Goal: Transaction & Acquisition: Purchase product/service

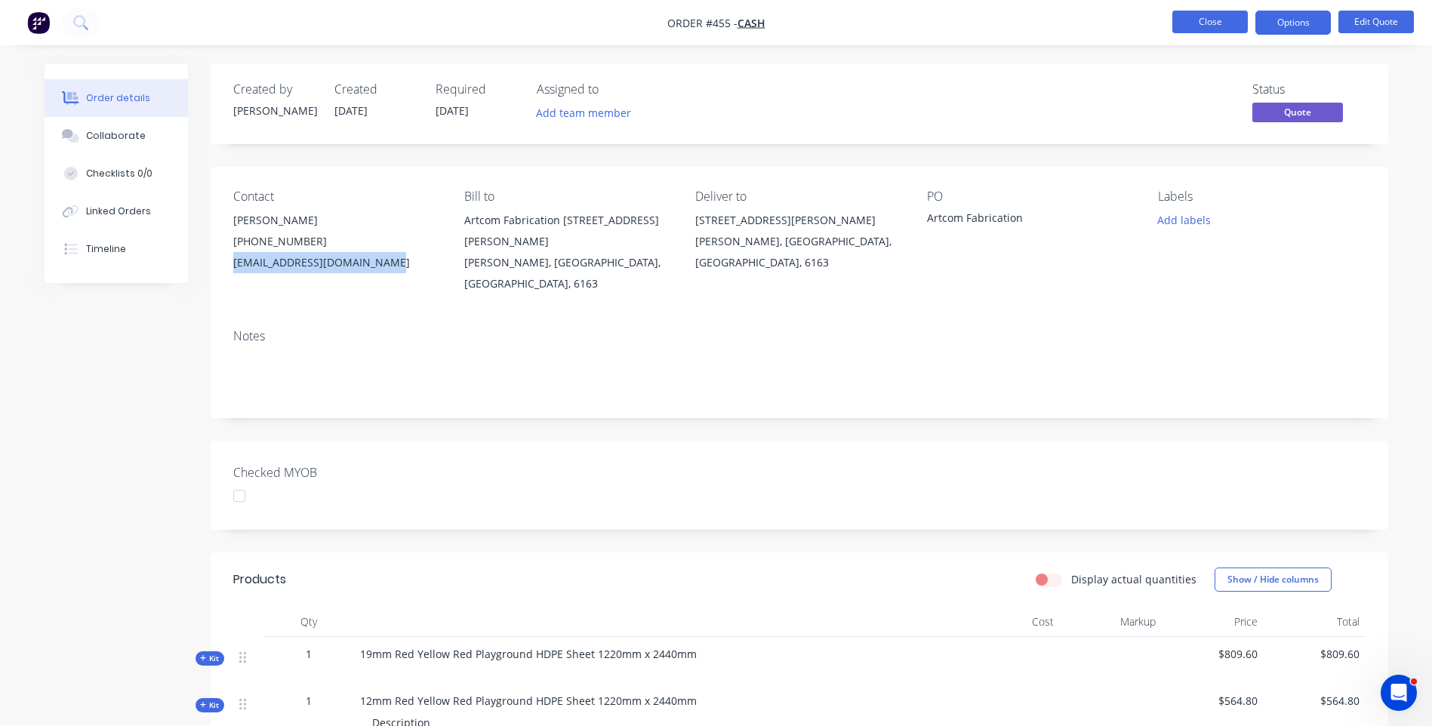
click at [1194, 25] on button "Close" at bounding box center [1209, 22] width 75 height 23
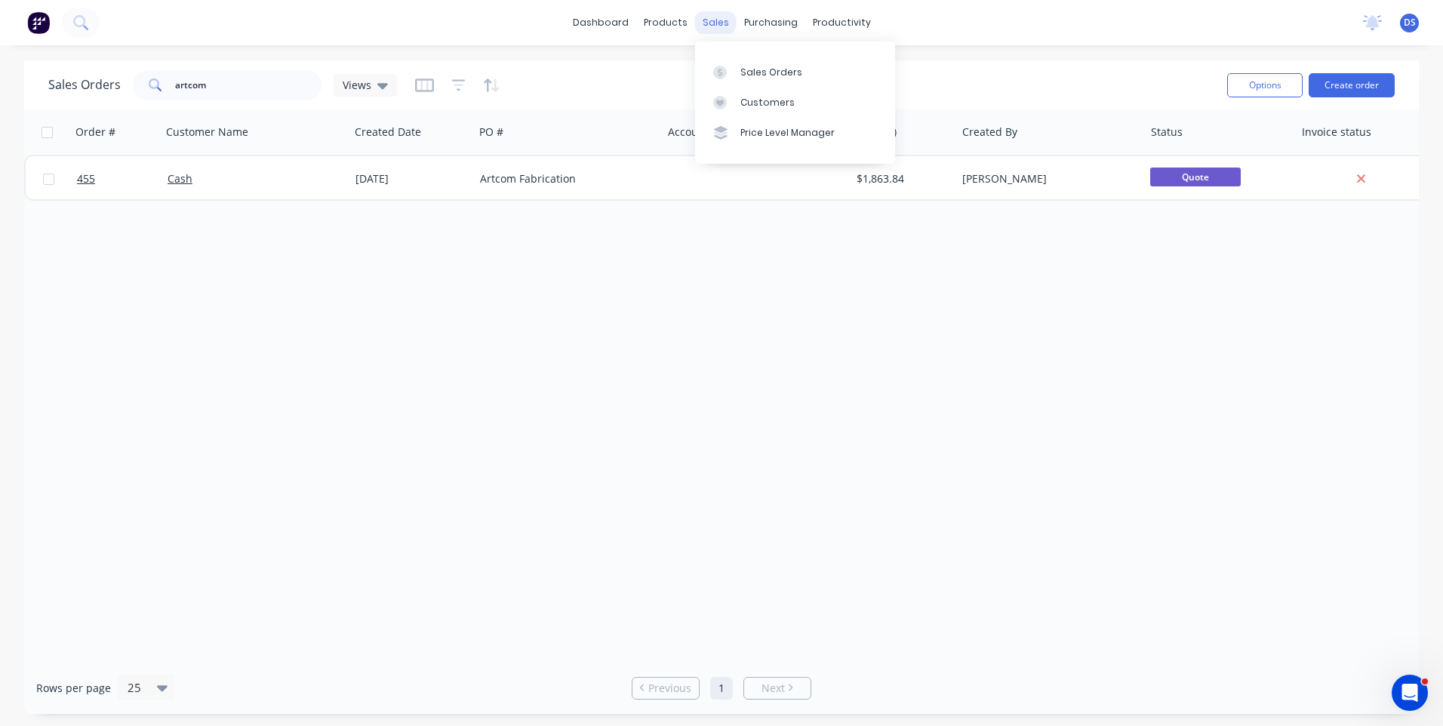
click at [721, 29] on div "sales" at bounding box center [716, 22] width 42 height 23
click at [756, 77] on div "Sales Orders" at bounding box center [771, 73] width 62 height 14
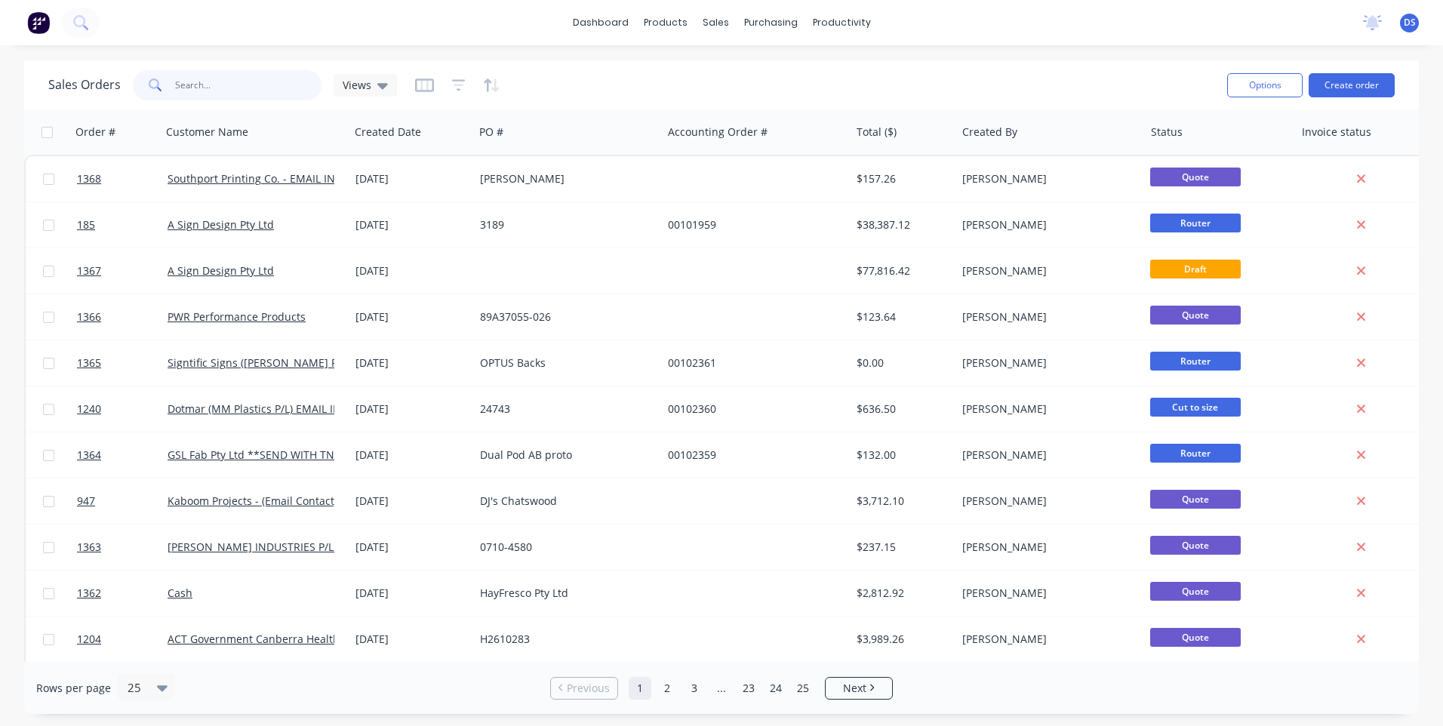
click at [238, 83] on input "text" at bounding box center [248, 85] width 147 height 30
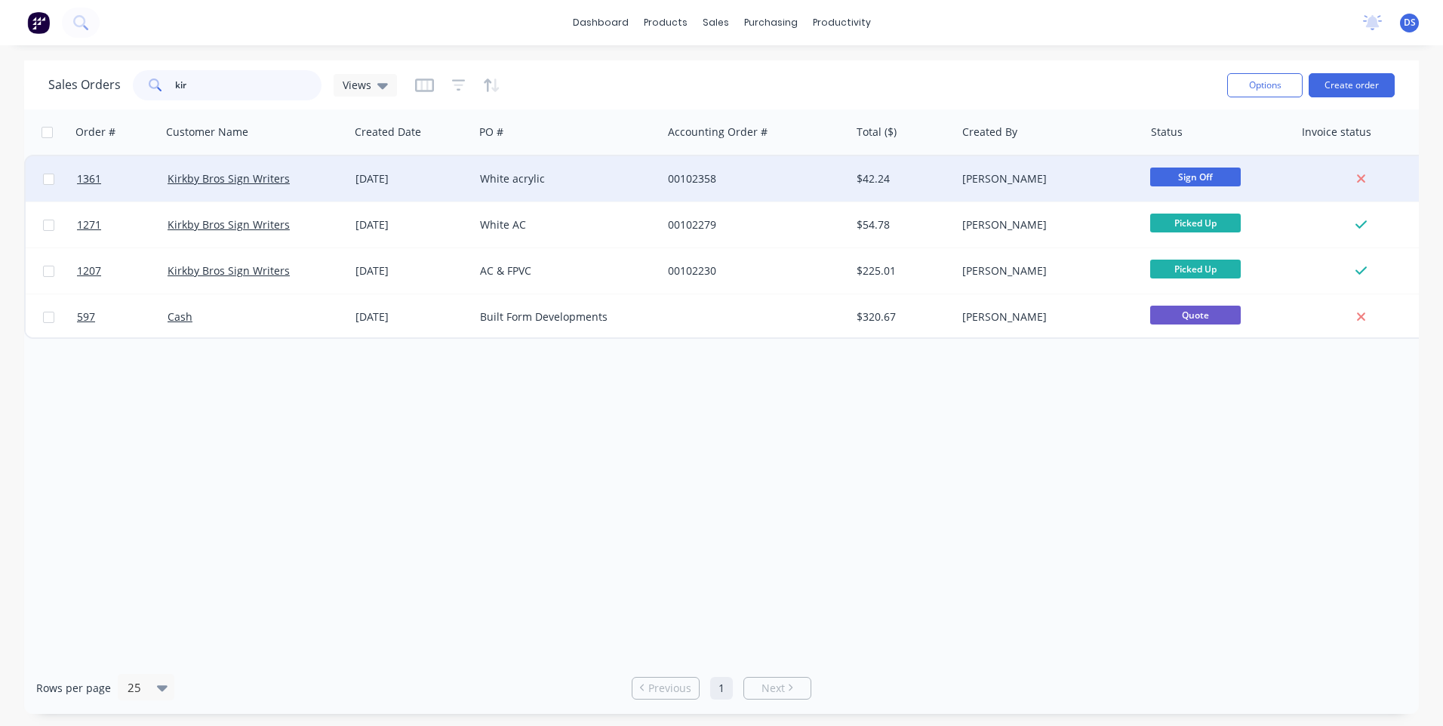
type input "kir"
click at [512, 185] on div "White acrylic" at bounding box center [564, 178] width 168 height 15
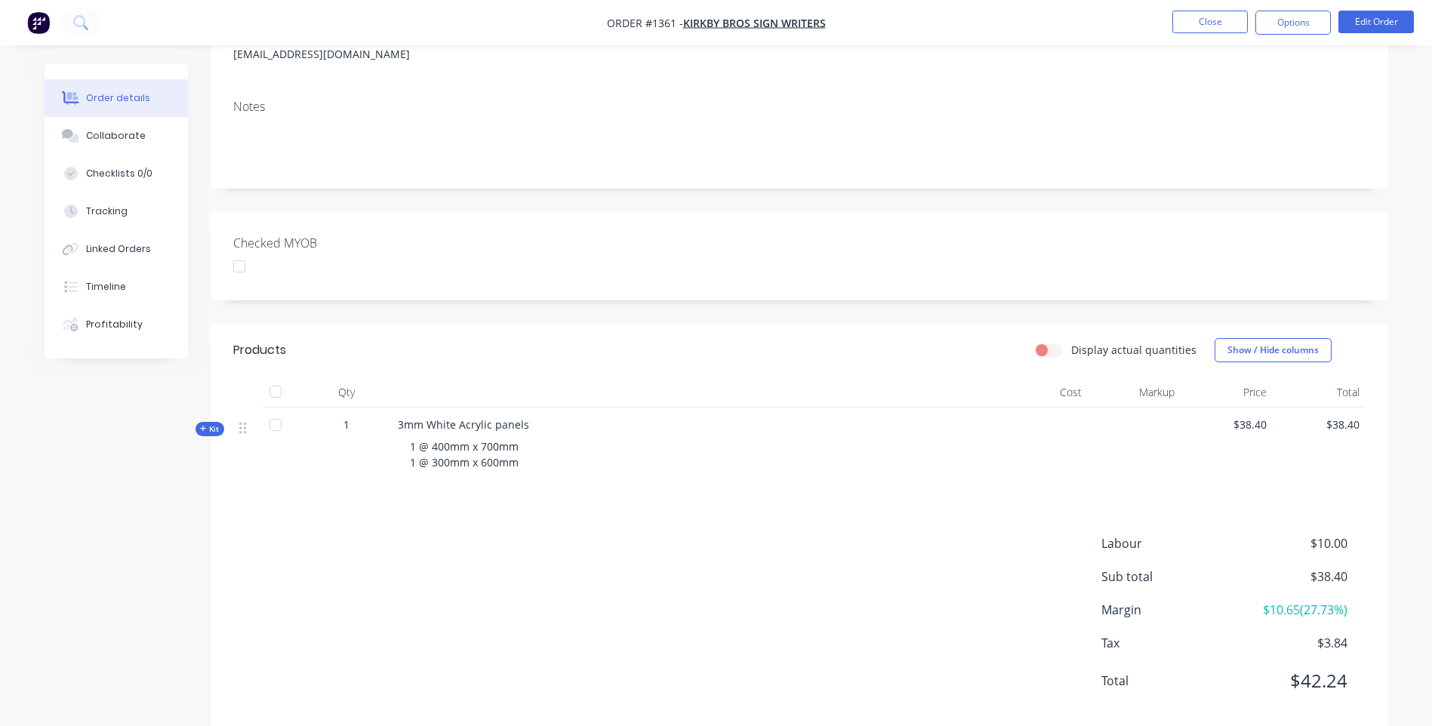
scroll to position [226, 0]
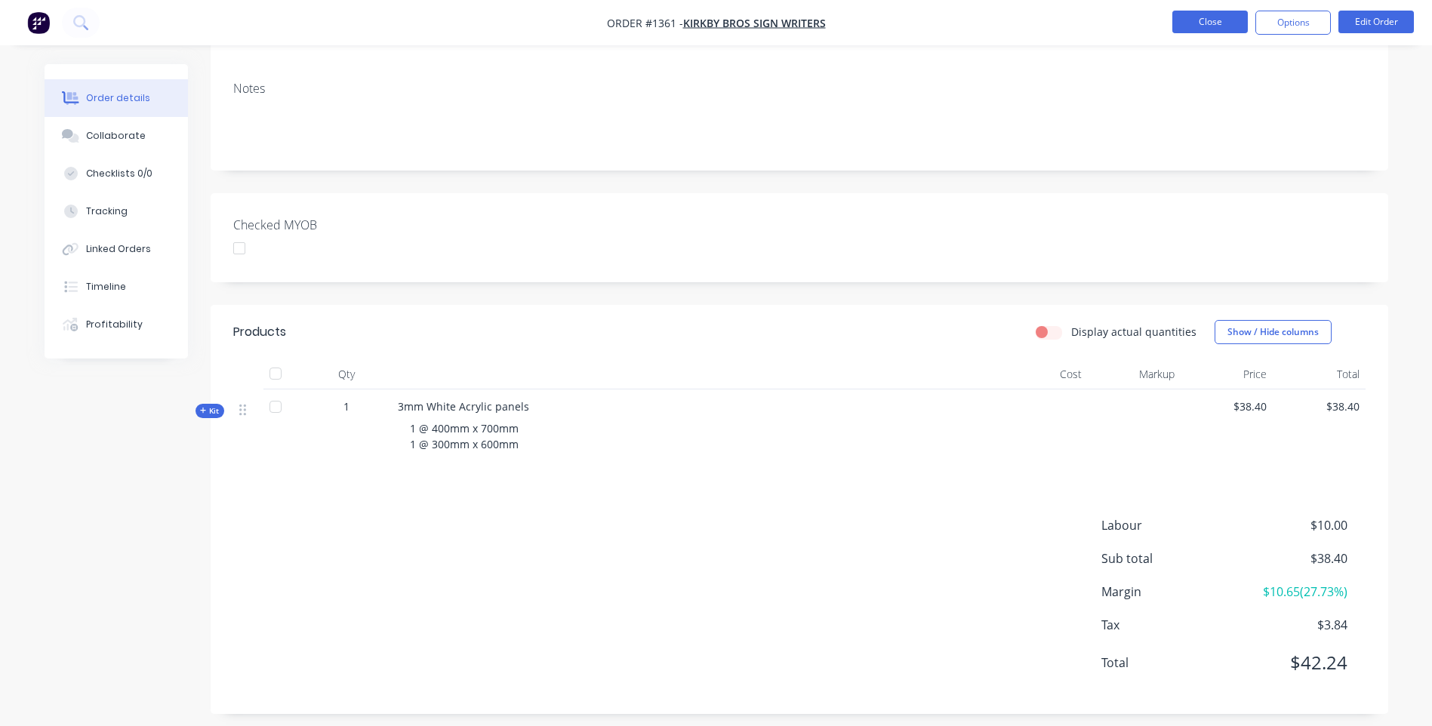
click at [1214, 26] on button "Close" at bounding box center [1209, 22] width 75 height 23
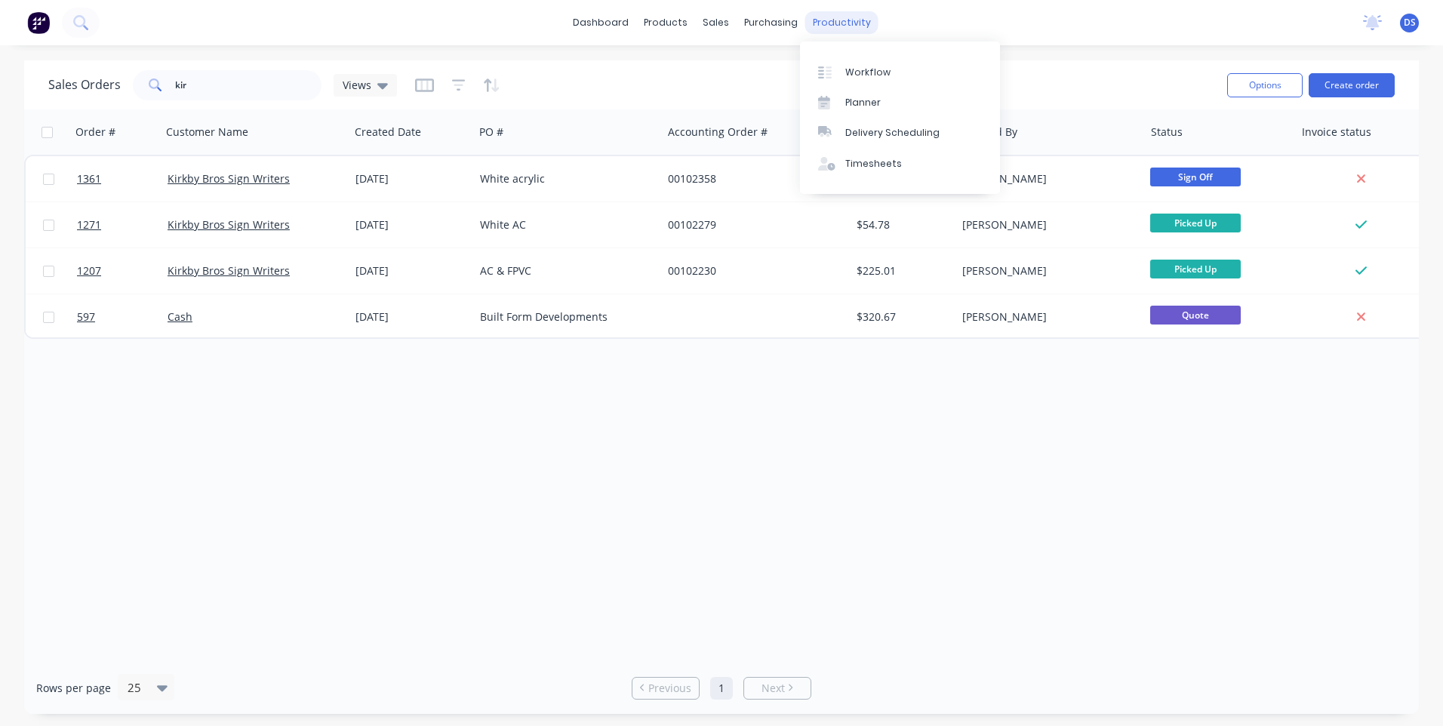
click at [840, 23] on div "productivity" at bounding box center [841, 22] width 73 height 23
click at [862, 81] on link "Workflow" at bounding box center [900, 72] width 200 height 30
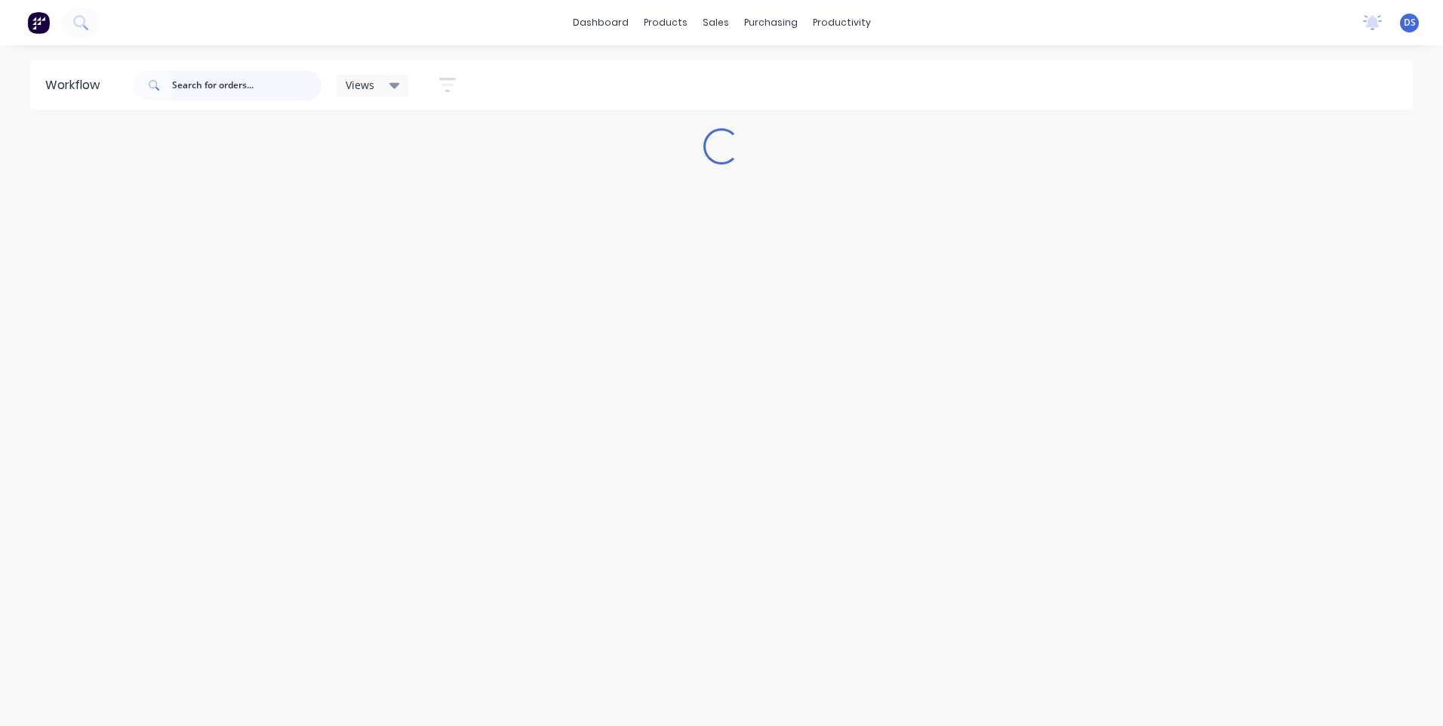
click at [230, 86] on input "text" at bounding box center [246, 85] width 149 height 30
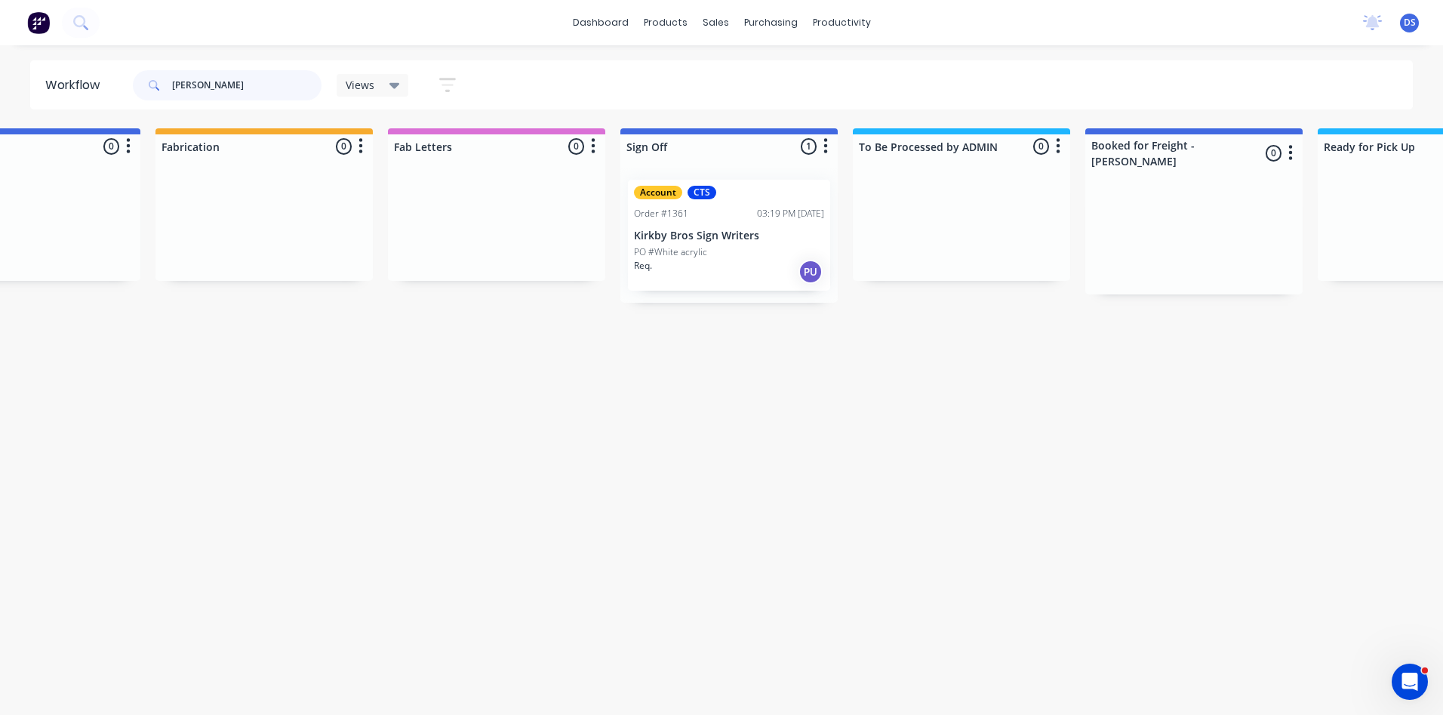
scroll to position [0, 1599]
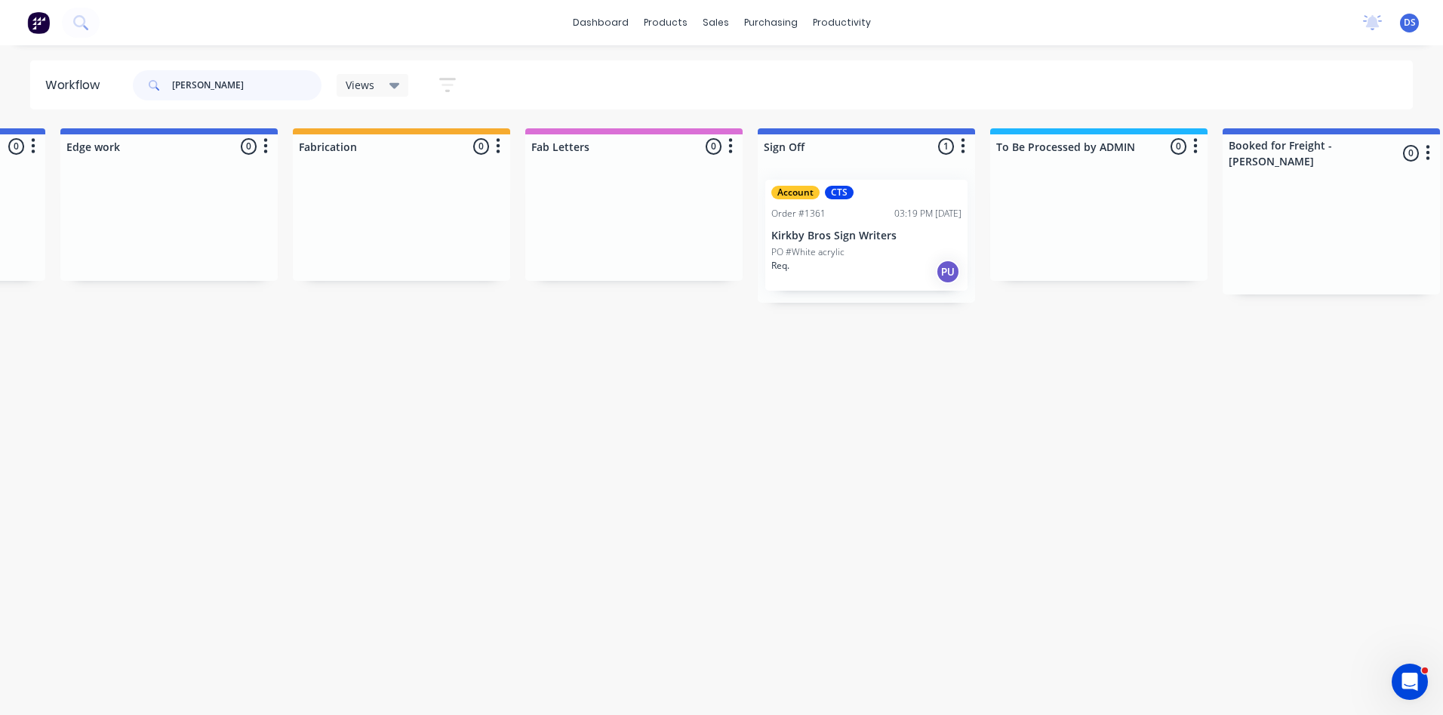
type input "kirk"
click at [855, 223] on div "Account CTS Order #1361 03:19 PM 02/09/25 Kirkby Bros Sign Writers PO #White ac…" at bounding box center [866, 235] width 202 height 111
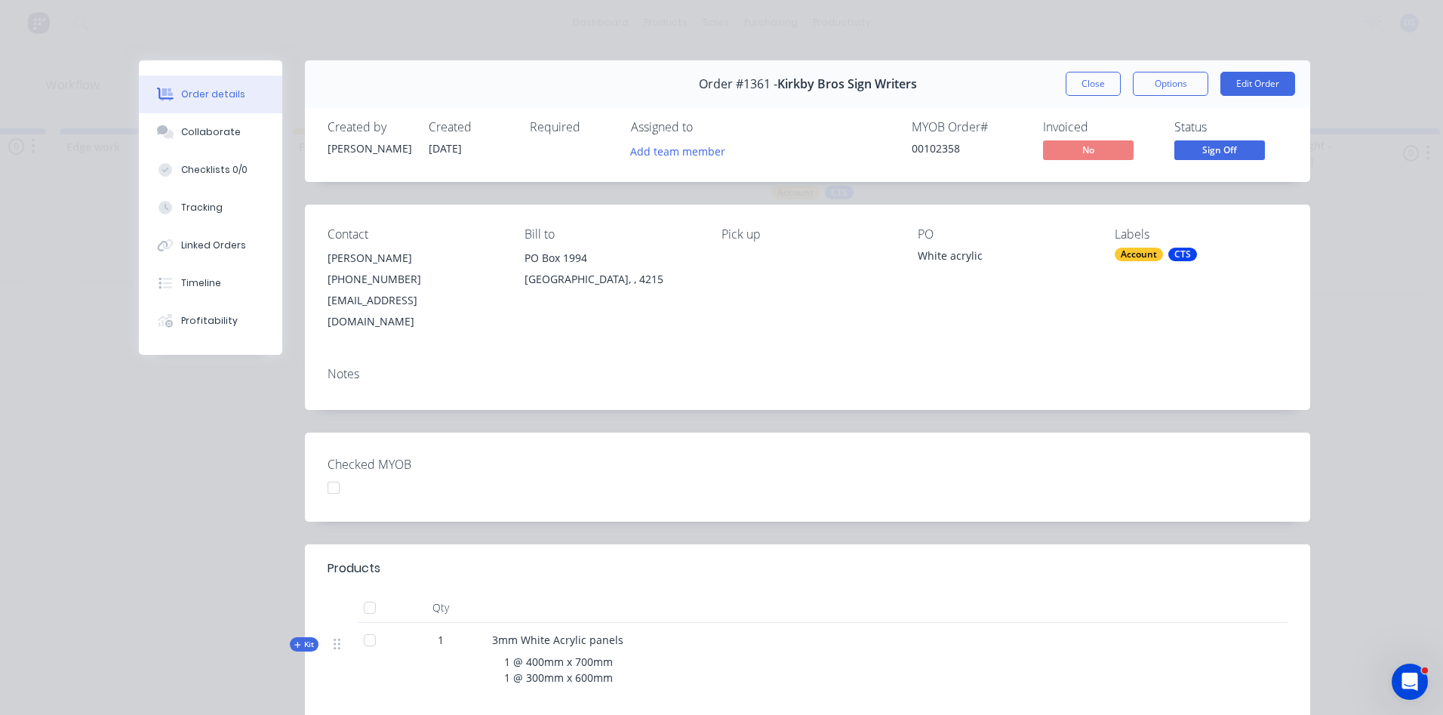
scroll to position [151, 0]
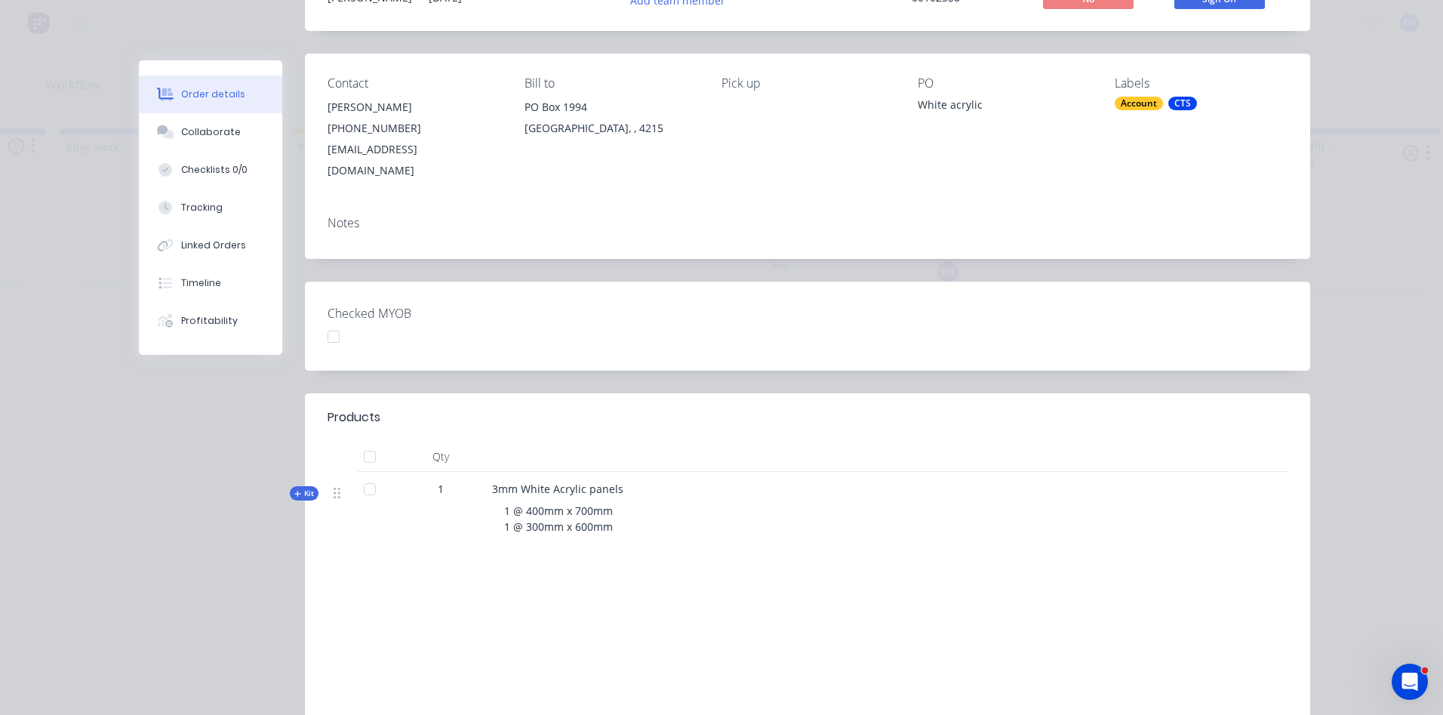
click at [294, 491] on icon at bounding box center [297, 494] width 6 height 6
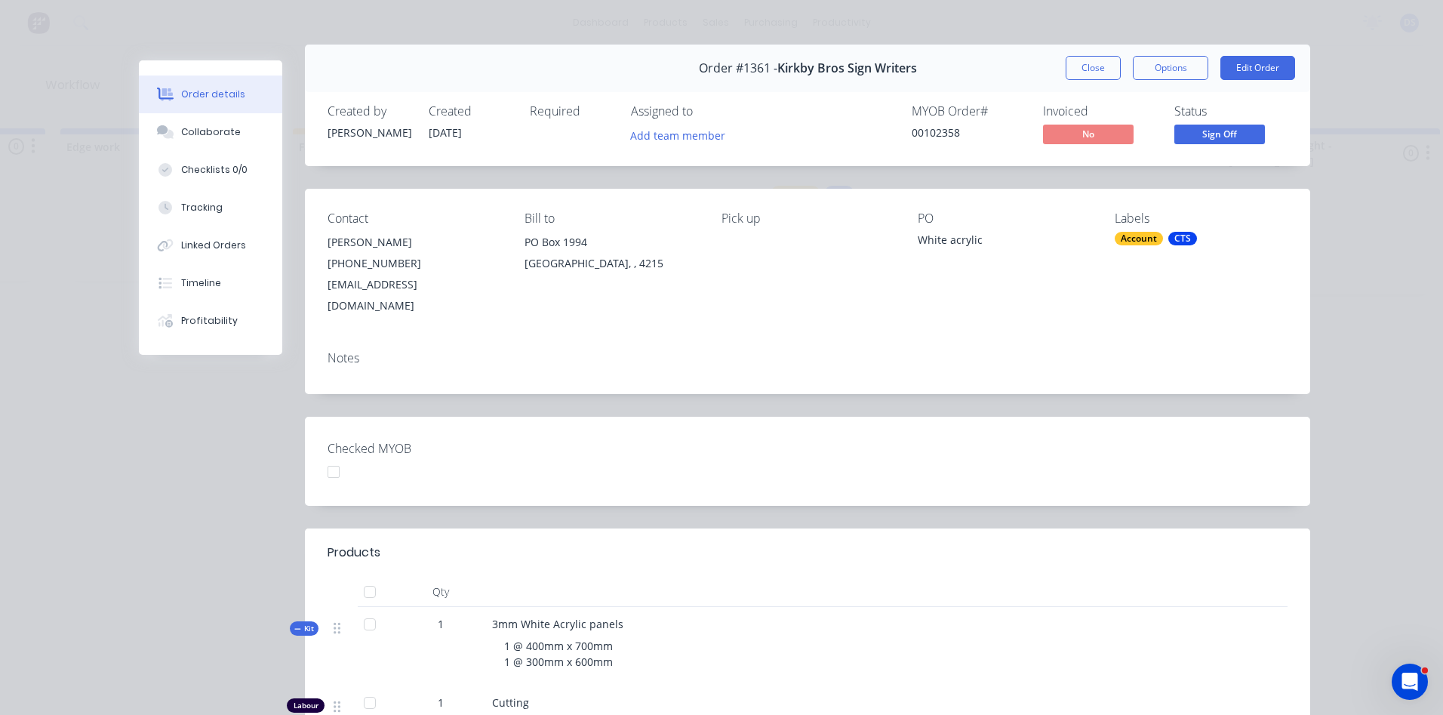
scroll to position [0, 0]
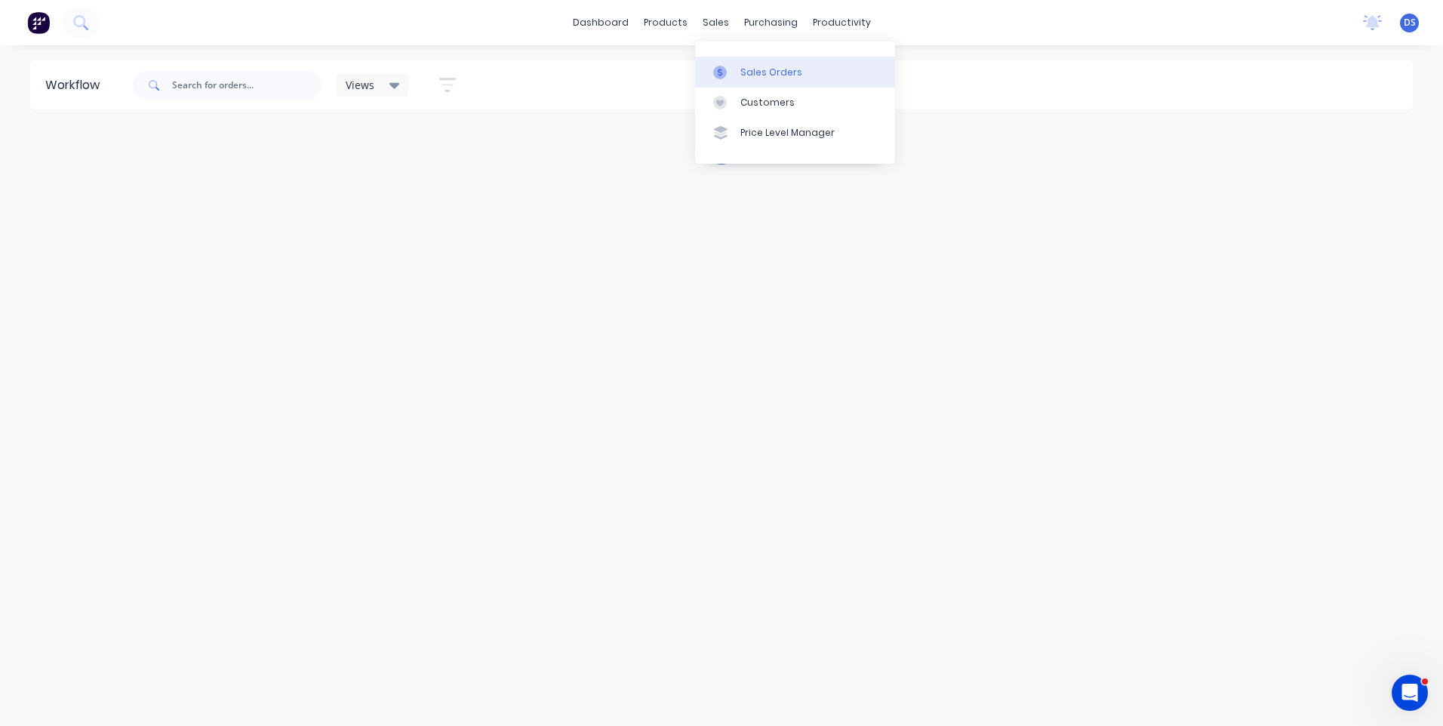
click at [759, 75] on div "Sales Orders" at bounding box center [771, 73] width 62 height 14
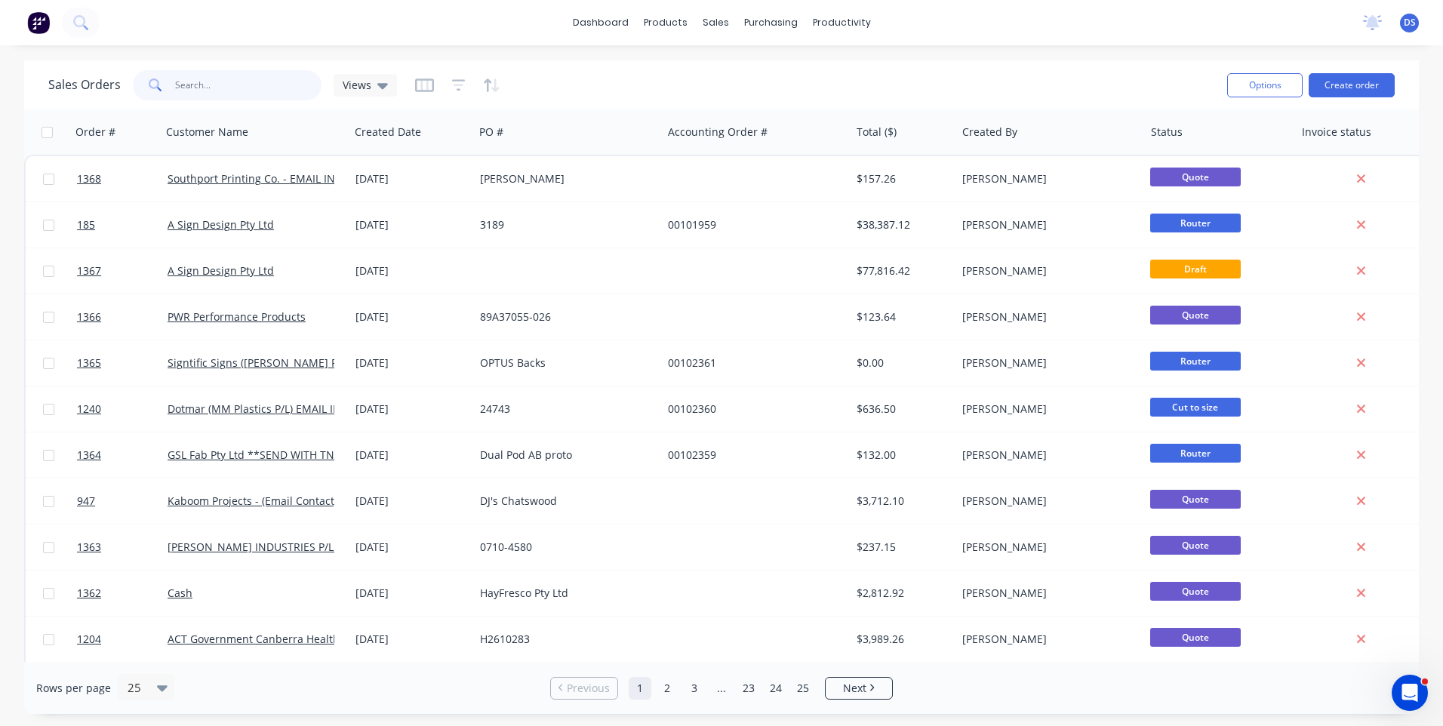
click at [225, 92] on input "text" at bounding box center [248, 85] width 147 height 30
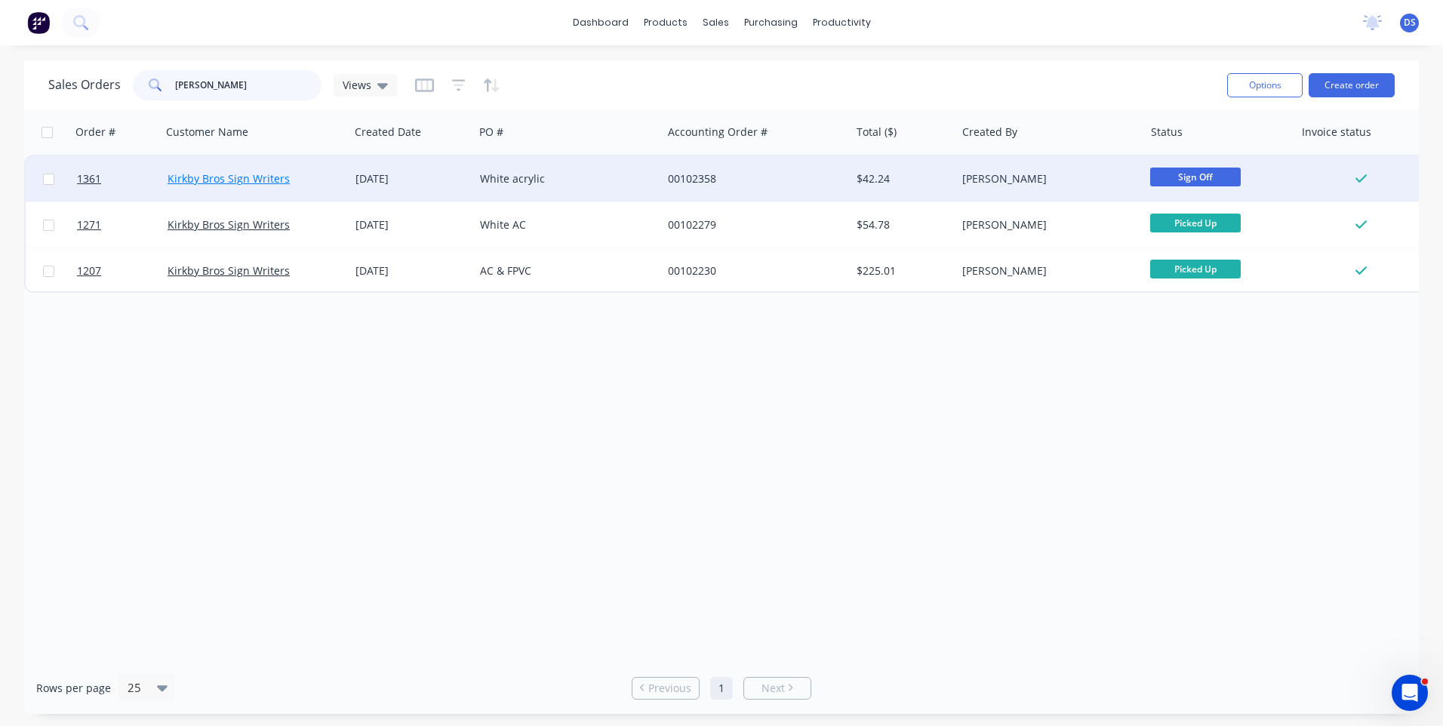
type input "kirk"
click at [258, 179] on link "Kirkby Bros Sign Writers" at bounding box center [229, 178] width 122 height 14
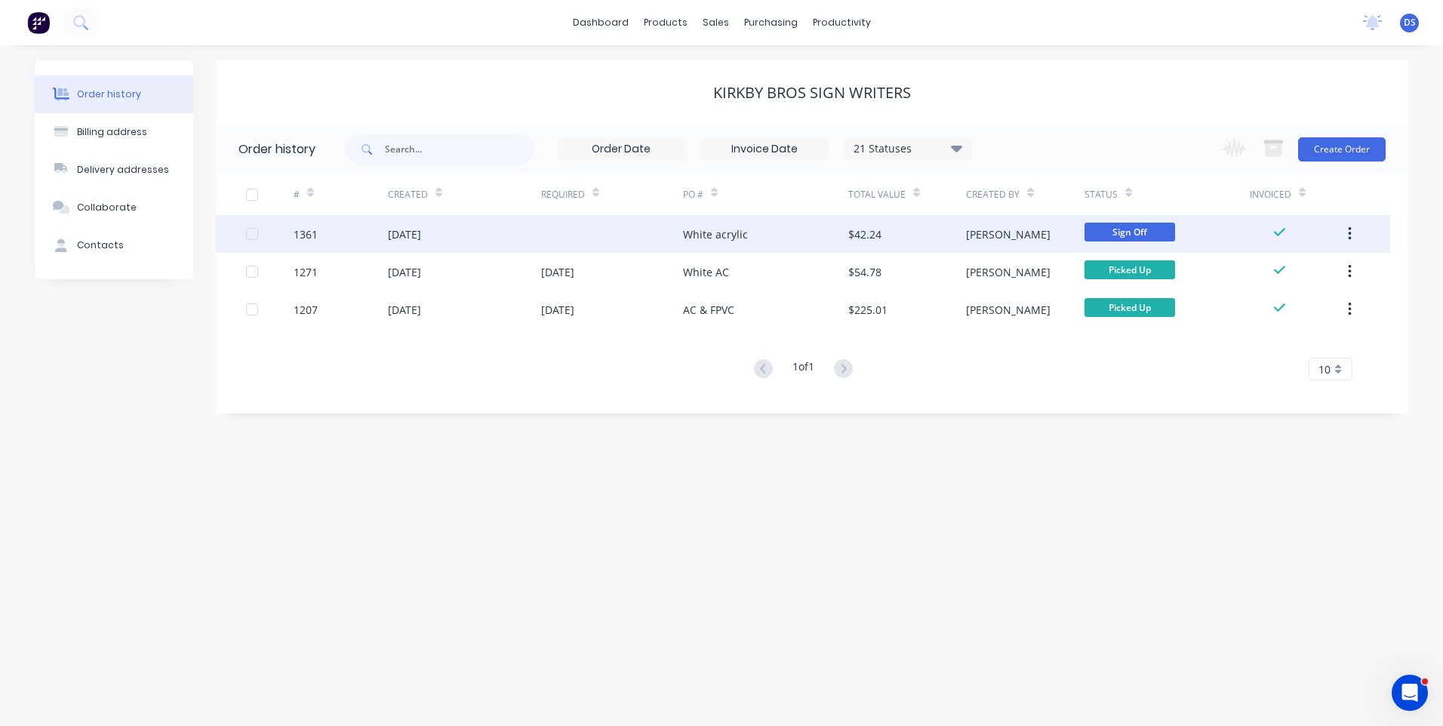
click at [739, 238] on div "White acrylic" at bounding box center [715, 234] width 65 height 16
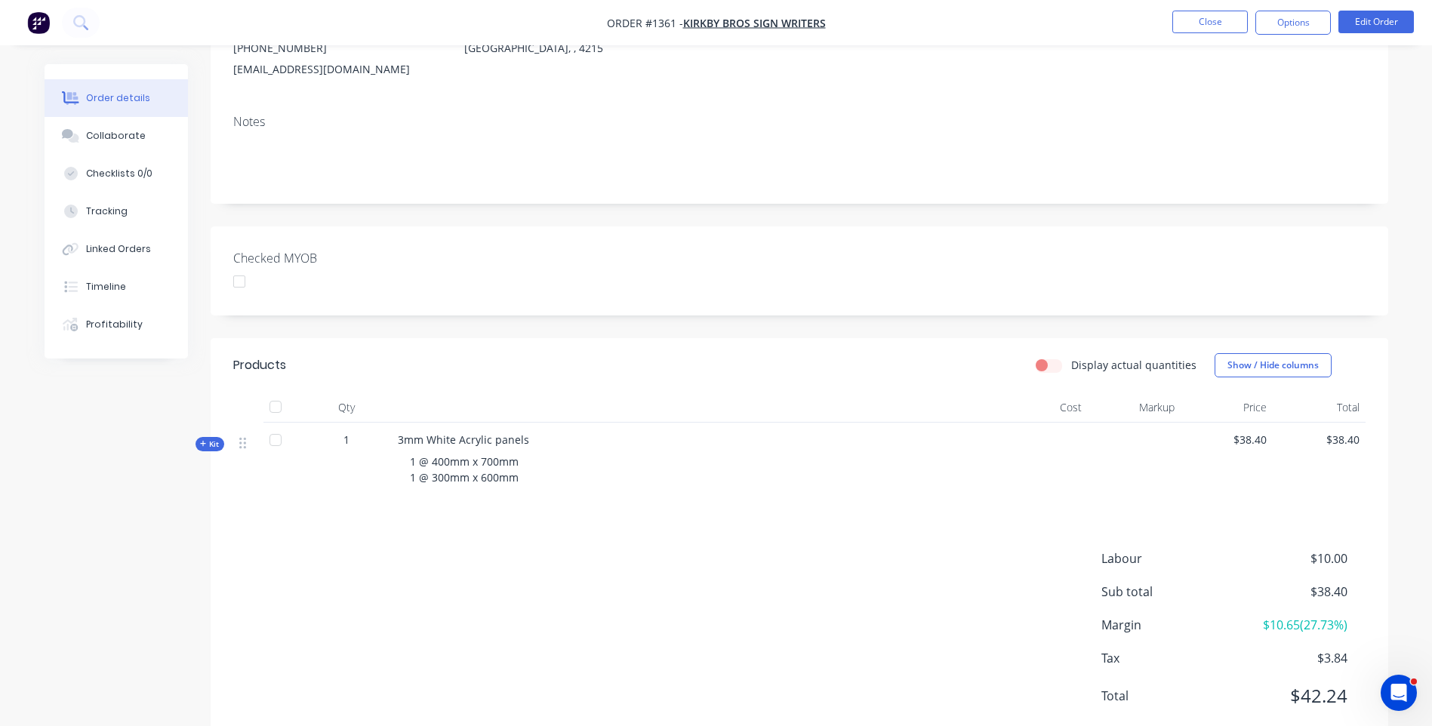
scroll to position [237, 0]
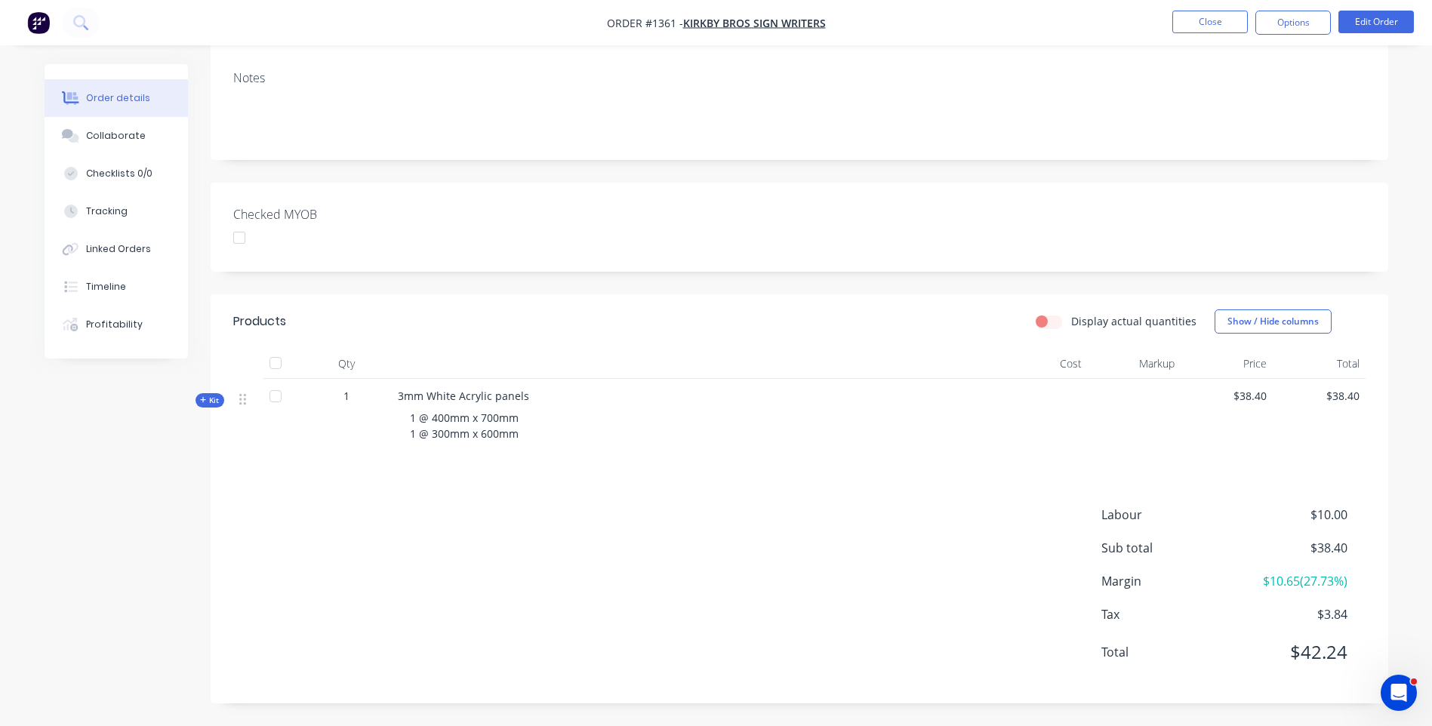
click at [202, 402] on icon at bounding box center [203, 400] width 7 height 8
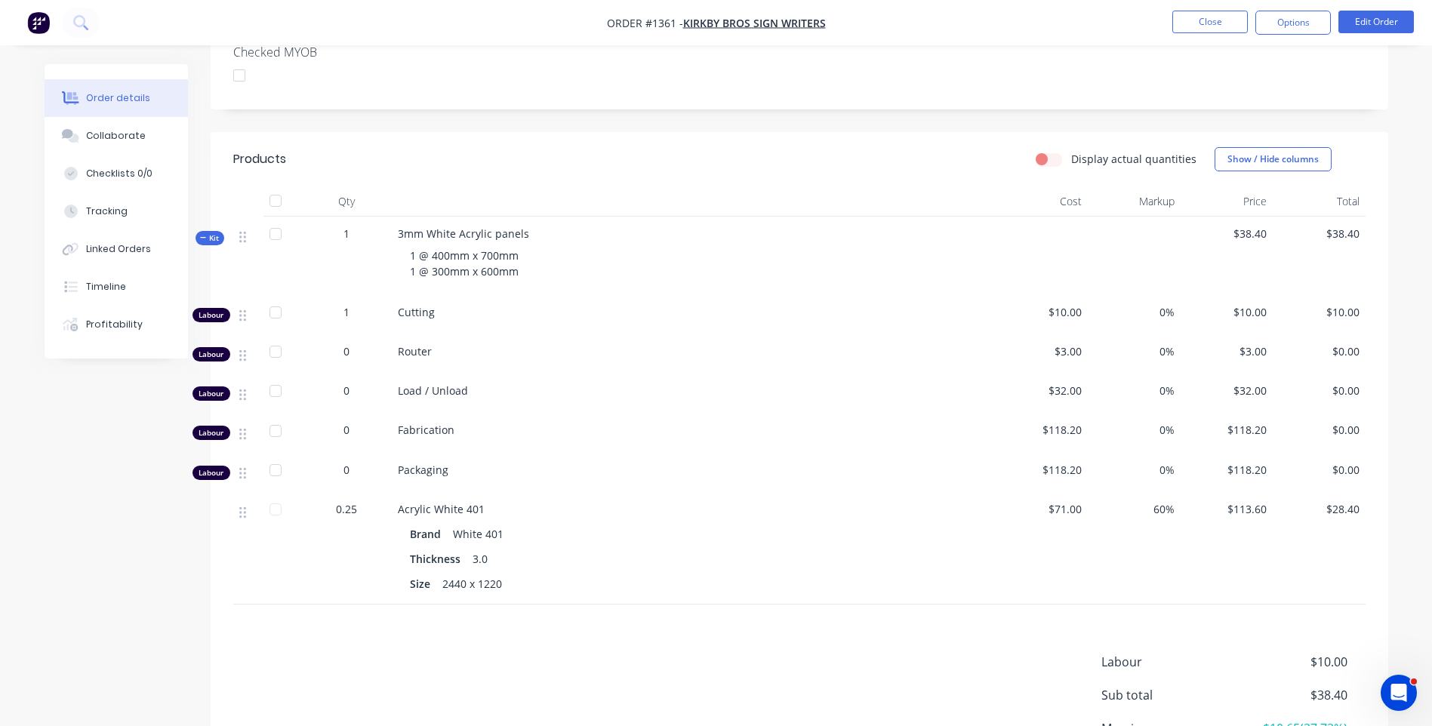
scroll to position [395, 0]
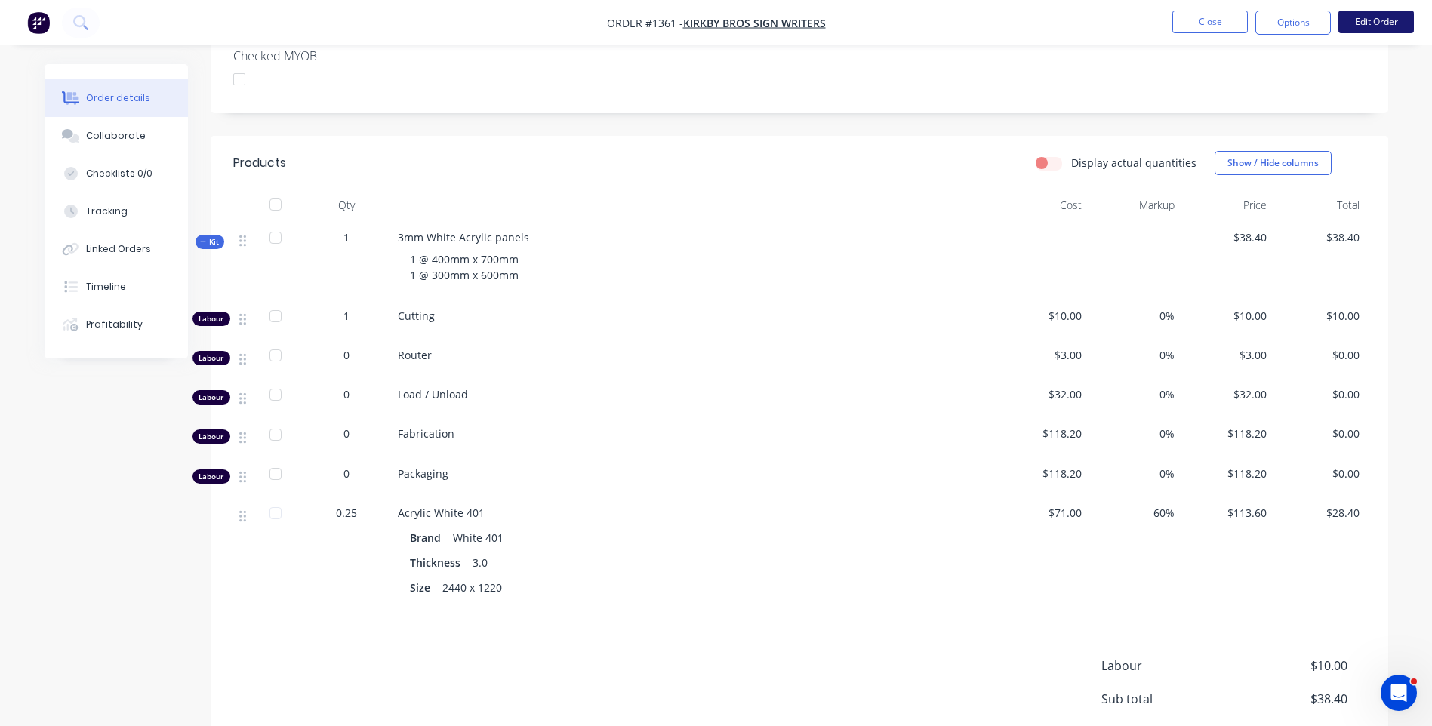
click at [1362, 26] on button "Edit Order" at bounding box center [1375, 22] width 75 height 23
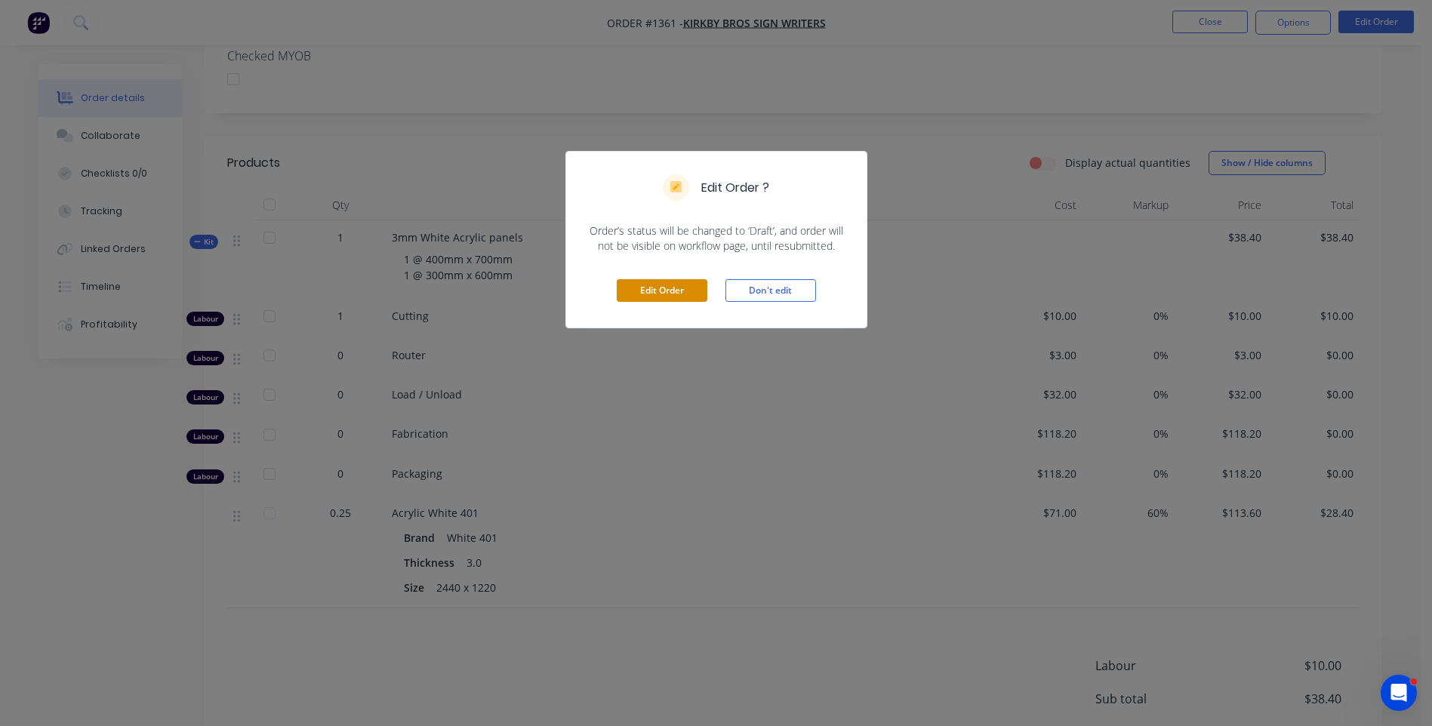
click at [671, 291] on button "Edit Order" at bounding box center [662, 290] width 91 height 23
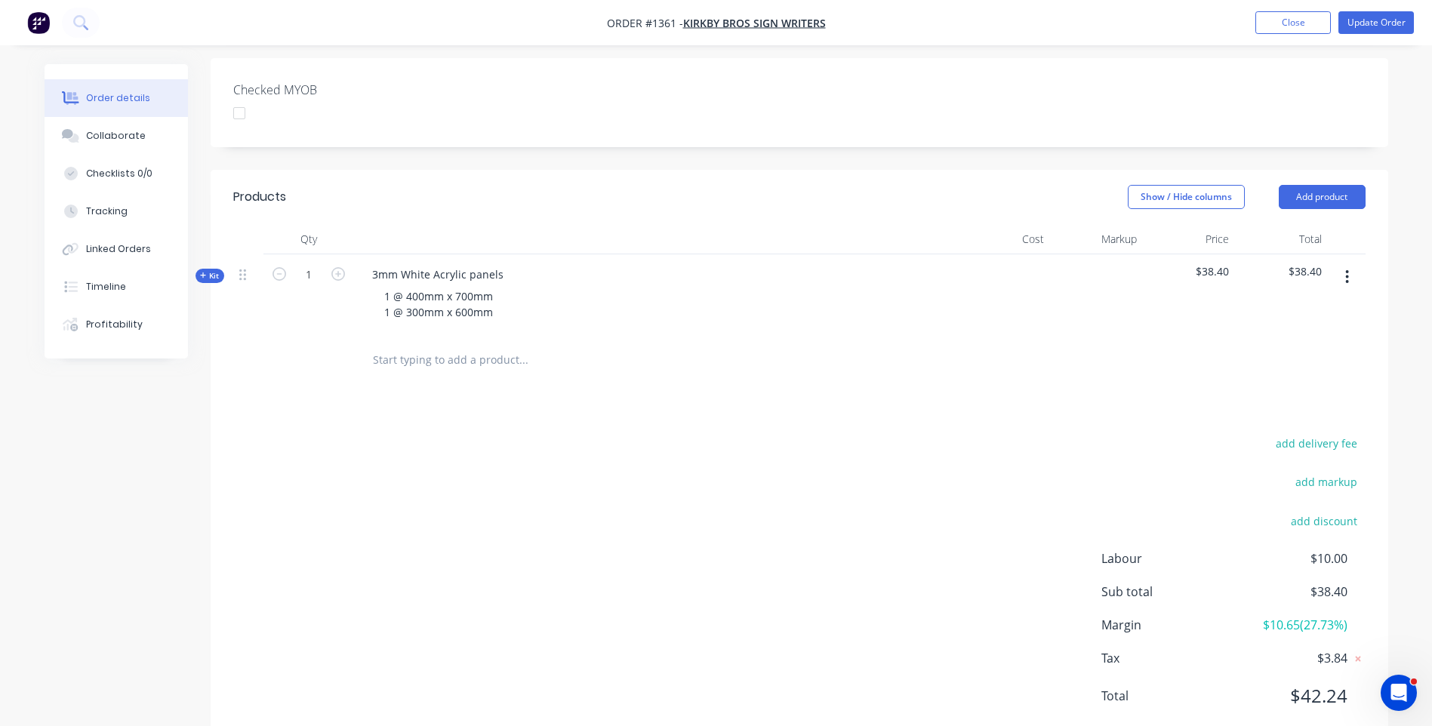
scroll to position [408, 0]
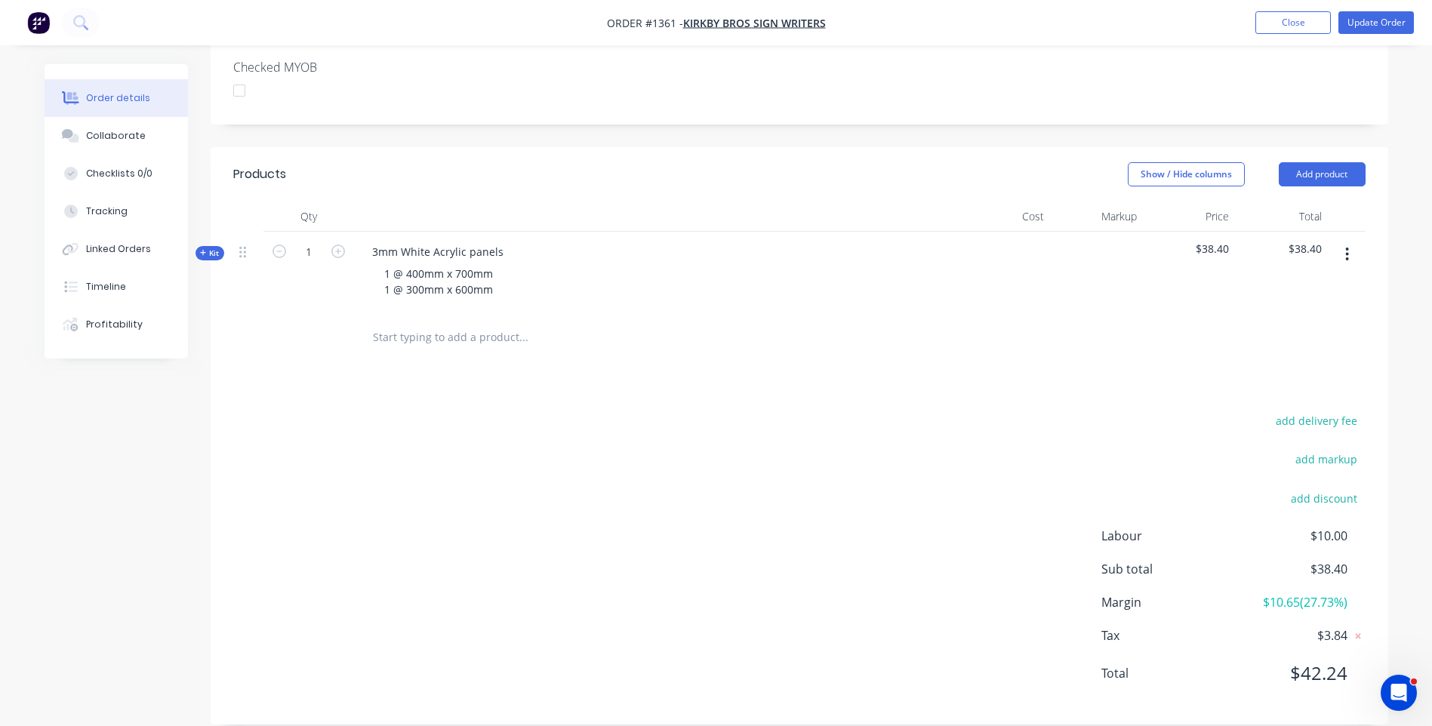
click at [202, 249] on icon at bounding box center [203, 253] width 7 height 8
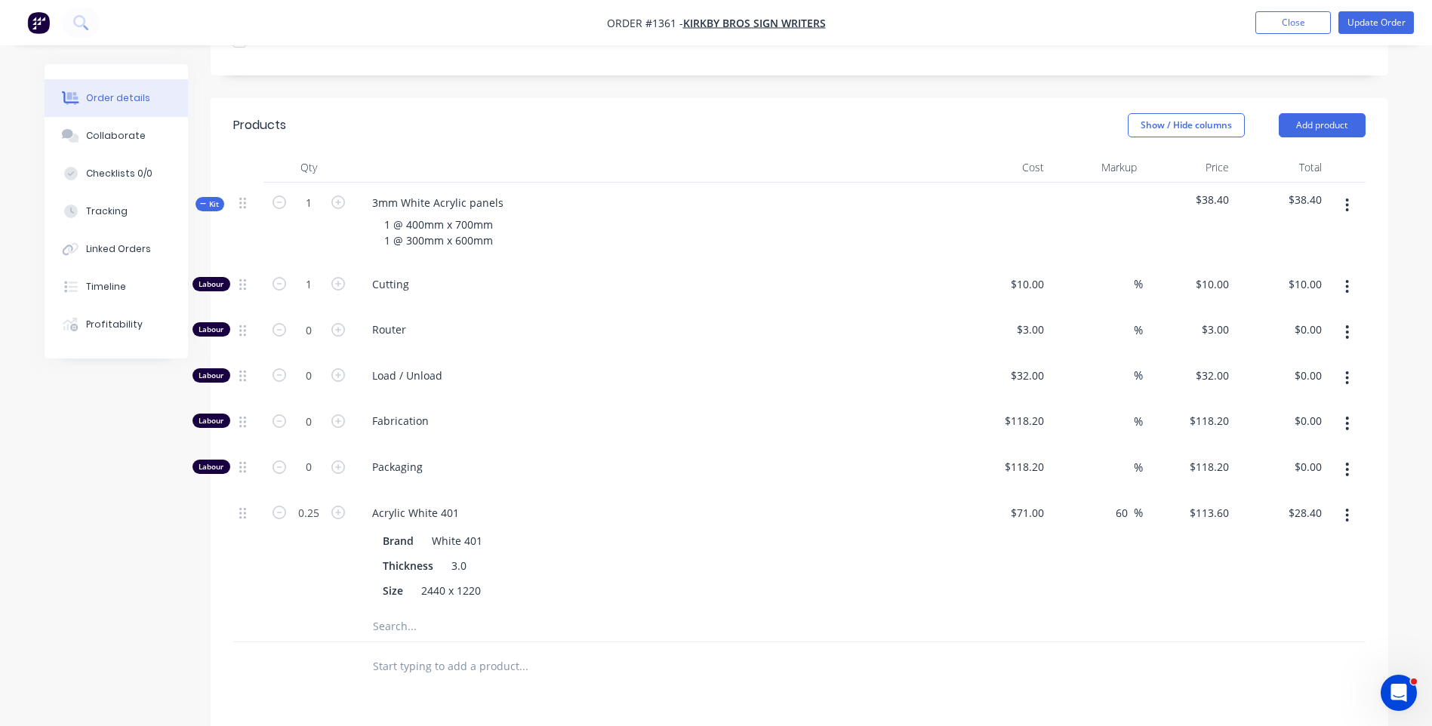
scroll to position [484, 0]
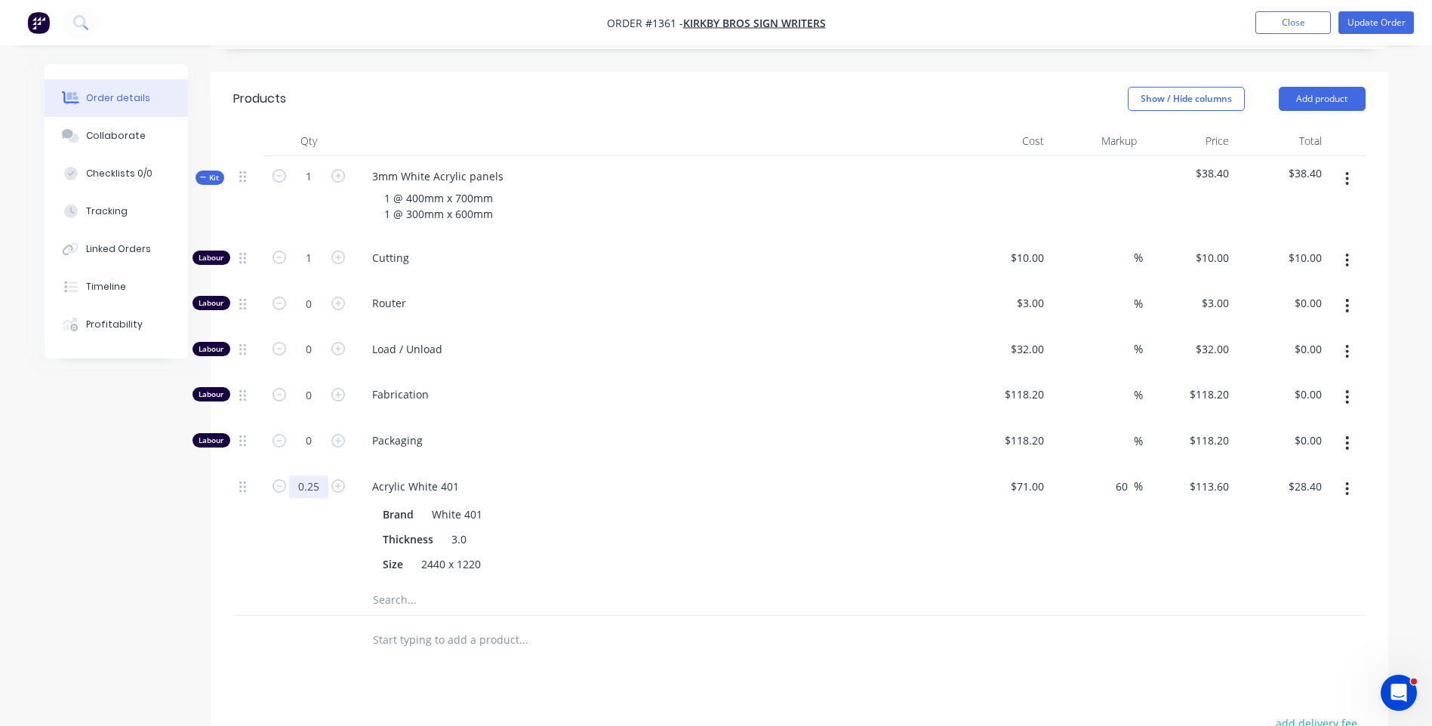
click at [317, 269] on input "0.25" at bounding box center [308, 258] width 39 height 23
type input "0.5"
type input "$56.80"
click at [658, 432] on span "Packaging" at bounding box center [662, 440] width 580 height 16
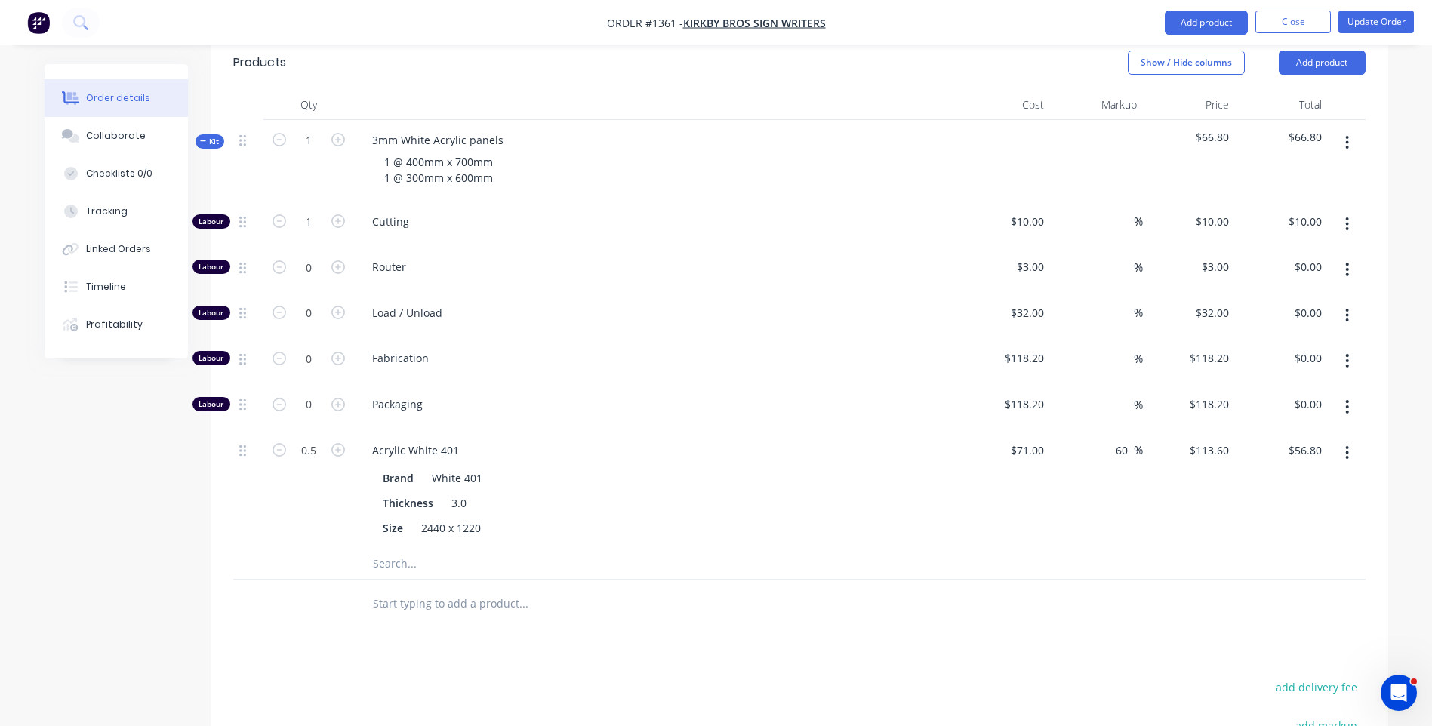
scroll to position [485, 0]
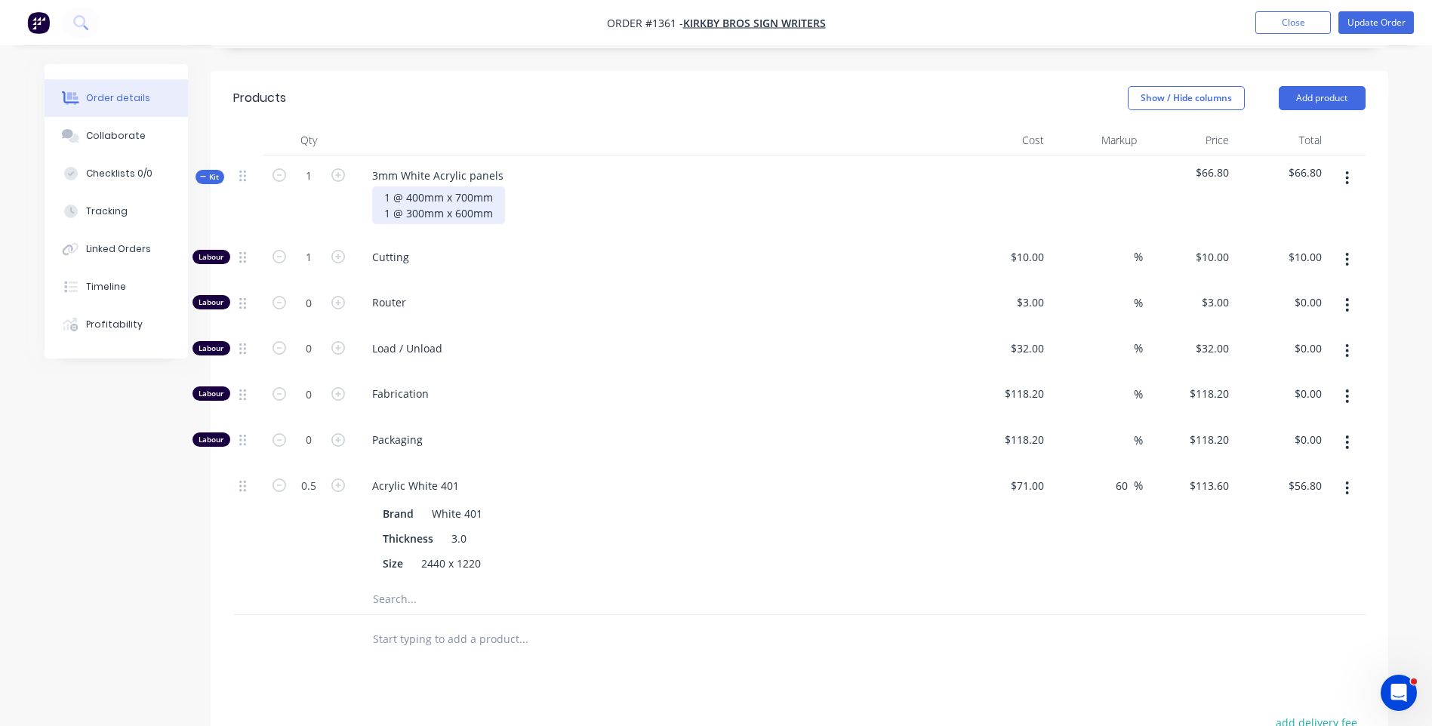
click at [389, 192] on div "1 @ 400mm x 700mm 1 @ 300mm x 600mm" at bounding box center [438, 205] width 133 height 38
click at [663, 247] on div "Cutting" at bounding box center [656, 260] width 604 height 46
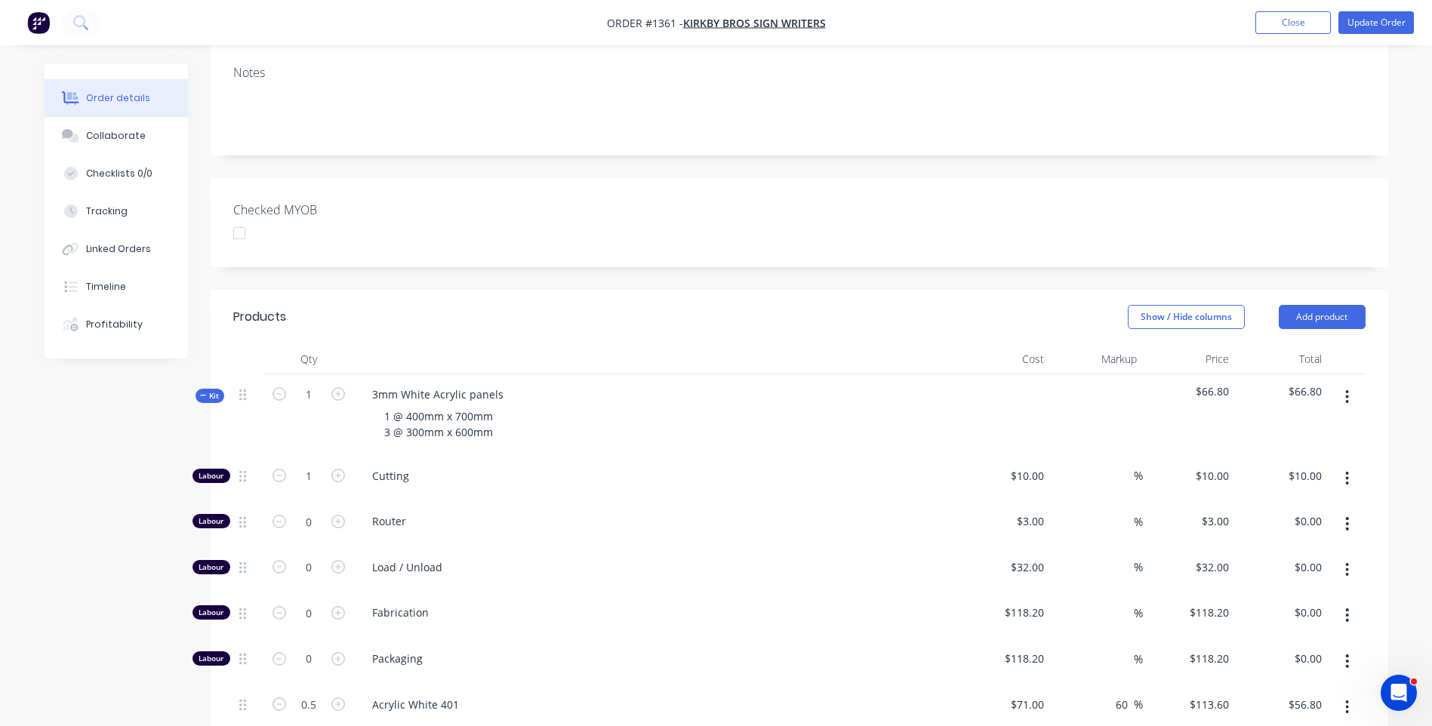
scroll to position [258, 0]
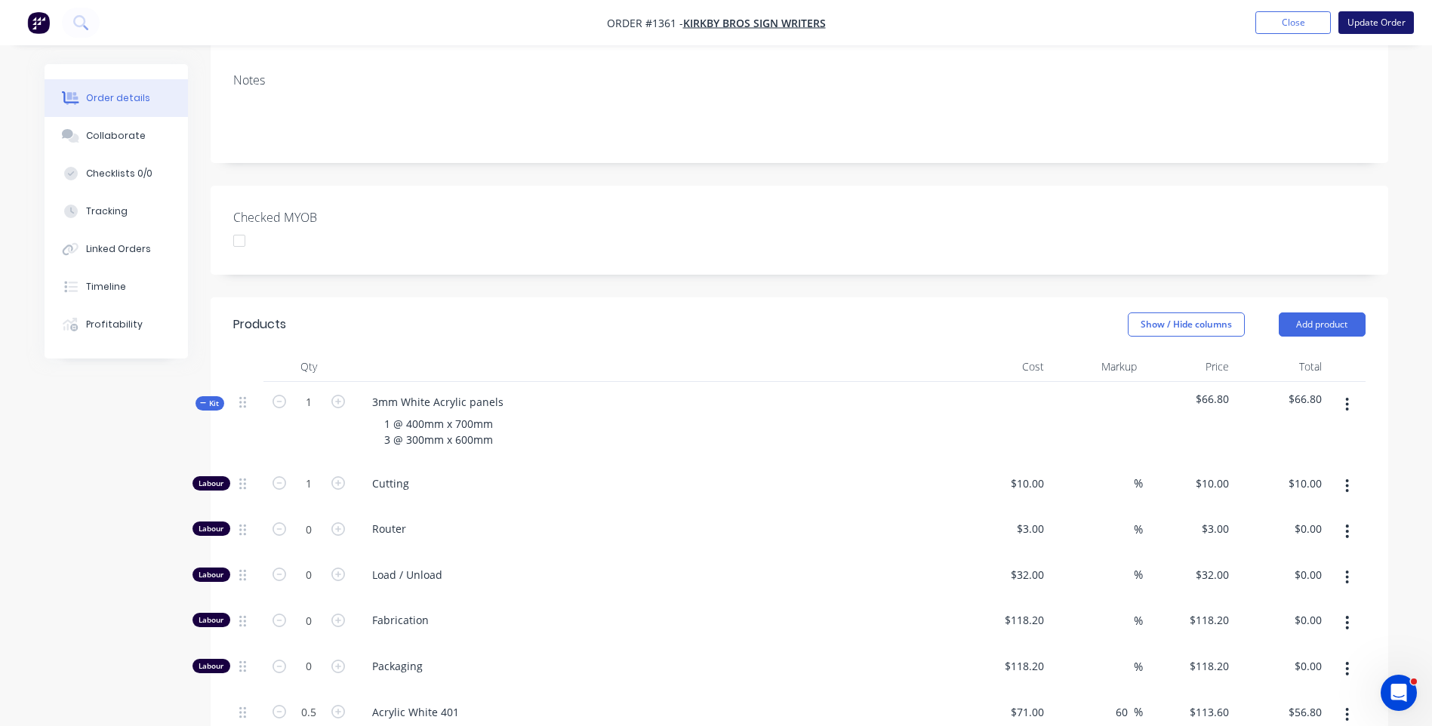
click at [1367, 22] on button "Update Order" at bounding box center [1375, 22] width 75 height 23
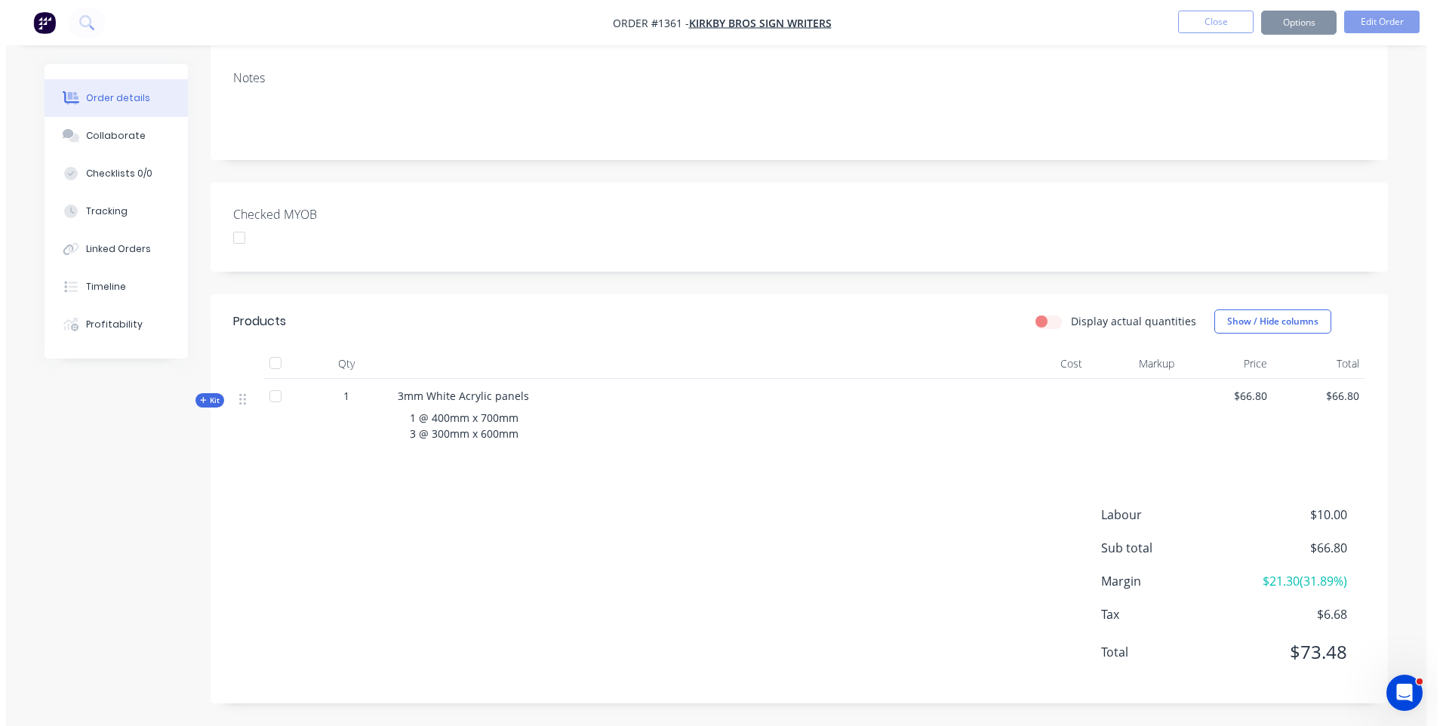
scroll to position [0, 0]
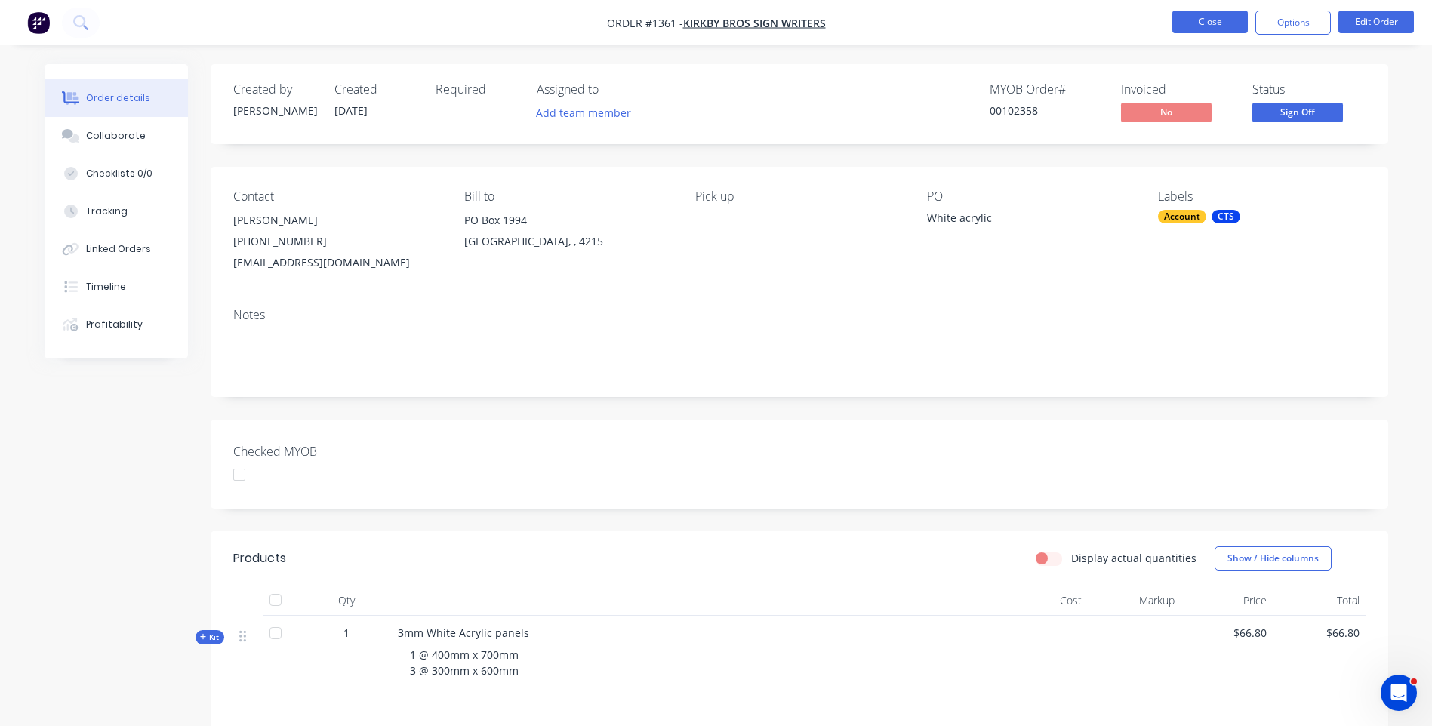
click at [1229, 26] on button "Close" at bounding box center [1209, 22] width 75 height 23
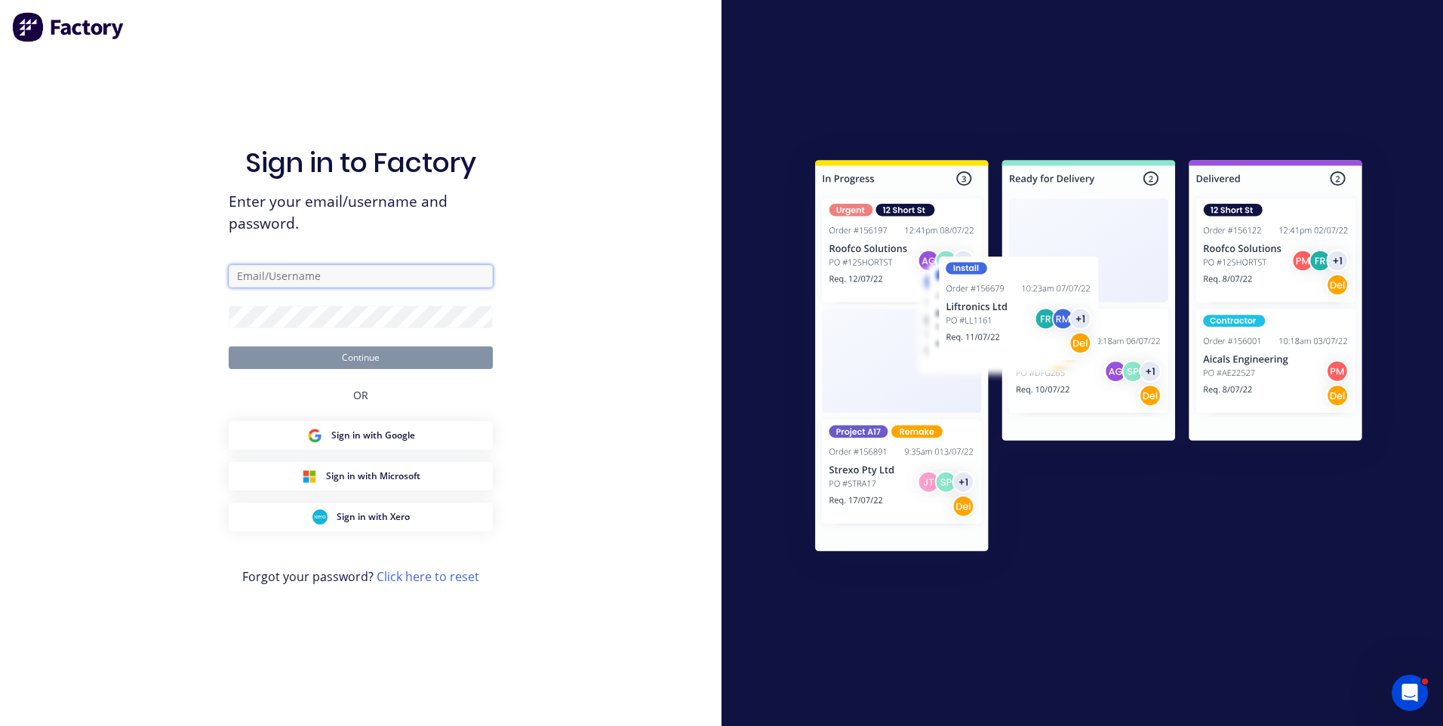
type input "sales@allstarplastics.com.au"
click at [368, 358] on button "Continue" at bounding box center [361, 357] width 264 height 23
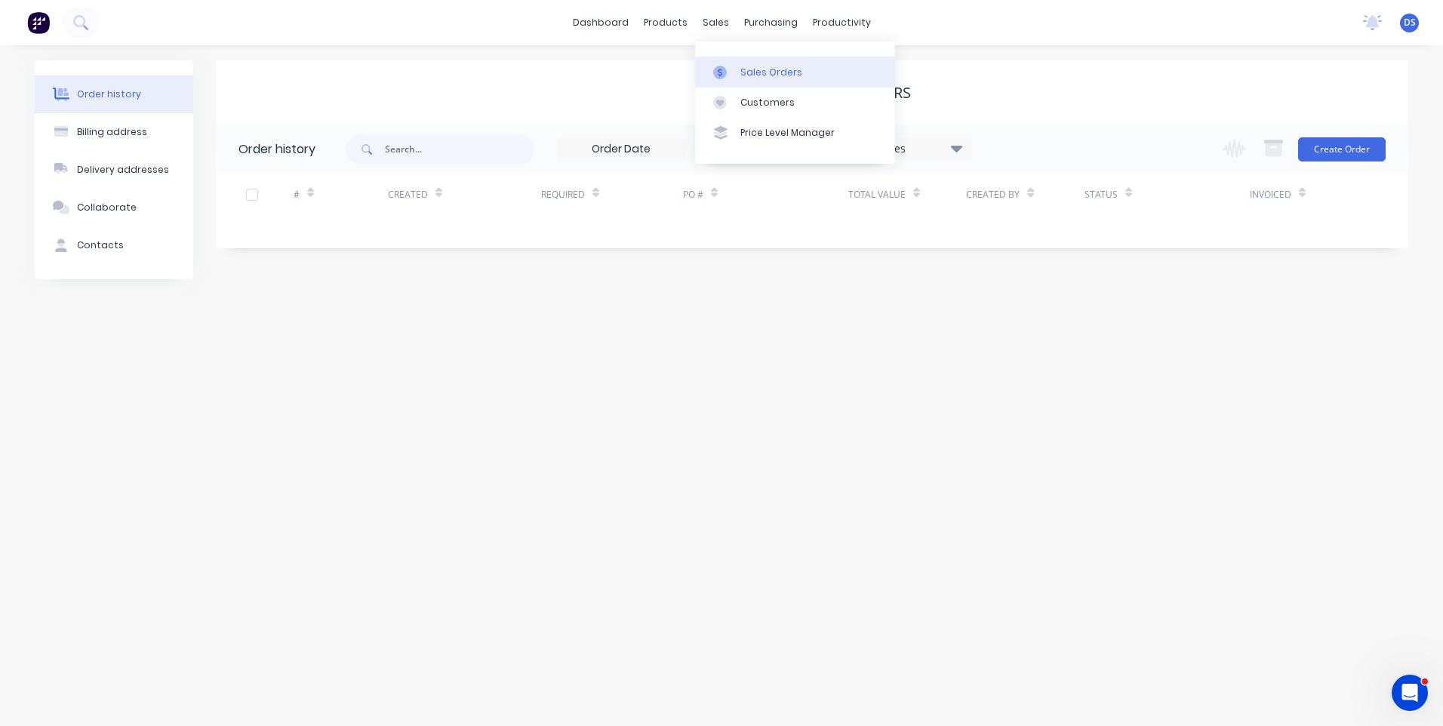
click at [757, 72] on div "Sales Orders" at bounding box center [771, 73] width 62 height 14
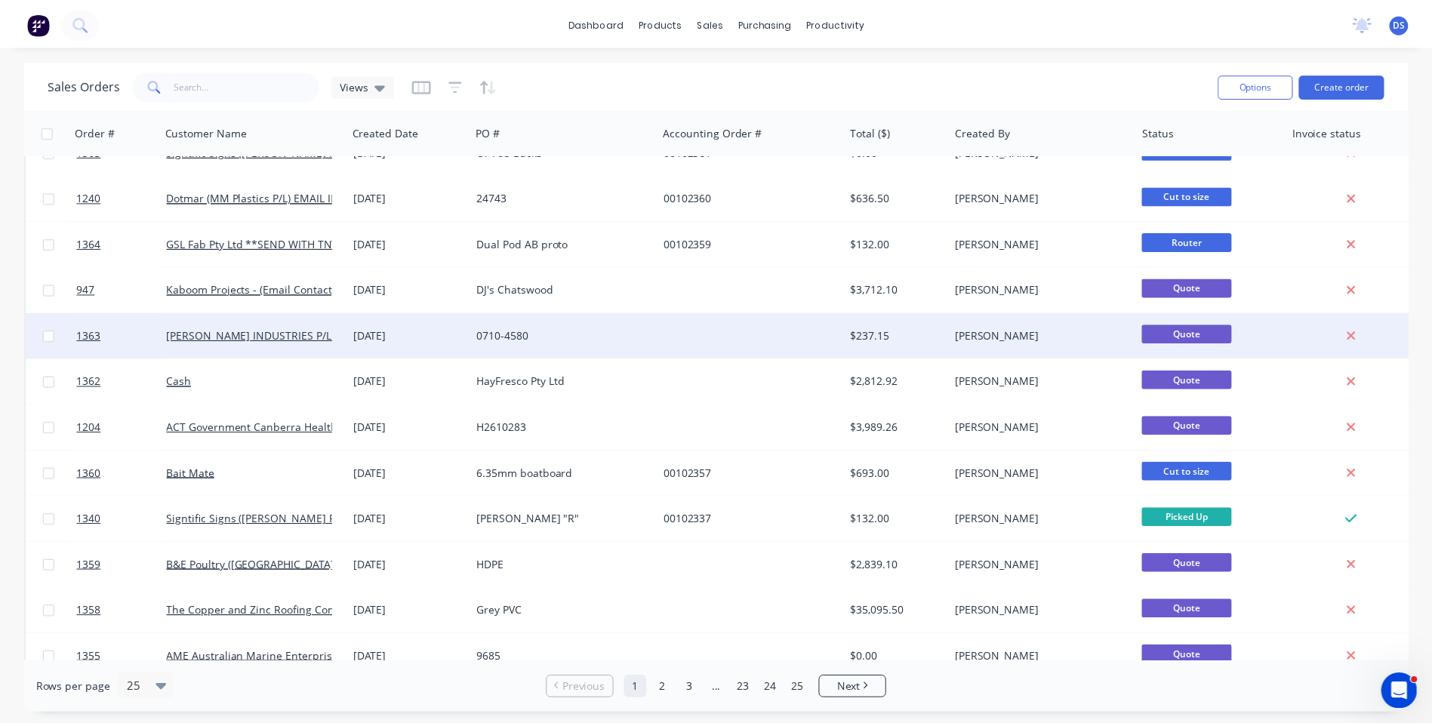
scroll to position [500, 0]
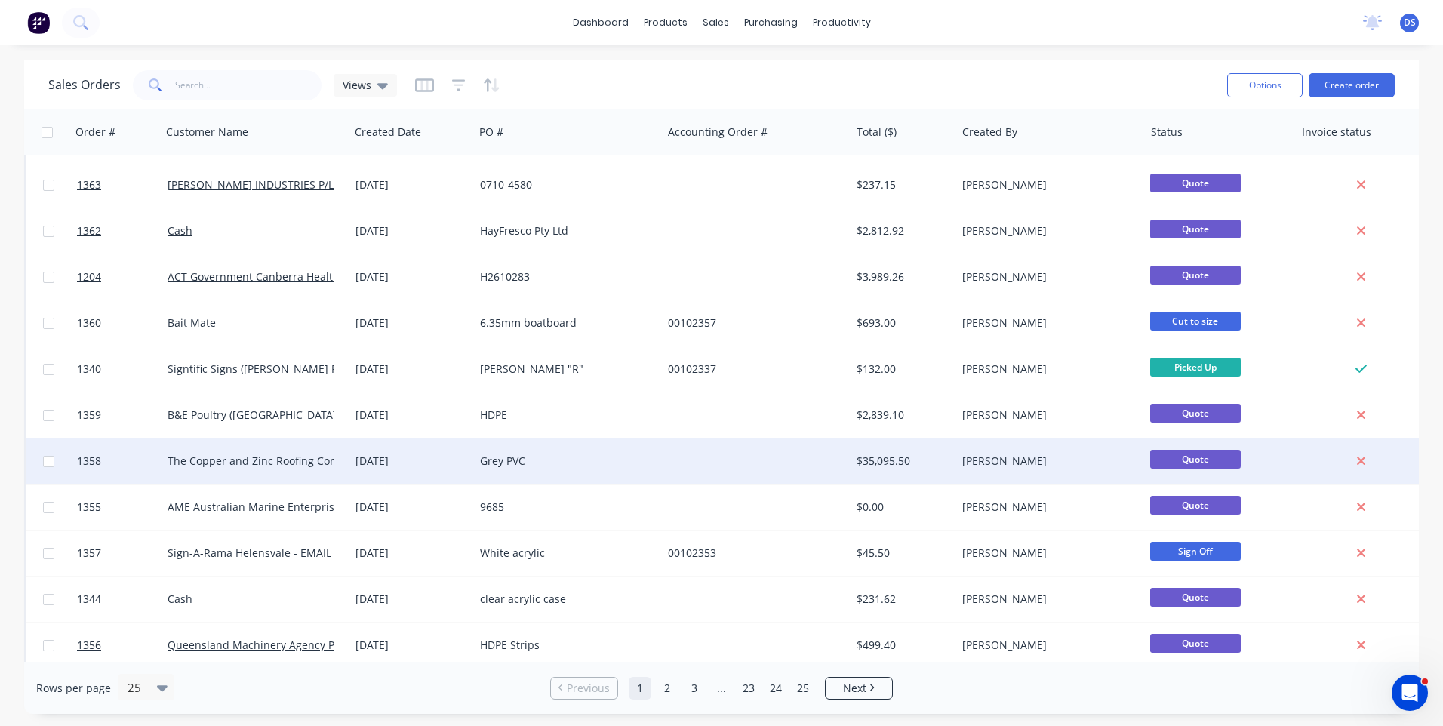
click at [368, 467] on div "[DATE]" at bounding box center [411, 461] width 112 height 15
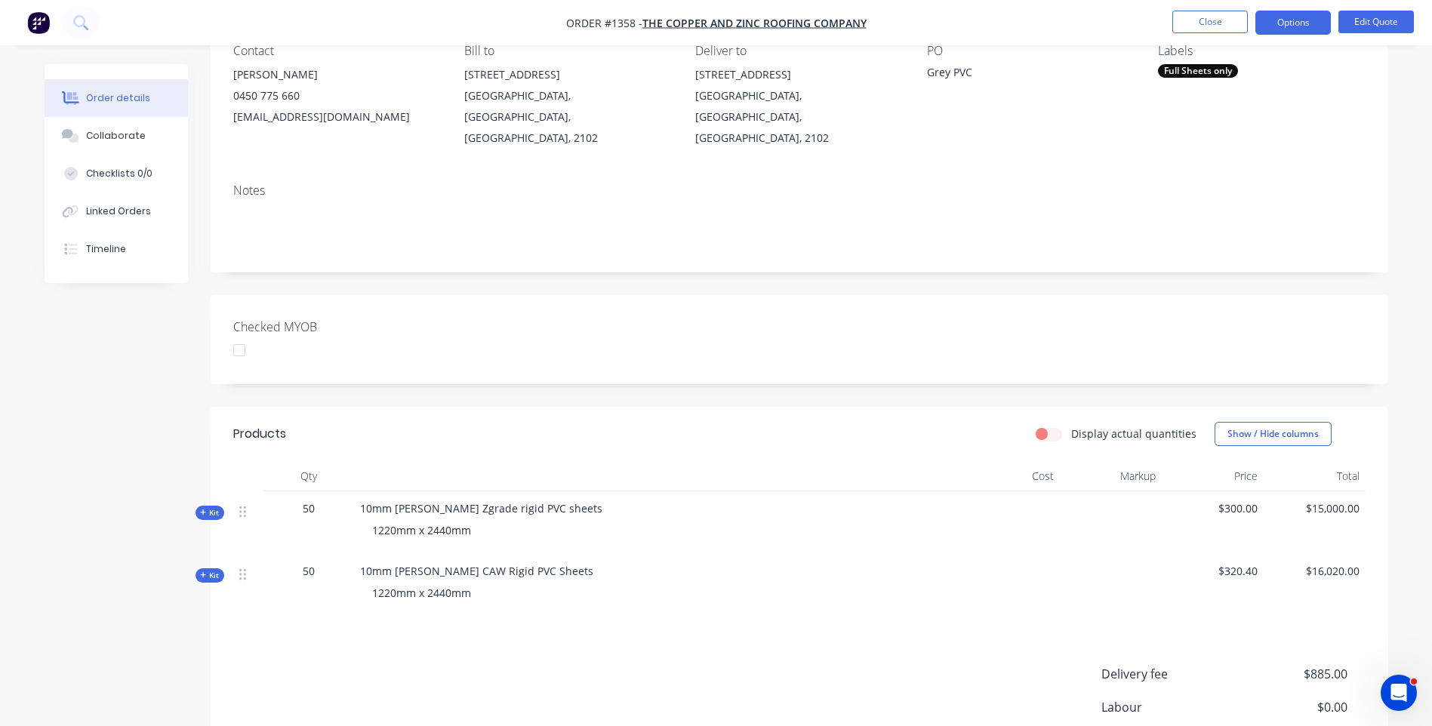
scroll to position [151, 0]
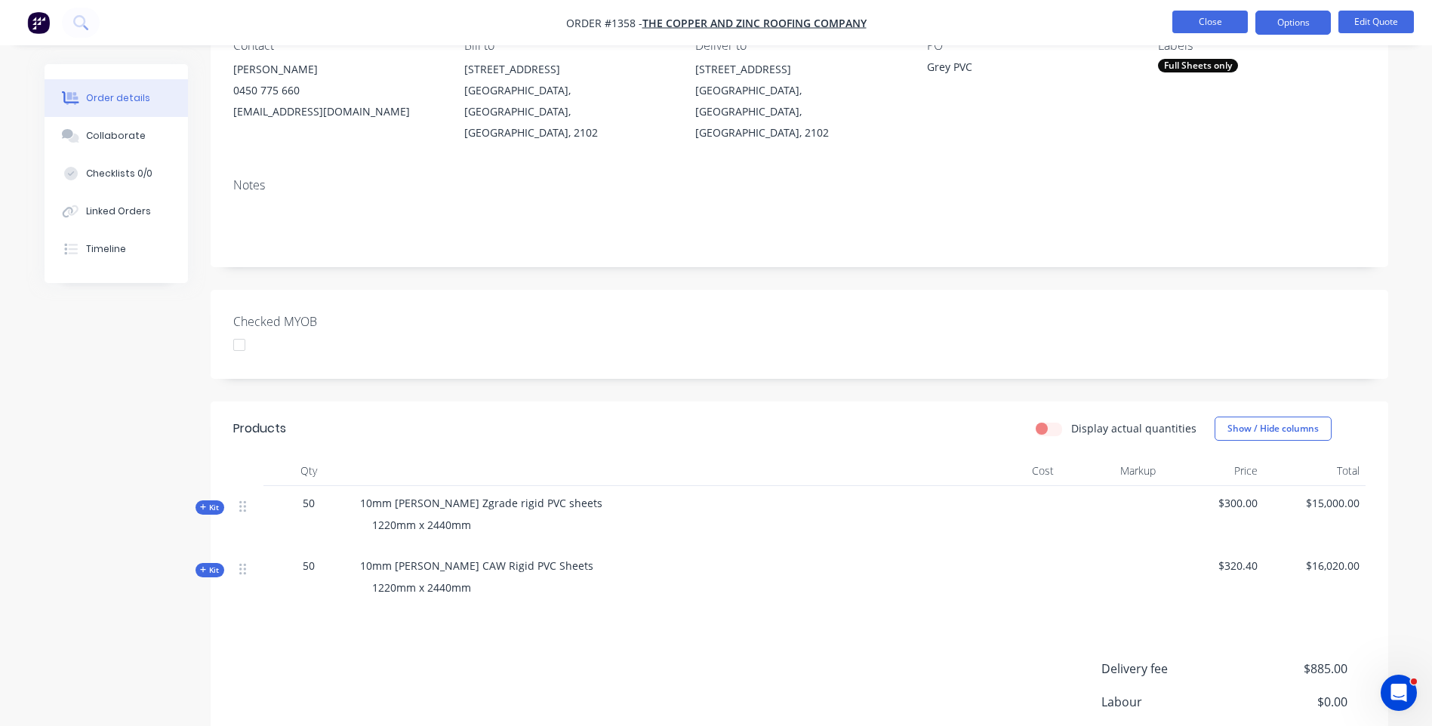
click at [1209, 28] on button "Close" at bounding box center [1209, 22] width 75 height 23
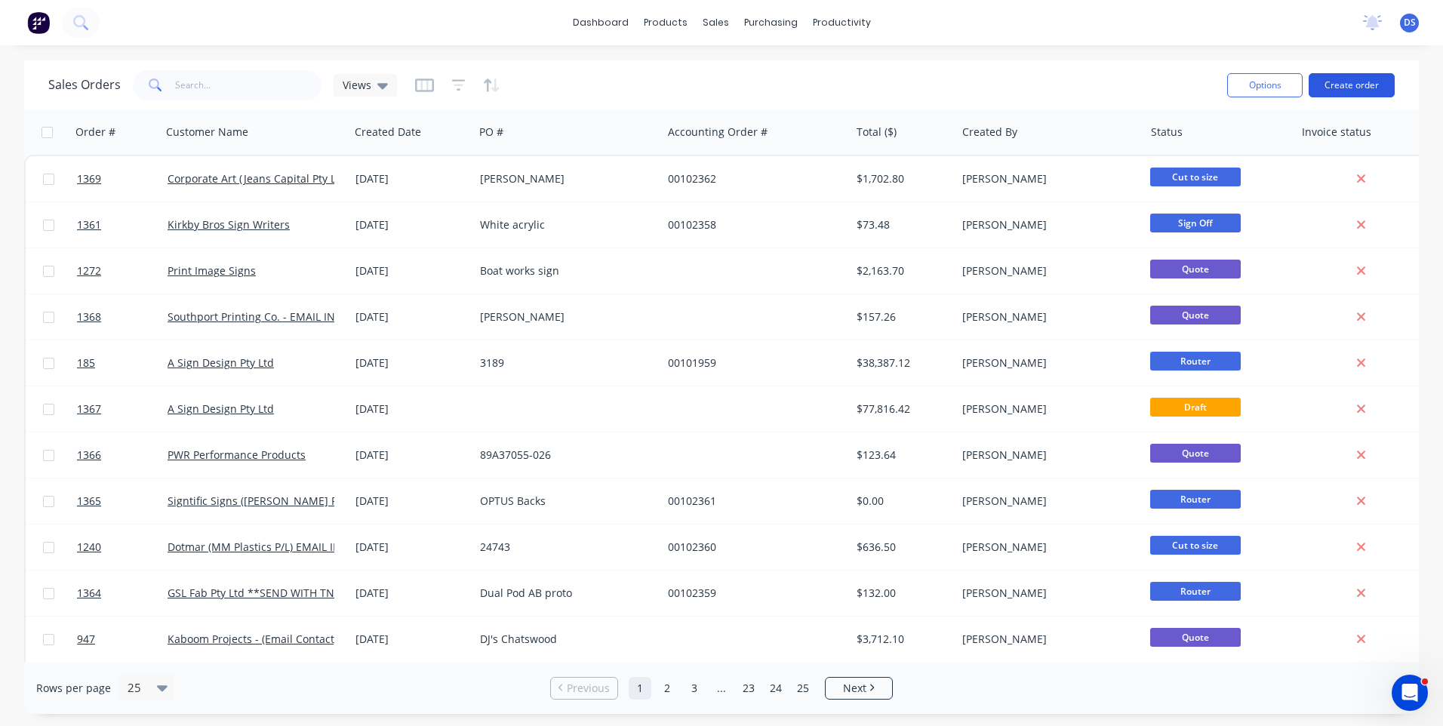
click at [1335, 89] on button "Create order" at bounding box center [1352, 85] width 86 height 24
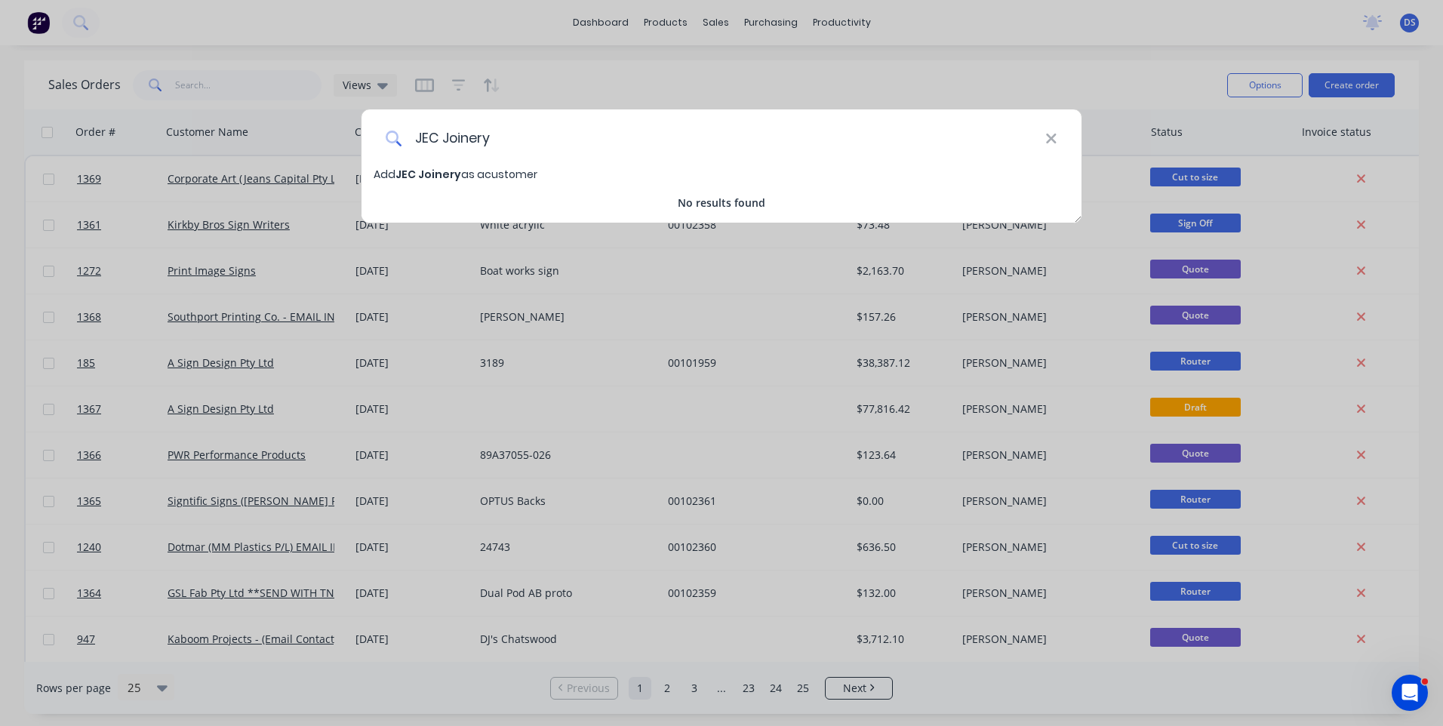
click at [441, 140] on input "JEC Joinery" at bounding box center [723, 137] width 643 height 57
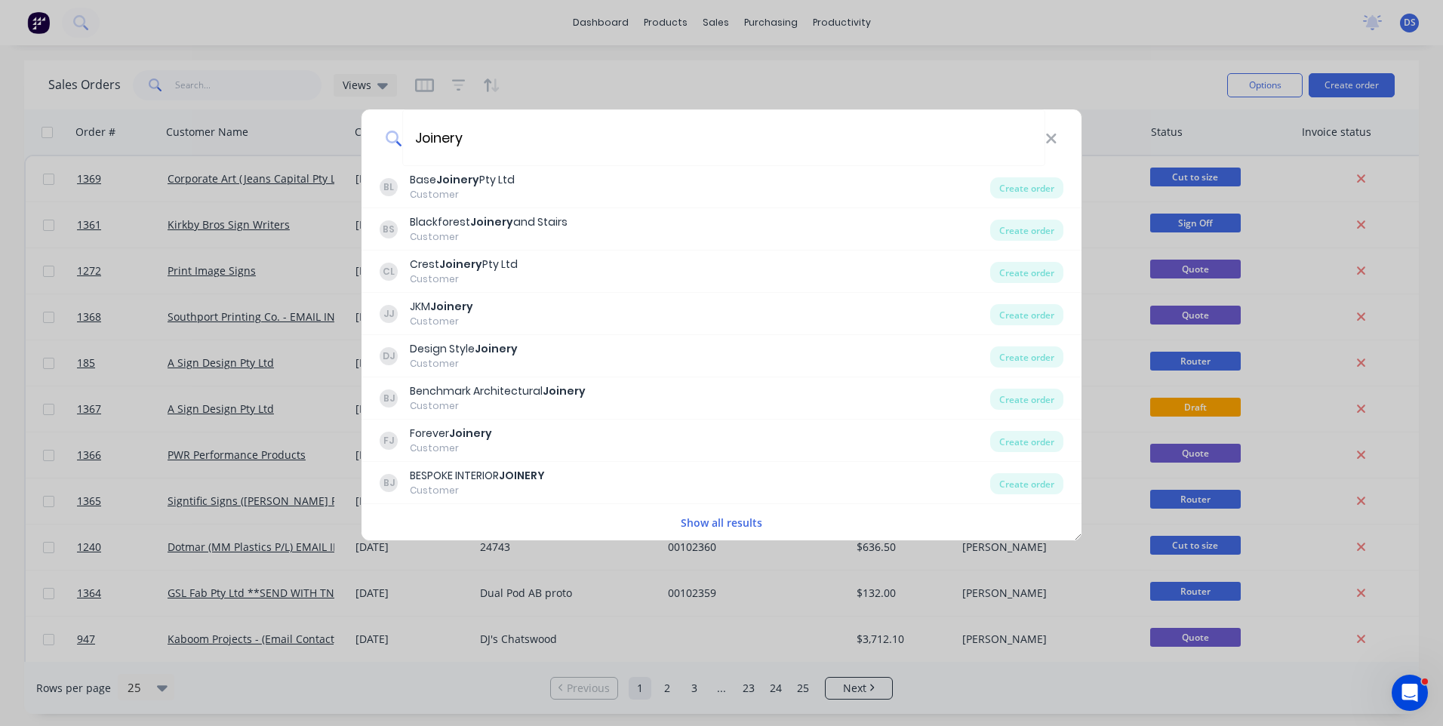
type input "Joinery"
click at [718, 525] on button "Show all results" at bounding box center [721, 522] width 91 height 17
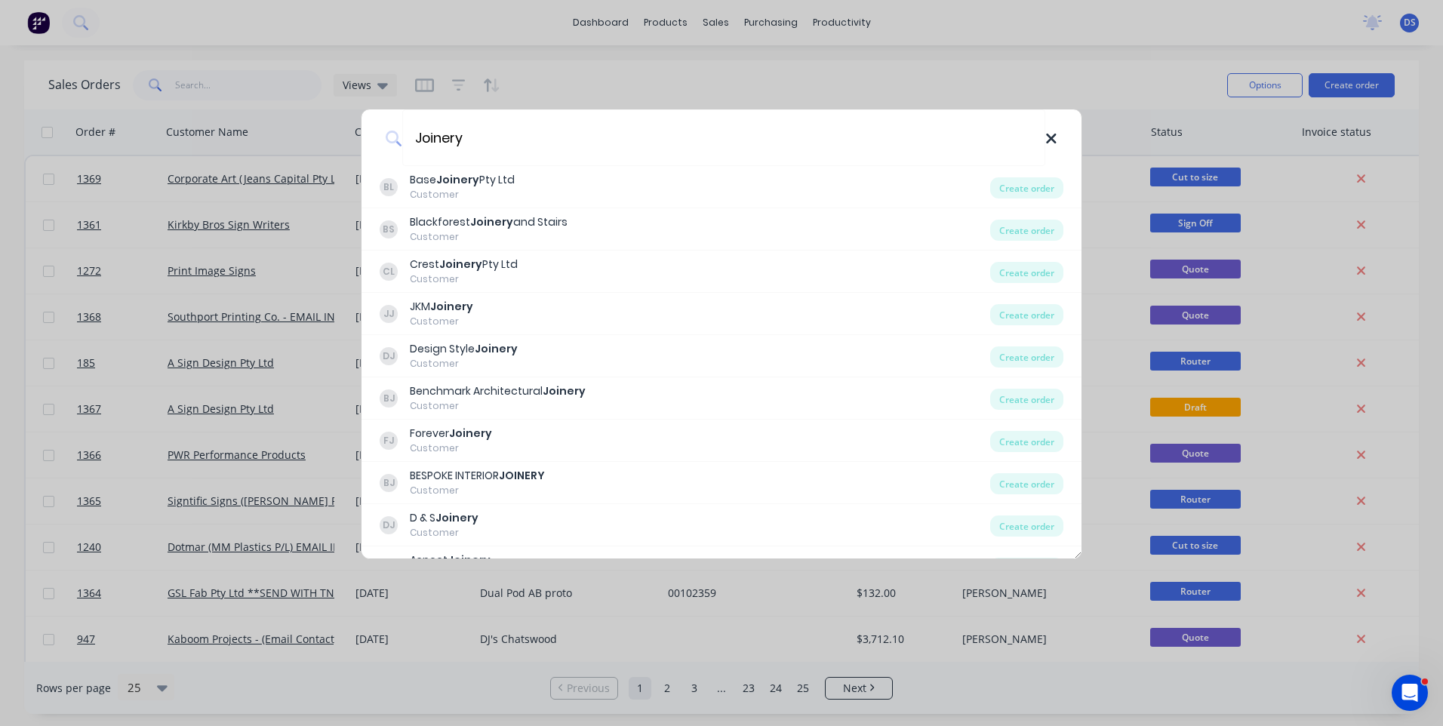
click at [1048, 146] on icon at bounding box center [1051, 139] width 12 height 17
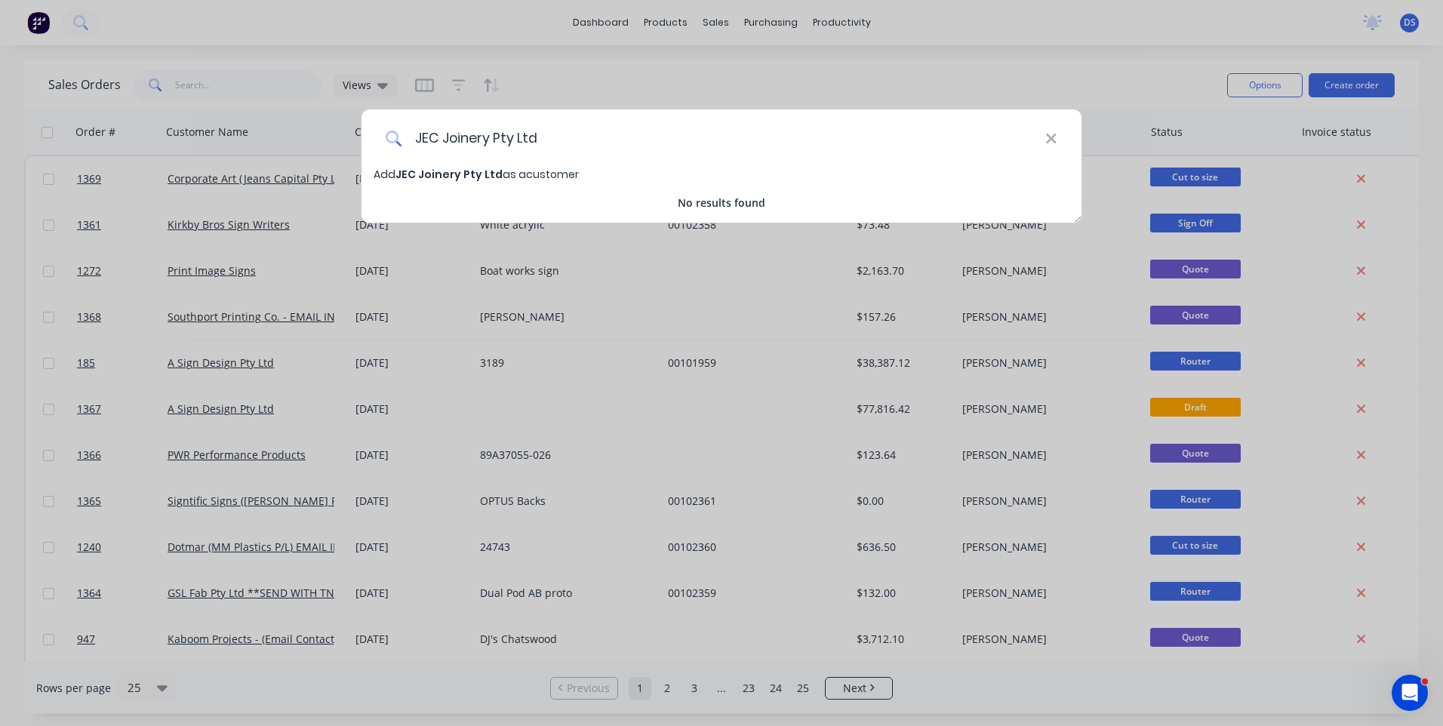
type input "JEC Joinery Pty Ltd"
click at [441, 173] on span "JEC Joinery Pty Ltd" at bounding box center [448, 174] width 107 height 15
select select "AU"
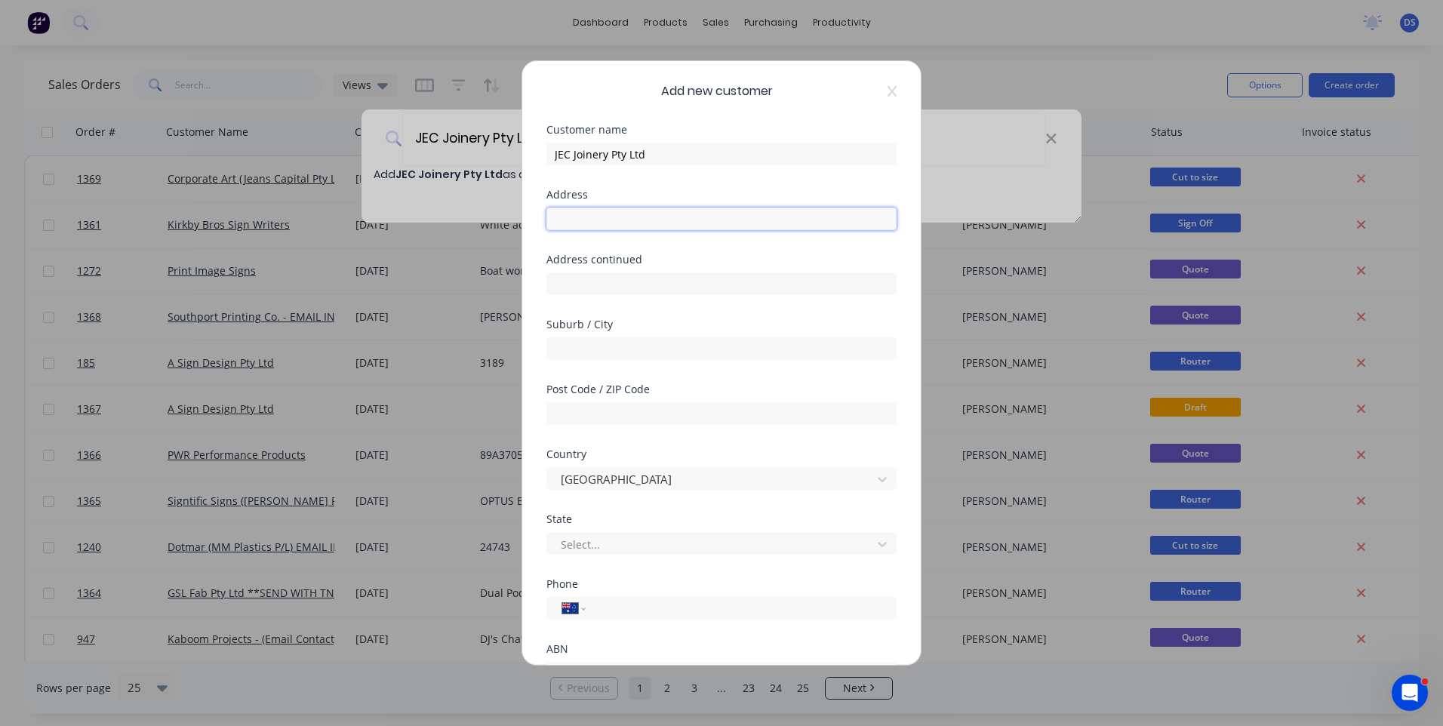
click at [634, 226] on input "text" at bounding box center [721, 219] width 350 height 23
type input "178 Station Road"
click at [599, 346] on input "text" at bounding box center [721, 348] width 350 height 23
type input "Burpengary"
click at [636, 421] on input "text" at bounding box center [721, 413] width 350 height 23
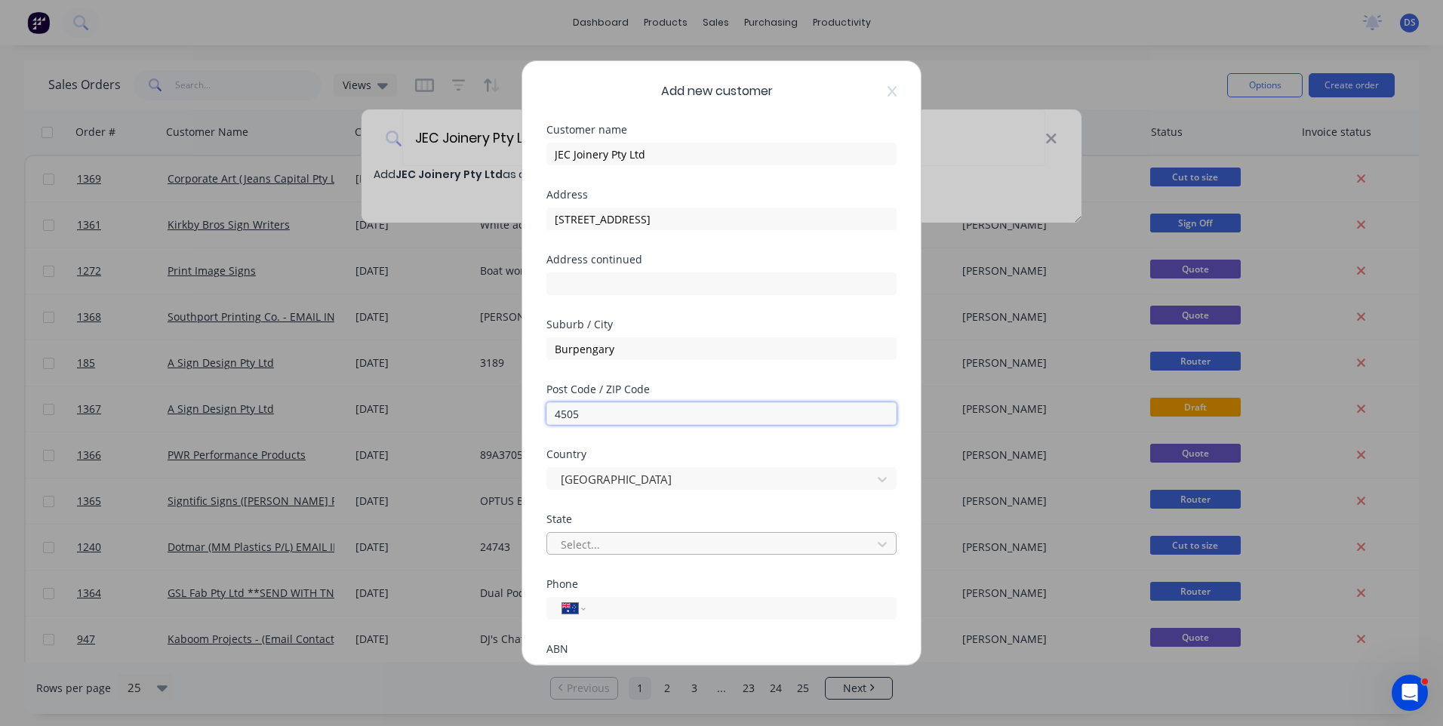
type input "4505"
click at [635, 549] on div at bounding box center [711, 544] width 305 height 19
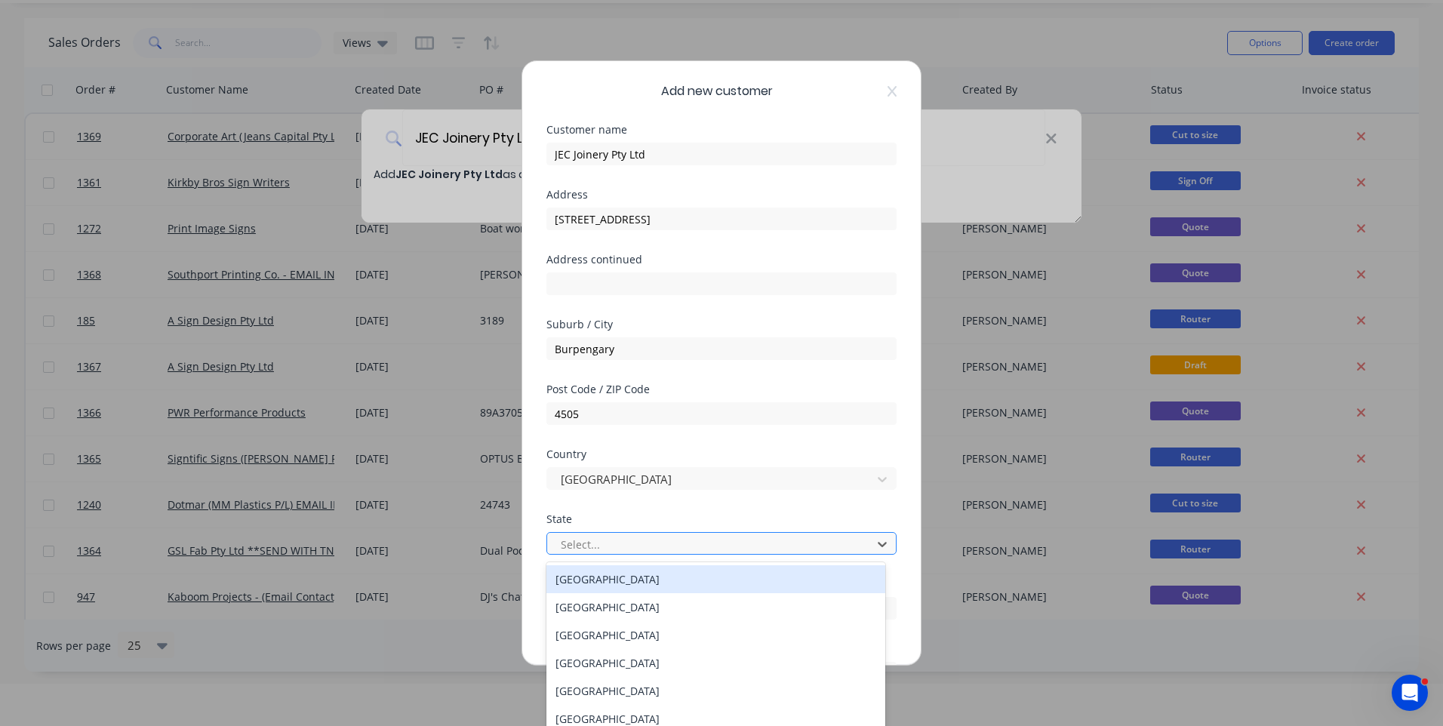
scroll to position [45, 0]
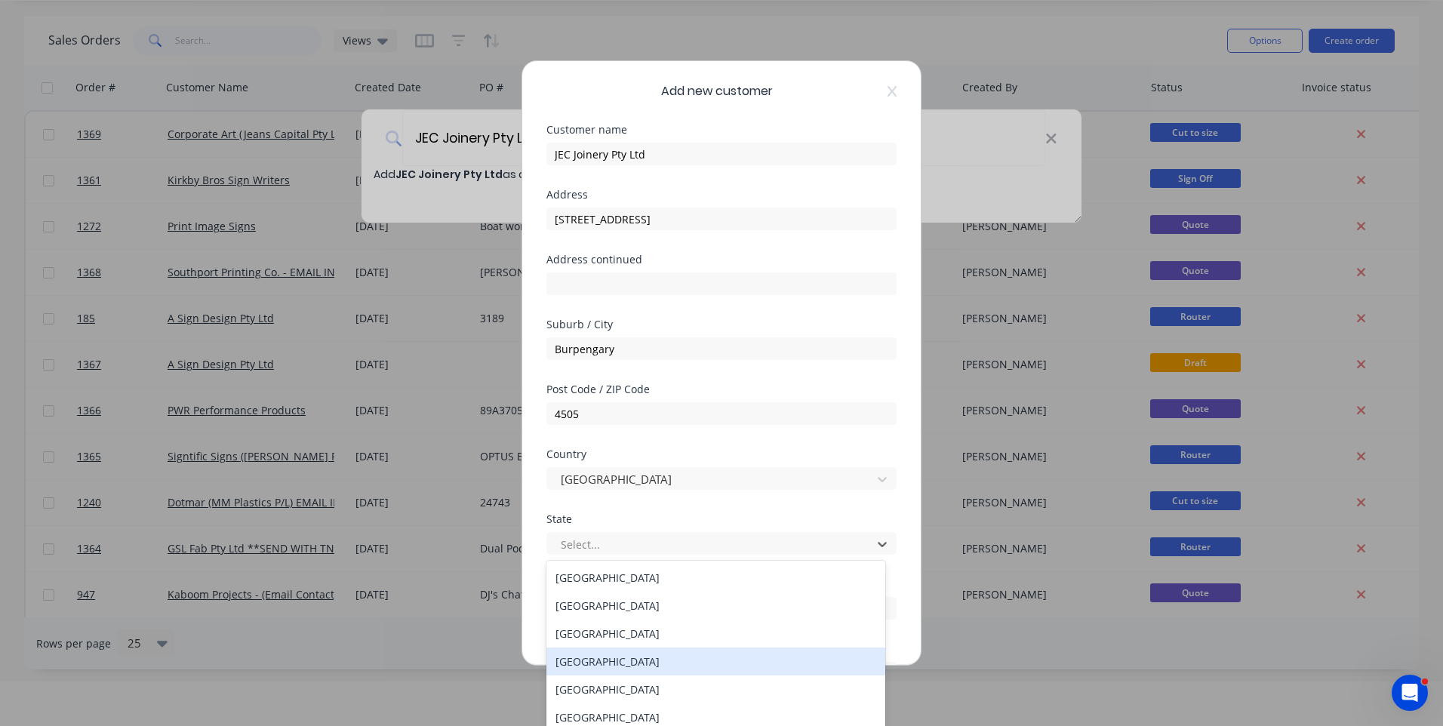
click at [611, 660] on div "Queensland" at bounding box center [715, 662] width 339 height 28
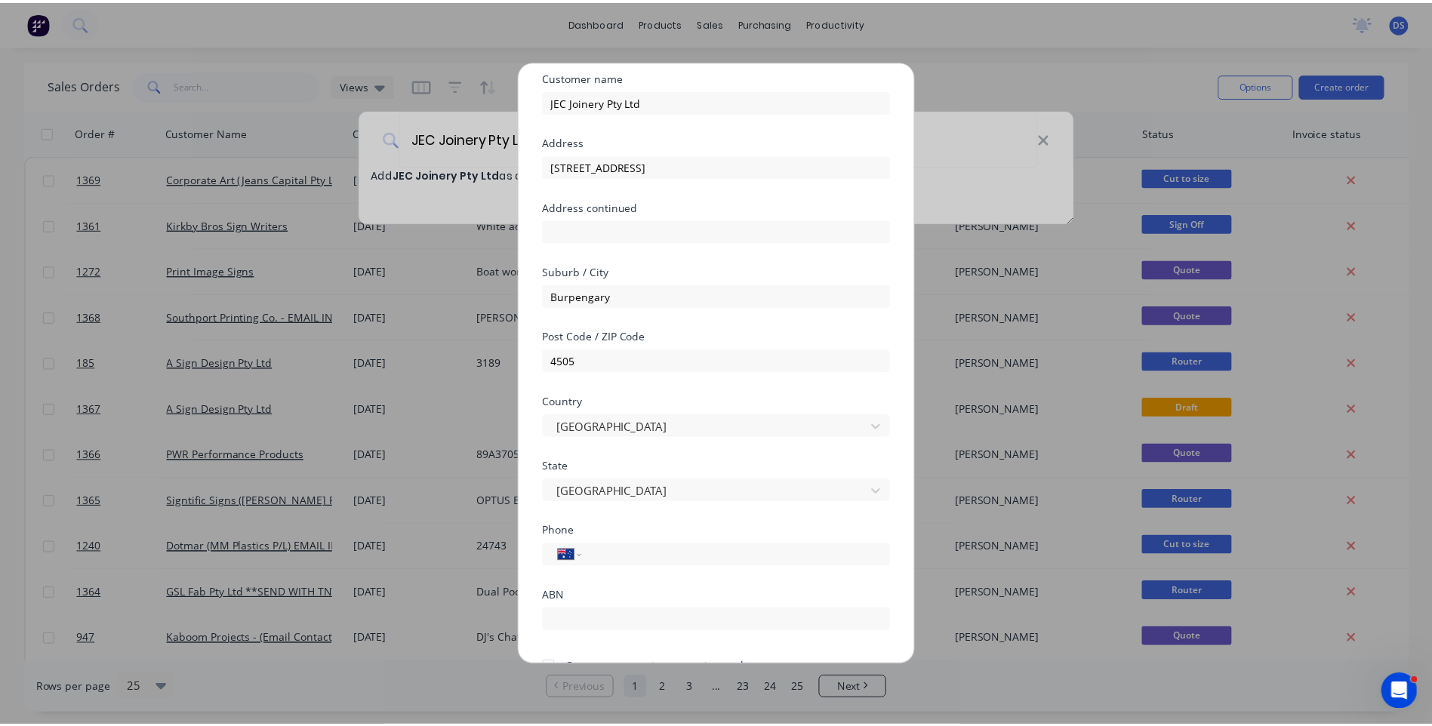
scroll to position [133, 0]
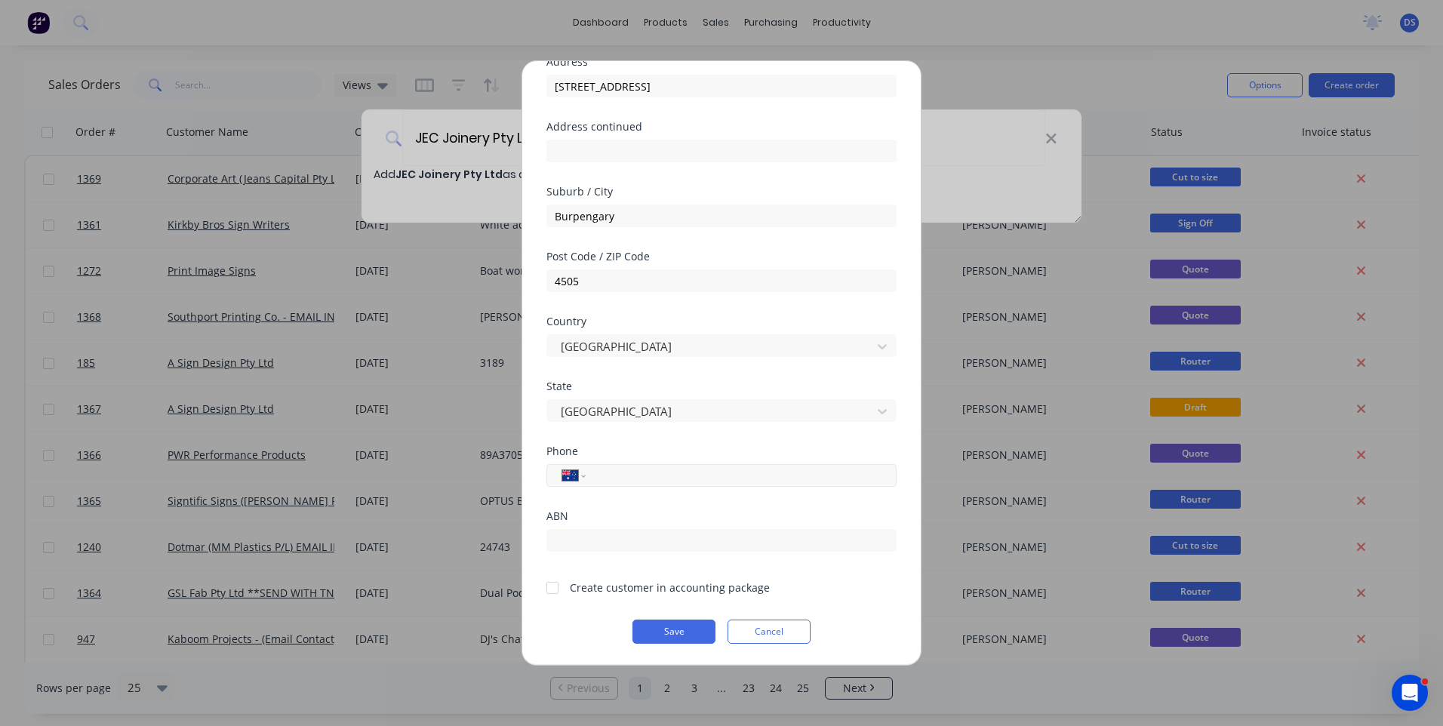
paste input "0433 208 654"
type input "0433 208 654"
click at [552, 595] on div at bounding box center [552, 588] width 30 height 30
click at [676, 637] on button "Save" at bounding box center [673, 632] width 83 height 24
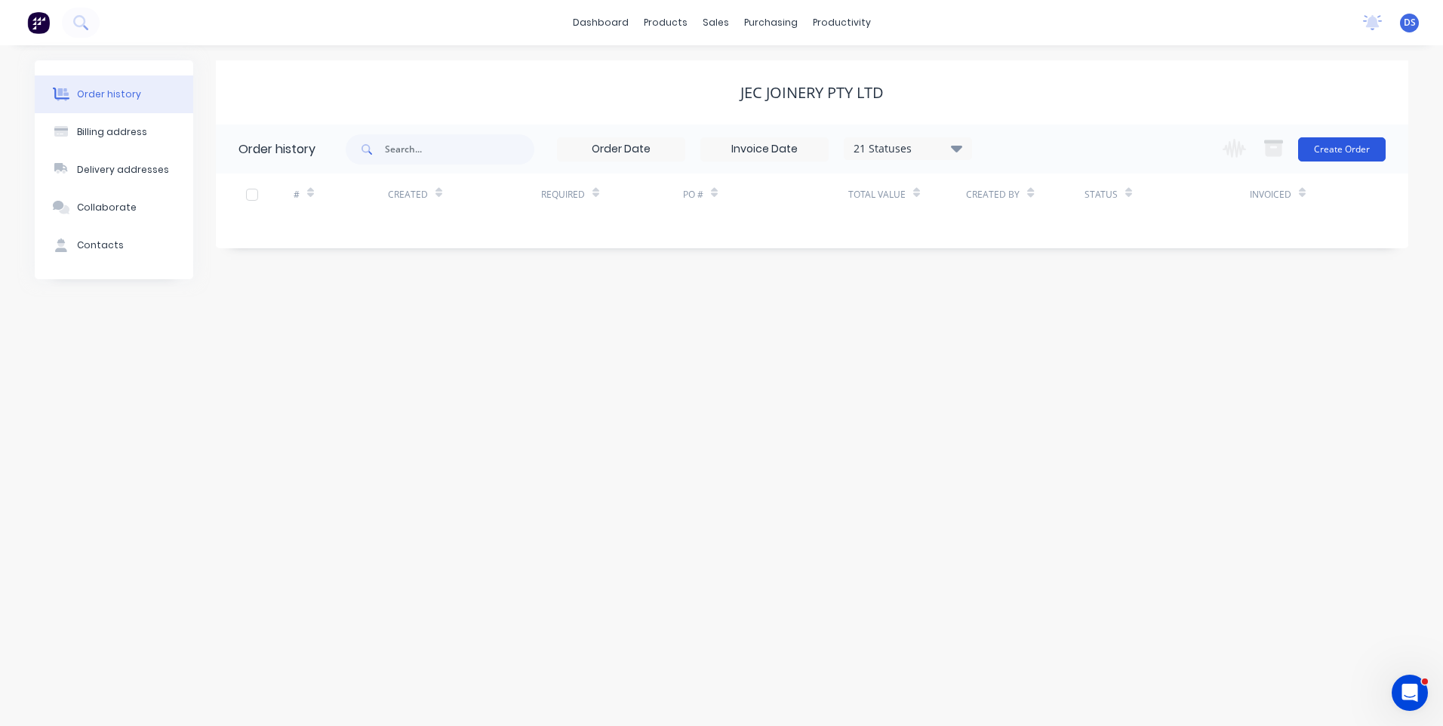
click at [1353, 147] on button "Create Order" at bounding box center [1342, 149] width 88 height 24
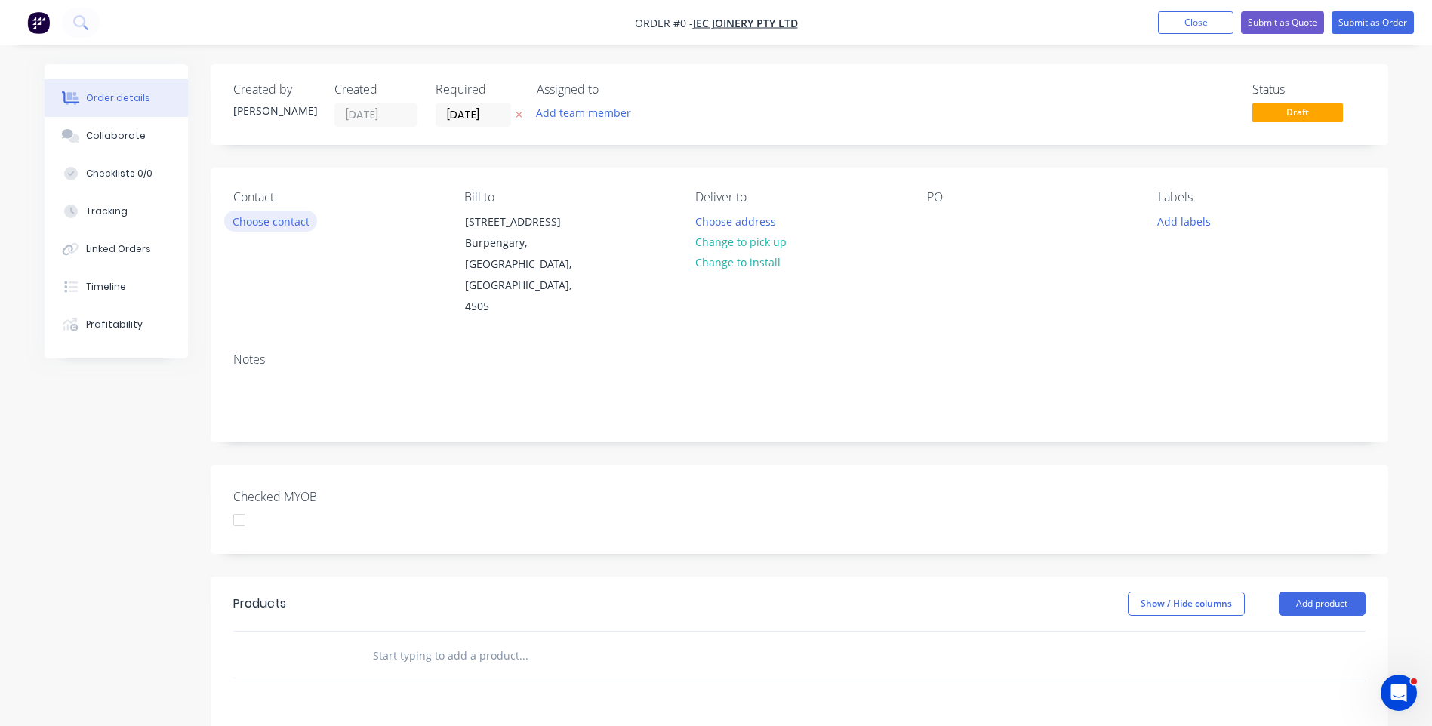
click at [295, 223] on button "Choose contact" at bounding box center [270, 221] width 93 height 20
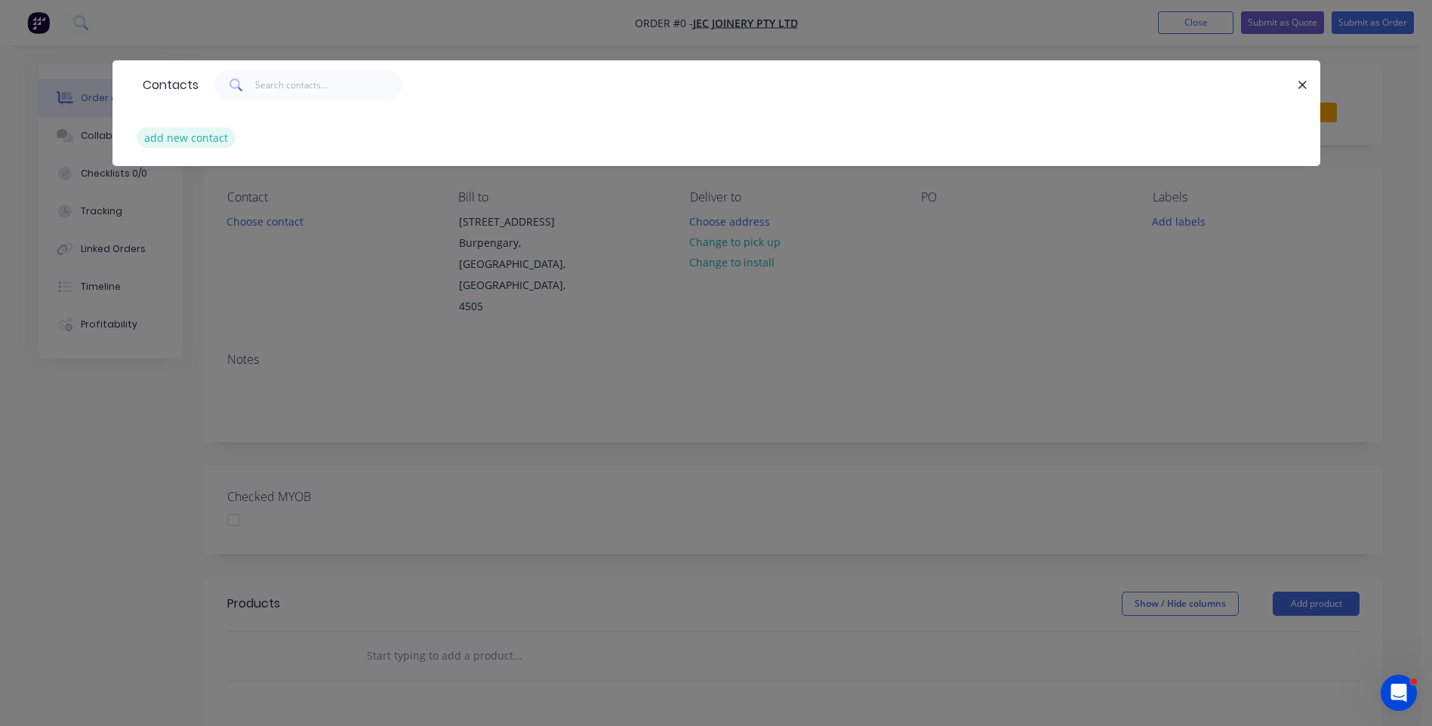
click at [201, 143] on button "add new contact" at bounding box center [187, 138] width 100 height 20
select select "AU"
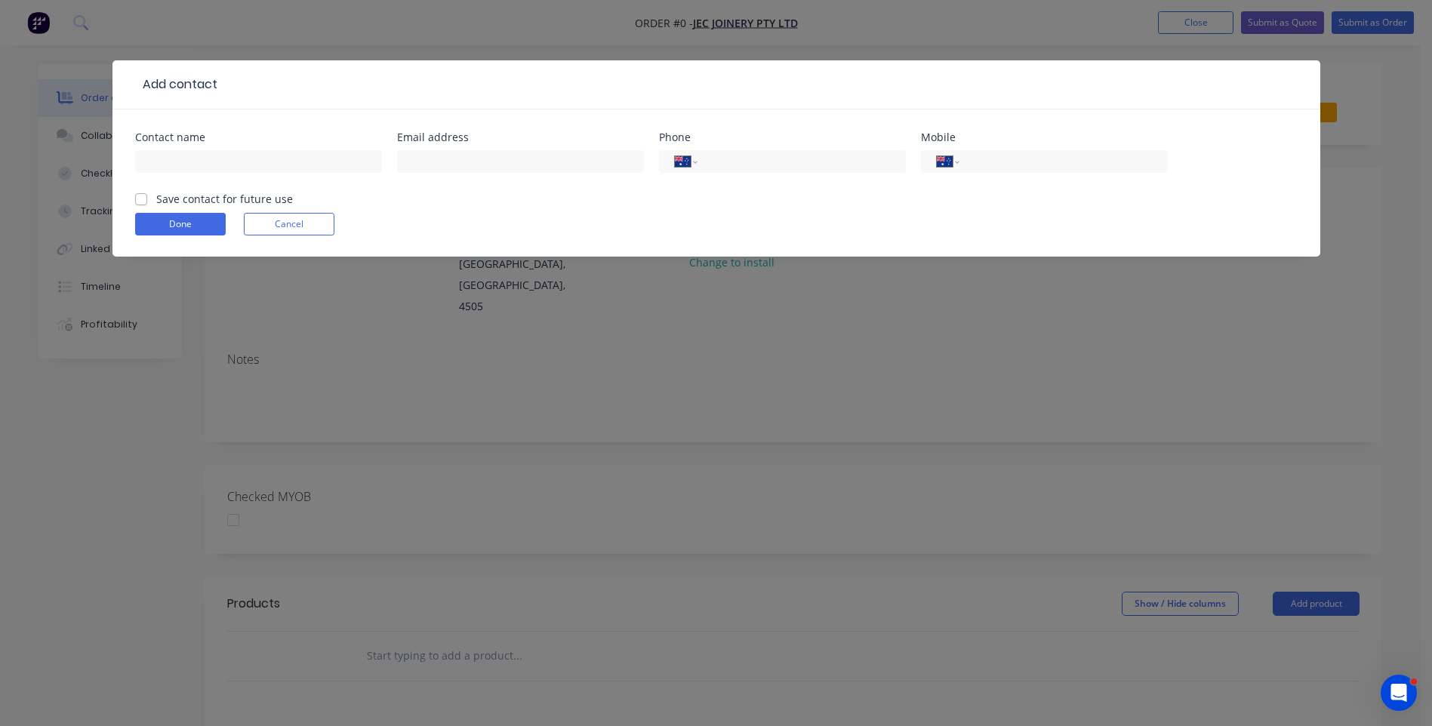
click at [247, 65] on header "Add contact" at bounding box center [716, 84] width 1208 height 49
paste input "Nick Kennedy jecjoinery@outlook.com +61433208654"
drag, startPoint x: 374, startPoint y: 160, endPoint x: 302, endPoint y: 162, distance: 72.5
click at [302, 162] on input "Nick Kennedy jecjoinery@outlook.com +61433208654" at bounding box center [258, 161] width 247 height 23
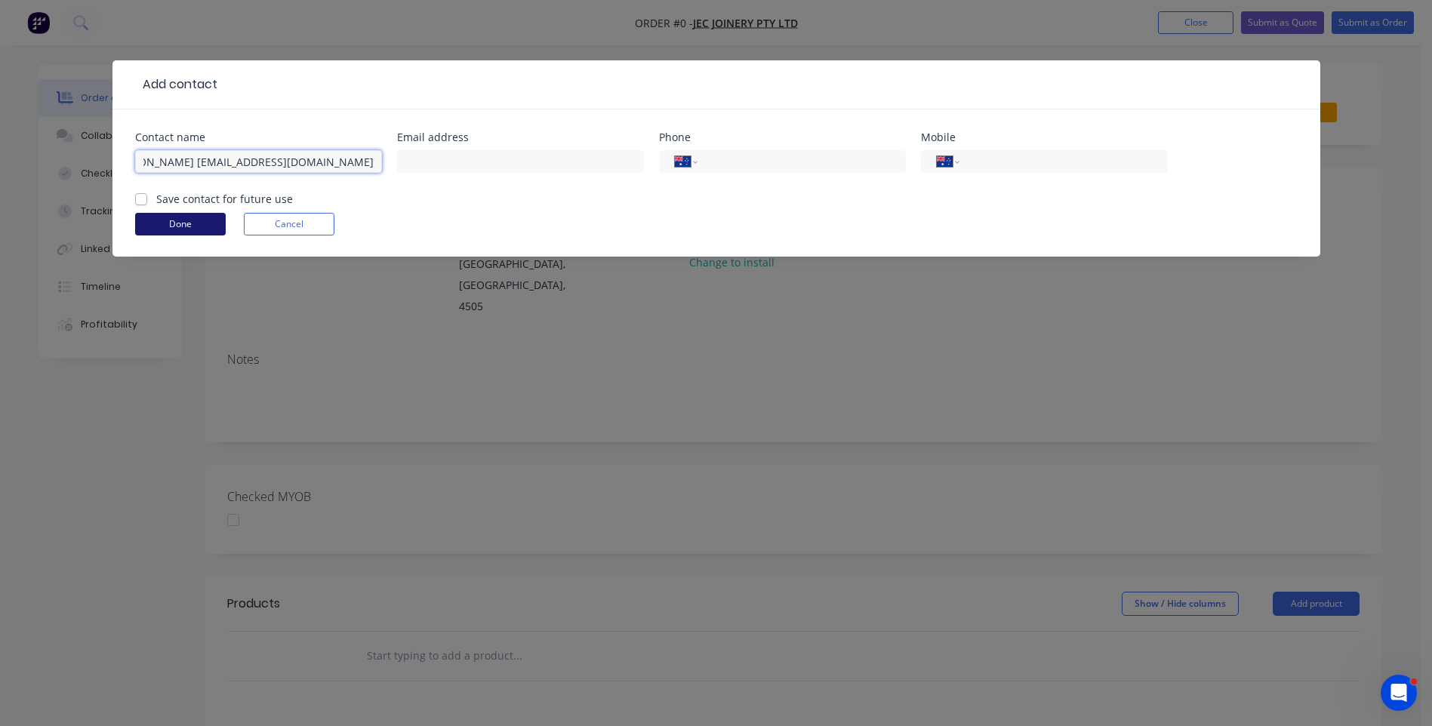
scroll to position [0, 0]
type input "Nick Kennedy jecjoinery@outlook.com"
paste input "0433 208 654"
type input "0433 208 654"
drag, startPoint x: 328, startPoint y: 163, endPoint x: 213, endPoint y: 169, distance: 115.6
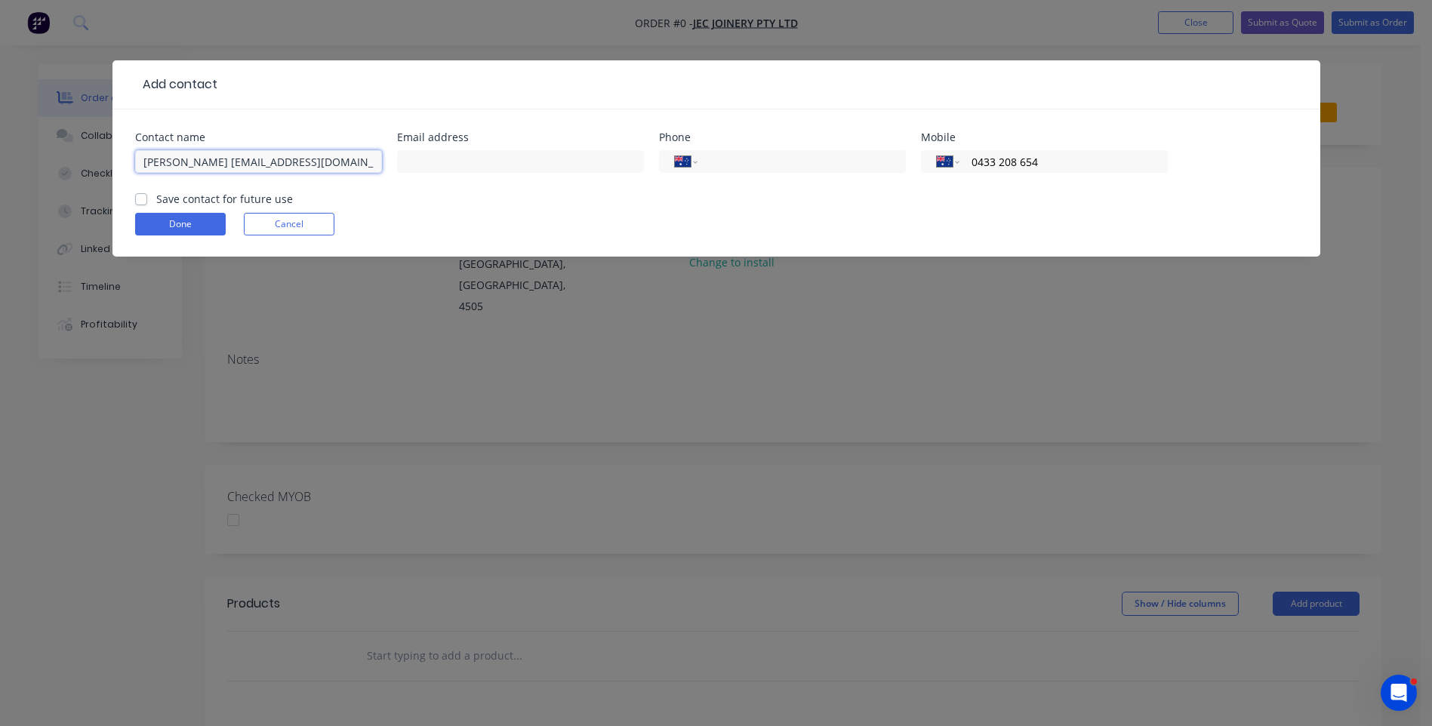
click at [213, 169] on input "Nick Kennedy jecjoinery@outlook.com" at bounding box center [258, 161] width 247 height 23
type input "Nick Kennedy"
paste input "jecjoinery@outlook.com"
type input "jecjoinery@outlook.com"
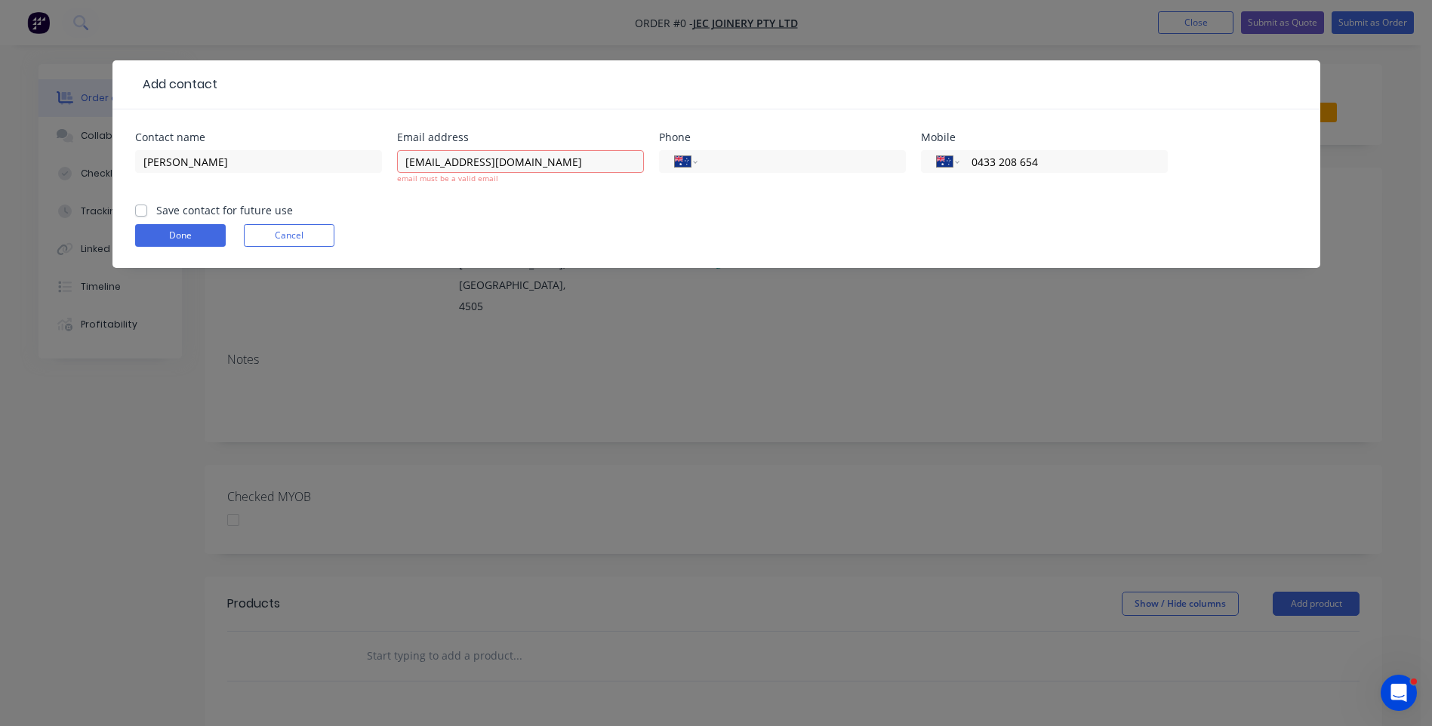
click at [143, 199] on form "Contact name Nick Kennedy Email address jecjoinery@outlook.com email must be a …" at bounding box center [716, 200] width 1162 height 136
click at [156, 212] on label "Save contact for future use" at bounding box center [224, 210] width 137 height 16
click at [142, 212] on input "Save contact for future use" at bounding box center [141, 209] width 12 height 14
checkbox input "true"
click at [404, 162] on input "jecjoinery@outlook.com" at bounding box center [520, 161] width 247 height 23
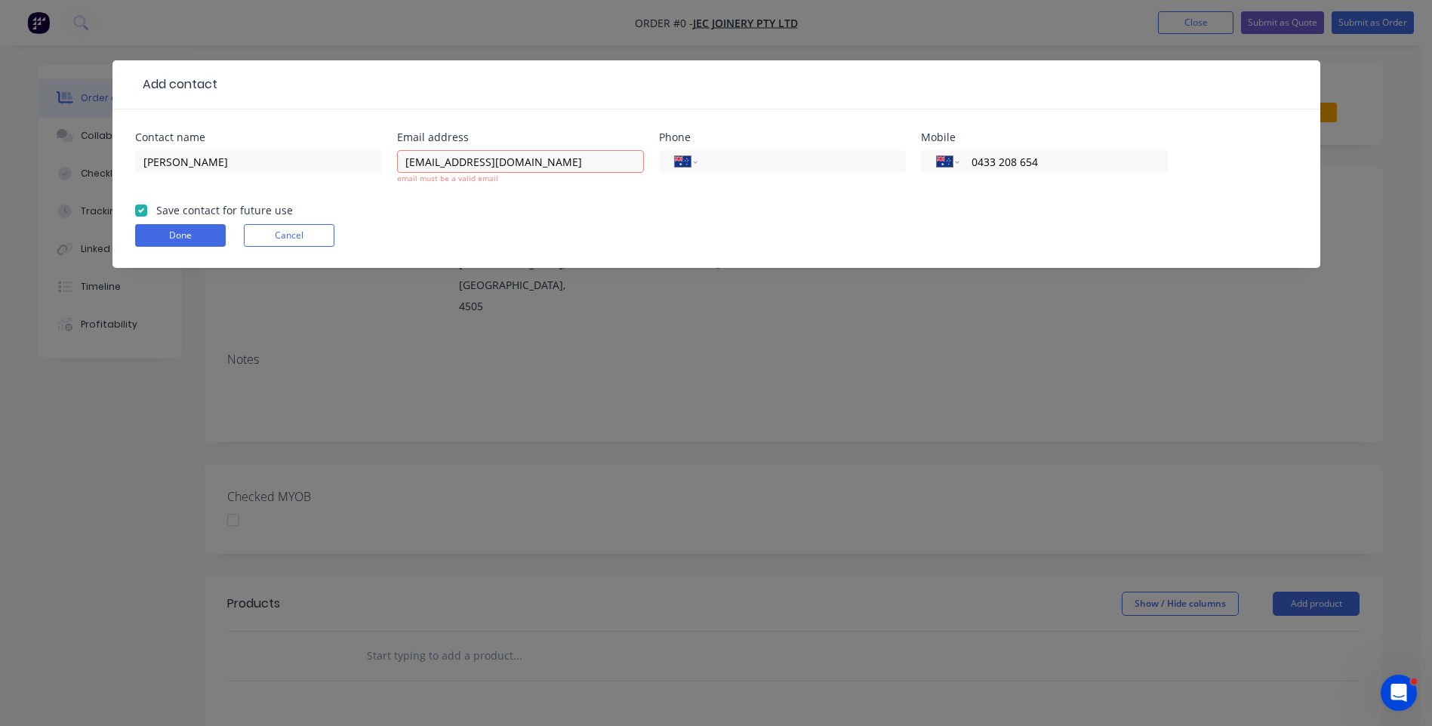
click at [460, 223] on form "Contact name Nick Kennedy Email address jecjoinery@outlook.com email must be a …" at bounding box center [716, 200] width 1162 height 136
click at [405, 163] on input "jecjoinery@outlook.com" at bounding box center [520, 161] width 247 height 23
click at [435, 214] on form "Contact name Nick Kennedy Email address jecjoinery@outlook.com email must be a …" at bounding box center [716, 200] width 1162 height 136
click at [531, 162] on input "jecjoinery@outlook.com" at bounding box center [520, 161] width 247 height 23
type input "jecjoinery@outlook.com"
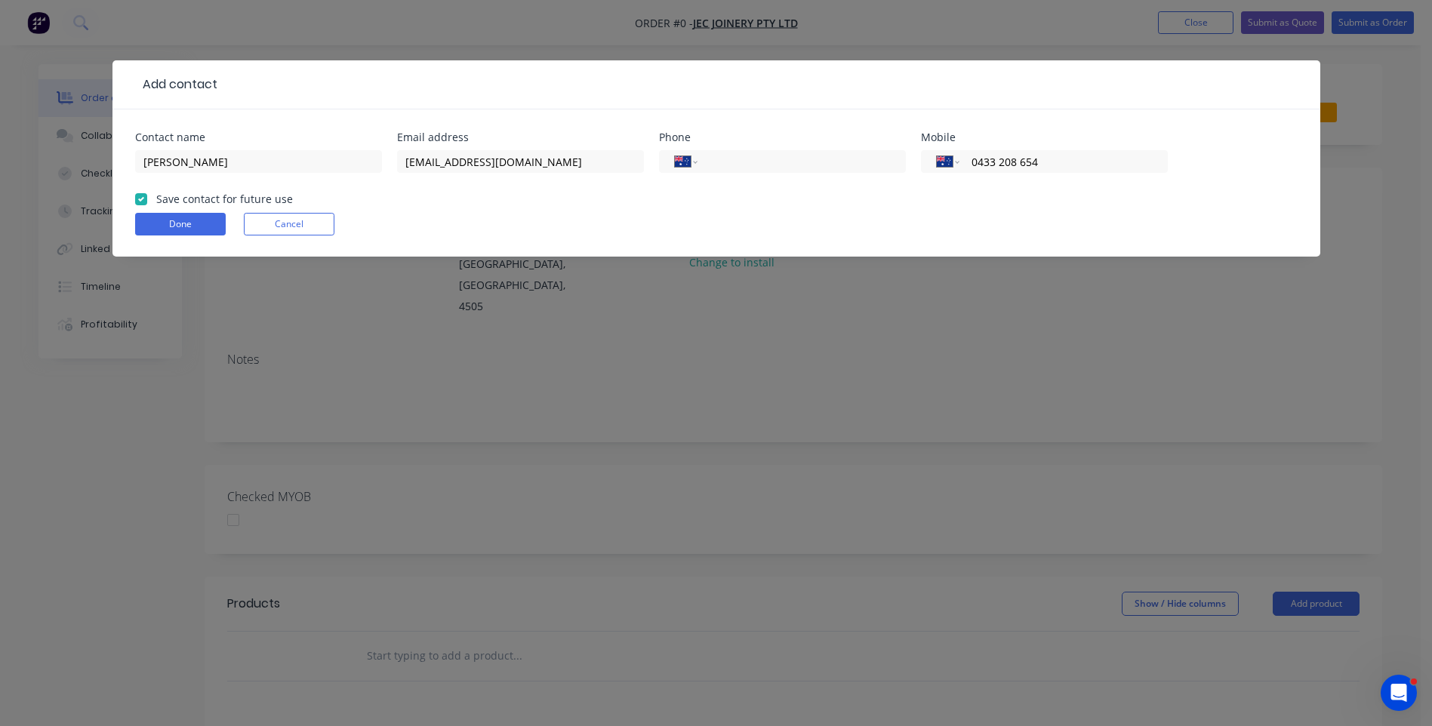
click at [448, 208] on form "Contact name Nick Kennedy Email address jecjoinery@outlook.com Phone Internatio…" at bounding box center [716, 194] width 1162 height 125
click at [171, 221] on button "Done" at bounding box center [180, 224] width 91 height 23
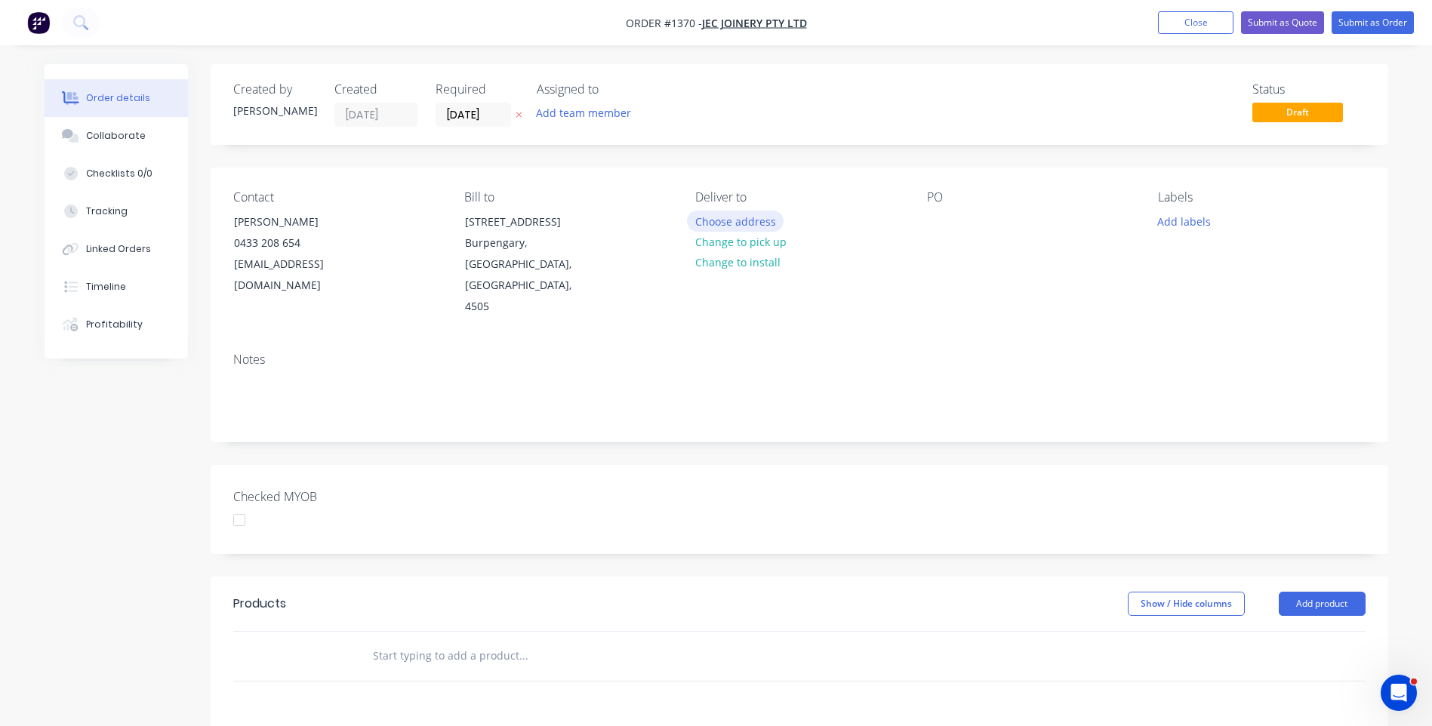
click at [743, 226] on button "Choose address" at bounding box center [735, 221] width 97 height 20
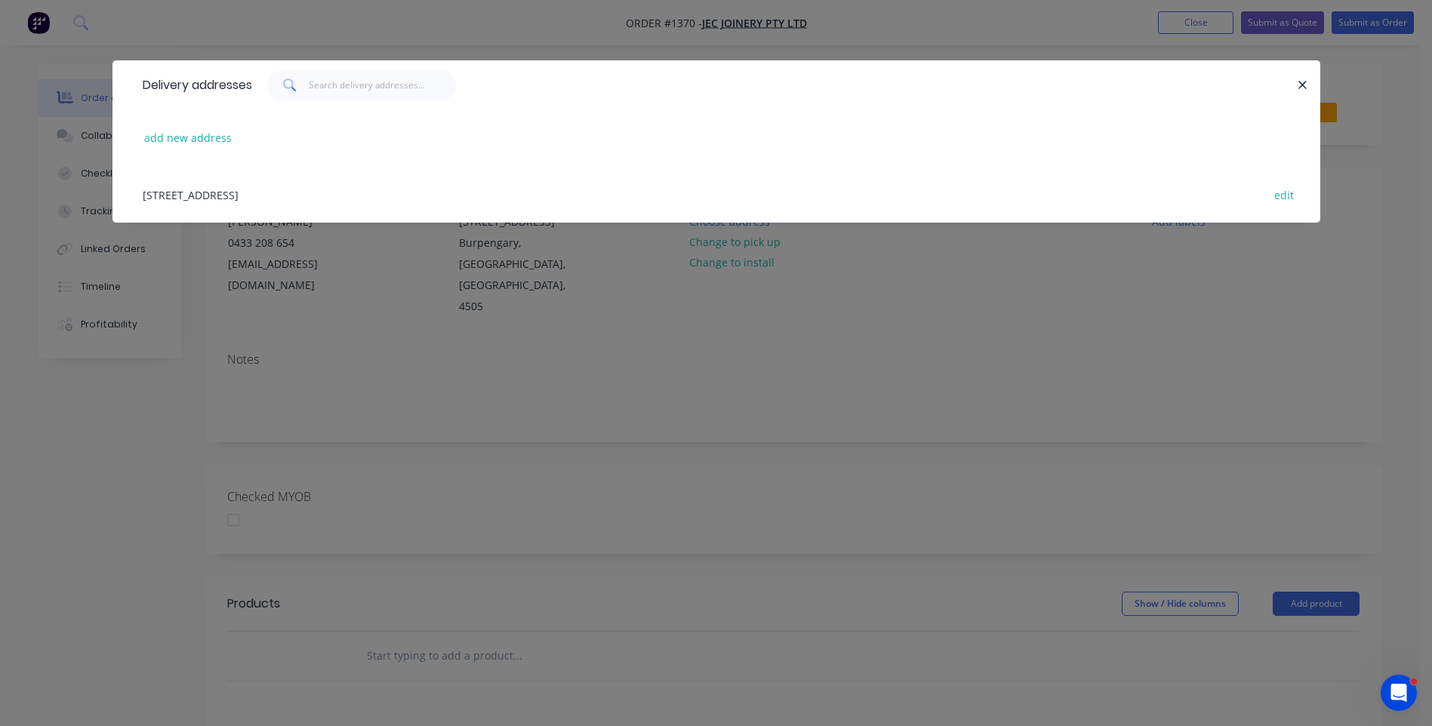
click at [216, 198] on div "178 Station Road, Burpengary, Queensland, Australia, 4505 edit" at bounding box center [716, 194] width 1162 height 57
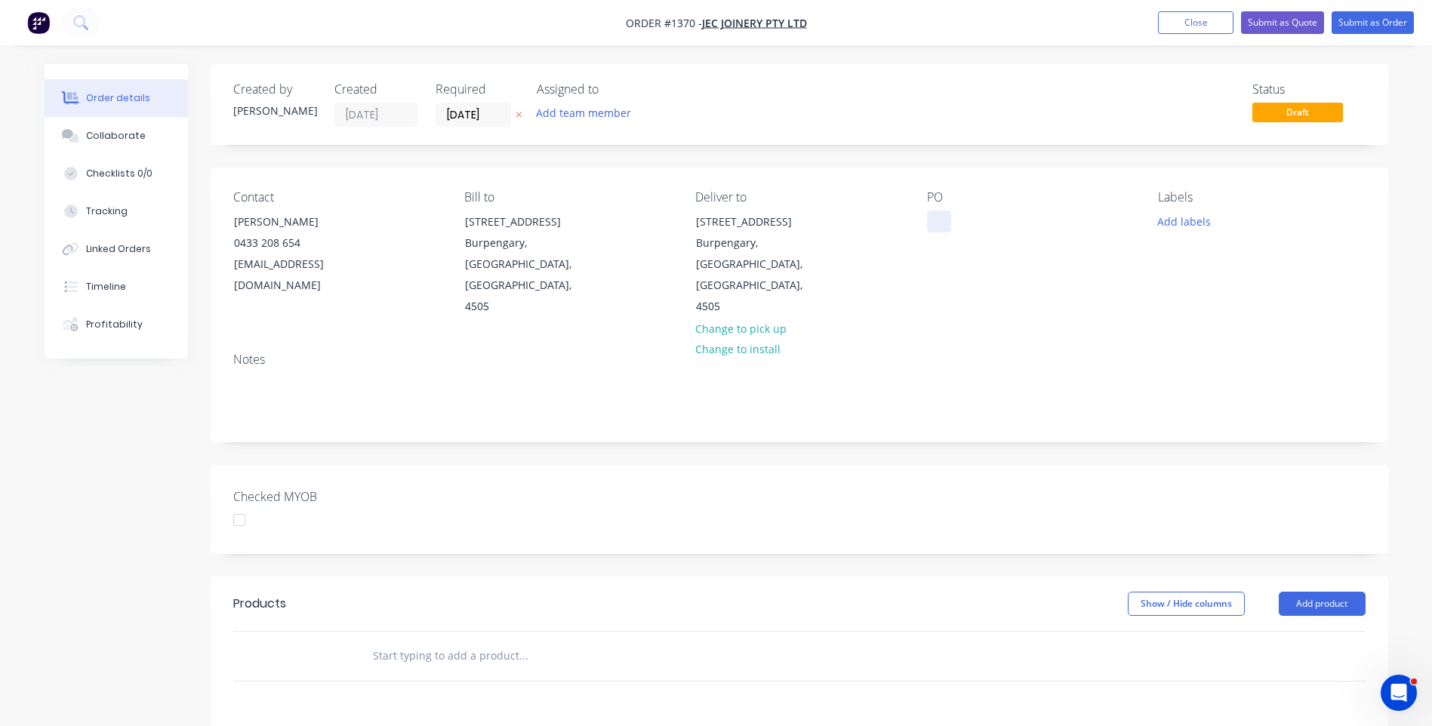
click at [933, 216] on div at bounding box center [939, 222] width 24 height 22
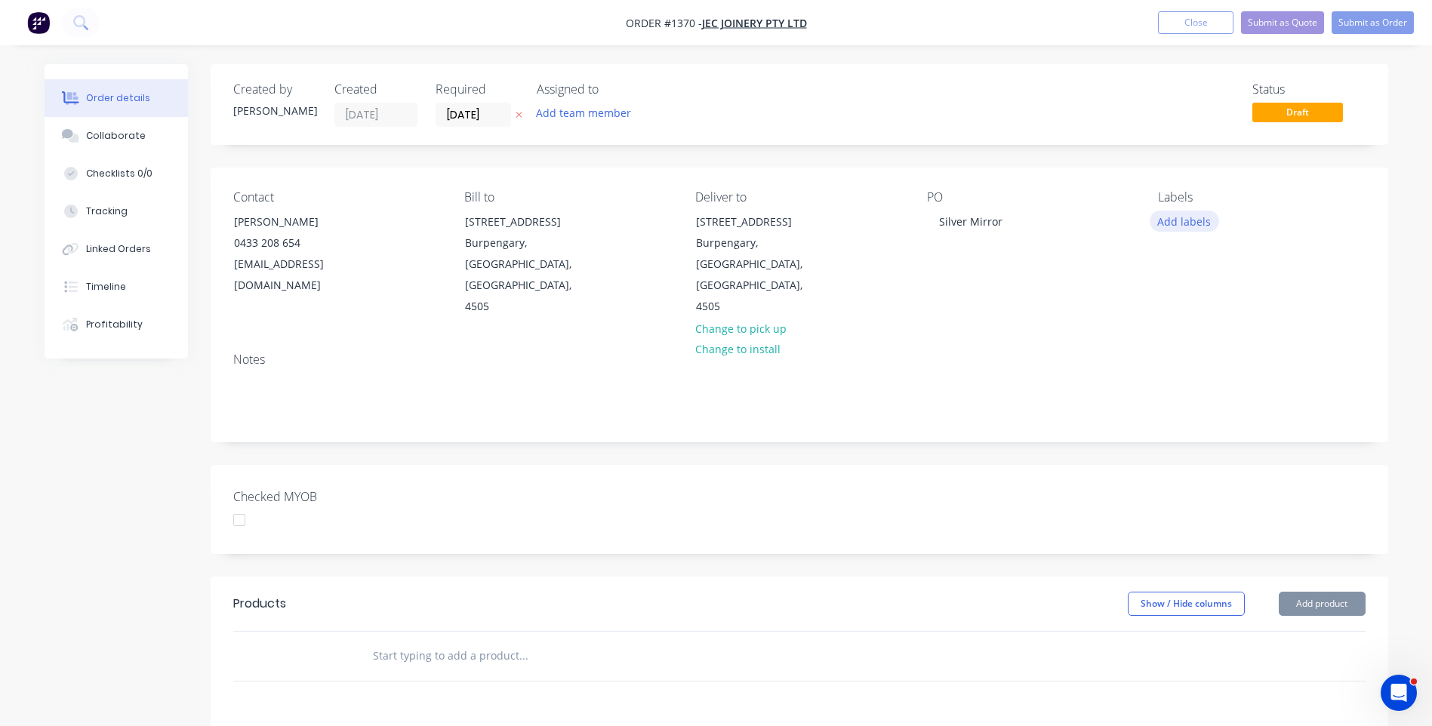
click at [1166, 228] on button "Add labels" at bounding box center [1183, 221] width 69 height 20
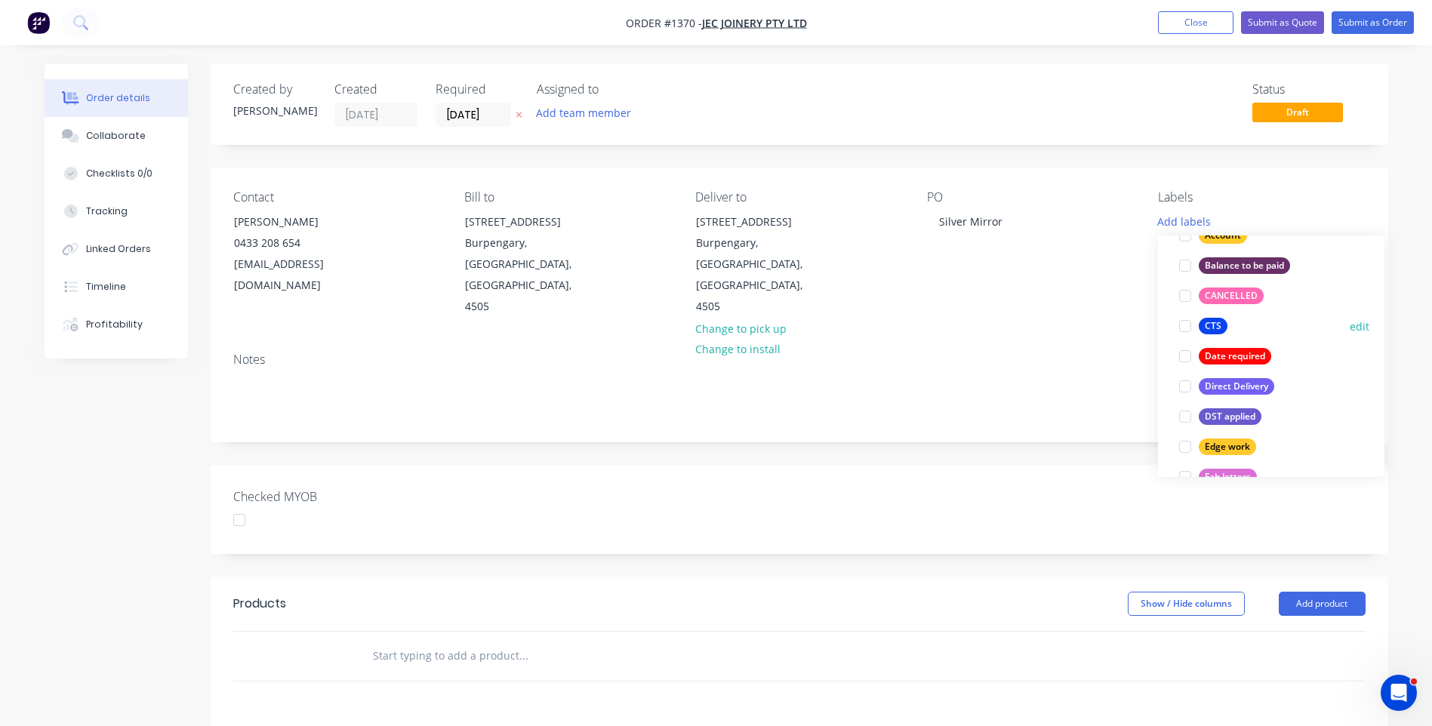
click at [1206, 331] on div "CTS" at bounding box center [1212, 326] width 29 height 17
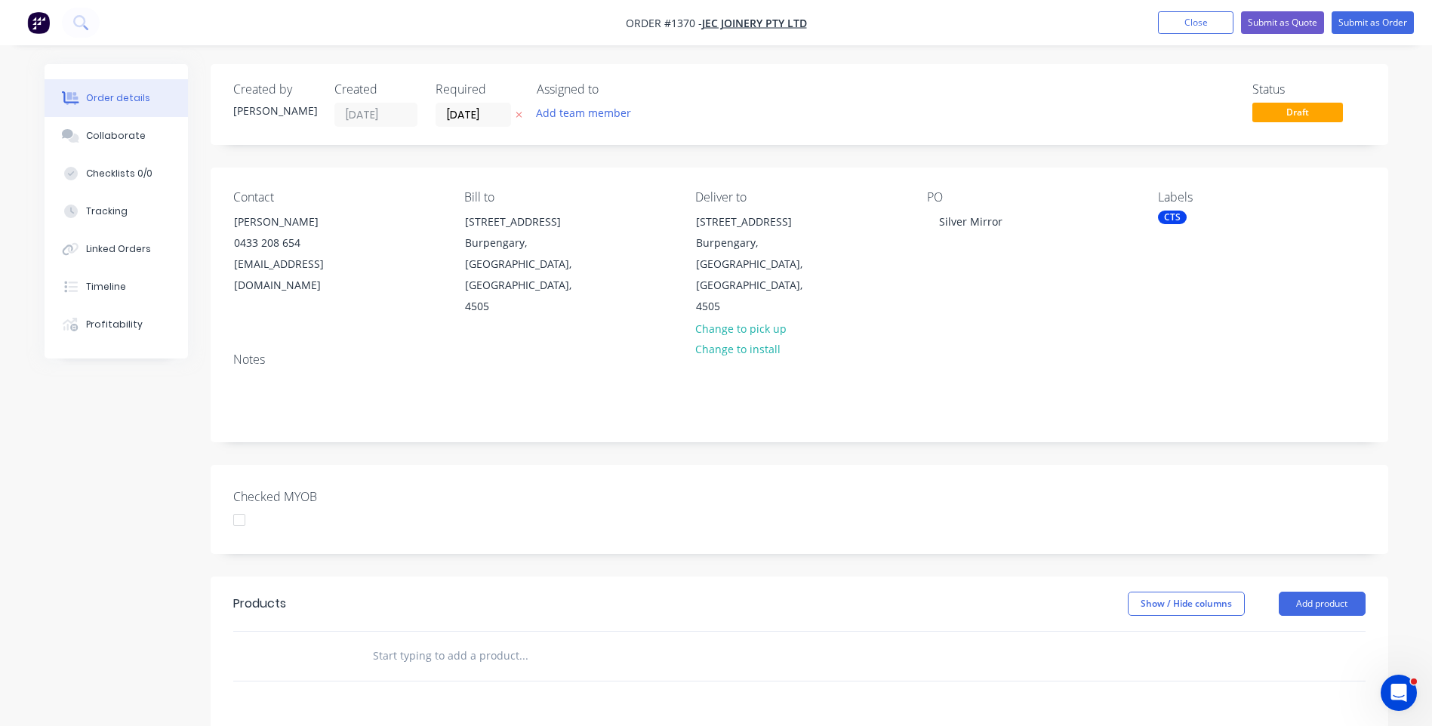
click at [998, 352] on div "Notes" at bounding box center [799, 359] width 1132 height 14
click at [517, 118] on icon at bounding box center [518, 114] width 7 height 9
click at [1322, 592] on button "Add product" at bounding box center [1321, 604] width 87 height 24
click at [1299, 631] on div "Product catalogue" at bounding box center [1293, 642] width 116 height 22
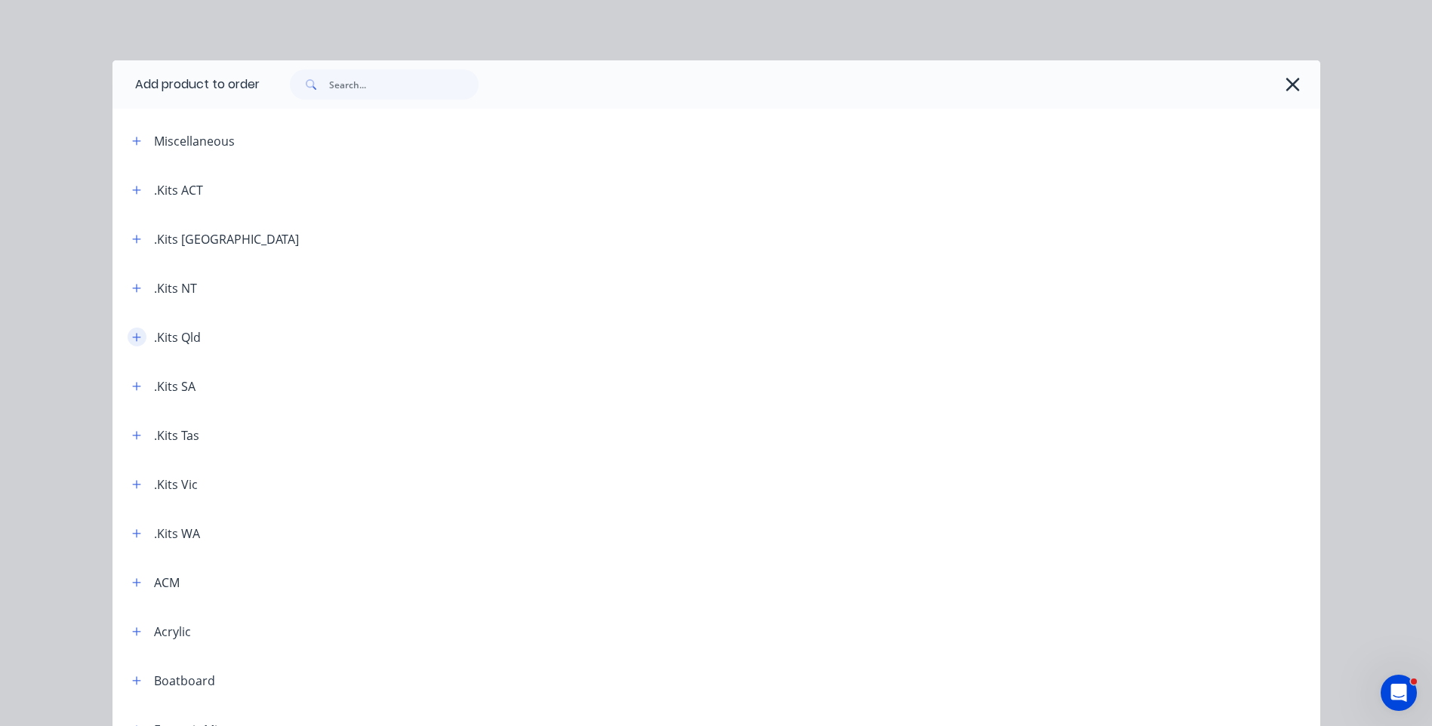
click at [133, 338] on icon "button" at bounding box center [136, 337] width 9 height 11
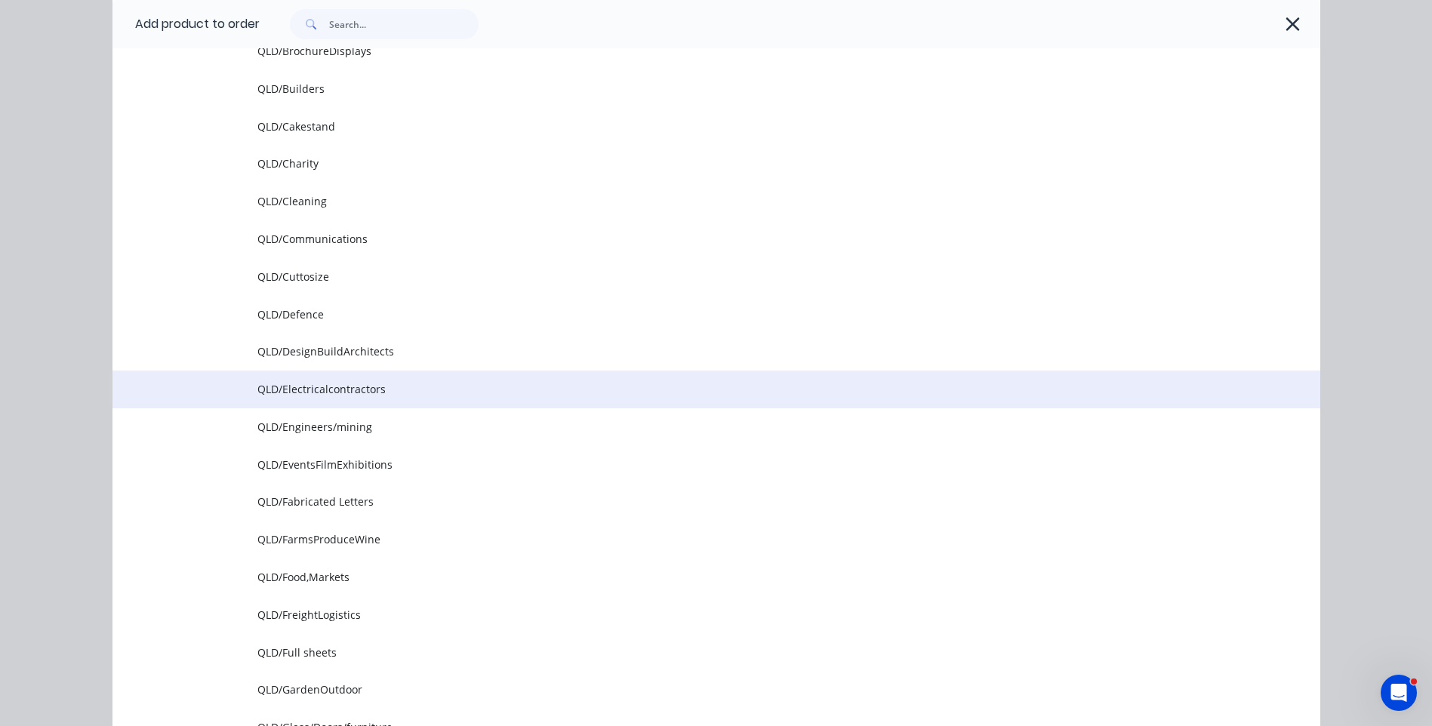
scroll to position [528, 0]
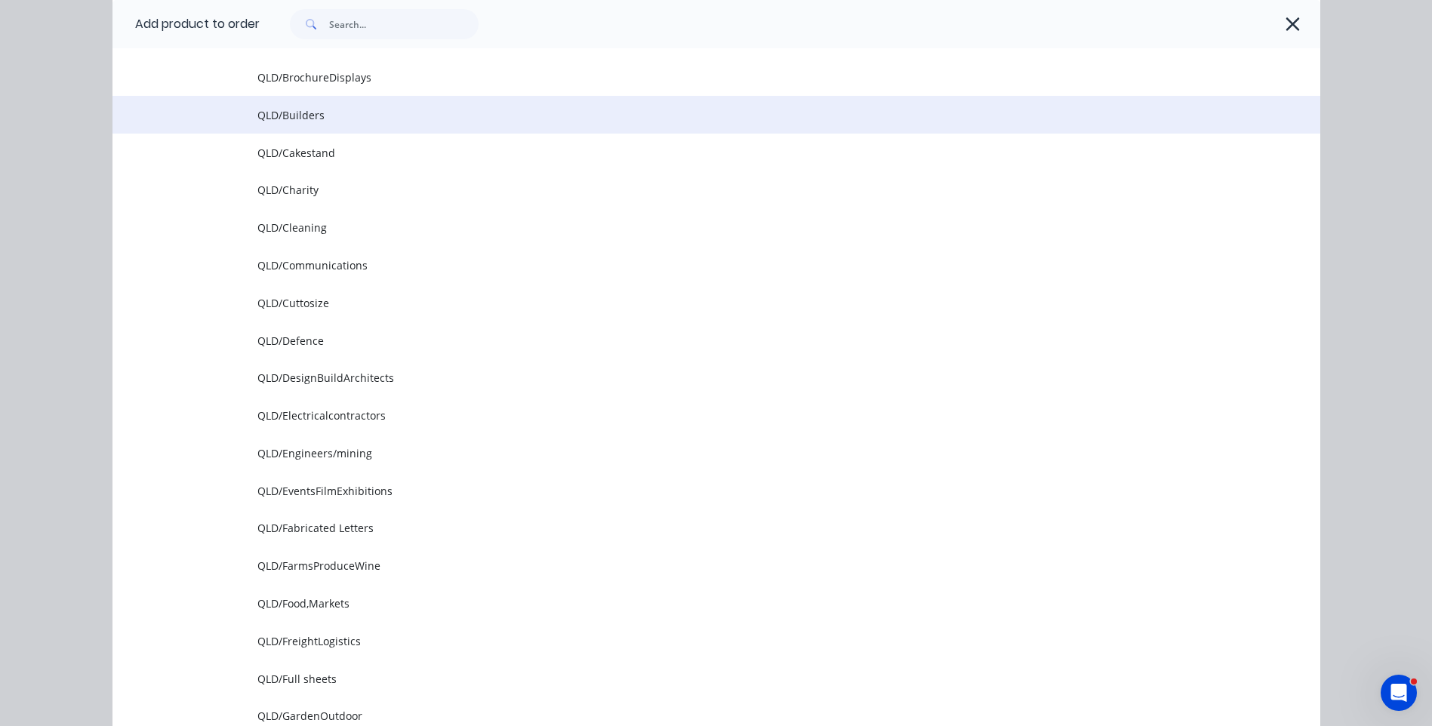
click at [275, 122] on span "QLD/Builders" at bounding box center [682, 115] width 850 height 16
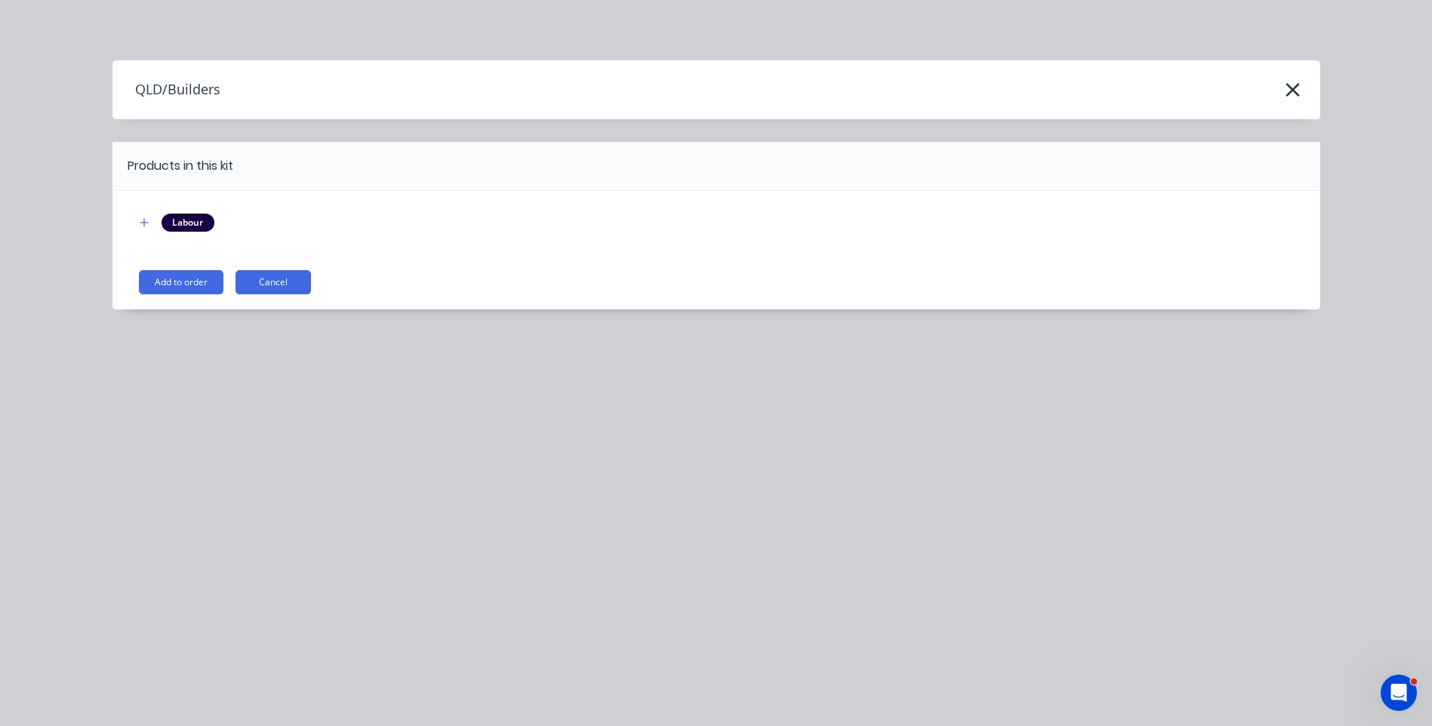
click at [195, 294] on div "Labour Add to order Cancel" at bounding box center [716, 250] width 1208 height 118
click at [195, 280] on button "Add to order" at bounding box center [181, 282] width 85 height 24
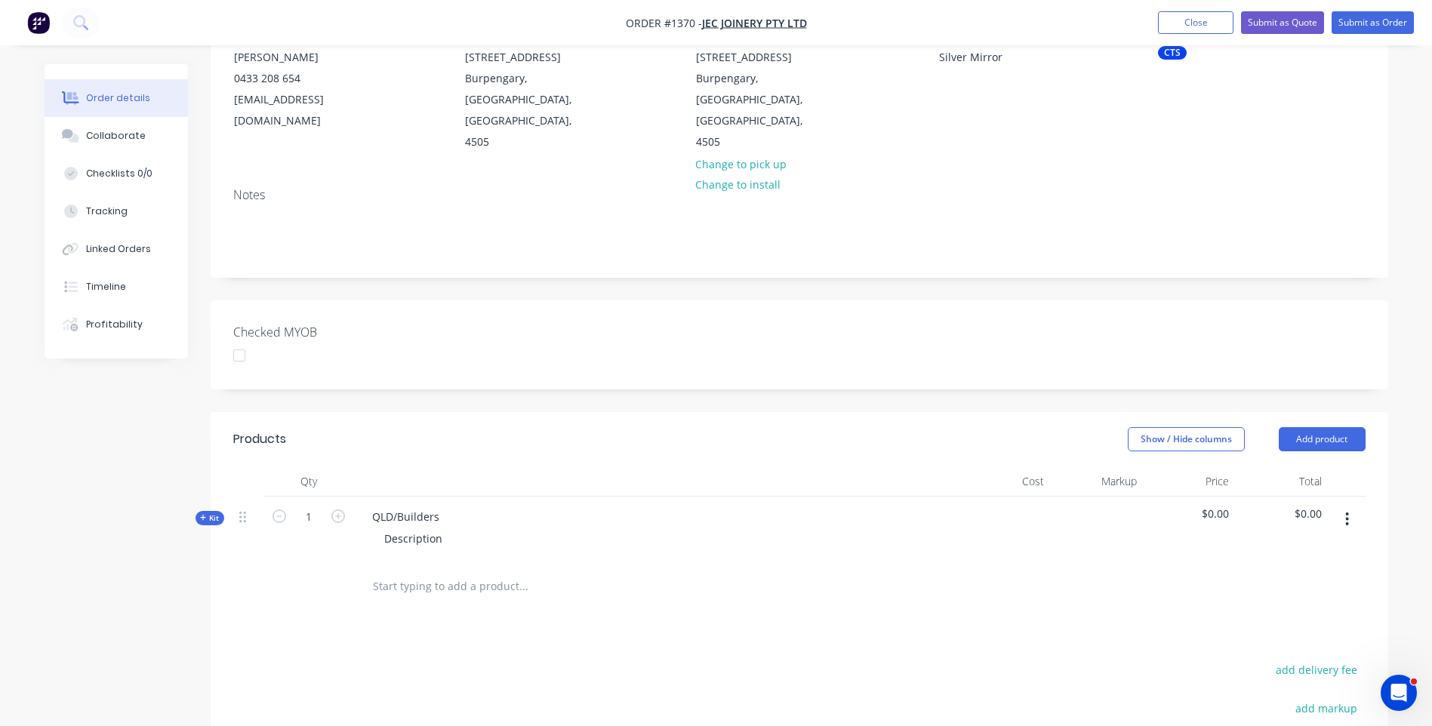
scroll to position [226, 0]
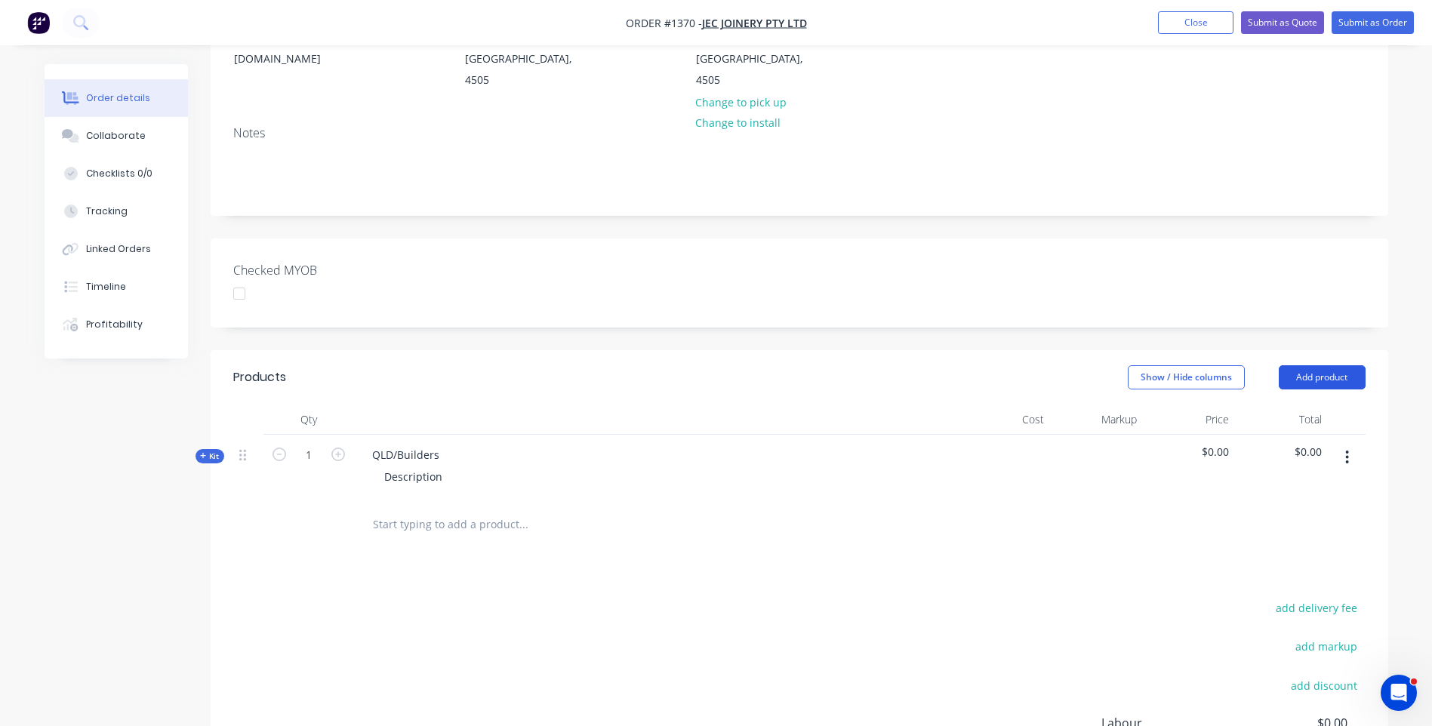
click at [1324, 365] on button "Add product" at bounding box center [1321, 377] width 87 height 24
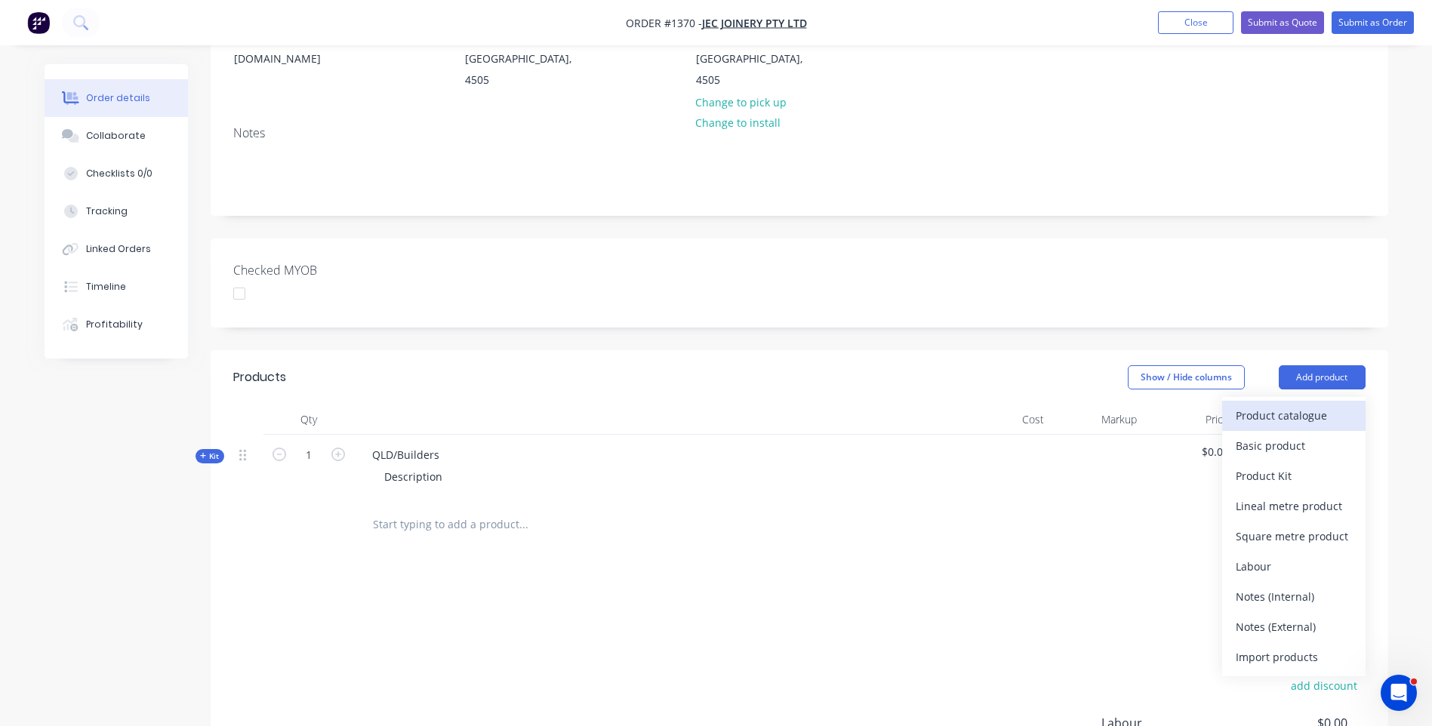
click at [1295, 405] on div "Product catalogue" at bounding box center [1293, 416] width 116 height 22
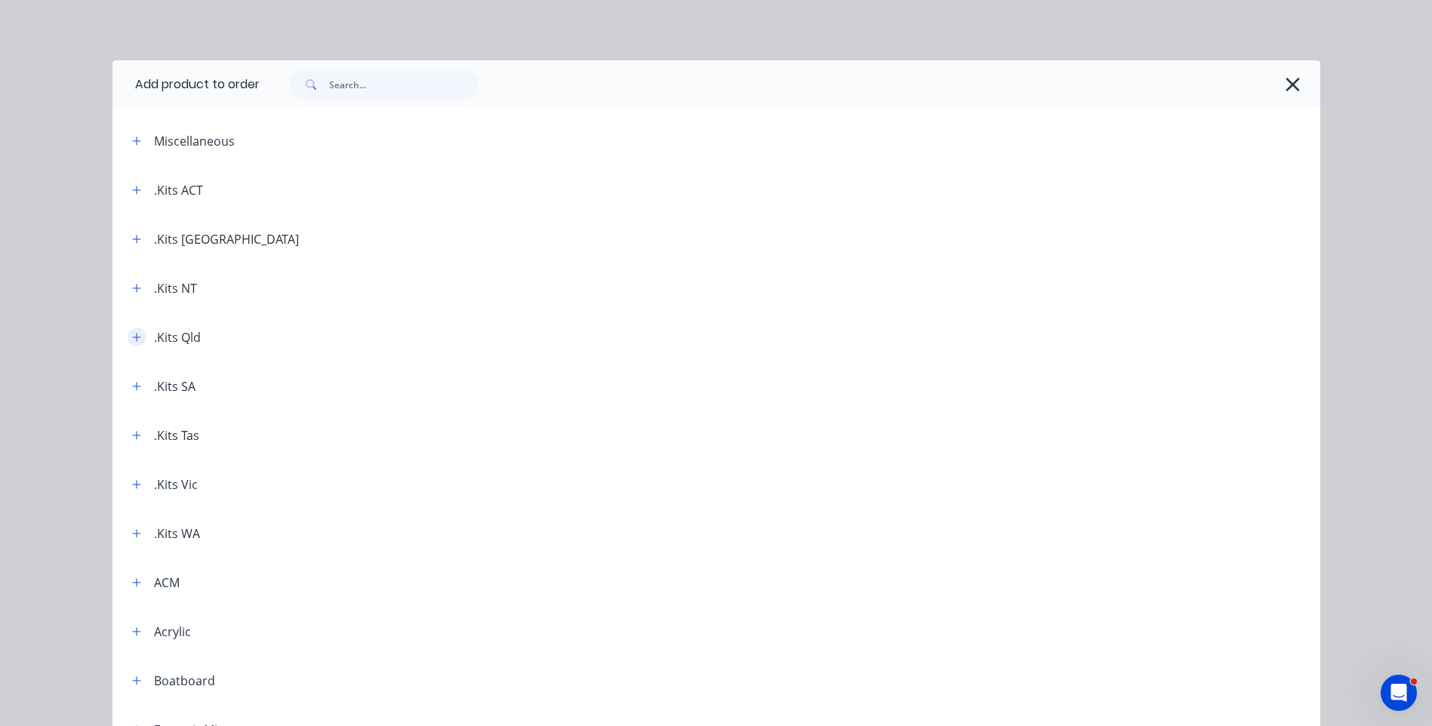
click at [132, 340] on icon "button" at bounding box center [136, 337] width 8 height 8
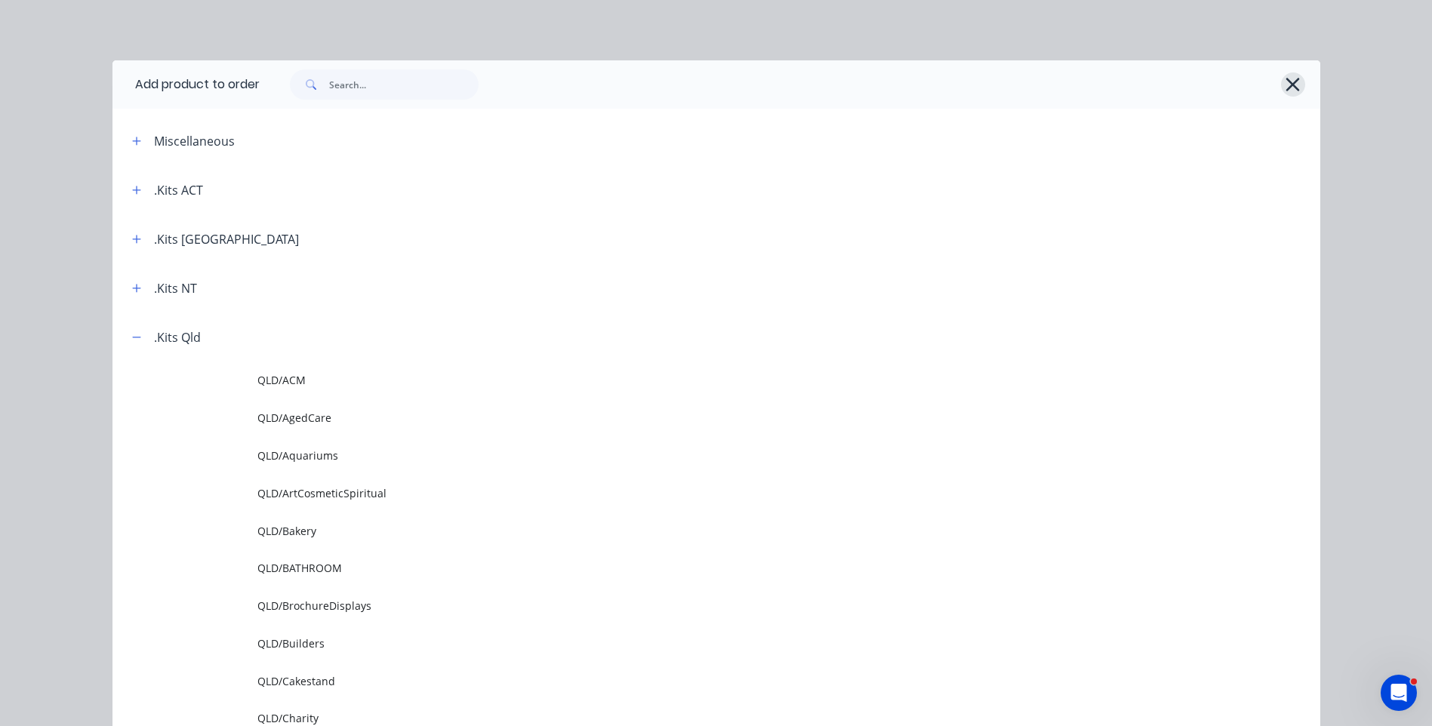
click at [1286, 88] on icon "button" at bounding box center [1292, 84] width 16 height 21
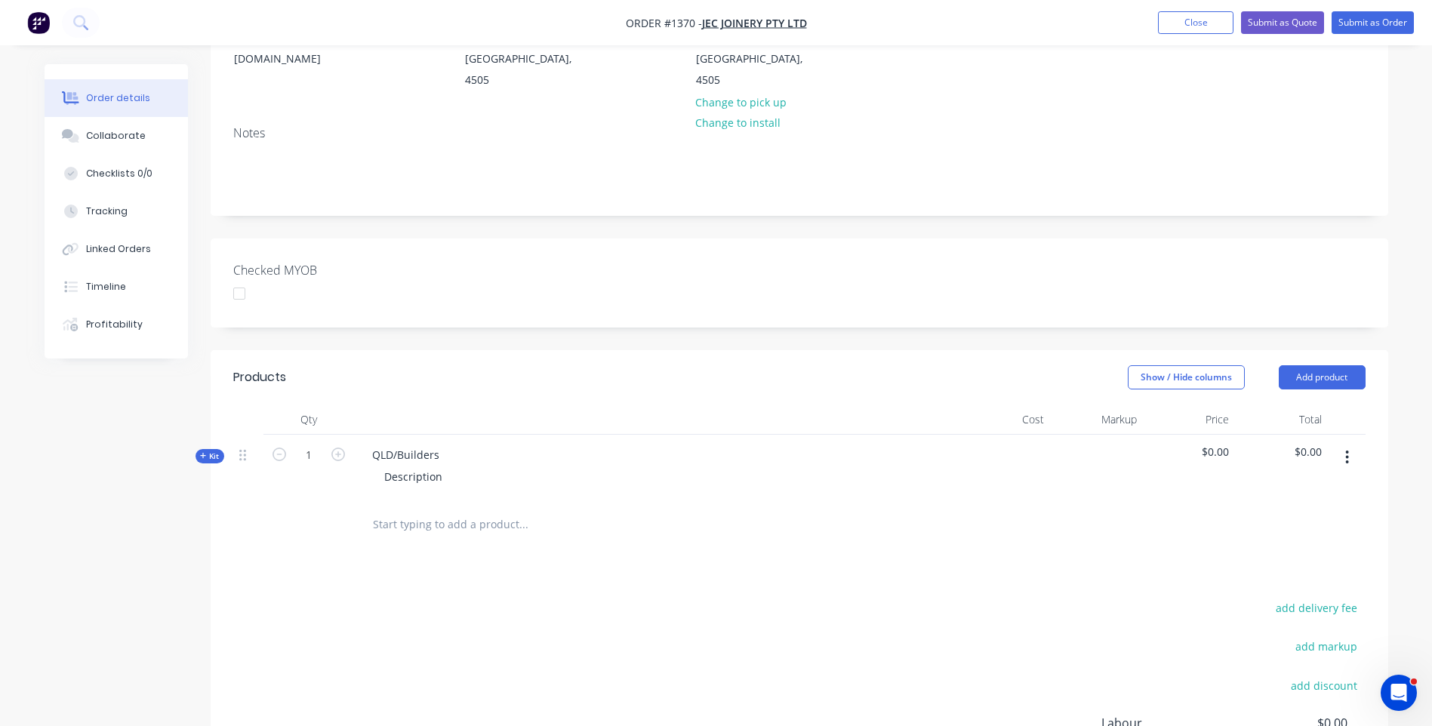
click at [201, 452] on icon at bounding box center [203, 456] width 7 height 8
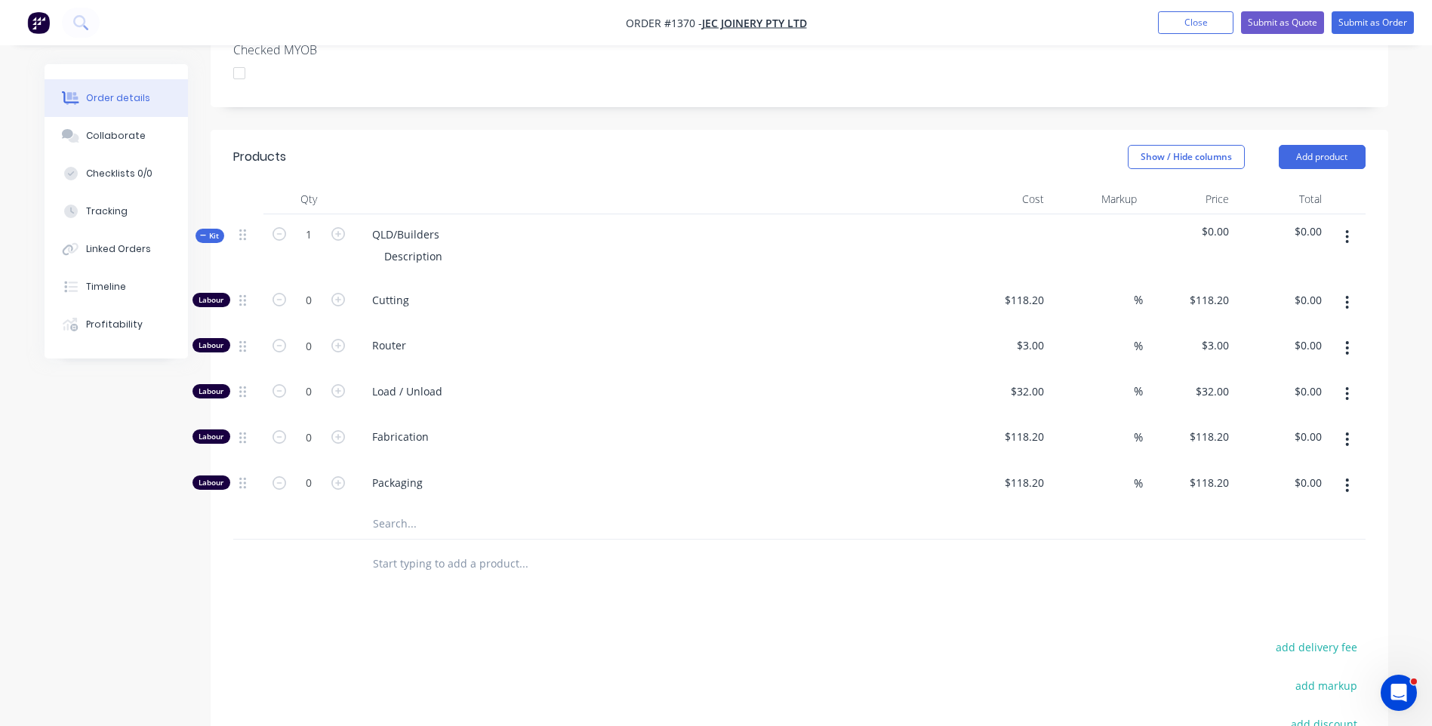
scroll to position [453, 0]
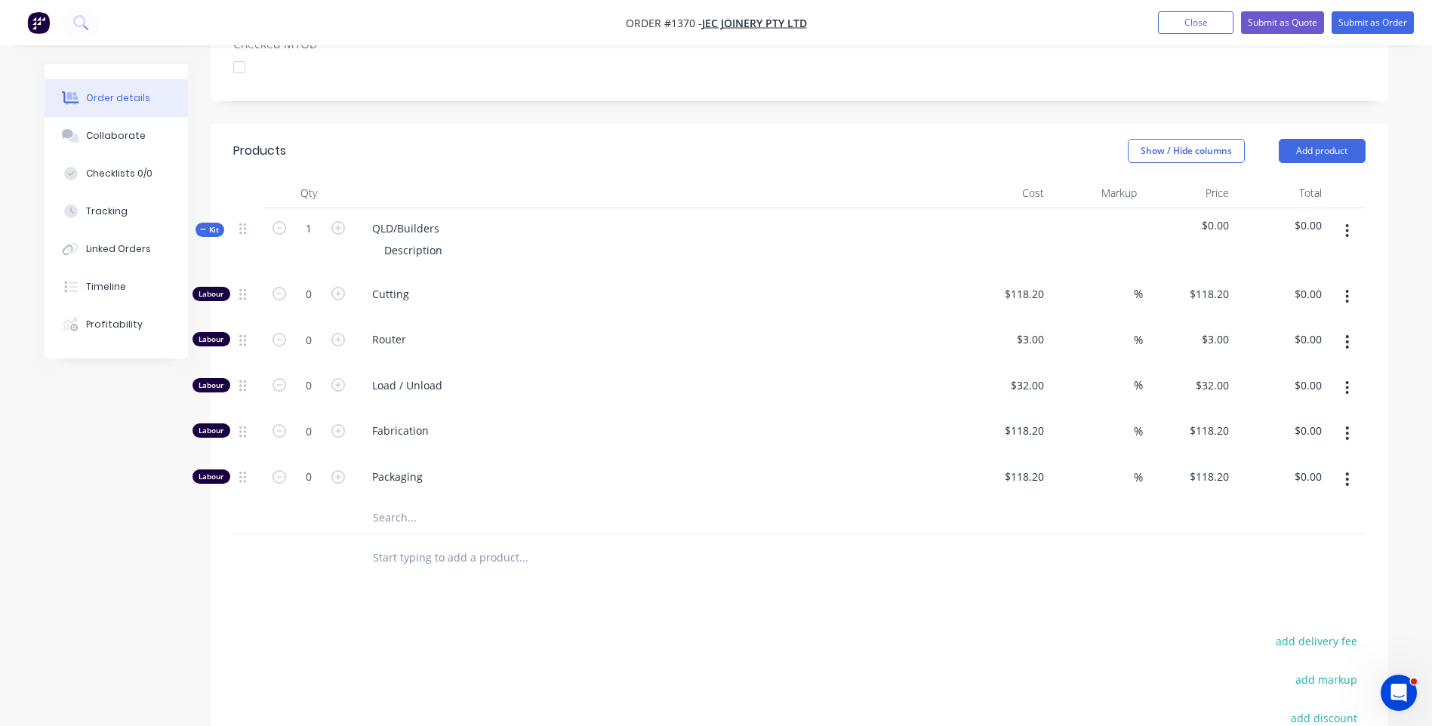
click at [405, 503] on input "text" at bounding box center [523, 518] width 302 height 30
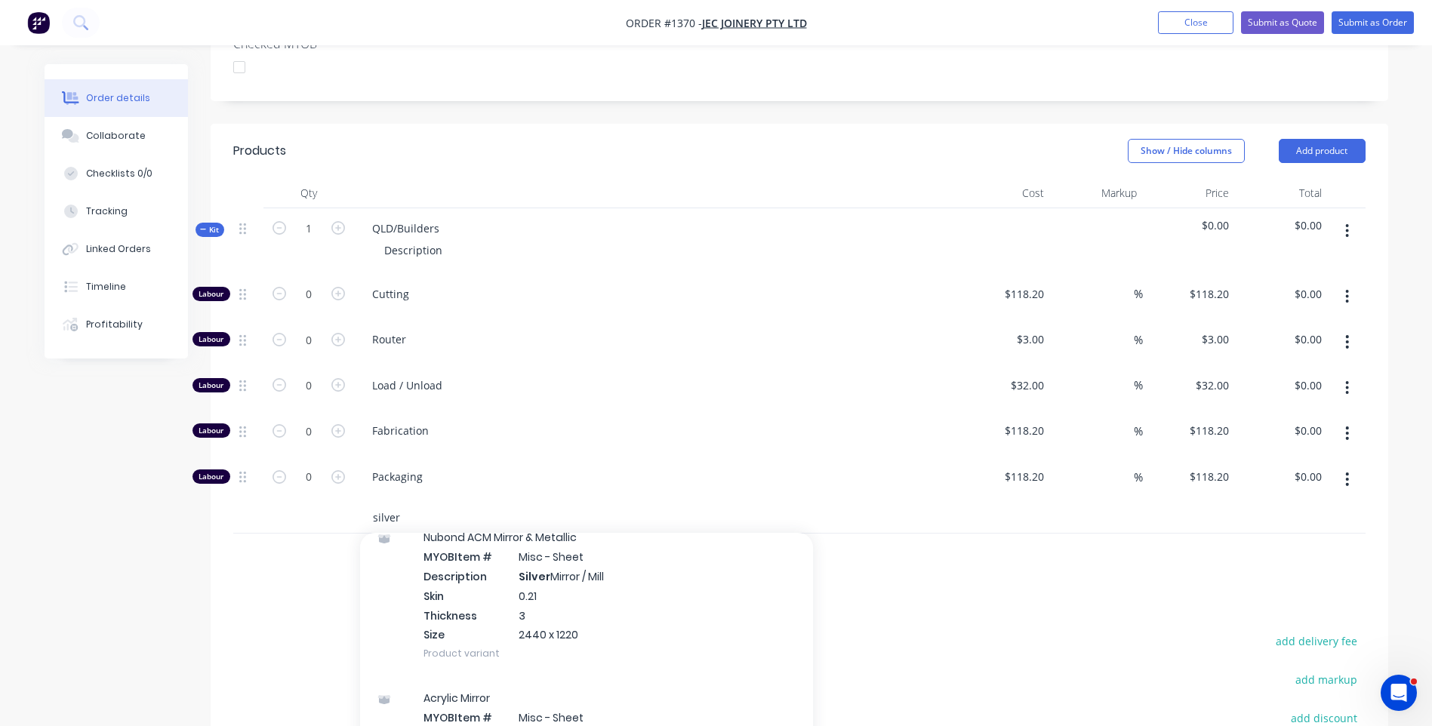
scroll to position [302, 0]
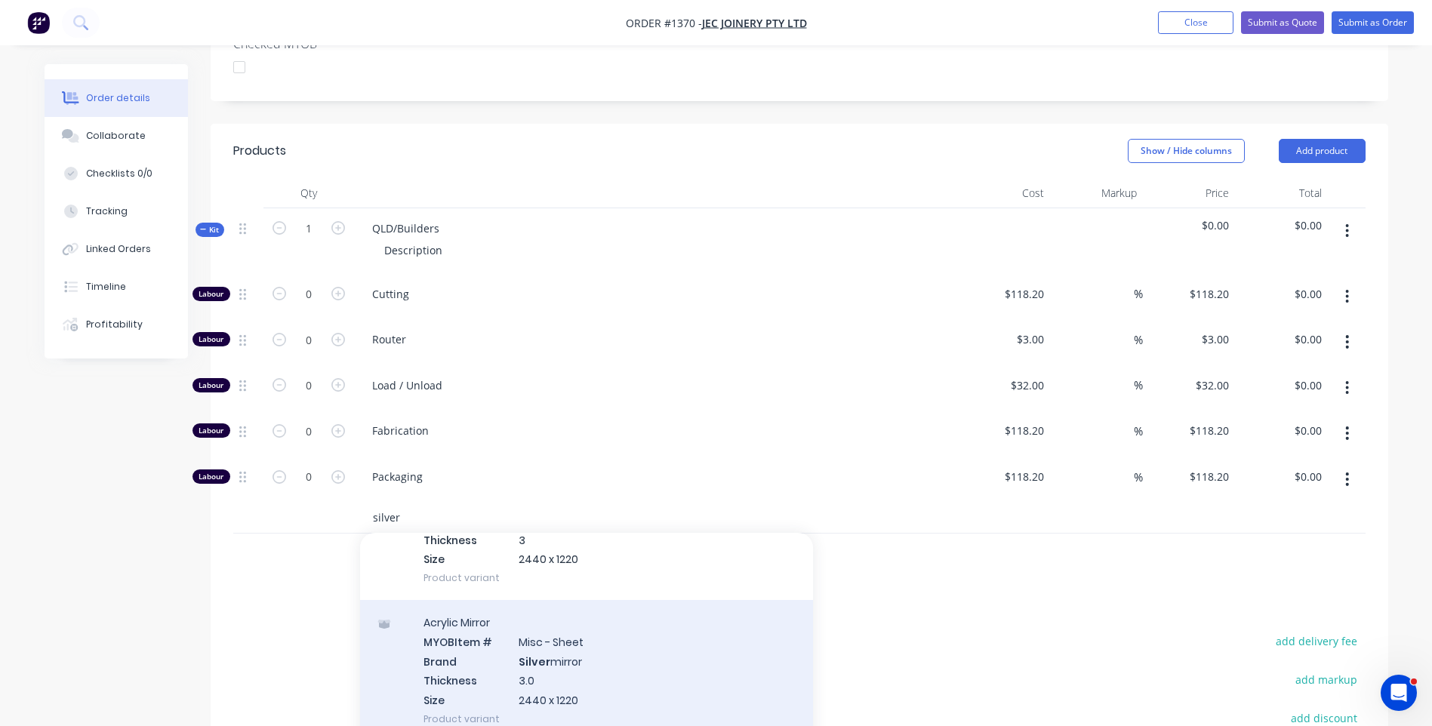
type input "silver"
click at [562, 617] on div "Acrylic Mirror MYOB Item # Misc - Sheet Brand Silver mirror Thickness 3.0 Size …" at bounding box center [586, 670] width 453 height 141
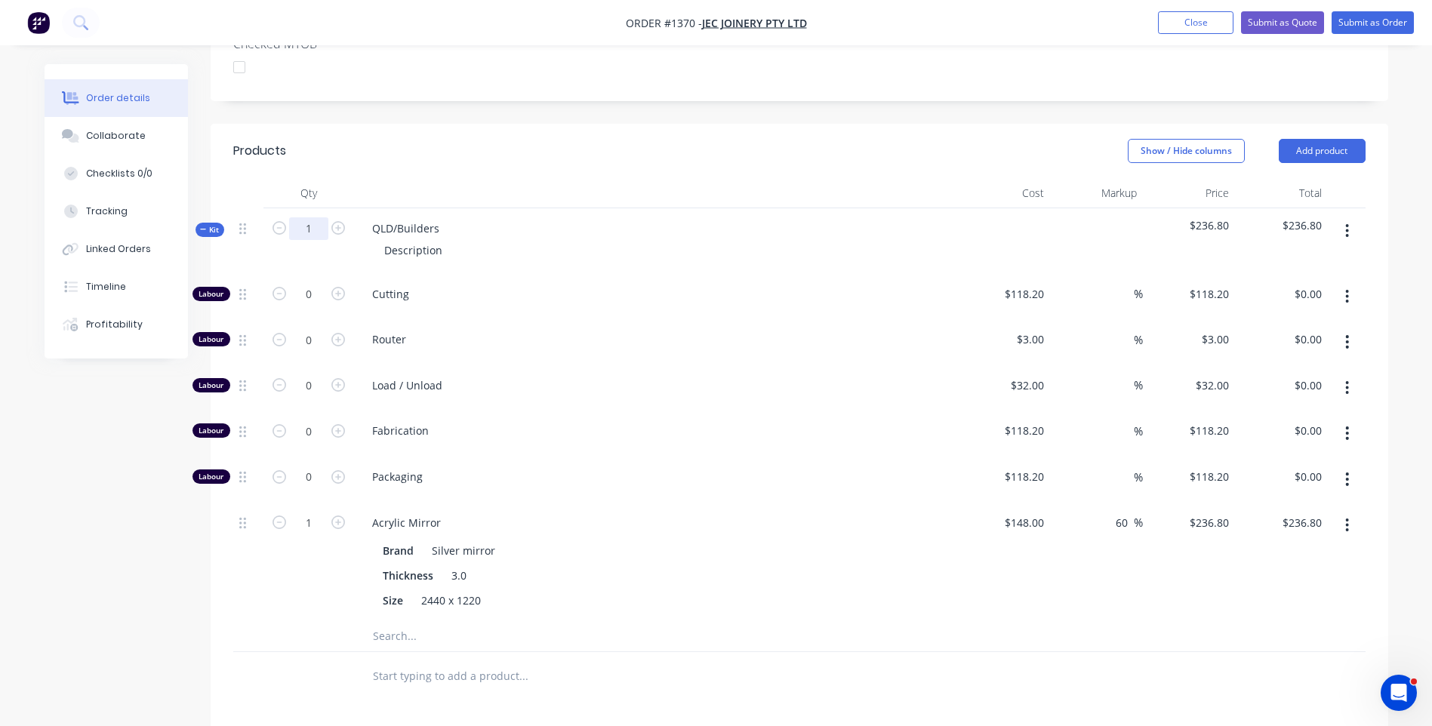
click at [315, 217] on input "1" at bounding box center [308, 228] width 39 height 23
type input "8"
type input "$1,894.40"
click at [600, 319] on div "Router" at bounding box center [656, 342] width 604 height 46
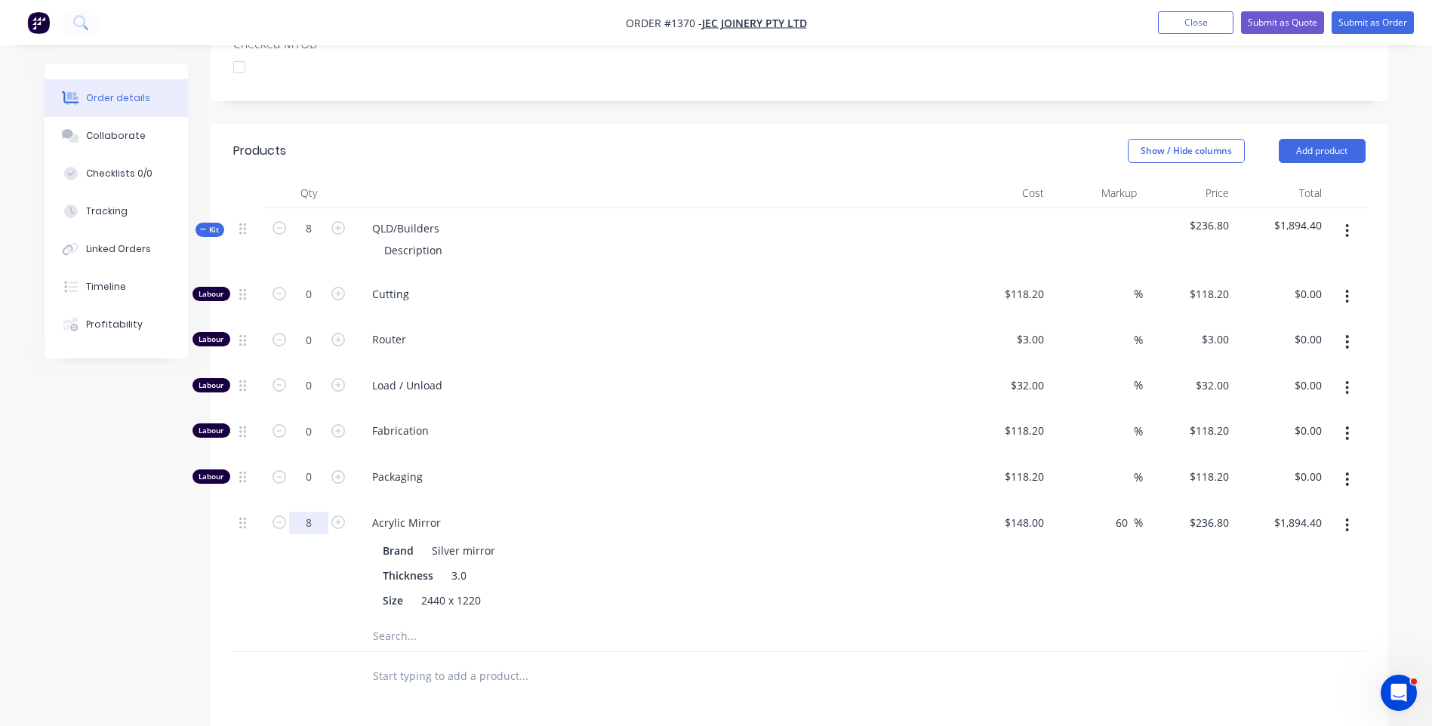
click at [311, 306] on input "8" at bounding box center [308, 294] width 39 height 23
type input "1.25"
type input "$296.00"
click at [315, 283] on input "0" at bounding box center [308, 294] width 39 height 23
type input "2"
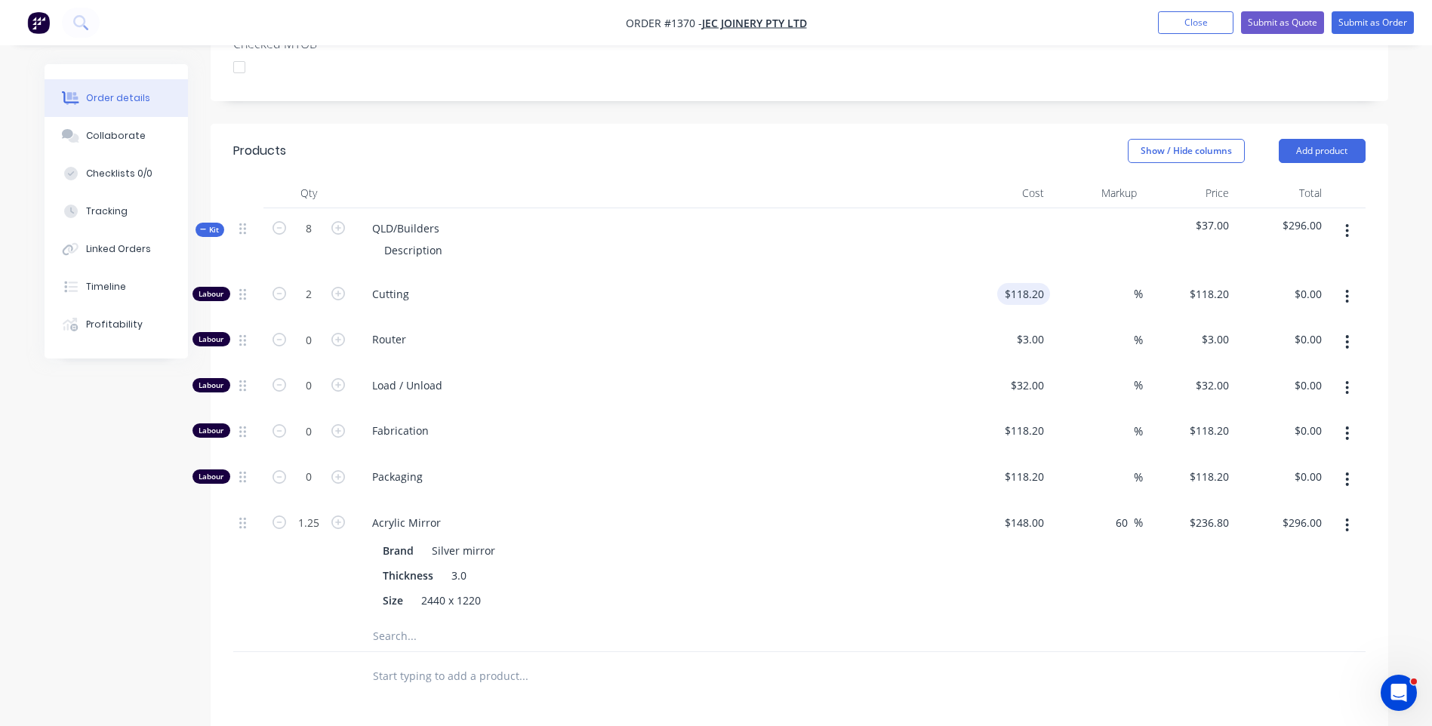
type input "118.2"
type input "$236.40"
click at [1041, 283] on input "118.2" at bounding box center [1032, 294] width 35 height 22
type input "$10.00"
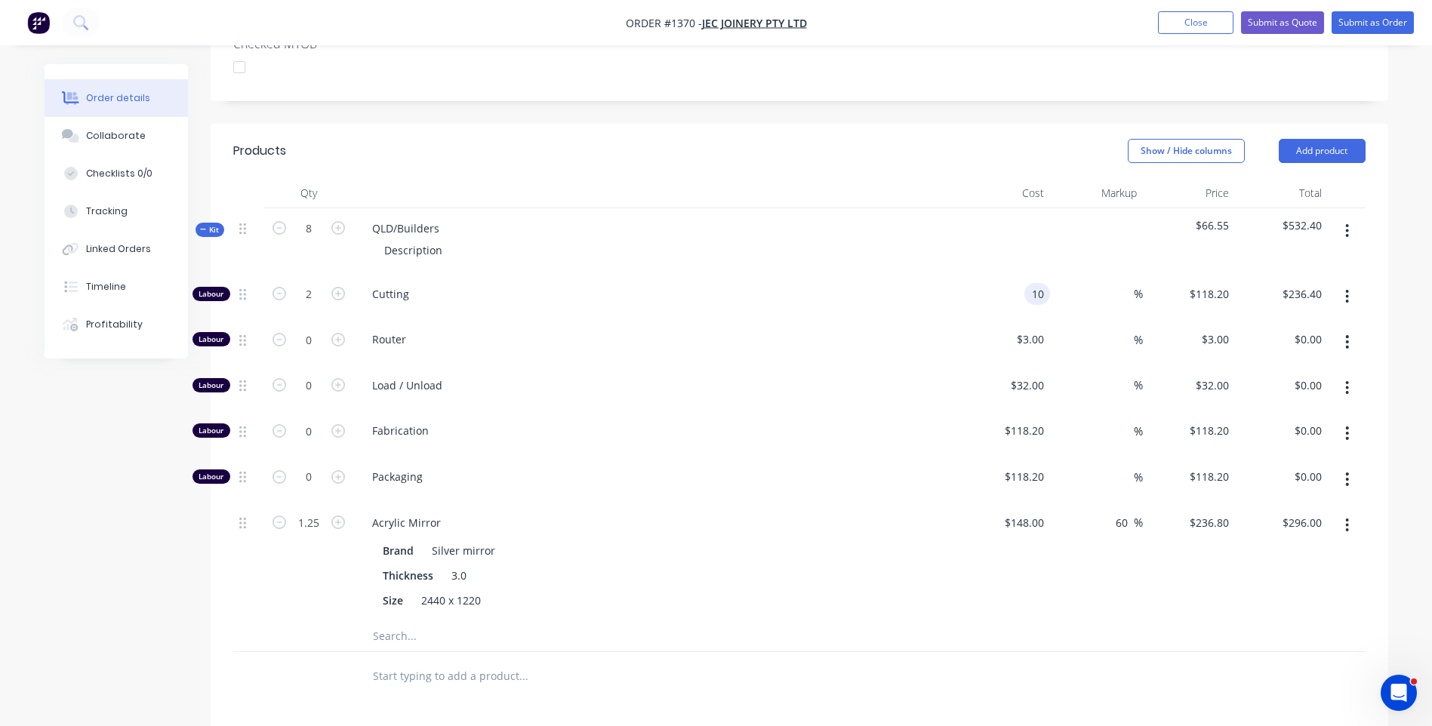
type input "$20.00"
click at [848, 365] on div "Load / Unload" at bounding box center [656, 388] width 604 height 46
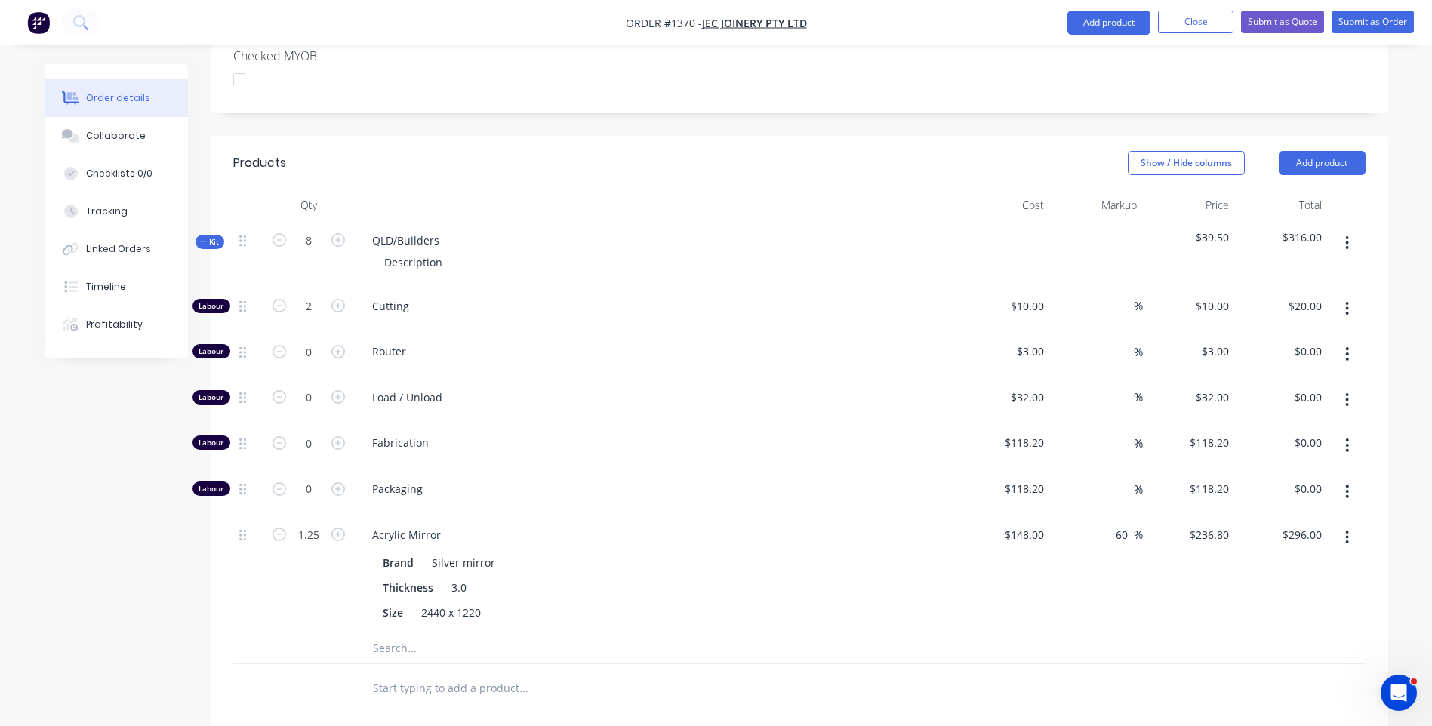
scroll to position [393, 0]
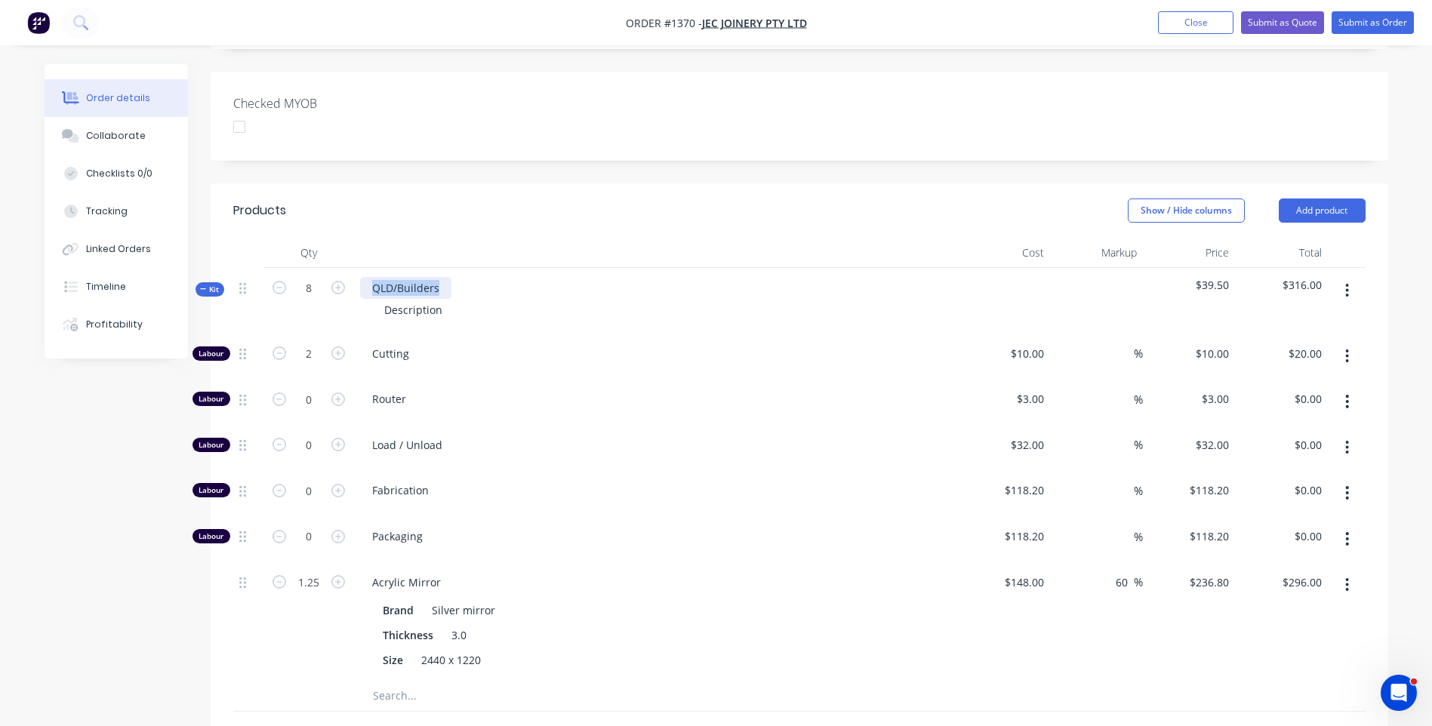
drag, startPoint x: 438, startPoint y: 245, endPoint x: 373, endPoint y: 251, distance: 65.9
click at [373, 277] on div "QLD/Builders" at bounding box center [405, 288] width 91 height 22
drag, startPoint x: 445, startPoint y: 266, endPoint x: 367, endPoint y: 275, distance: 78.2
click at [367, 299] on div "Description" at bounding box center [656, 310] width 592 height 22
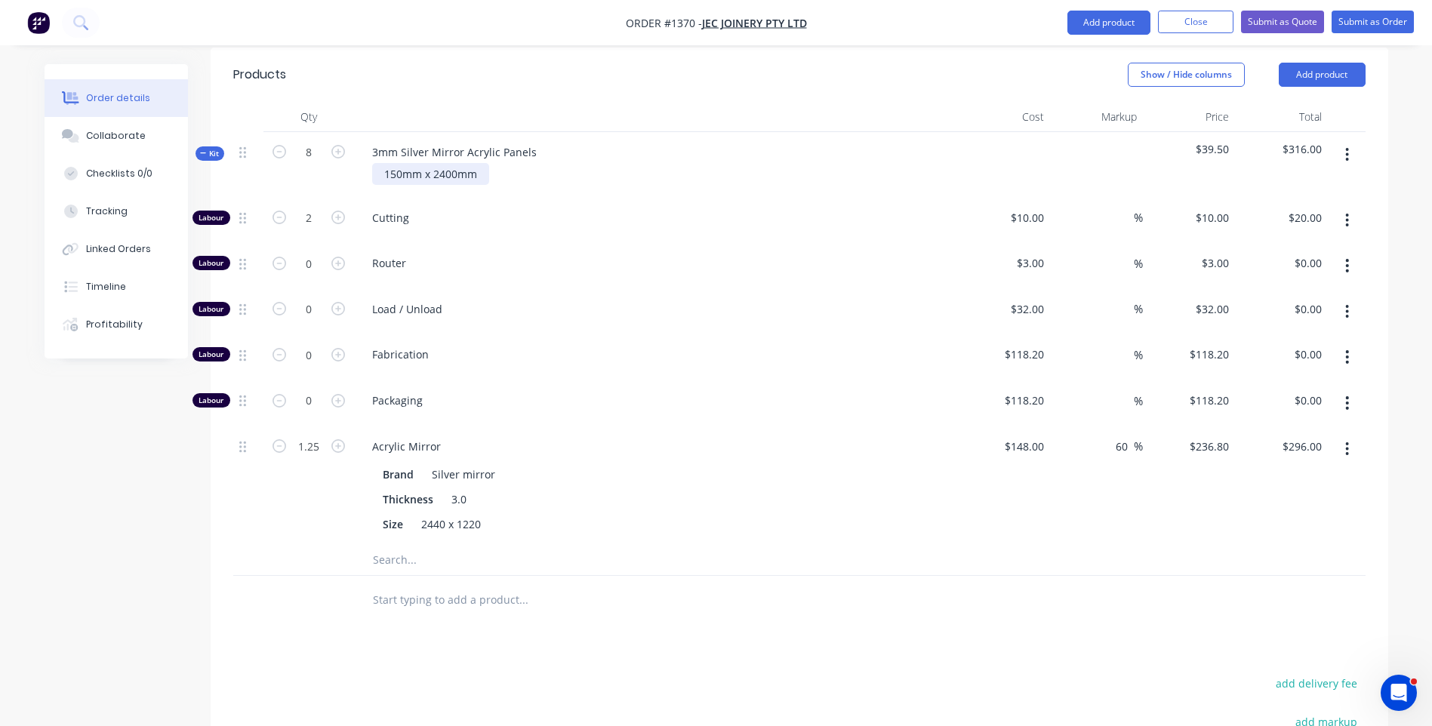
scroll to position [695, 0]
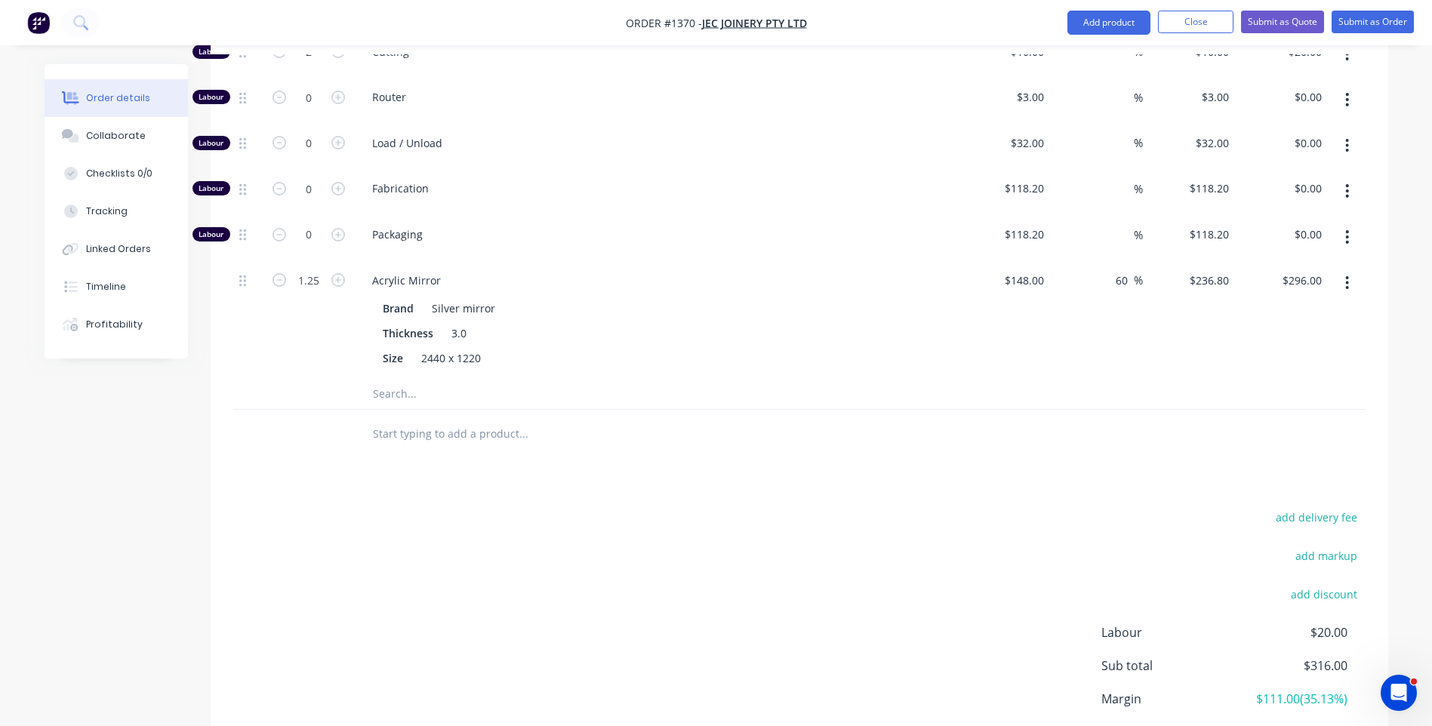
click at [405, 379] on input "text" at bounding box center [523, 394] width 302 height 30
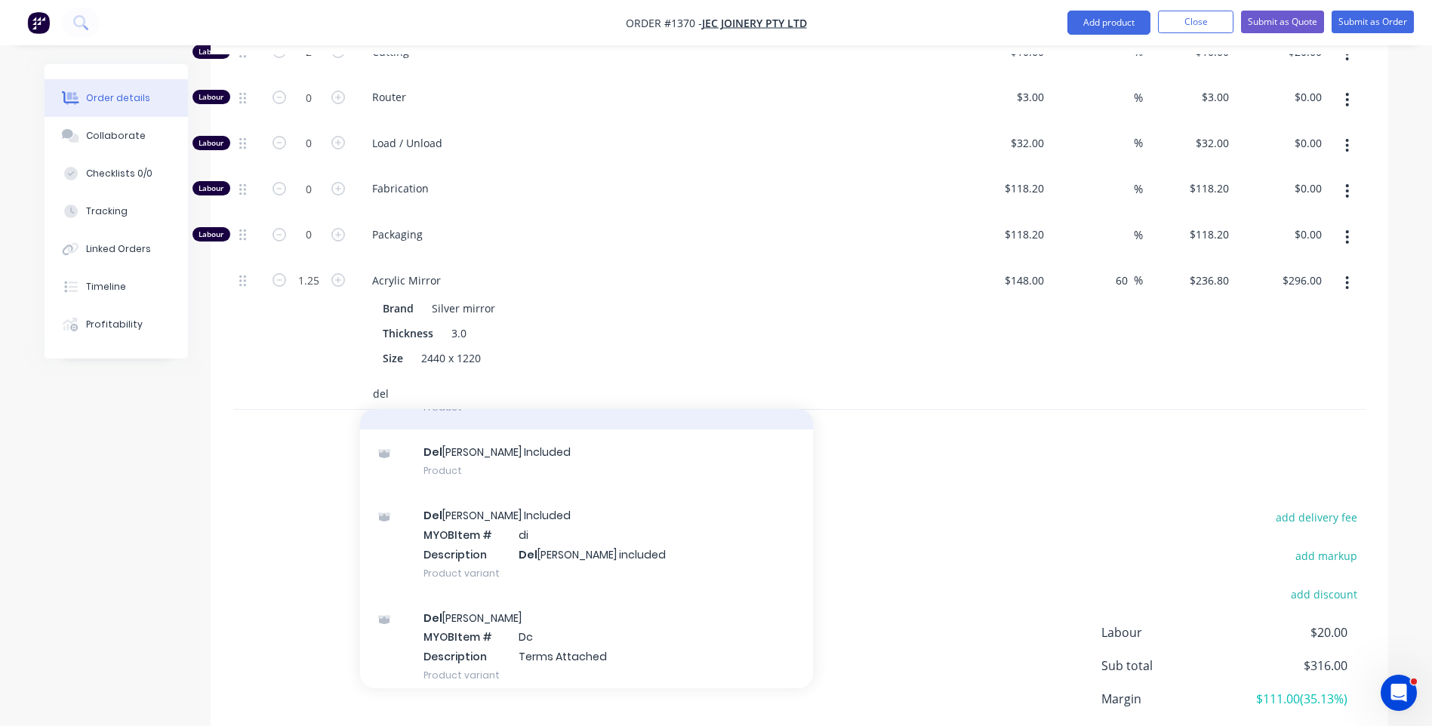
scroll to position [100, 0]
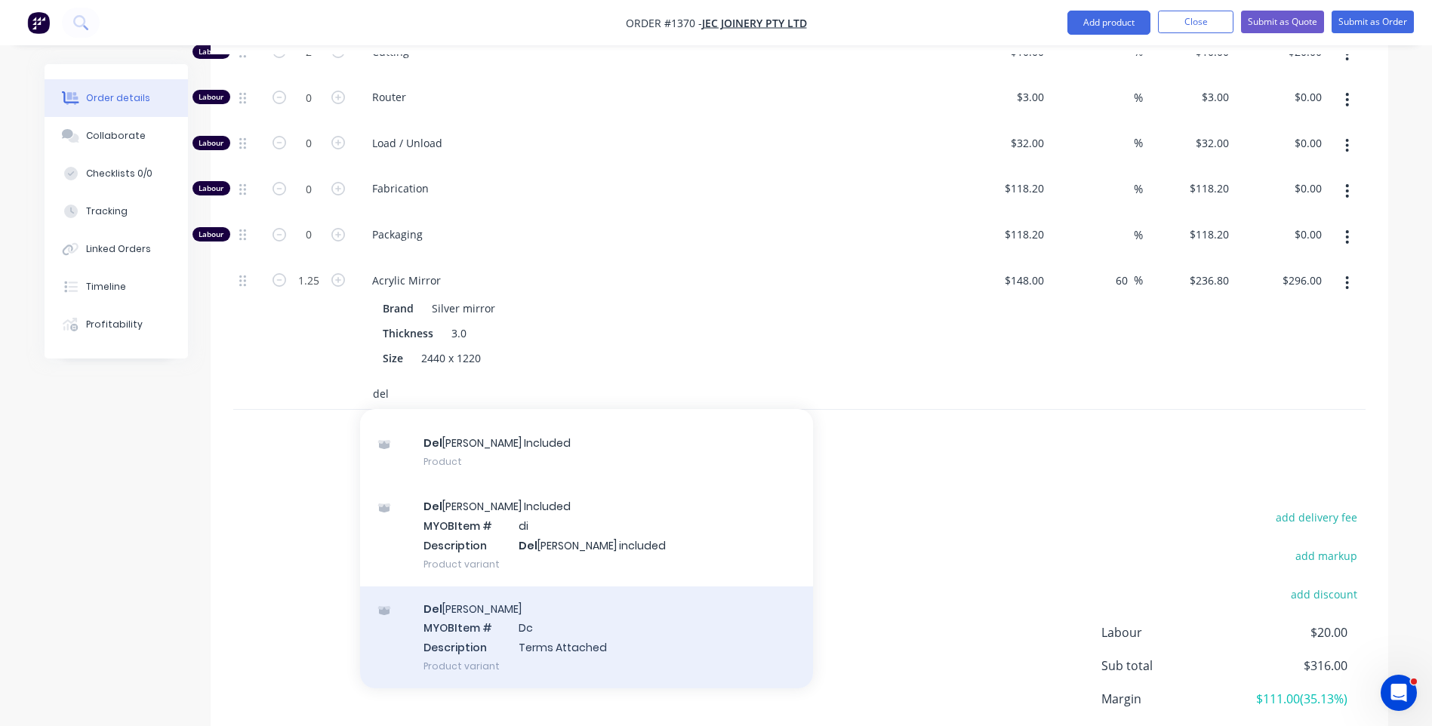
type input "del"
click at [474, 586] on div "Del ivery MYOB Item # Dc Description Terms Attached Product variant" at bounding box center [586, 637] width 453 height 102
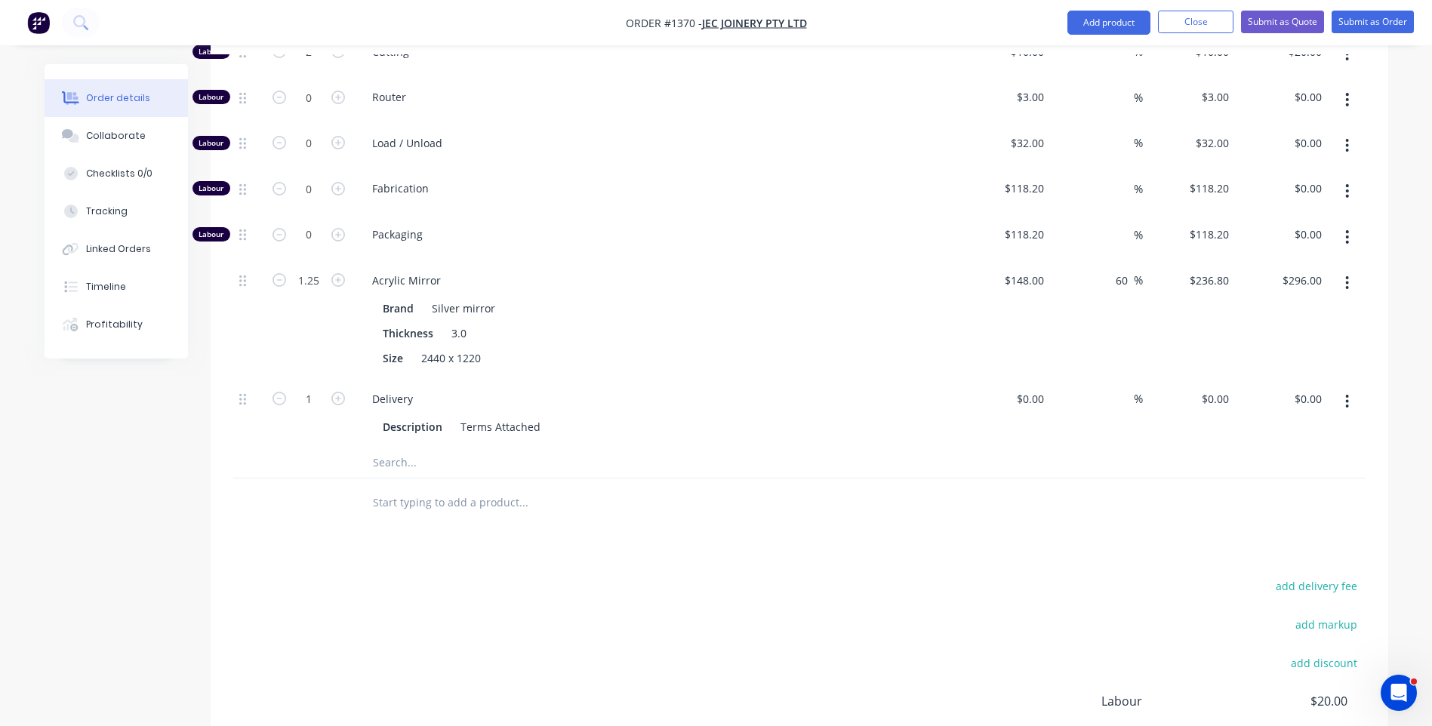
click at [98, 484] on div "Created by Darren Created 03/09/25 Required Assigned to Add team member Status …" at bounding box center [716, 140] width 1343 height 1543
click at [1181, 29] on button "Close" at bounding box center [1195, 22] width 75 height 23
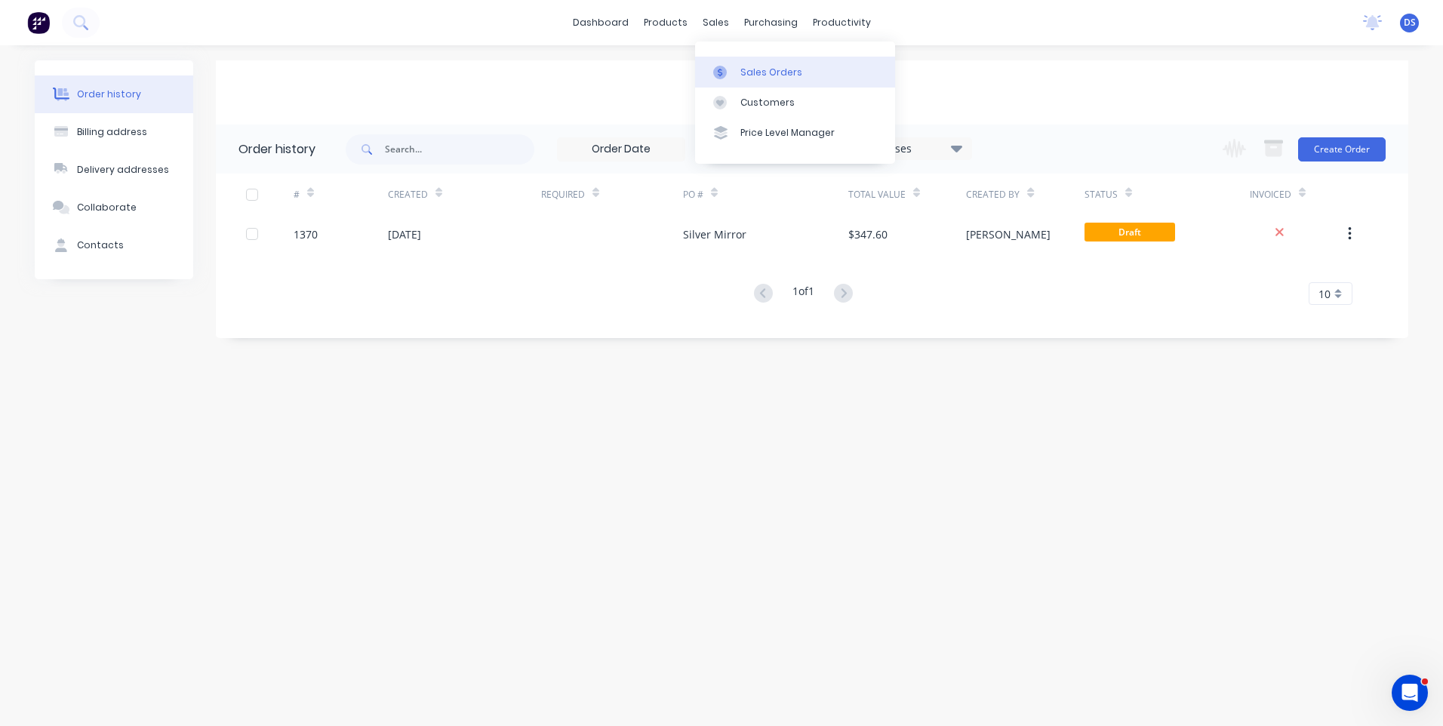
click at [775, 69] on div "Sales Orders" at bounding box center [771, 73] width 62 height 14
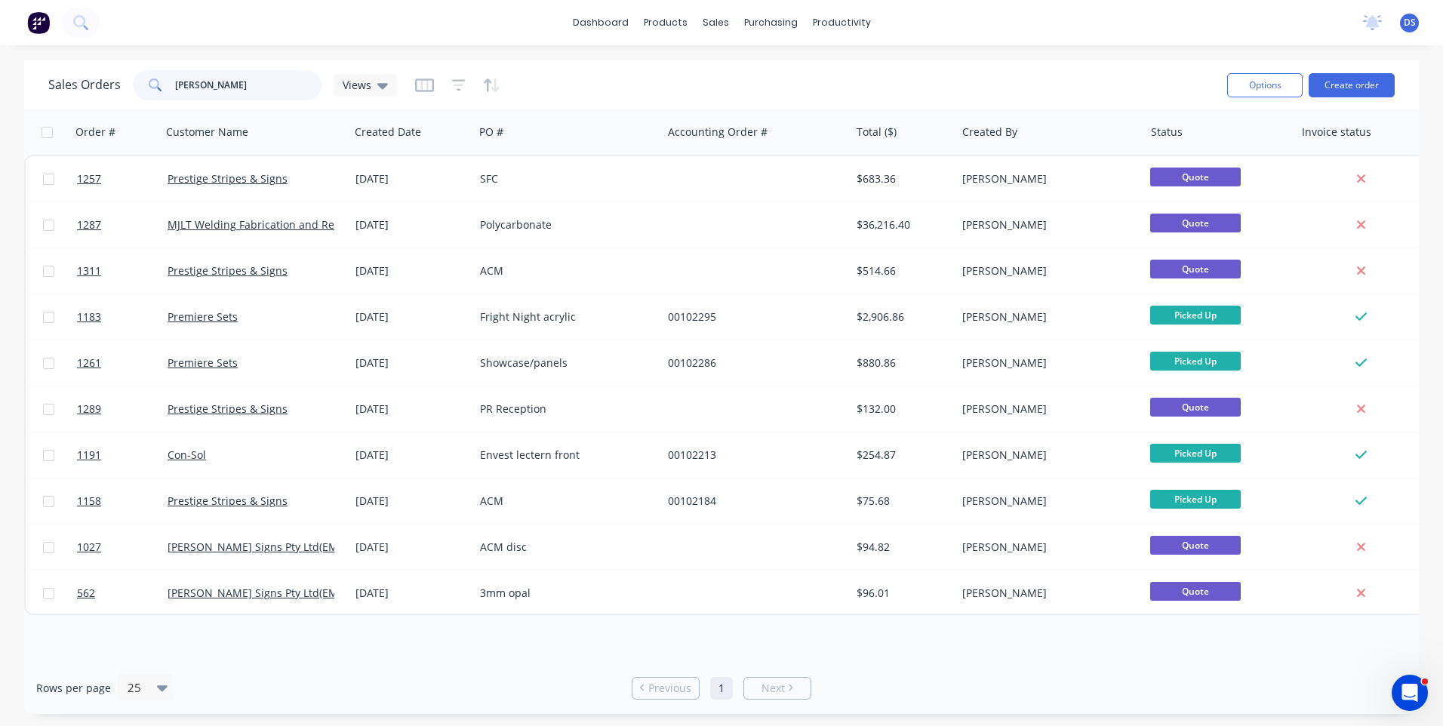
drag, startPoint x: 238, startPoint y: 85, endPoint x: 135, endPoint y: 90, distance: 102.7
click at [135, 90] on div "[PERSON_NAME]" at bounding box center [227, 85] width 189 height 30
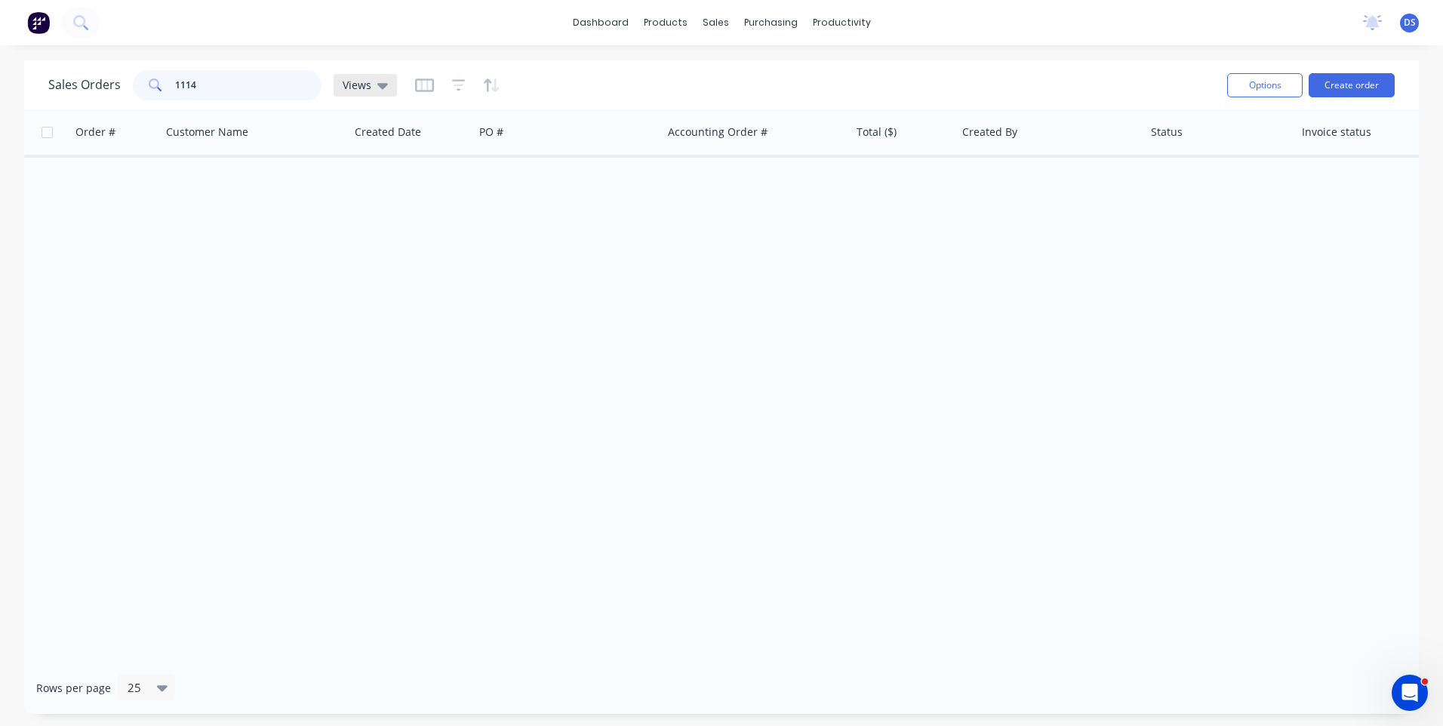
type input "1114"
click at [382, 89] on icon at bounding box center [382, 85] width 11 height 17
click at [354, 242] on button "Archived Orders" at bounding box center [424, 243] width 172 height 17
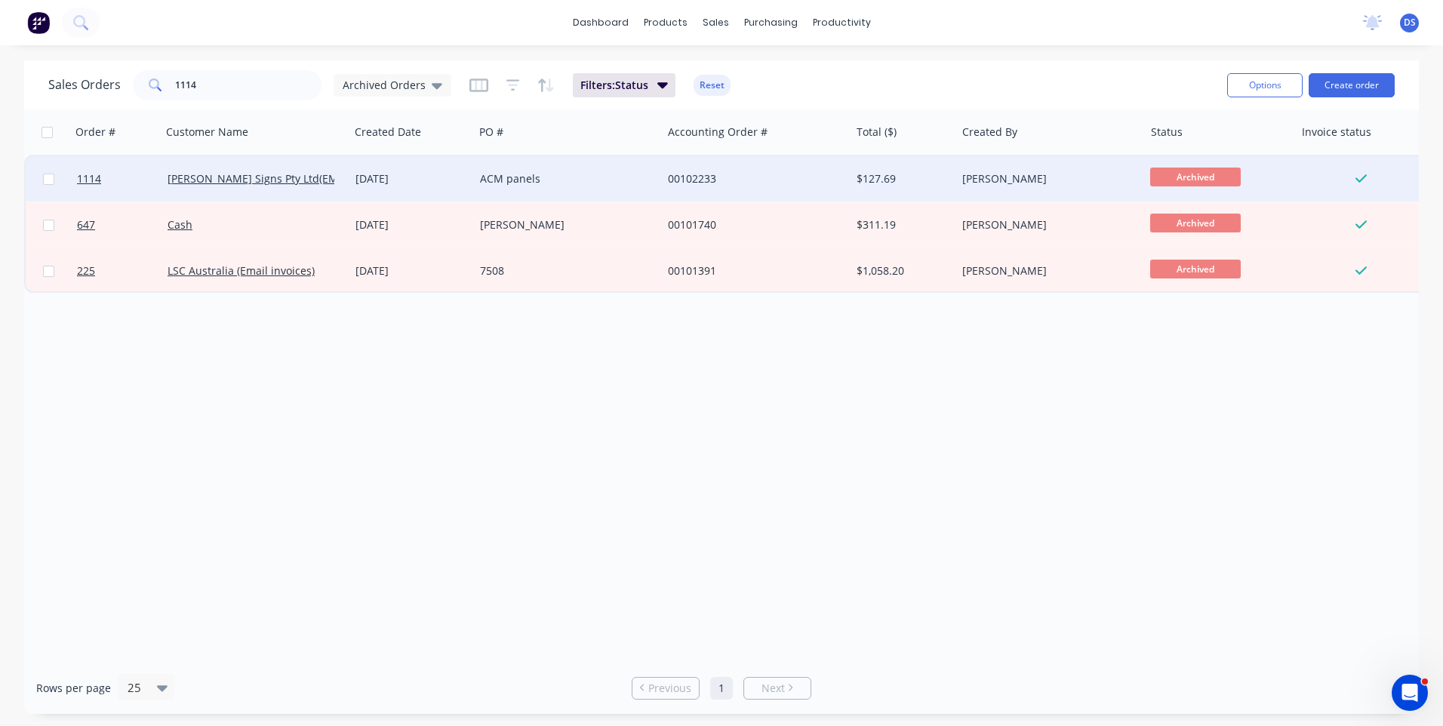
click at [492, 182] on div "ACM panels" at bounding box center [564, 178] width 168 height 15
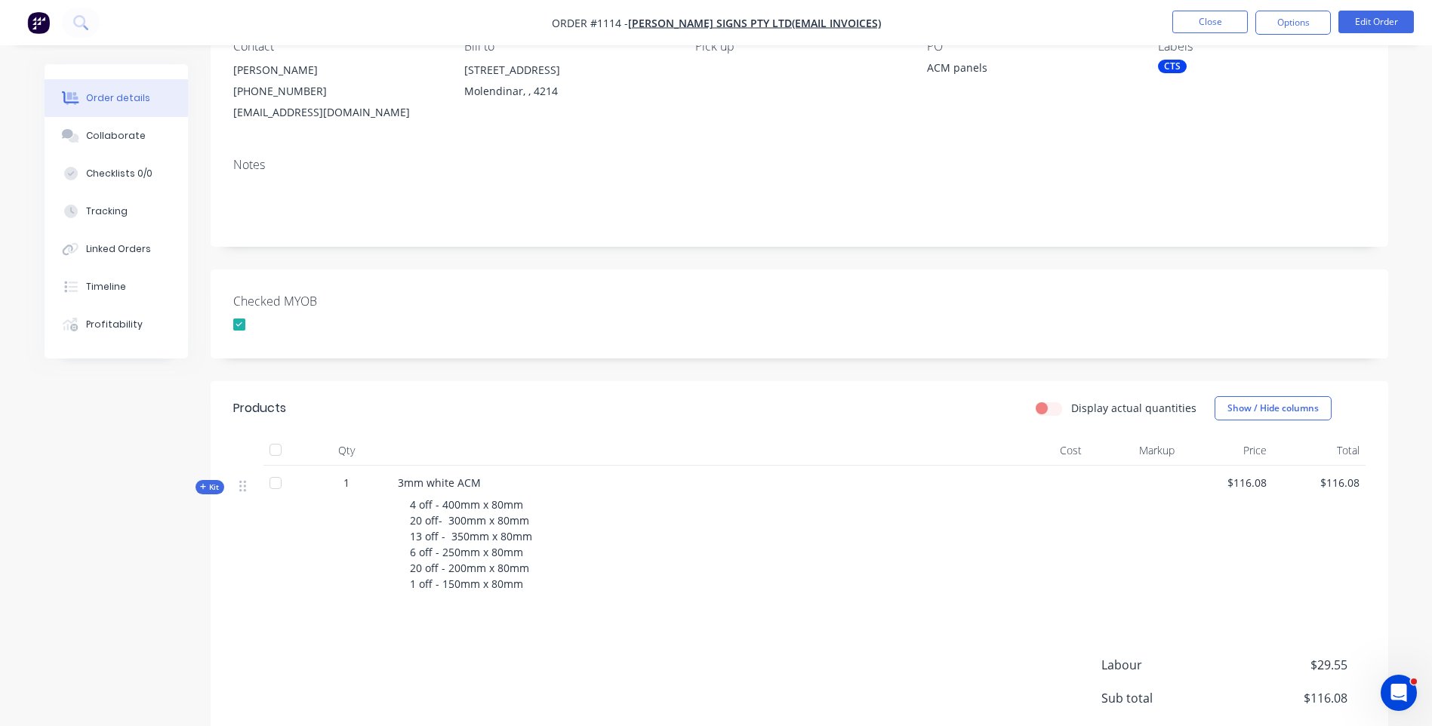
scroll to position [149, 0]
click at [116, 137] on div "Collaborate" at bounding box center [116, 136] width 60 height 14
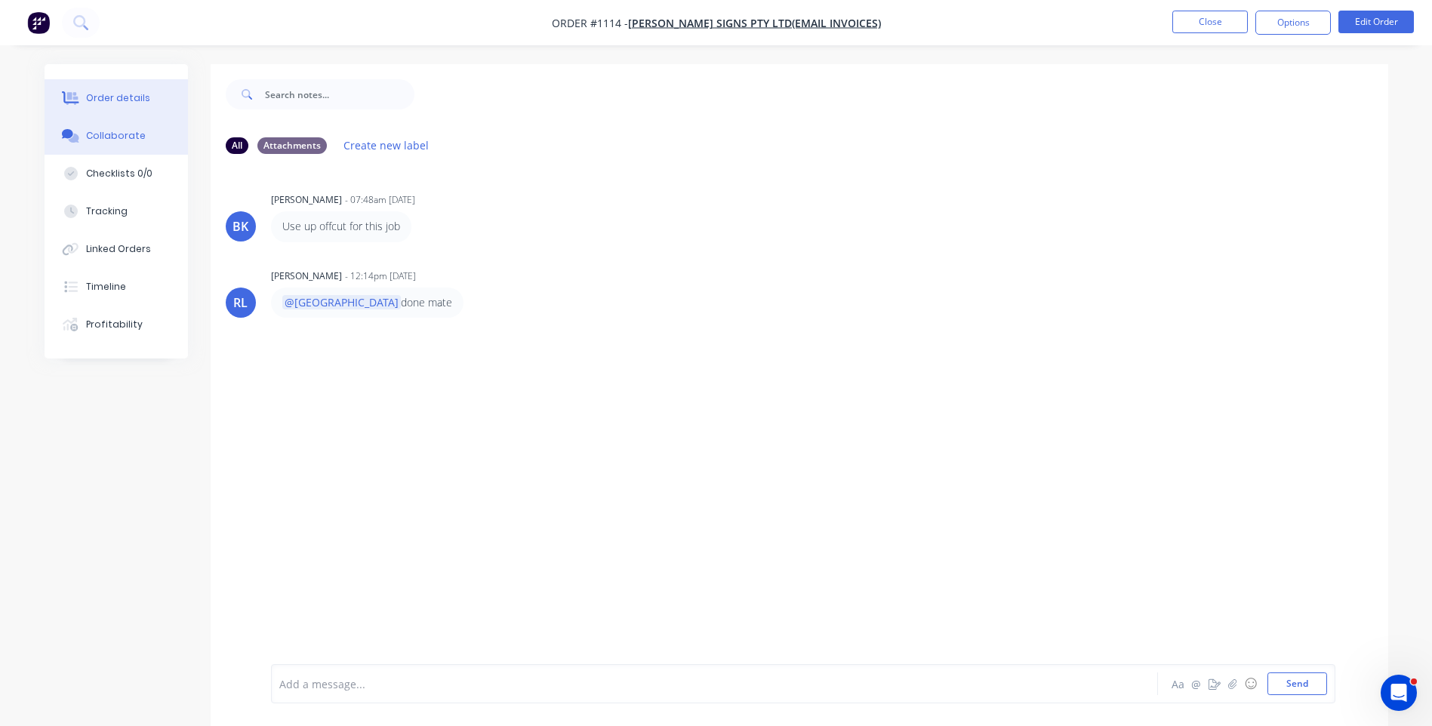
click at [132, 102] on div "Order details" at bounding box center [118, 98] width 64 height 14
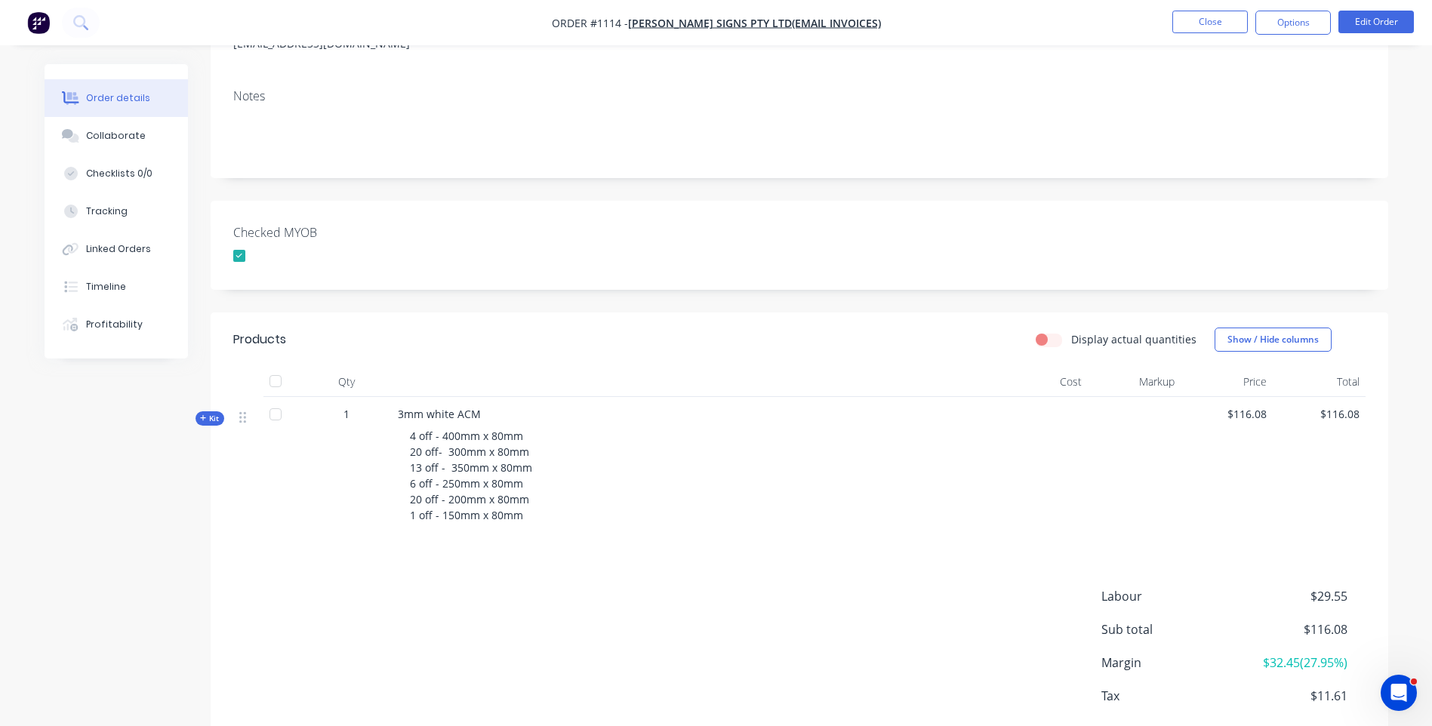
scroll to position [226, 0]
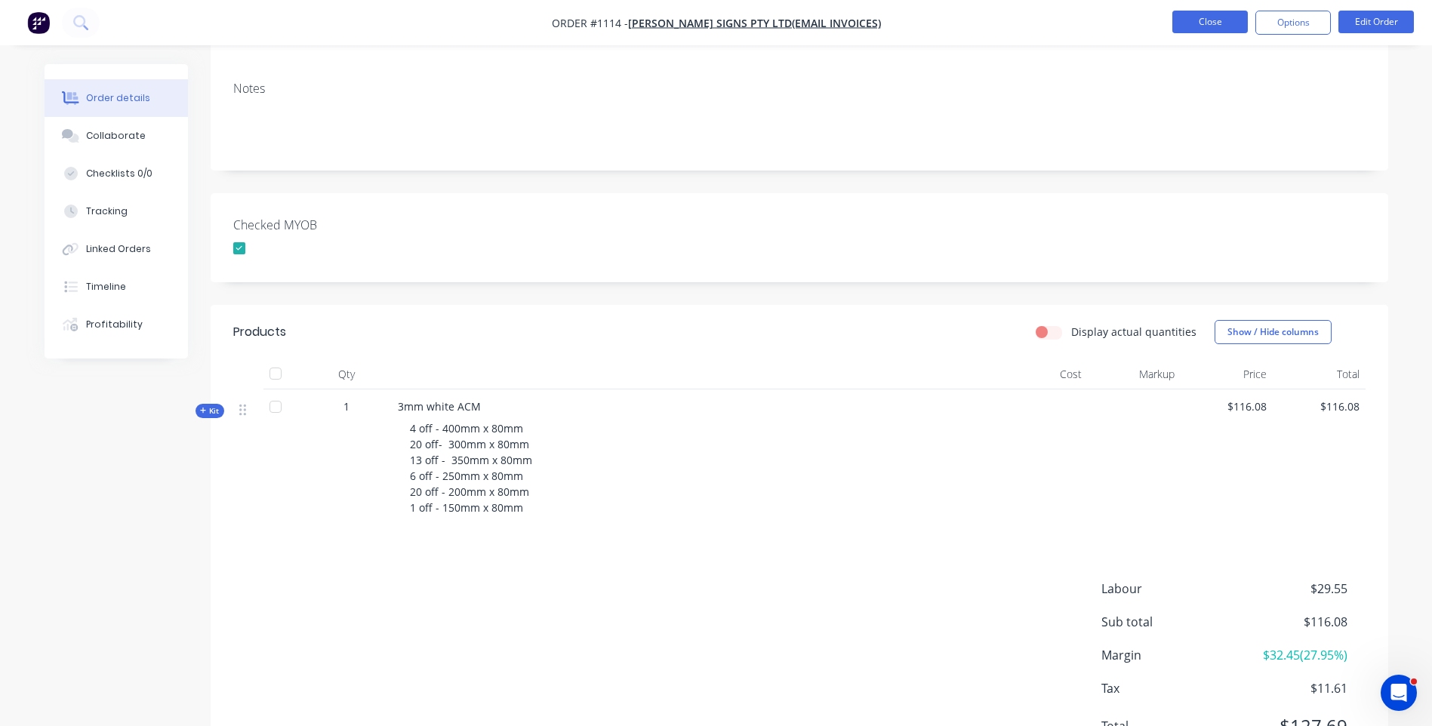
click at [1212, 27] on button "Close" at bounding box center [1209, 22] width 75 height 23
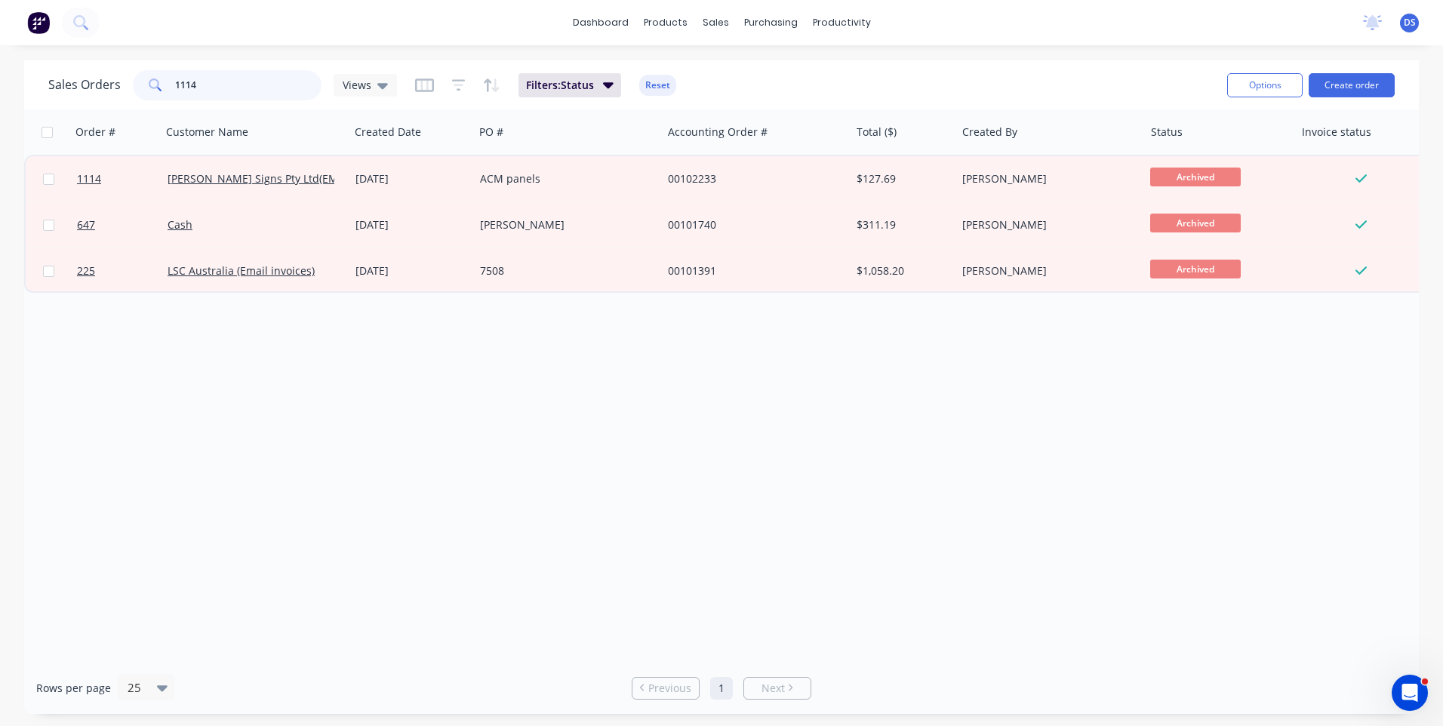
drag, startPoint x: 202, startPoint y: 81, endPoint x: 168, endPoint y: 85, distance: 34.2
click at [168, 85] on div "1114" at bounding box center [227, 85] width 189 height 30
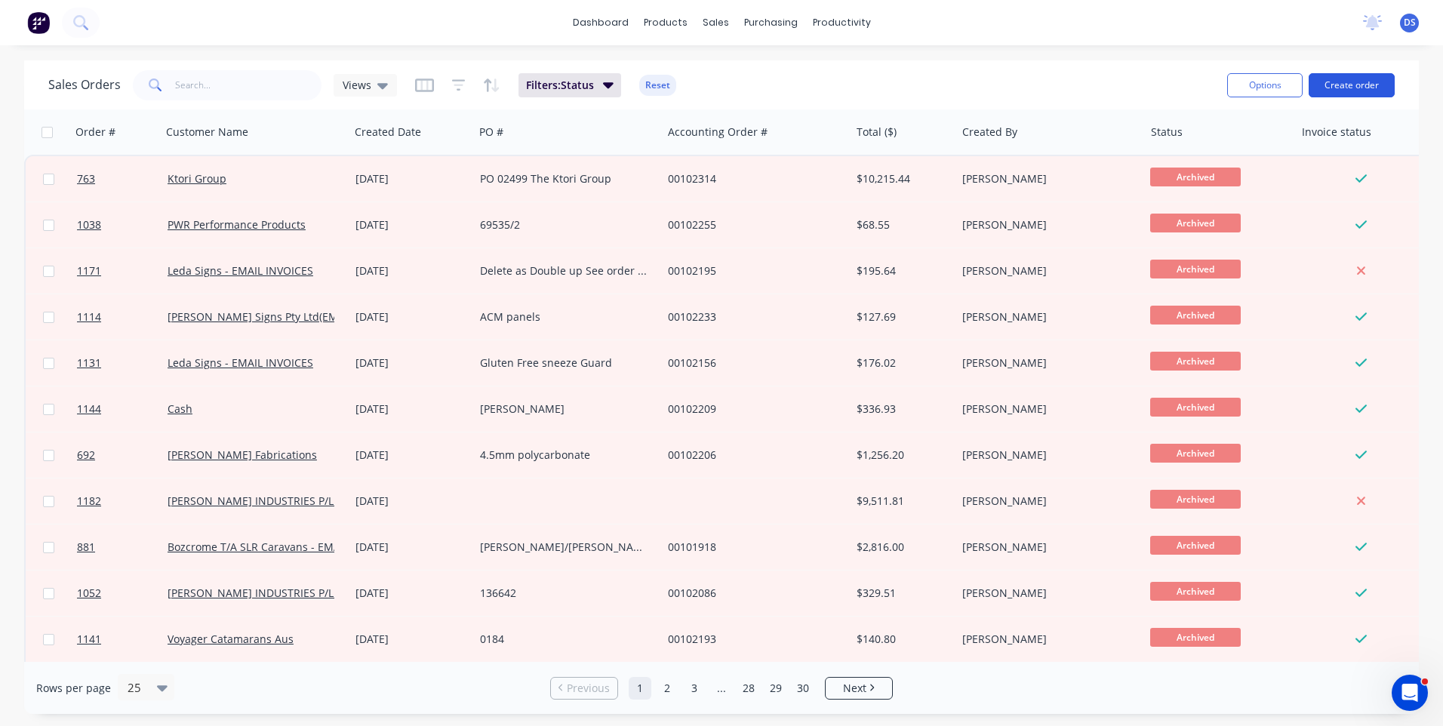
click at [1358, 88] on button "Create order" at bounding box center [1352, 85] width 86 height 24
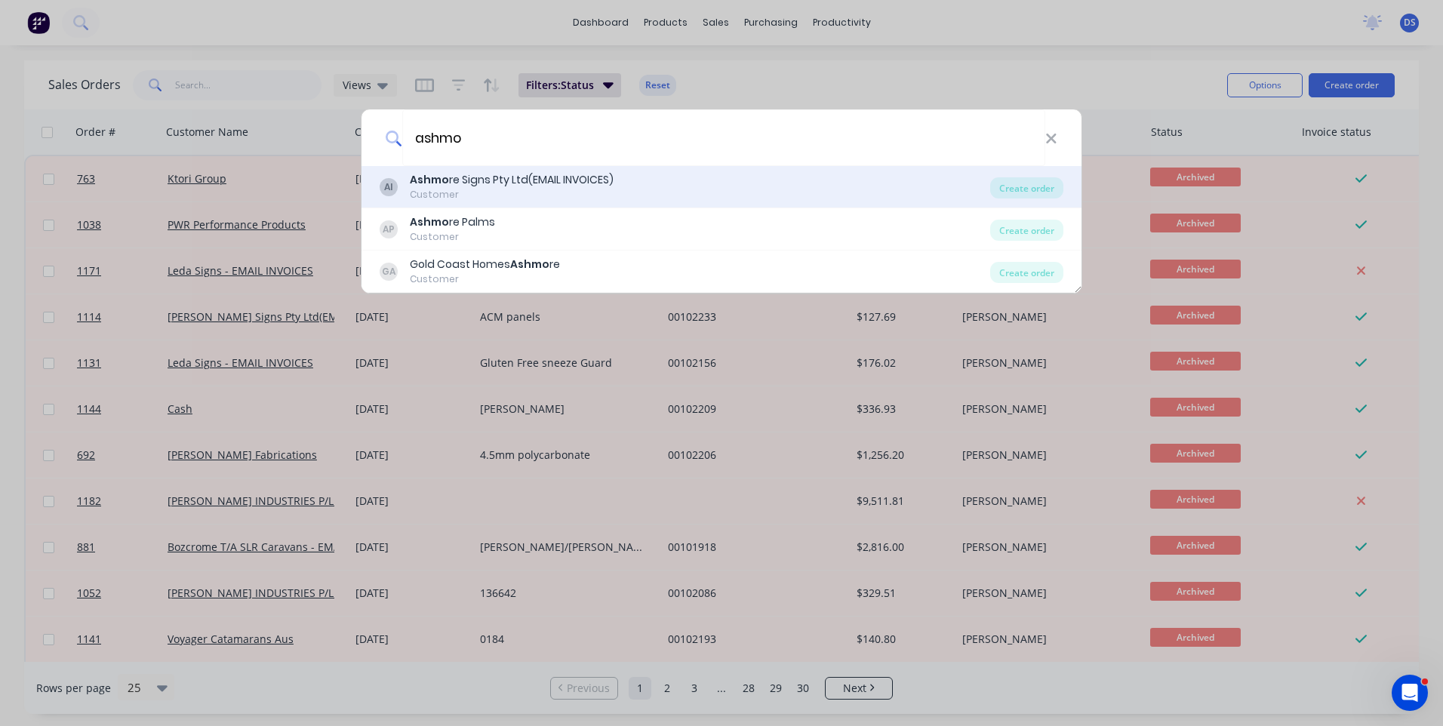
type input "ashmo"
click at [417, 195] on div "Customer" at bounding box center [512, 195] width 204 height 14
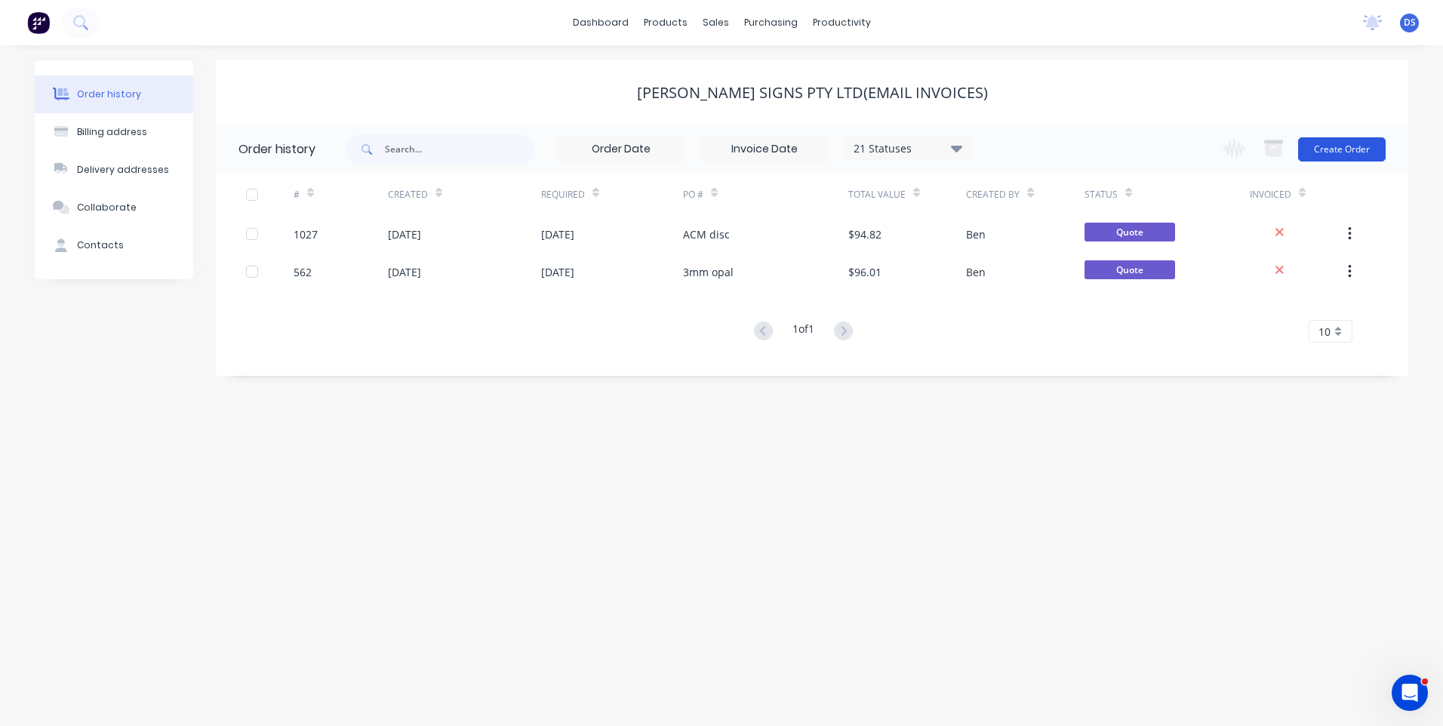
click at [1352, 158] on button "Create Order" at bounding box center [1342, 149] width 88 height 24
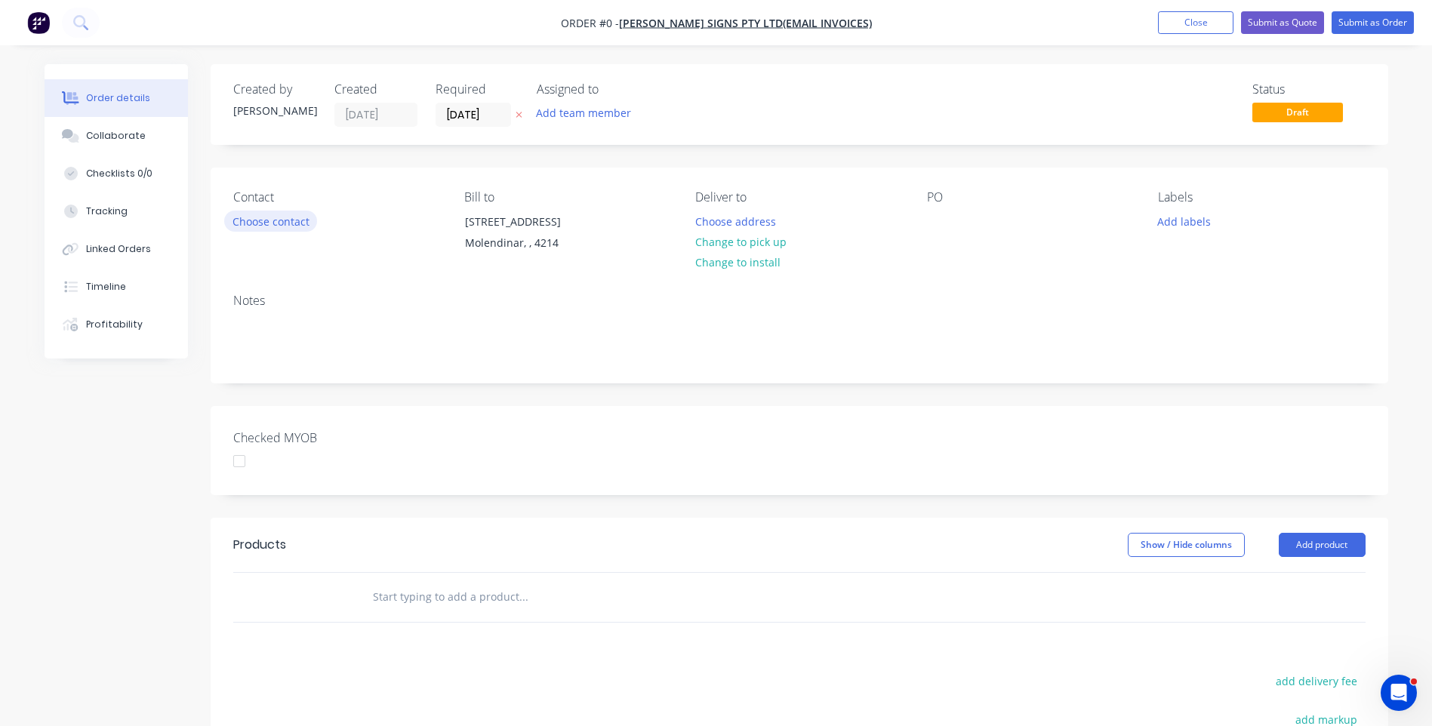
click at [275, 226] on button "Choose contact" at bounding box center [270, 221] width 93 height 20
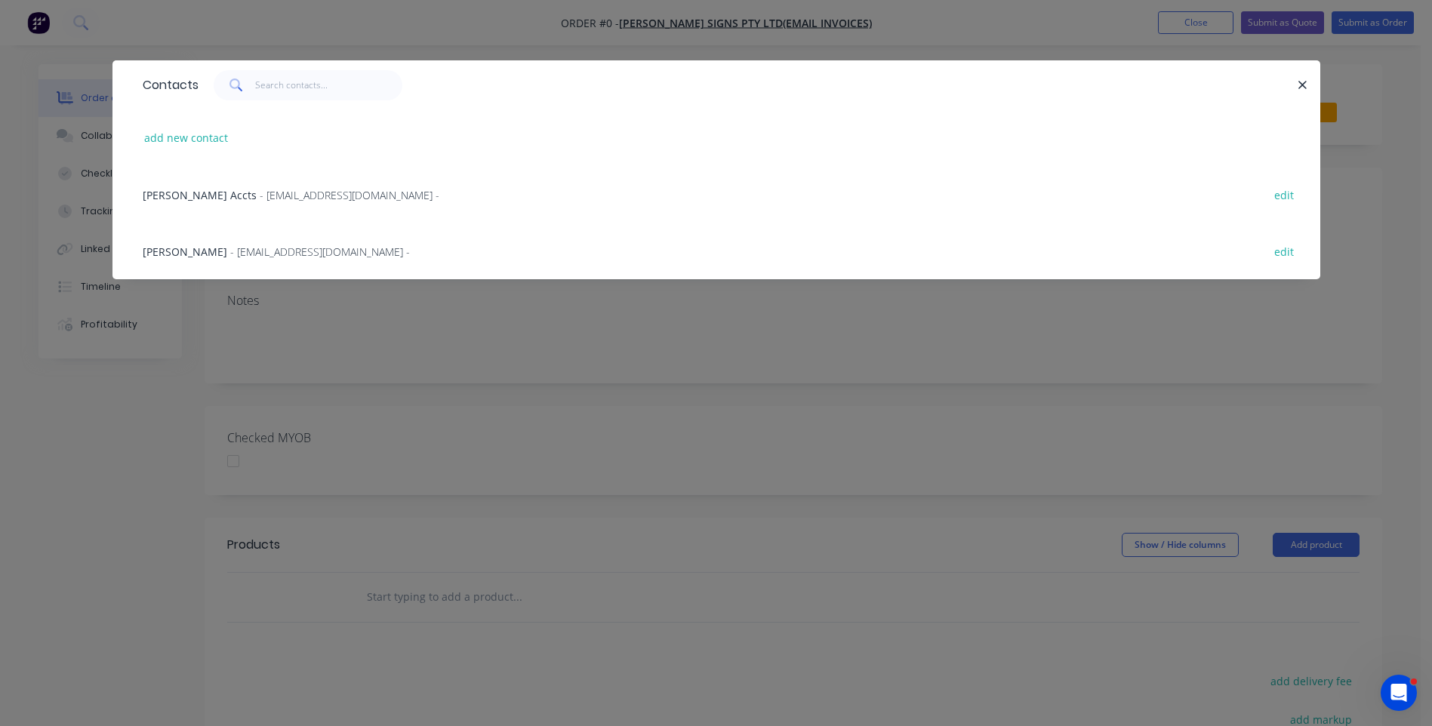
click at [238, 254] on span "- info@ashmoresigns.com.au -" at bounding box center [320, 252] width 180 height 14
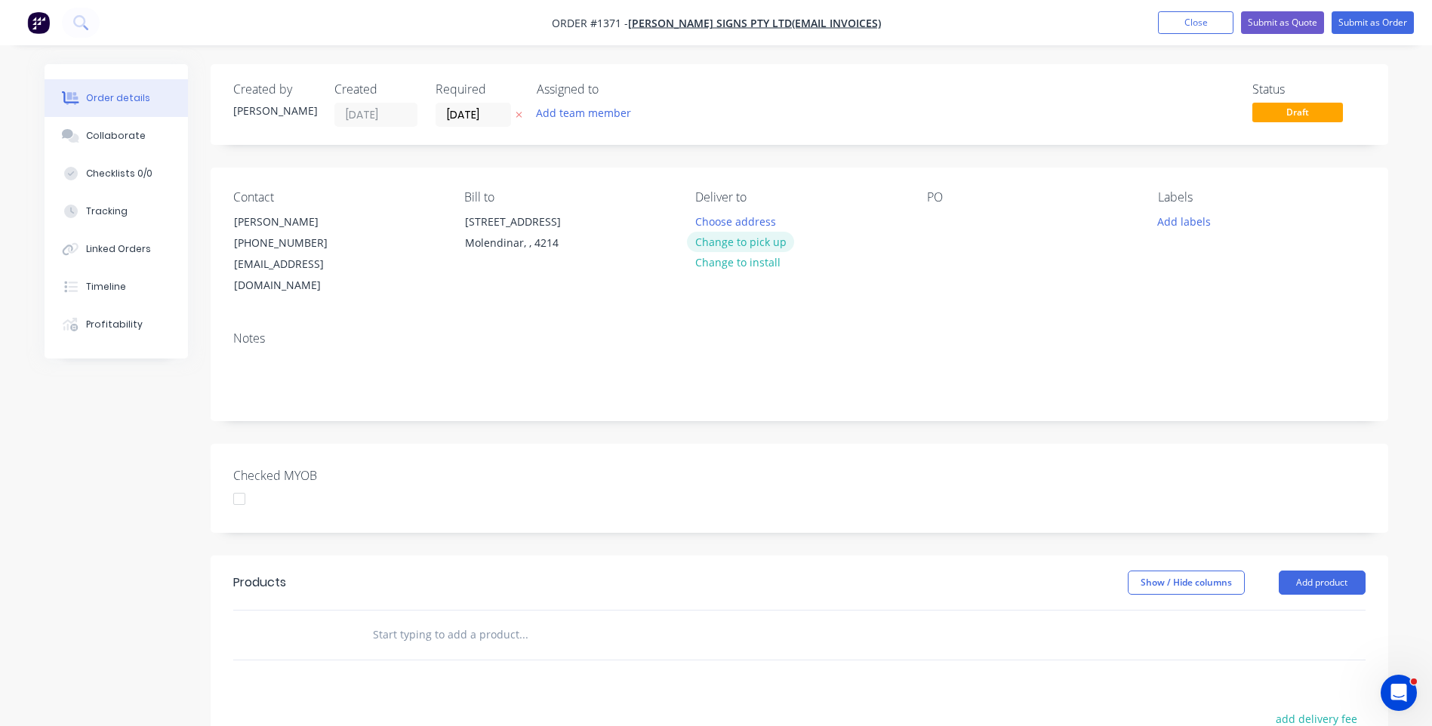
click at [767, 245] on button "Change to pick up" at bounding box center [740, 242] width 107 height 20
click at [936, 227] on div at bounding box center [939, 222] width 24 height 22
click at [1192, 224] on button "Add labels" at bounding box center [1183, 221] width 69 height 20
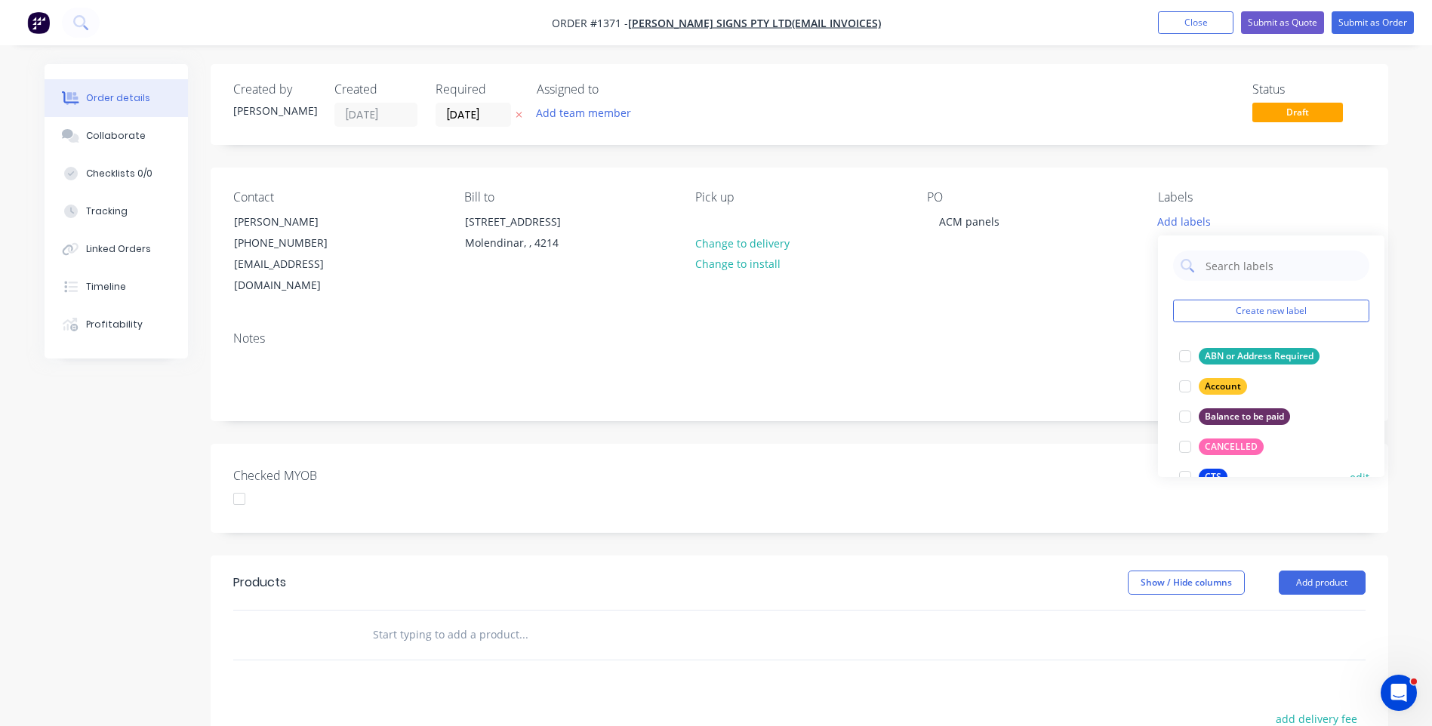
click at [1217, 476] on div "CTS" at bounding box center [1212, 477] width 29 height 17
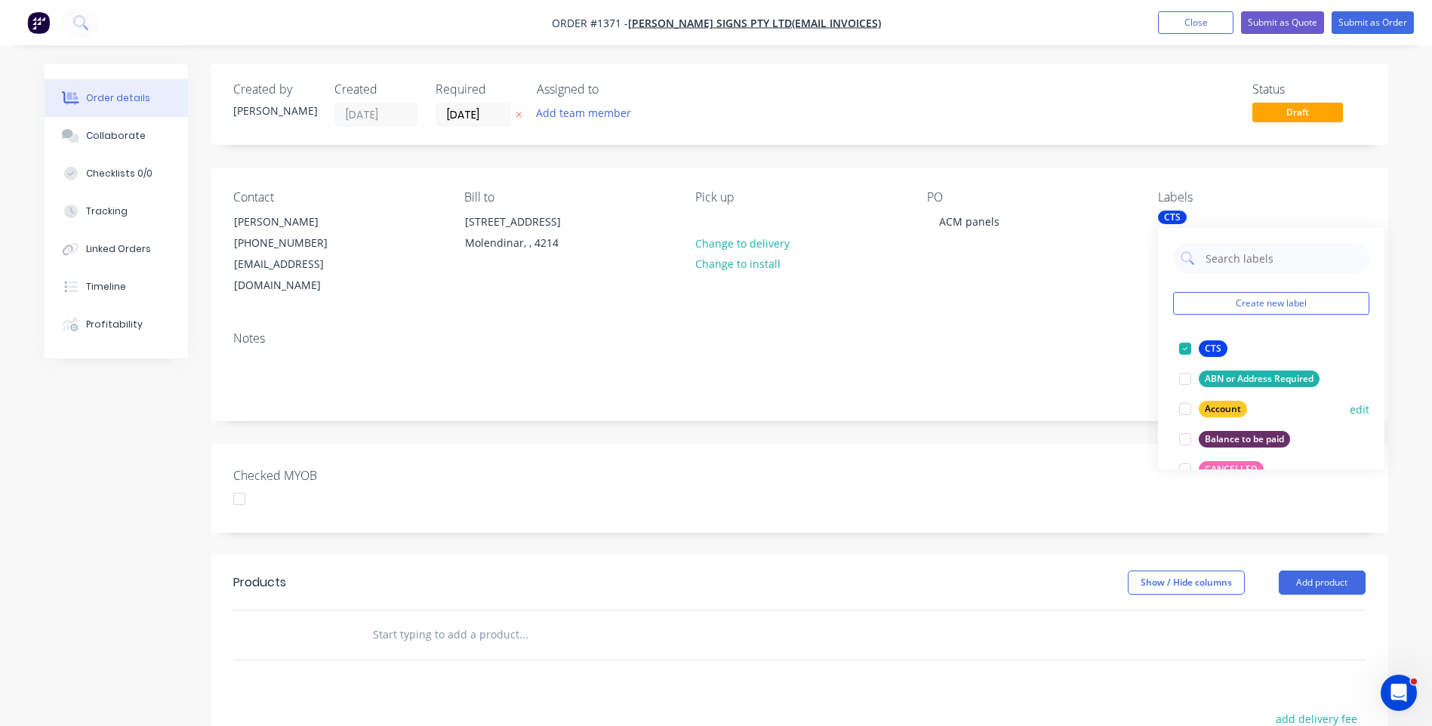
click at [1217, 407] on div "Account" at bounding box center [1222, 409] width 48 height 17
click at [1094, 290] on div "Contact David Brown (07) 5539 2328 info@ashmoresigns.com.au Bill to Unit 3/ 5 A…" at bounding box center [799, 244] width 1177 height 152
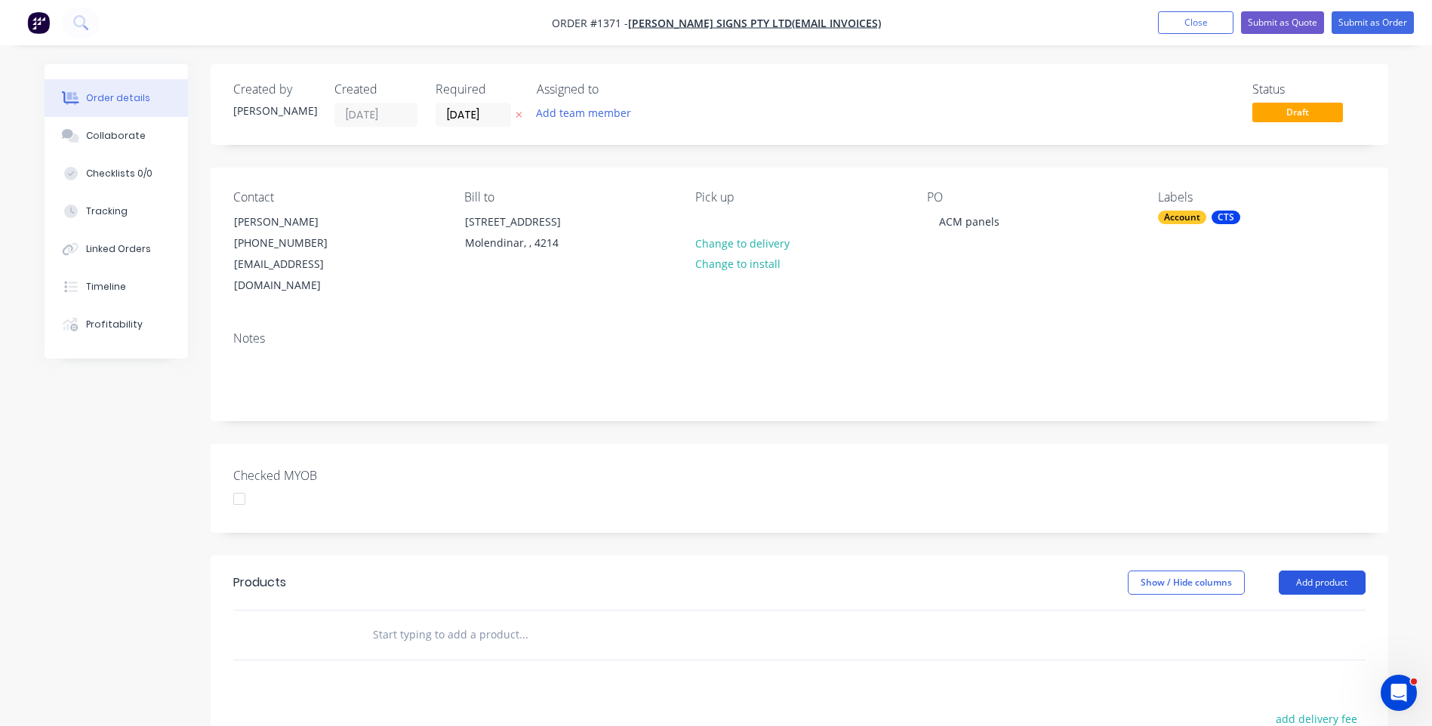
click at [1319, 571] on button "Add product" at bounding box center [1321, 583] width 87 height 24
click at [1301, 610] on div "Product catalogue" at bounding box center [1293, 621] width 116 height 22
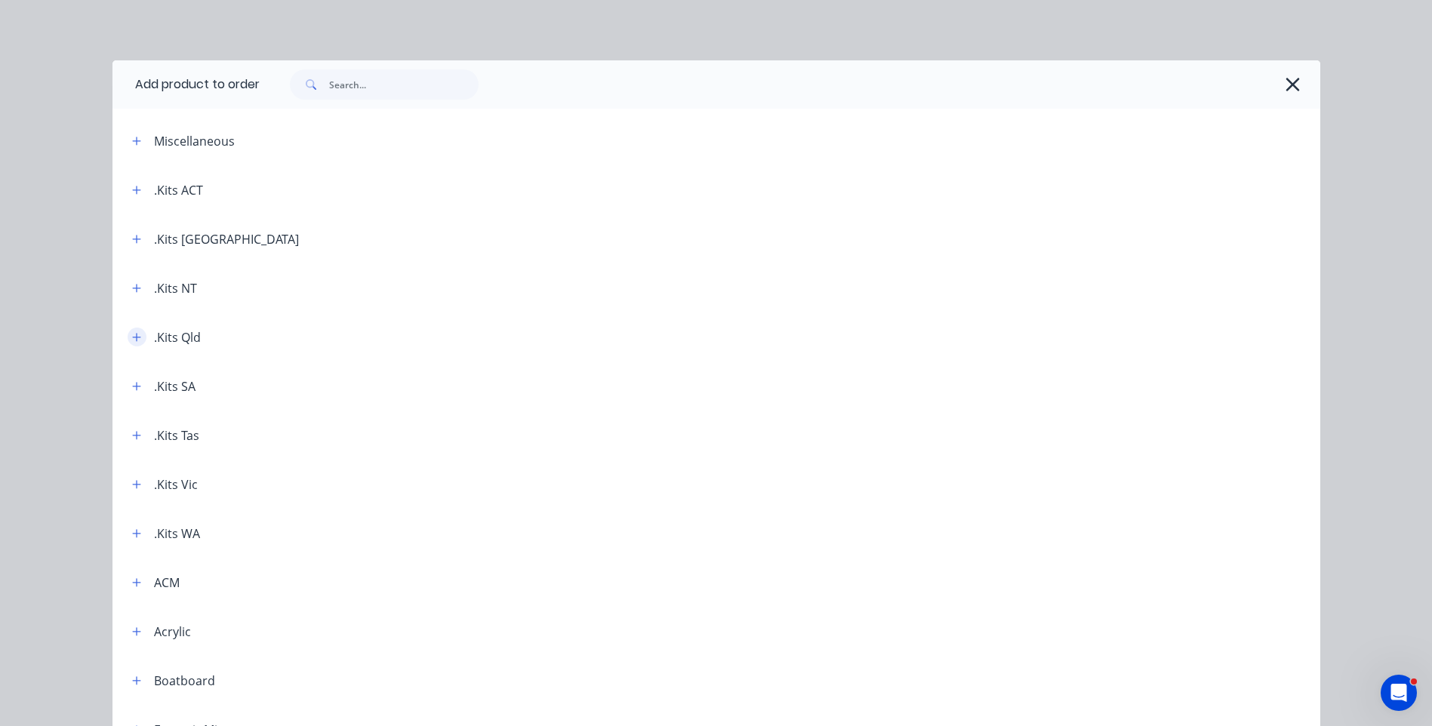
click at [133, 336] on icon "button" at bounding box center [136, 337] width 9 height 11
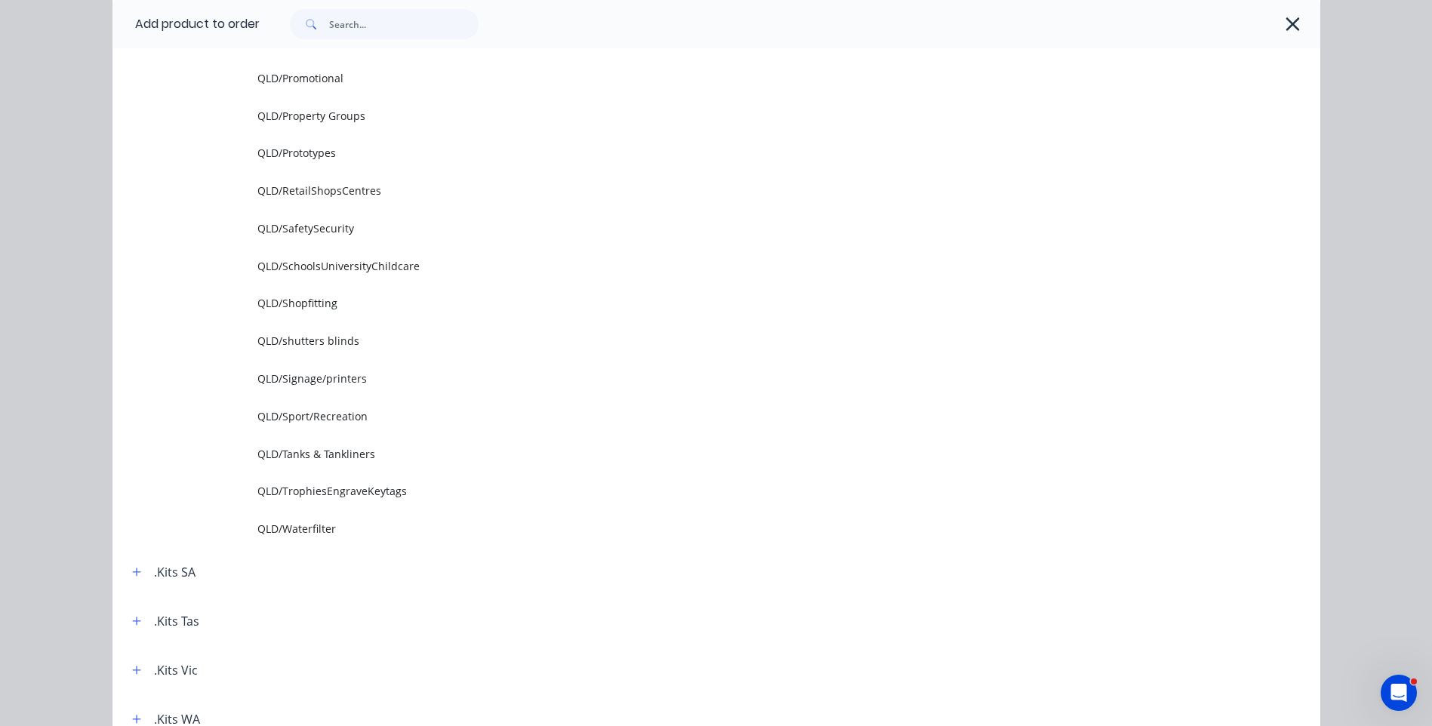
scroll to position [1962, 0]
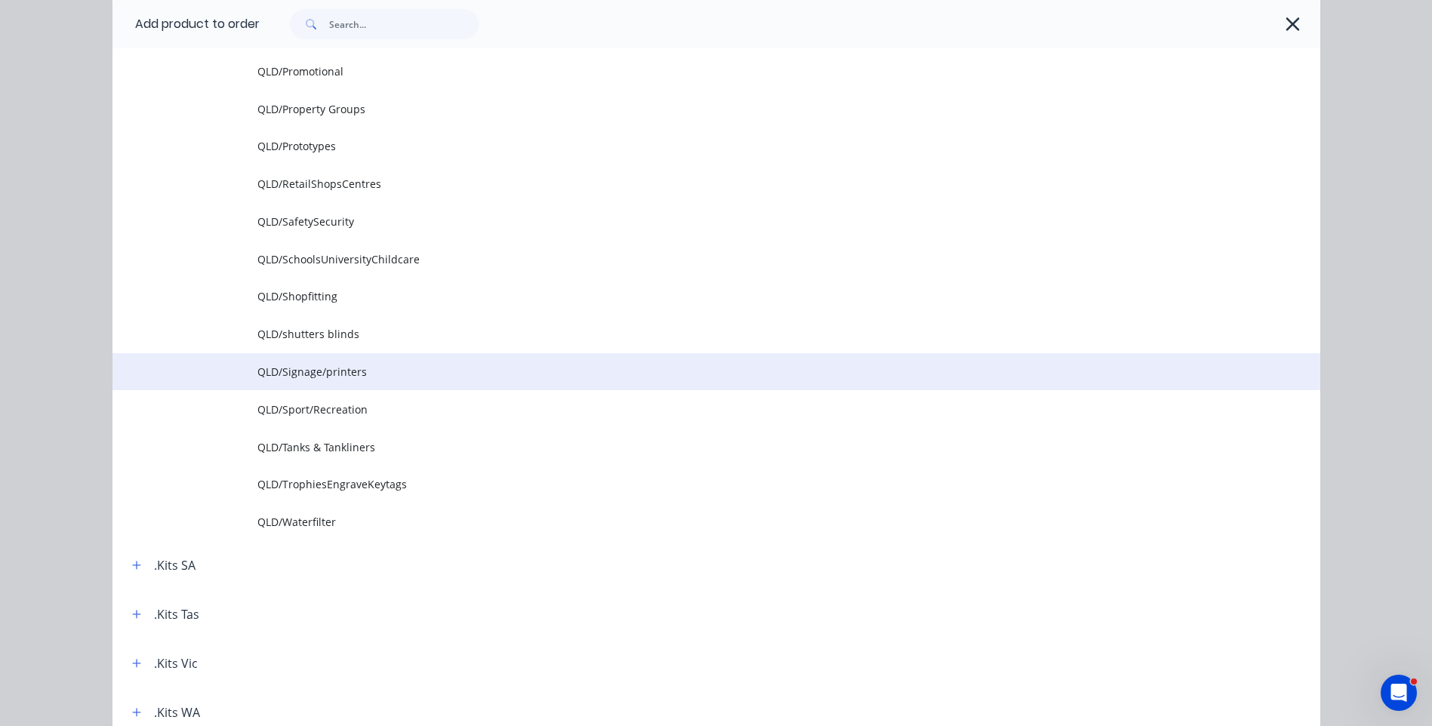
click at [321, 374] on span "QLD/Signage/printers" at bounding box center [682, 372] width 850 height 16
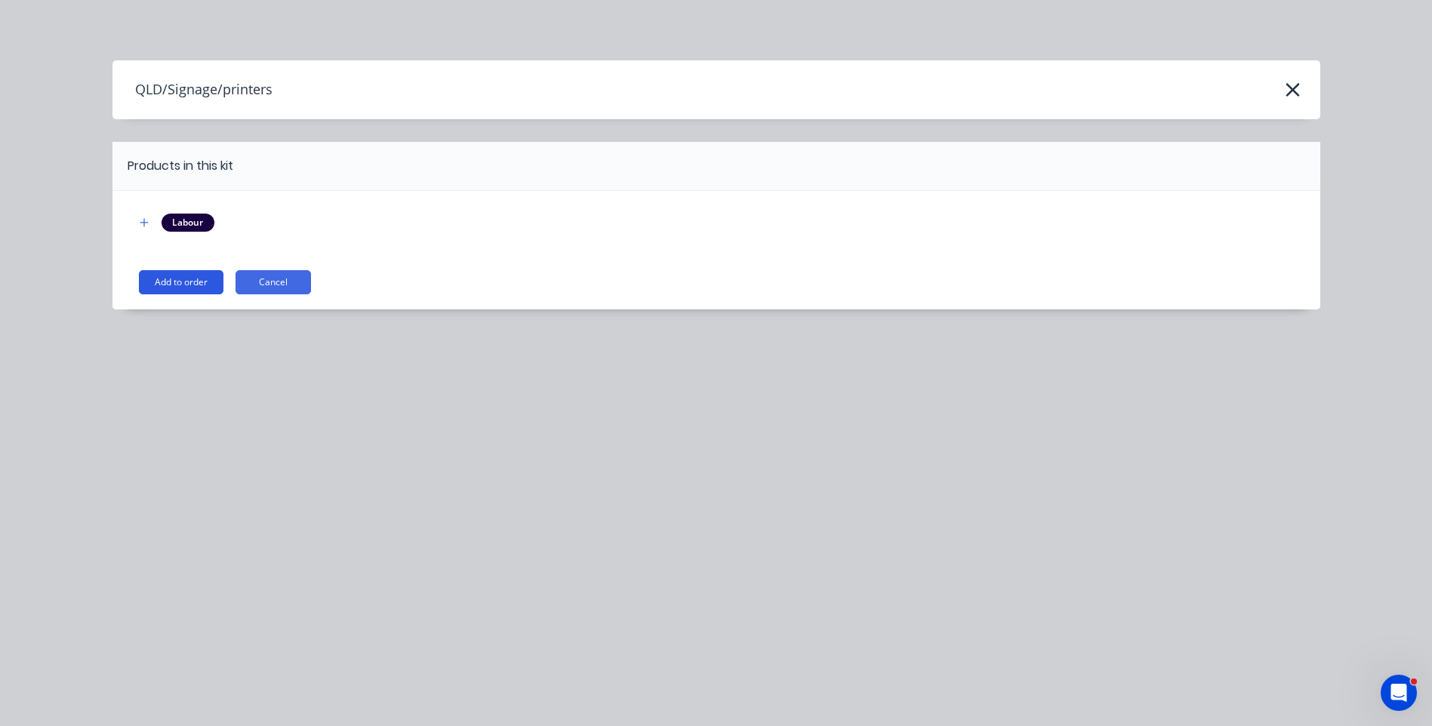
click at [200, 288] on button "Add to order" at bounding box center [181, 282] width 85 height 24
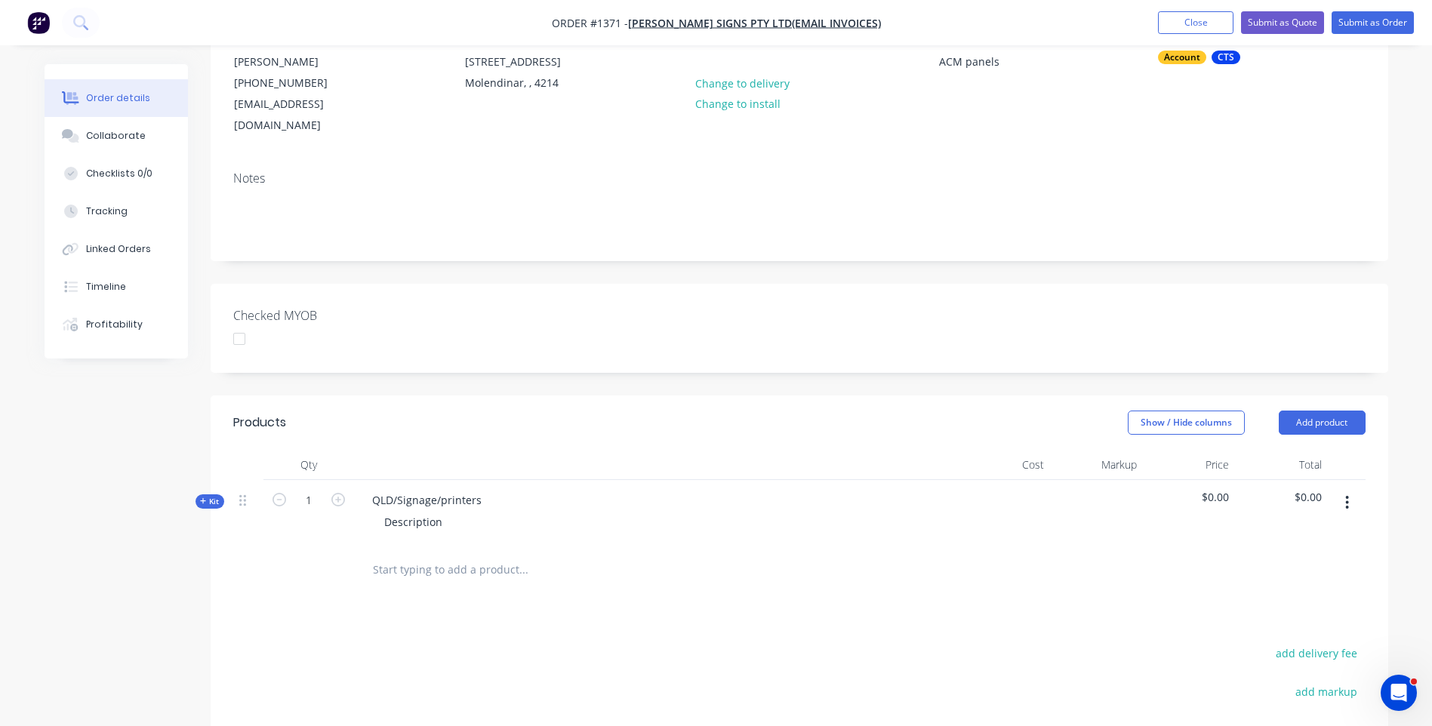
scroll to position [226, 0]
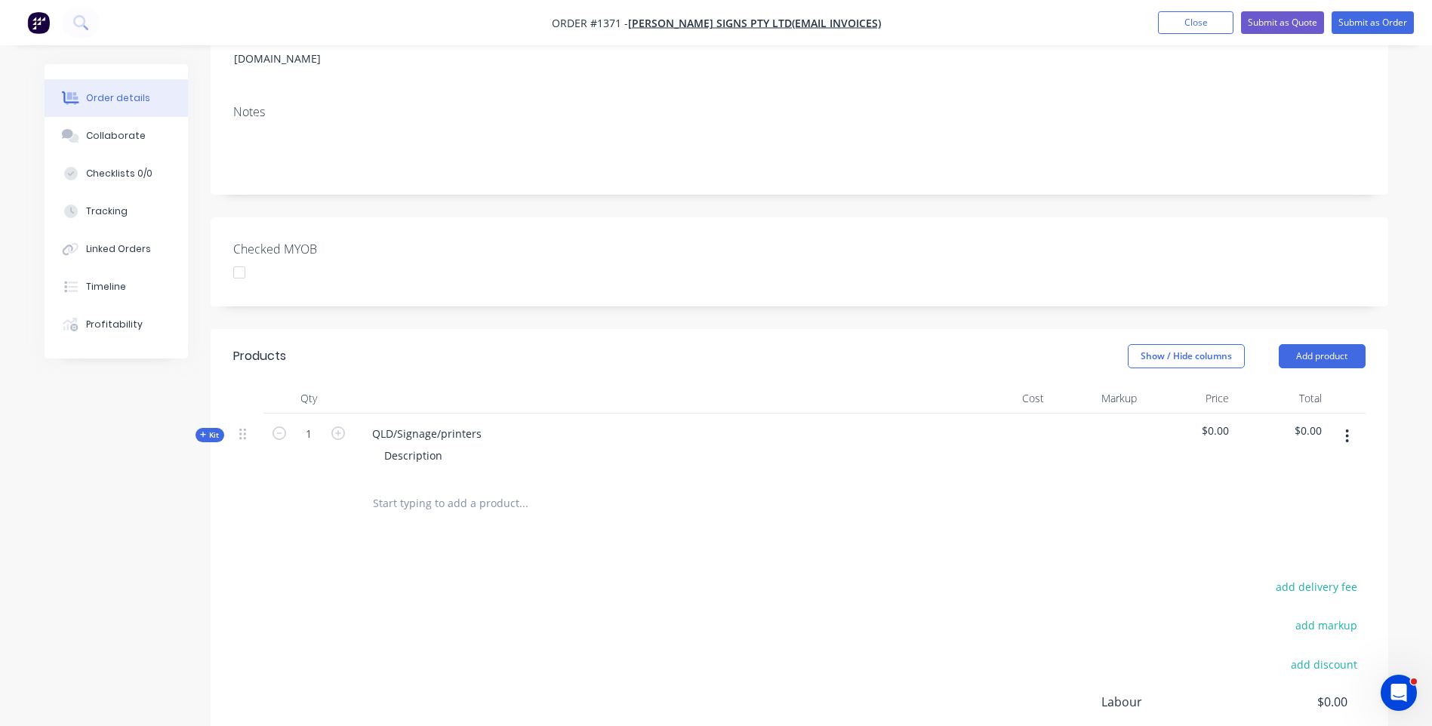
click at [202, 431] on icon at bounding box center [203, 435] width 7 height 8
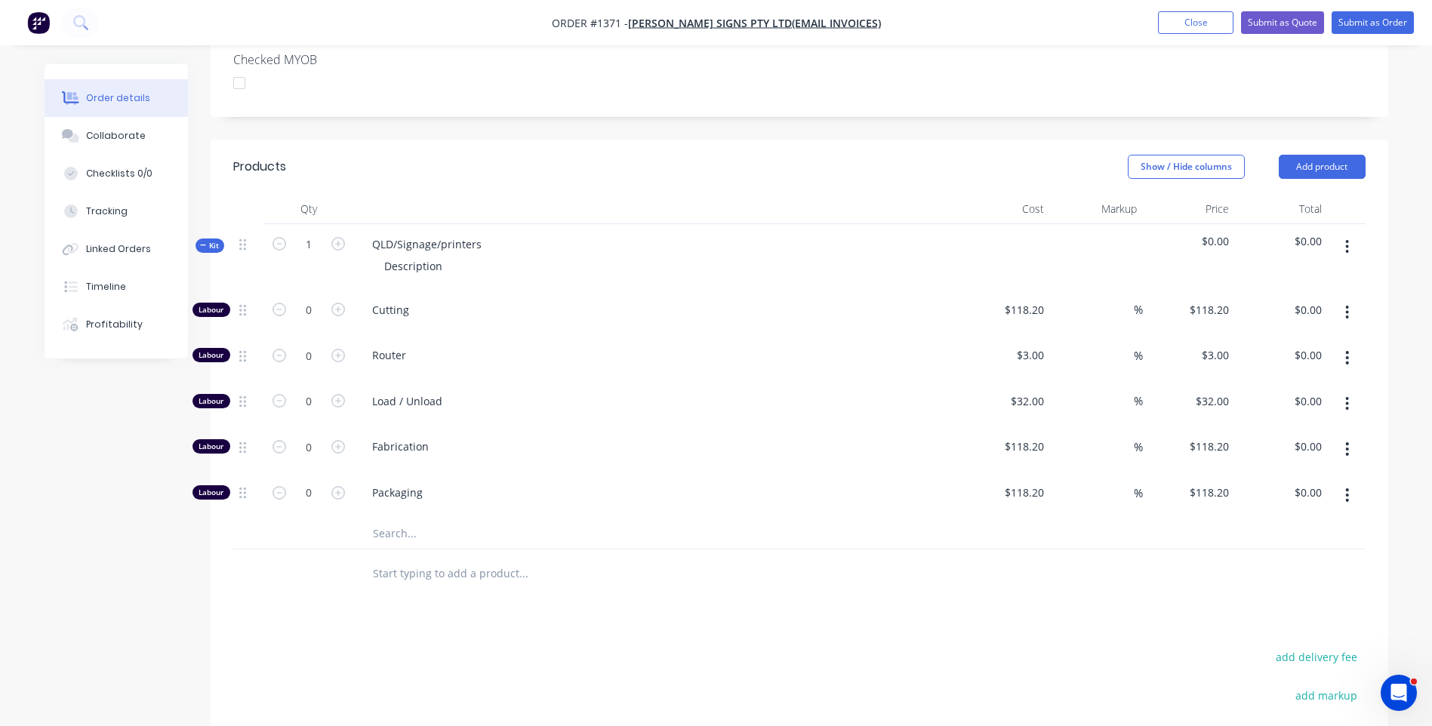
scroll to position [453, 0]
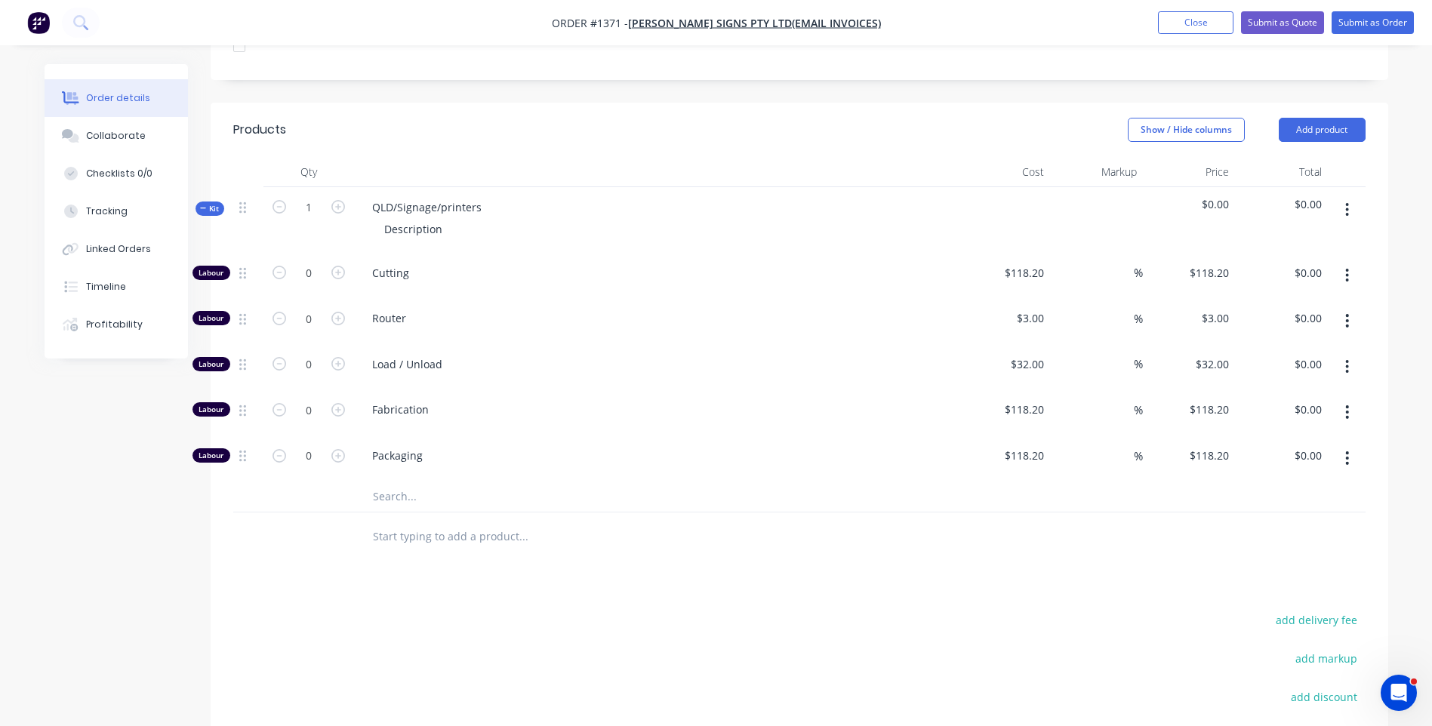
click at [401, 481] on input "text" at bounding box center [523, 496] width 302 height 30
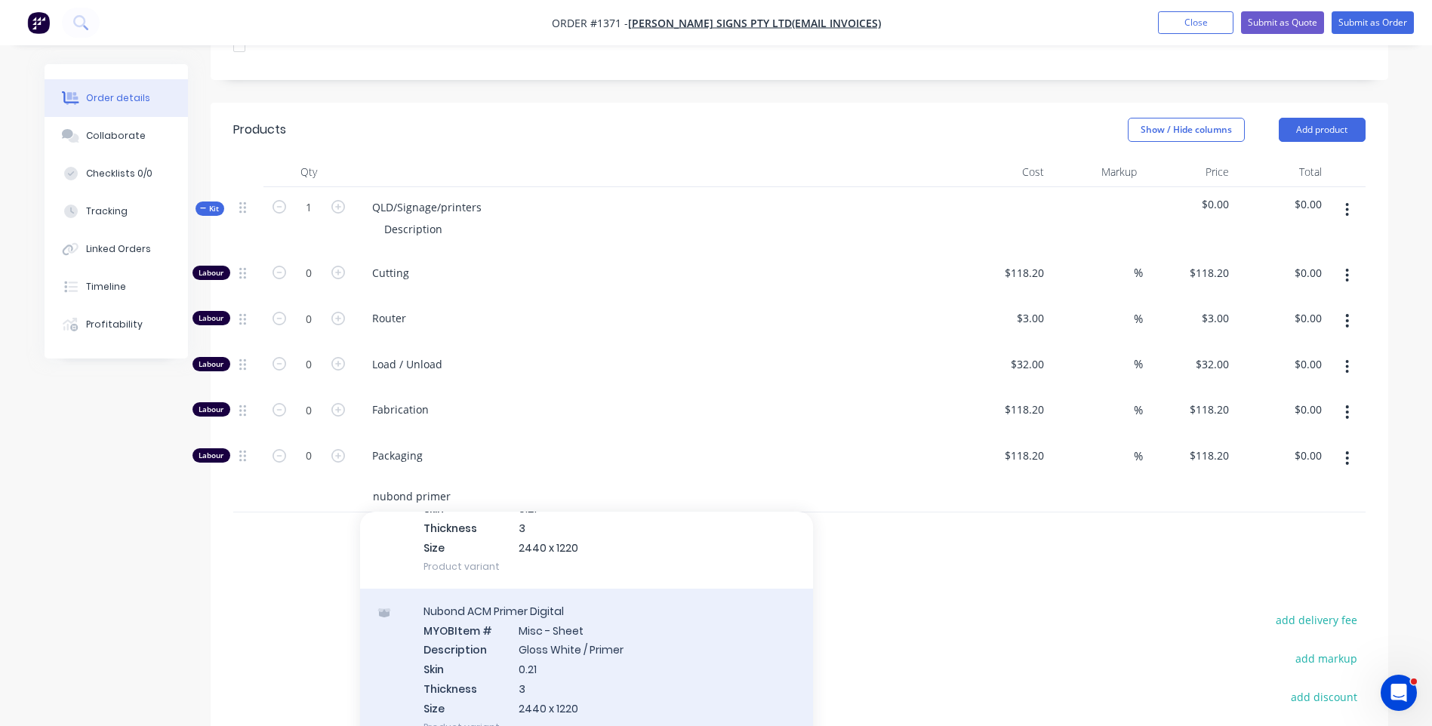
type input "nubond primer"
click at [586, 614] on div "Nubond ACM Primer Digital MYOB Item # Misc - Sheet Description Gloss White / Pr…" at bounding box center [586, 669] width 453 height 161
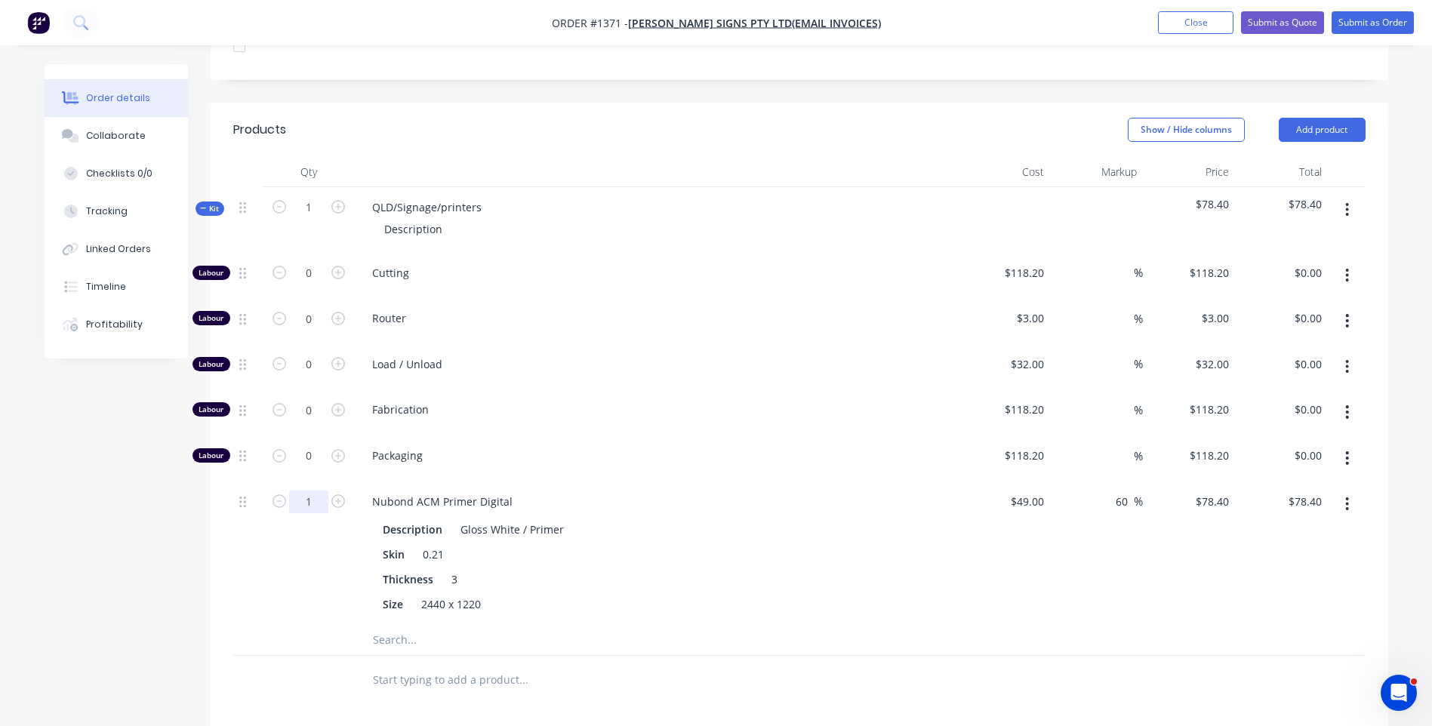
click at [315, 285] on input "1" at bounding box center [308, 273] width 39 height 23
type input "0.5"
type input "$39.20"
click at [273, 625] on div at bounding box center [308, 640] width 91 height 30
click at [335, 266] on icon "button" at bounding box center [338, 273] width 14 height 14
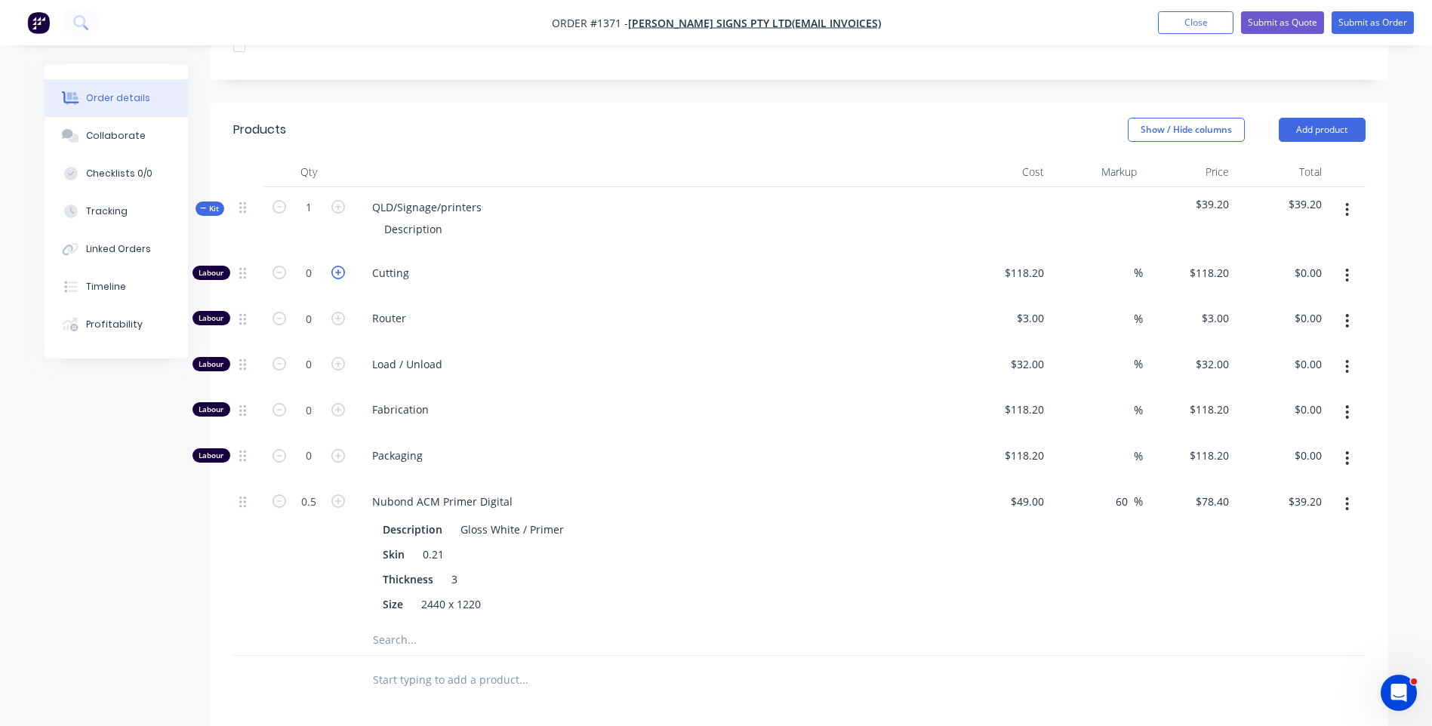
type input "1"
type input "$118.20"
click at [1035, 262] on input "118.2" at bounding box center [1026, 273] width 47 height 22
type input "$10.00"
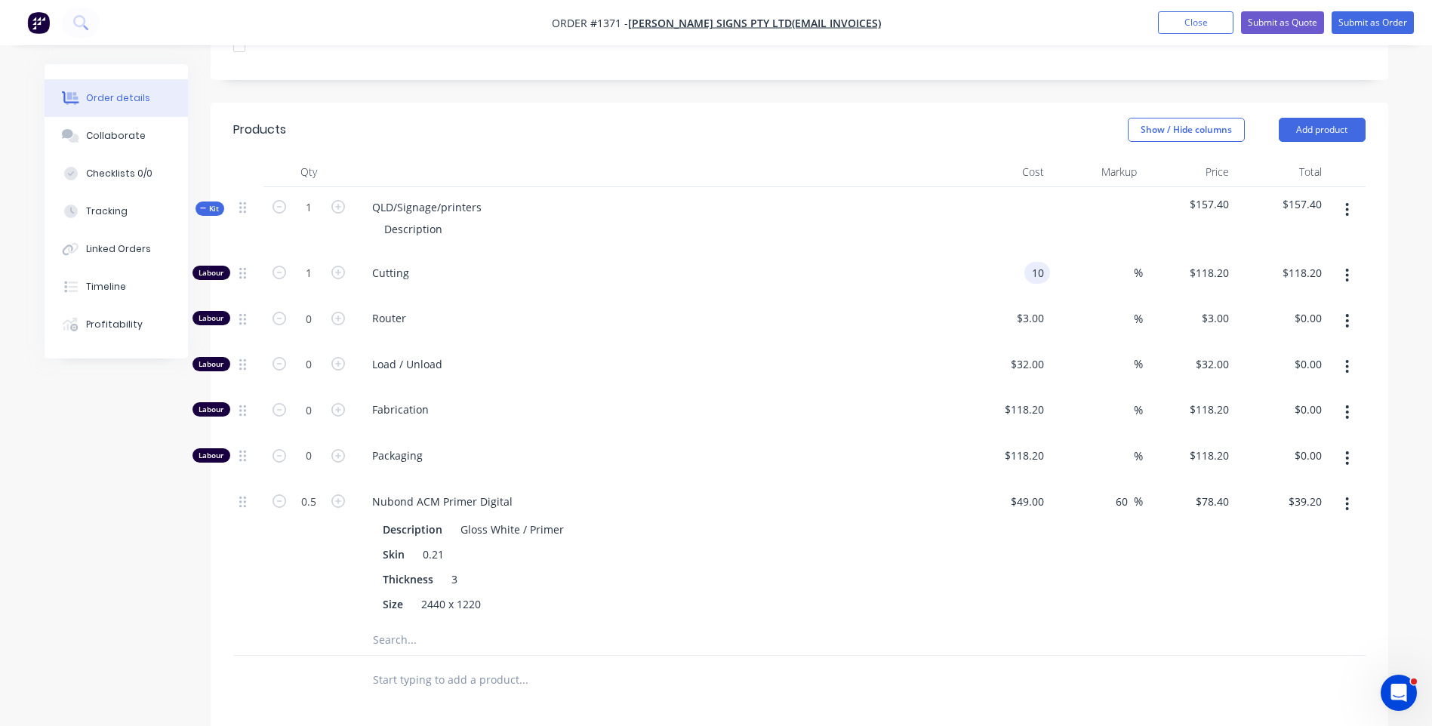
type input "$10.00"
click at [918, 298] on div "Router" at bounding box center [656, 321] width 604 height 46
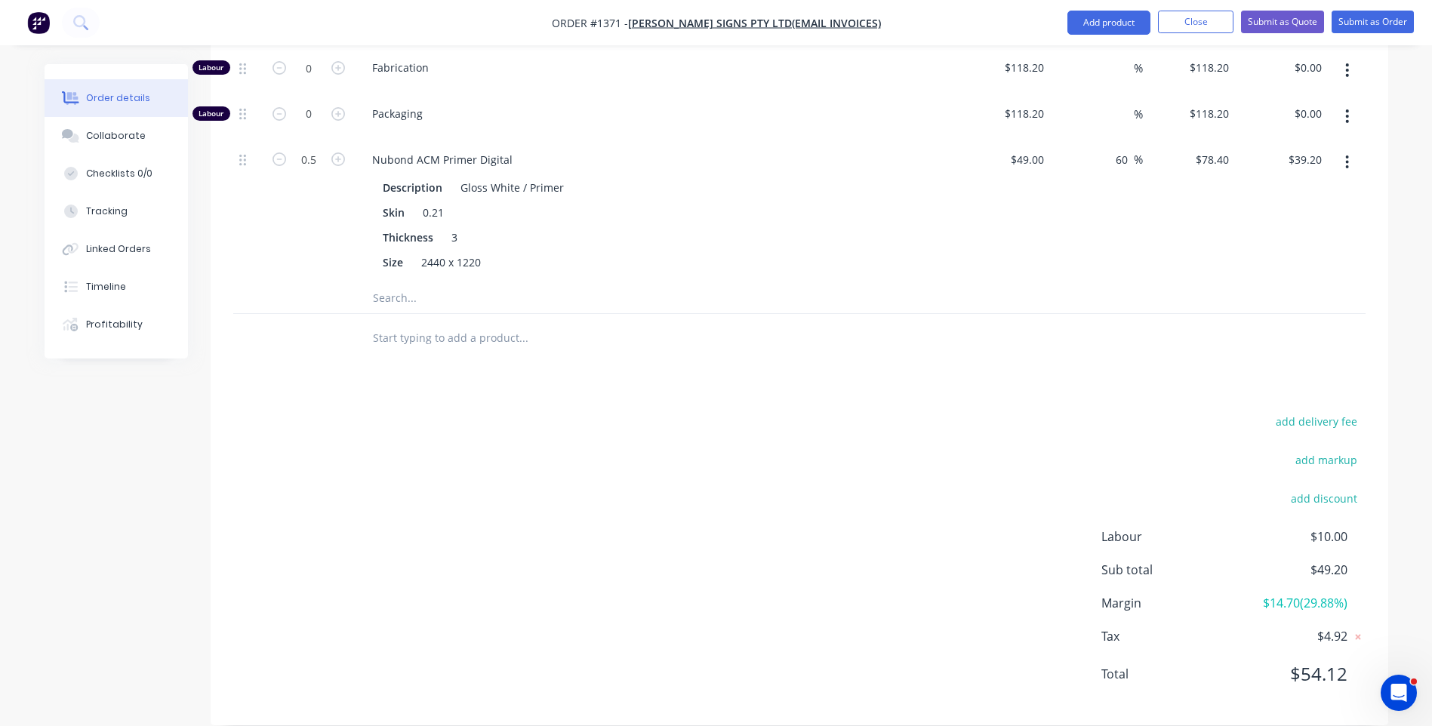
scroll to position [795, 0]
drag, startPoint x: 179, startPoint y: 491, endPoint x: 186, endPoint y: 502, distance: 13.0
click at [179, 491] on div "Created by Darren Created 03/09/25 Required 03/09/25 Assigned to Add team membe…" at bounding box center [716, 8] width 1343 height 1478
click at [127, 128] on button "Collaborate" at bounding box center [116, 136] width 143 height 38
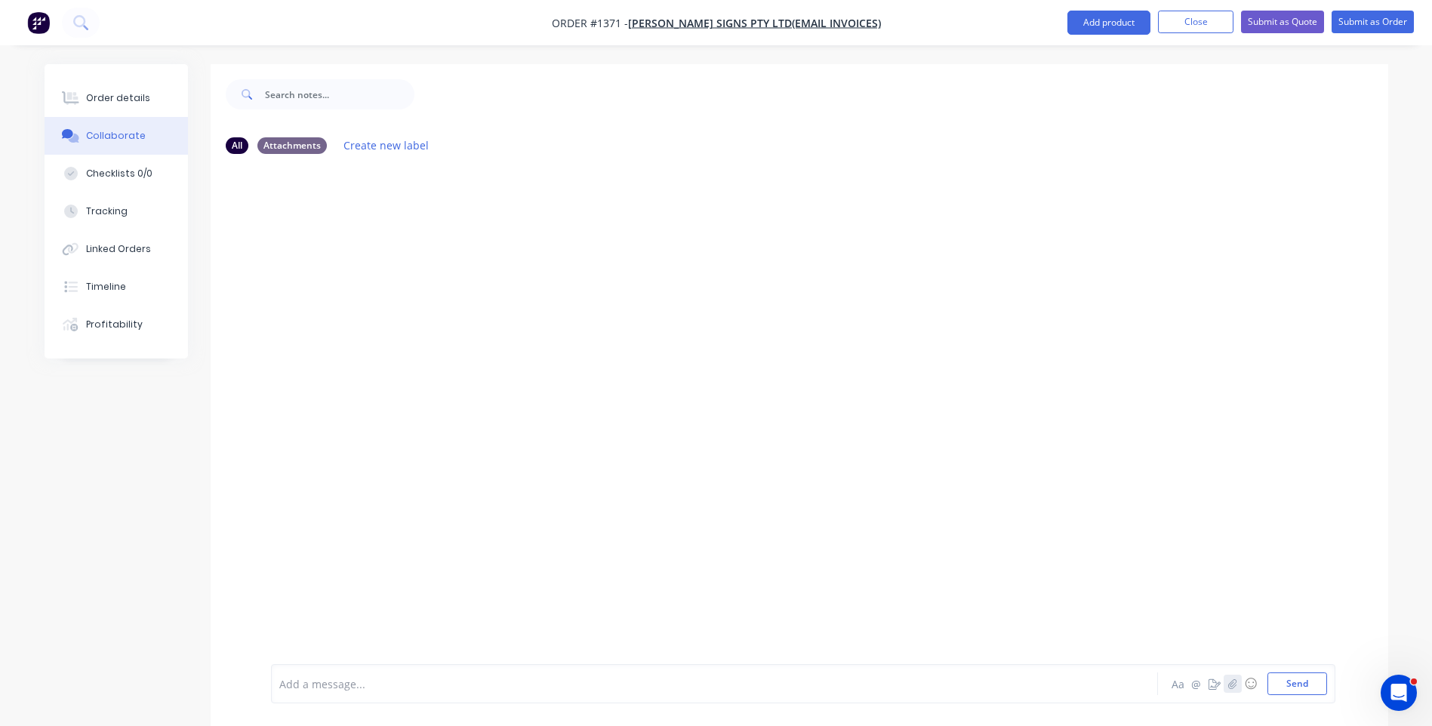
click at [1231, 688] on icon "button" at bounding box center [1232, 683] width 8 height 10
click at [1305, 689] on button "Send" at bounding box center [1297, 683] width 60 height 23
click at [118, 104] on div "Order details" at bounding box center [118, 98] width 64 height 14
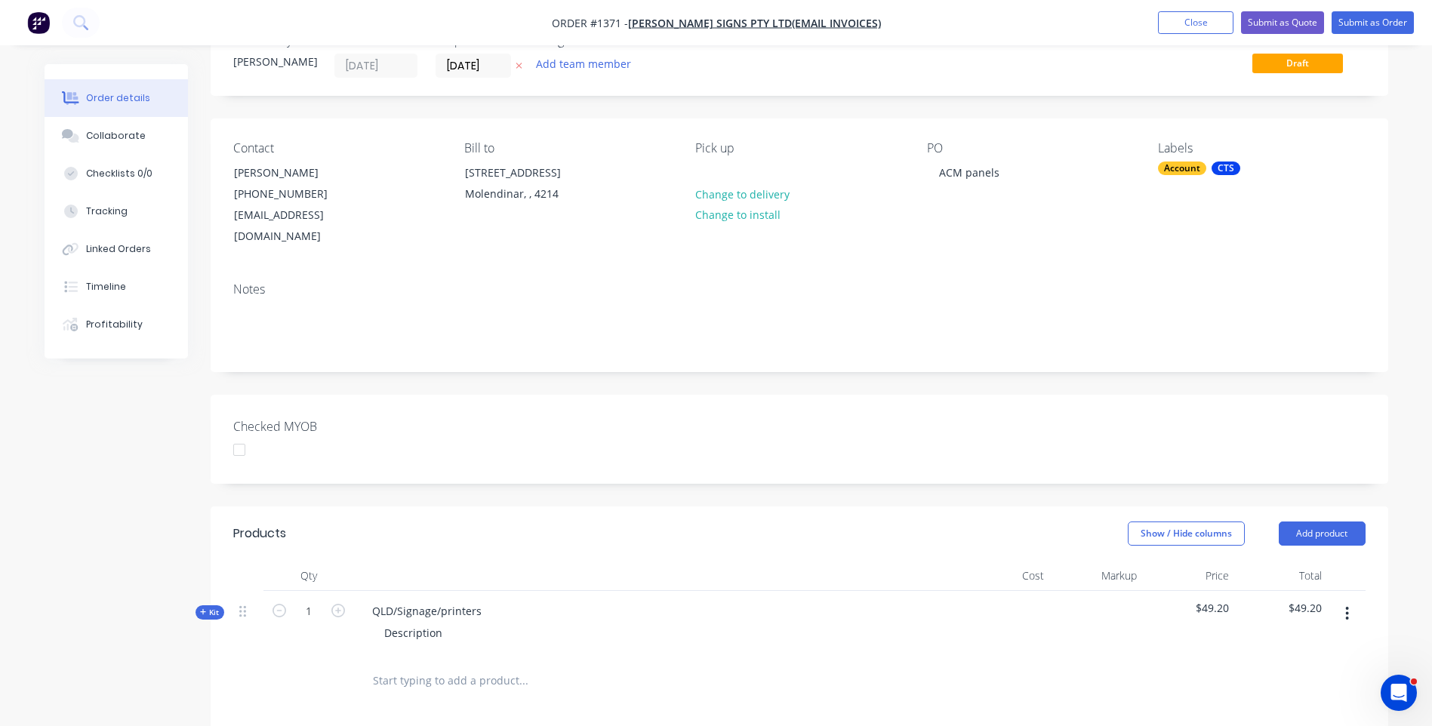
scroll to position [151, 0]
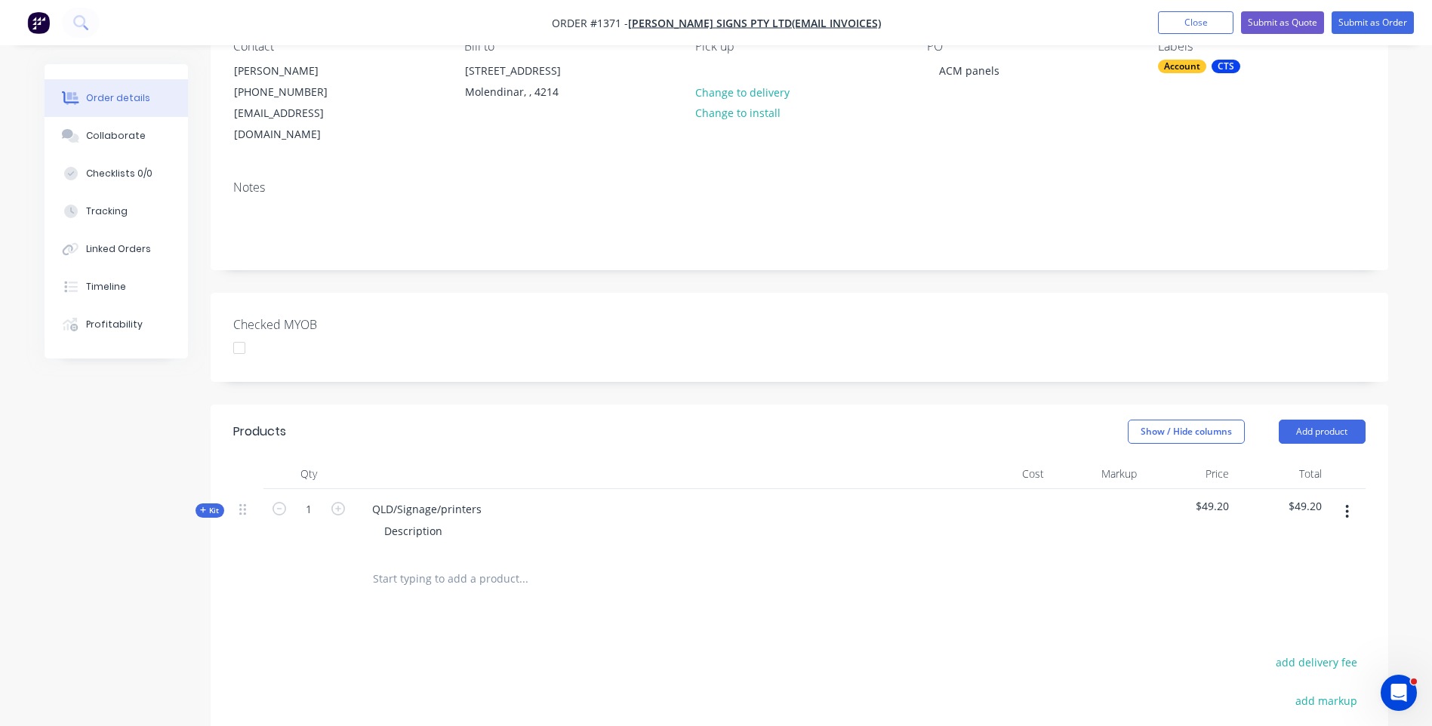
click at [205, 506] on icon at bounding box center [203, 510] width 7 height 8
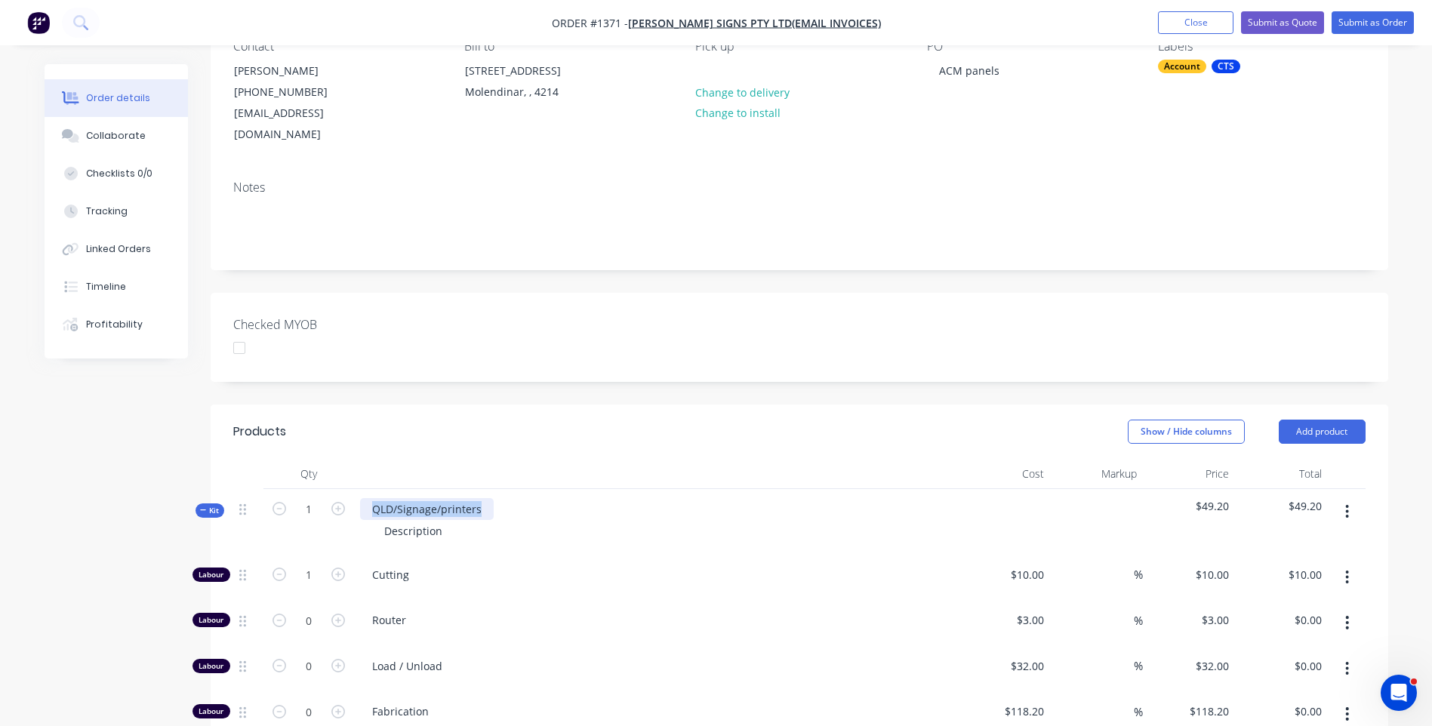
drag, startPoint x: 485, startPoint y: 491, endPoint x: 371, endPoint y: 487, distance: 114.0
click at [371, 498] on div "QLD/Signage/printers" at bounding box center [427, 509] width 134 height 22
click at [149, 395] on div "Created by Darren Created 03/09/25 Required 03/09/25 Assigned to Add team membe…" at bounding box center [716, 652] width 1343 height 1478
drag, startPoint x: 442, startPoint y: 511, endPoint x: 381, endPoint y: 505, distance: 61.4
click at [381, 520] on div "Description" at bounding box center [413, 531] width 82 height 22
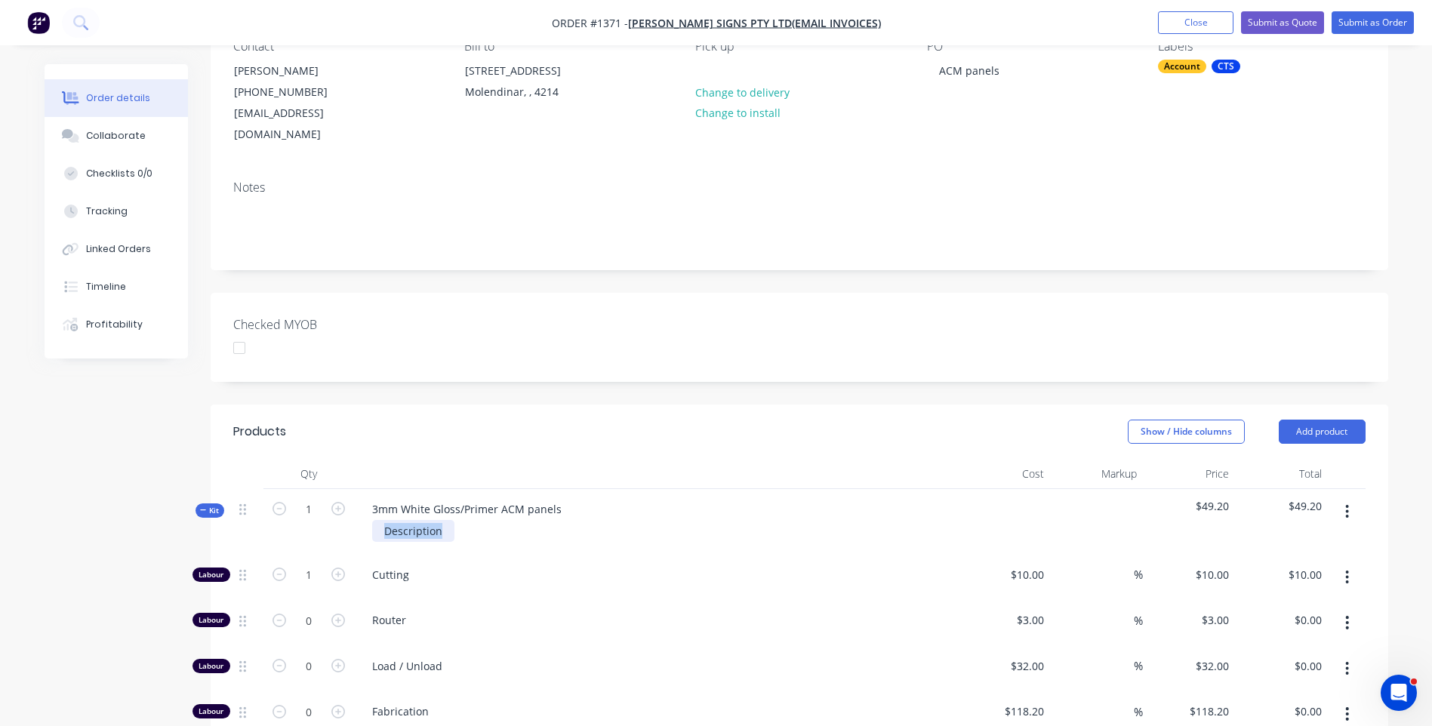
paste div
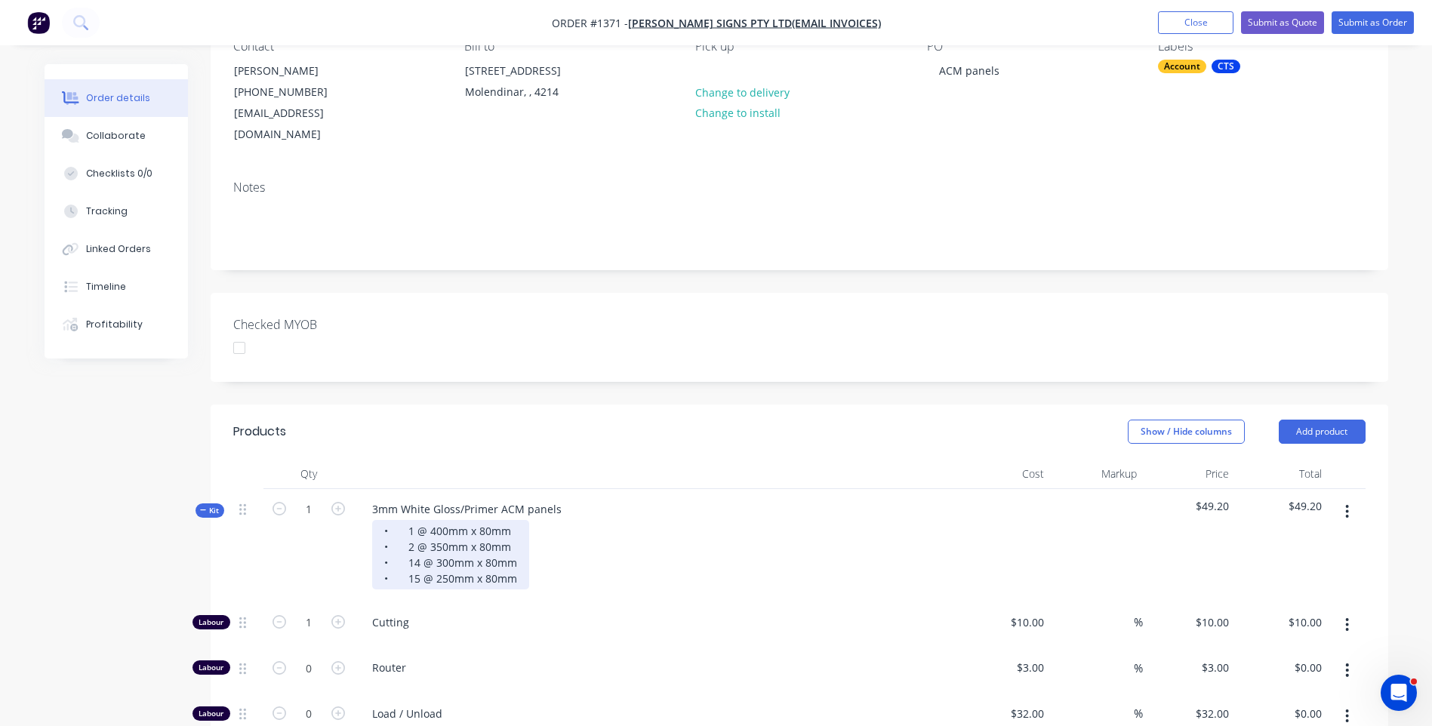
click at [405, 520] on div "• 1 @ 400mm x 80mm • 2 @ 350mm x 80mm • 14 @ 300mm x 80mm • 15 @ 250mm x 80mm" at bounding box center [450, 554] width 157 height 69
click at [407, 525] on div "1 @ 400mm x 80mm • 2 @ 350mm x 80mm • 14 @ 300mm x 80mm • 15 @ 250mm x 80mm" at bounding box center [450, 554] width 157 height 69
click at [406, 542] on div "1 @ 400mm x 80mm 2 @ 350mm x 80mm • 14 @ 300mm x 80mm • 15 @ 250mm x 80mm" at bounding box center [450, 554] width 157 height 69
click at [408, 557] on div "1 @ 400mm x 80mm 2 @ 350mm x 80mm 14 @ 300mm x 80mm • 15 @ 250mm x 80mm" at bounding box center [450, 554] width 157 height 69
click at [732, 565] on div "1 @ 400mm x 80mm 2 @ 350mm x 80mm 14 @ 300mm x 80mm 15 @ 250mm x 80mm" at bounding box center [656, 554] width 592 height 69
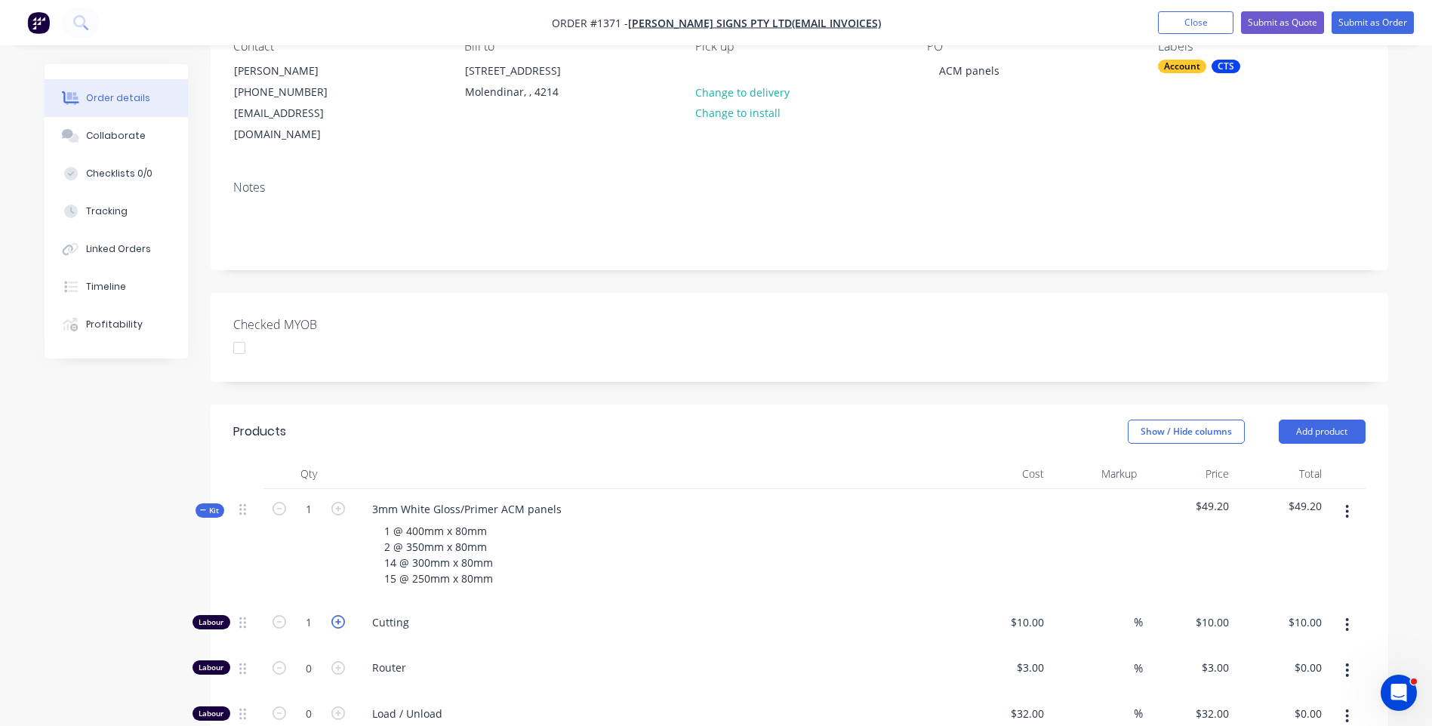
click at [339, 615] on icon "button" at bounding box center [338, 622] width 14 height 14
type input "2"
type input "$20.00"
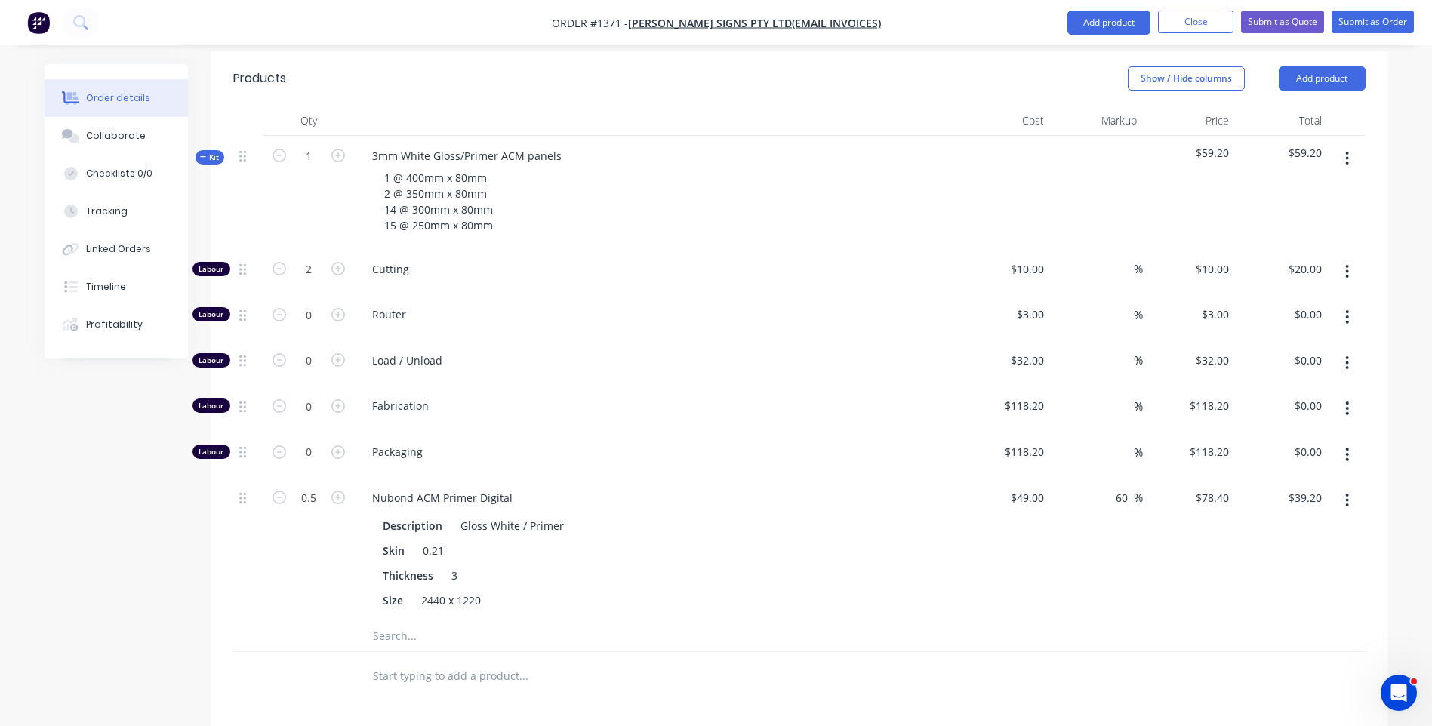
scroll to position [541, 0]
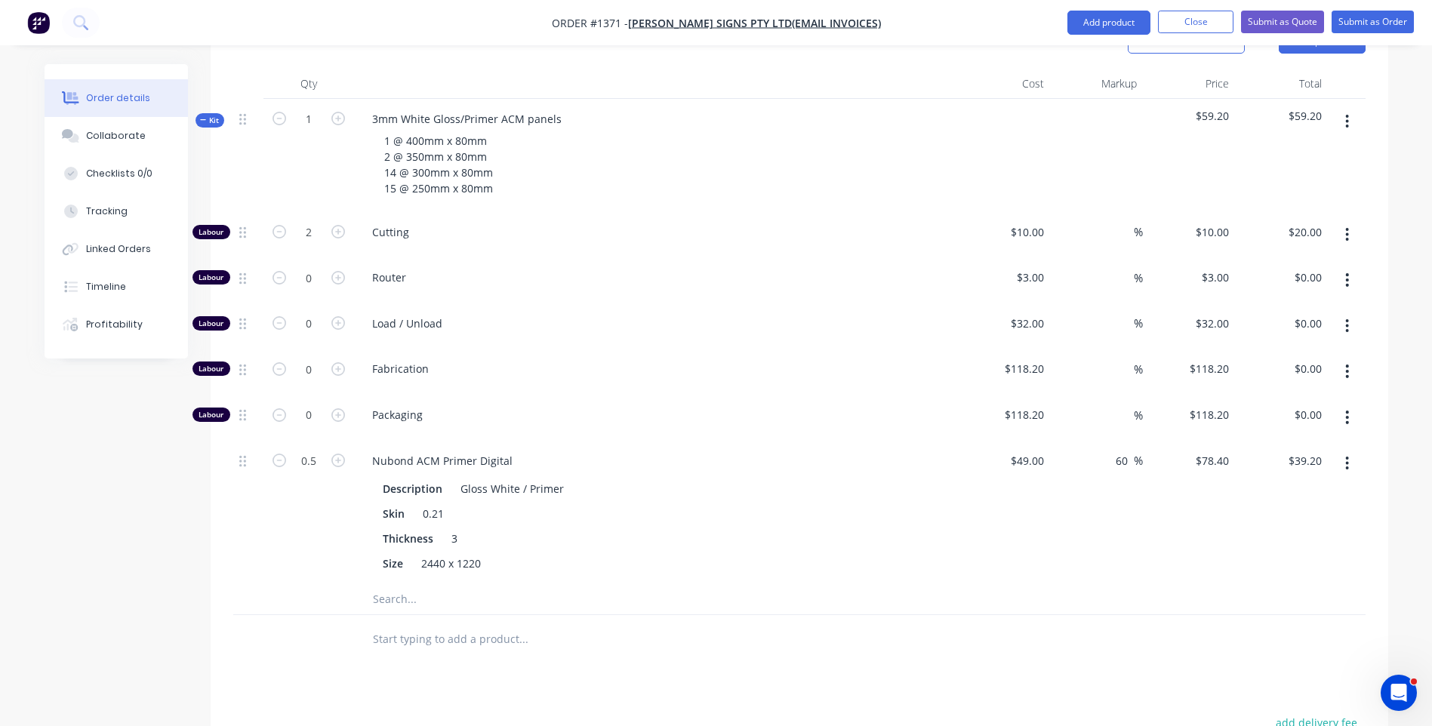
click at [383, 584] on input "text" at bounding box center [523, 599] width 302 height 30
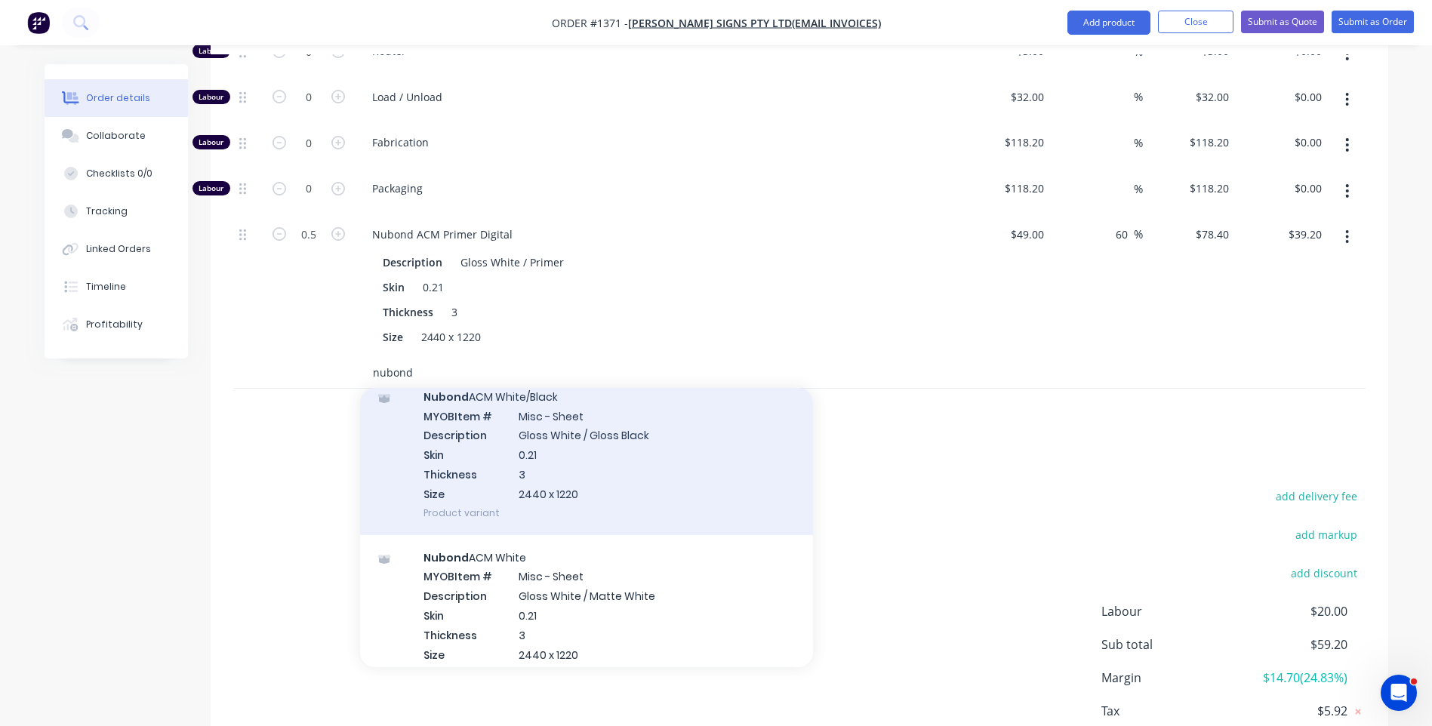
scroll to position [1585, 0]
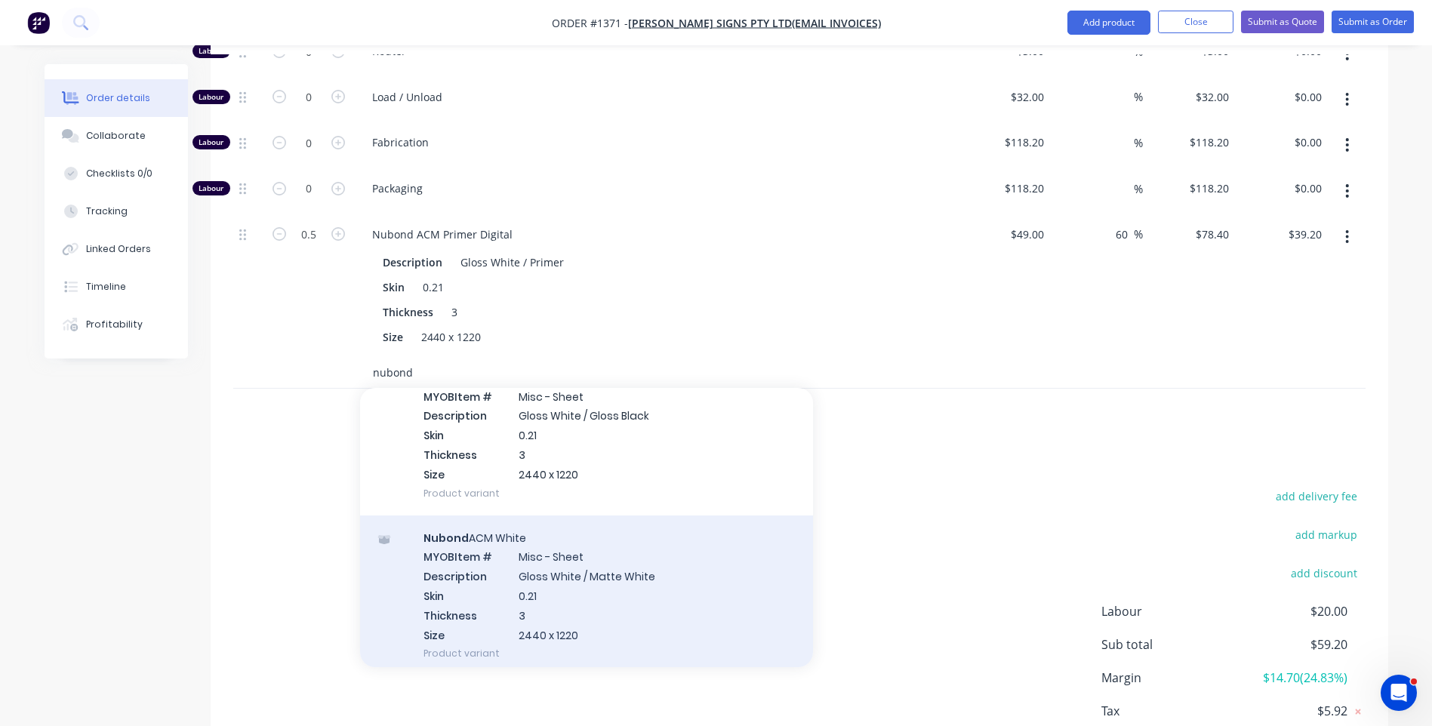
type input "nubond"
click at [589, 556] on div "Nubond ACM White MYOB Item # Misc - Sheet Description Gloss White / Matte White…" at bounding box center [586, 595] width 453 height 161
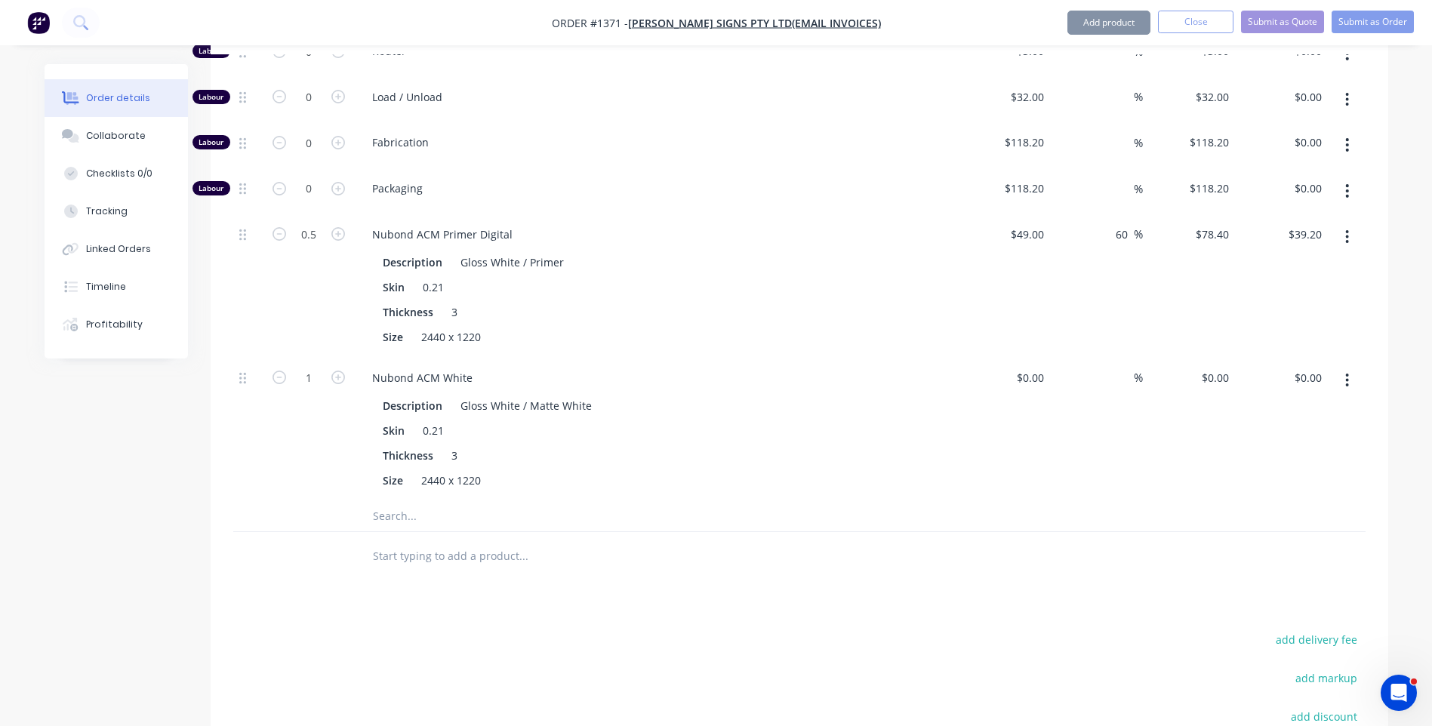
type input "$54.08"
type input "60"
type input "$86.528"
type input "$86.53"
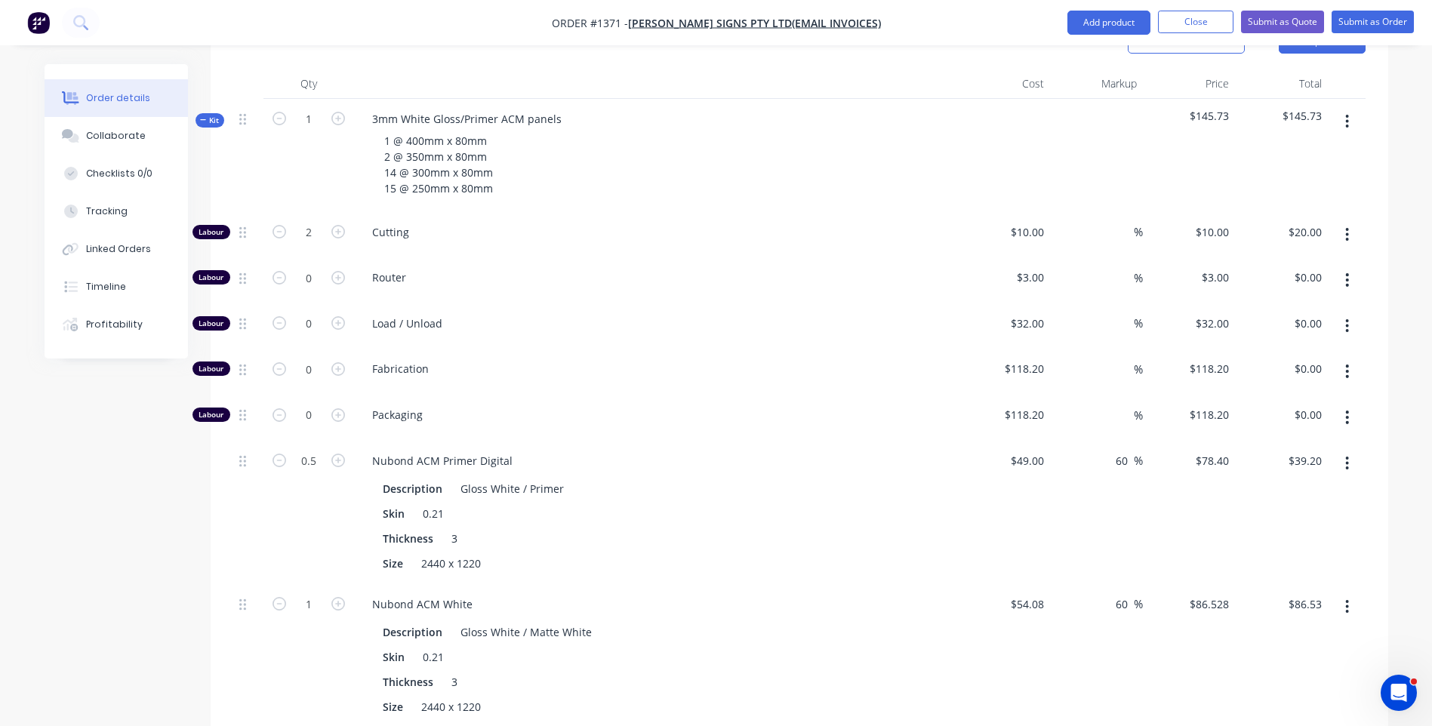
click at [1348, 457] on icon "button" at bounding box center [1347, 464] width 3 height 14
click at [1254, 552] on div "Delete" at bounding box center [1293, 563] width 116 height 22
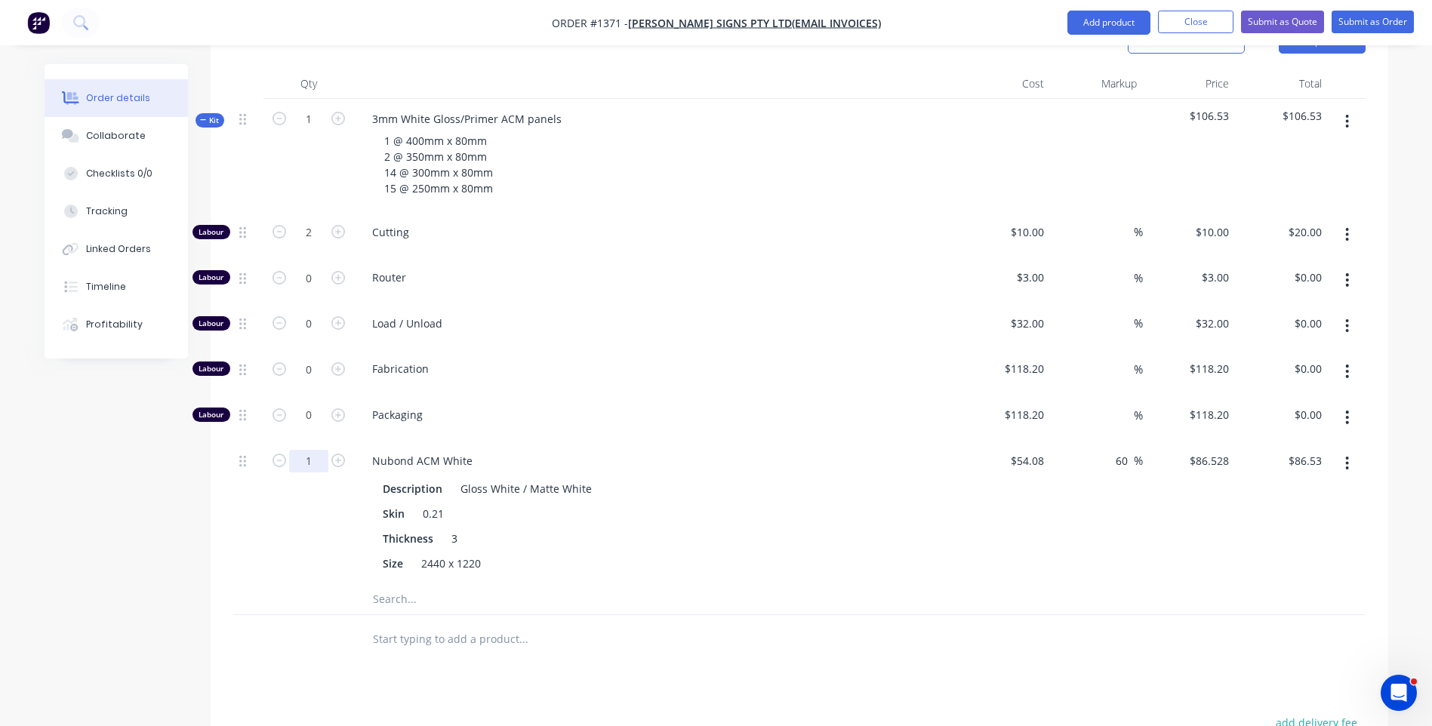
click at [312, 244] on input "1" at bounding box center [308, 232] width 39 height 23
type input "0.5"
type input "$43.26"
click at [293, 555] on div "0.5" at bounding box center [308, 512] width 91 height 143
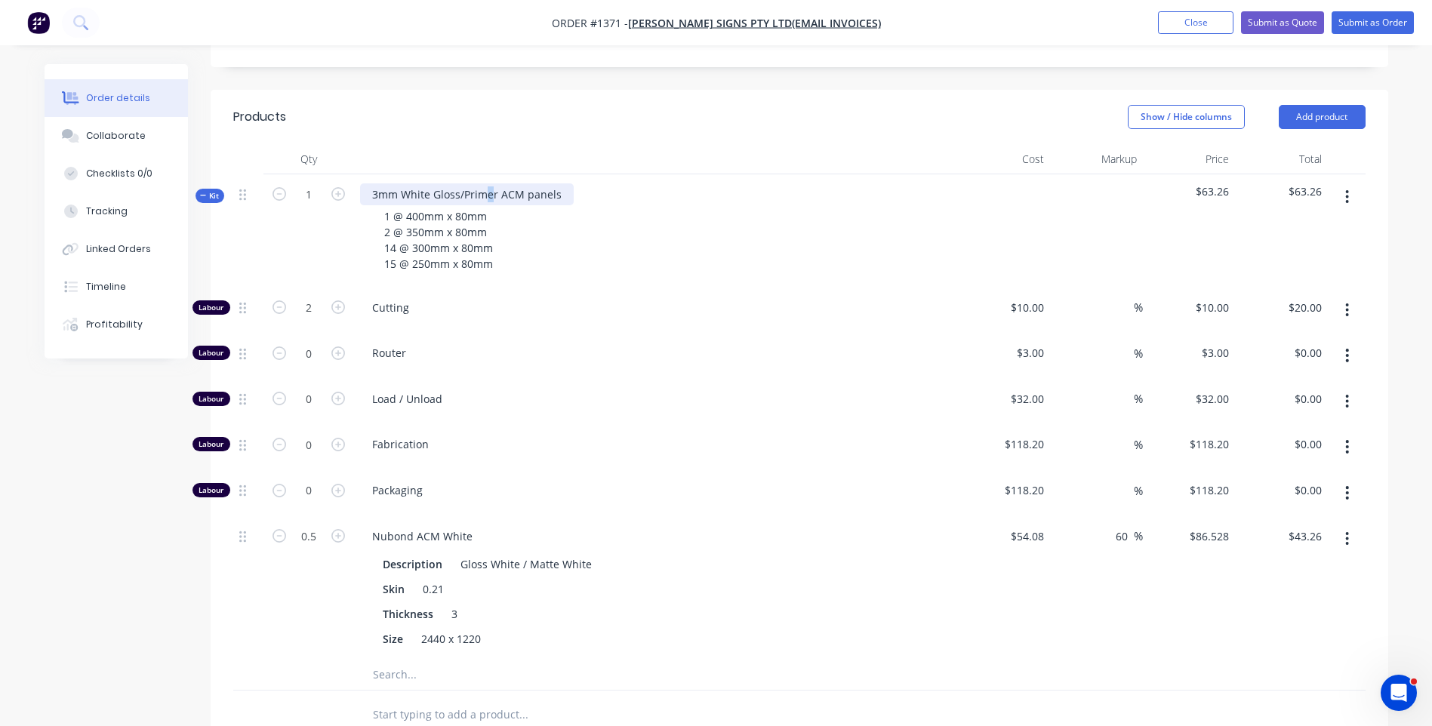
drag, startPoint x: 493, startPoint y: 174, endPoint x: 482, endPoint y: 174, distance: 10.6
click at [482, 183] on div "3mm White Gloss/Primer ACM panels" at bounding box center [467, 194] width 214 height 22
drag, startPoint x: 494, startPoint y: 174, endPoint x: 460, endPoint y: 174, distance: 33.2
click at [460, 183] on div "3mm White Gloss/Primer ACM panels" at bounding box center [467, 194] width 214 height 22
click at [648, 308] on div "Cutting" at bounding box center [656, 311] width 604 height 46
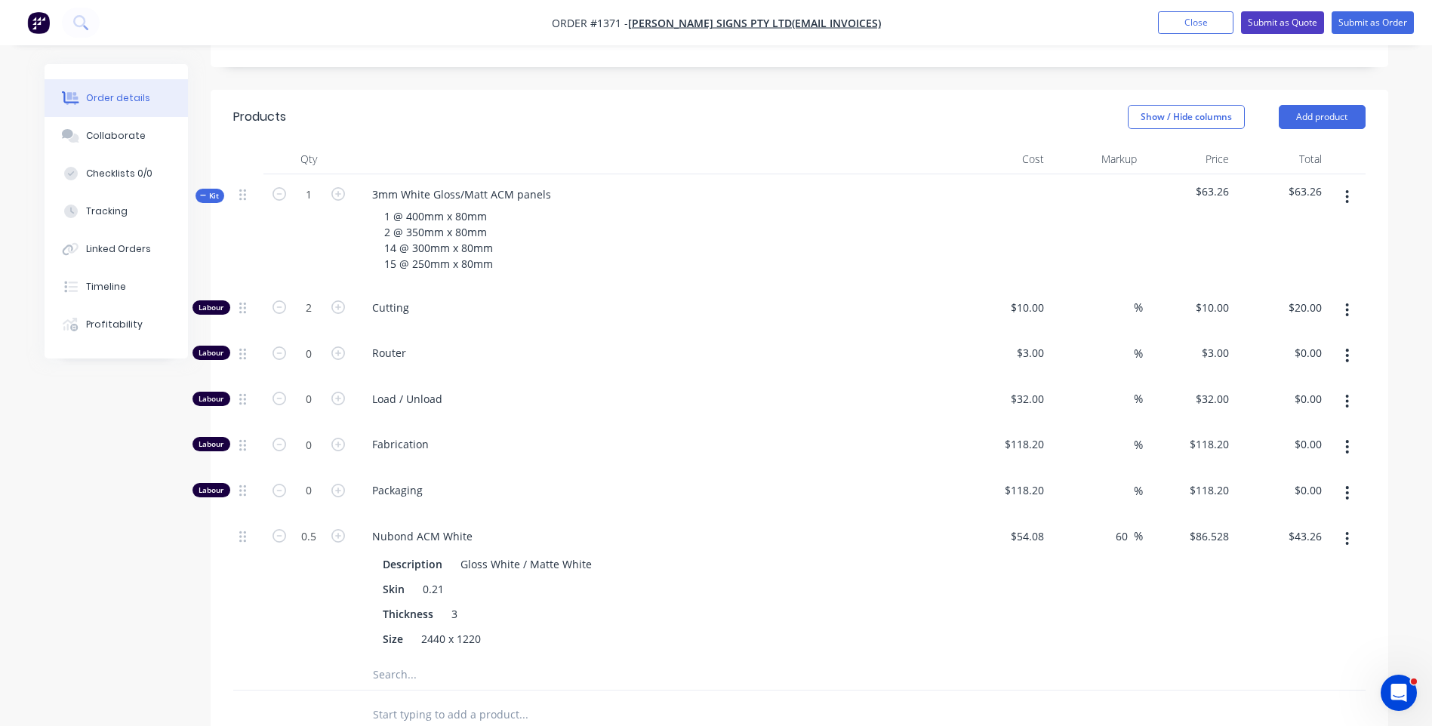
click at [1299, 23] on button "Submit as Quote" at bounding box center [1282, 22] width 83 height 23
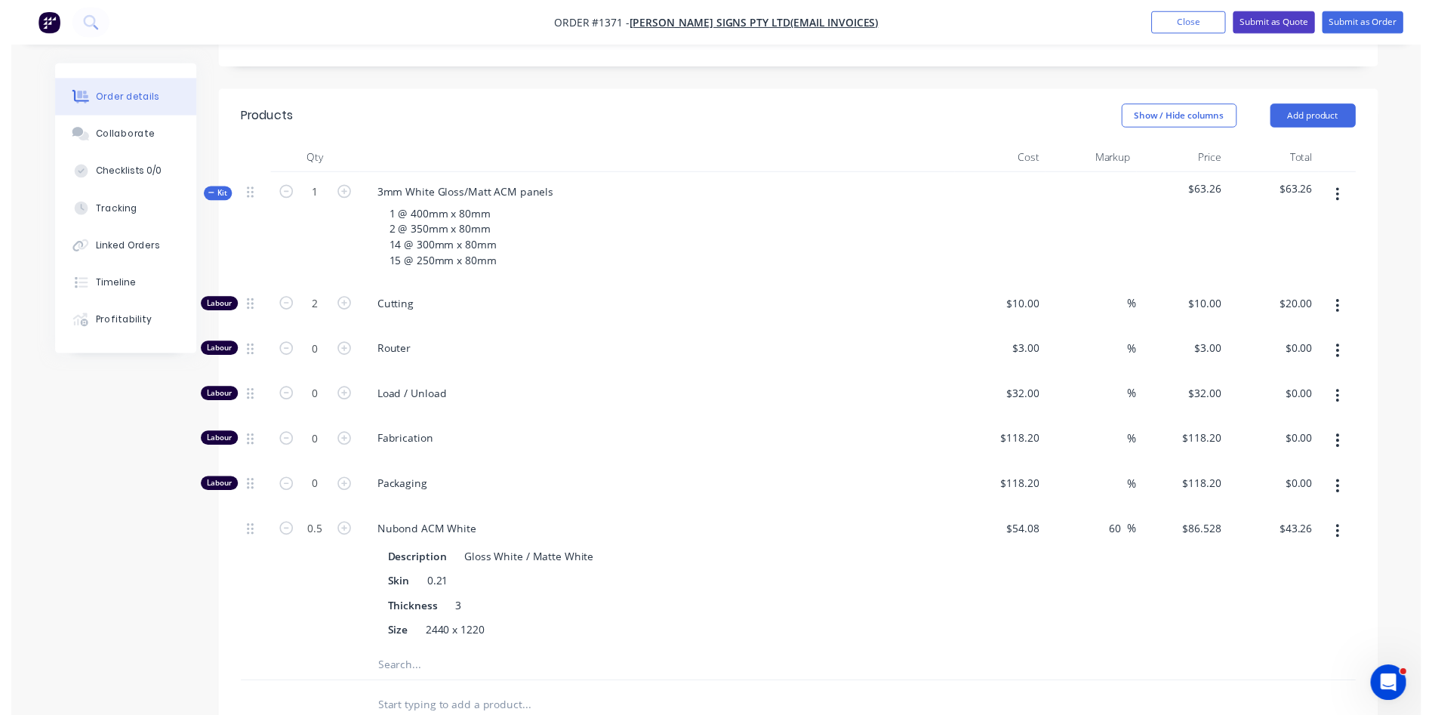
scroll to position [0, 0]
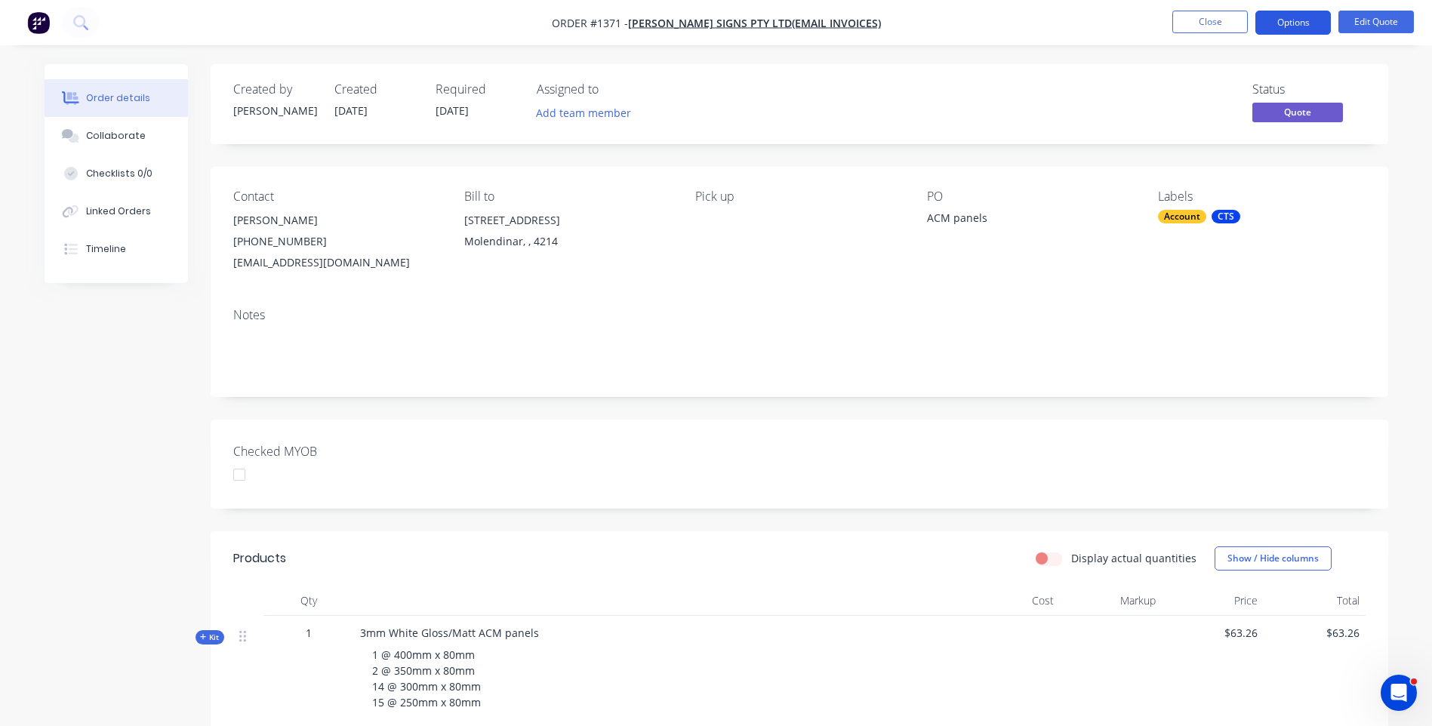
click at [1291, 18] on button "Options" at bounding box center [1292, 23] width 75 height 24
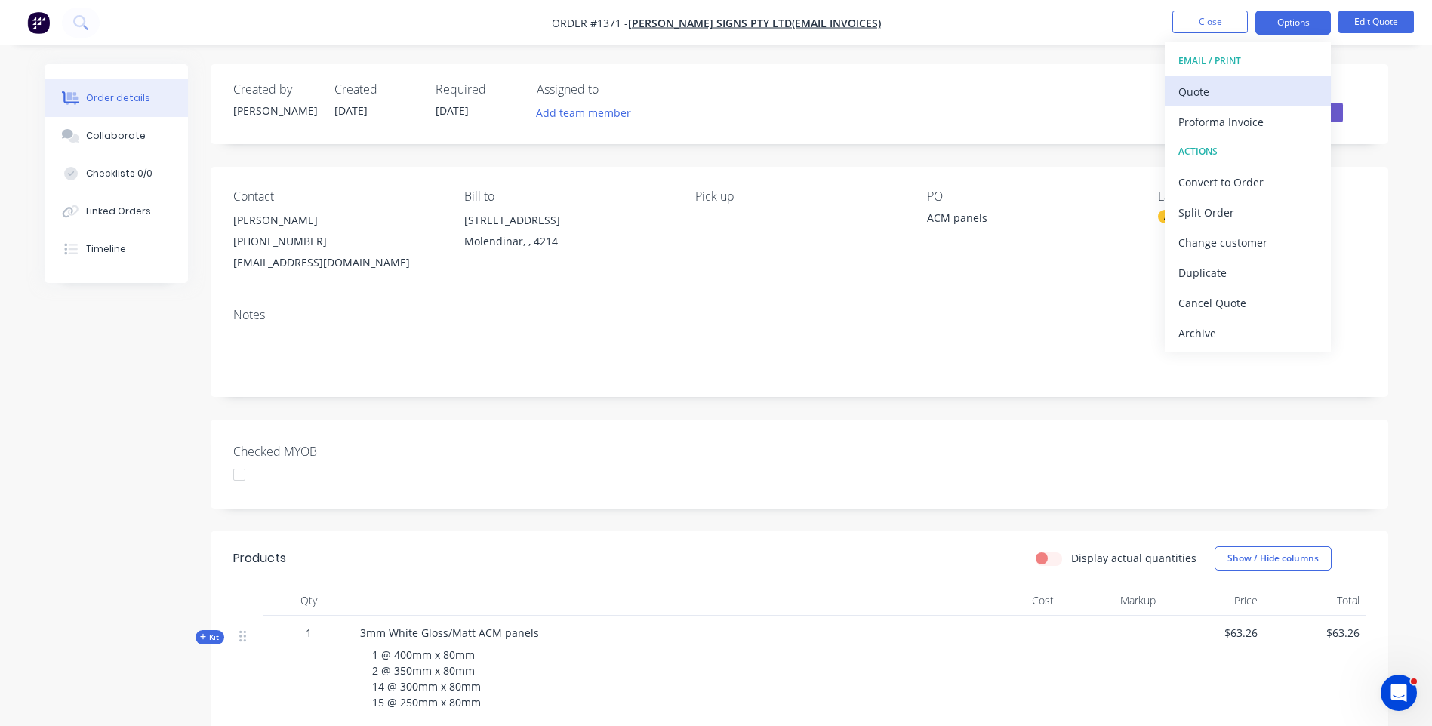
click at [1215, 95] on div "Quote" at bounding box center [1247, 92] width 139 height 22
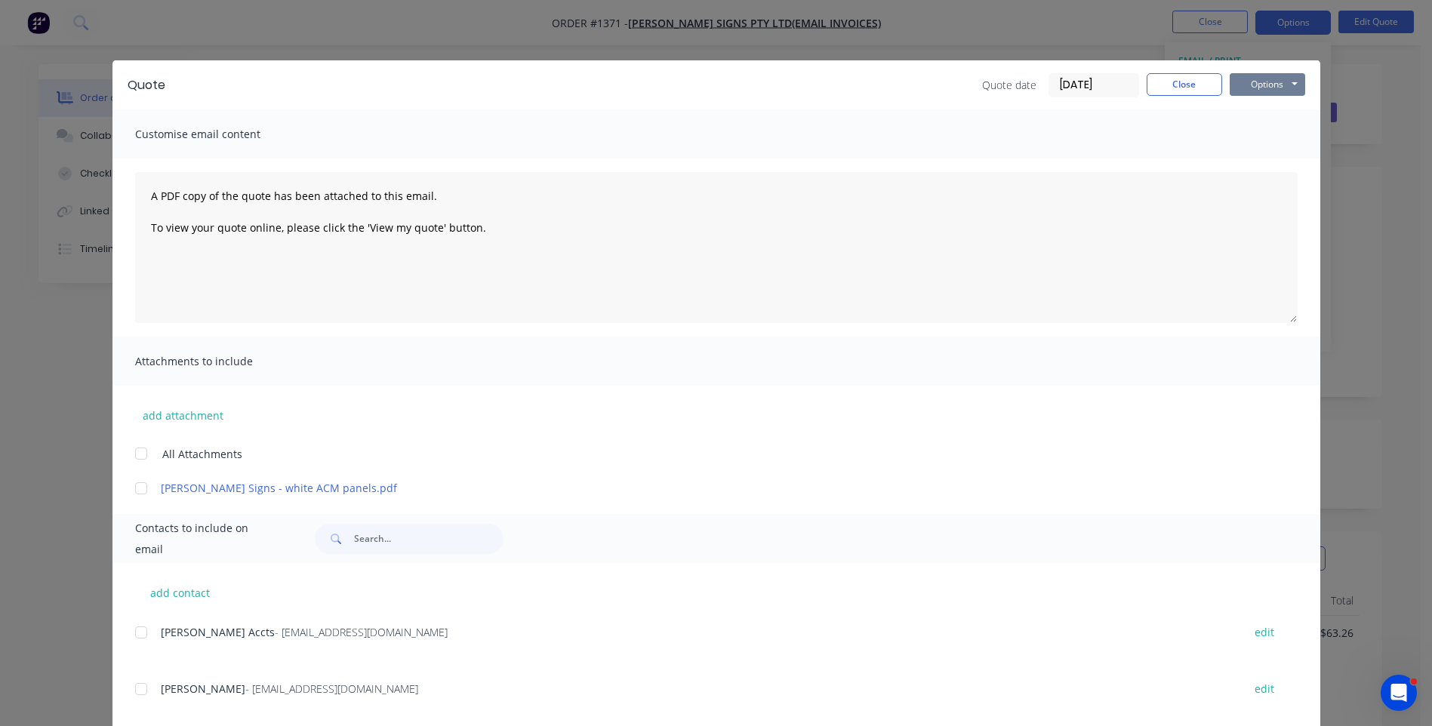
click at [1266, 85] on button "Options" at bounding box center [1266, 84] width 75 height 23
click at [1277, 109] on button "Preview" at bounding box center [1277, 111] width 97 height 25
click at [1189, 87] on button "Close" at bounding box center [1183, 84] width 75 height 23
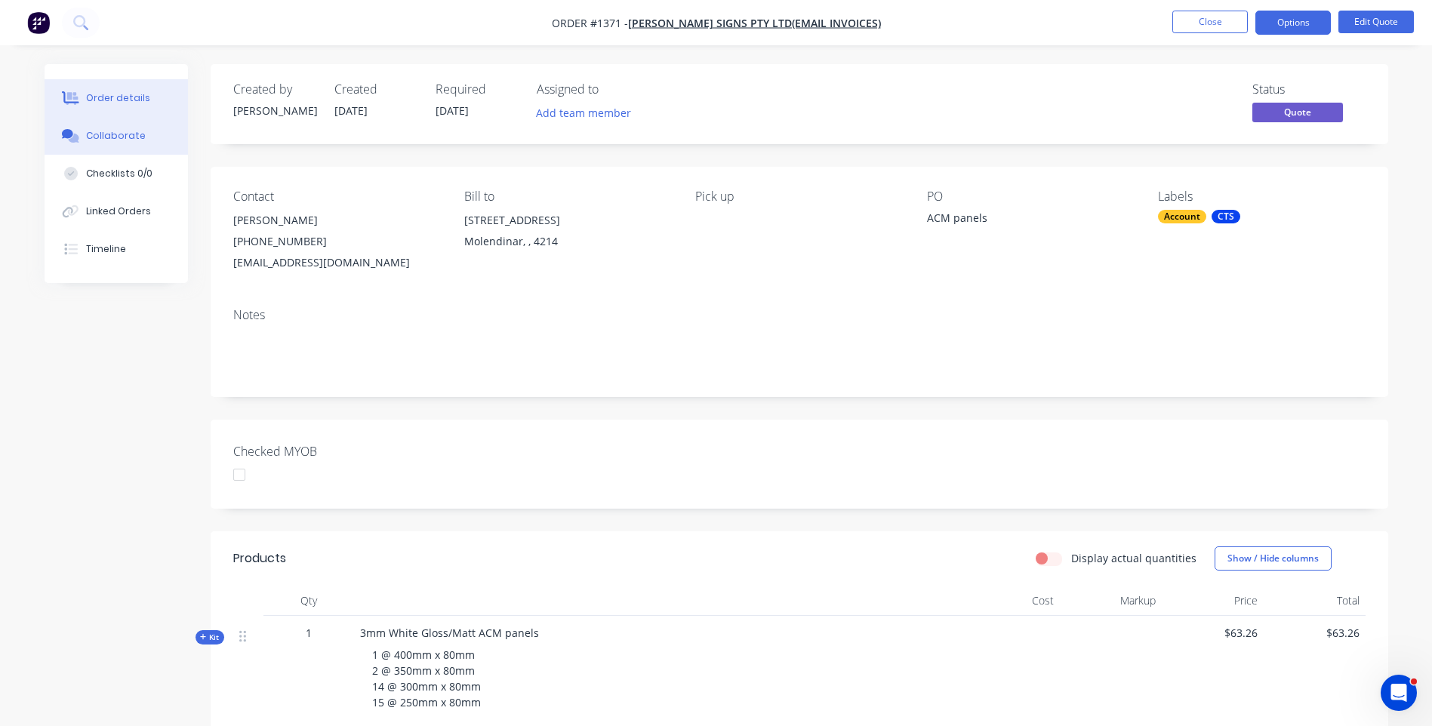
click at [100, 141] on div "Collaborate" at bounding box center [116, 136] width 60 height 14
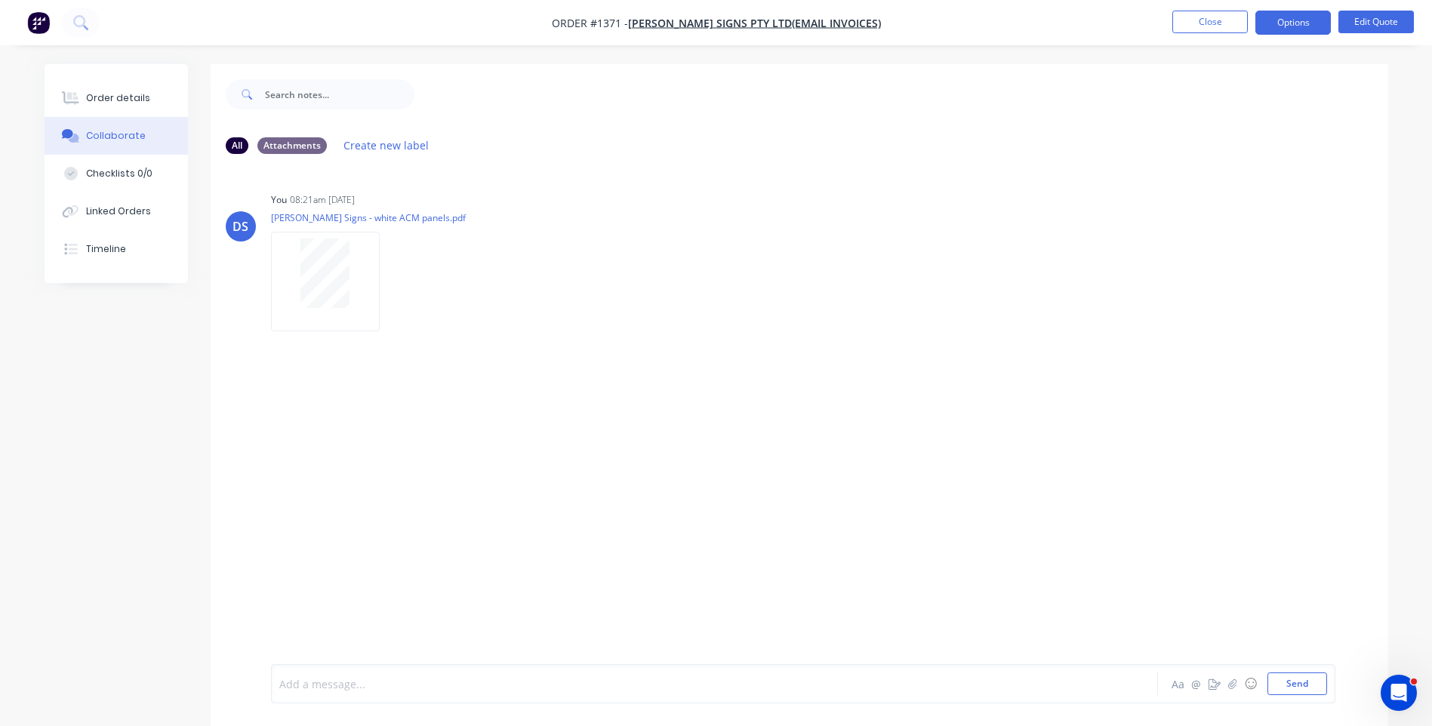
click at [374, 690] on div at bounding box center [672, 684] width 785 height 16
click at [1248, 685] on button "☺" at bounding box center [1250, 684] width 18 height 18
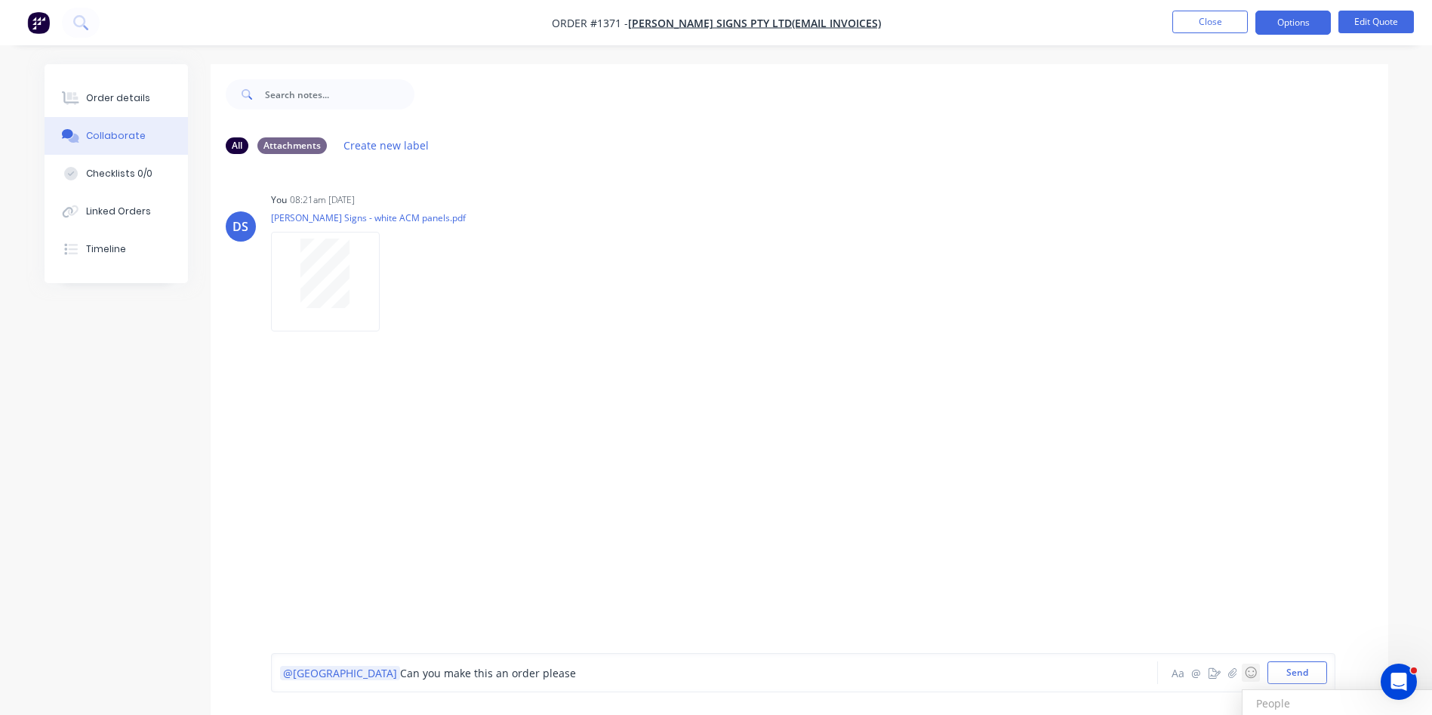
click at [1256, 675] on button "☺" at bounding box center [1250, 672] width 18 height 18
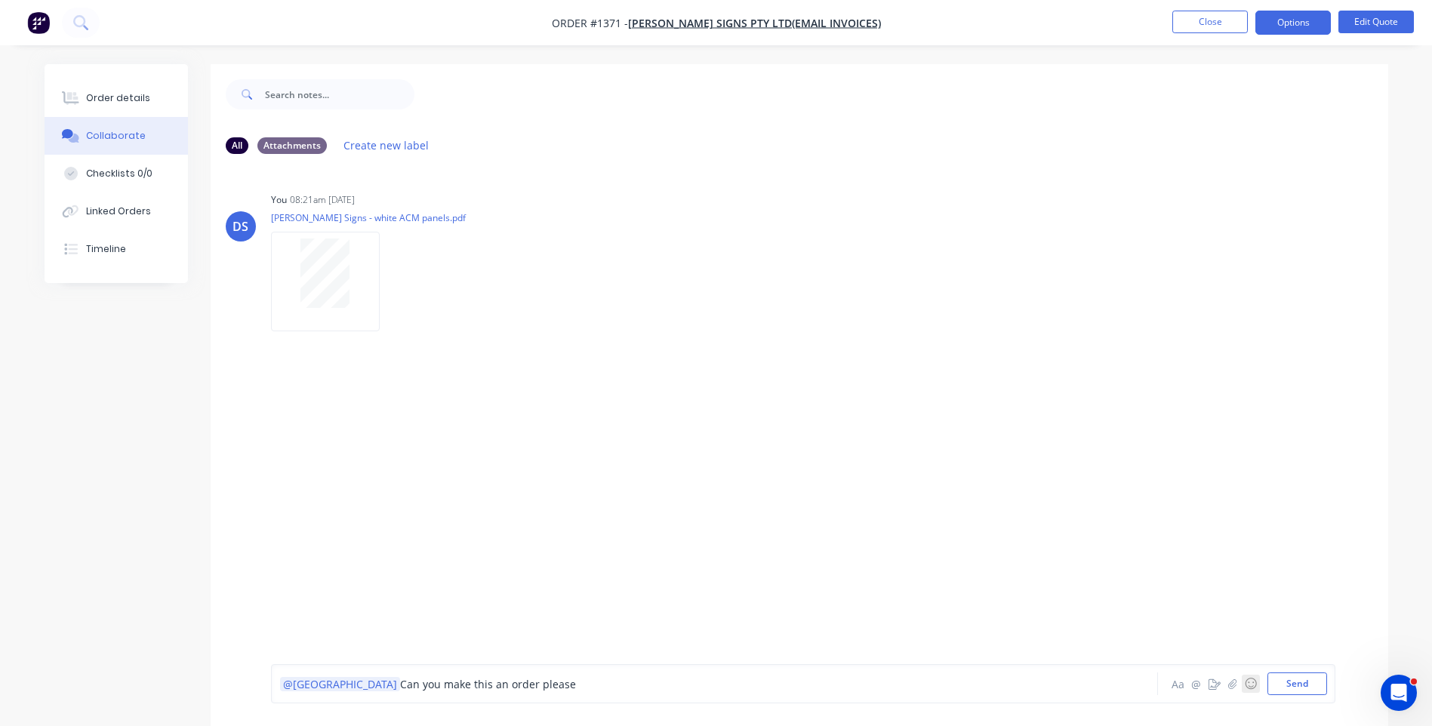
click at [1248, 686] on button "☺" at bounding box center [1250, 684] width 18 height 18
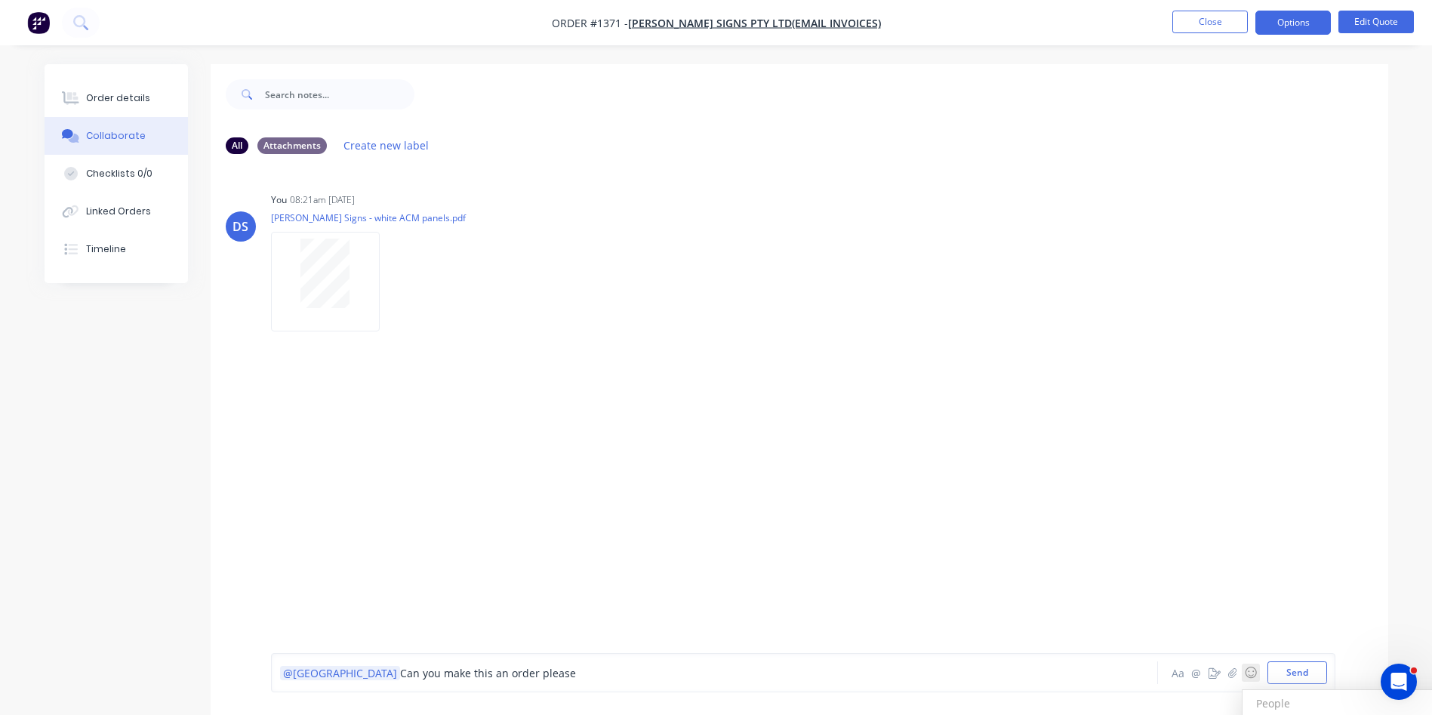
click at [1270, 709] on h3 "People" at bounding box center [1356, 703] width 222 height 26
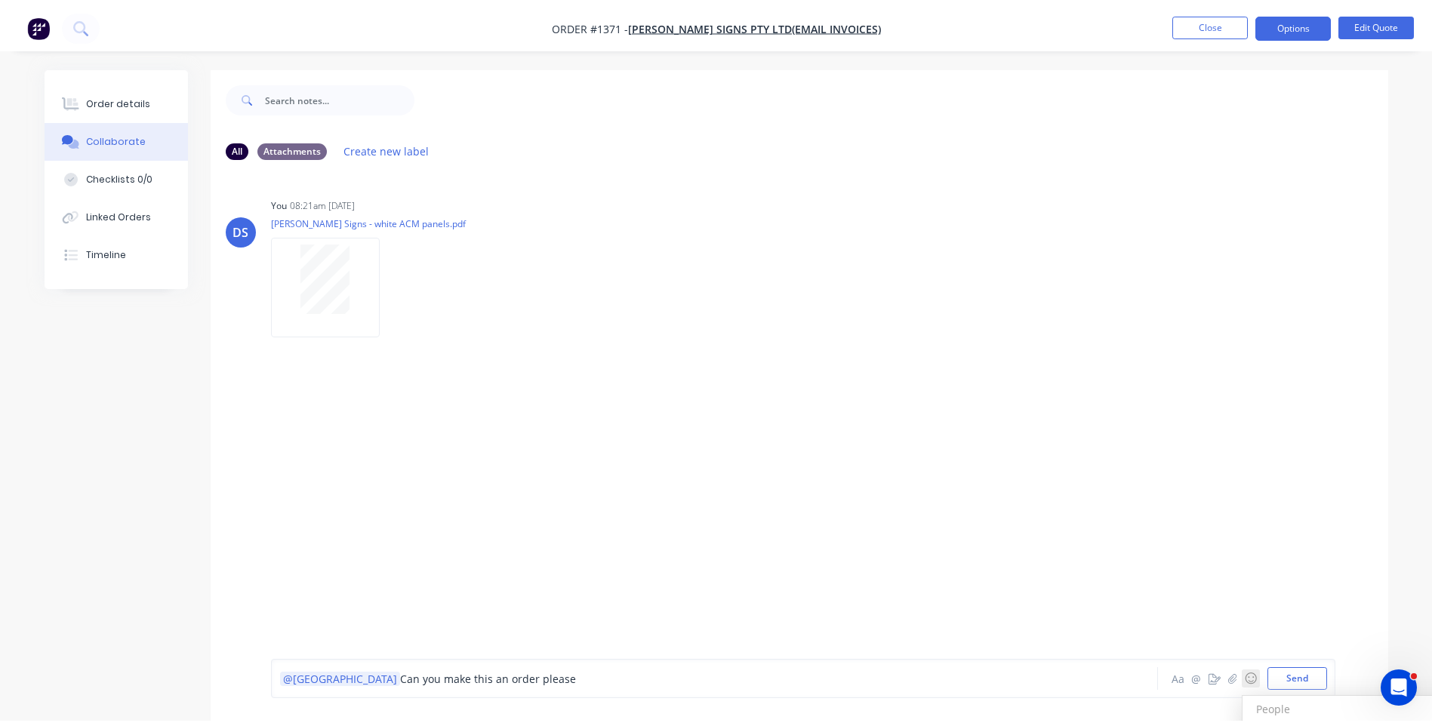
scroll to position [23, 0]
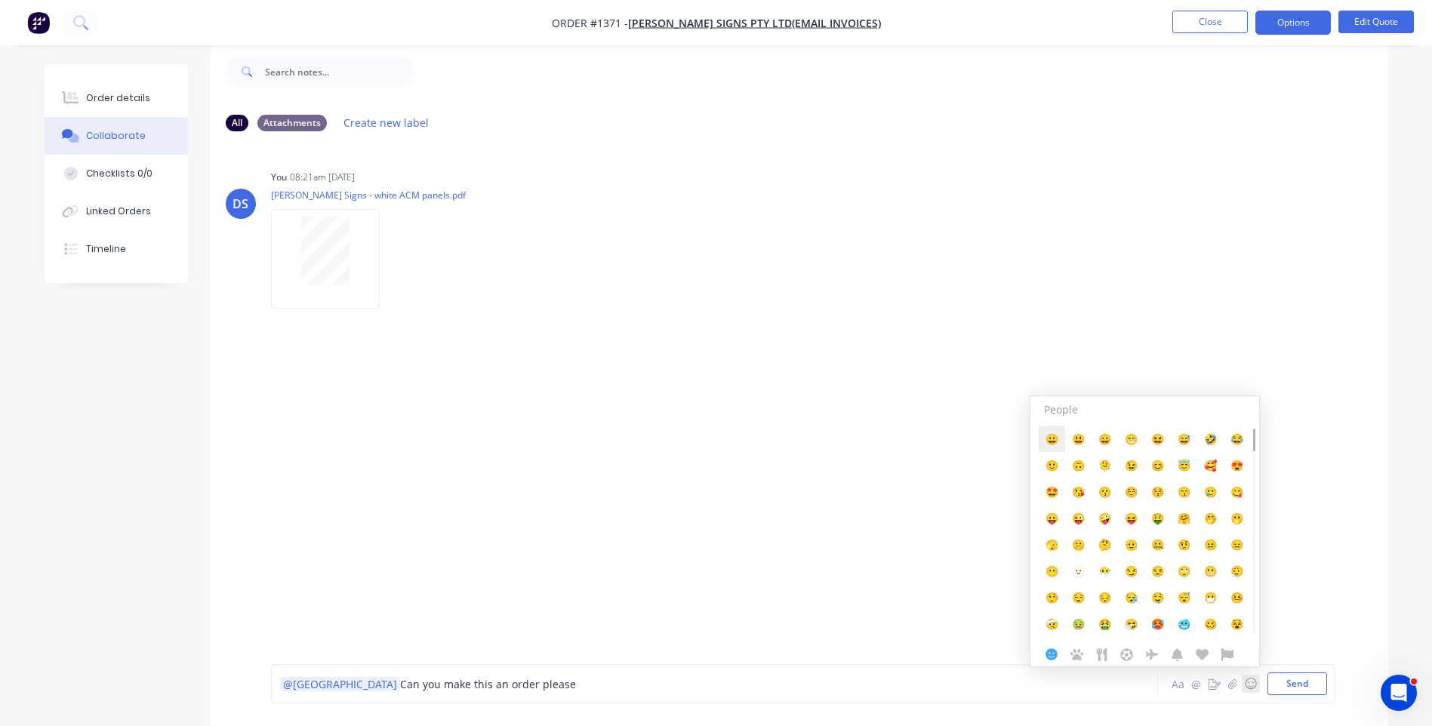
click at [1052, 443] on span "😀" at bounding box center [1051, 439] width 13 height 14
click at [641, 507] on div "DS You 08:21am 03/09/25 Ashmore Signs - white ACM panels.pdf Labels Download De…" at bounding box center [799, 392] width 1177 height 498
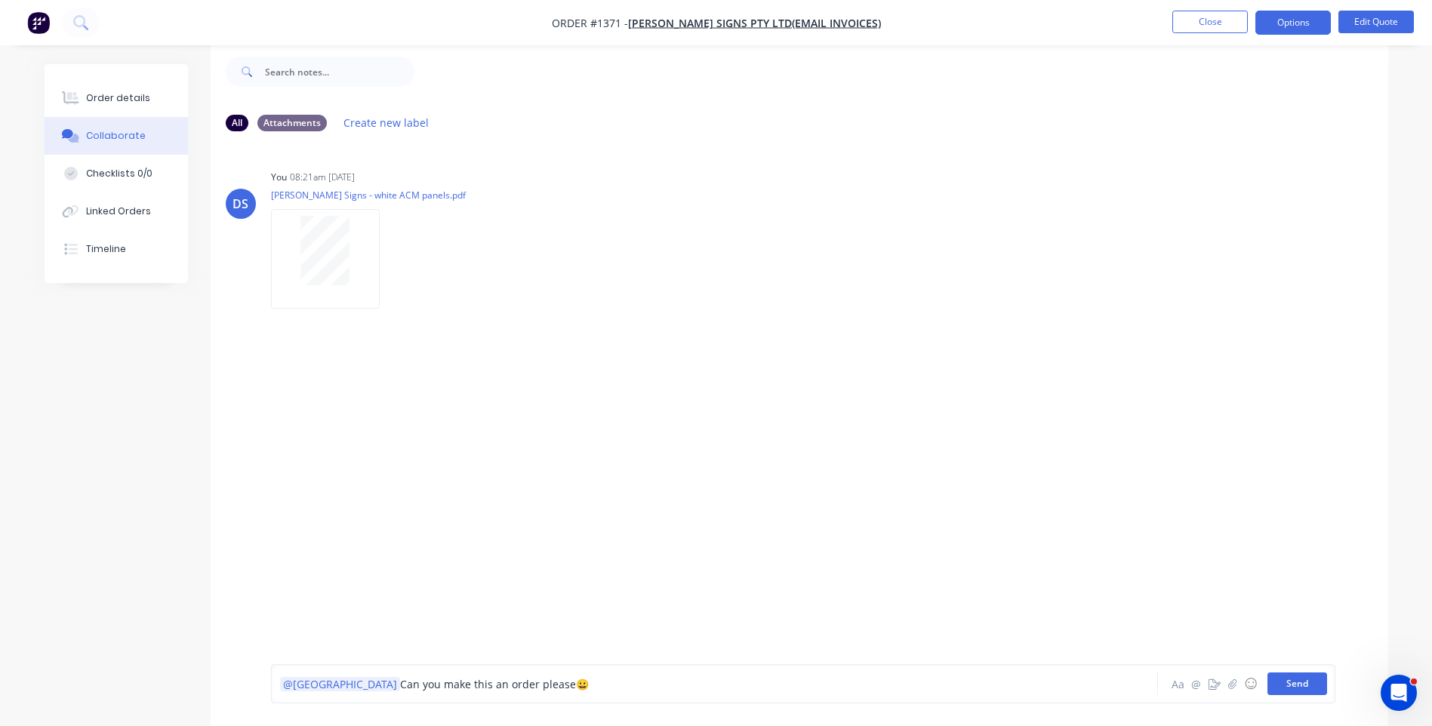
click at [1291, 680] on button "Send" at bounding box center [1297, 683] width 60 height 23
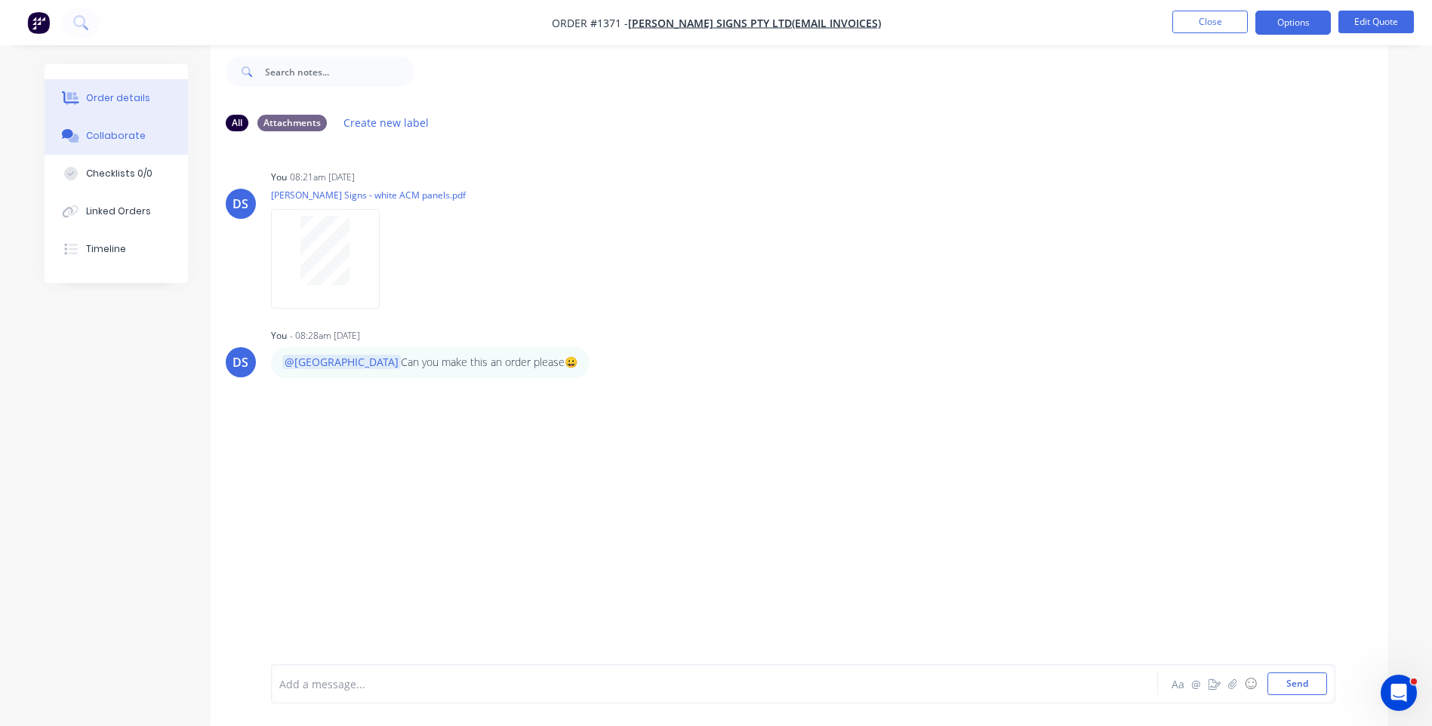
click at [100, 103] on div "Order details" at bounding box center [118, 98] width 64 height 14
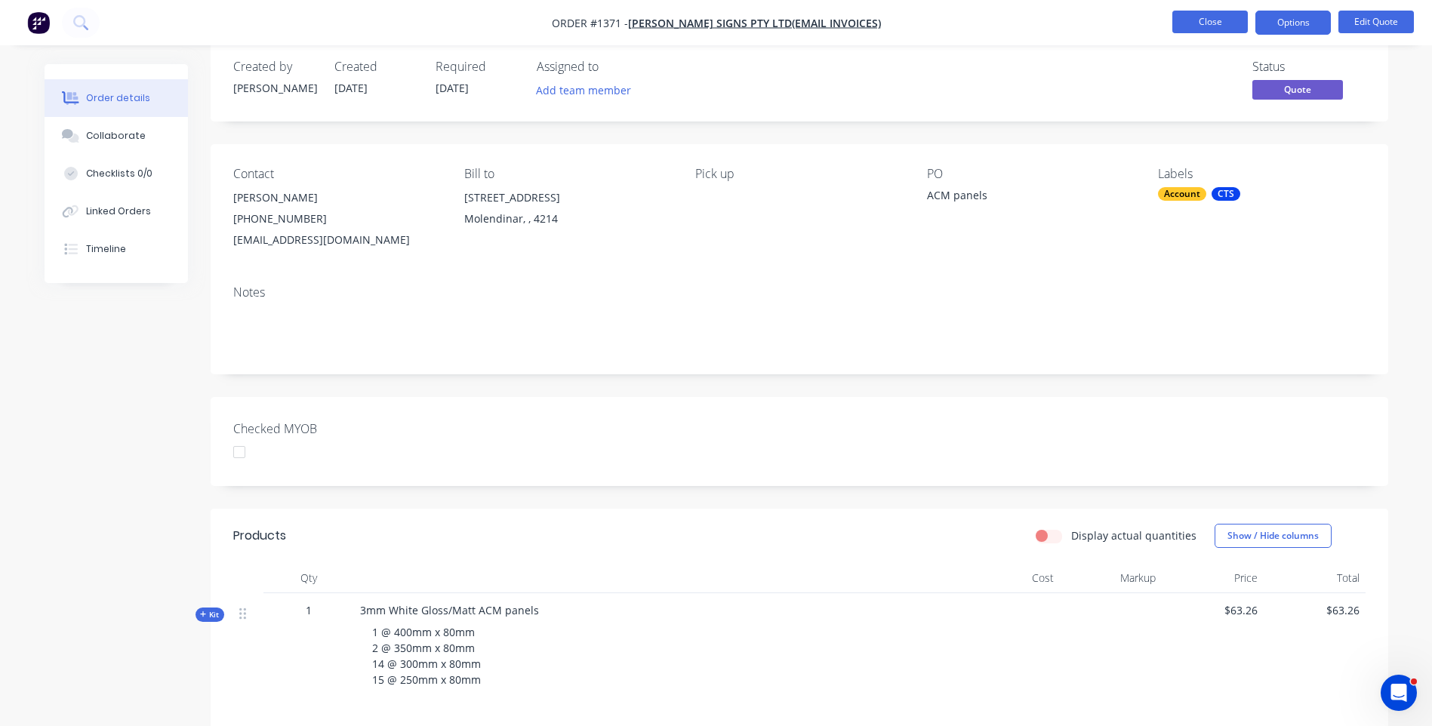
click at [1189, 26] on button "Close" at bounding box center [1209, 22] width 75 height 23
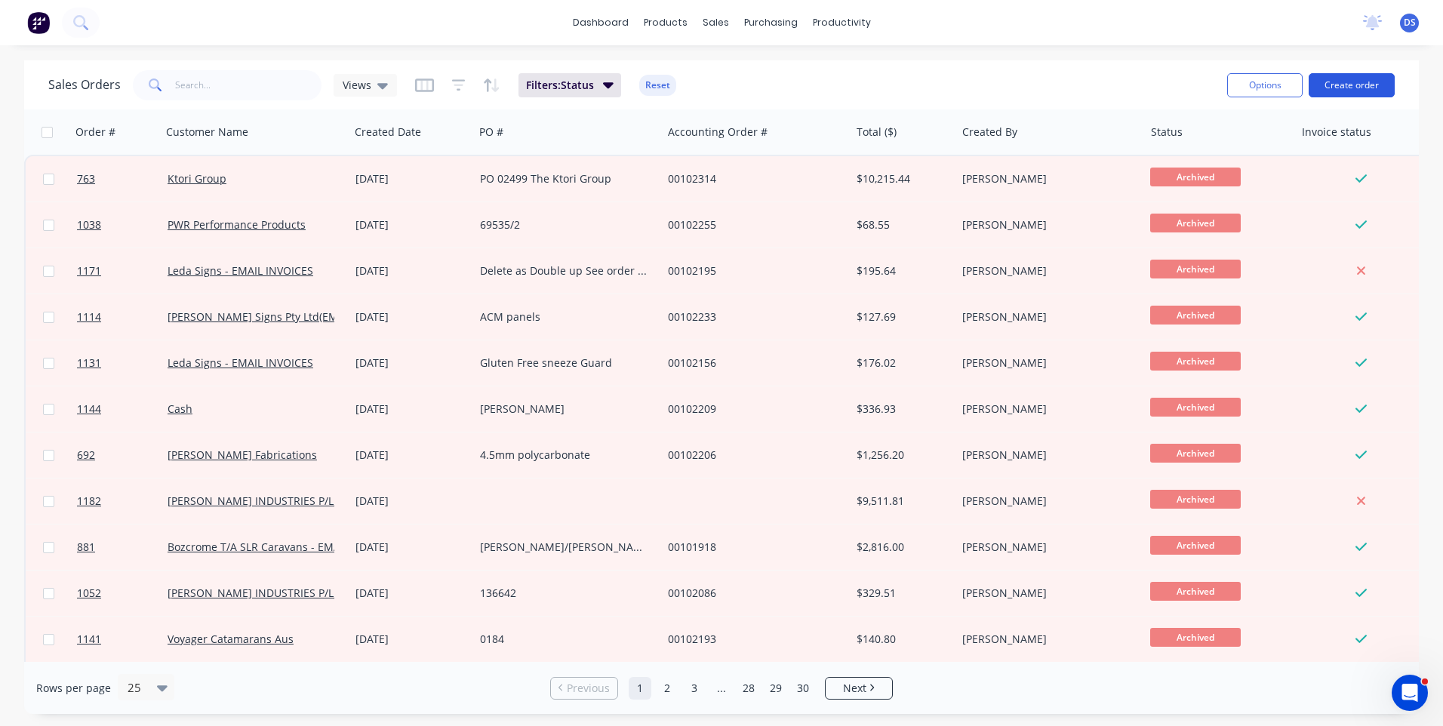
click at [1332, 89] on button "Create order" at bounding box center [1352, 85] width 86 height 24
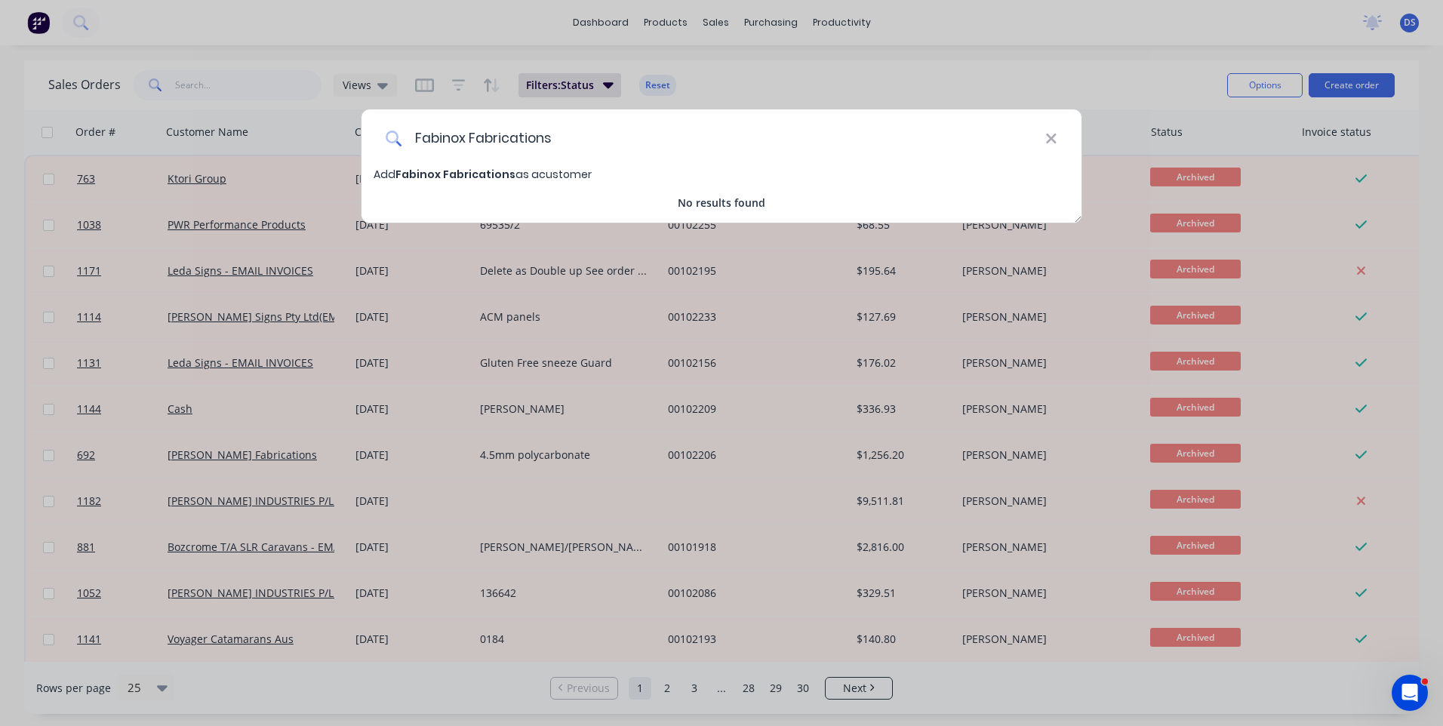
type input "Fabinox Fabrications"
click at [447, 177] on span "Fabinox Fabrications" at bounding box center [455, 174] width 120 height 15
select select "AU"
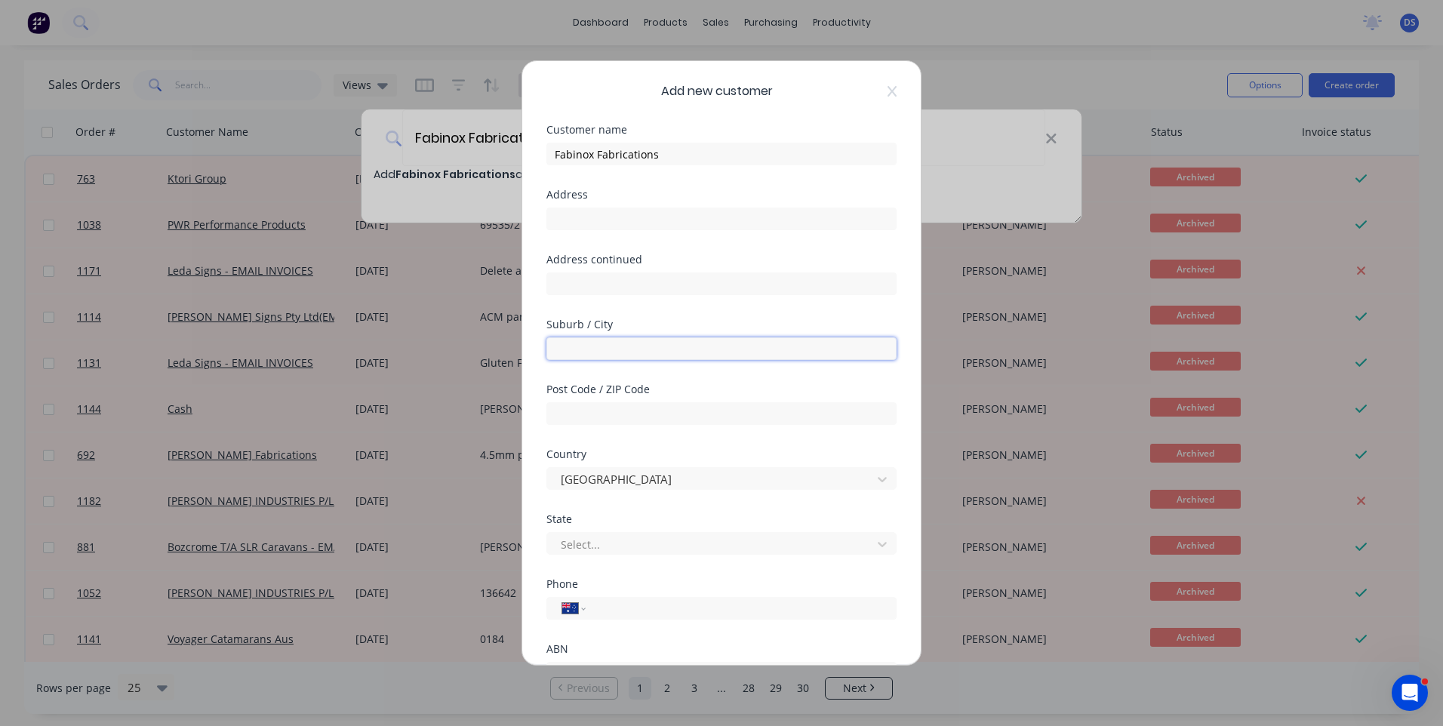
click at [588, 350] on input "text" at bounding box center [721, 348] width 350 height 23
type input "Riverstone"
type input "2765"
click at [595, 546] on div at bounding box center [711, 544] width 305 height 19
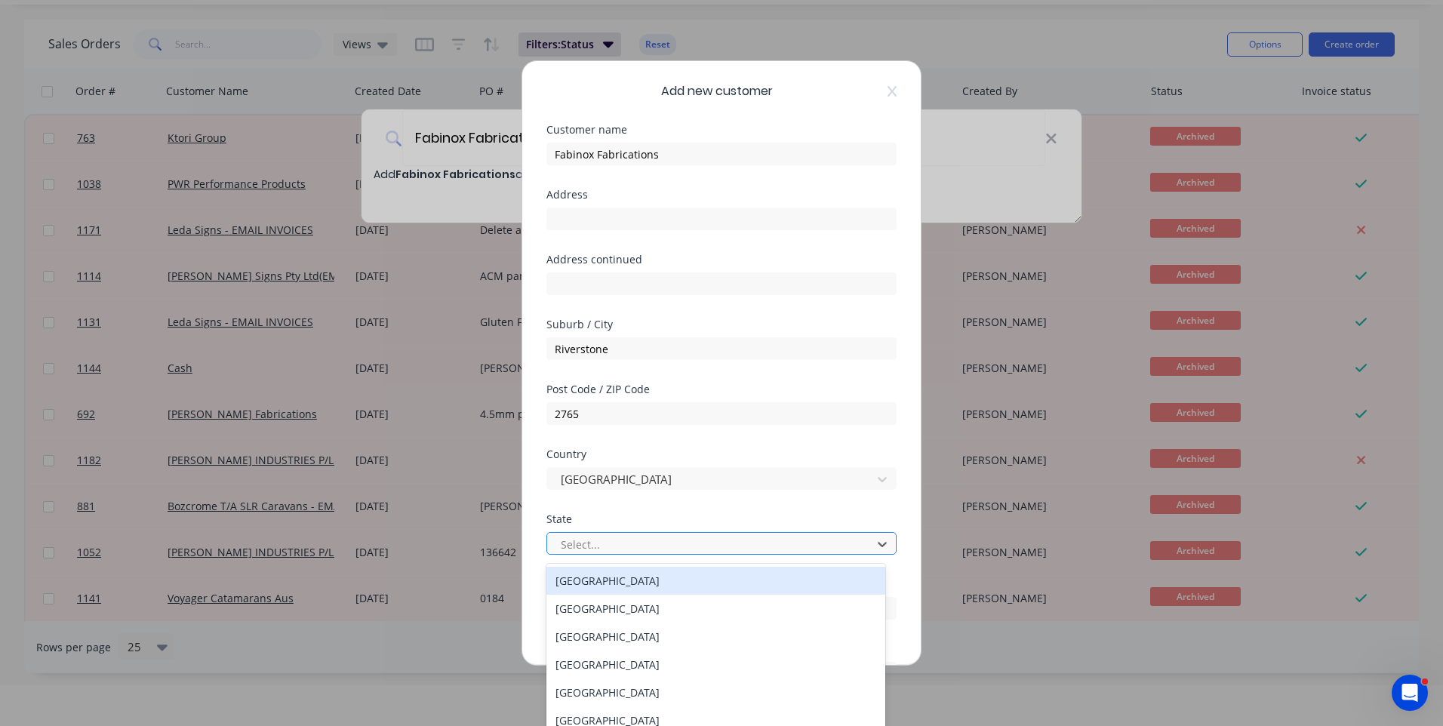
scroll to position [45, 0]
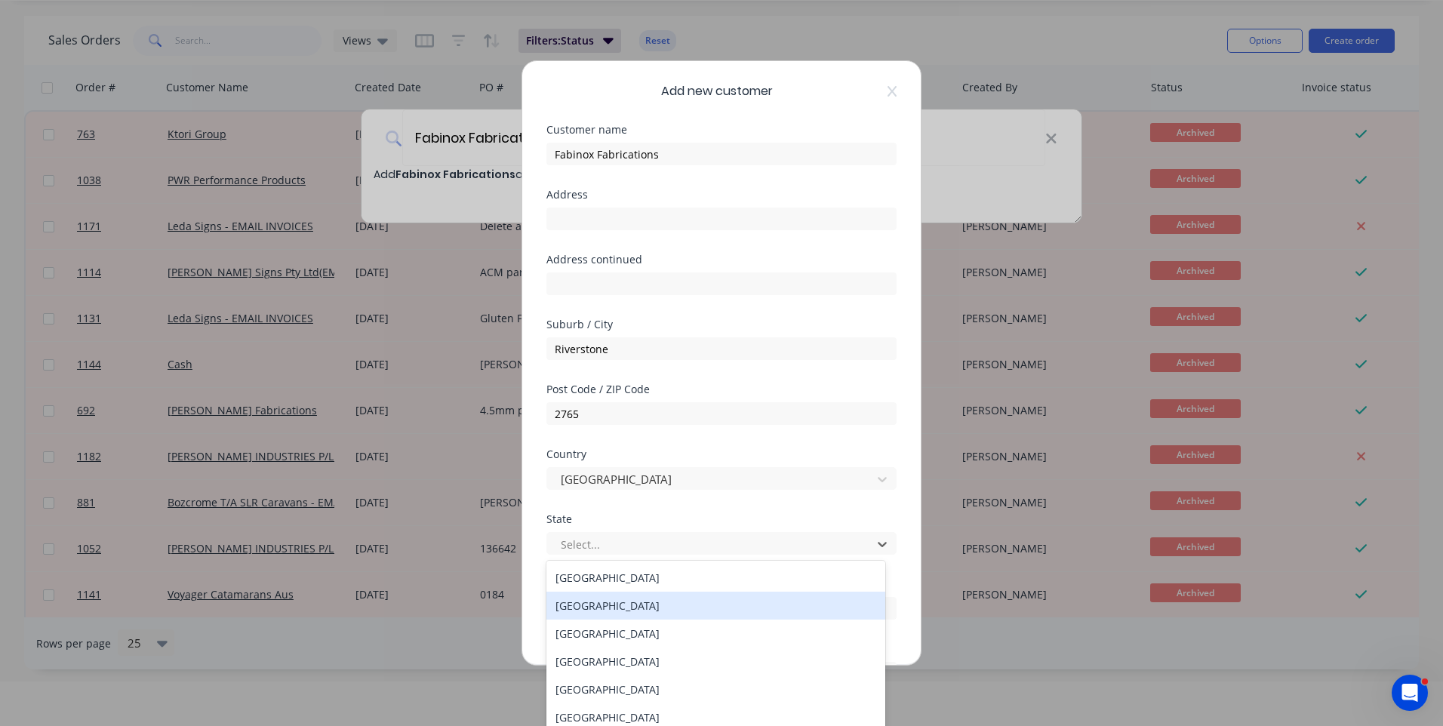
click at [612, 613] on div "[GEOGRAPHIC_DATA]" at bounding box center [715, 606] width 339 height 28
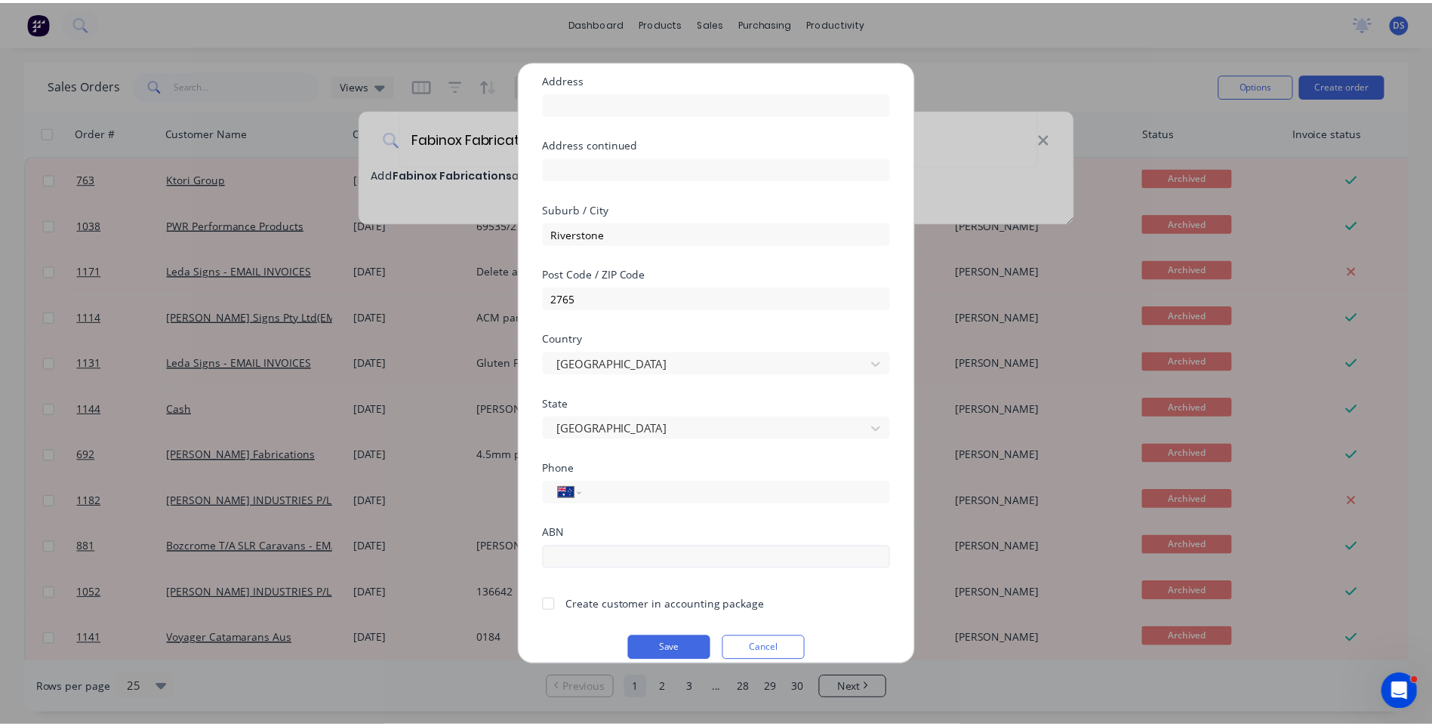
scroll to position [133, 0]
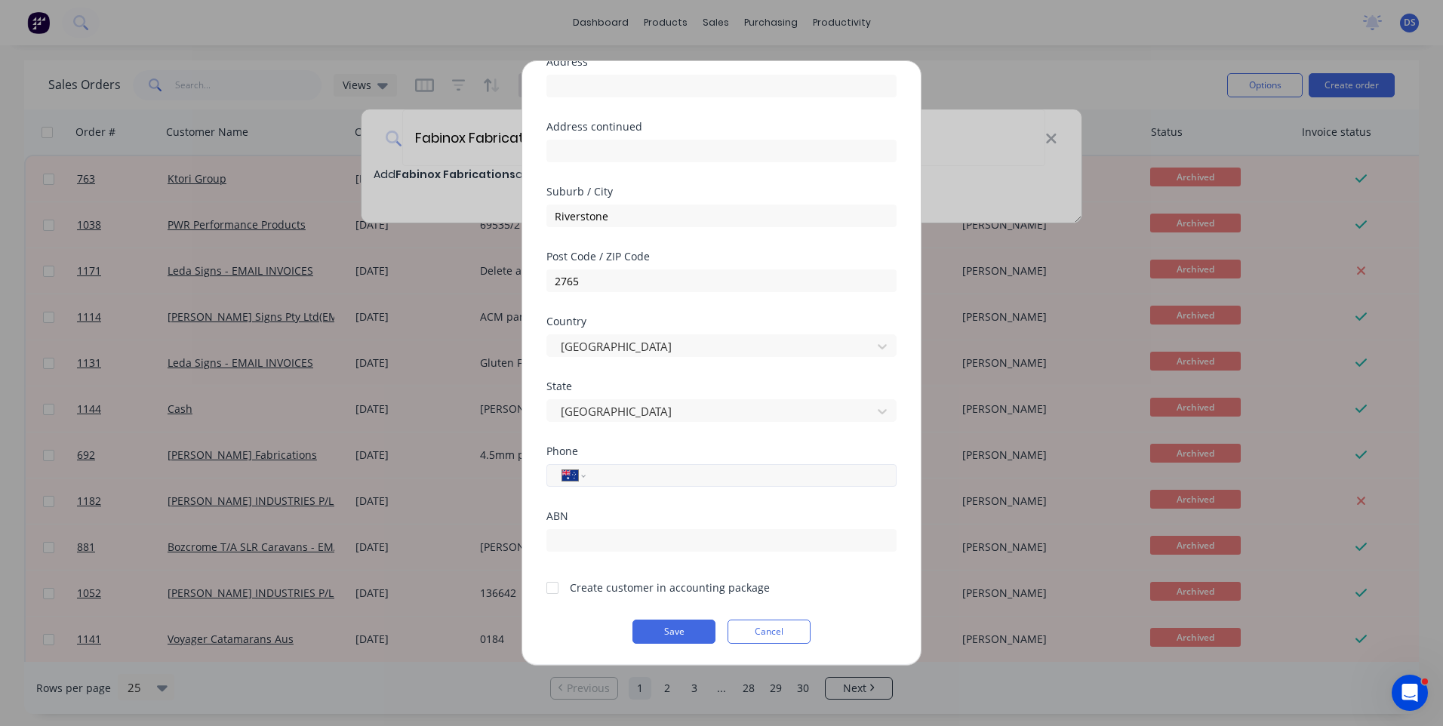
paste input "0488 481 064"
type input "0488 481 064"
click at [552, 586] on div at bounding box center [552, 588] width 30 height 30
click at [663, 632] on button "Save" at bounding box center [673, 632] width 83 height 24
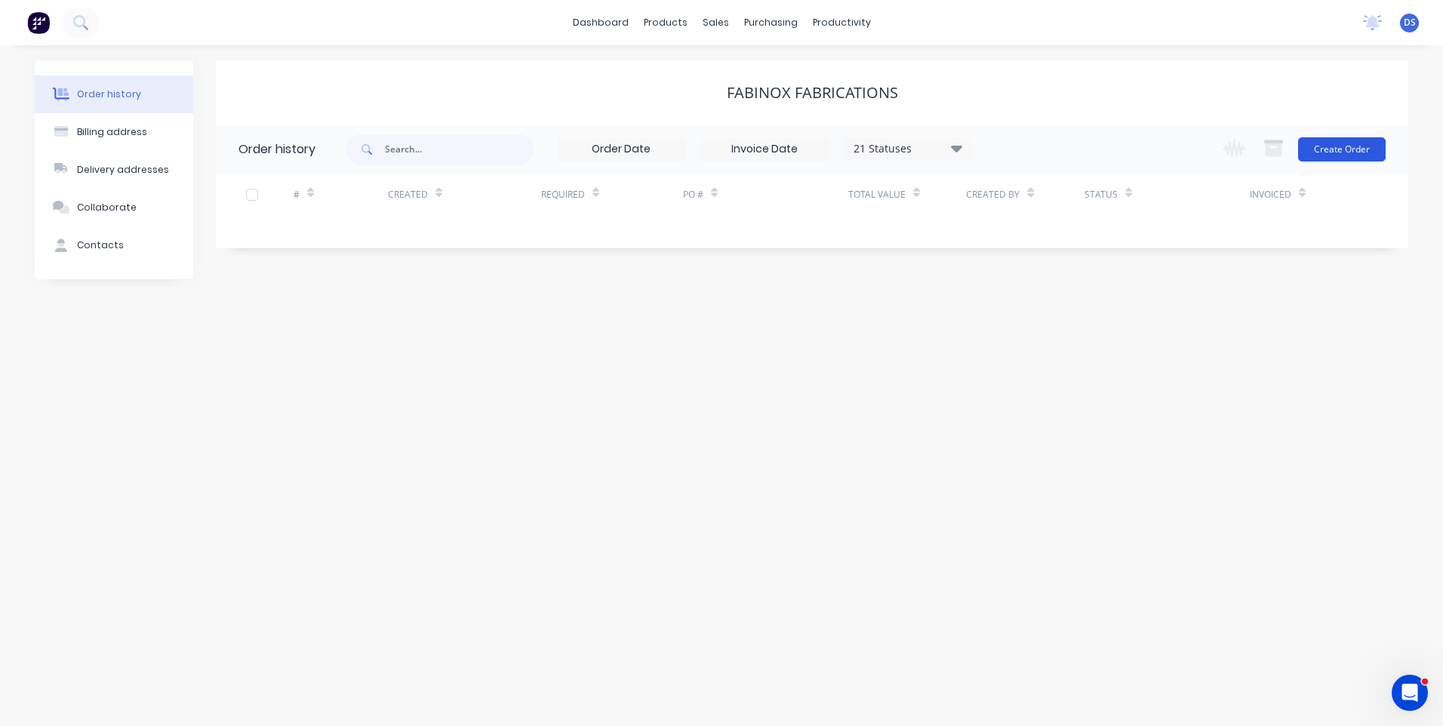
click at [1343, 158] on button "Create Order" at bounding box center [1342, 149] width 88 height 24
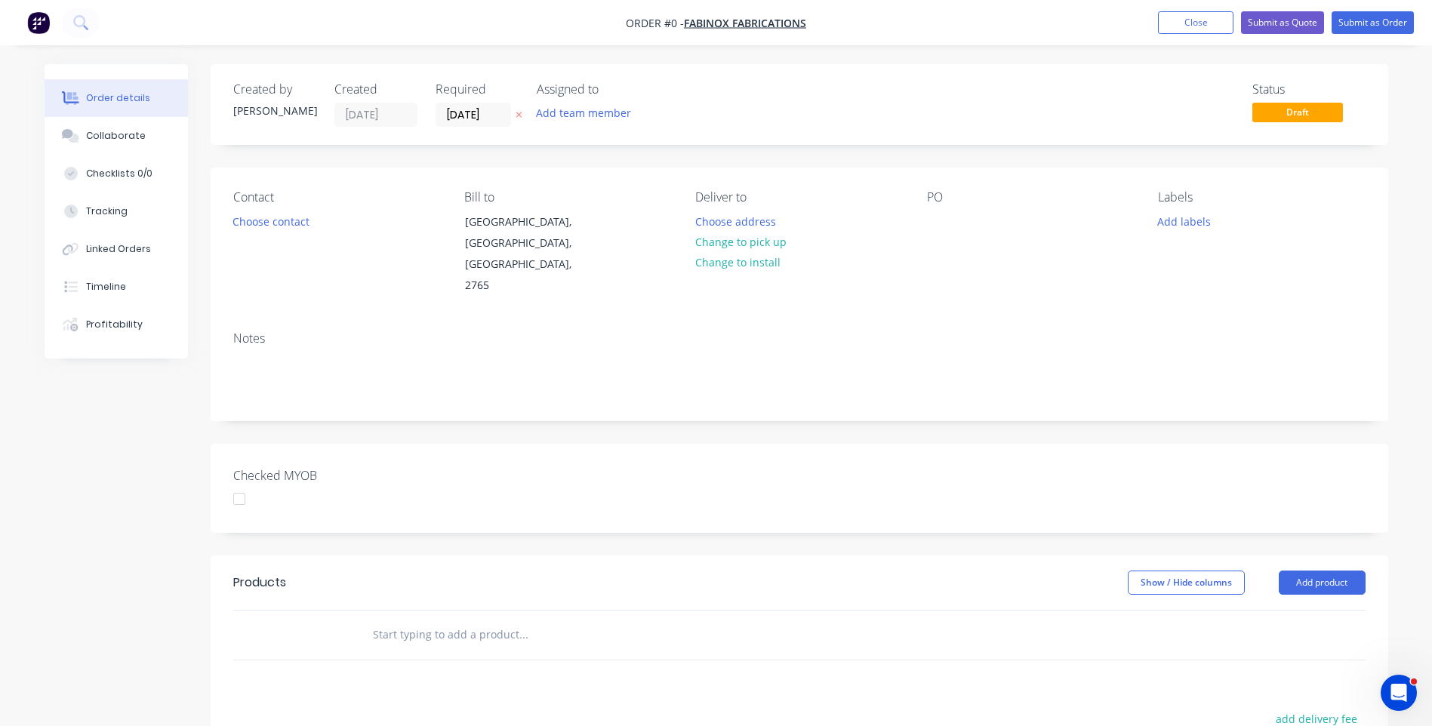
click at [520, 118] on icon at bounding box center [518, 114] width 7 height 9
click at [285, 229] on button "Choose contact" at bounding box center [270, 221] width 93 height 20
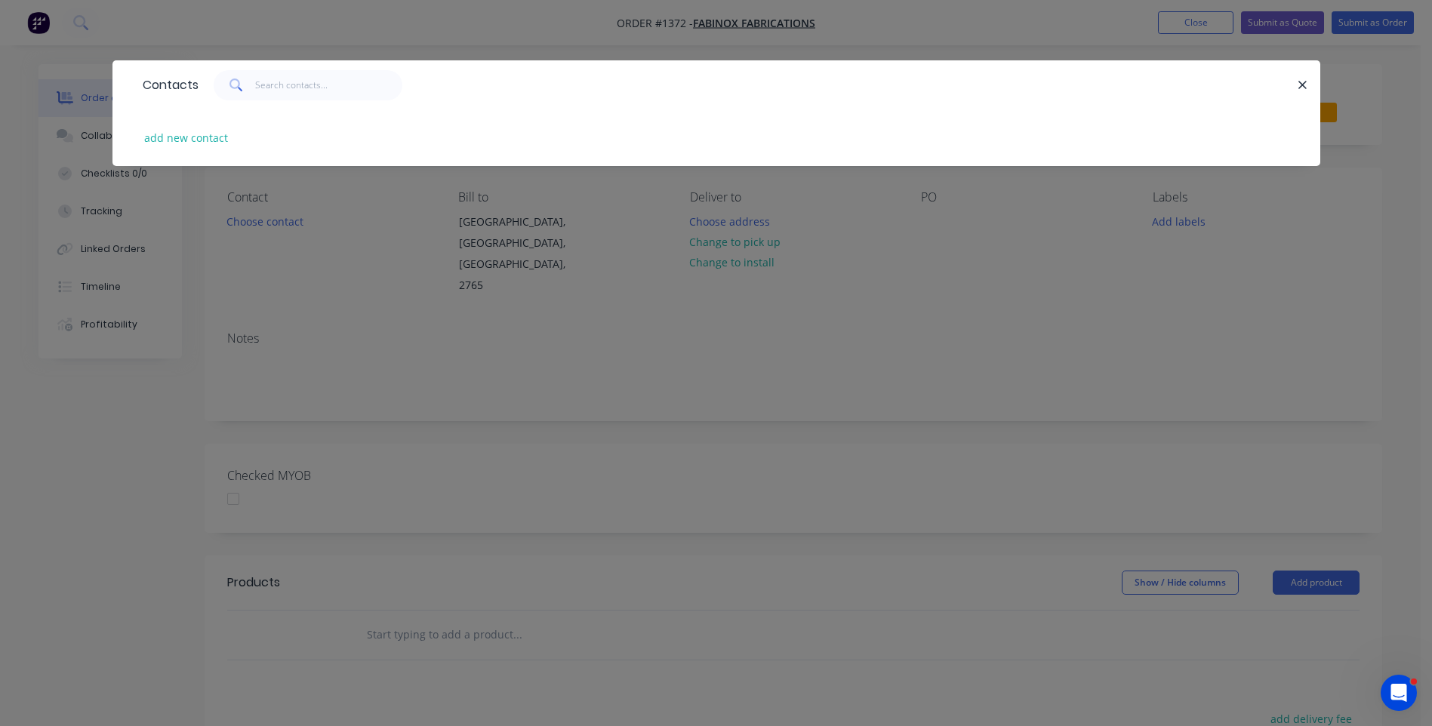
click at [190, 71] on div "Contacts" at bounding box center [166, 85] width 63 height 48
click at [184, 137] on button "add new contact" at bounding box center [187, 138] width 100 height 20
select select "AU"
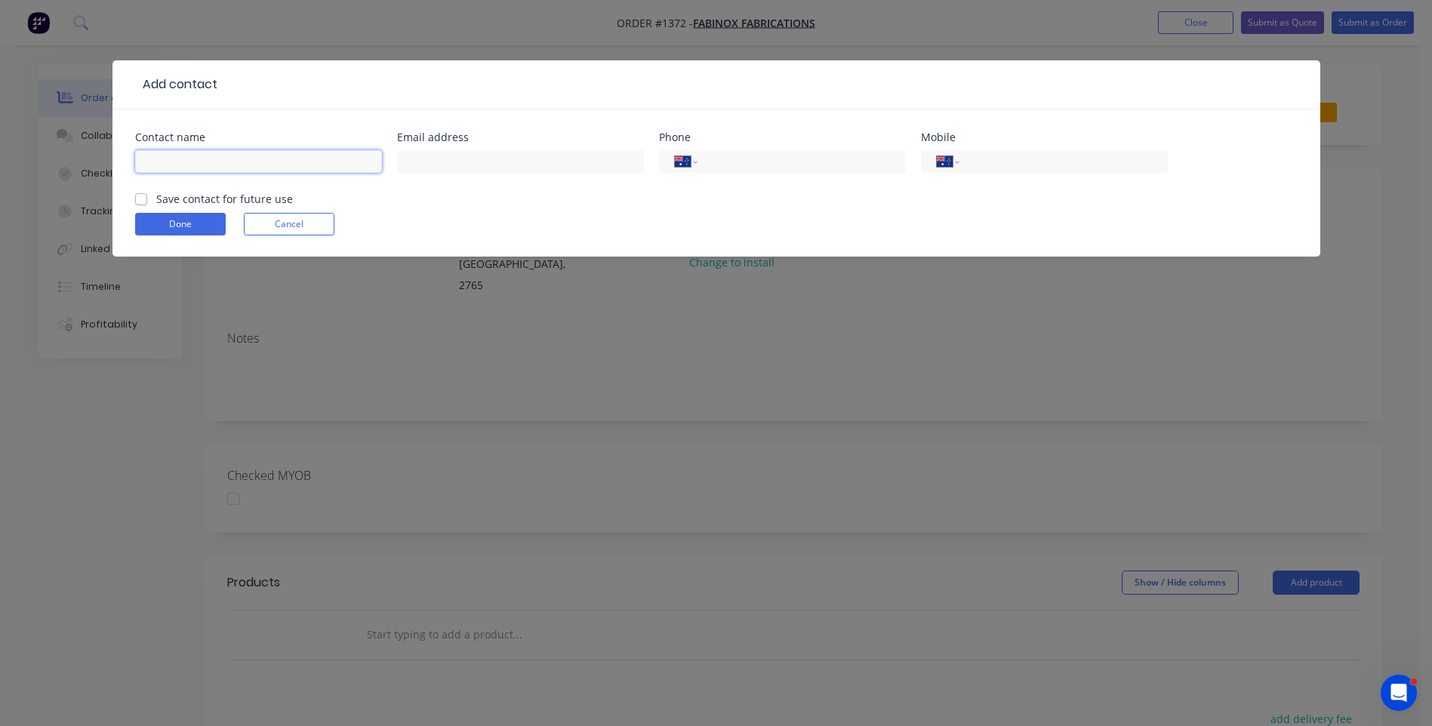
paste input "Mehdi Irani mehdi@fabinox.com.au +61488481064"
drag, startPoint x: 374, startPoint y: 160, endPoint x: 303, endPoint y: 159, distance: 70.9
click at [303, 159] on input "Mehdi Irani mehdi@fabinox.com.au +61488481064" at bounding box center [258, 161] width 247 height 23
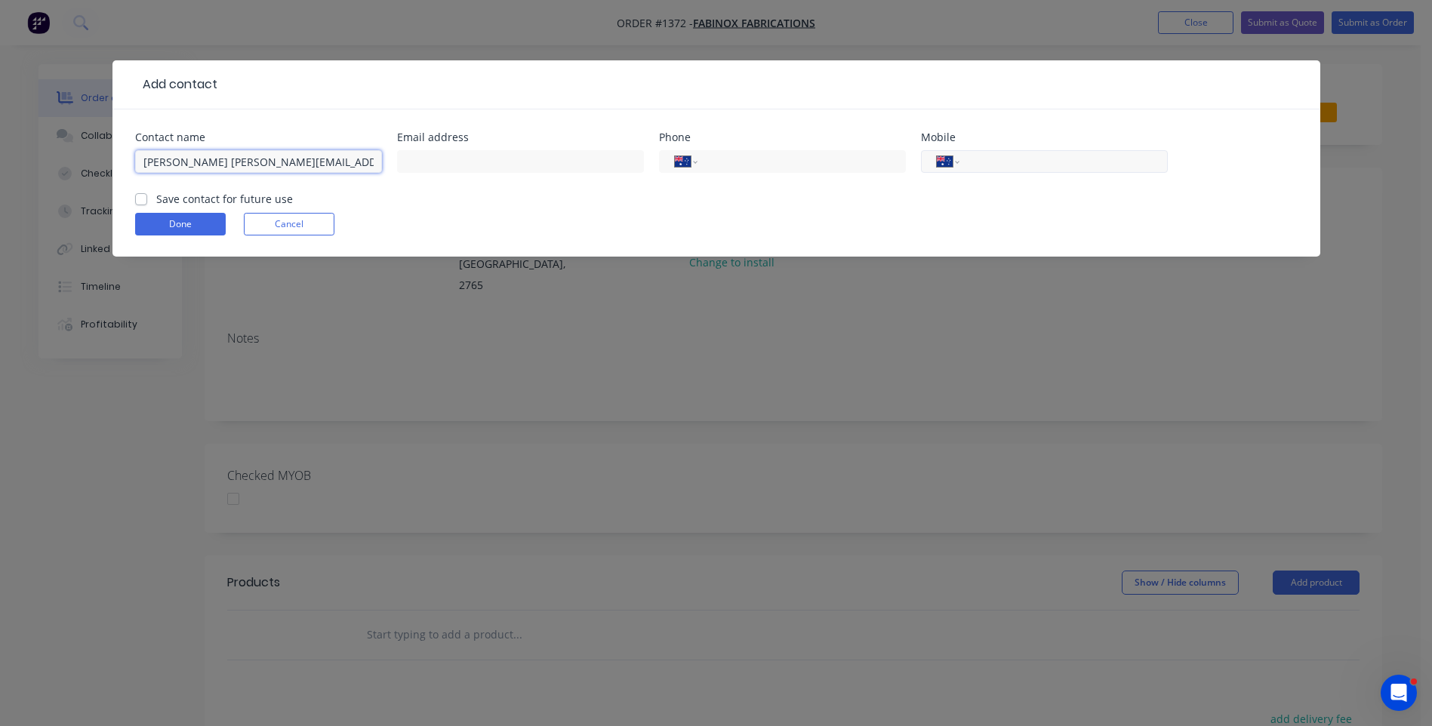
type input "Mehdi Irani mehdi@fabinox.com.au"
paste input "0488 481 064"
type input "0488 481 064"
drag, startPoint x: 318, startPoint y: 162, endPoint x: 205, endPoint y: 161, distance: 114.0
click at [205, 161] on input "Mehdi Irani mehdi@fabinox.com.au" at bounding box center [258, 161] width 247 height 23
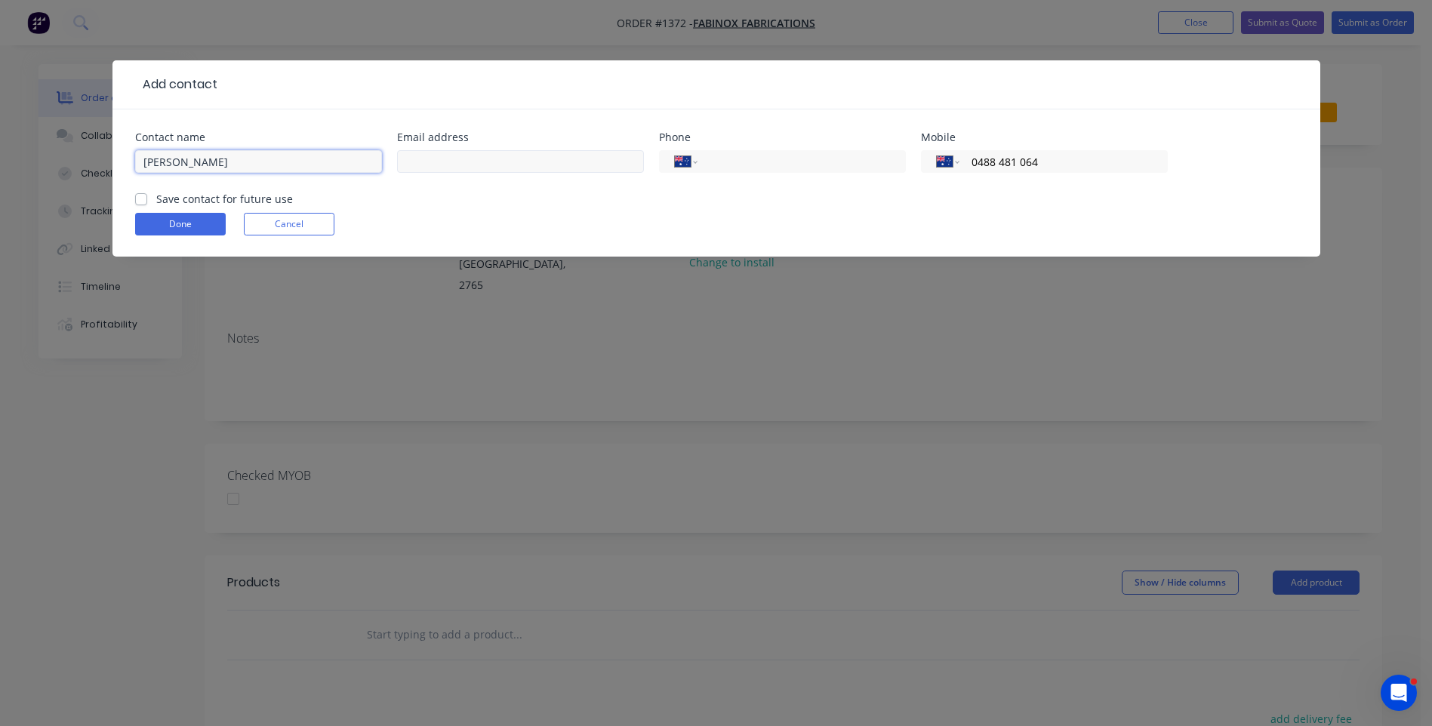
type input "Mehdi Irani"
paste input "mehdi@fabinox.com.au"
type input "mehdi@fabinox.com.au"
click at [156, 199] on label "Save contact for future use" at bounding box center [224, 199] width 137 height 16
click at [143, 199] on input "Save contact for future use" at bounding box center [141, 198] width 12 height 14
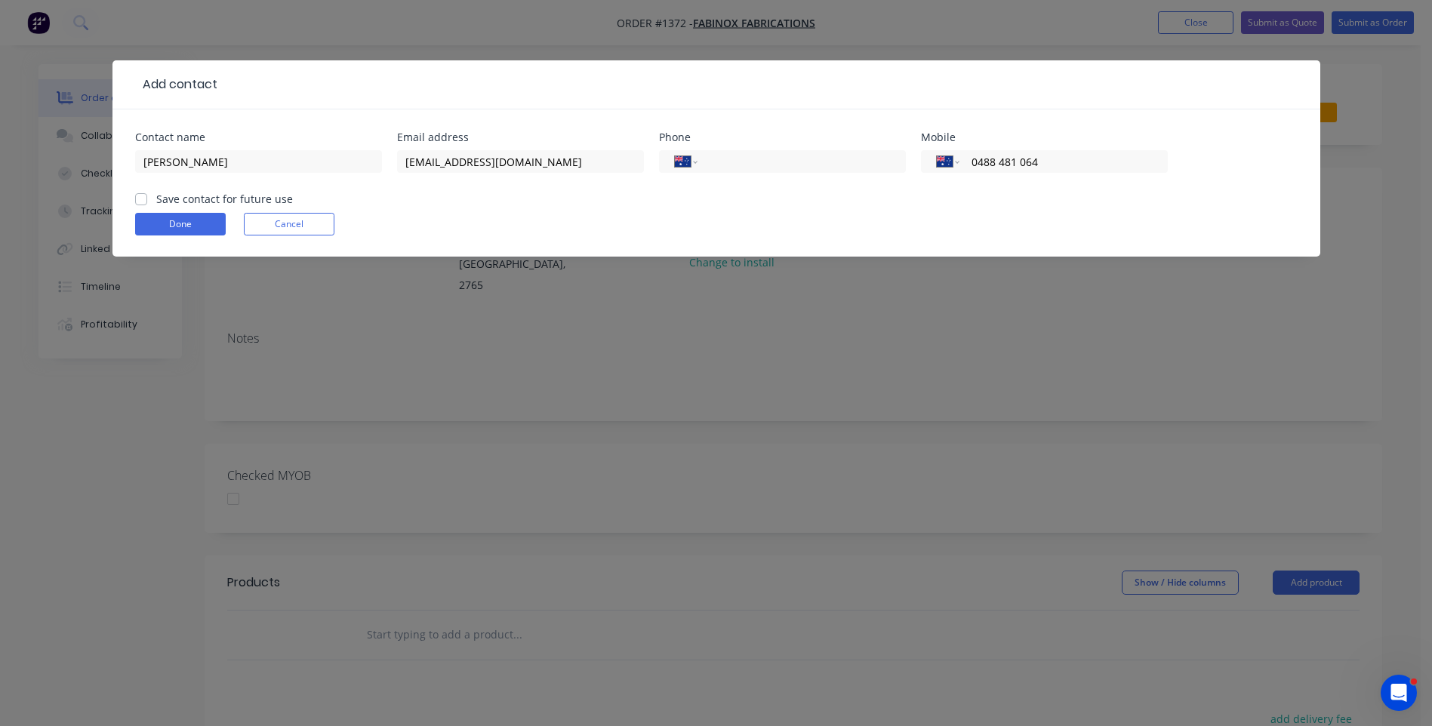
checkbox input "true"
click at [181, 221] on button "Done" at bounding box center [180, 224] width 91 height 23
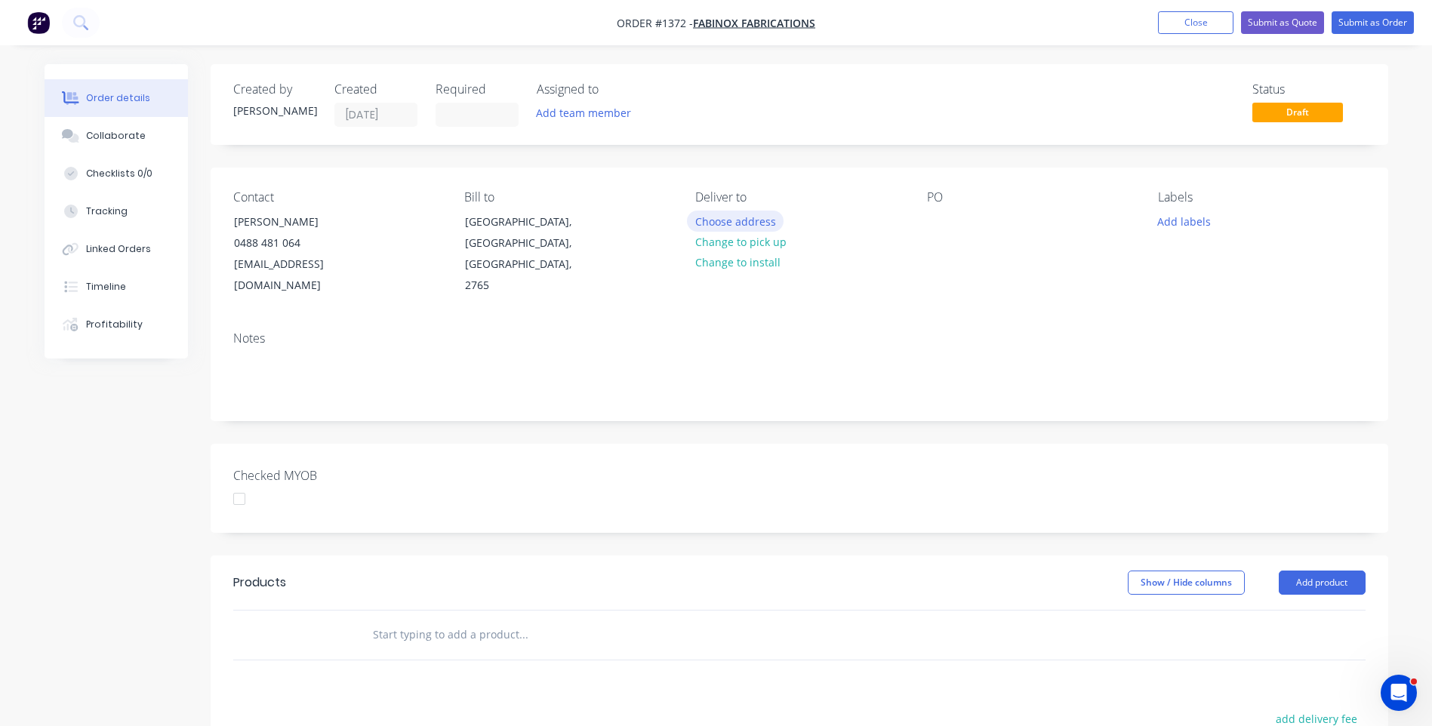
click at [740, 221] on button "Choose address" at bounding box center [735, 221] width 97 height 20
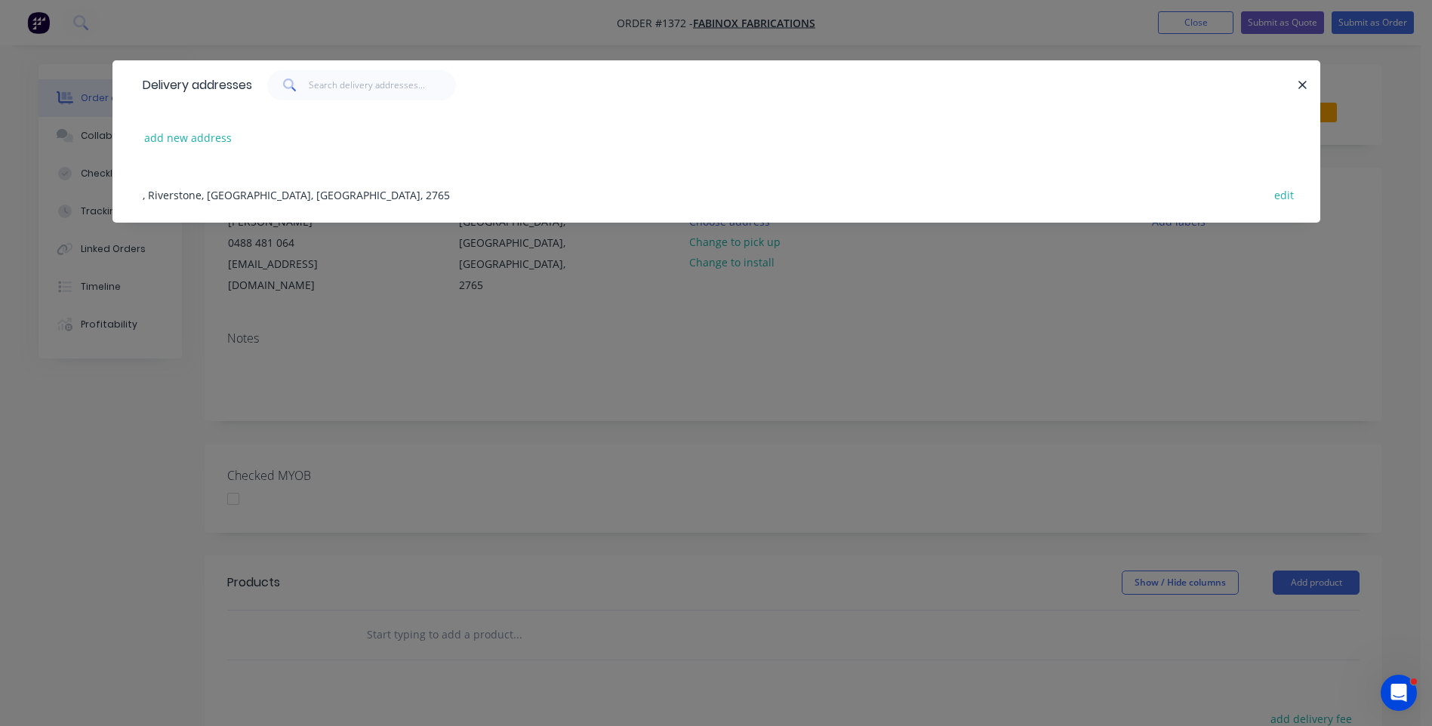
click at [249, 196] on div ", Riverstone, New South Wales, Australia, 2765 edit" at bounding box center [716, 194] width 1162 height 57
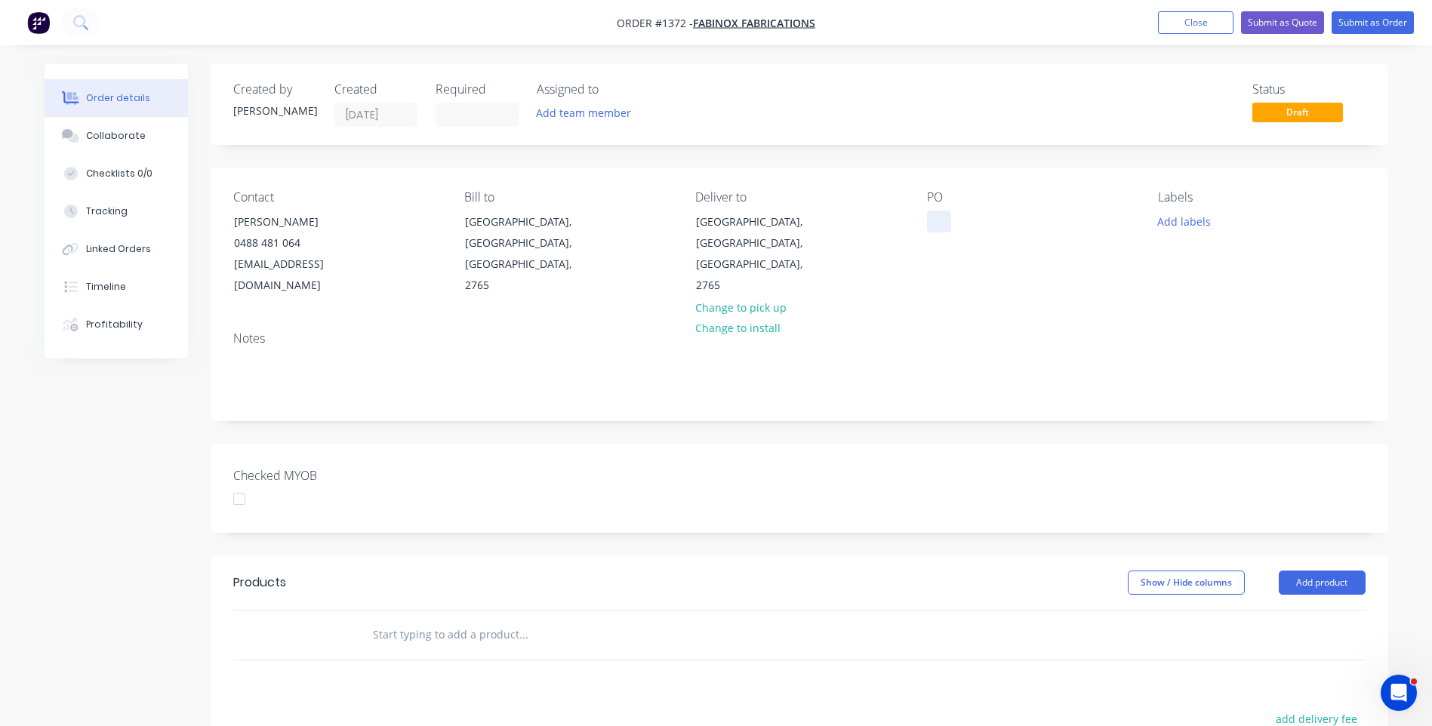
click at [935, 220] on div at bounding box center [939, 222] width 24 height 22
click at [1168, 221] on button "Add labels" at bounding box center [1183, 221] width 69 height 20
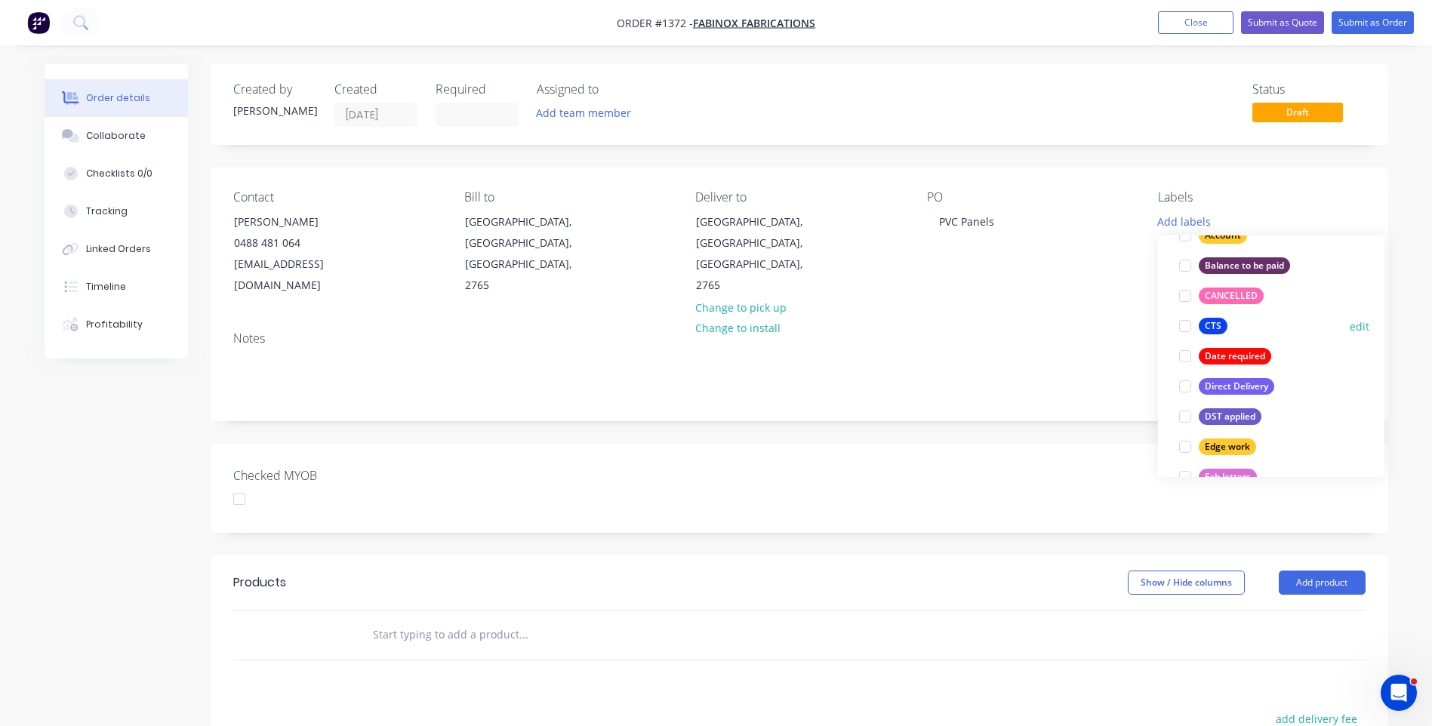
click at [1208, 323] on div "CTS" at bounding box center [1212, 326] width 29 height 17
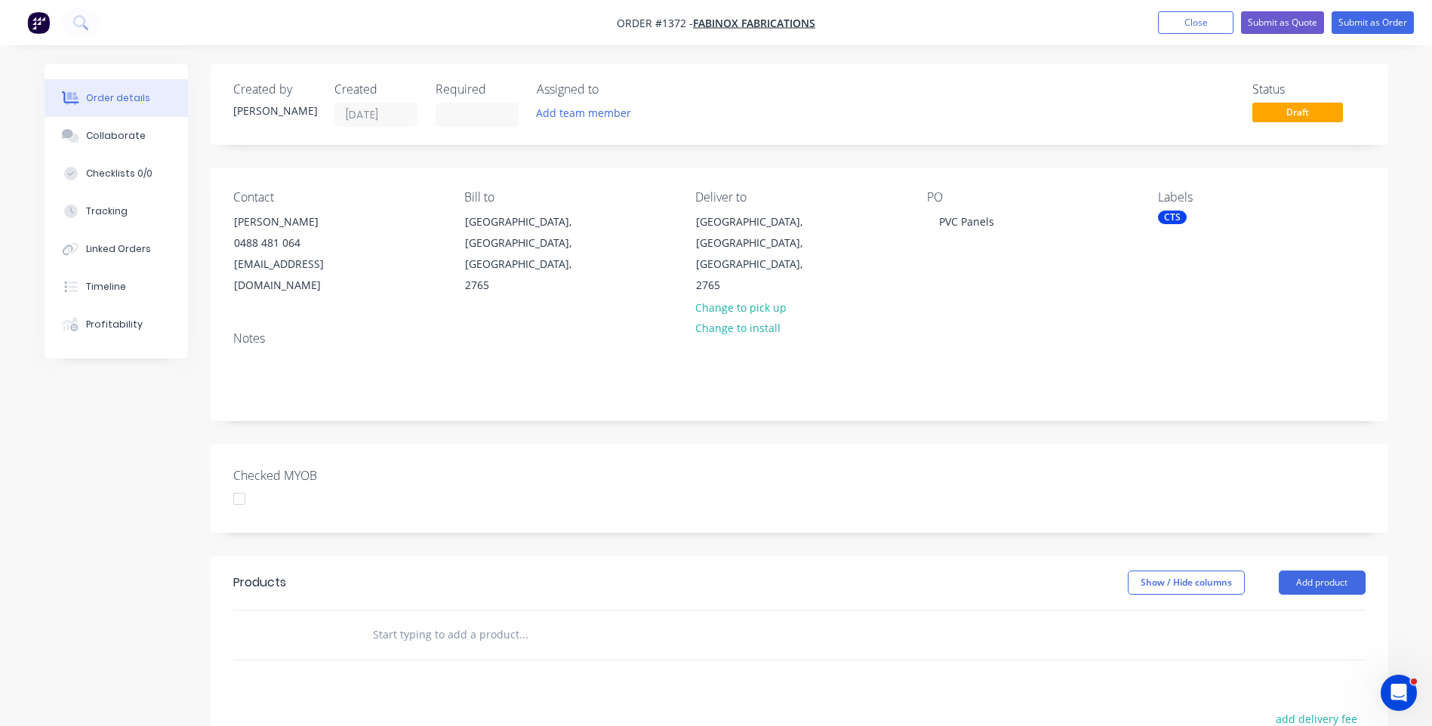
click at [1043, 273] on div "PO PVC Panels" at bounding box center [1030, 243] width 207 height 106
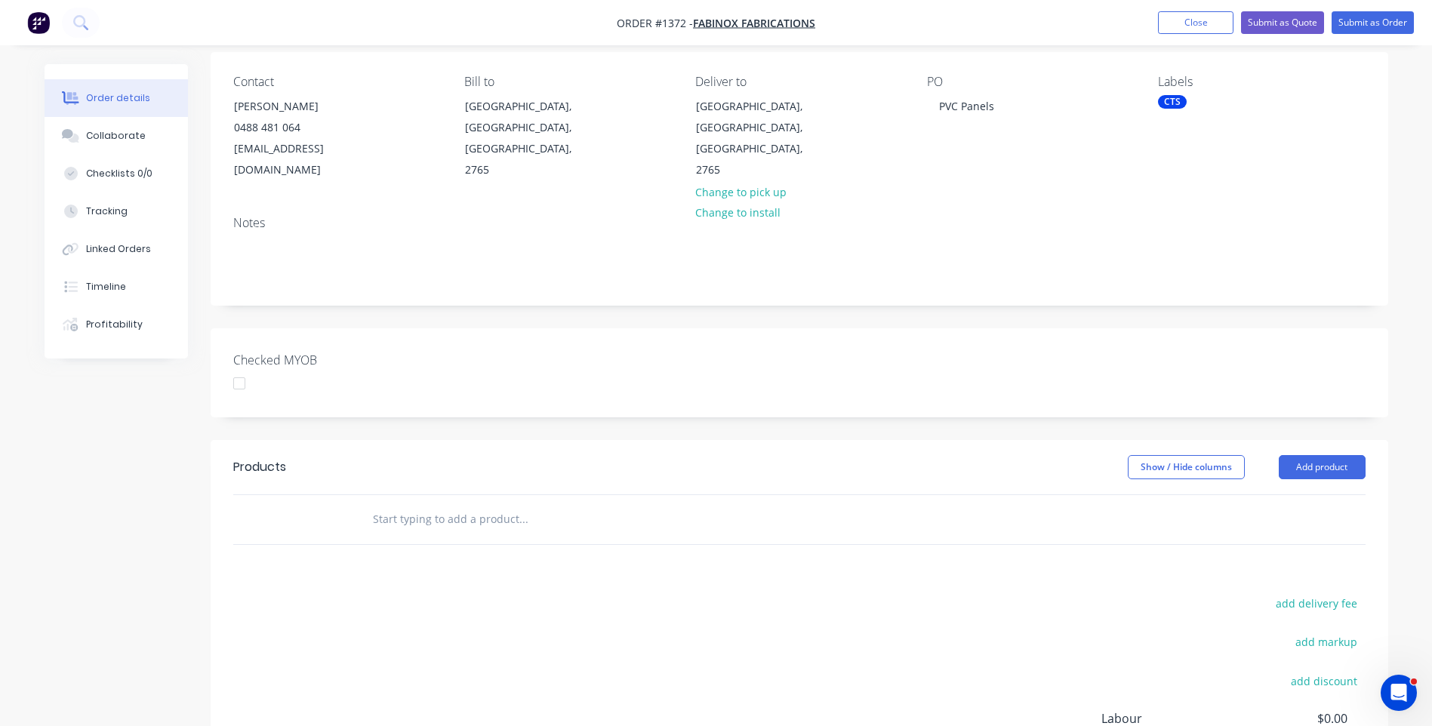
scroll to position [151, 0]
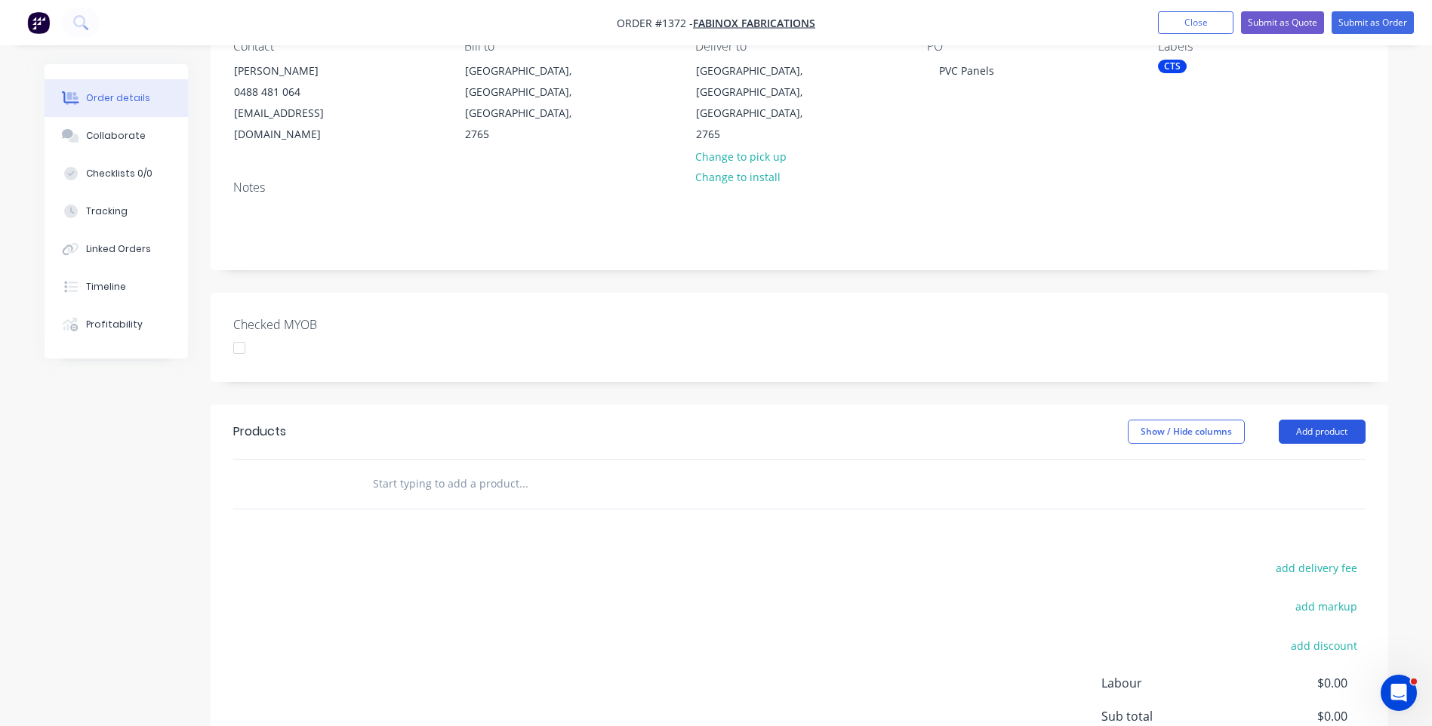
click at [1314, 420] on button "Add product" at bounding box center [1321, 432] width 87 height 24
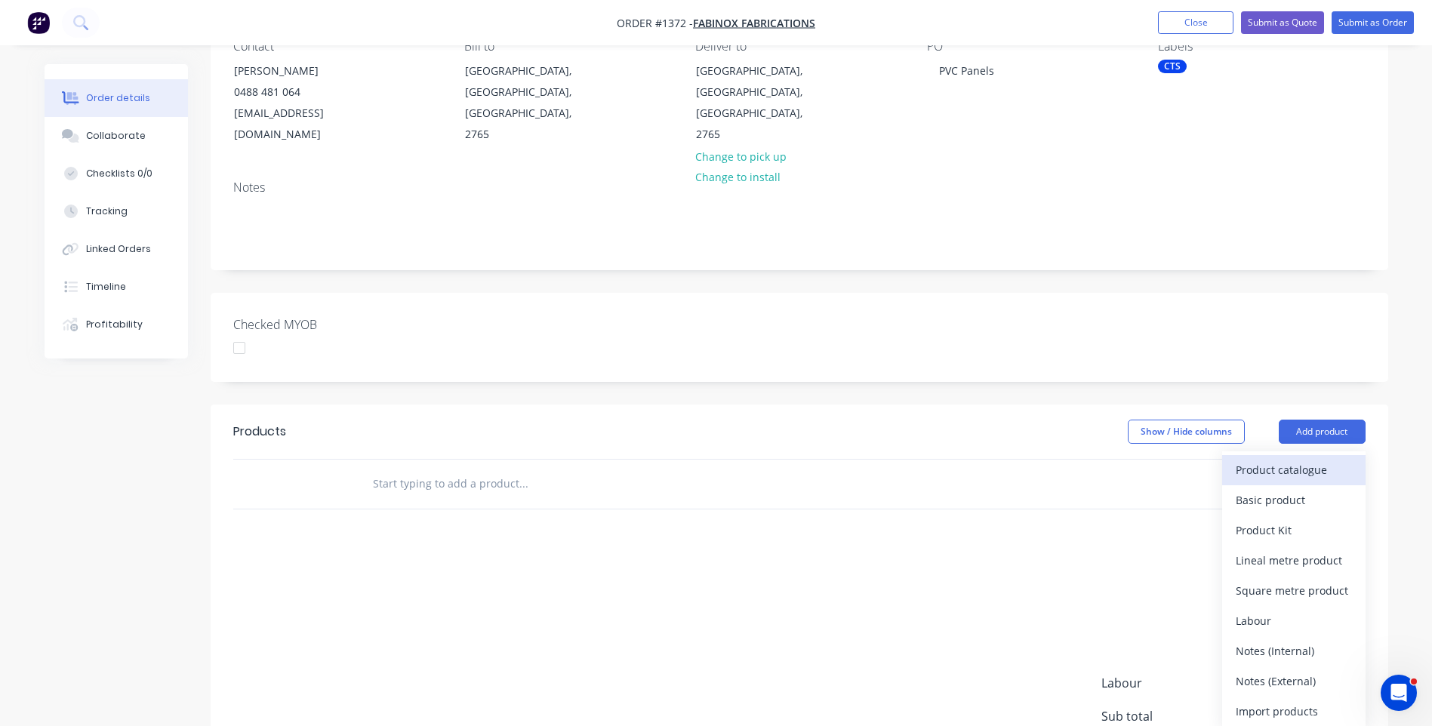
click at [1276, 459] on div "Product catalogue" at bounding box center [1293, 470] width 116 height 22
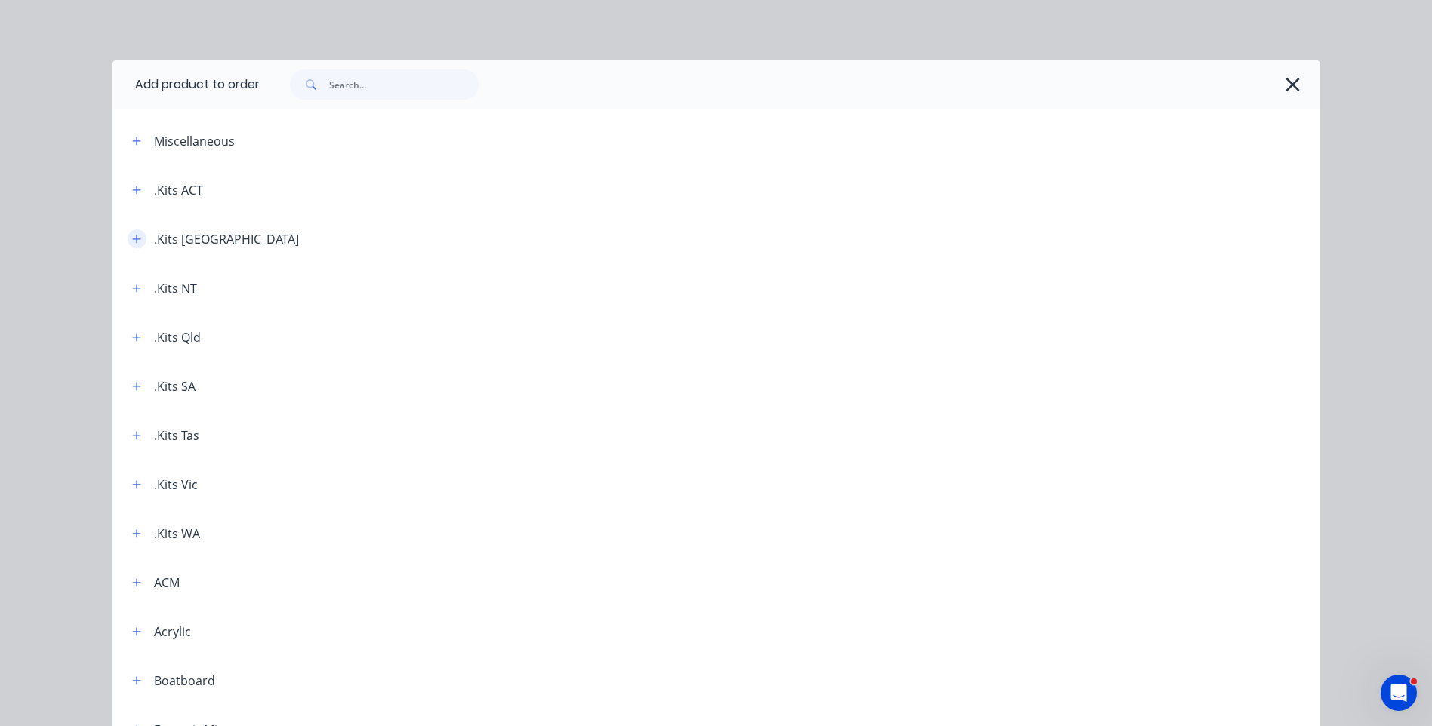
click at [132, 242] on icon "button" at bounding box center [136, 239] width 8 height 8
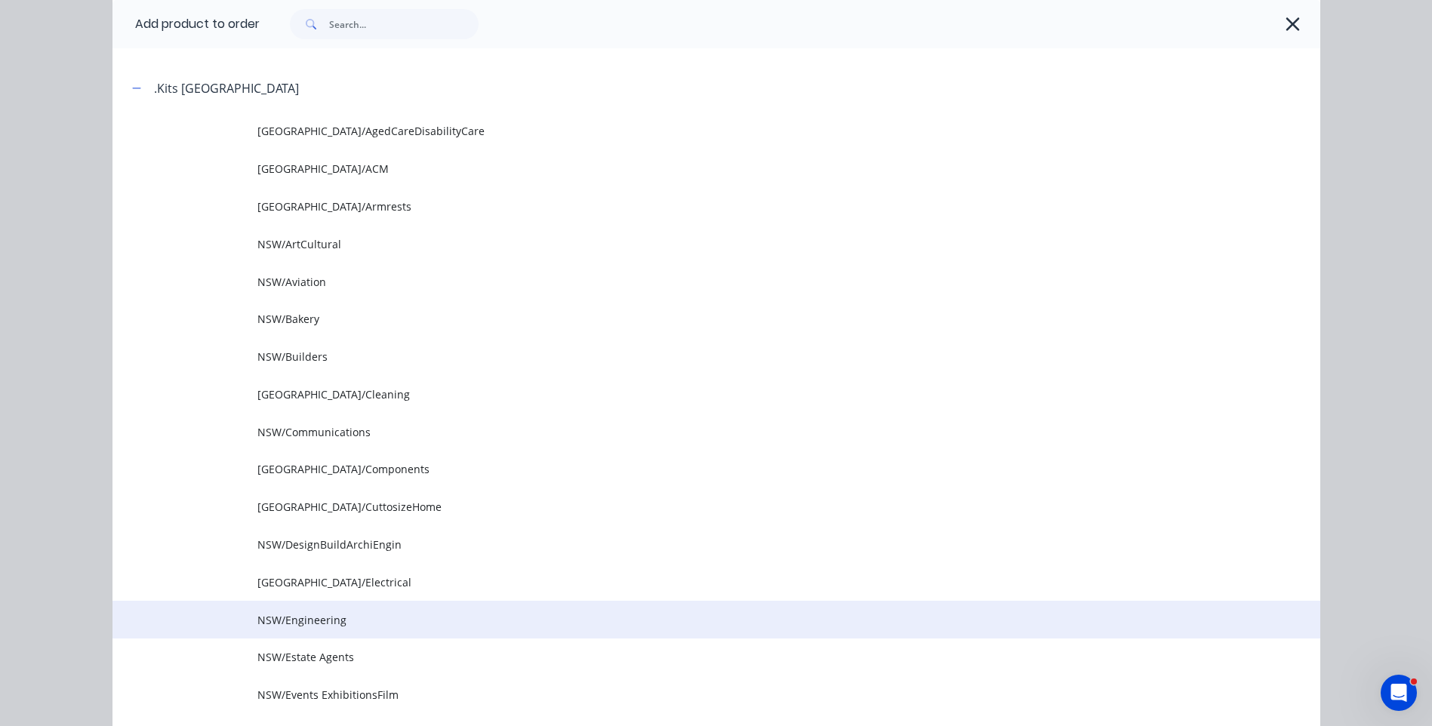
click at [322, 628] on td "NSW/Engineering" at bounding box center [788, 620] width 1063 height 38
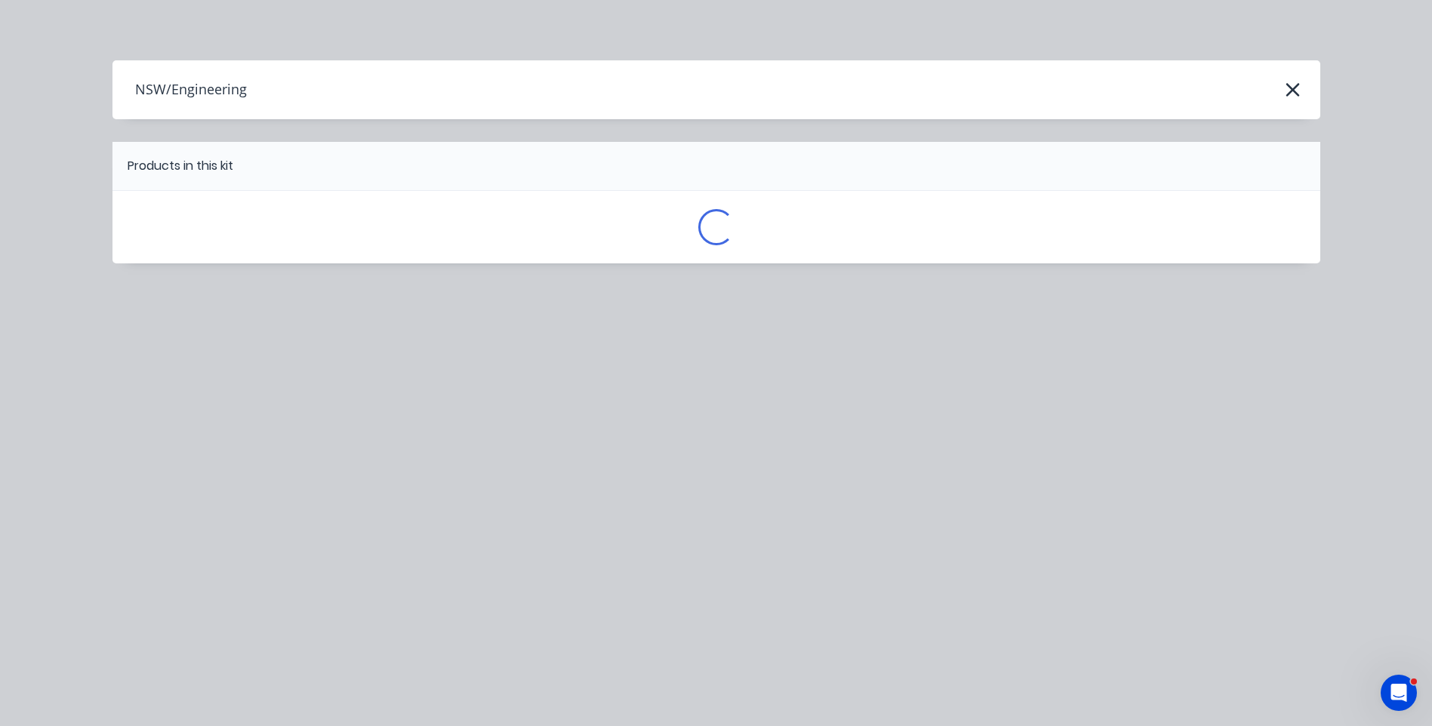
scroll to position [0, 0]
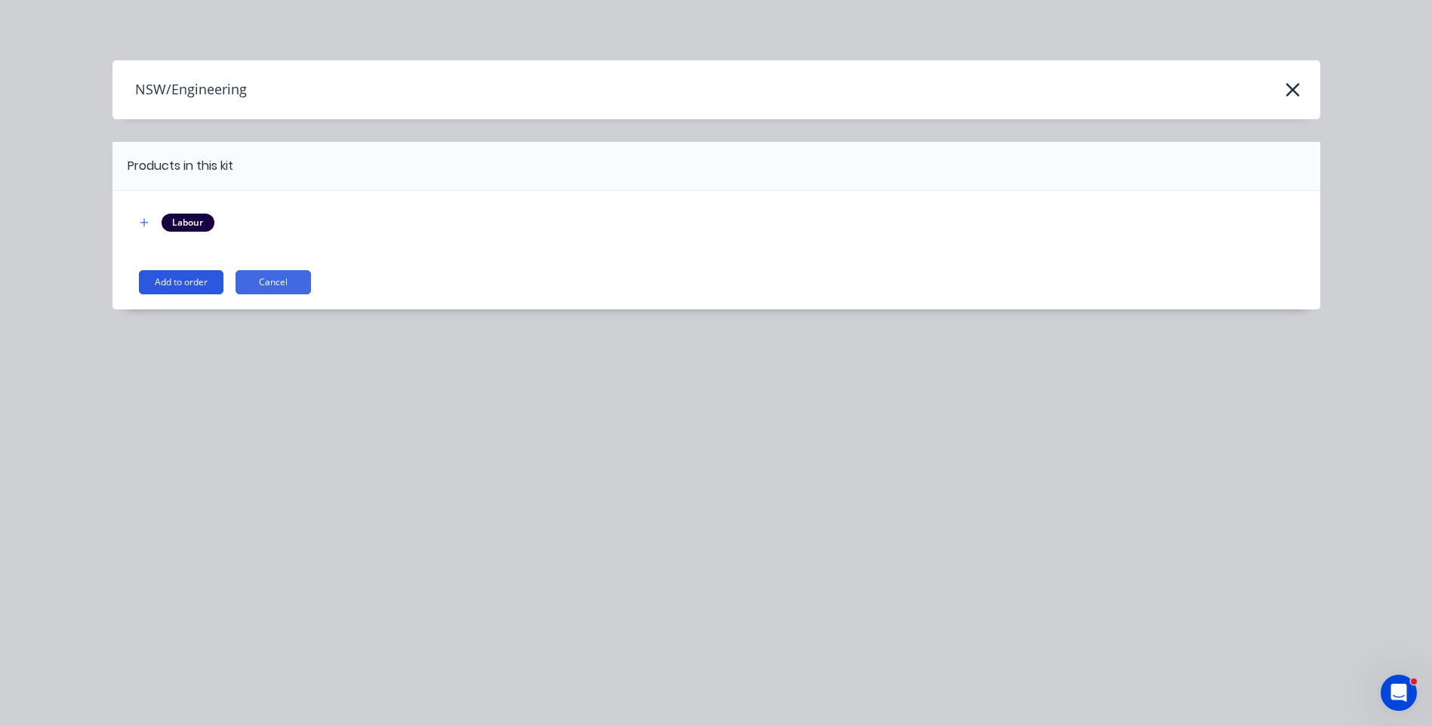
click at [169, 283] on button "Add to order" at bounding box center [181, 282] width 85 height 24
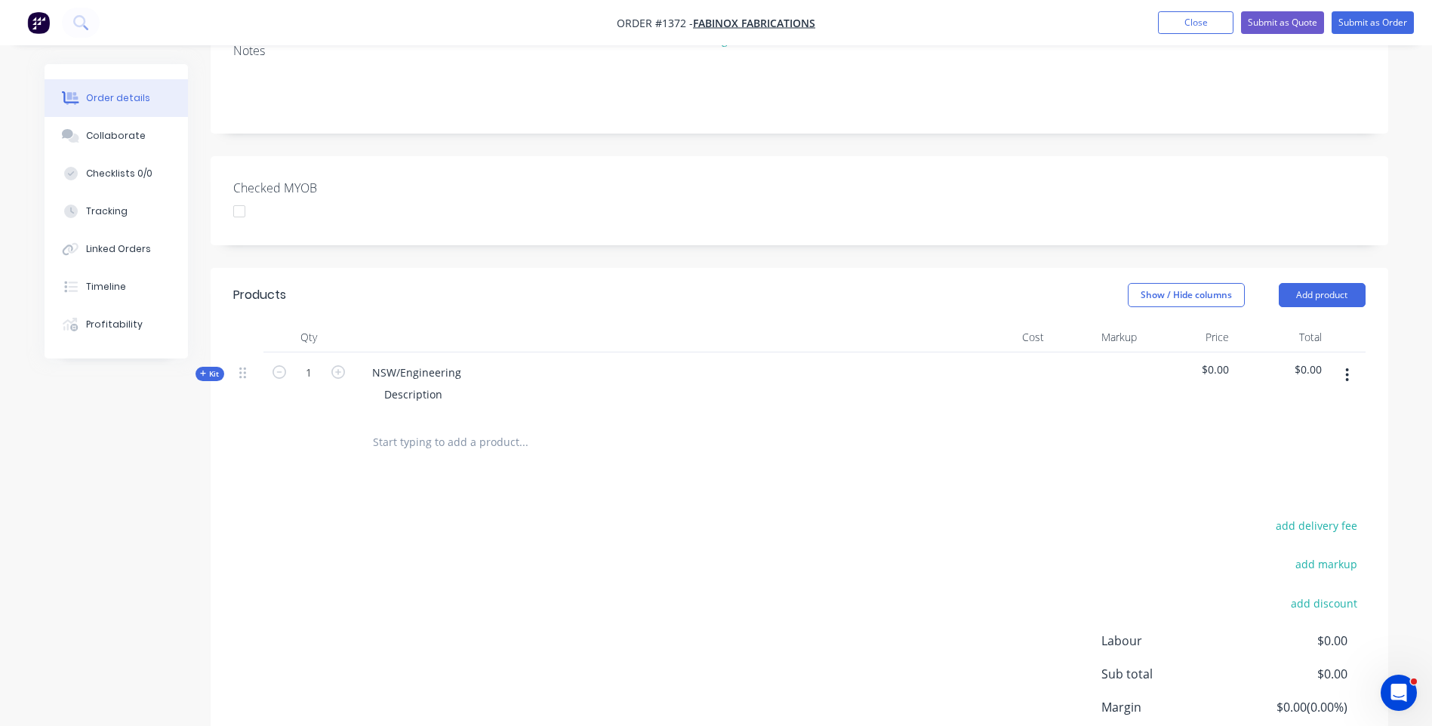
scroll to position [302, 0]
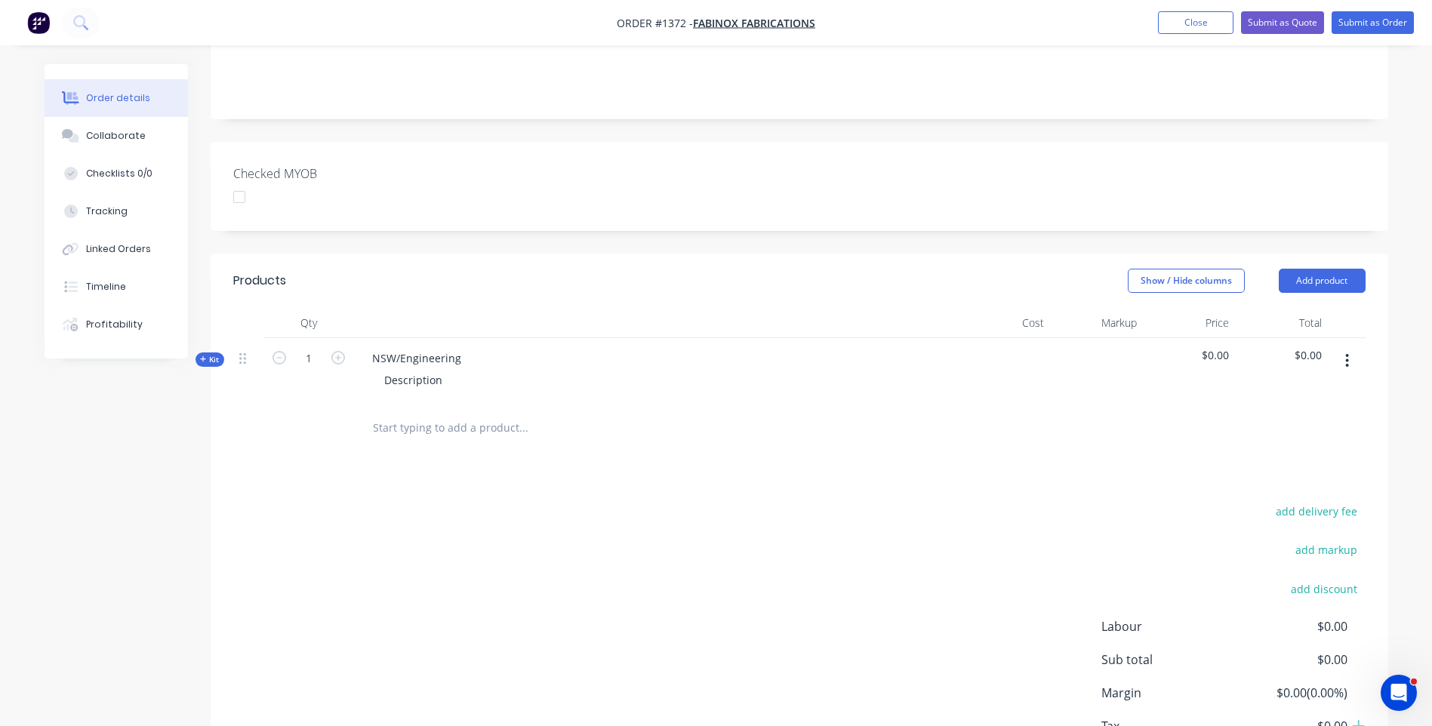
click at [202, 355] on icon at bounding box center [203, 359] width 7 height 8
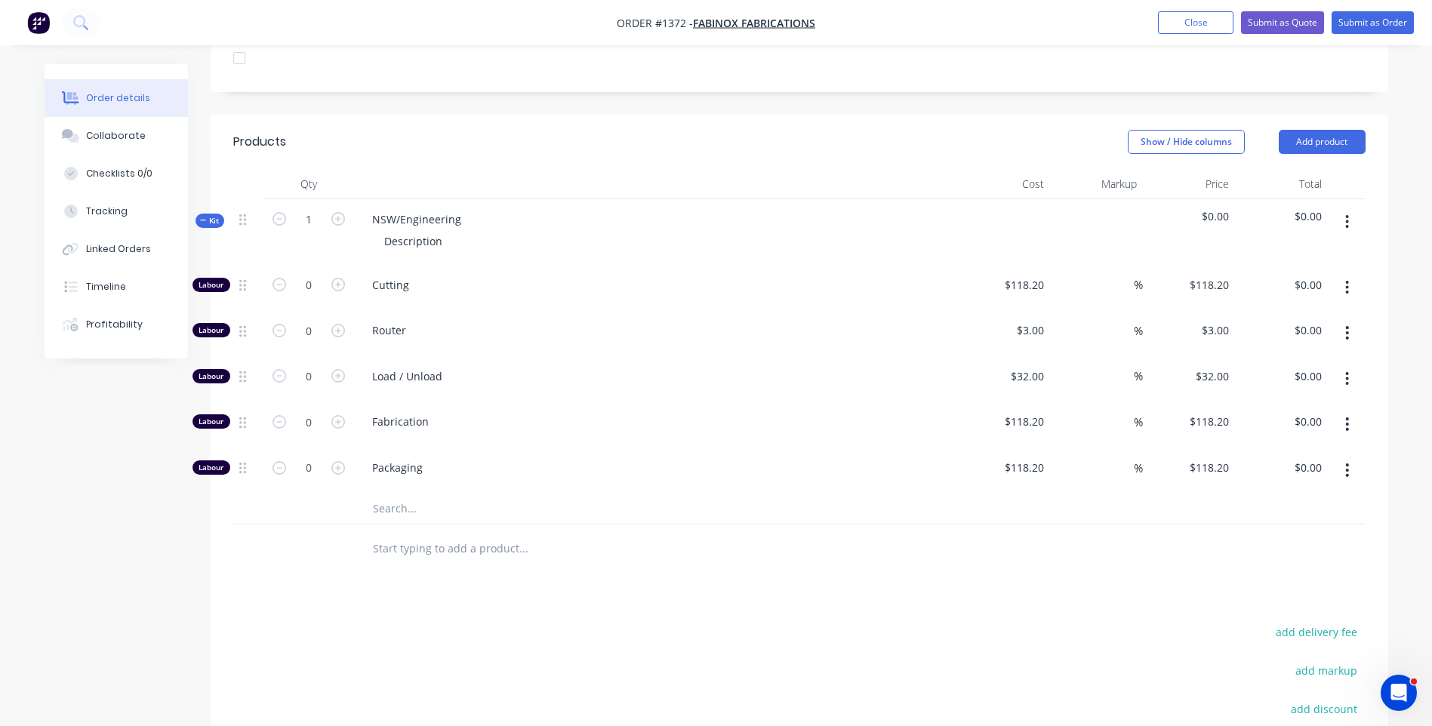
scroll to position [453, 0]
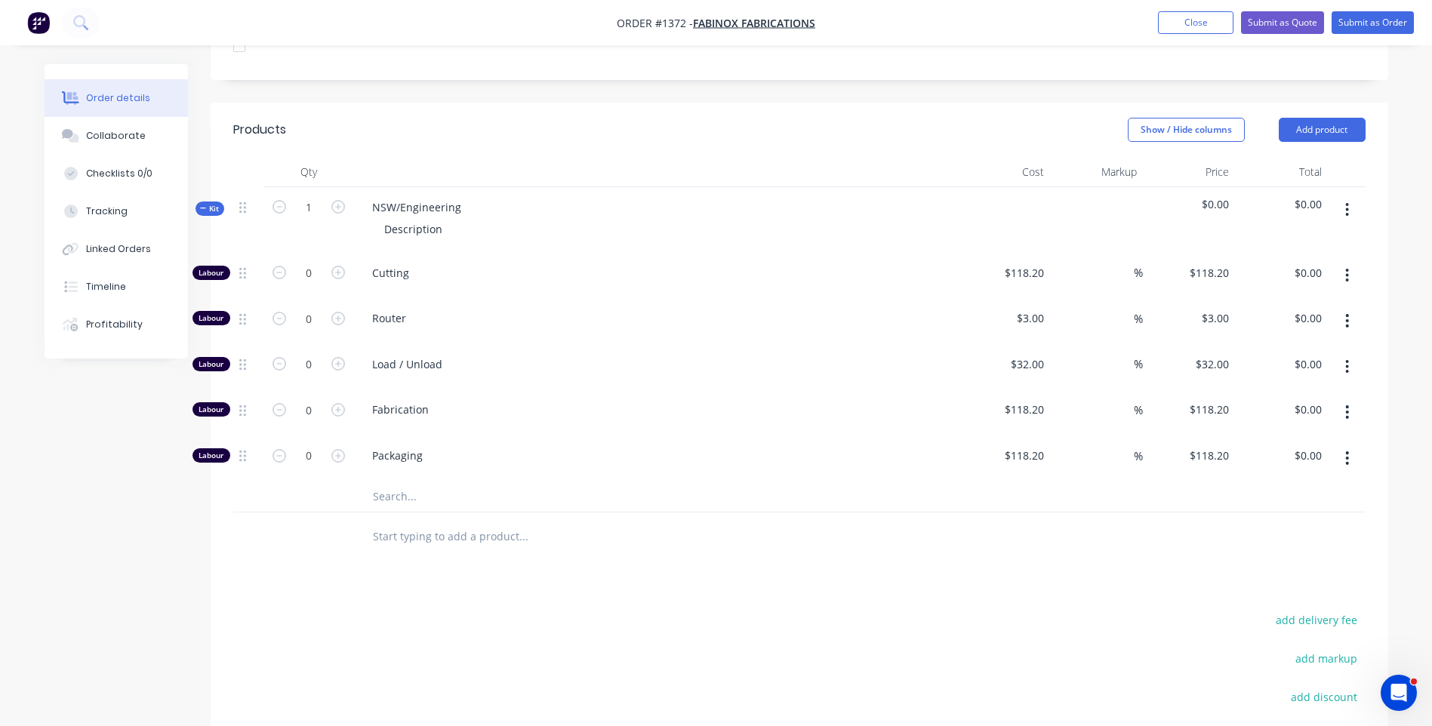
click at [390, 481] on input "text" at bounding box center [523, 496] width 302 height 30
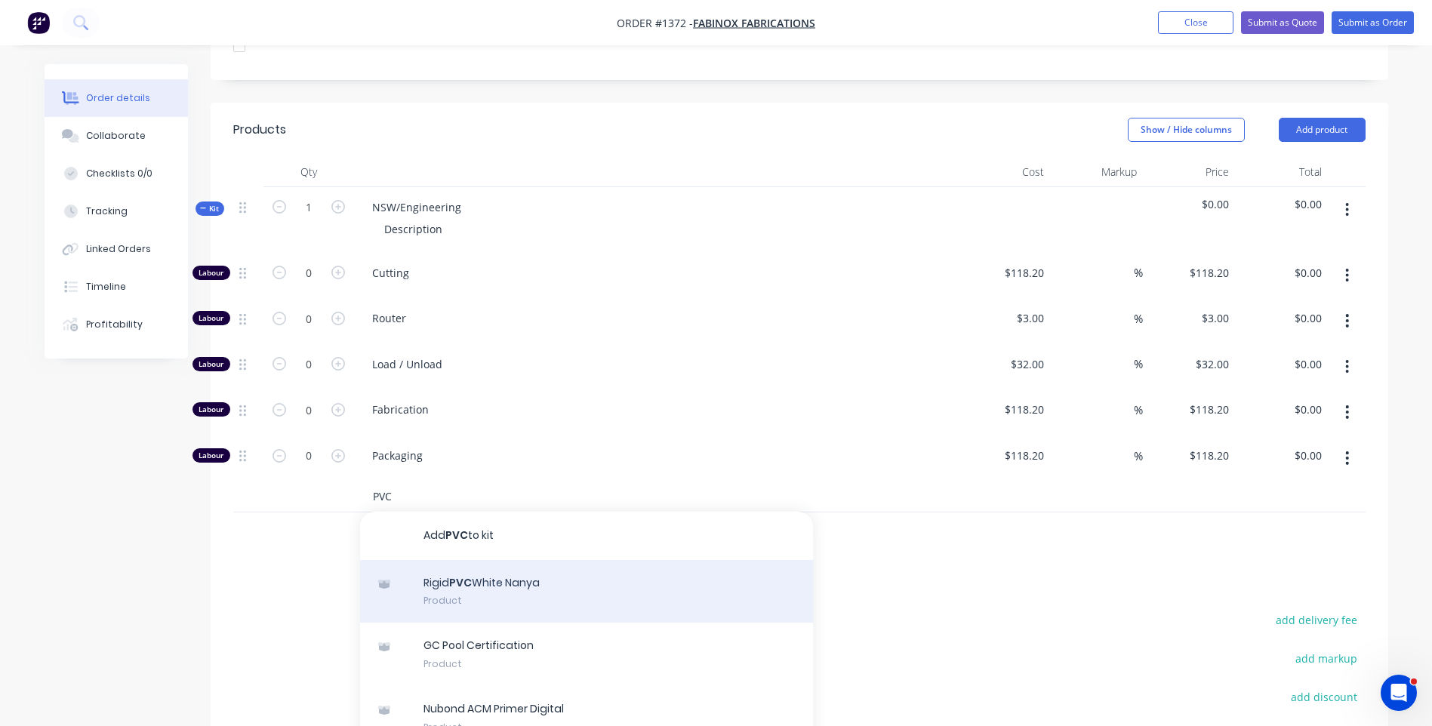
type input "PVC"
click at [493, 560] on div "Rigid PVC White Nanya Product" at bounding box center [586, 591] width 453 height 63
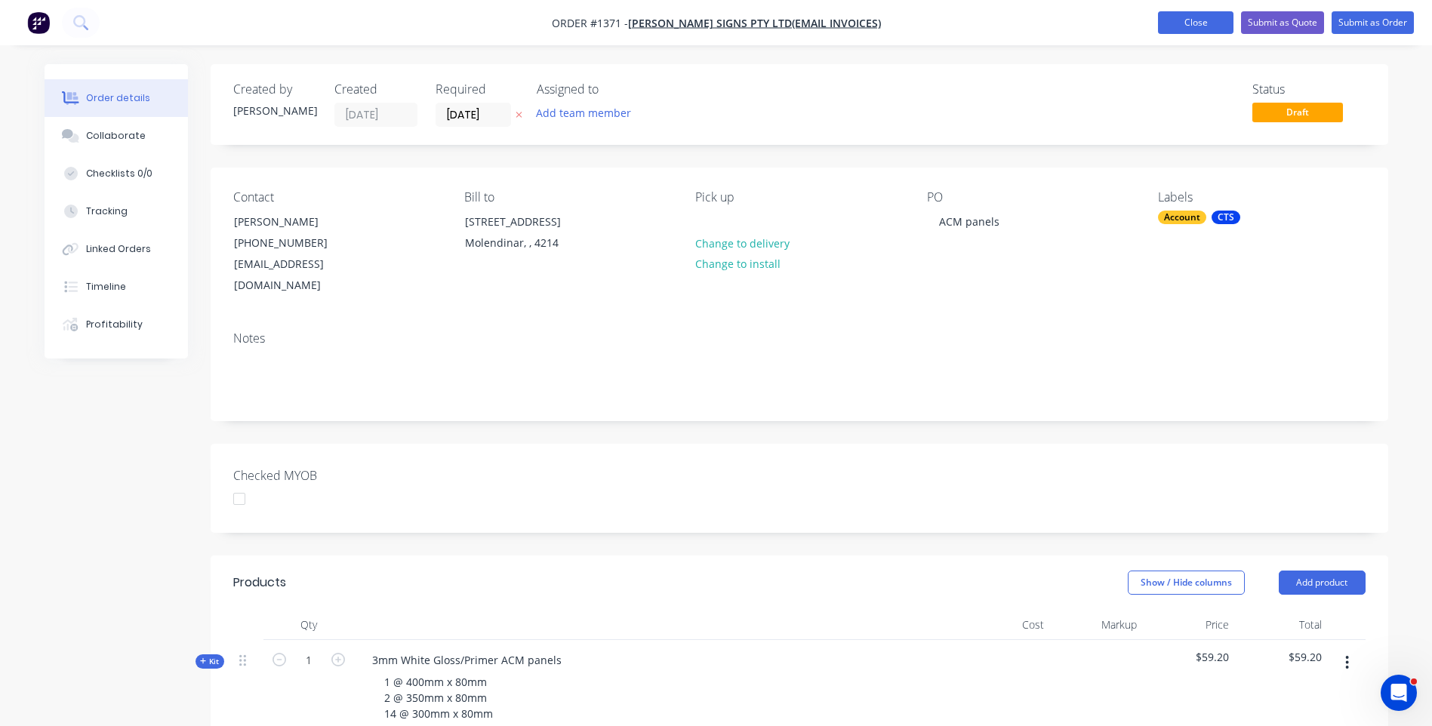
click at [1188, 27] on button "Close" at bounding box center [1195, 22] width 75 height 23
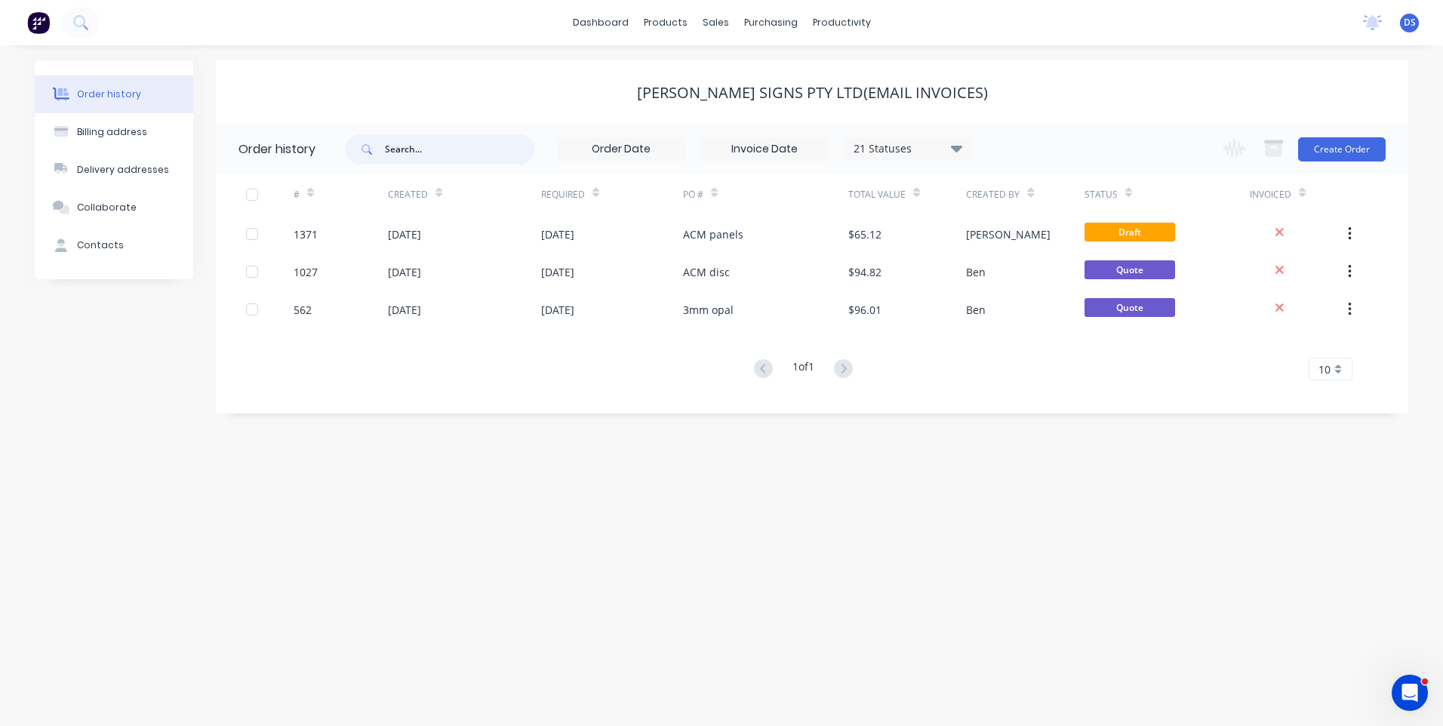
click at [476, 154] on input "text" at bounding box center [459, 149] width 149 height 30
type input "1114"
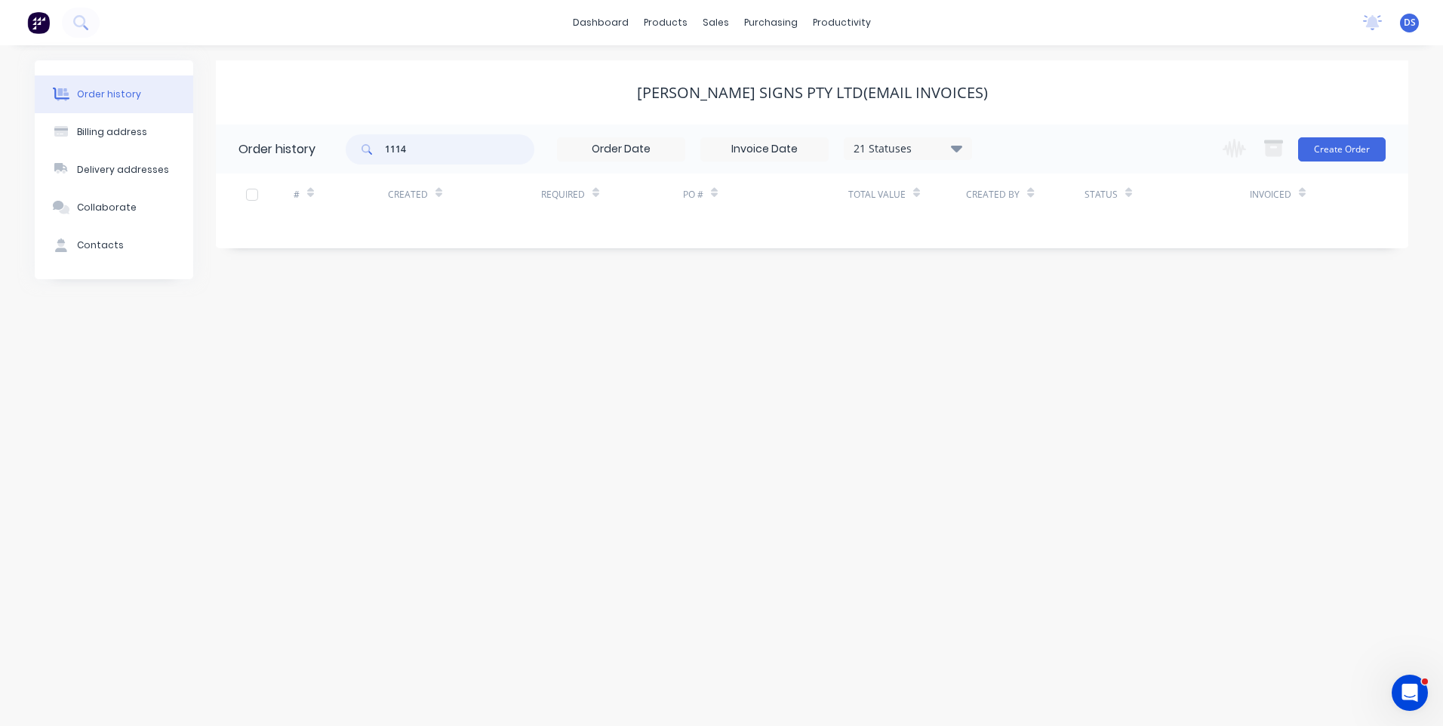
drag, startPoint x: 419, startPoint y: 152, endPoint x: 361, endPoint y: 150, distance: 57.4
click at [361, 150] on div "1114" at bounding box center [440, 149] width 189 height 30
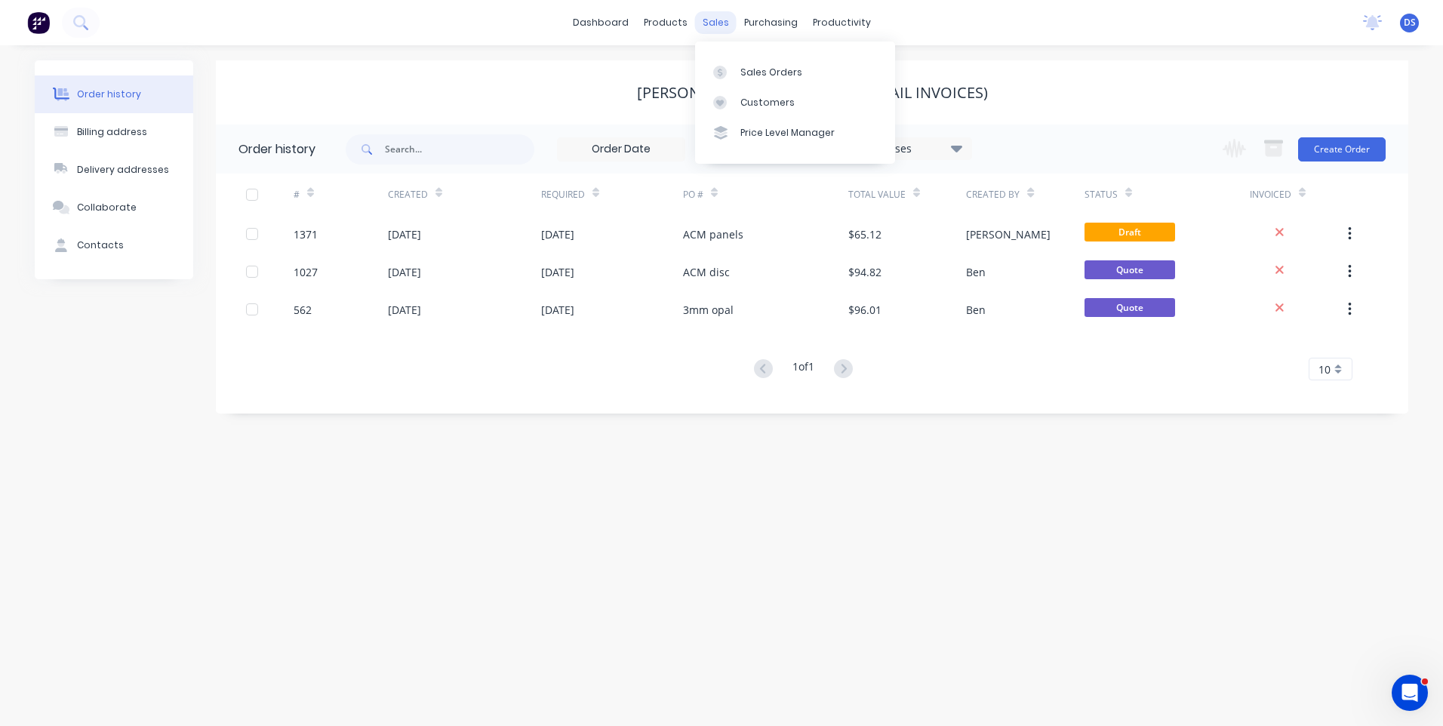
click at [710, 20] on div "sales" at bounding box center [716, 22] width 42 height 23
click at [768, 77] on div "Sales Orders" at bounding box center [771, 73] width 62 height 14
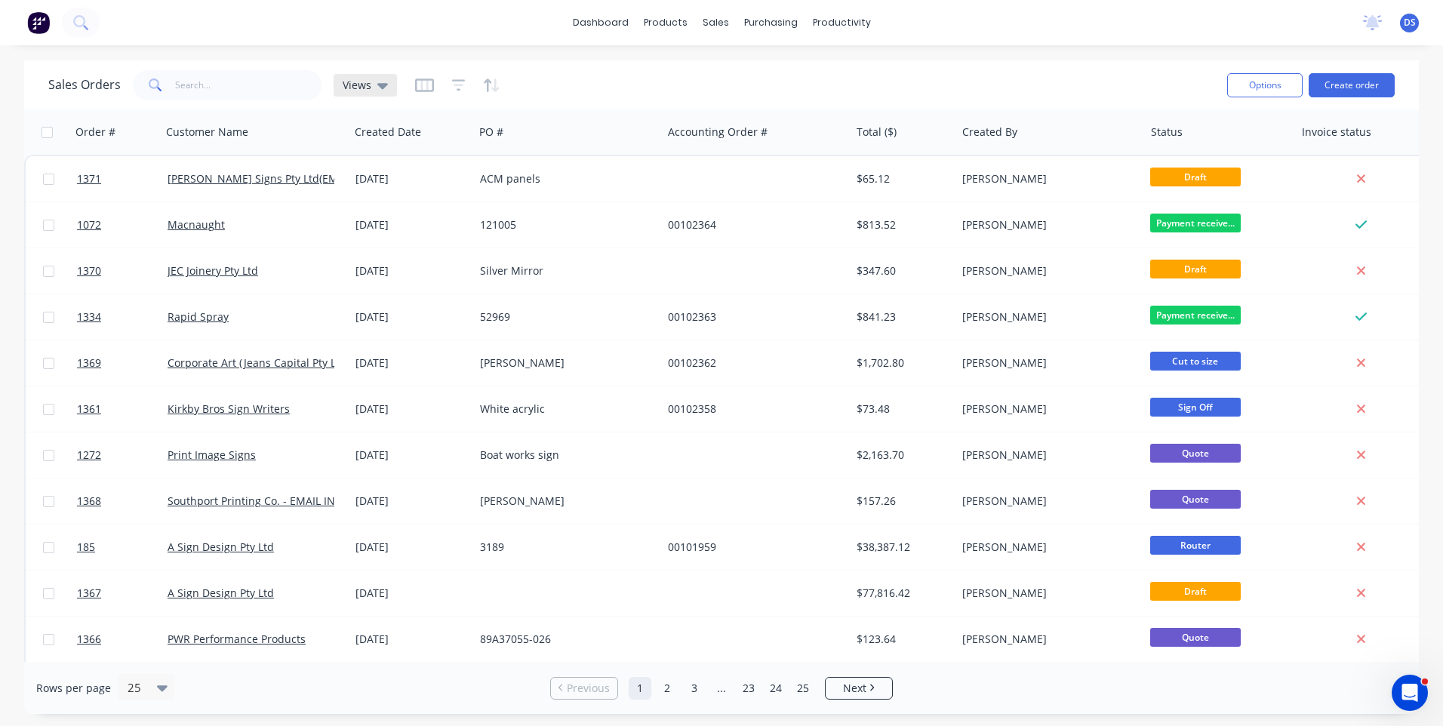
click at [389, 88] on div "Views" at bounding box center [365, 85] width 63 height 23
click at [373, 248] on button "Archived Orders" at bounding box center [424, 243] width 172 height 17
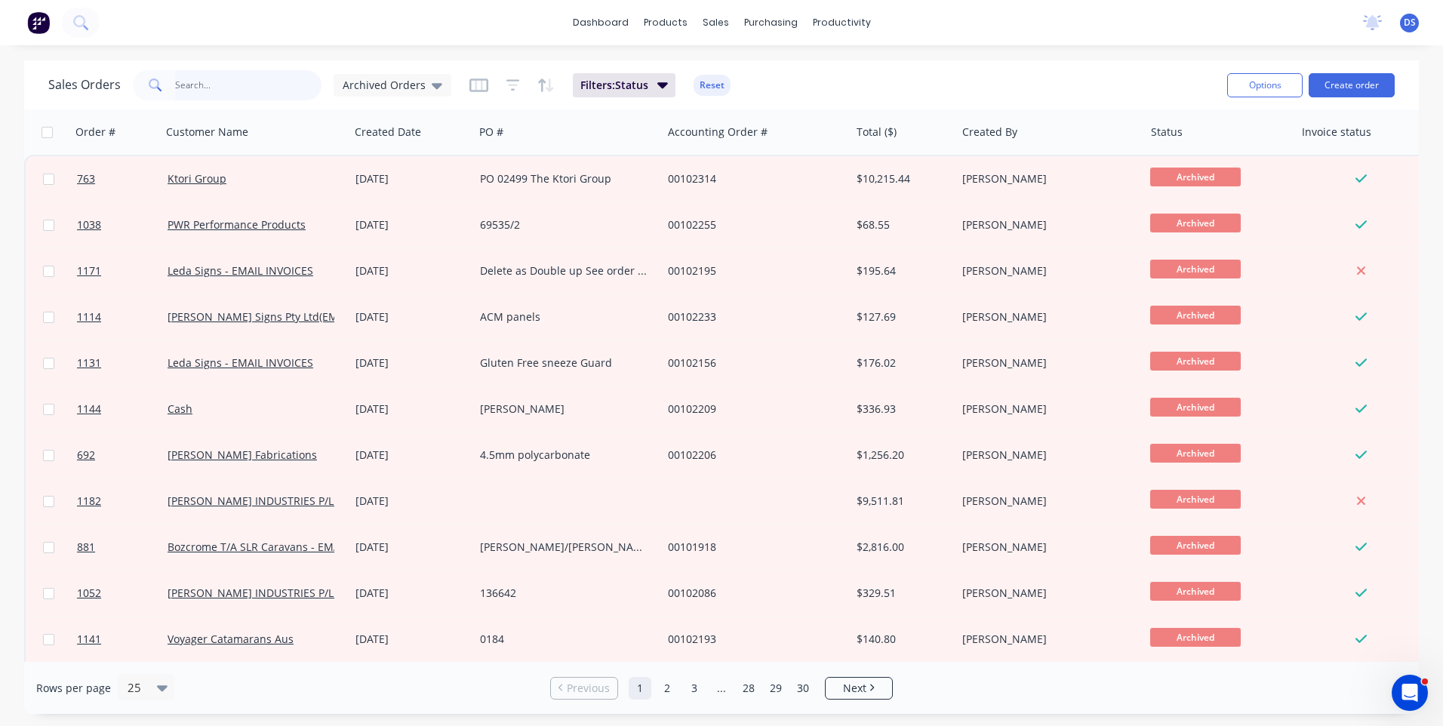
click at [241, 88] on input "text" at bounding box center [248, 85] width 147 height 30
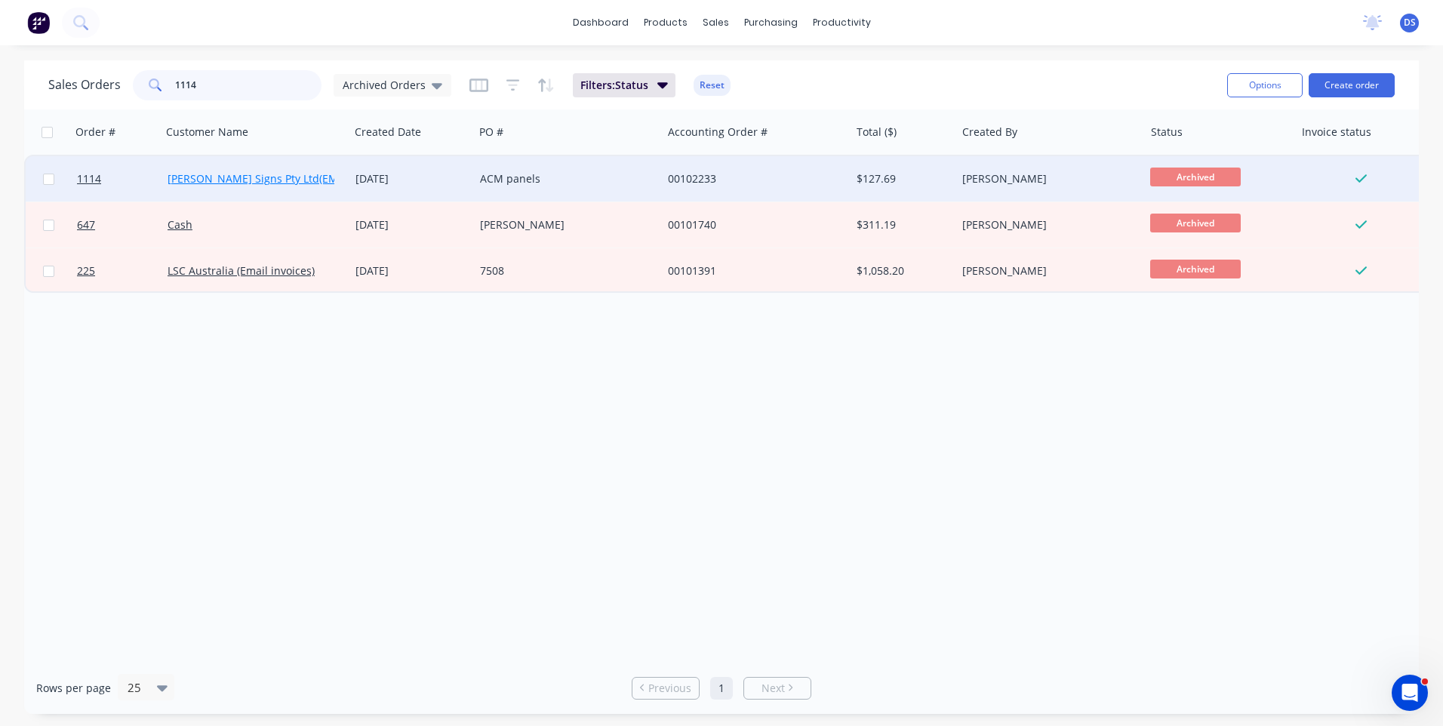
type input "1114"
click at [260, 181] on link "Ashmore Signs Pty Ltd(EMAIL INVOICES)" at bounding box center [287, 178] width 239 height 14
click at [527, 180] on div "ACM panels" at bounding box center [564, 178] width 168 height 15
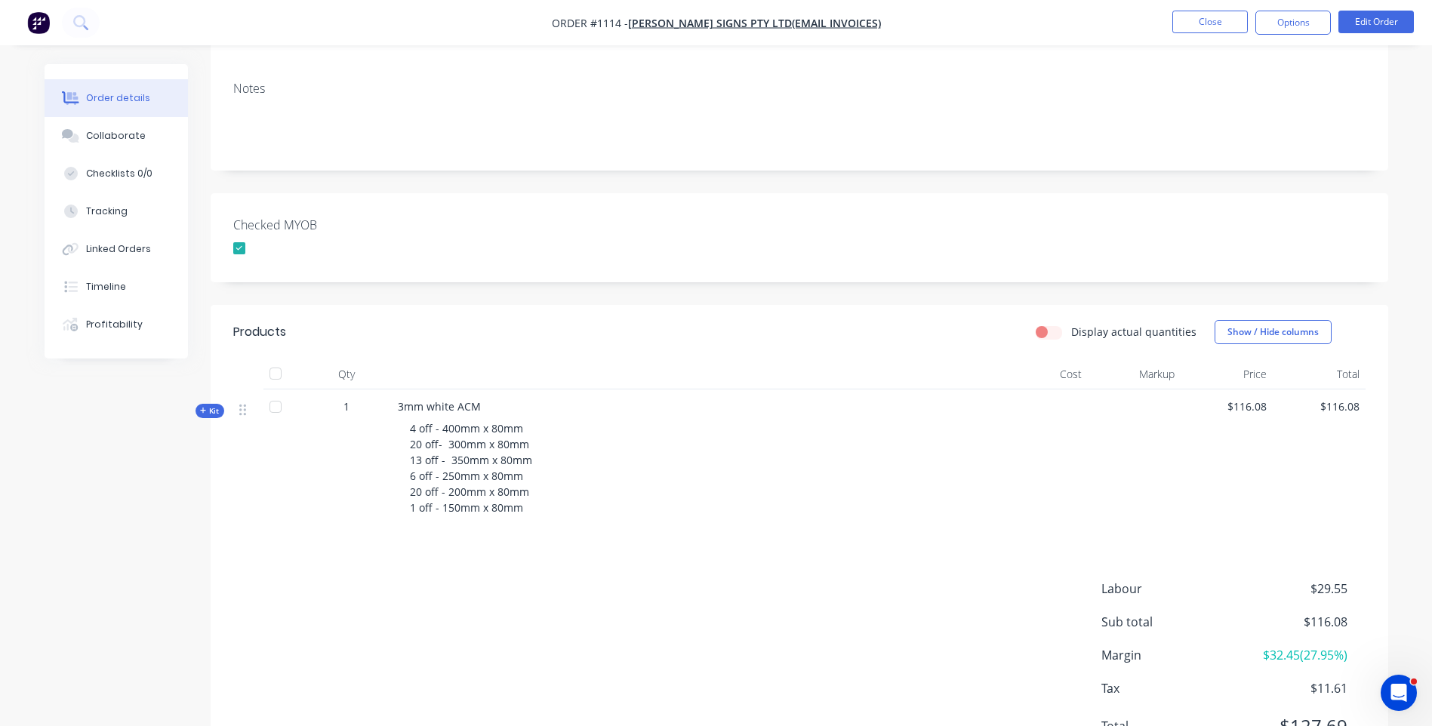
scroll to position [300, 0]
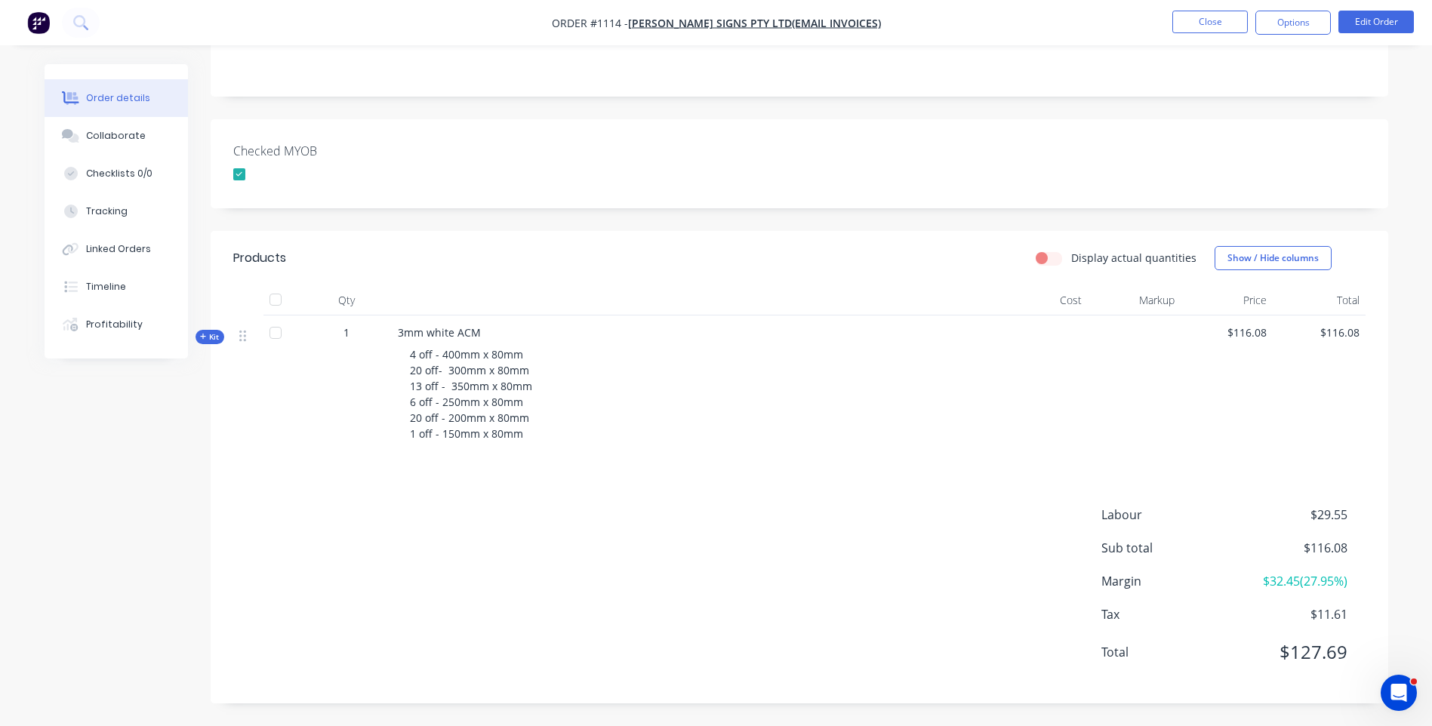
click at [200, 339] on icon at bounding box center [203, 337] width 7 height 8
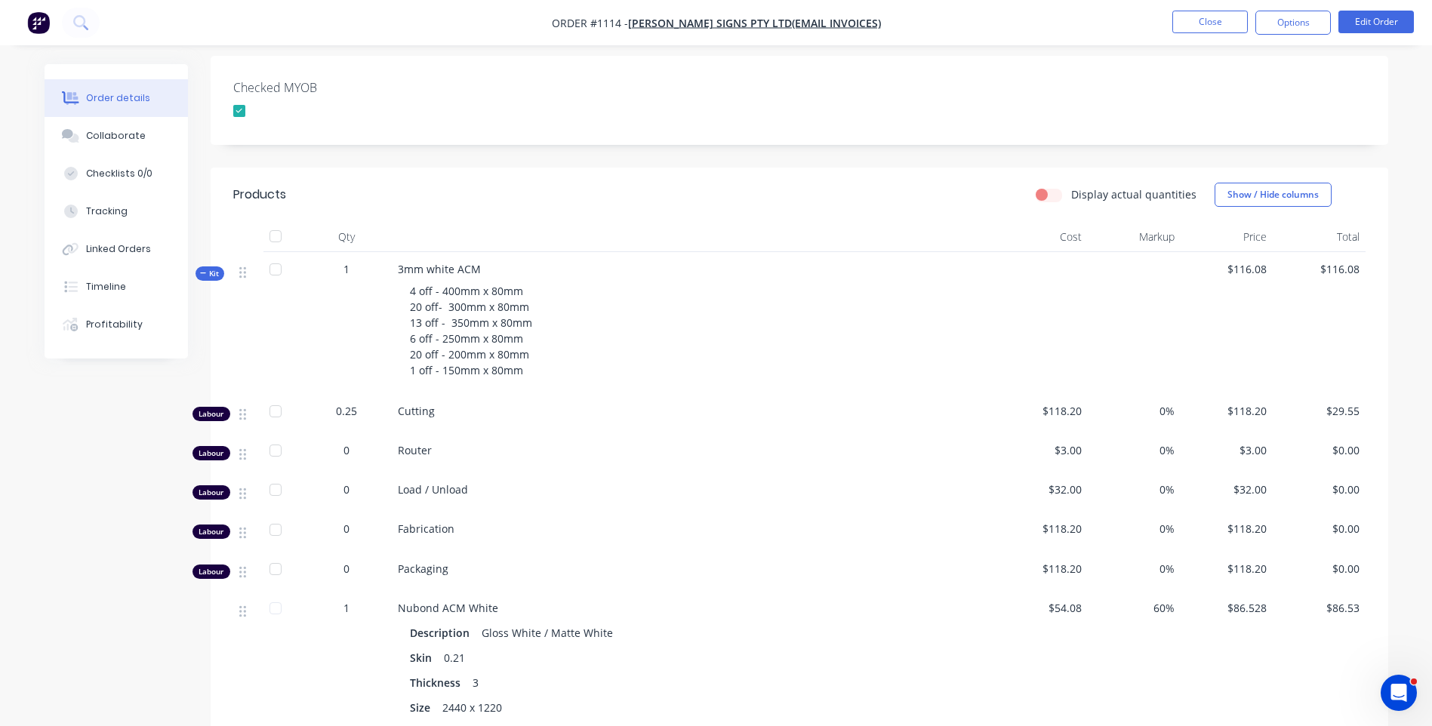
scroll to position [451, 0]
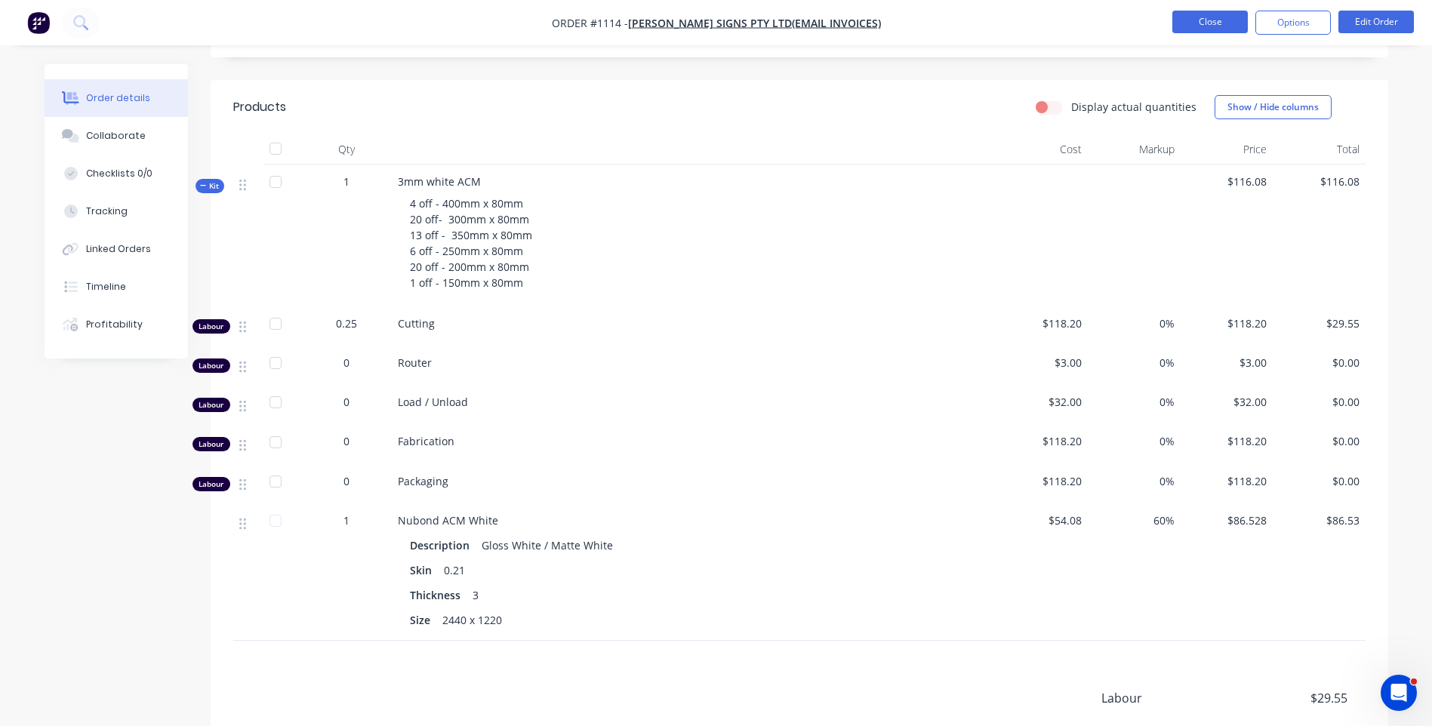
click at [1218, 26] on button "Close" at bounding box center [1209, 22] width 75 height 23
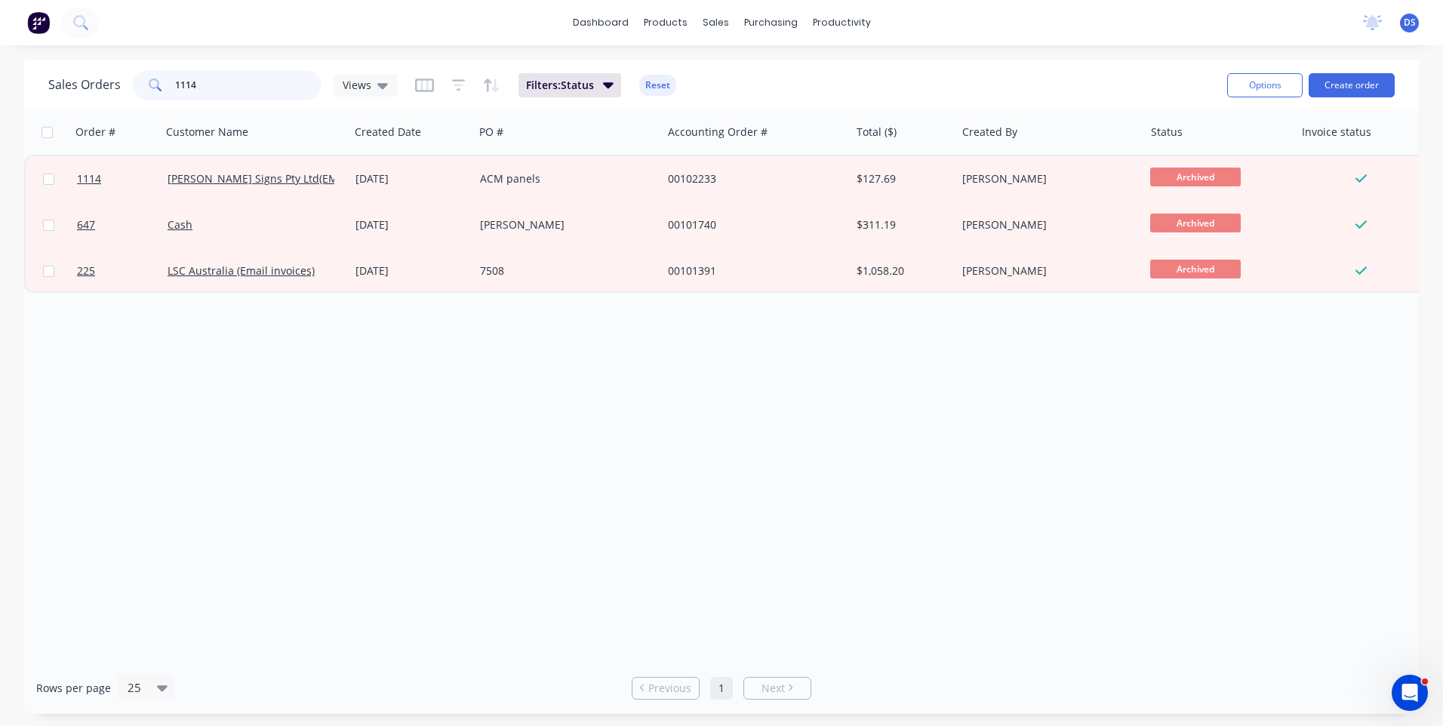
drag, startPoint x: 220, startPoint y: 85, endPoint x: 138, endPoint y: 81, distance: 82.4
click at [138, 81] on div "1114" at bounding box center [227, 85] width 189 height 30
click at [184, 326] on div "Order # Customer Name Created Date PO # Accounting Order # Total ($) Created By…" at bounding box center [721, 385] width 1395 height 552
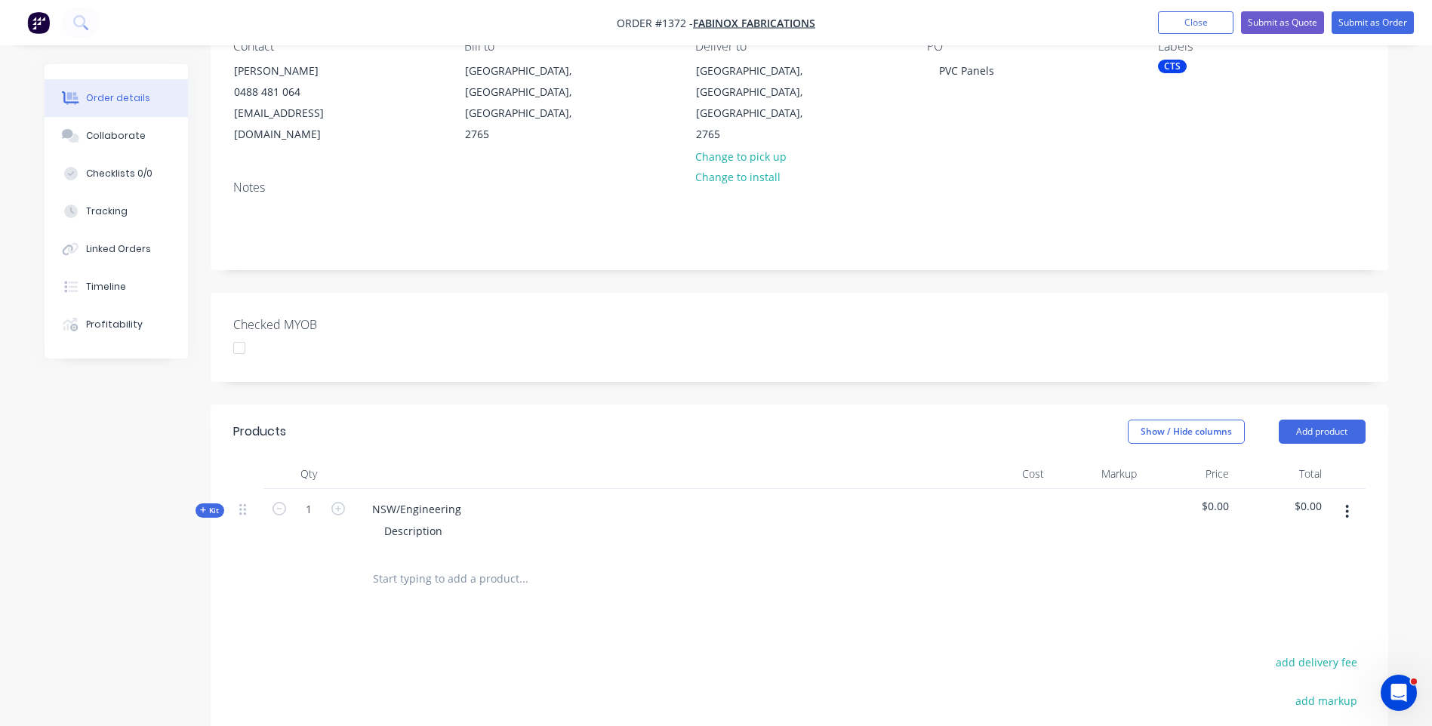
click at [205, 506] on icon at bounding box center [203, 510] width 7 height 8
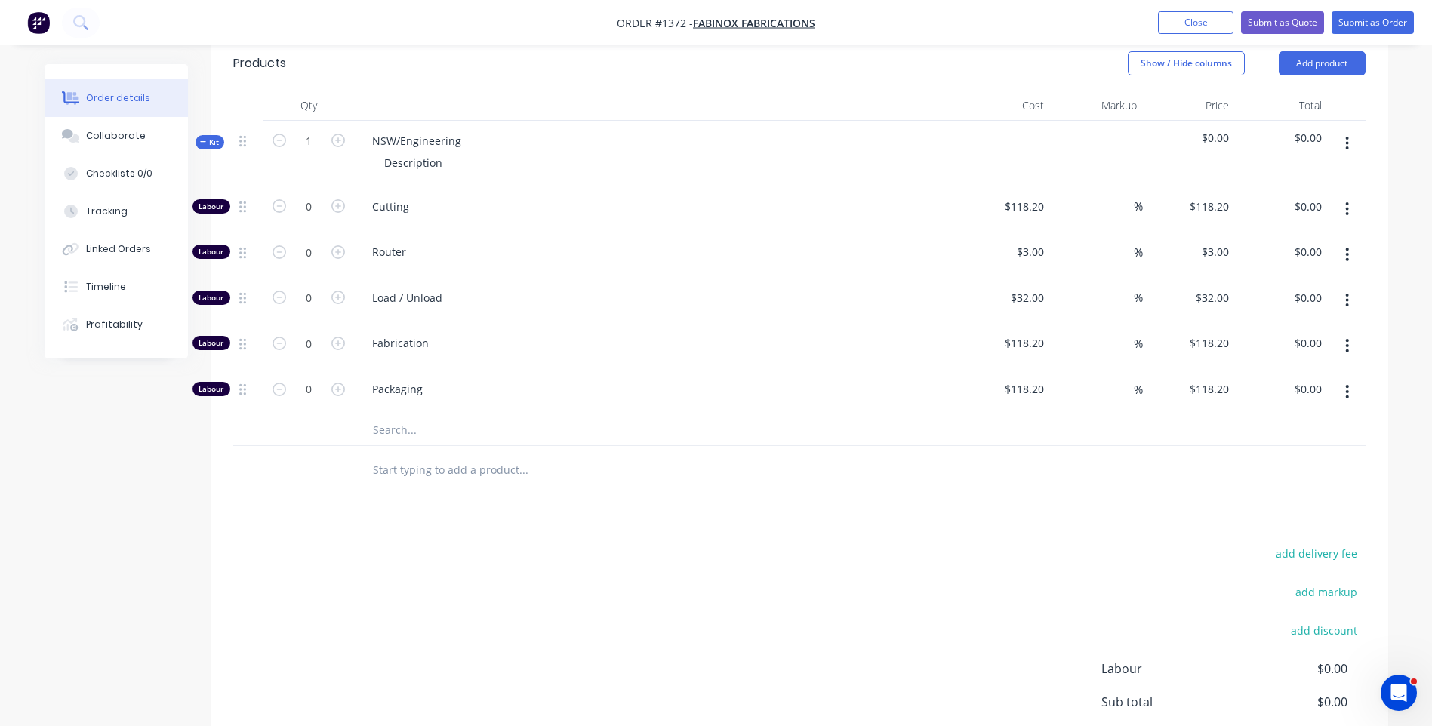
scroll to position [528, 0]
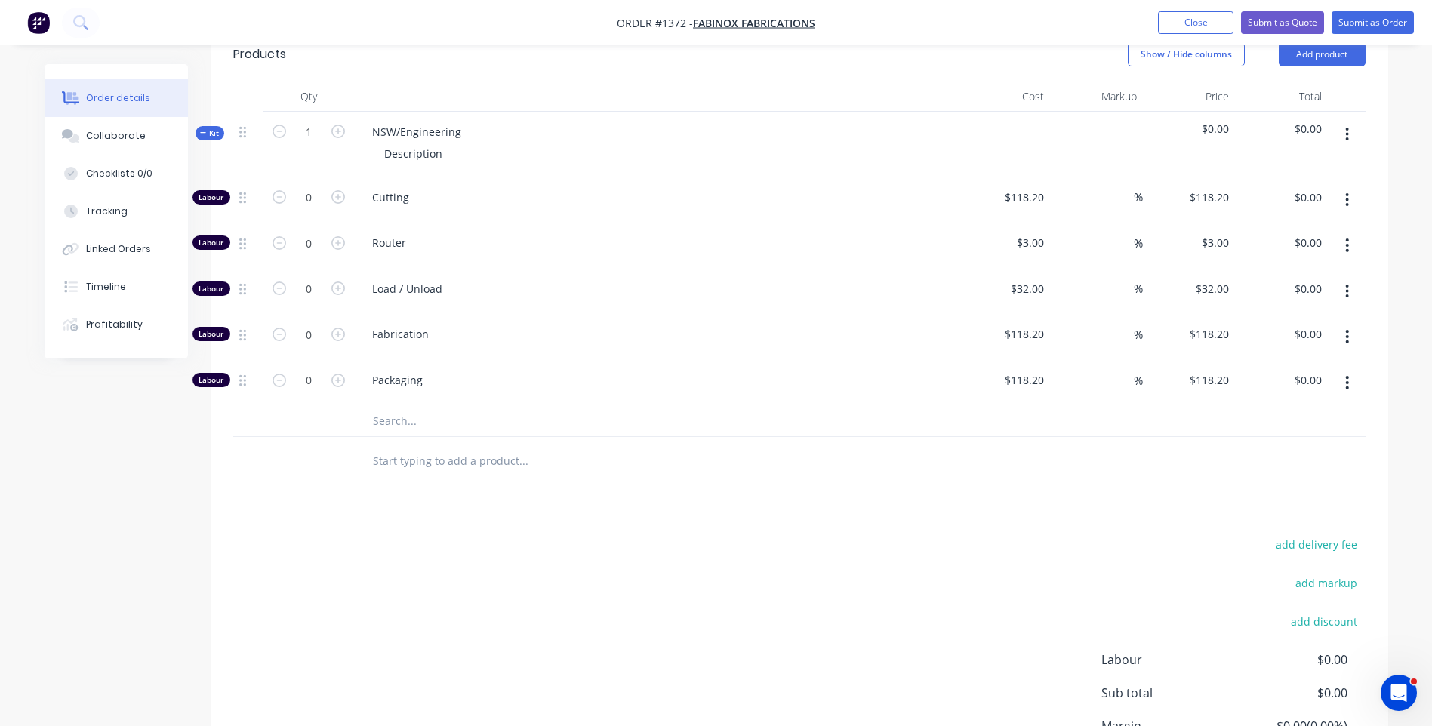
click at [383, 406] on input "text" at bounding box center [523, 421] width 302 height 30
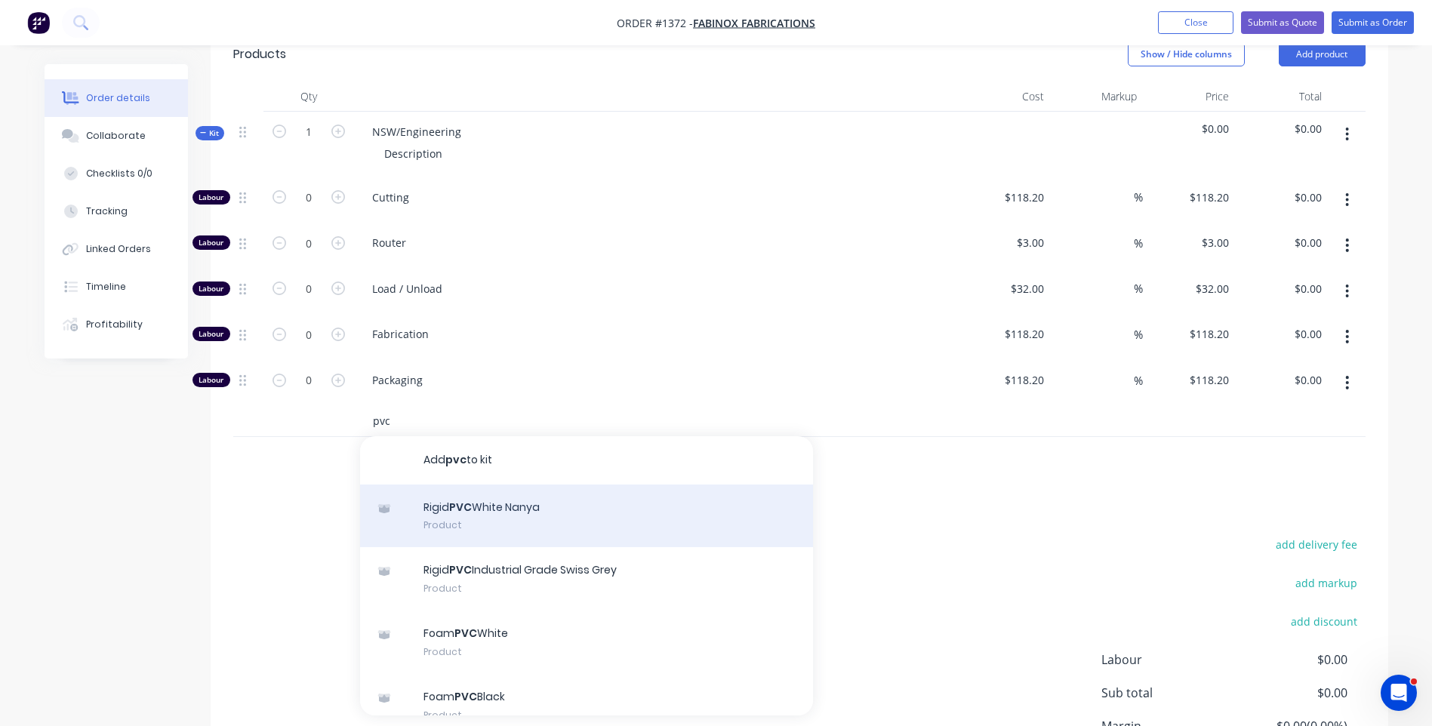
type input "pvc"
click at [465, 500] on div "Rigid PVC White Nanya Product" at bounding box center [586, 516] width 453 height 63
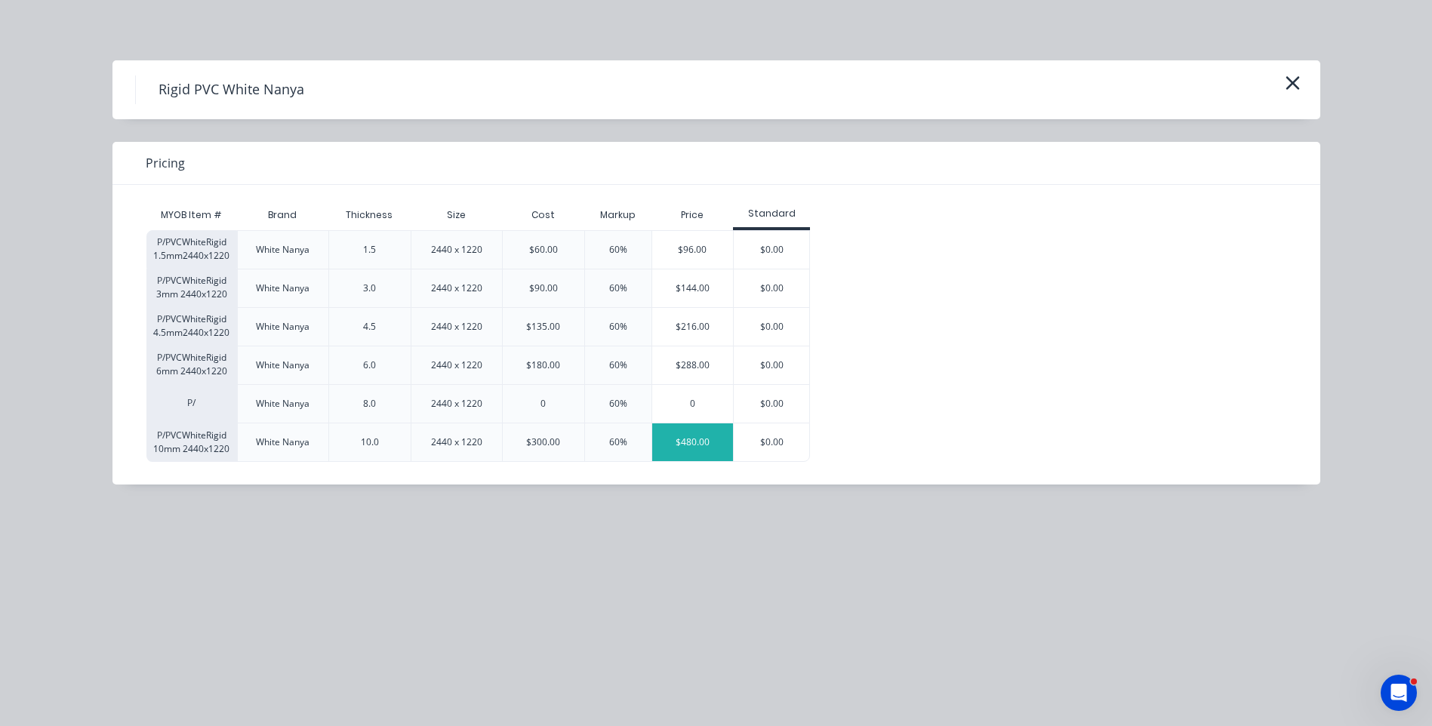
click at [694, 438] on div "$480.00" at bounding box center [693, 442] width 82 height 38
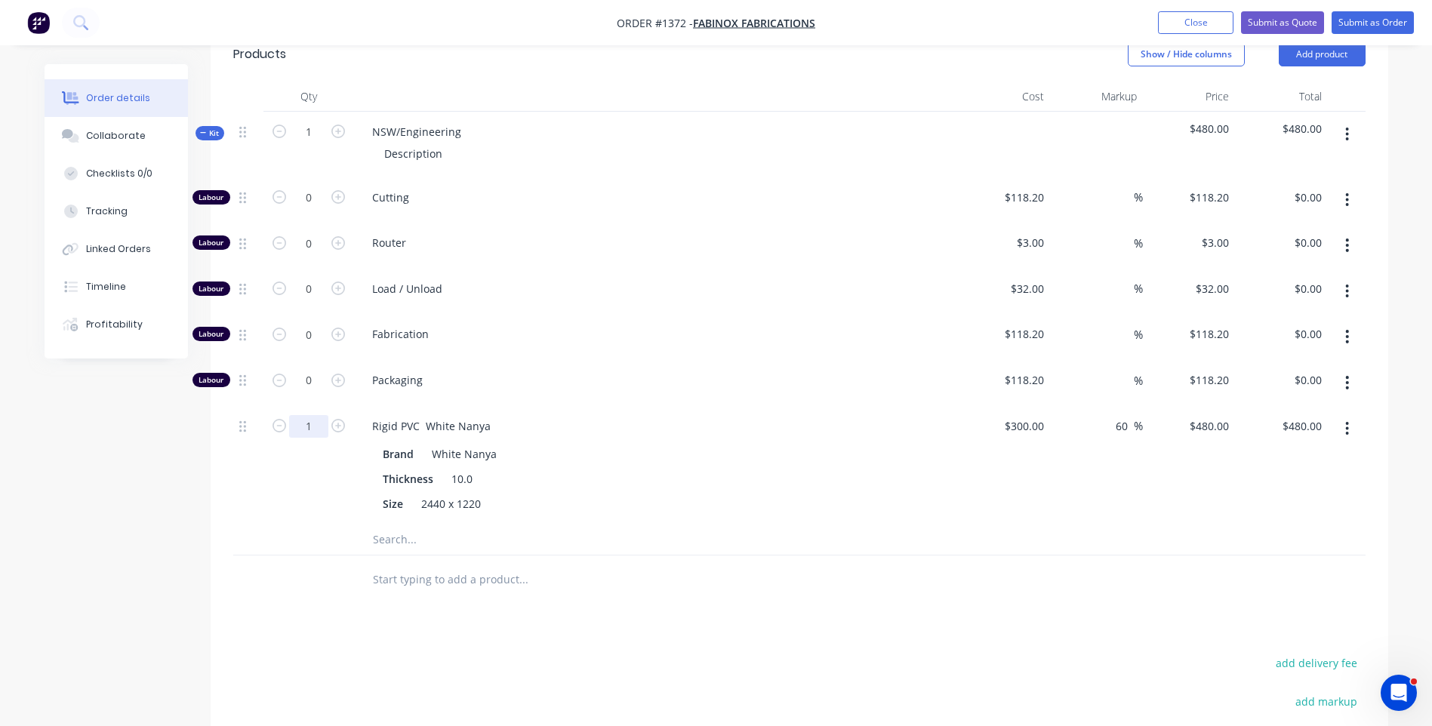
click at [313, 209] on input "1" at bounding box center [308, 197] width 39 height 23
type input "0.25"
type input "$120.00"
click at [337, 190] on icon "button" at bounding box center [338, 197] width 14 height 14
type input "1"
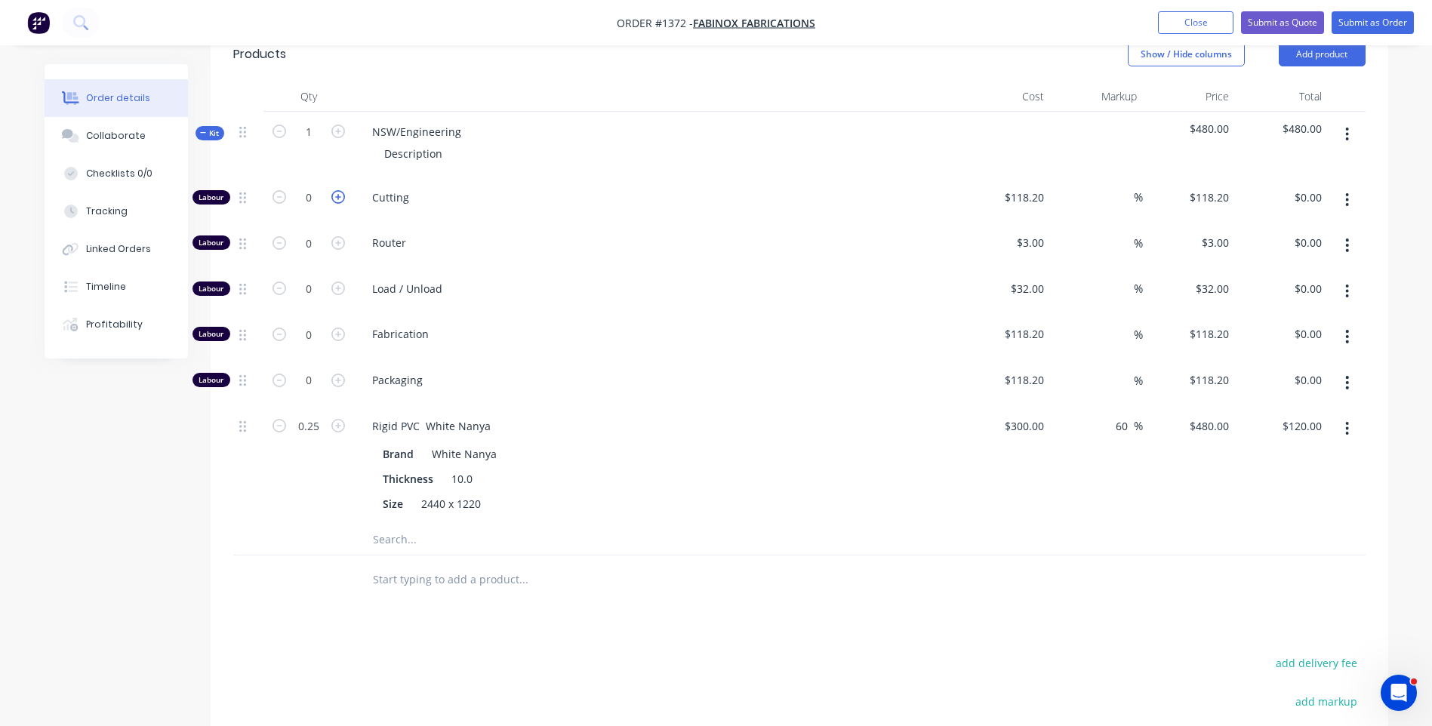
type input "$118.20"
click at [337, 190] on icon "button" at bounding box center [338, 197] width 14 height 14
type input "2"
type input "$236.40"
click at [1035, 186] on input "118.2" at bounding box center [1032, 197] width 35 height 22
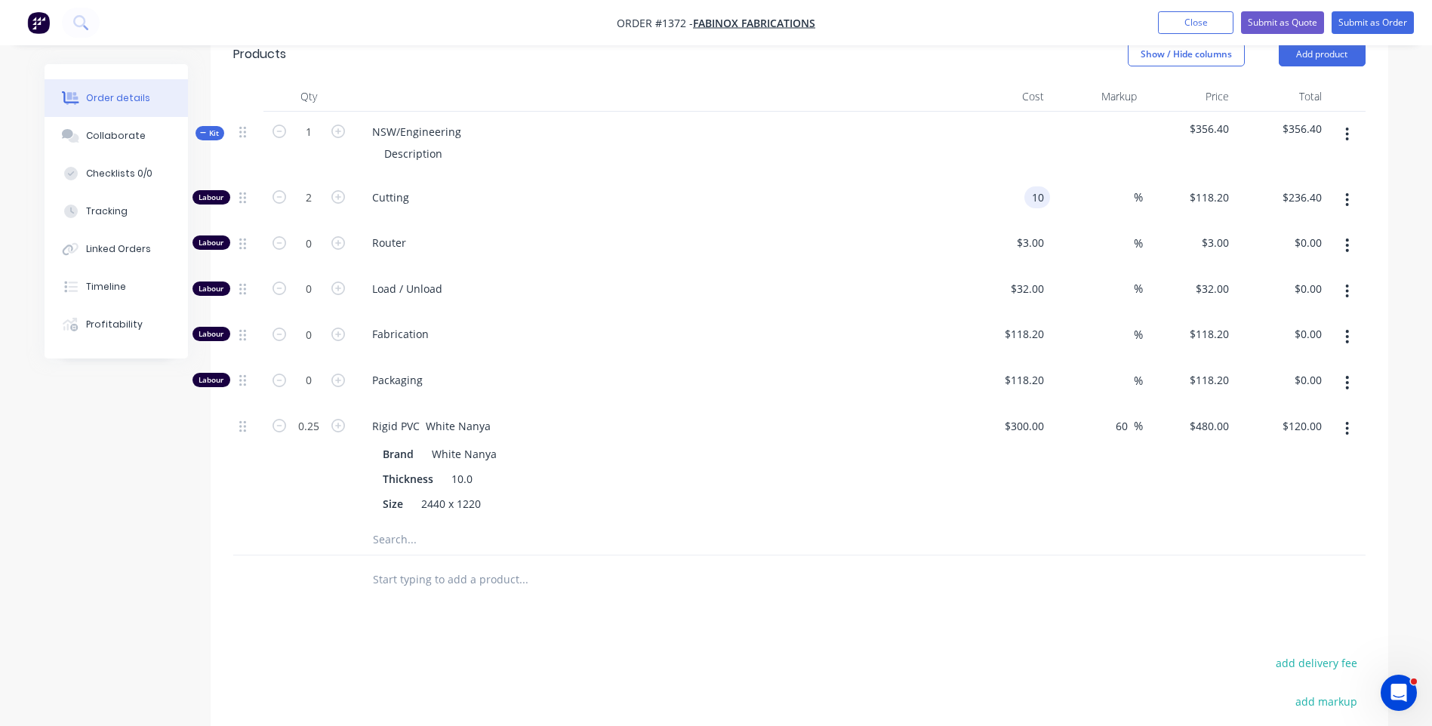
type input "$10.00"
type input "$20.00"
click at [888, 281] on span "Load / Unload" at bounding box center [662, 289] width 580 height 16
drag, startPoint x: 464, startPoint y: 112, endPoint x: 368, endPoint y: 111, distance: 95.8
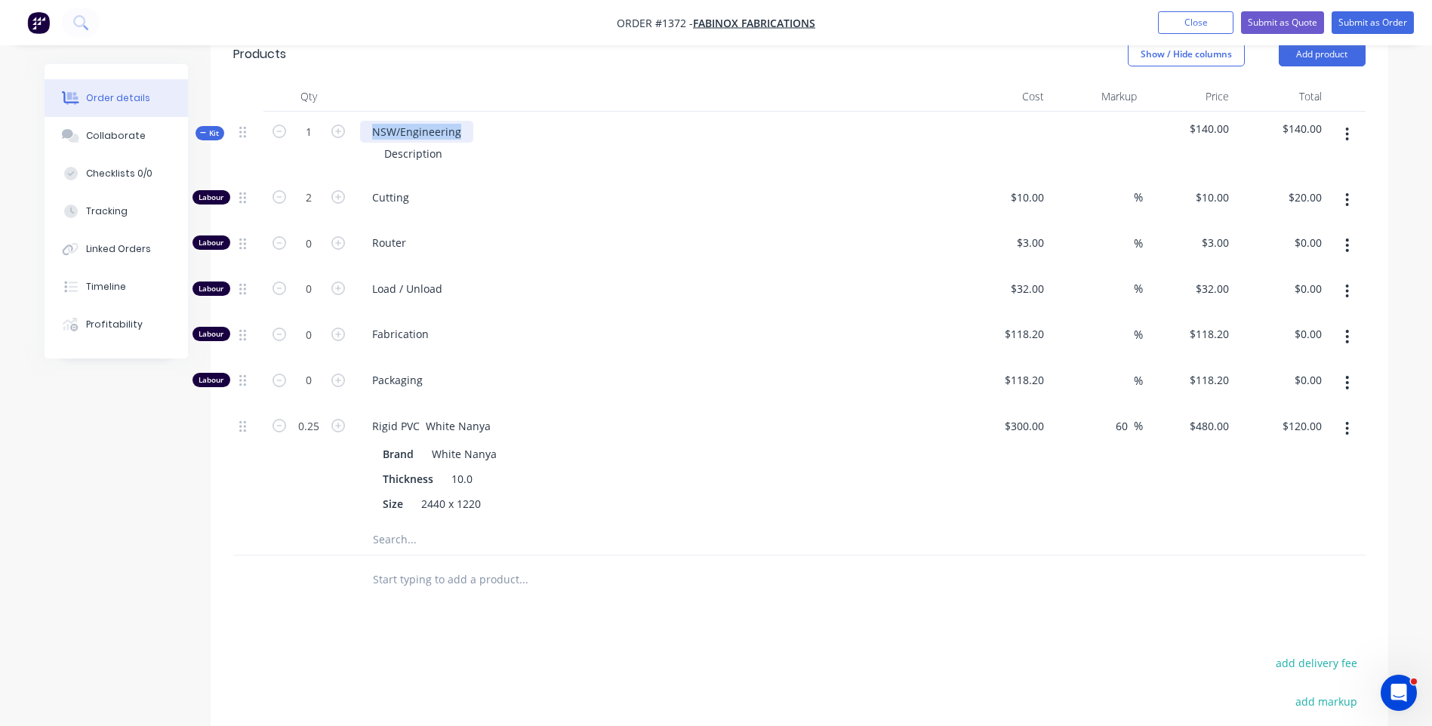
click at [368, 121] on div "NSW/Engineering" at bounding box center [416, 132] width 113 height 22
click at [1349, 420] on icon "button" at bounding box center [1347, 428] width 4 height 17
click at [1254, 518] on div "Delete" at bounding box center [1293, 529] width 116 height 22
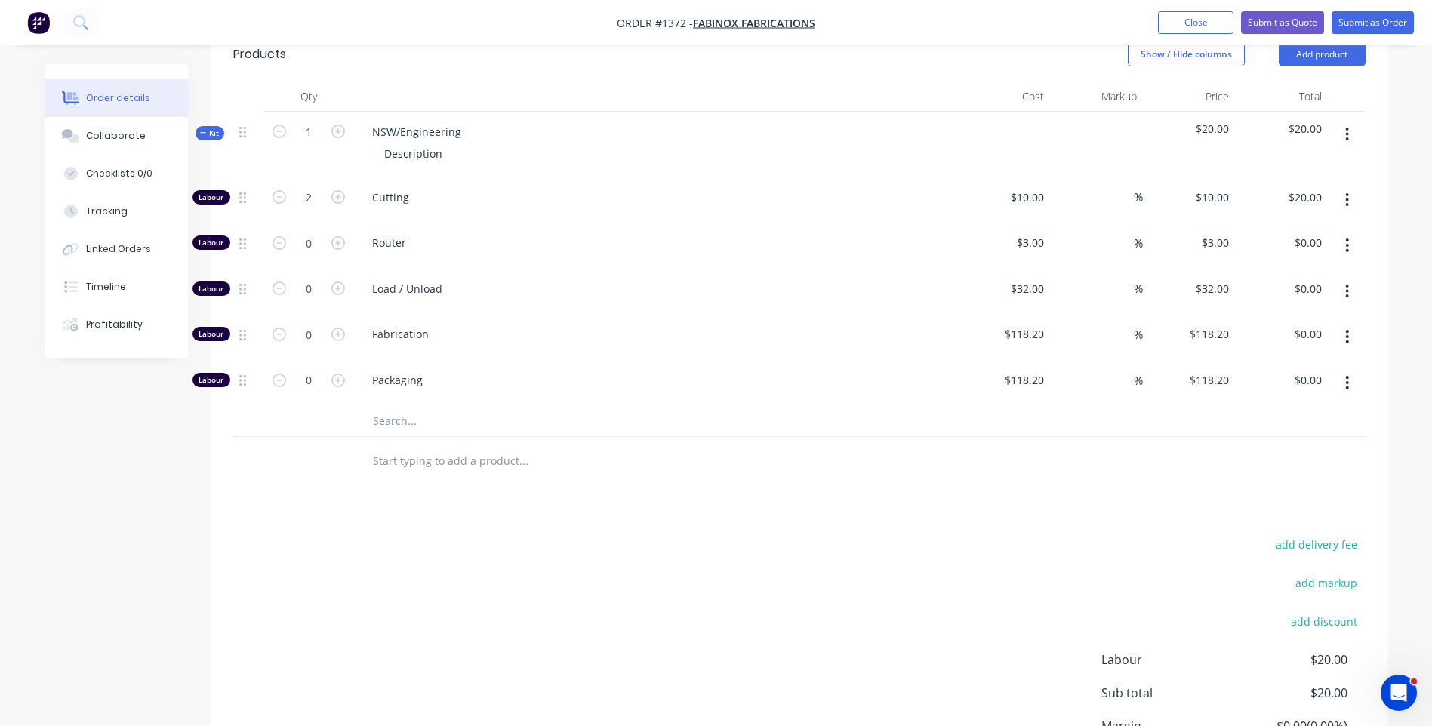
click at [389, 406] on input "text" at bounding box center [523, 421] width 302 height 30
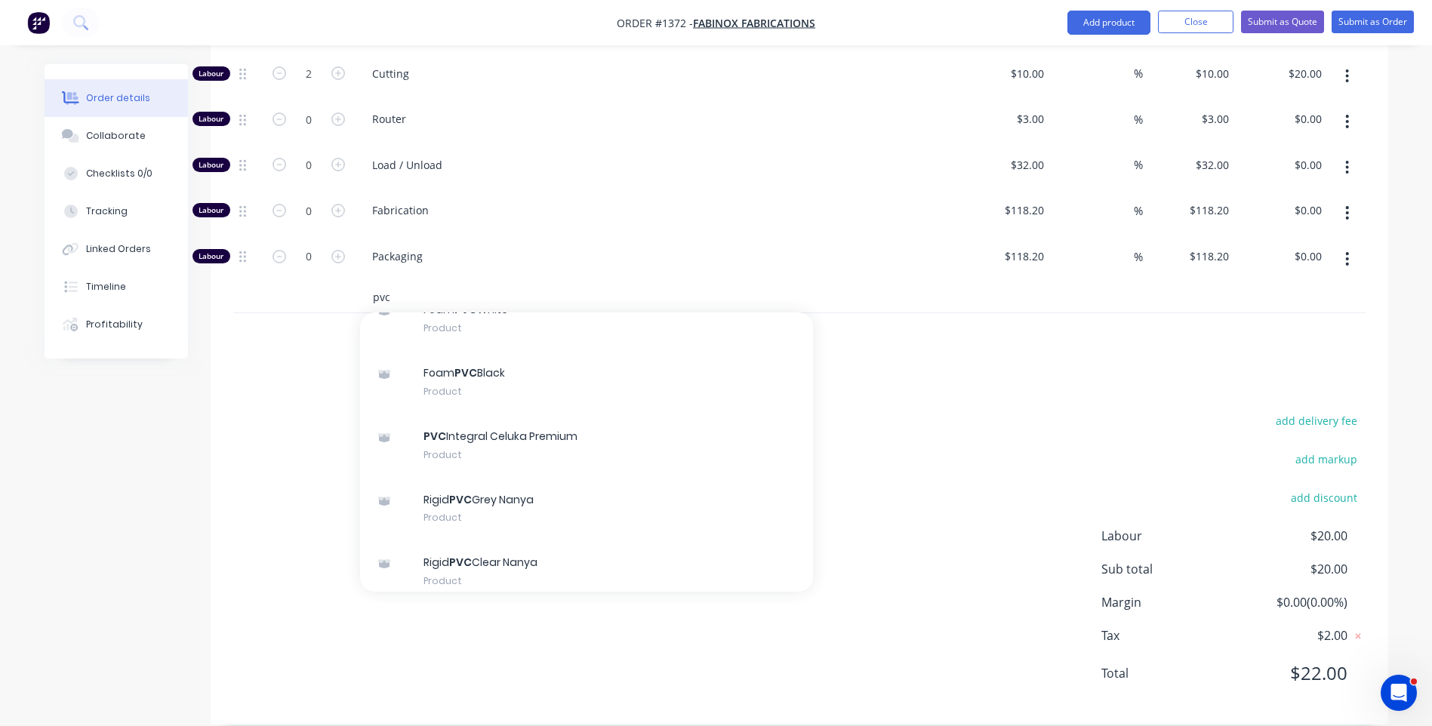
scroll to position [226, 0]
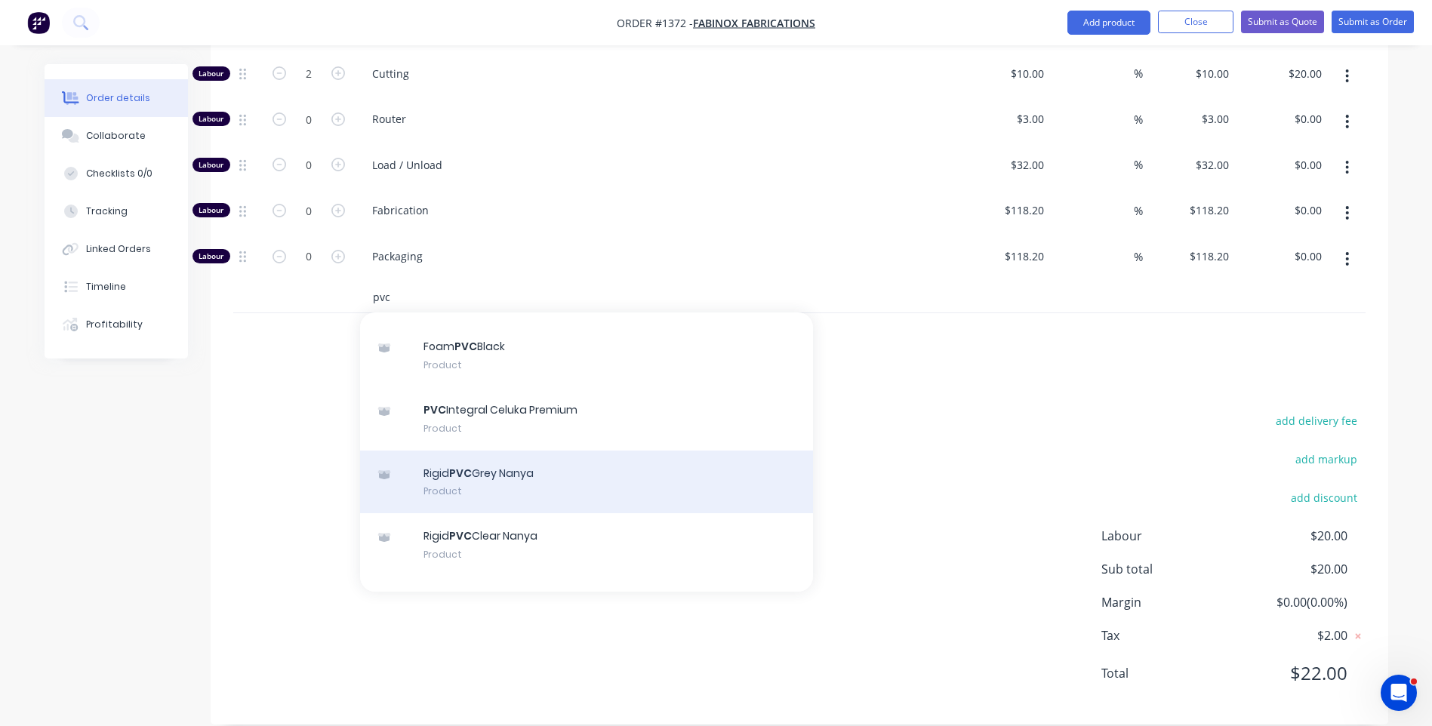
type input "pvc"
click at [524, 451] on div "Rigid PVC Grey Nanya Product" at bounding box center [586, 482] width 453 height 63
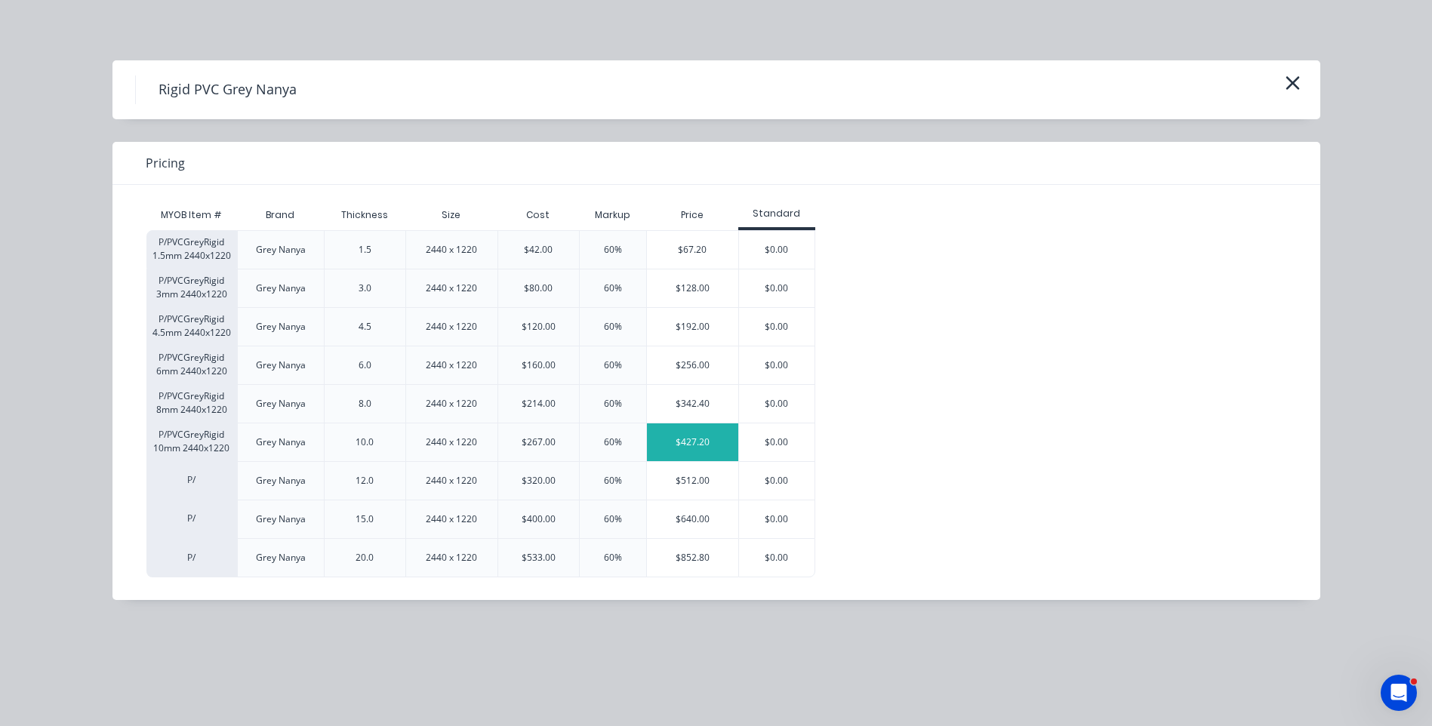
click at [688, 449] on div "$427.20" at bounding box center [692, 442] width 91 height 38
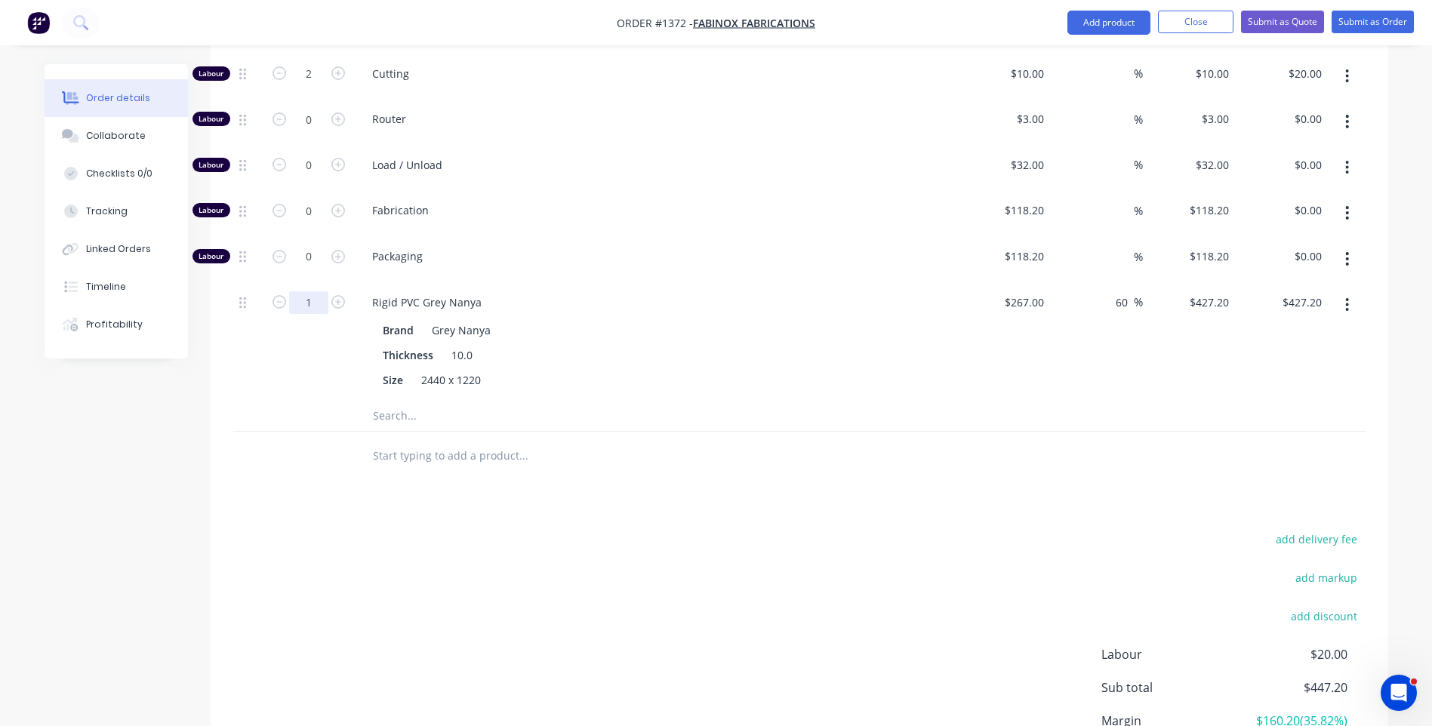
click at [315, 85] on input "1" at bounding box center [308, 74] width 39 height 23
type input "0.25"
type input "$106.80"
click at [751, 344] on div "Thickness 10.0" at bounding box center [653, 355] width 552 height 22
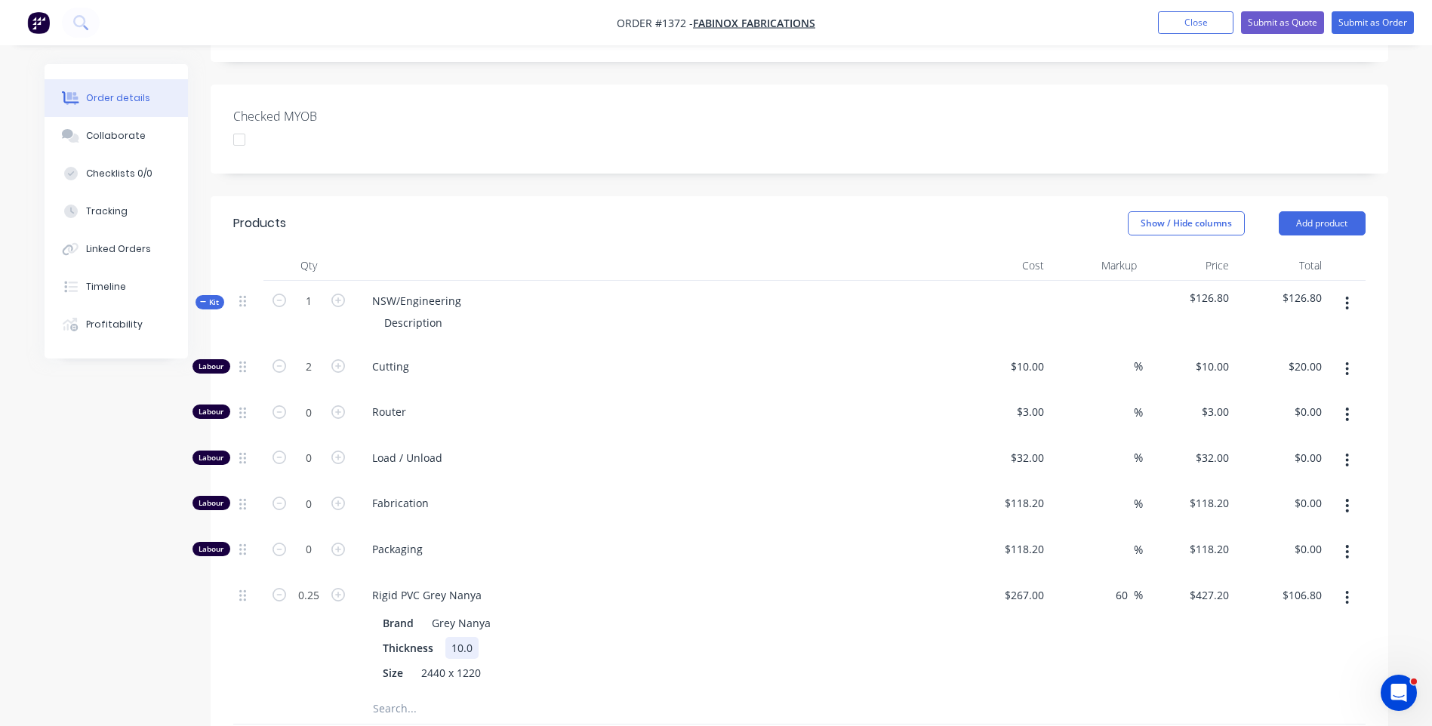
scroll to position [350, 0]
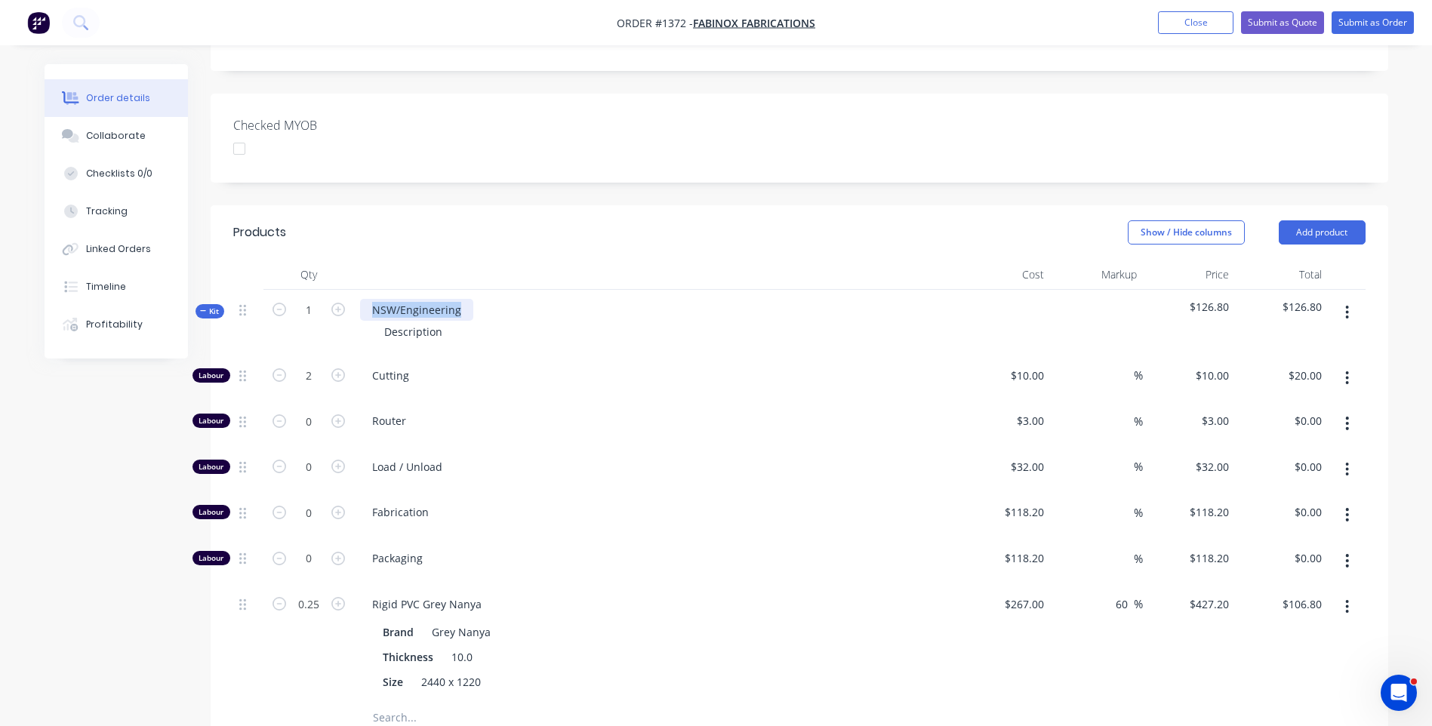
drag, startPoint x: 463, startPoint y: 289, endPoint x: 367, endPoint y: 287, distance: 95.9
click at [367, 299] on div "NSW/Engineering" at bounding box center [416, 310] width 113 height 22
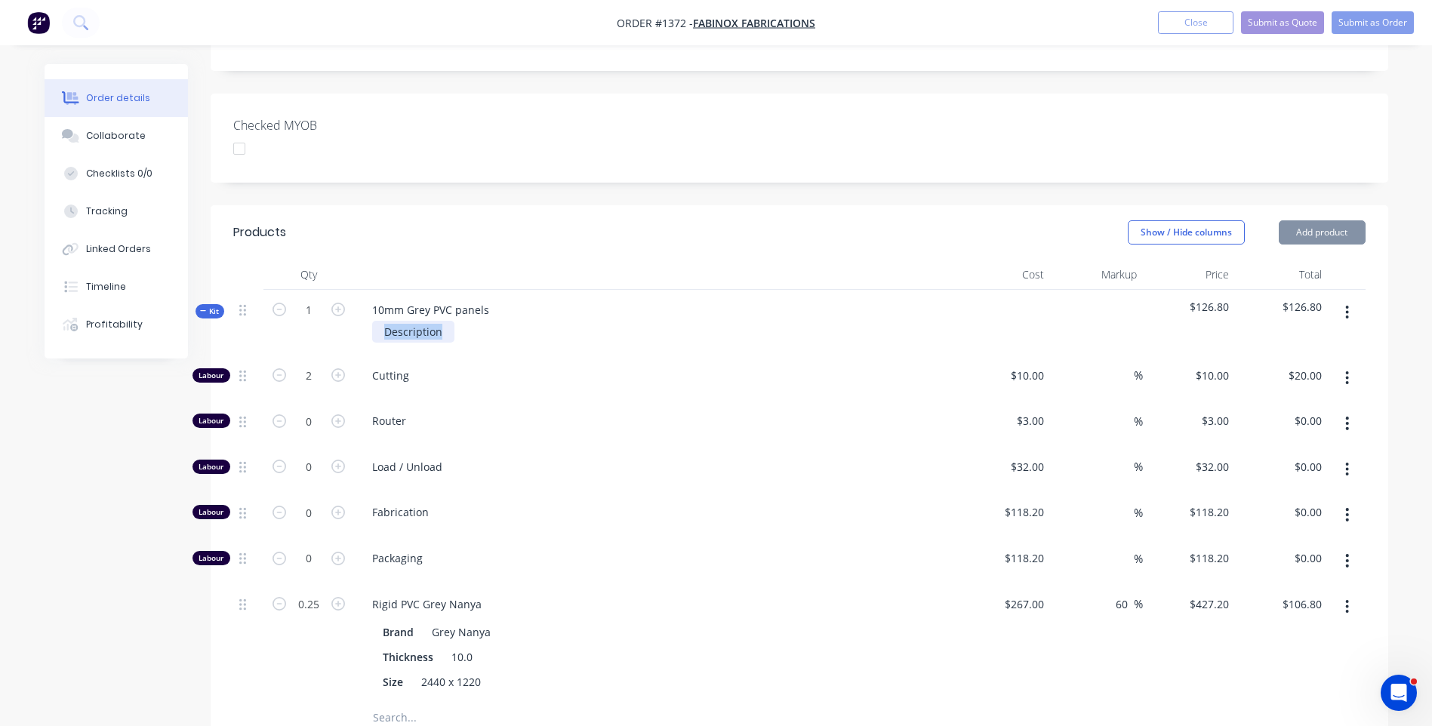
drag, startPoint x: 441, startPoint y: 311, endPoint x: 375, endPoint y: 312, distance: 65.7
click at [375, 321] on div "Description" at bounding box center [413, 332] width 82 height 22
click at [124, 520] on div "Created by Darren Created 03/09/25 Required Assigned to Add team member Status …" at bounding box center [716, 441] width 1343 height 1454
drag, startPoint x: 448, startPoint y: 313, endPoint x: 380, endPoint y: 313, distance: 68.7
click at [380, 321] on div "Description" at bounding box center [413, 332] width 82 height 22
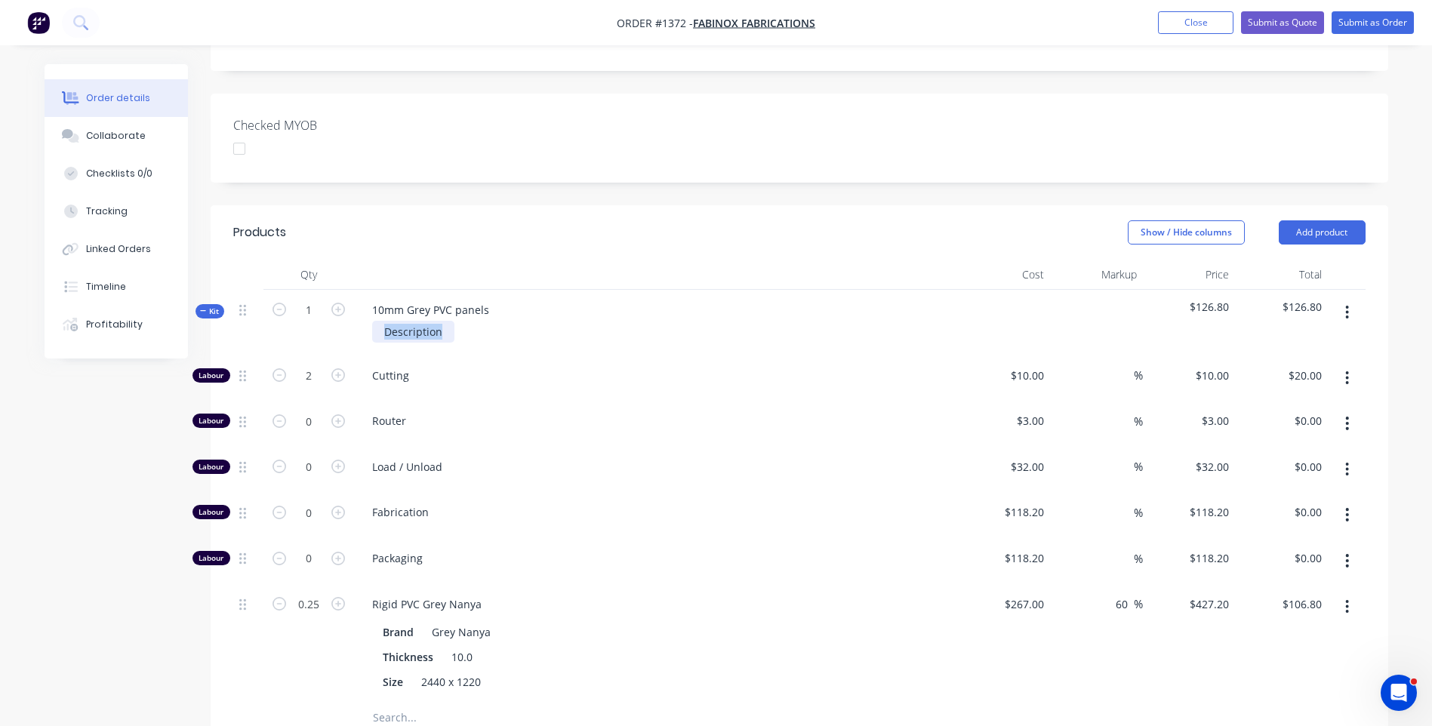
paste div
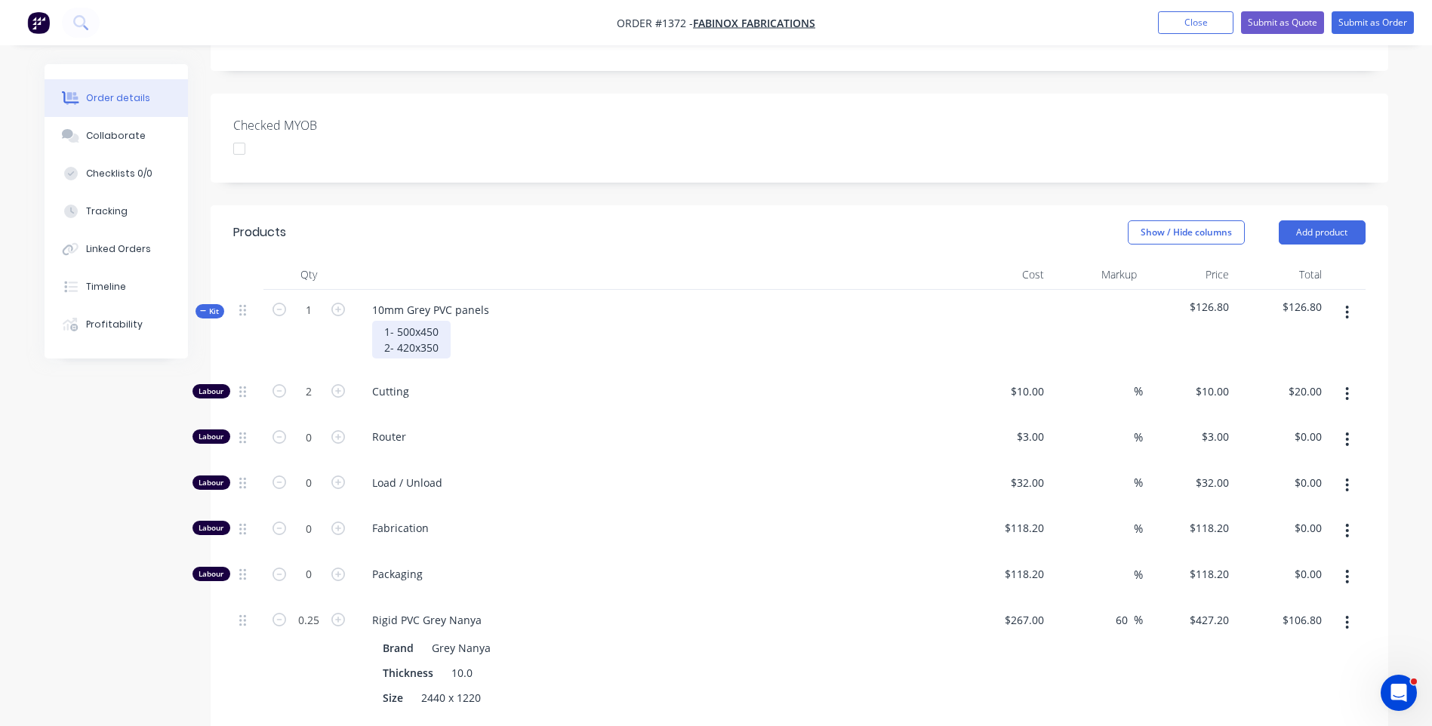
click at [397, 321] on div "1- 500x450 2- 420x350" at bounding box center [411, 340] width 78 height 38
click at [423, 321] on div "1 @ 500x450 2- 420x350" at bounding box center [416, 340] width 88 height 38
click at [471, 321] on div "1 @ 500mmx450 2- 420x350" at bounding box center [425, 340] width 107 height 38
click at [397, 327] on div "1 @ 500mmx450mm 2- 420x350" at bounding box center [435, 340] width 127 height 38
click at [422, 325] on div "1 @ 500mmx450mm 2 @ 420x350" at bounding box center [435, 340] width 127 height 38
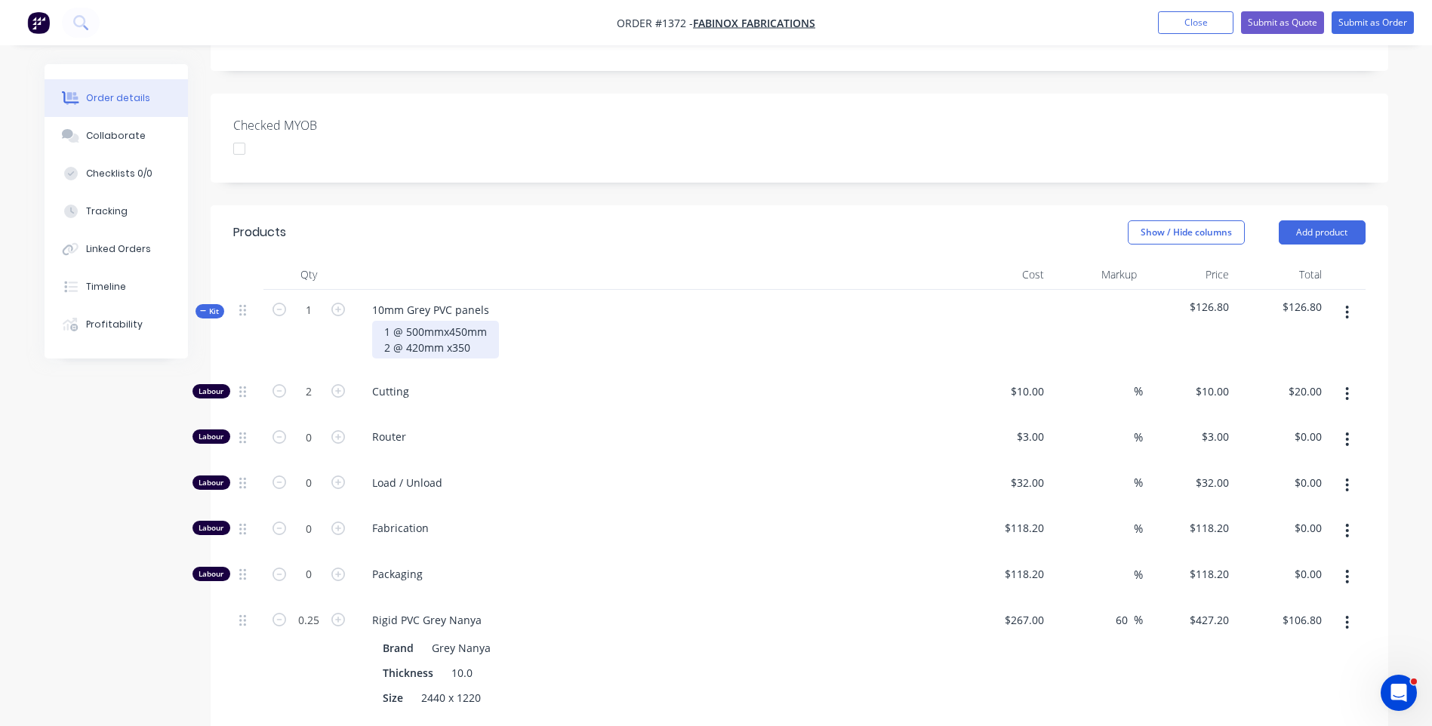
click at [449, 326] on div "1 @ 500mmx450mm 2 @ 420mm x350" at bounding box center [435, 340] width 127 height 38
click at [475, 325] on div "1 @ 500mmx450mm 2 @ 420mm x 350" at bounding box center [435, 340] width 127 height 38
click at [441, 321] on div "1 @ 500mmx450mm 2 @ 420mm x 350mm" at bounding box center [438, 340] width 133 height 38
click at [450, 321] on div "1 @ 500mm x450mm 2 @ 420mm x 350mm" at bounding box center [438, 340] width 133 height 38
click at [551, 371] on div "Cutting" at bounding box center [656, 394] width 604 height 46
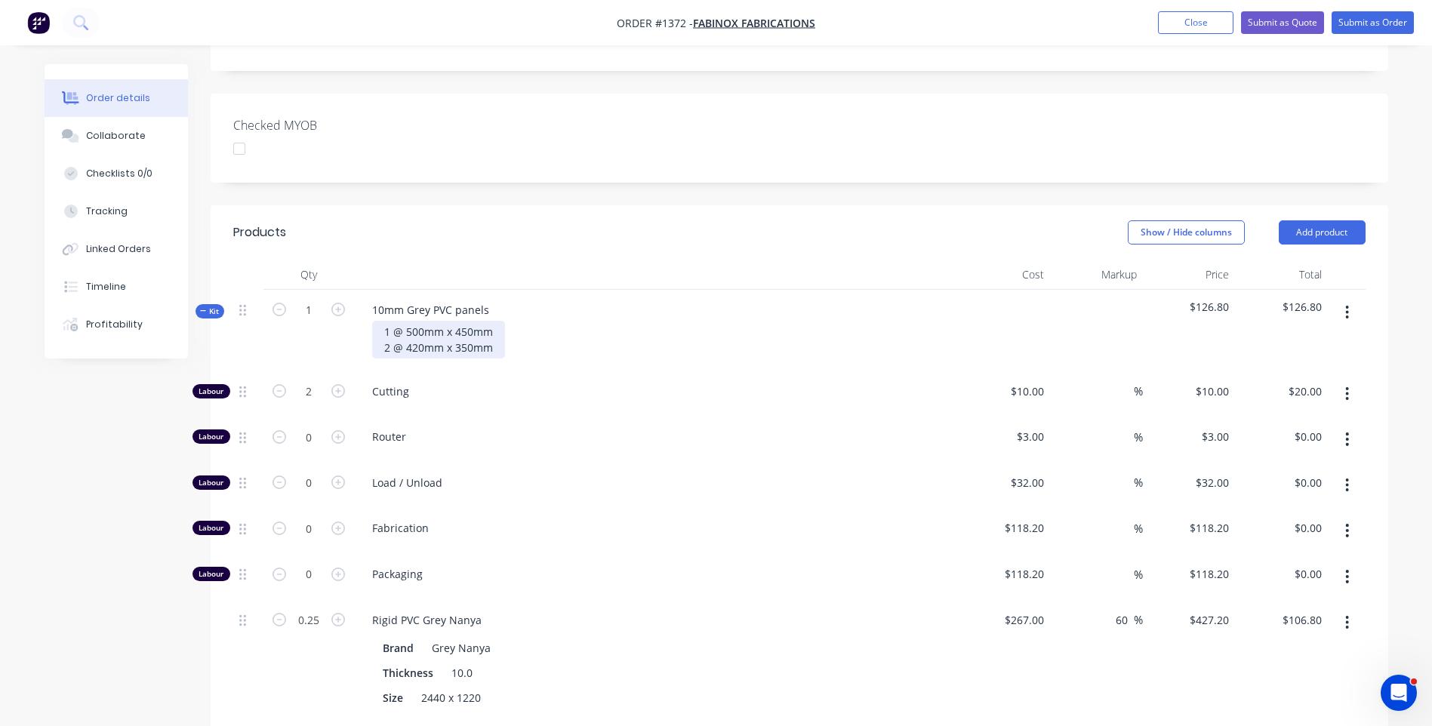
click at [389, 323] on div "1 @ 500mm x 450mm 2 @ 420mm x 350mm" at bounding box center [438, 340] width 133 height 38
click at [663, 384] on div "Cutting" at bounding box center [656, 394] width 604 height 46
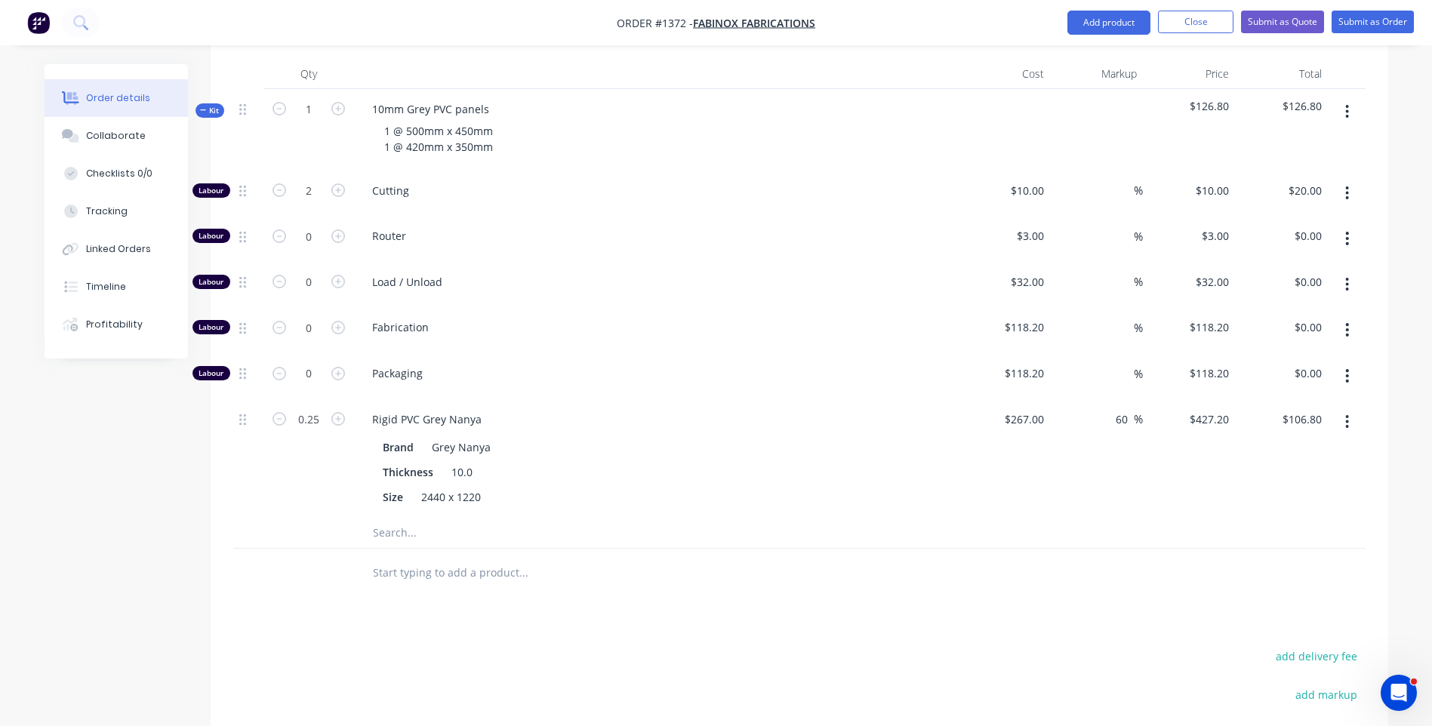
scroll to position [577, 0]
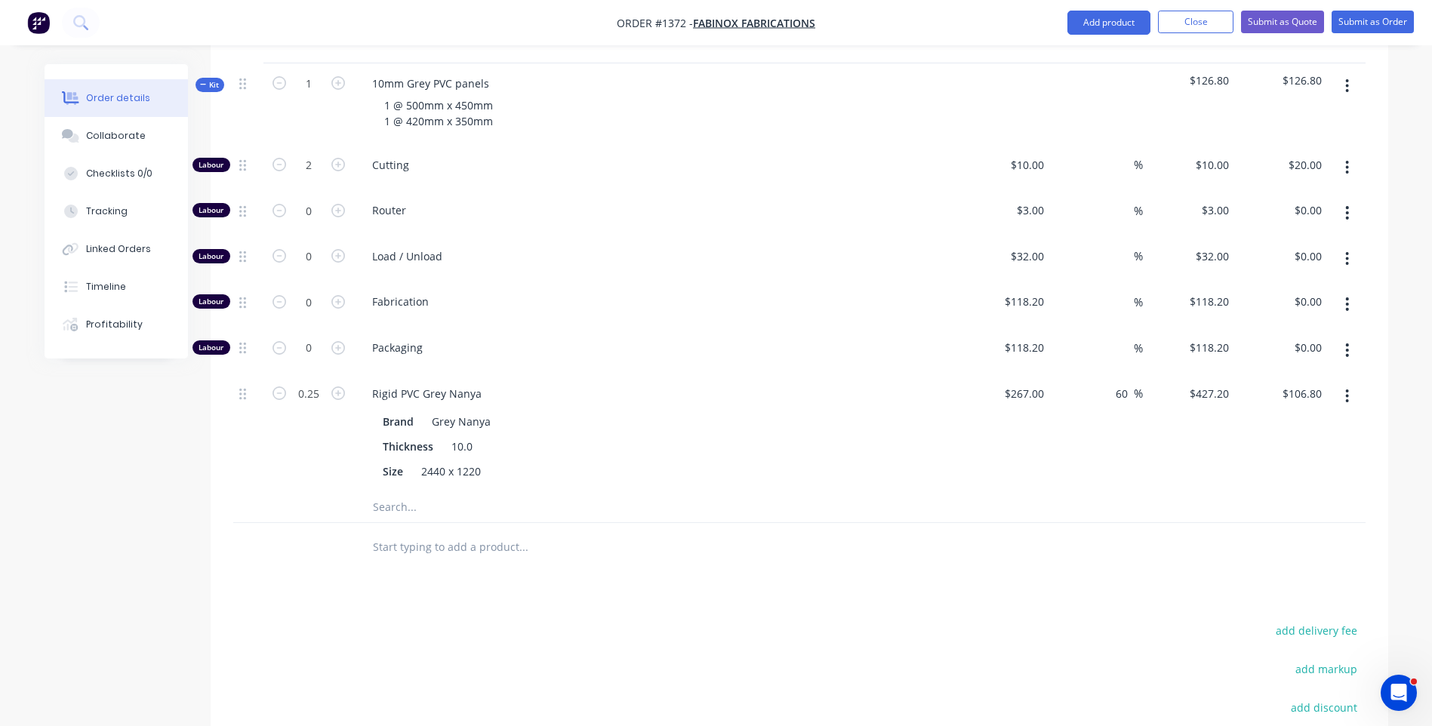
click at [397, 492] on input "text" at bounding box center [523, 507] width 302 height 30
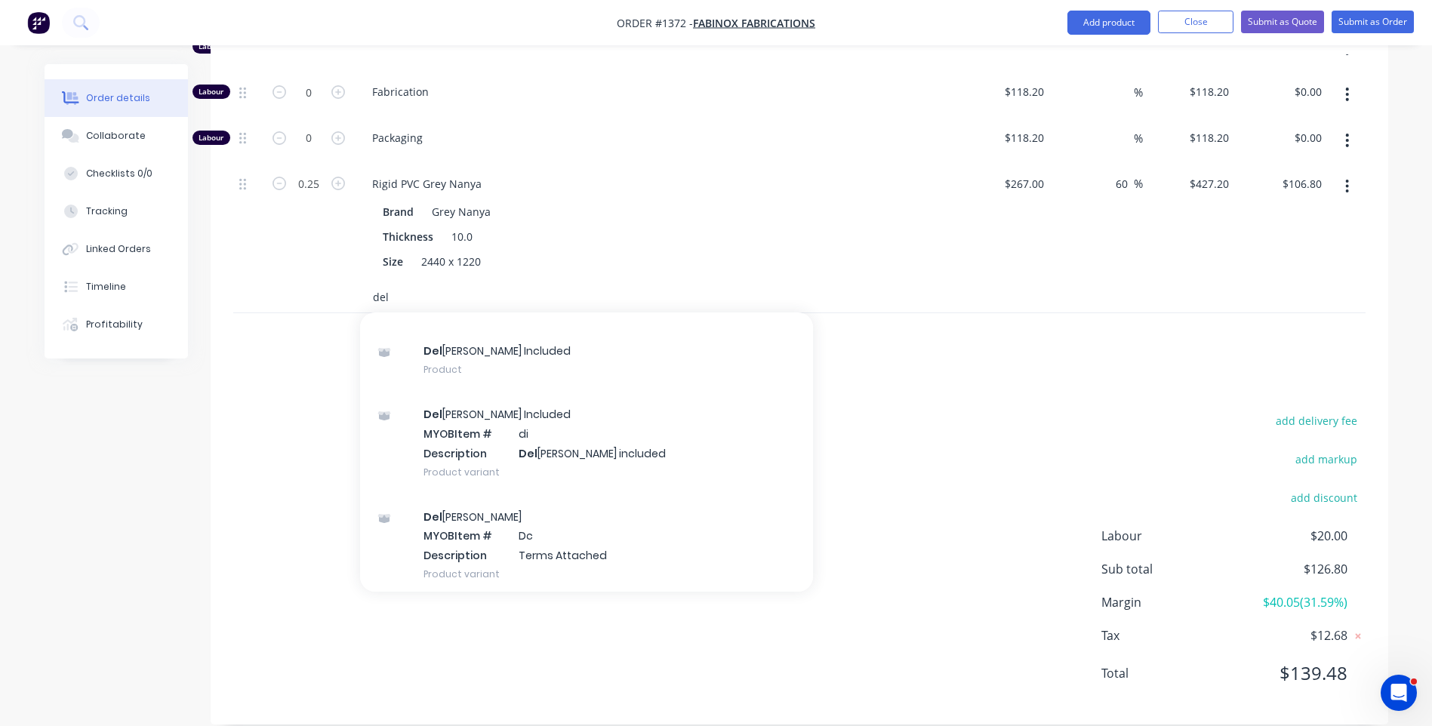
scroll to position [100, 0]
type input "del"
click at [573, 521] on div "Del ivery MYOB Item # Dc Description Terms Attached Product variant" at bounding box center [586, 541] width 453 height 102
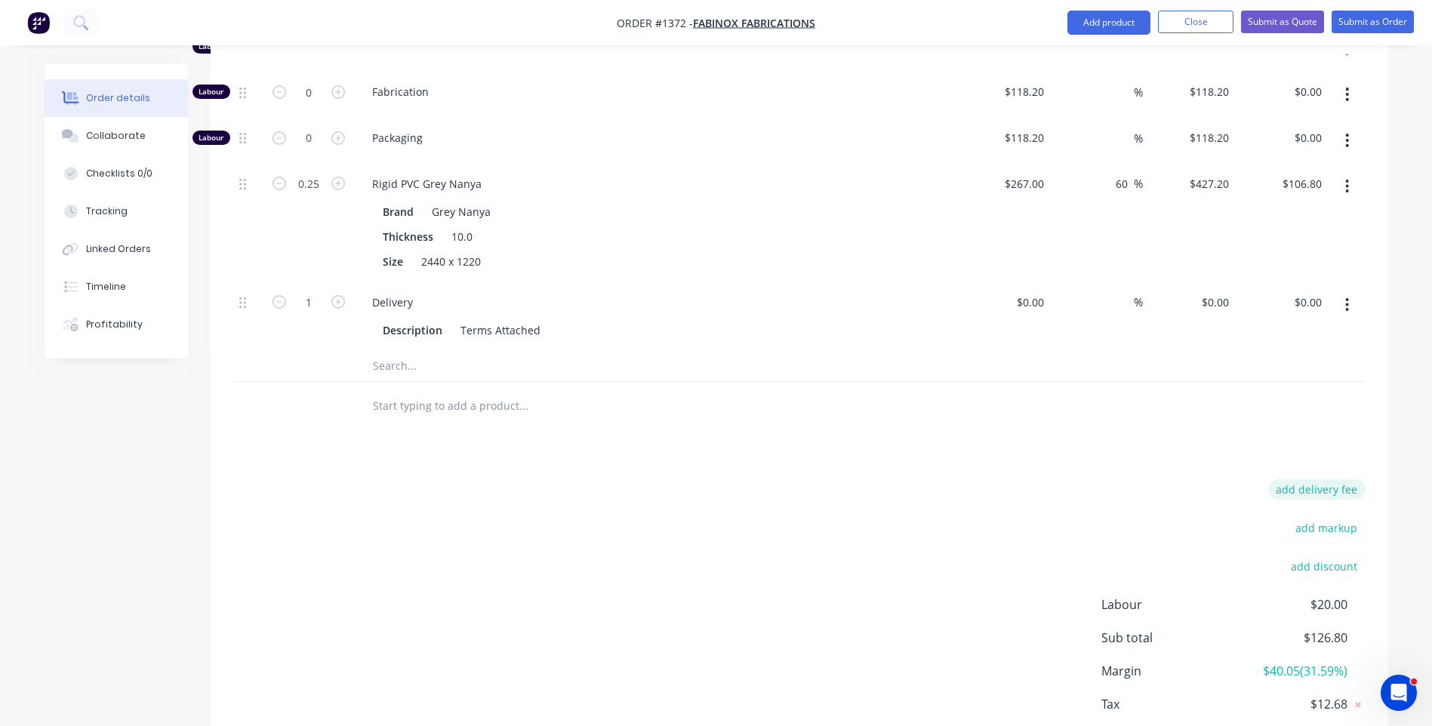
click at [1316, 479] on button "add delivery fee" at bounding box center [1316, 489] width 97 height 20
type input "35"
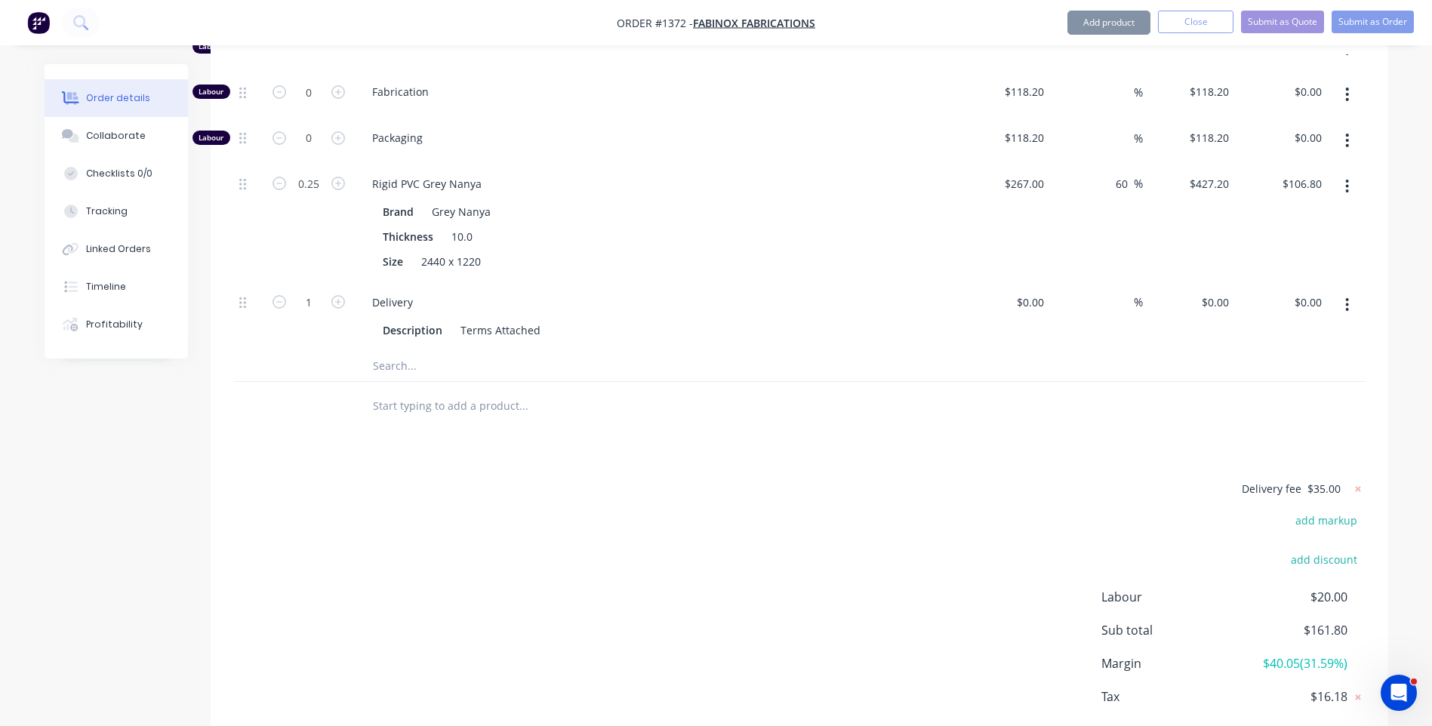
click at [921, 451] on div "Products Show / Hide columns Add product Qty Cost Markup Price Total Kit 1 10mm…" at bounding box center [799, 277] width 1177 height 1017
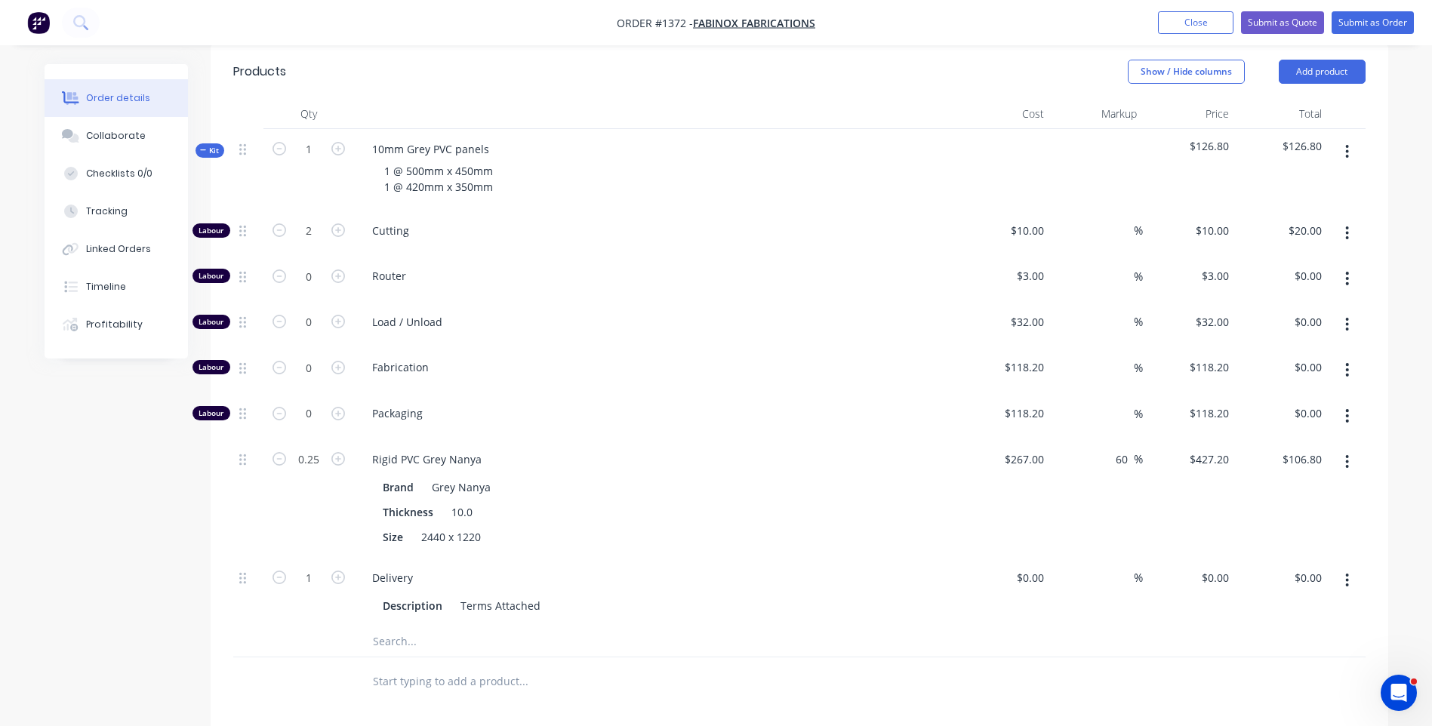
scroll to position [485, 0]
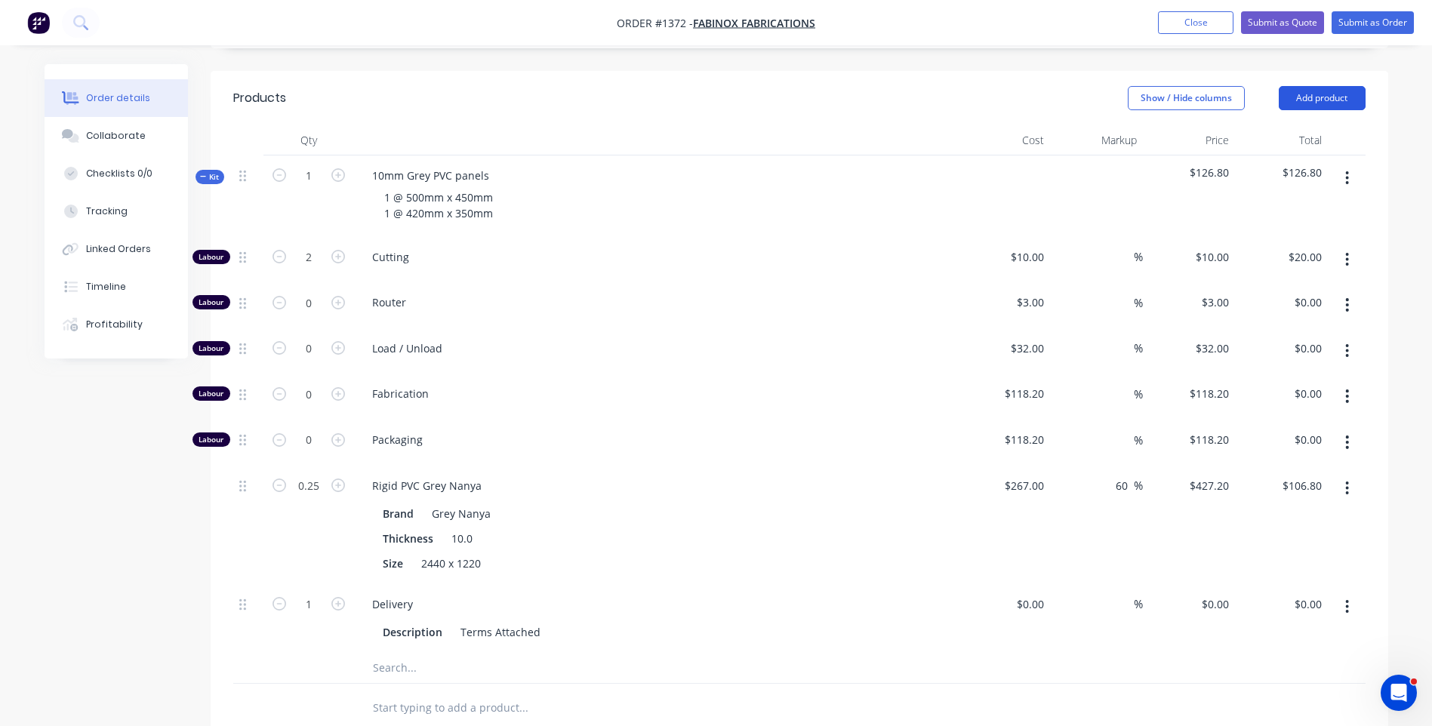
click at [1287, 86] on button "Add product" at bounding box center [1321, 98] width 87 height 24
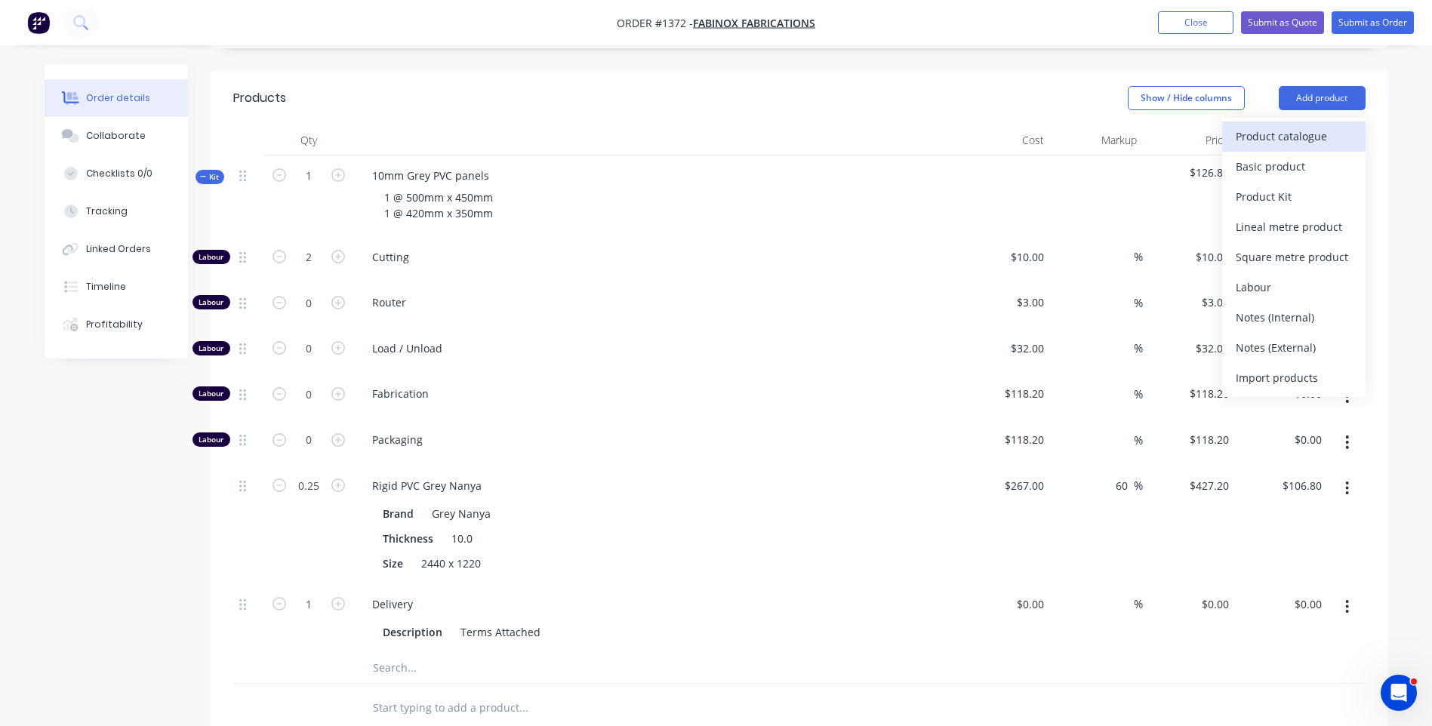
click at [1289, 125] on div "Product catalogue" at bounding box center [1293, 136] width 116 height 22
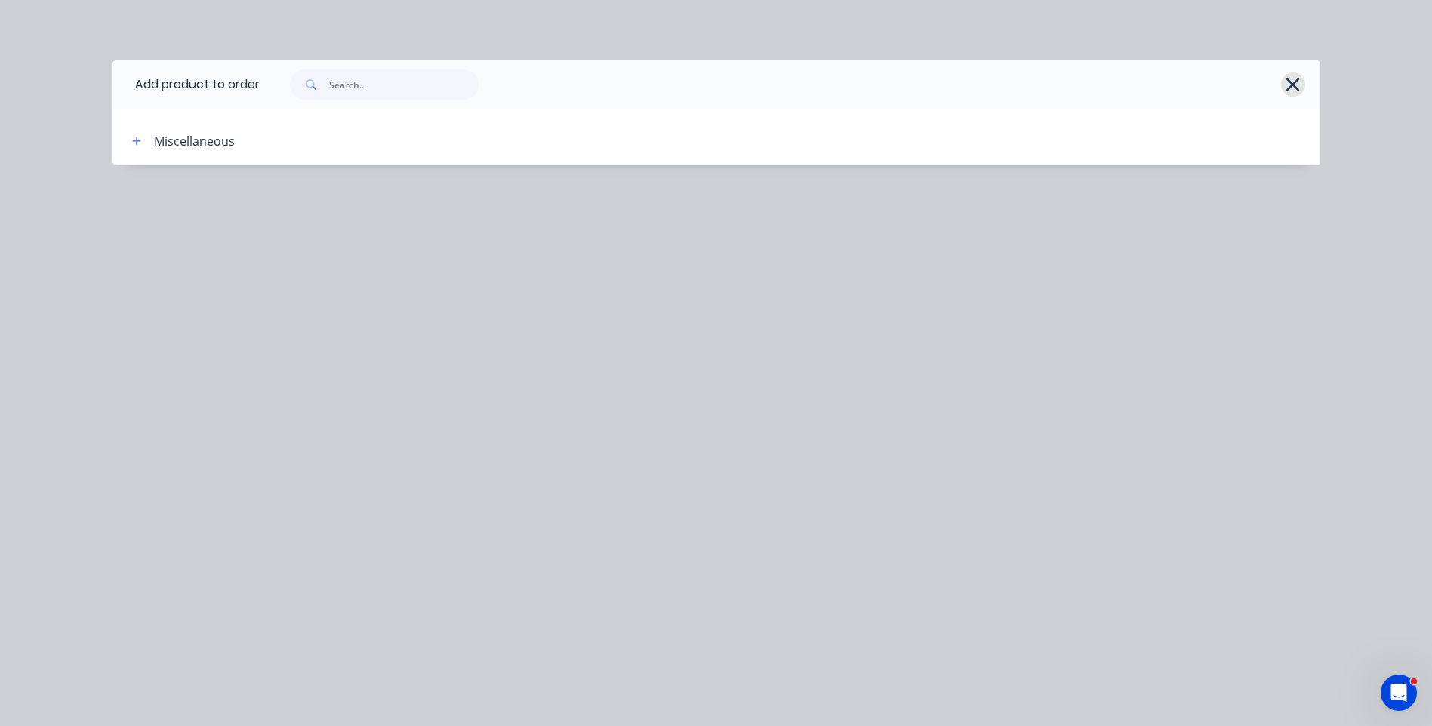
click at [1294, 88] on icon "button" at bounding box center [1292, 84] width 16 height 21
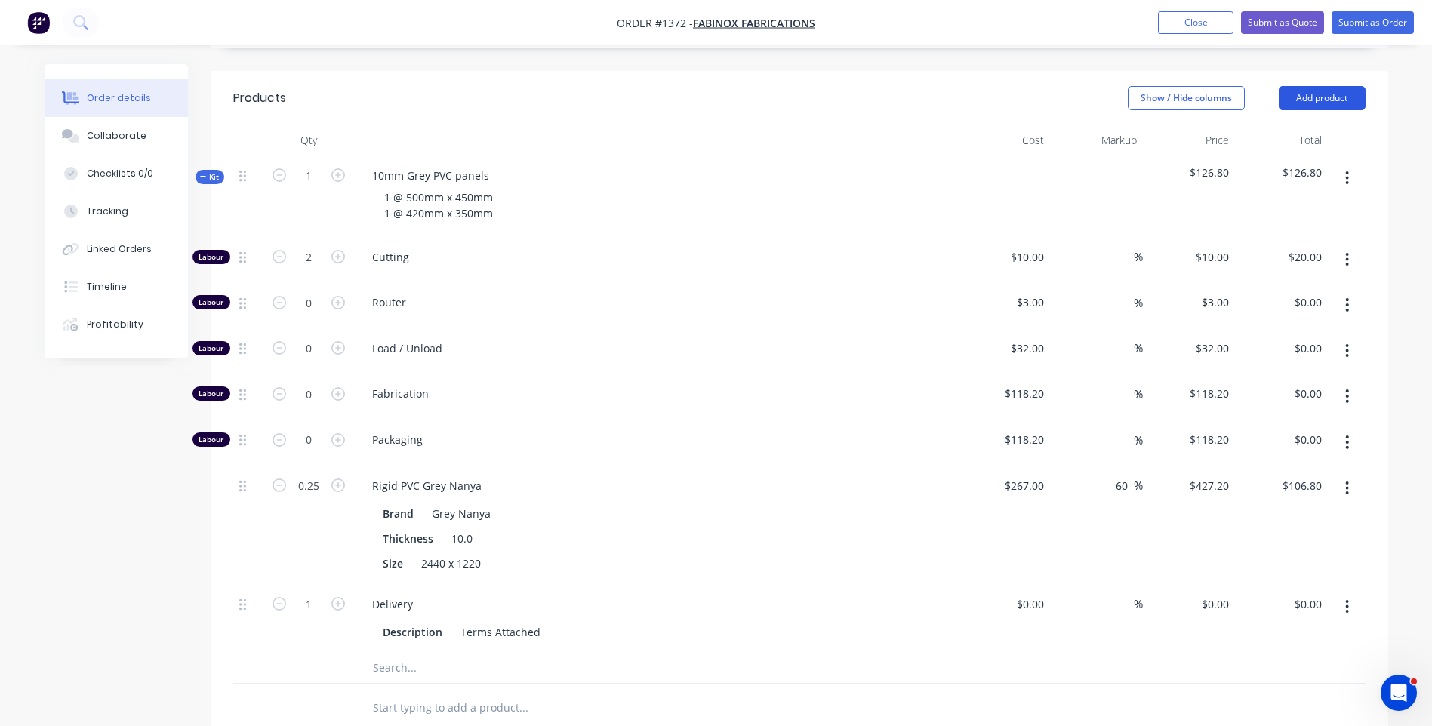
click at [1309, 86] on button "Add product" at bounding box center [1321, 98] width 87 height 24
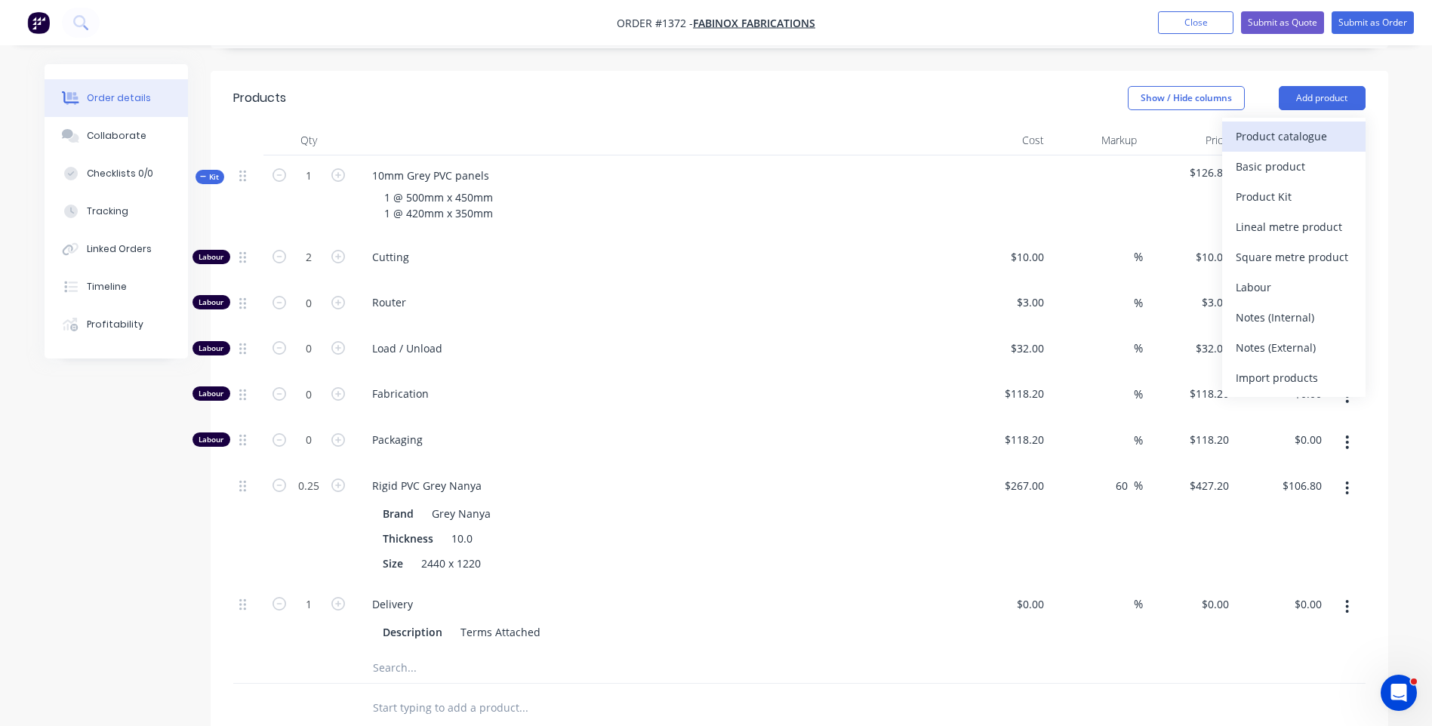
click at [1288, 125] on div "Product catalogue" at bounding box center [1293, 136] width 116 height 22
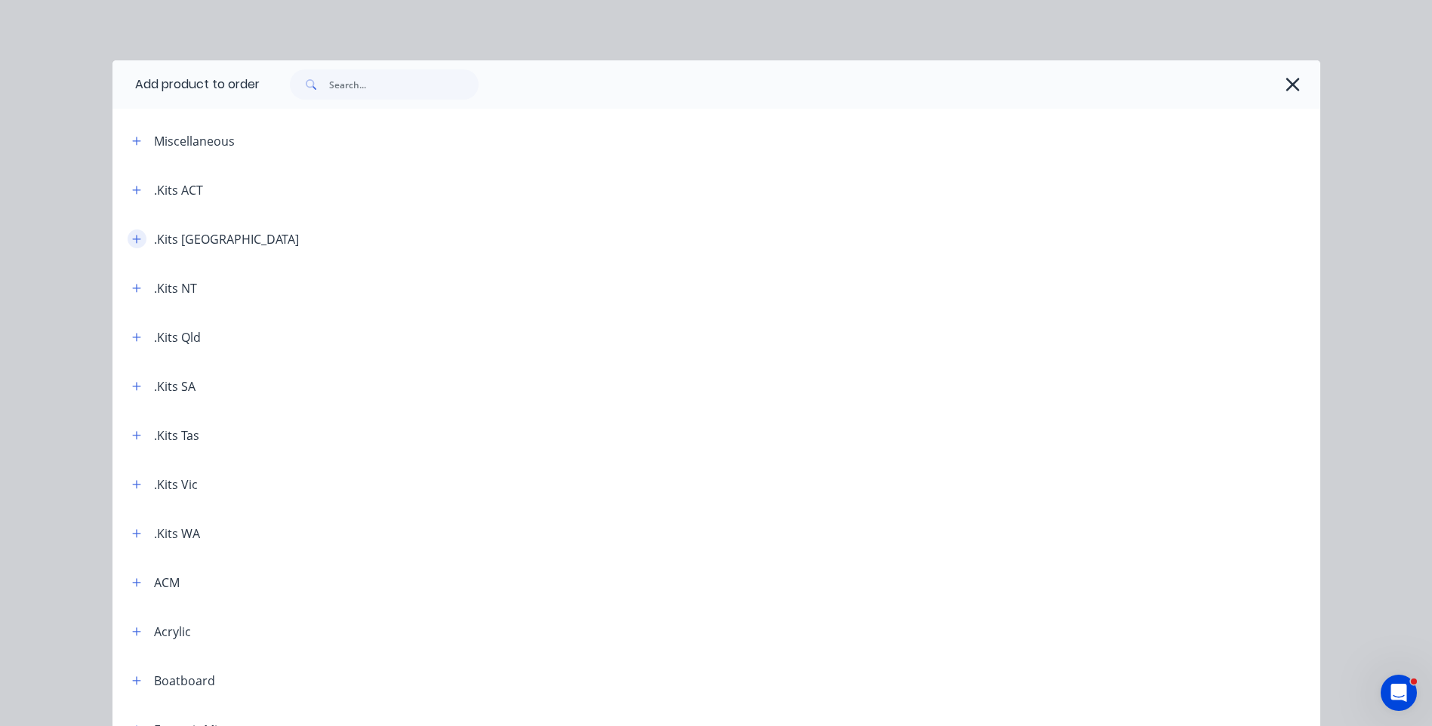
click at [134, 243] on icon "button" at bounding box center [136, 239] width 9 height 11
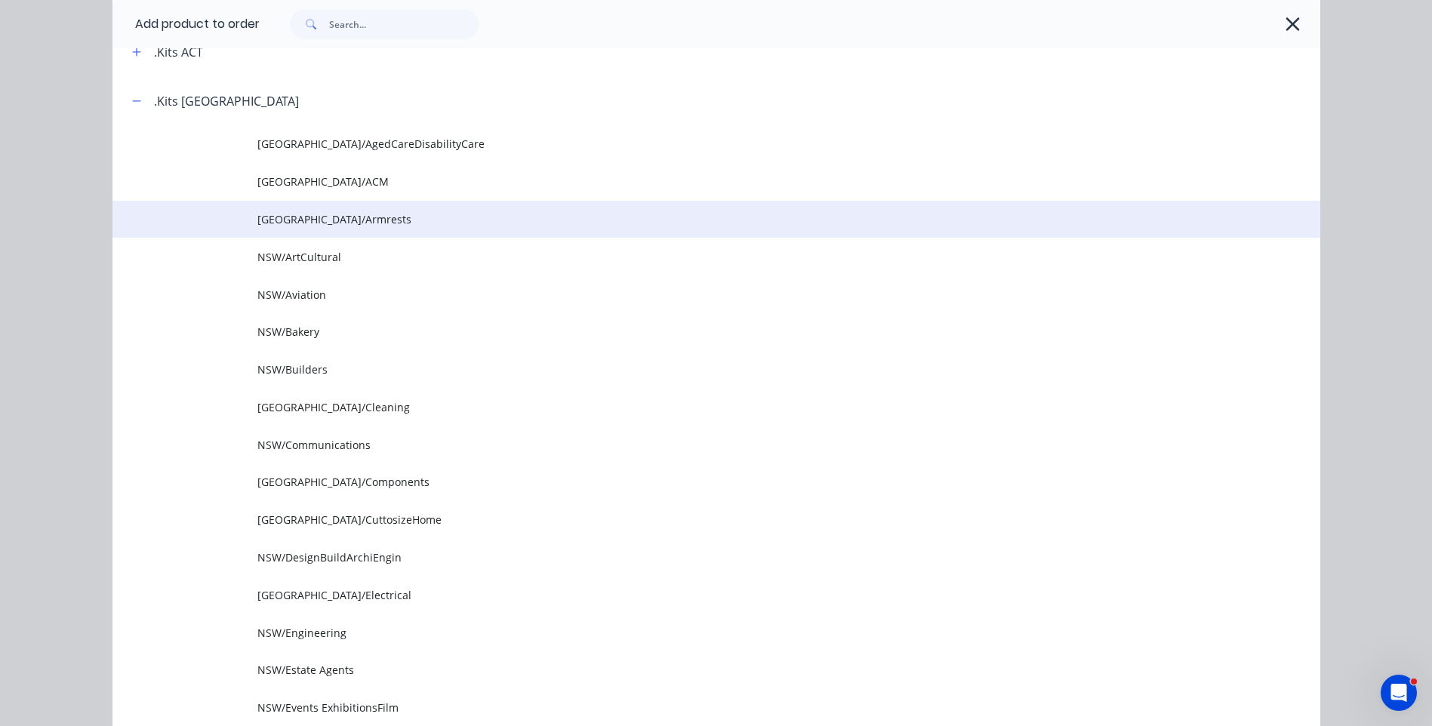
scroll to position [151, 0]
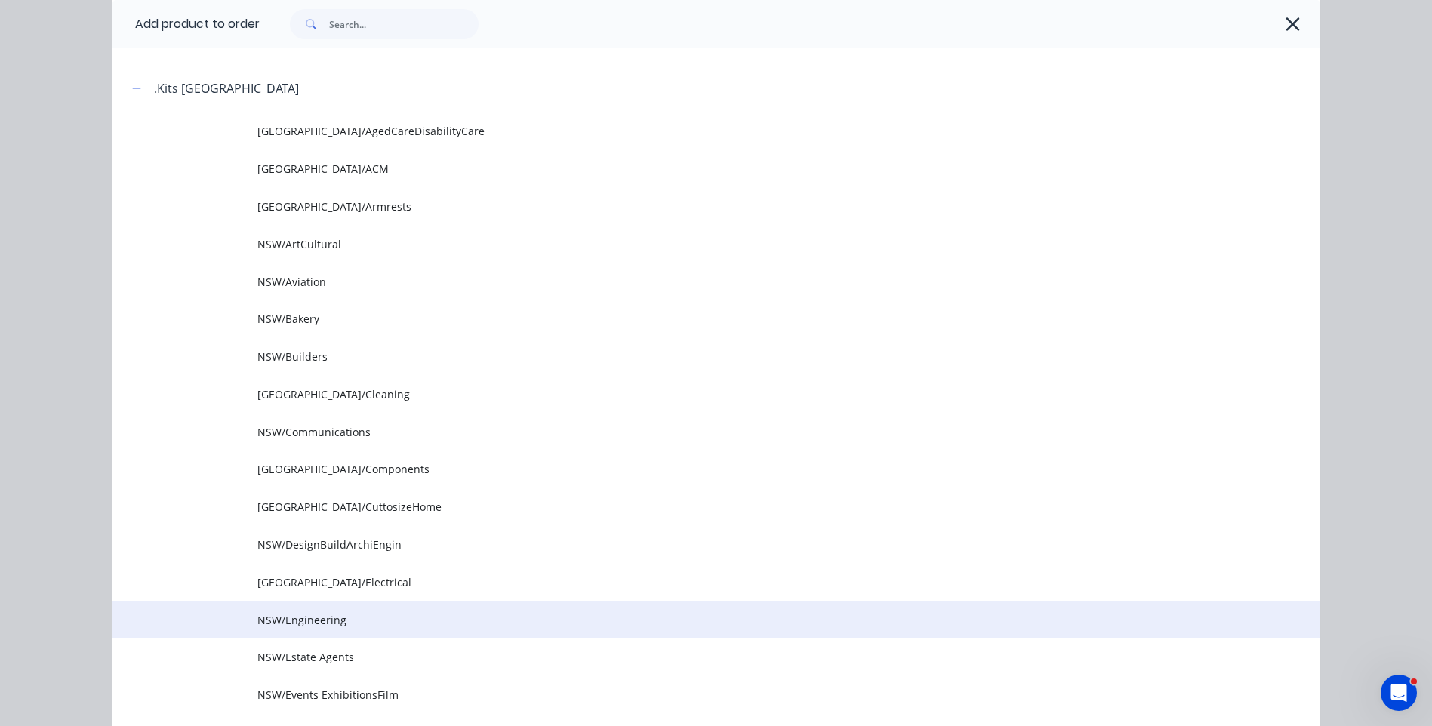
click at [314, 618] on span "NSW/Engineering" at bounding box center [682, 620] width 850 height 16
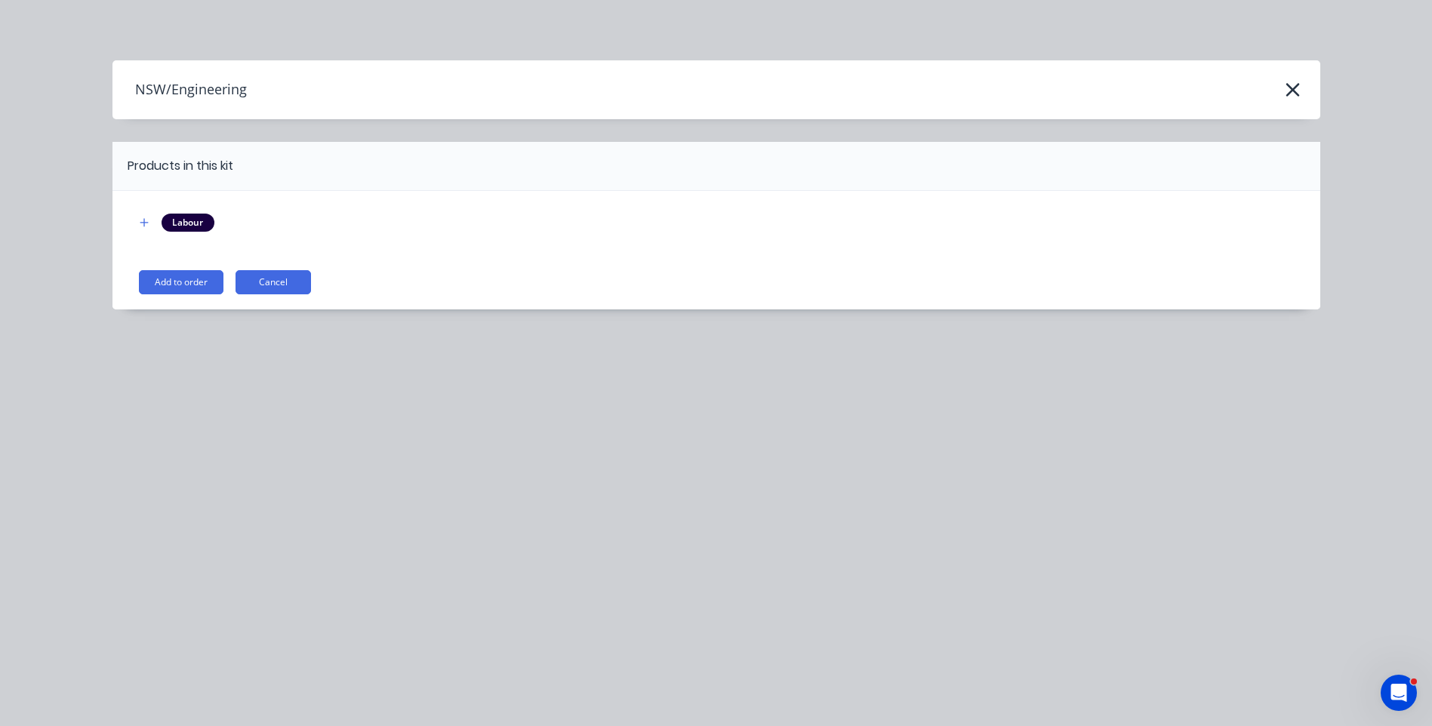
click at [183, 284] on button "Add to order" at bounding box center [181, 282] width 85 height 24
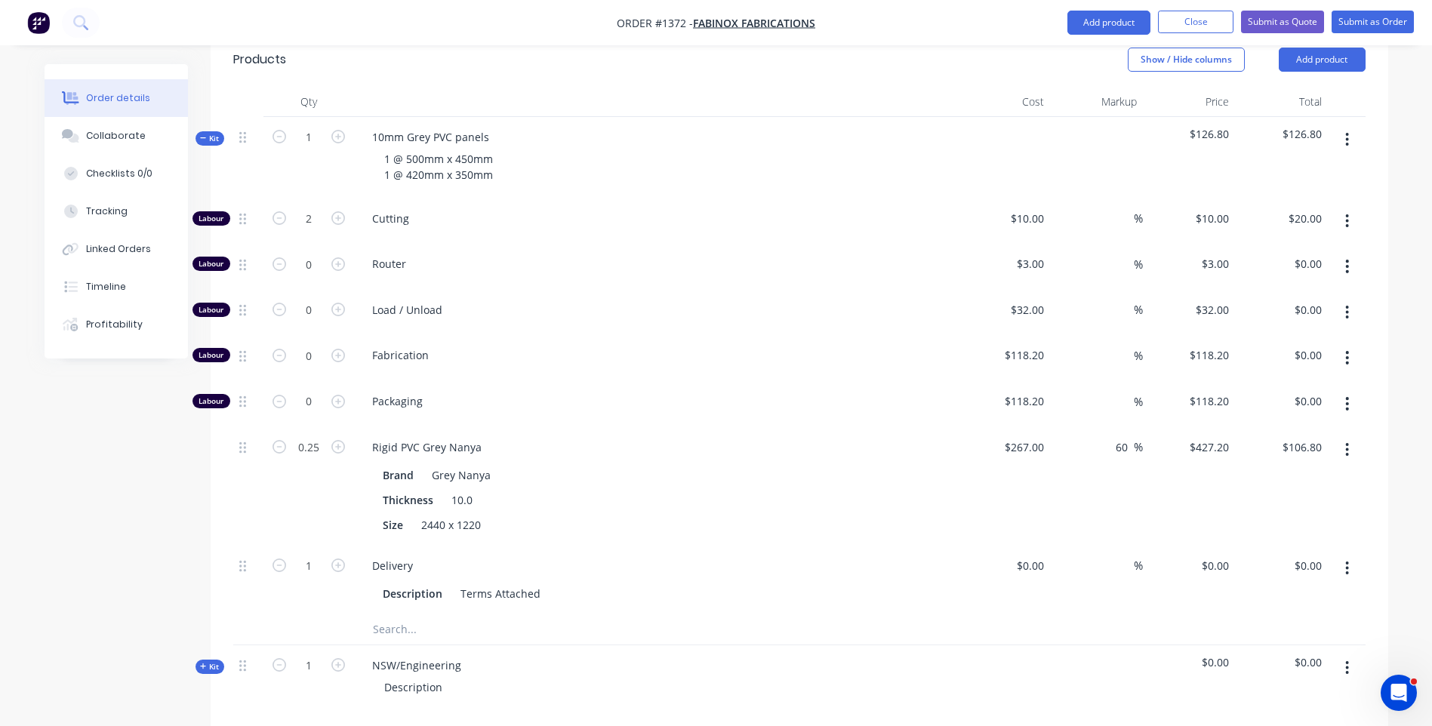
scroll to position [560, 0]
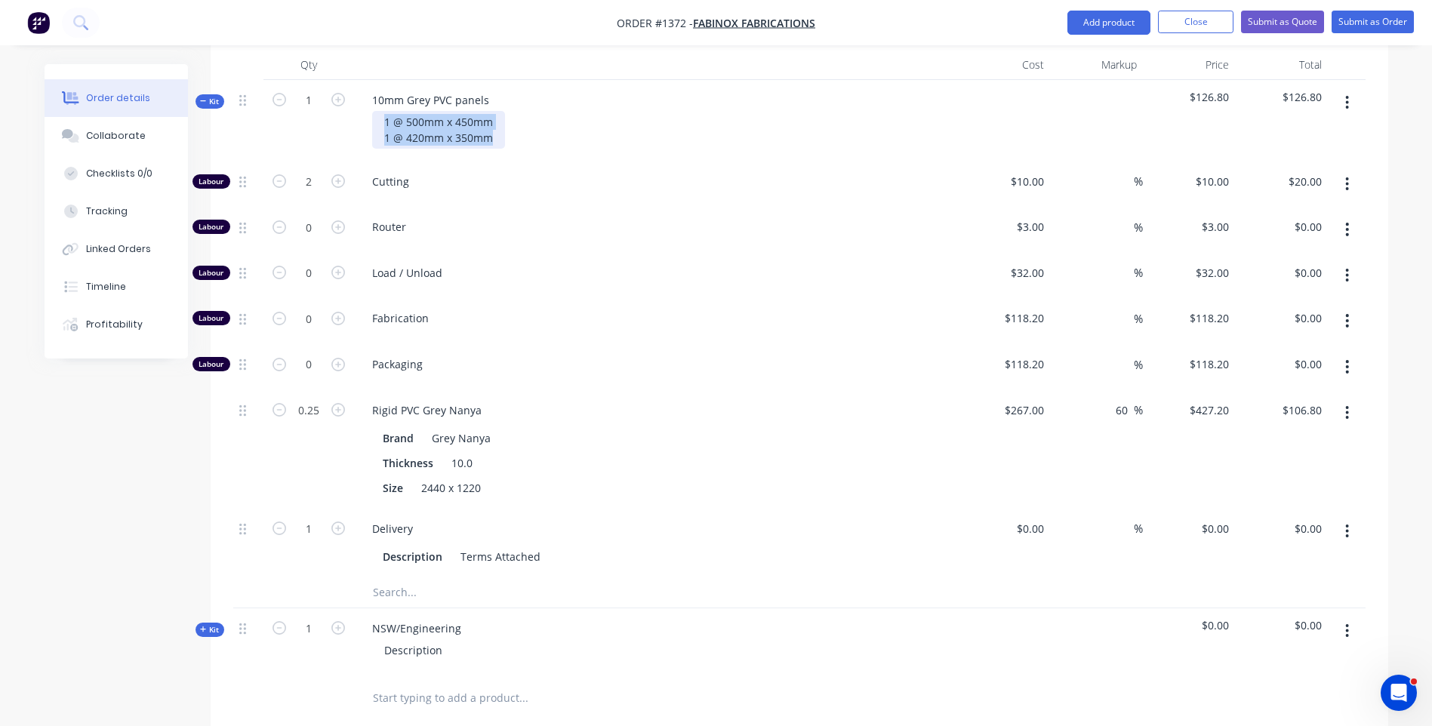
drag, startPoint x: 474, startPoint y: 119, endPoint x: 384, endPoint y: 101, distance: 91.6
click at [384, 111] on div "1 @ 500mm x 450mm 1 @ 420mm x 350mm" at bounding box center [438, 130] width 133 height 38
copy div "1 @ 500mm x 450mm 1 @ 420mm x 350mm"
drag, startPoint x: 441, startPoint y: 634, endPoint x: 381, endPoint y: 635, distance: 60.4
click at [381, 639] on div "Description" at bounding box center [413, 650] width 82 height 22
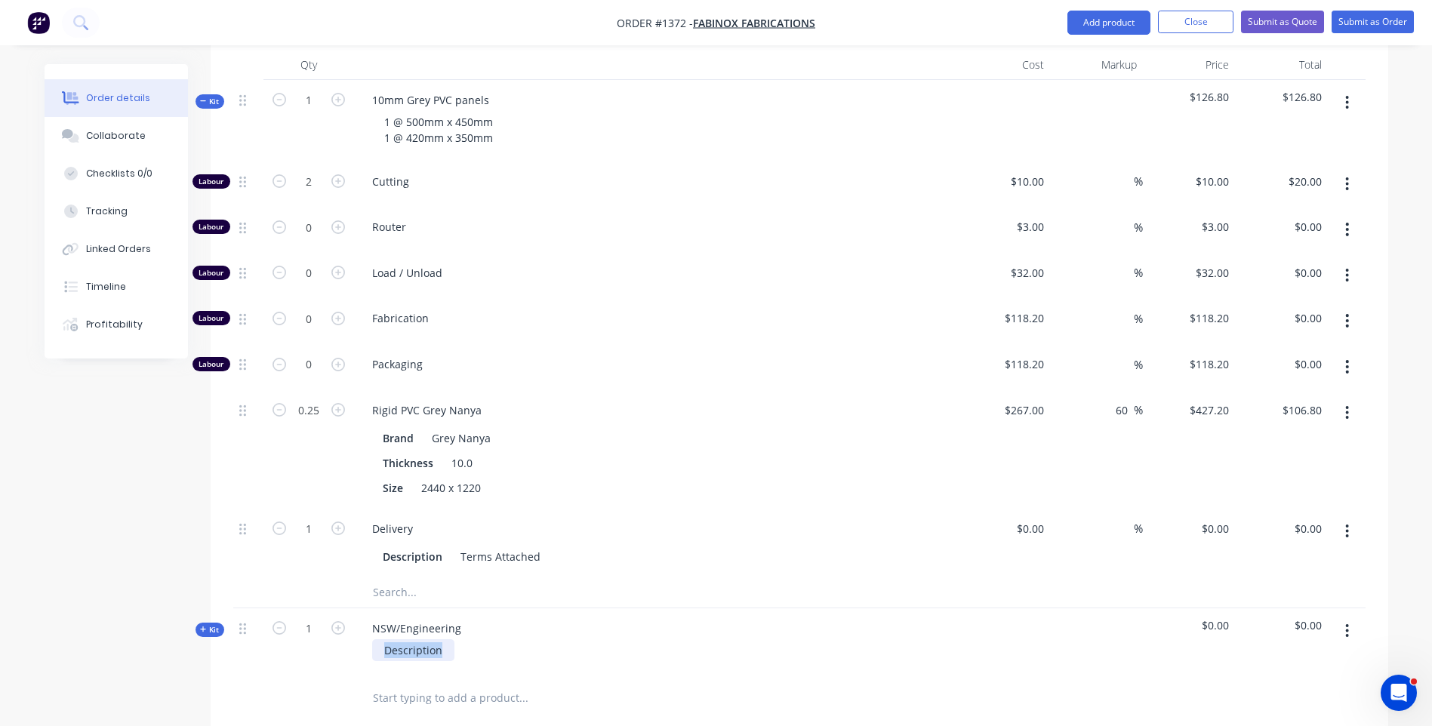
paste div
drag, startPoint x: 485, startPoint y: 78, endPoint x: 366, endPoint y: 75, distance: 118.5
click at [366, 89] on div "10mm Grey PVC panels" at bounding box center [430, 100] width 141 height 22
copy div "10mm Grey PVC panels"
drag, startPoint x: 460, startPoint y: 609, endPoint x: 373, endPoint y: 605, distance: 86.9
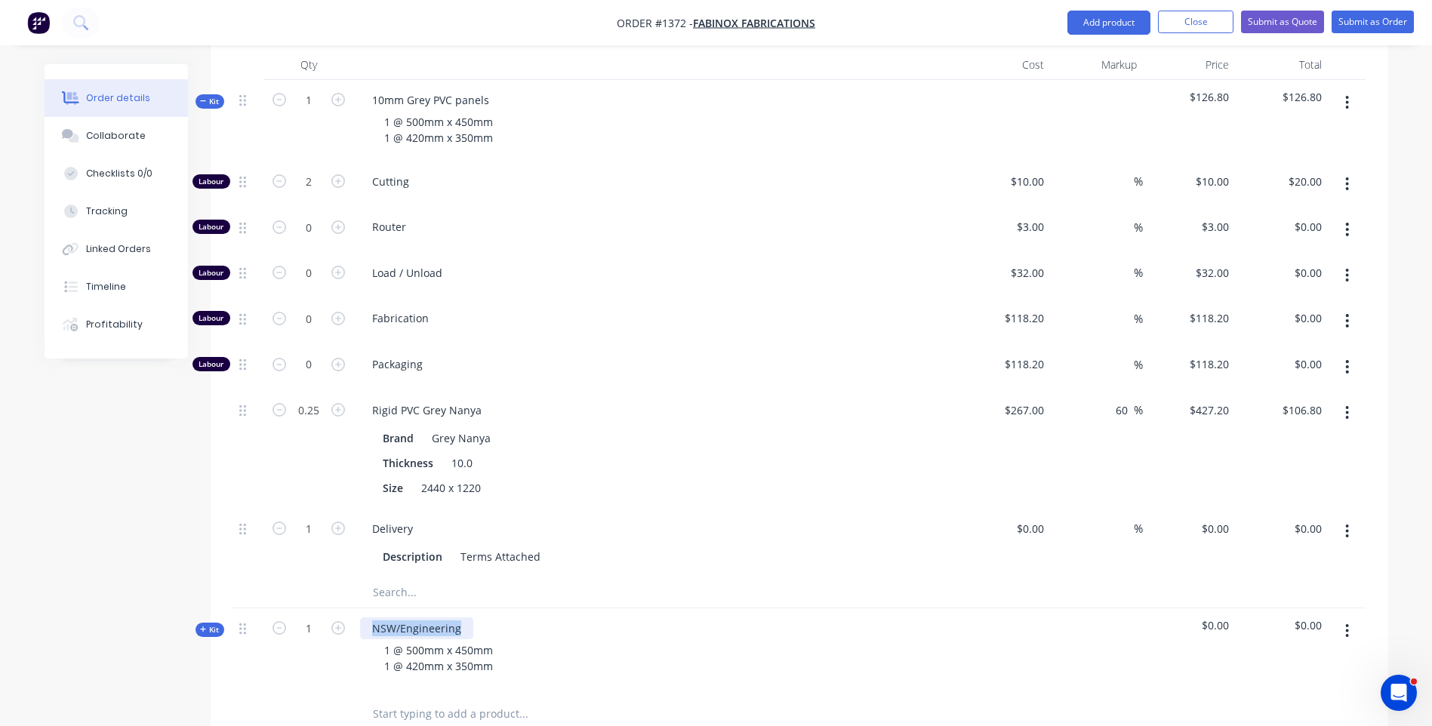
click at [373, 617] on div "NSW/Engineering" at bounding box center [416, 628] width 113 height 22
paste div
click at [427, 617] on div "10mm Grey PVC panels" at bounding box center [430, 628] width 141 height 22
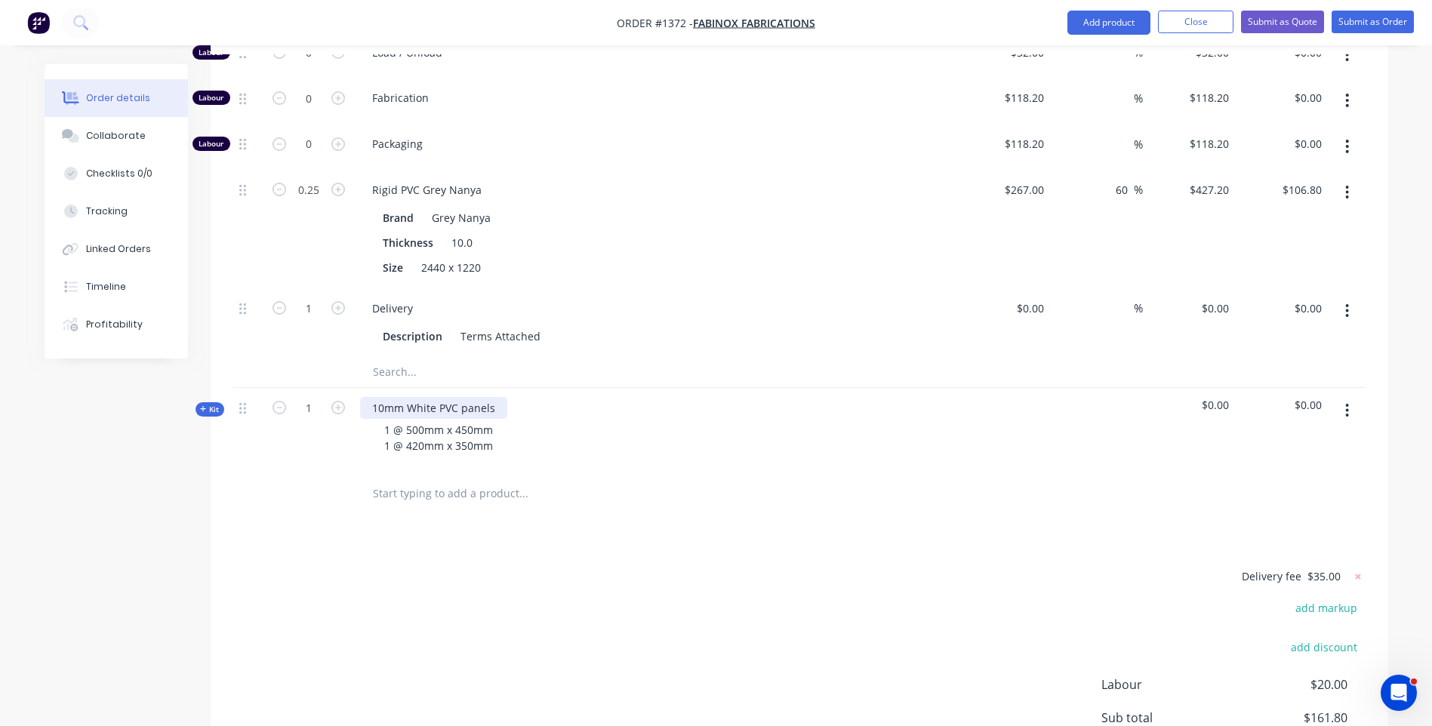
scroll to position [786, 0]
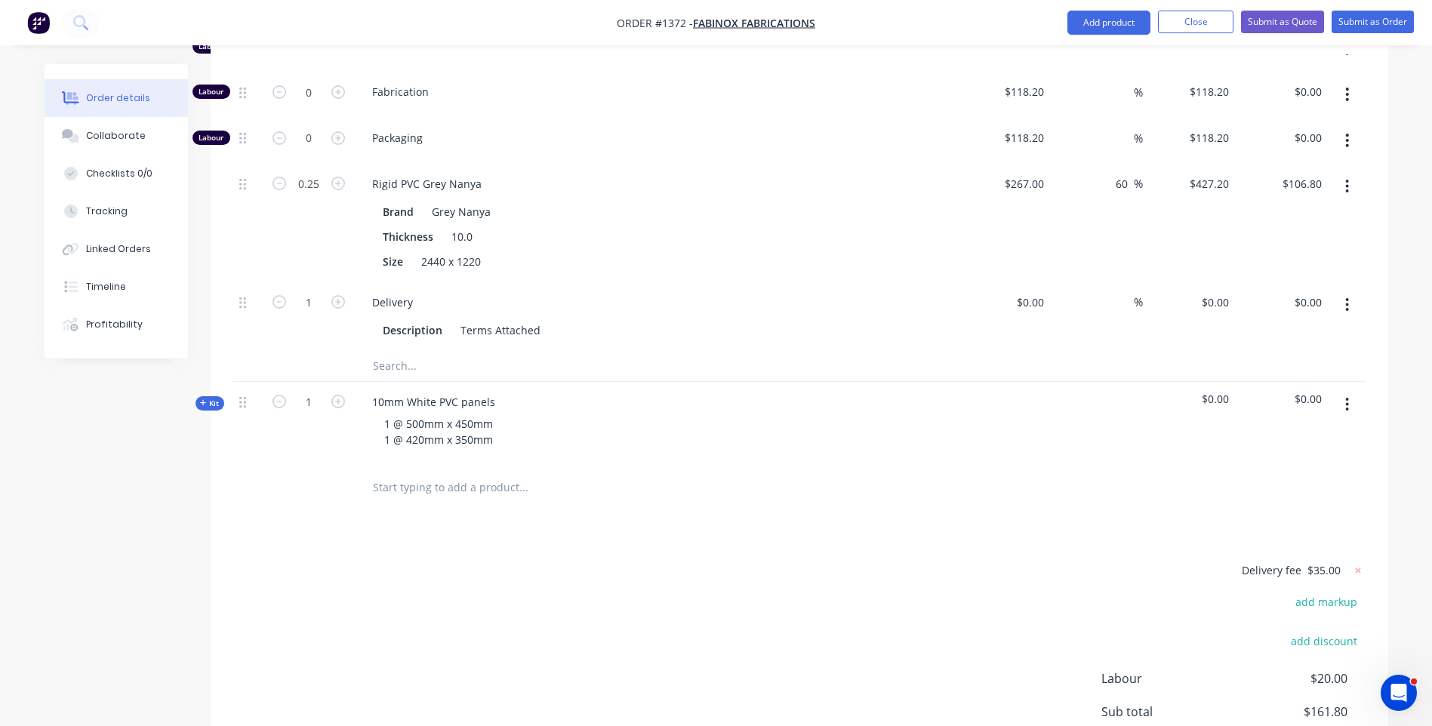
click at [204, 400] on icon at bounding box center [203, 403] width 6 height 6
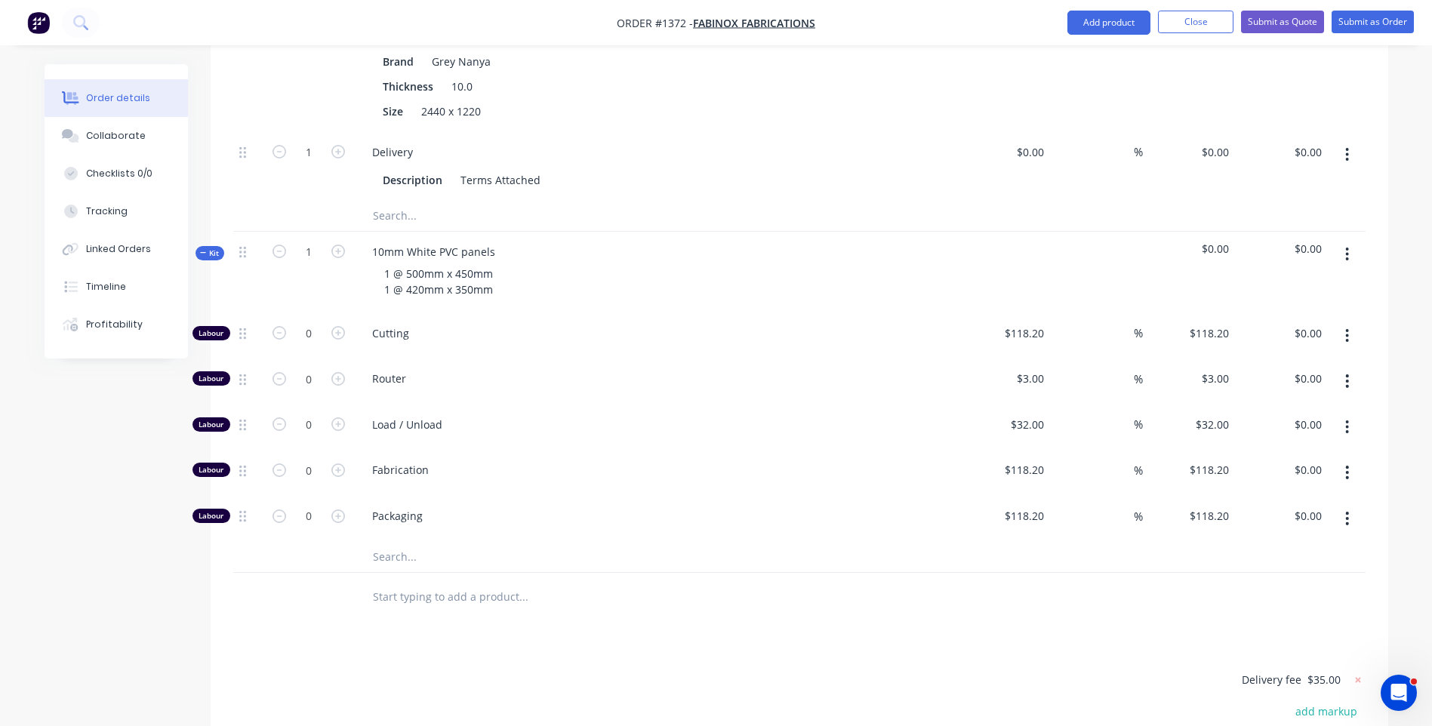
scroll to position [937, 0]
click at [396, 541] on input "text" at bounding box center [523, 556] width 302 height 30
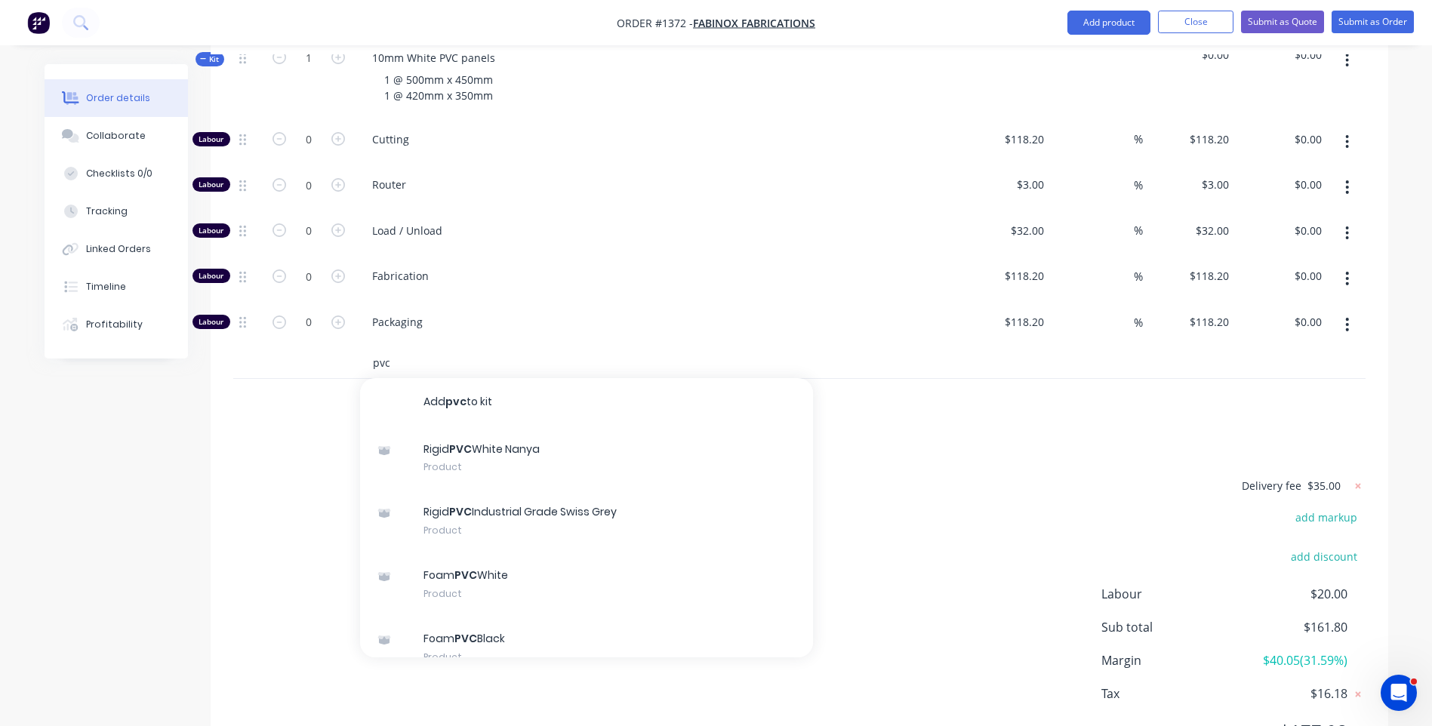
scroll to position [1164, 0]
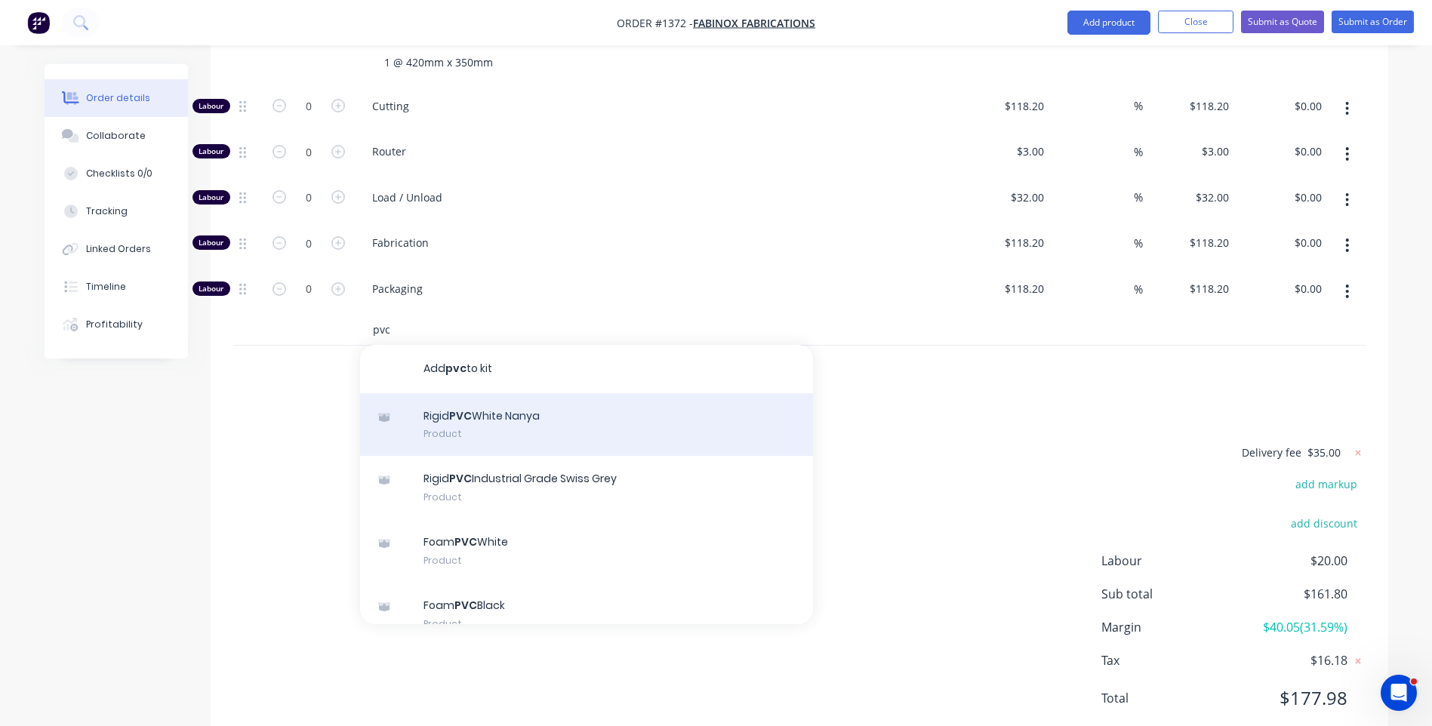
type input "pvc"
click at [532, 398] on div "Rigid PVC White Nanya Product" at bounding box center [586, 424] width 453 height 63
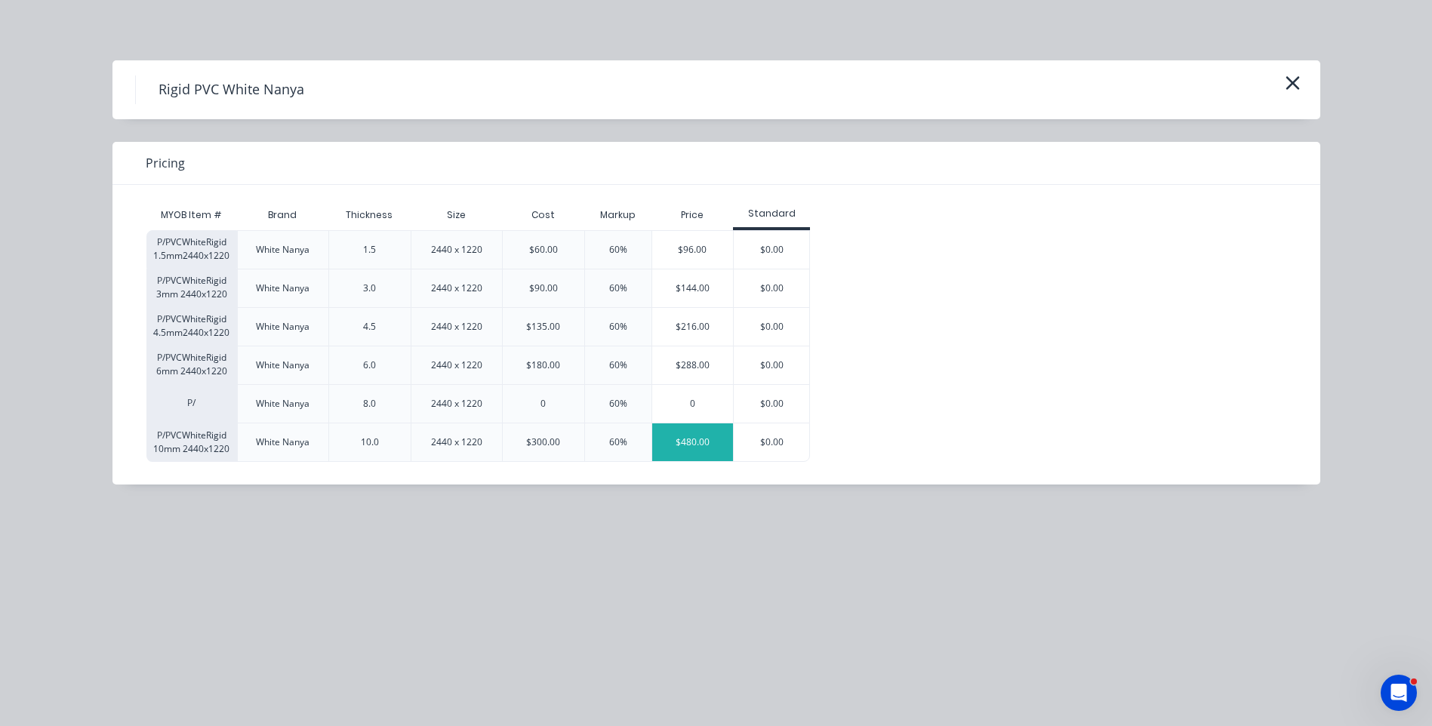
click at [710, 439] on div "$480.00" at bounding box center [693, 442] width 82 height 38
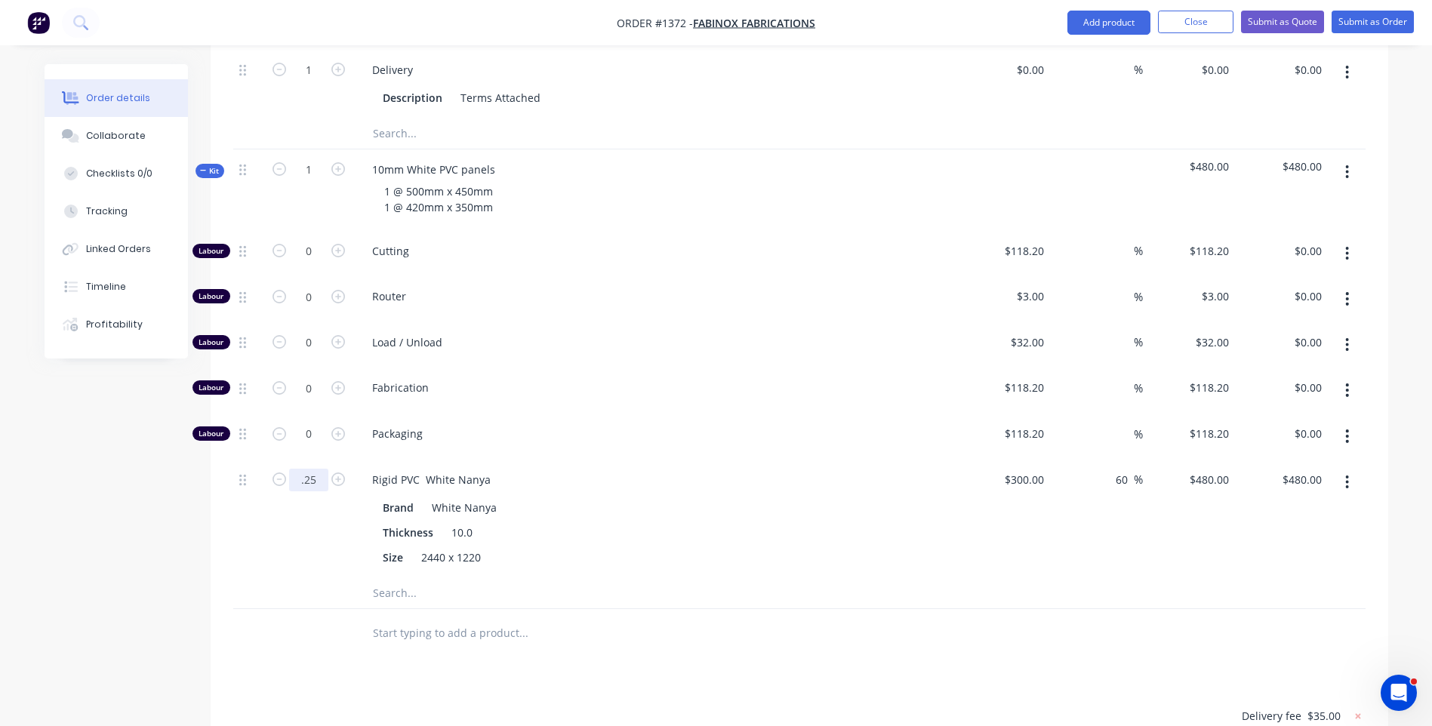
scroll to position [1013, 0]
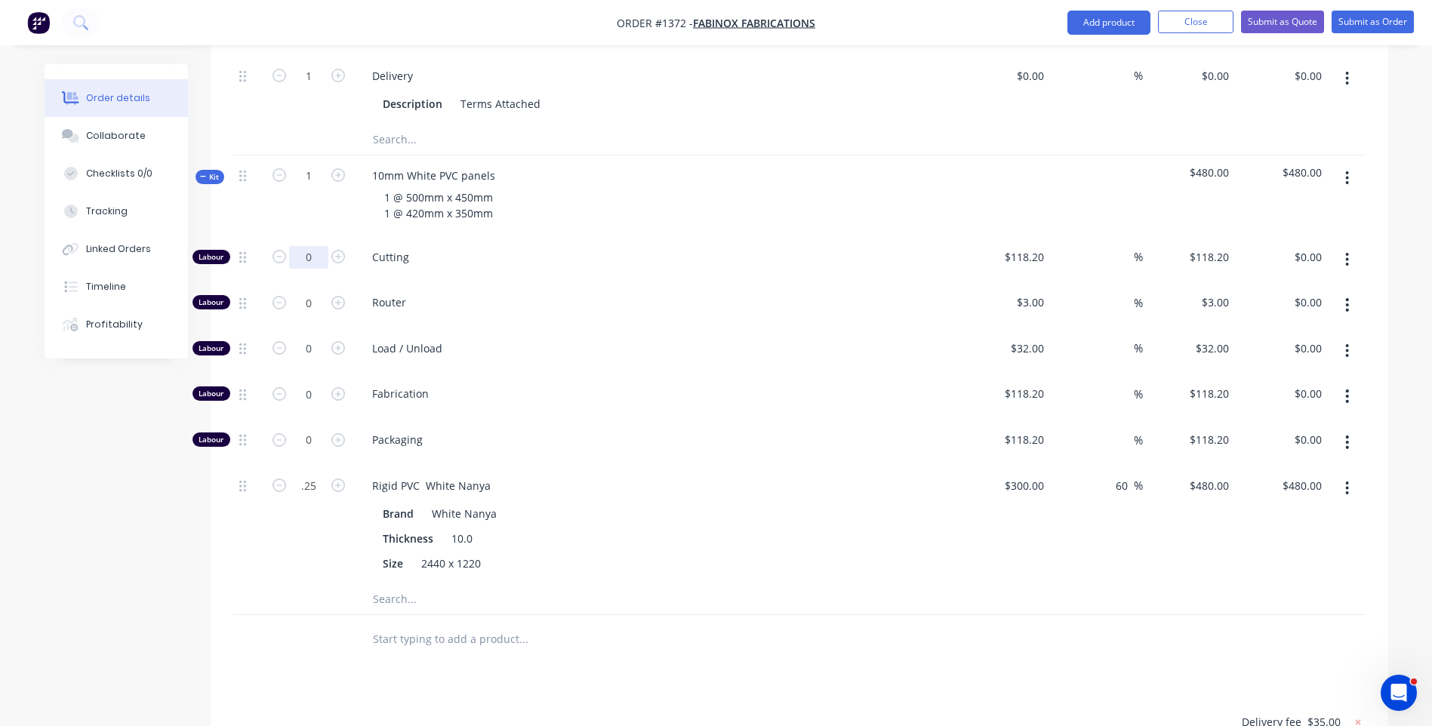
type input "0.25"
type input "$120.00"
type input "2"
type input "118.2"
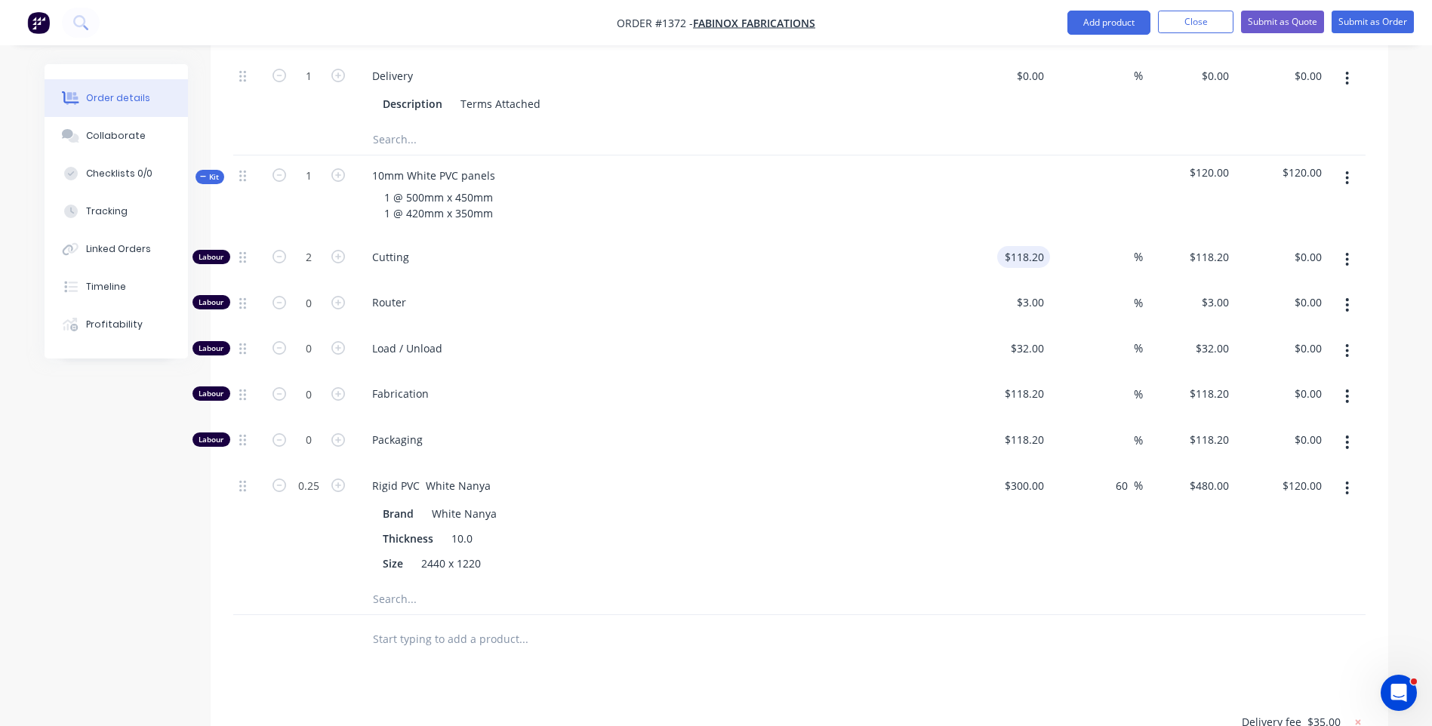
type input "$236.40"
click at [1023, 246] on input "118.2" at bounding box center [1026, 257] width 47 height 22
type input "$10.00"
type input "$20.00"
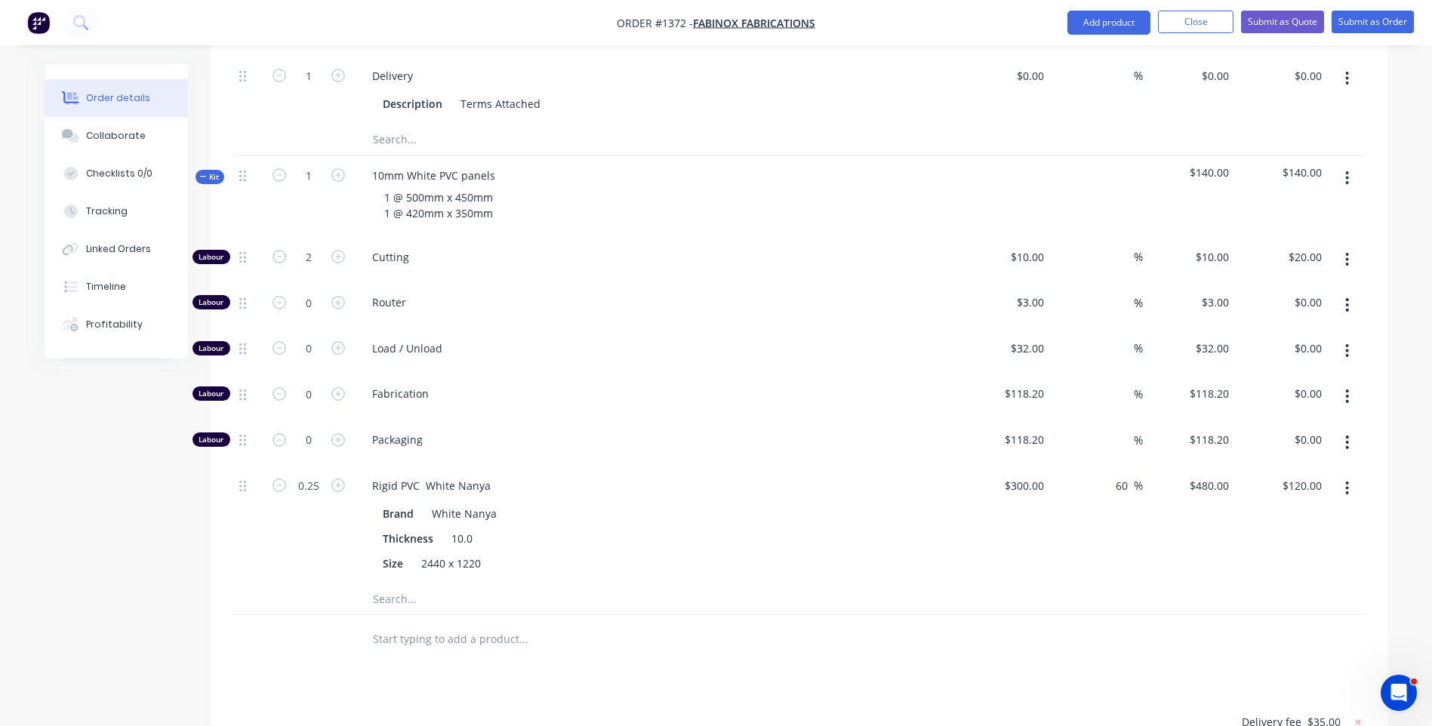
click at [827, 249] on span "Cutting" at bounding box center [662, 257] width 580 height 16
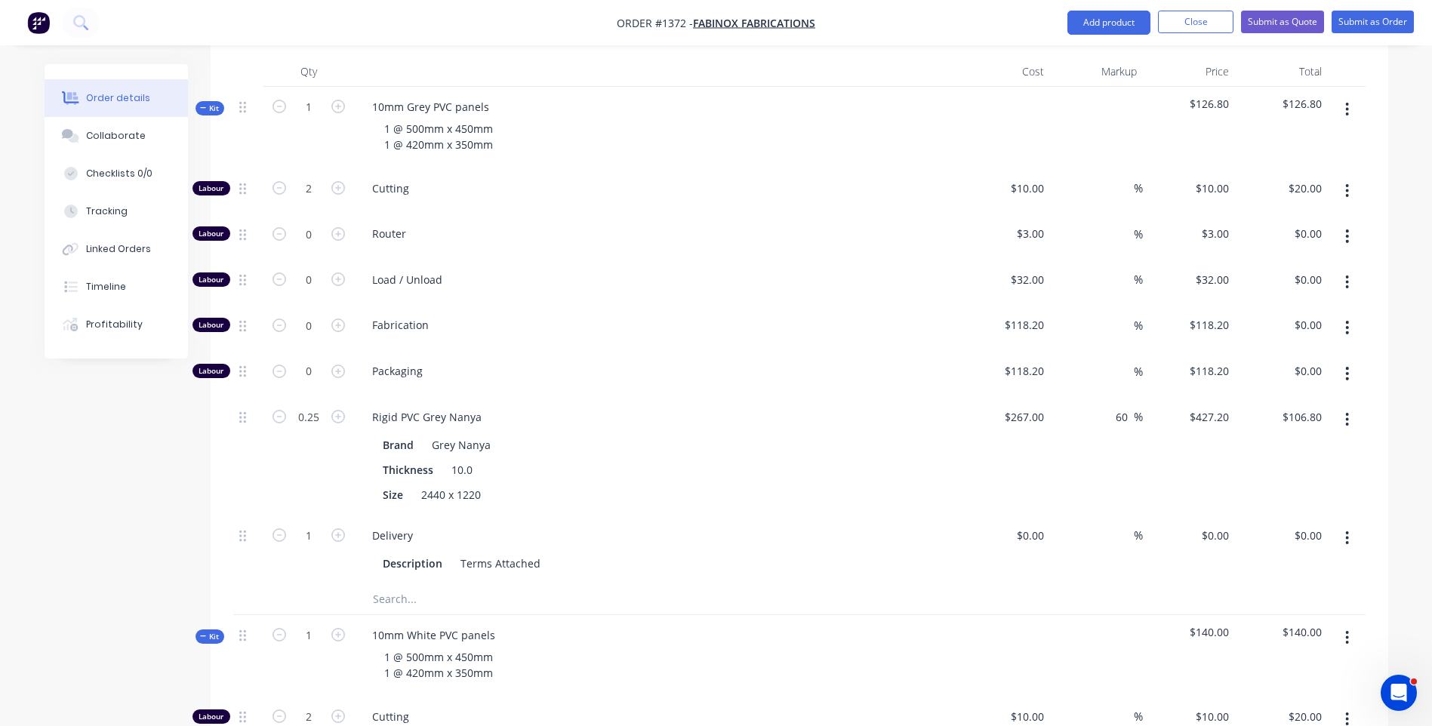
scroll to position [552, 0]
click at [1278, 20] on button "Submit as Quote" at bounding box center [1282, 22] width 83 height 23
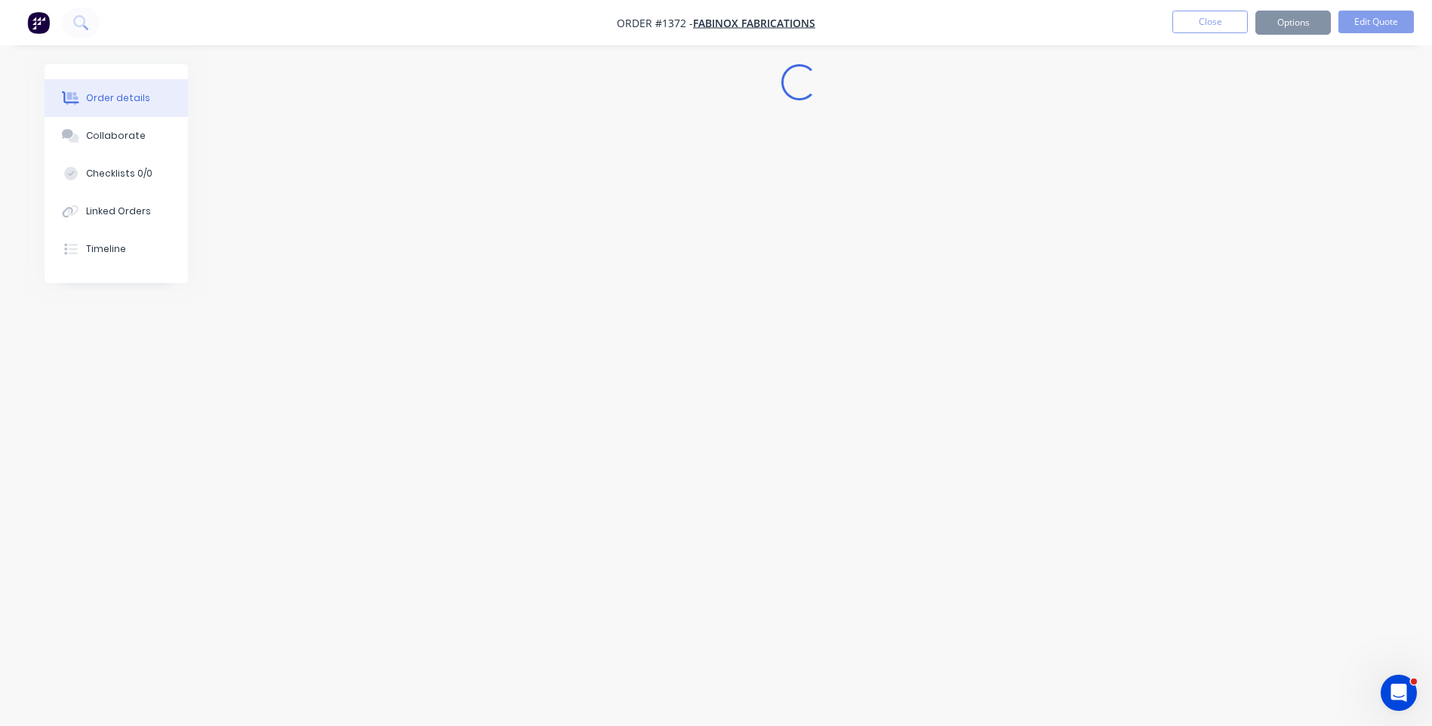
scroll to position [0, 0]
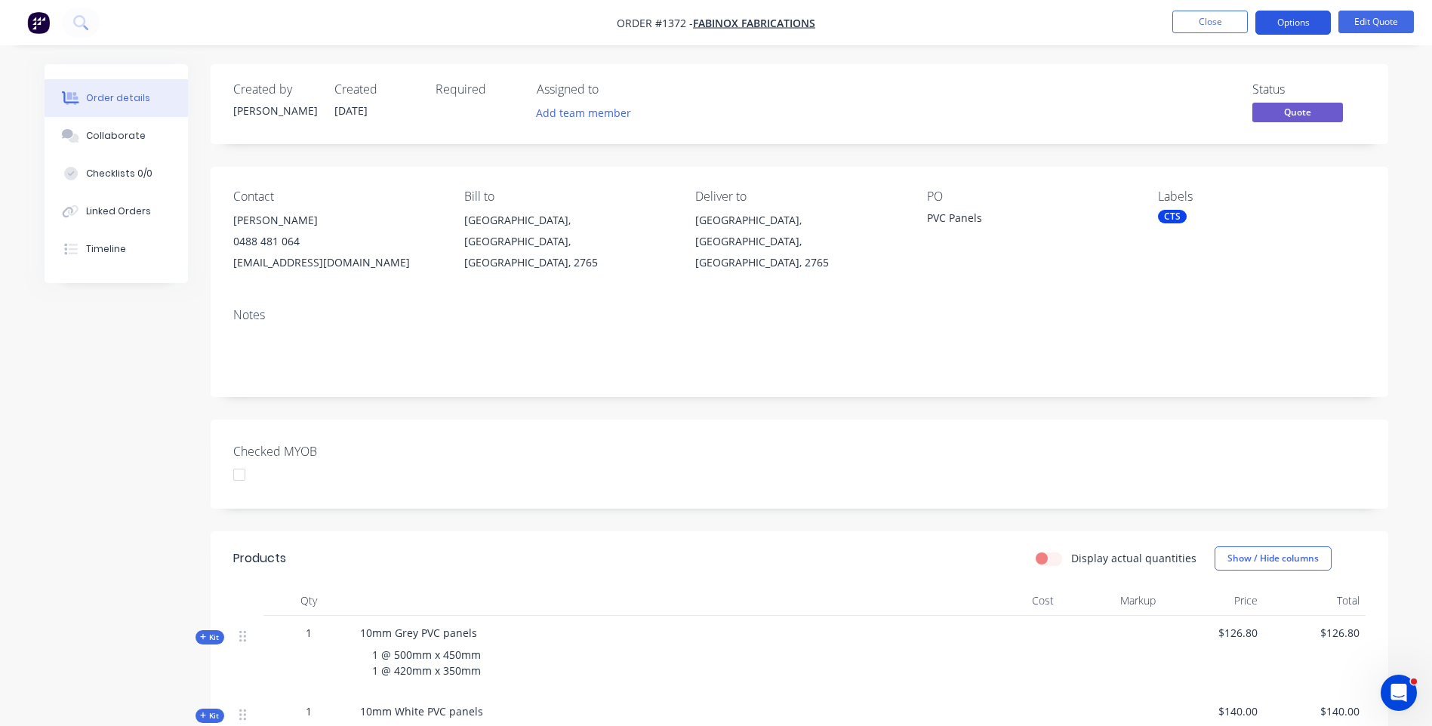
click at [1291, 28] on button "Options" at bounding box center [1292, 23] width 75 height 24
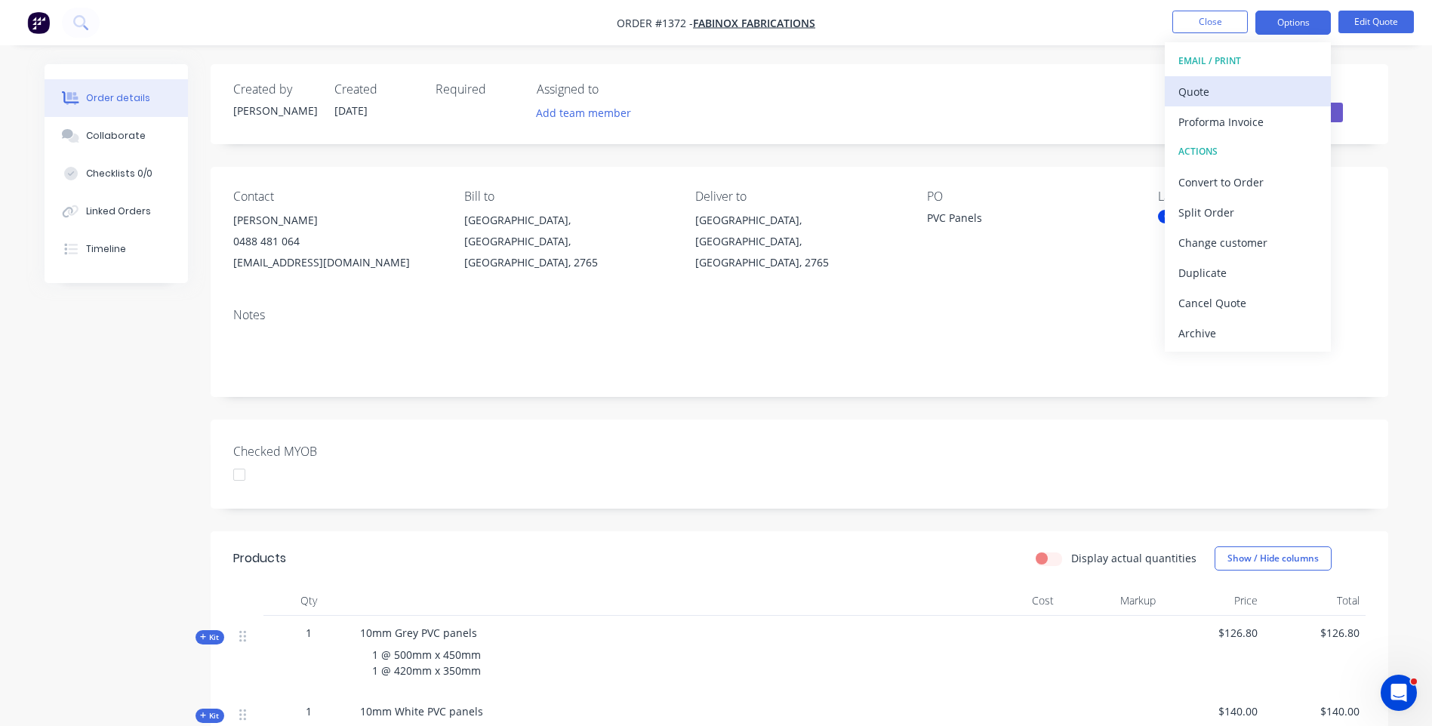
click at [1197, 100] on div "Quote" at bounding box center [1247, 92] width 139 height 22
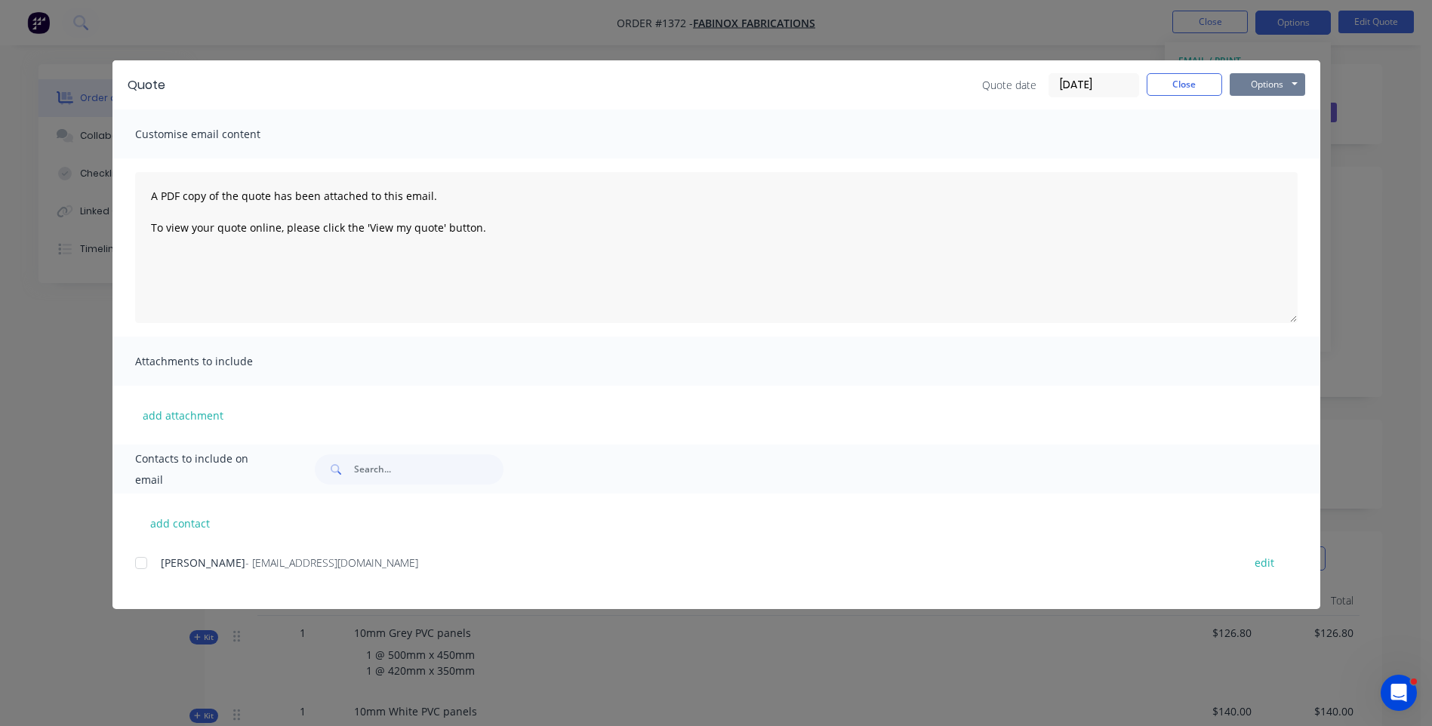
click at [1260, 84] on button "Options" at bounding box center [1266, 84] width 75 height 23
click at [1269, 110] on button "Preview" at bounding box center [1277, 111] width 97 height 25
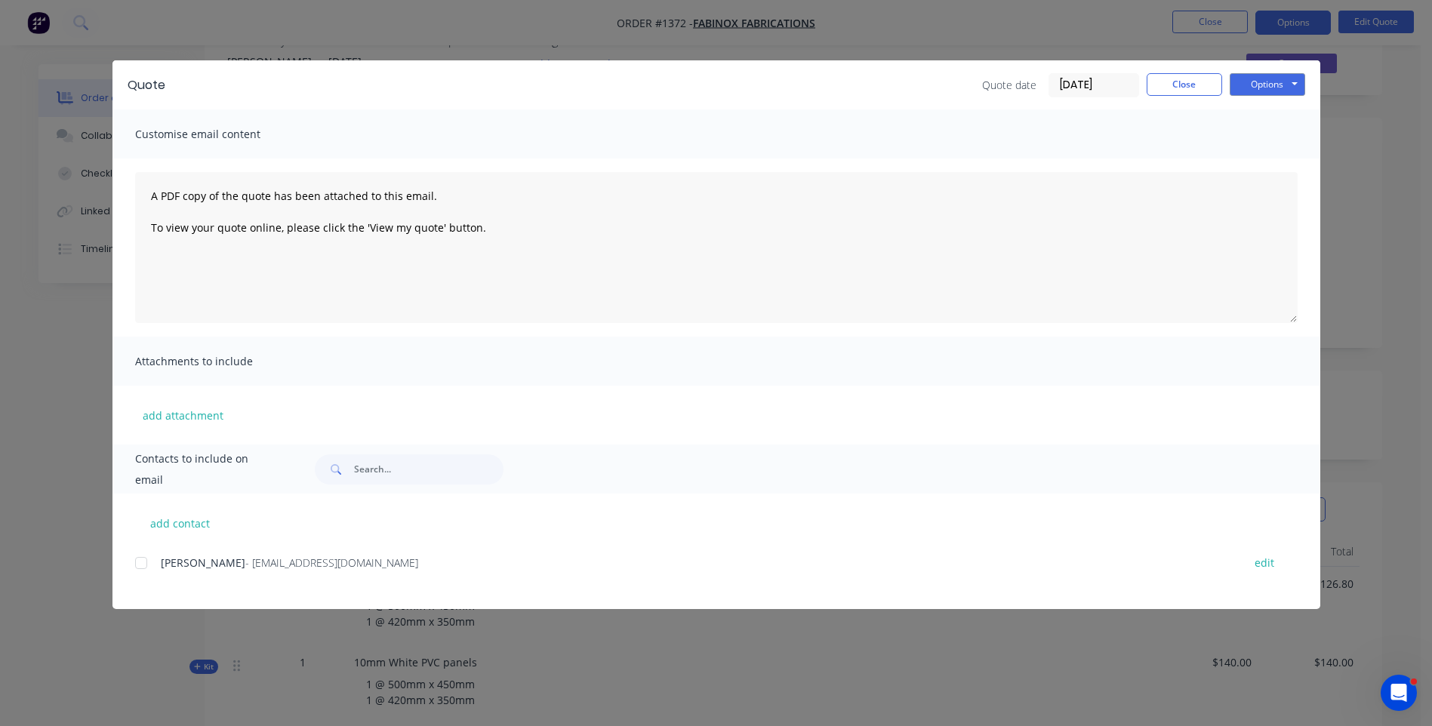
scroll to position [75, 0]
click at [216, 420] on button "add attachment" at bounding box center [183, 415] width 96 height 23
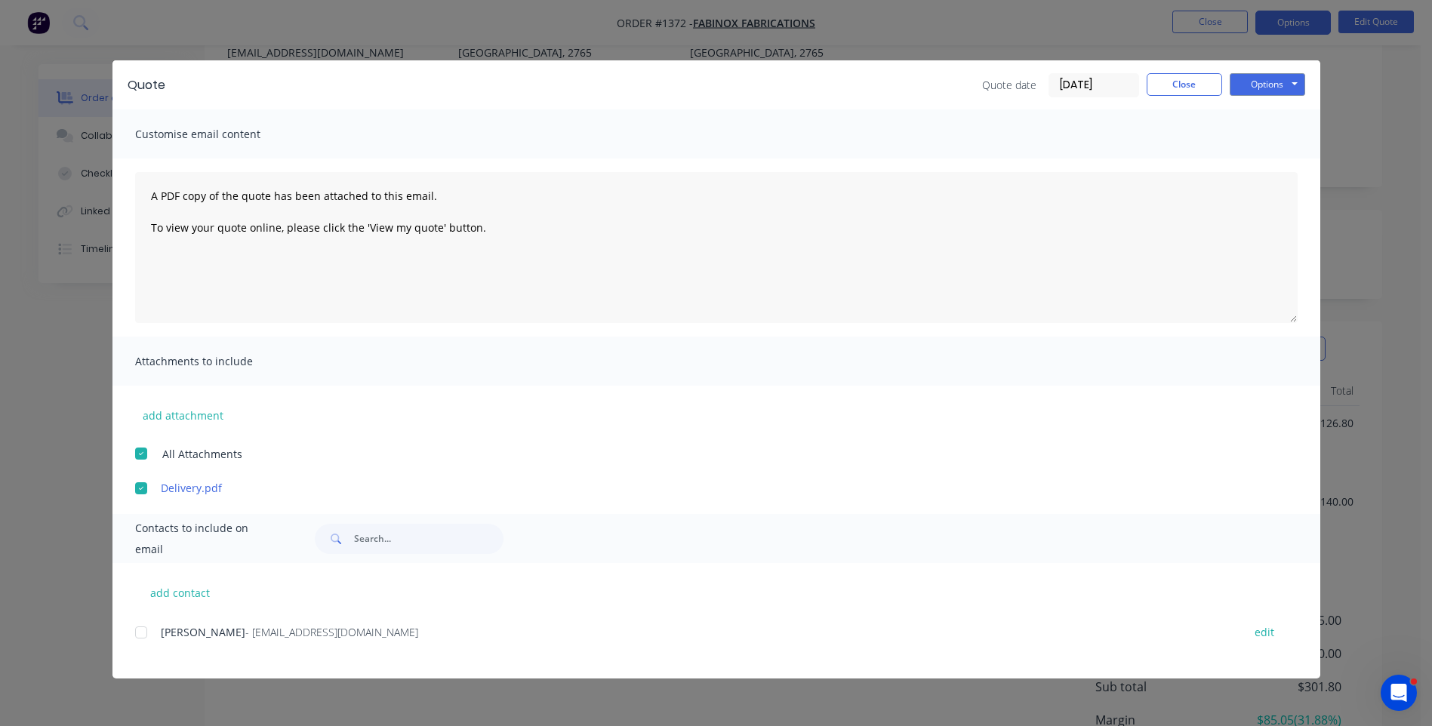
scroll to position [226, 0]
click at [224, 651] on div "Mehdi Irani - mehdi@fabinox.com.au edit" at bounding box center [727, 641] width 1185 height 38
click at [144, 636] on div at bounding box center [141, 632] width 30 height 30
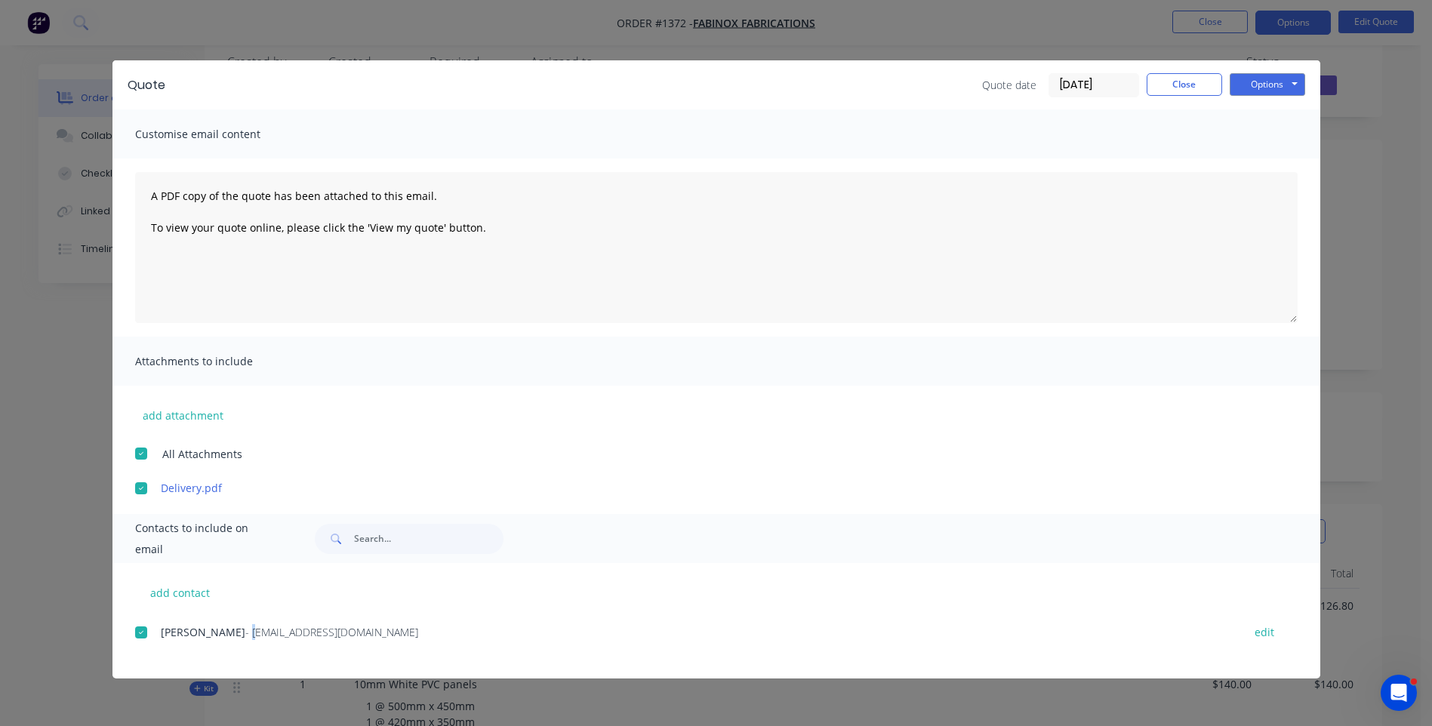
scroll to position [0, 0]
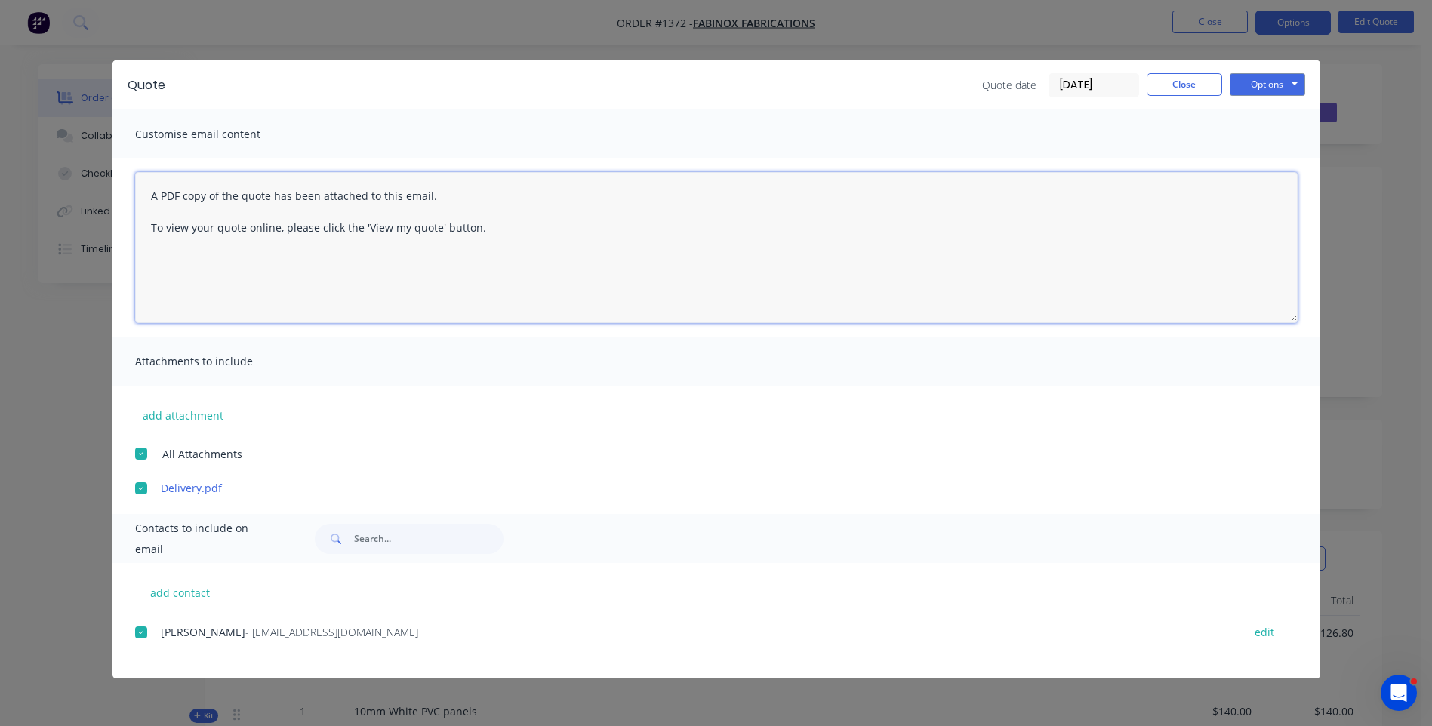
paste textarea "Hi, Please contact us if you have any questions. Regards, Darren sales@allstarp…"
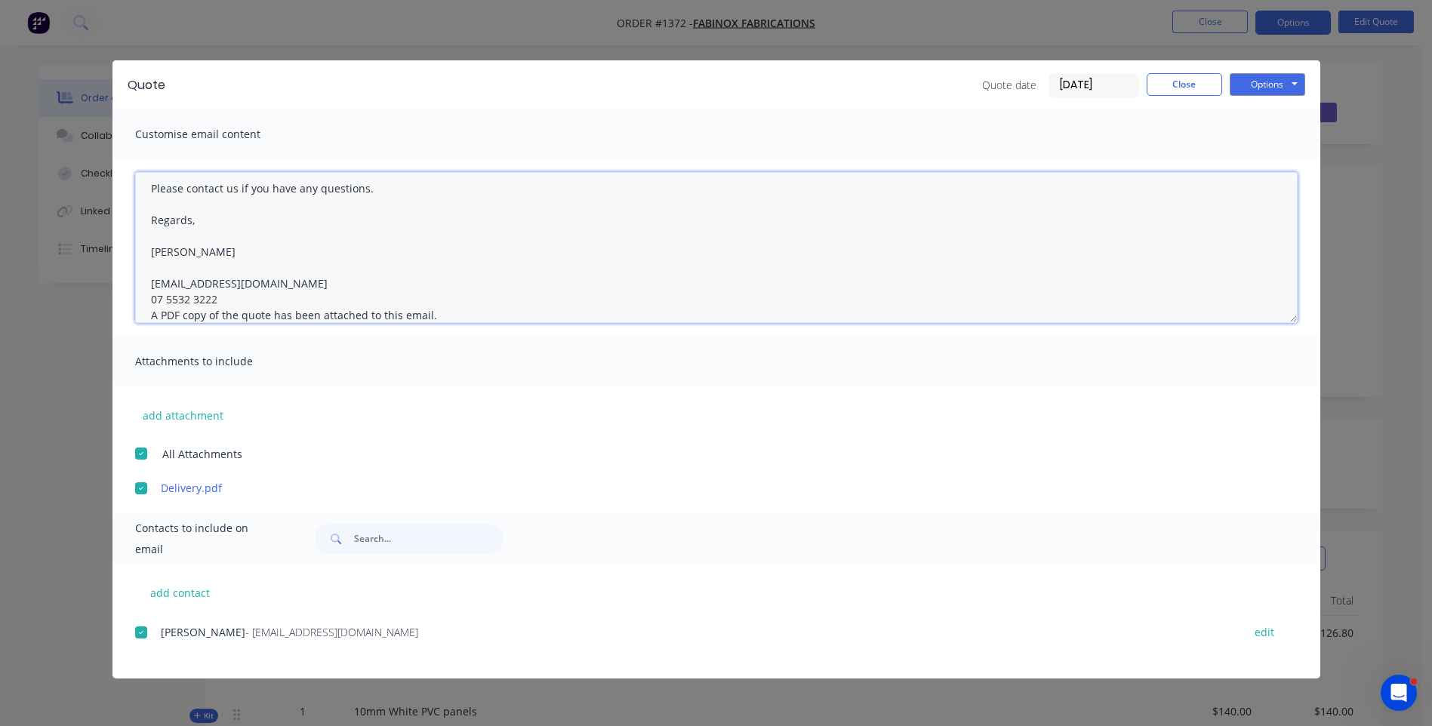
click at [234, 298] on textarea "Hi, Please contact us if you have any questions. Regards, Darren sales@allstarp…" at bounding box center [716, 247] width 1162 height 151
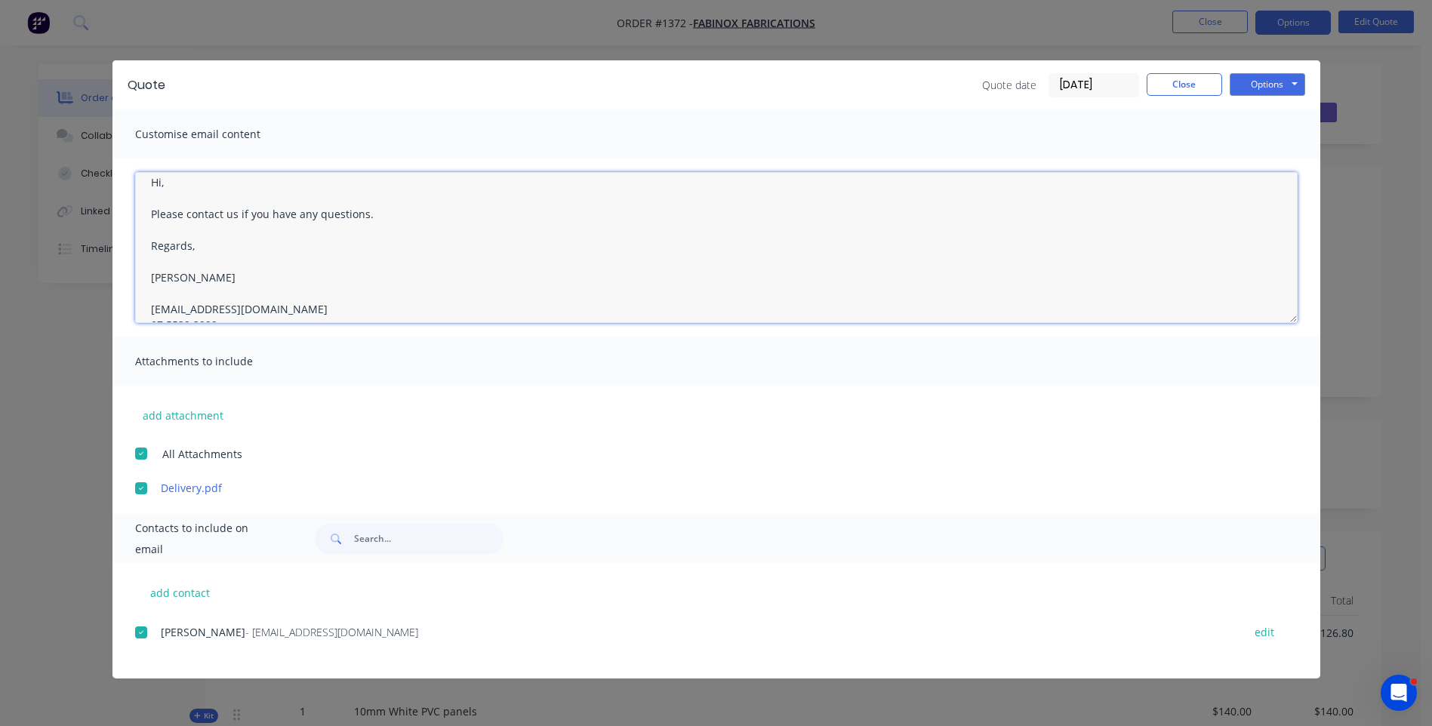
scroll to position [0, 0]
click at [186, 196] on textarea "Hi, Please contact us if you have any questions. Regards, Darren sales@allstarp…" at bounding box center [716, 247] width 1162 height 151
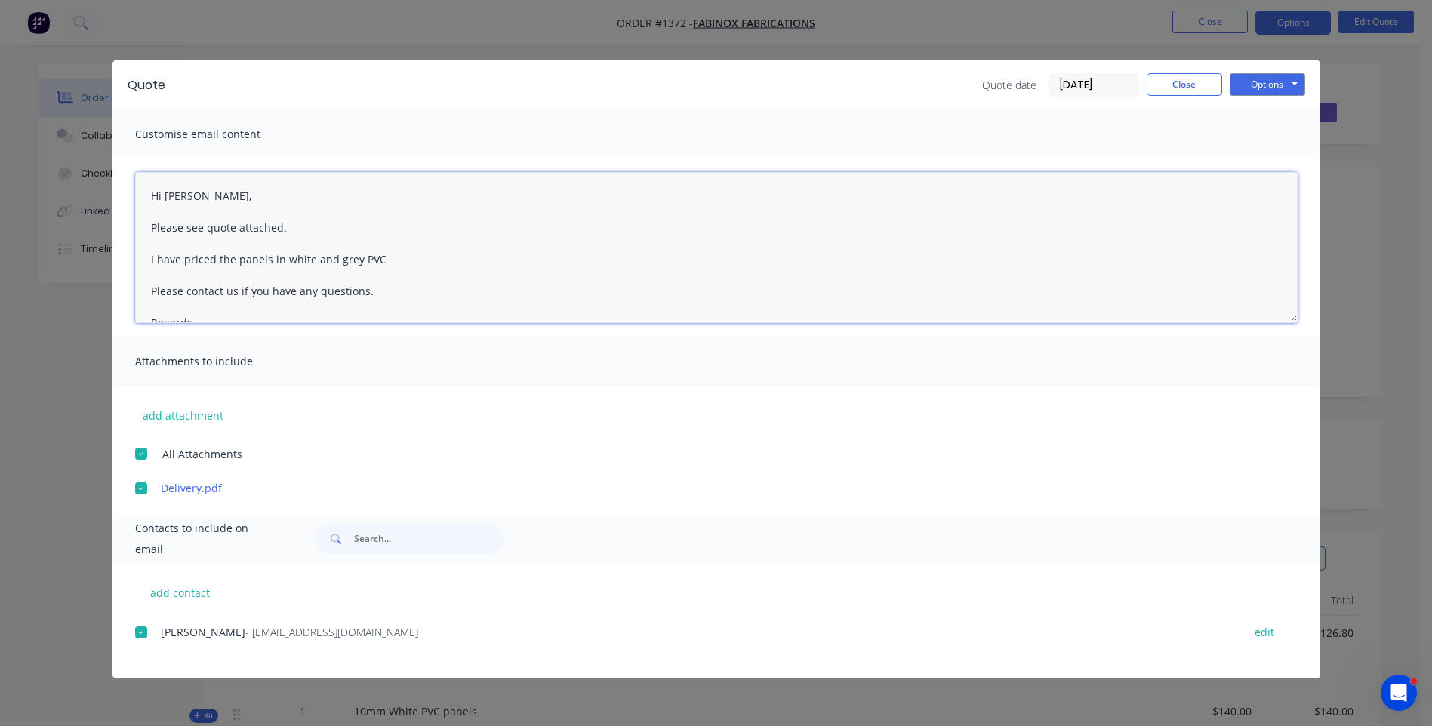
click at [344, 208] on textarea "Hi Mehdi, Please see quote attached. I have priced the panels in white and grey…" at bounding box center [716, 247] width 1162 height 151
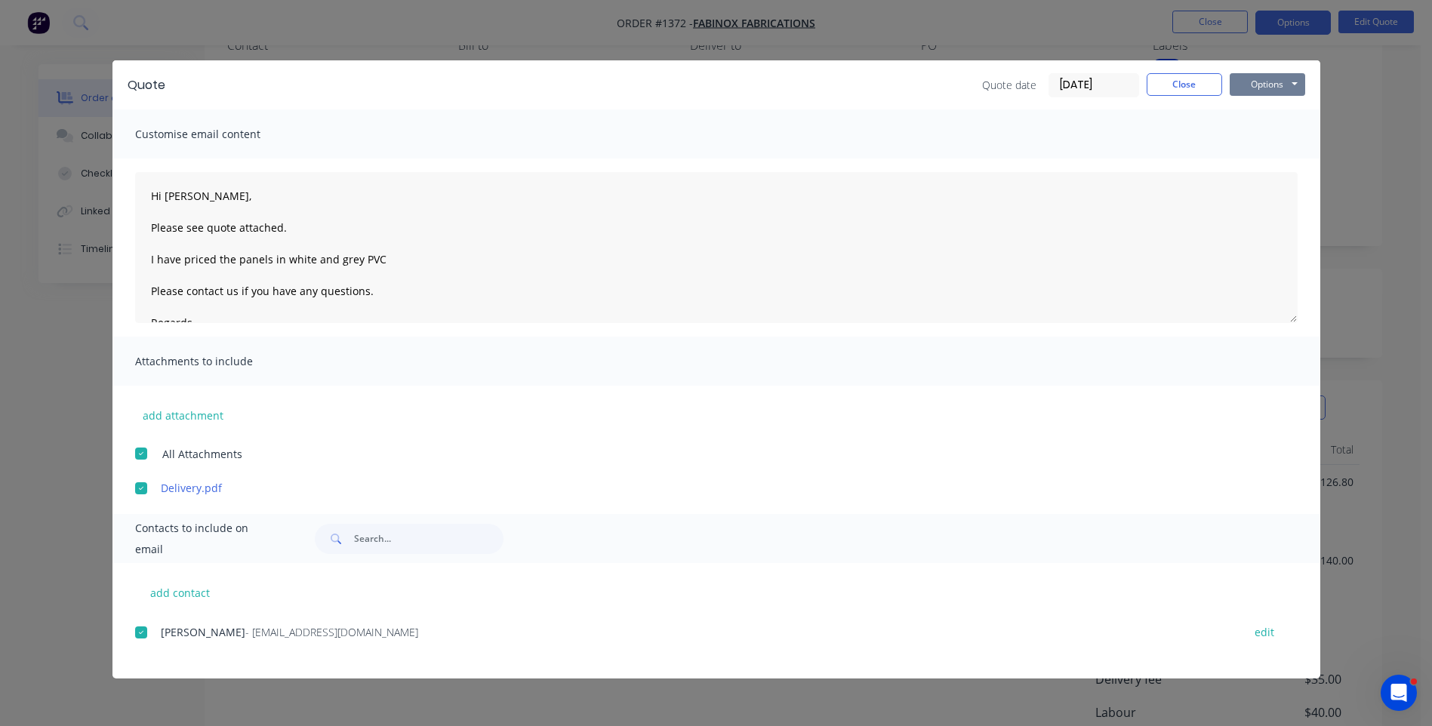
click at [1251, 88] on button "Options" at bounding box center [1266, 84] width 75 height 23
click at [1269, 163] on button "Email" at bounding box center [1277, 161] width 97 height 25
type textarea "A PDF copy of the quote has been attached to this email. To view your quote onl…"
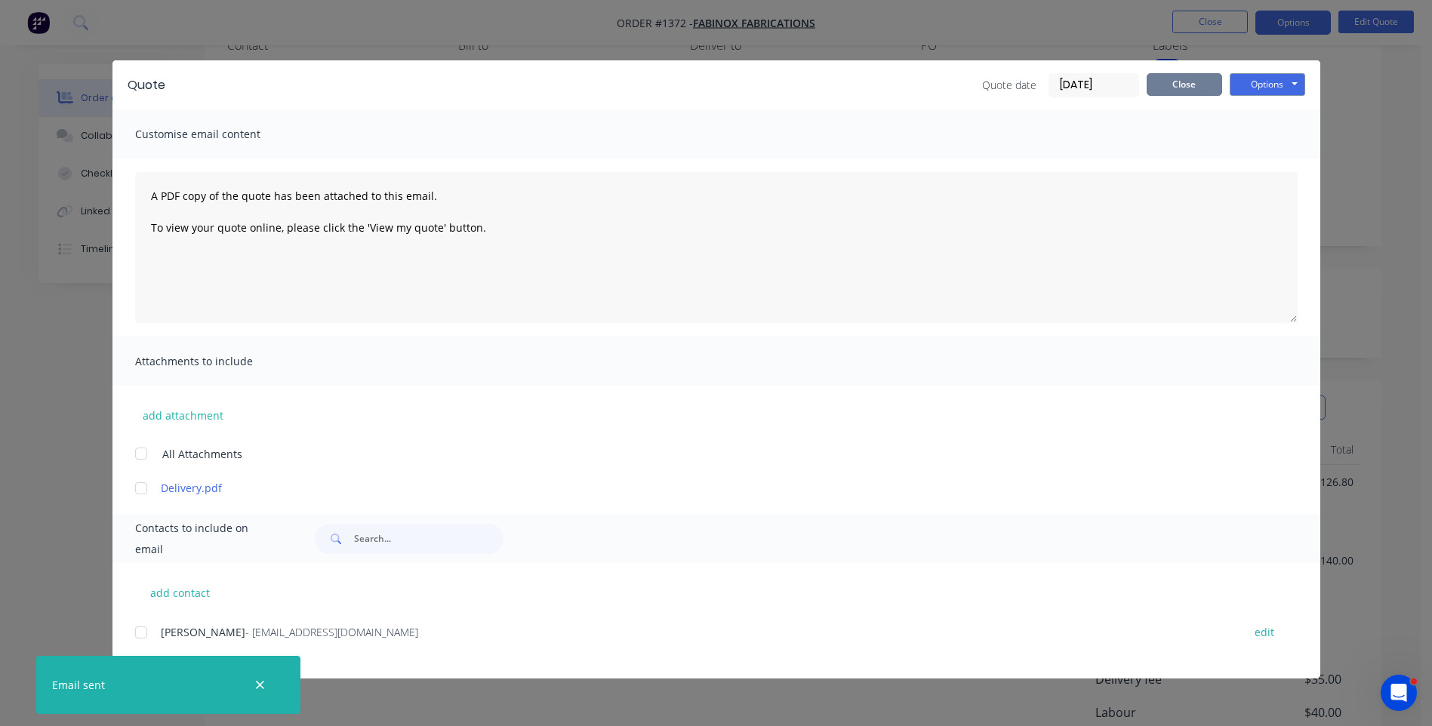
click at [1195, 88] on button "Close" at bounding box center [1183, 84] width 75 height 23
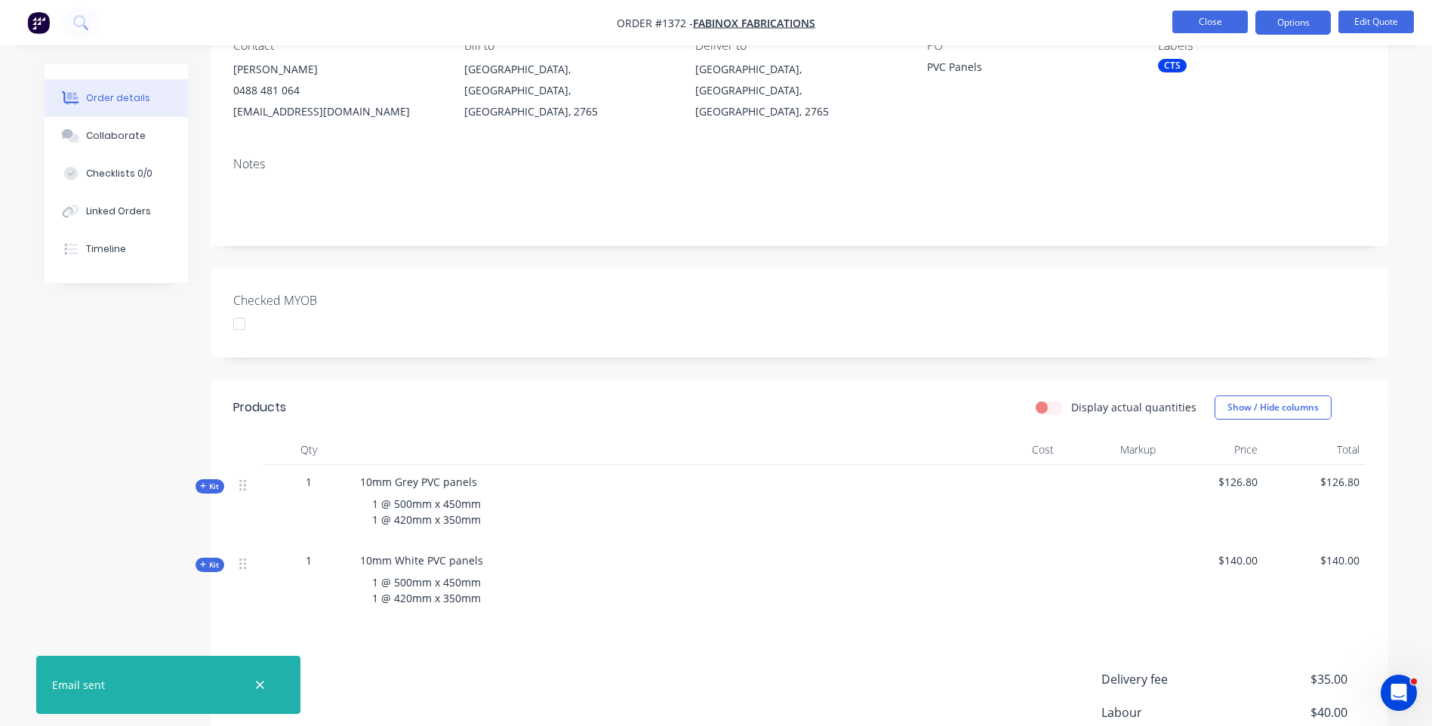
click at [1201, 23] on button "Close" at bounding box center [1209, 22] width 75 height 23
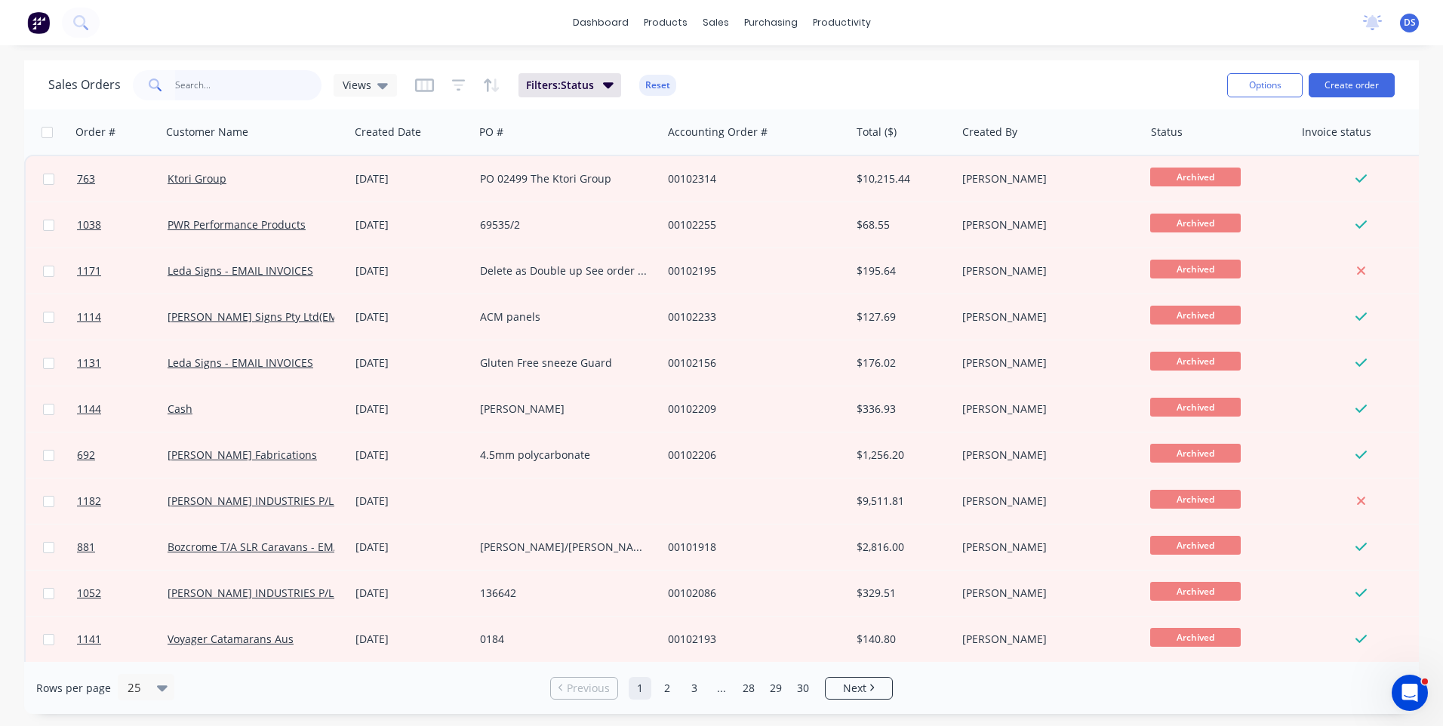
click at [249, 96] on input "text" at bounding box center [248, 85] width 147 height 30
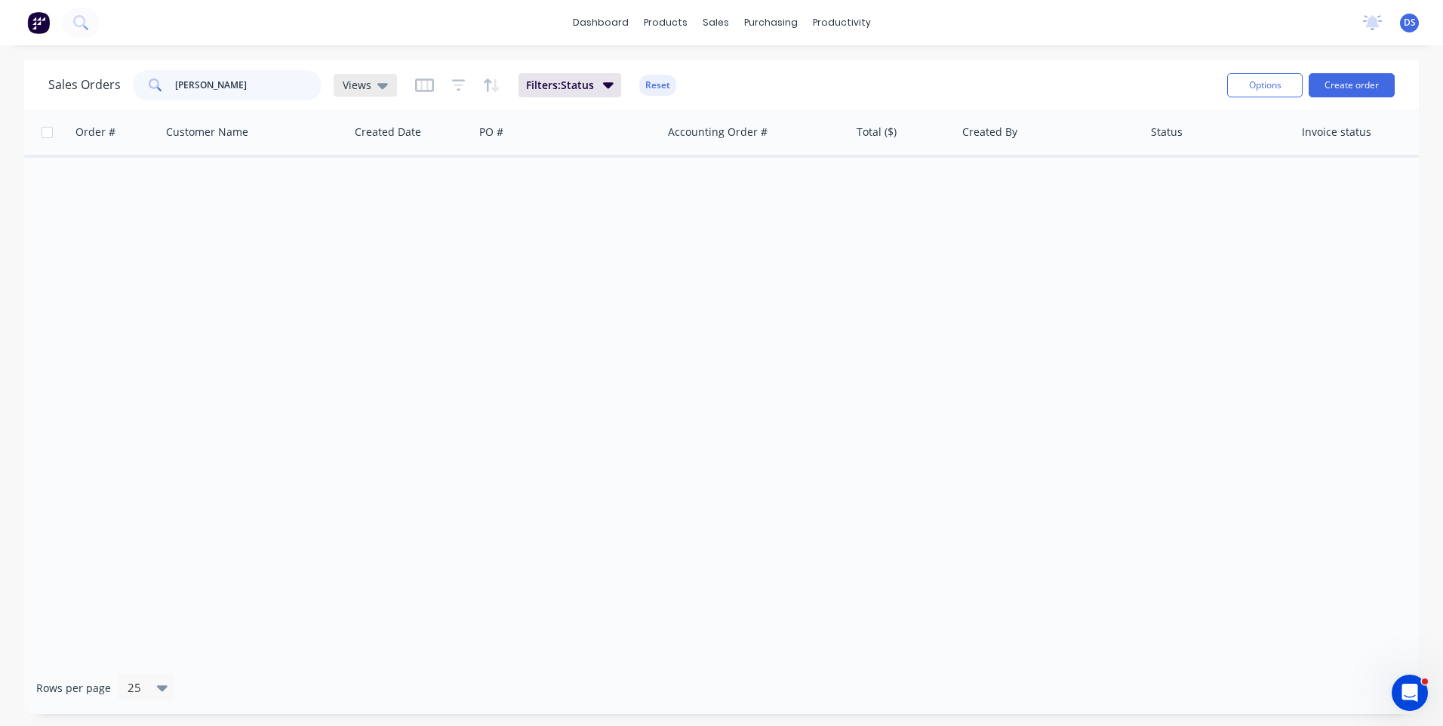
type input "[PERSON_NAME]"
click at [386, 87] on div "Views" at bounding box center [365, 85] width 63 height 23
click at [368, 216] on button "None (Default)" at bounding box center [424, 213] width 172 height 17
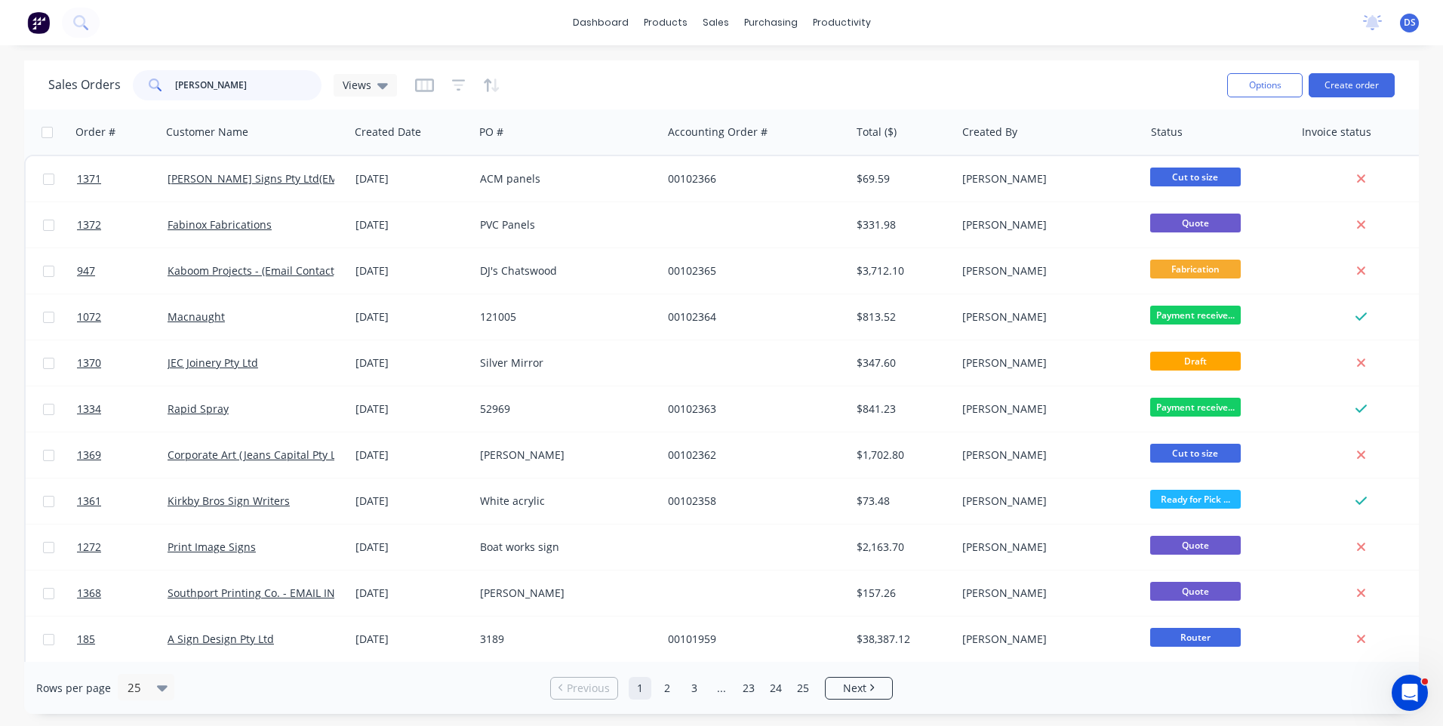
click at [227, 89] on input "[PERSON_NAME]" at bounding box center [248, 85] width 147 height 30
click at [1332, 89] on button "Create order" at bounding box center [1352, 85] width 86 height 24
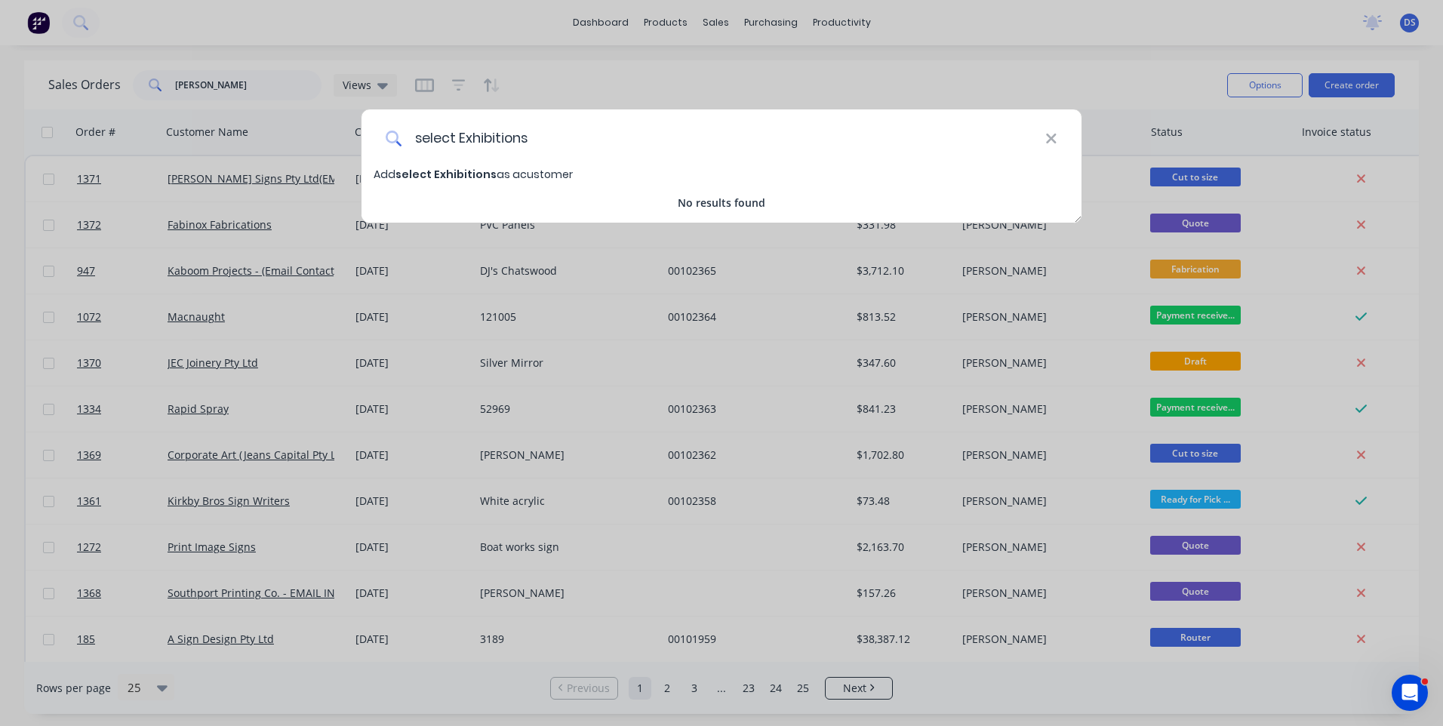
click at [422, 140] on input "select Exhibitions" at bounding box center [723, 137] width 643 height 57
click at [460, 133] on input "Select Exhibitions" at bounding box center [723, 137] width 643 height 57
type input "Select Exhibitions"
click at [463, 178] on span "Select Exhibitions" at bounding box center [446, 174] width 102 height 15
select select "AU"
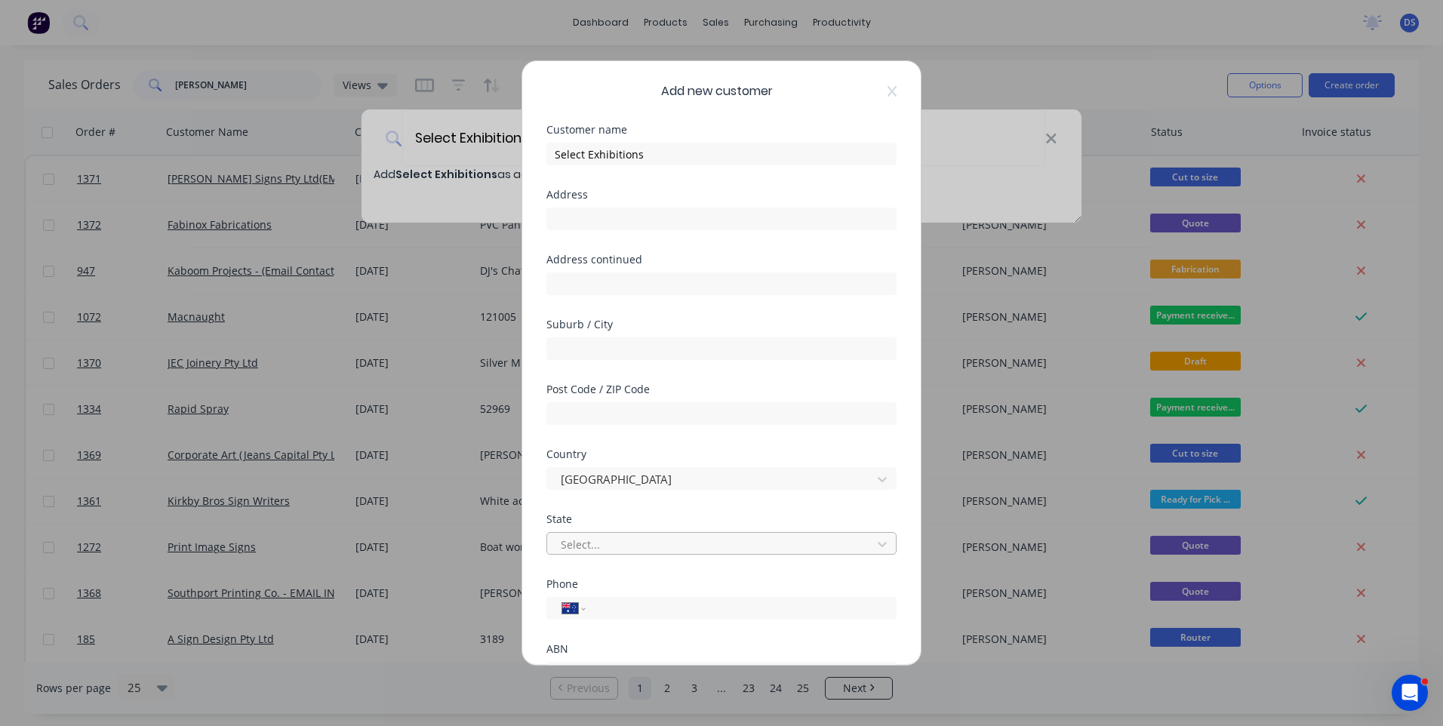
click at [652, 545] on div at bounding box center [711, 544] width 305 height 19
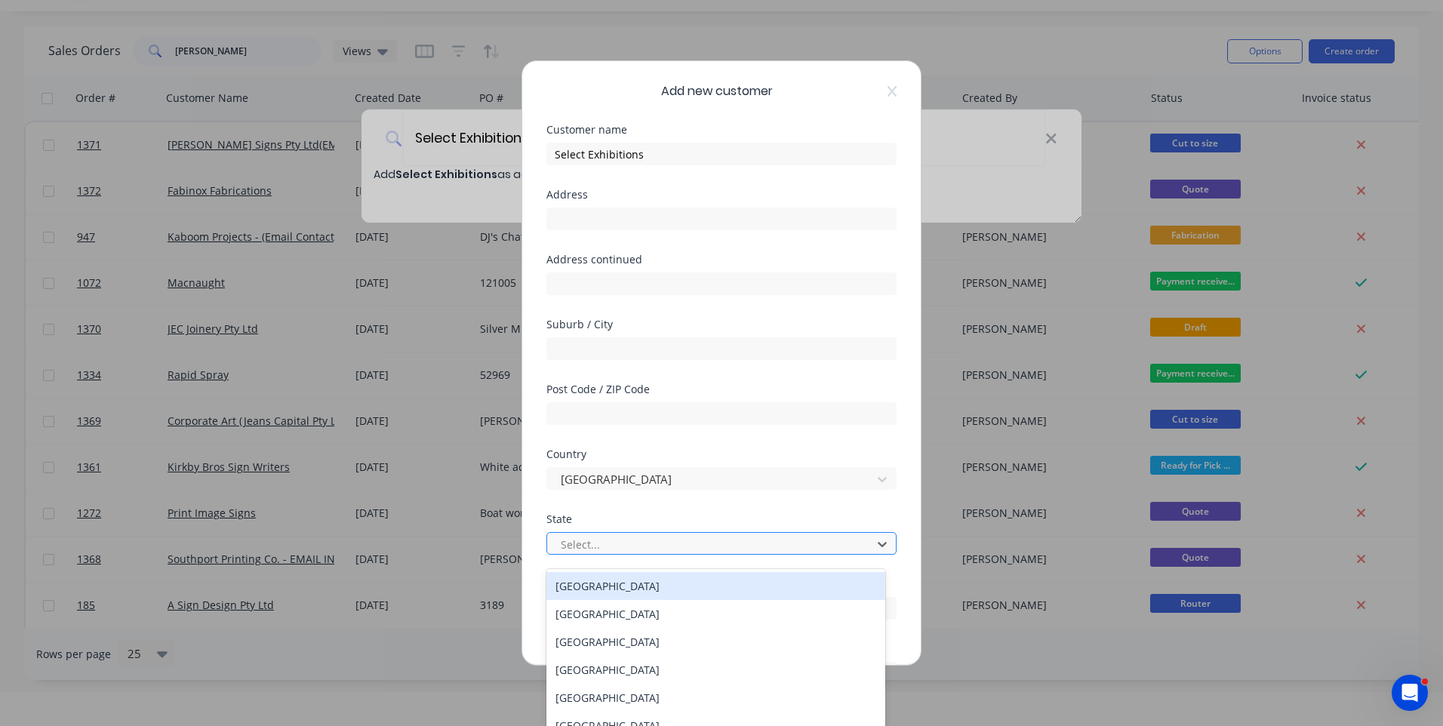
scroll to position [45, 0]
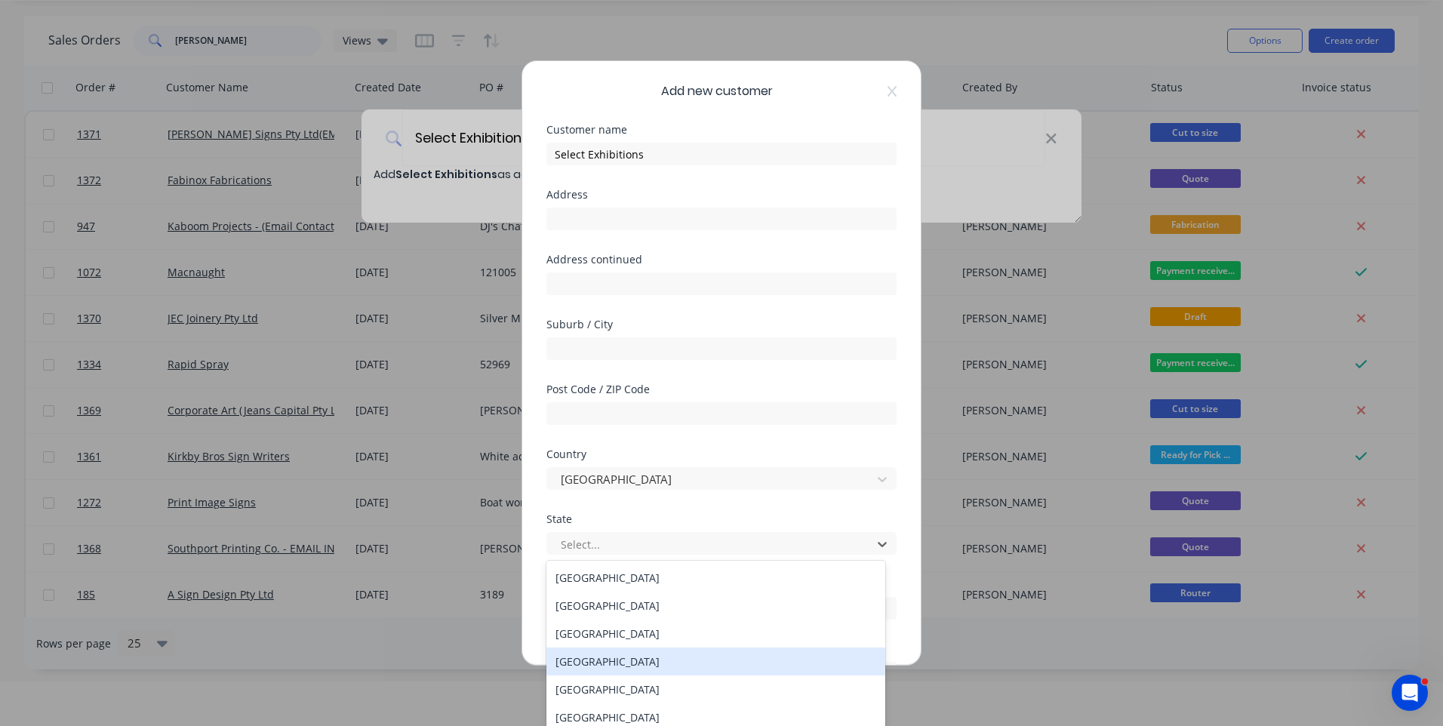
click at [611, 660] on div "[GEOGRAPHIC_DATA]" at bounding box center [715, 662] width 339 height 28
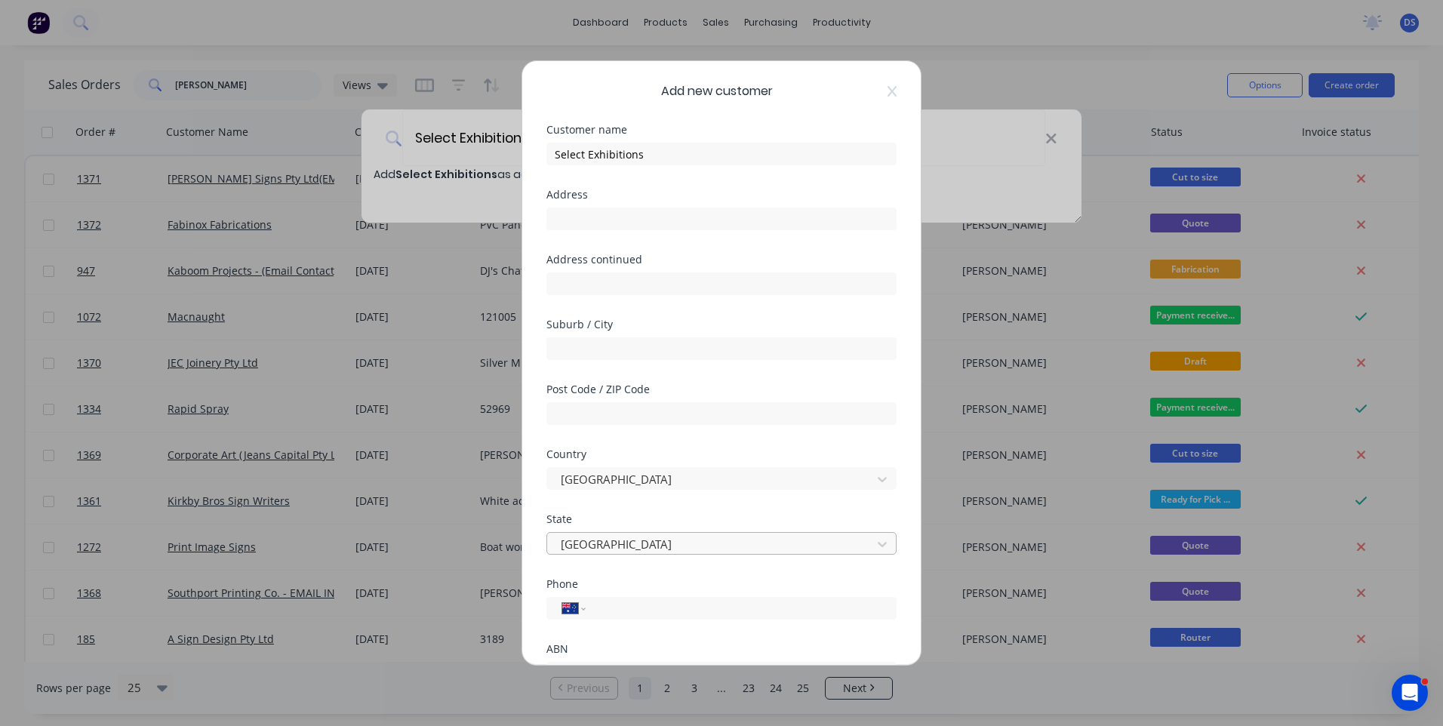
scroll to position [0, 0]
click at [623, 605] on input "tel" at bounding box center [738, 608] width 285 height 17
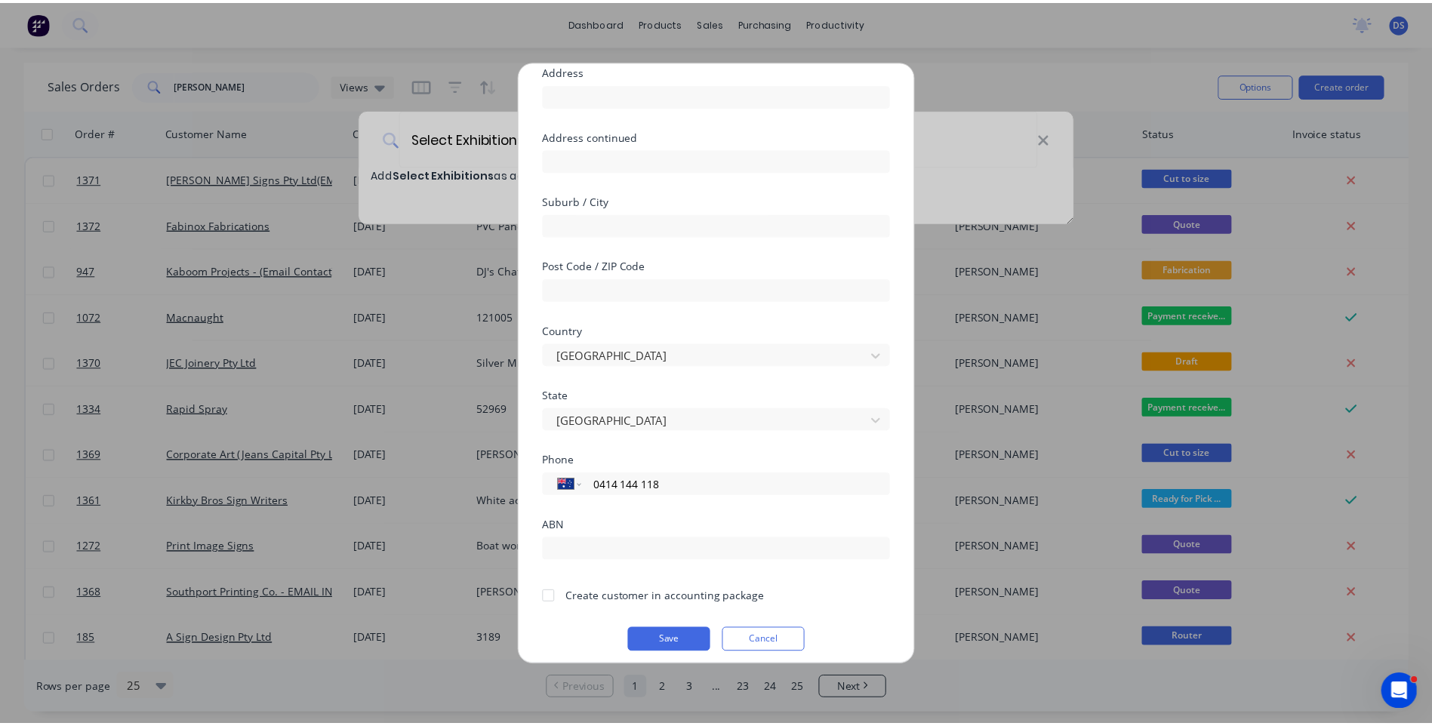
scroll to position [133, 0]
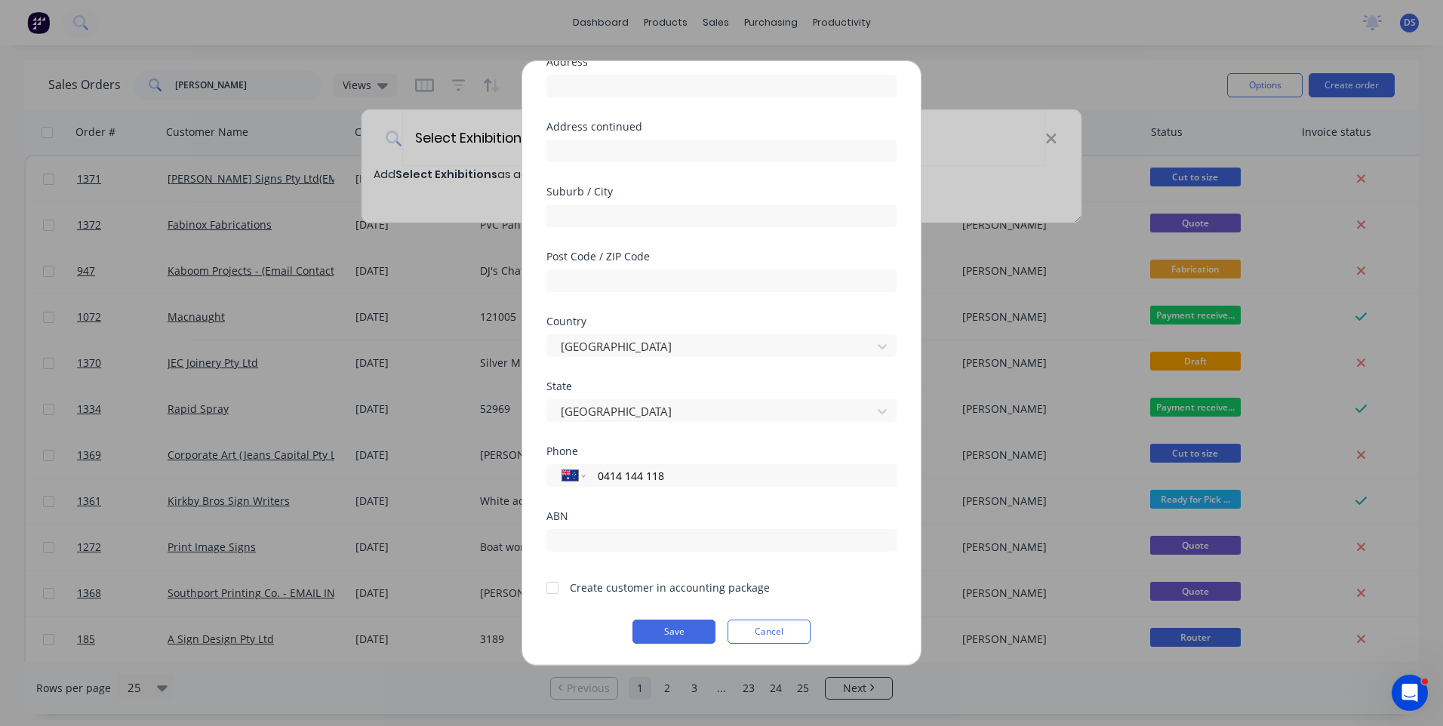
type input "0414 144 118"
click at [552, 590] on div at bounding box center [552, 588] width 30 height 30
click at [669, 634] on button "Save" at bounding box center [673, 632] width 83 height 24
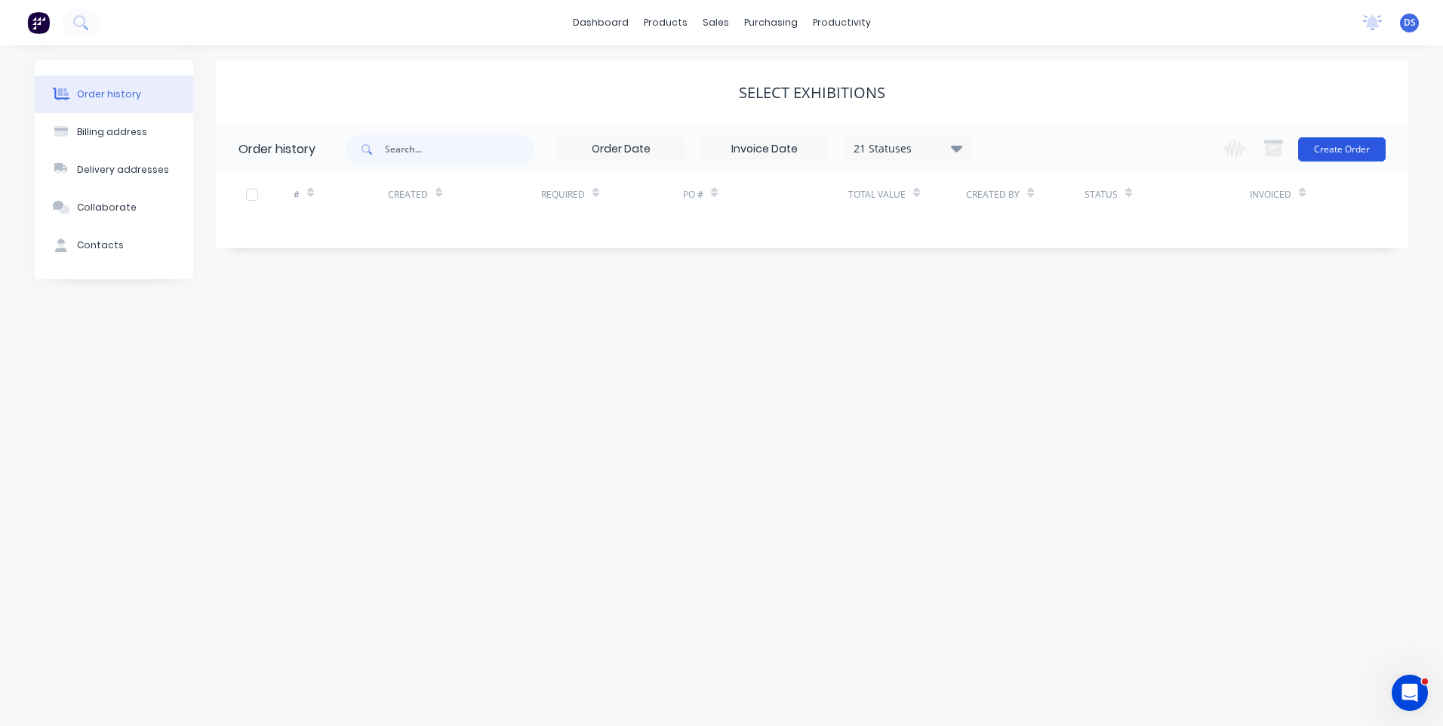
click at [1335, 155] on button "Create Order" at bounding box center [1342, 149] width 88 height 24
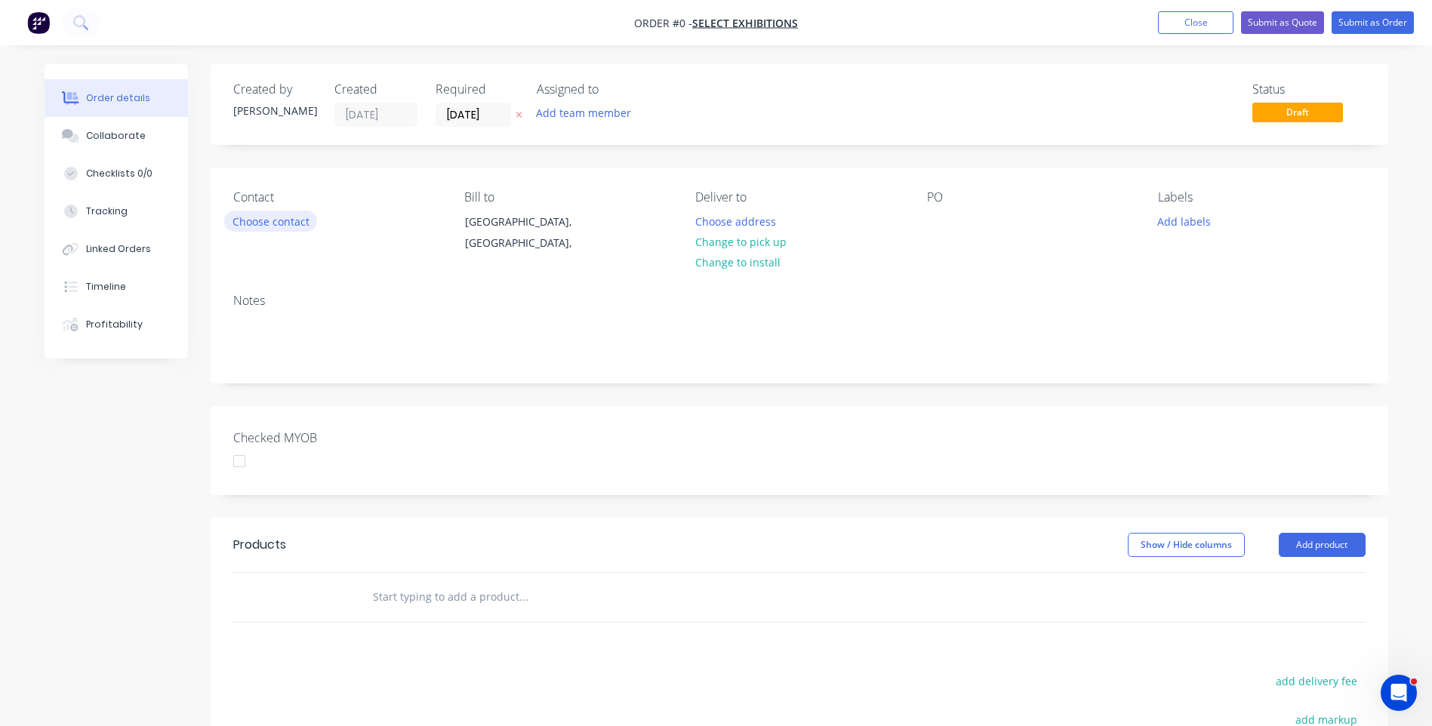
click at [281, 226] on button "Choose contact" at bounding box center [270, 221] width 93 height 20
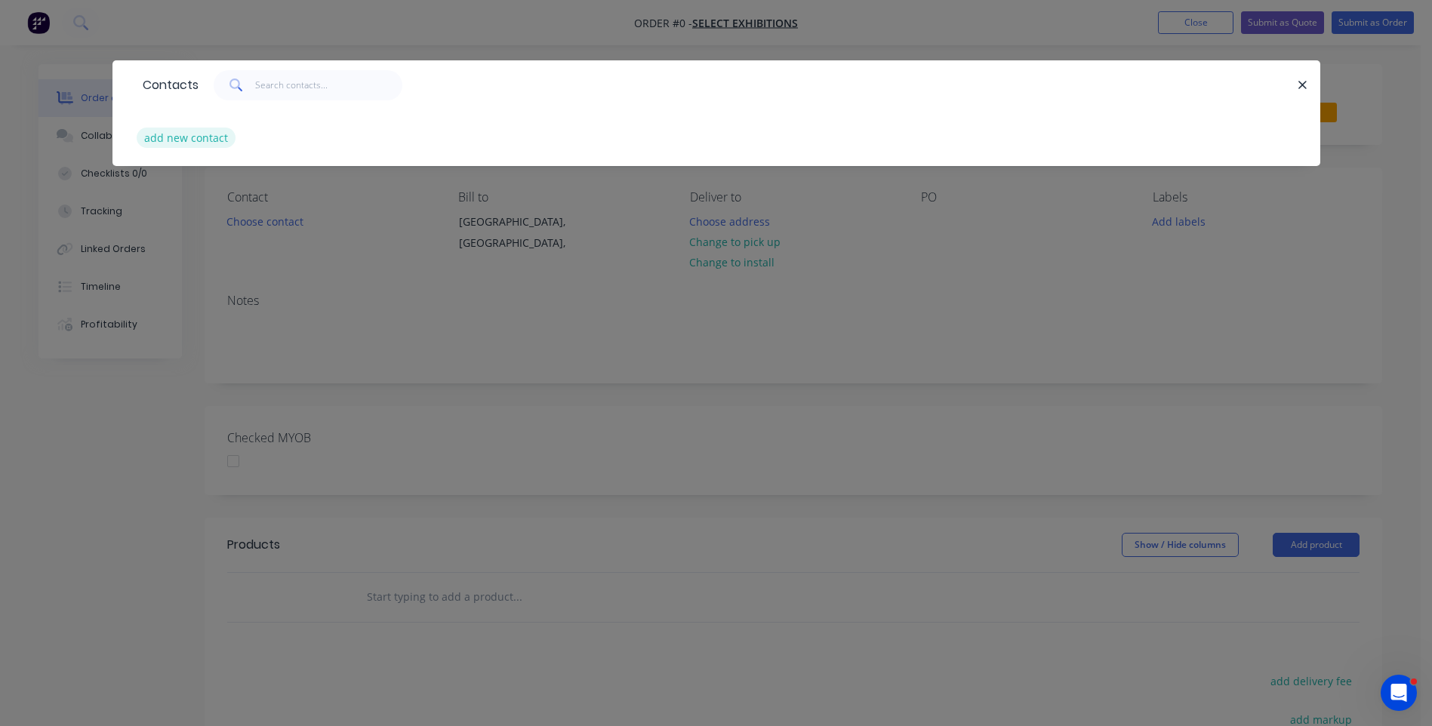
click at [191, 138] on button "add new contact" at bounding box center [187, 138] width 100 height 20
select select "AU"
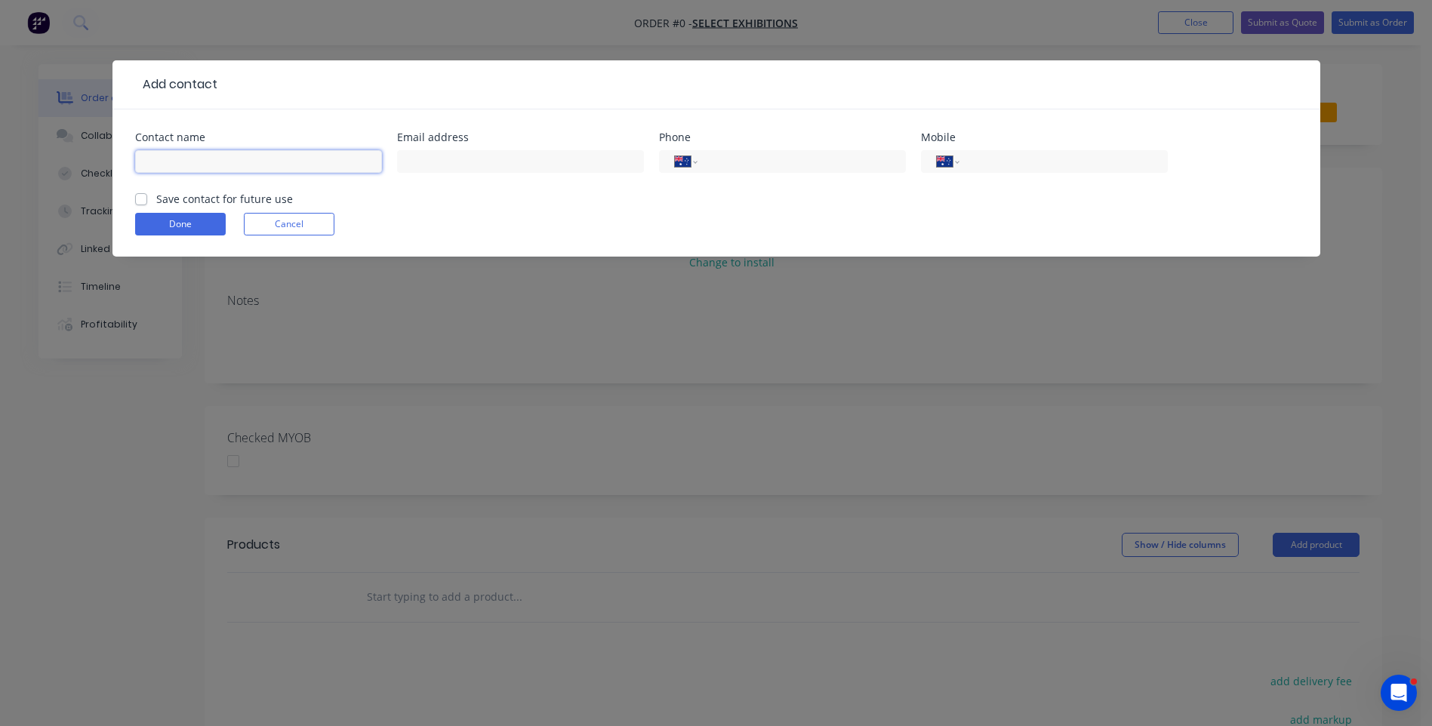
click at [186, 168] on input "text" at bounding box center [258, 161] width 247 height 23
type input "[PERSON_NAME]"
paste input "89914508"
drag, startPoint x: 1038, startPoint y: 168, endPoint x: 964, endPoint y: 165, distance: 73.3
click at [964, 165] on div "International [GEOGRAPHIC_DATA] [GEOGRAPHIC_DATA] [GEOGRAPHIC_DATA] [GEOGRAPHIC…" at bounding box center [1044, 161] width 247 height 23
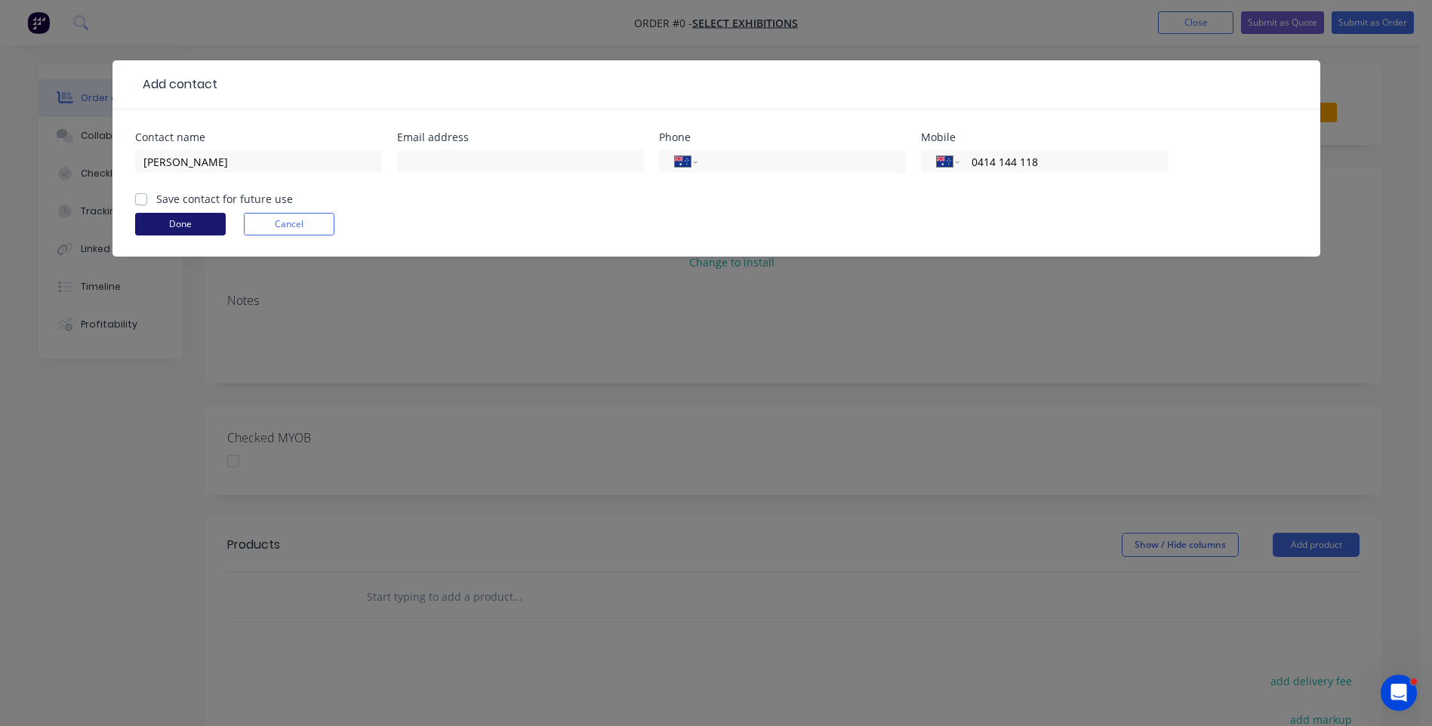
type input "0414 144 118"
click at [179, 227] on button "Done" at bounding box center [180, 224] width 91 height 23
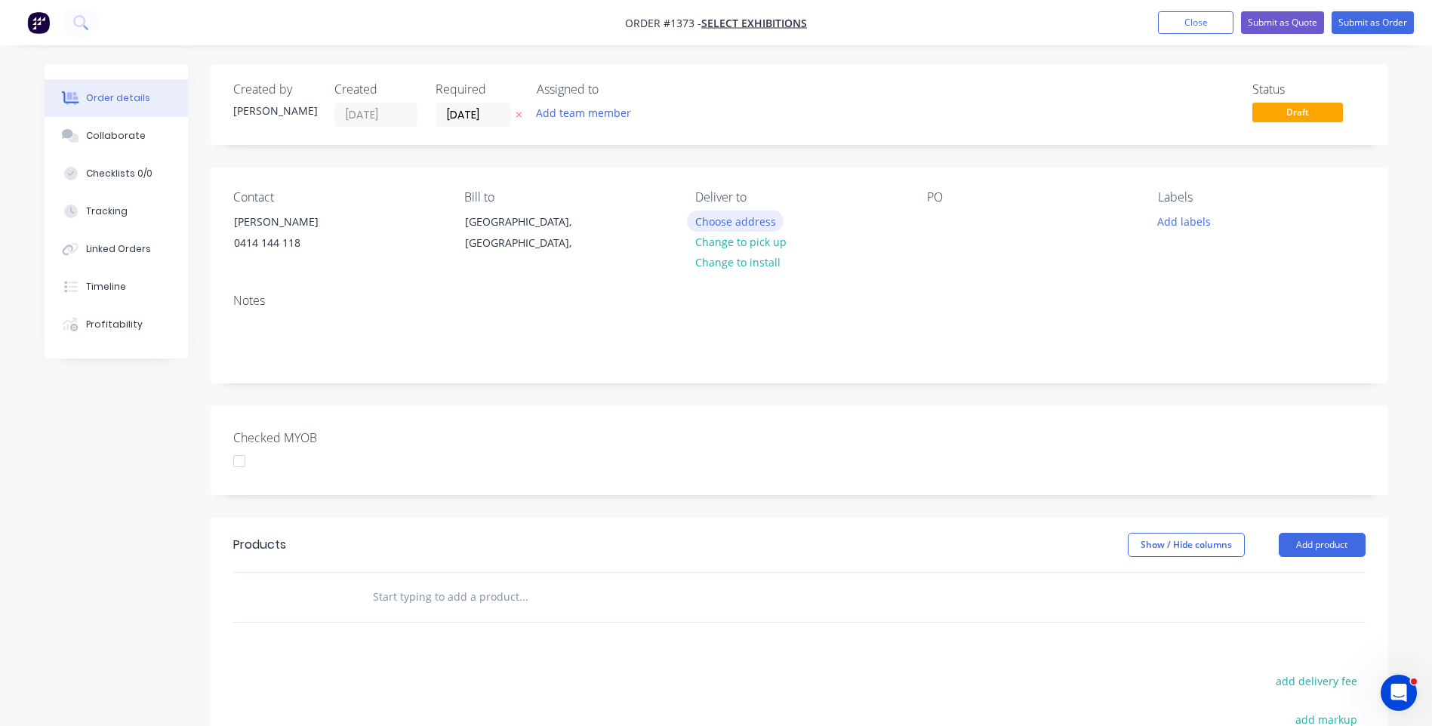
click at [725, 223] on button "Choose address" at bounding box center [735, 221] width 97 height 20
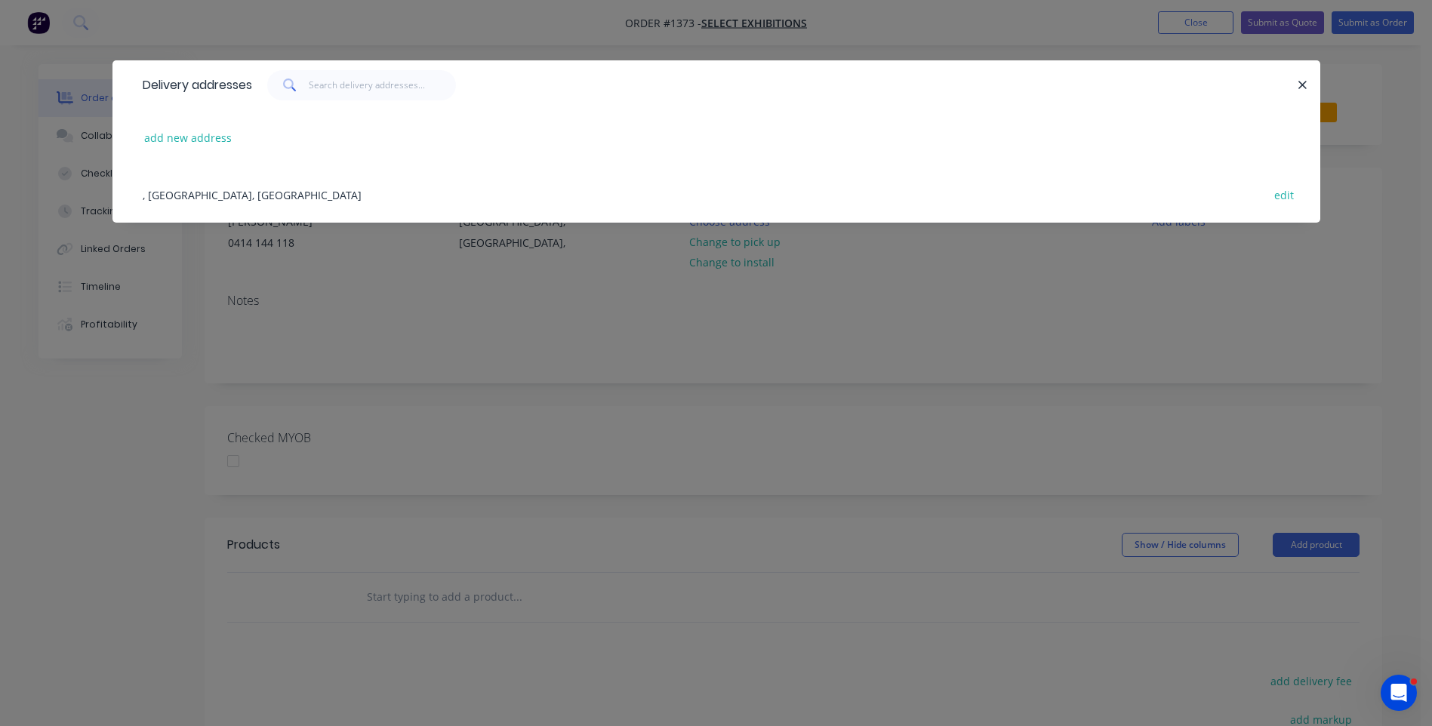
click at [211, 193] on div ", [GEOGRAPHIC_DATA], [GEOGRAPHIC_DATA] edit" at bounding box center [716, 194] width 1162 height 57
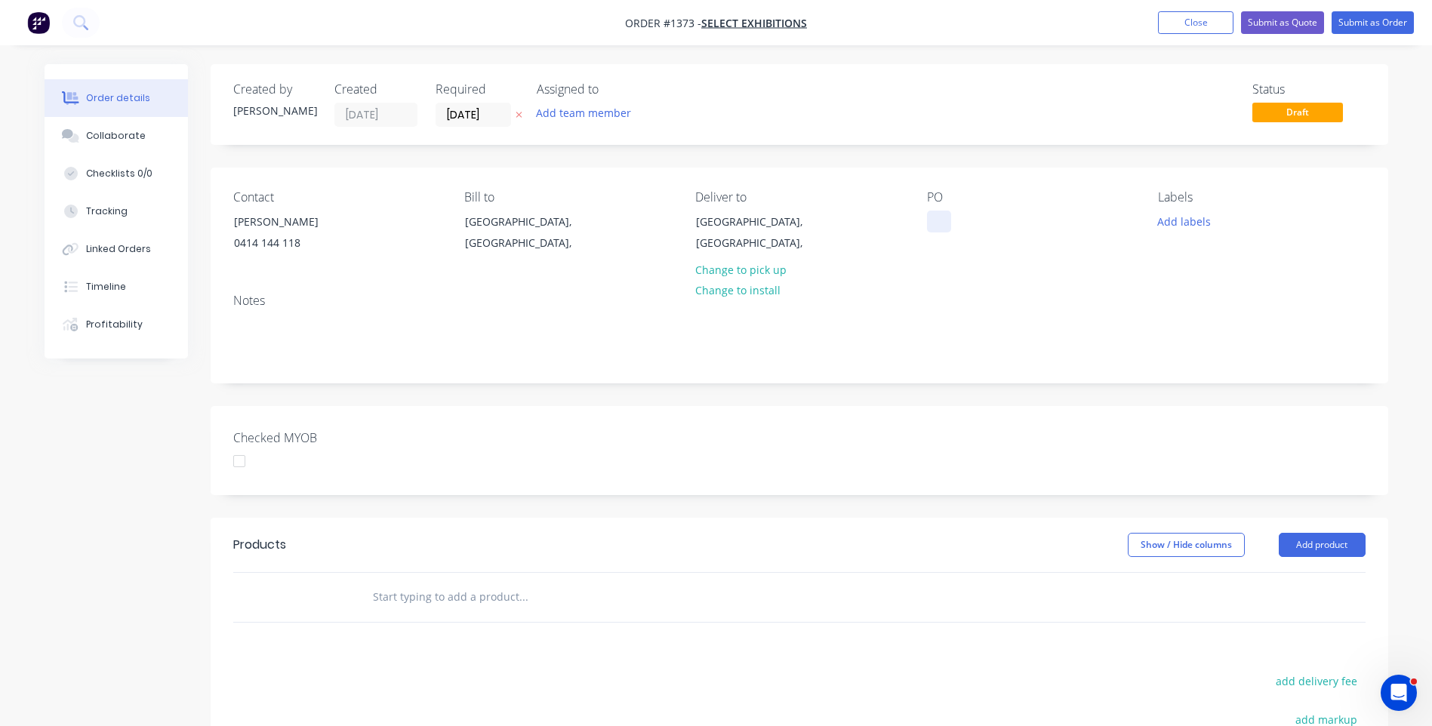
click at [943, 216] on div at bounding box center [939, 222] width 24 height 22
click at [1189, 226] on button "Add labels" at bounding box center [1183, 221] width 69 height 20
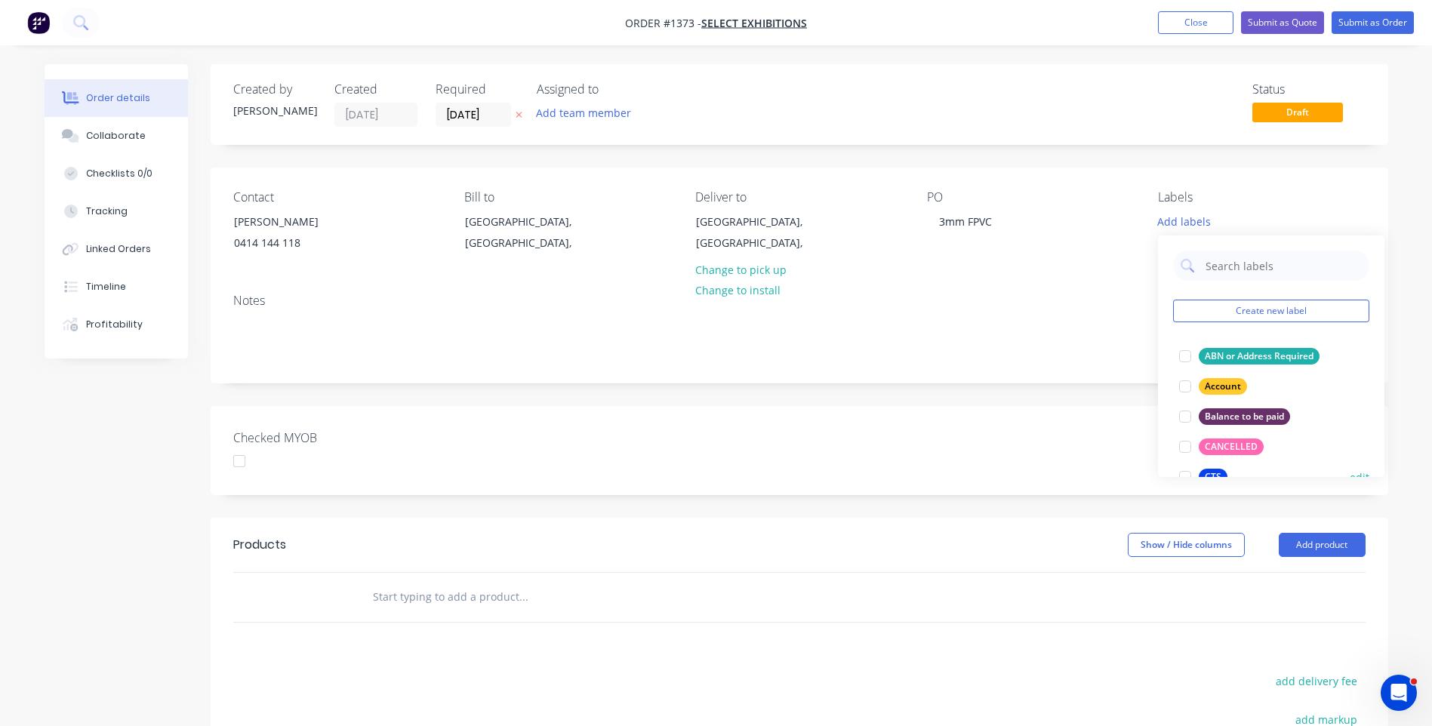
click at [1214, 473] on div "CTS" at bounding box center [1212, 477] width 29 height 17
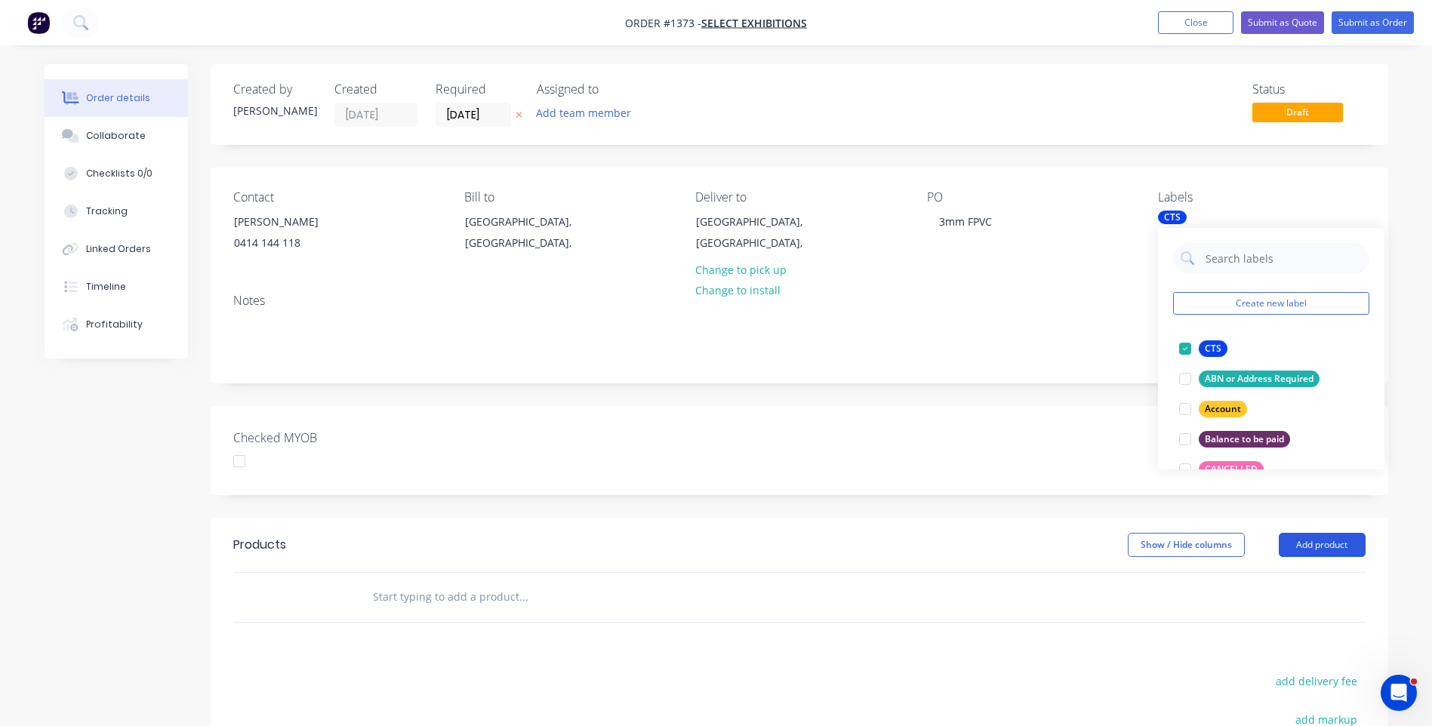
click at [1322, 546] on button "Add product" at bounding box center [1321, 545] width 87 height 24
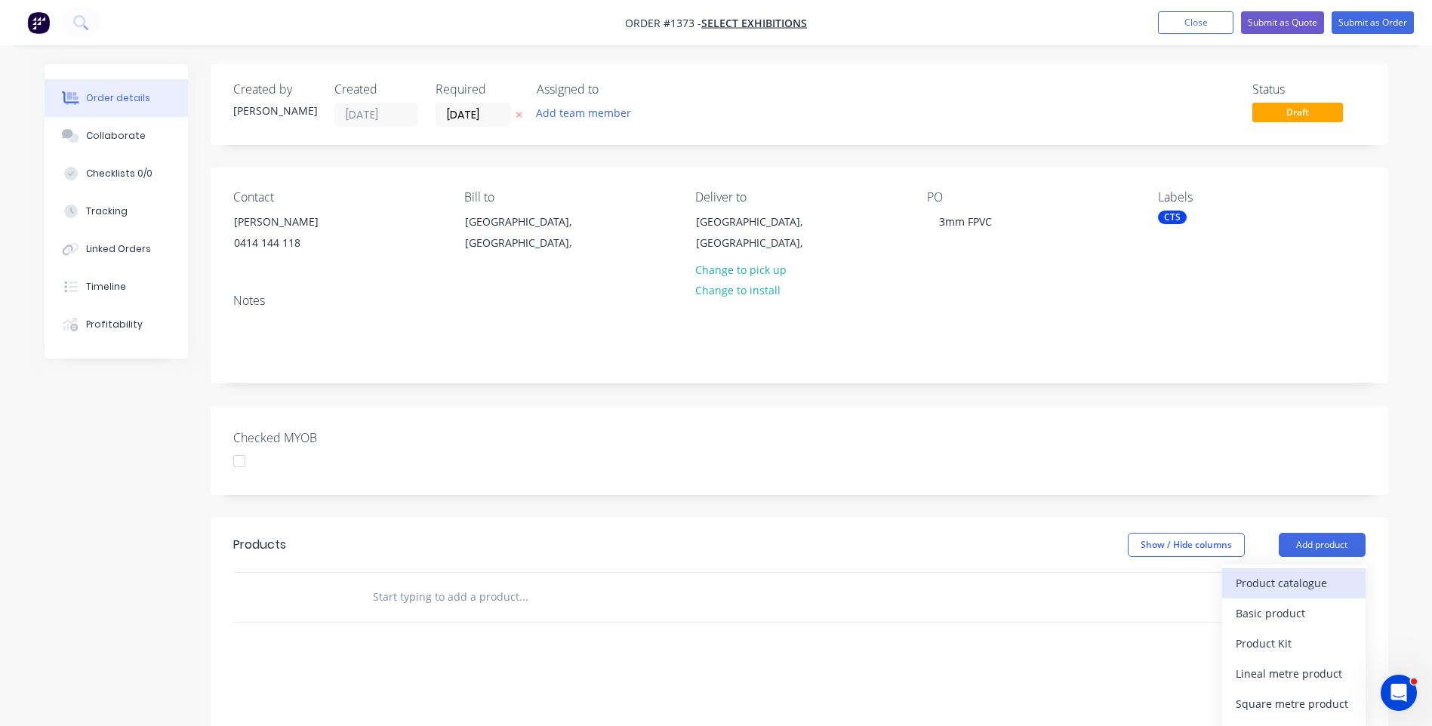
click at [1297, 593] on div "Product catalogue" at bounding box center [1293, 583] width 116 height 22
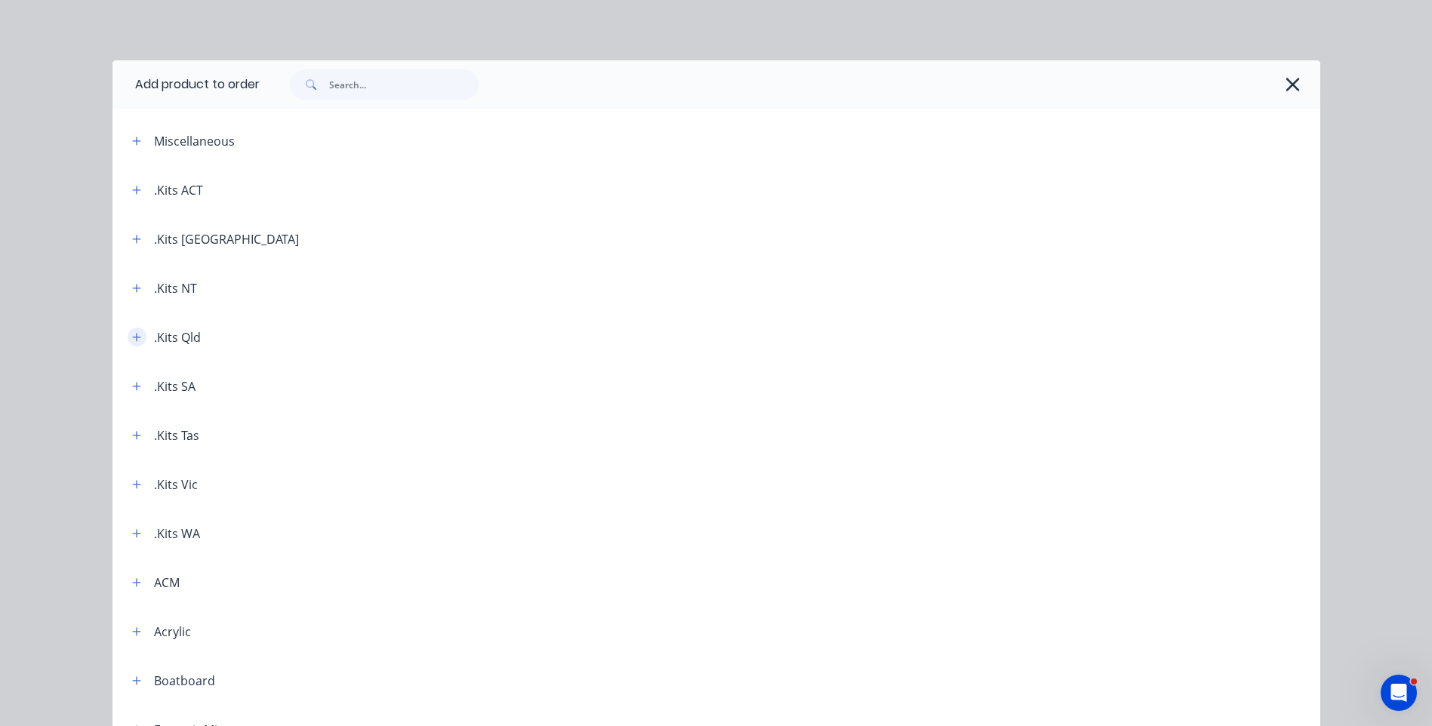
click at [132, 340] on icon "button" at bounding box center [136, 337] width 8 height 8
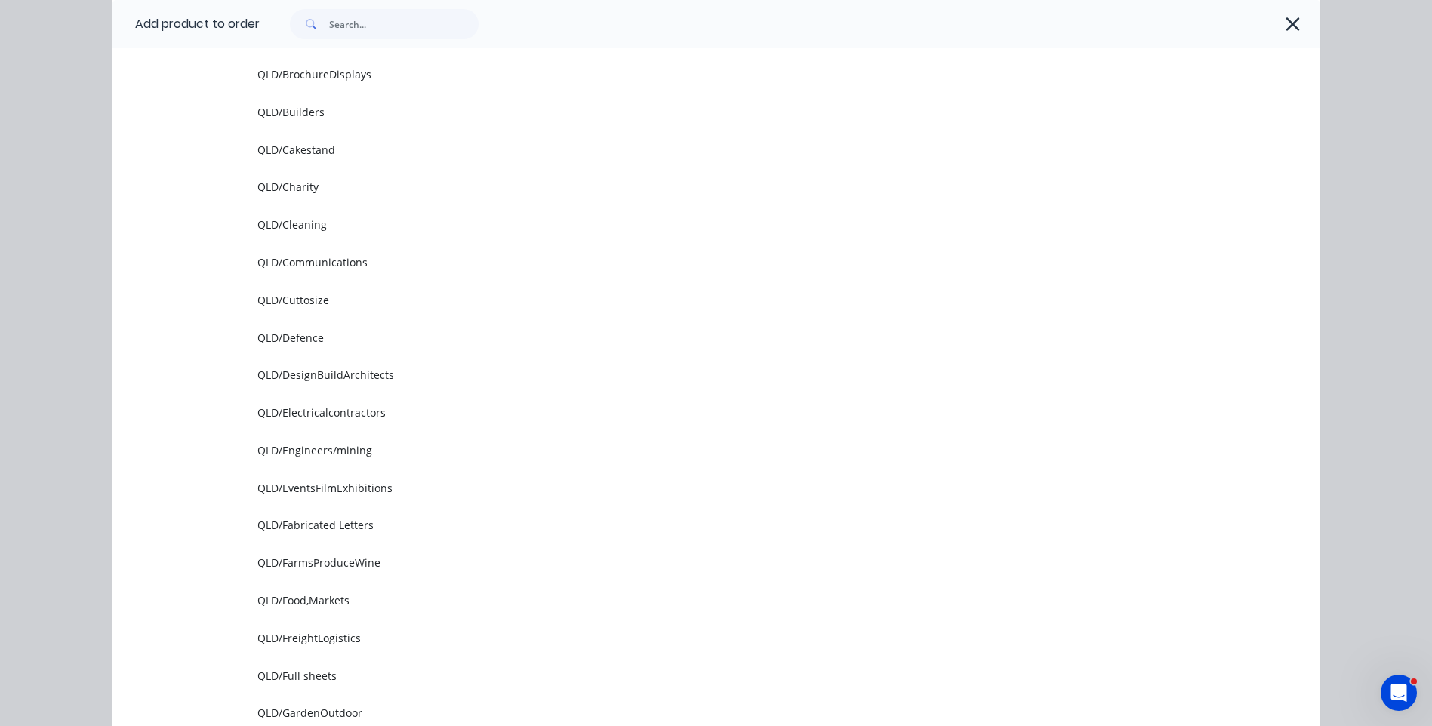
scroll to position [604, 0]
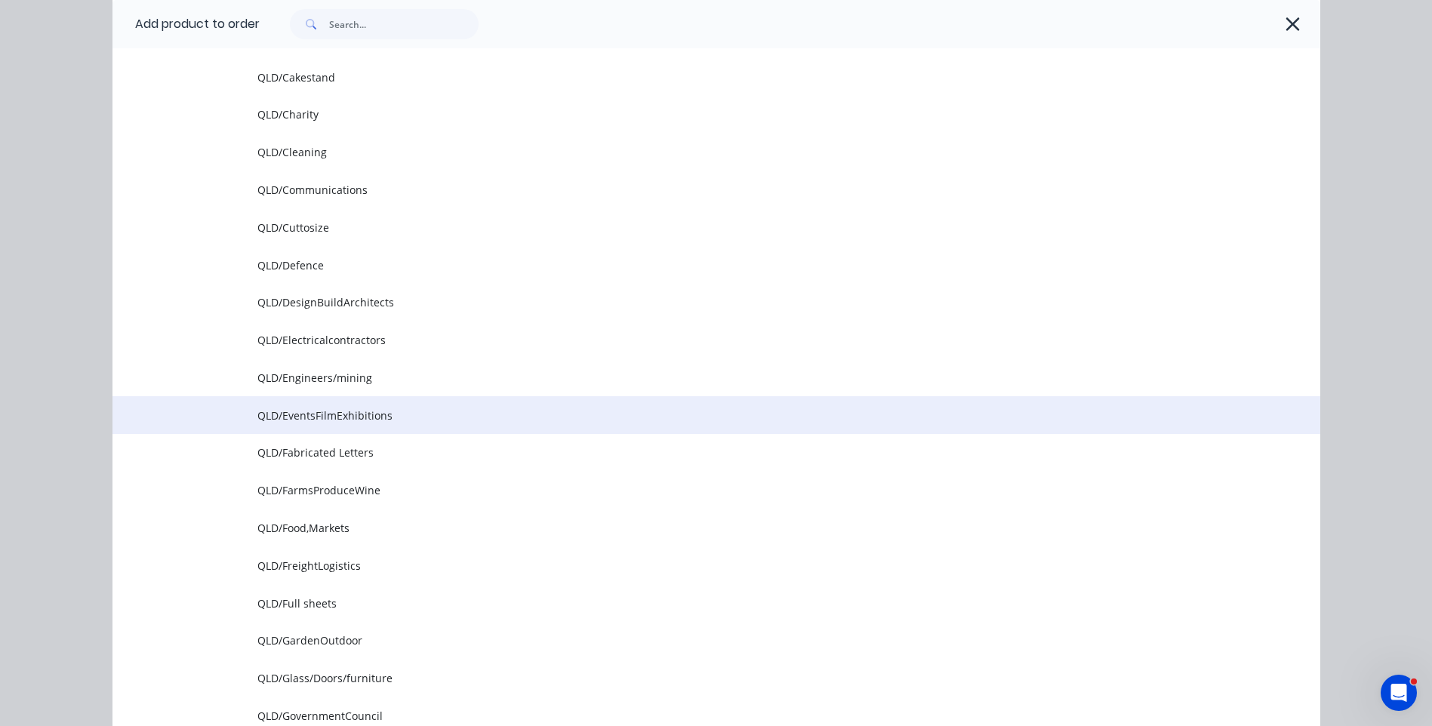
click at [386, 416] on span "QLD/EventsFilmExhibitions" at bounding box center [682, 416] width 850 height 16
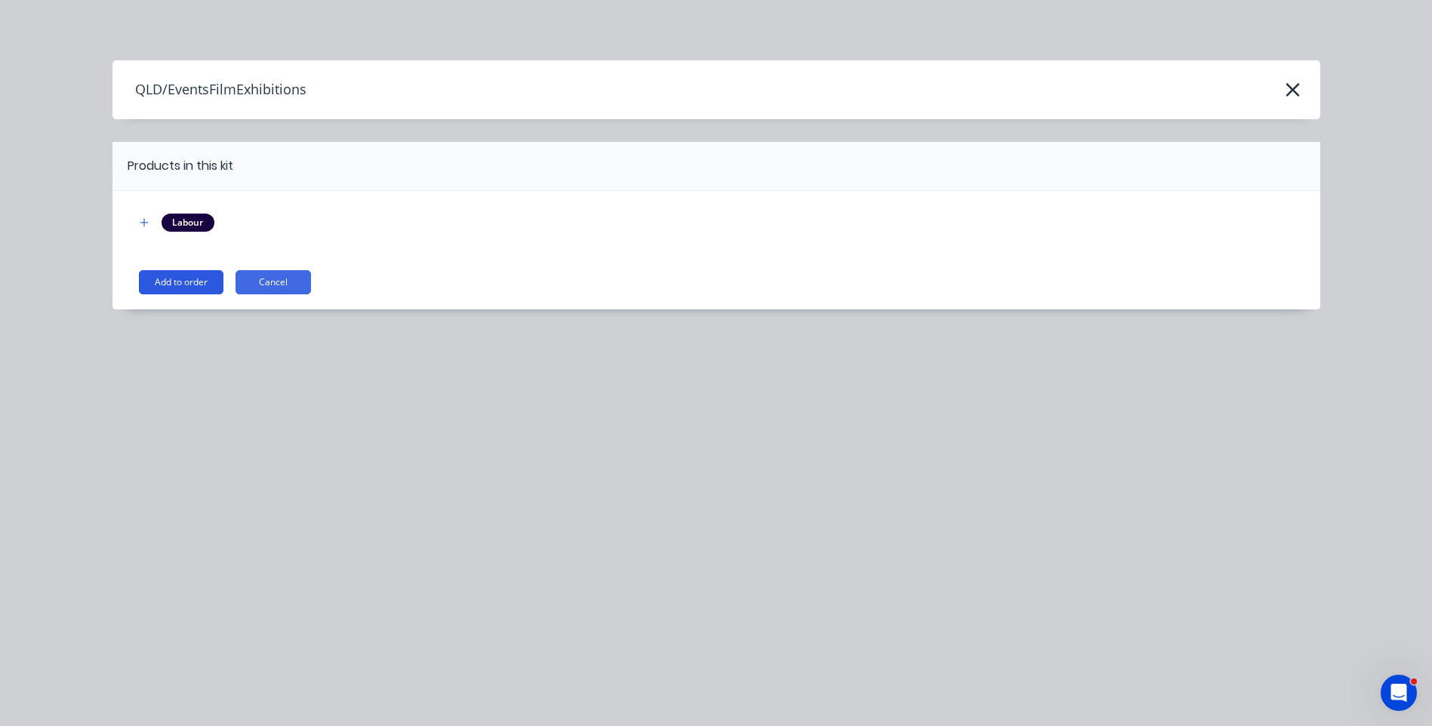
click at [179, 285] on button "Add to order" at bounding box center [181, 282] width 85 height 24
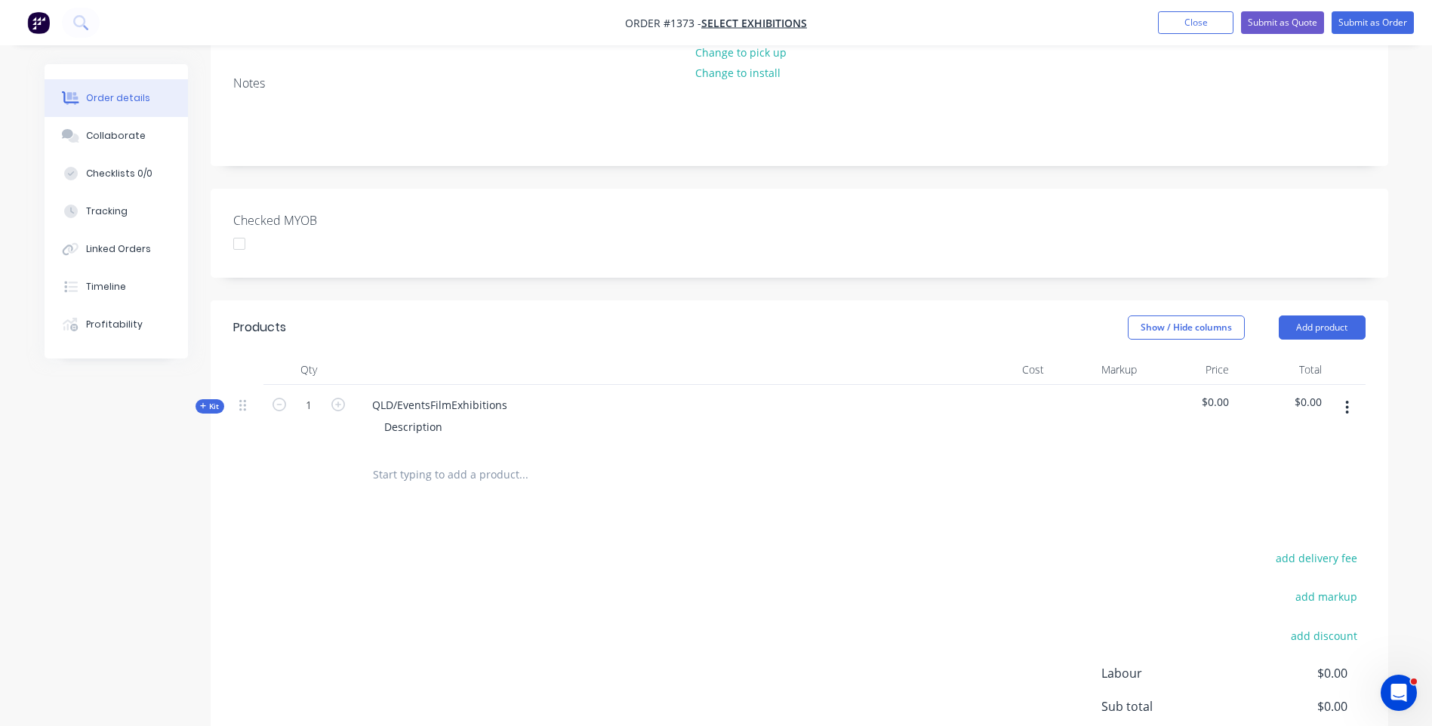
scroll to position [226, 0]
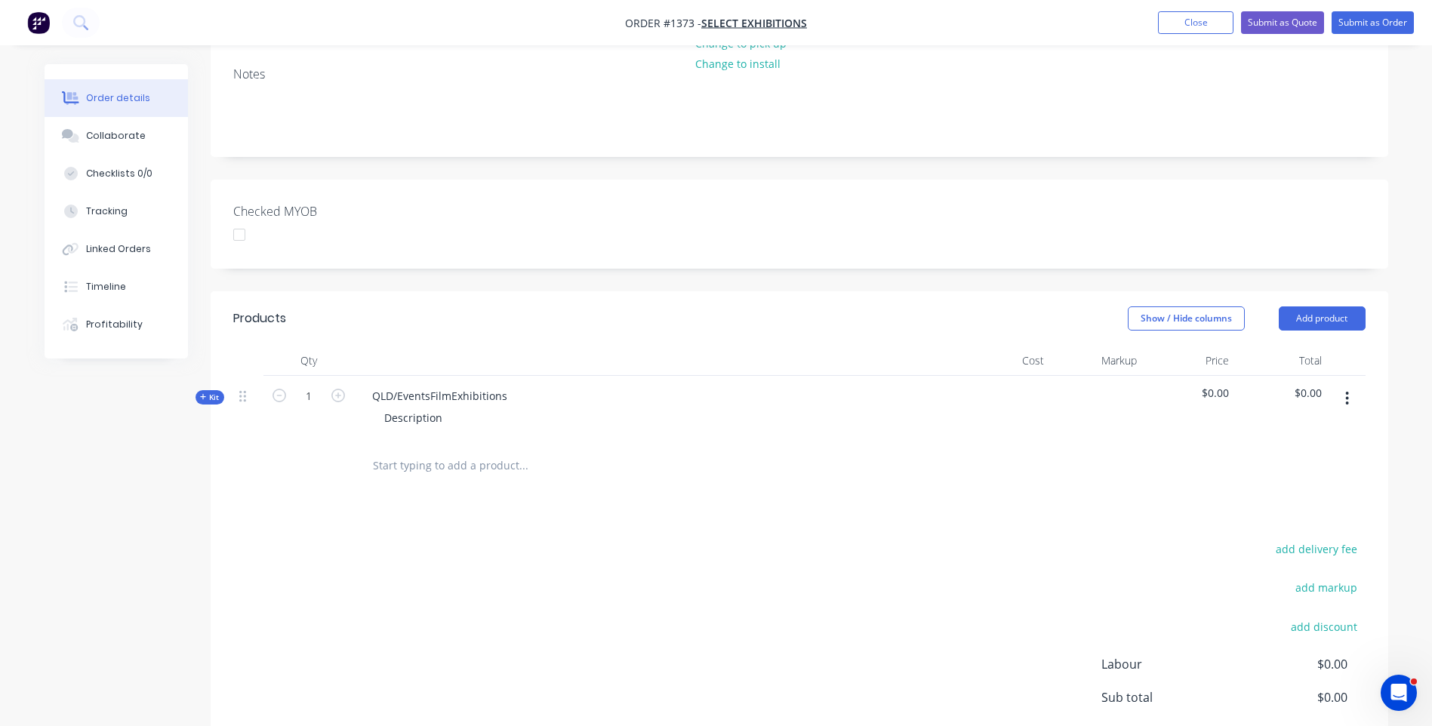
click at [200, 397] on icon at bounding box center [203, 397] width 6 height 6
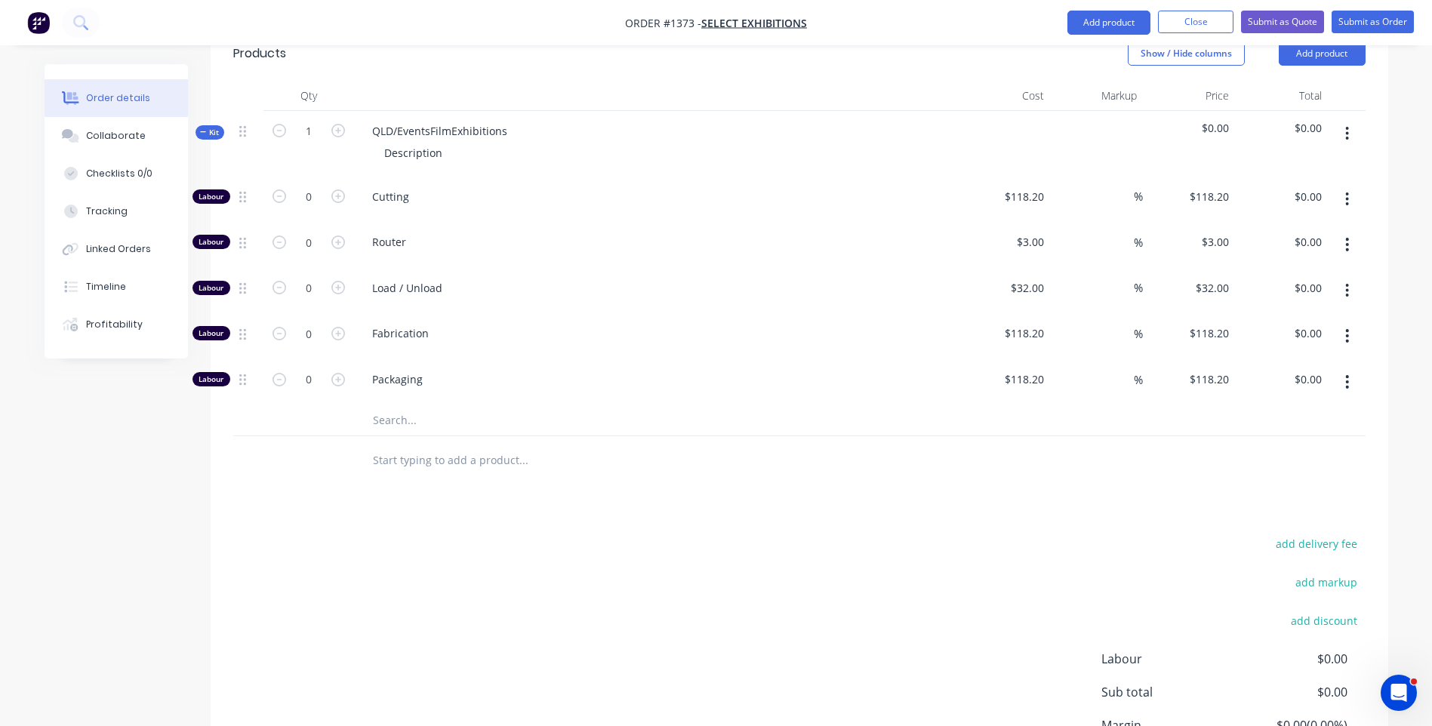
scroll to position [528, 0]
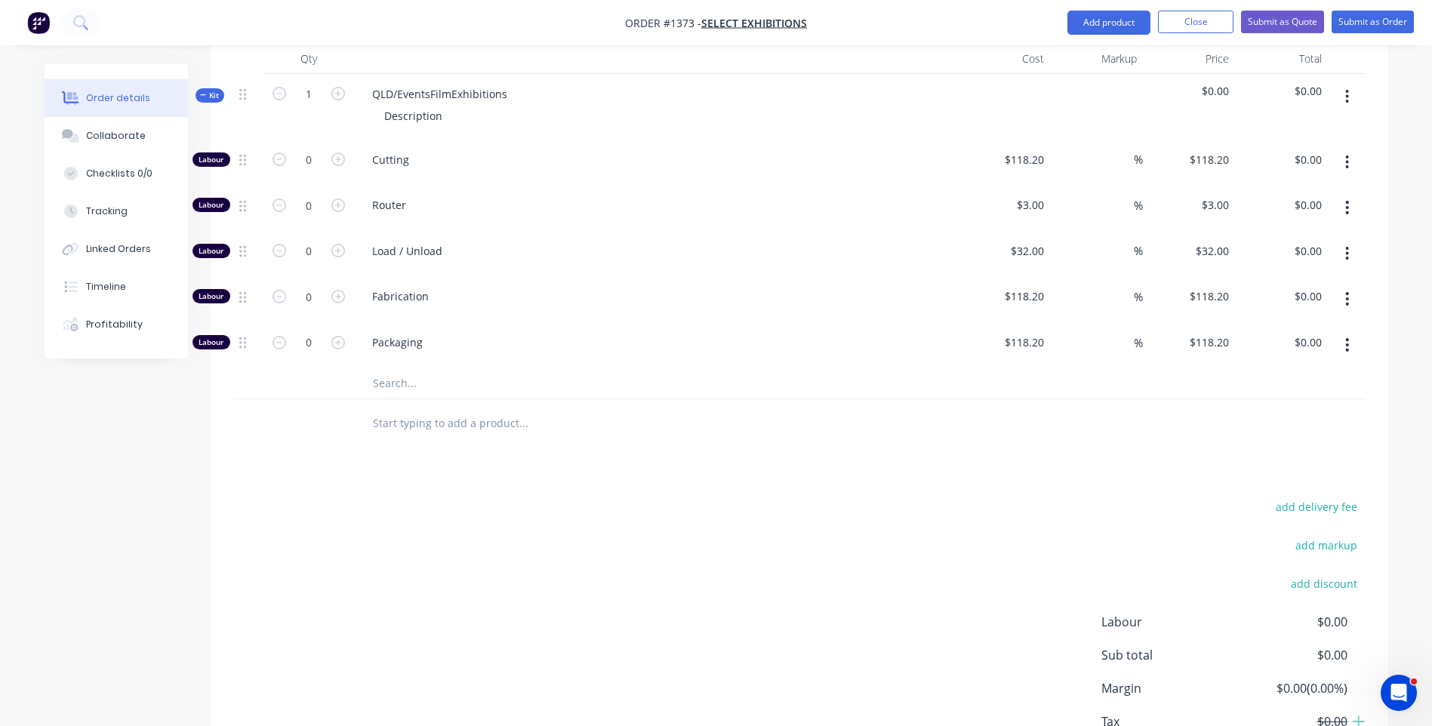
click at [400, 385] on input "text" at bounding box center [523, 383] width 302 height 30
type input "p"
type input "f"
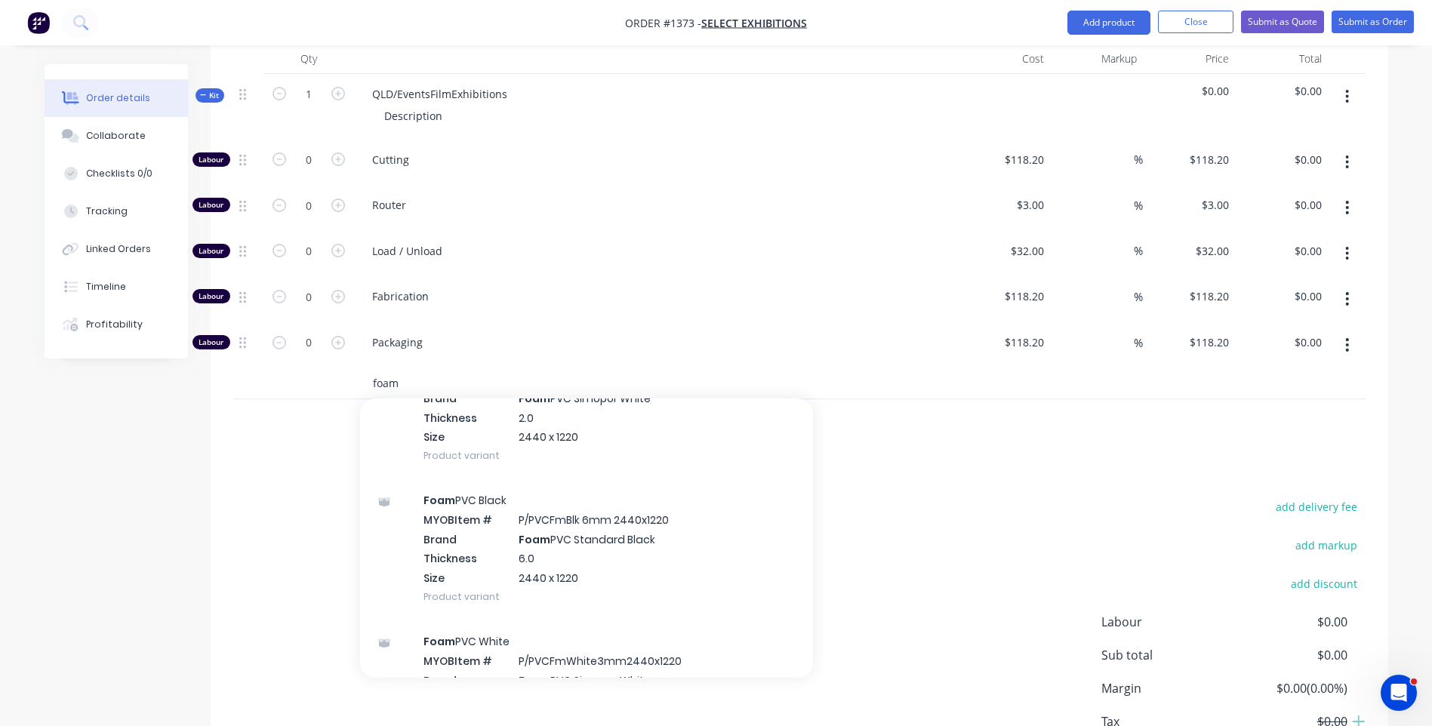
scroll to position [453, 0]
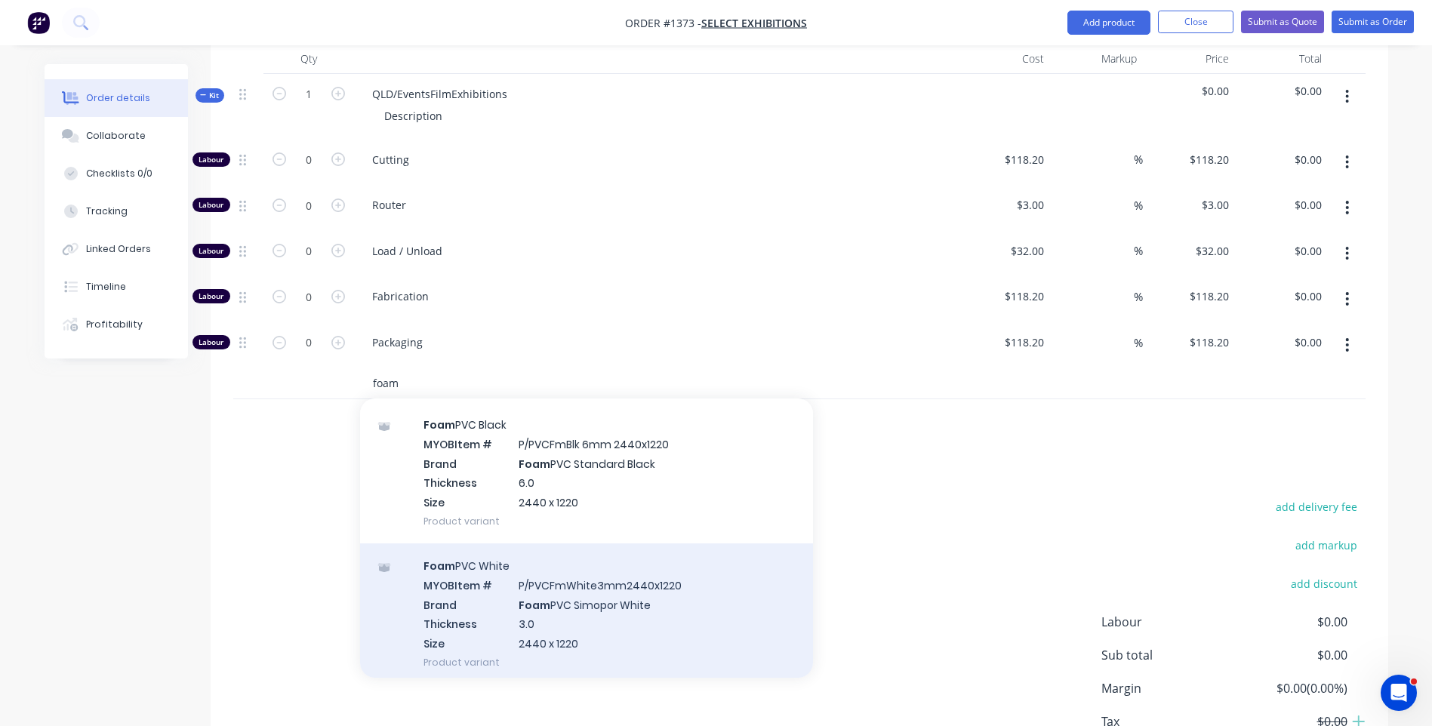
type input "foam"
click at [618, 599] on div "Foam PVC White MYOB Item # P/PVCFmWhite3mm2440x1220 Brand Foam PVC Simopor Whit…" at bounding box center [586, 613] width 453 height 141
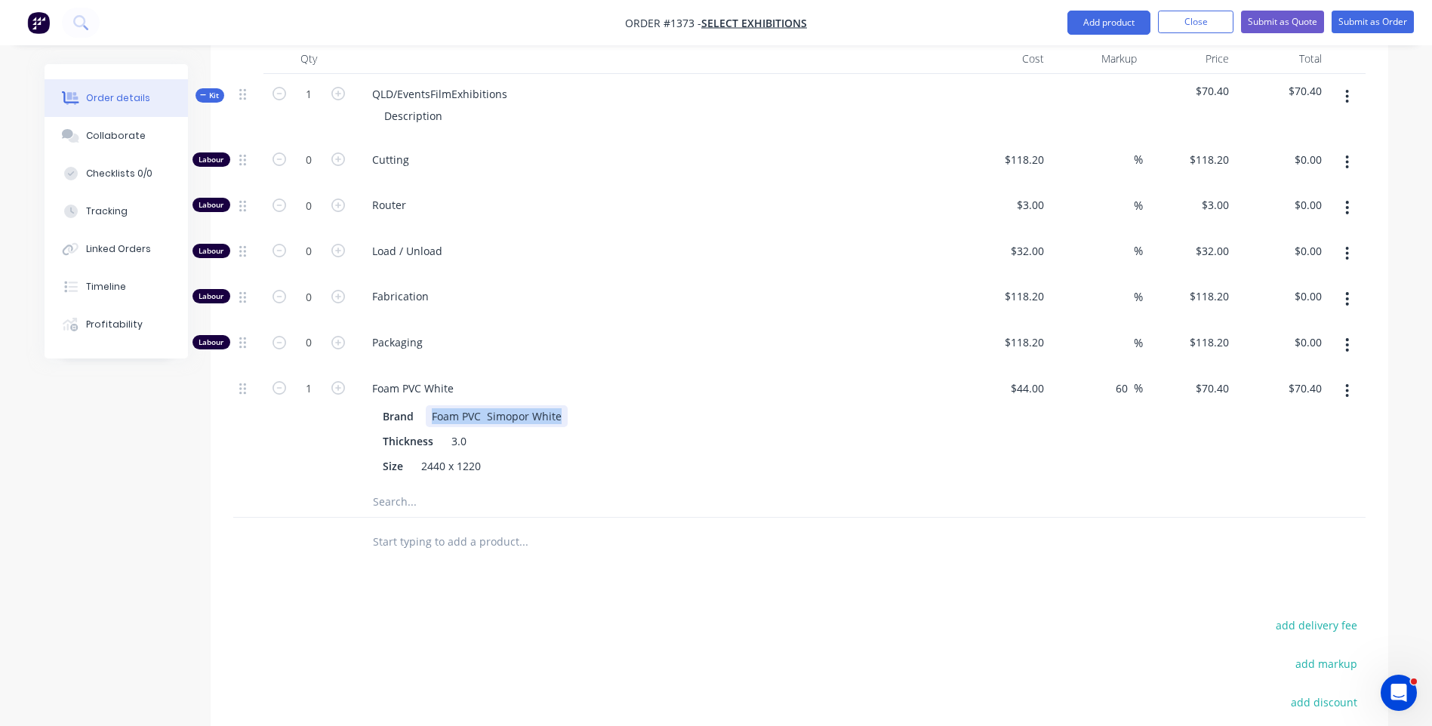
drag, startPoint x: 558, startPoint y: 415, endPoint x: 432, endPoint y: 411, distance: 126.1
click at [432, 411] on div "Foam PVC Simopor White" at bounding box center [497, 416] width 142 height 22
click at [605, 409] on div "Brand Palight" at bounding box center [653, 416] width 552 height 22
click at [1023, 392] on div "44 $44.00" at bounding box center [1004, 427] width 93 height 118
type input "$34.00"
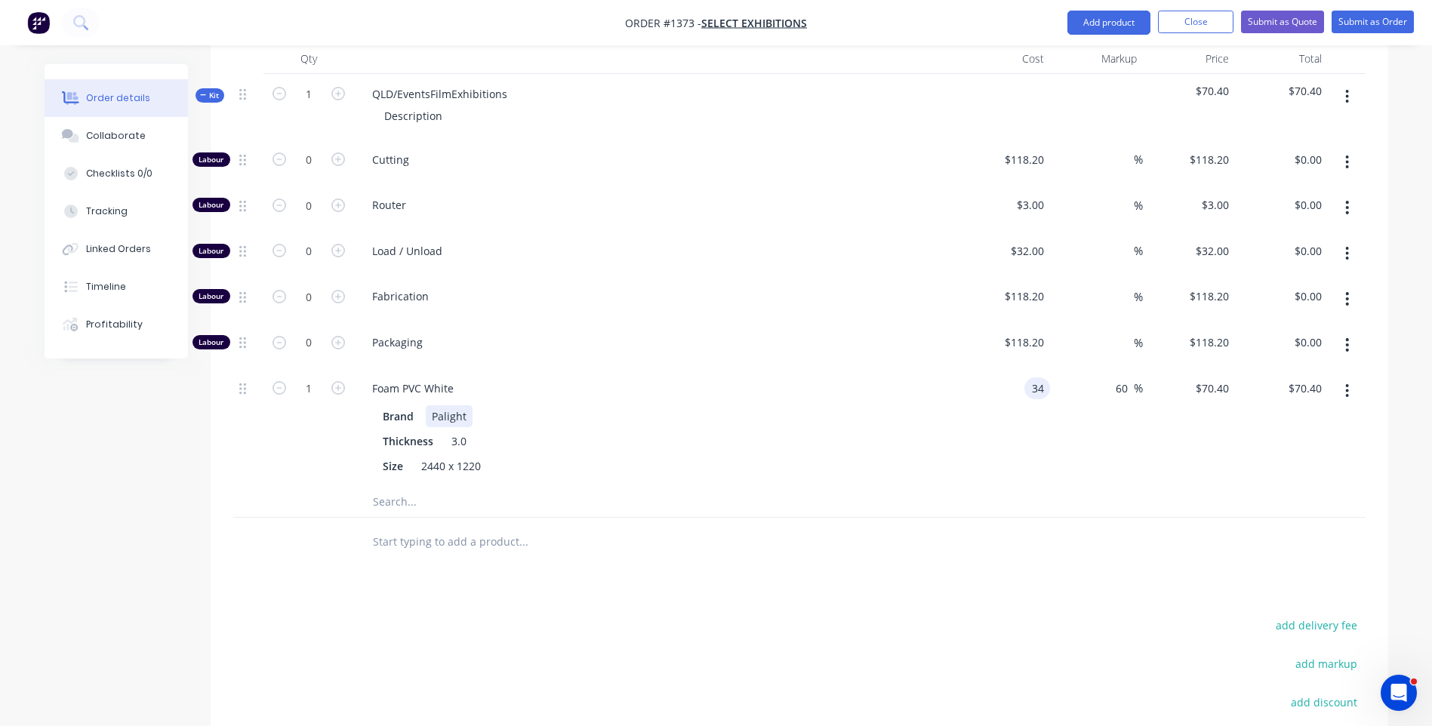
type input "$54.40"
click at [930, 421] on div "Brand Palight Thickness 3.0 Size 2440 x 1220" at bounding box center [656, 439] width 592 height 75
click at [728, 436] on div "Thickness 3.0" at bounding box center [653, 441] width 552 height 22
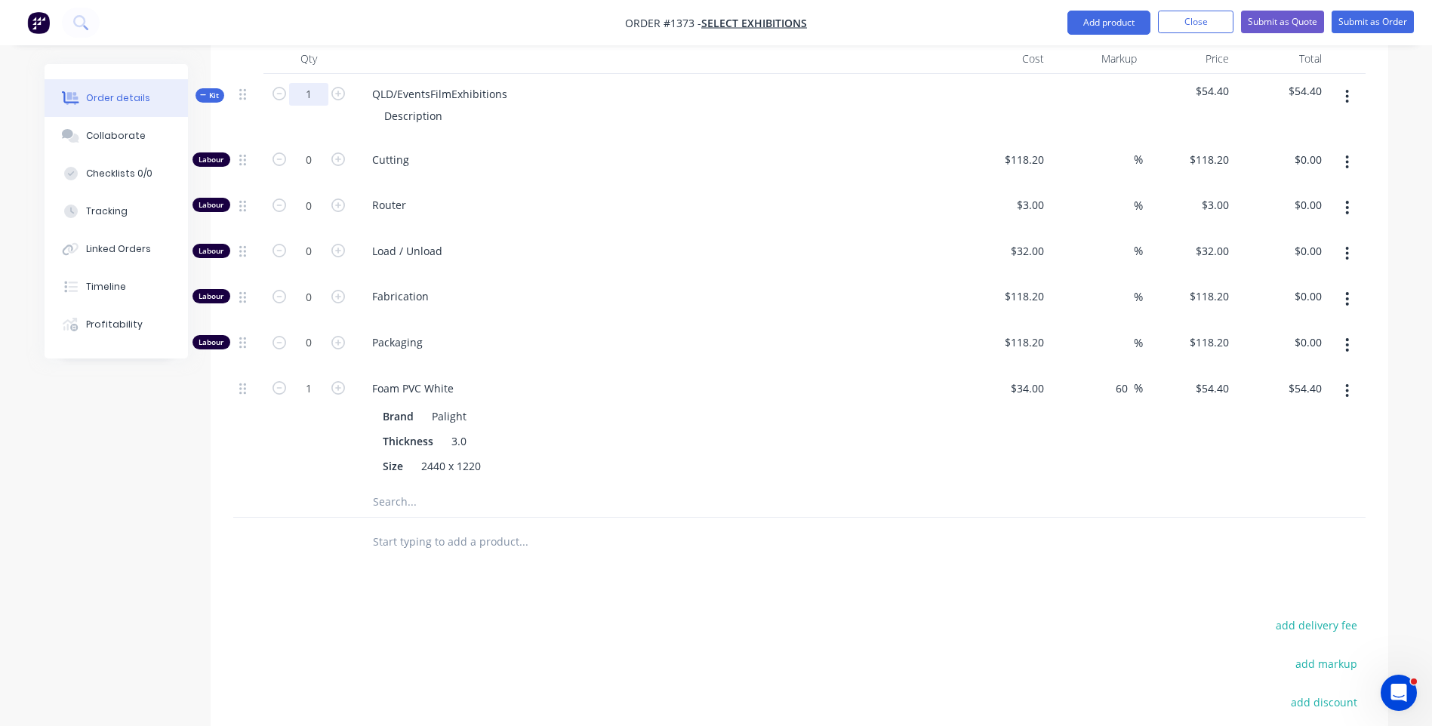
click at [318, 93] on input "1" at bounding box center [308, 94] width 39 height 23
type input "300"
type input "$16,320.00"
click at [610, 180] on div "Cutting" at bounding box center [656, 163] width 604 height 46
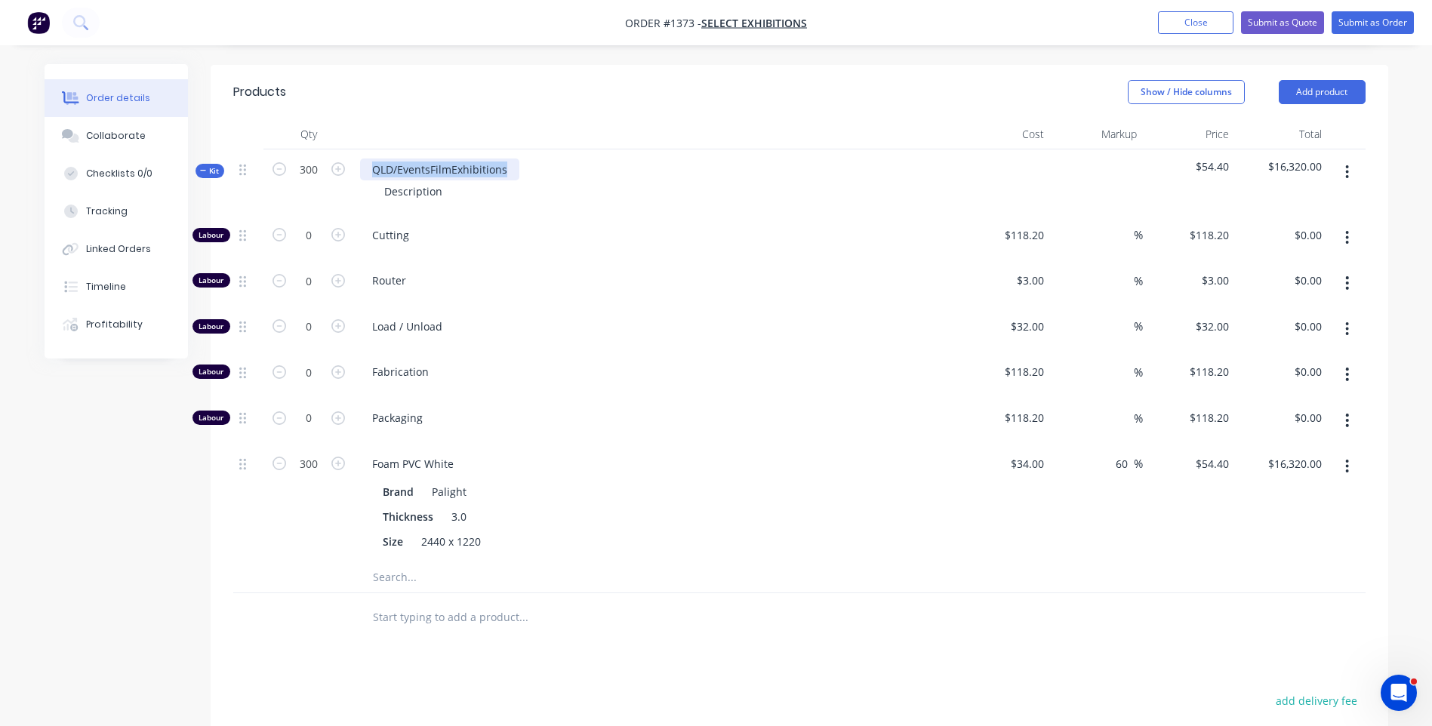
drag, startPoint x: 509, startPoint y: 168, endPoint x: 370, endPoint y: 171, distance: 139.7
click at [370, 171] on div "QLD/EventsFilmExhibitions" at bounding box center [439, 169] width 159 height 22
drag, startPoint x: 442, startPoint y: 192, endPoint x: 378, endPoint y: 190, distance: 64.2
click at [378, 190] on div "Description" at bounding box center [413, 191] width 82 height 22
click at [669, 313] on div "Load / Unload" at bounding box center [656, 329] width 604 height 46
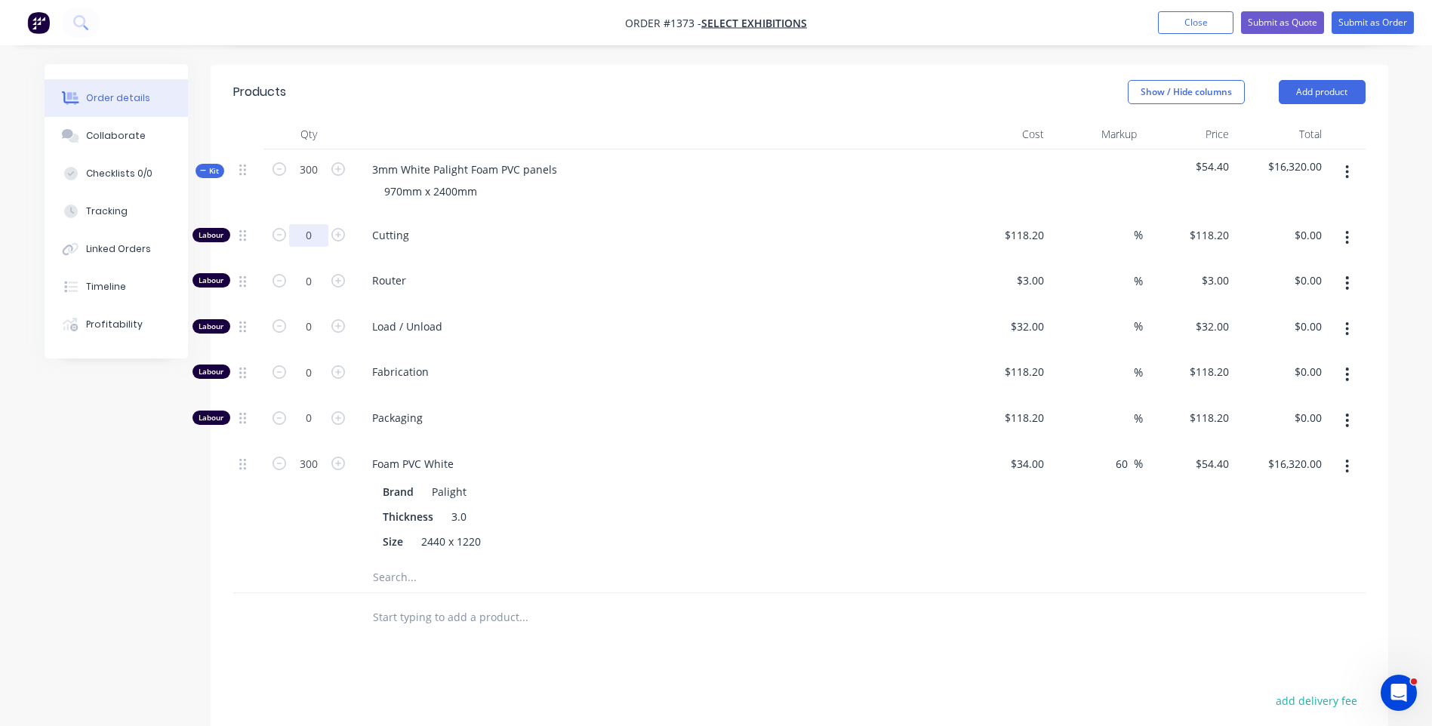
click at [325, 234] on input "0" at bounding box center [308, 235] width 39 height 23
type input "4"
type input "$472.80"
click at [655, 365] on span "Fabrication" at bounding box center [662, 372] width 580 height 16
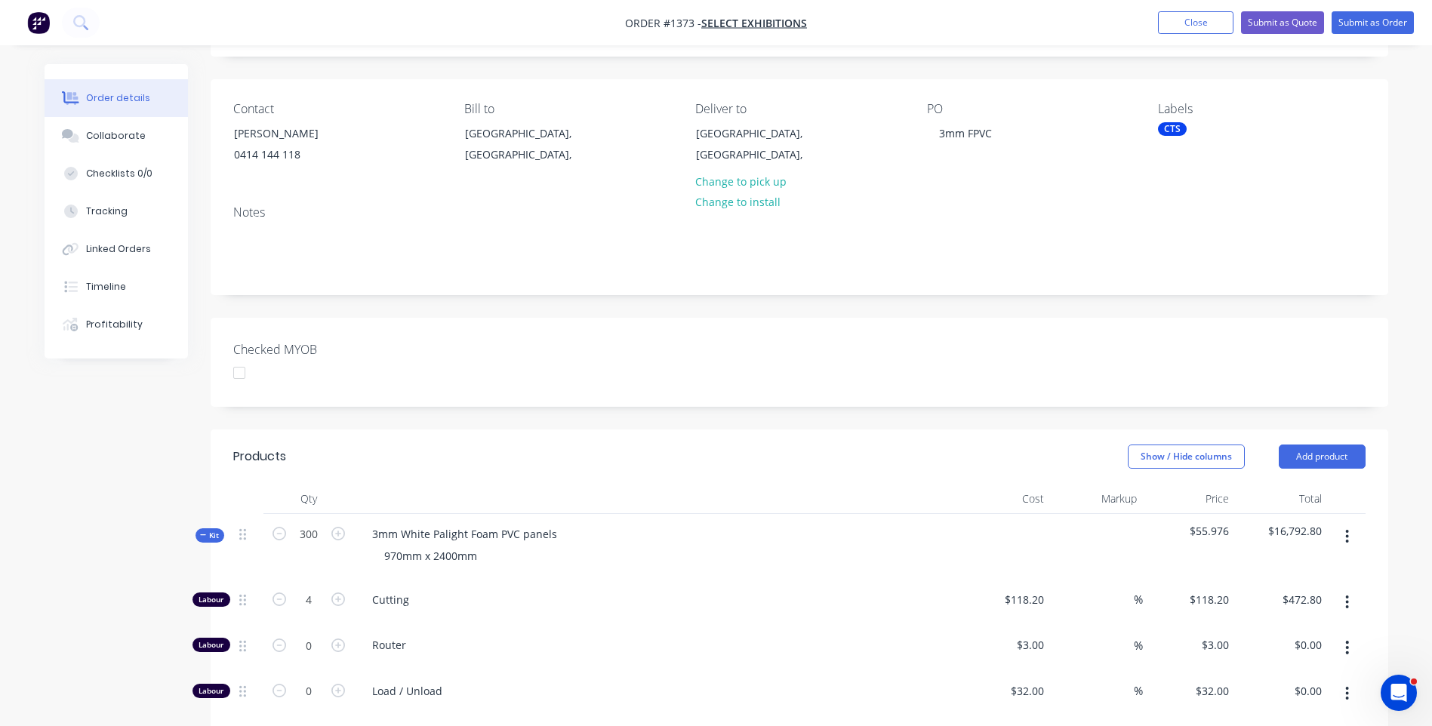
scroll to position [0, 0]
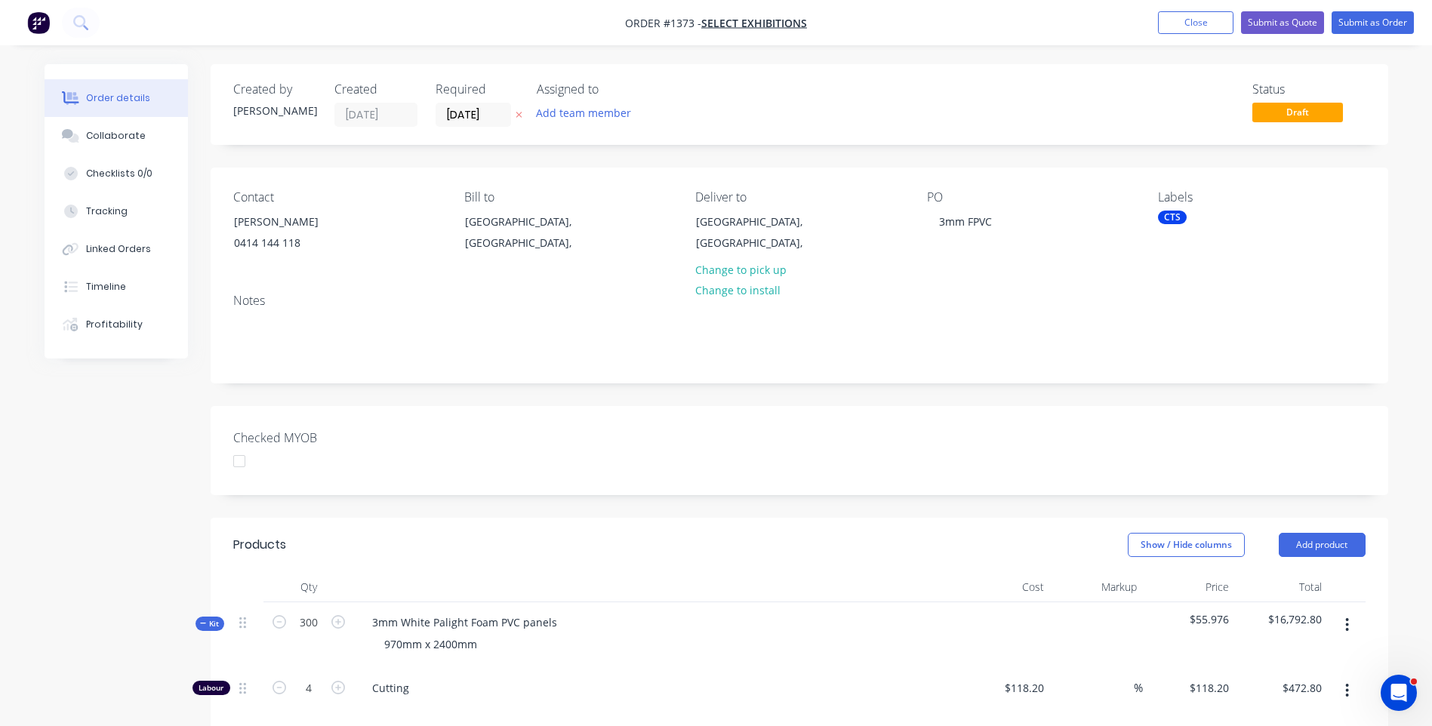
click at [516, 114] on icon at bounding box center [518, 114] width 7 height 9
click at [472, 115] on input at bounding box center [477, 114] width 82 height 23
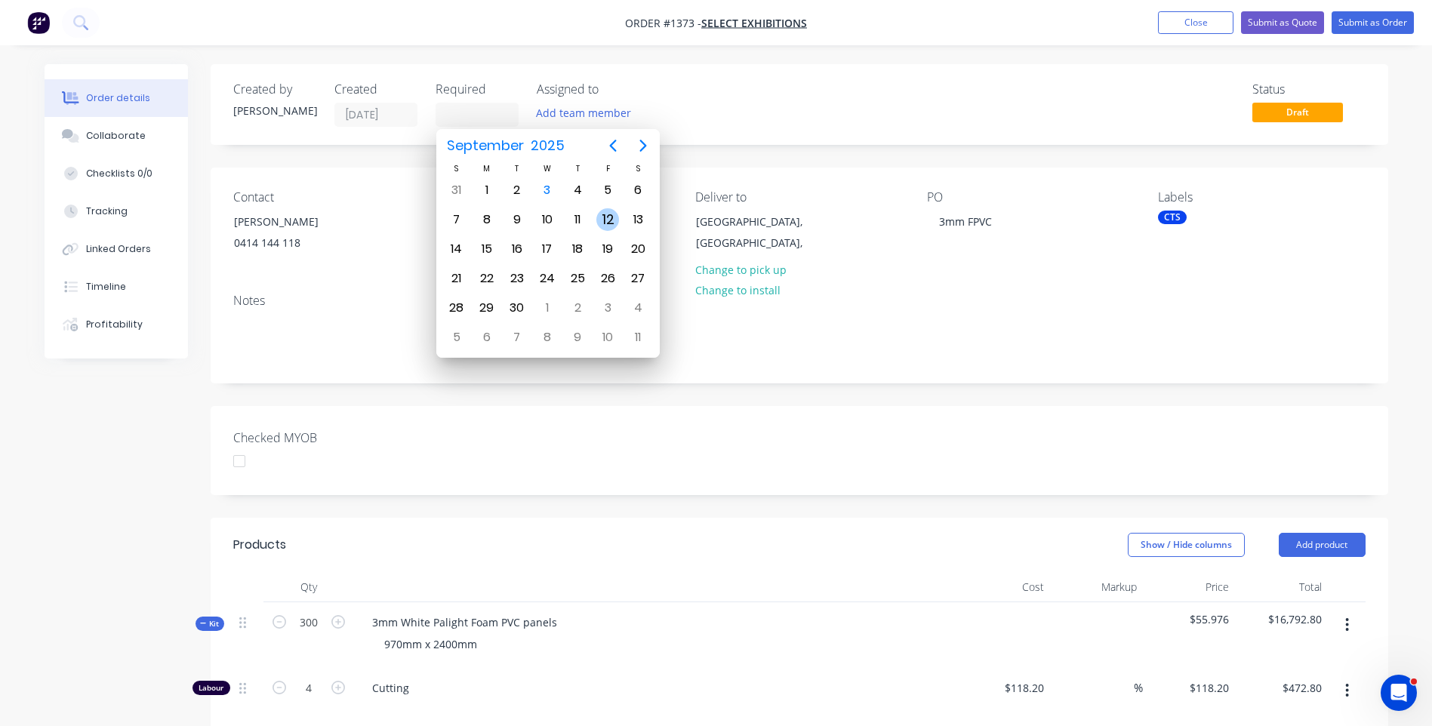
click at [610, 223] on div "12" at bounding box center [607, 219] width 23 height 23
type input "12/09/25"
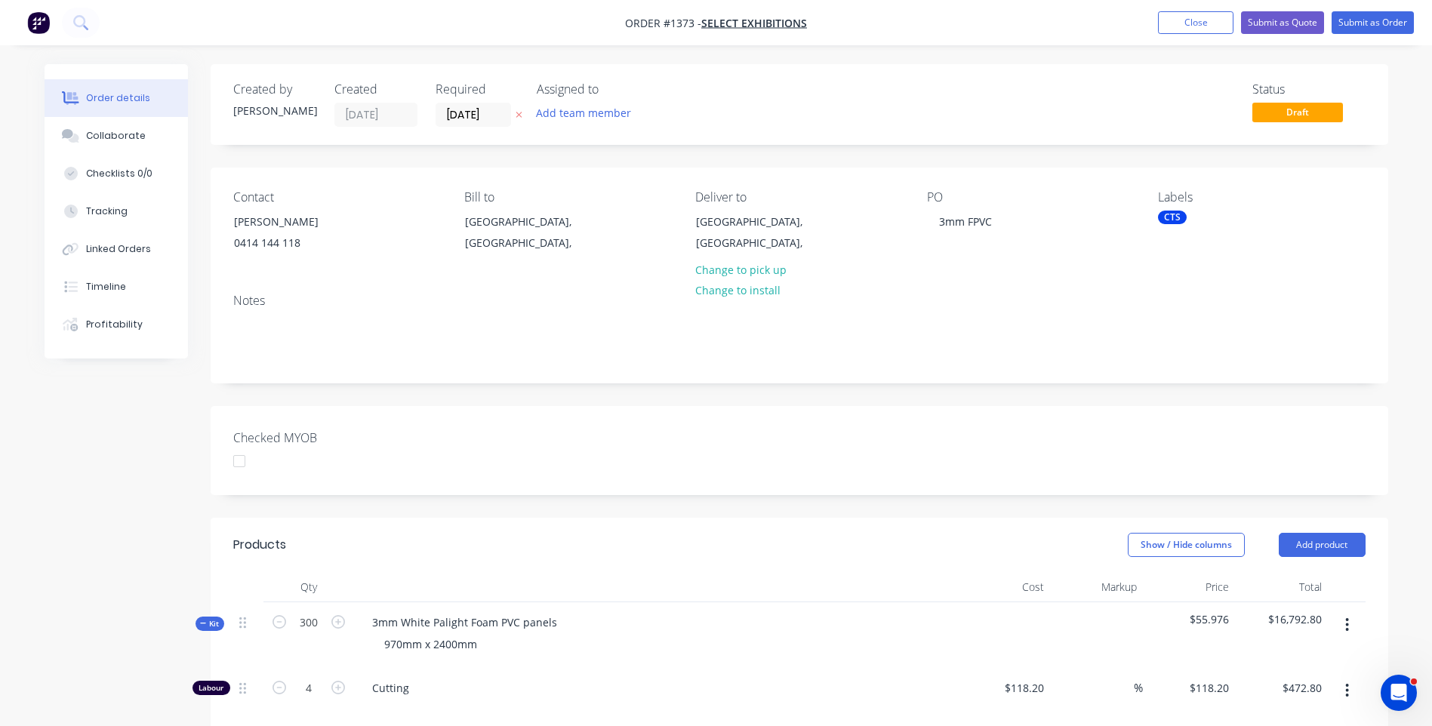
click at [743, 94] on div "Status Draft" at bounding box center [1027, 104] width 678 height 45
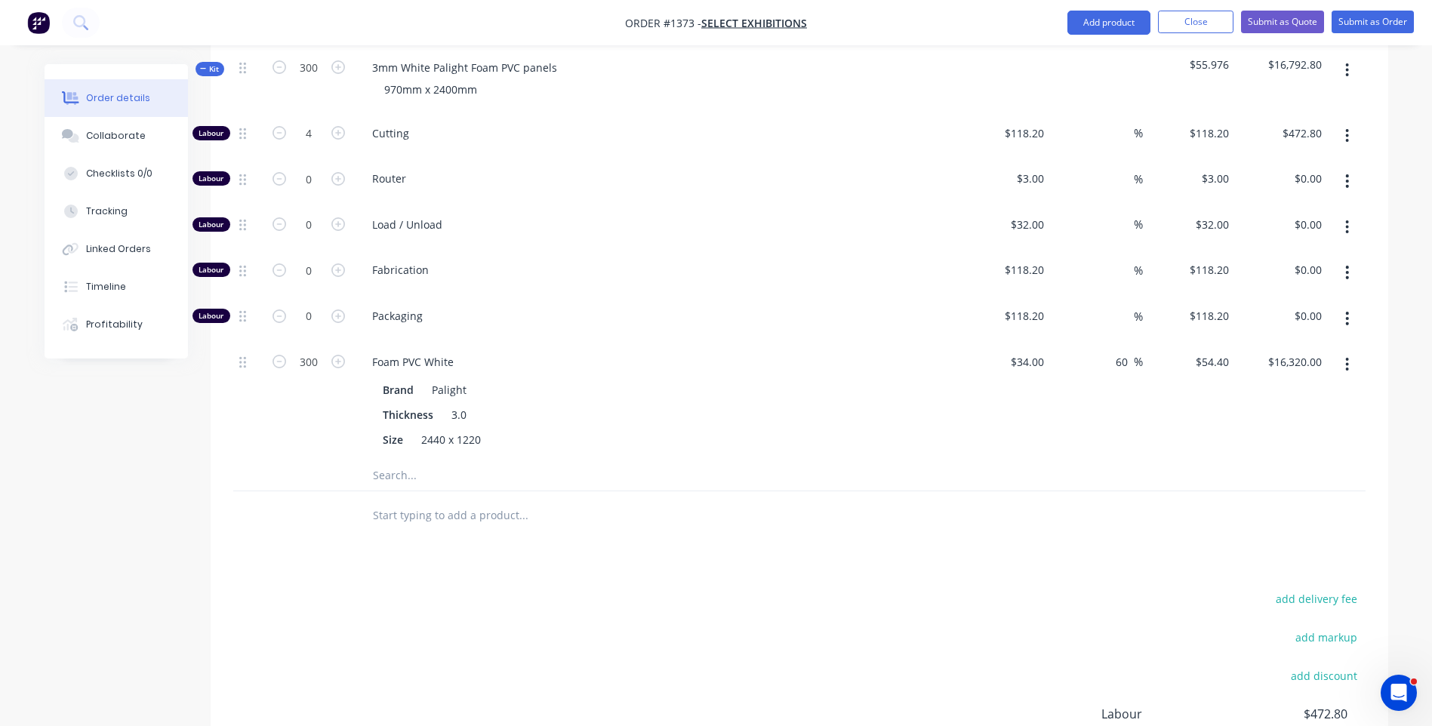
scroll to position [528, 0]
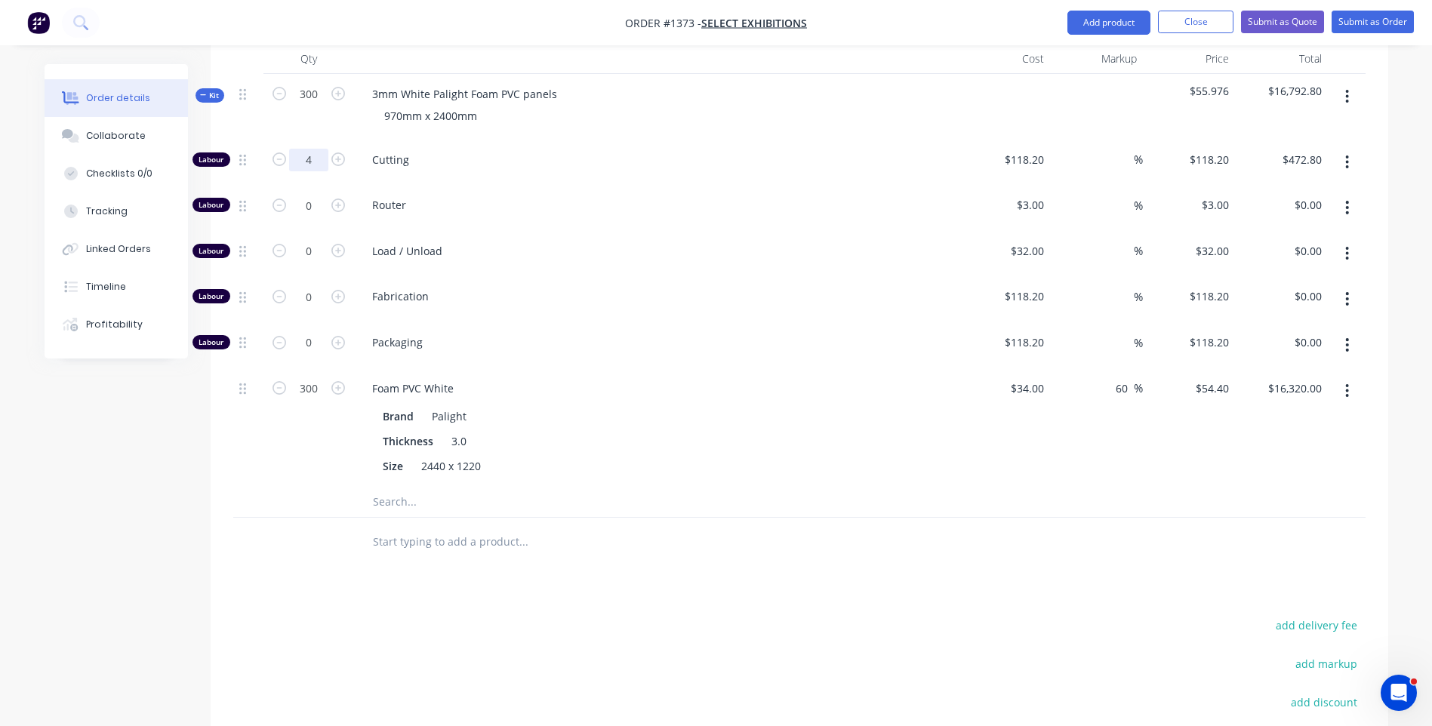
drag, startPoint x: 336, startPoint y: 161, endPoint x: 328, endPoint y: 168, distance: 11.2
click at [328, 168] on form "4" at bounding box center [308, 158] width 78 height 23
click at [339, 154] on icon "button" at bounding box center [338, 159] width 14 height 14
type input "5"
type input "$591.00"
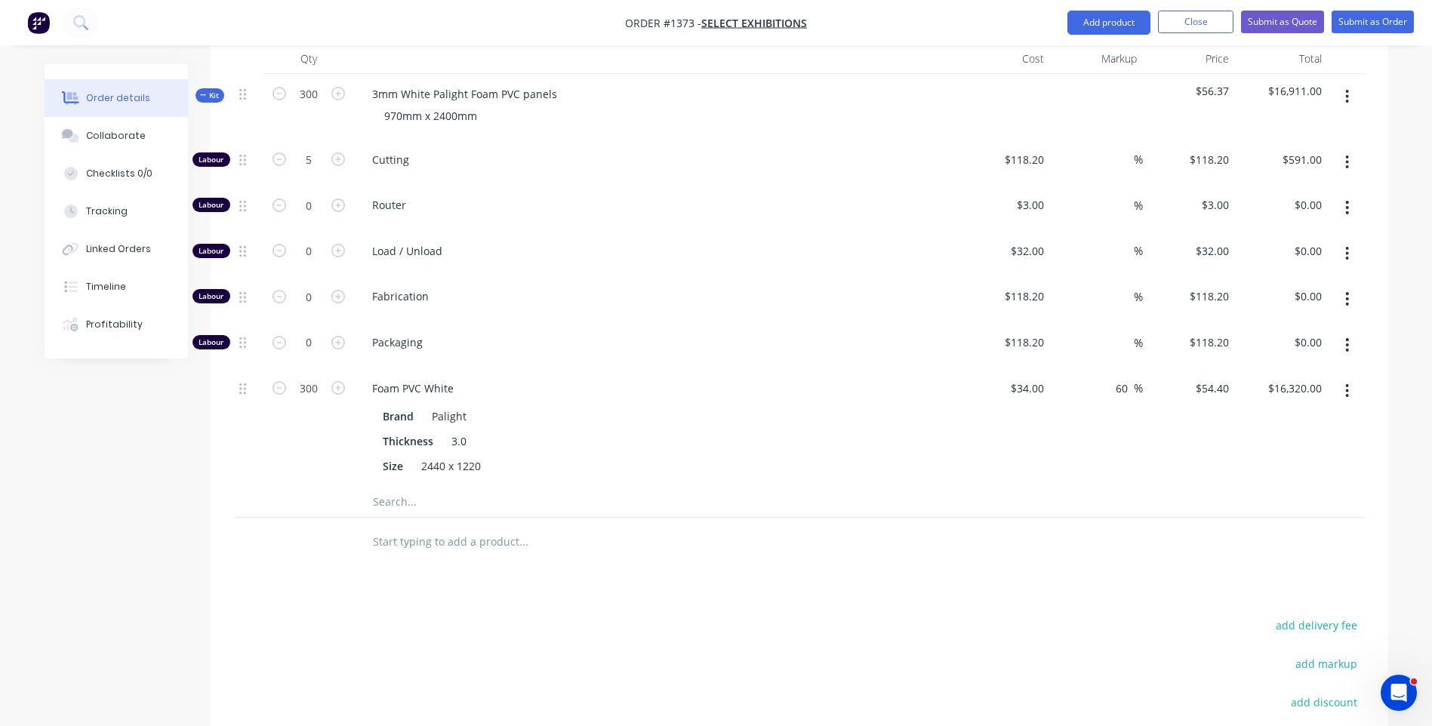
click at [830, 352] on div "Packaging" at bounding box center [656, 345] width 604 height 46
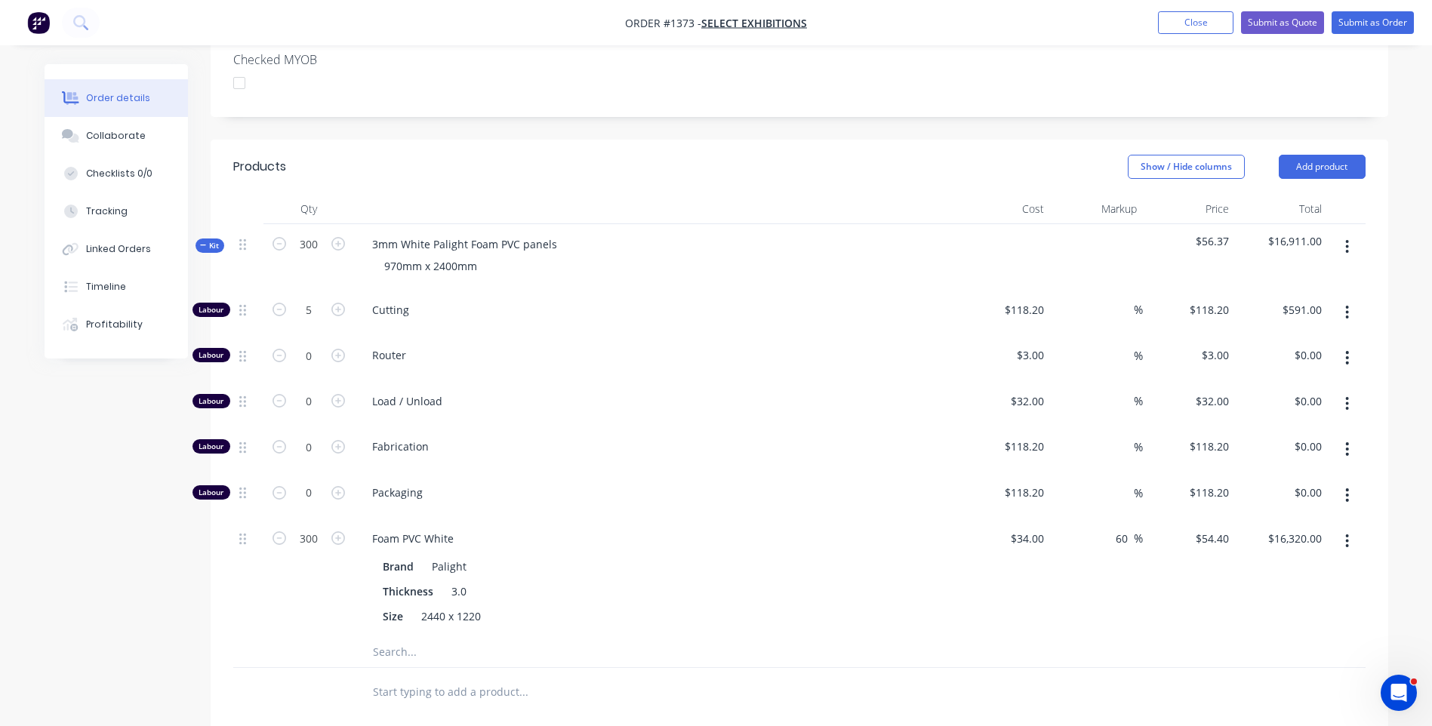
scroll to position [377, 0]
click at [315, 312] on input "5" at bounding box center [308, 311] width 39 height 23
type input "300"
type input "118.2"
type input "$35,460.00"
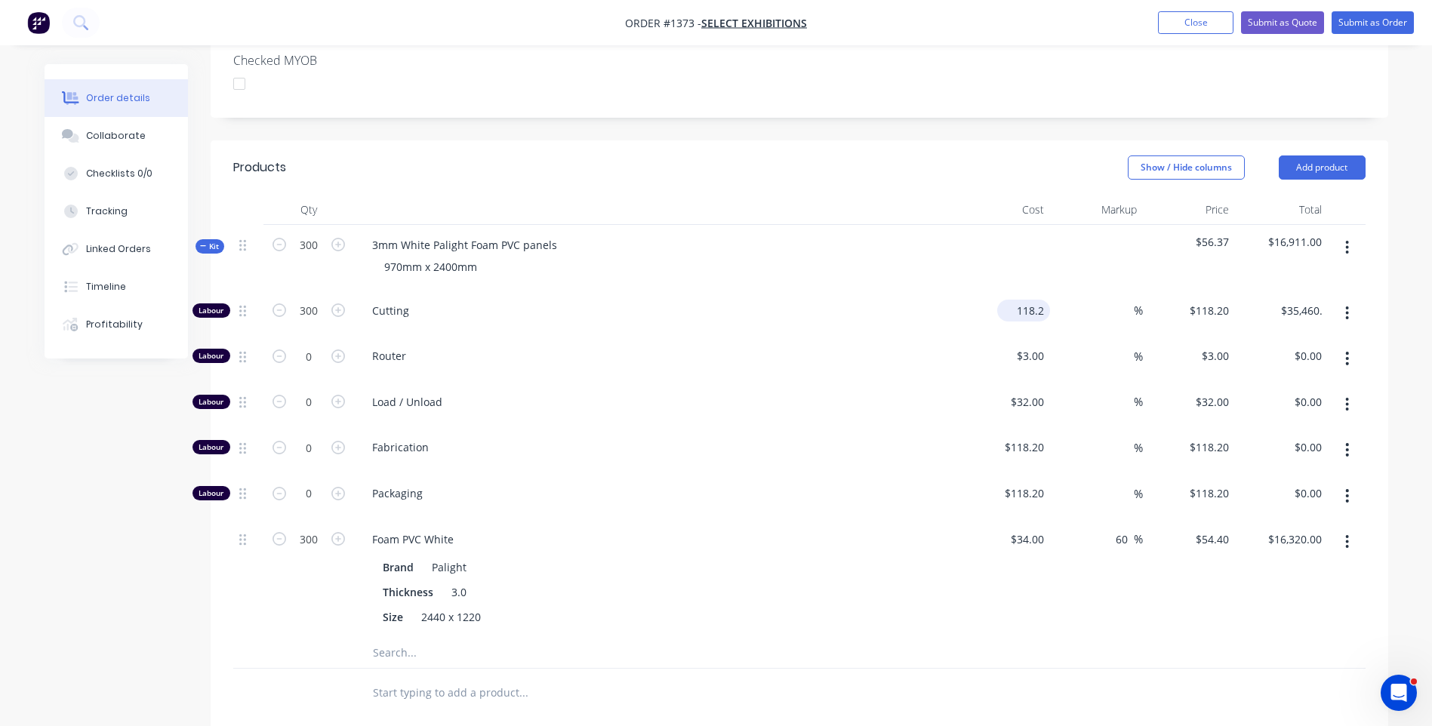
click at [1024, 318] on input "118.2" at bounding box center [1026, 311] width 47 height 22
type input "$10.00"
type input "$3,000.00"
click at [825, 314] on span "Cutting" at bounding box center [662, 311] width 580 height 16
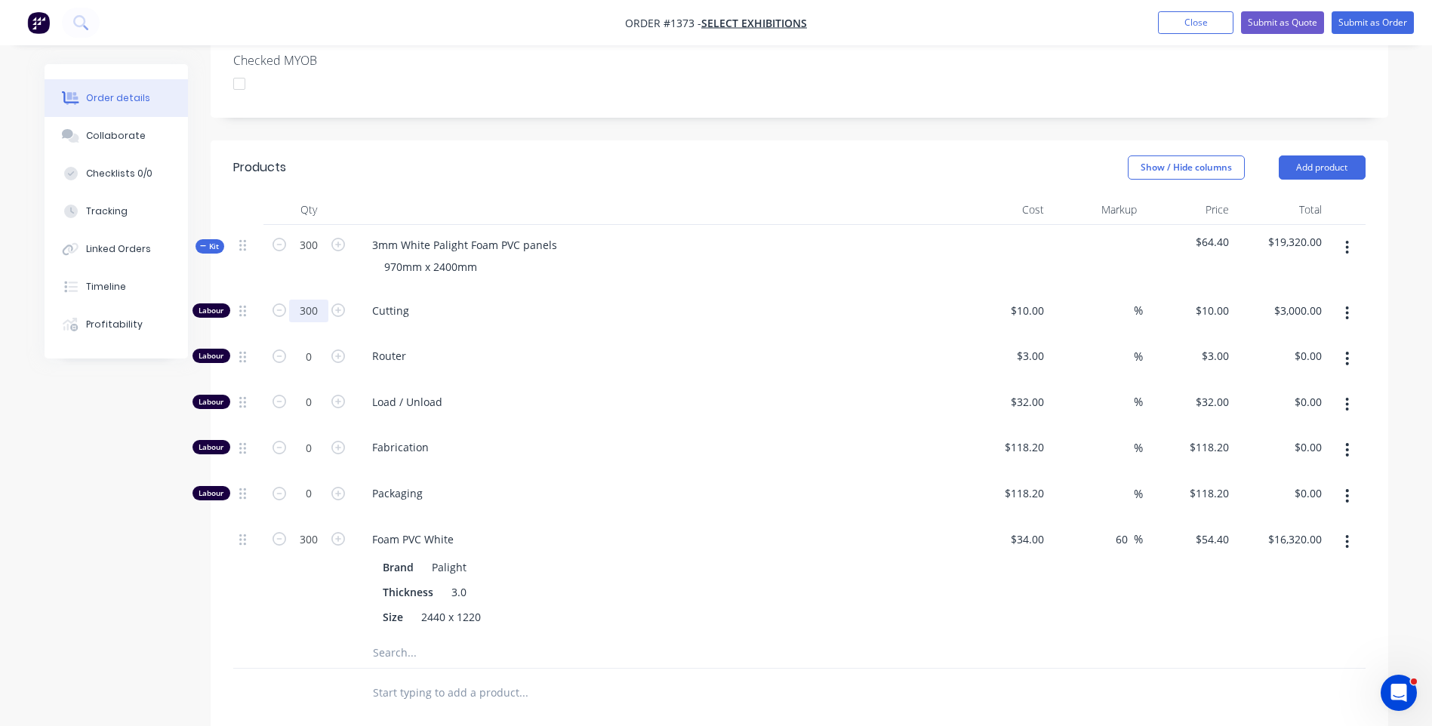
click at [324, 309] on input "300" at bounding box center [308, 311] width 39 height 23
type input "5"
type input "10"
type input "$50.00"
click at [1029, 312] on div "10 $10.00" at bounding box center [1026, 311] width 47 height 22
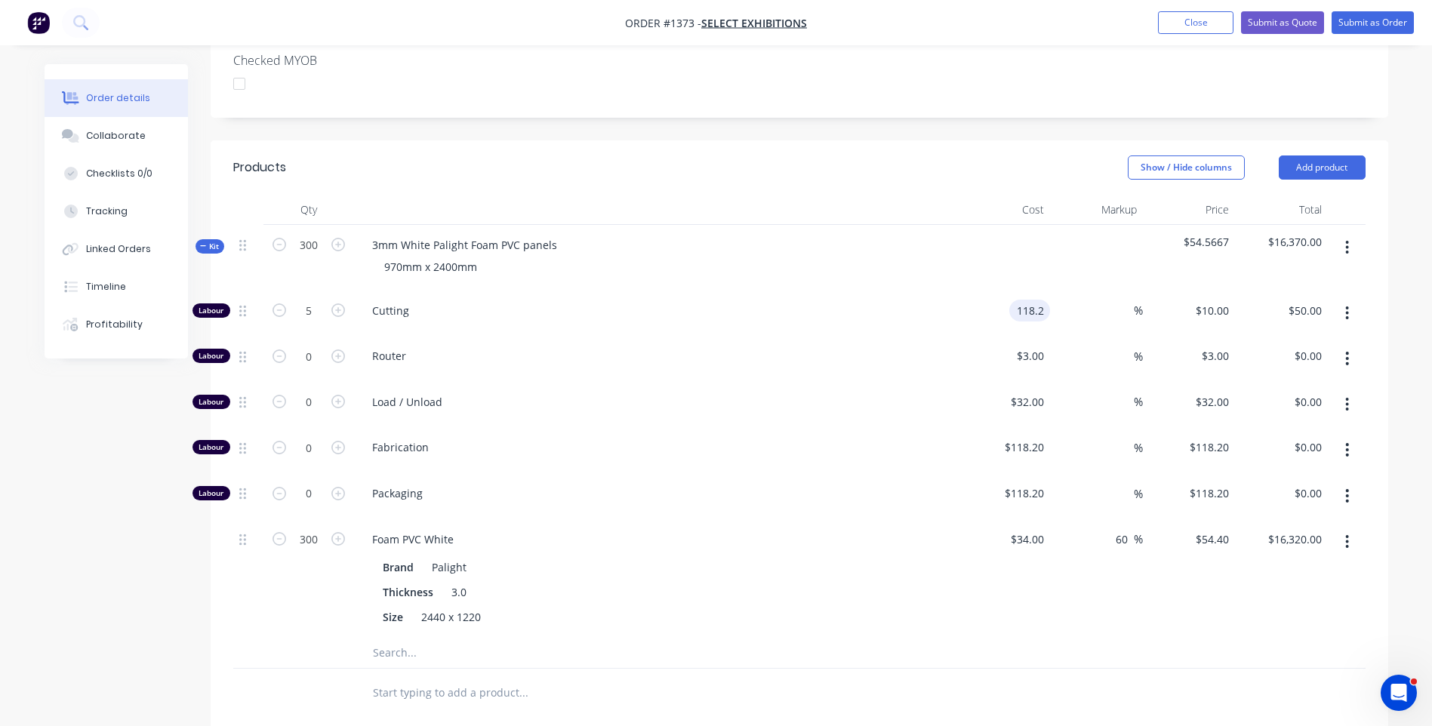
type input "$118.20"
type input "$591.00"
click at [784, 362] on span "Router" at bounding box center [662, 356] width 580 height 16
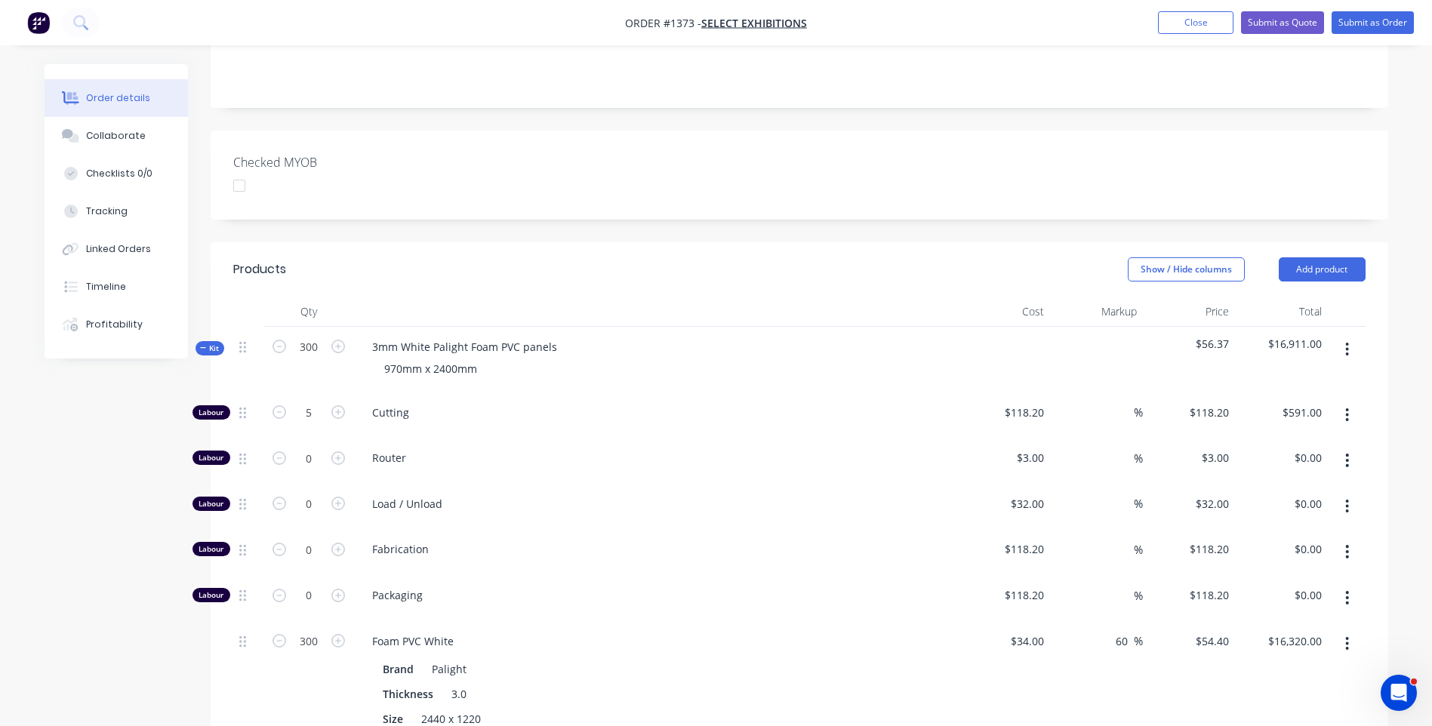
scroll to position [75, 0]
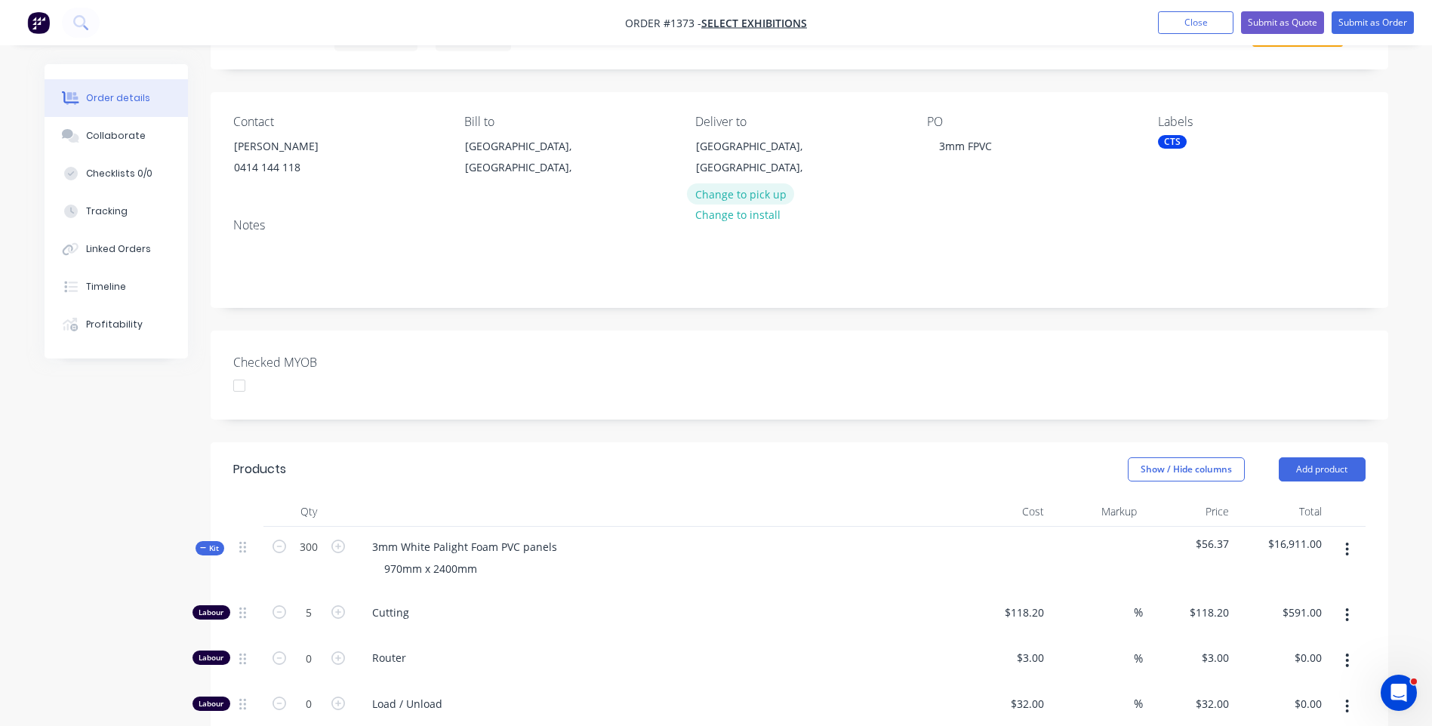
click at [737, 197] on button "Change to pick up" at bounding box center [740, 193] width 107 height 20
click at [715, 140] on div at bounding box center [707, 146] width 24 height 22
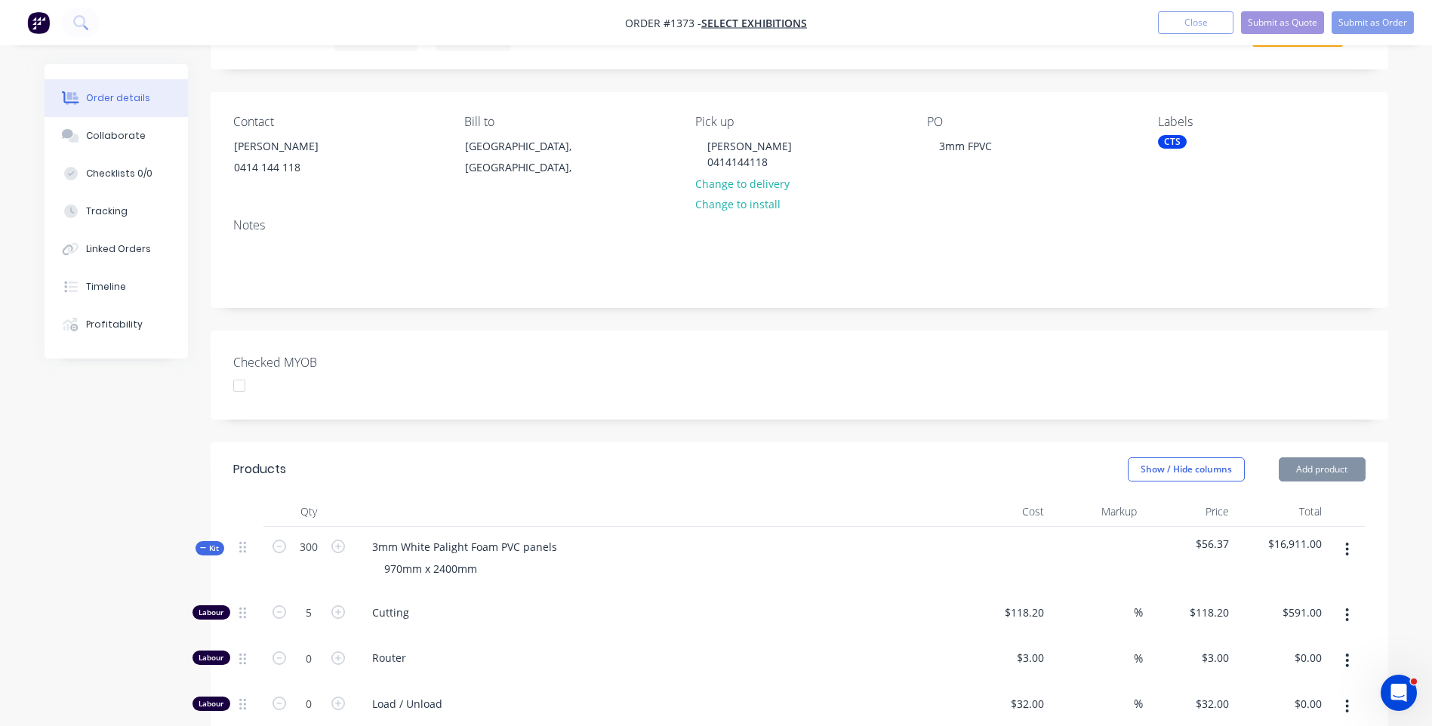
click at [921, 189] on div "Contact David 0414 144 118 Bill to Queensland, Australia, Pick up David 0414144…" at bounding box center [799, 149] width 1177 height 114
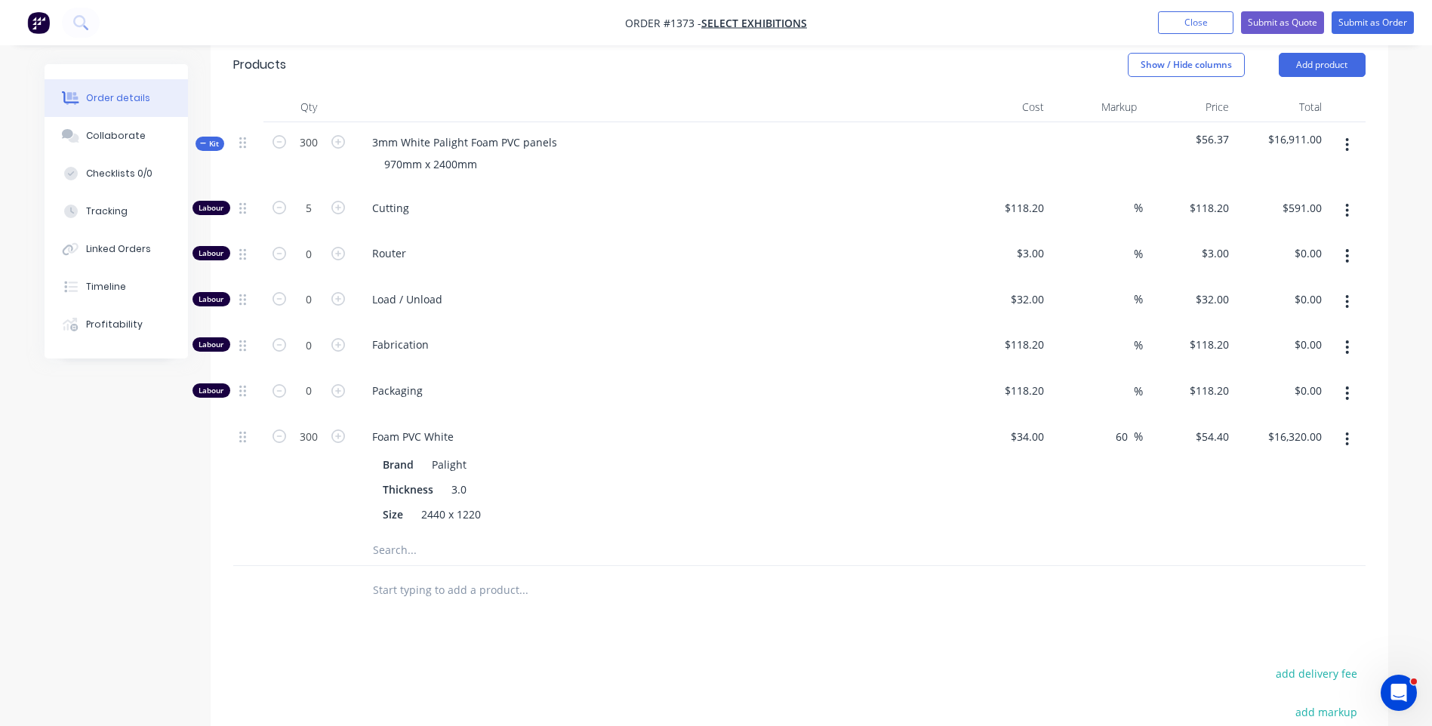
scroll to position [453, 0]
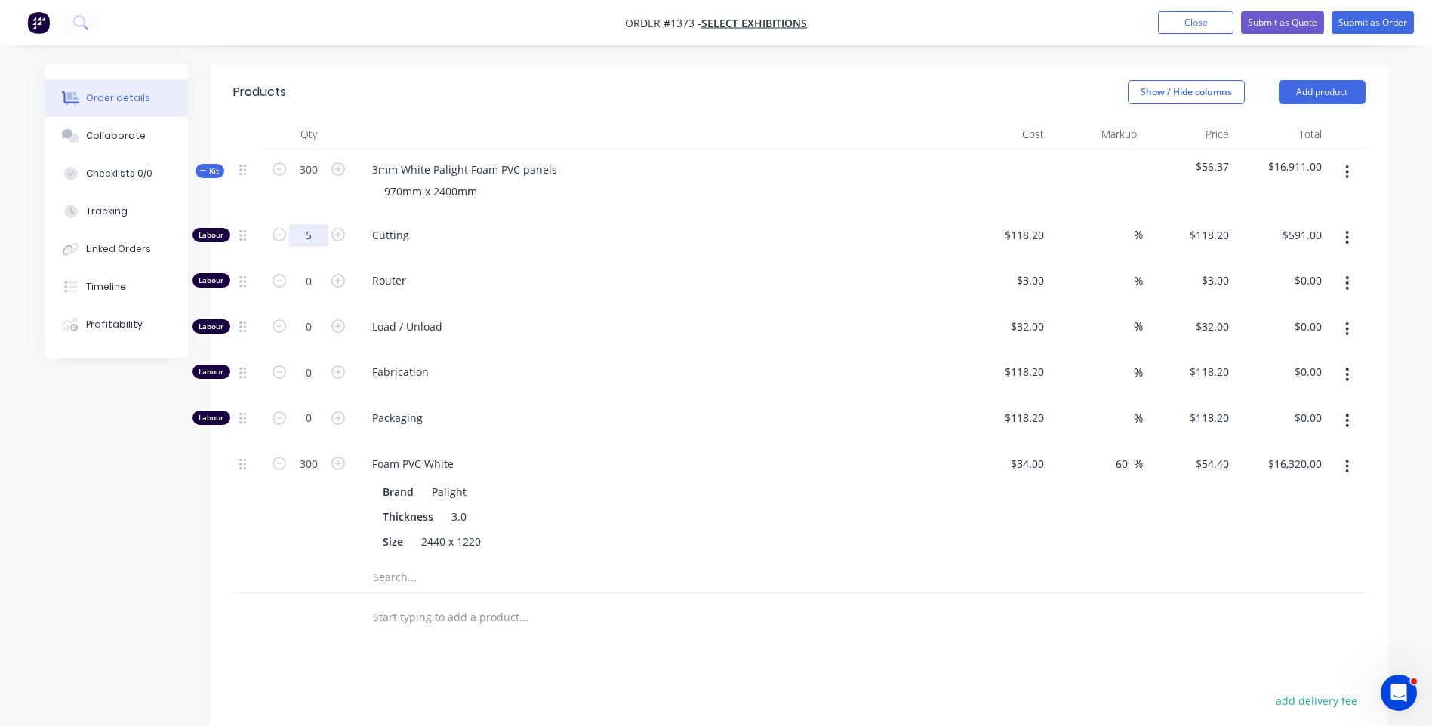
click at [317, 238] on input "5" at bounding box center [308, 235] width 39 height 23
type input "14"
type input "$1,654.80"
click at [615, 378] on span "Fabrication" at bounding box center [662, 372] width 580 height 16
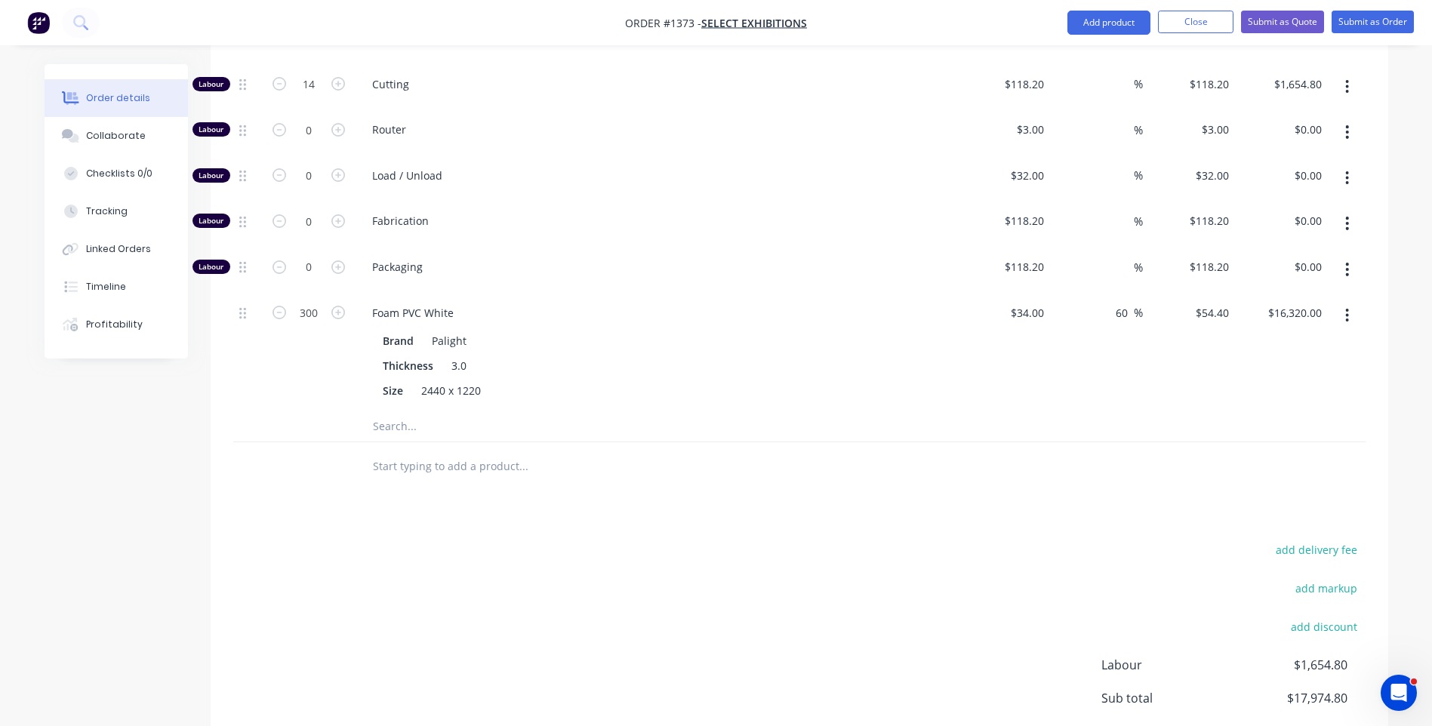
scroll to position [603, 0]
click at [1121, 310] on input "60" at bounding box center [1124, 314] width 20 height 22
type input "40"
type input "$47.60"
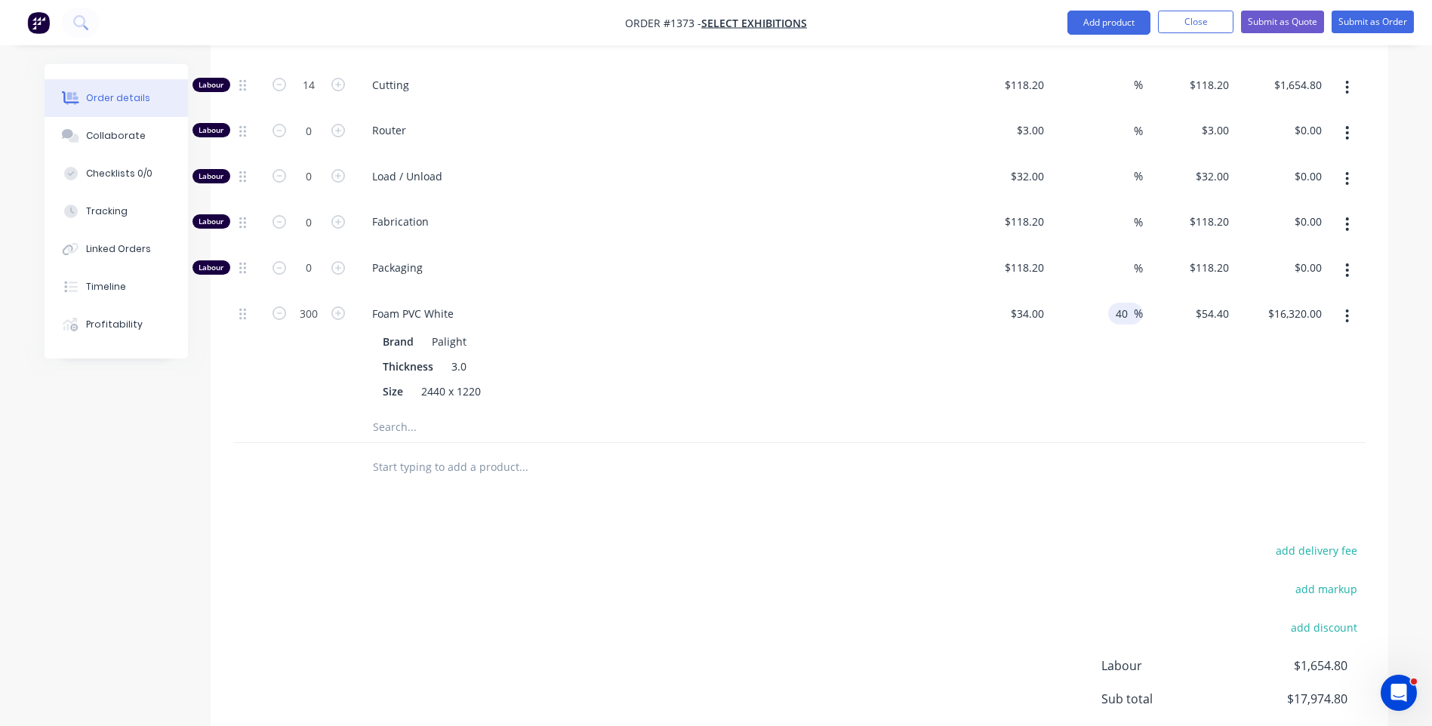
type input "$14,280.00"
click at [1060, 362] on div "40 40 %" at bounding box center [1096, 353] width 93 height 118
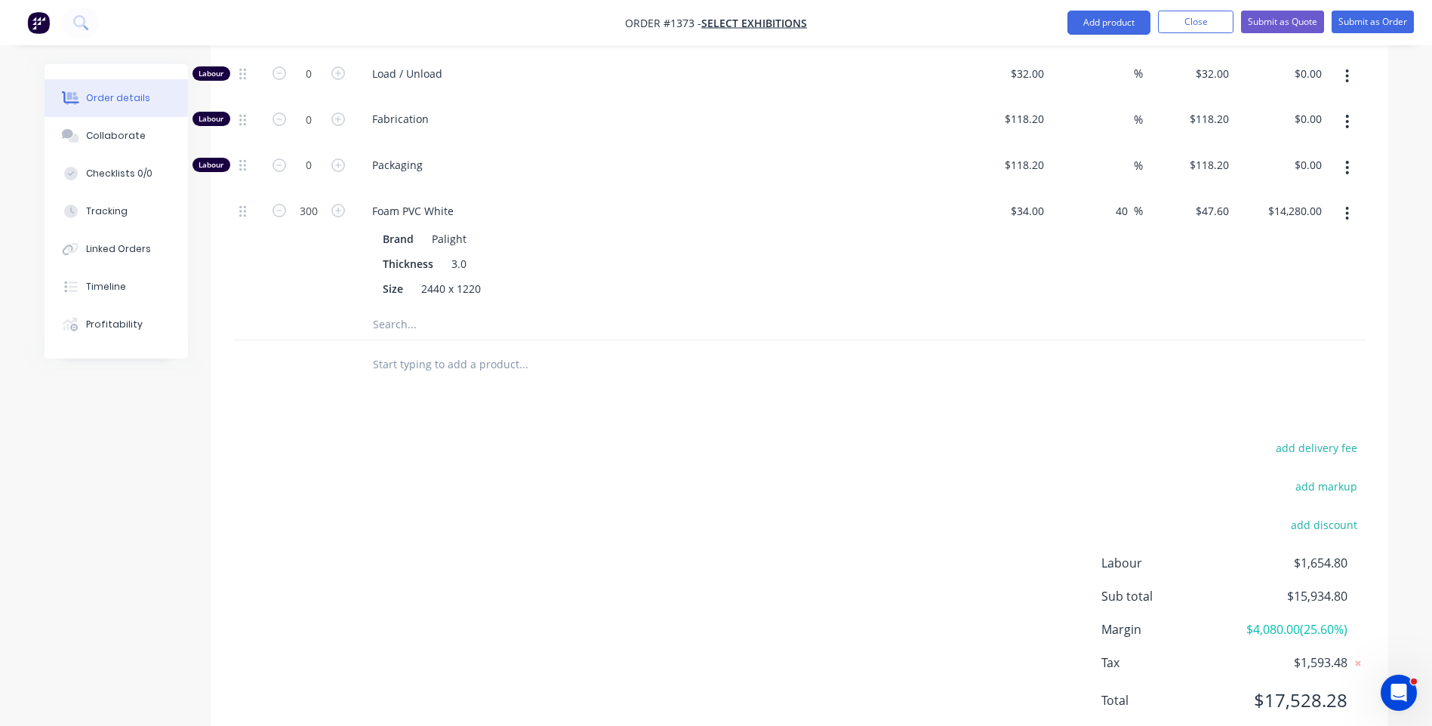
scroll to position [678, 0]
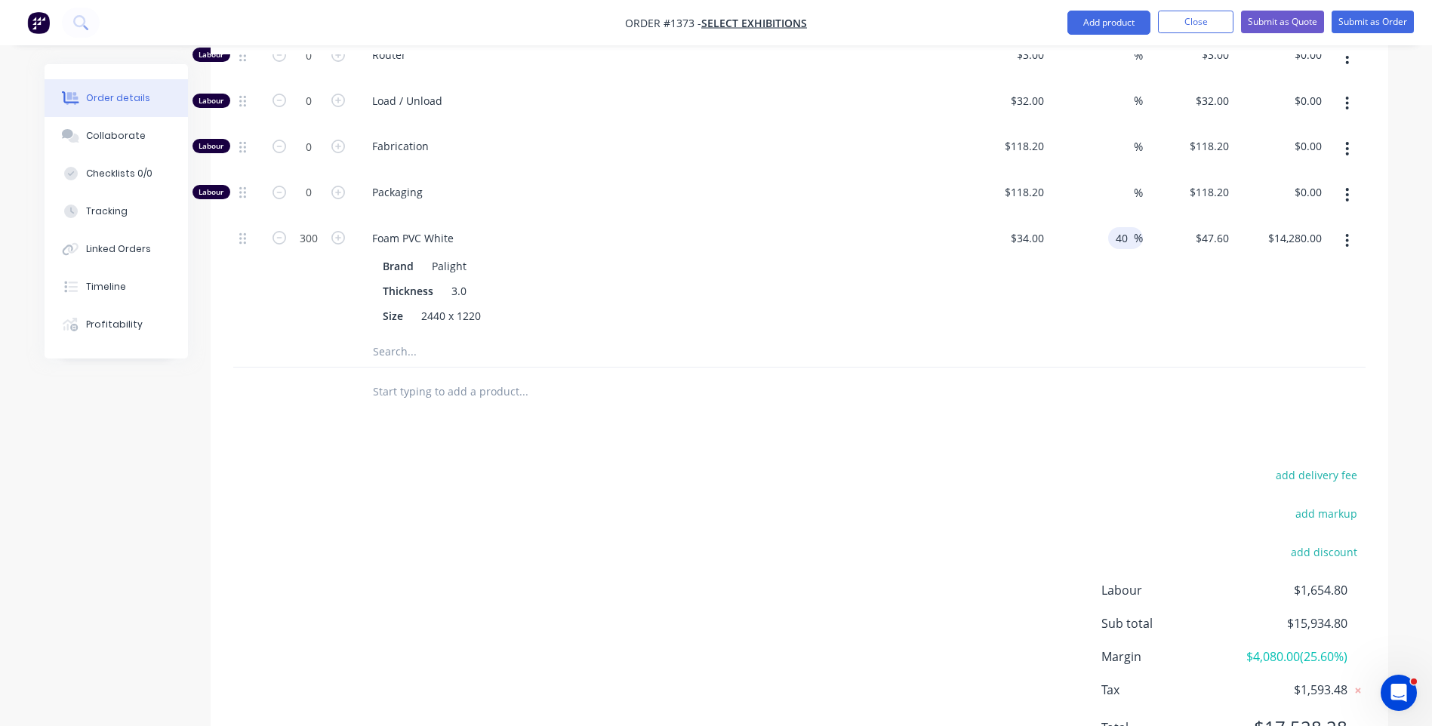
click at [1128, 238] on input "40" at bounding box center [1124, 238] width 20 height 22
type input "35"
type input "$45.90"
type input "$13,770.00"
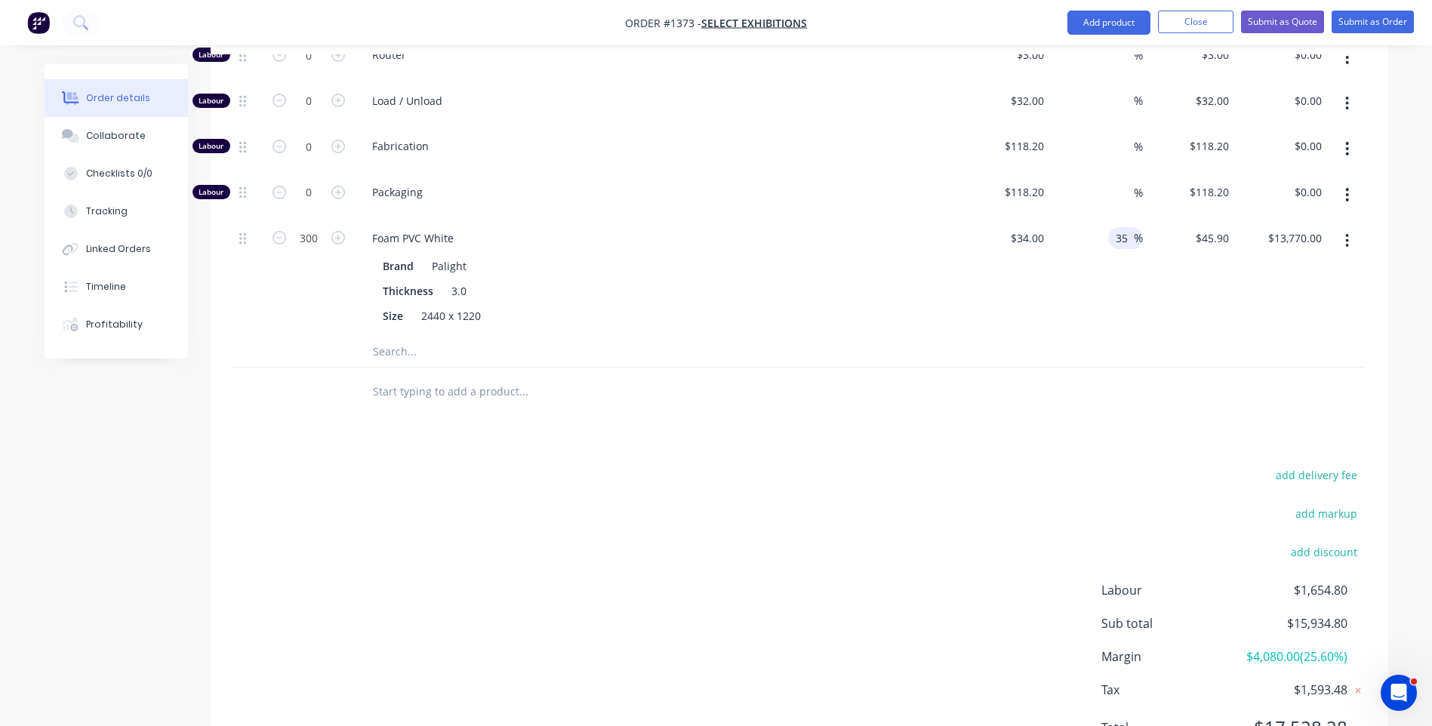
click at [980, 289] on div "$34.00 $34.00" at bounding box center [1004, 277] width 93 height 118
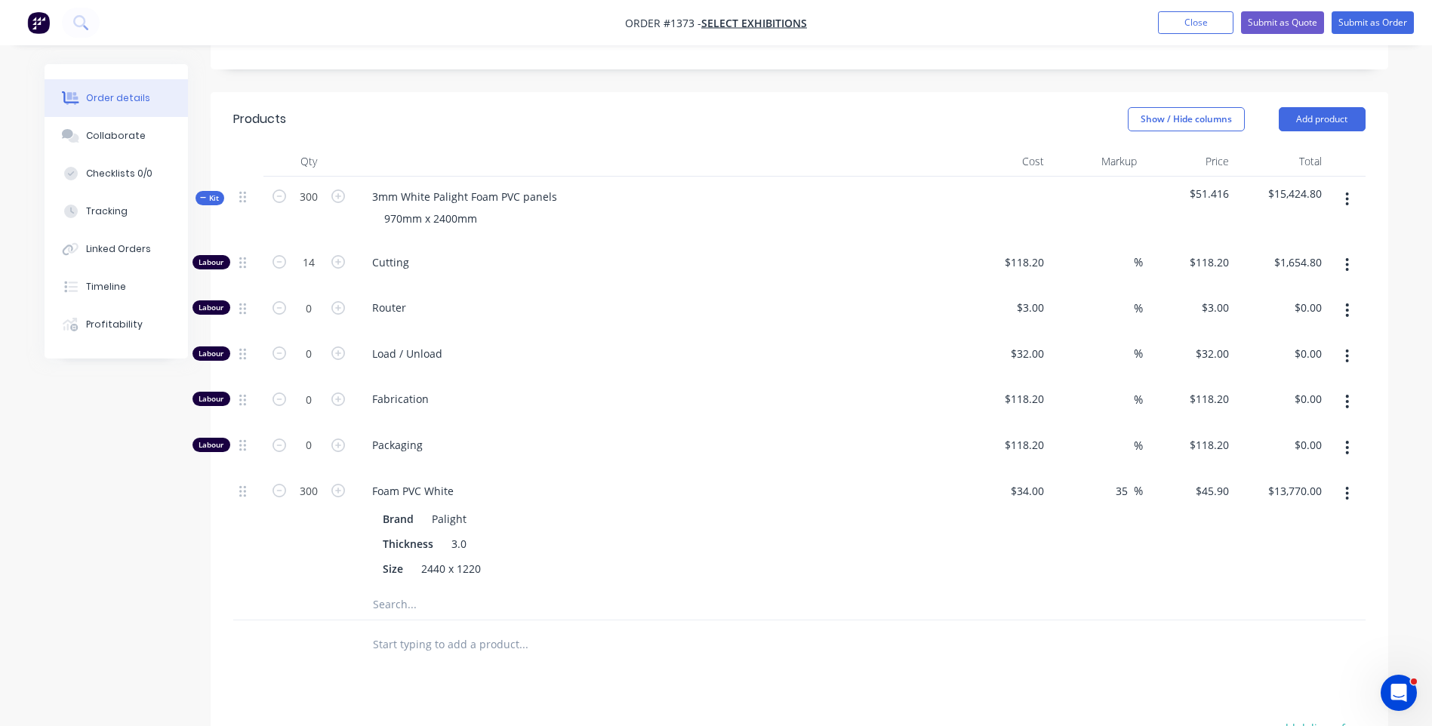
scroll to position [452, 0]
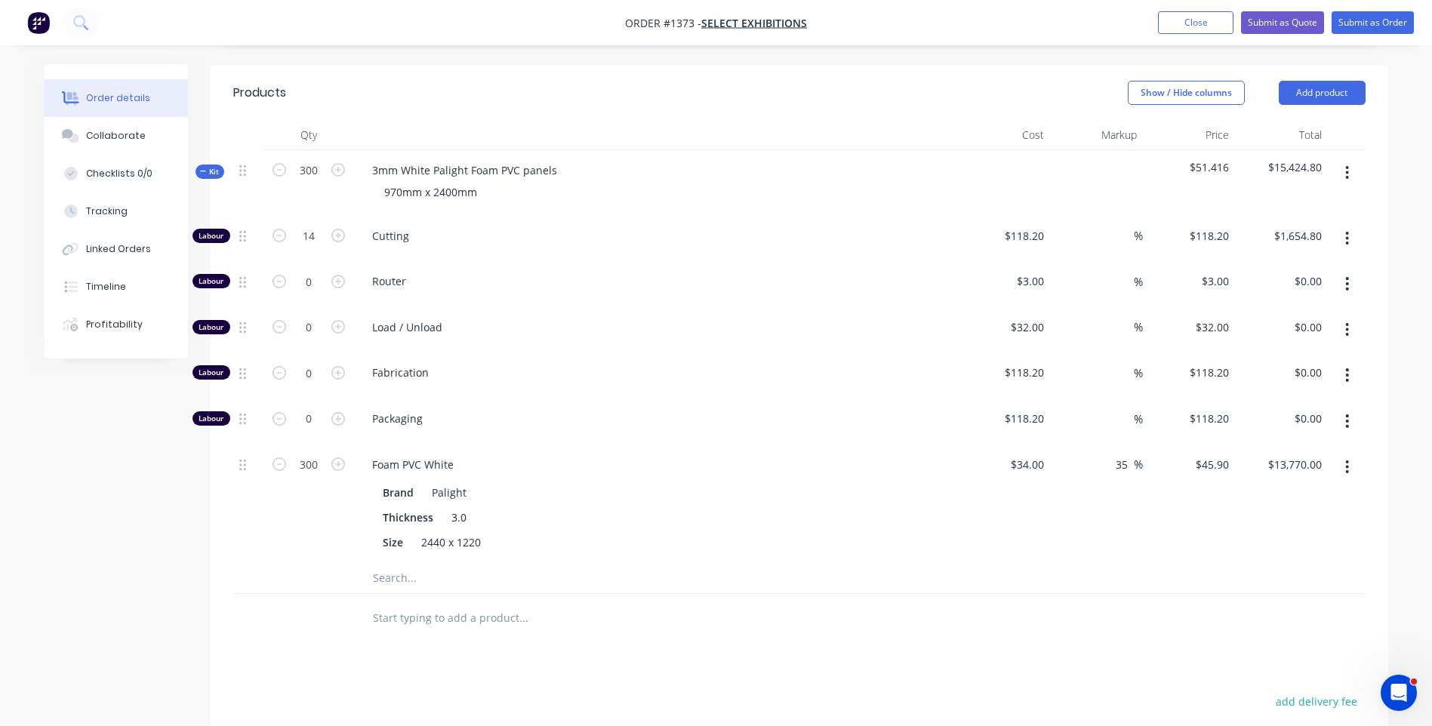
click at [740, 438] on div "Packaging" at bounding box center [656, 421] width 604 height 46
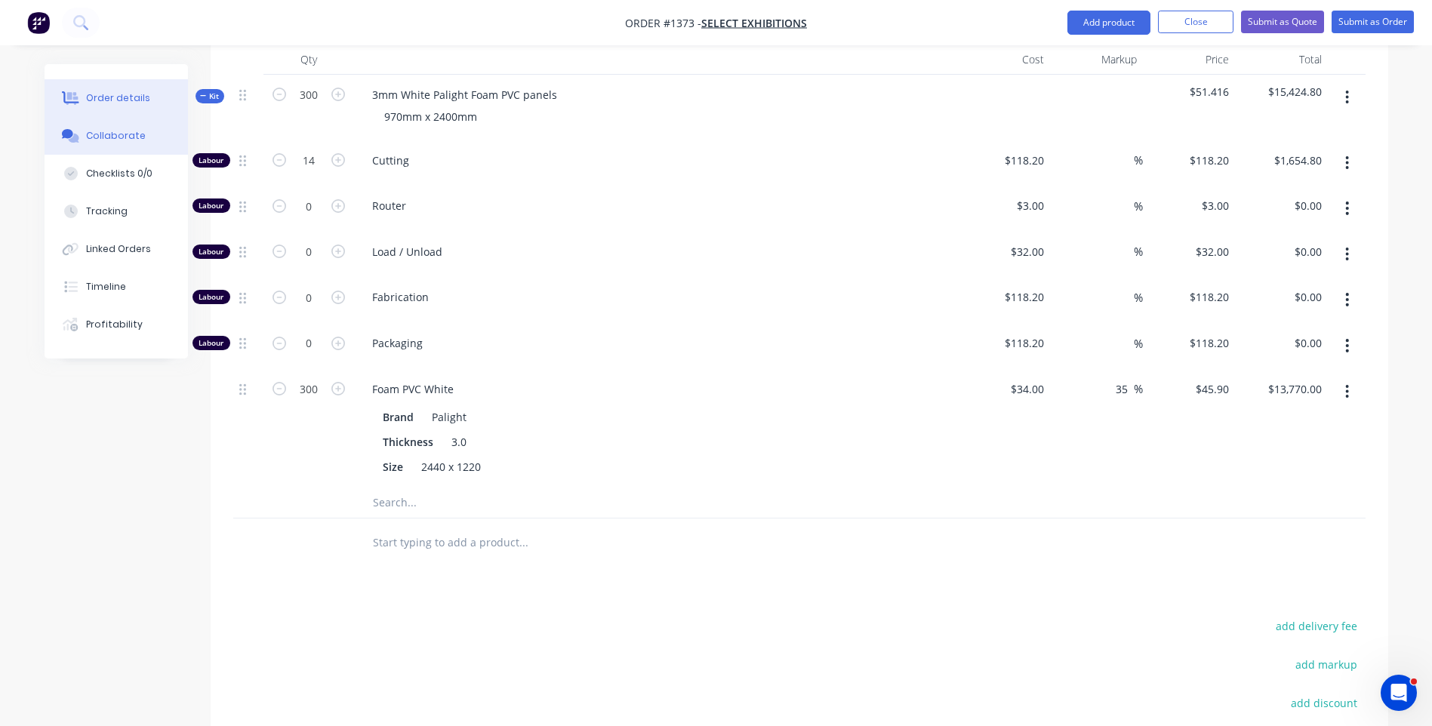
click at [98, 134] on div "Collaborate" at bounding box center [116, 136] width 60 height 14
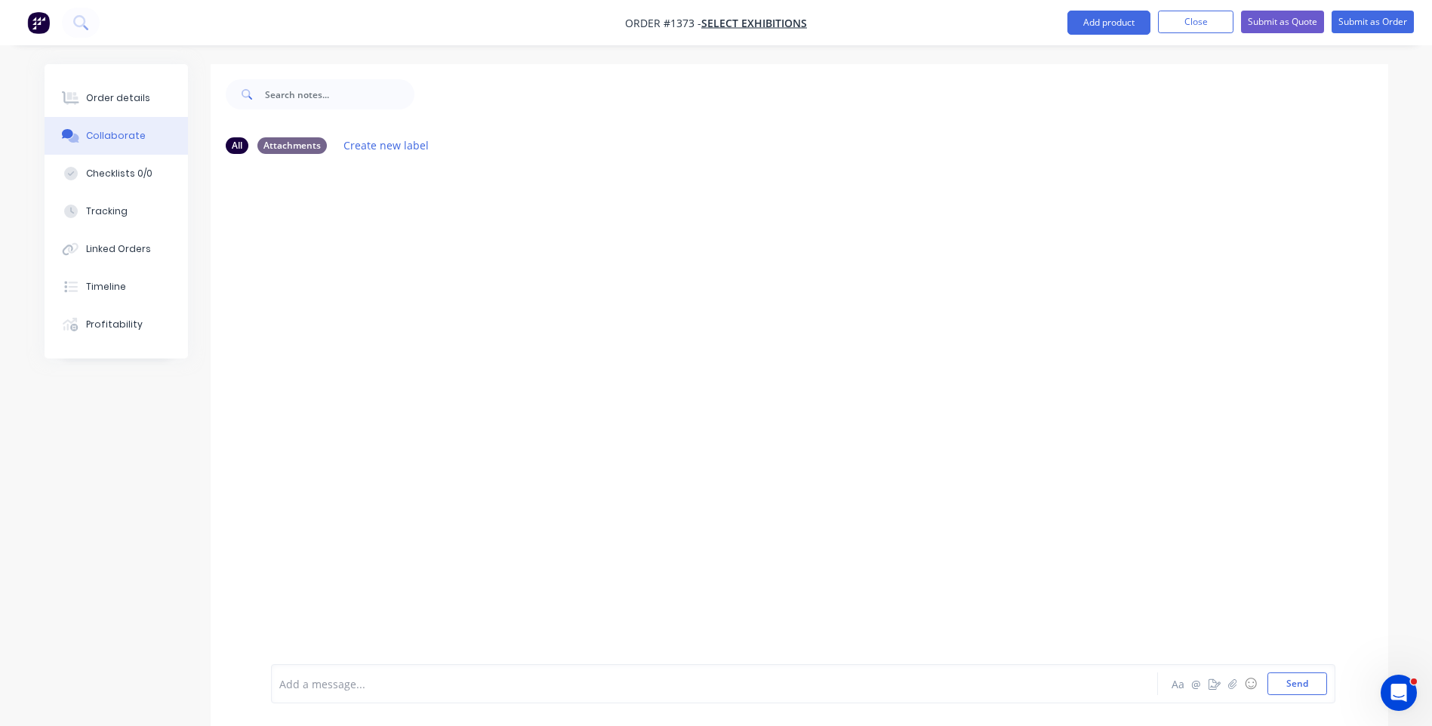
click at [363, 688] on div at bounding box center [672, 684] width 785 height 16
click at [386, 602] on div at bounding box center [799, 415] width 1177 height 498
click at [334, 684] on span "Mulfords = Charlie - $34+" at bounding box center [368, 684] width 177 height 14
click at [333, 684] on span "Mulfords = Charlie - $34+" at bounding box center [368, 684] width 177 height 14
click at [355, 577] on div at bounding box center [799, 415] width 1177 height 498
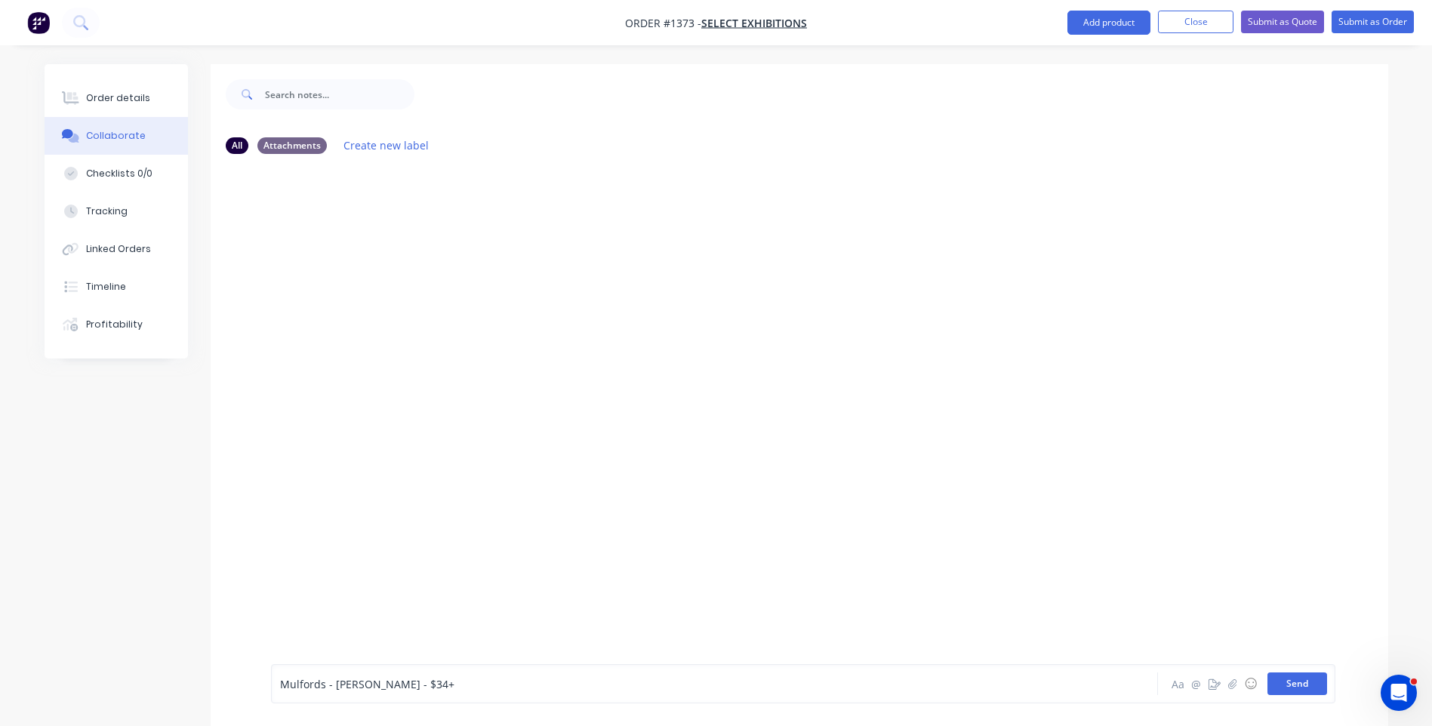
click at [1305, 686] on button "Send" at bounding box center [1297, 683] width 60 height 23
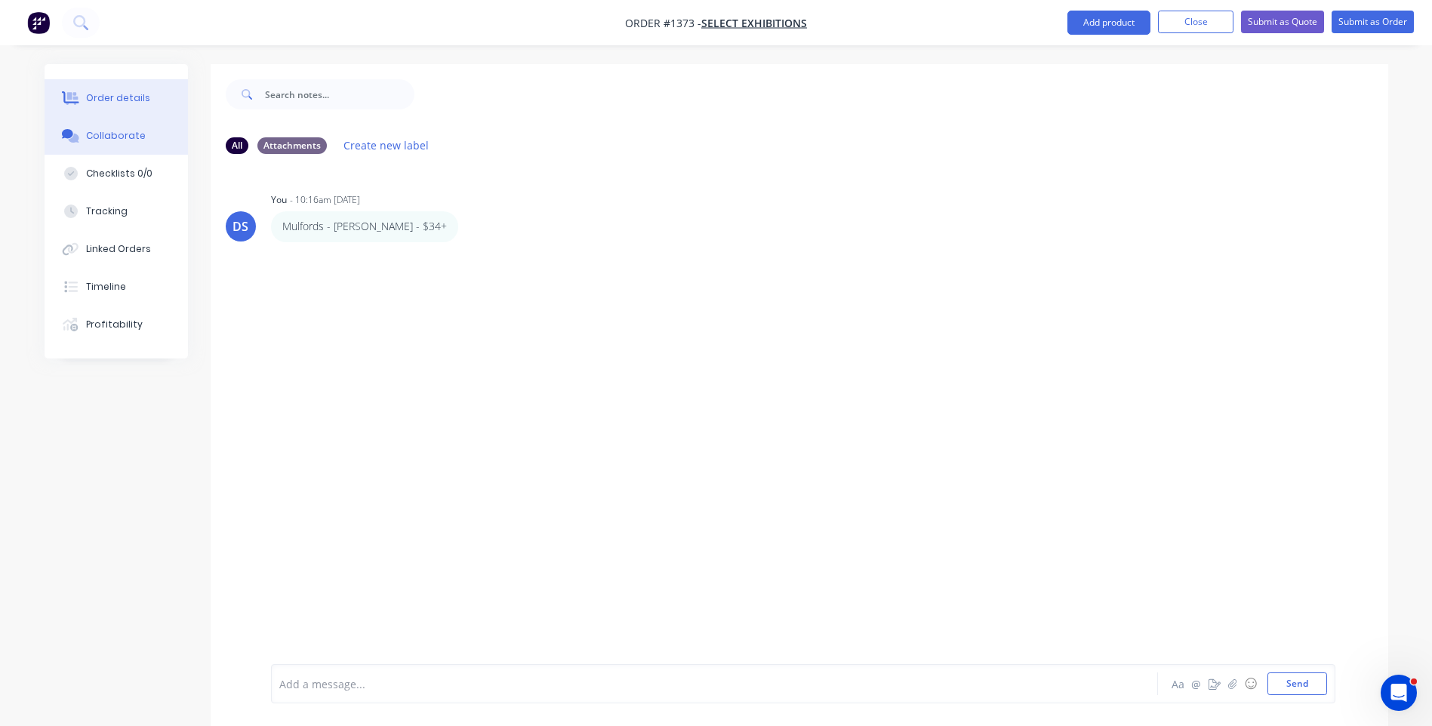
click at [134, 103] on div "Order details" at bounding box center [118, 98] width 64 height 14
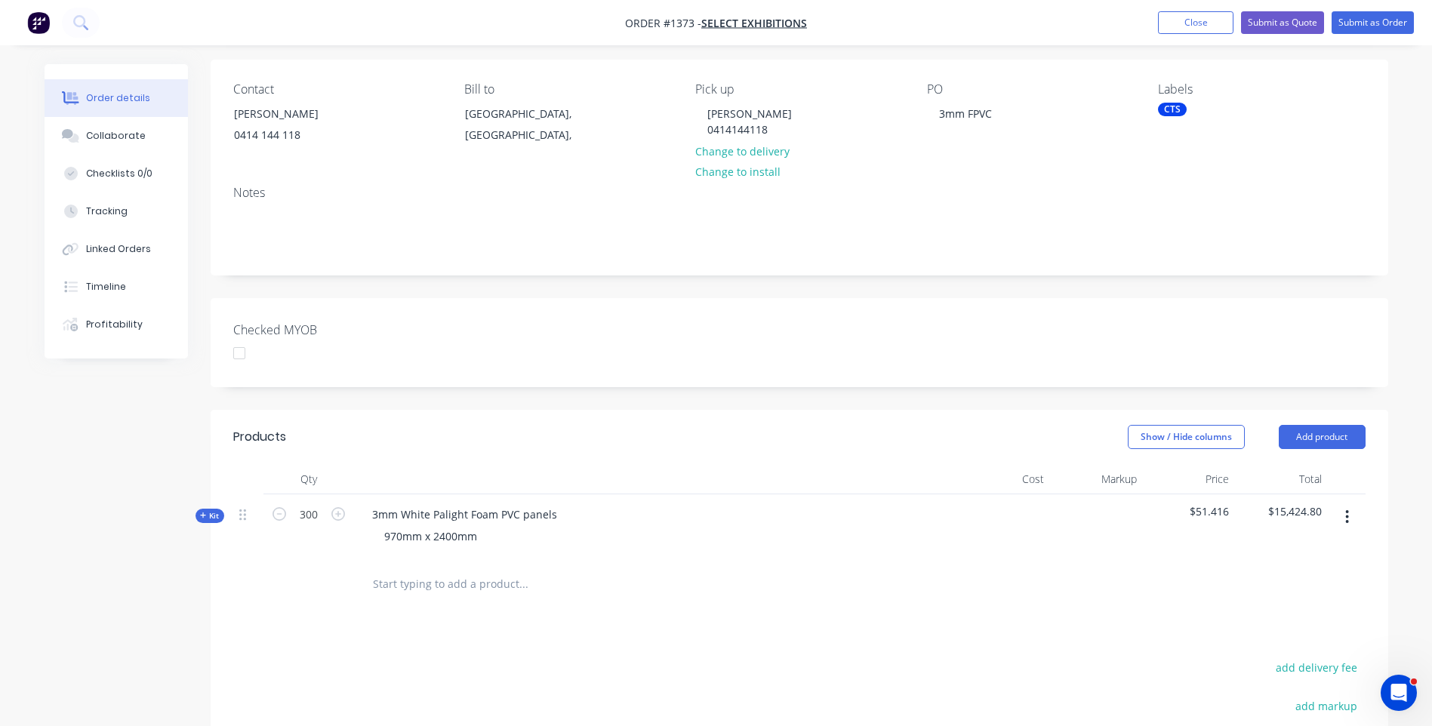
scroll to position [302, 0]
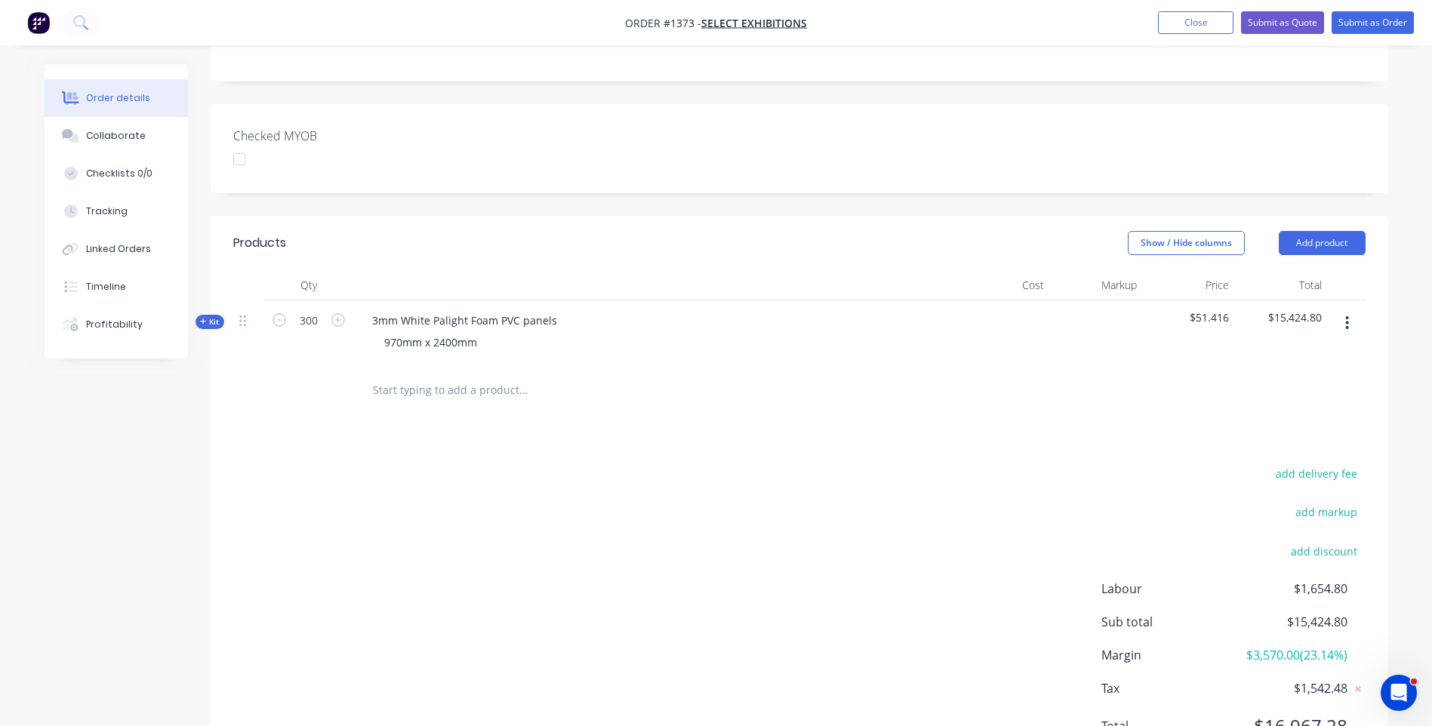
click at [205, 323] on icon at bounding box center [203, 322] width 7 height 8
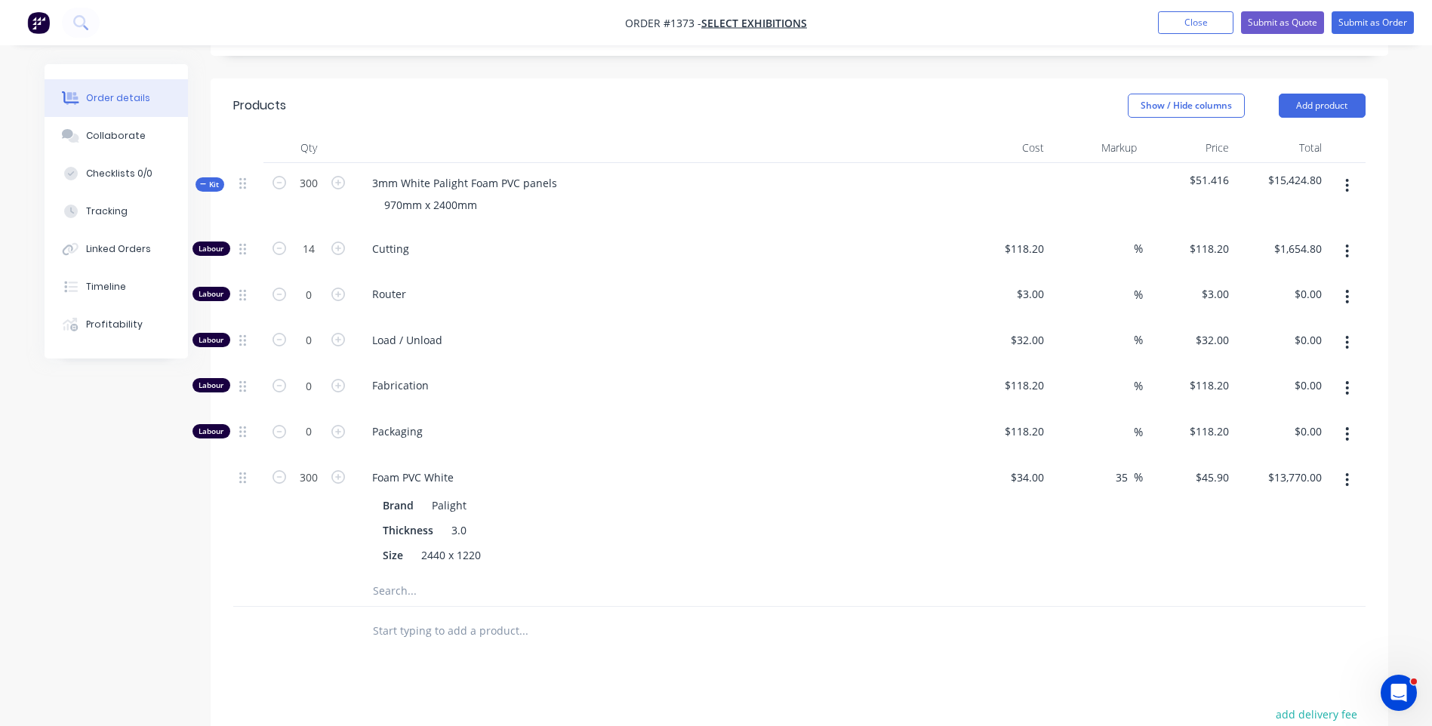
scroll to position [452, 0]
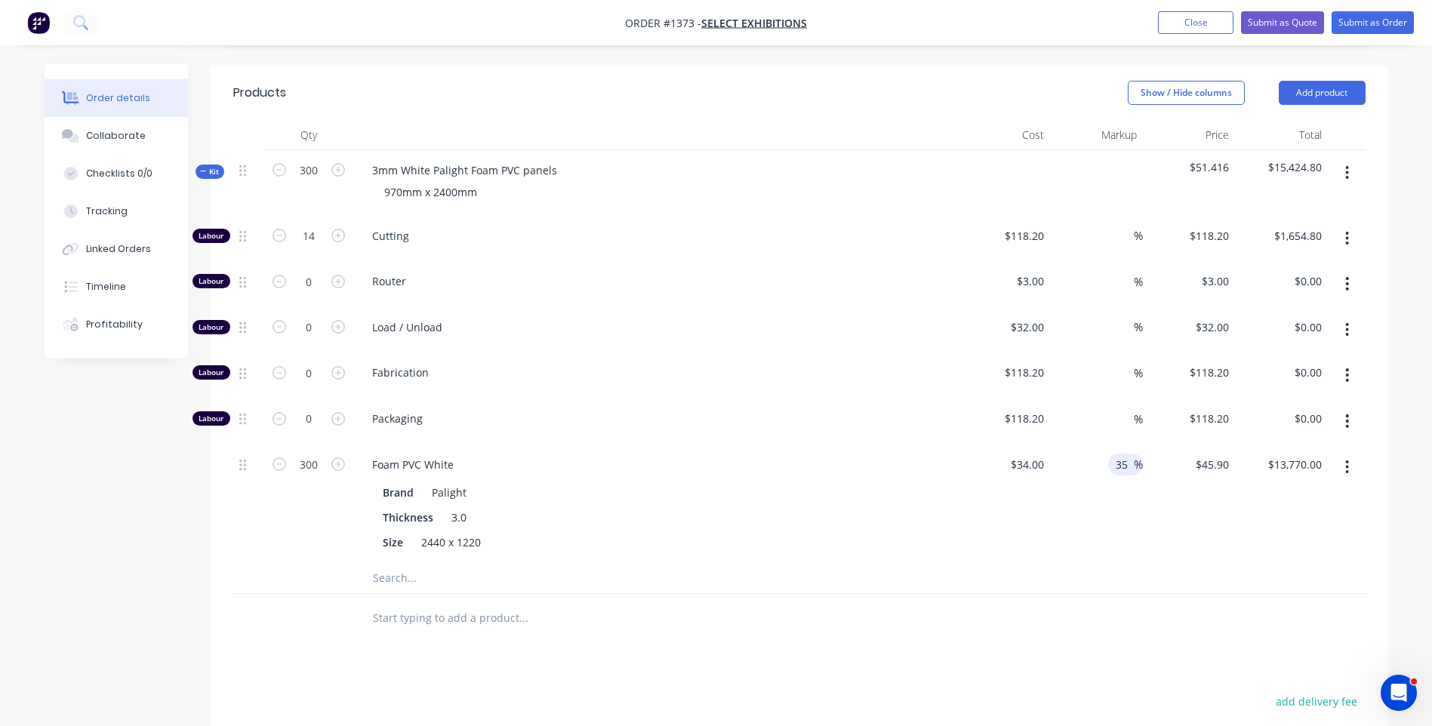
click at [1124, 466] on input "35" at bounding box center [1124, 465] width 20 height 22
type input "30"
type input "$44.20"
type input "$13,260.00"
click at [1088, 503] on div "30 30 %" at bounding box center [1096, 504] width 93 height 118
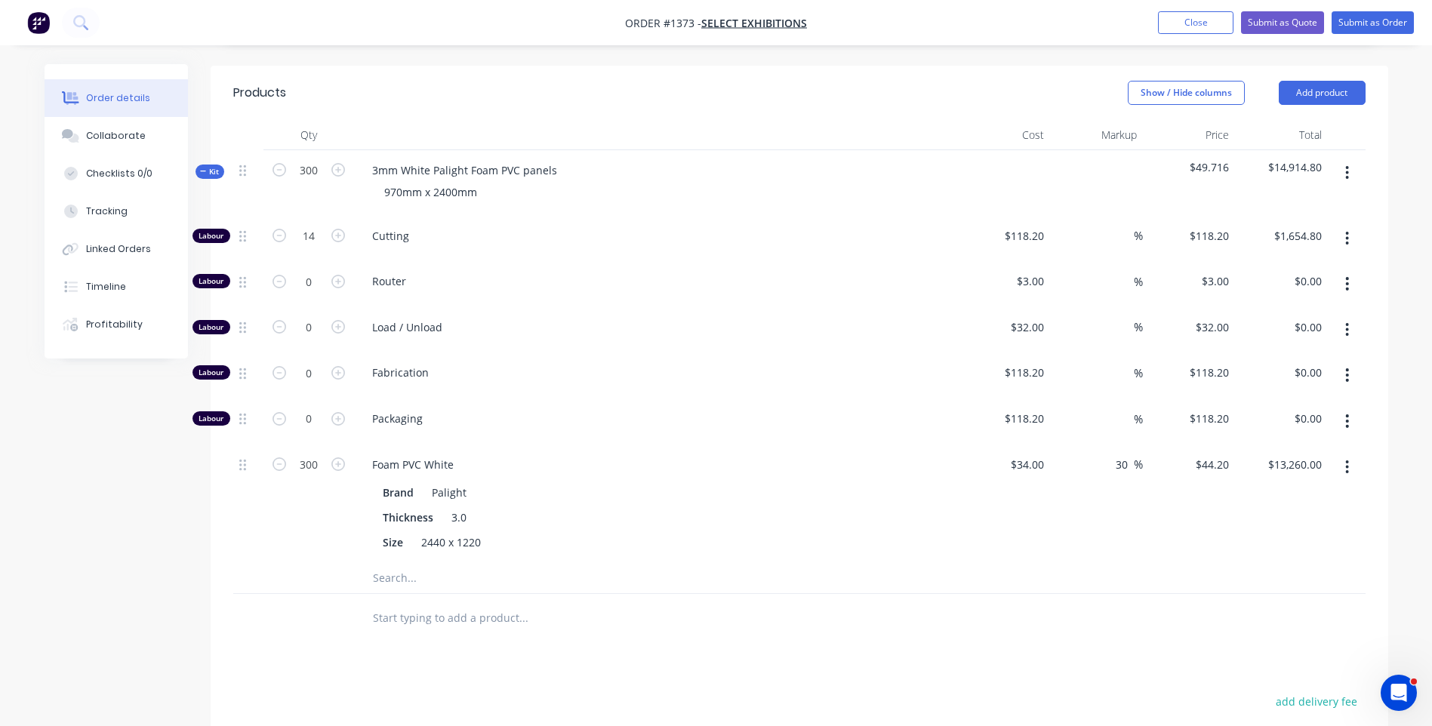
click at [394, 583] on input "text" at bounding box center [523, 578] width 302 height 30
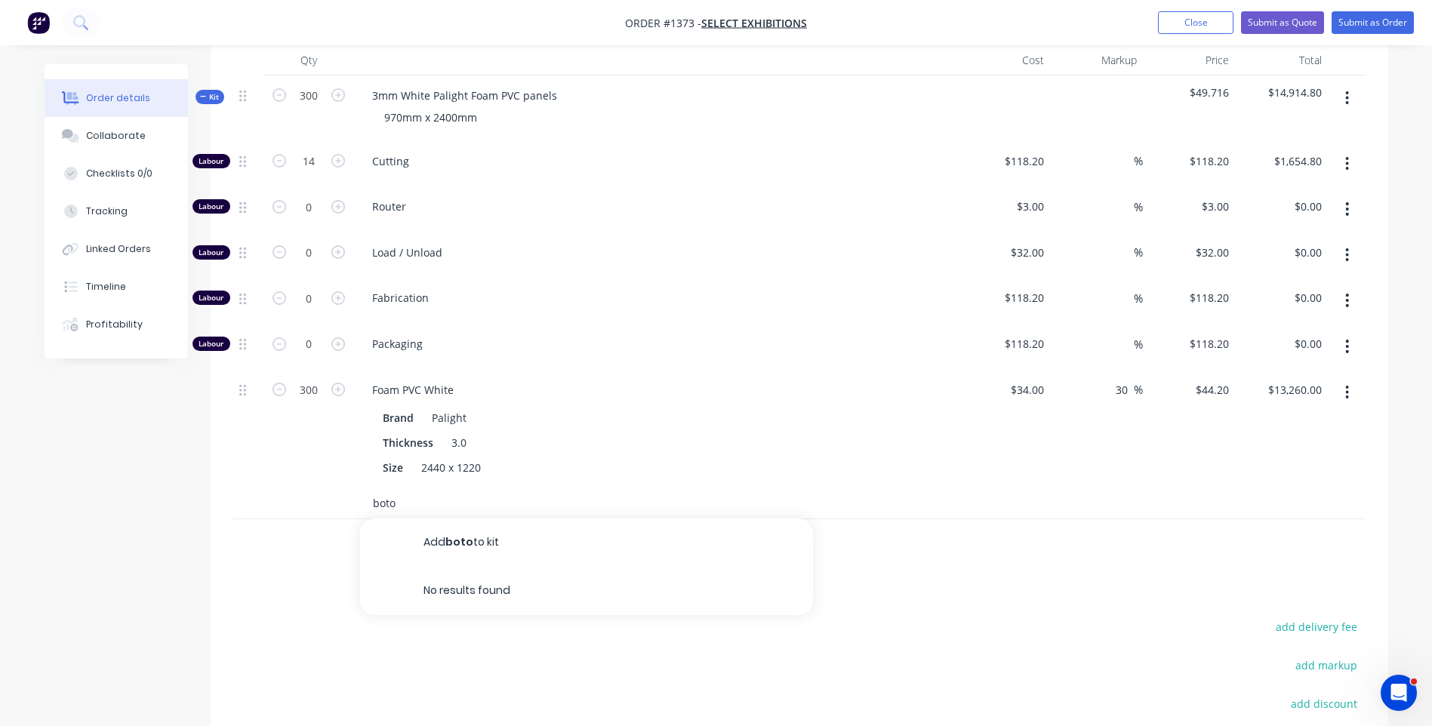
scroll to position [528, 0]
type input "boto"
click at [316, 569] on div "Products Show / Hide columns Add product Qty Cost Markup Price Total Kit 300 3m…" at bounding box center [799, 460] width 1177 height 940
drag, startPoint x: 398, startPoint y: 508, endPoint x: 363, endPoint y: 508, distance: 35.5
click at [363, 508] on div "boto Add boto to kit No results found" at bounding box center [586, 503] width 453 height 30
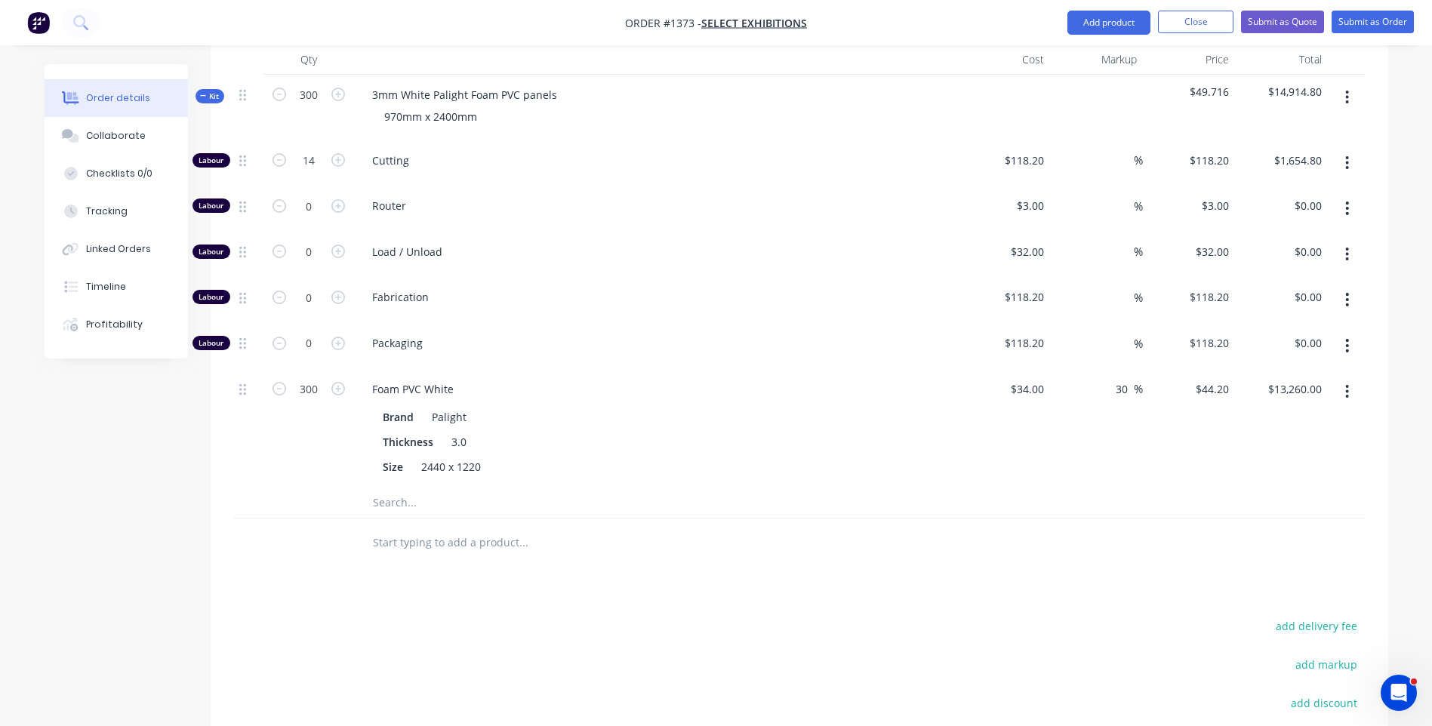
click at [322, 522] on div at bounding box center [308, 542] width 91 height 49
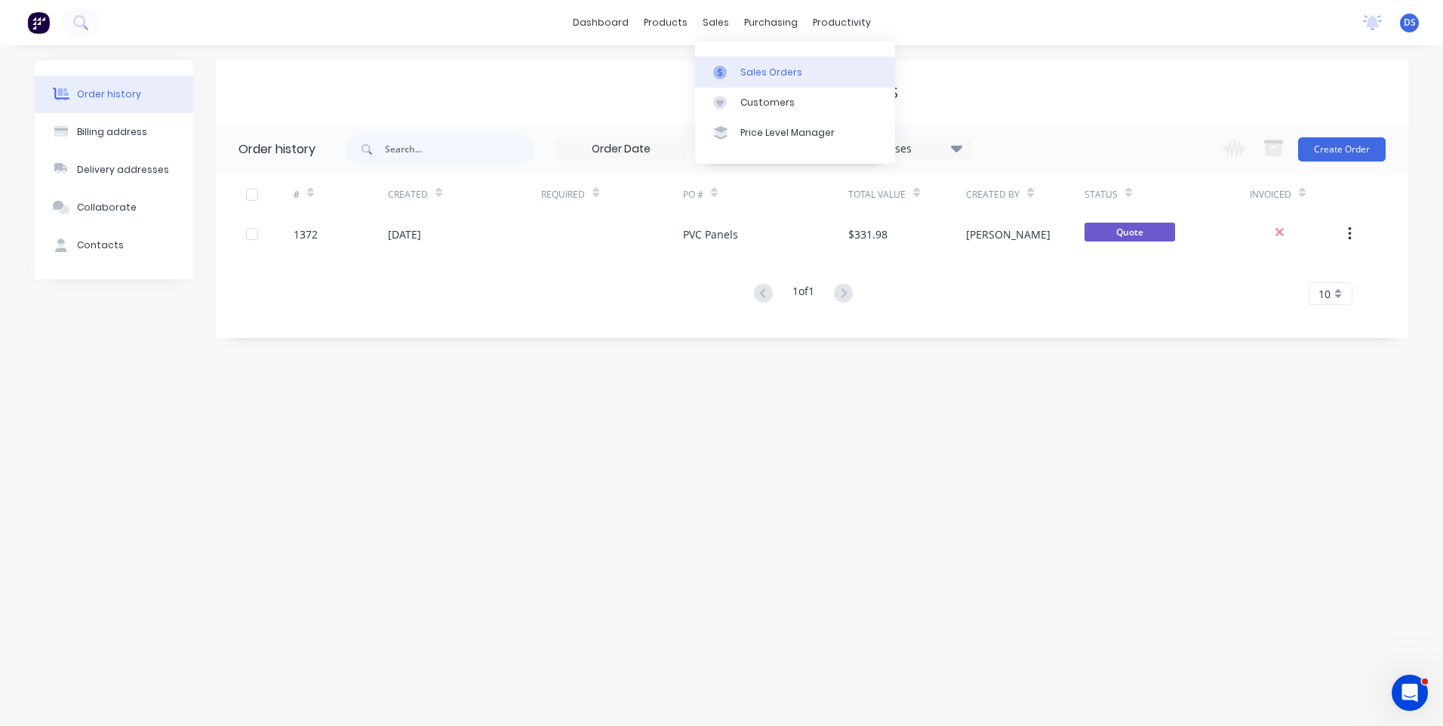
click at [752, 82] on link "Sales Orders" at bounding box center [795, 72] width 200 height 30
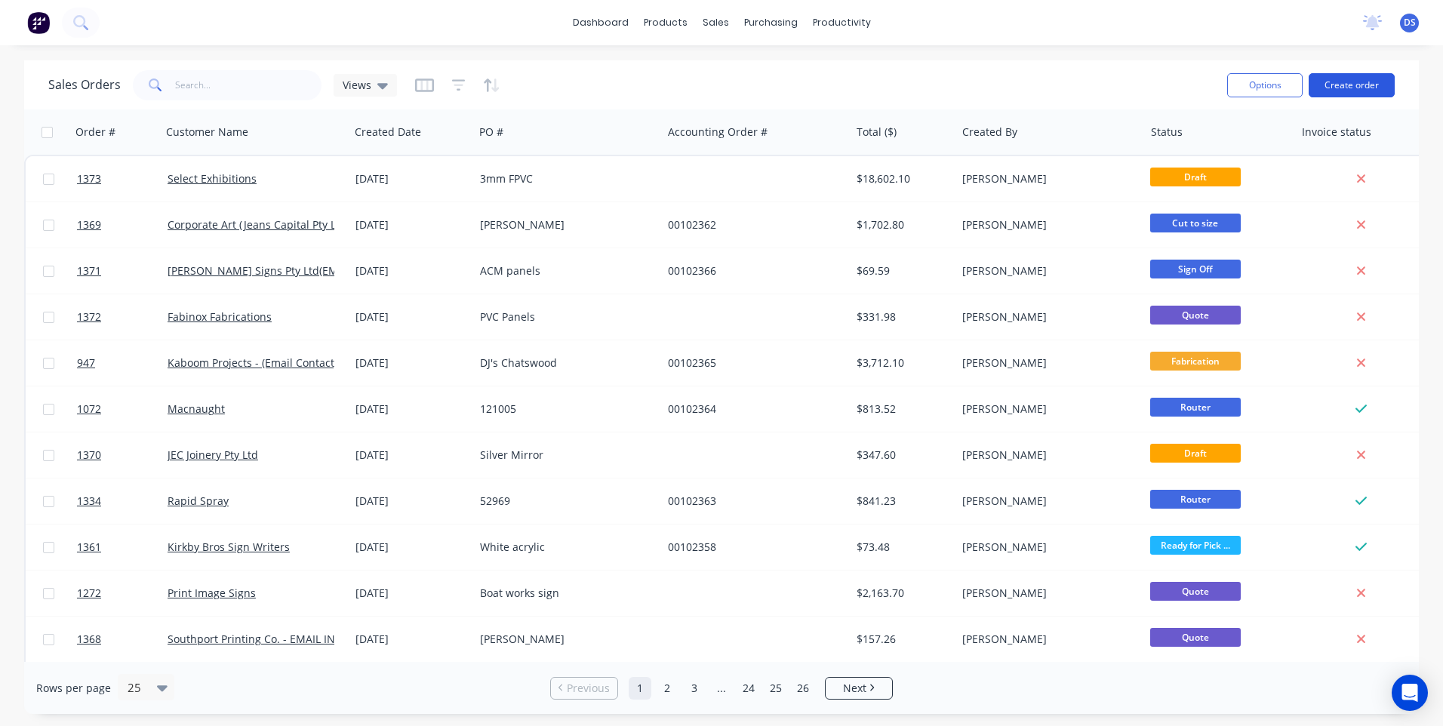
click at [1354, 85] on button "Create order" at bounding box center [1352, 85] width 86 height 24
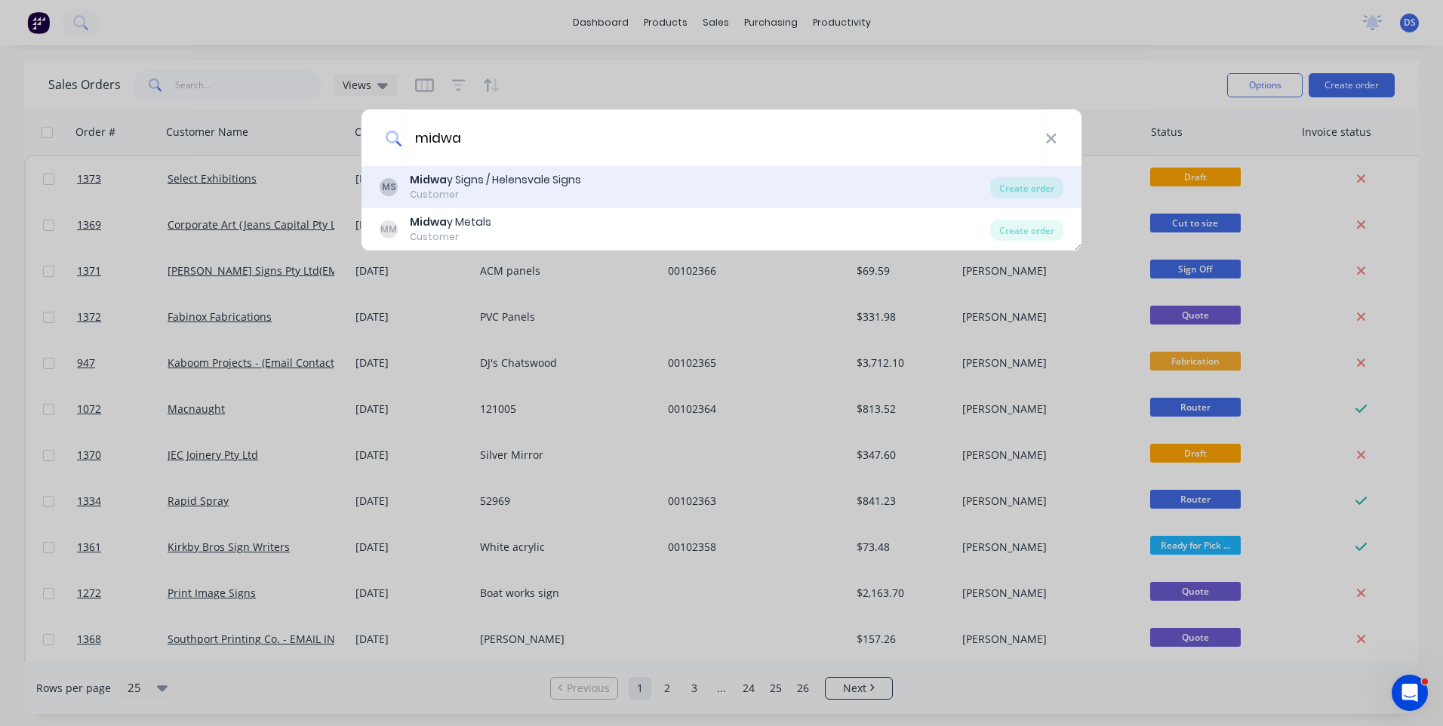
type input "midwa"
click at [428, 183] on b "Midwa" at bounding box center [428, 179] width 37 height 15
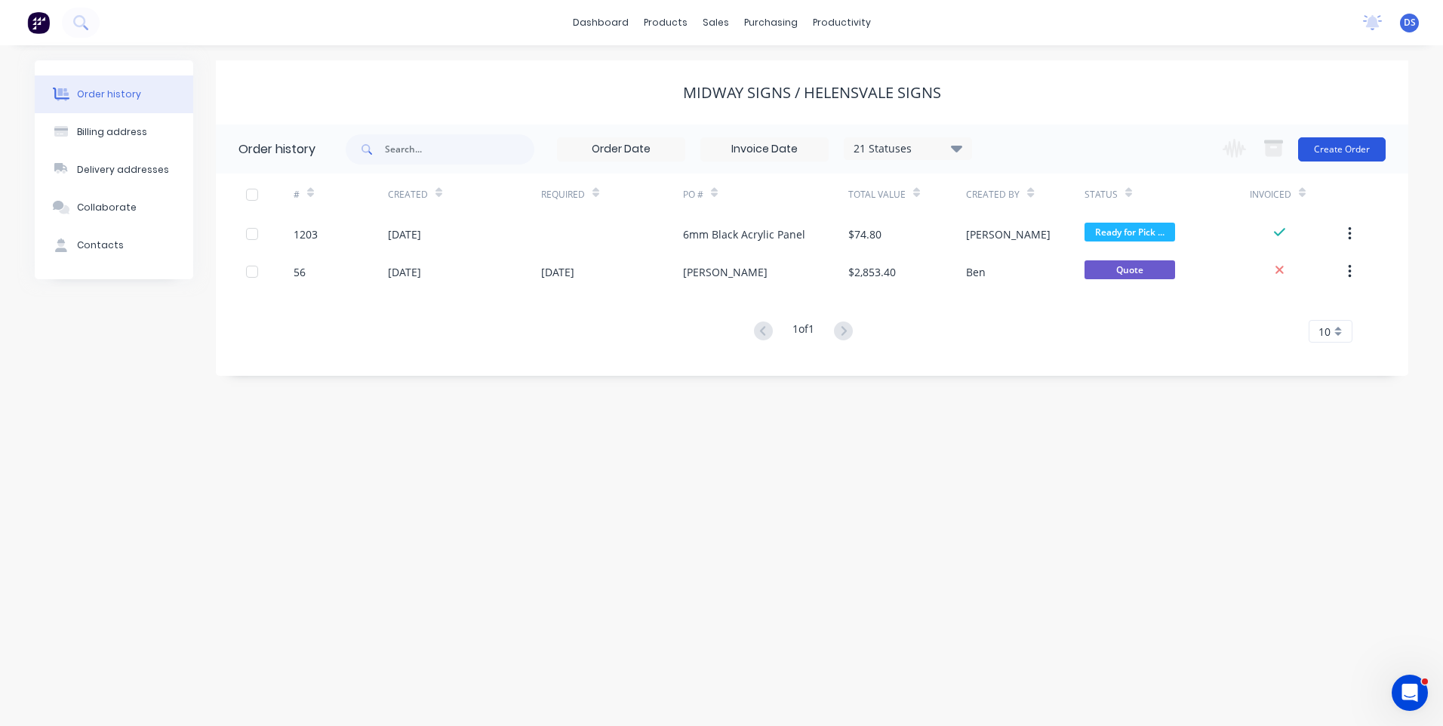
click at [1349, 154] on button "Create Order" at bounding box center [1342, 149] width 88 height 24
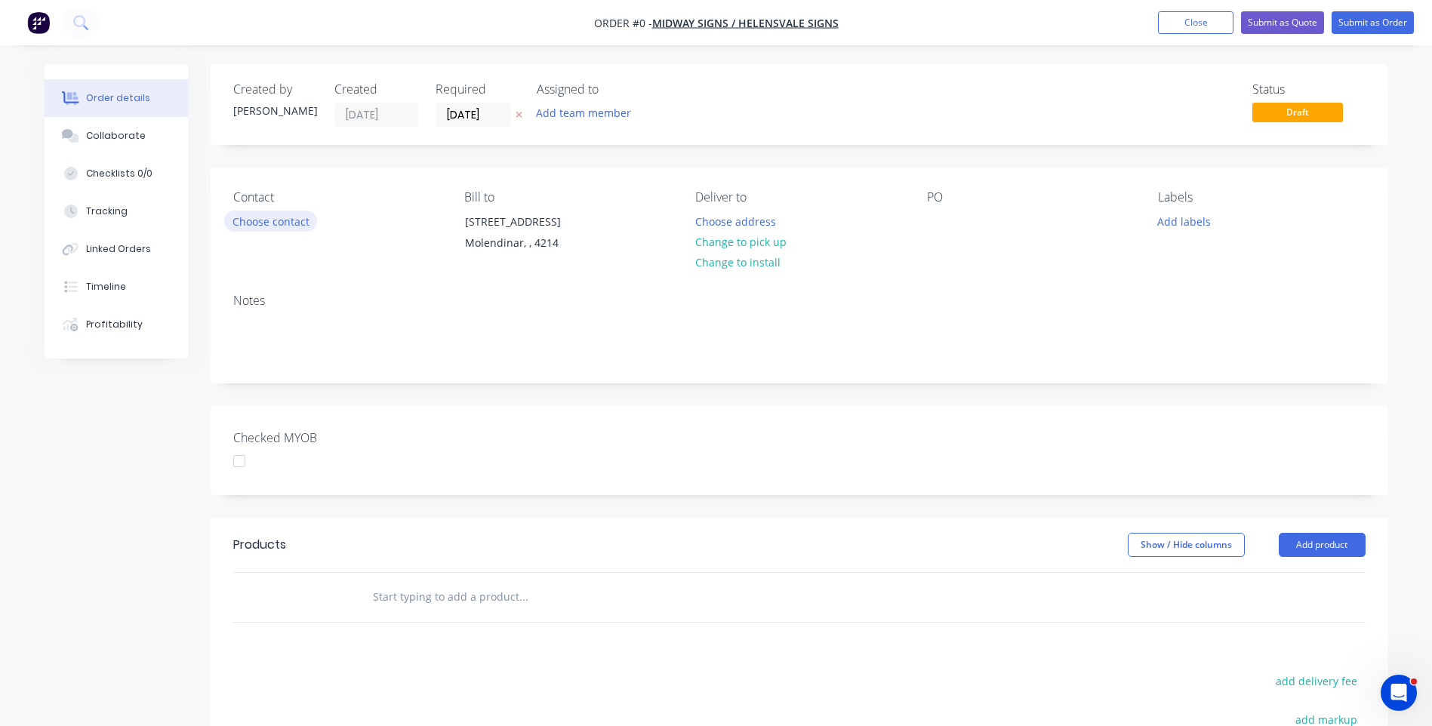
click at [244, 226] on button "Choose contact" at bounding box center [270, 221] width 93 height 20
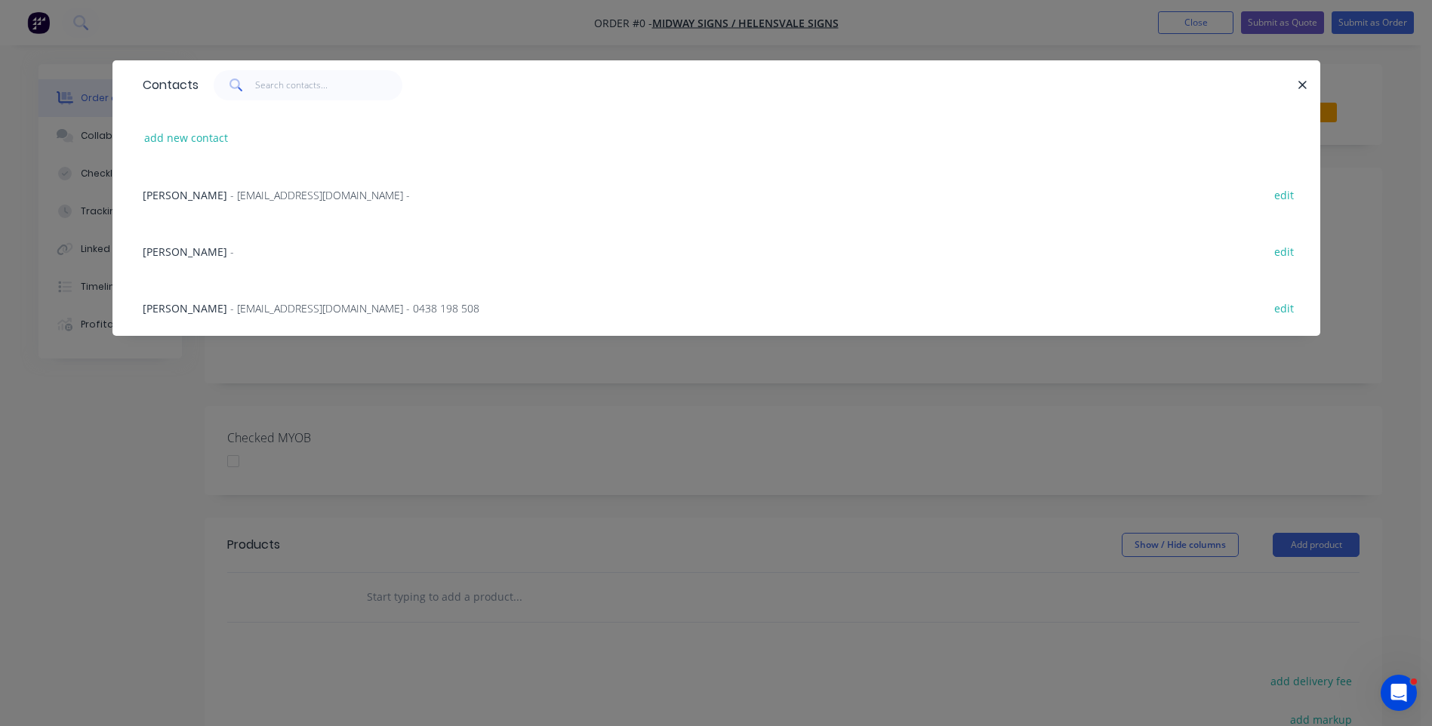
click at [233, 192] on span "- [EMAIL_ADDRESS][DOMAIN_NAME] -" at bounding box center [320, 195] width 180 height 14
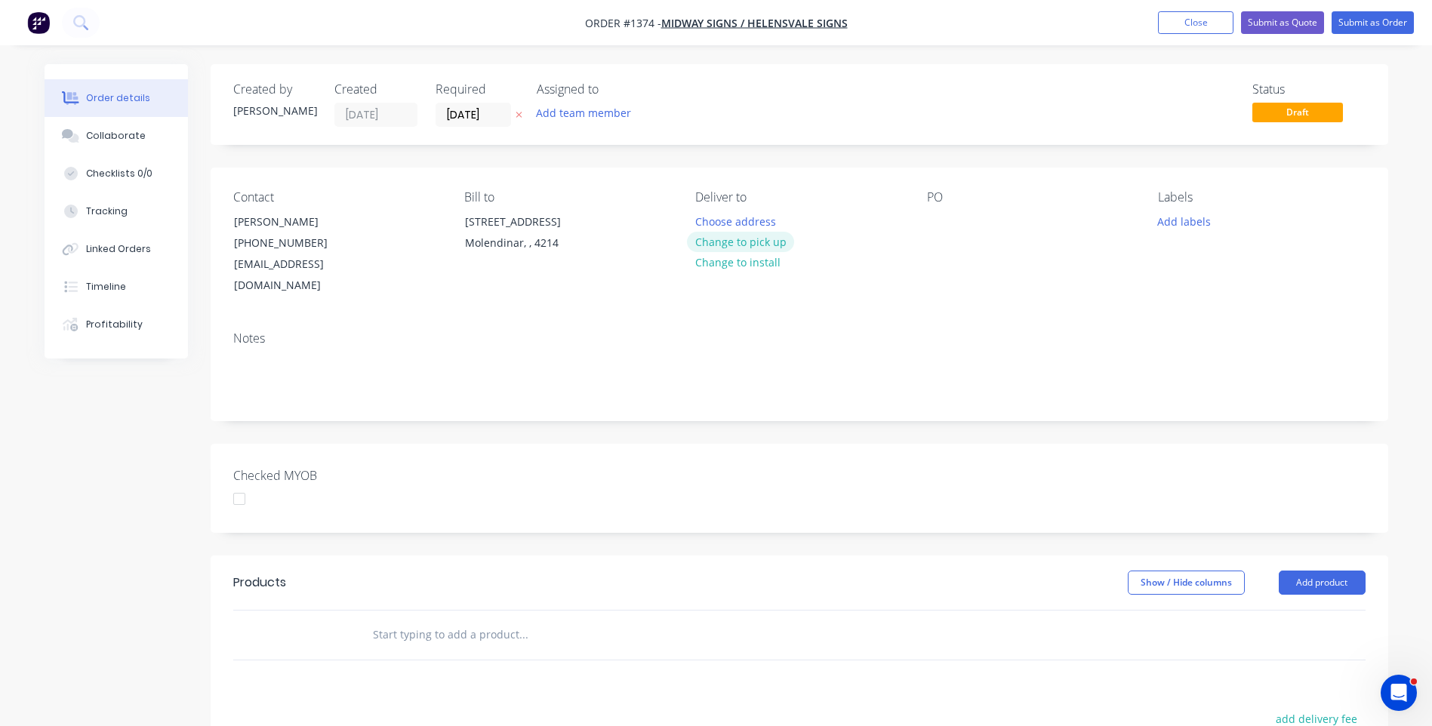
click at [745, 248] on button "Change to pick up" at bounding box center [740, 242] width 107 height 20
click at [934, 225] on div at bounding box center [939, 222] width 24 height 22
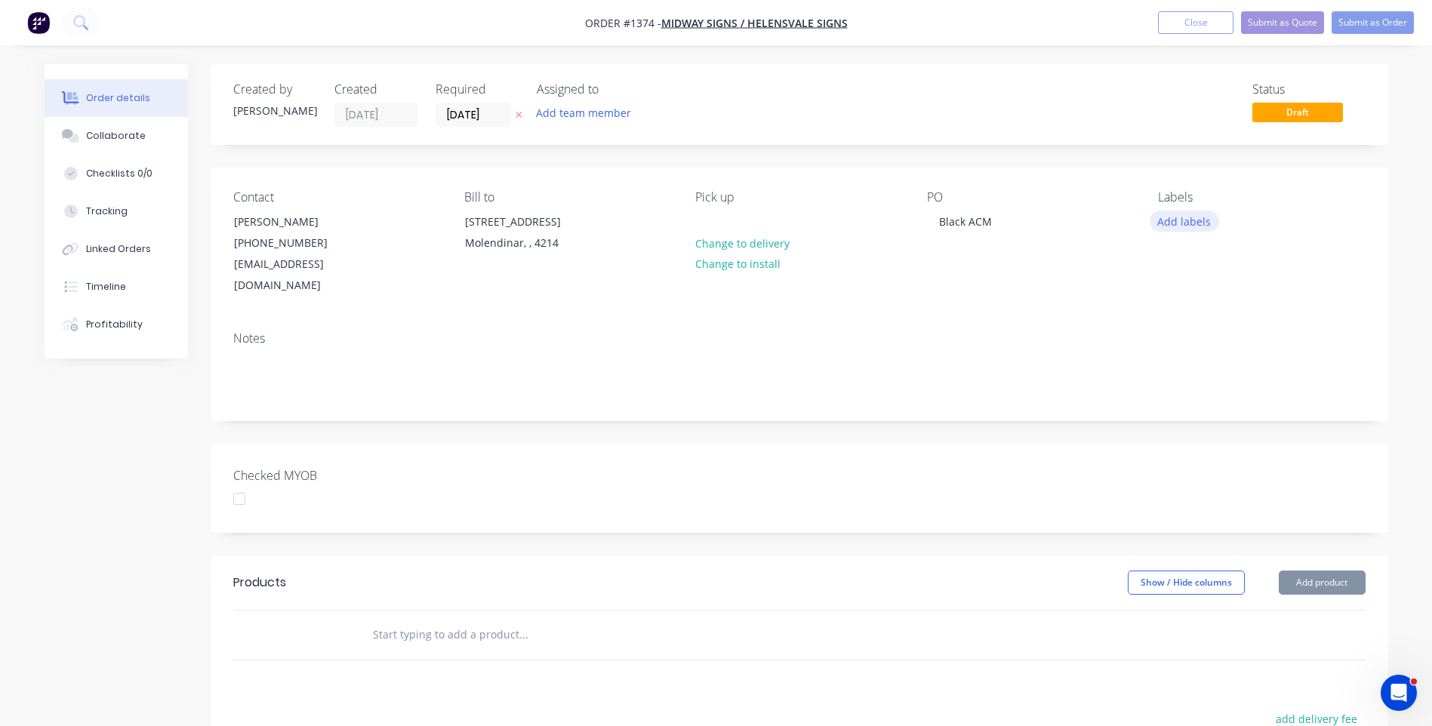
click at [1181, 226] on button "Add labels" at bounding box center [1183, 221] width 69 height 20
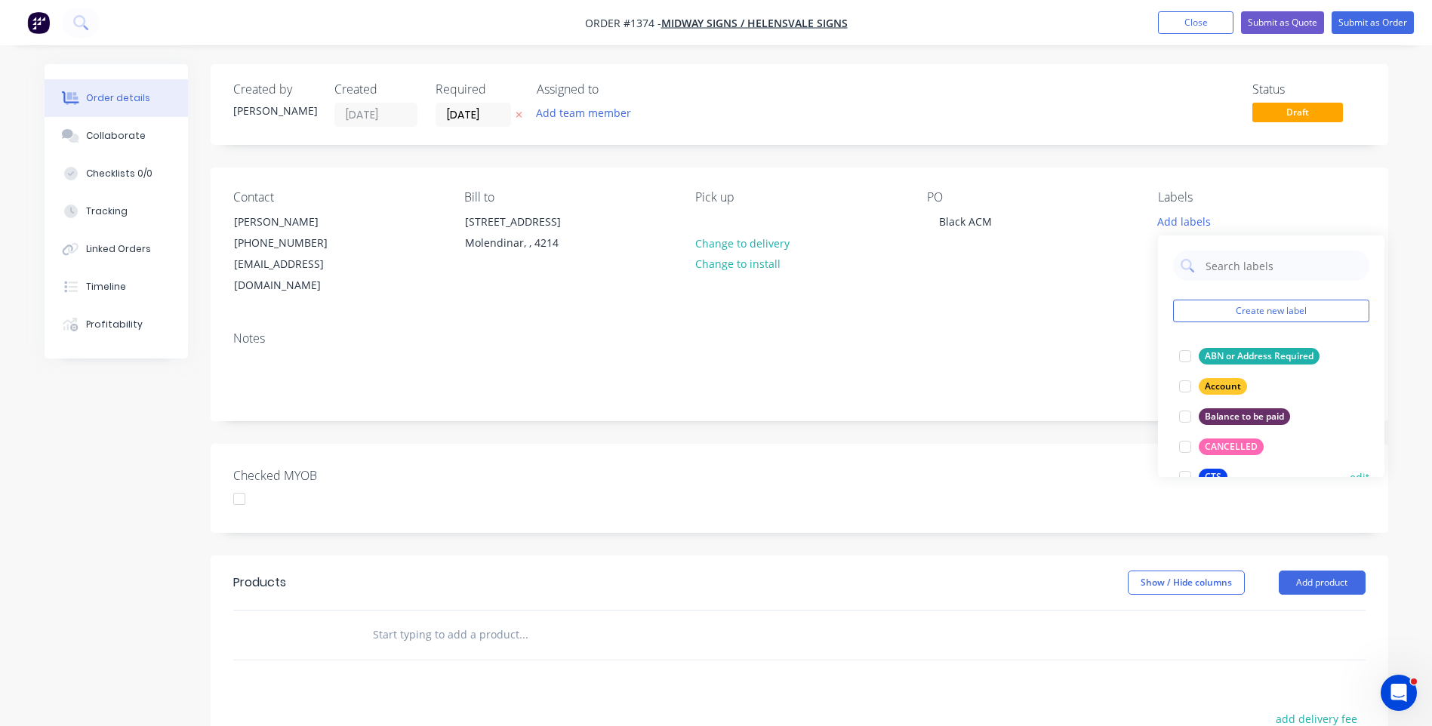
click at [1217, 472] on div "CTS" at bounding box center [1212, 477] width 29 height 17
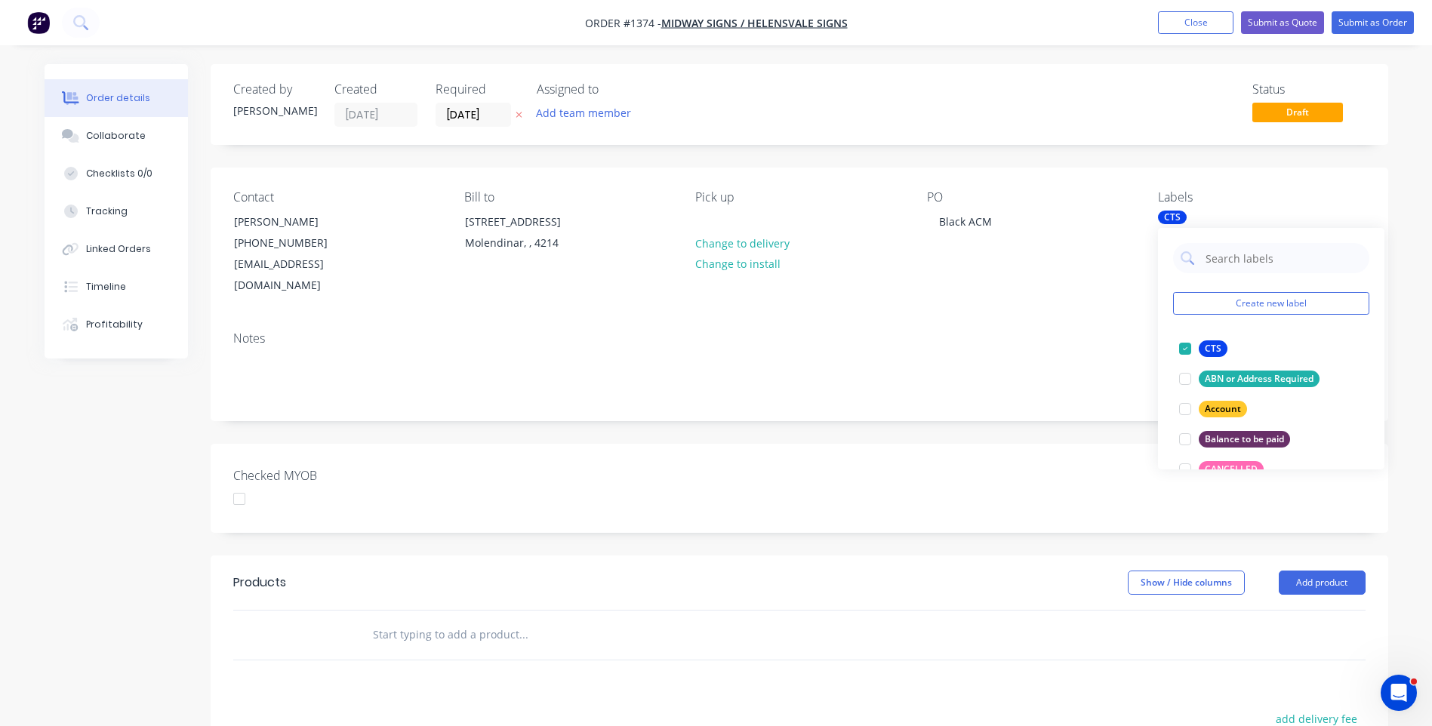
click at [1094, 319] on div "Notes" at bounding box center [799, 369] width 1177 height 101
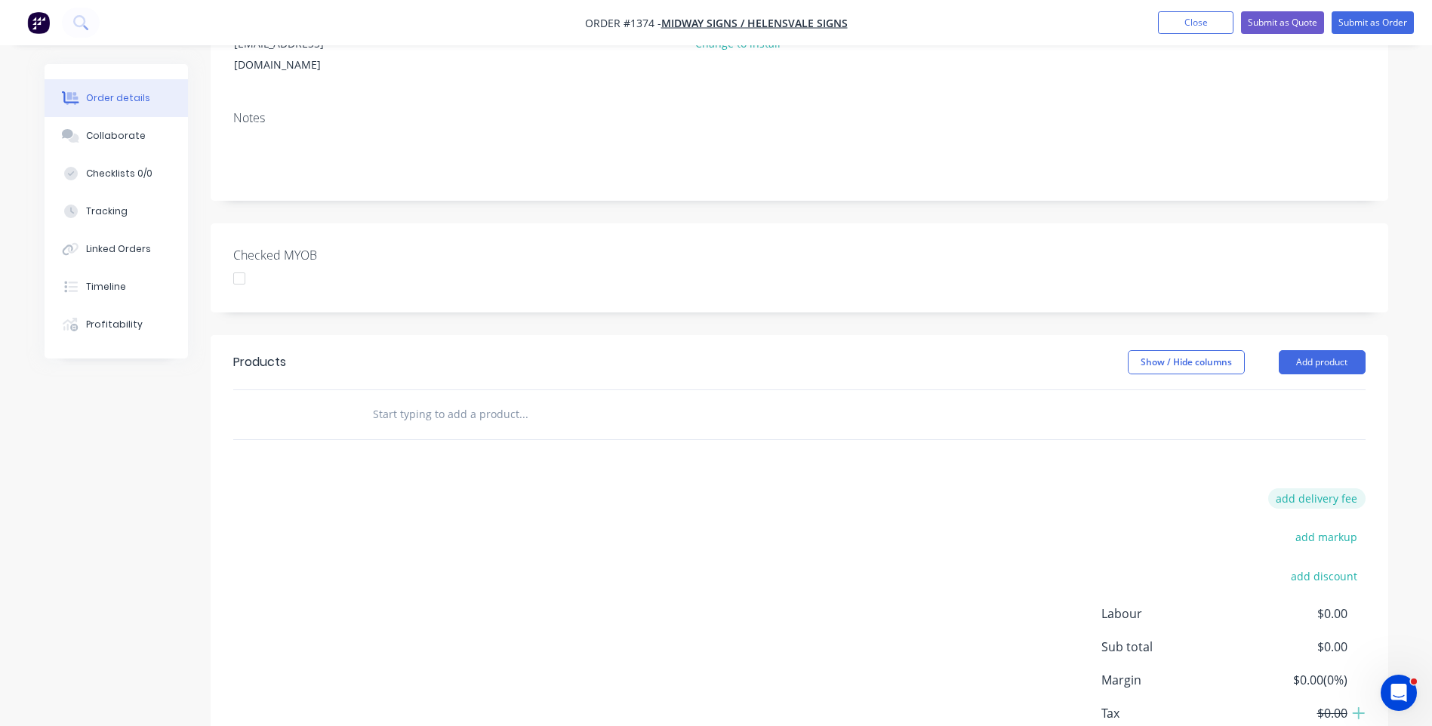
scroll to position [226, 0]
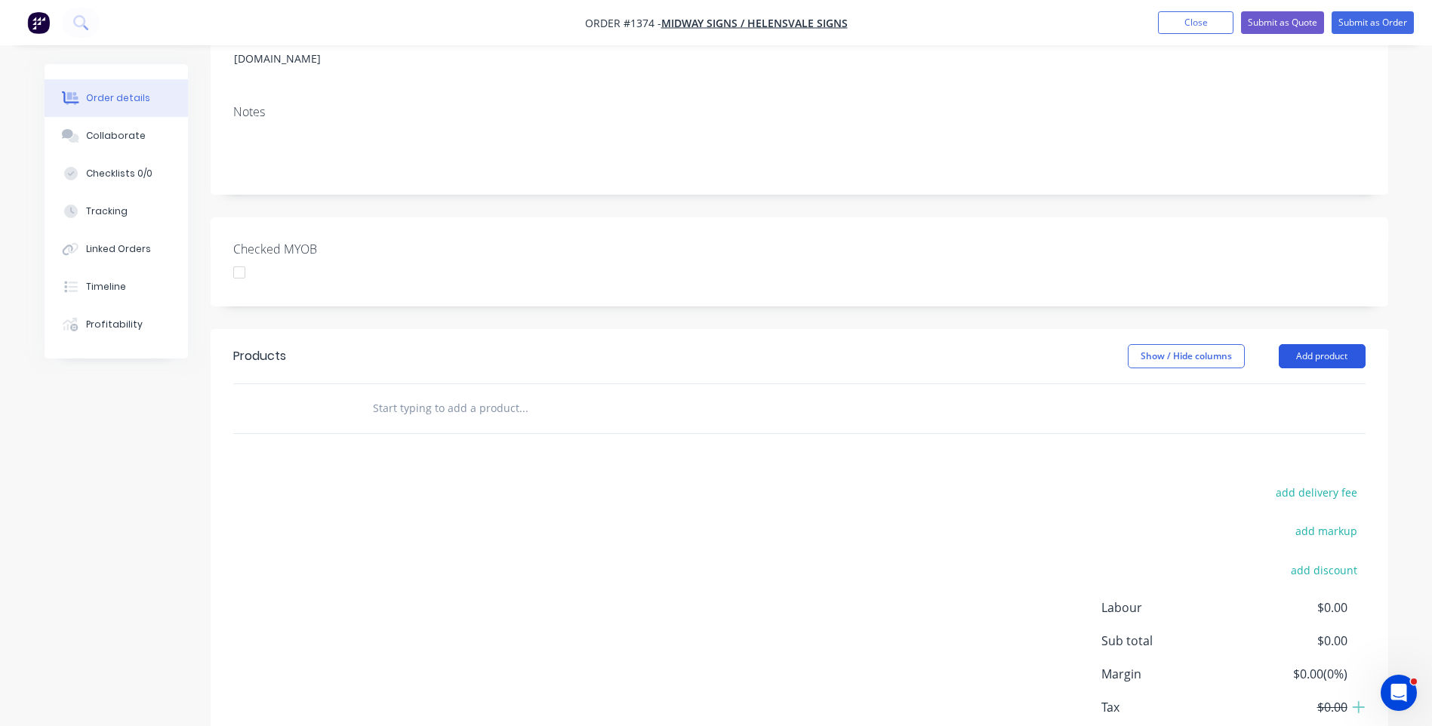
click at [1337, 344] on button "Add product" at bounding box center [1321, 356] width 87 height 24
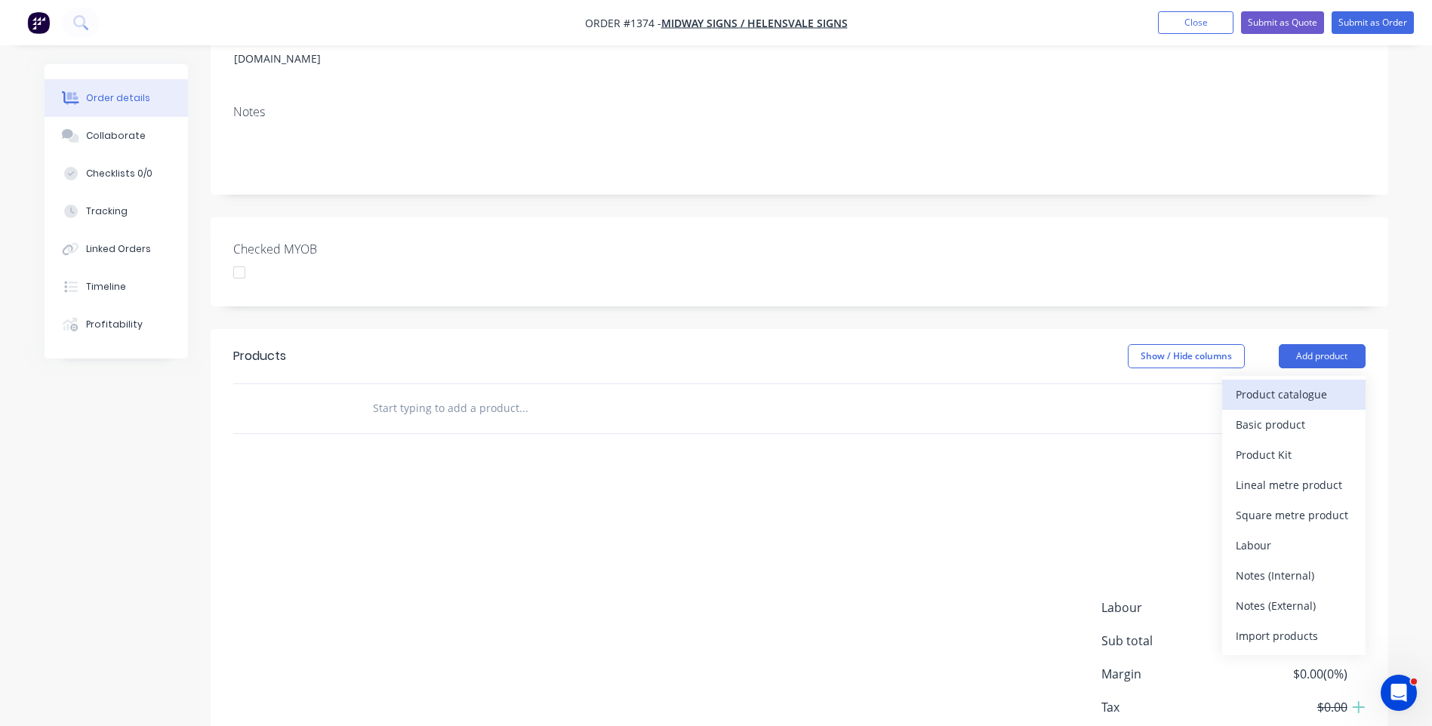
click at [1297, 383] on div "Product catalogue" at bounding box center [1293, 394] width 116 height 22
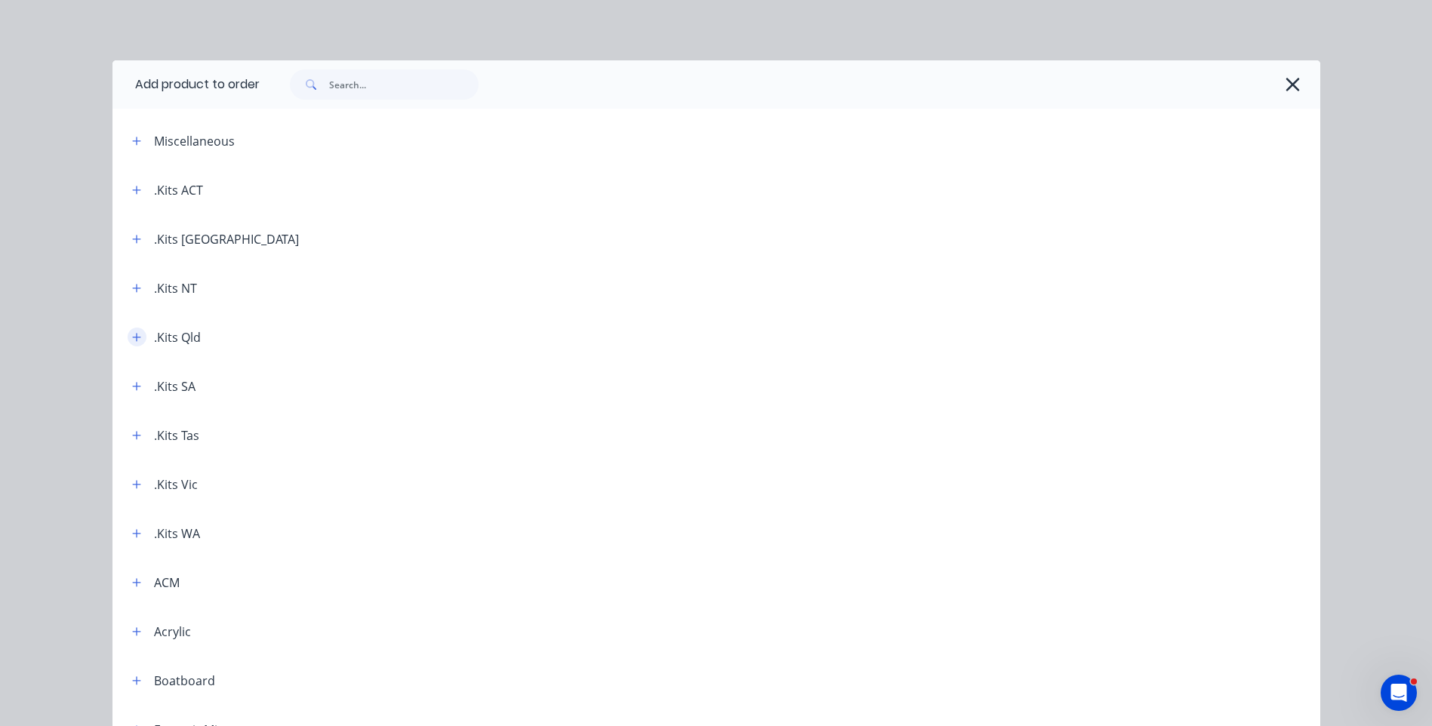
click at [137, 341] on button "button" at bounding box center [137, 337] width 19 height 19
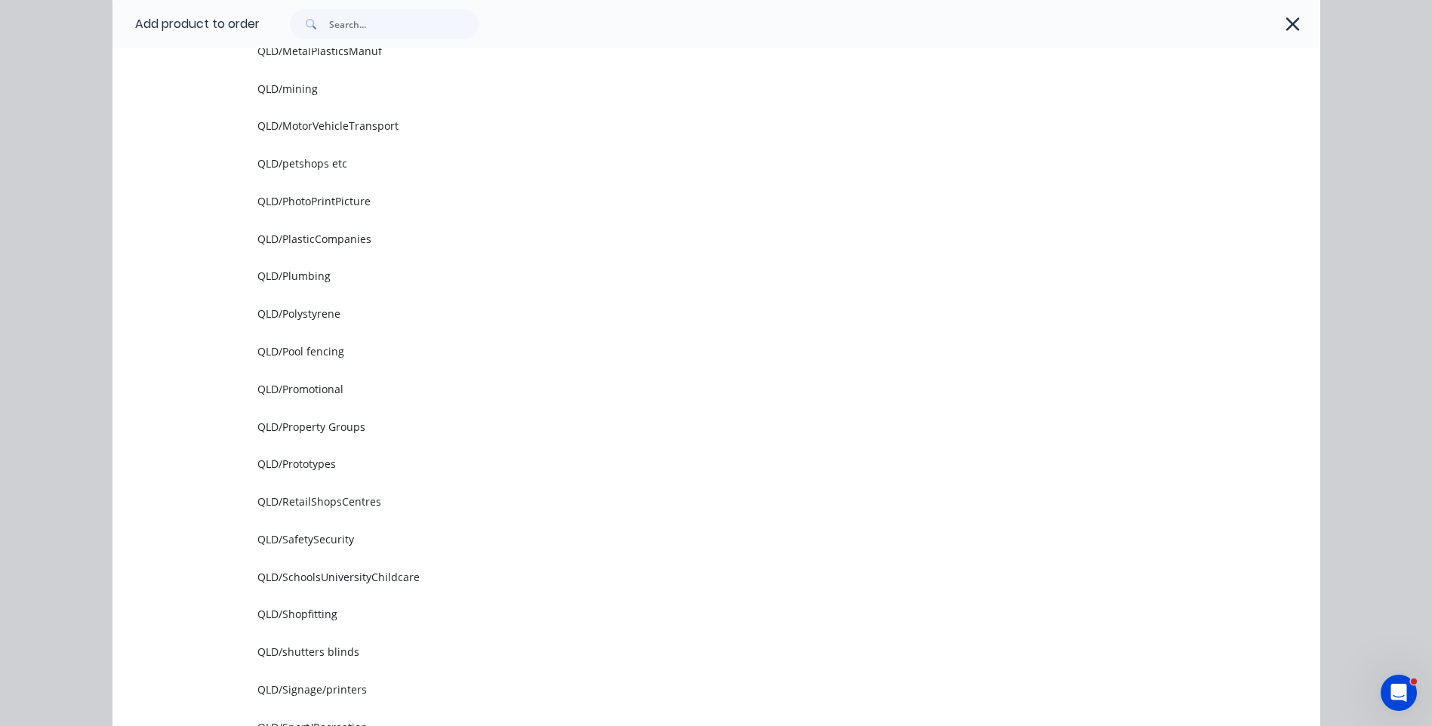
scroll to position [1660, 0]
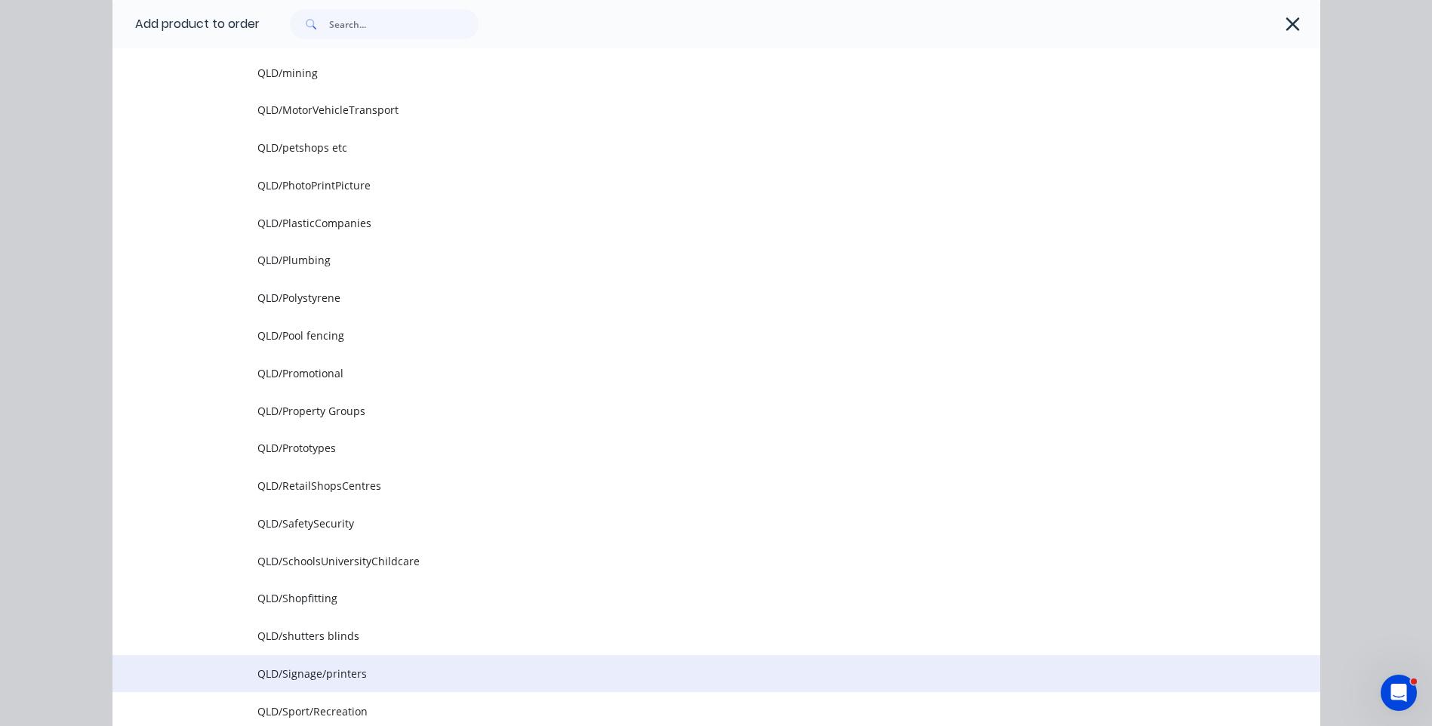
click at [340, 672] on span "QLD/Signage/printers" at bounding box center [682, 674] width 850 height 16
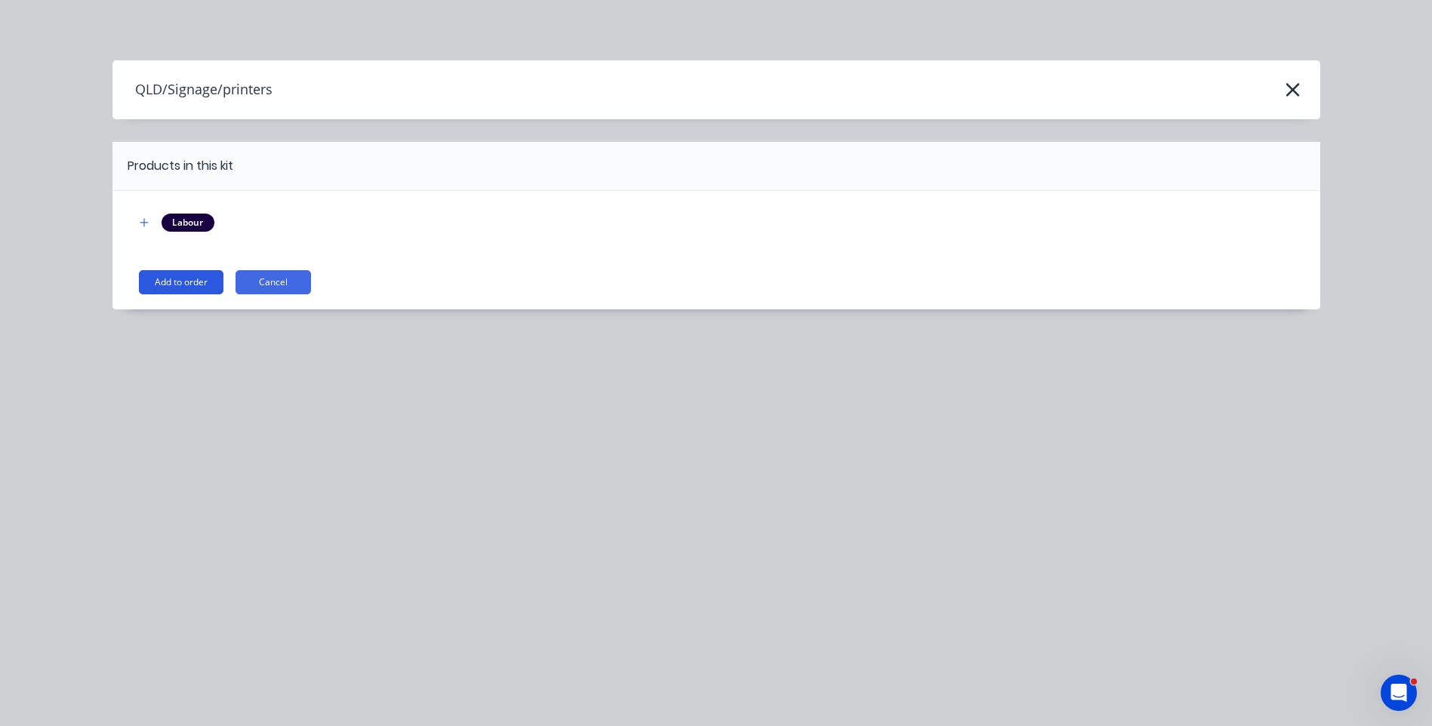
click at [176, 286] on button "Add to order" at bounding box center [181, 282] width 85 height 24
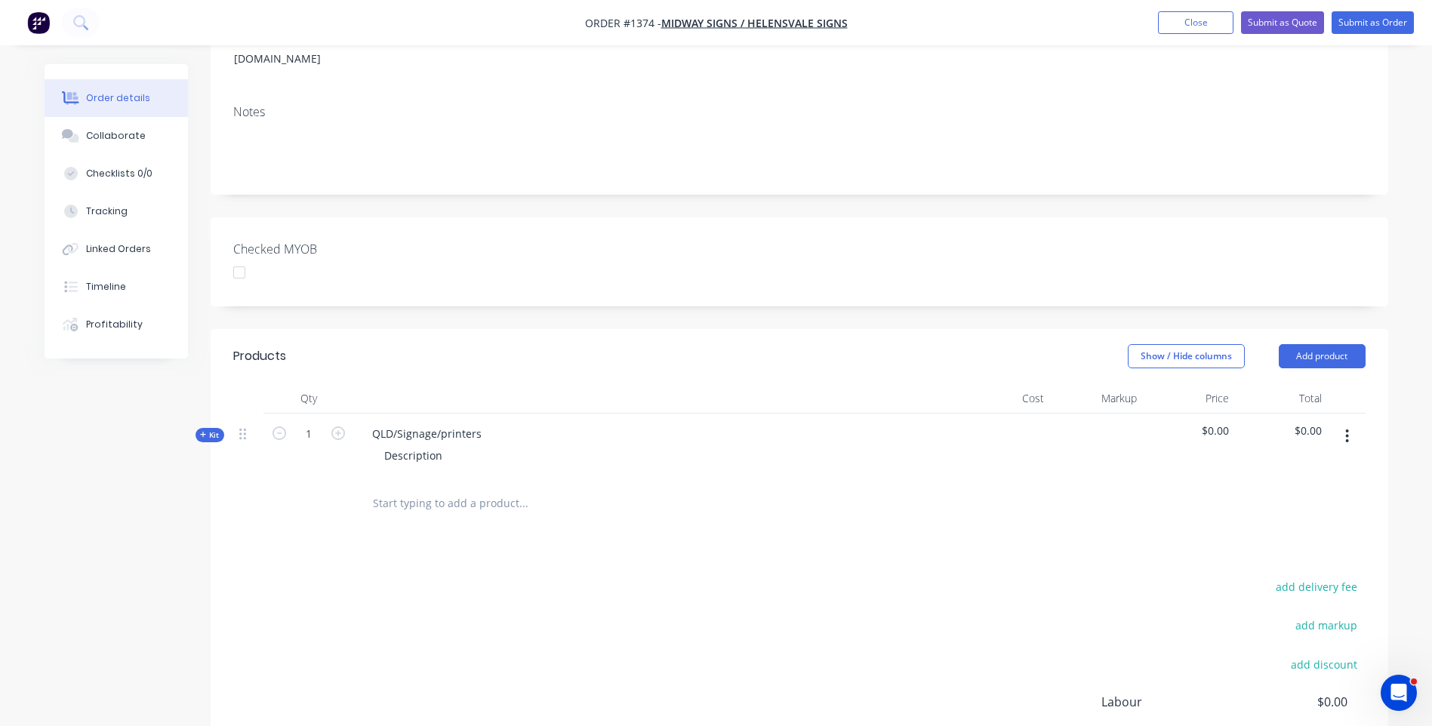
click at [202, 431] on icon at bounding box center [203, 435] width 7 height 8
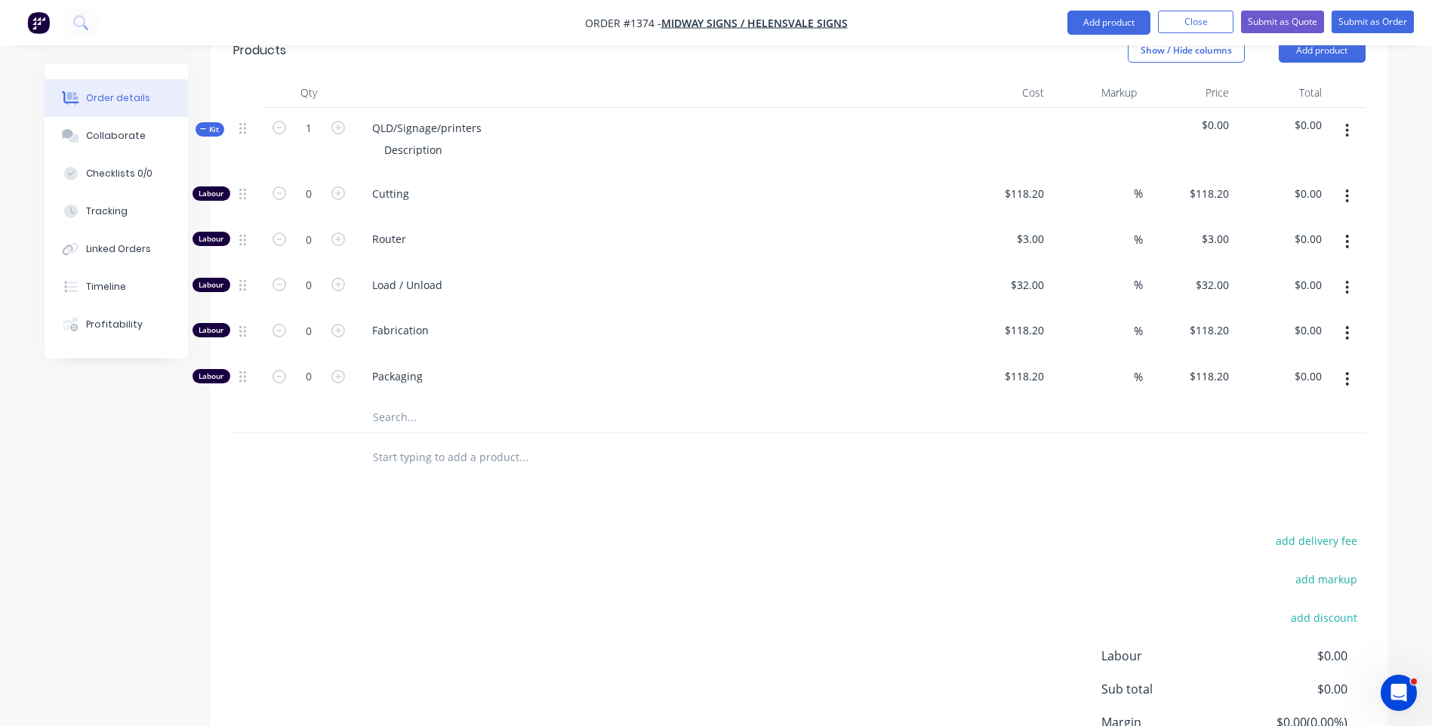
scroll to position [604, 0]
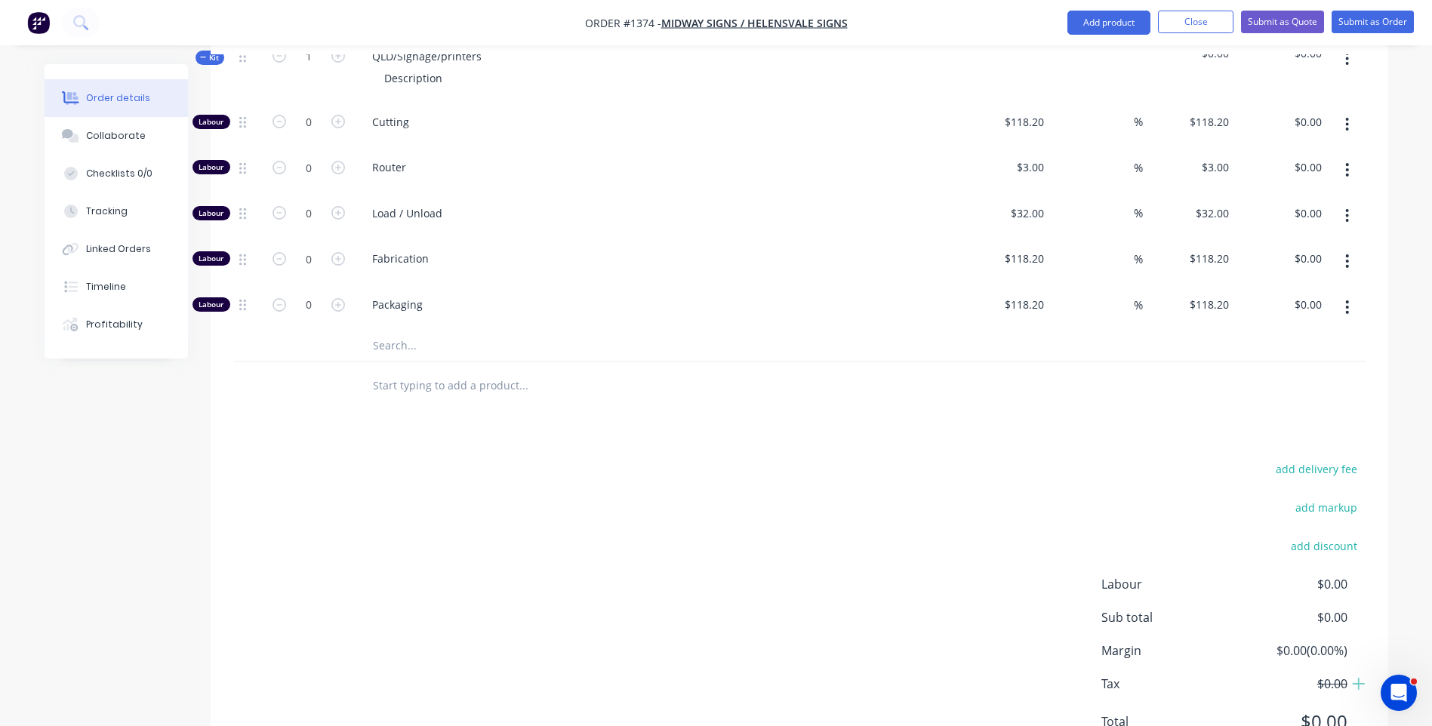
click at [400, 331] on input "text" at bounding box center [523, 346] width 302 height 30
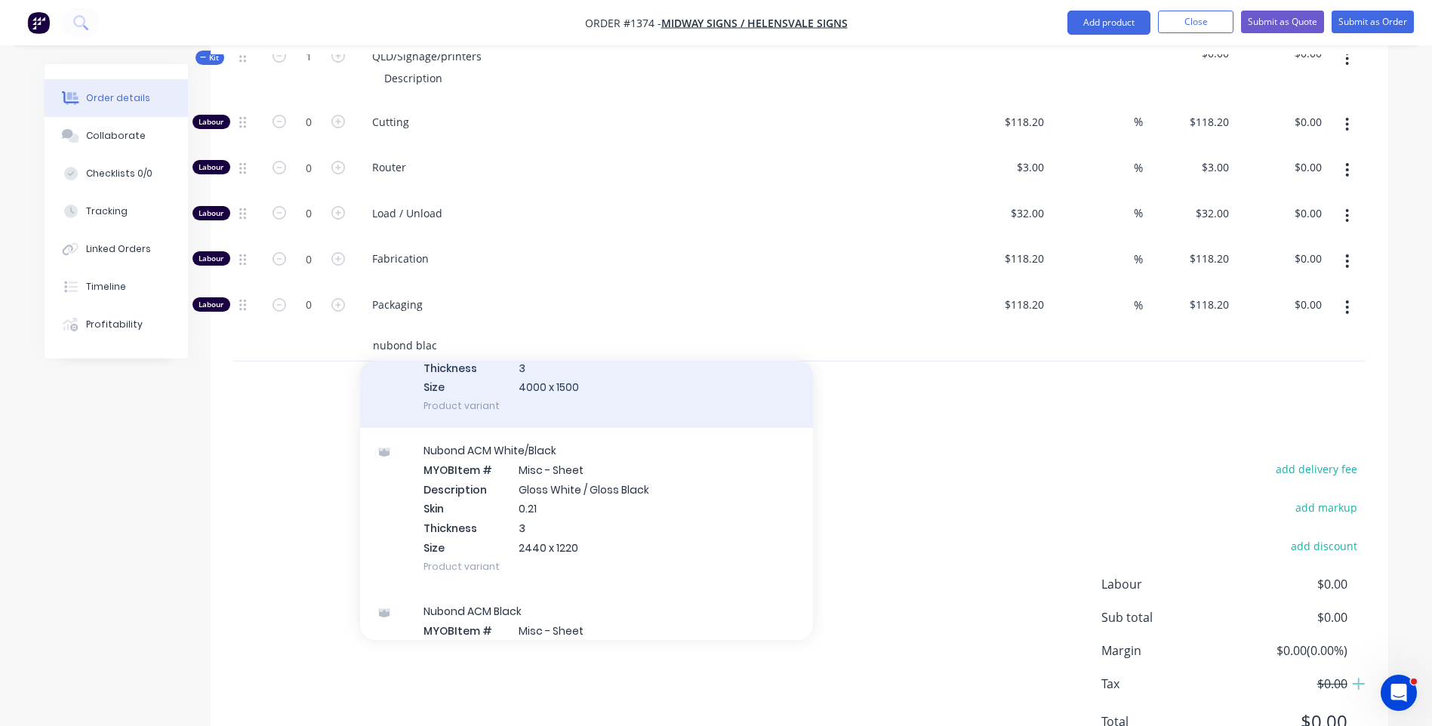
scroll to position [377, 0]
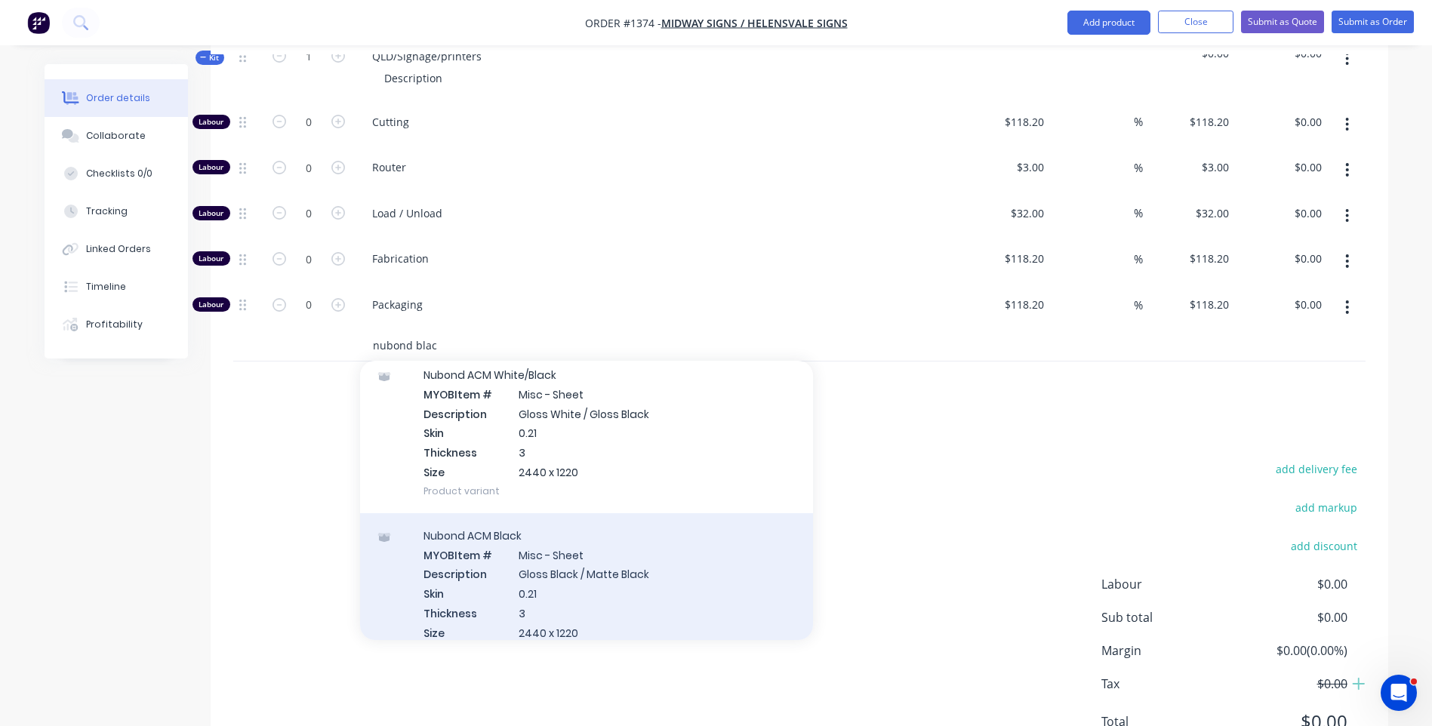
type input "nubond blac"
click at [568, 555] on div "Nubond ACM Black MYOB Item # Misc - Sheet Description Gloss Black / Matte Black…" at bounding box center [586, 593] width 453 height 161
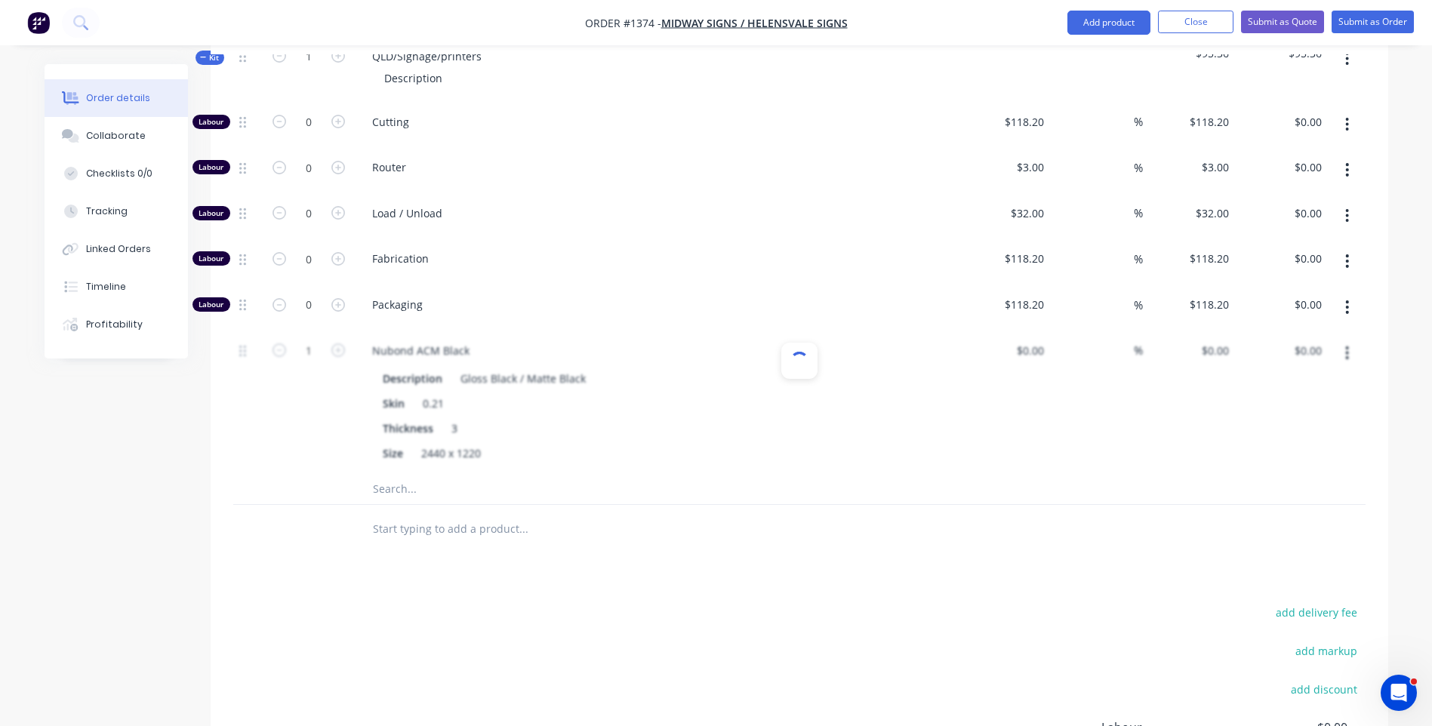
type input "$59.60"
type input "60"
type input "$95.36"
click at [396, 476] on input "text" at bounding box center [523, 489] width 302 height 30
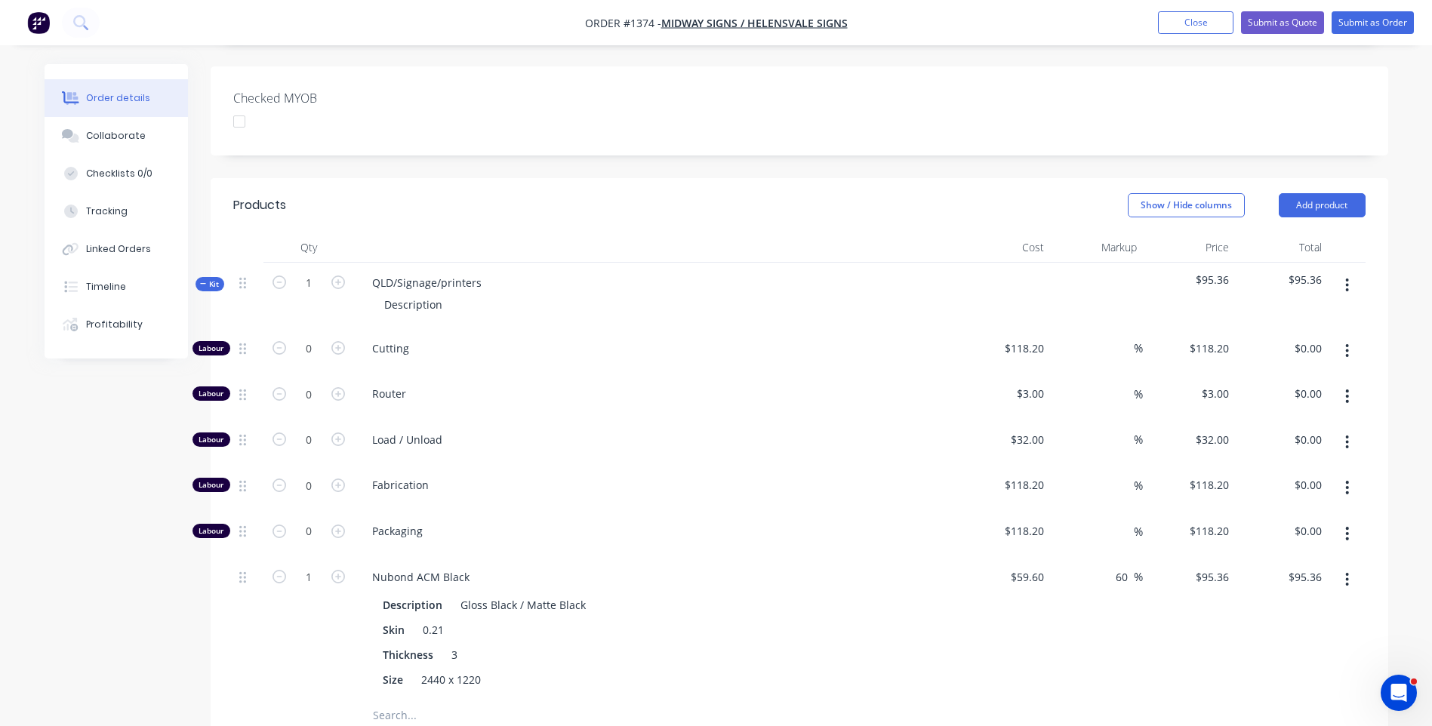
click at [401, 700] on input "text" at bounding box center [523, 715] width 302 height 30
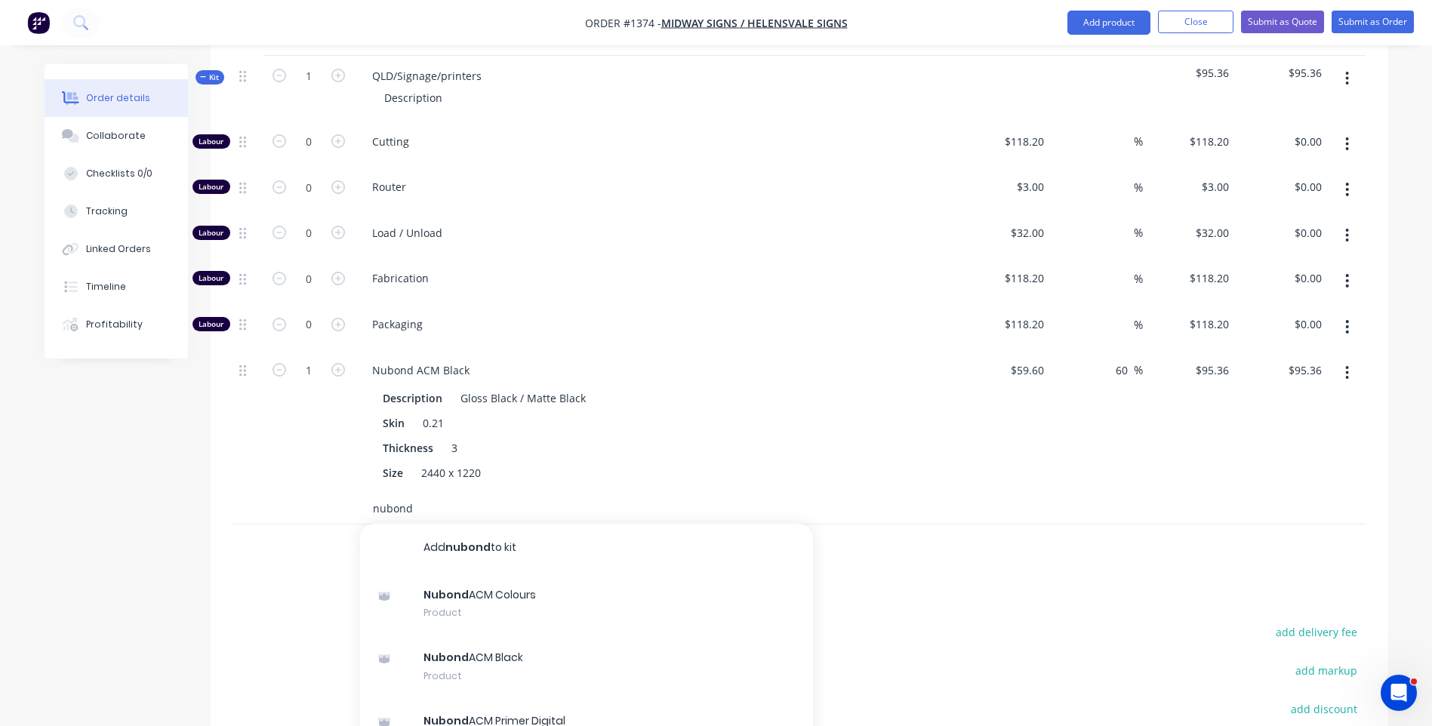
scroll to position [604, 0]
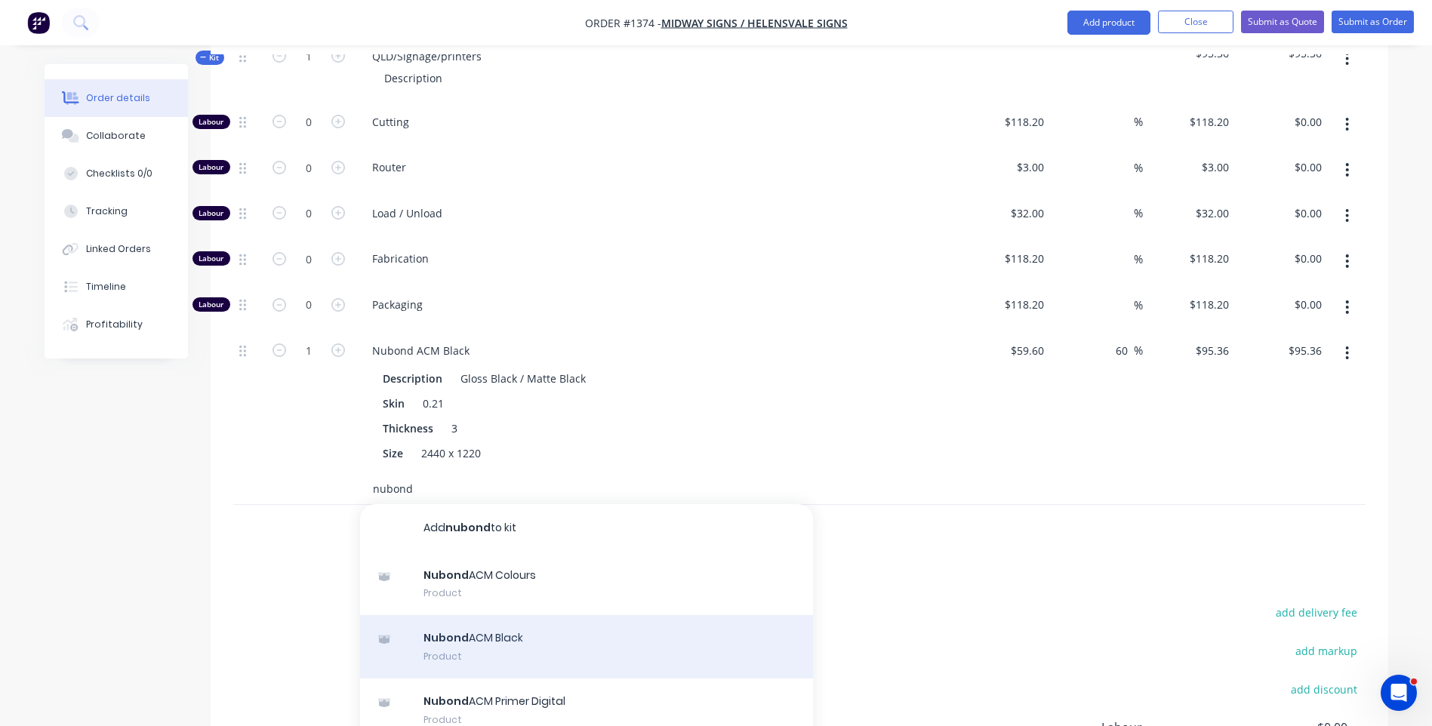
type input "nubond"
click at [511, 621] on div "Nubond ACM Black Product" at bounding box center [586, 646] width 453 height 63
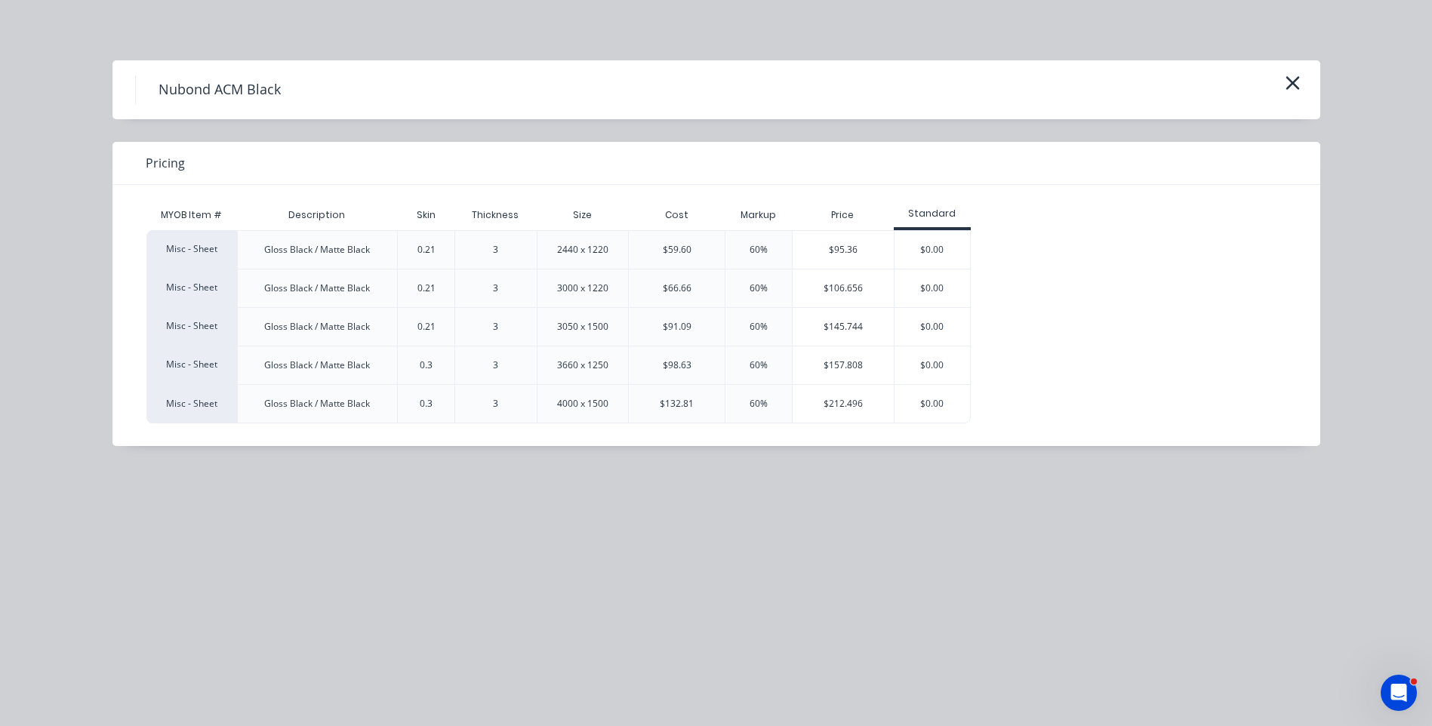
scroll to position [817, 0]
click at [1292, 85] on icon "button" at bounding box center [1292, 82] width 16 height 21
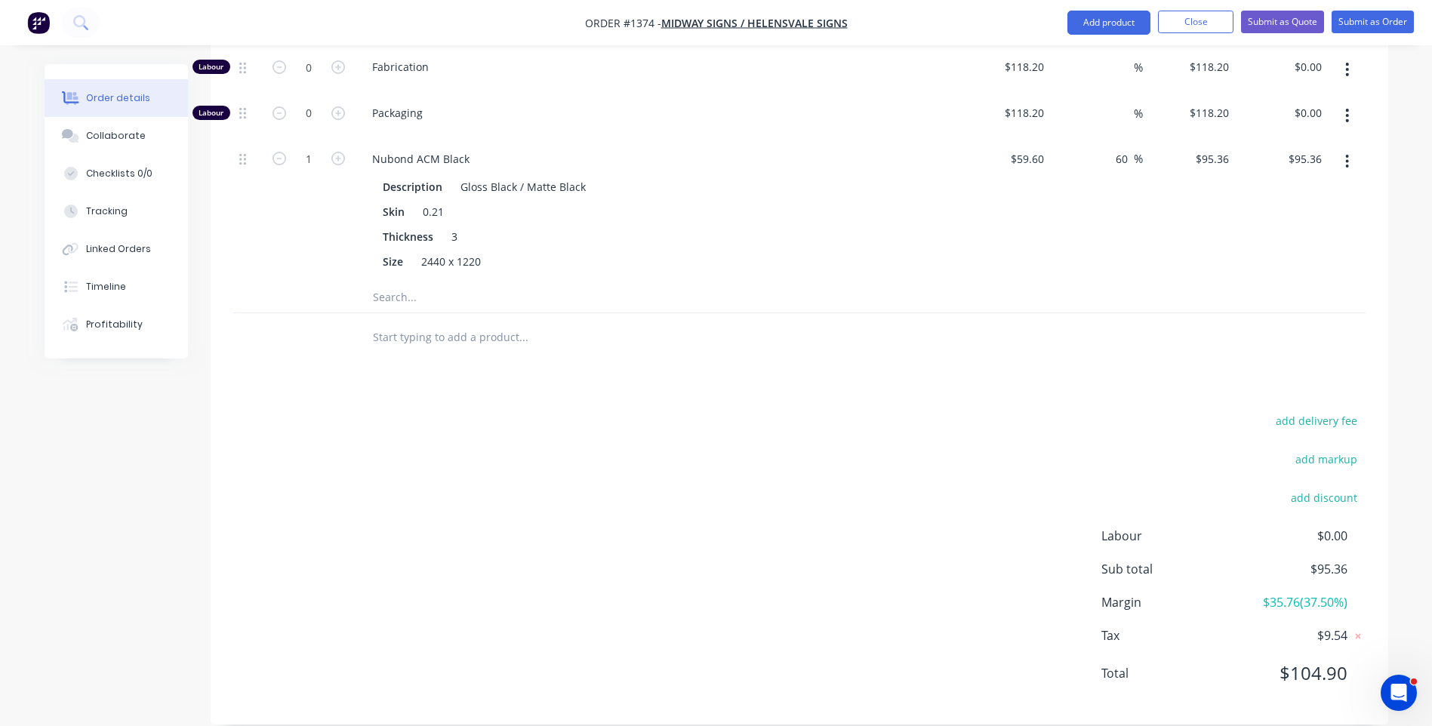
click at [408, 282] on input "text" at bounding box center [523, 297] width 302 height 30
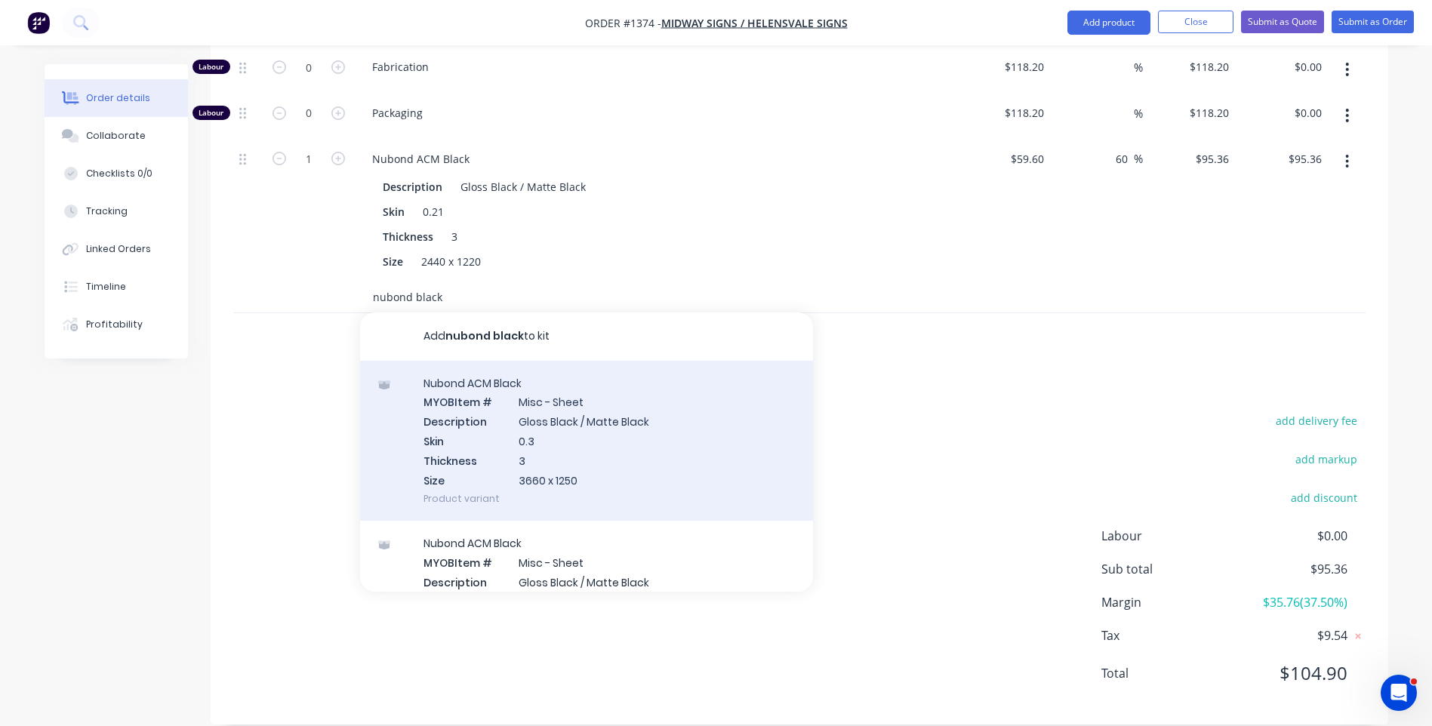
type input "nubond black"
click at [559, 449] on div "Nubond ACM Black MYOB Item # Misc - Sheet Description Gloss Black / Matte Black…" at bounding box center [586, 441] width 453 height 161
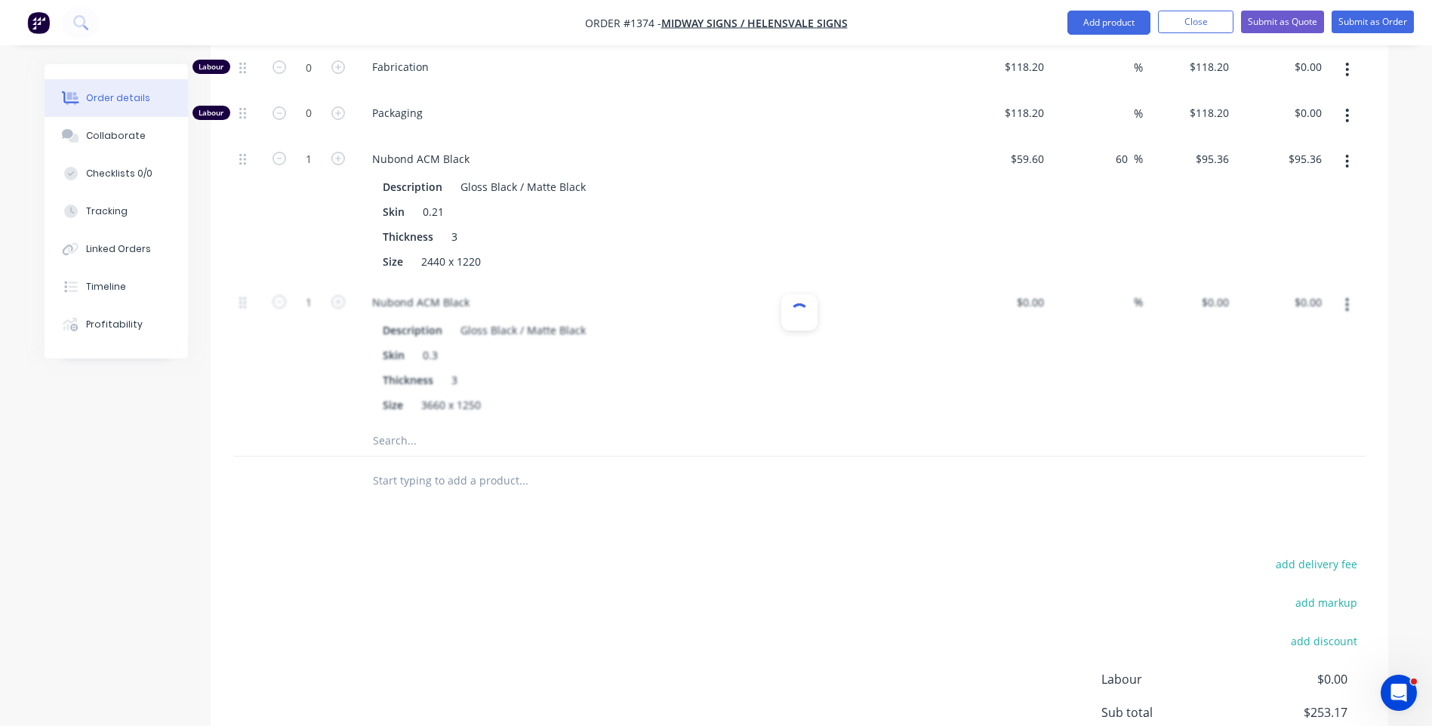
type input "$98.63"
type input "60"
type input "$157.808"
type input "$157.81"
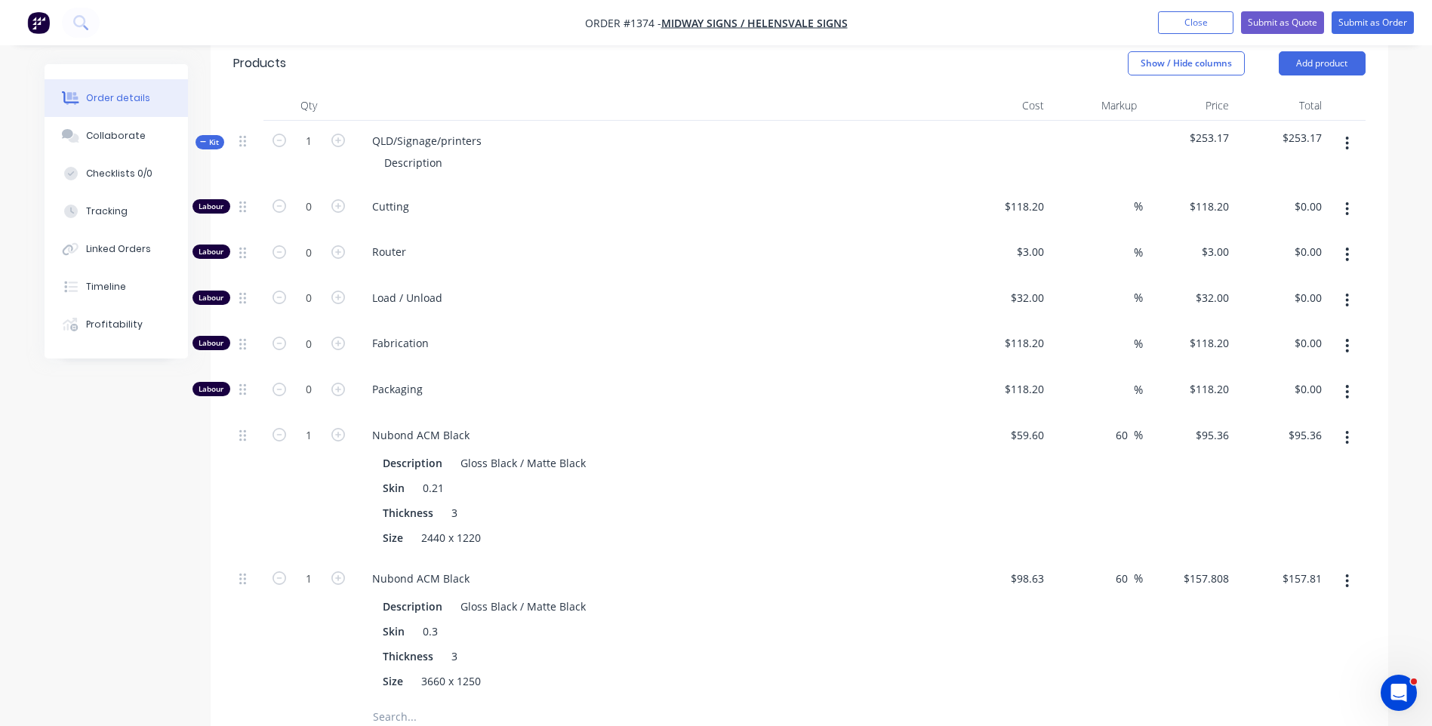
scroll to position [528, 0]
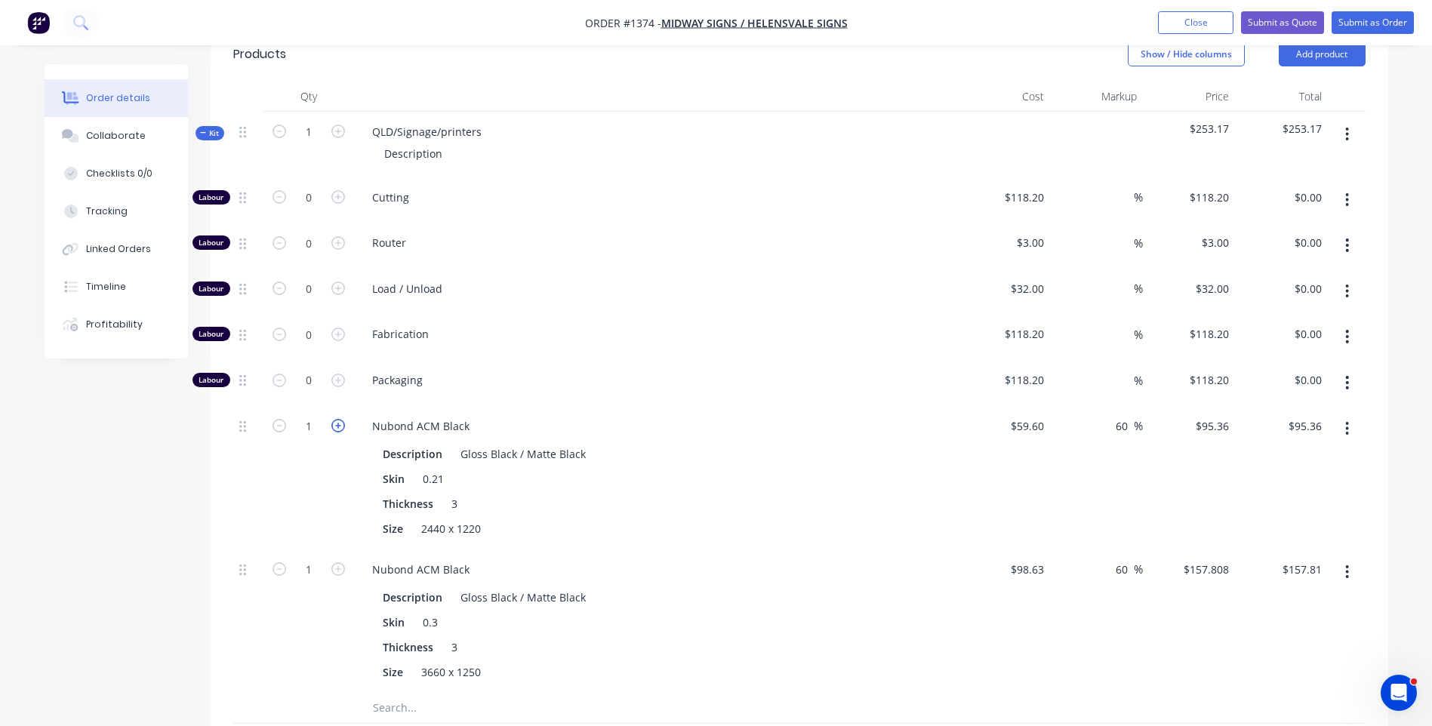
click at [338, 419] on icon "button" at bounding box center [338, 426] width 14 height 14
type input "2"
type input "$190.72"
click at [339, 190] on icon "button" at bounding box center [338, 197] width 14 height 14
type input "1"
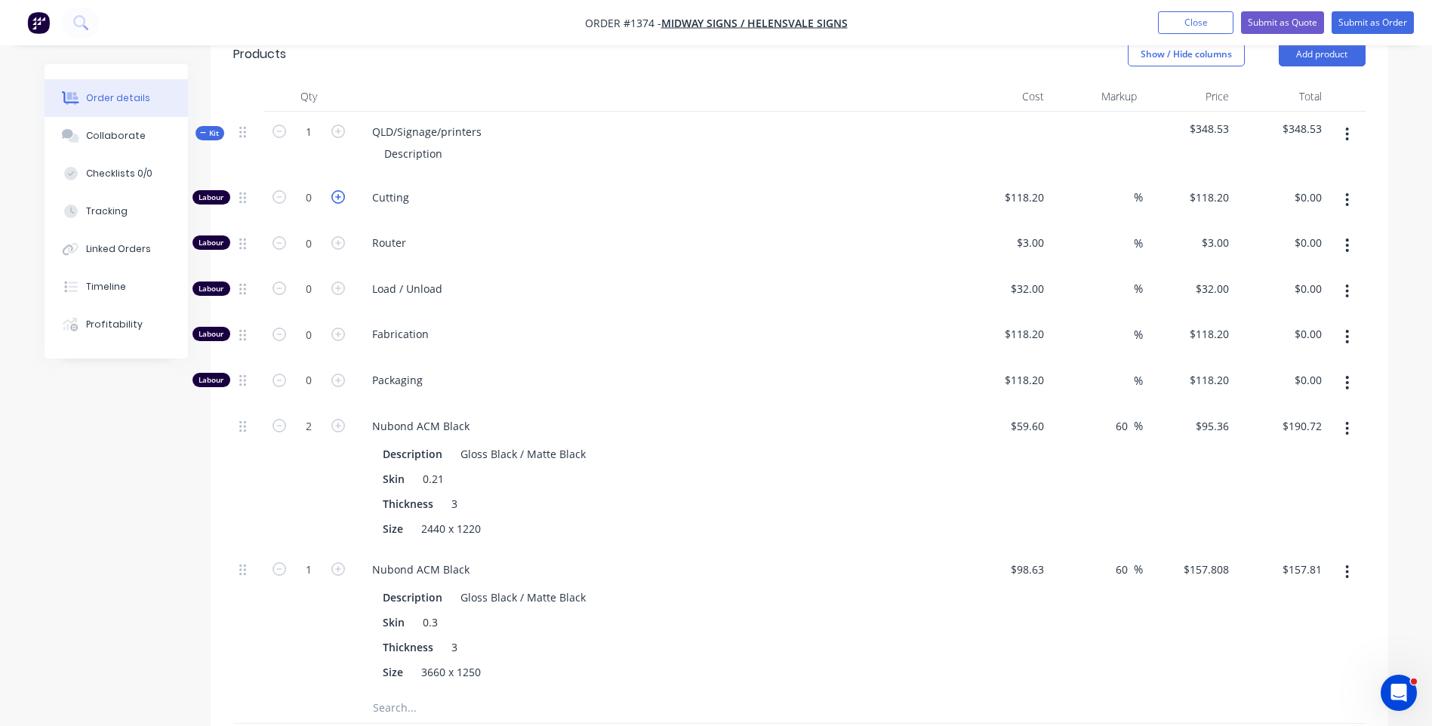
type input "$118.20"
click at [339, 190] on icon "button" at bounding box center [338, 197] width 14 height 14
type input "2"
type input "$236.40"
click at [1015, 186] on div "118.2 118.2" at bounding box center [1032, 197] width 35 height 22
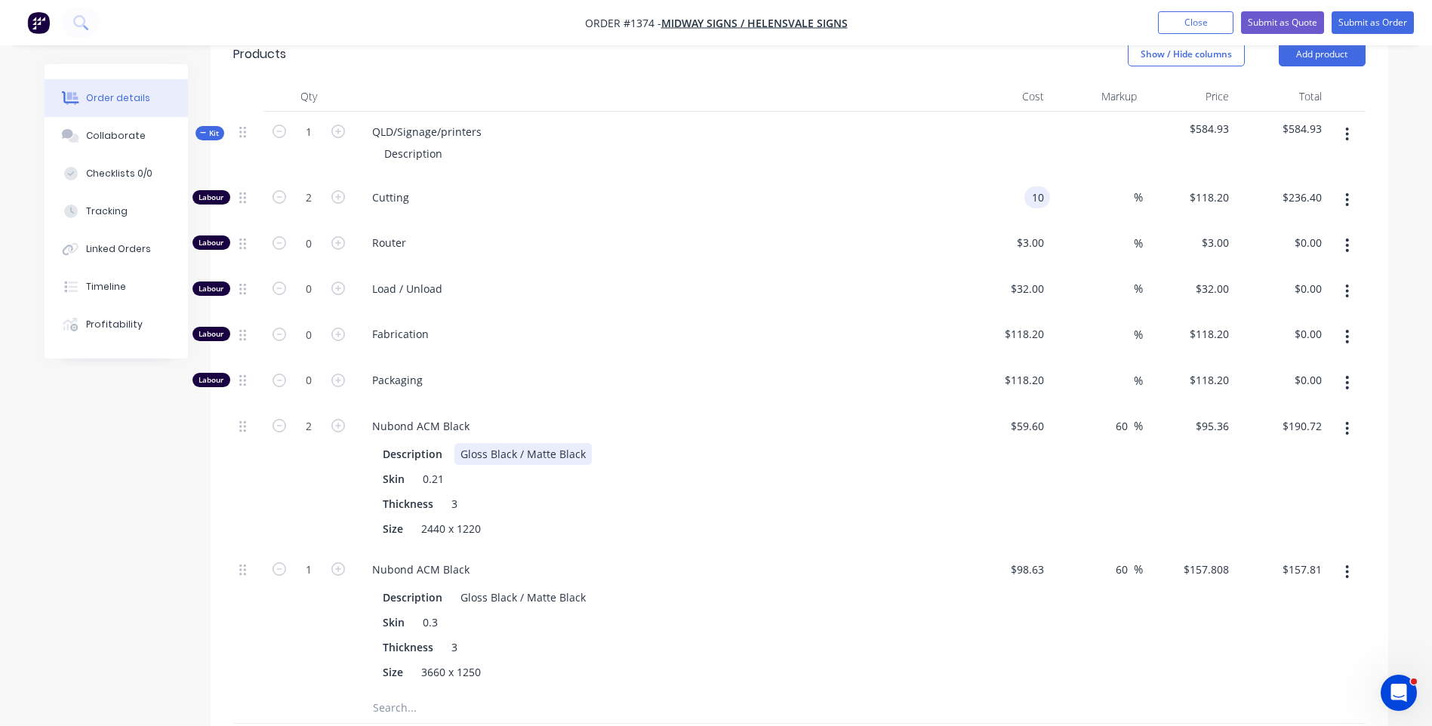
type input "$10.00"
type input "$20.00"
click at [857, 440] on div "Description Gloss Black / Matte Black Skin 0.21 Thickness 3 Size 2440 x 1220" at bounding box center [656, 490] width 592 height 100
click at [336, 281] on icon "button" at bounding box center [338, 288] width 14 height 14
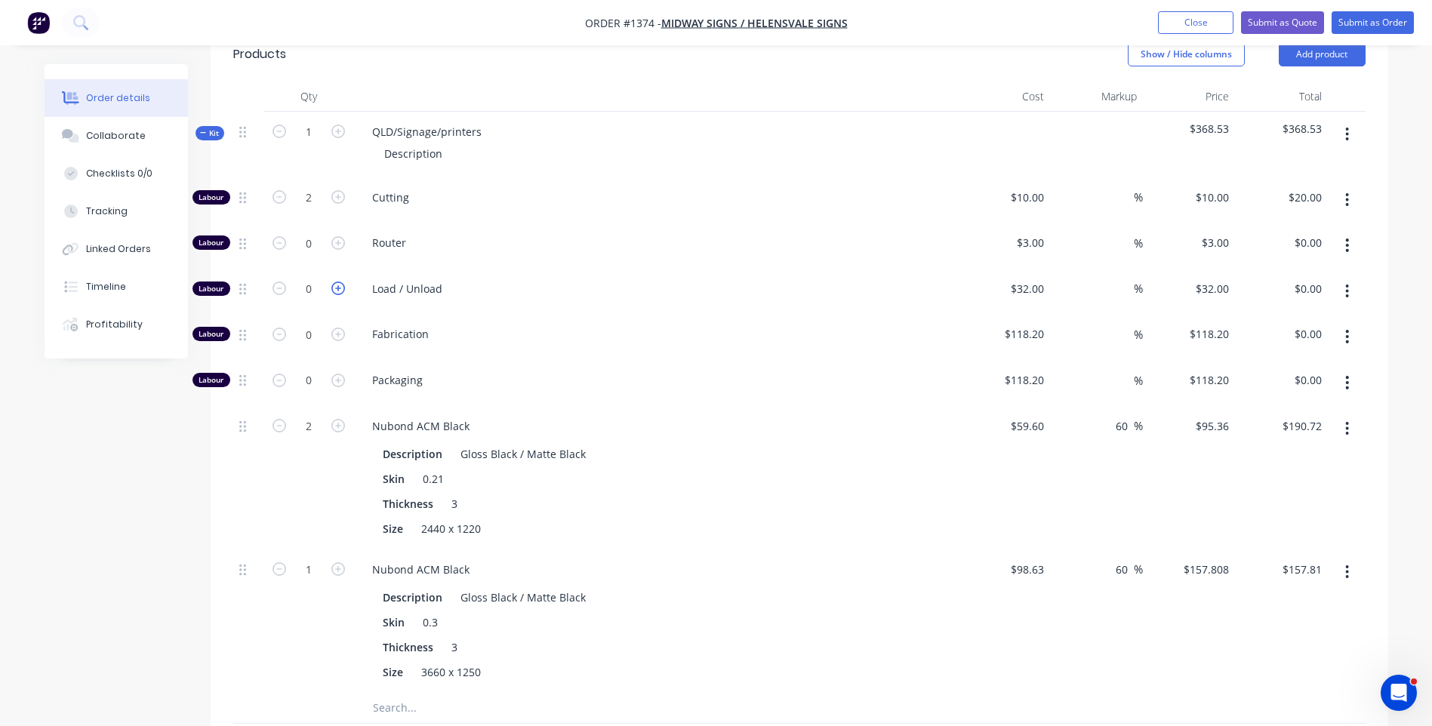
type input "1"
type input "$32.00"
click at [340, 236] on icon "button" at bounding box center [338, 243] width 14 height 14
type input "1"
type input "$3.00"
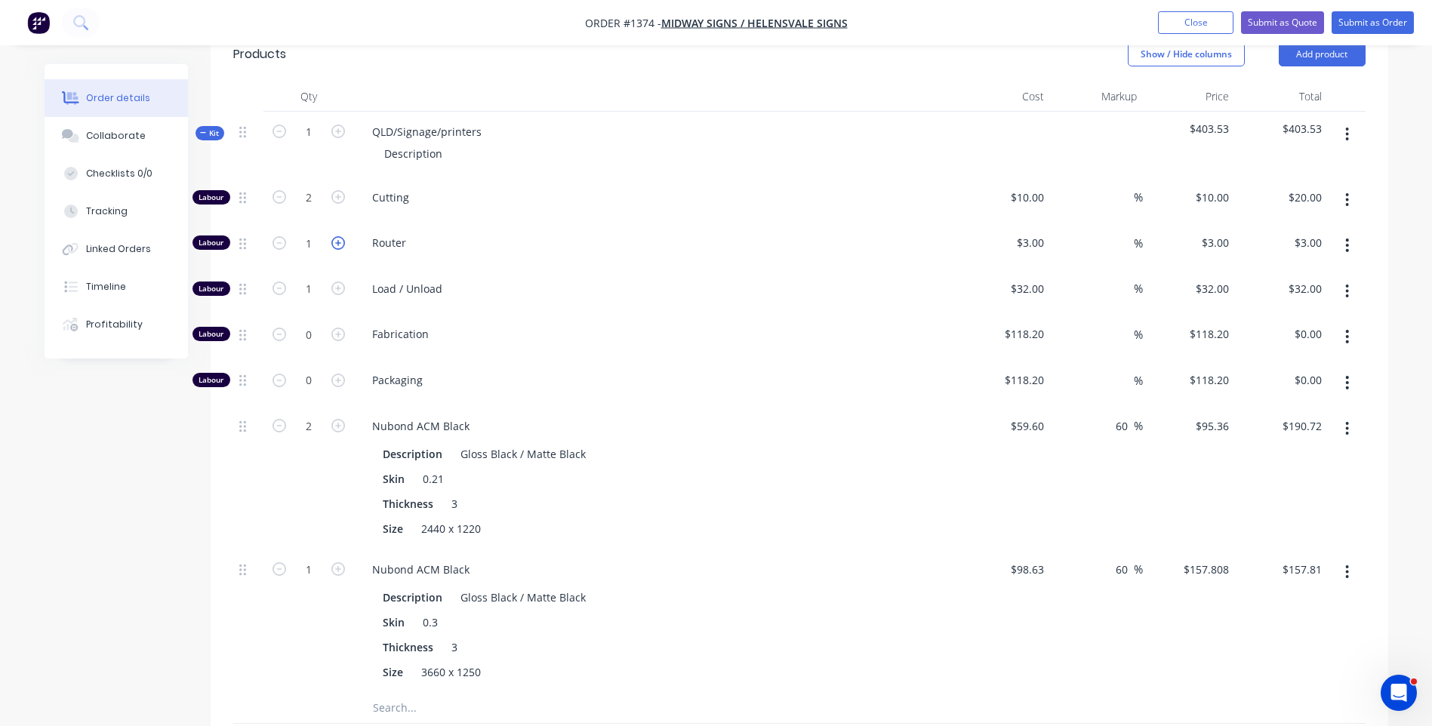
click at [340, 236] on icon "button" at bounding box center [338, 243] width 14 height 14
type input "2"
type input "$6.00"
click at [340, 236] on icon "button" at bounding box center [338, 243] width 14 height 14
type input "3"
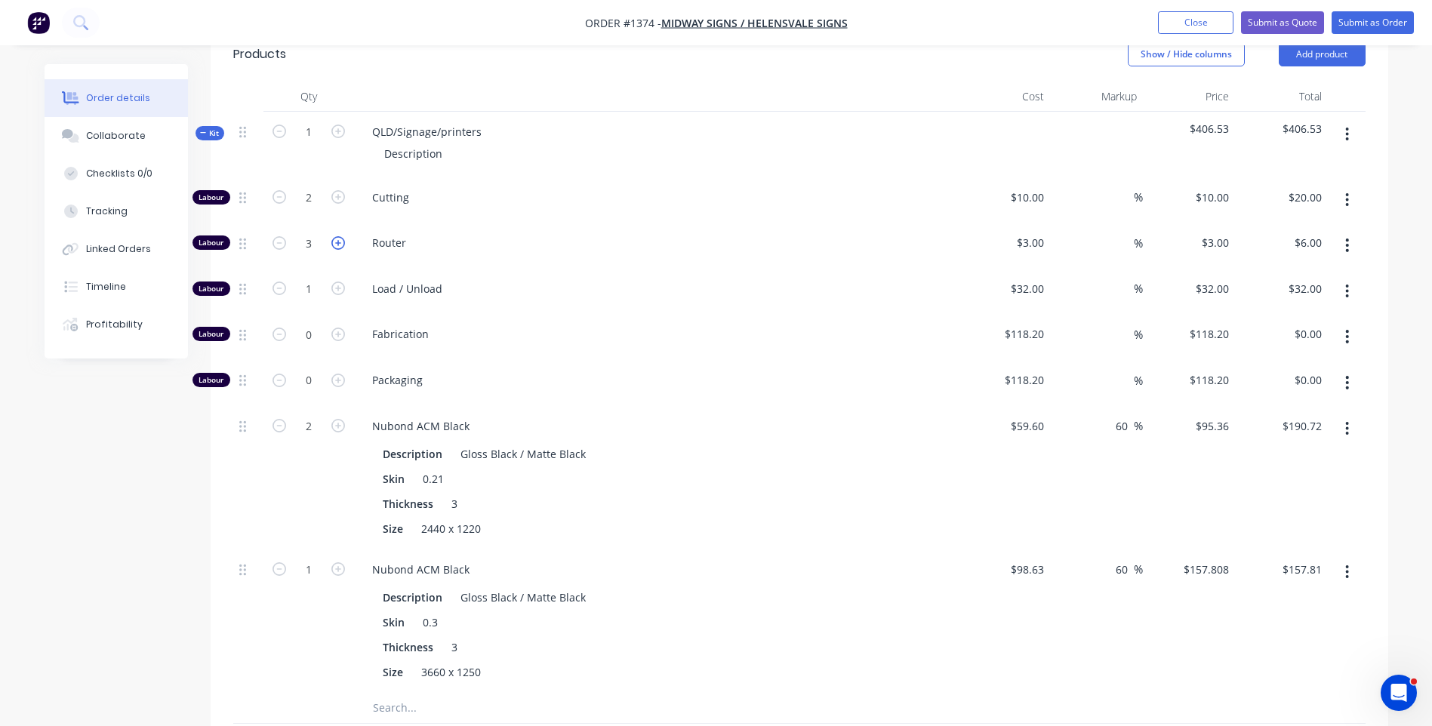
type input "$9.00"
click at [340, 236] on icon "button" at bounding box center [338, 243] width 14 height 14
type input "4"
type input "$12.00"
click at [340, 236] on icon "button" at bounding box center [338, 243] width 14 height 14
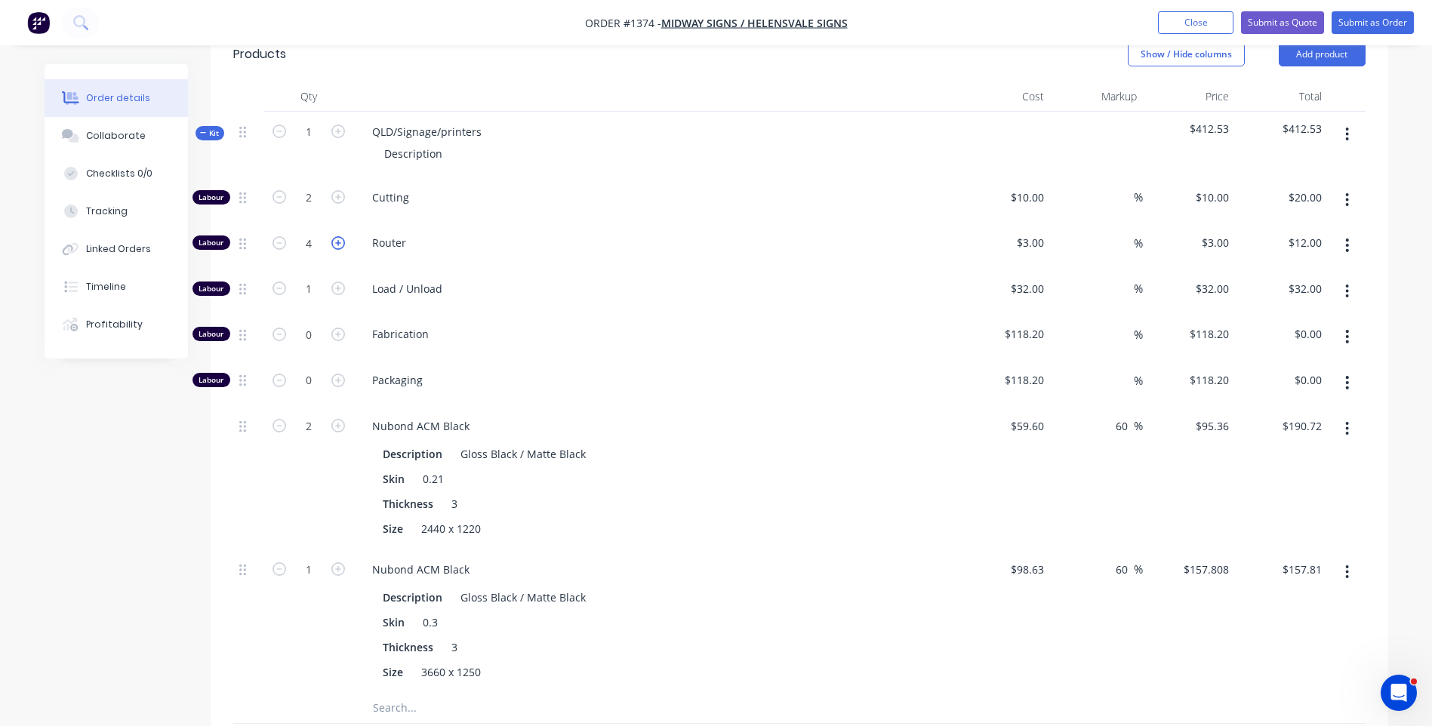
type input "5"
type input "$15.00"
click at [562, 281] on span "Load / Unload" at bounding box center [662, 289] width 580 height 16
drag, startPoint x: 482, startPoint y: 110, endPoint x: 369, endPoint y: 106, distance: 113.3
click at [369, 121] on div "QLD/Signage/printers" at bounding box center [427, 132] width 134 height 22
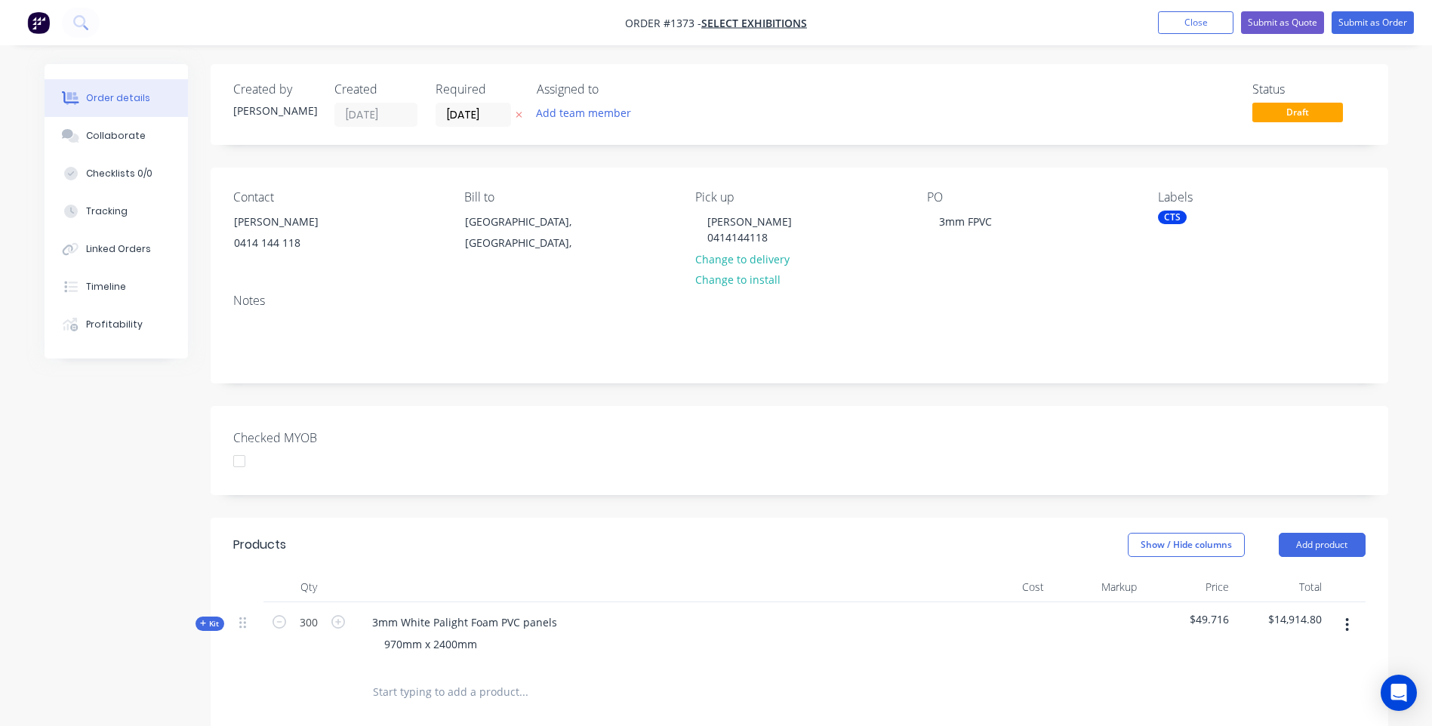
click at [810, 438] on div "Checked MYOB" at bounding box center [799, 450] width 1177 height 89
click at [1207, 28] on button "Close" at bounding box center [1195, 22] width 75 height 23
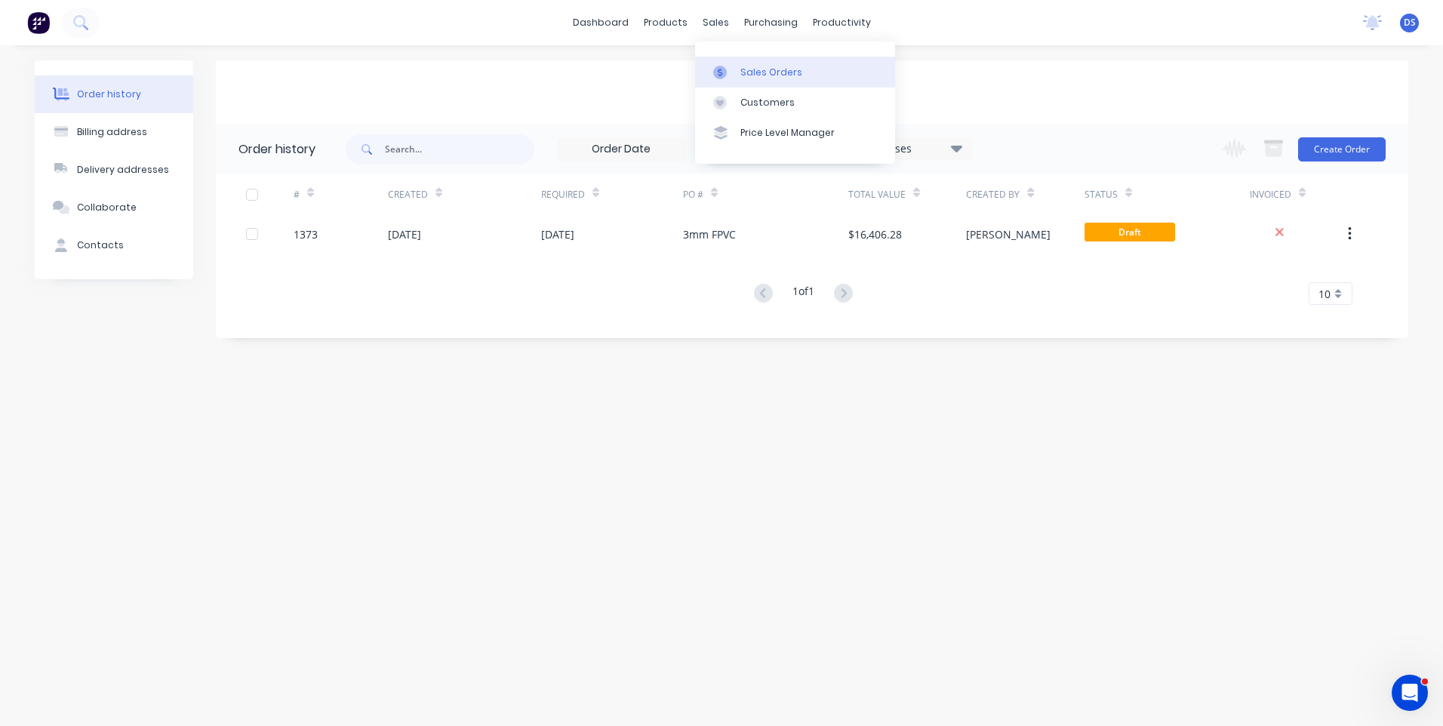
click at [762, 72] on div "Sales Orders" at bounding box center [771, 73] width 62 height 14
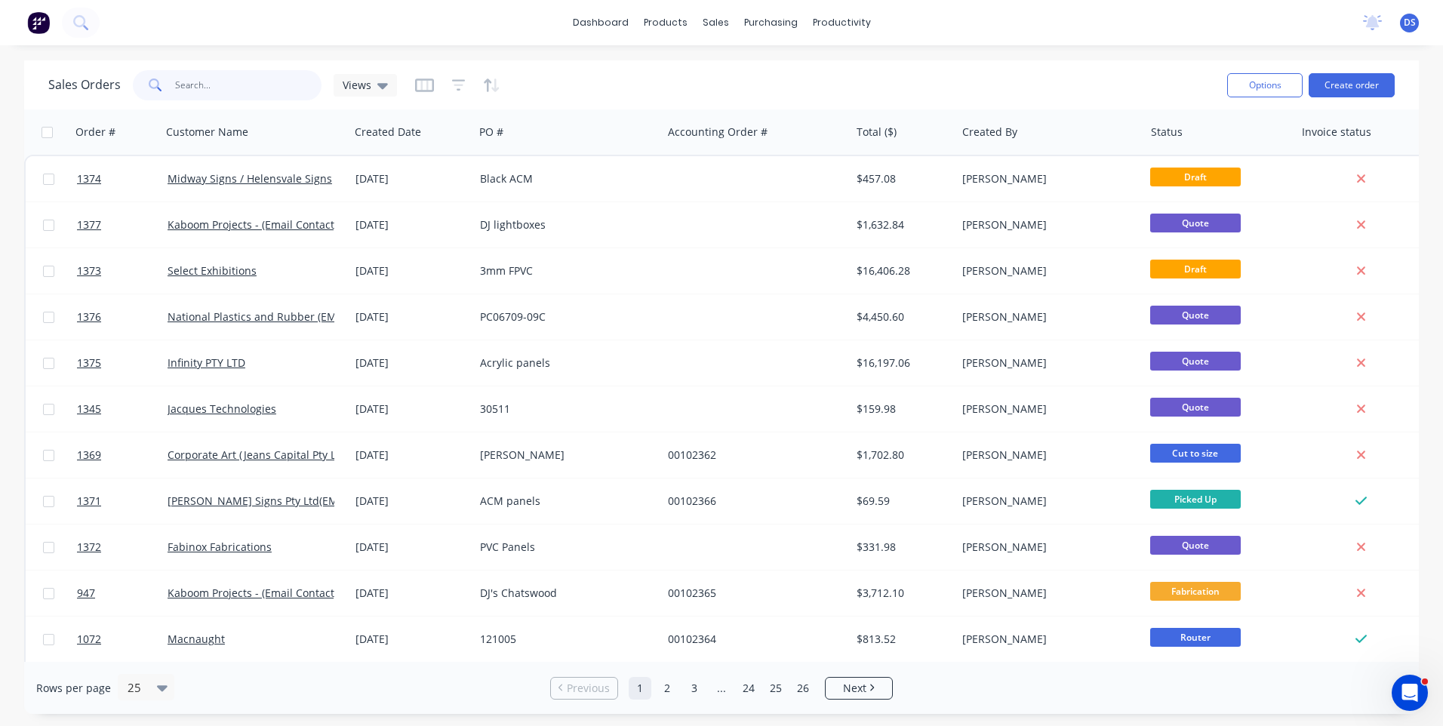
click at [225, 90] on input "text" at bounding box center [248, 85] width 147 height 30
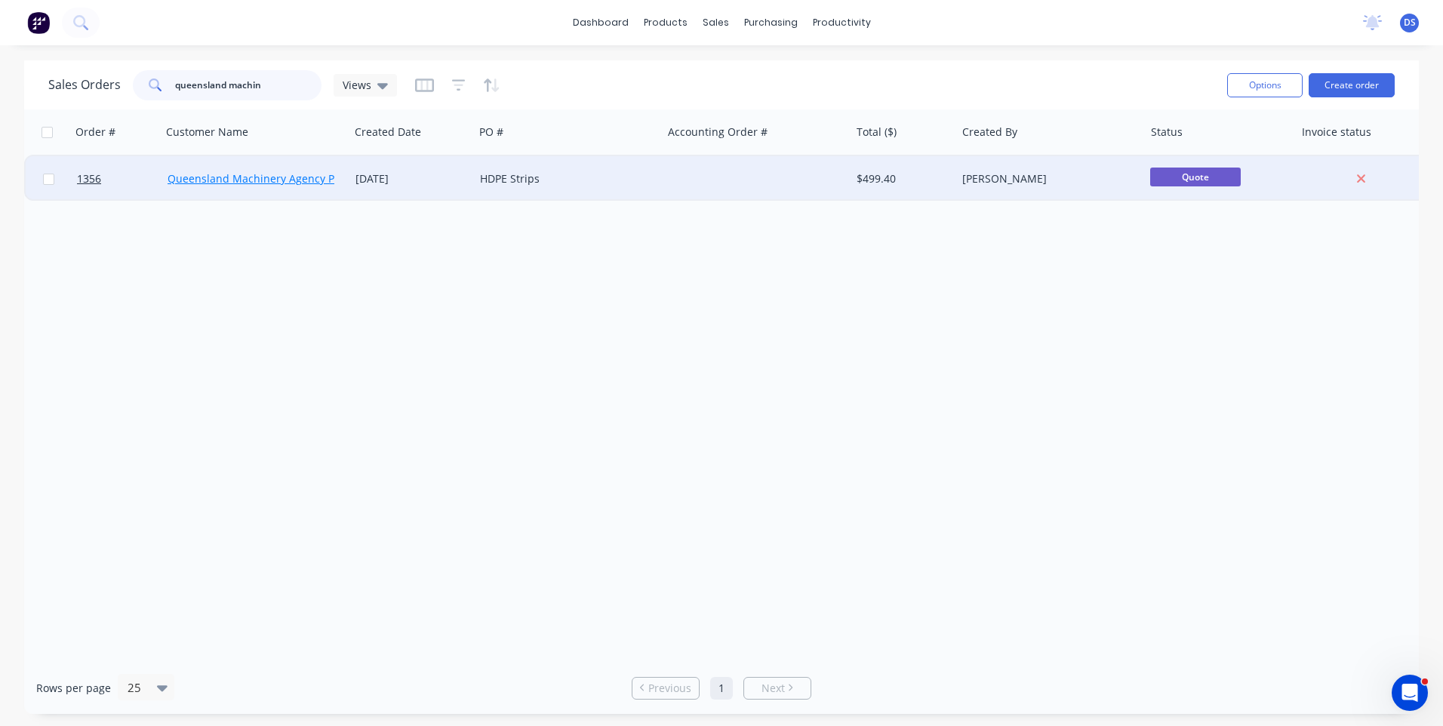
type input "queensland machin"
click at [307, 183] on link "Queensland Machinery Agency Pty Ltd" at bounding box center [265, 178] width 195 height 14
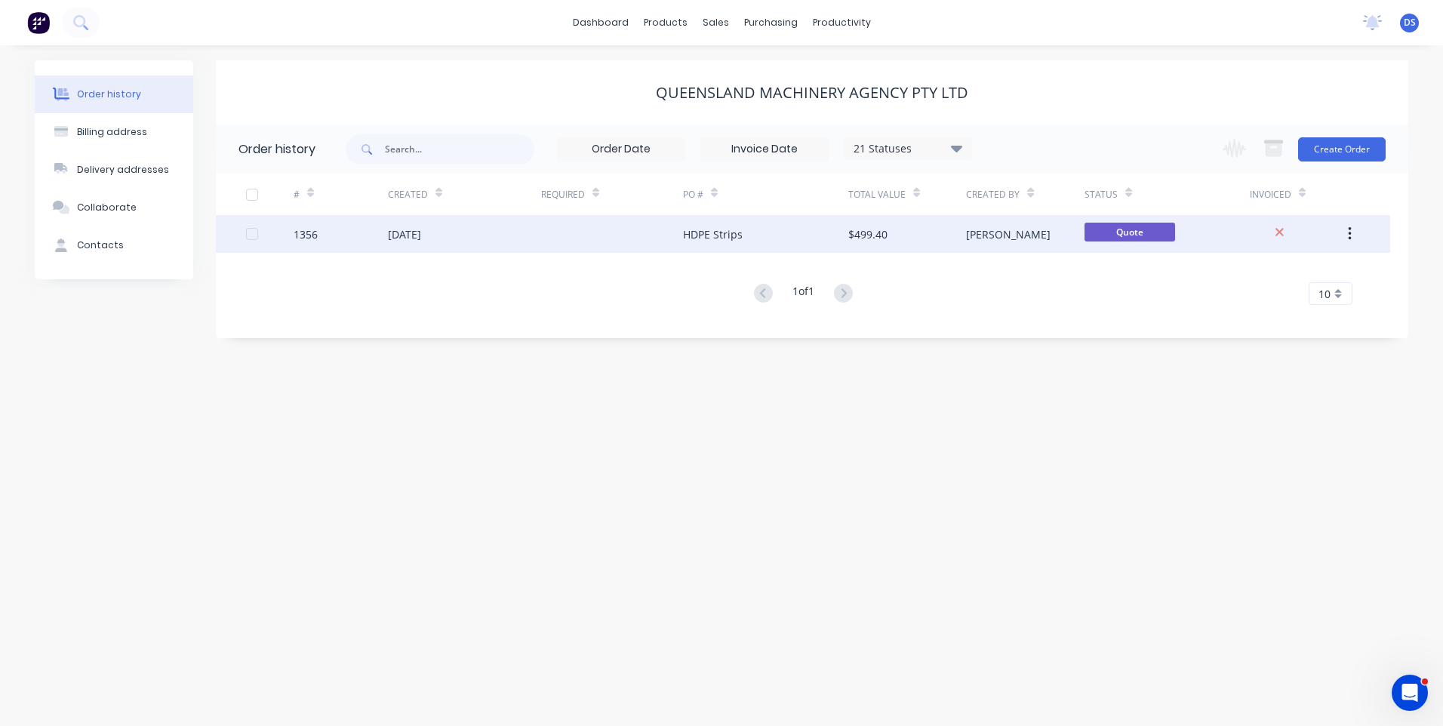
click at [461, 235] on div "[DATE]" at bounding box center [464, 234] width 153 height 38
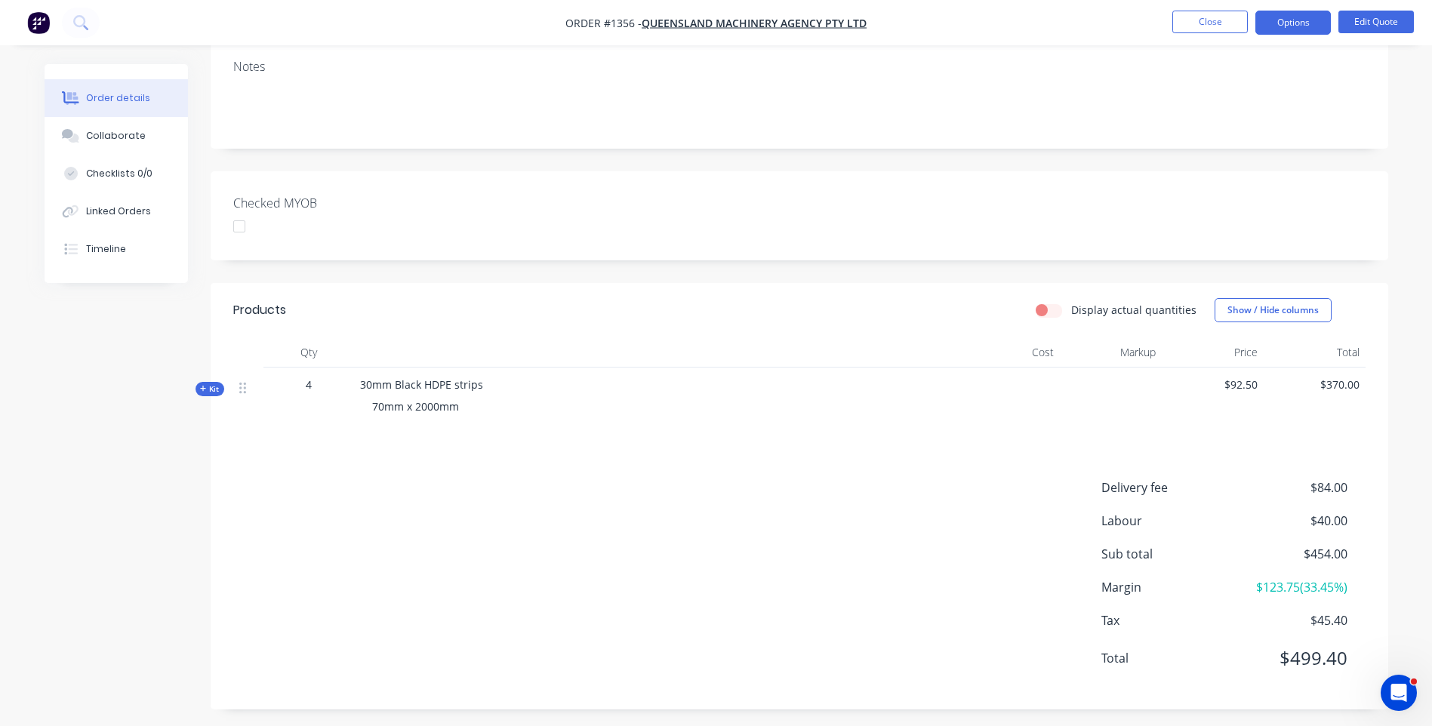
scroll to position [254, 0]
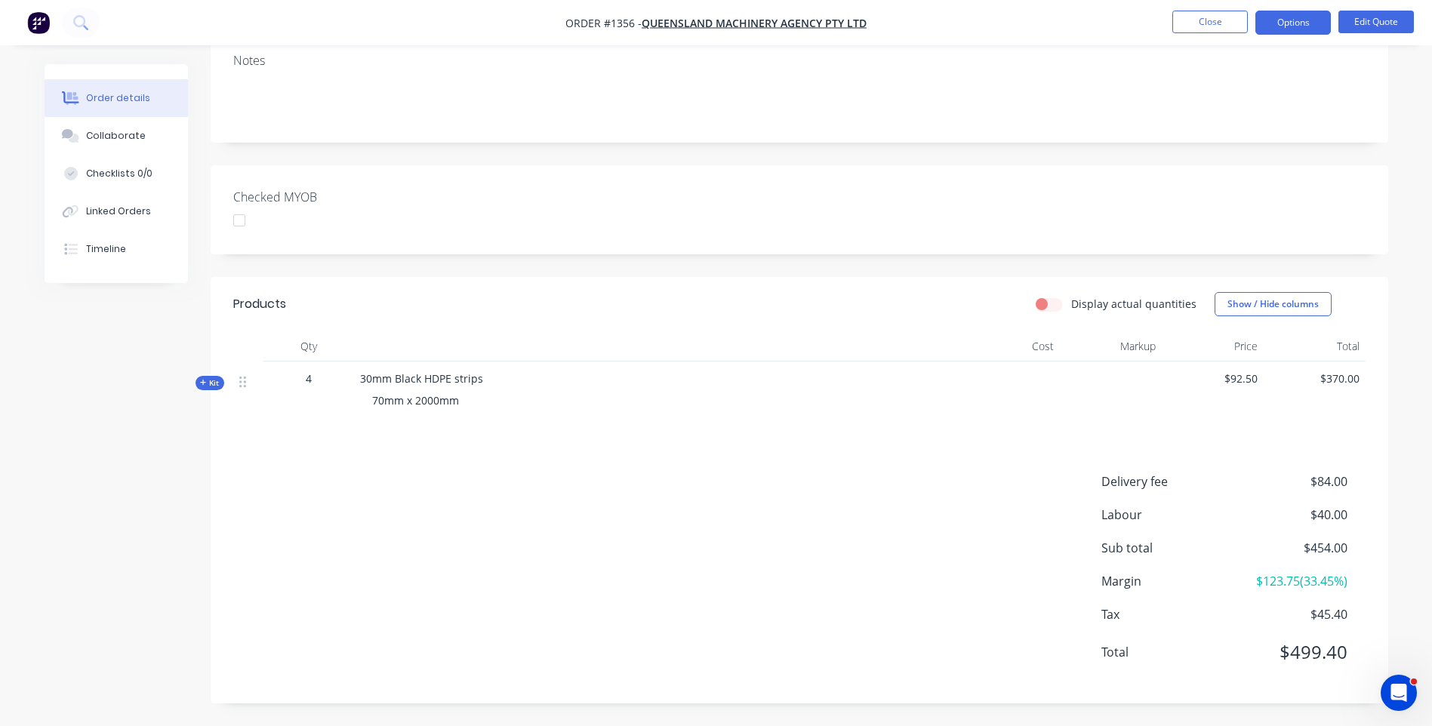
click at [200, 383] on icon at bounding box center [203, 383] width 7 height 8
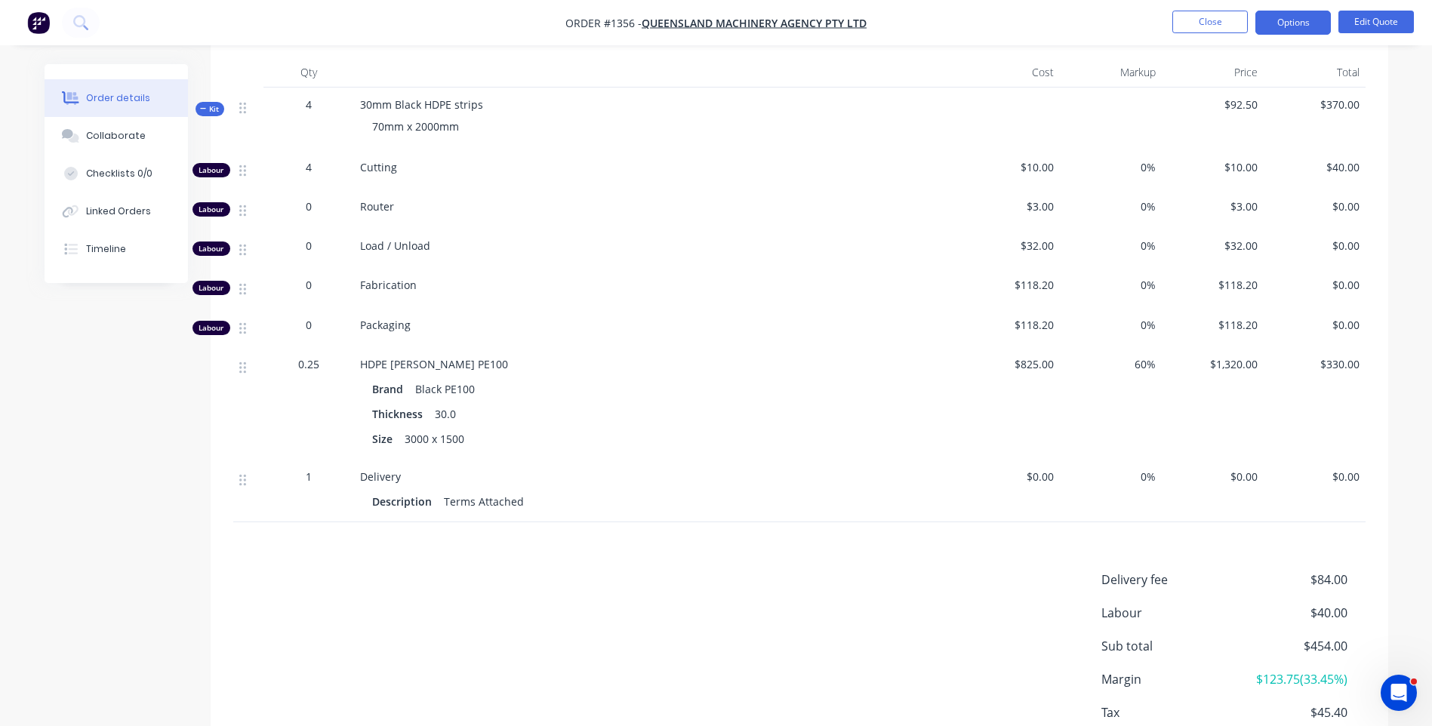
scroll to position [0, 0]
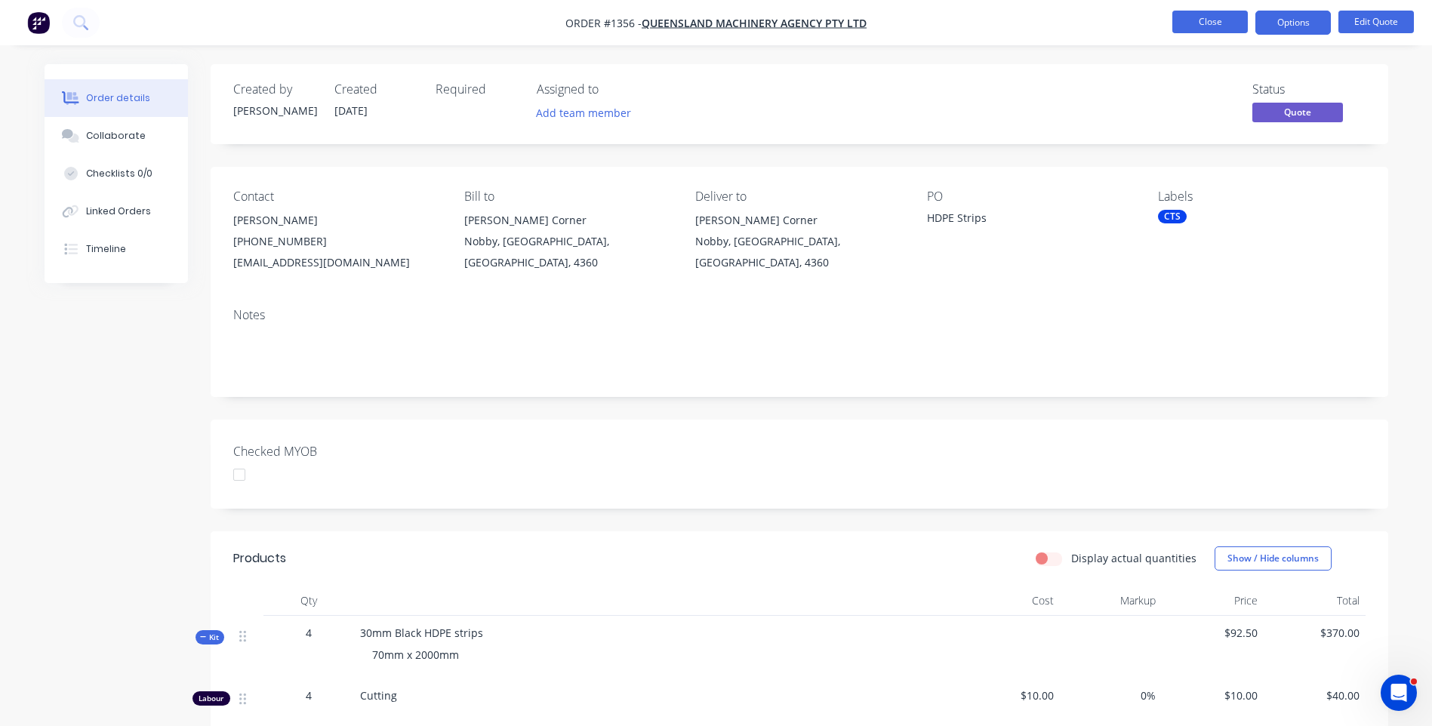
click at [1222, 29] on button "Close" at bounding box center [1209, 22] width 75 height 23
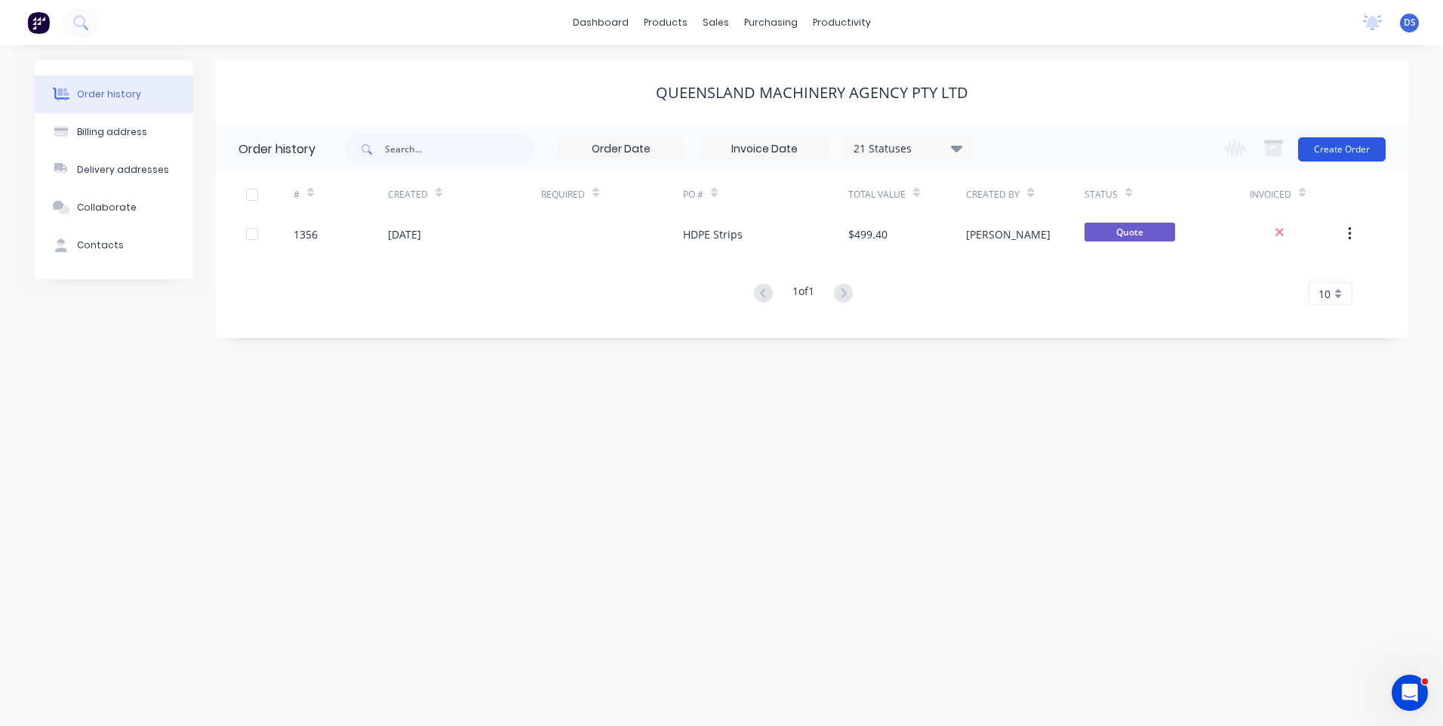
click at [1341, 149] on button "Create Order" at bounding box center [1342, 149] width 88 height 24
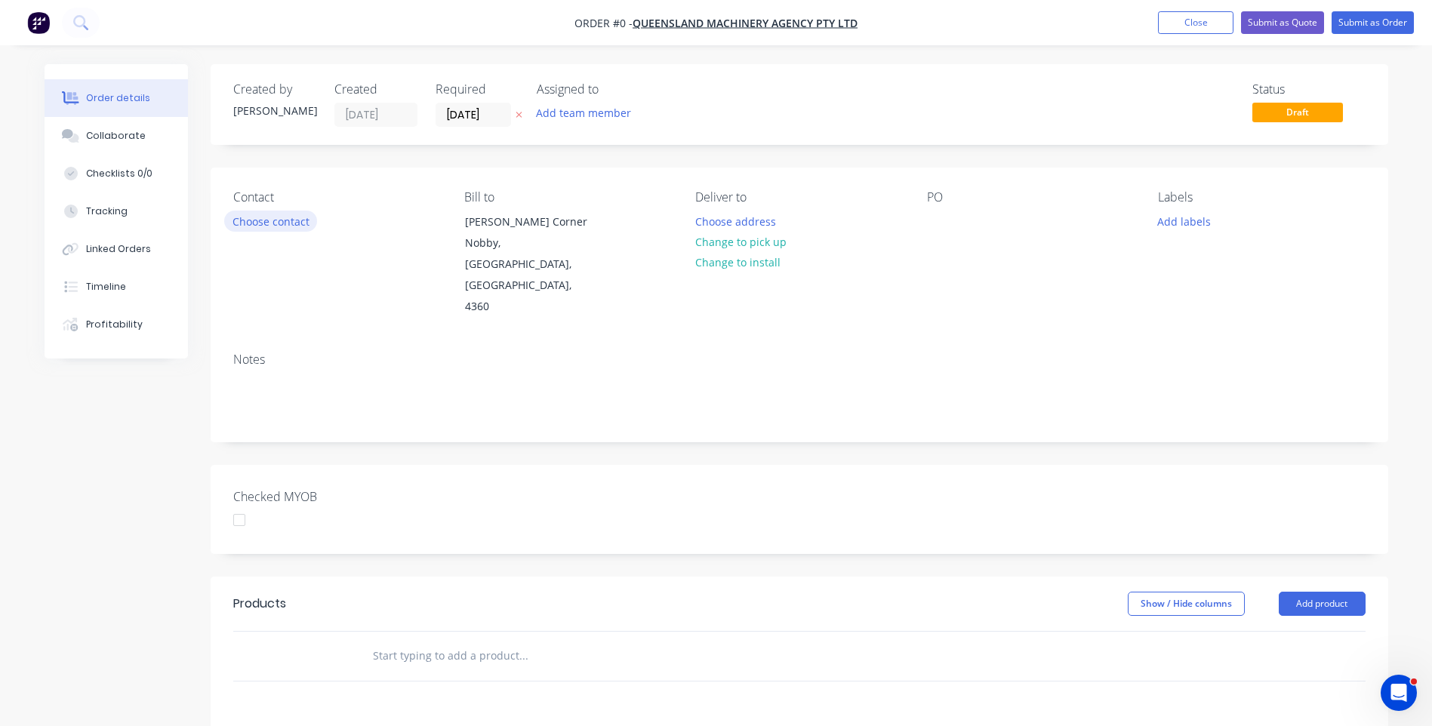
click at [279, 223] on button "Choose contact" at bounding box center [270, 221] width 93 height 20
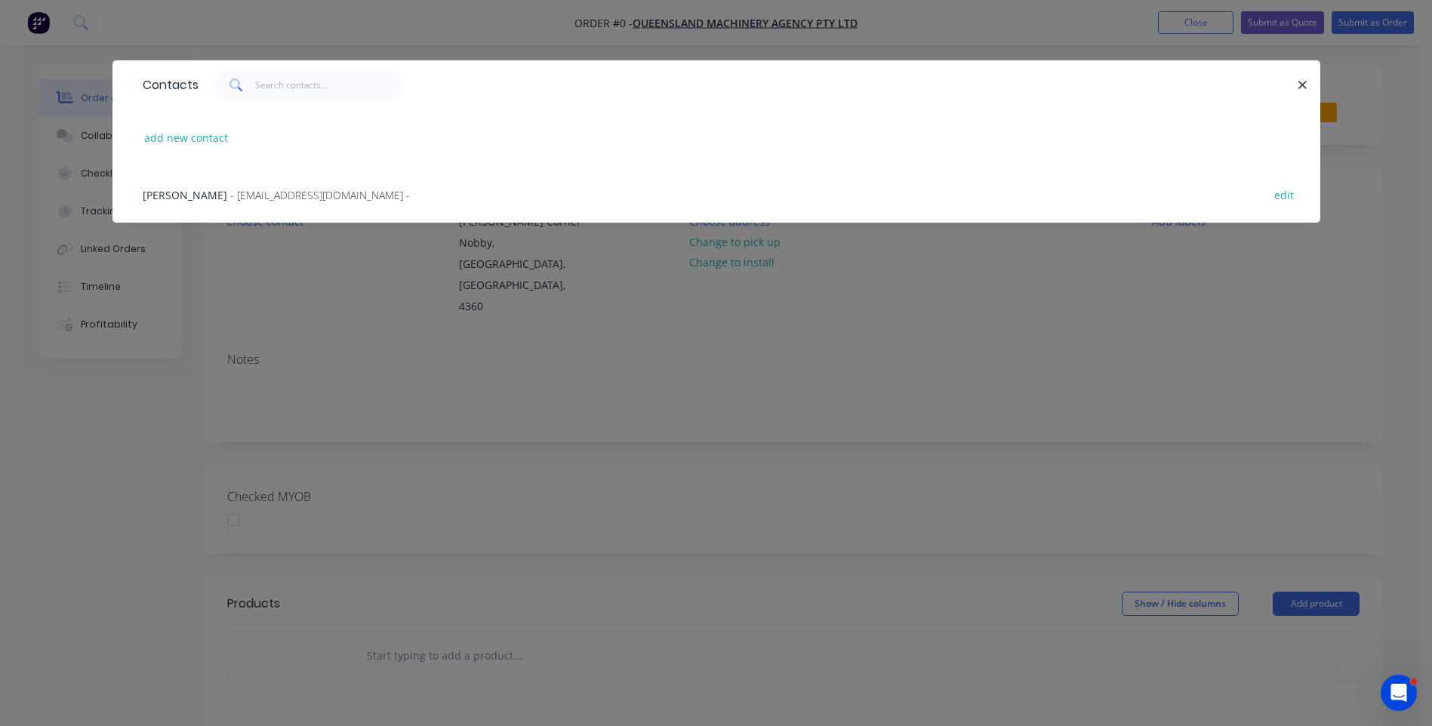
click at [197, 195] on span "Mark Coughran" at bounding box center [185, 195] width 85 height 14
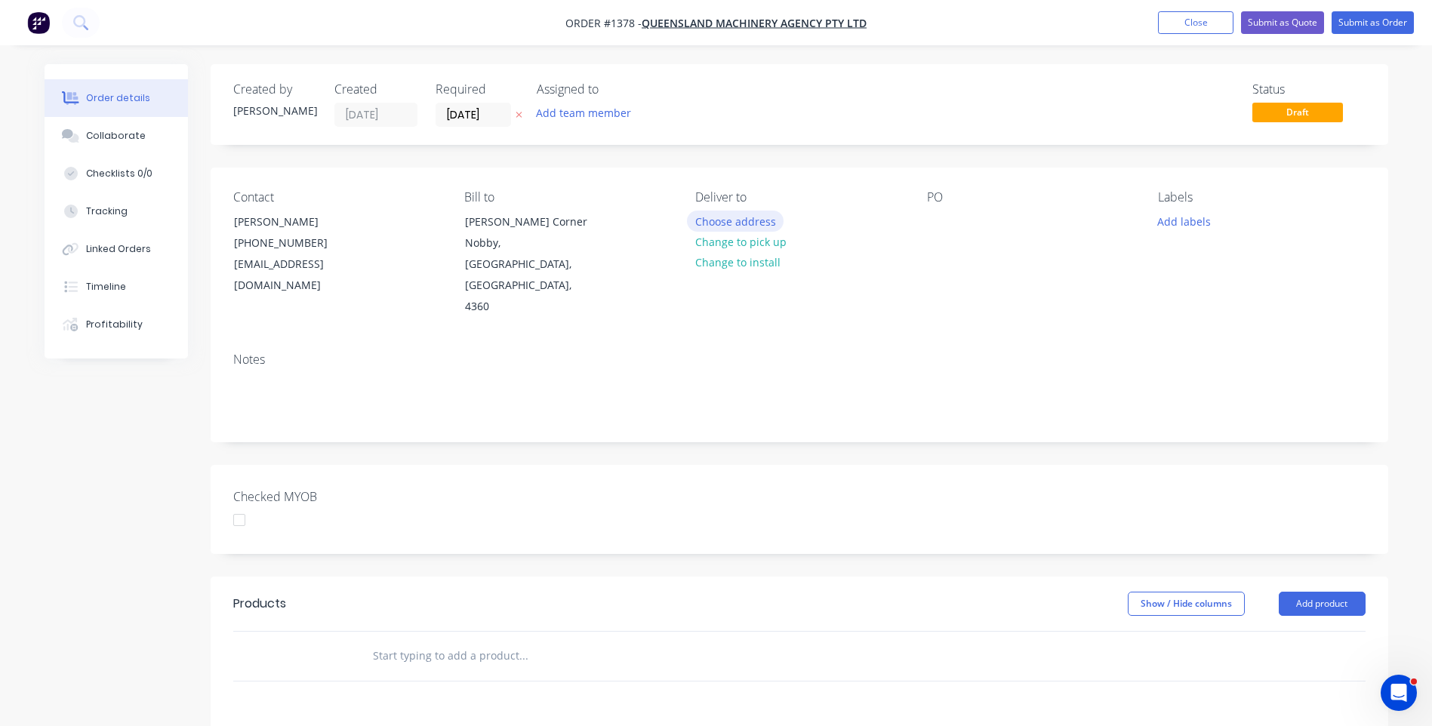
click at [734, 218] on button "Choose address" at bounding box center [735, 221] width 97 height 20
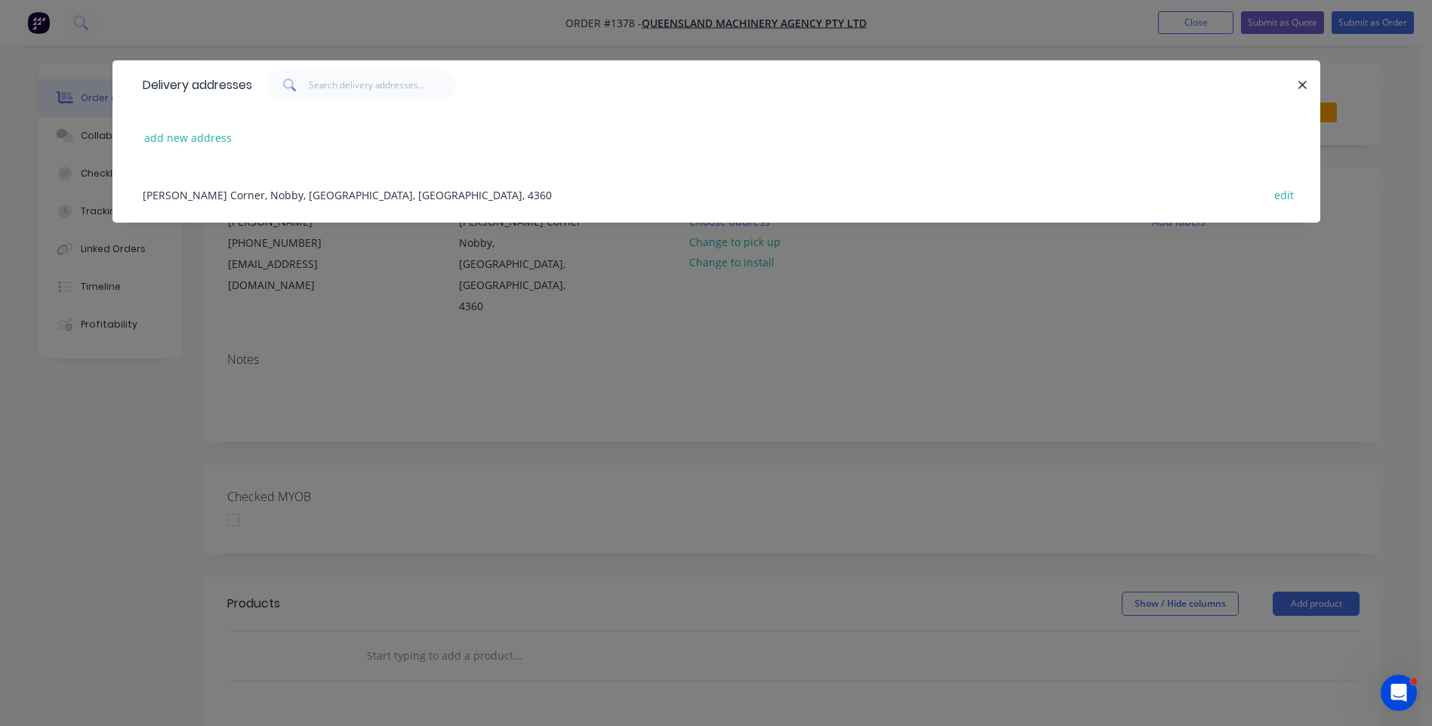
click at [223, 194] on div "Steele Rudd Corner, Nobby, Queensland, Australia, 4360 edit" at bounding box center [716, 194] width 1162 height 57
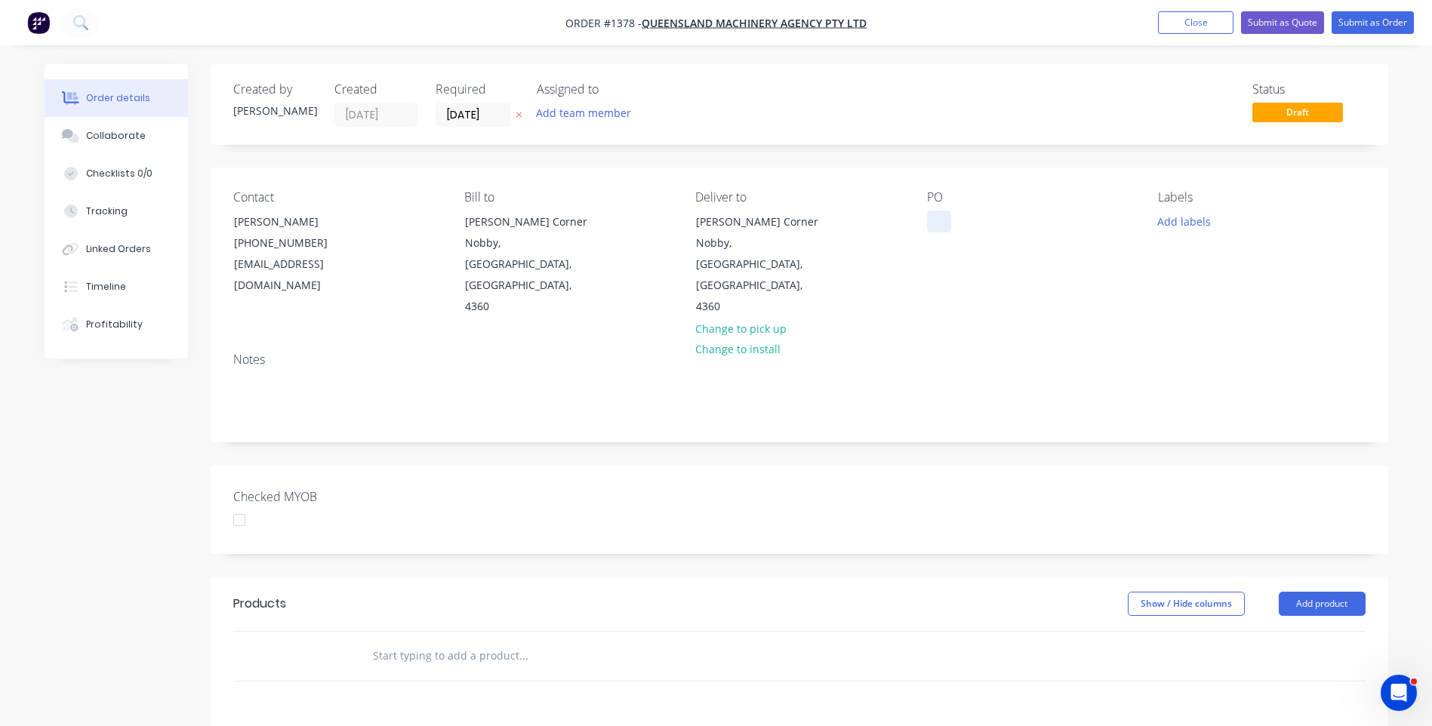
click at [936, 226] on div at bounding box center [939, 222] width 24 height 22
click at [1198, 222] on button "Add labels" at bounding box center [1183, 221] width 69 height 20
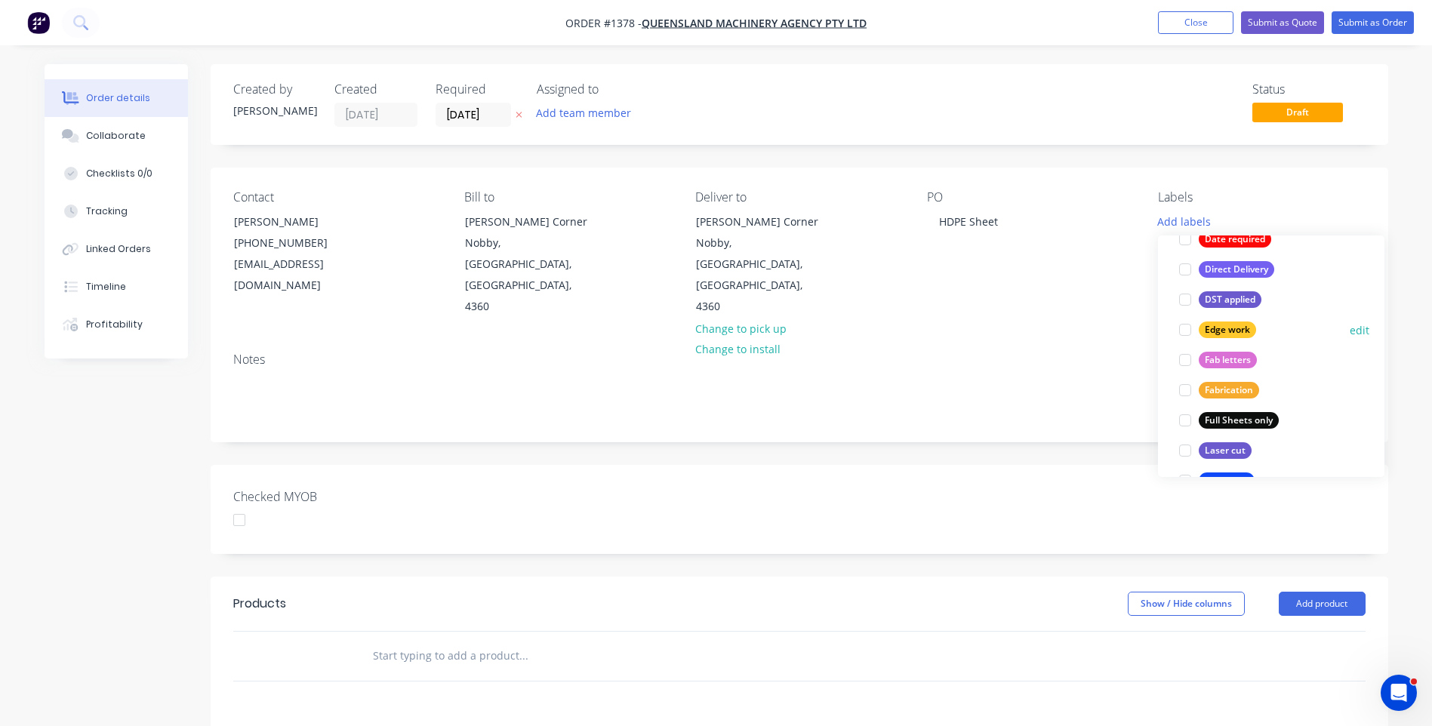
scroll to position [302, 0]
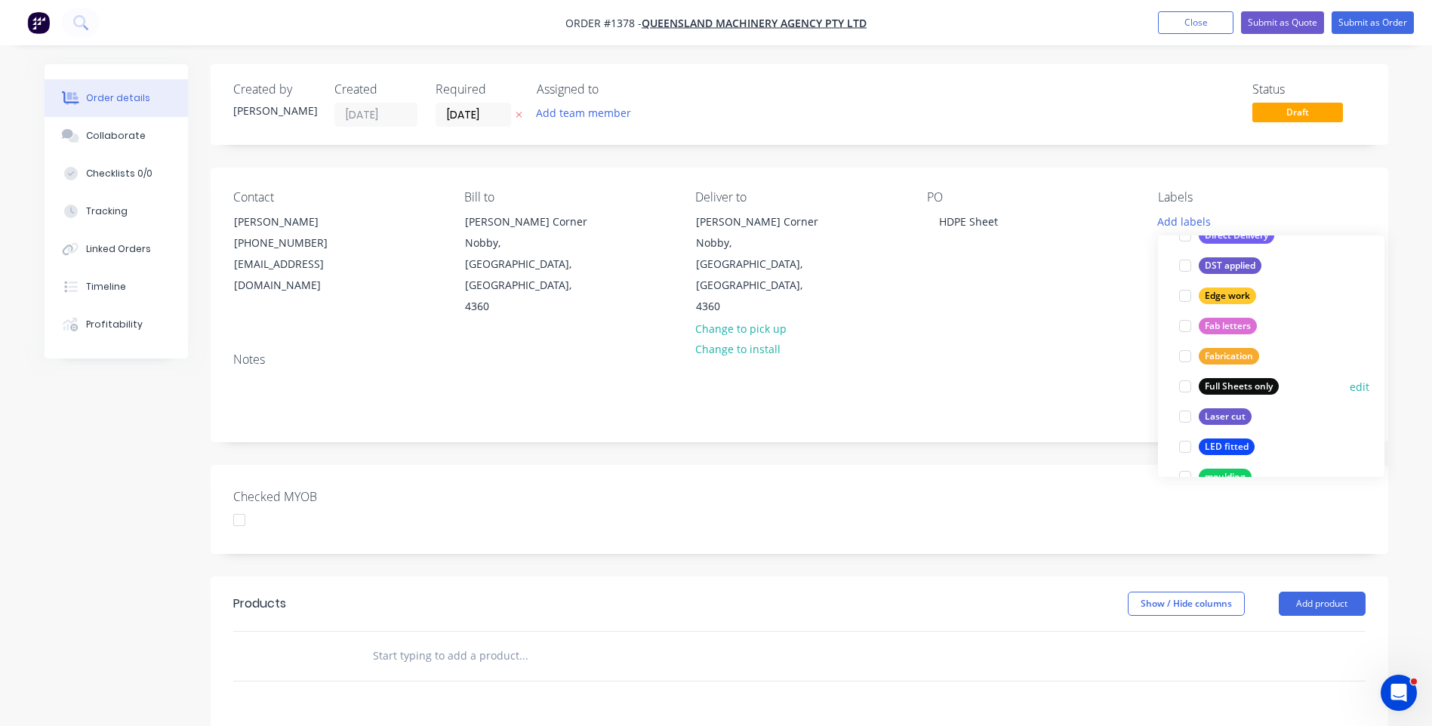
click at [1186, 388] on div at bounding box center [1185, 386] width 30 height 30
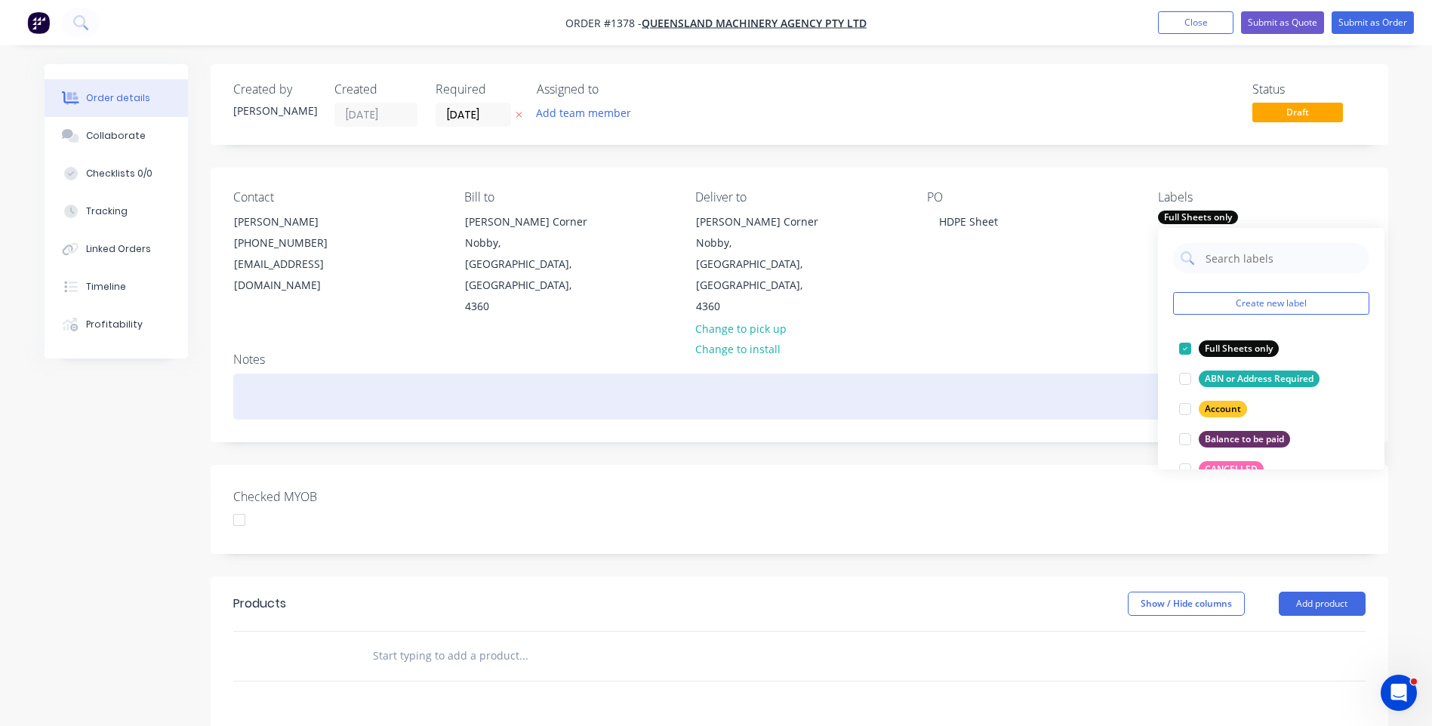
click at [1120, 374] on div at bounding box center [799, 397] width 1132 height 46
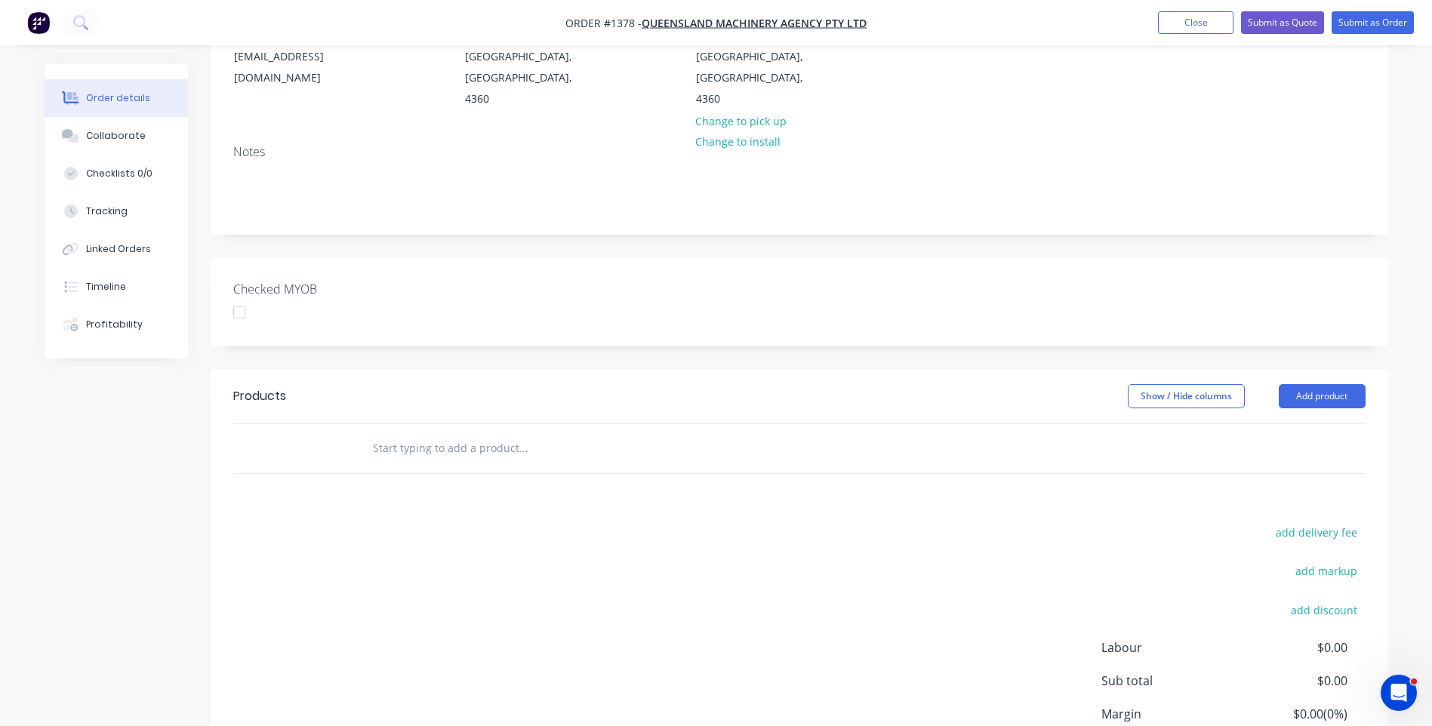
scroll to position [226, 0]
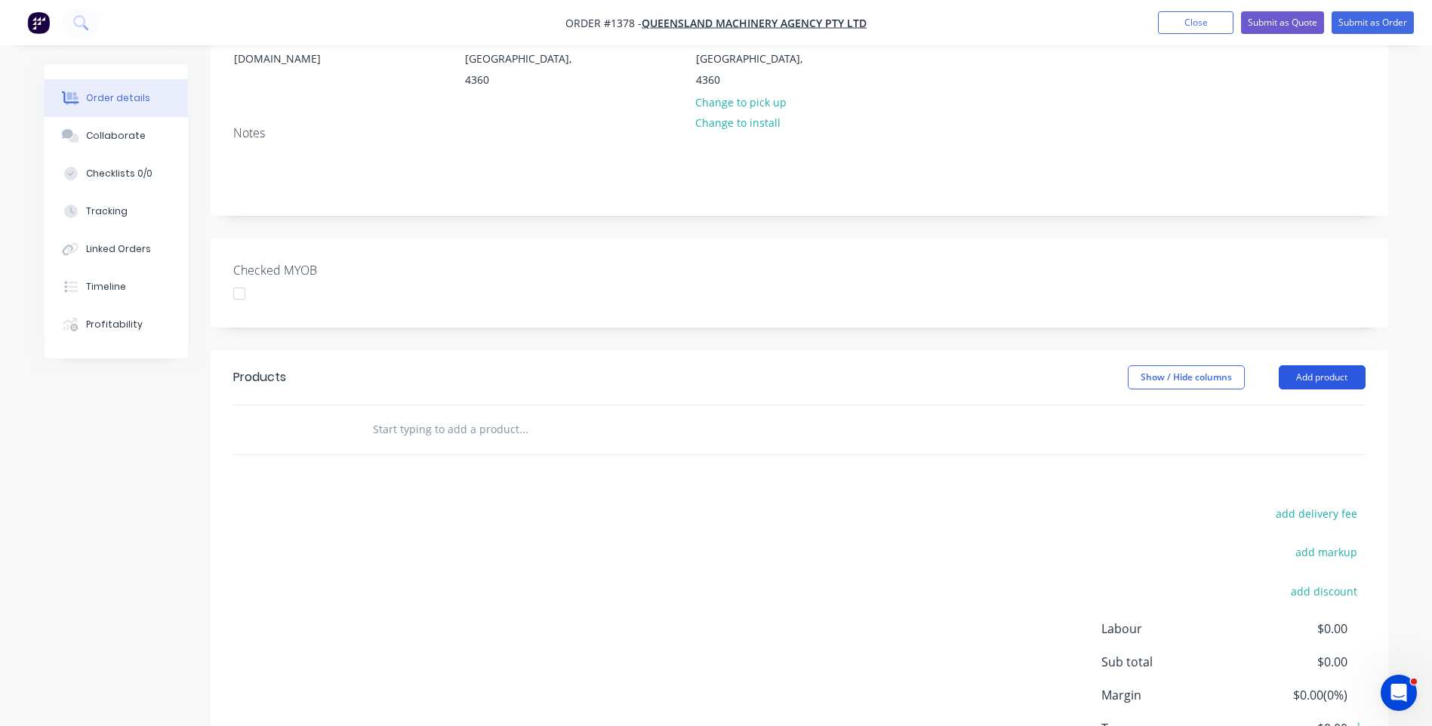
click at [1297, 365] on button "Add product" at bounding box center [1321, 377] width 87 height 24
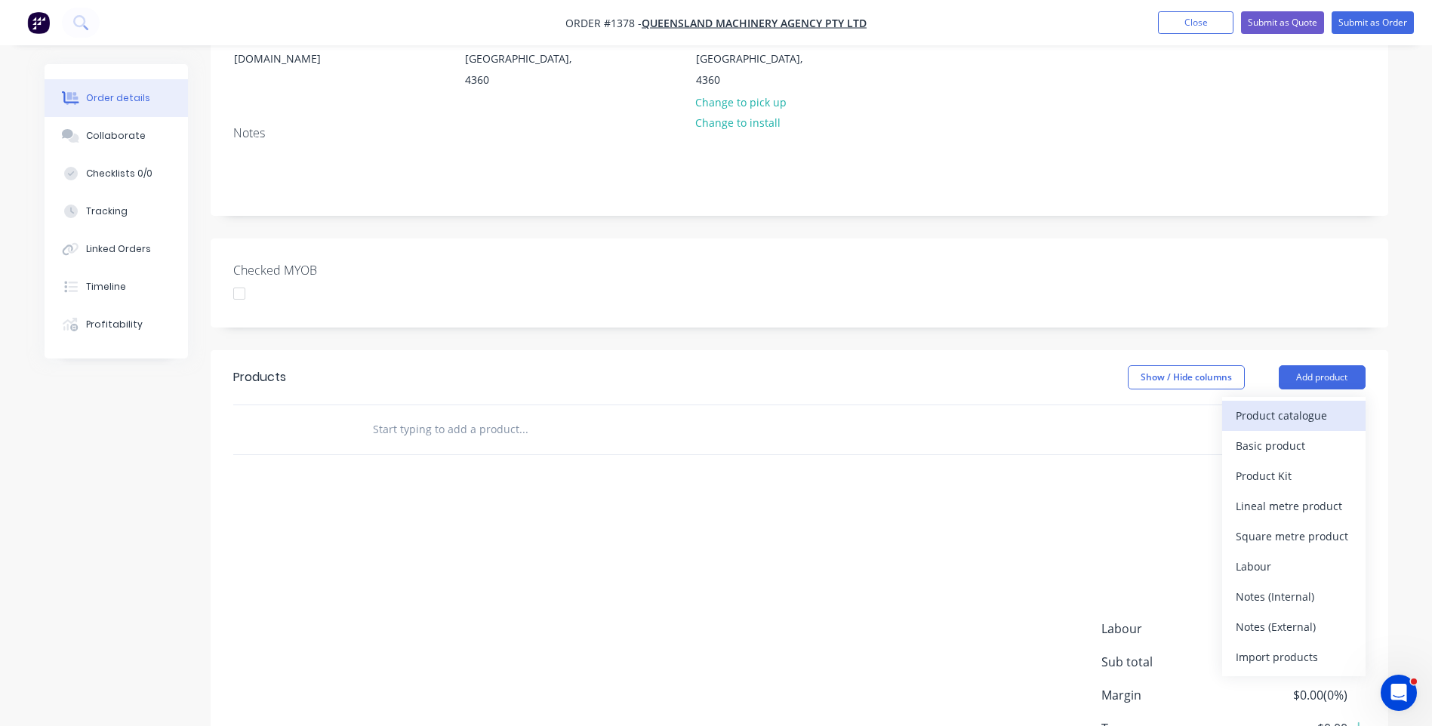
click at [1283, 405] on div "Product catalogue" at bounding box center [1293, 416] width 116 height 22
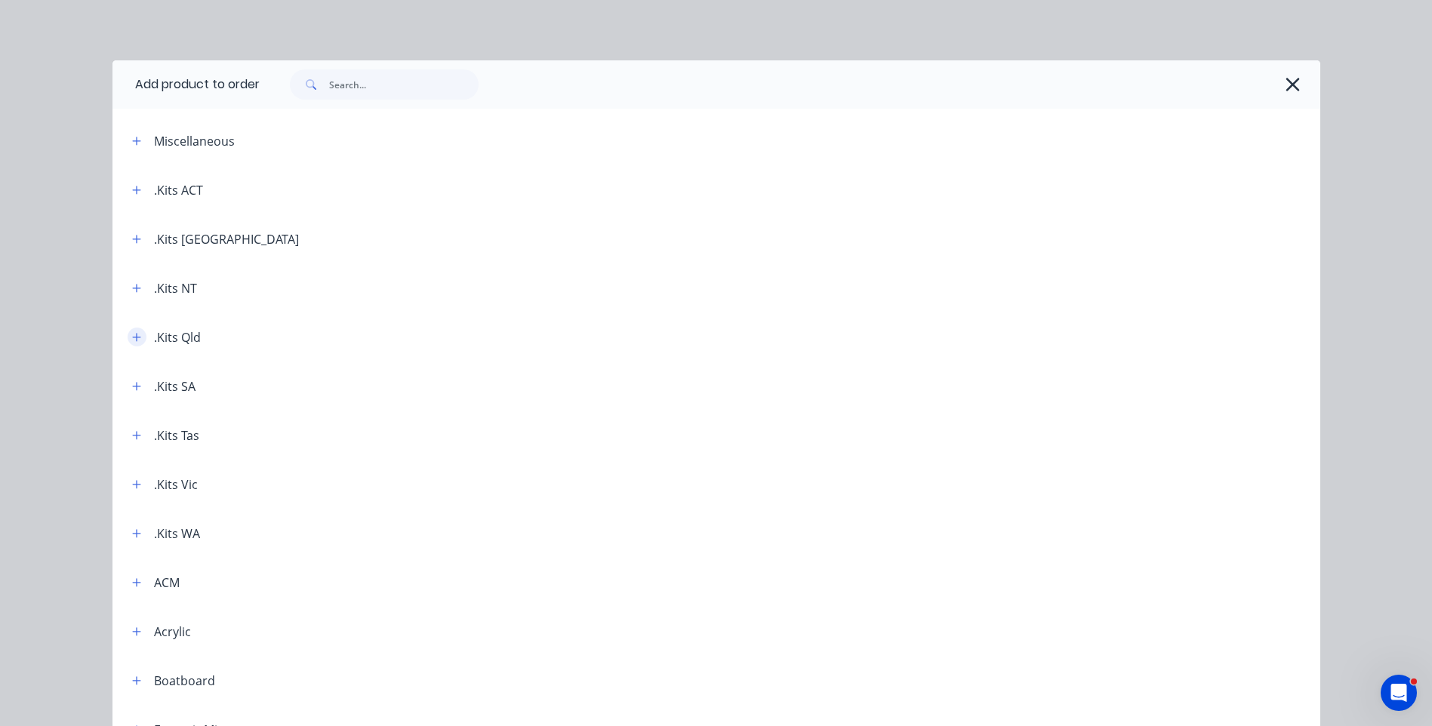
click at [134, 335] on icon "button" at bounding box center [136, 337] width 9 height 11
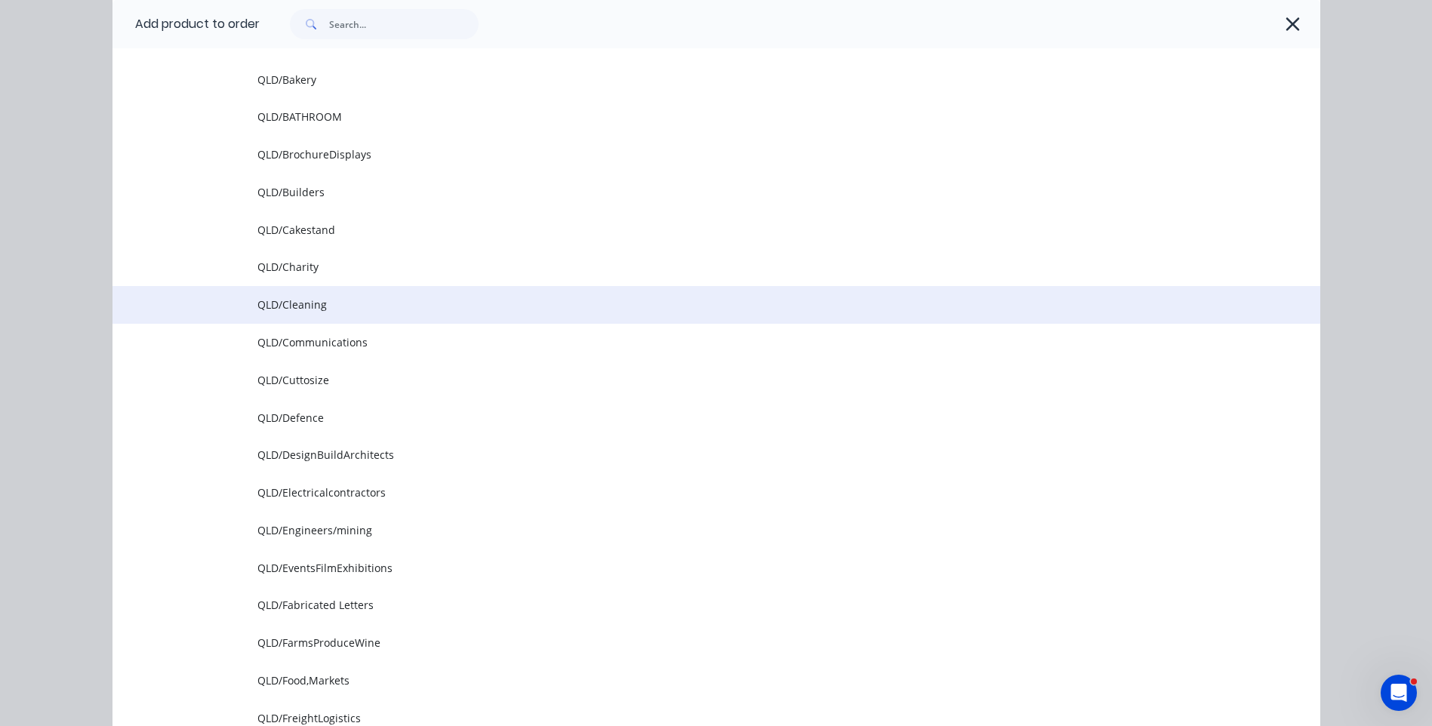
scroll to position [453, 0]
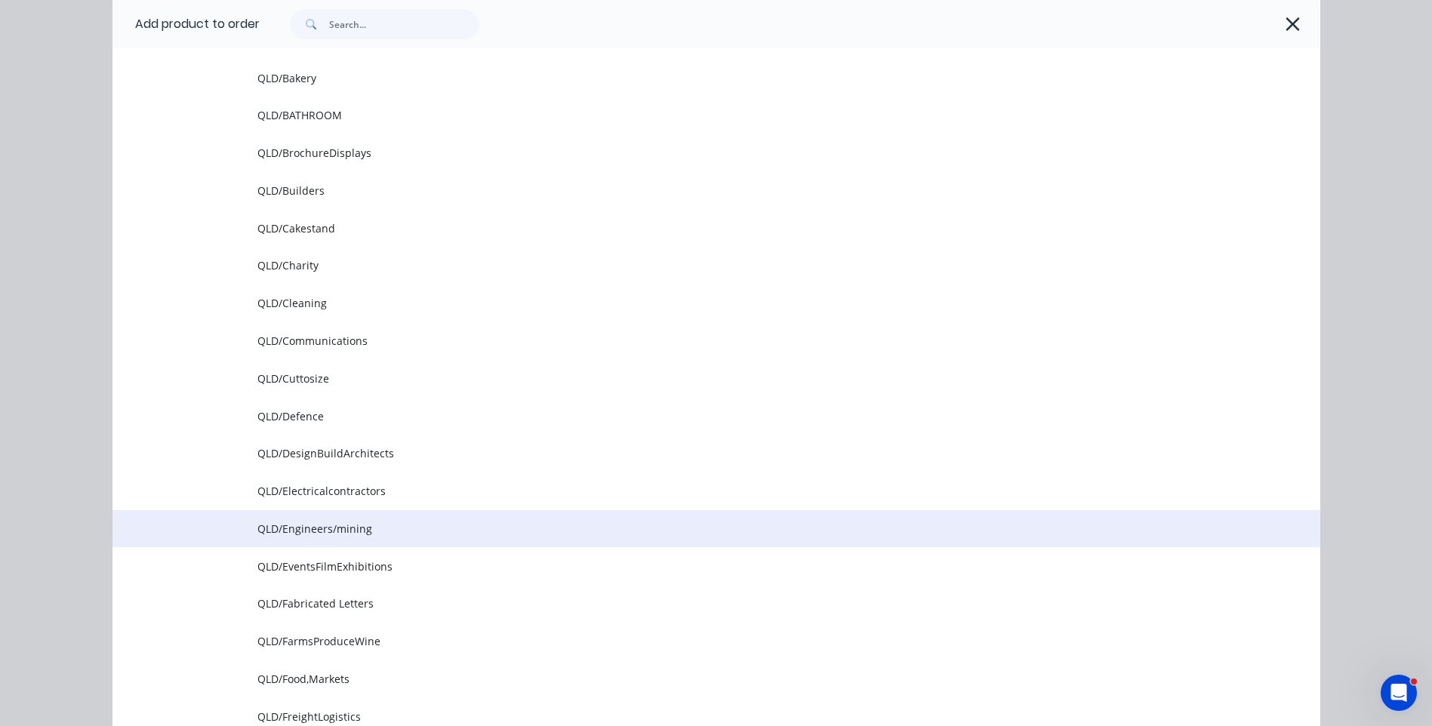
click at [313, 530] on span "QLD/Engineers/mining" at bounding box center [682, 529] width 850 height 16
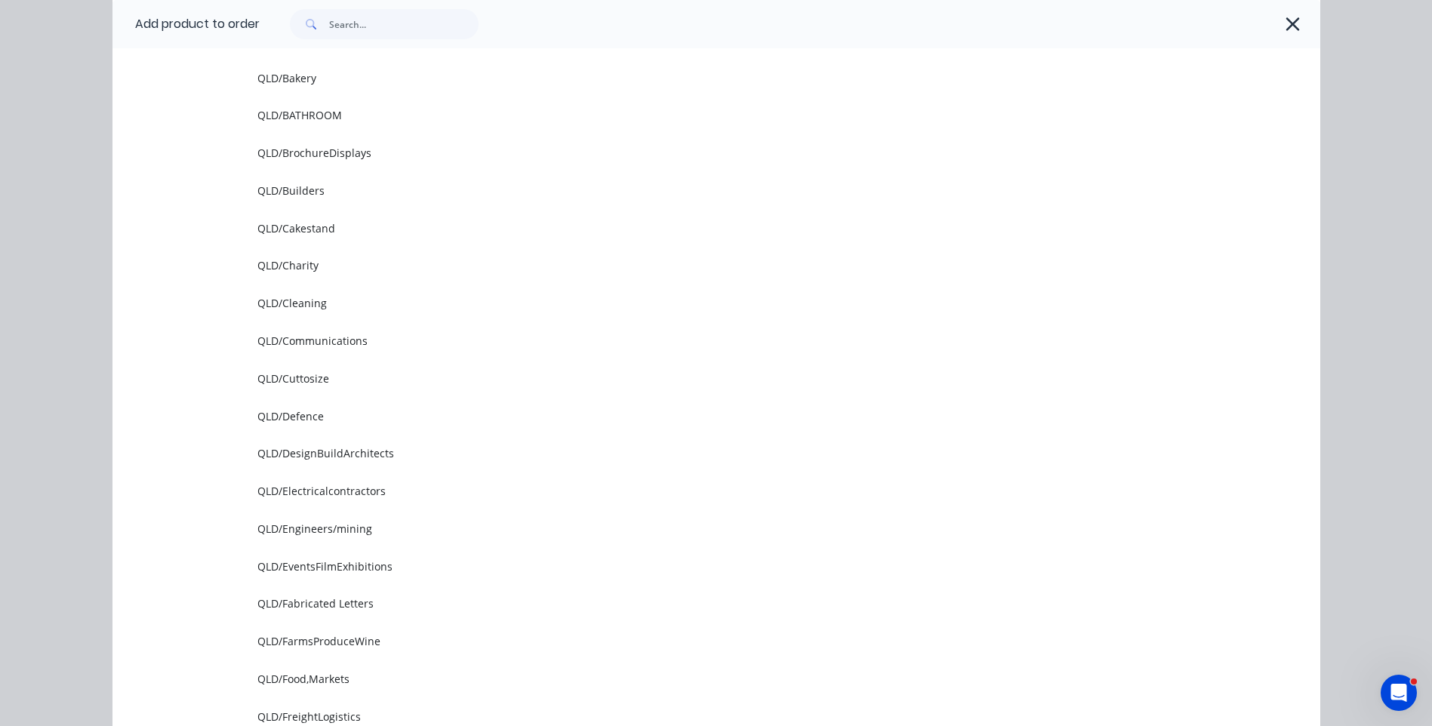
scroll to position [0, 0]
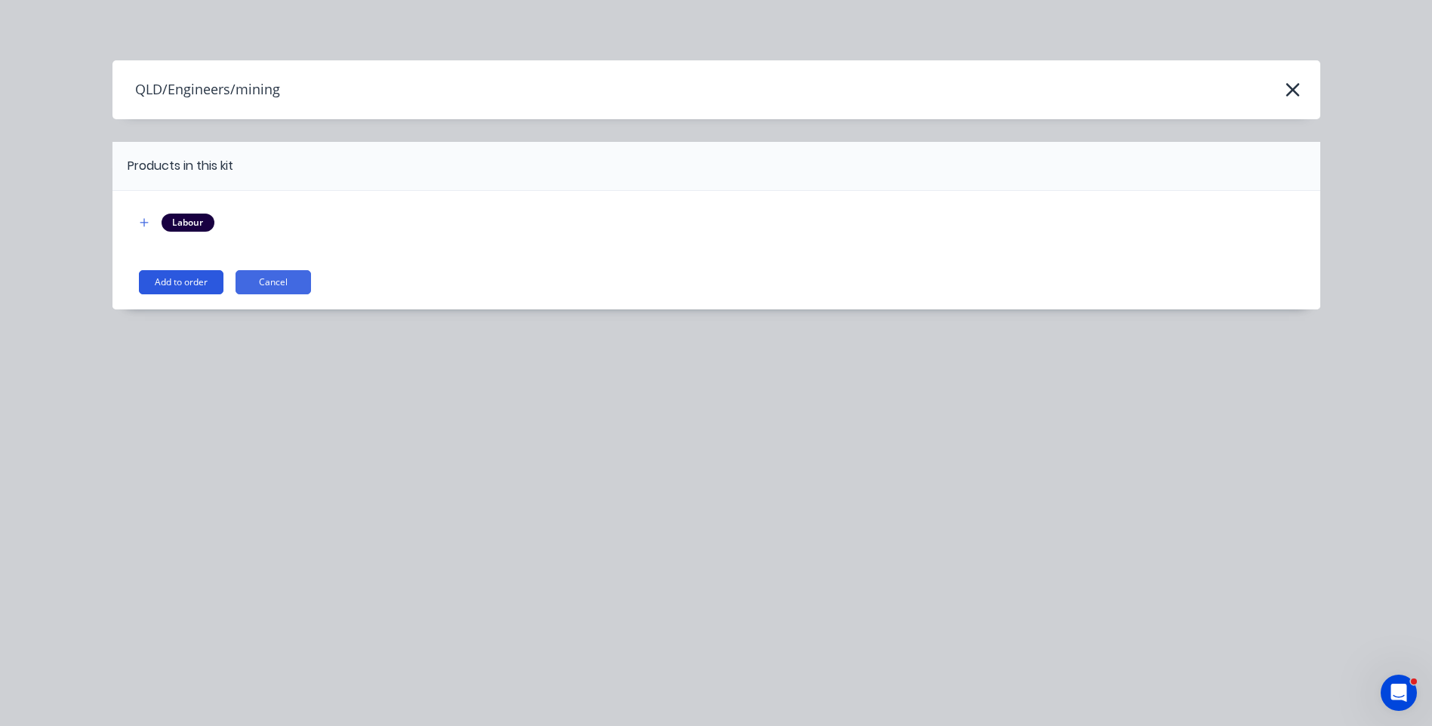
click at [166, 290] on button "Add to order" at bounding box center [181, 282] width 85 height 24
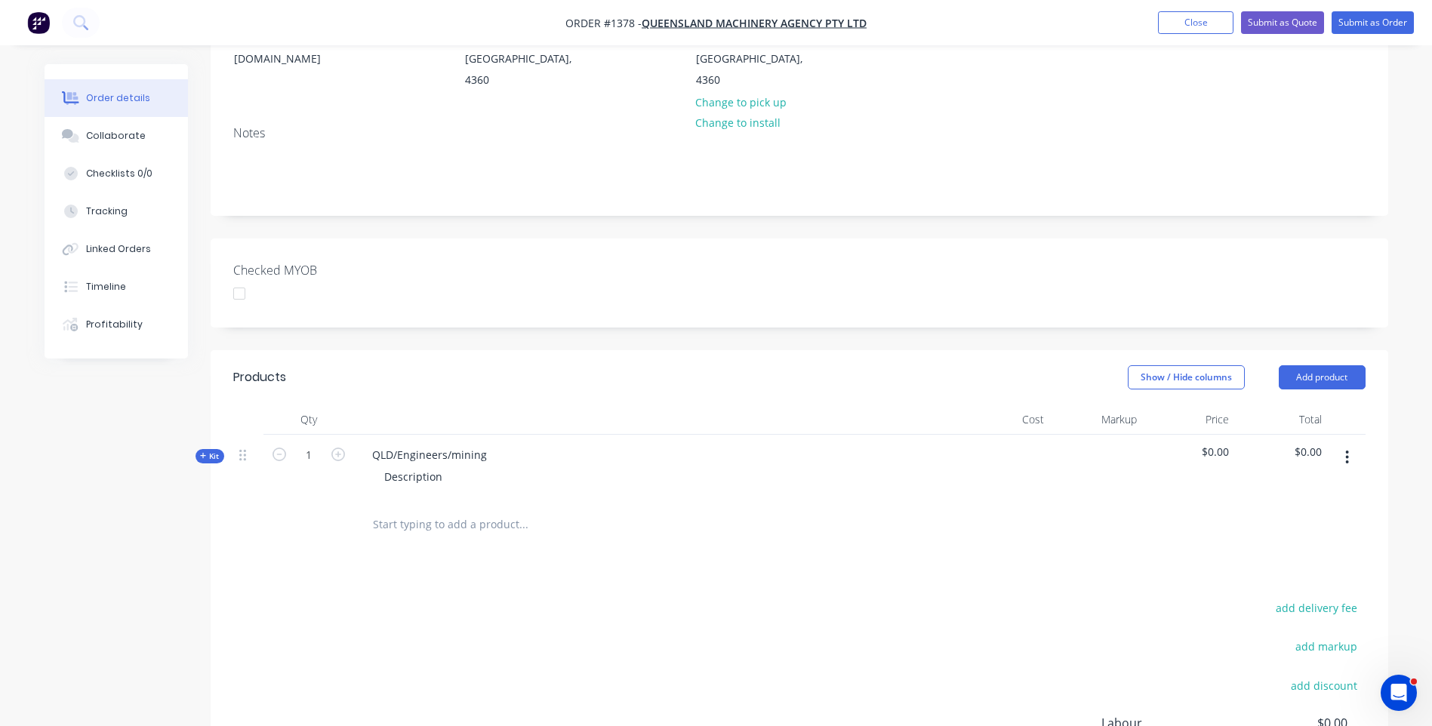
click at [200, 452] on icon at bounding box center [203, 456] width 7 height 8
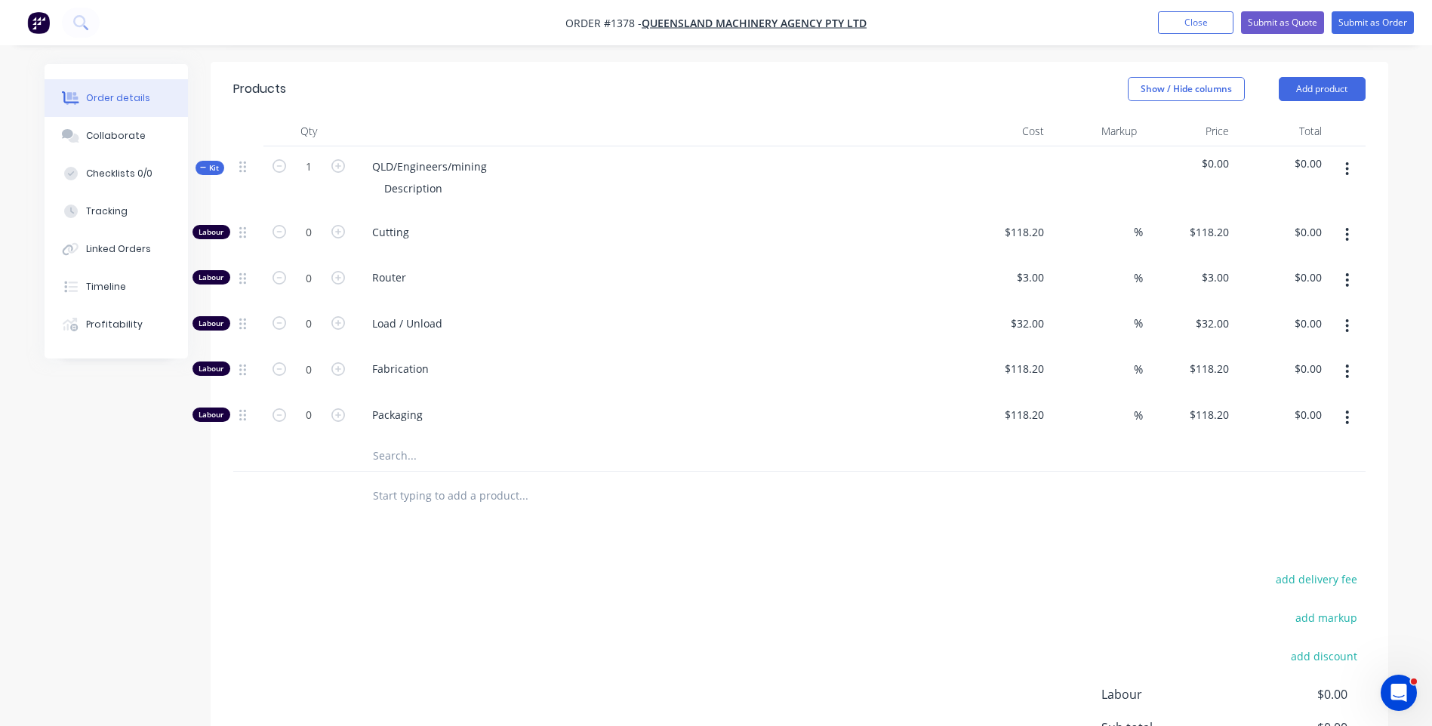
scroll to position [528, 0]
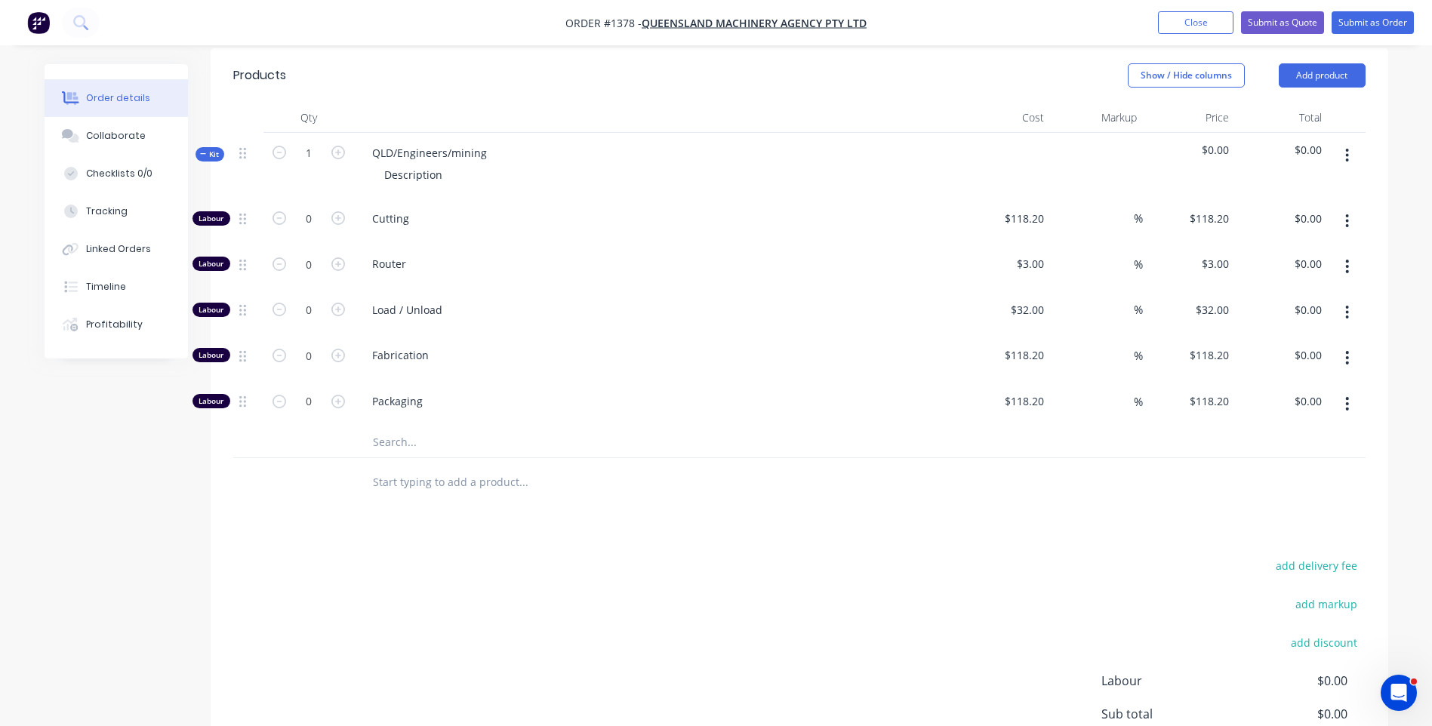
click at [399, 427] on input "text" at bounding box center [523, 442] width 302 height 30
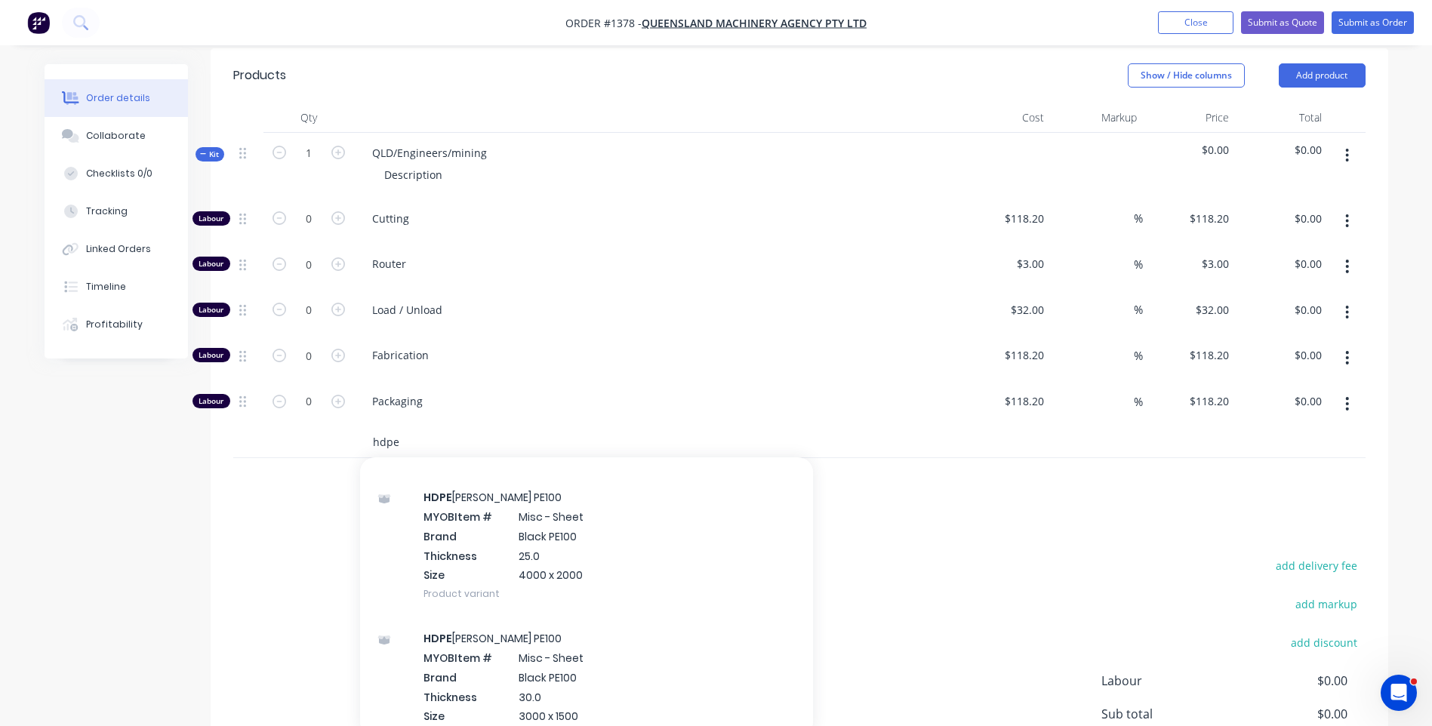
scroll to position [5056, 0]
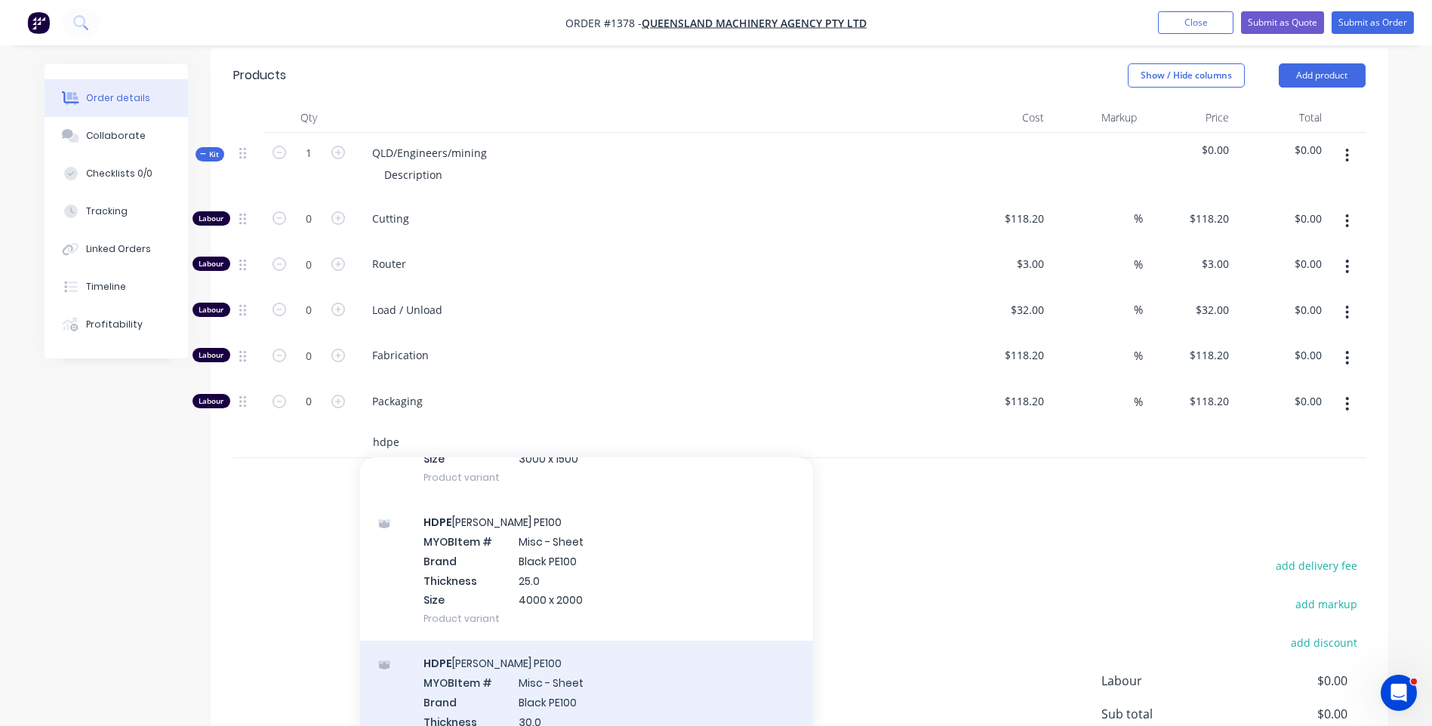
type input "hdpe"
click at [547, 660] on div "HDPE Simona Black PE100 MYOB Item # Misc - Sheet Brand Black PE100 Thickness 30…" at bounding box center [586, 711] width 453 height 141
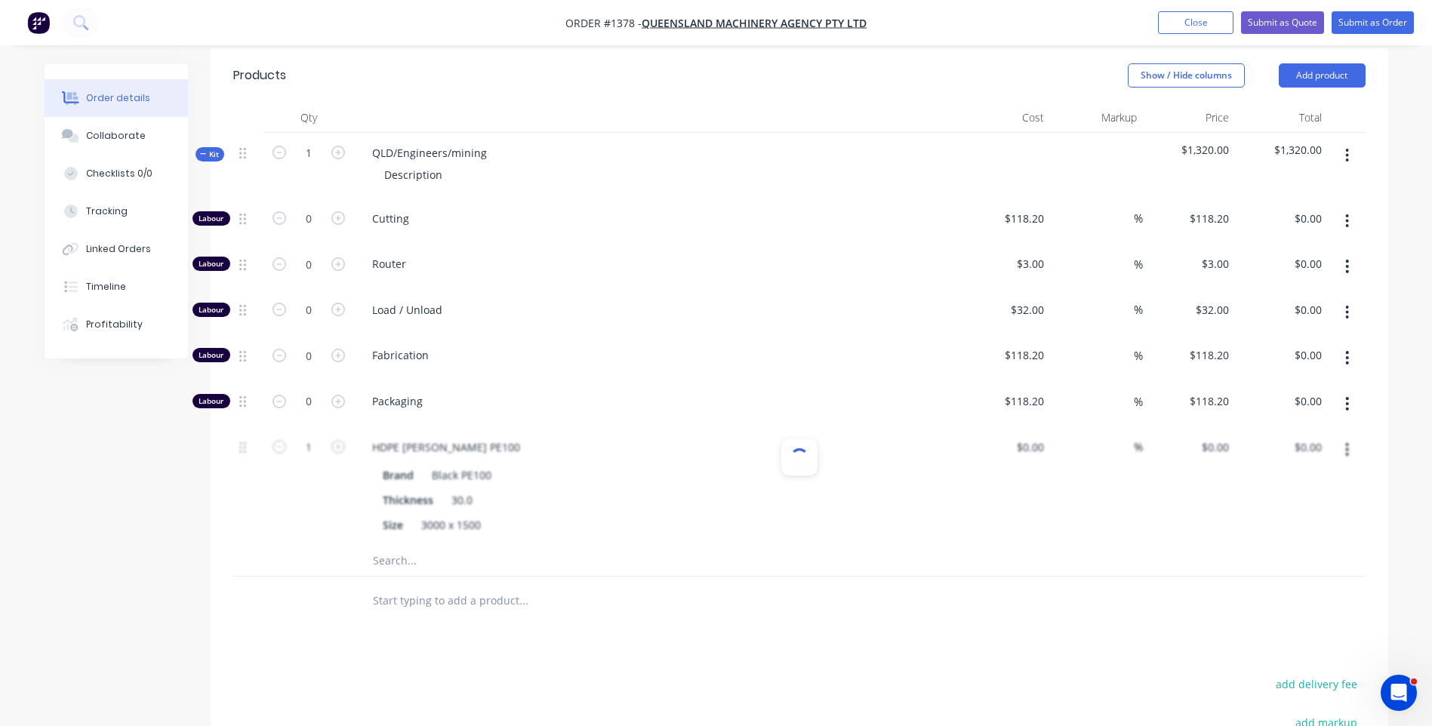
type input "$825.00"
type input "60"
type input "$1,320.00"
drag, startPoint x: 485, startPoint y: 108, endPoint x: 367, endPoint y: 103, distance: 118.6
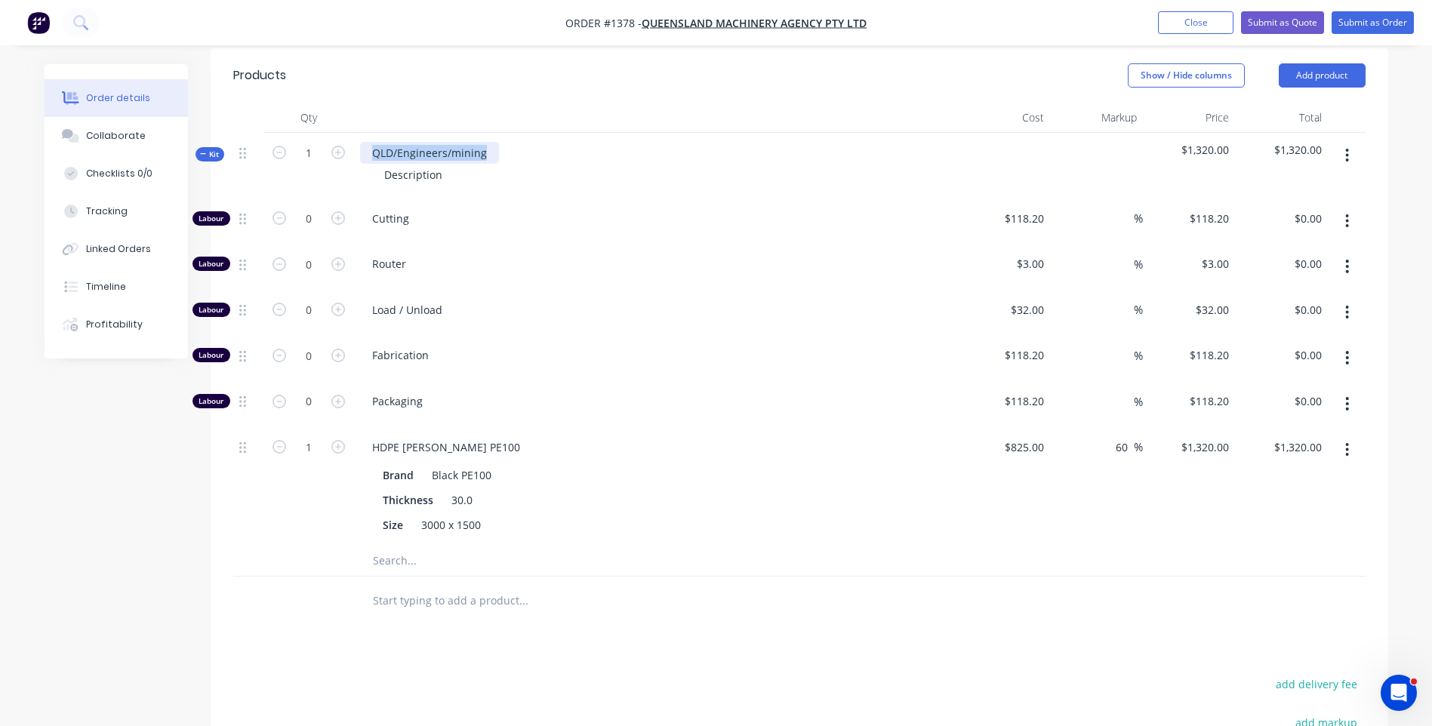
click at [367, 142] on div "QLD/Engineers/mining" at bounding box center [429, 153] width 139 height 22
drag, startPoint x: 444, startPoint y: 132, endPoint x: 378, endPoint y: 137, distance: 65.9
click at [378, 164] on div "Description" at bounding box center [413, 175] width 82 height 22
click at [614, 198] on div "Cutting" at bounding box center [656, 221] width 604 height 46
click at [398, 546] on input "text" at bounding box center [523, 561] width 302 height 30
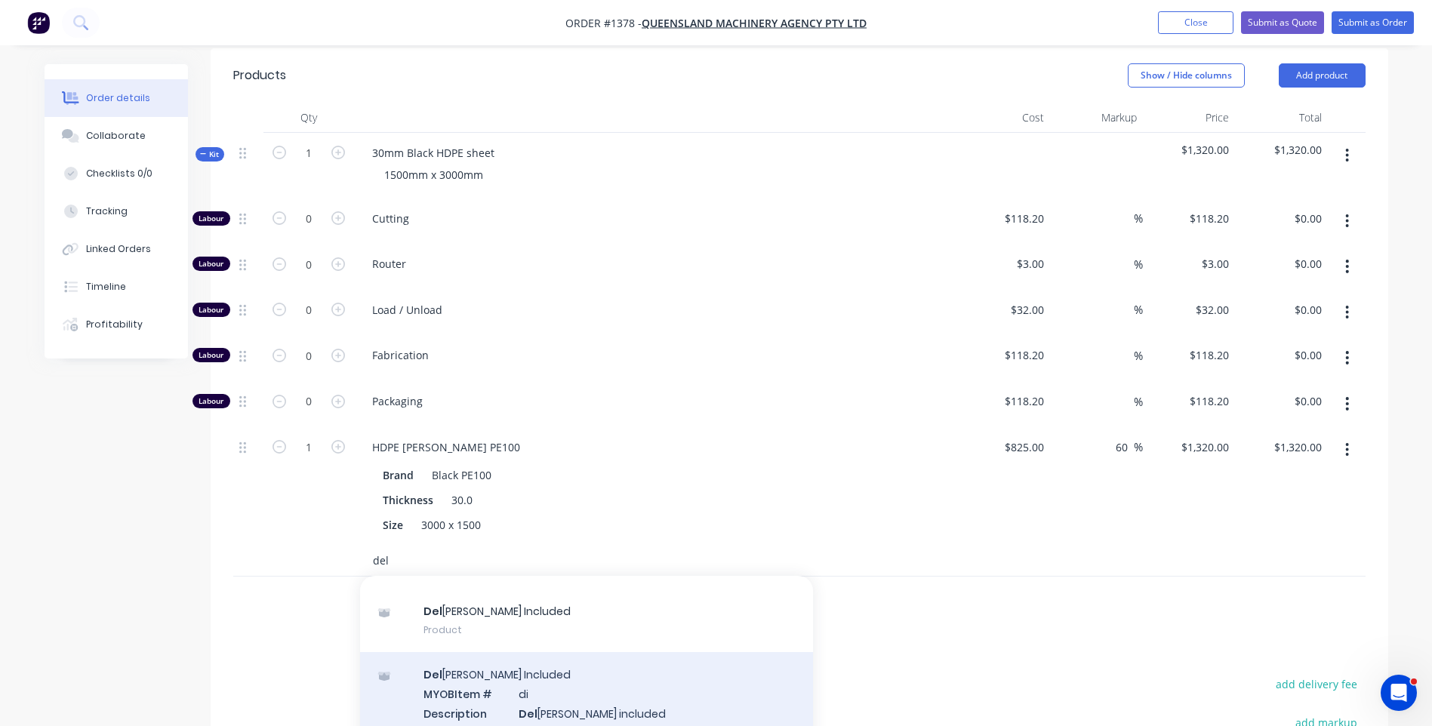
scroll to position [100, 0]
type input "del"
click at [563, 675] on div "Del ivery Included MYOB Item # di Description Del ivery included Product variant" at bounding box center [586, 702] width 453 height 102
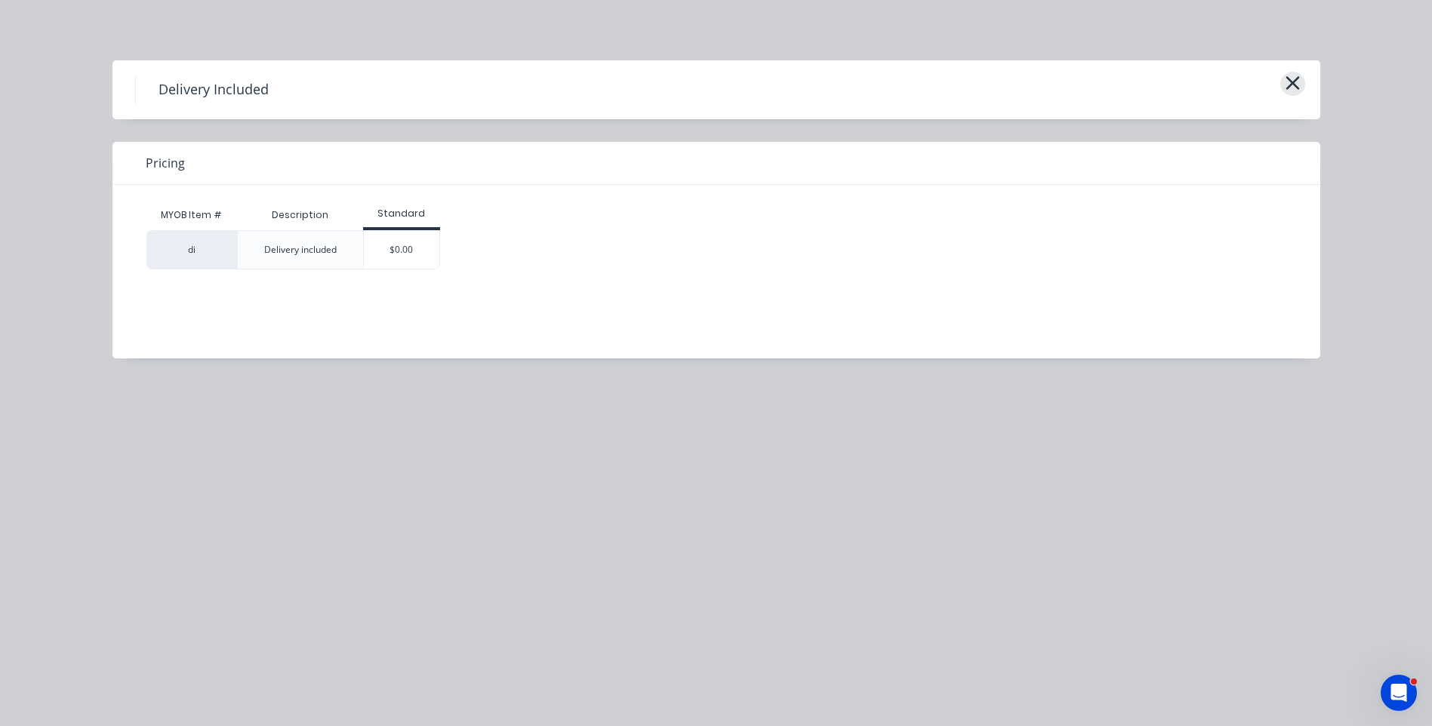
click at [1290, 82] on icon "button" at bounding box center [1292, 83] width 14 height 14
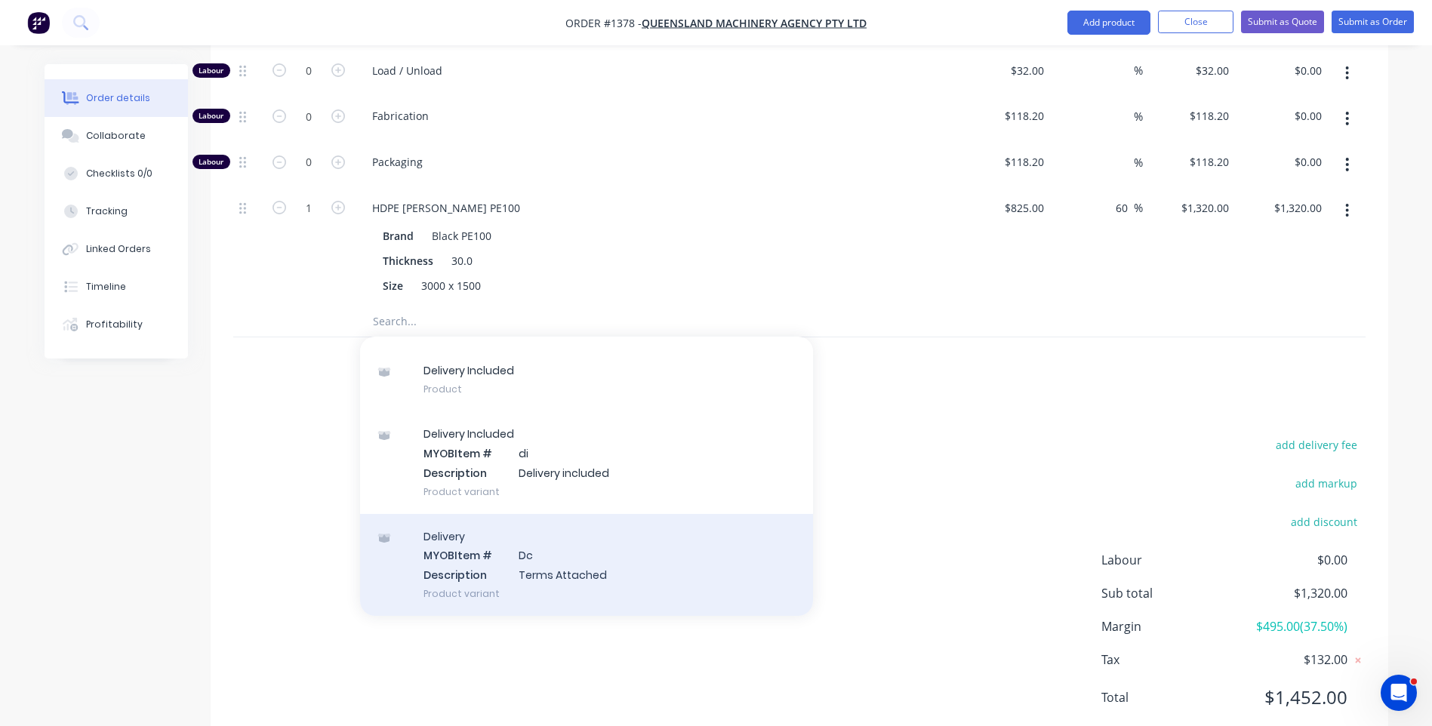
scroll to position [771, 0]
click at [534, 532] on div "D e l i v e r y M Y O B Item # D c D e s c r i p t i o n T e r m s A t t a c h …" at bounding box center [586, 562] width 453 height 102
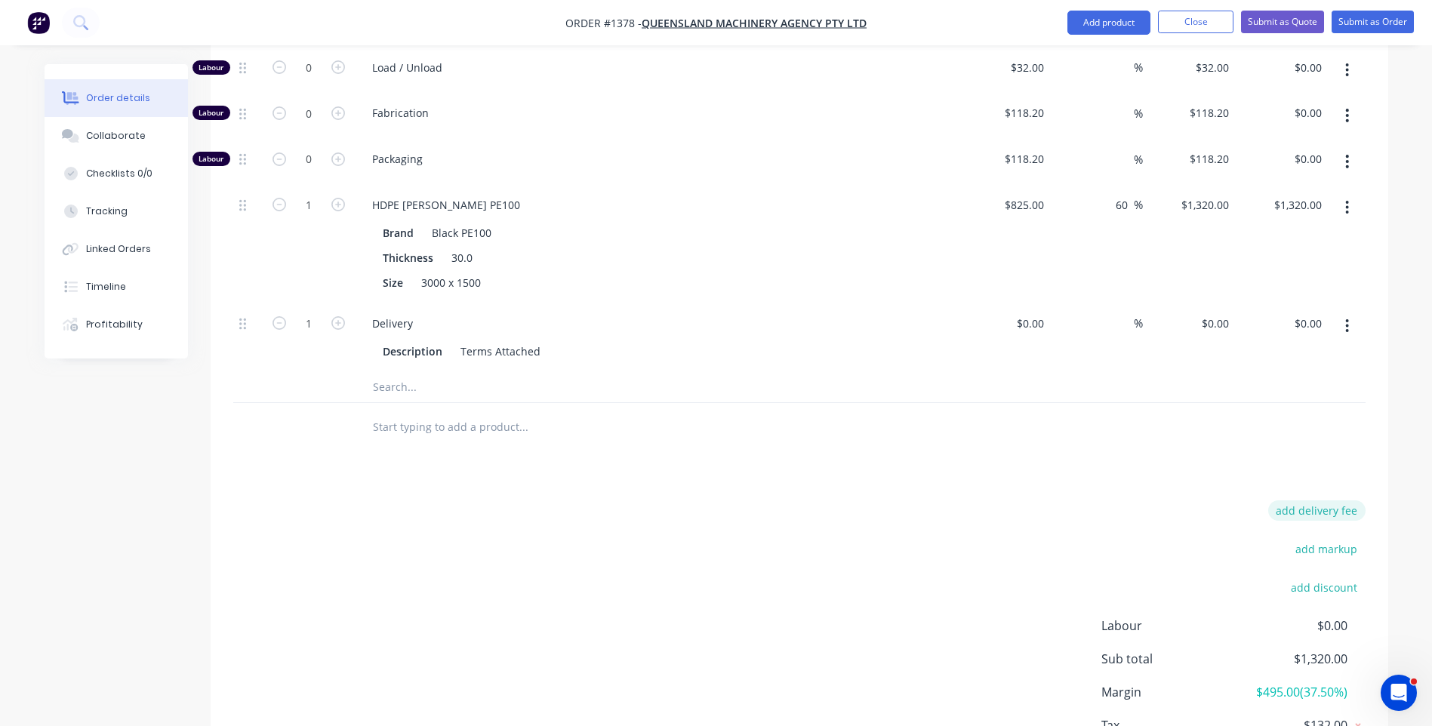
click at [1321, 500] on button "add delivery fee" at bounding box center [1316, 510] width 97 height 20
click at [116, 140] on div "Collaborate" at bounding box center [116, 136] width 60 height 14
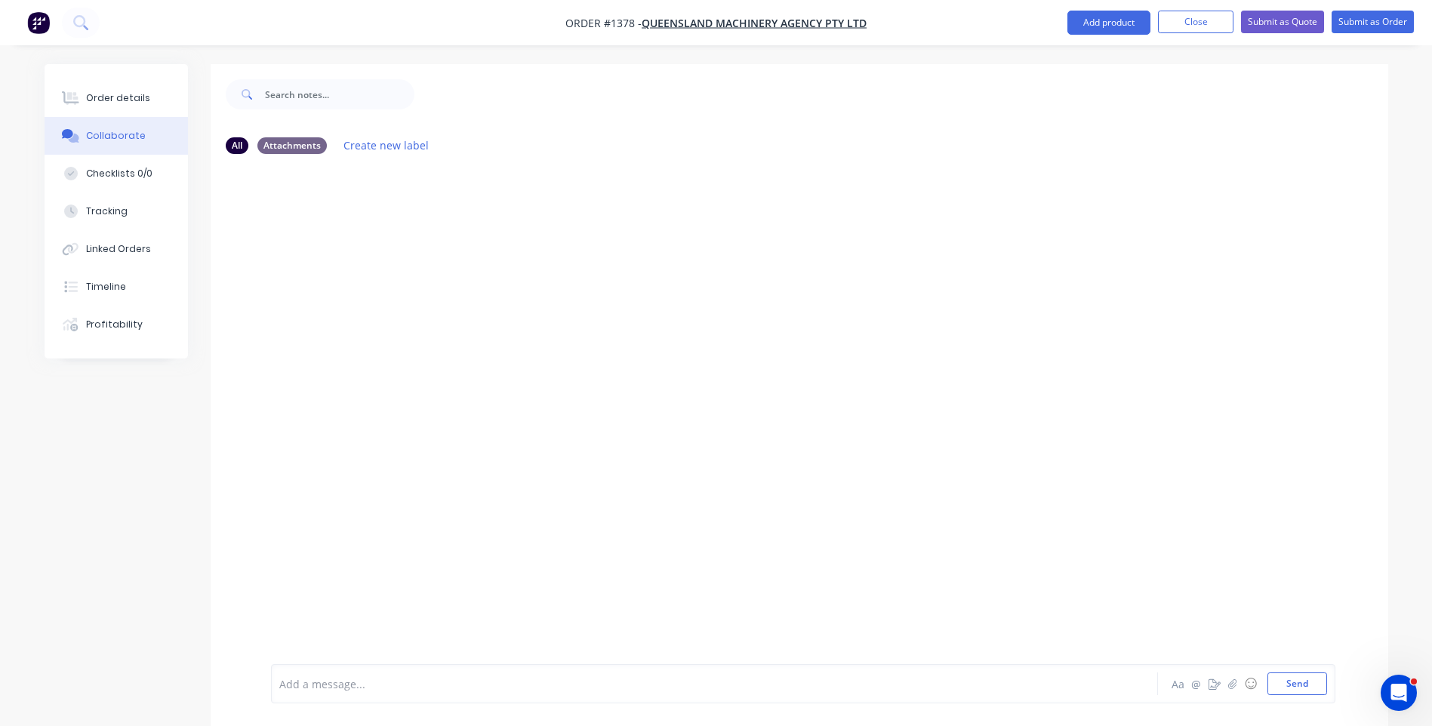
click at [361, 690] on div at bounding box center [672, 684] width 785 height 16
click at [140, 101] on div "Order details" at bounding box center [118, 98] width 64 height 14
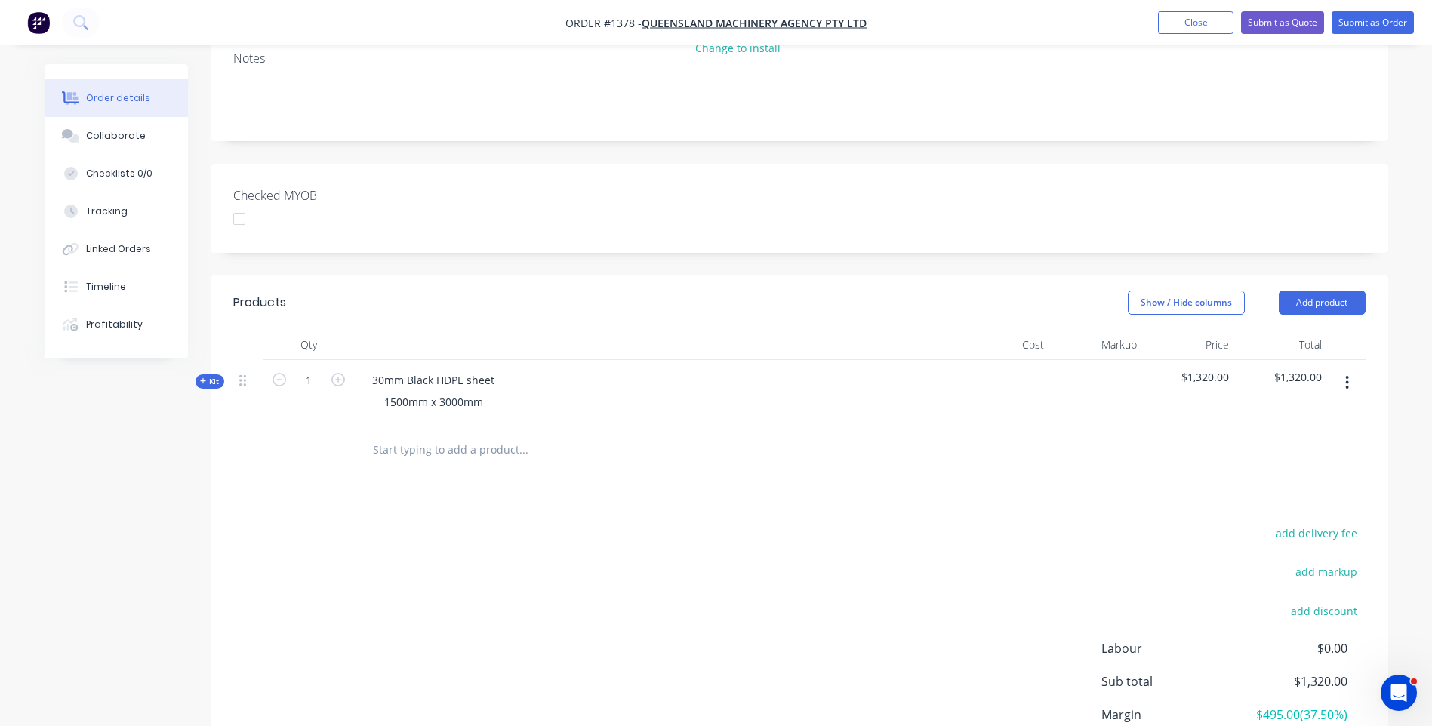
scroll to position [302, 0]
click at [1312, 522] on button "add delivery fee" at bounding box center [1316, 532] width 97 height 20
type input "423"
click at [921, 445] on div "Products Show / Hide columns Add product Qty Cost Markup Price Total Kit 1 30mm…" at bounding box center [799, 554] width 1177 height 558
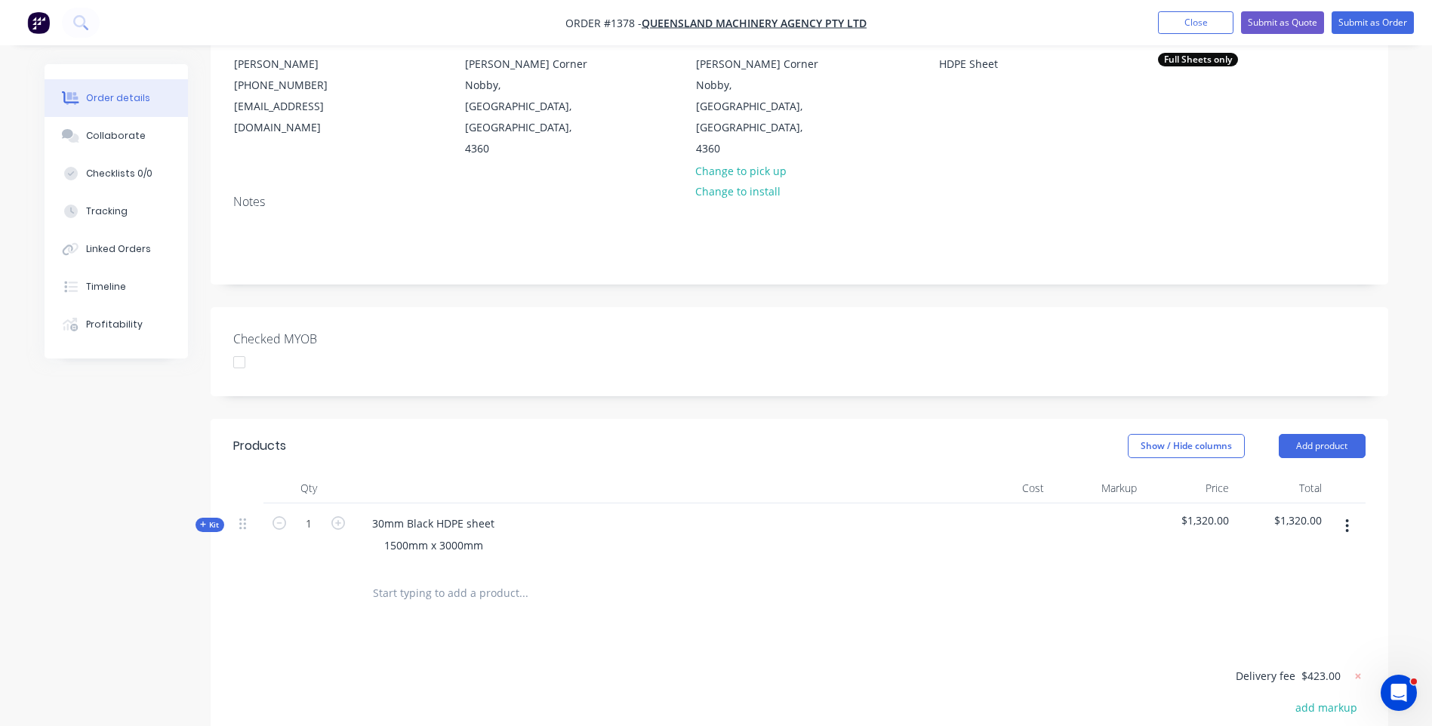
scroll to position [151, 0]
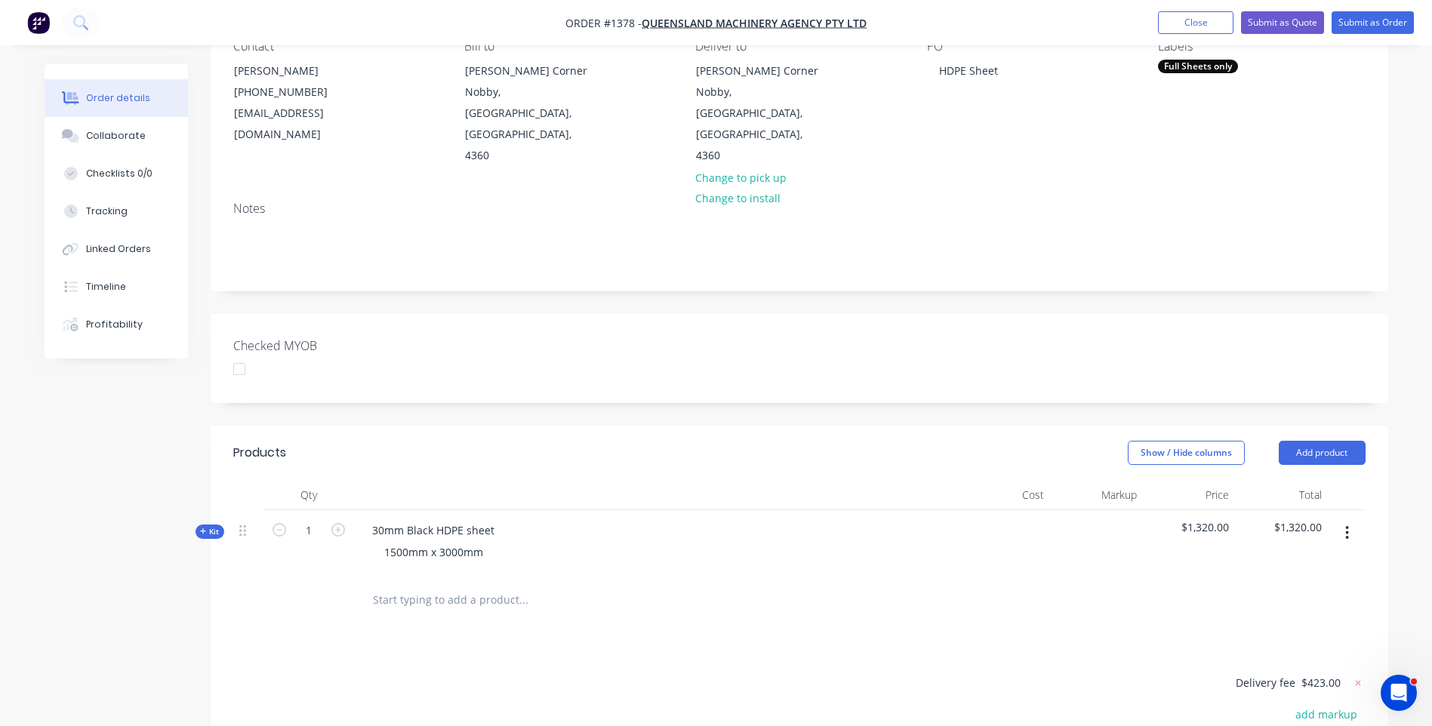
click at [200, 528] on icon at bounding box center [203, 532] width 7 height 8
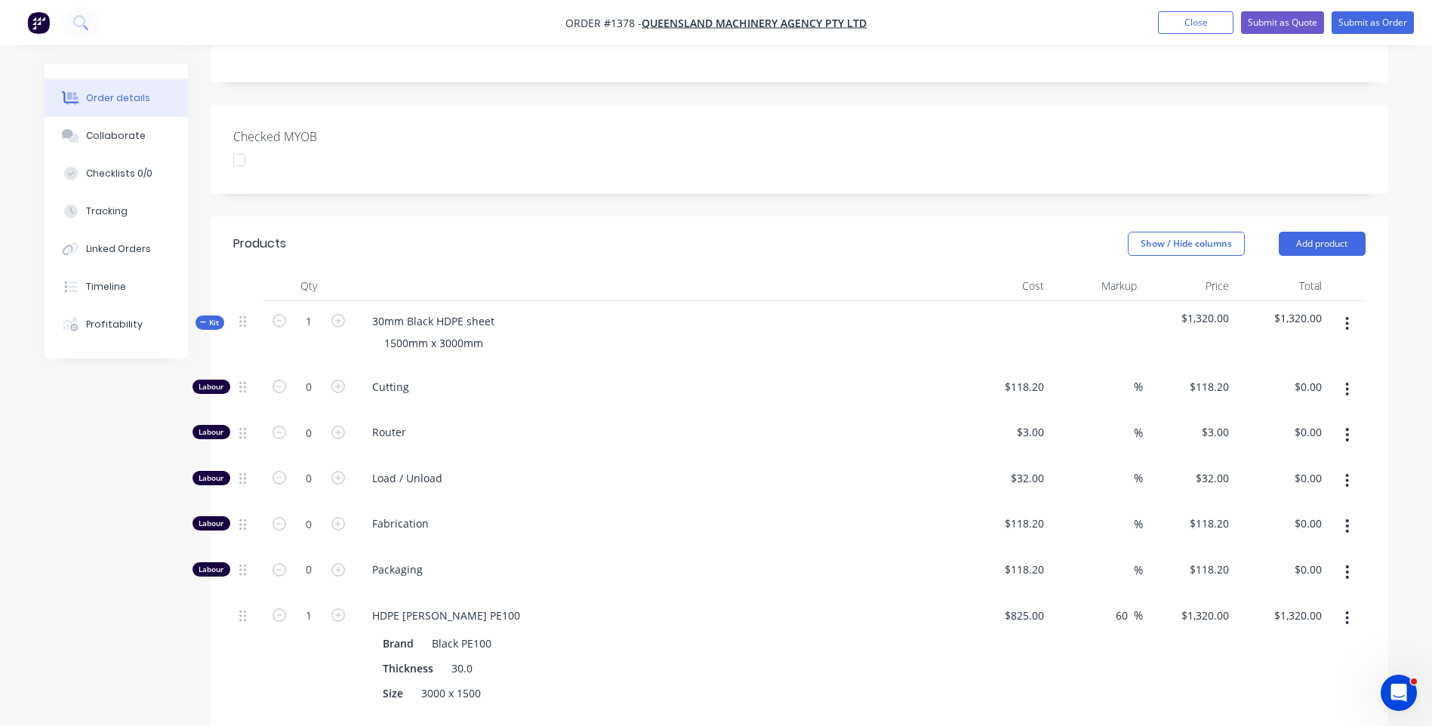
scroll to position [453, 0]
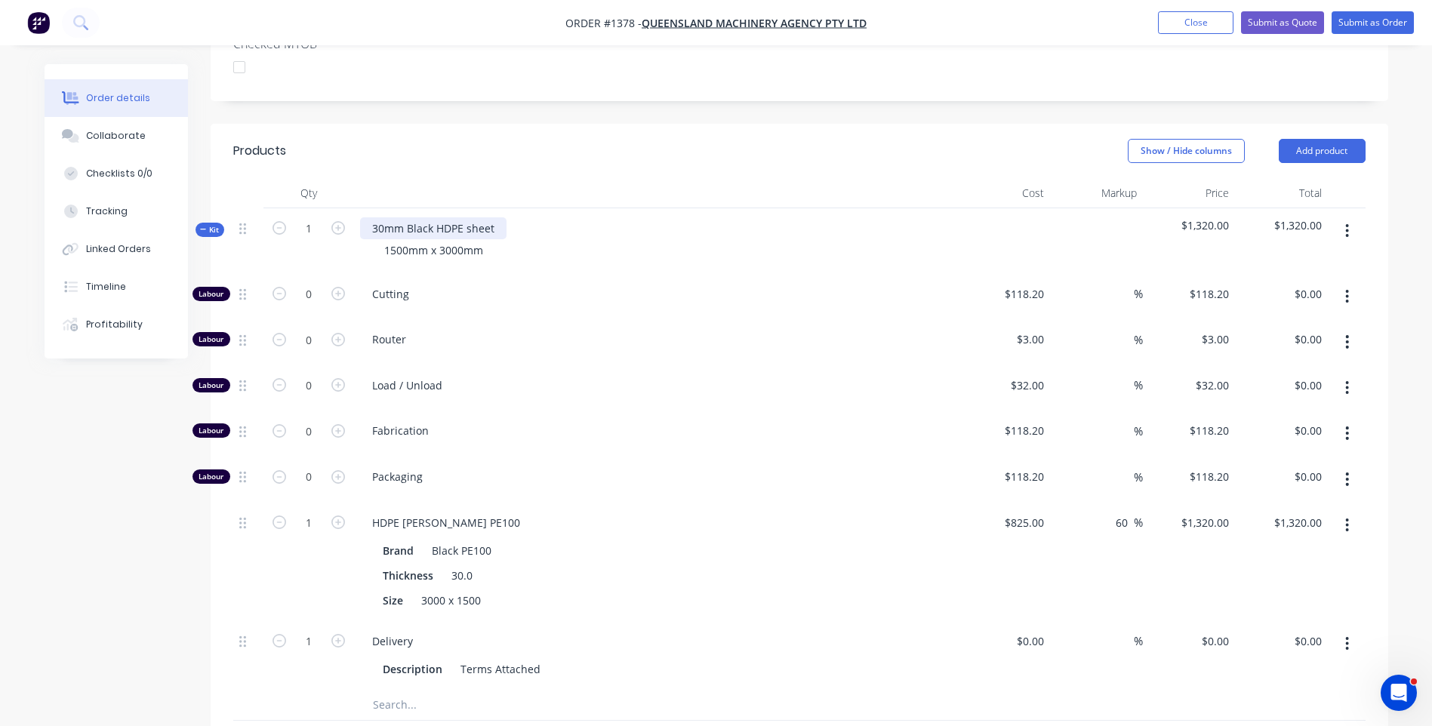
click at [436, 217] on div "30mm Black HDPE sheet" at bounding box center [433, 228] width 146 height 22
click at [731, 589] on div "Size 3000 x 1500" at bounding box center [653, 600] width 552 height 22
click at [1258, 29] on button "Submit as Quote" at bounding box center [1282, 22] width 83 height 23
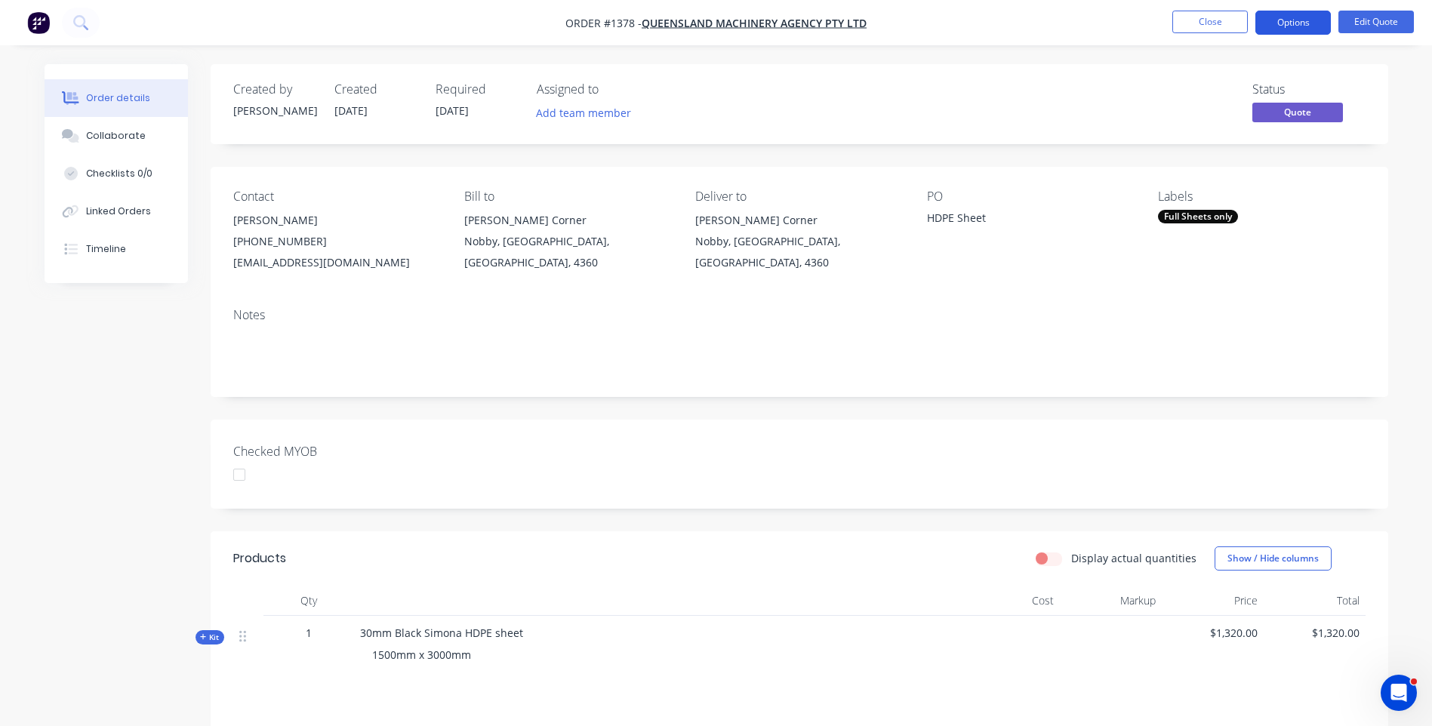
click at [1277, 28] on button "Options" at bounding box center [1292, 23] width 75 height 24
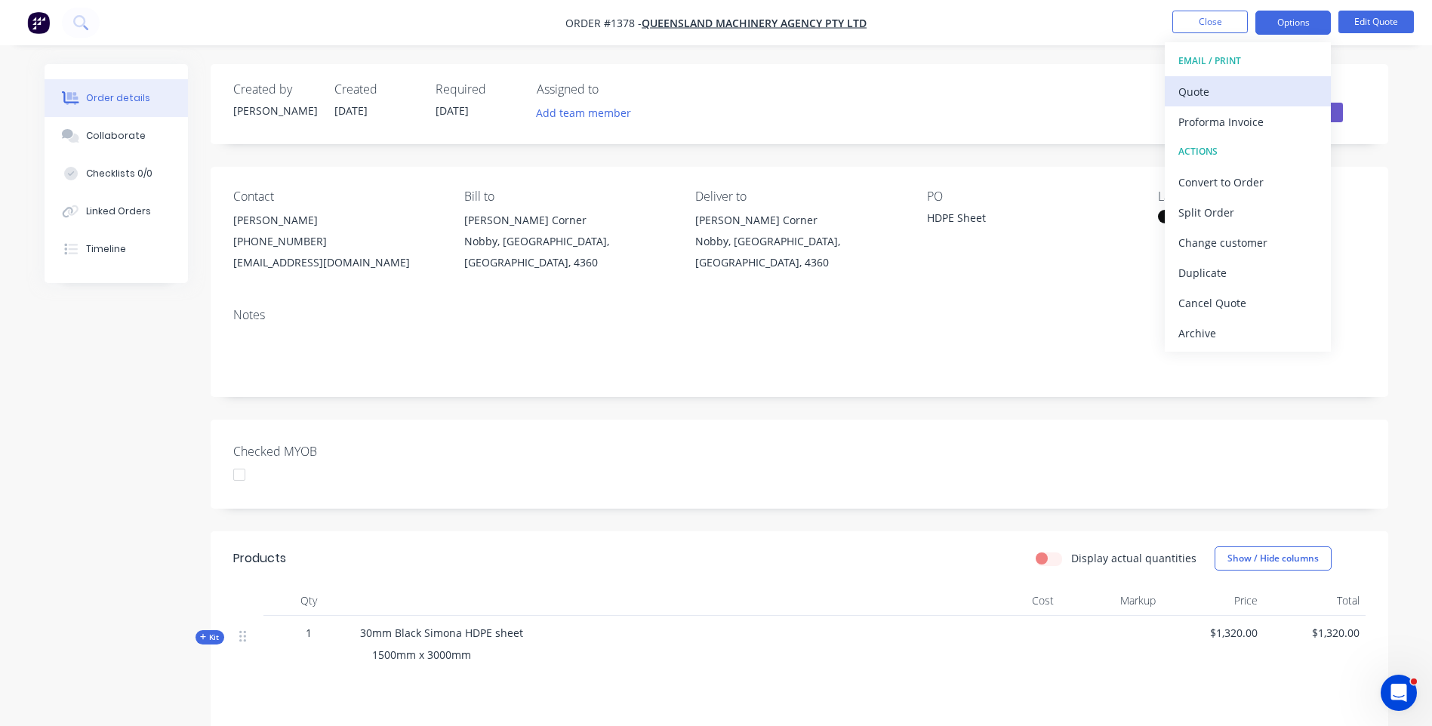
click at [1205, 96] on div "Quote" at bounding box center [1247, 92] width 139 height 22
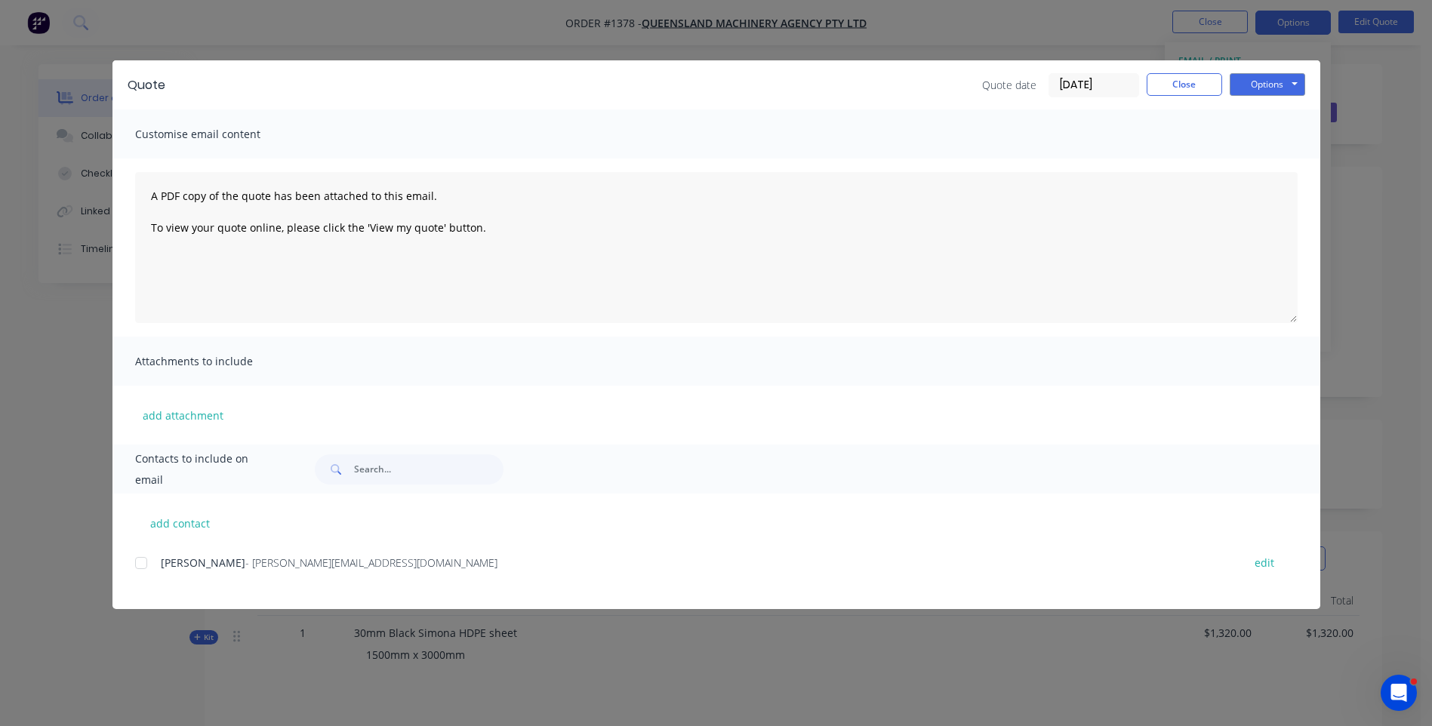
click at [143, 567] on div at bounding box center [141, 563] width 30 height 30
click at [1263, 82] on button "Options" at bounding box center [1266, 84] width 75 height 23
click at [1267, 112] on button "Preview" at bounding box center [1277, 111] width 97 height 25
click at [140, 563] on div at bounding box center [141, 563] width 30 height 30
click at [193, 417] on button "add attachment" at bounding box center [183, 415] width 96 height 23
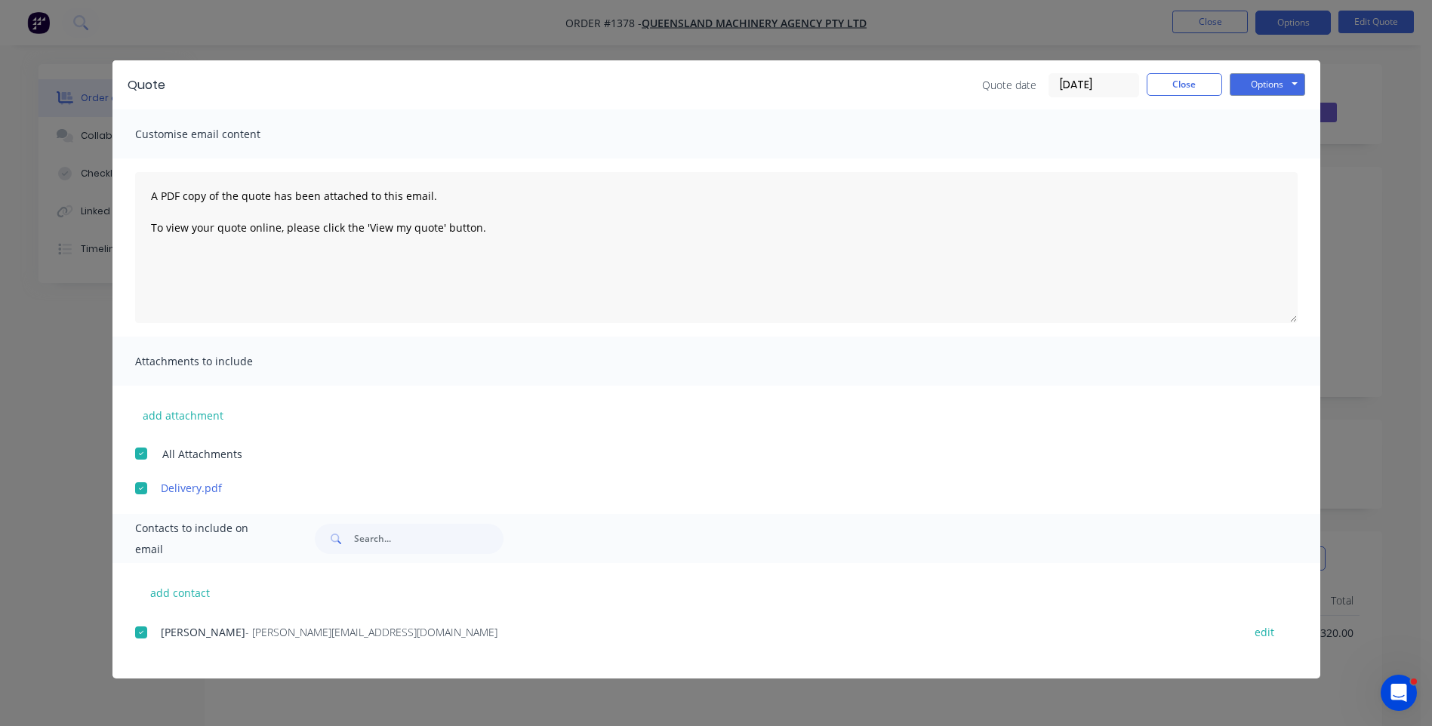
click at [620, 630] on div "Mark Coughran - mark@qma.net.au" at bounding box center [694, 632] width 1066 height 16
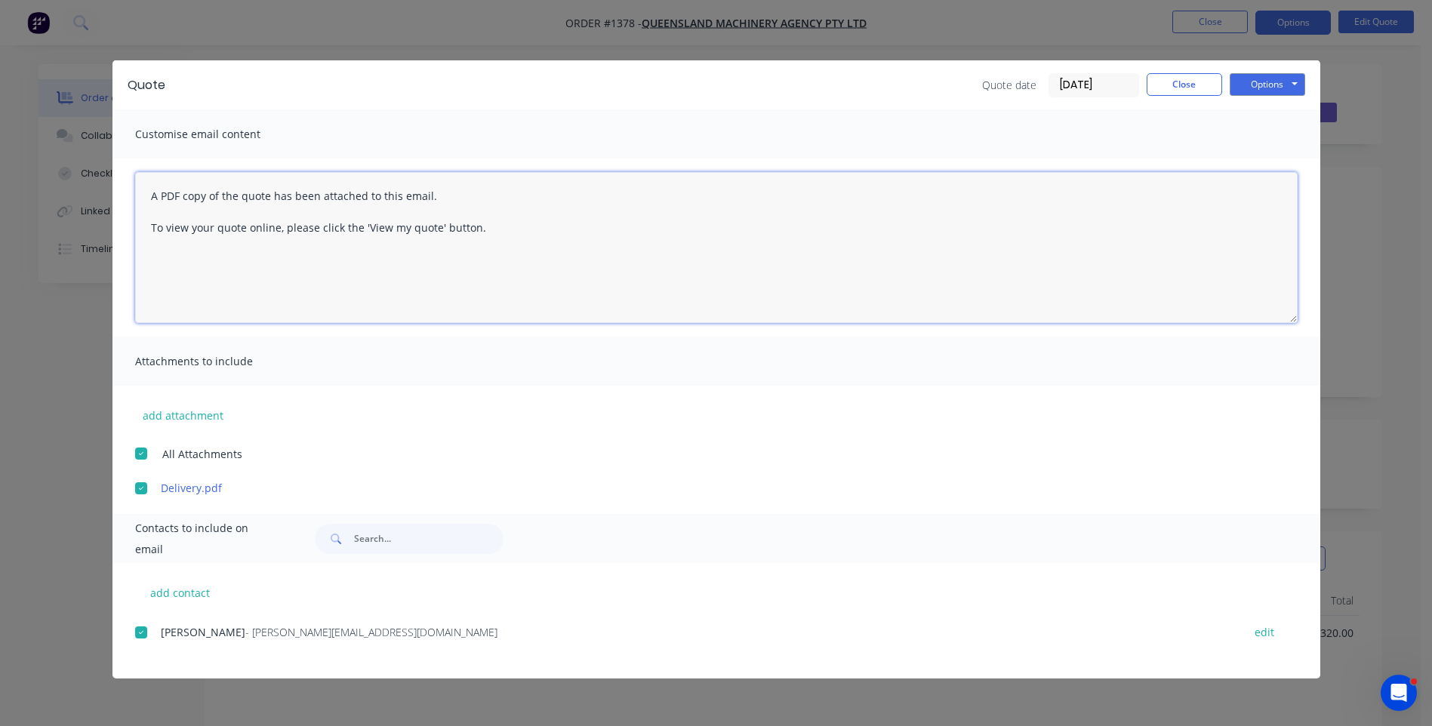
paste textarea "Hi, Please contact us if you have any questions. Regards, [PERSON_NAME] [EMAIL_…"
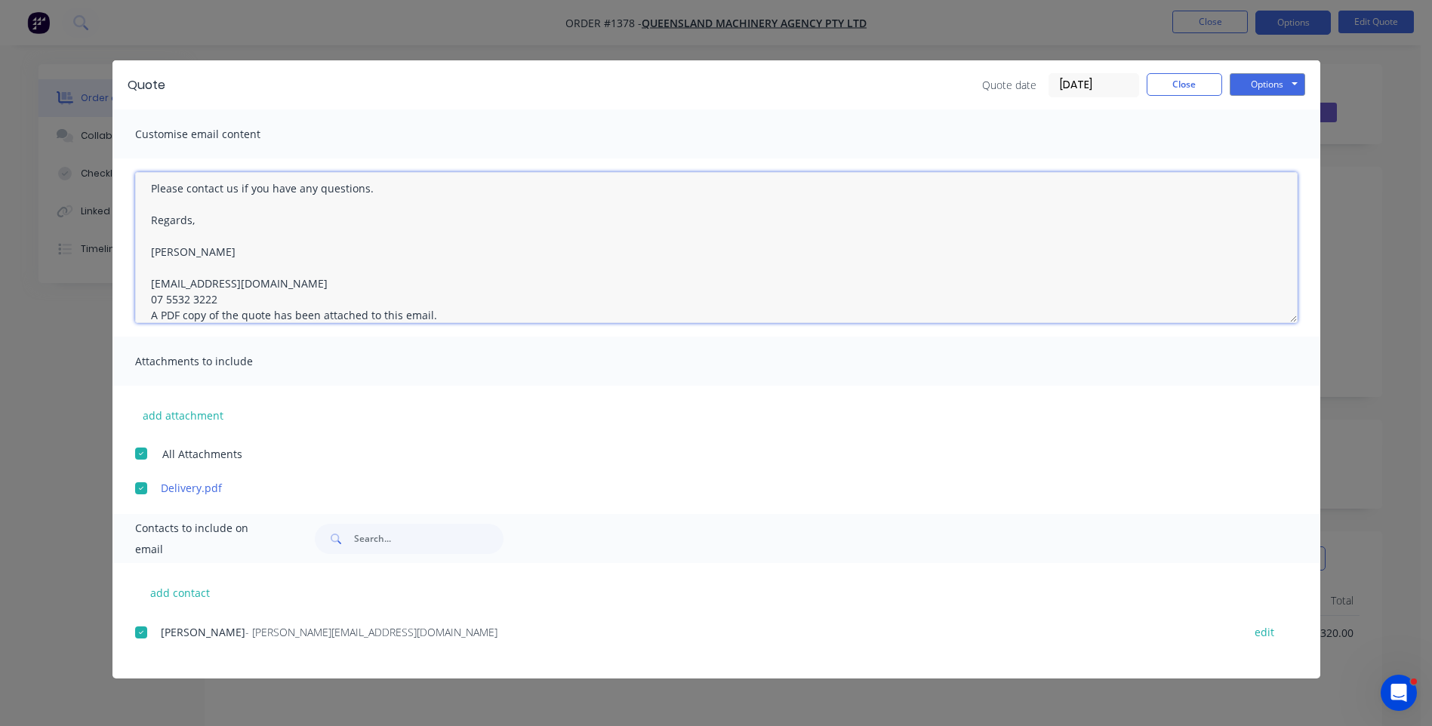
click at [216, 297] on textarea "Hi, Please contact us if you have any questions. Regards, [PERSON_NAME] [EMAIL_…" at bounding box center [716, 247] width 1162 height 151
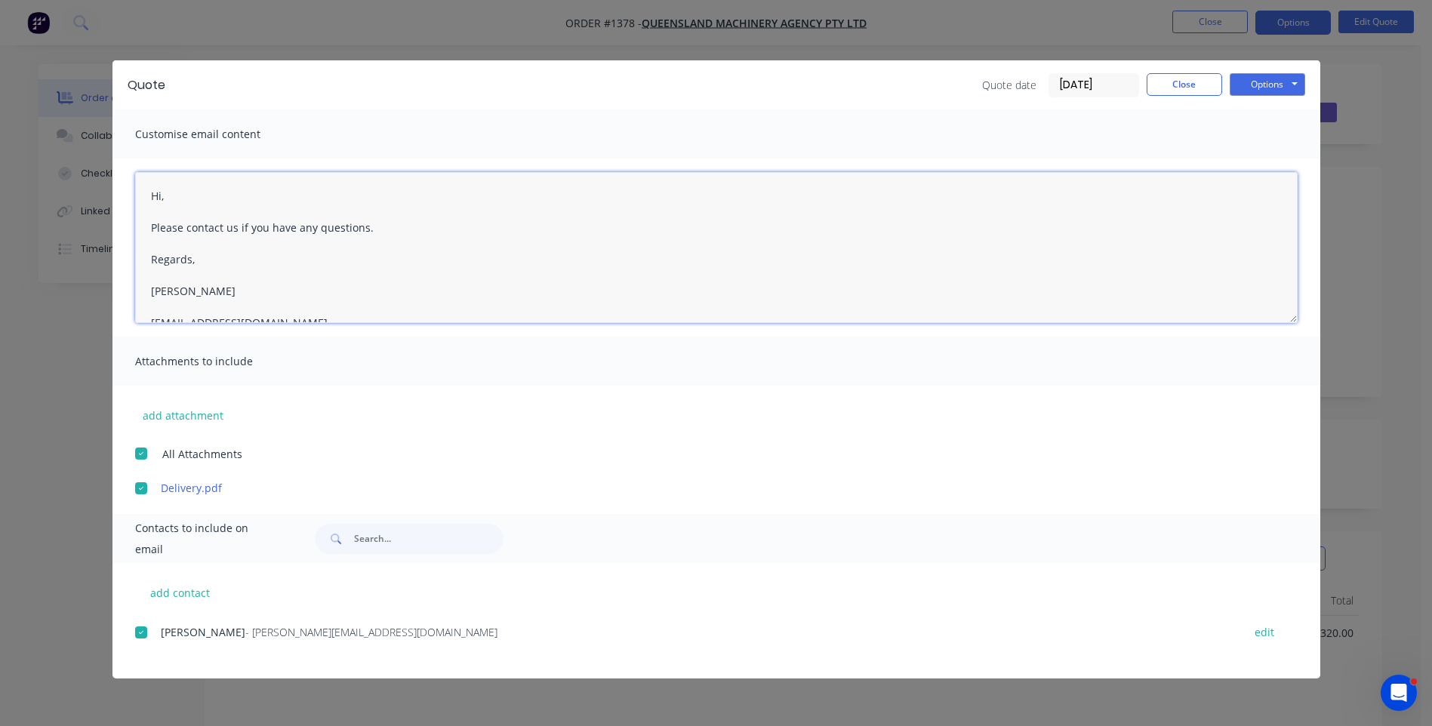
click at [175, 198] on textarea "Hi, Please contact us if you have any questions. Regards, Darren sales@allstarp…" at bounding box center [716, 247] width 1162 height 151
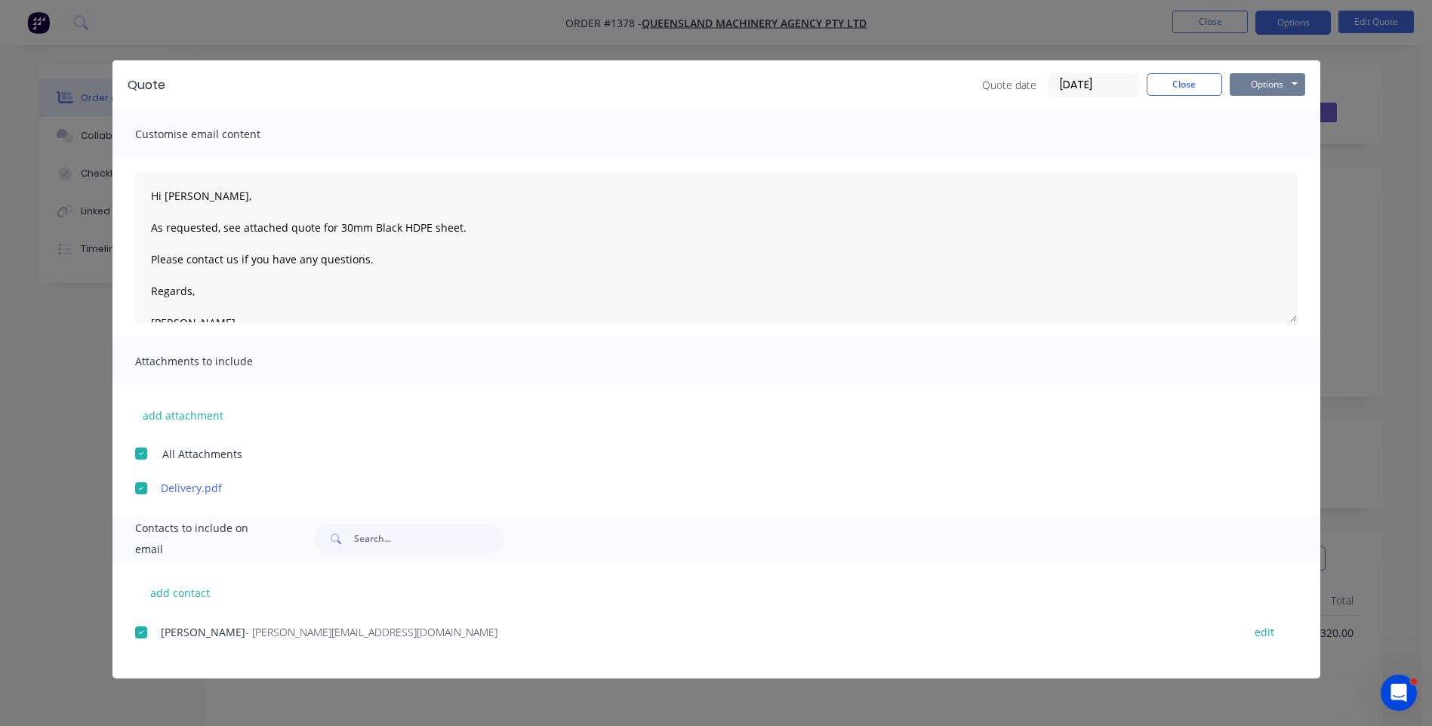
click at [1261, 85] on button "Options" at bounding box center [1266, 84] width 75 height 23
click at [1271, 159] on button "Email" at bounding box center [1277, 161] width 97 height 25
type textarea "A PDF copy of the quote has been attached to this email. To view your quote onl…"
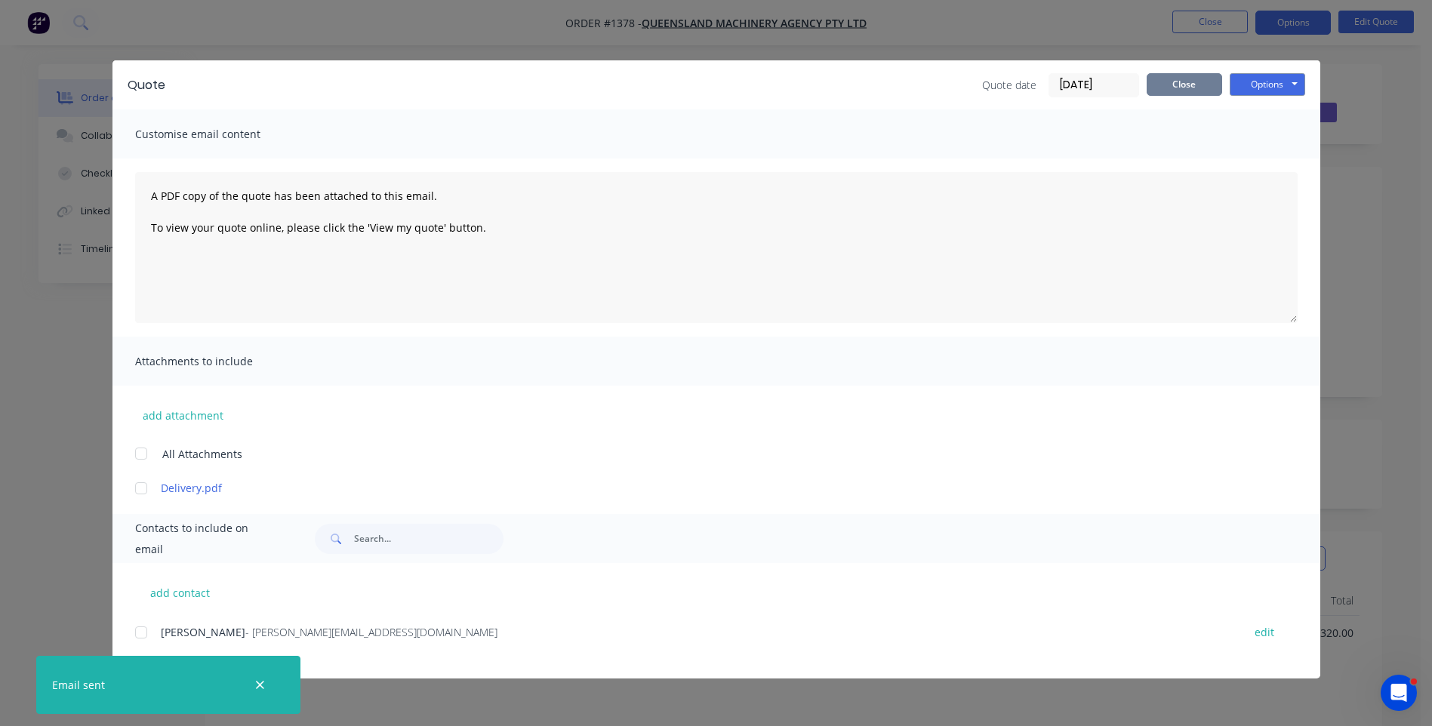
click at [1198, 90] on button "Close" at bounding box center [1183, 84] width 75 height 23
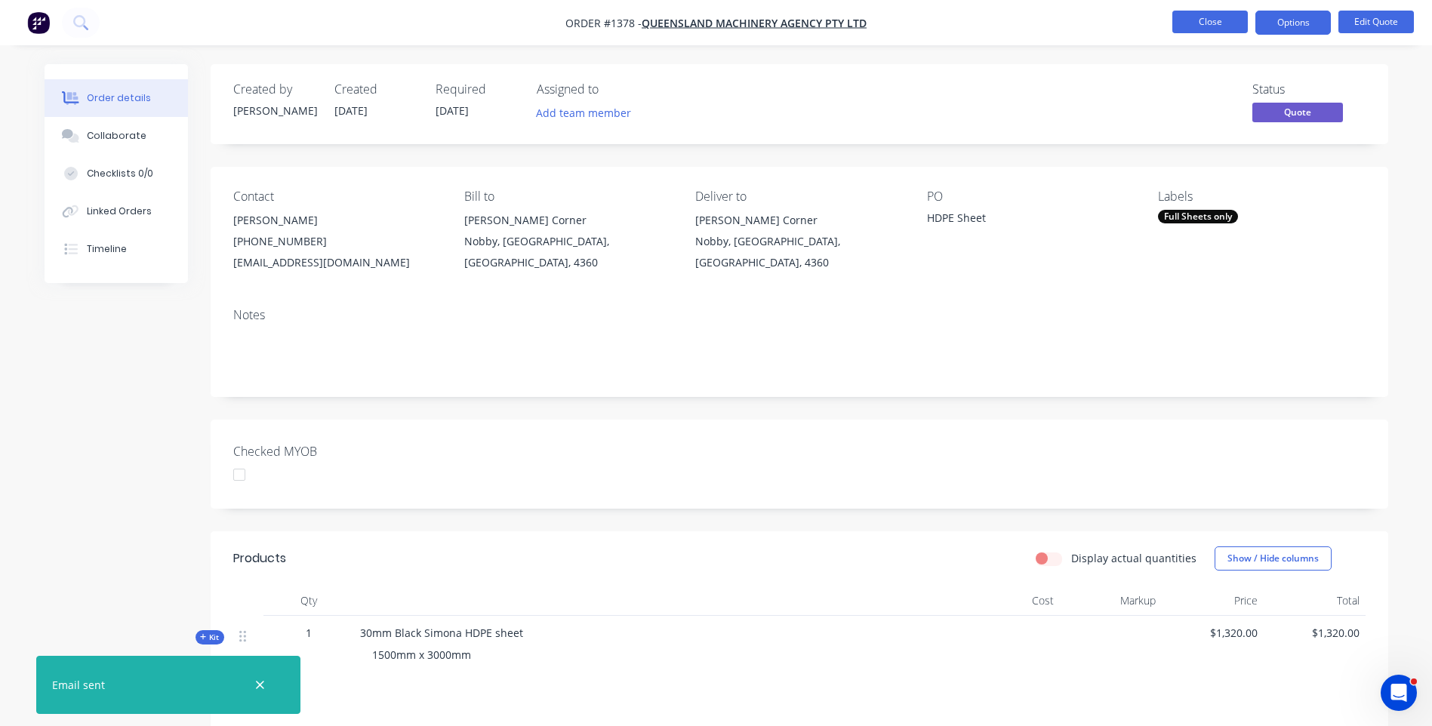
click at [1217, 29] on button "Close" at bounding box center [1209, 22] width 75 height 23
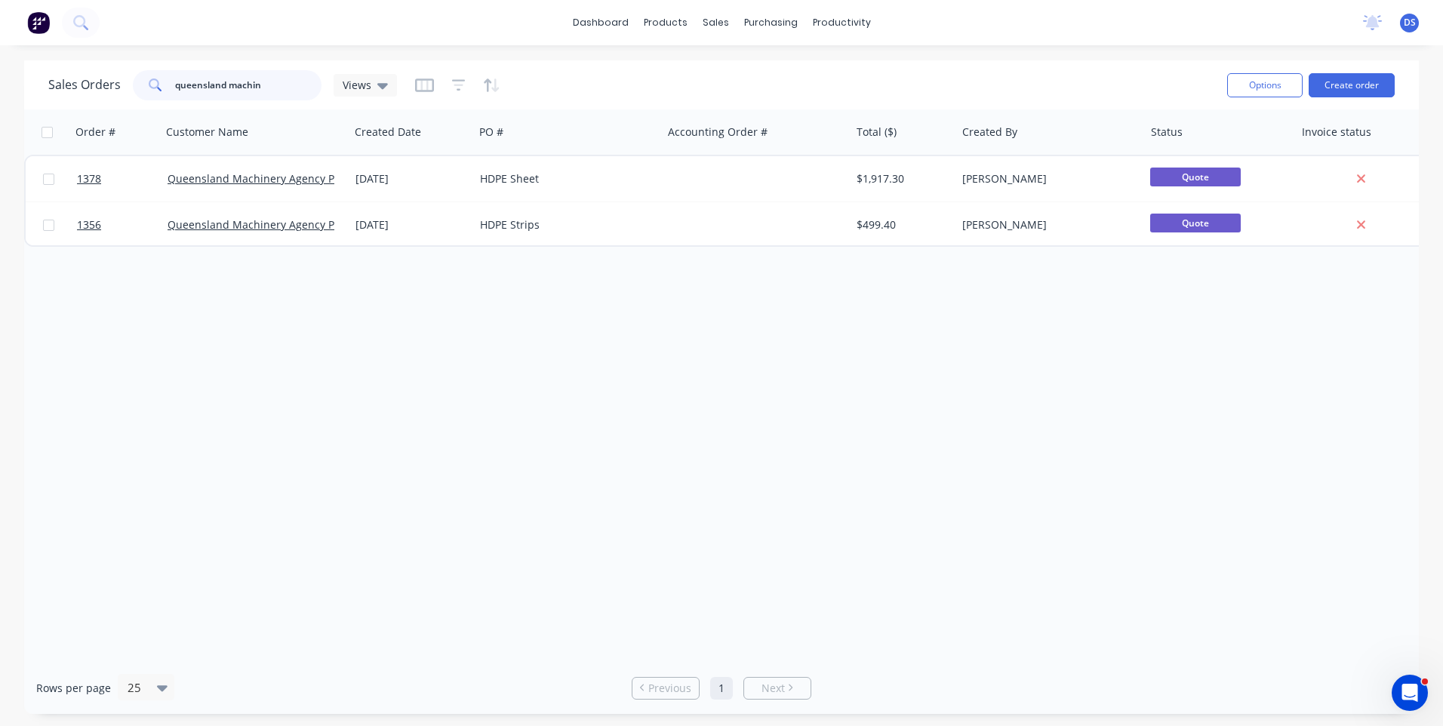
drag, startPoint x: 279, startPoint y: 82, endPoint x: 117, endPoint y: 72, distance: 162.6
click at [117, 72] on div "Sales Orders queensland machin Views" at bounding box center [222, 85] width 349 height 30
click at [245, 402] on div "Order # Customer Name Created Date PO # Accounting Order # Total ($) Created By…" at bounding box center [721, 385] width 1395 height 552
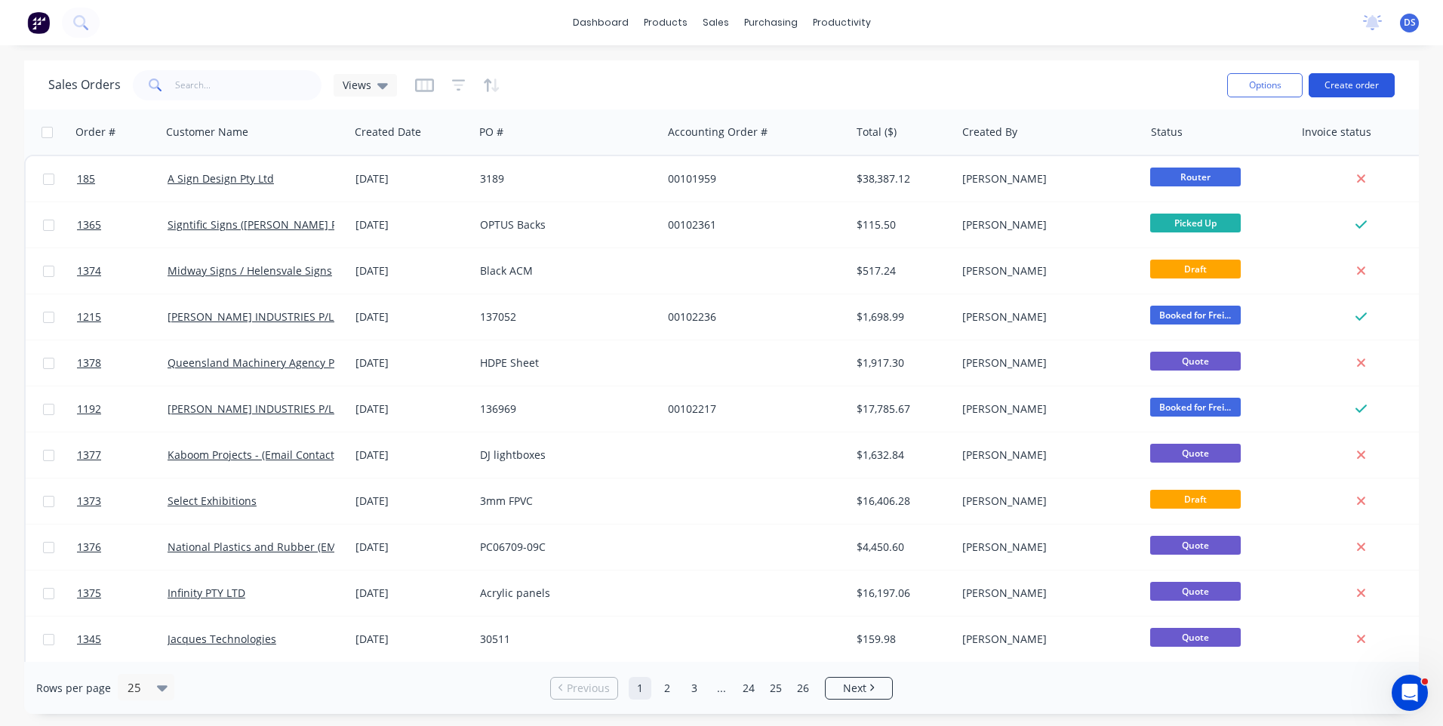
click at [1339, 86] on button "Create order" at bounding box center [1352, 85] width 86 height 24
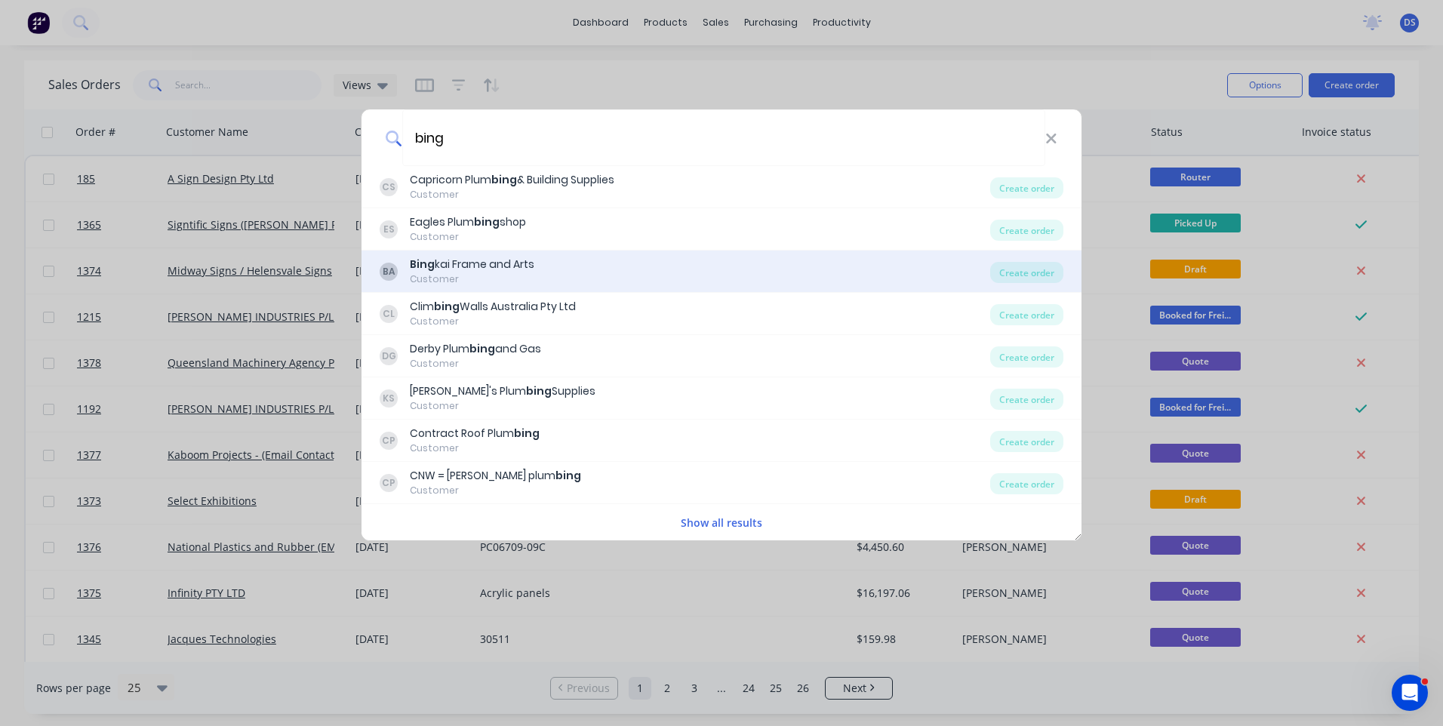
type input "bing"
click at [426, 272] on b "Bing" at bounding box center [422, 264] width 25 height 15
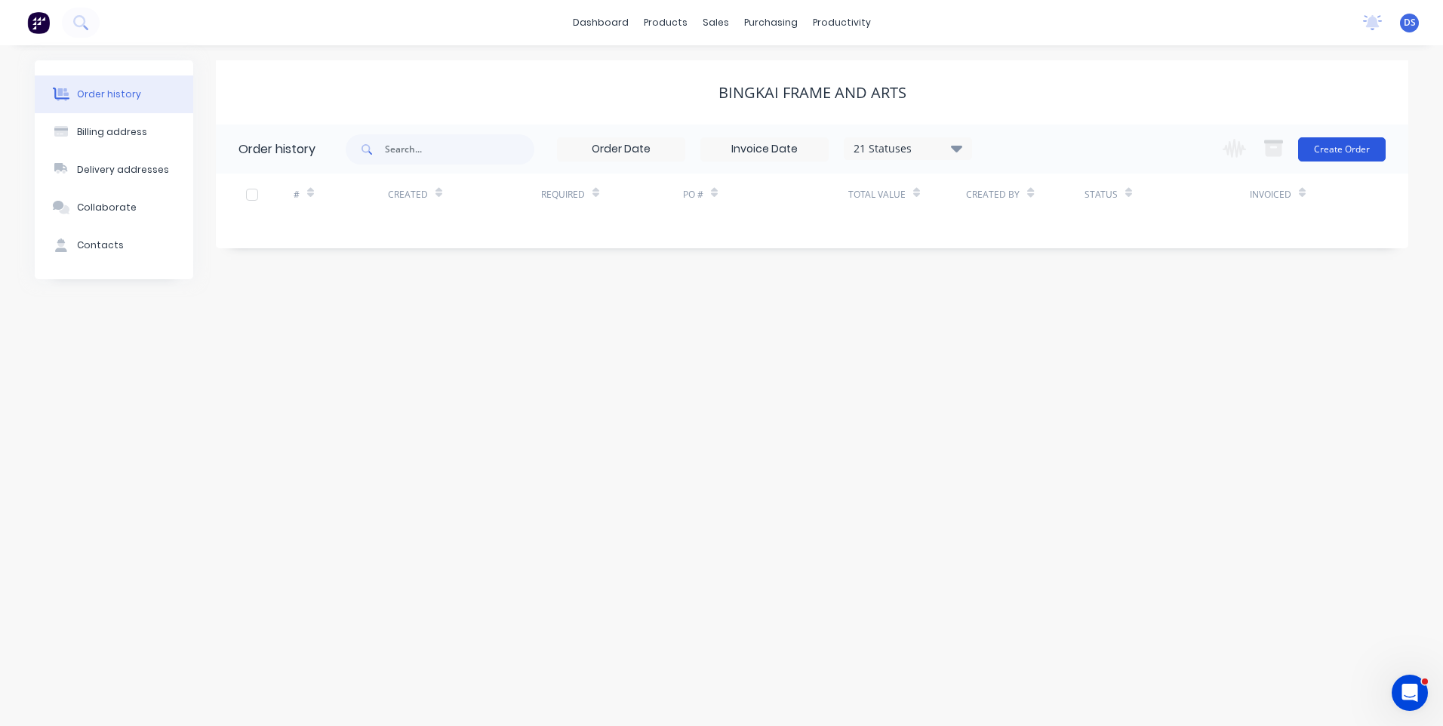
click at [1339, 154] on button "Create Order" at bounding box center [1342, 149] width 88 height 24
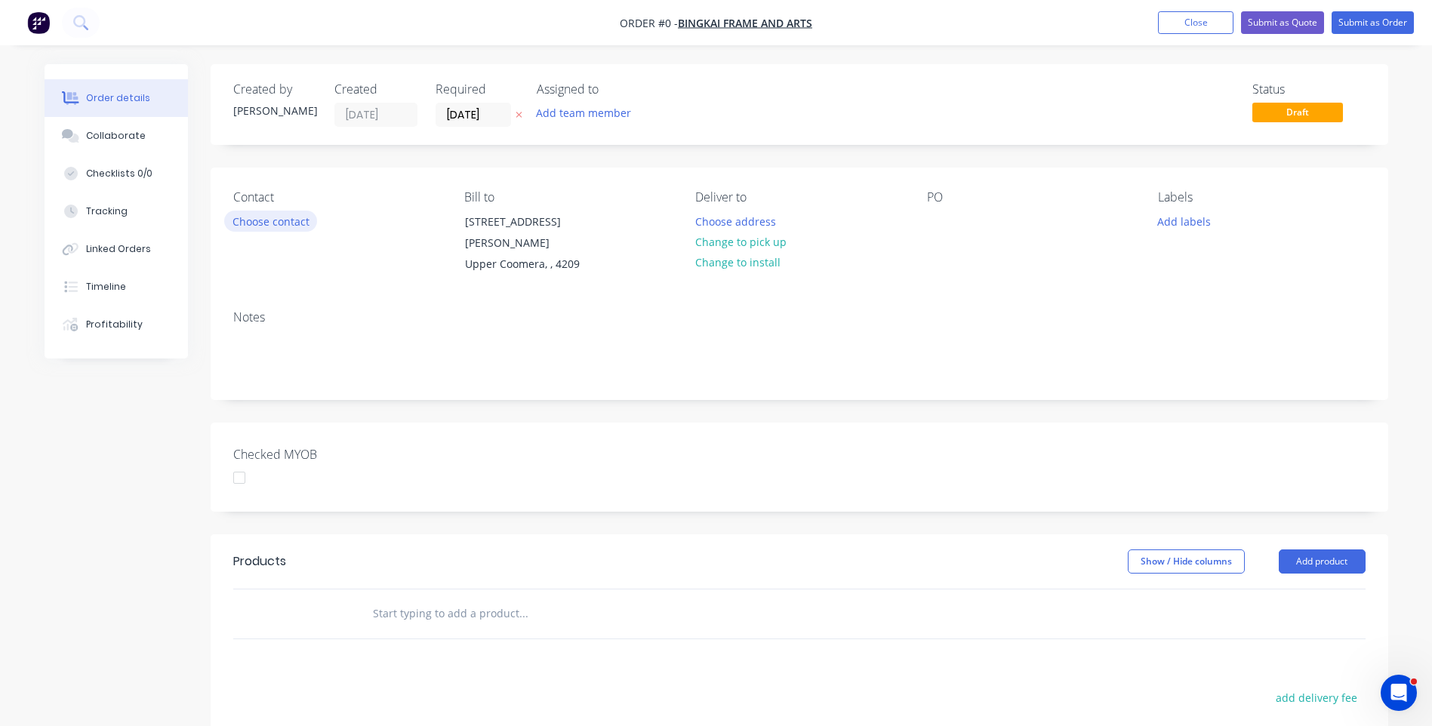
click at [295, 226] on button "Choose contact" at bounding box center [270, 221] width 93 height 20
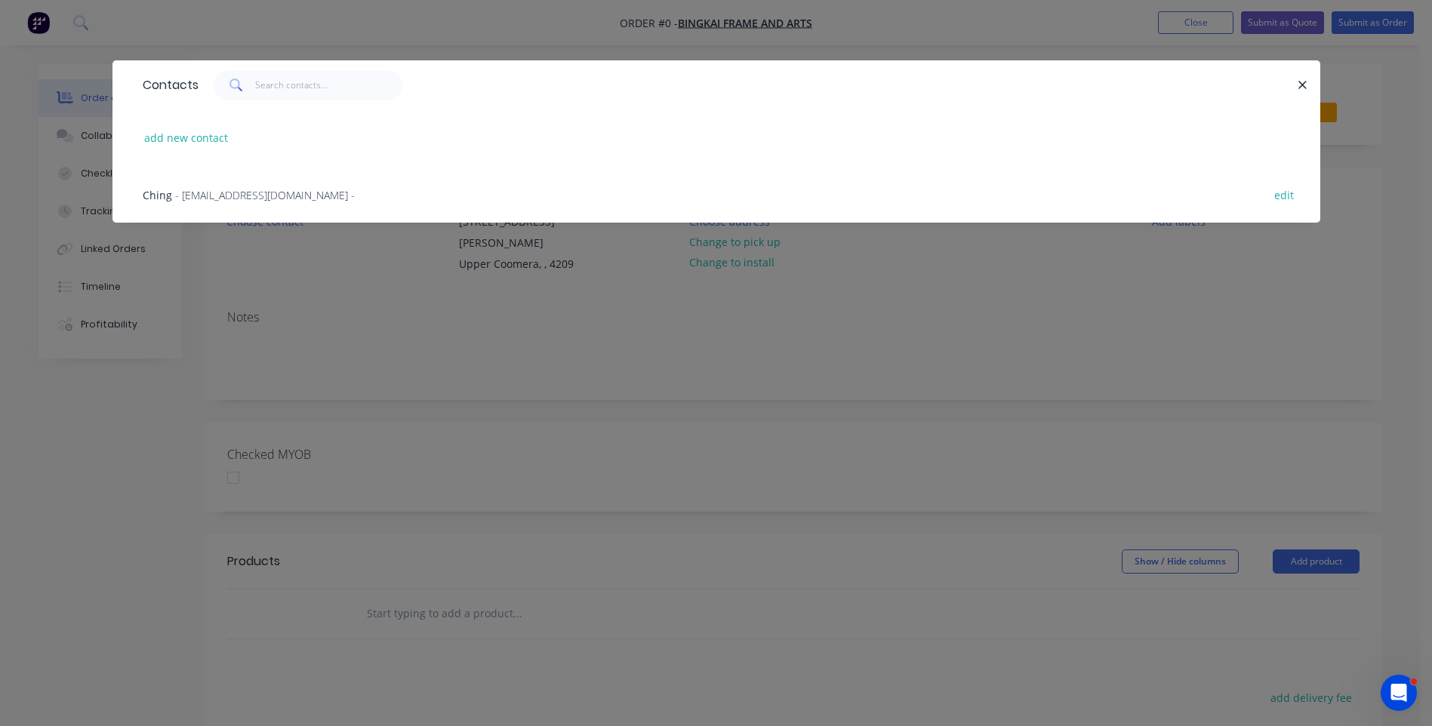
click at [216, 198] on span "- info@bingkai.com.au -" at bounding box center [265, 195] width 180 height 14
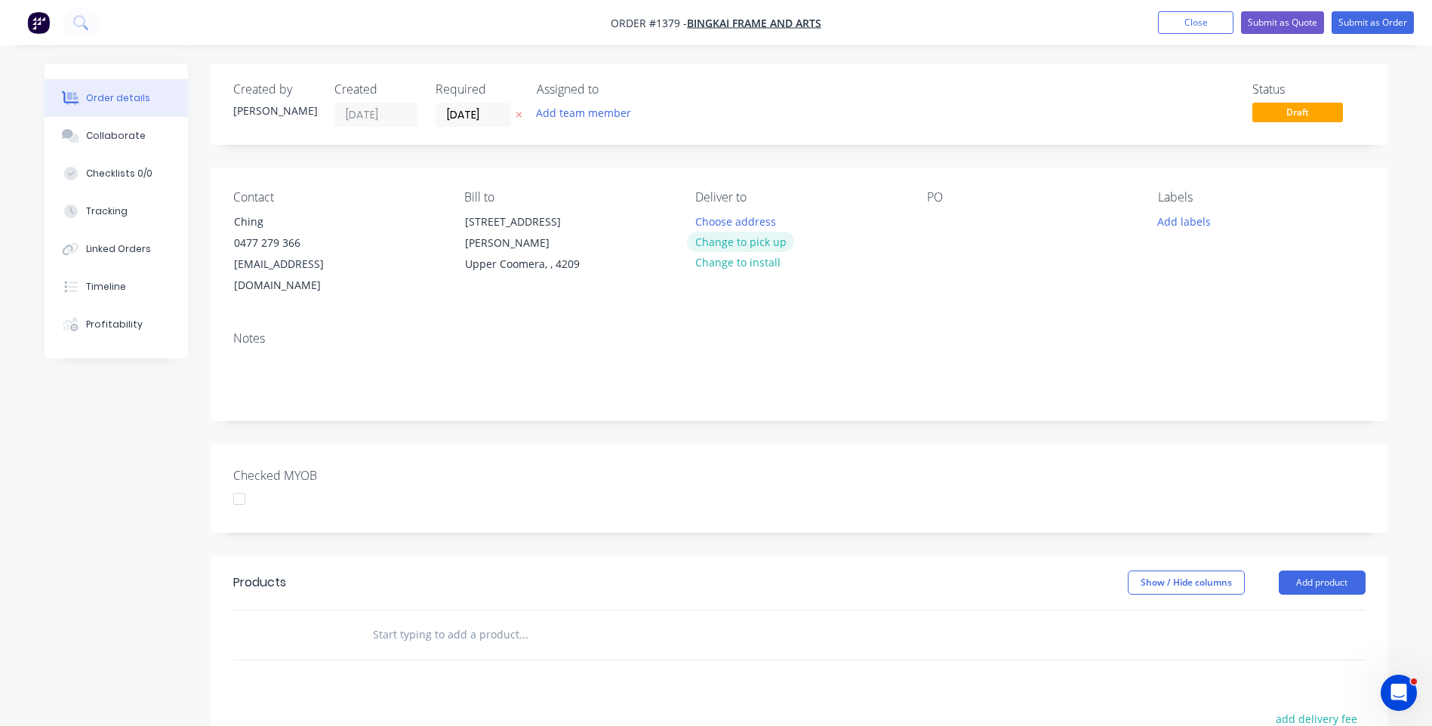
click at [753, 248] on button "Change to pick up" at bounding box center [740, 242] width 107 height 20
click at [934, 226] on div at bounding box center [939, 222] width 24 height 22
click at [1180, 220] on button "Add labels" at bounding box center [1183, 221] width 69 height 20
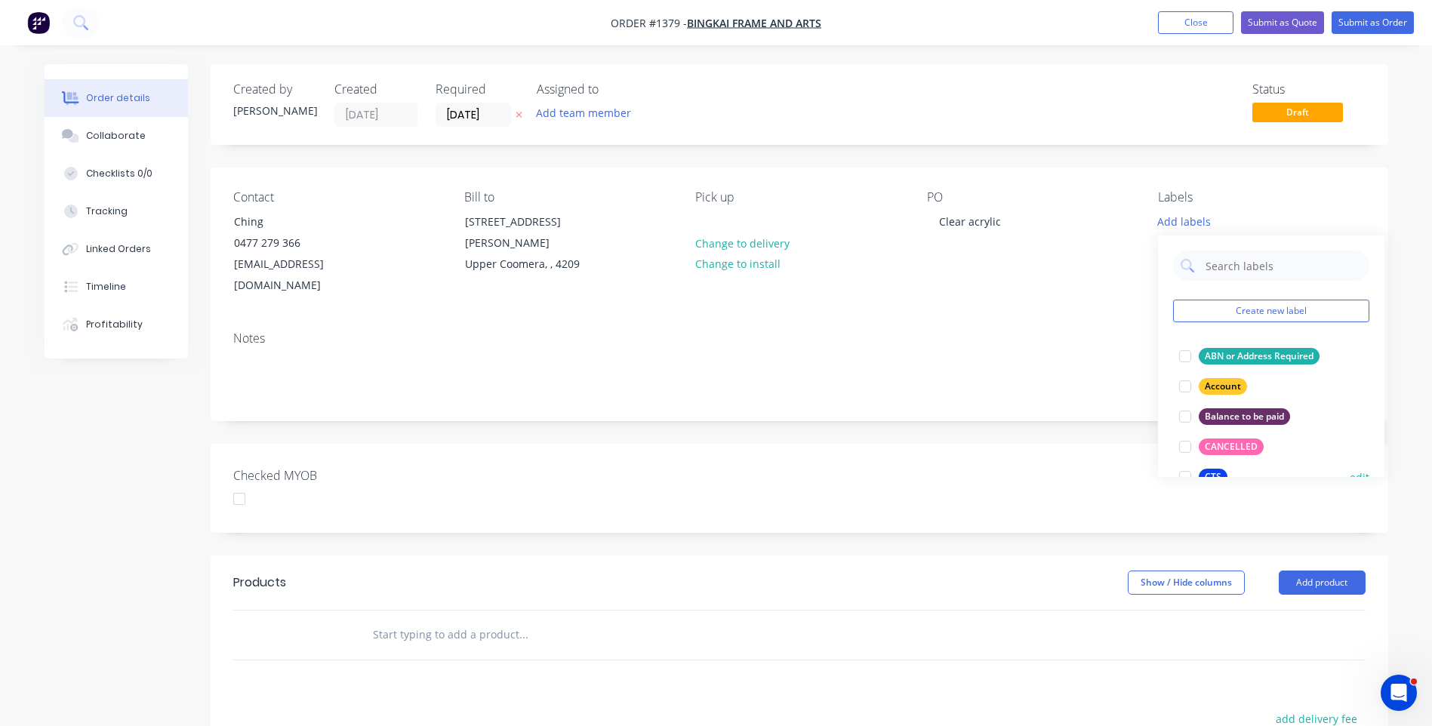
click at [1211, 469] on div "CTS" at bounding box center [1212, 477] width 29 height 17
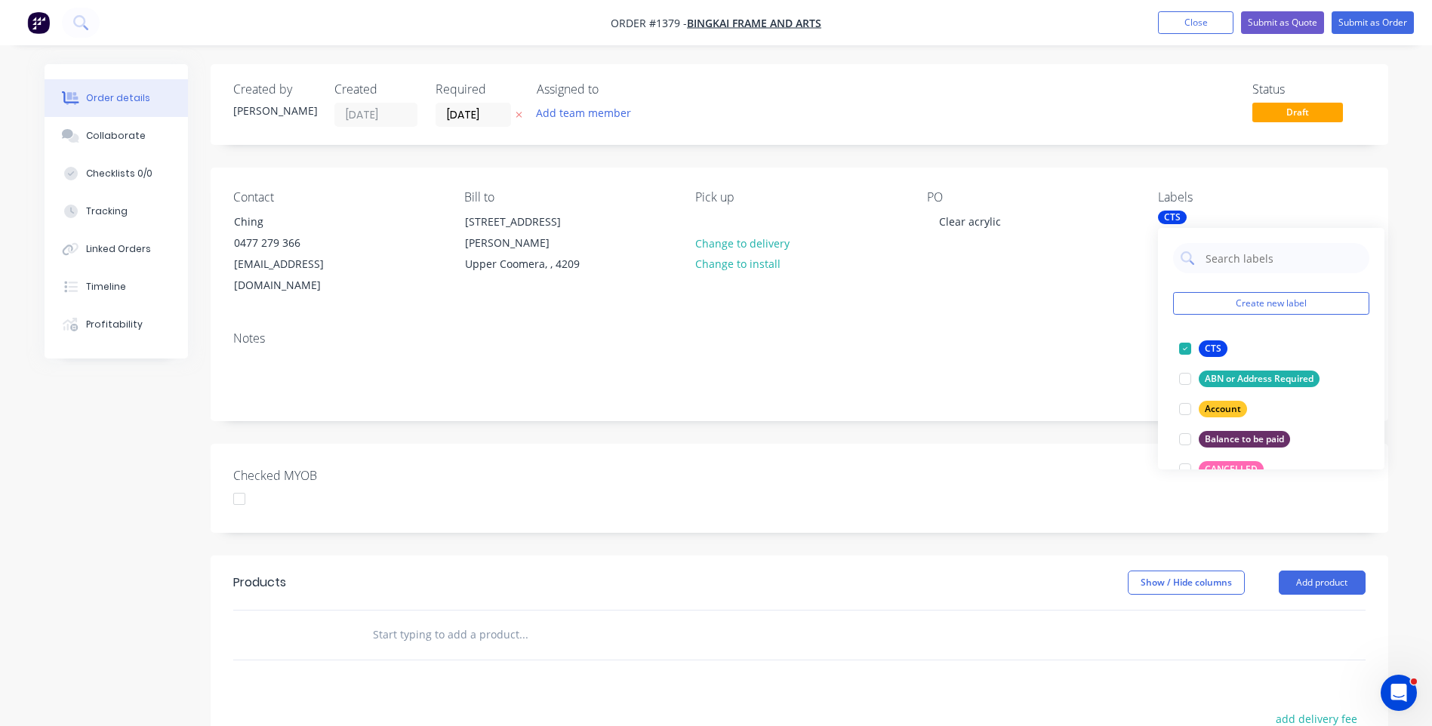
click at [1100, 319] on div "Notes" at bounding box center [799, 369] width 1177 height 101
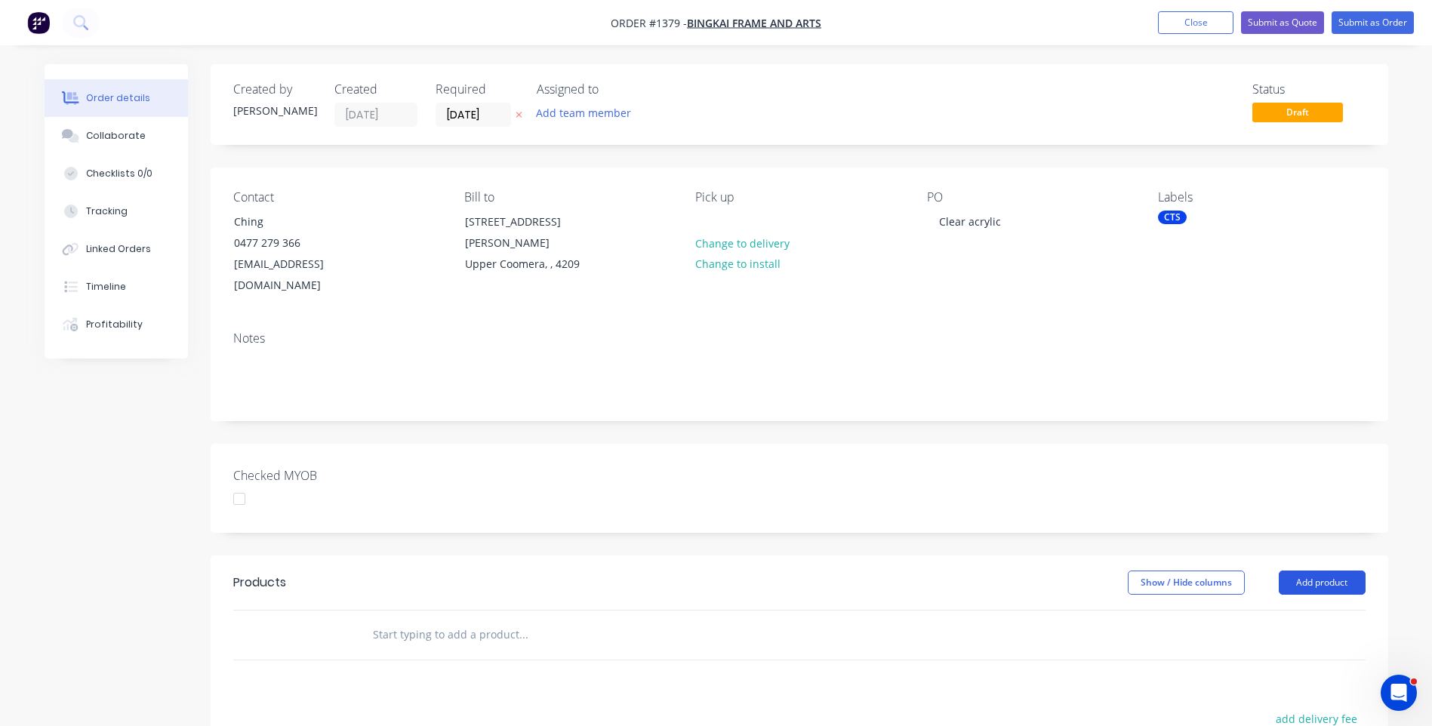
click at [1308, 571] on button "Add product" at bounding box center [1321, 583] width 87 height 24
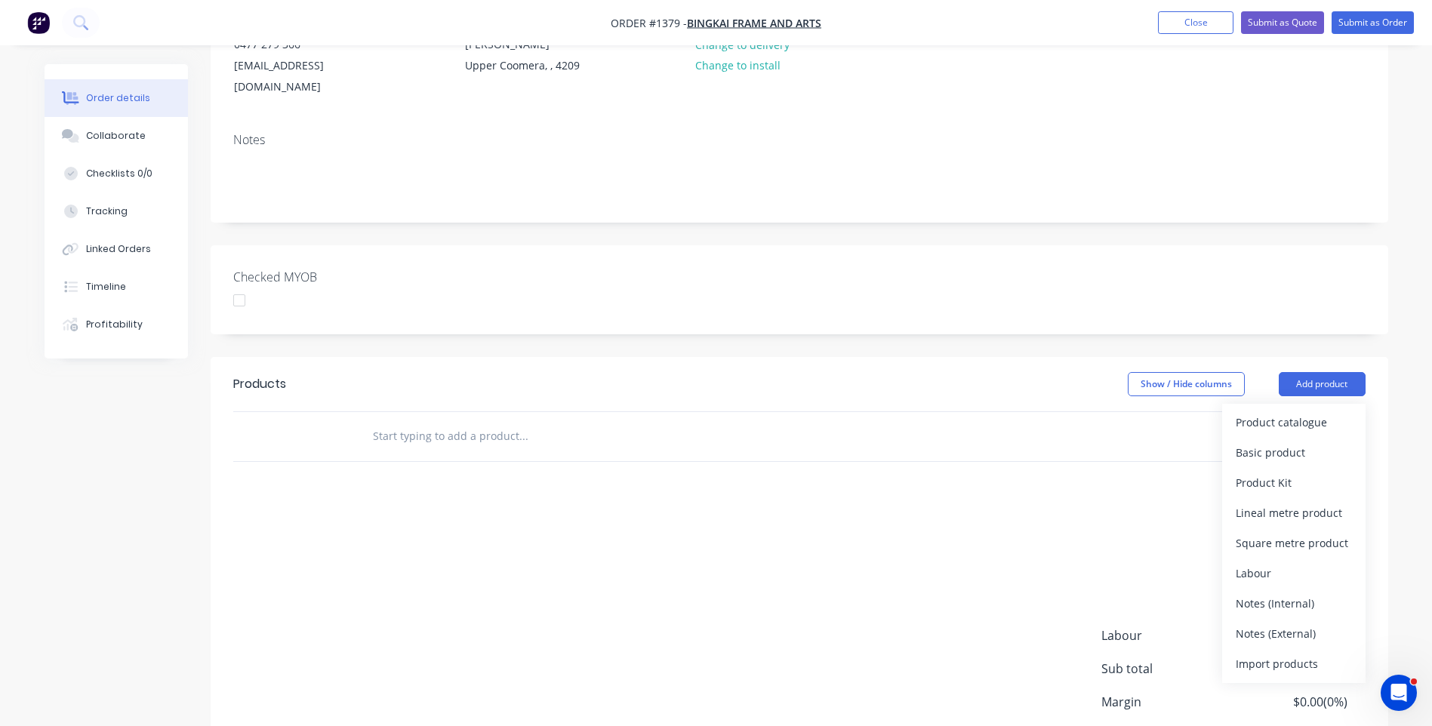
scroll to position [226, 0]
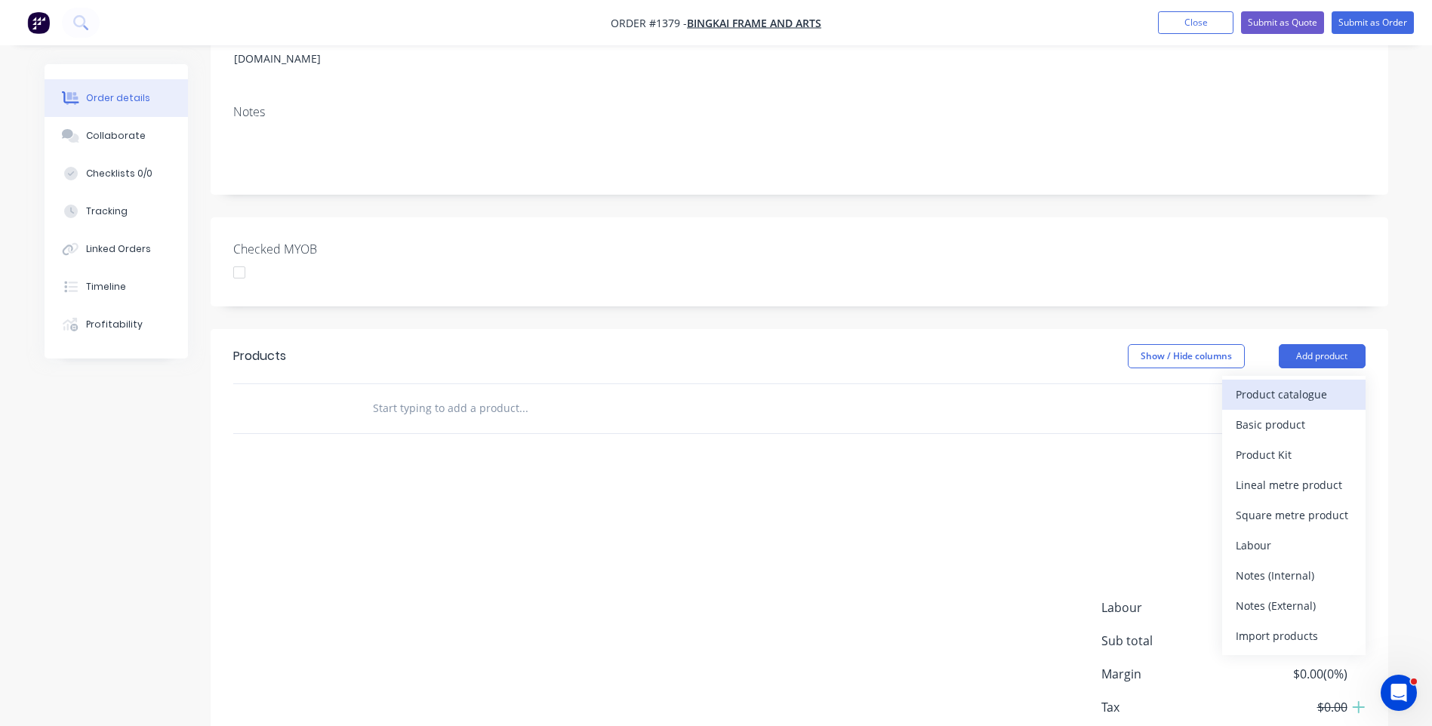
click at [1286, 383] on div "Product catalogue" at bounding box center [1293, 394] width 116 height 22
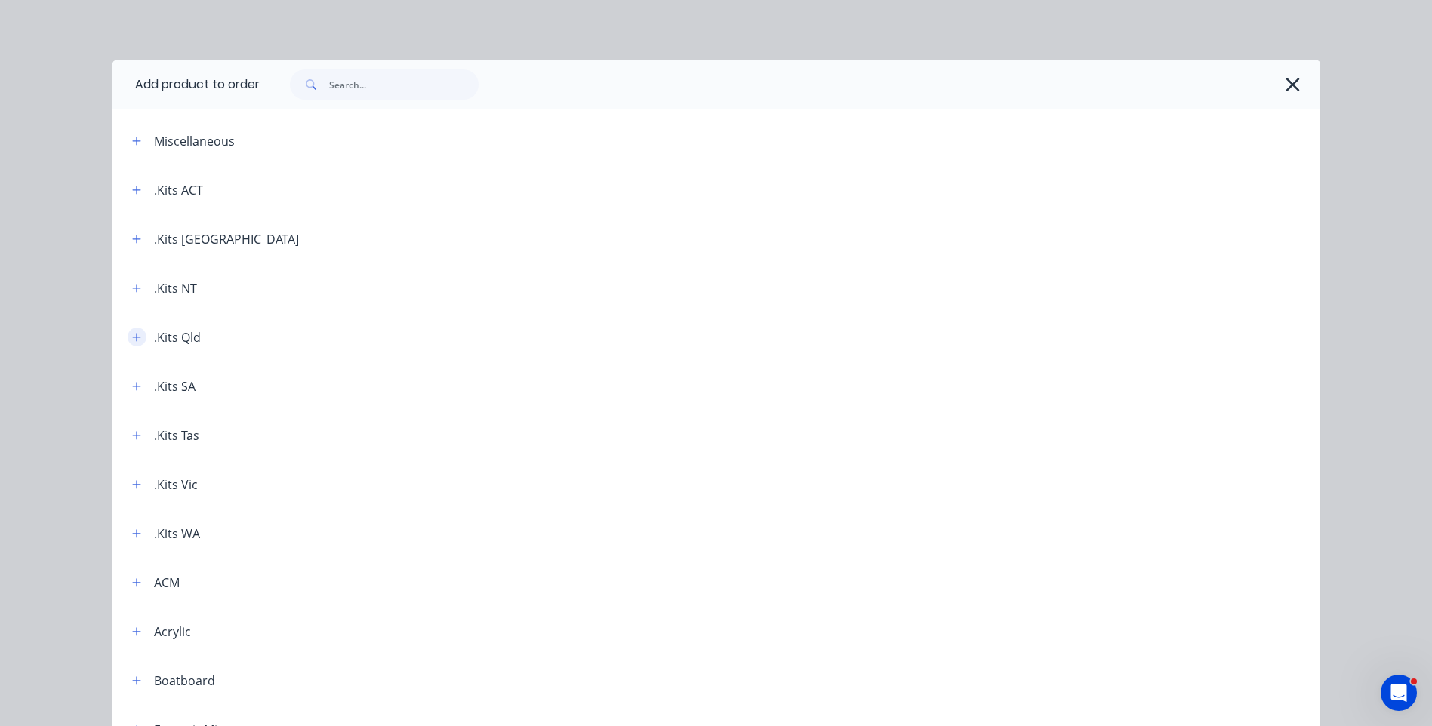
click at [133, 341] on icon "button" at bounding box center [136, 337] width 9 height 11
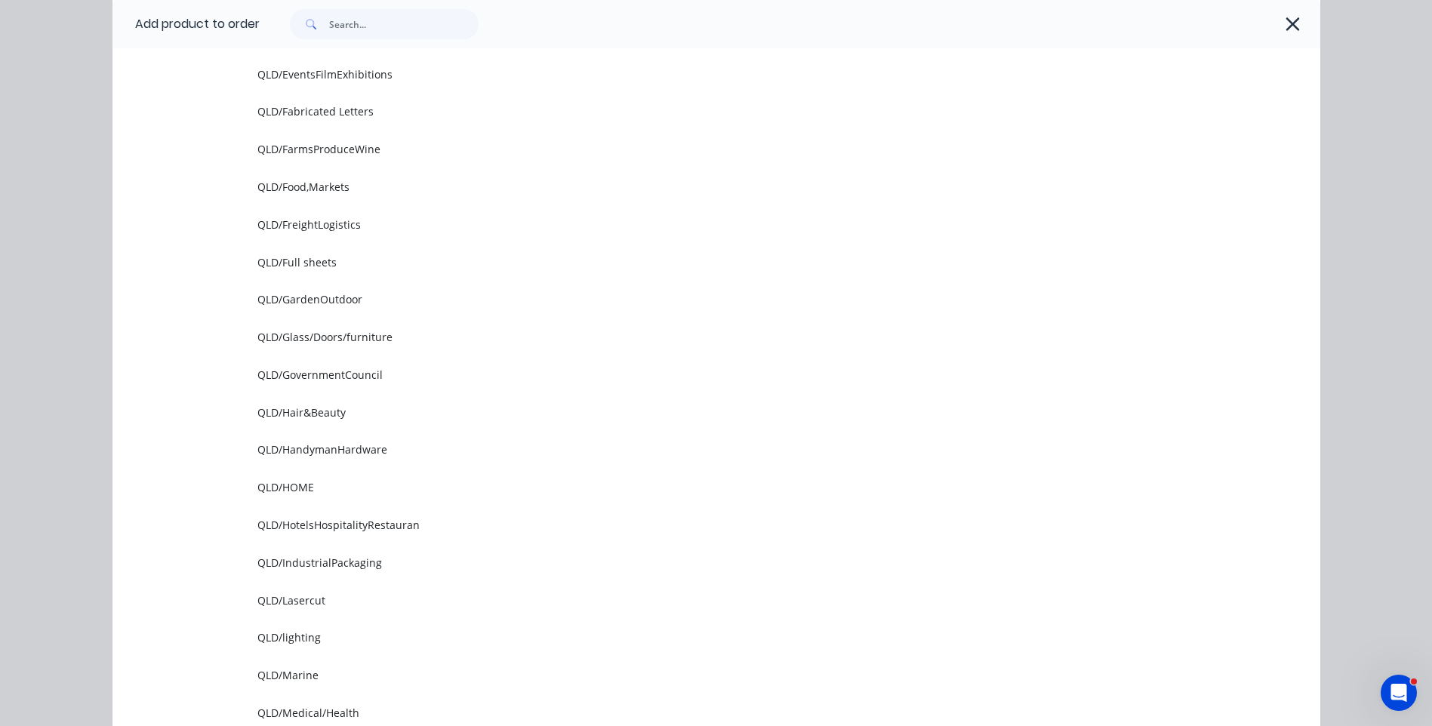
scroll to position [981, 0]
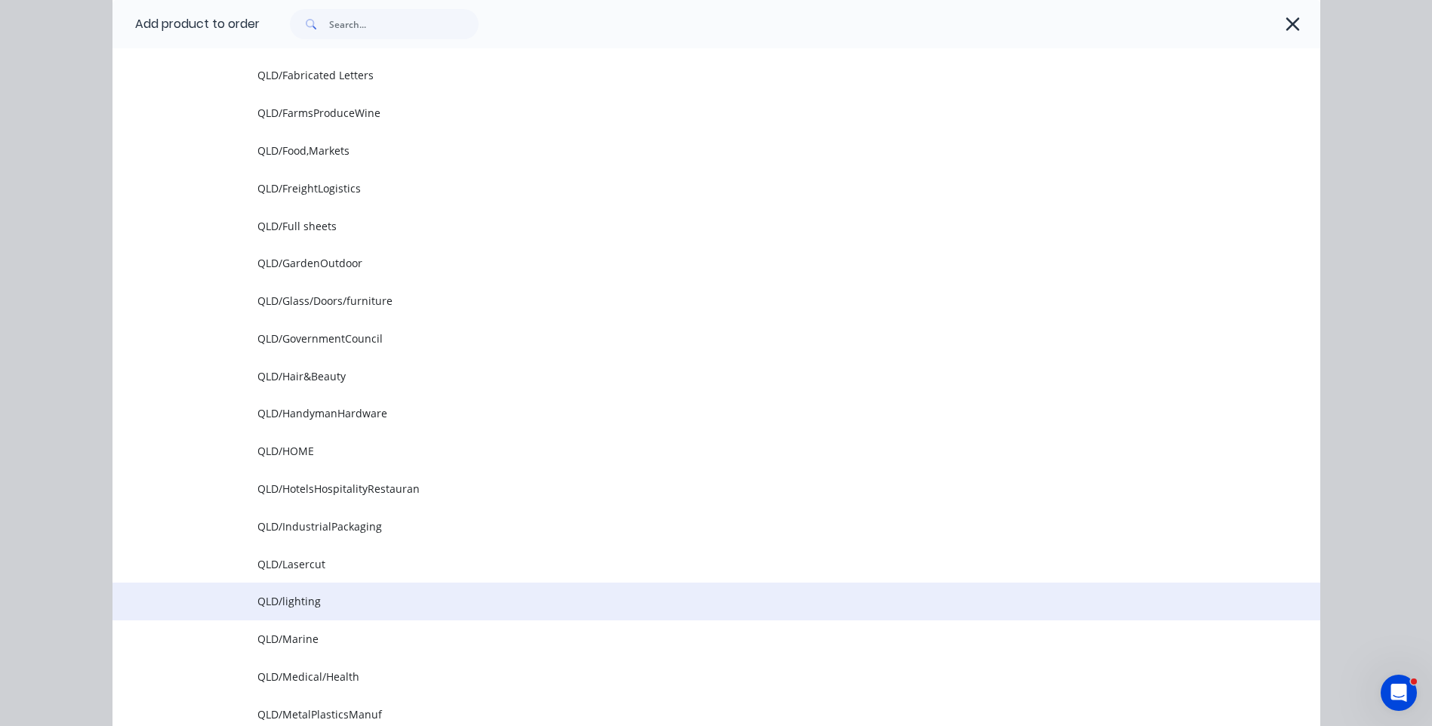
click at [292, 605] on span "QLD/lighting" at bounding box center [682, 601] width 850 height 16
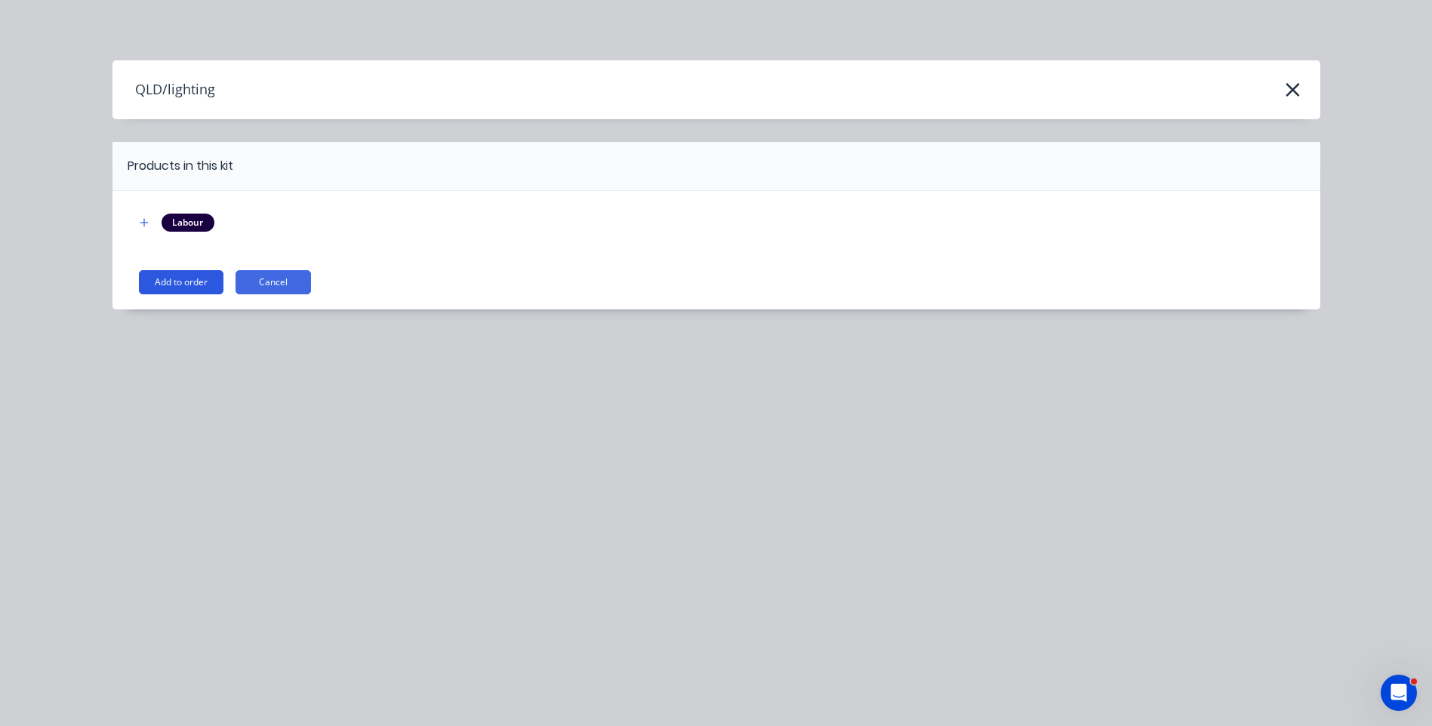
click at [188, 282] on button "Add to order" at bounding box center [181, 282] width 85 height 24
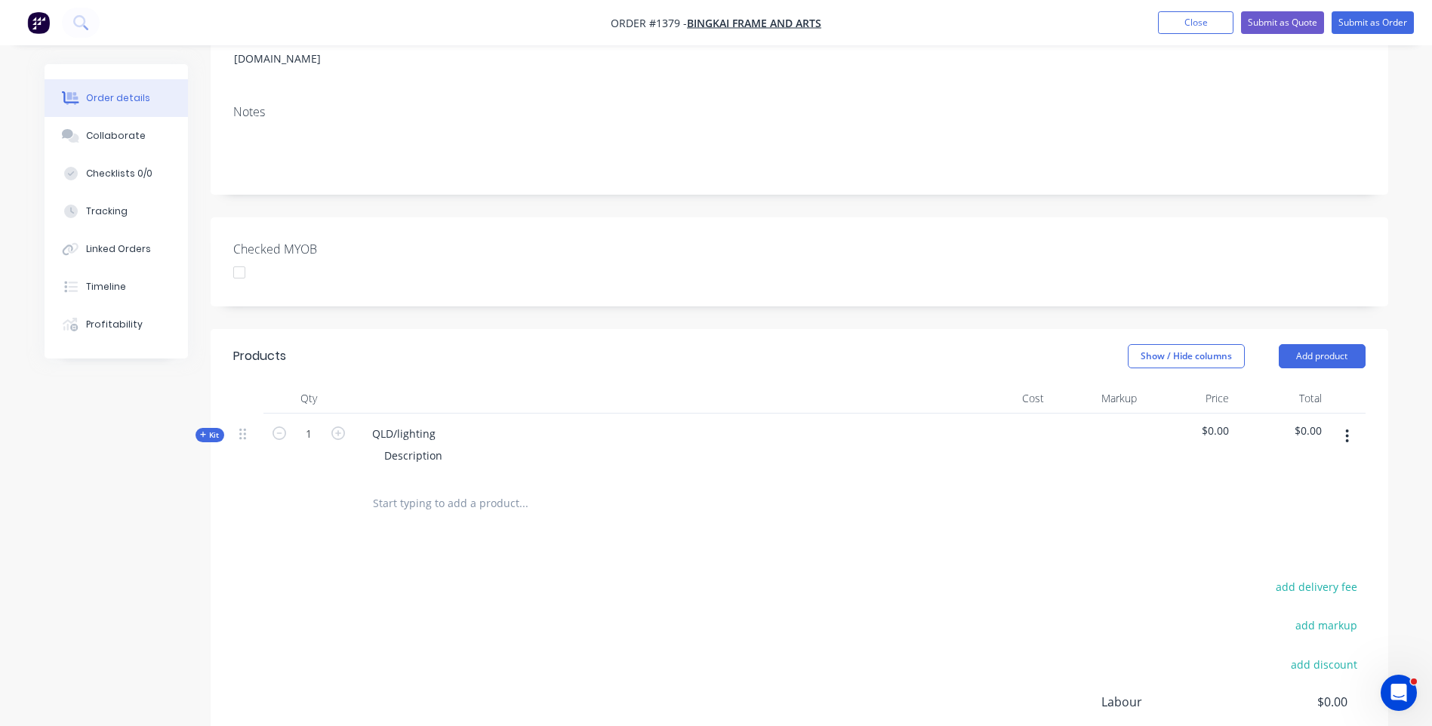
click at [205, 432] on icon at bounding box center [203, 435] width 6 height 6
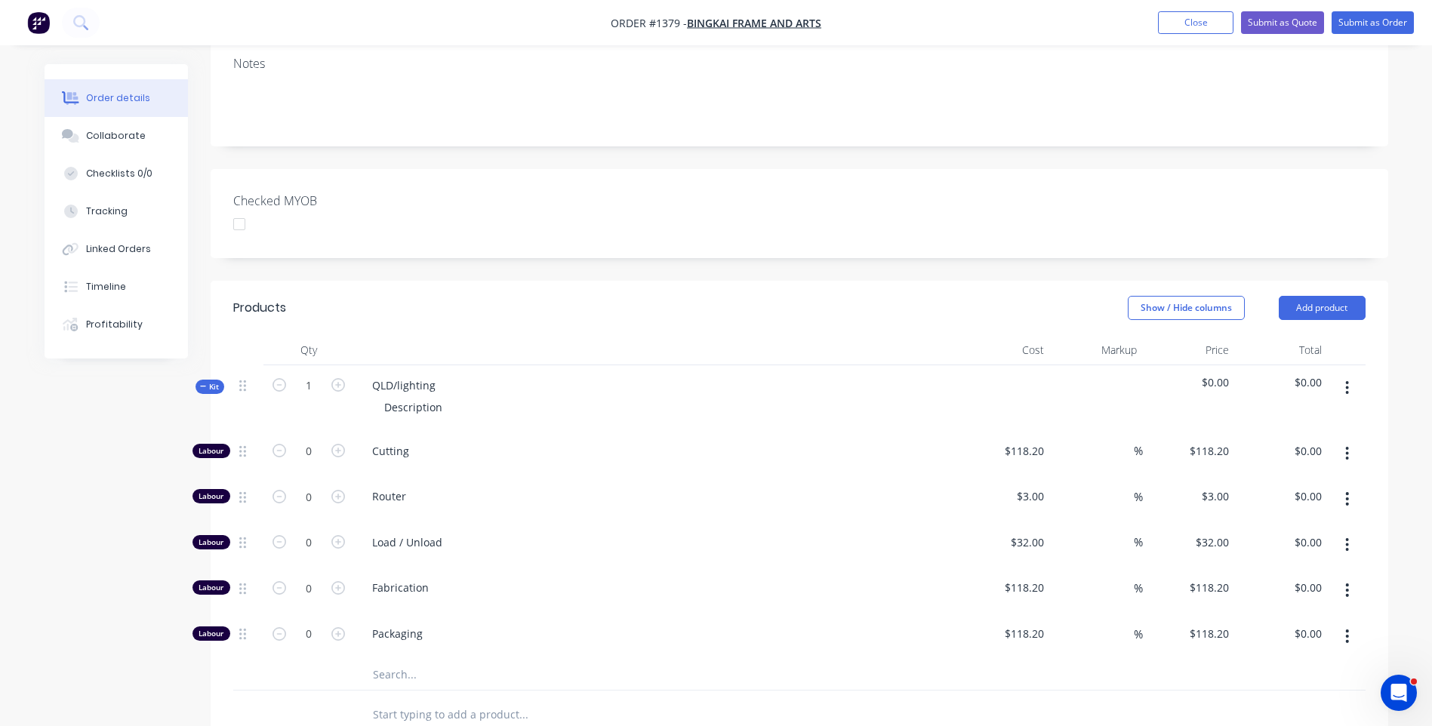
scroll to position [302, 0]
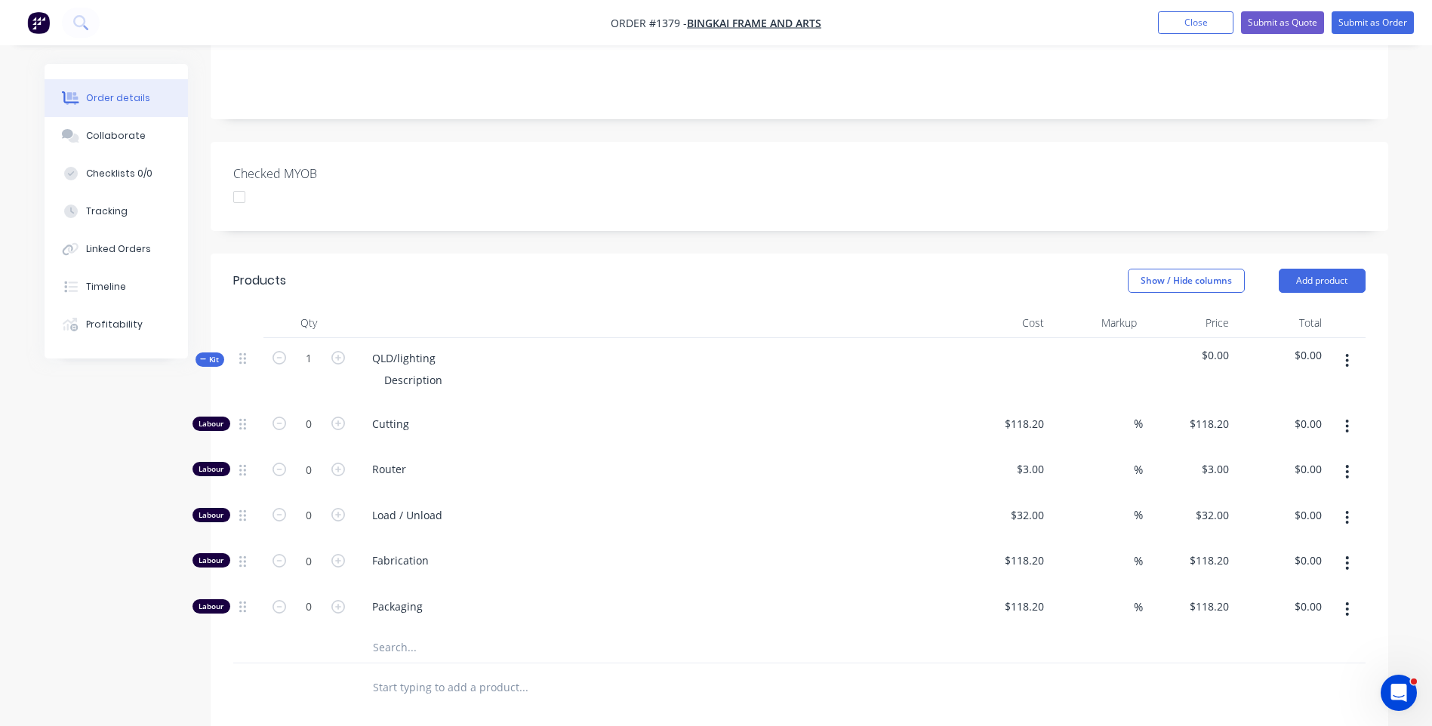
click at [388, 632] on input "text" at bounding box center [523, 647] width 302 height 30
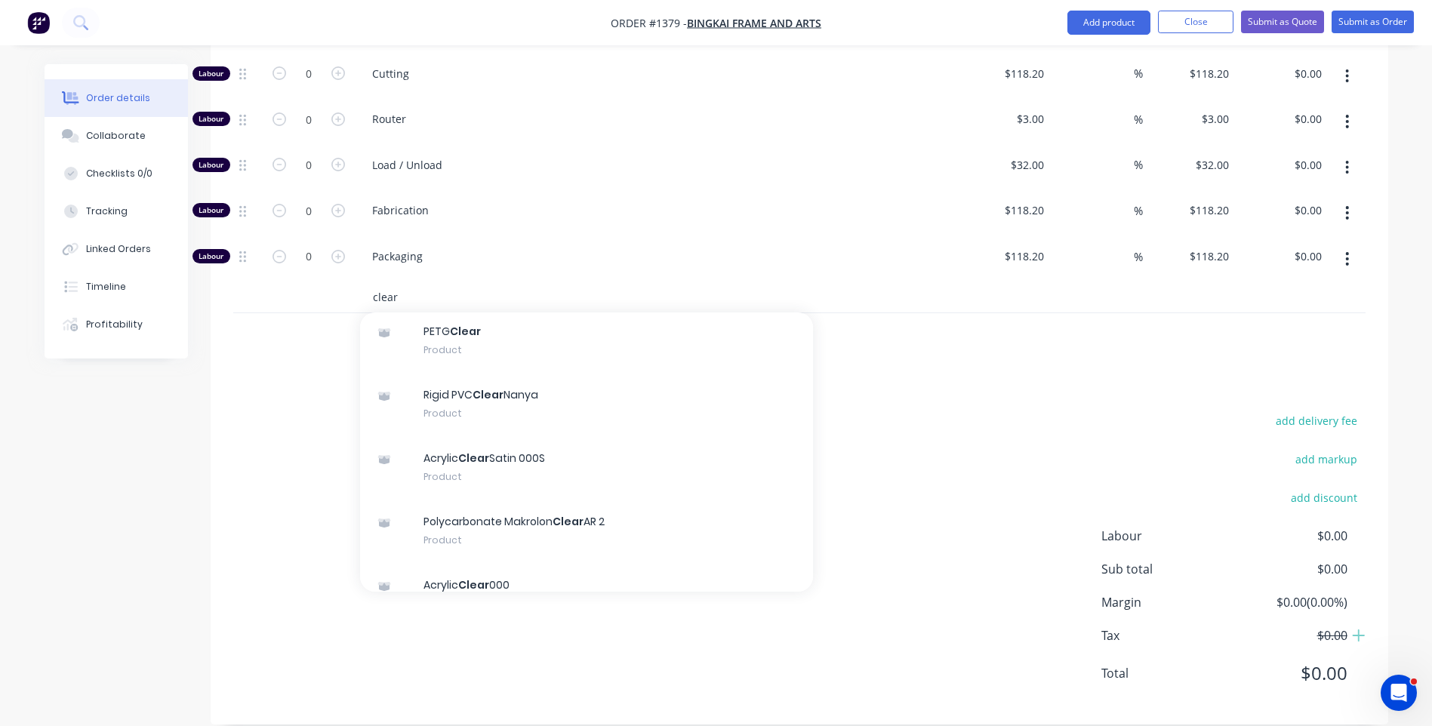
scroll to position [151, 0]
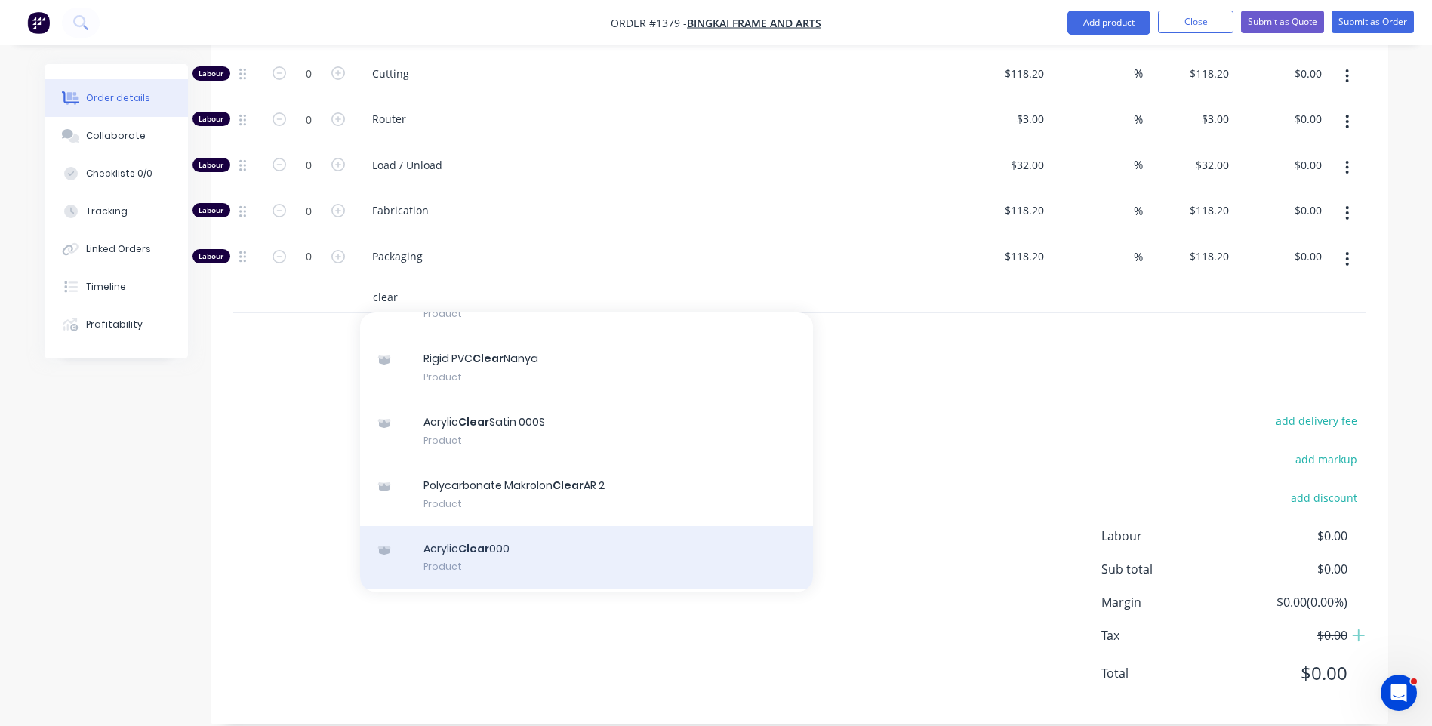
type input "clear"
click at [497, 526] on div "Acrylic Clear 000 Product" at bounding box center [586, 557] width 453 height 63
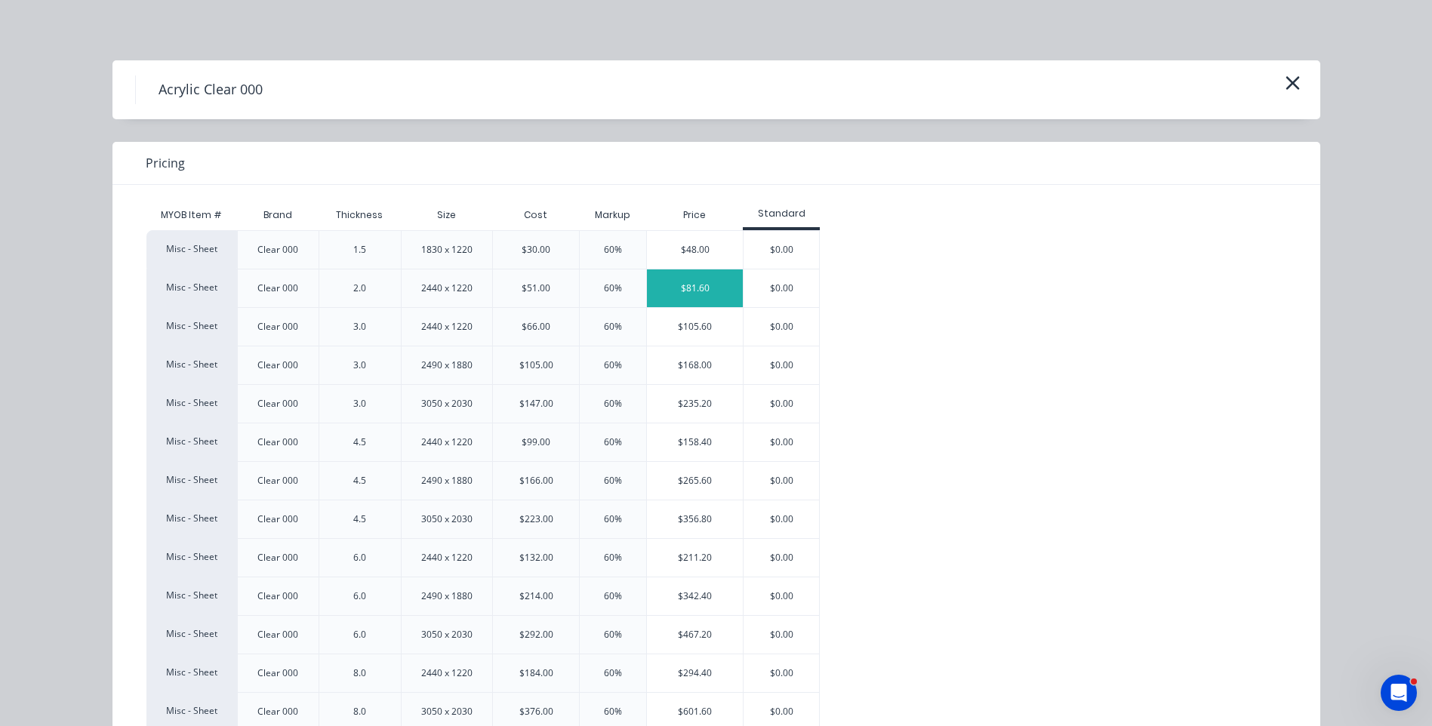
click at [679, 293] on div "$81.60" at bounding box center [695, 288] width 96 height 38
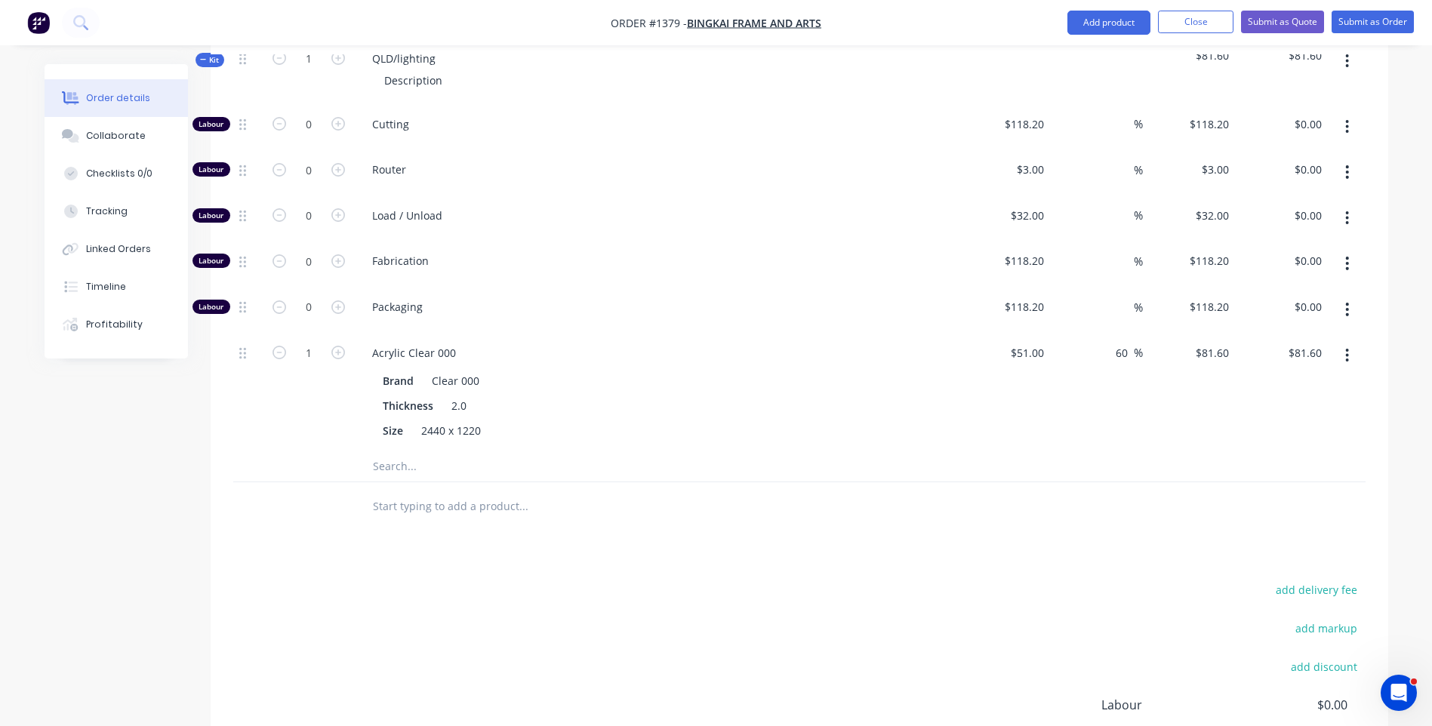
scroll to position [501, 0]
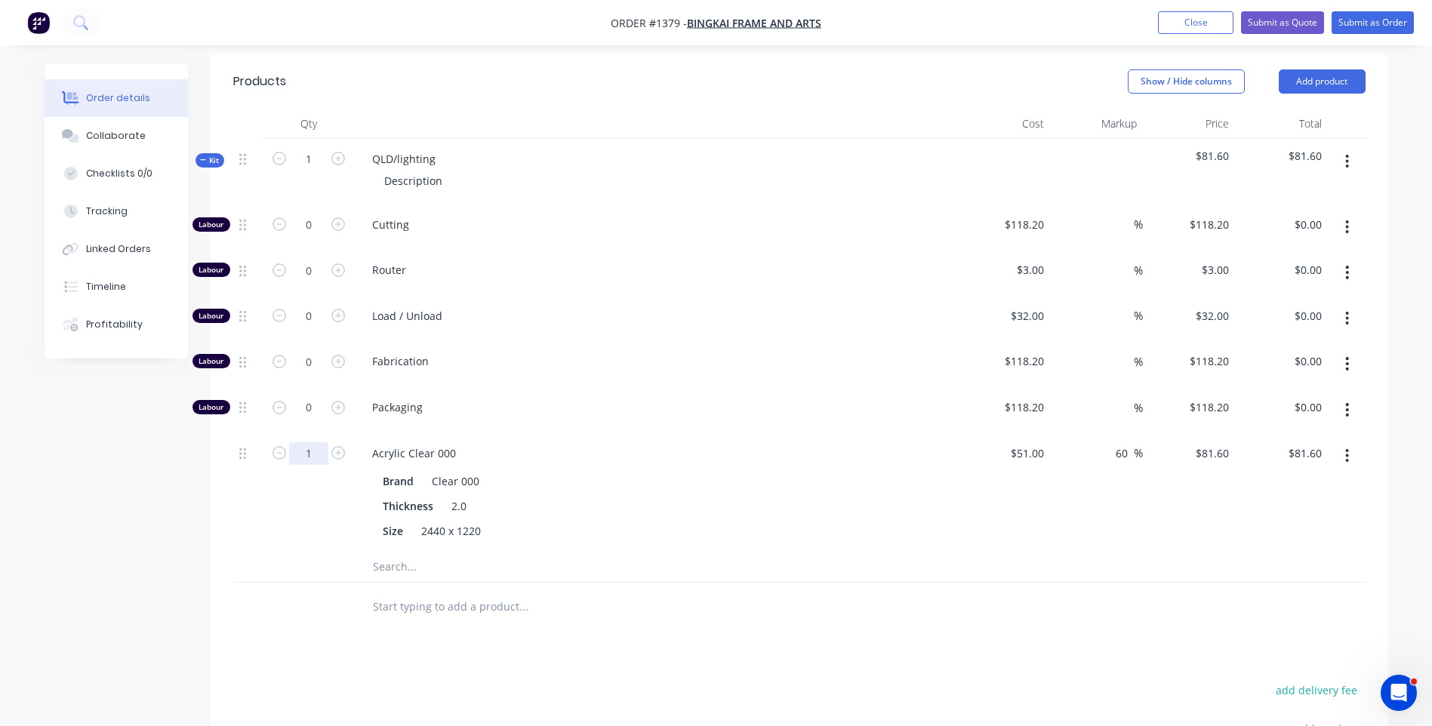
click at [312, 236] on input "1" at bounding box center [308, 225] width 39 height 23
type input "0.5"
type input "$40.80"
click at [829, 470] on div "Brand Clear 000" at bounding box center [653, 481] width 552 height 22
click at [314, 214] on input "0" at bounding box center [308, 225] width 39 height 23
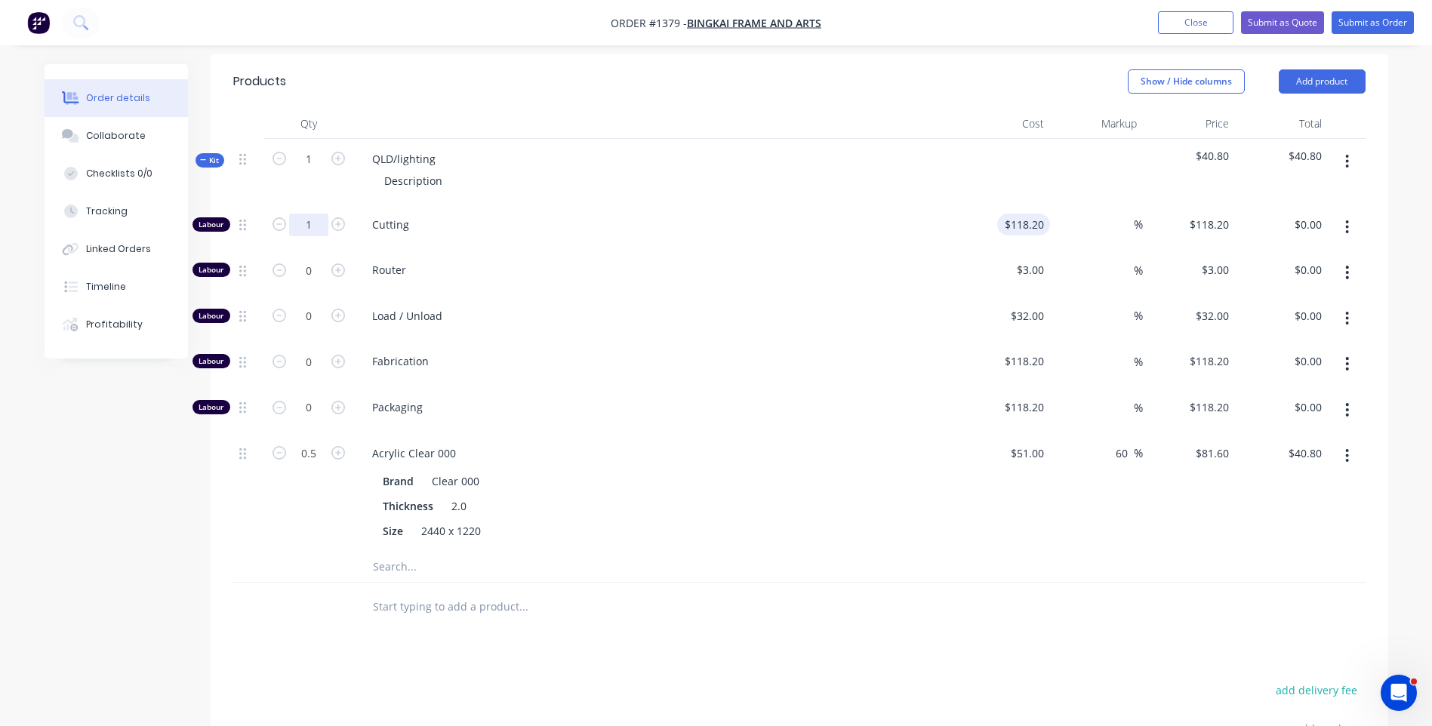
type input "1"
type input "118.2"
type input "$118.20"
click at [1024, 214] on input "118.2" at bounding box center [1026, 225] width 47 height 22
type input "$10.00"
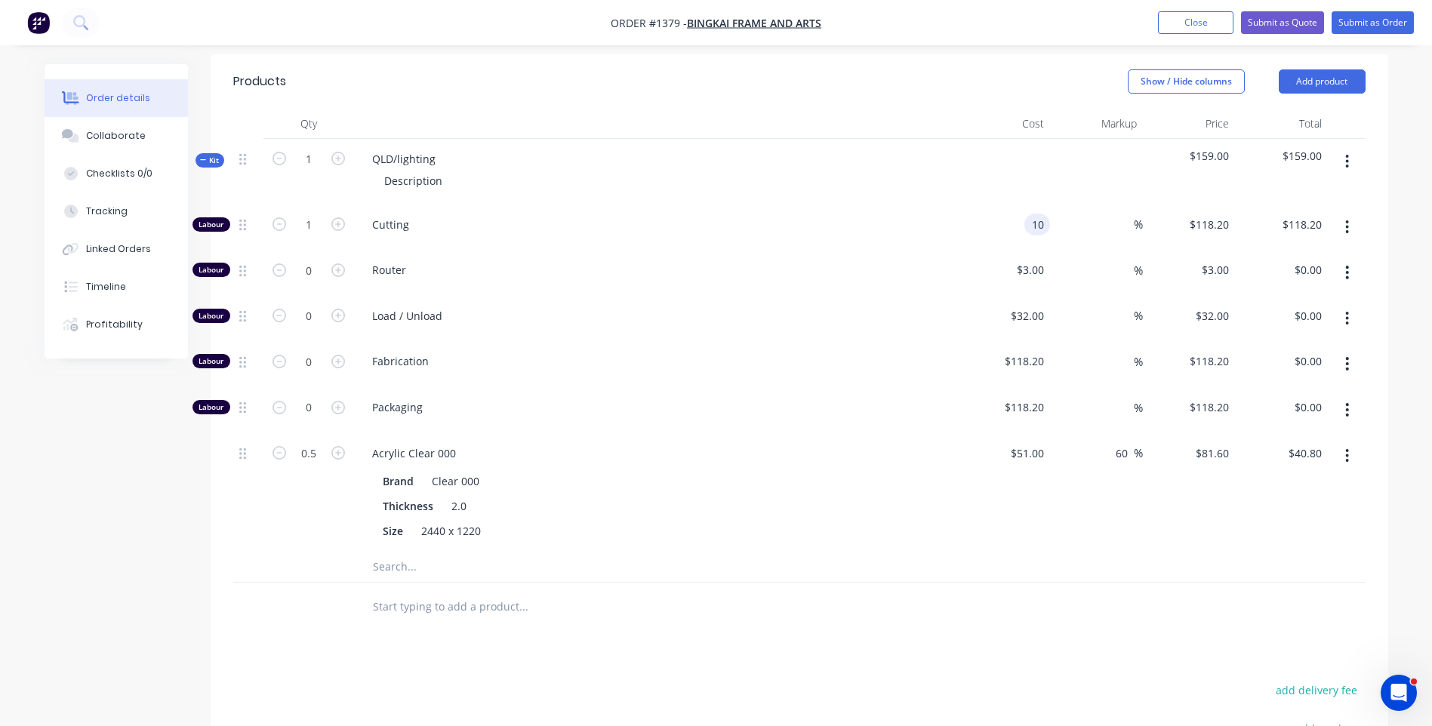
type input "$10.00"
click at [820, 220] on div "Cutting" at bounding box center [656, 228] width 604 height 46
drag, startPoint x: 434, startPoint y: 137, endPoint x: 366, endPoint y: 139, distance: 67.9
click at [366, 148] on div "QLD/lighting" at bounding box center [404, 159] width 88 height 22
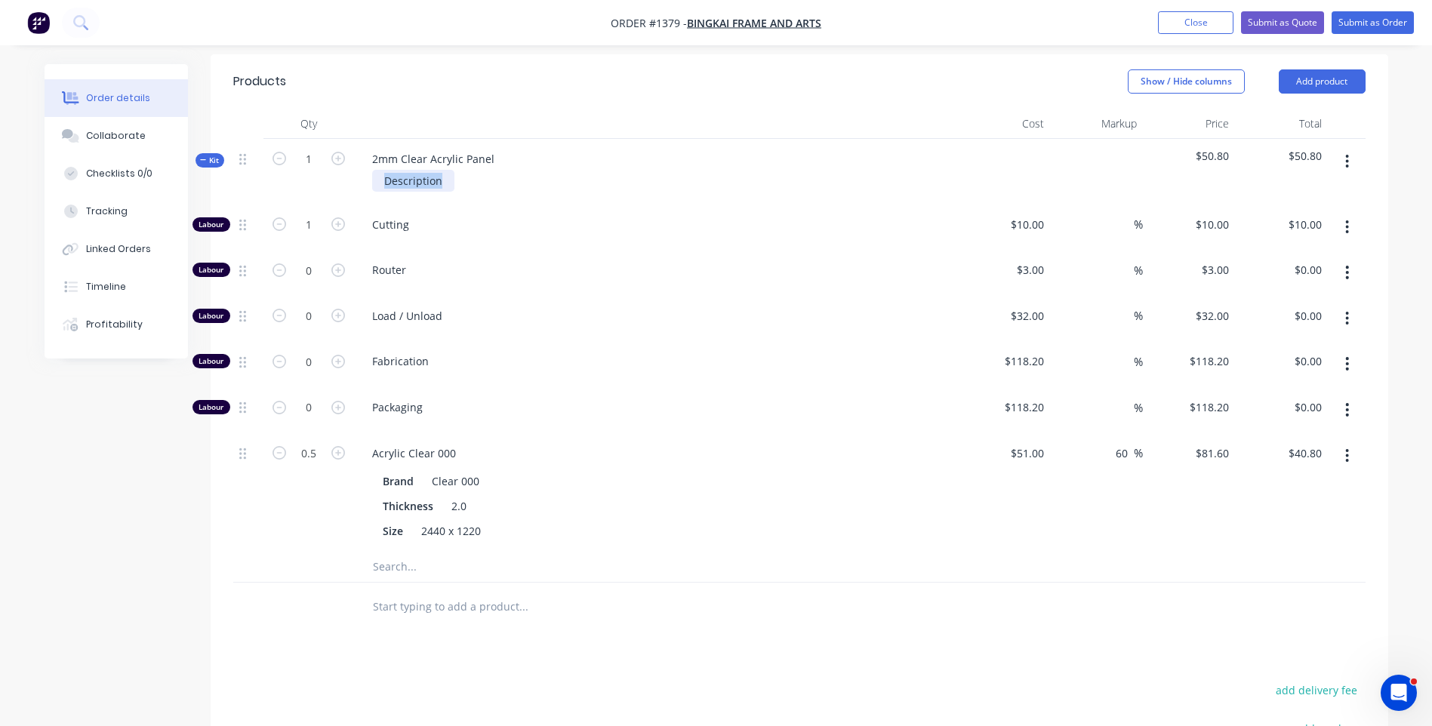
drag, startPoint x: 448, startPoint y: 167, endPoint x: 356, endPoint y: 155, distance: 92.8
click at [356, 155] on div "2mm Clear Acrylic Panel Description" at bounding box center [656, 172] width 604 height 66
click at [129, 423] on div "Created by Darren Created 03/09/25 Required 03/09/25 Assigned to Add team membe…" at bounding box center [716, 290] width 1343 height 1454
drag, startPoint x: 443, startPoint y: 162, endPoint x: 376, endPoint y: 161, distance: 67.2
click at [376, 170] on div "Description" at bounding box center [413, 181] width 82 height 22
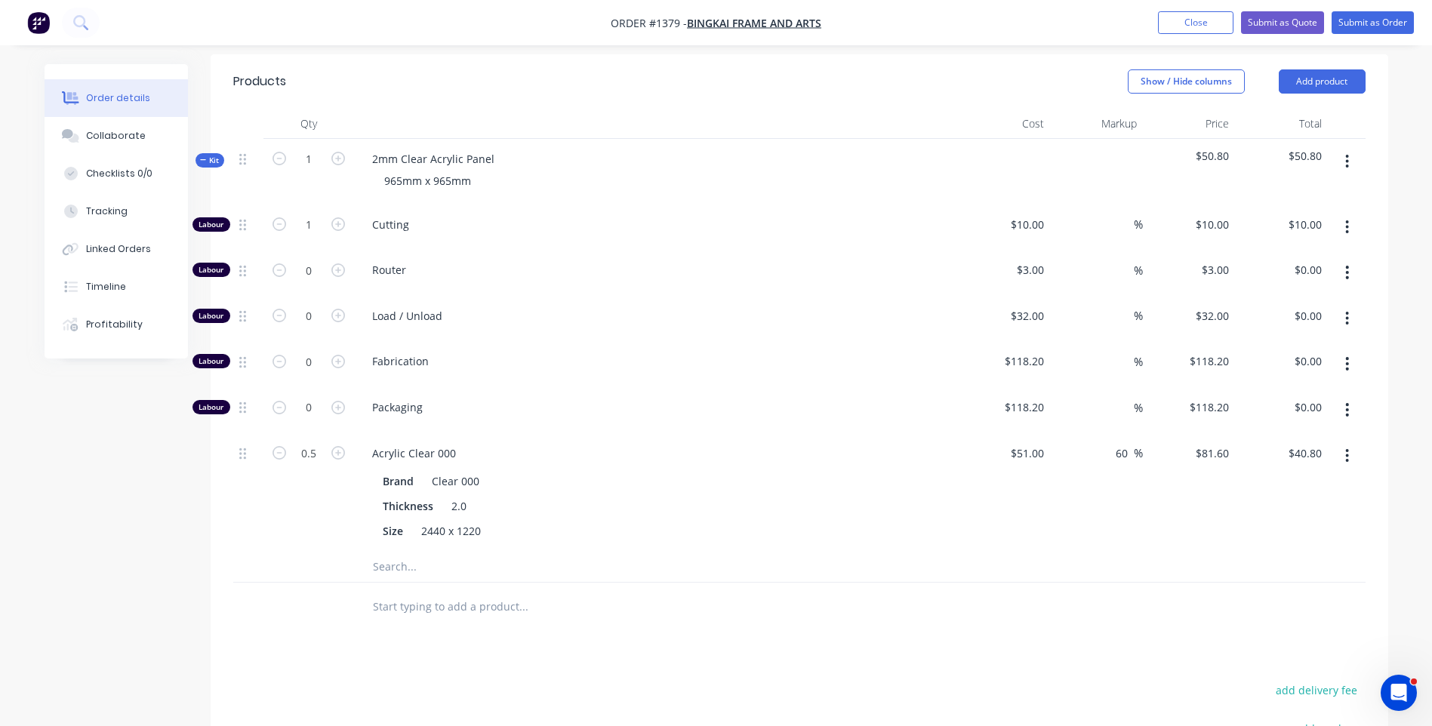
click at [598, 226] on div "Cutting" at bounding box center [656, 228] width 604 height 46
click at [75, 472] on div "Created by Darren Created 03/09/25 Required 03/09/25 Assigned to Add team membe…" at bounding box center [716, 290] width 1343 height 1454
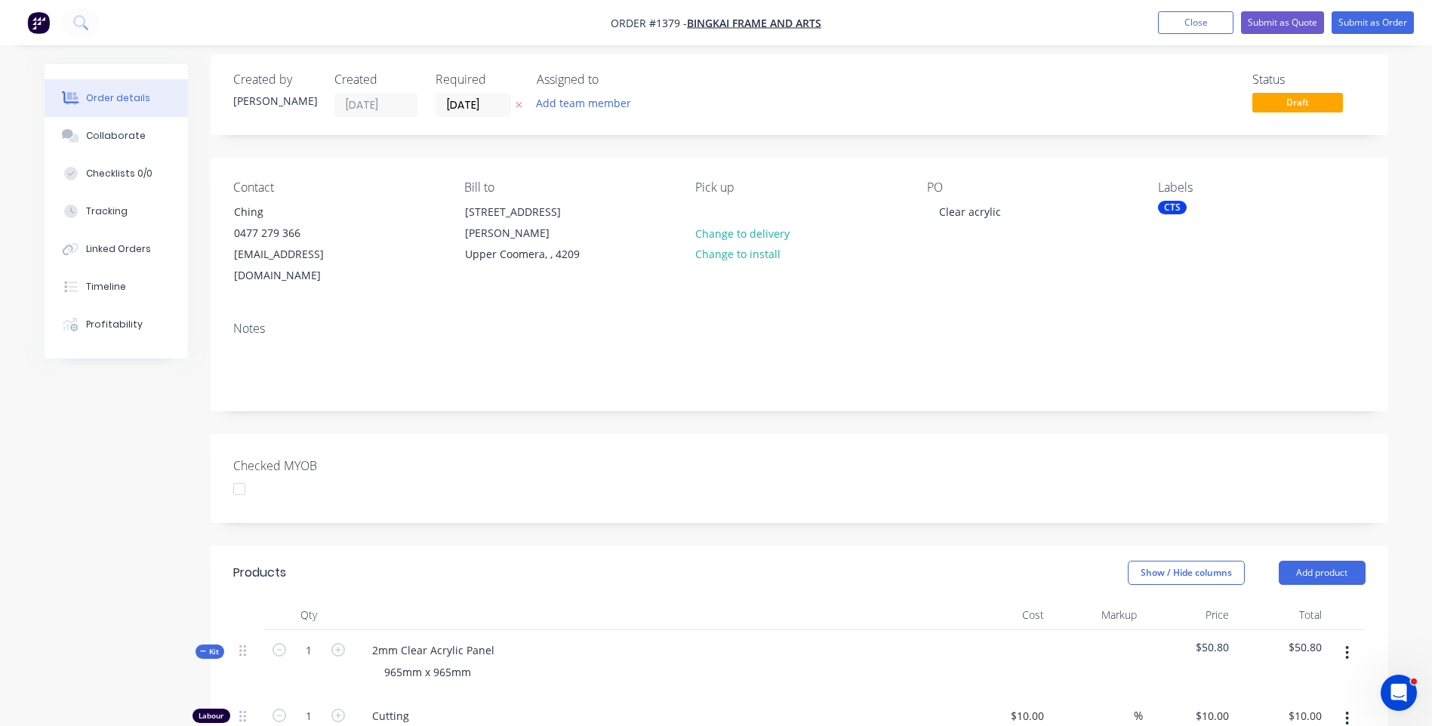
scroll to position [0, 0]
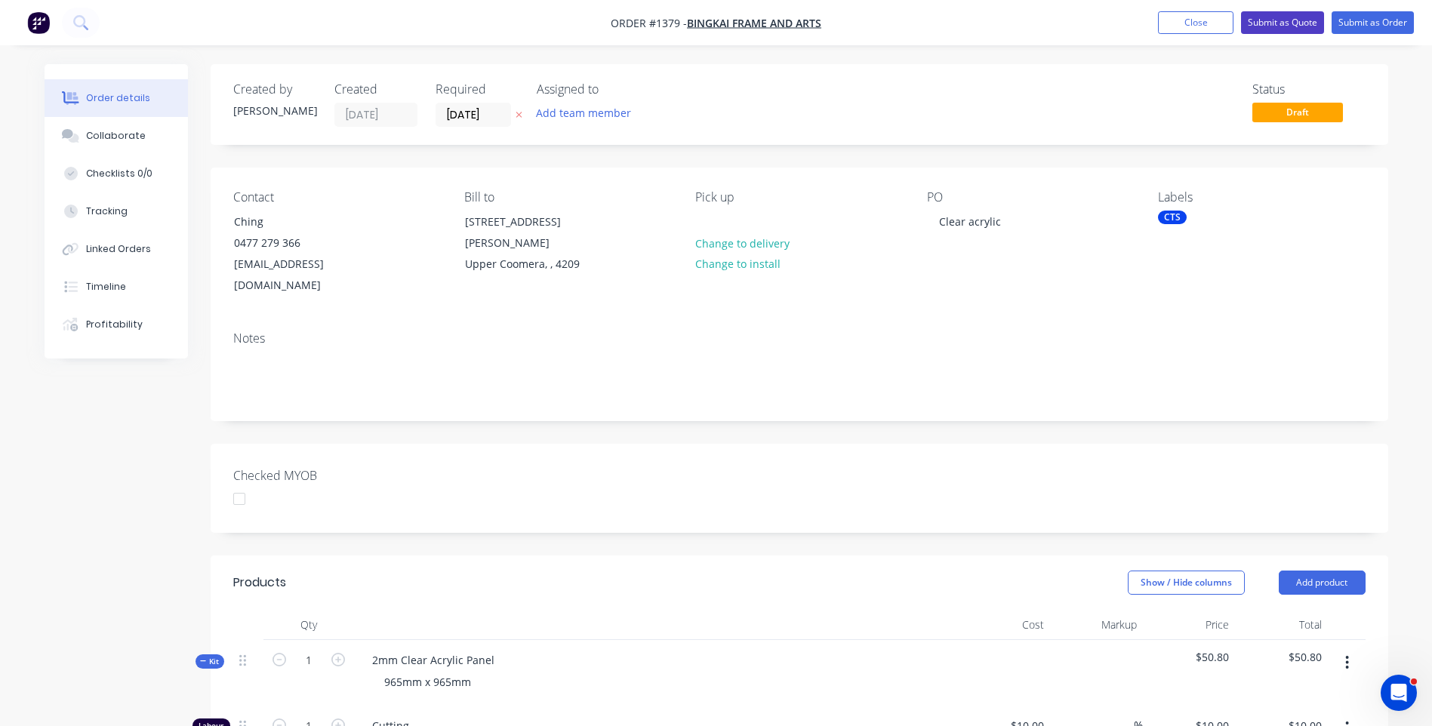
click at [1258, 26] on button "Submit as Quote" at bounding box center [1282, 22] width 83 height 23
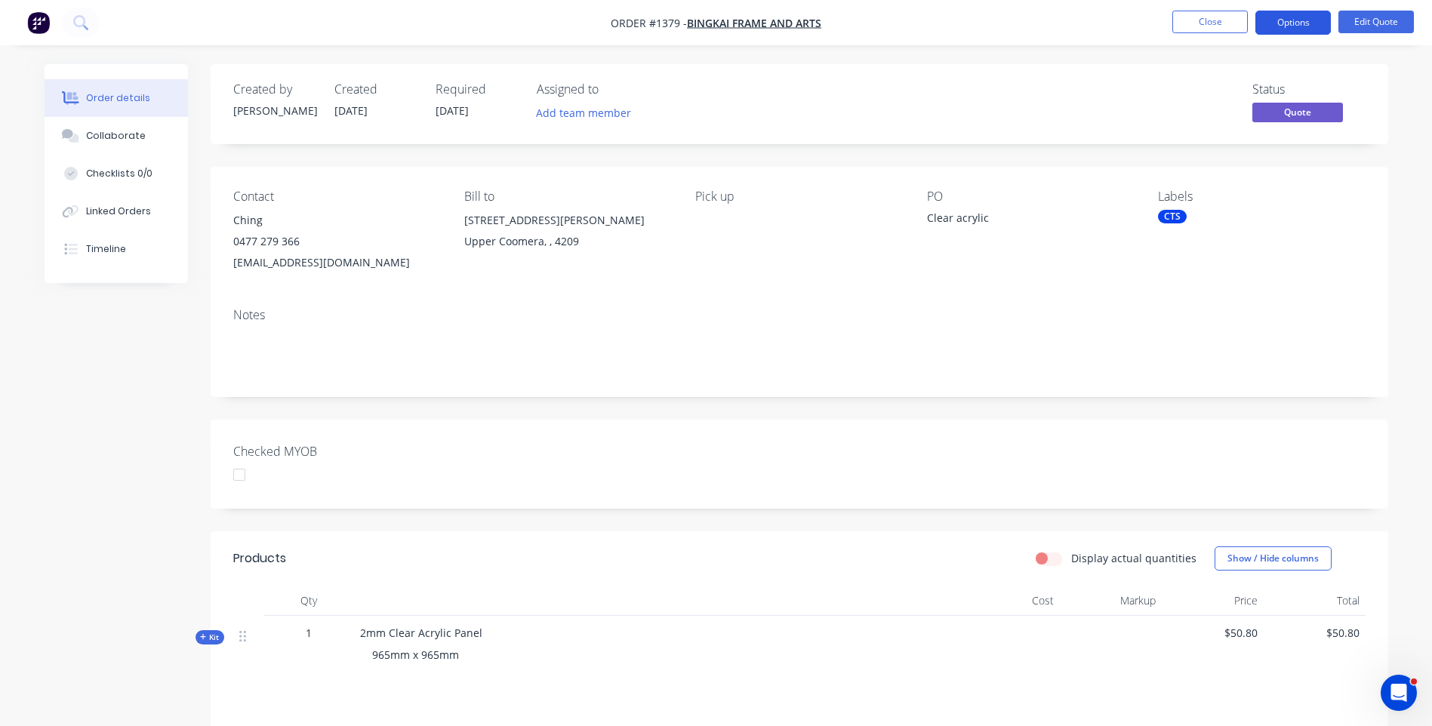
click at [1294, 26] on button "Options" at bounding box center [1292, 23] width 75 height 24
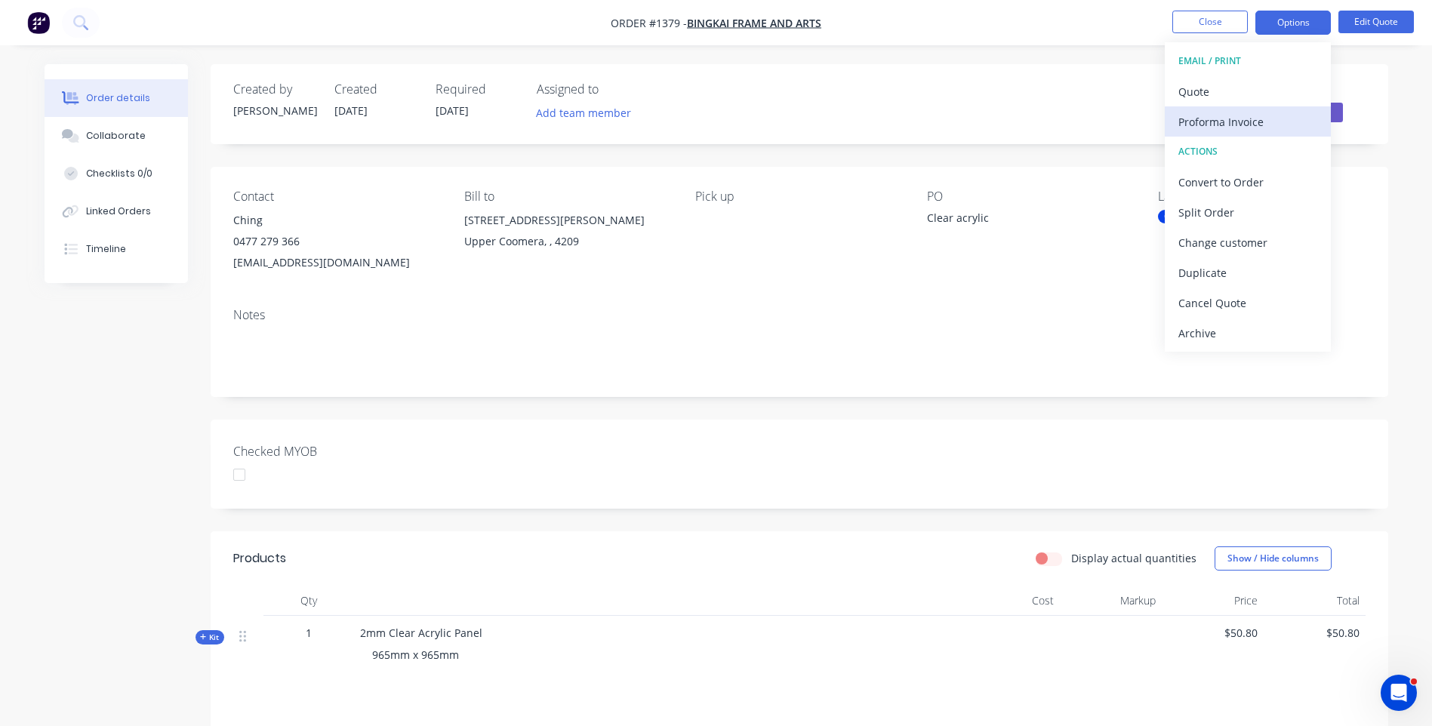
click at [1214, 128] on div "Proforma Invoice" at bounding box center [1247, 122] width 139 height 22
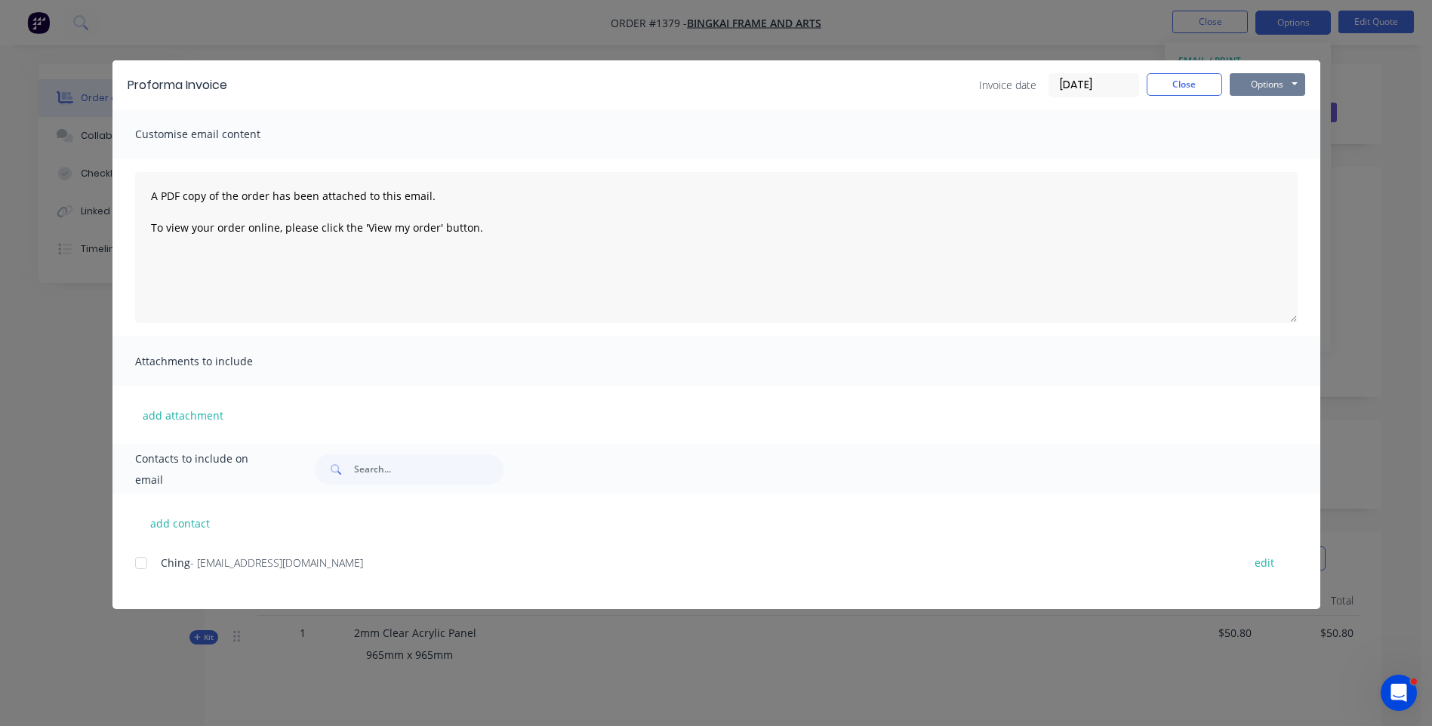
click at [1254, 91] on button "Options" at bounding box center [1266, 84] width 75 height 23
click at [1266, 118] on button "Preview" at bounding box center [1277, 111] width 97 height 25
click at [350, 592] on div "Ching - info@bingkai.com.au edit" at bounding box center [727, 580] width 1185 height 57
click at [140, 569] on div at bounding box center [141, 563] width 30 height 30
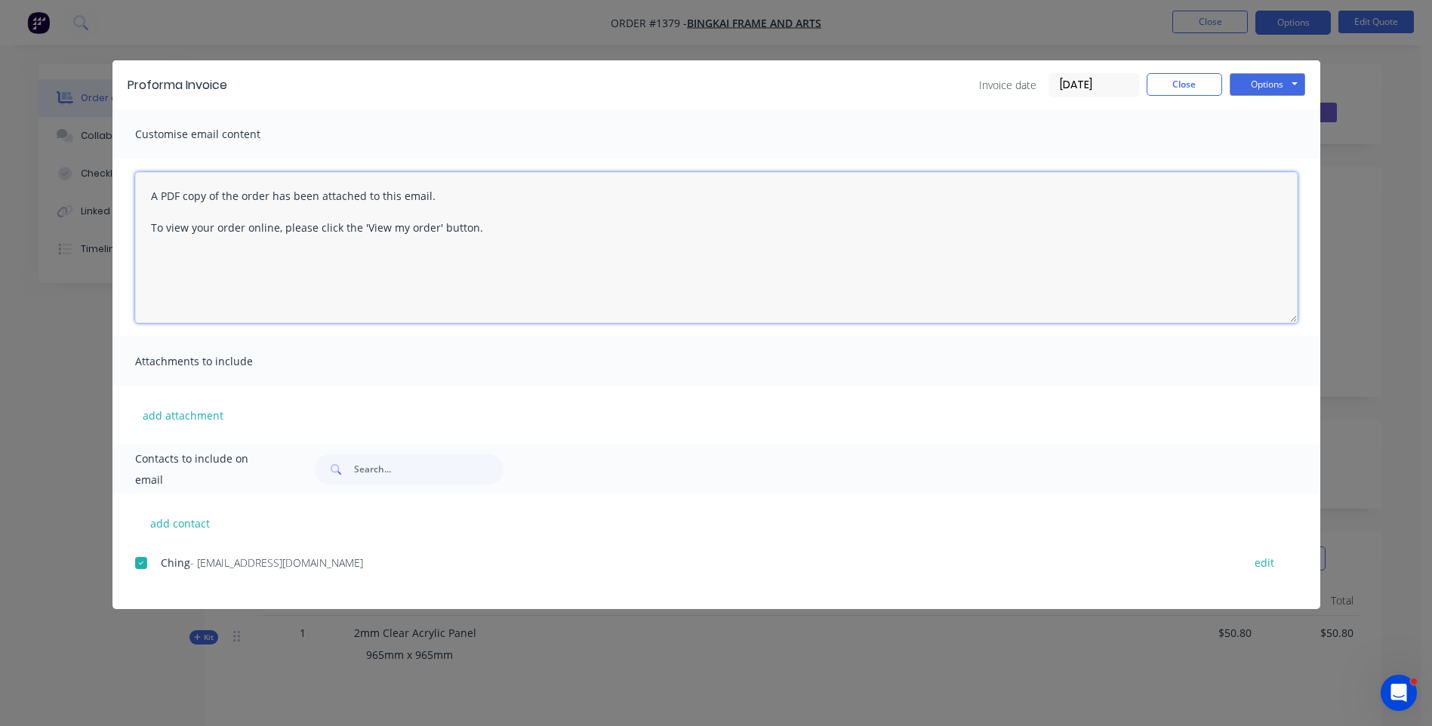
paste textarea "Hi, Please contact us if you have any questions. Regards, [PERSON_NAME] [EMAIL_…"
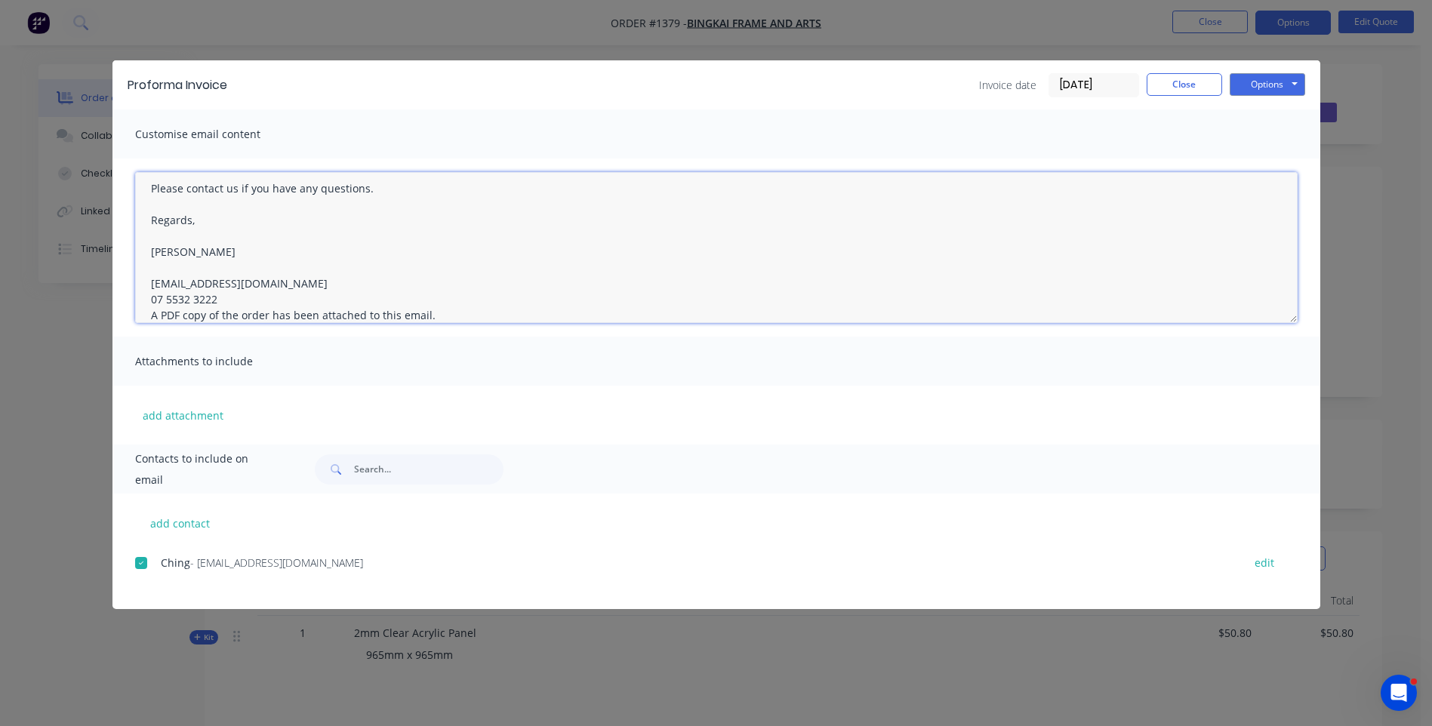
click at [223, 296] on textarea "Hi, Please contact us if you have any questions. Regards, Darren sales@allstarp…" at bounding box center [716, 247] width 1162 height 151
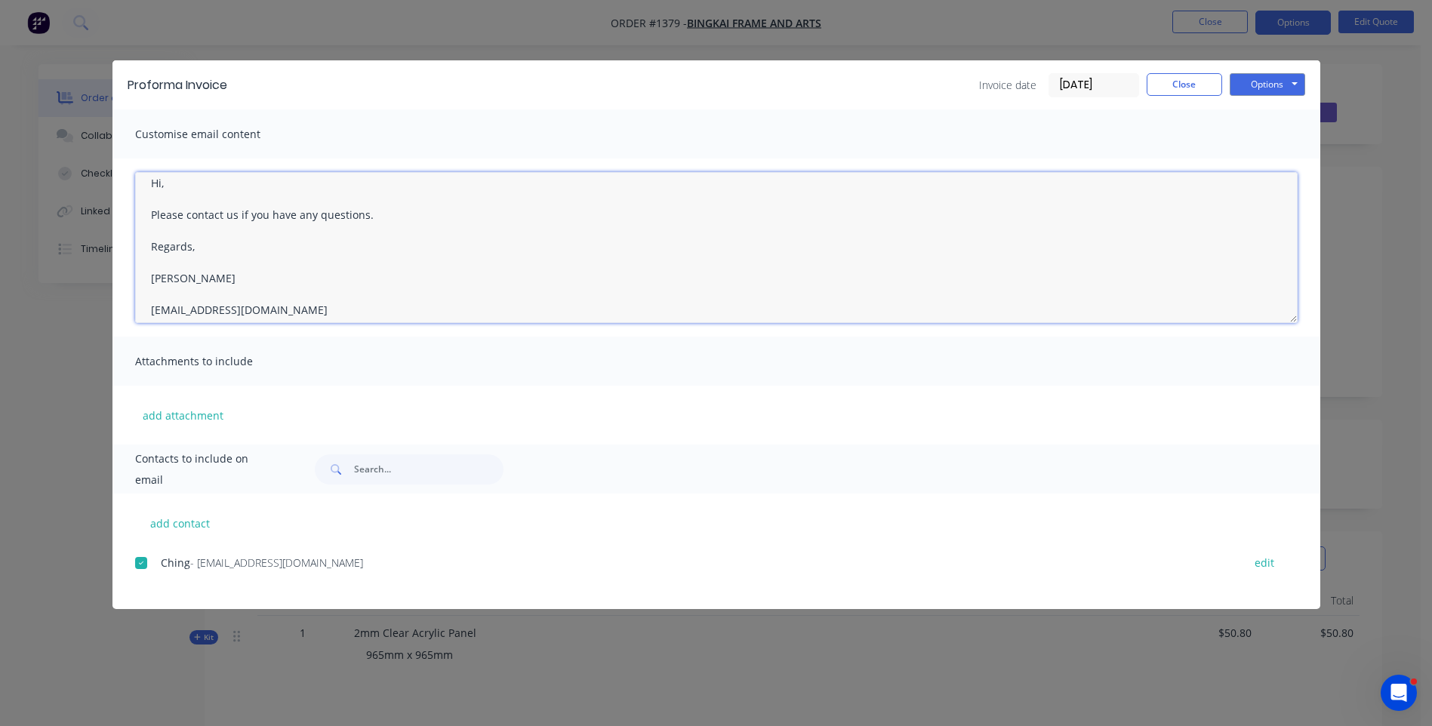
scroll to position [0, 0]
click at [177, 200] on textarea "Hi, Please contact us if you have any questions. Regards, Darren sales@allstarp…" at bounding box center [716, 247] width 1162 height 151
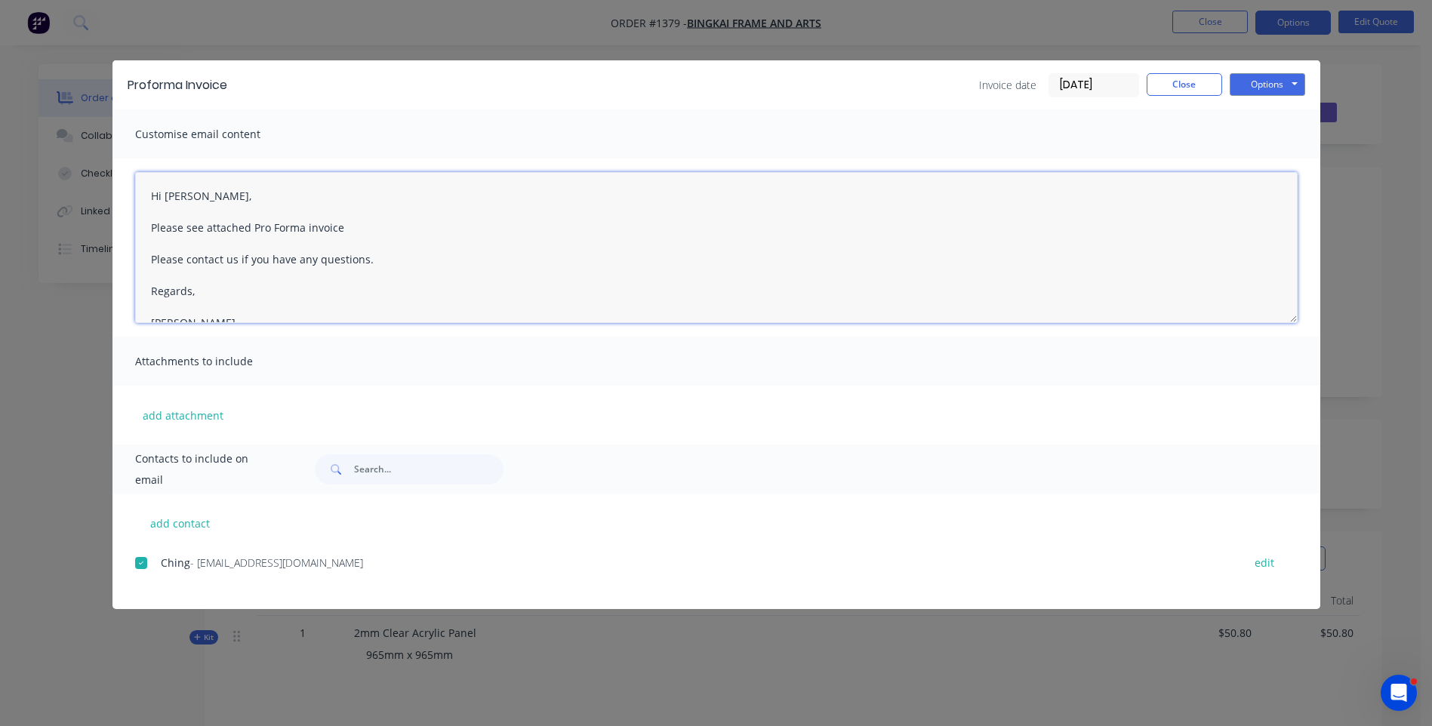
type textarea "Hi Ching, Please see attached Pro Forma invoice Please contact us if you have a…"
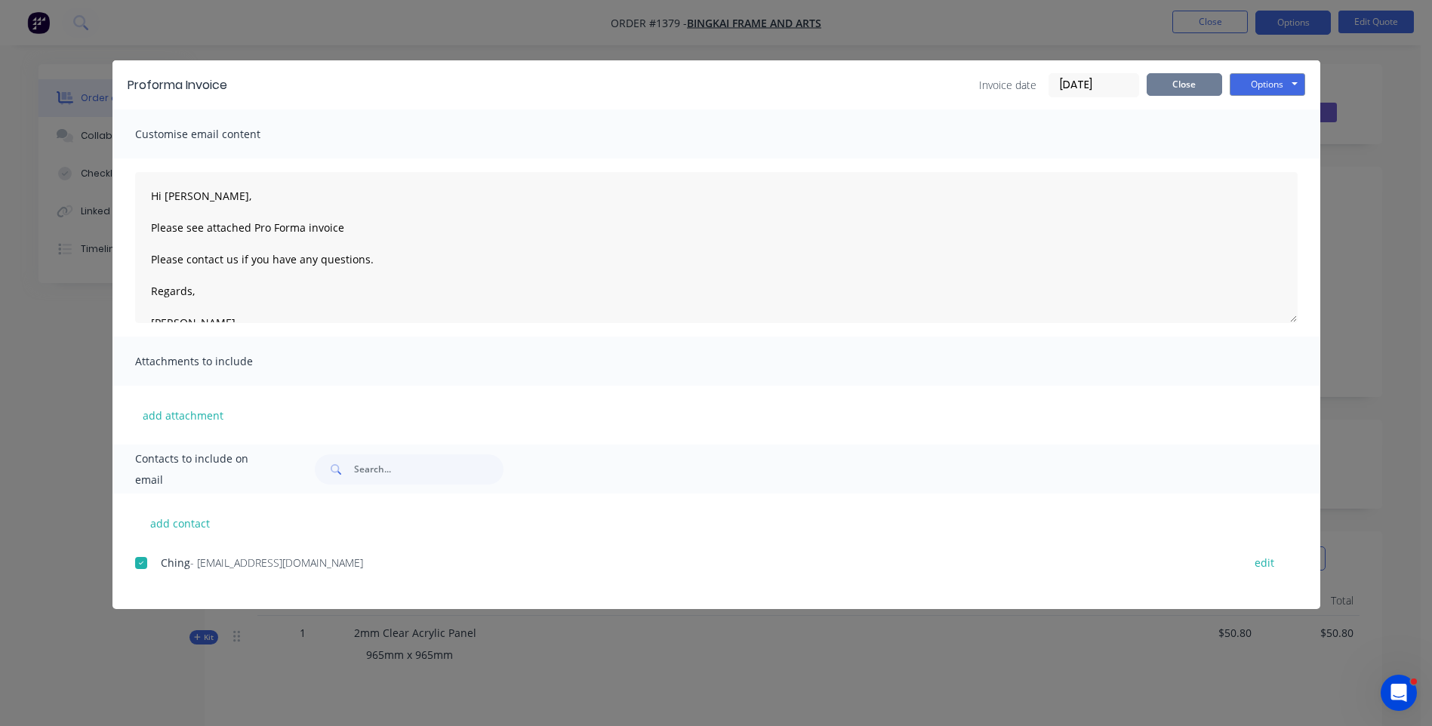
click at [1178, 86] on button "Close" at bounding box center [1183, 84] width 75 height 23
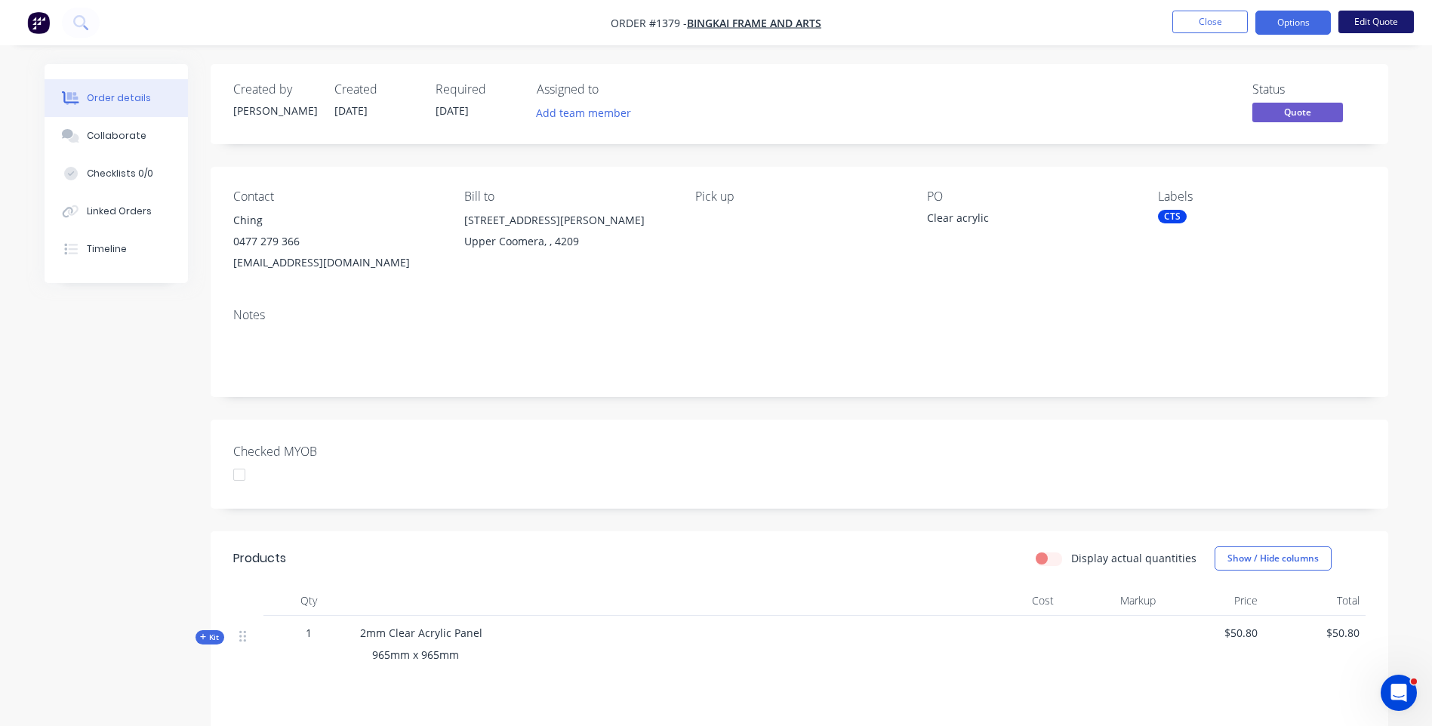
click at [1367, 23] on button "Edit Quote" at bounding box center [1375, 22] width 75 height 23
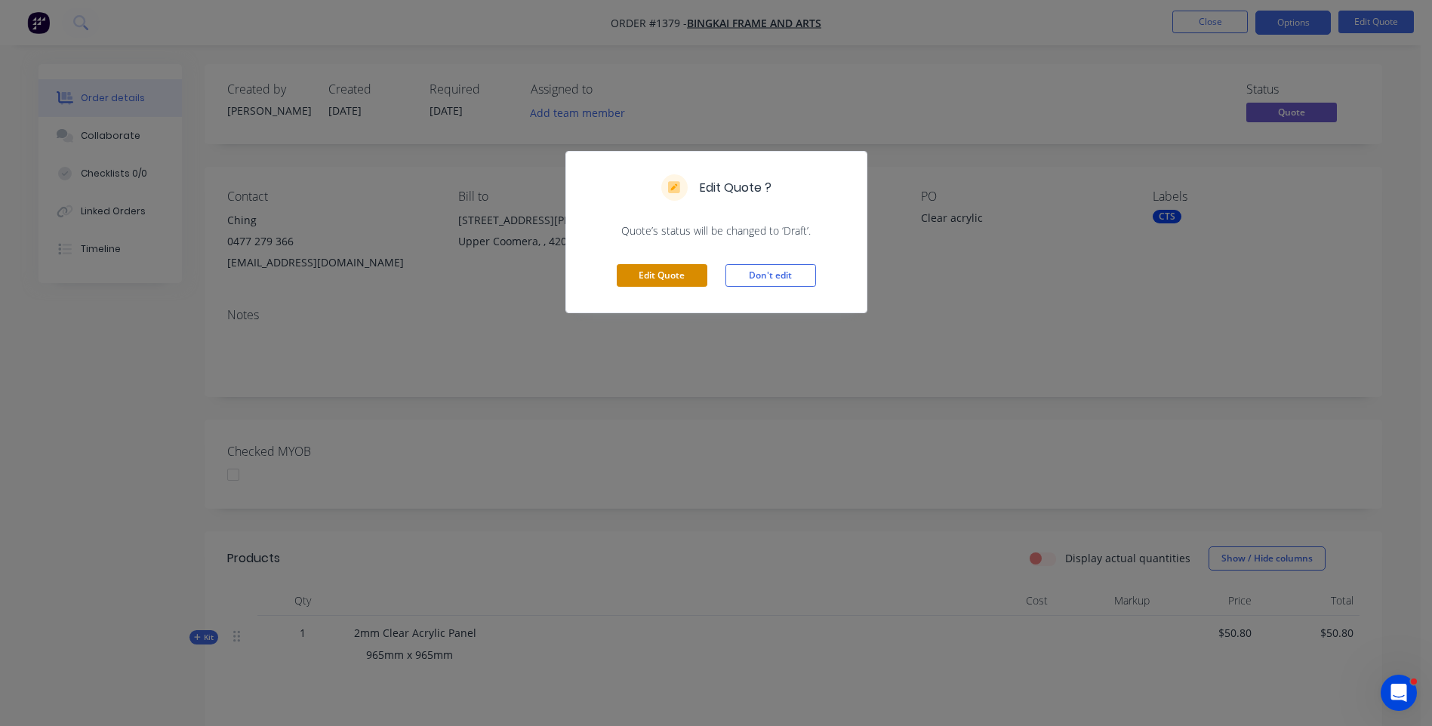
click at [674, 285] on button "Edit Quote" at bounding box center [662, 275] width 91 height 23
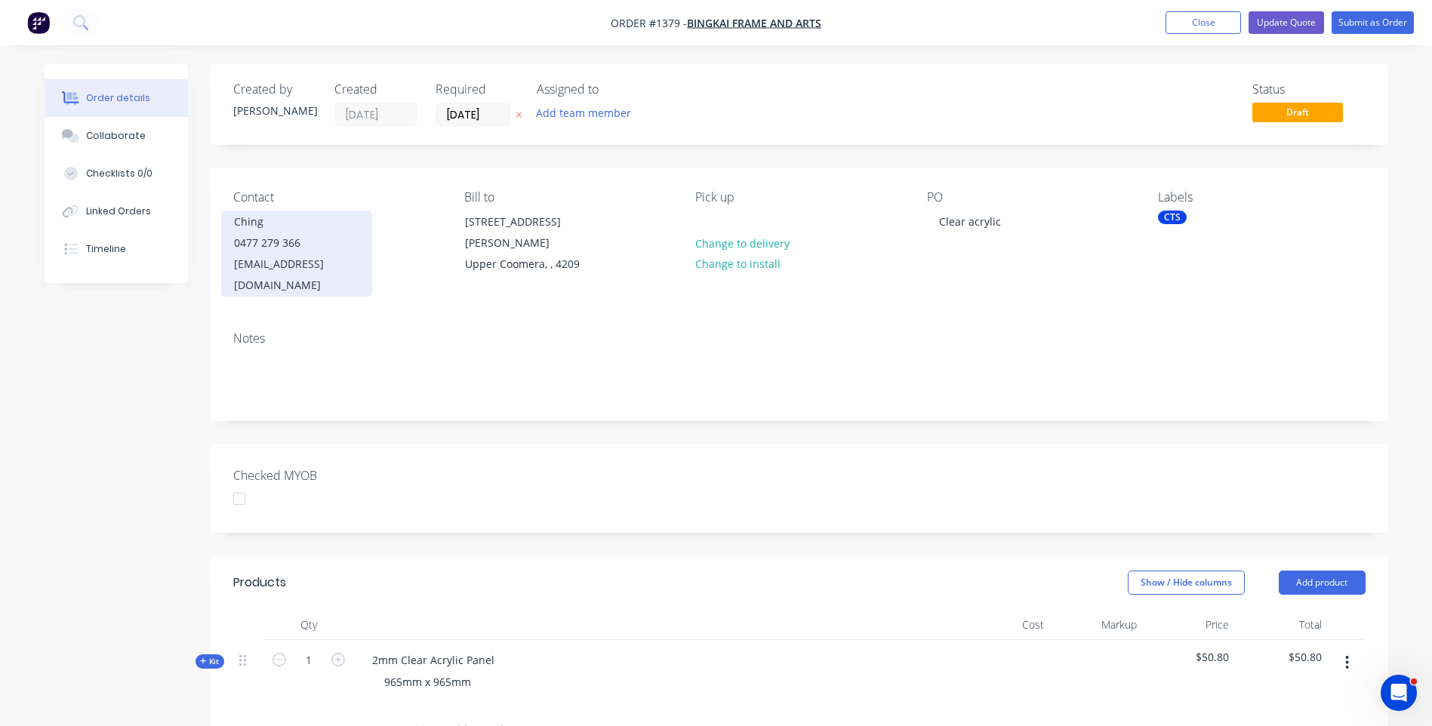
click at [280, 245] on div "0477 279 366" at bounding box center [296, 242] width 125 height 21
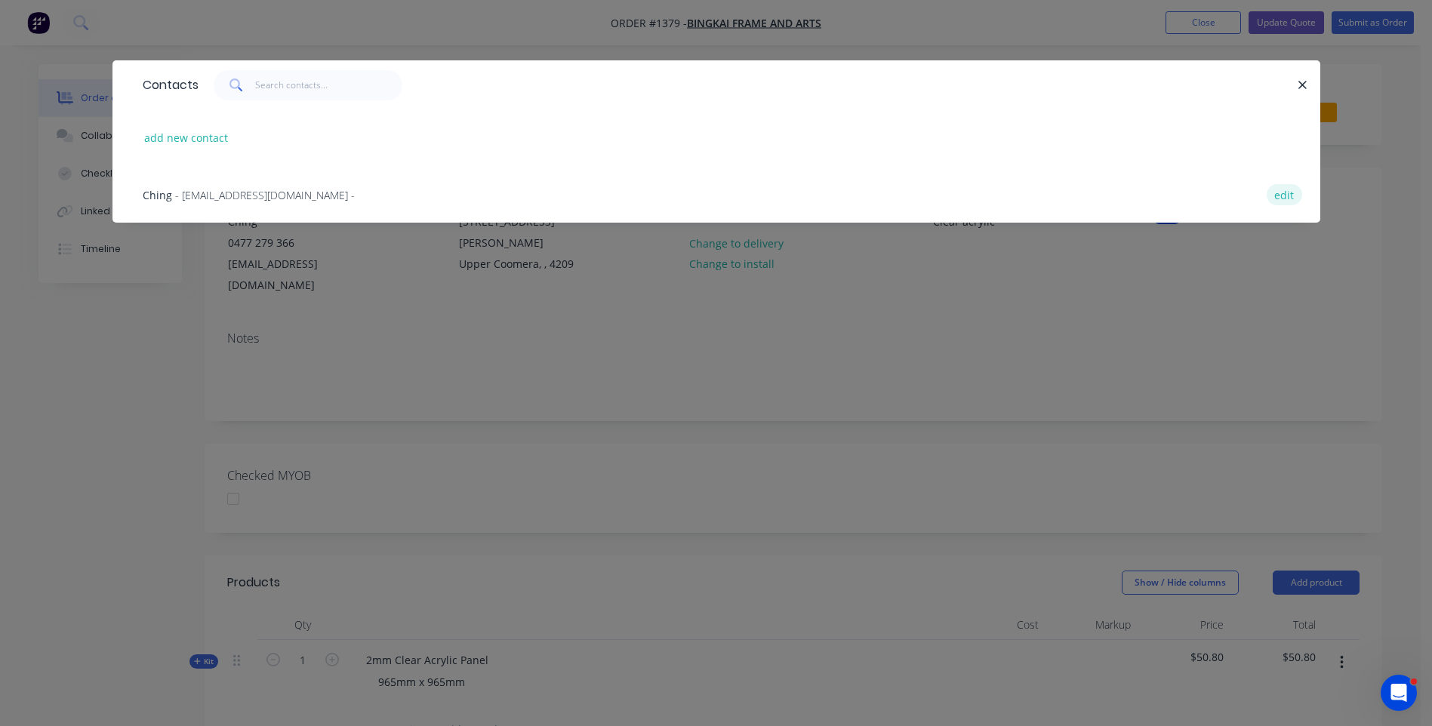
click at [1290, 197] on button "edit" at bounding box center [1283, 194] width 35 height 20
select select "AU"
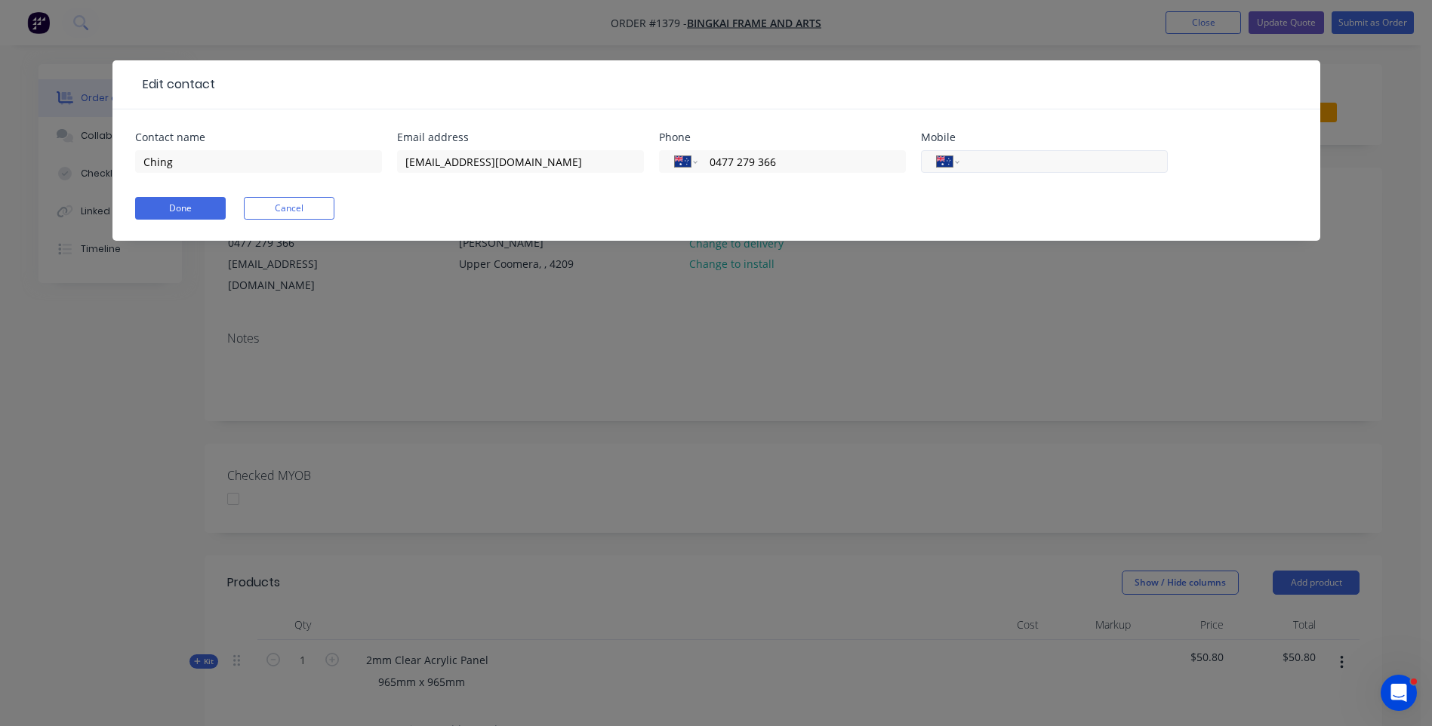
paste input "0406 721 619"
type input "0406 721 619"
drag, startPoint x: 798, startPoint y: 162, endPoint x: 704, endPoint y: 162, distance: 93.6
click at [704, 162] on div "International Afghanistan Åland Islands Albania Algeria American Samoa Andorra …" at bounding box center [782, 161] width 247 height 23
click at [200, 162] on input "Ching" at bounding box center [258, 161] width 247 height 23
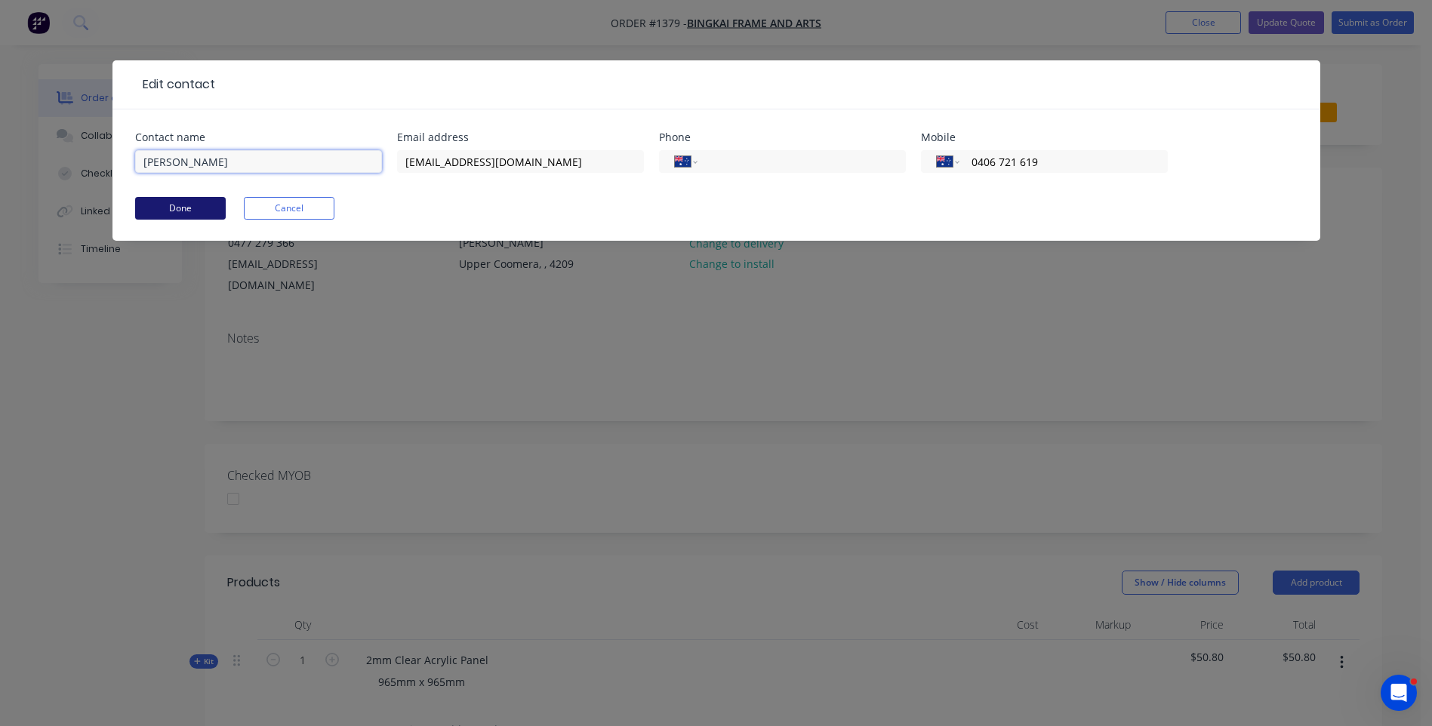
type input "Ching Teoh"
click at [203, 208] on button "Done" at bounding box center [180, 208] width 91 height 23
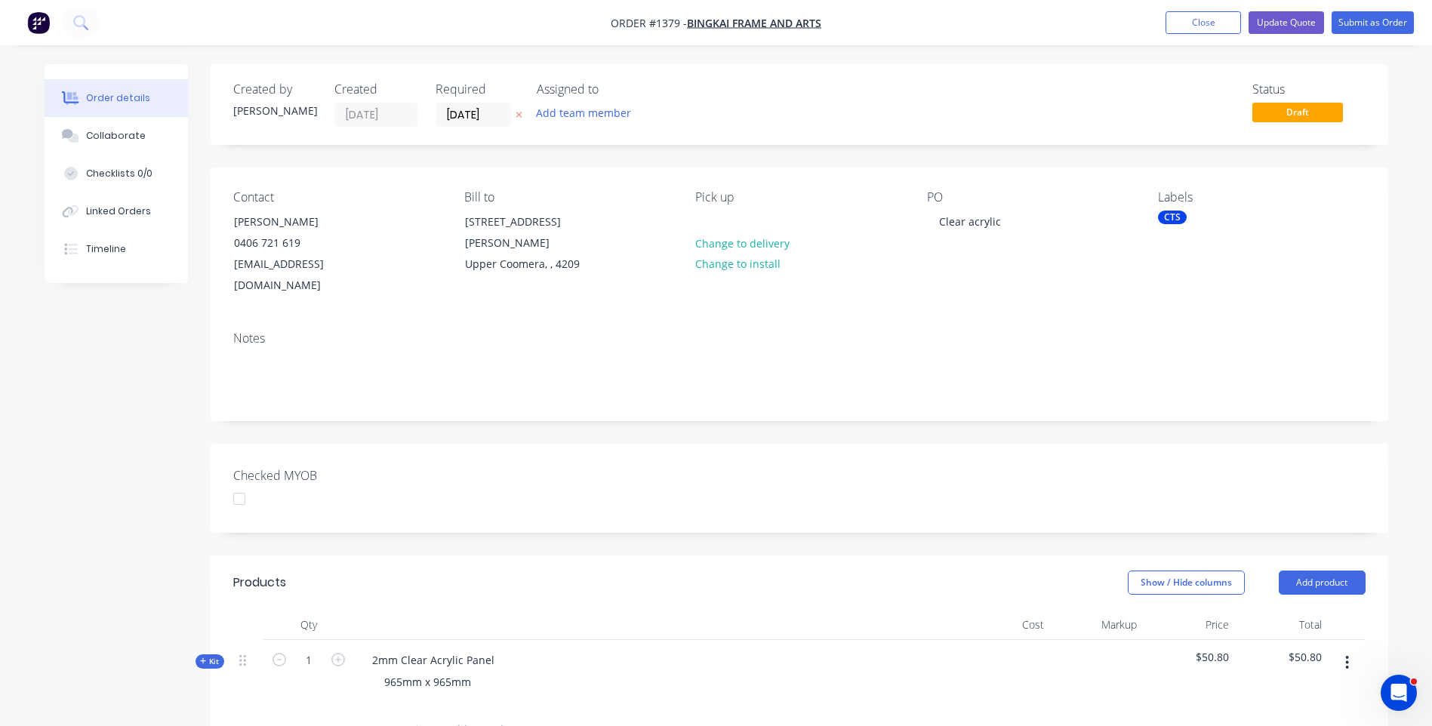
click at [518, 117] on icon at bounding box center [518, 114] width 7 height 9
click at [1279, 26] on button "Update Quote" at bounding box center [1285, 22] width 75 height 23
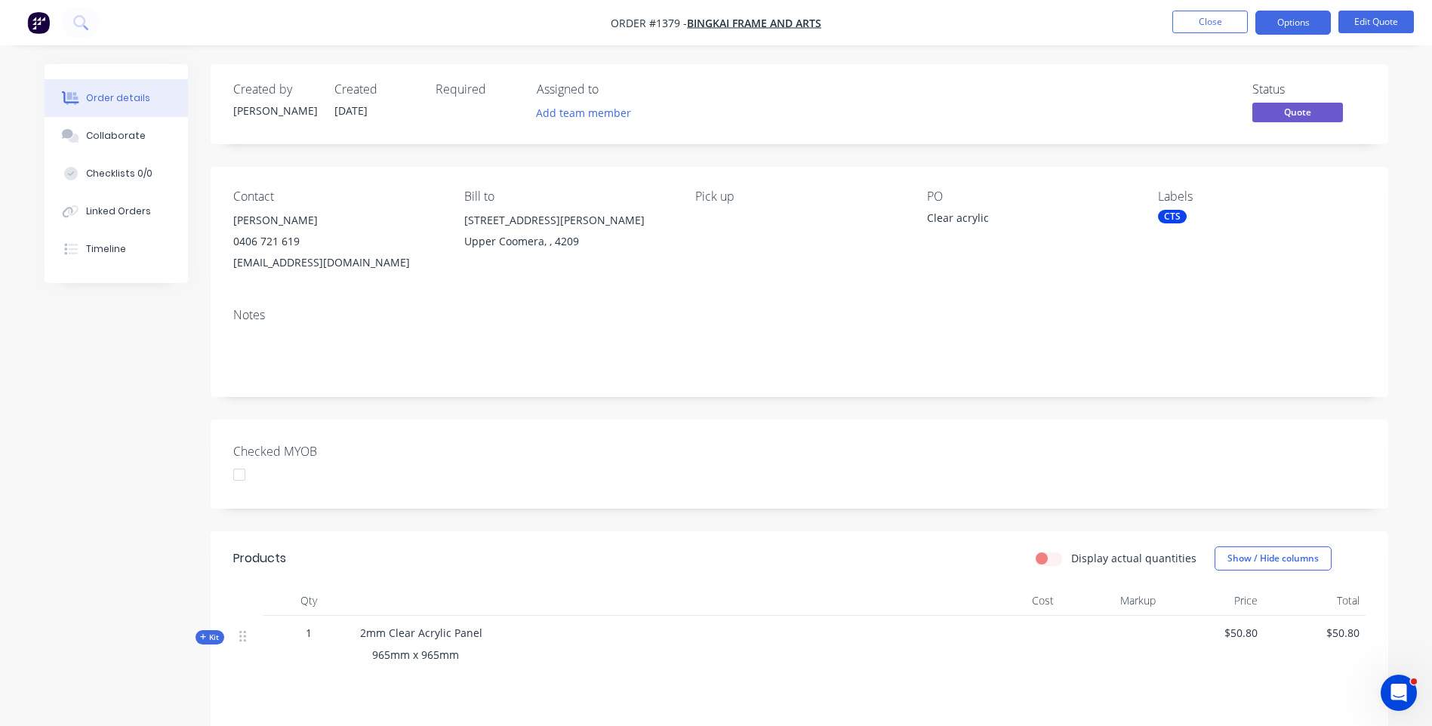
click at [1279, 26] on button "Options" at bounding box center [1292, 23] width 75 height 24
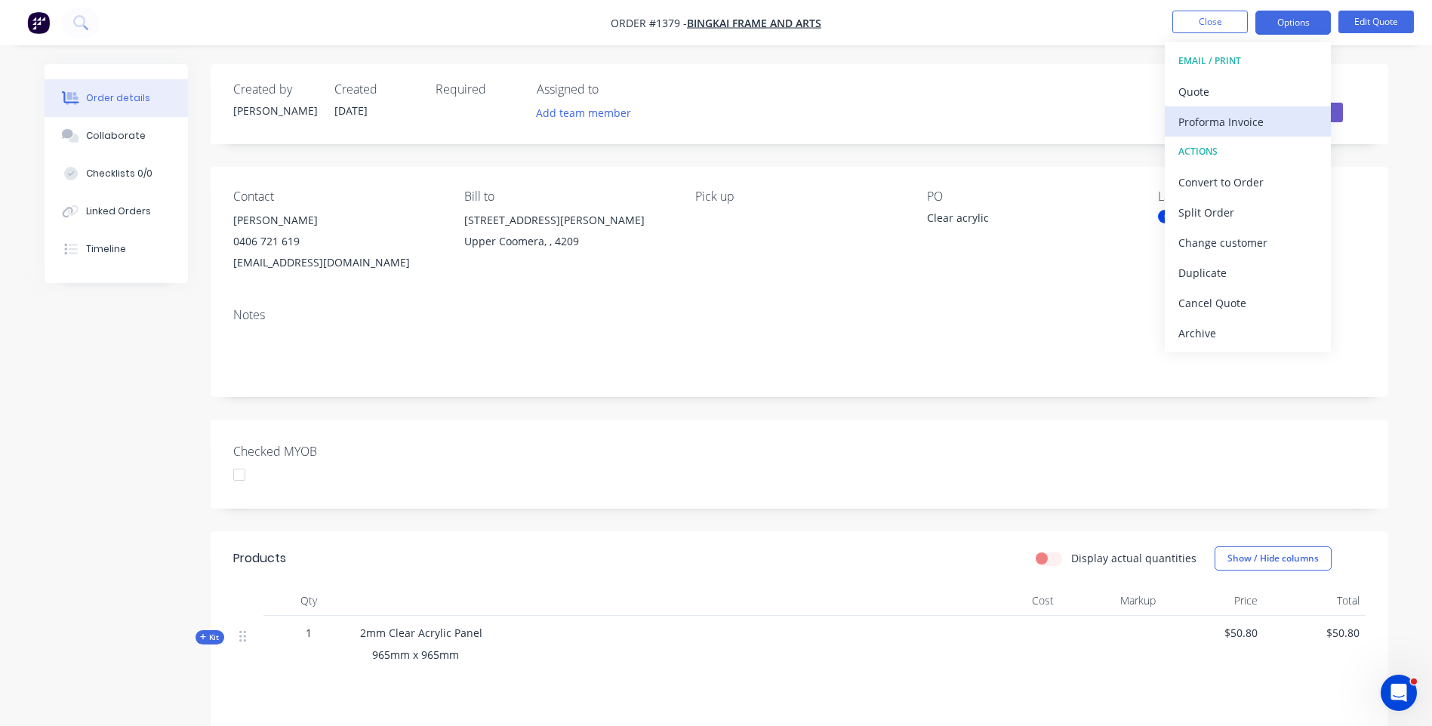
click at [1237, 125] on div "Proforma Invoice" at bounding box center [1247, 122] width 139 height 22
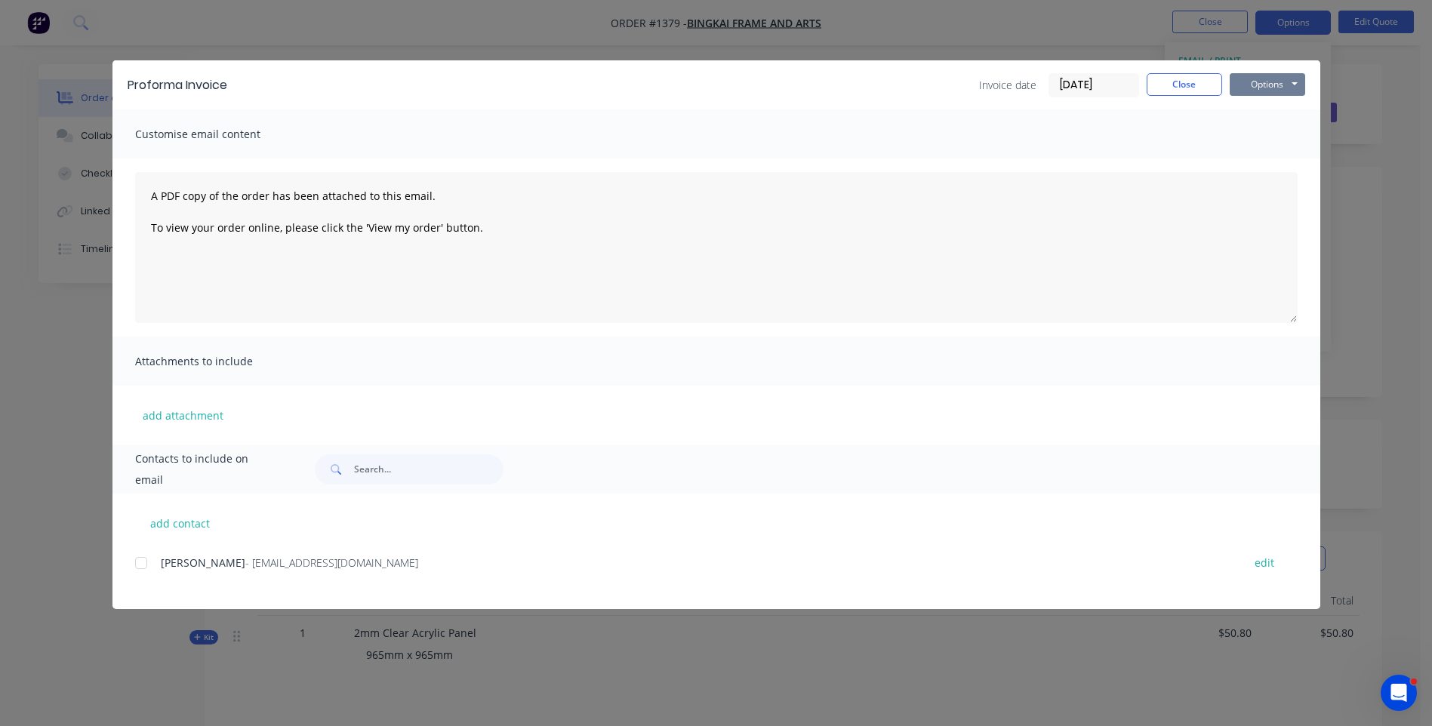
click at [1254, 85] on button "Options" at bounding box center [1266, 84] width 75 height 23
click at [1268, 109] on button "Preview" at bounding box center [1277, 111] width 97 height 25
click at [513, 603] on div "Ching Teoh - info@bingkai.com.au edit" at bounding box center [727, 580] width 1185 height 57
click at [155, 69] on div "Proforma Invoice Invoice date 03/09/25 Close Options Preview Print Email" at bounding box center [716, 84] width 1208 height 49
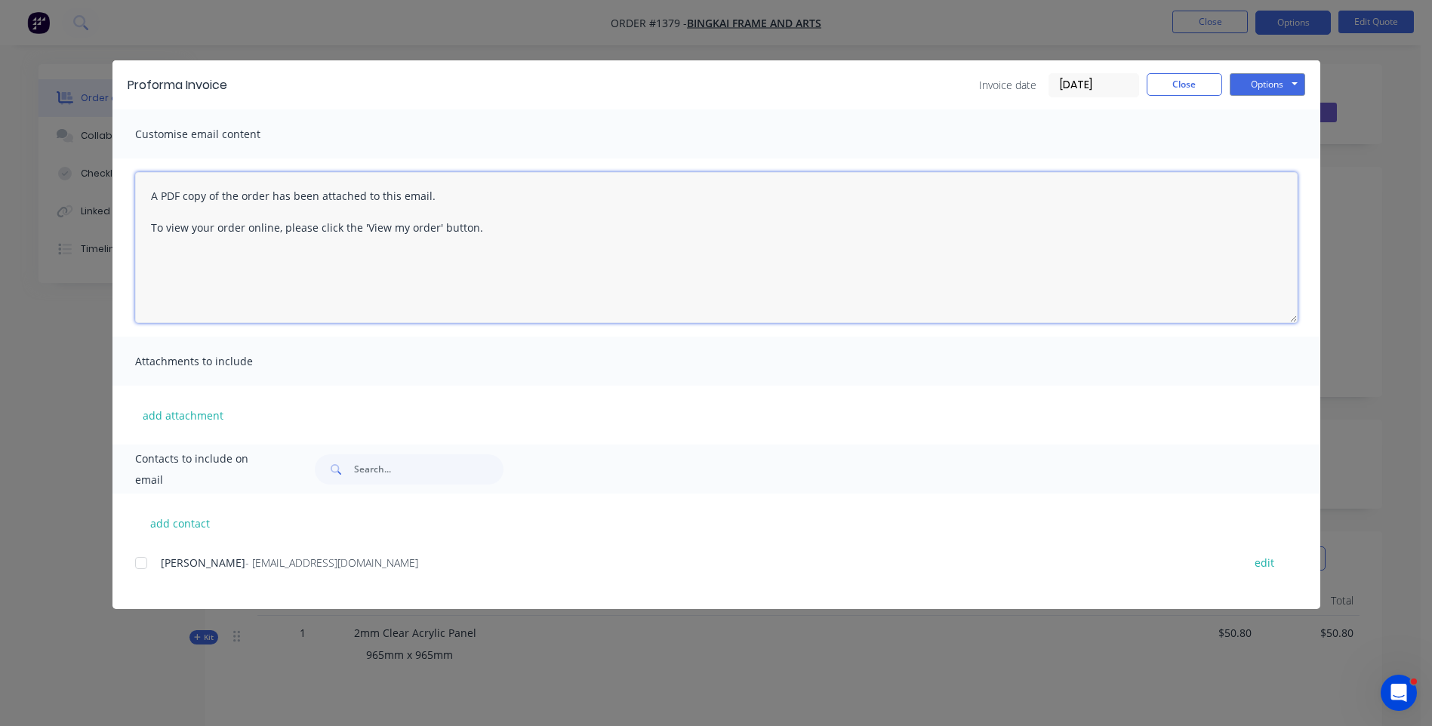
paste textarea "Hi, Please contact us if you have any questions. Regards, [PERSON_NAME] [EMAIL_…"
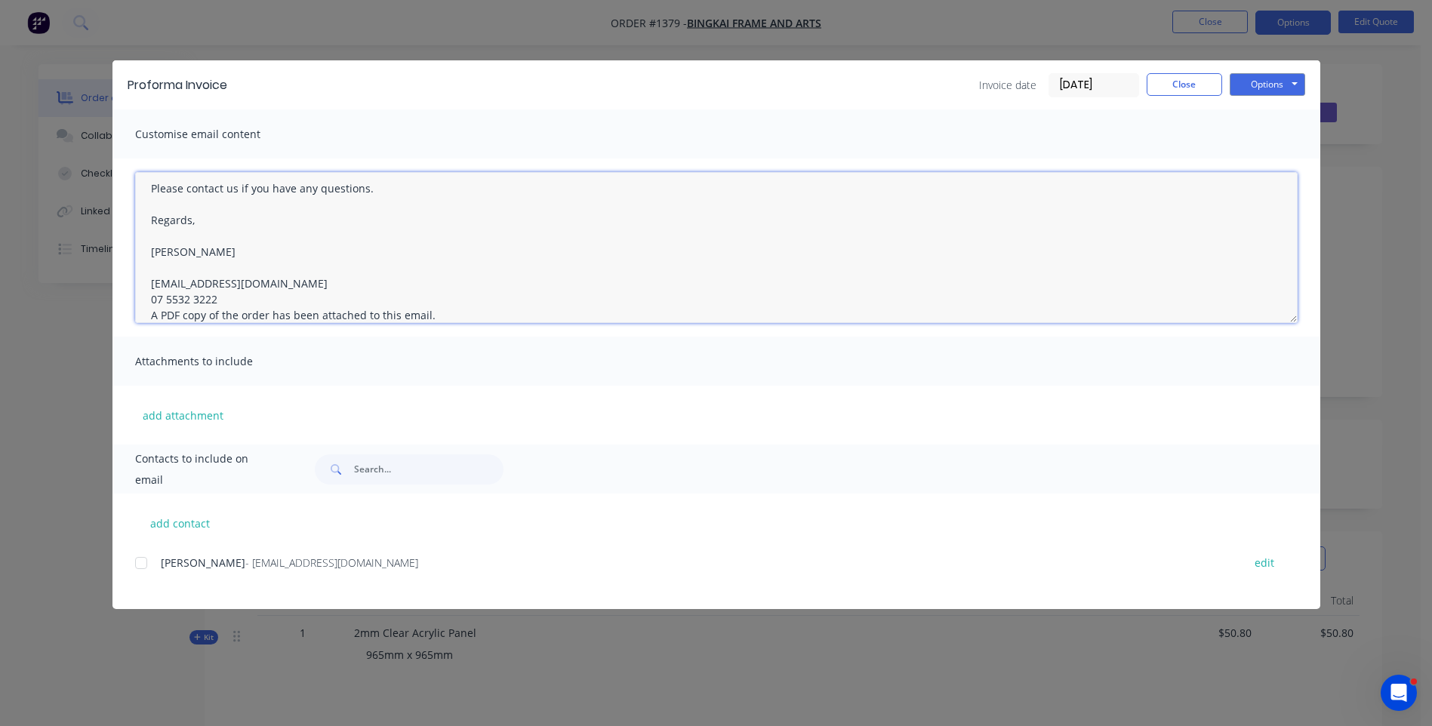
click at [217, 297] on textarea "Hi, Please contact us if you have any questions. Regards, Darren sales@allstarp…" at bounding box center [716, 247] width 1162 height 151
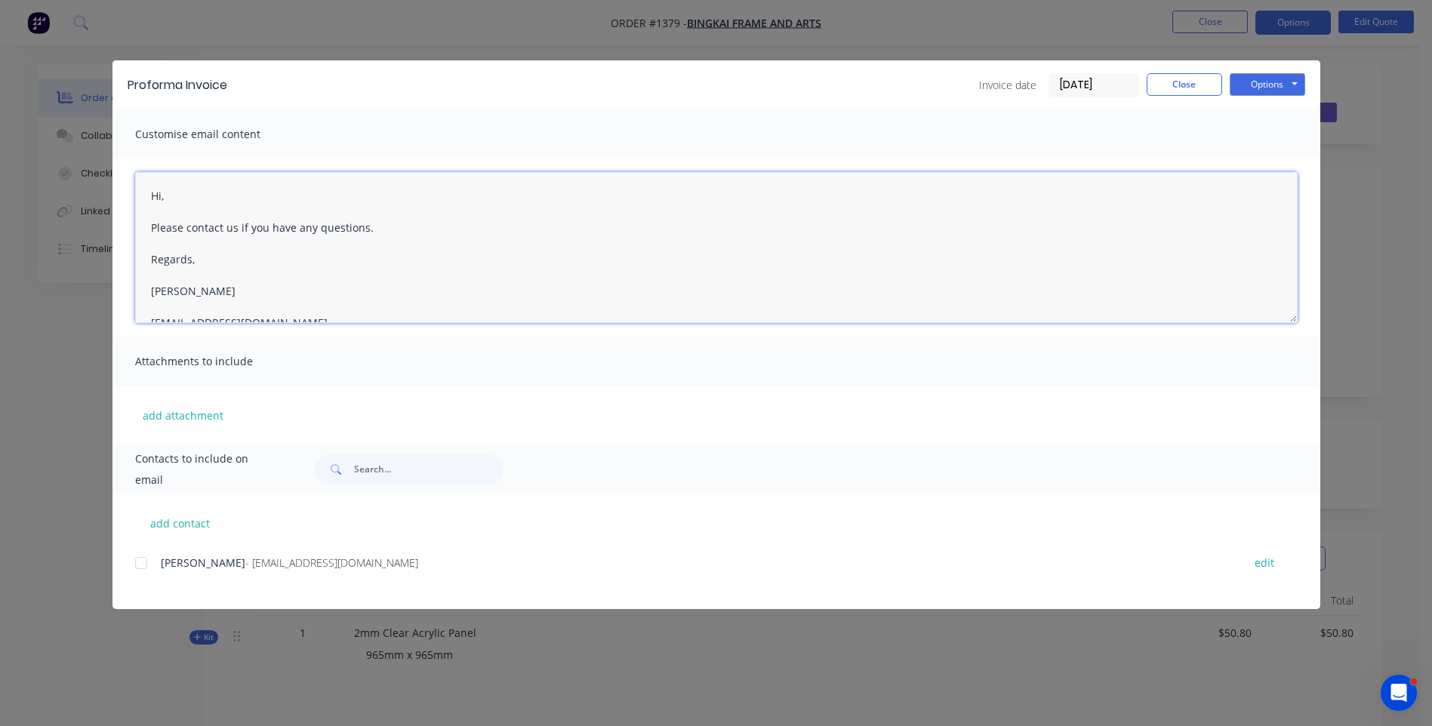
click at [171, 190] on textarea "Hi, Please contact us if you have any questions. Regards, Darren sales@allstarp…" at bounding box center [716, 247] width 1162 height 151
click at [146, 566] on div at bounding box center [141, 563] width 30 height 30
paste textarea "Hi, Please contact us if you have any questions. Regards, [PERSON_NAME] [EMAIL_…"
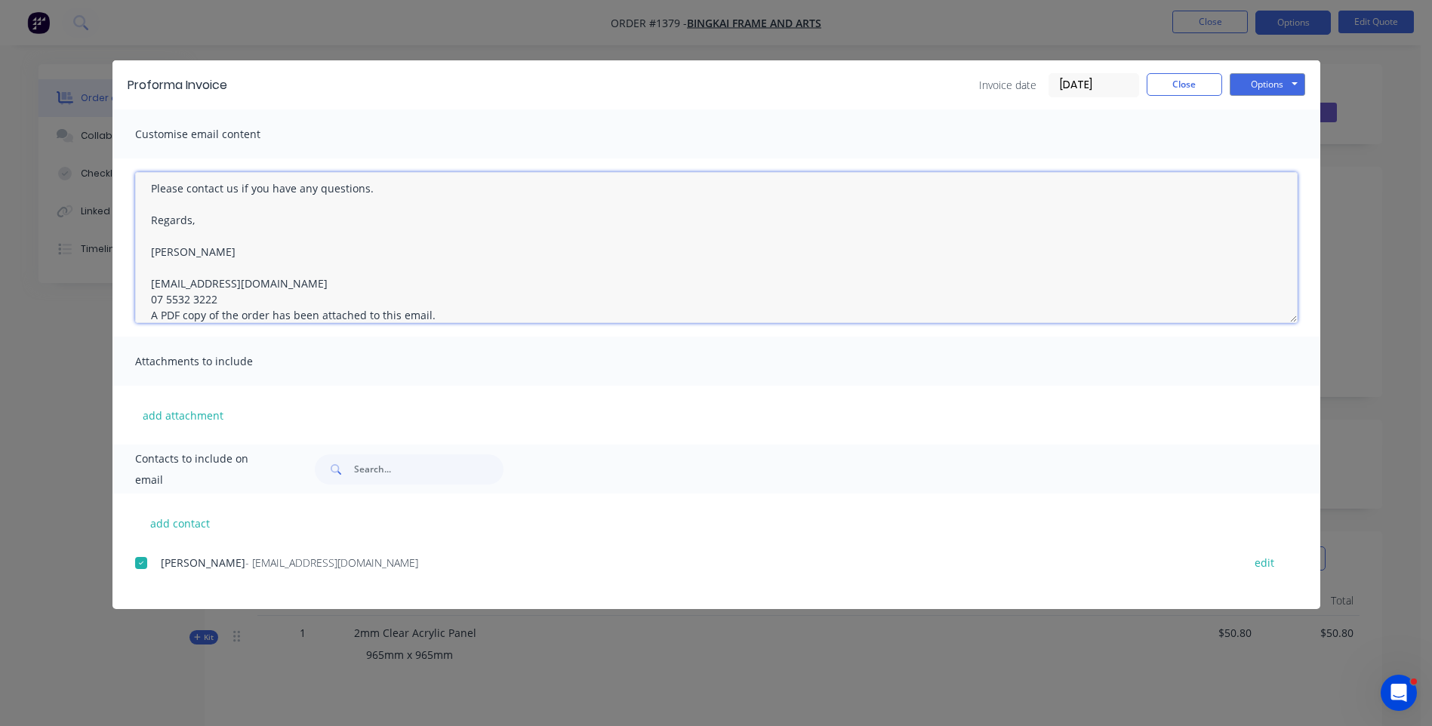
click at [217, 299] on textarea "Hi, Please contact us if you have any questions. Regards, Darren sales@allstarp…" at bounding box center [716, 247] width 1162 height 151
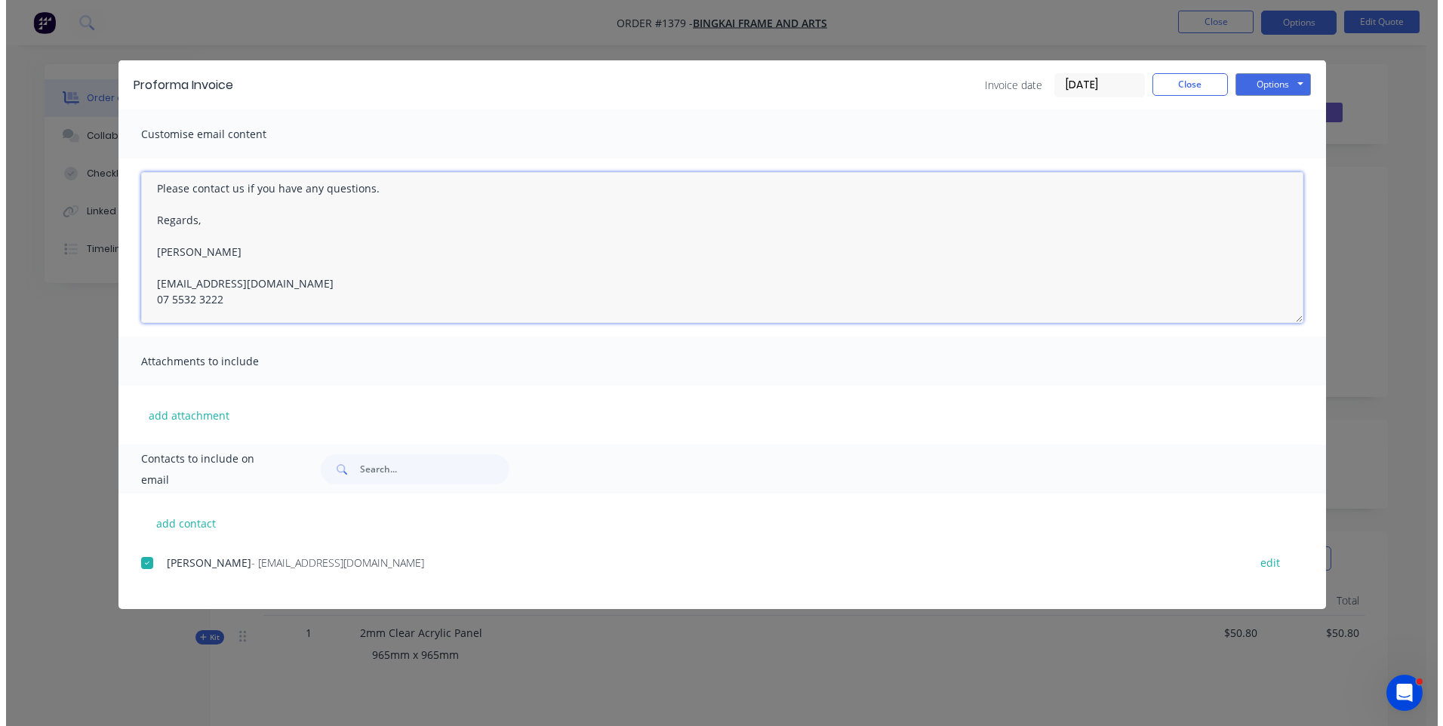
scroll to position [0, 0]
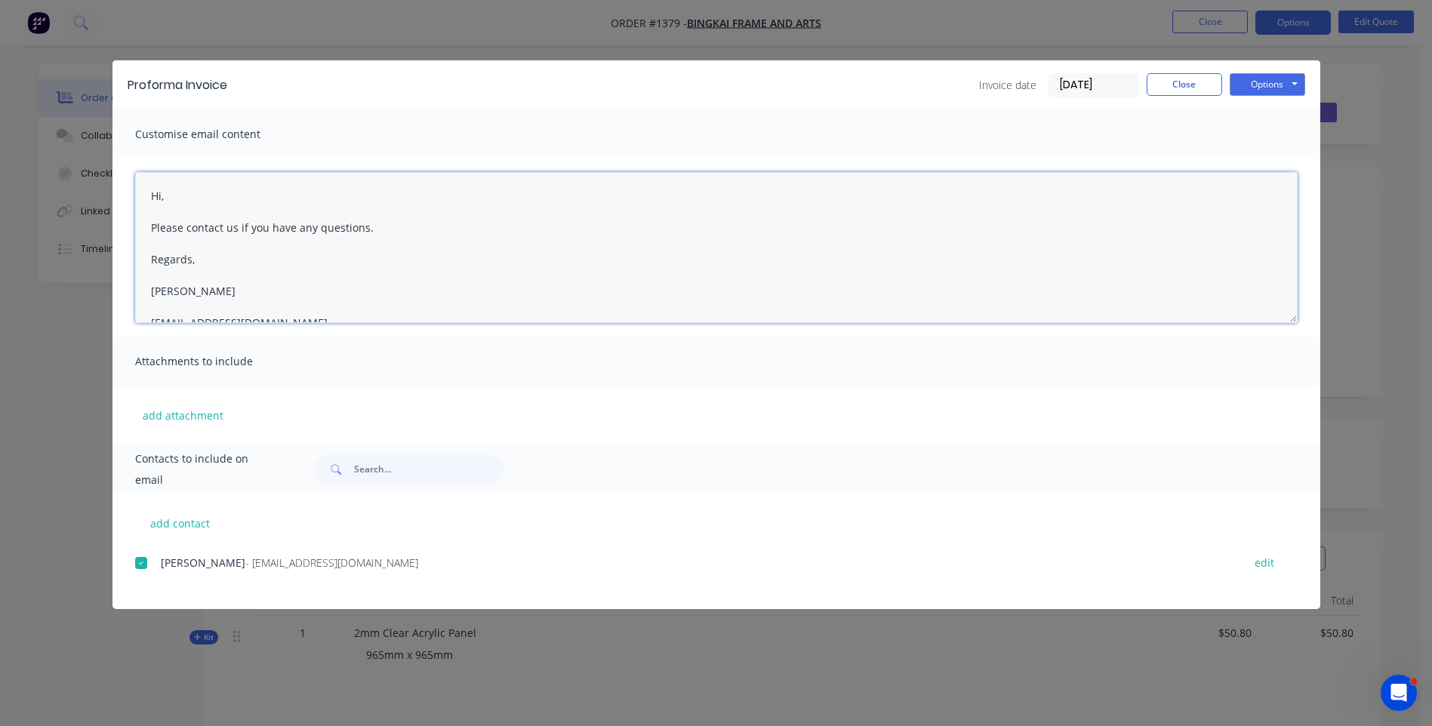
click at [194, 195] on textarea "Hi, Please contact us if you have any questions. Regards, Darren sales@allstarp…" at bounding box center [716, 247] width 1162 height 151
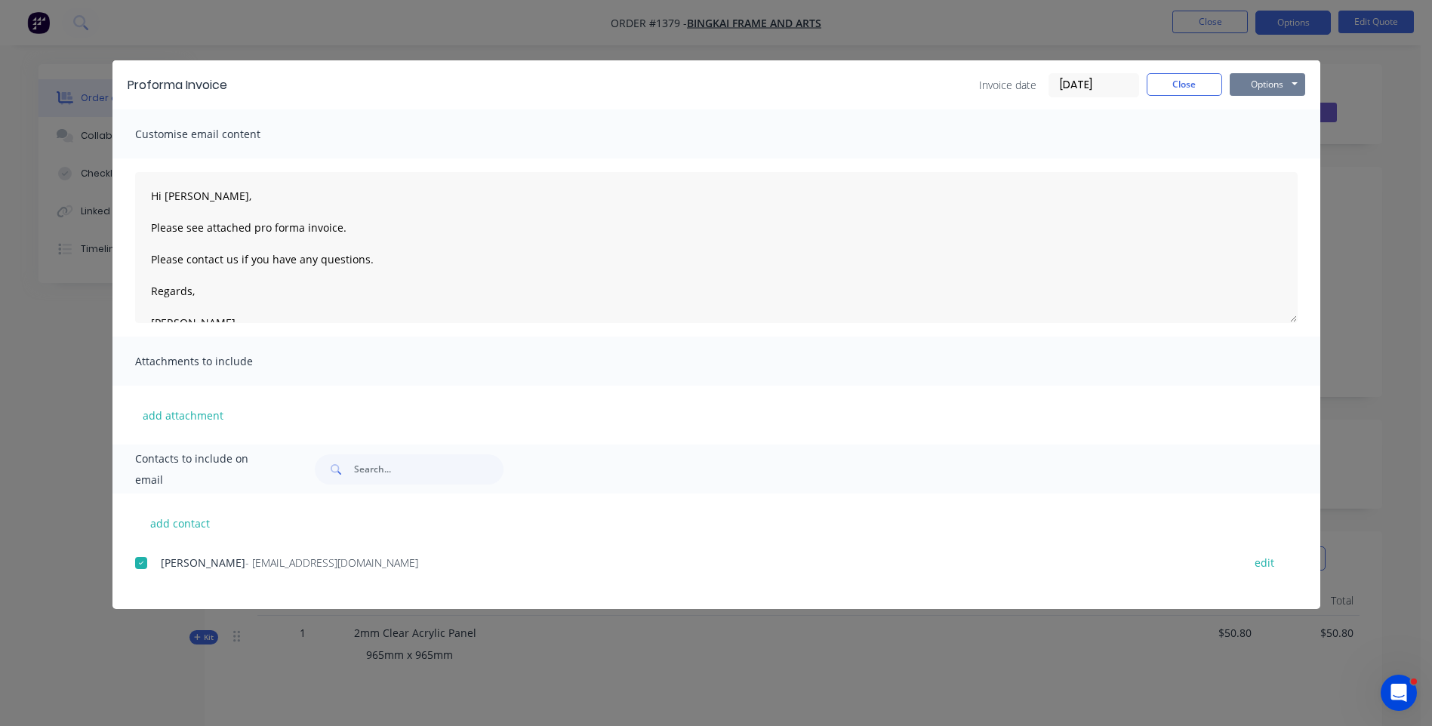
click at [1261, 94] on button "Options" at bounding box center [1266, 84] width 75 height 23
click at [1266, 168] on button "Email" at bounding box center [1277, 161] width 97 height 25
type textarea "A PDF copy of the order has been attached to this email. To view your order onl…"
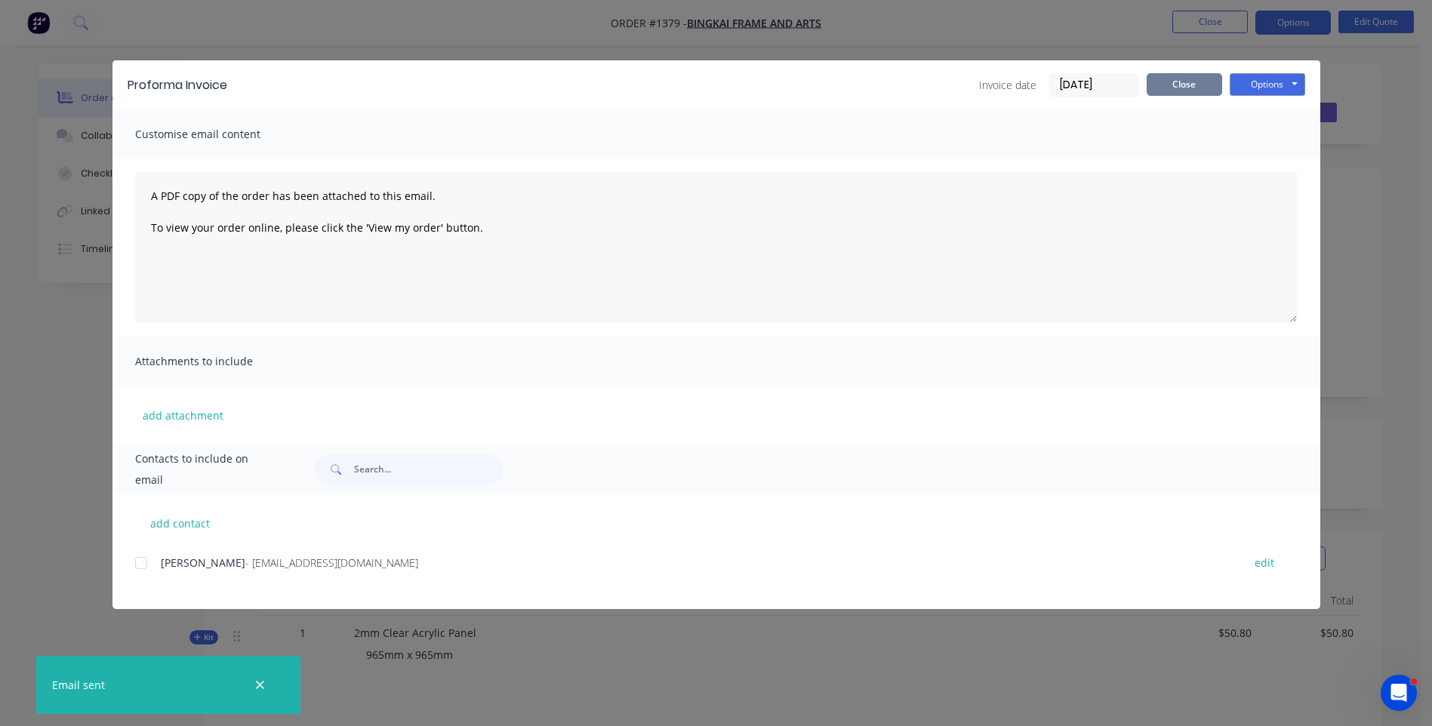
click at [1191, 88] on button "Close" at bounding box center [1183, 84] width 75 height 23
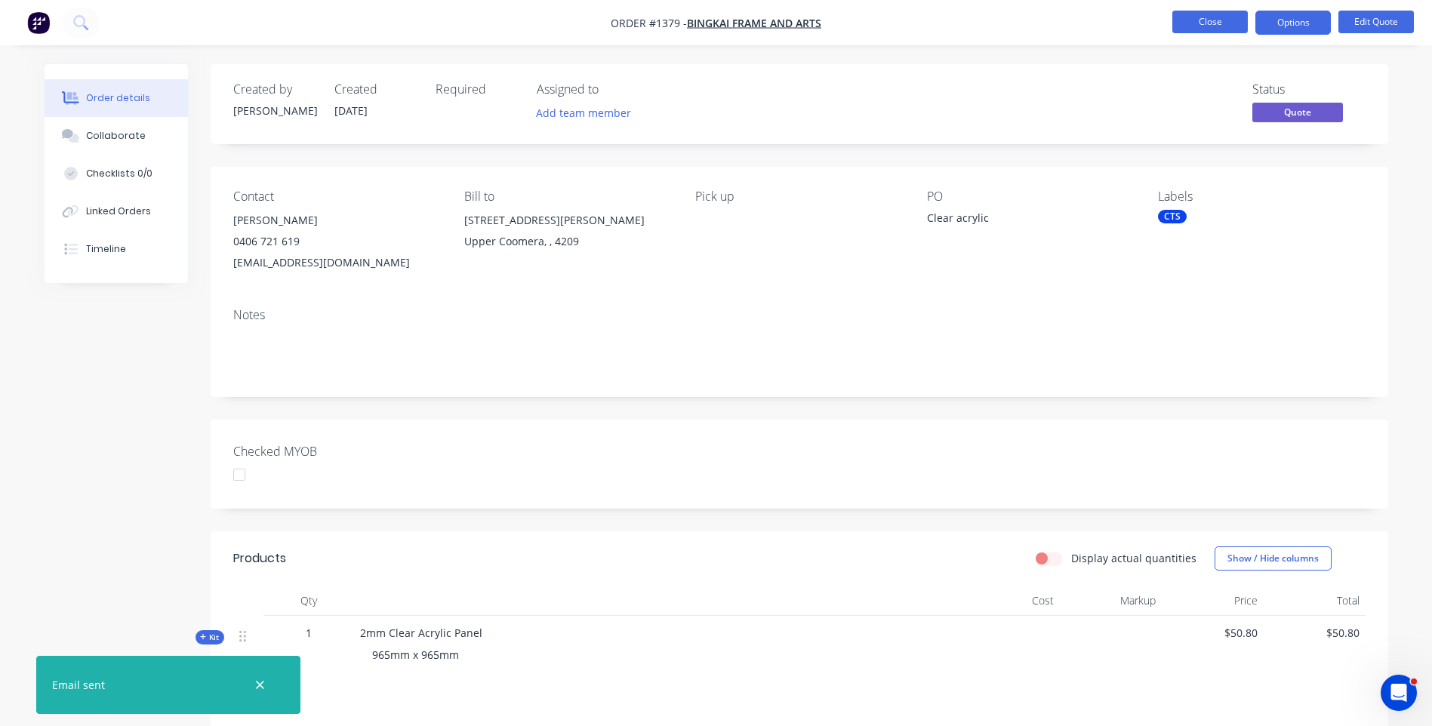
click at [1210, 24] on button "Close" at bounding box center [1209, 22] width 75 height 23
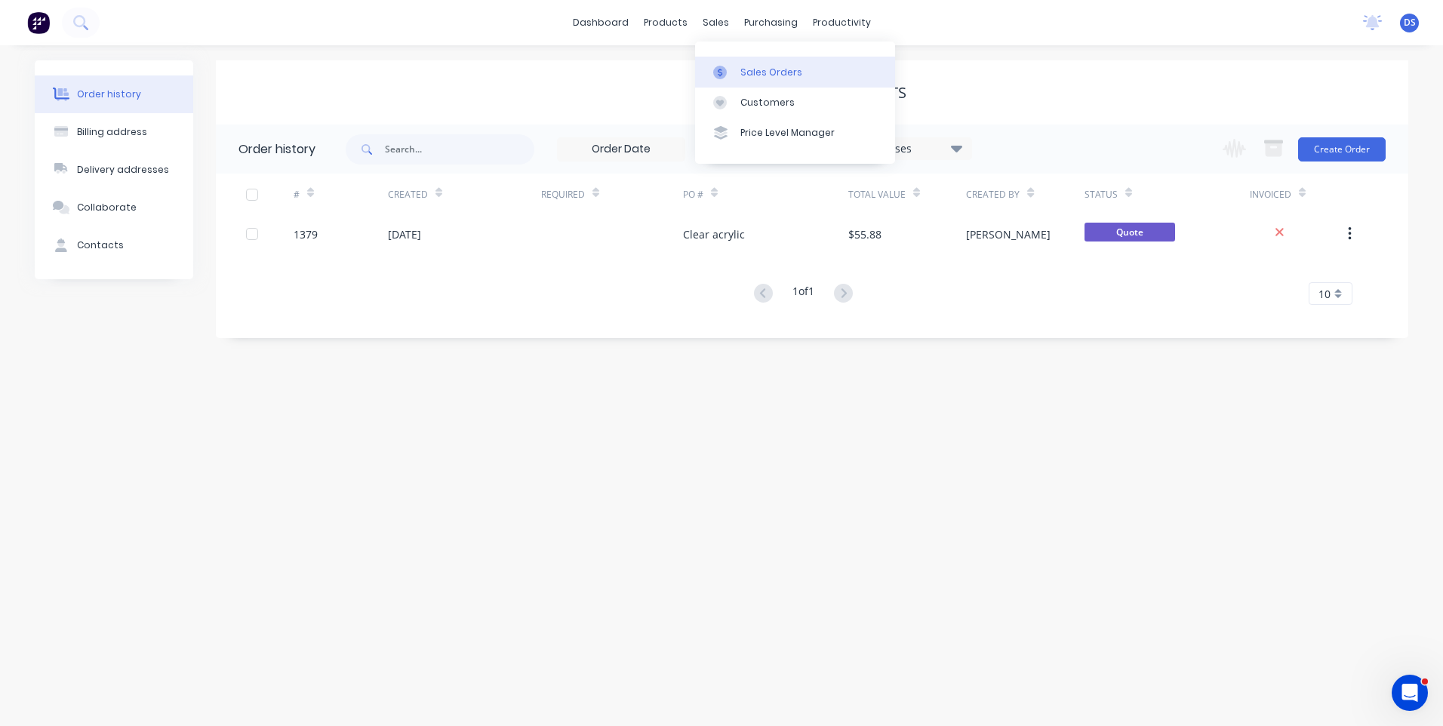
click at [763, 78] on div "Sales Orders" at bounding box center [771, 73] width 62 height 14
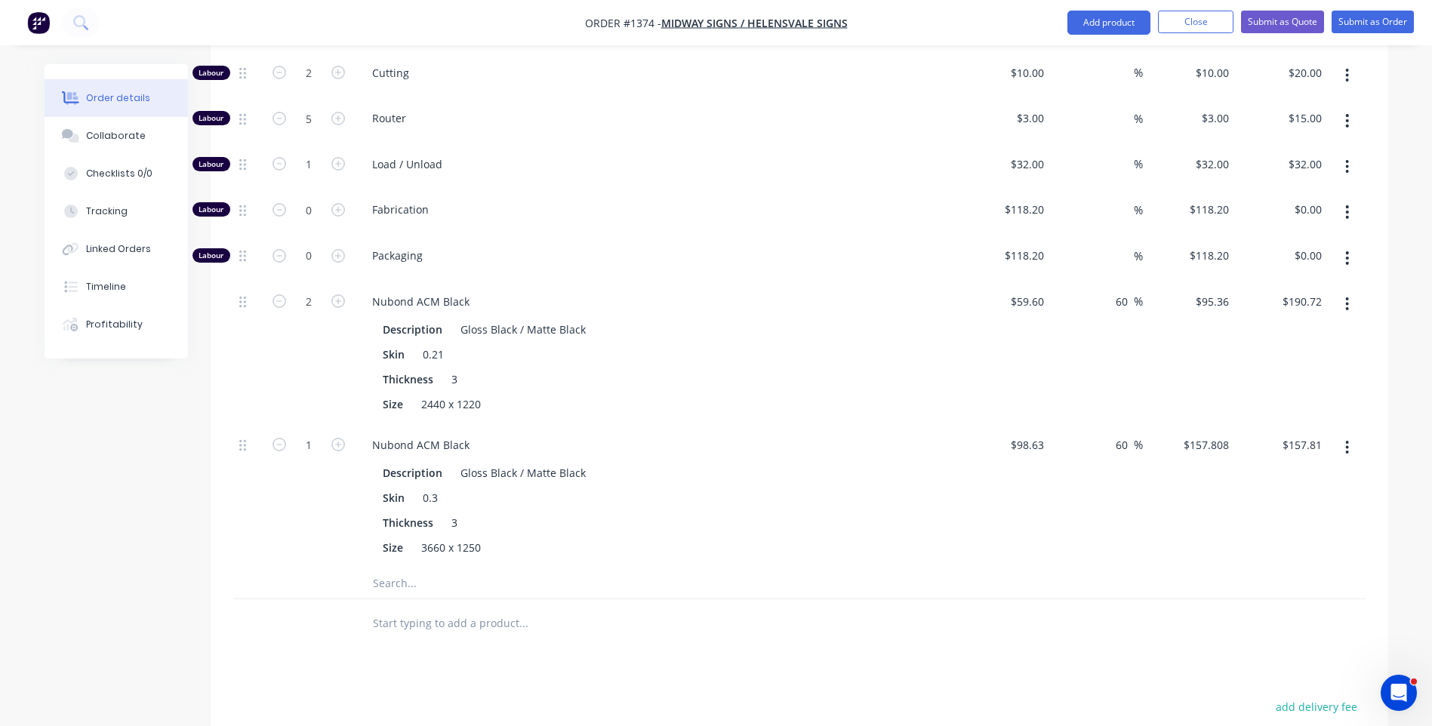
scroll to position [679, 0]
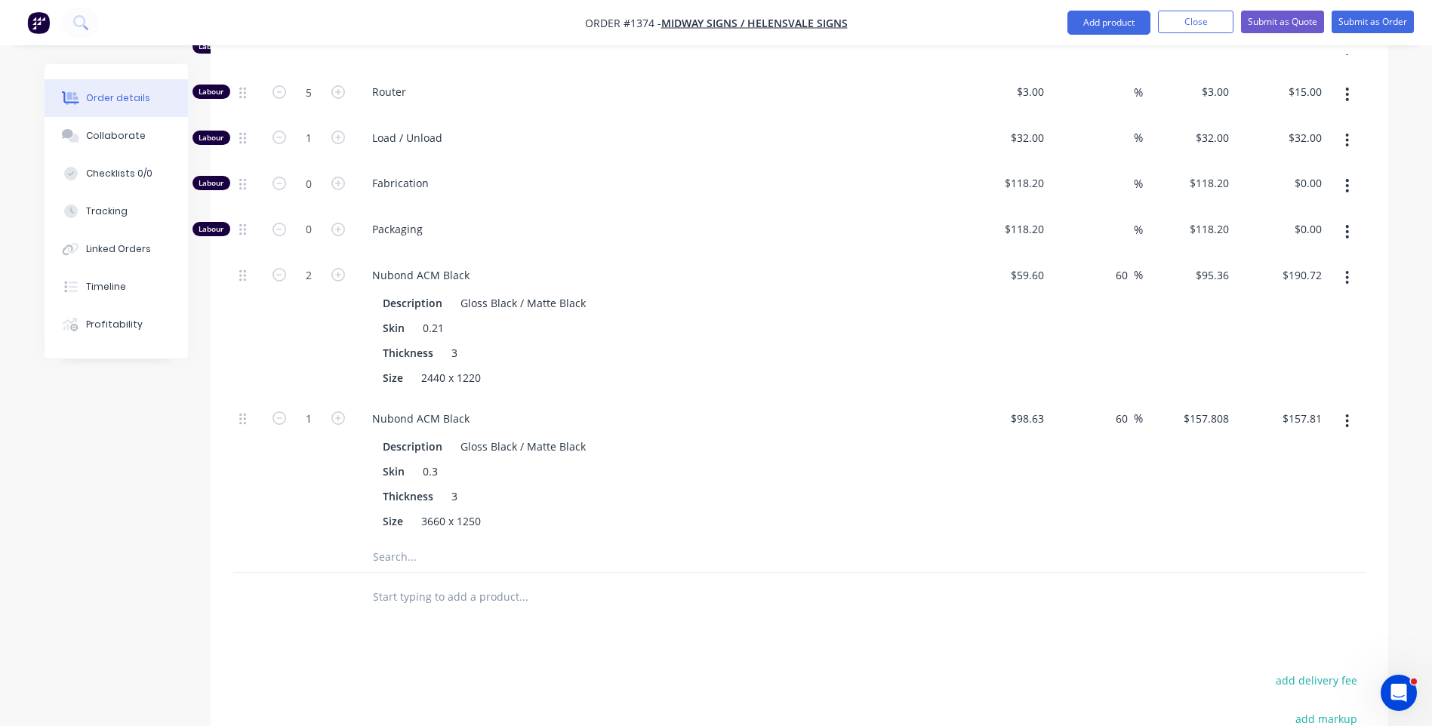
click at [398, 542] on input "text" at bounding box center [523, 557] width 302 height 30
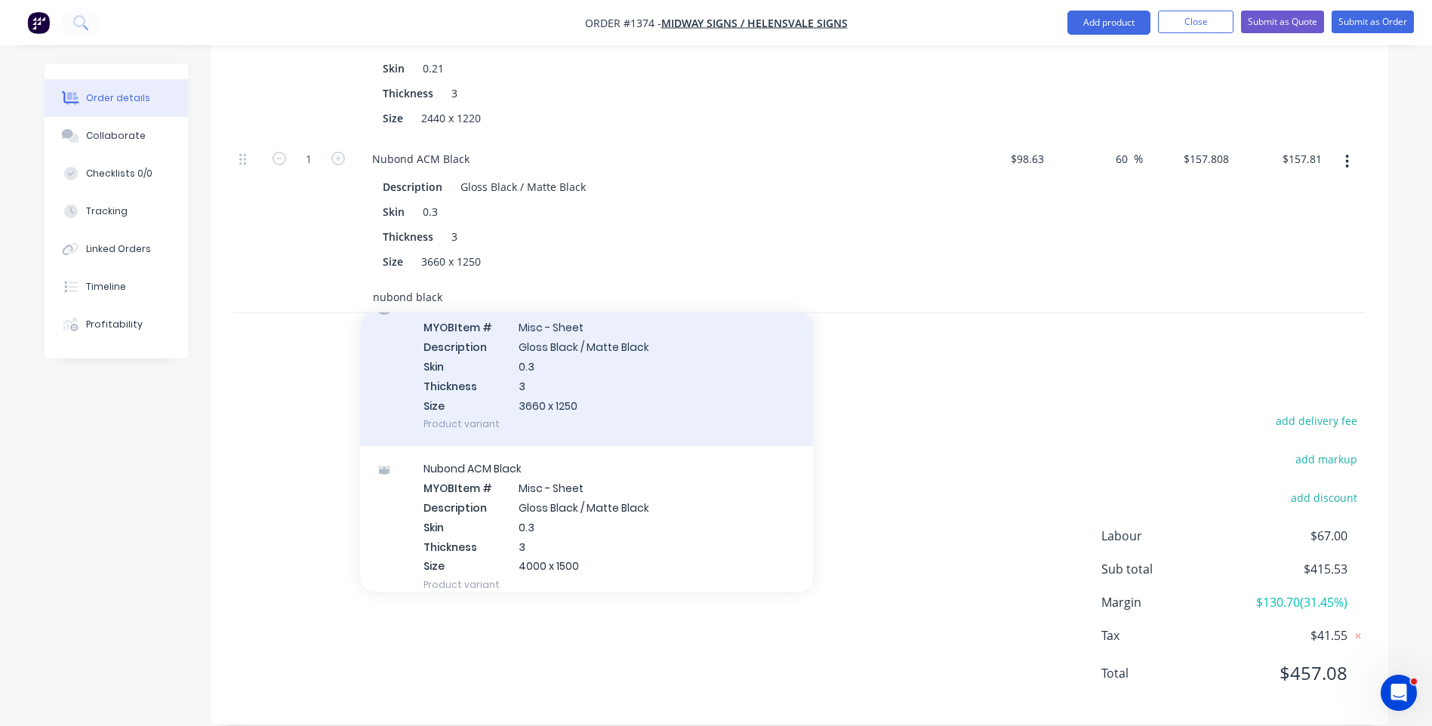
scroll to position [75, 0]
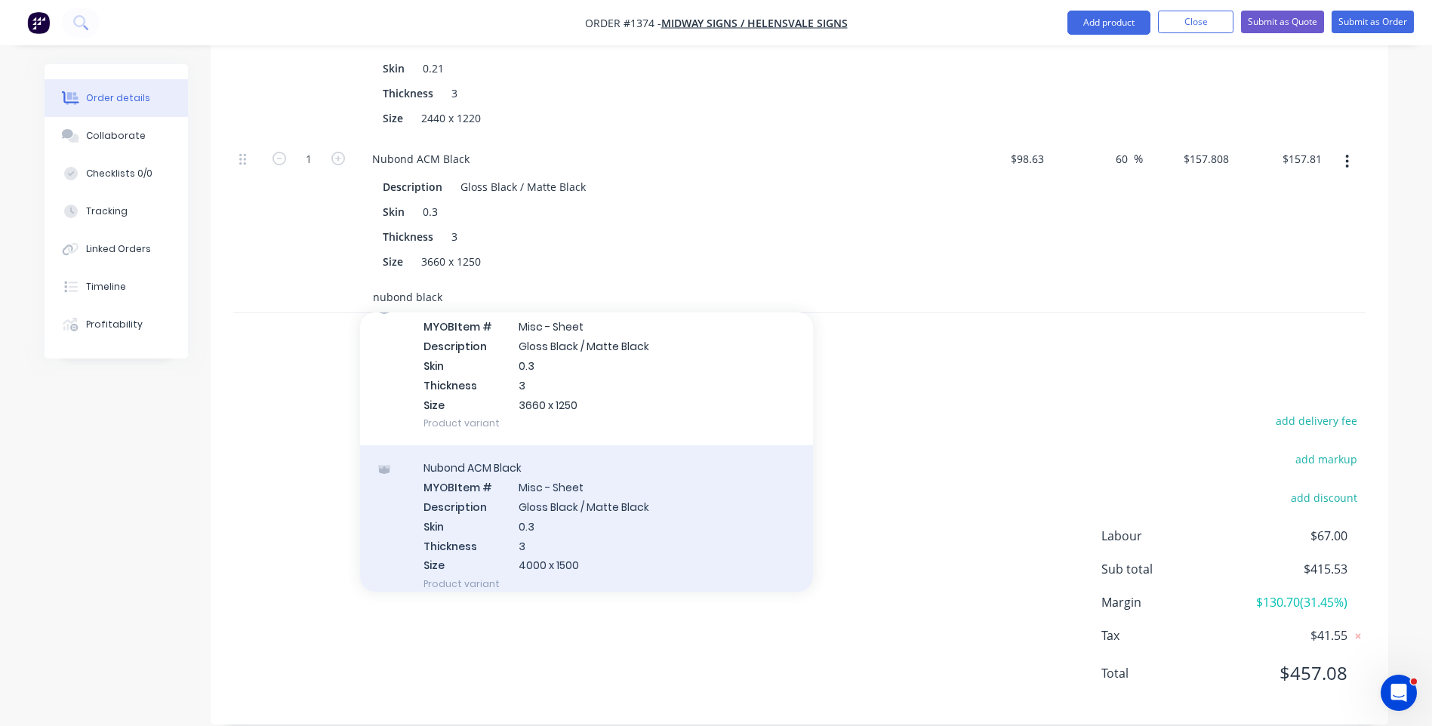
type input "nubond black"
click at [565, 490] on div "Nubond ACM Black MYOB Item # Misc - Sheet Description Gloss Black / Matte Black…" at bounding box center [586, 525] width 453 height 161
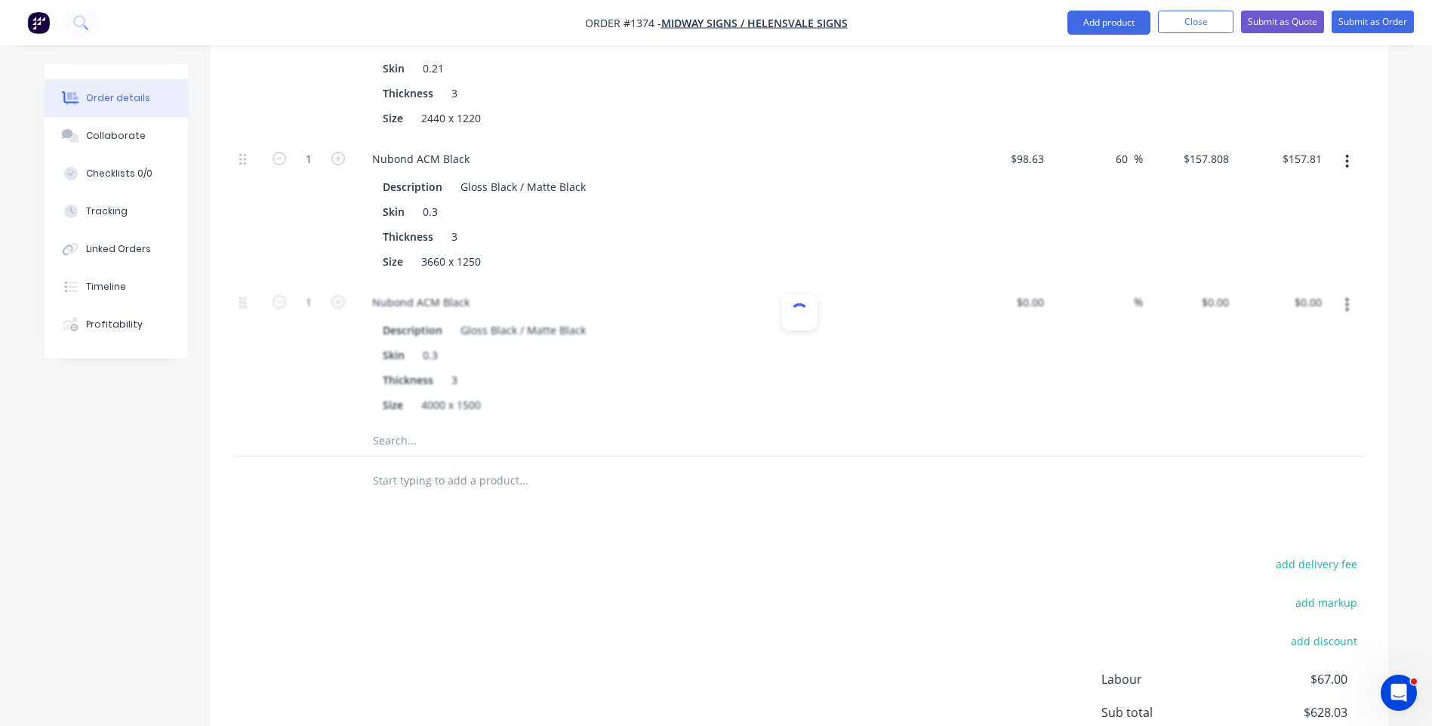
type input "$132.81"
type input "60"
type input "$212.496"
type input "$212.50"
click at [1349, 148] on button "button" at bounding box center [1346, 161] width 35 height 27
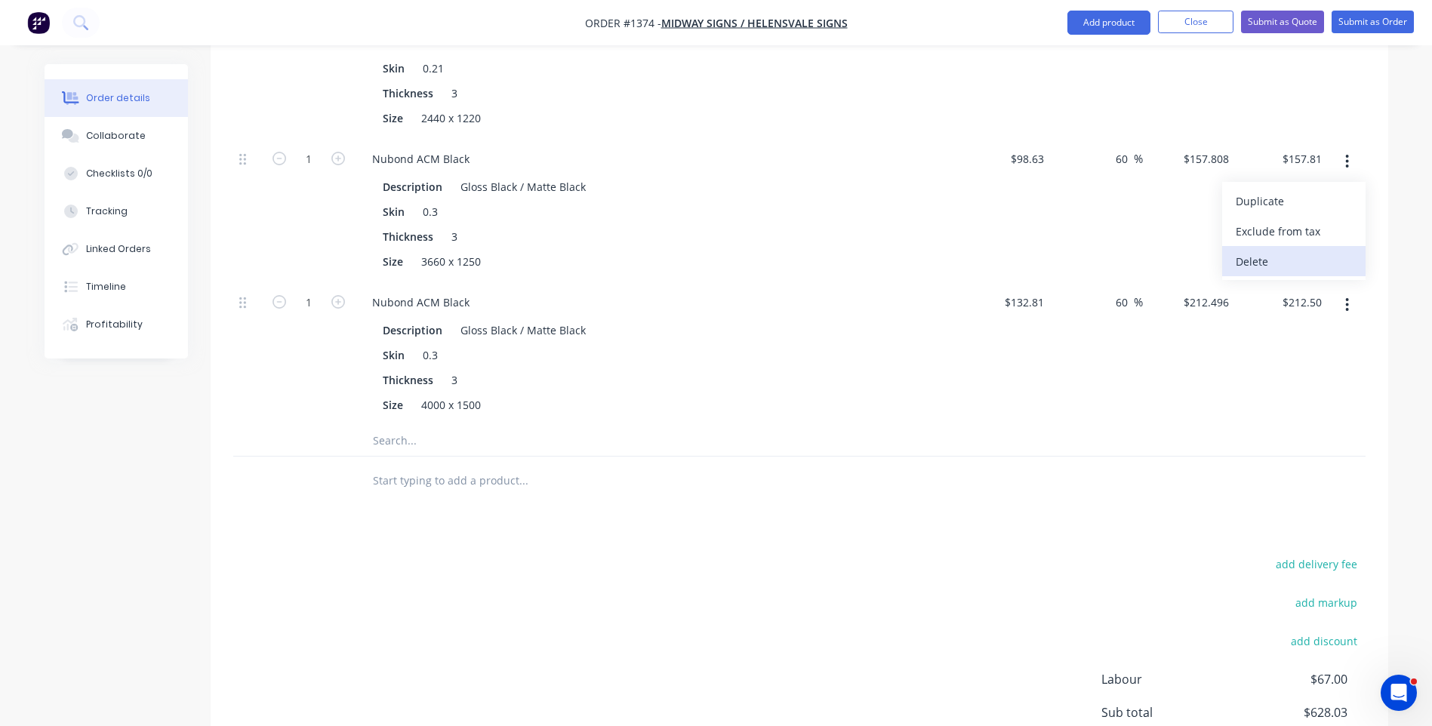
click at [1266, 251] on div "Delete" at bounding box center [1293, 262] width 116 height 22
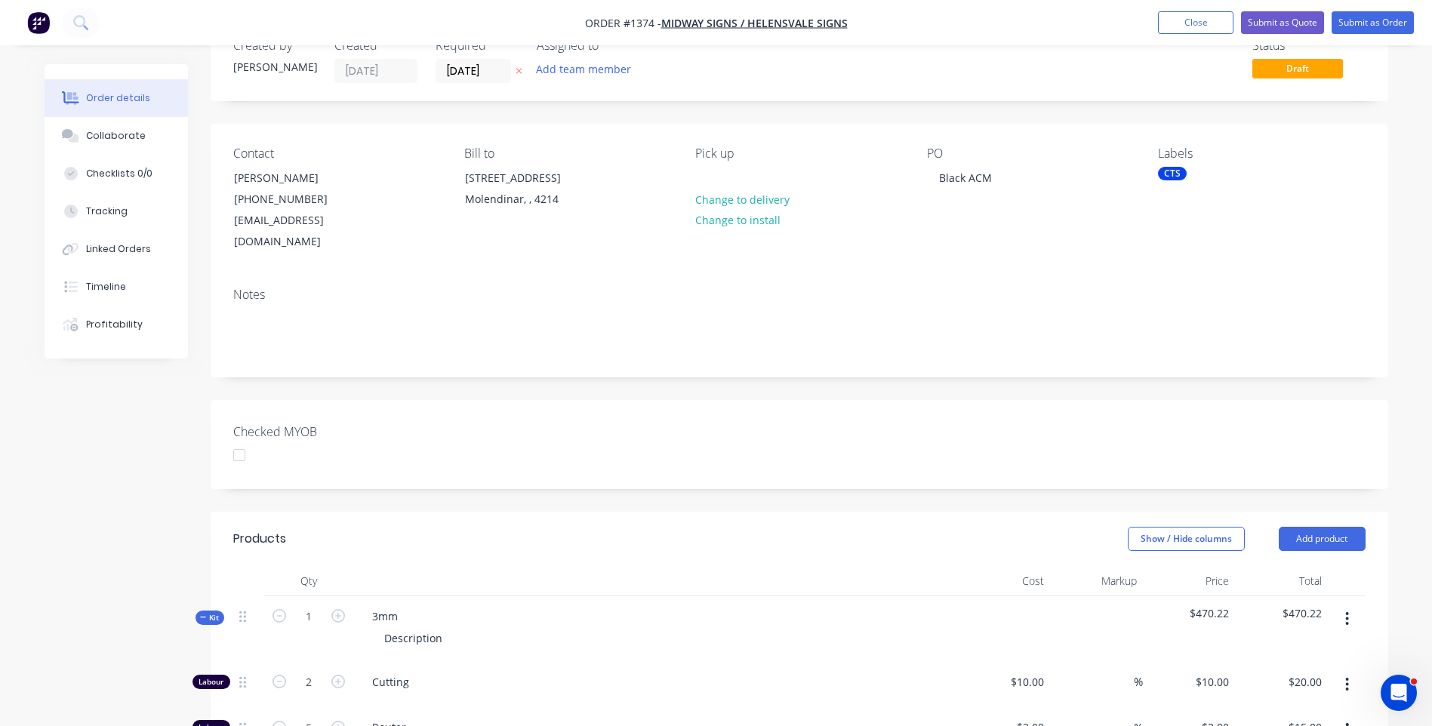
scroll to position [33, 0]
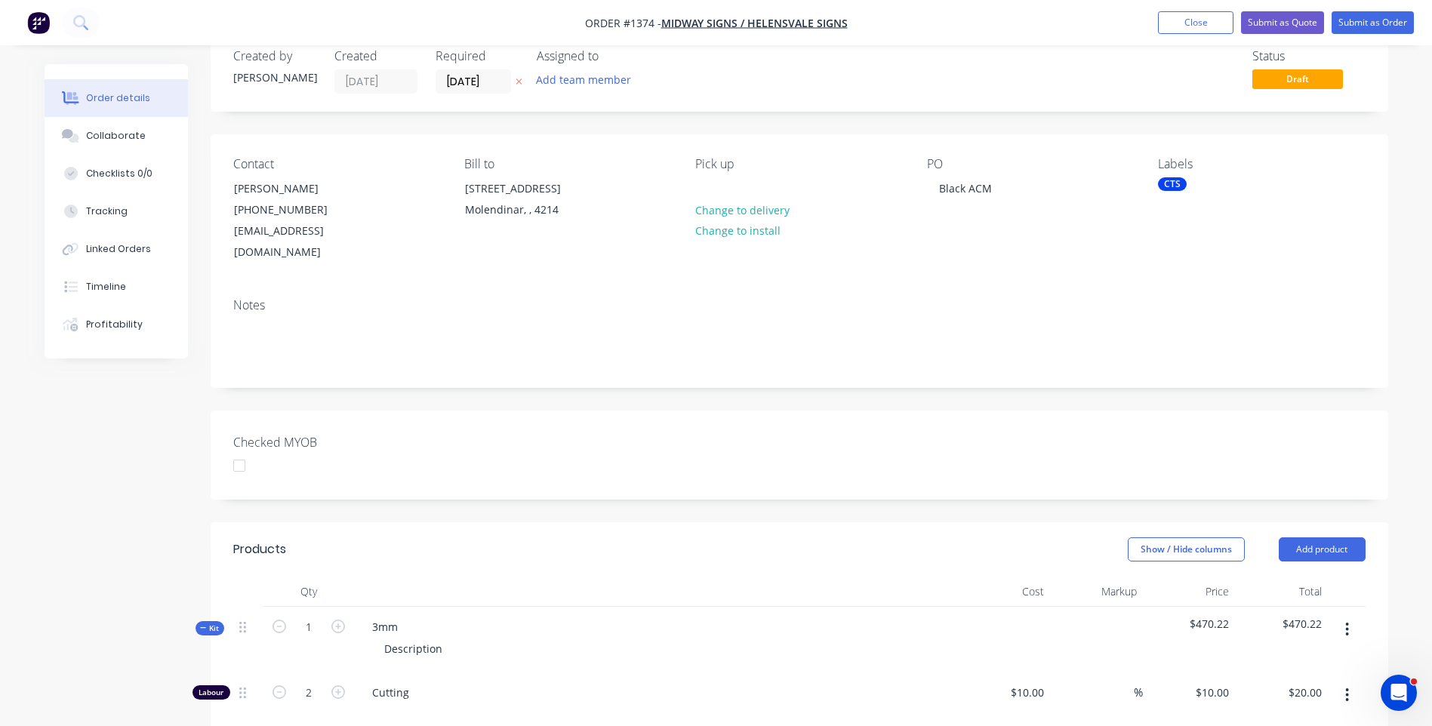
click at [1172, 186] on div "CTS" at bounding box center [1172, 184] width 29 height 14
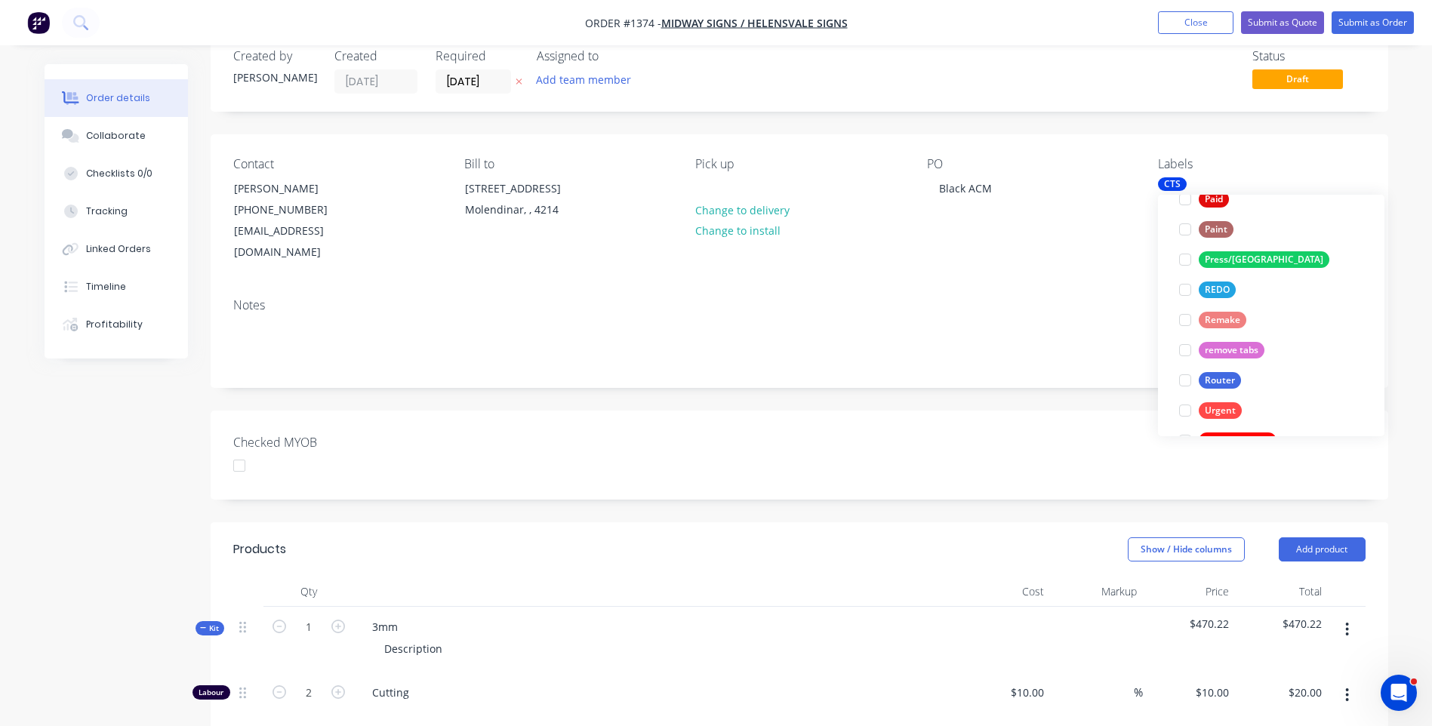
scroll to position [604, 0]
click at [1225, 372] on div "Router" at bounding box center [1219, 376] width 42 height 17
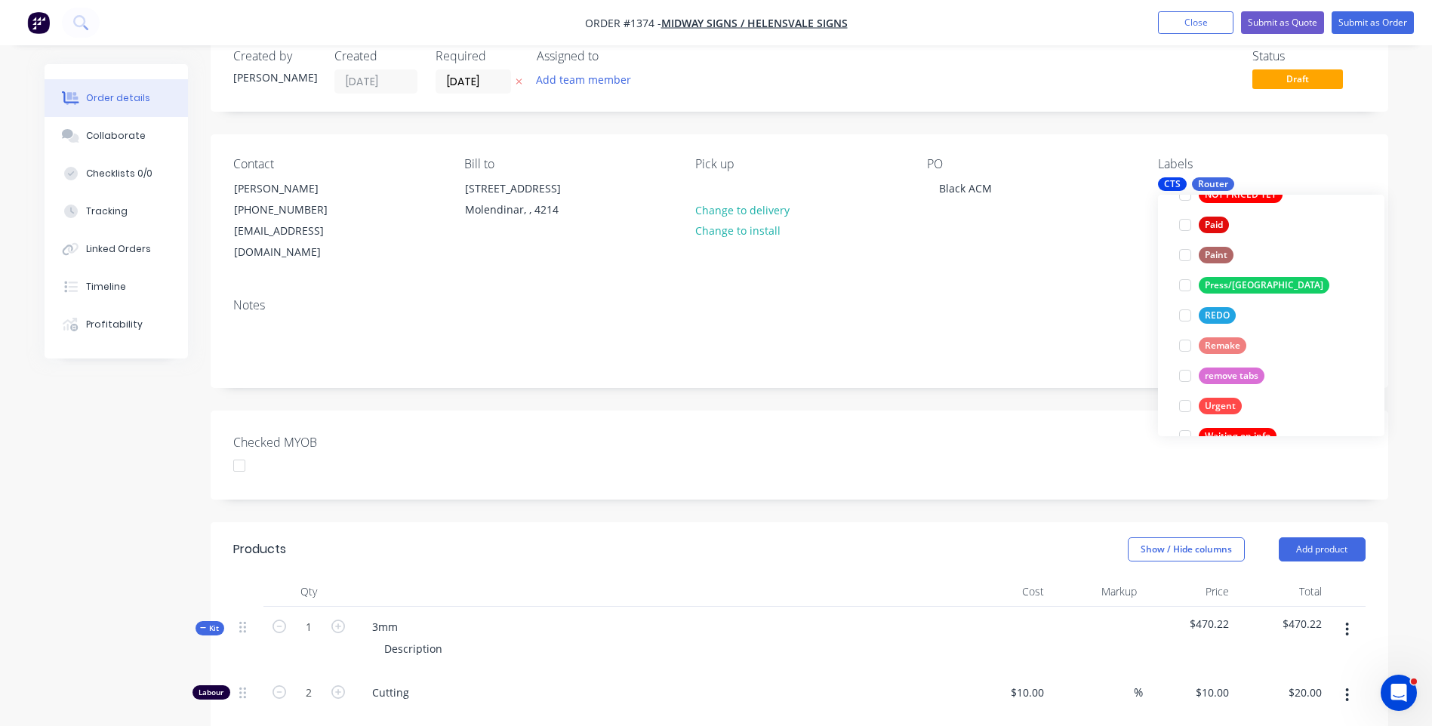
scroll to position [0, 0]
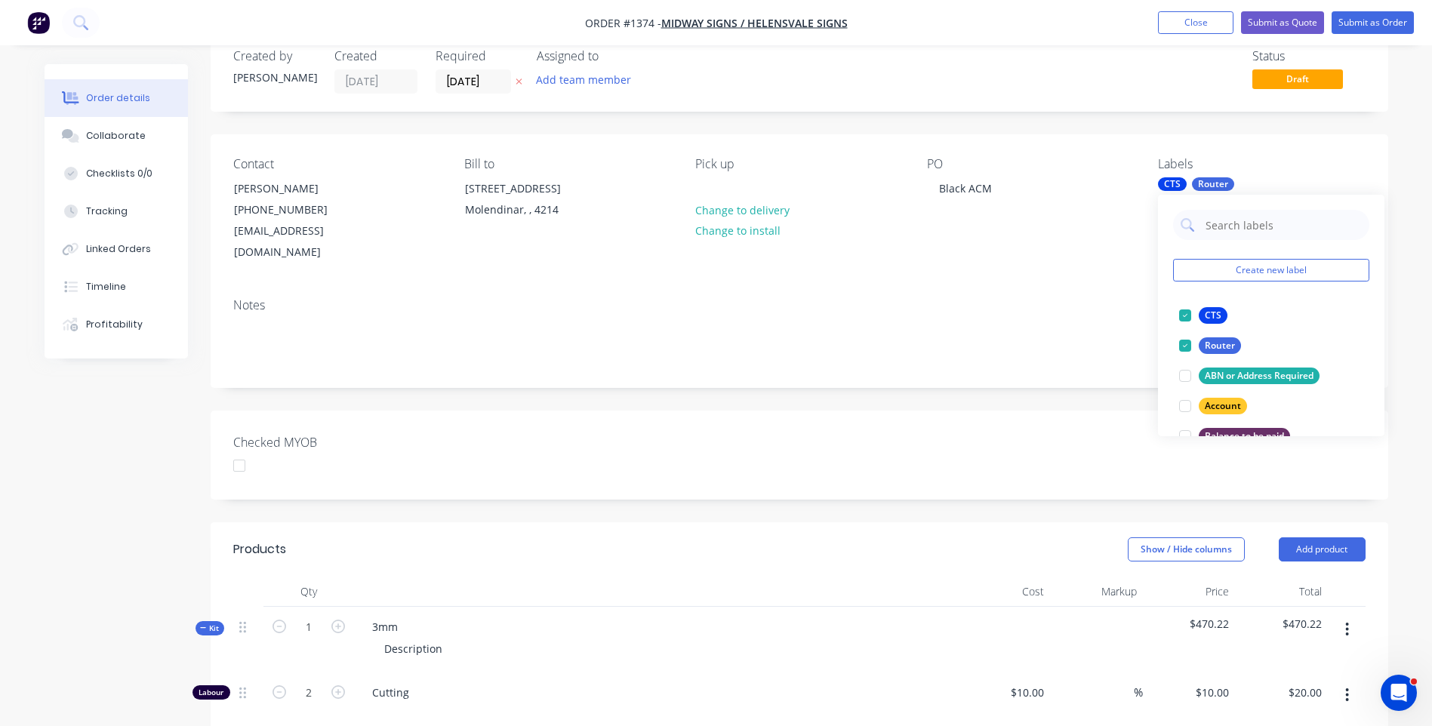
click at [1103, 298] on div "Notes" at bounding box center [799, 305] width 1132 height 14
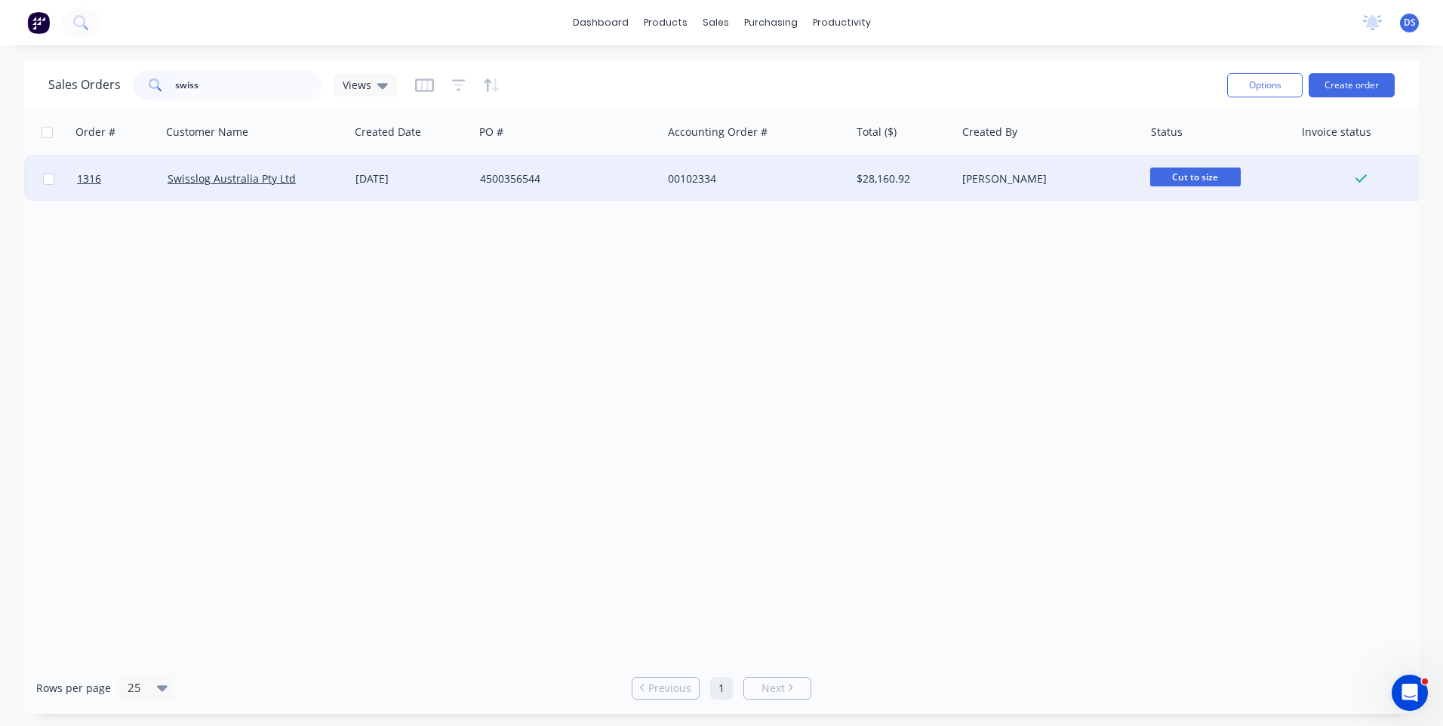
type input "swiss"
click at [467, 180] on div "[DATE]" at bounding box center [411, 178] width 112 height 15
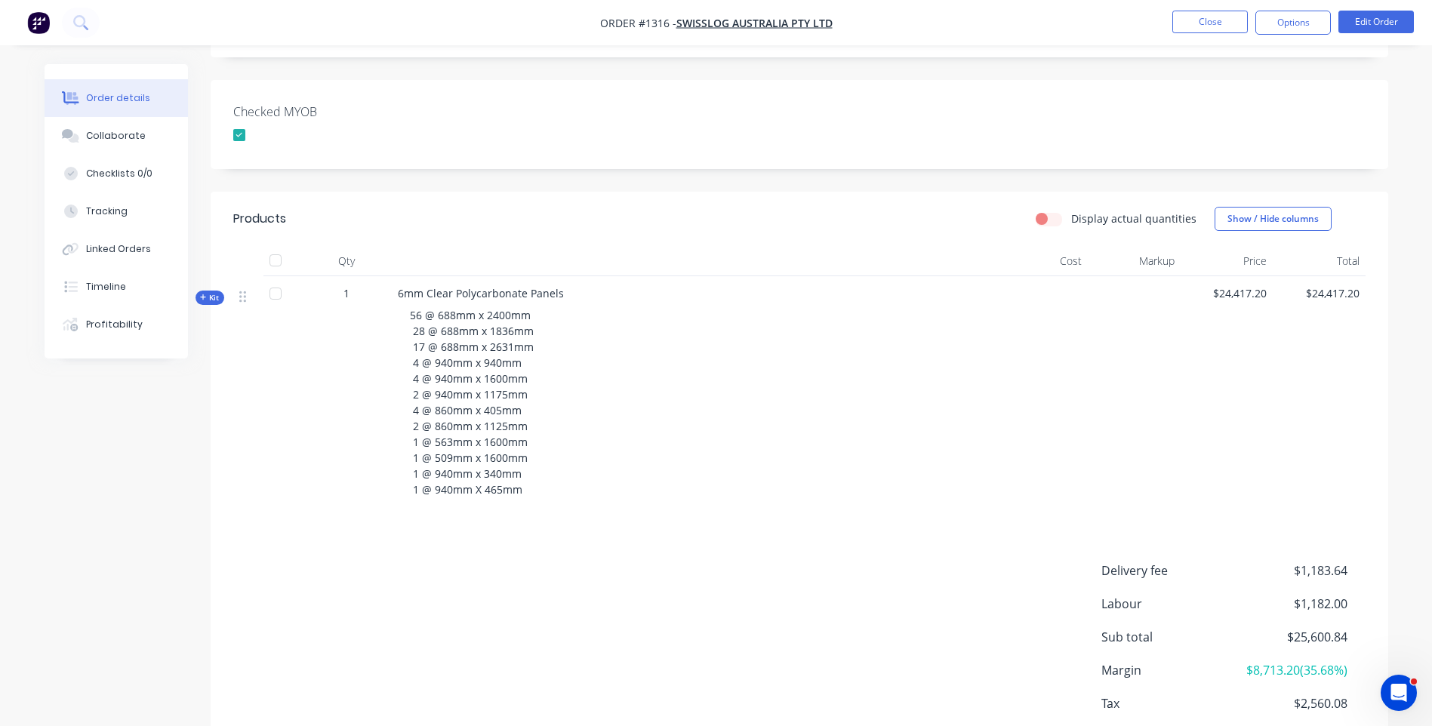
scroll to position [377, 0]
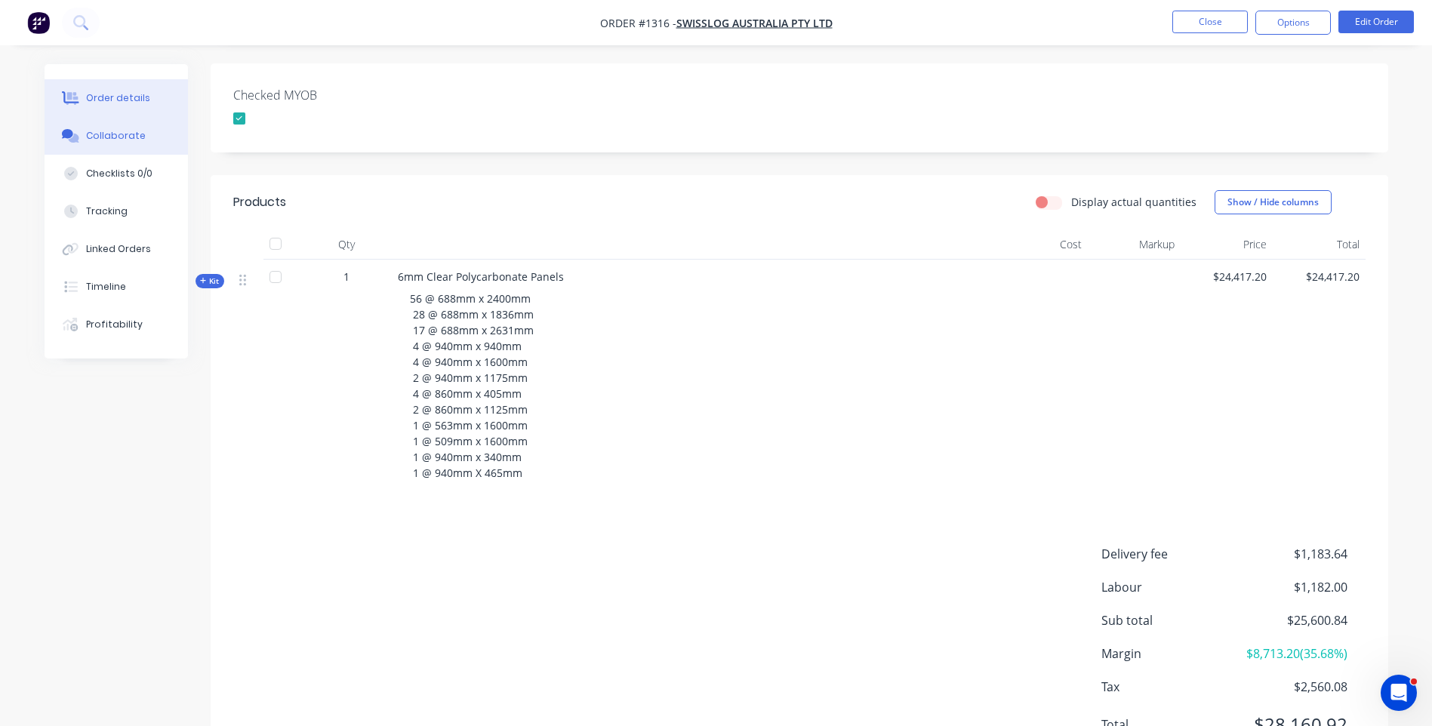
click at [126, 145] on button "Collaborate" at bounding box center [116, 136] width 143 height 38
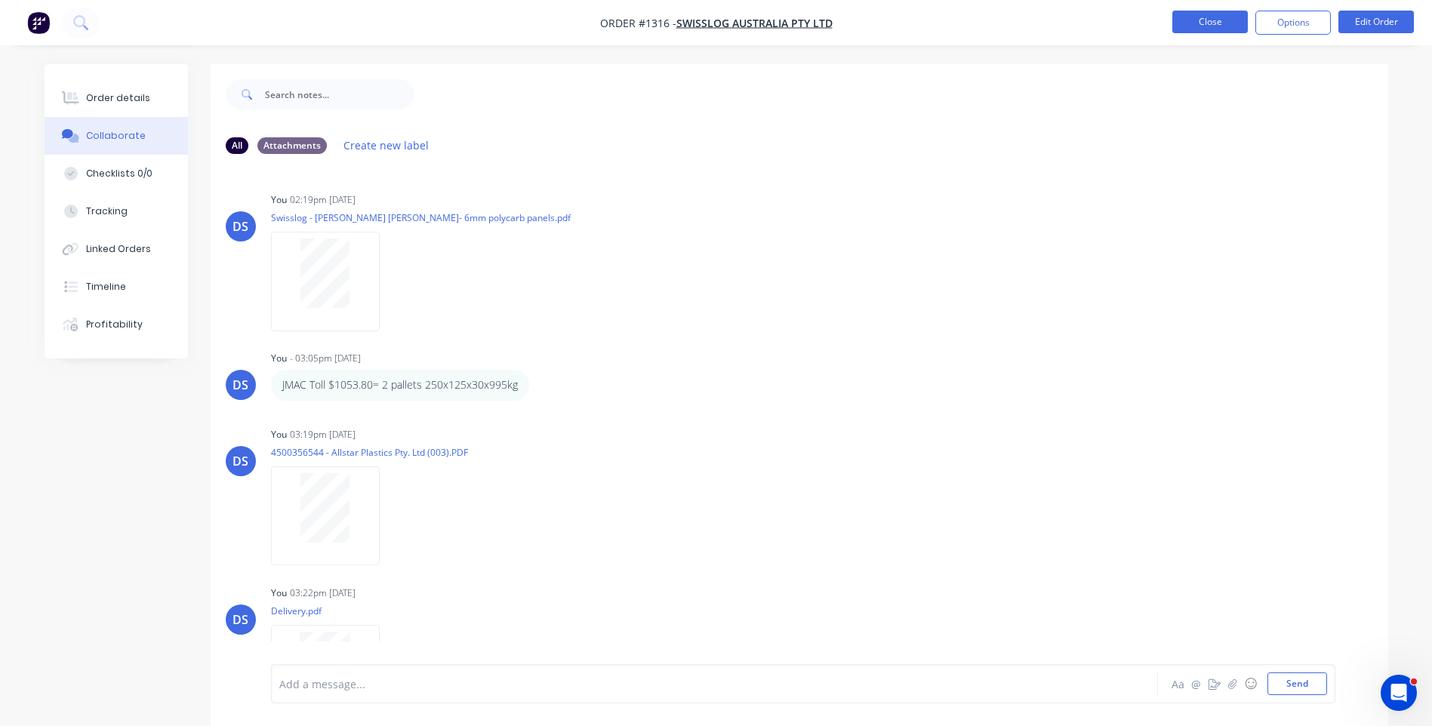
click at [1206, 23] on button "Close" at bounding box center [1209, 22] width 75 height 23
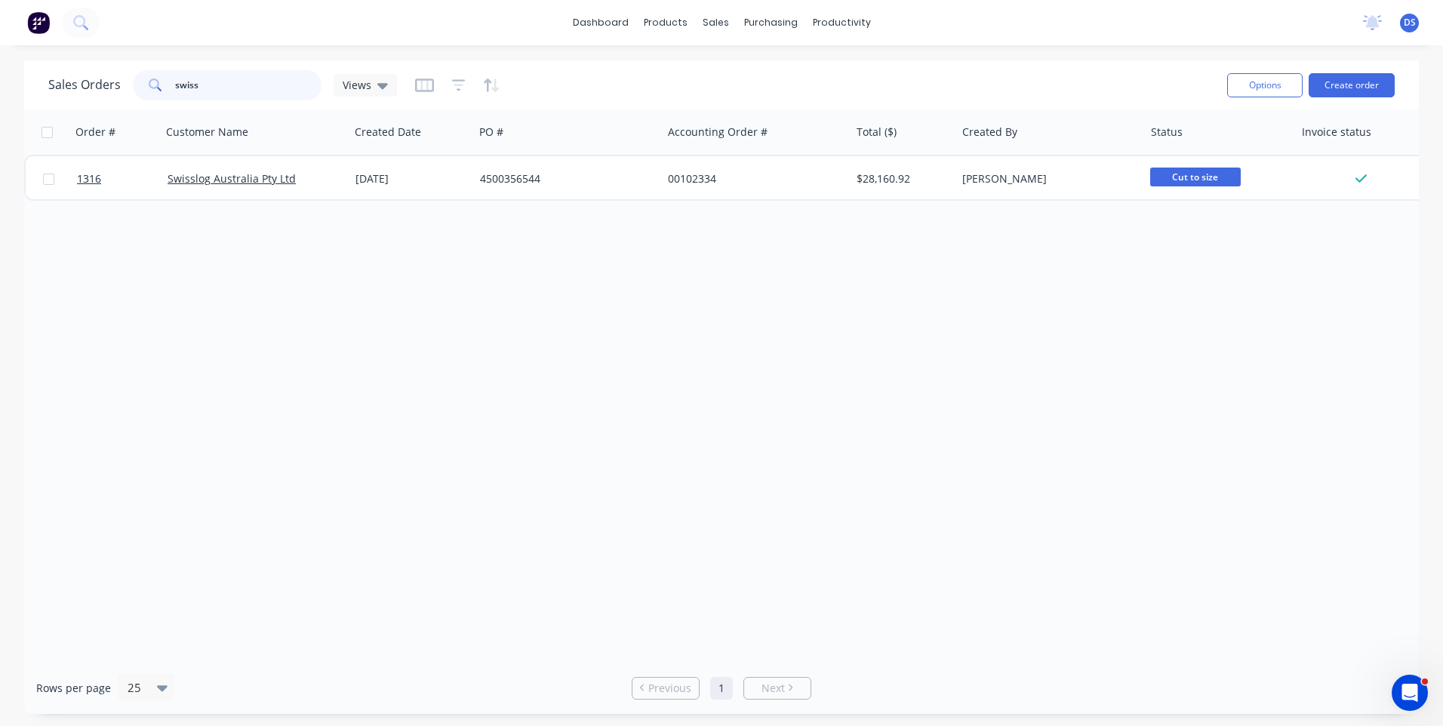
drag, startPoint x: 237, startPoint y: 88, endPoint x: 174, endPoint y: 87, distance: 63.4
click at [175, 87] on input "swiss" at bounding box center [248, 85] width 147 height 30
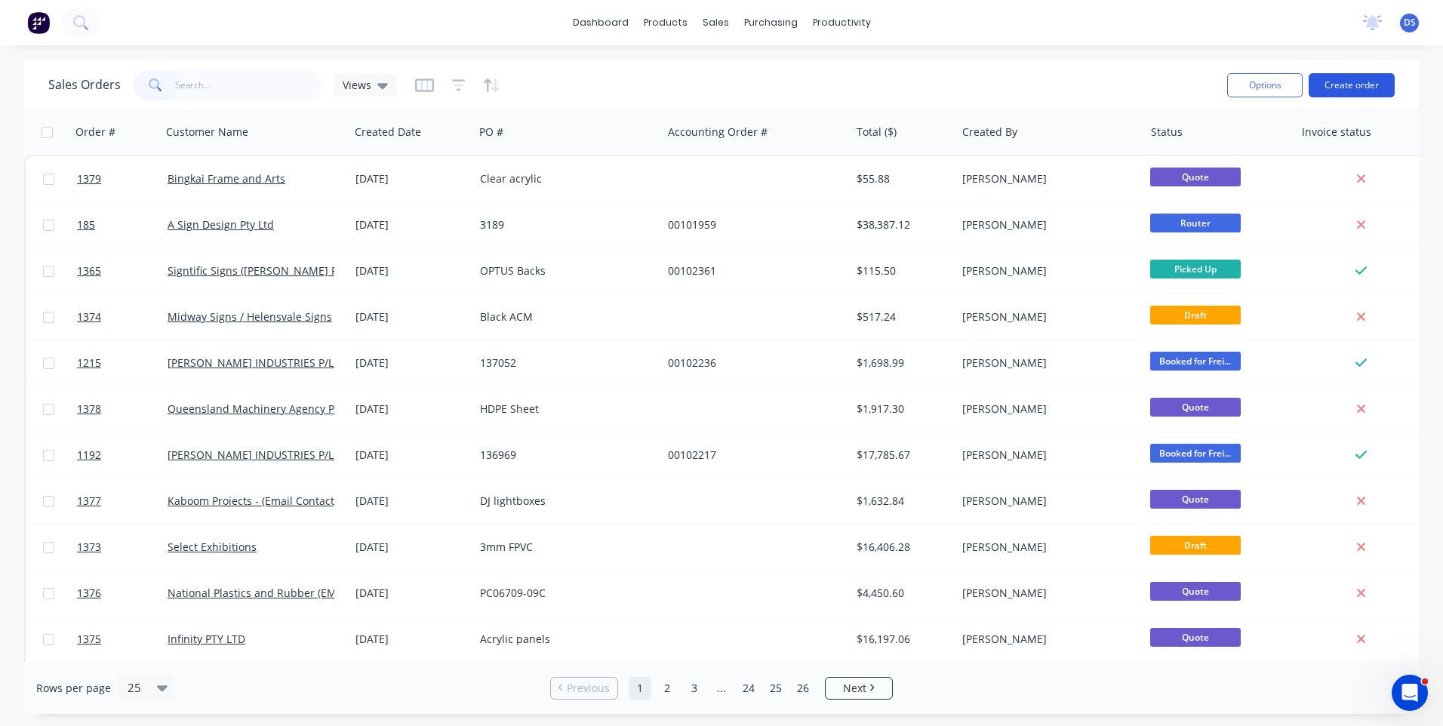
click at [1356, 88] on button "Create order" at bounding box center [1352, 85] width 86 height 24
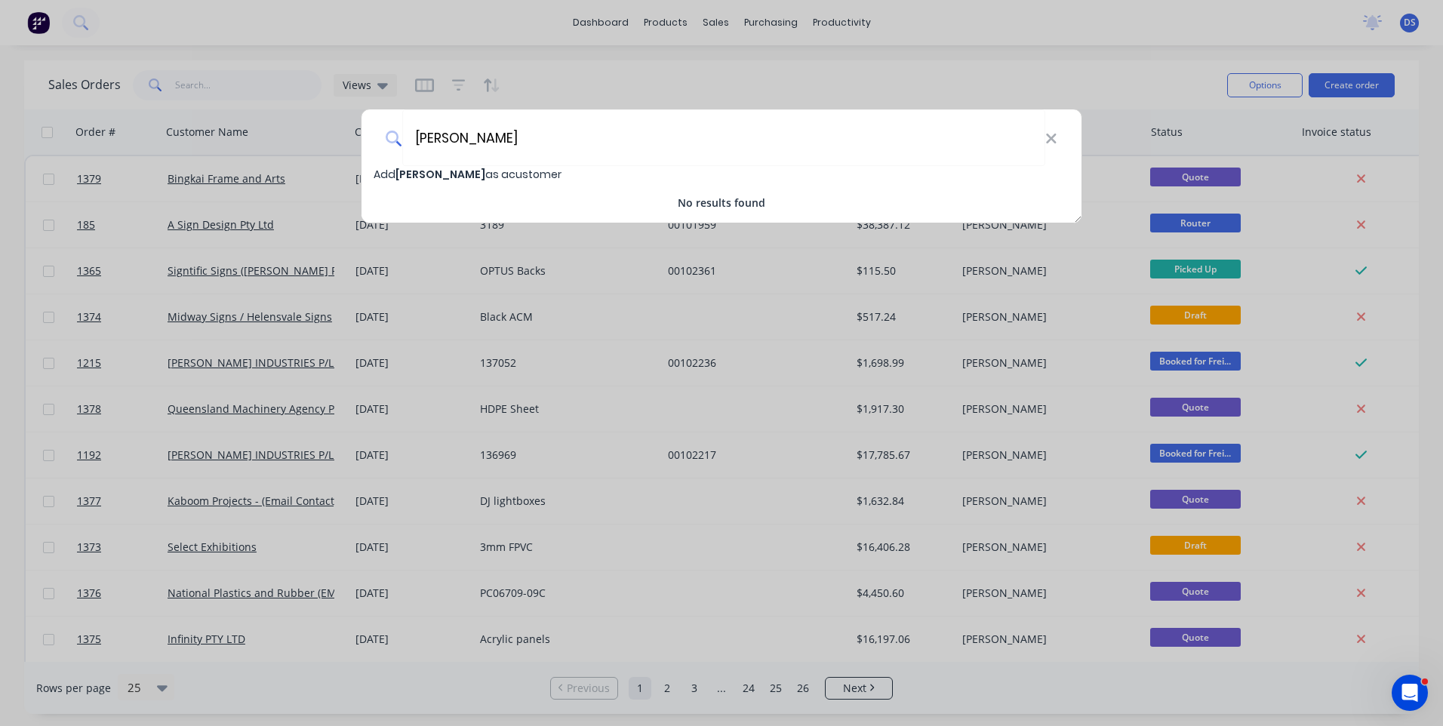
type input "colorito"
click at [464, 701] on div "colorito Add colorito as a customer No results found" at bounding box center [721, 363] width 1443 height 726
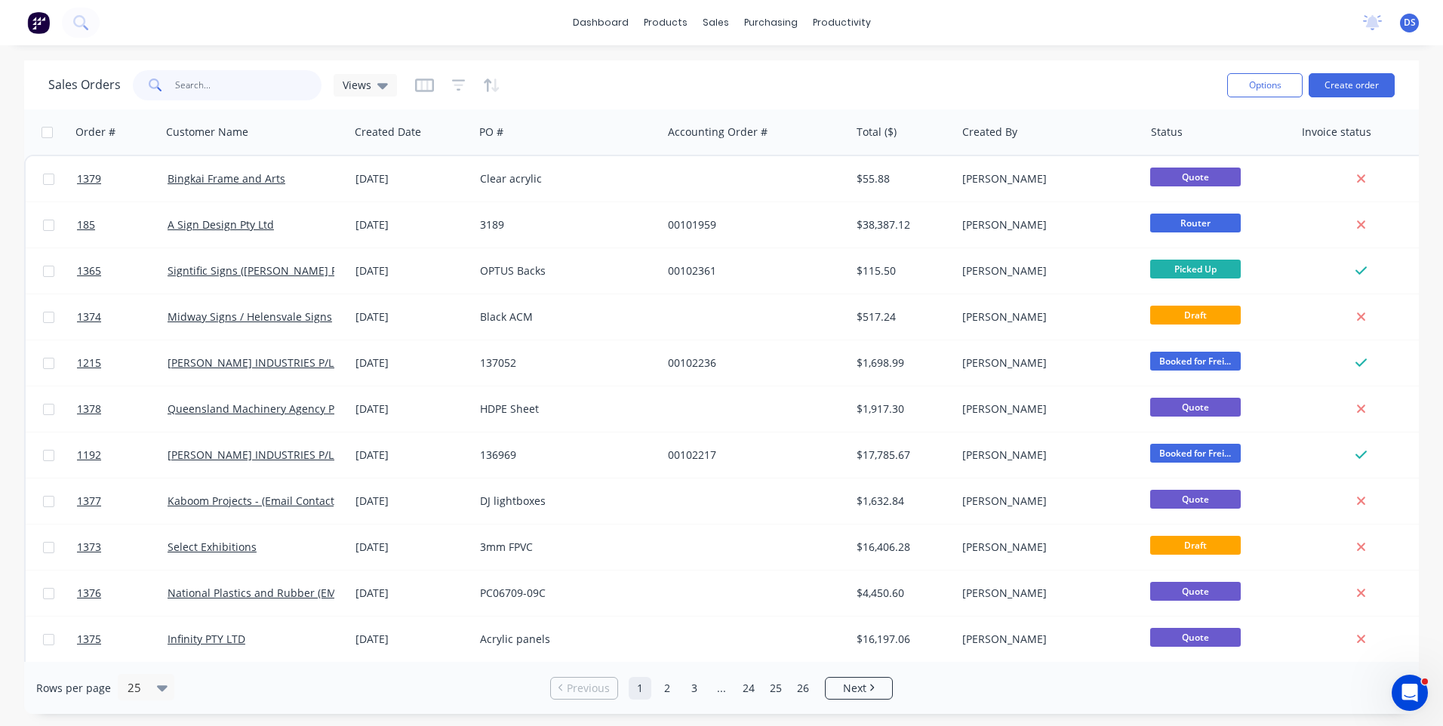
click at [207, 97] on input "text" at bounding box center [248, 85] width 147 height 30
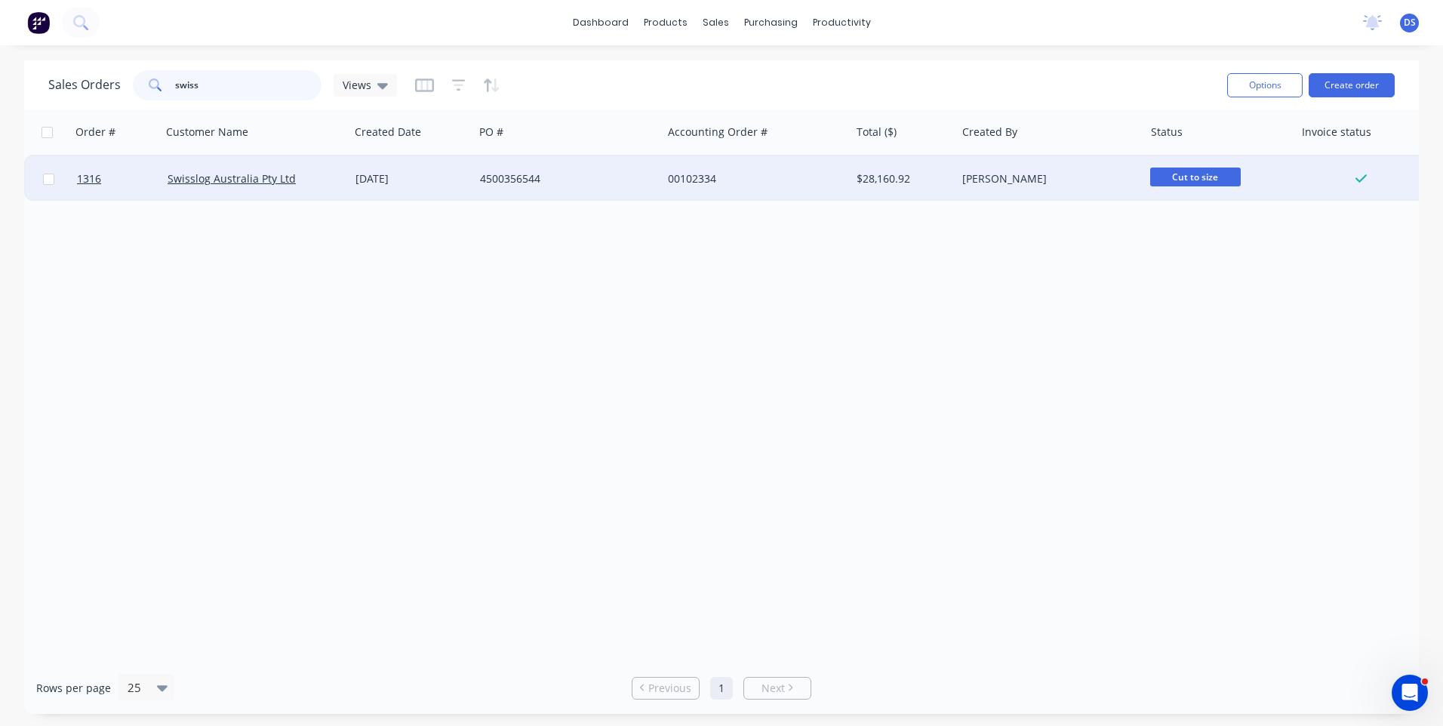
type input "swiss"
click at [254, 186] on div "Swisslog Australia Pty Ltd" at bounding box center [256, 178] width 188 height 45
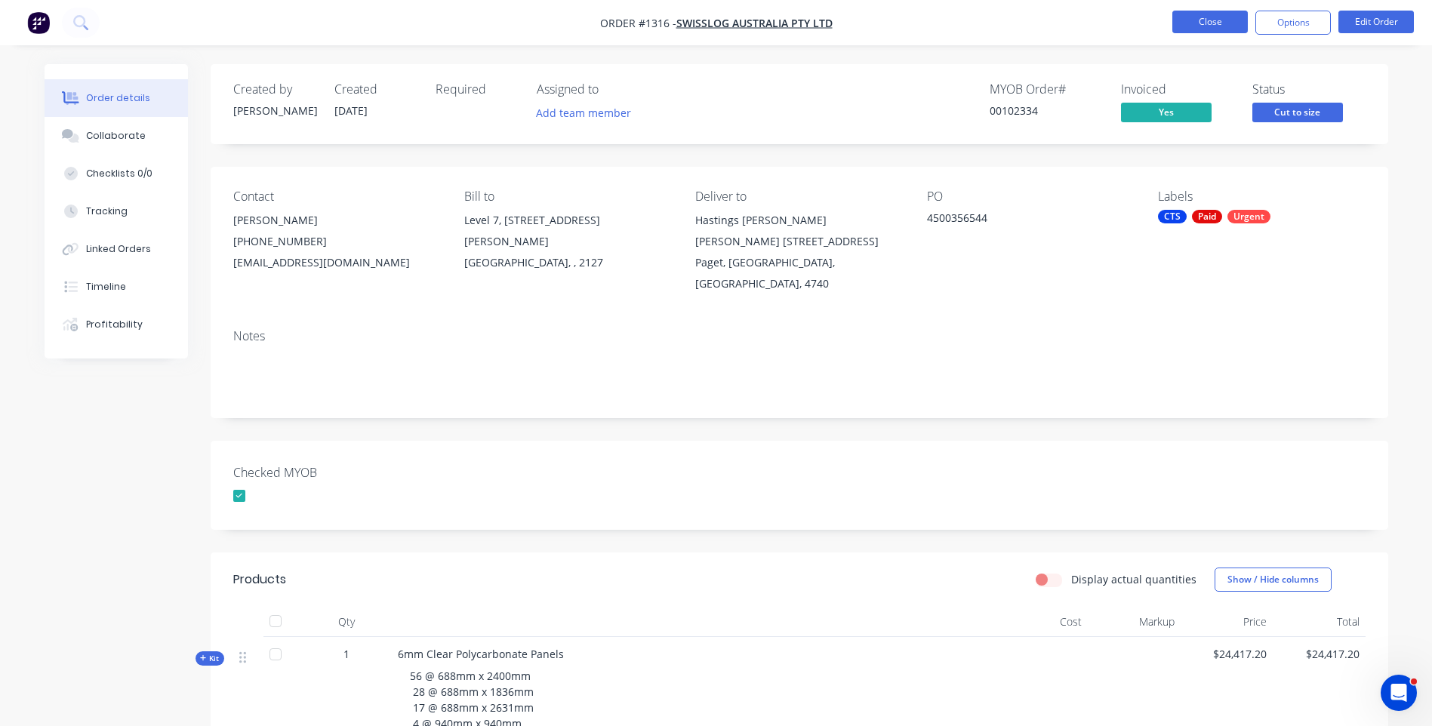
click at [1201, 28] on button "Close" at bounding box center [1209, 22] width 75 height 23
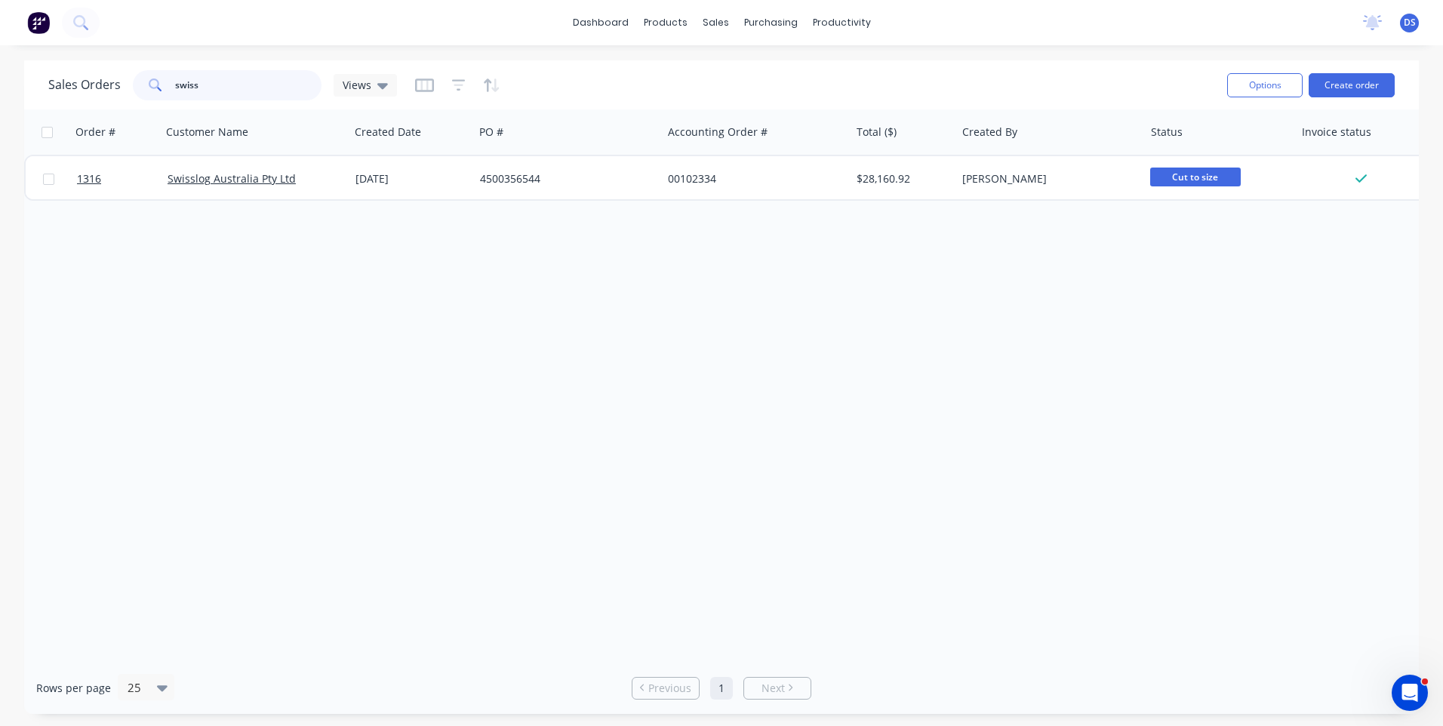
drag, startPoint x: 247, startPoint y: 94, endPoint x: 144, endPoint y: 92, distance: 102.6
click at [144, 92] on div "swiss" at bounding box center [227, 85] width 189 height 30
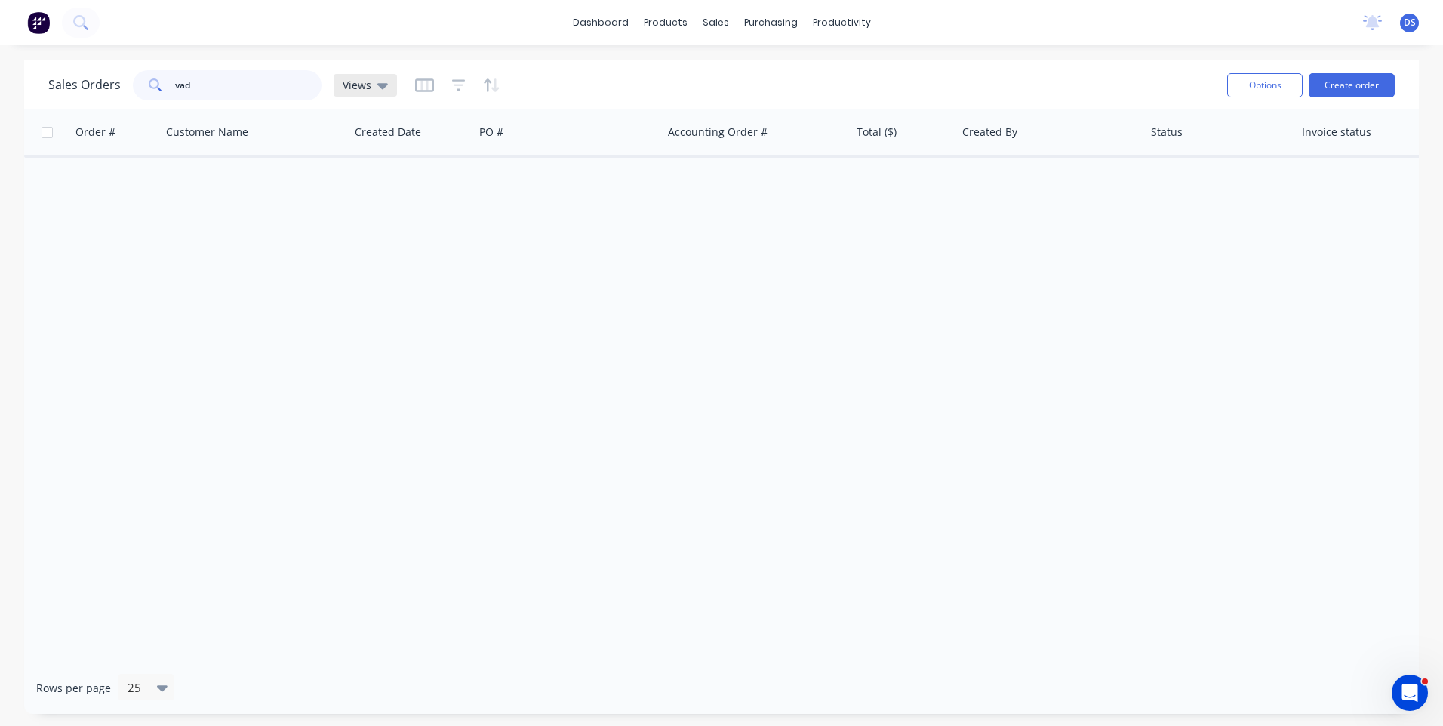
type input "vad"
click at [380, 88] on icon at bounding box center [382, 86] width 11 height 6
click at [372, 242] on button "Archived Orders" at bounding box center [424, 243] width 172 height 17
drag, startPoint x: 204, startPoint y: 91, endPoint x: 145, endPoint y: 89, distance: 58.9
click at [145, 89] on div "vad" at bounding box center [227, 85] width 189 height 30
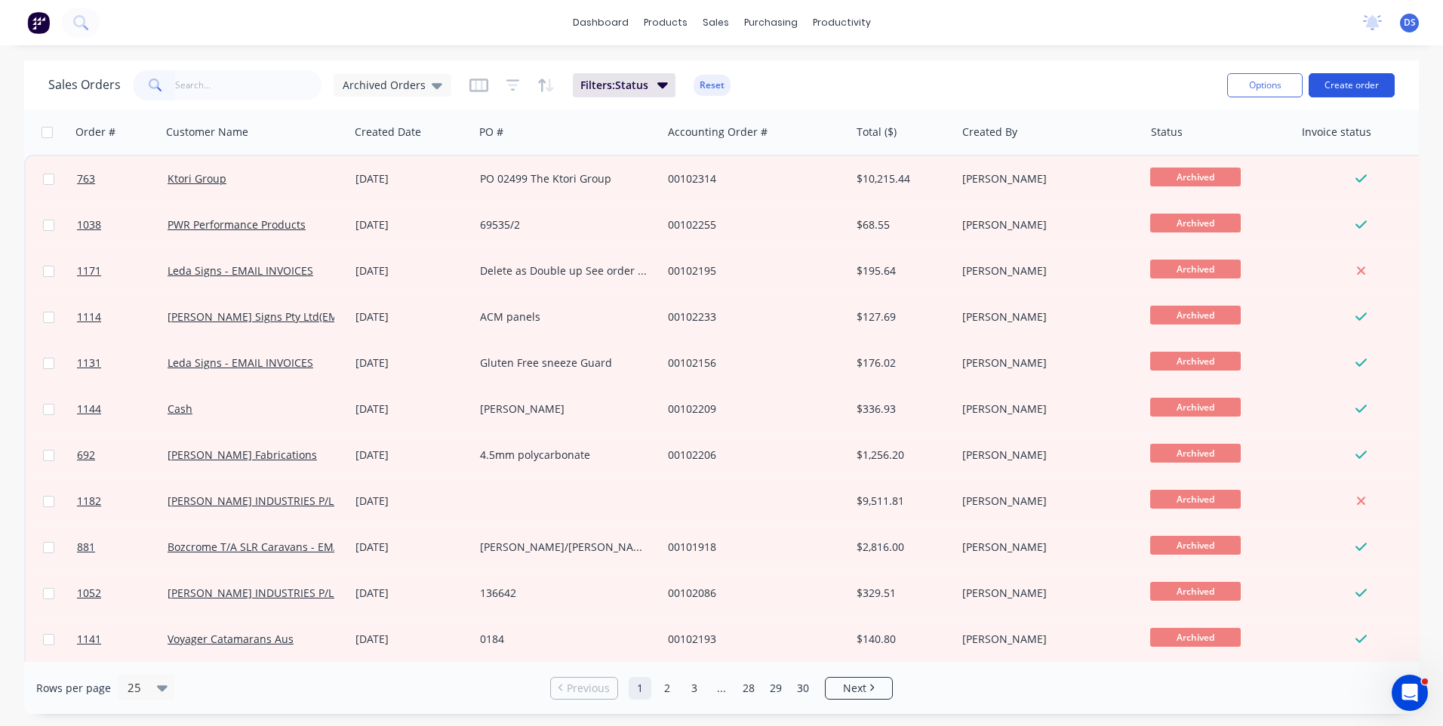
click at [1352, 86] on button "Create order" at bounding box center [1352, 85] width 86 height 24
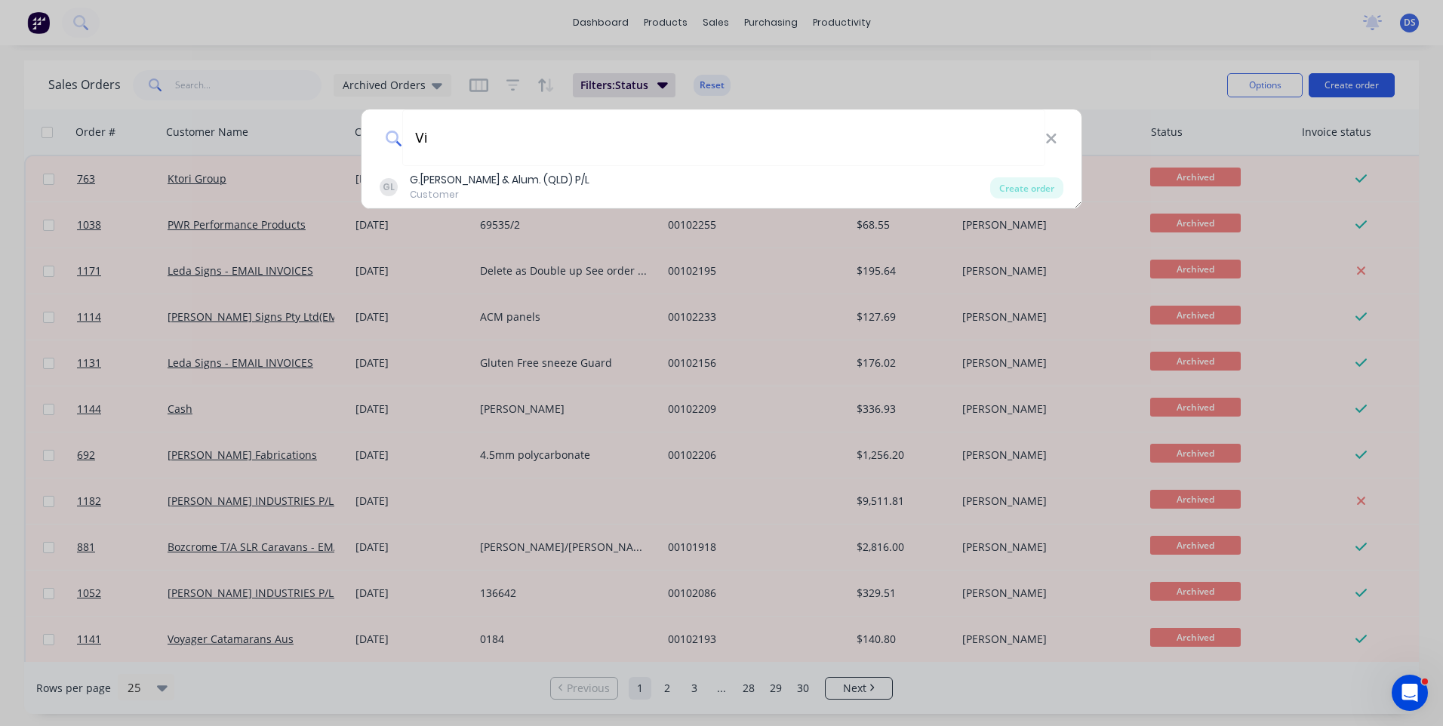
type input "V"
type input "v"
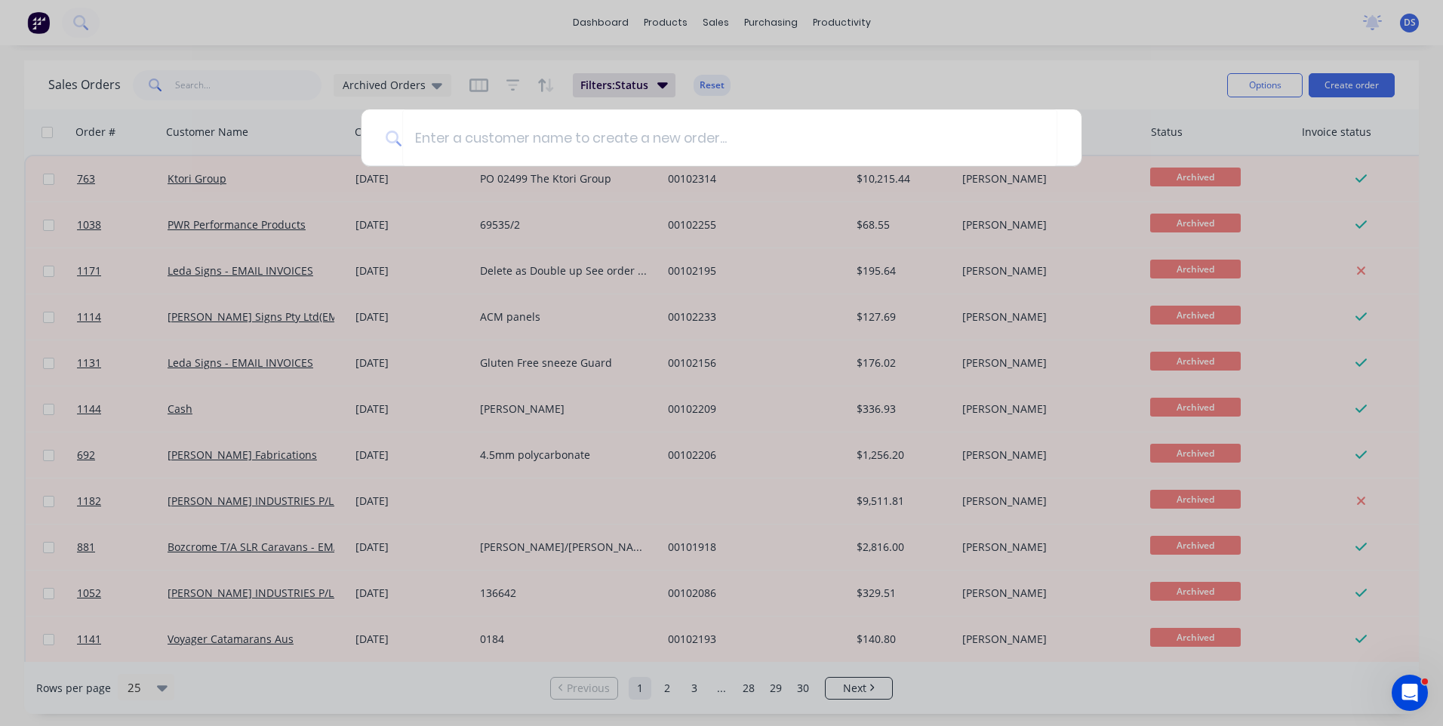
click at [1052, 17] on div at bounding box center [721, 363] width 1443 height 726
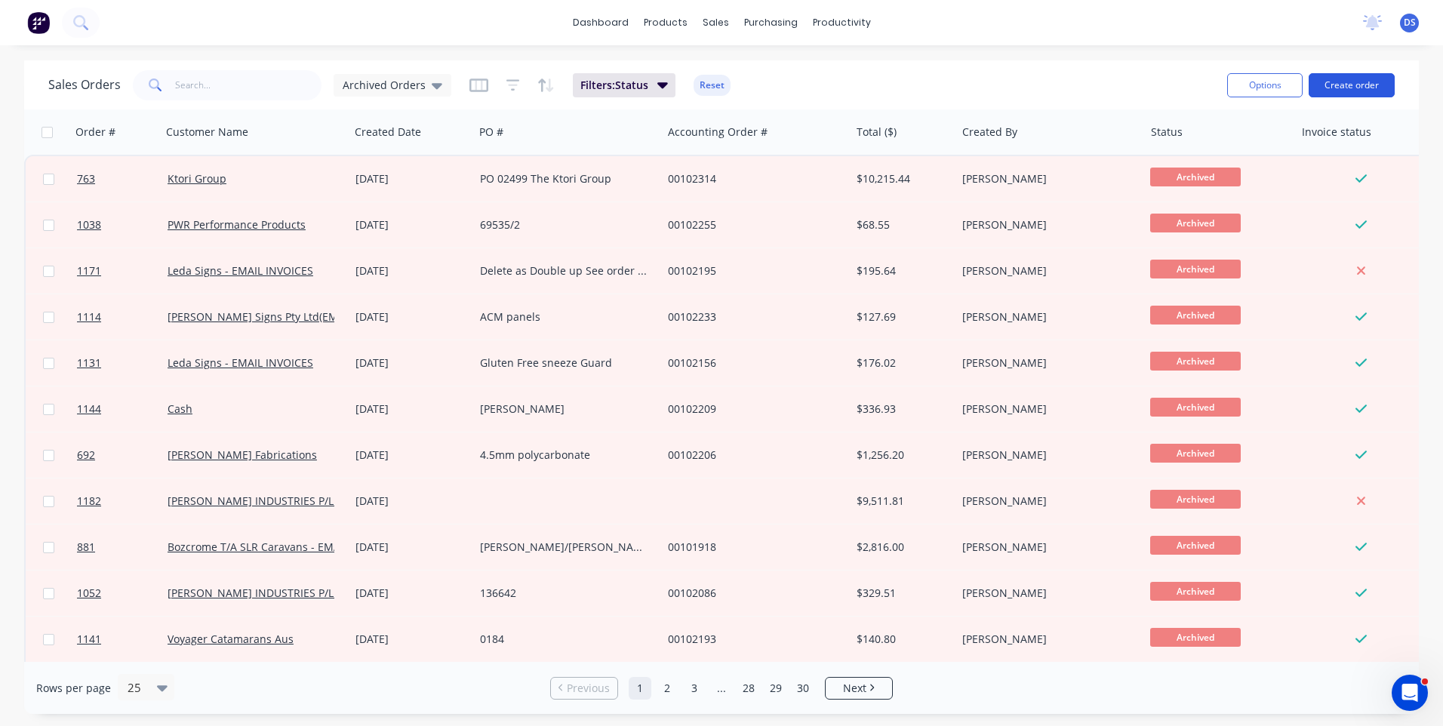
click at [1348, 88] on button "Create order" at bounding box center [1352, 85] width 86 height 24
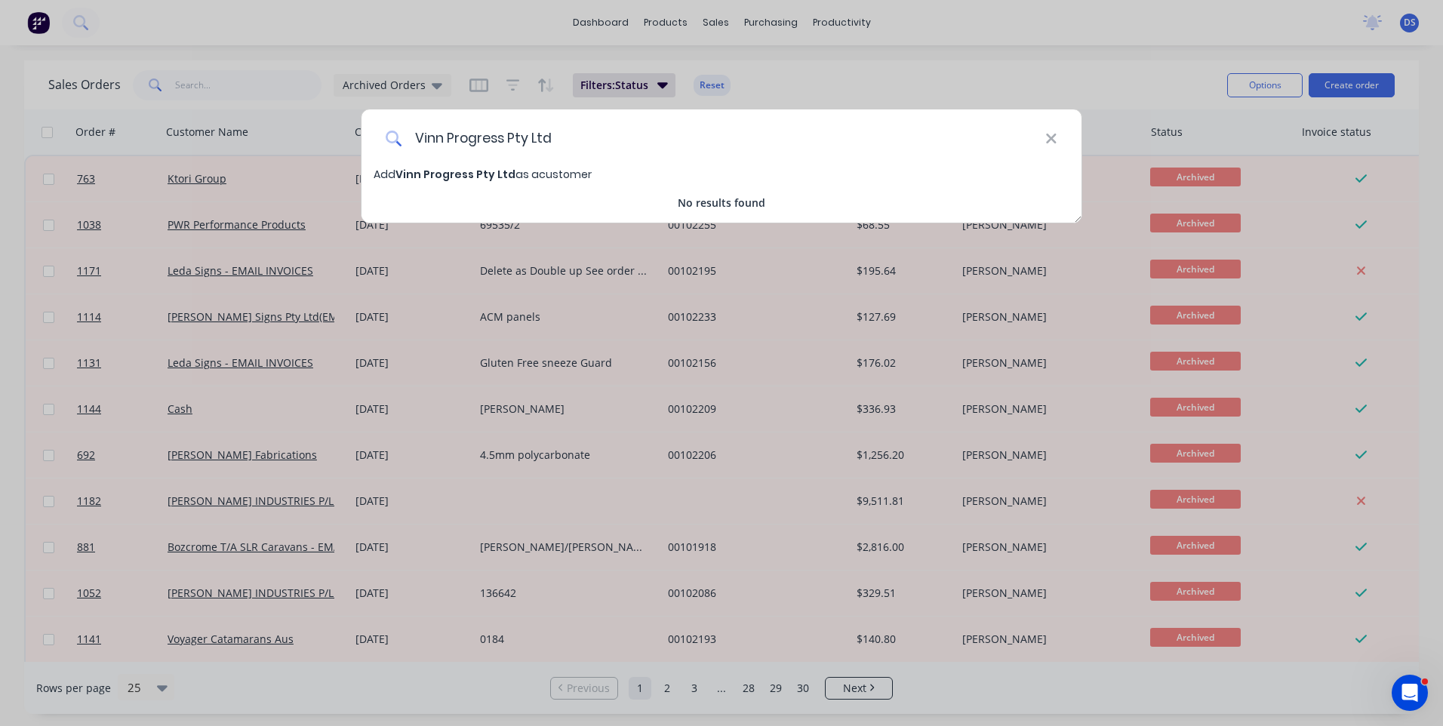
type input "Vinn Progress Pty Ltd"
click at [476, 176] on span "Vinn Progress Pty Ltd" at bounding box center [455, 174] width 120 height 15
select select "AU"
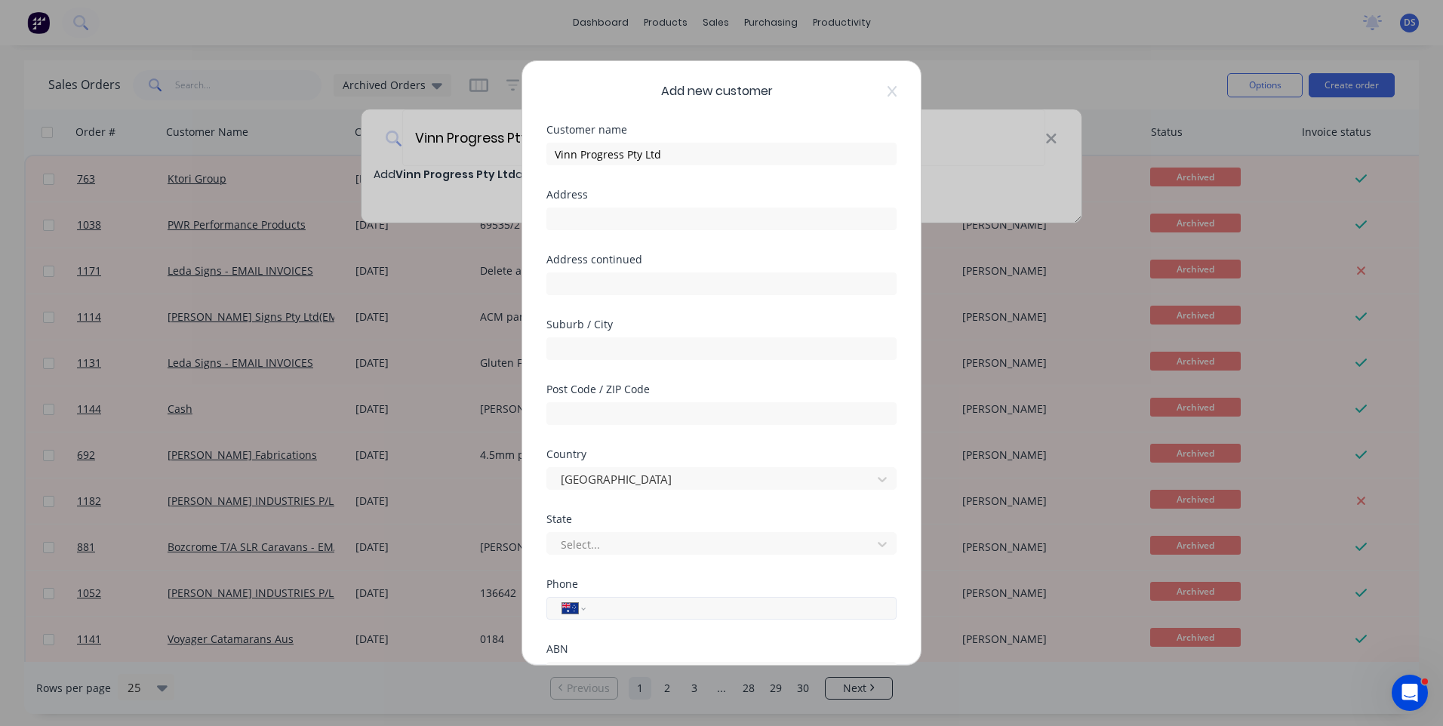
paste input "0414 986 012"
type input "0414 986 012"
click at [624, 549] on div at bounding box center [711, 544] width 305 height 19
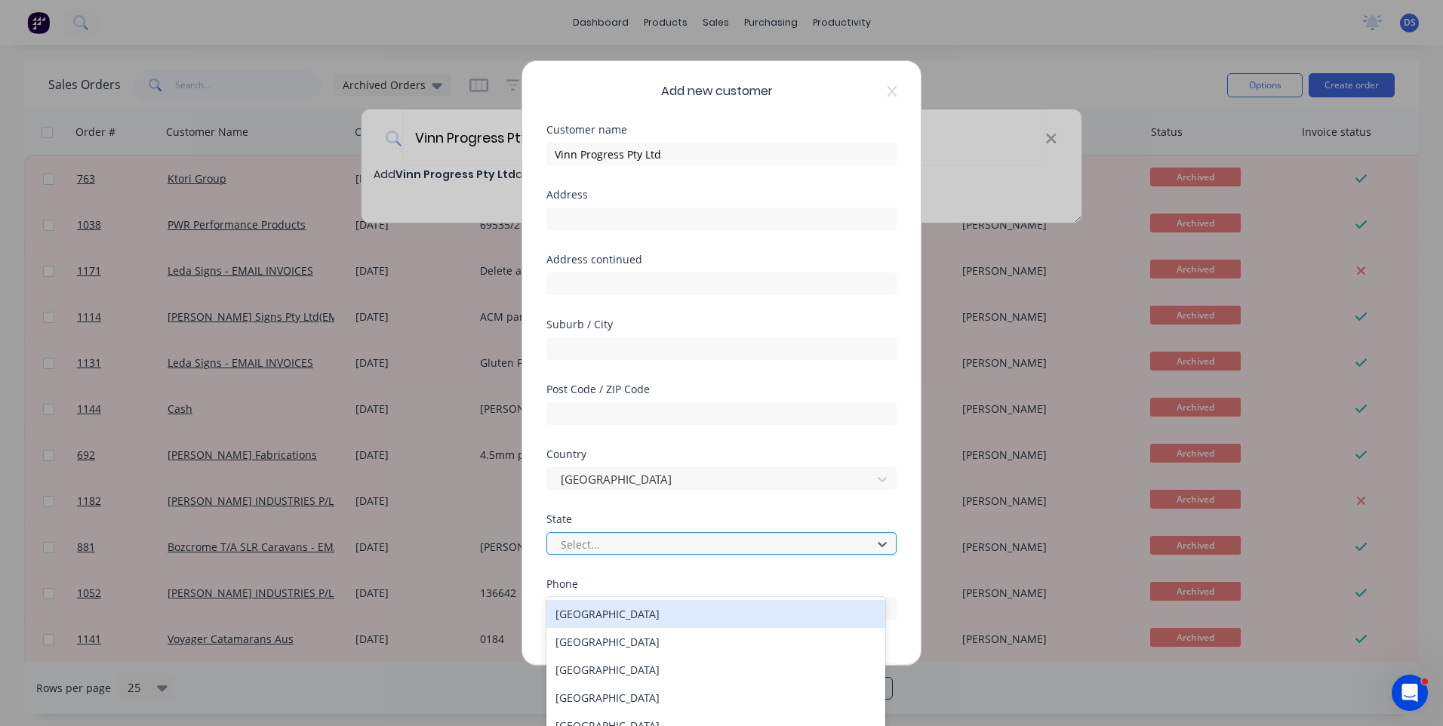
scroll to position [45, 0]
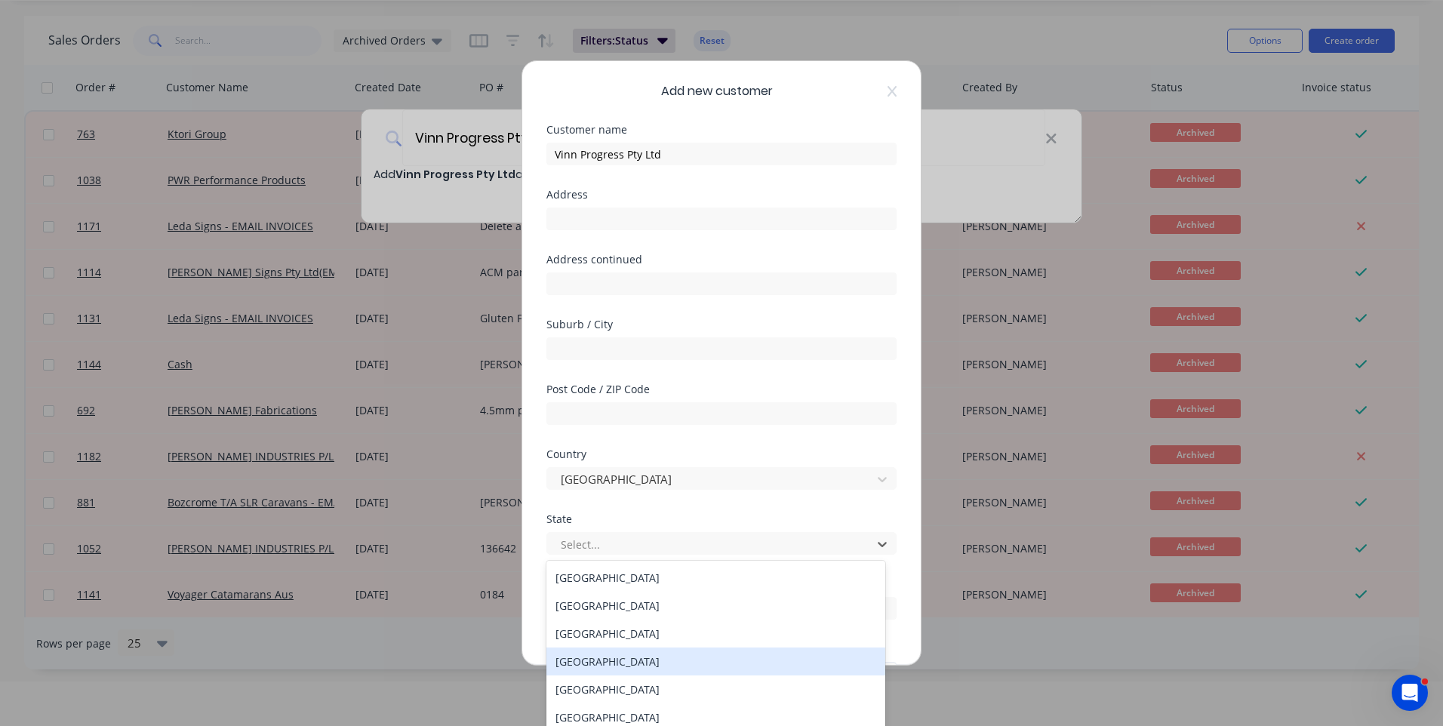
click at [609, 664] on div "Queensland" at bounding box center [715, 662] width 339 height 28
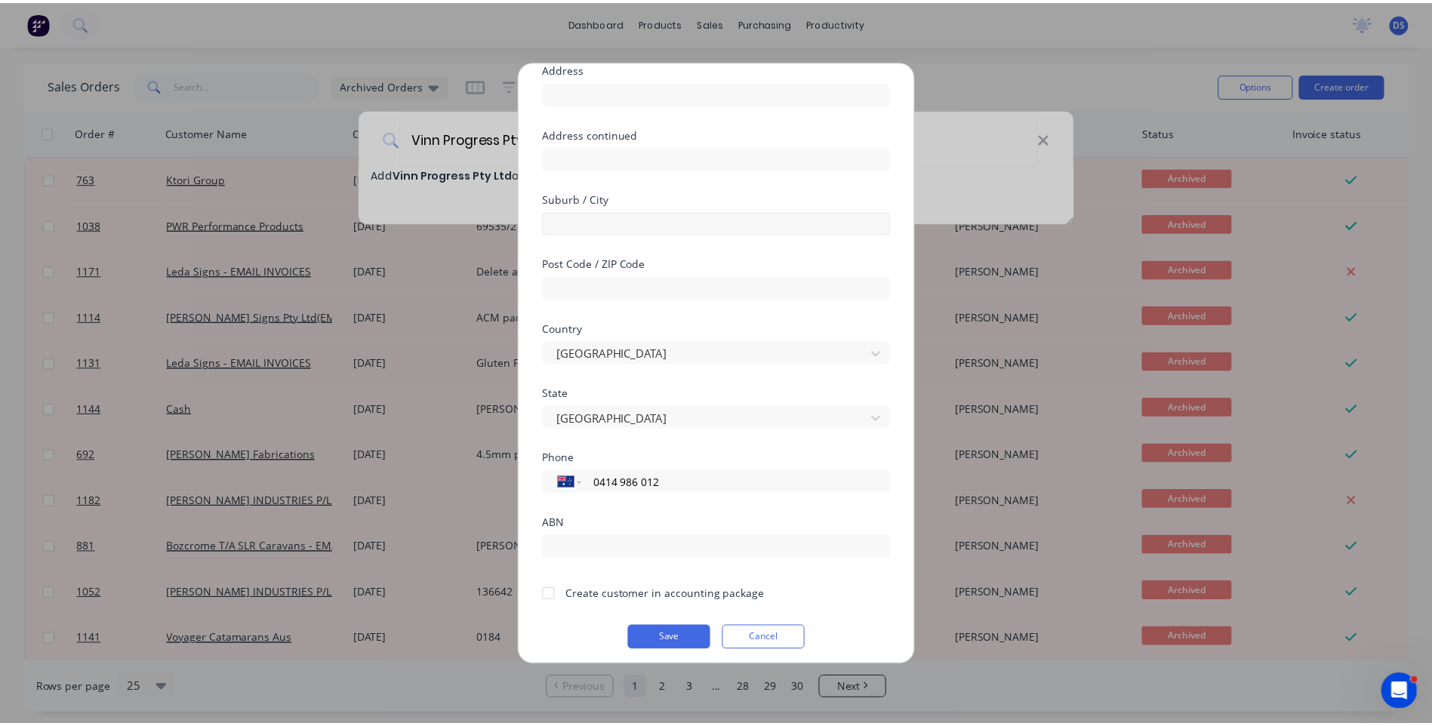
scroll to position [133, 0]
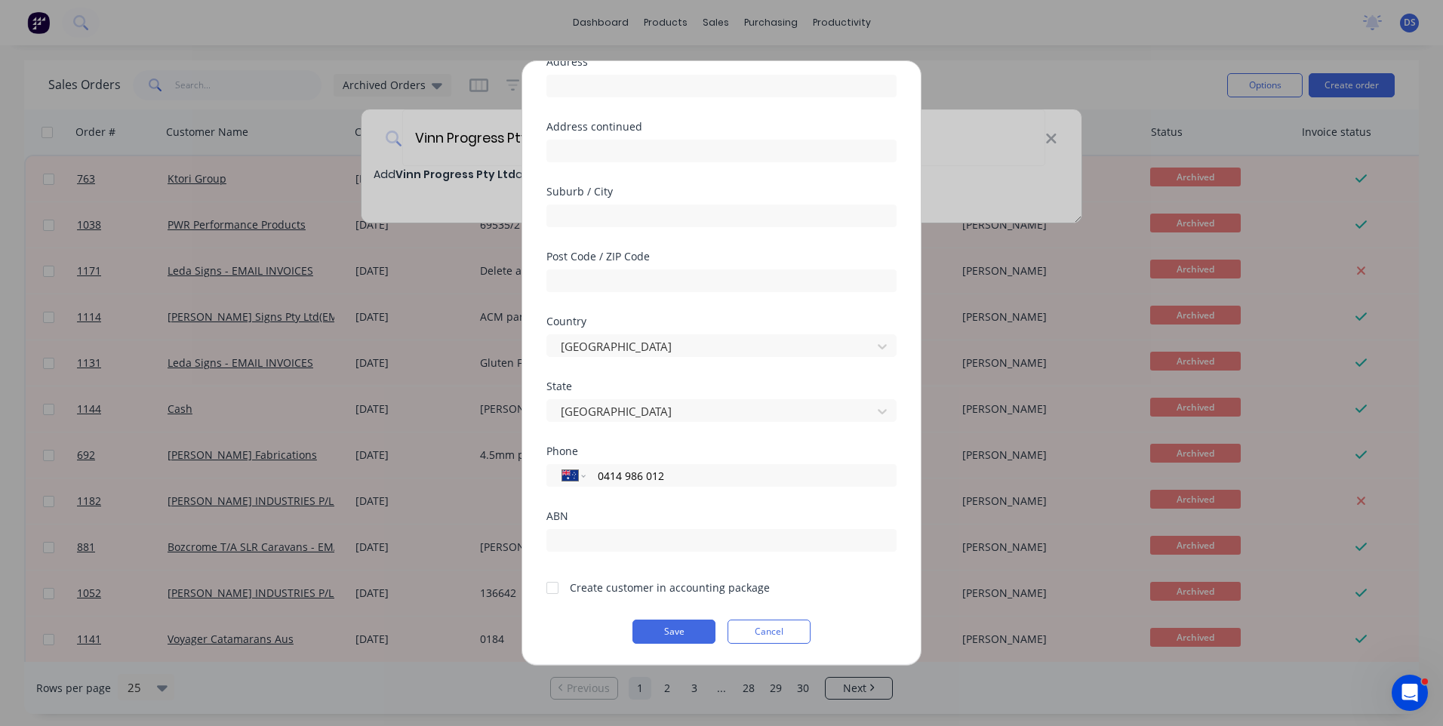
click at [549, 592] on div at bounding box center [552, 588] width 30 height 30
click at [648, 629] on button "Save" at bounding box center [673, 632] width 83 height 24
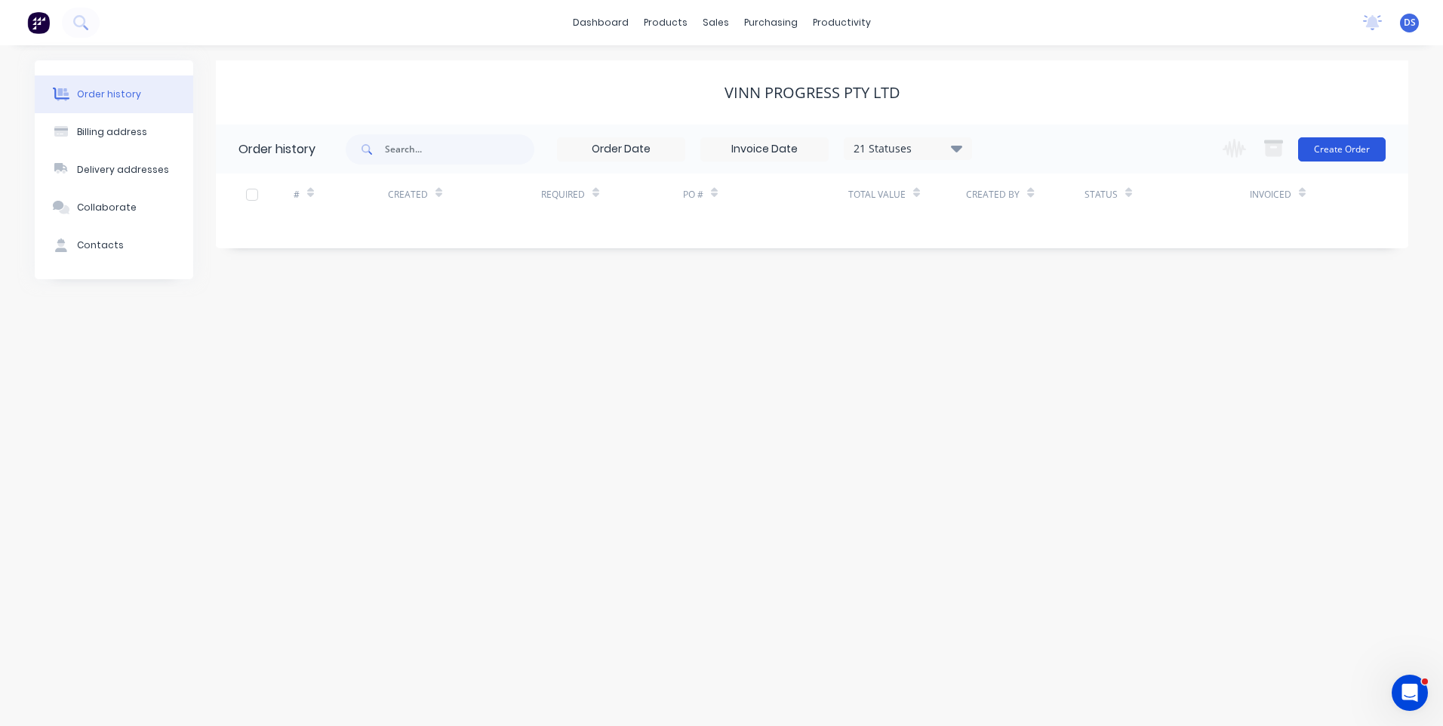
click at [1324, 157] on button "Create Order" at bounding box center [1342, 149] width 88 height 24
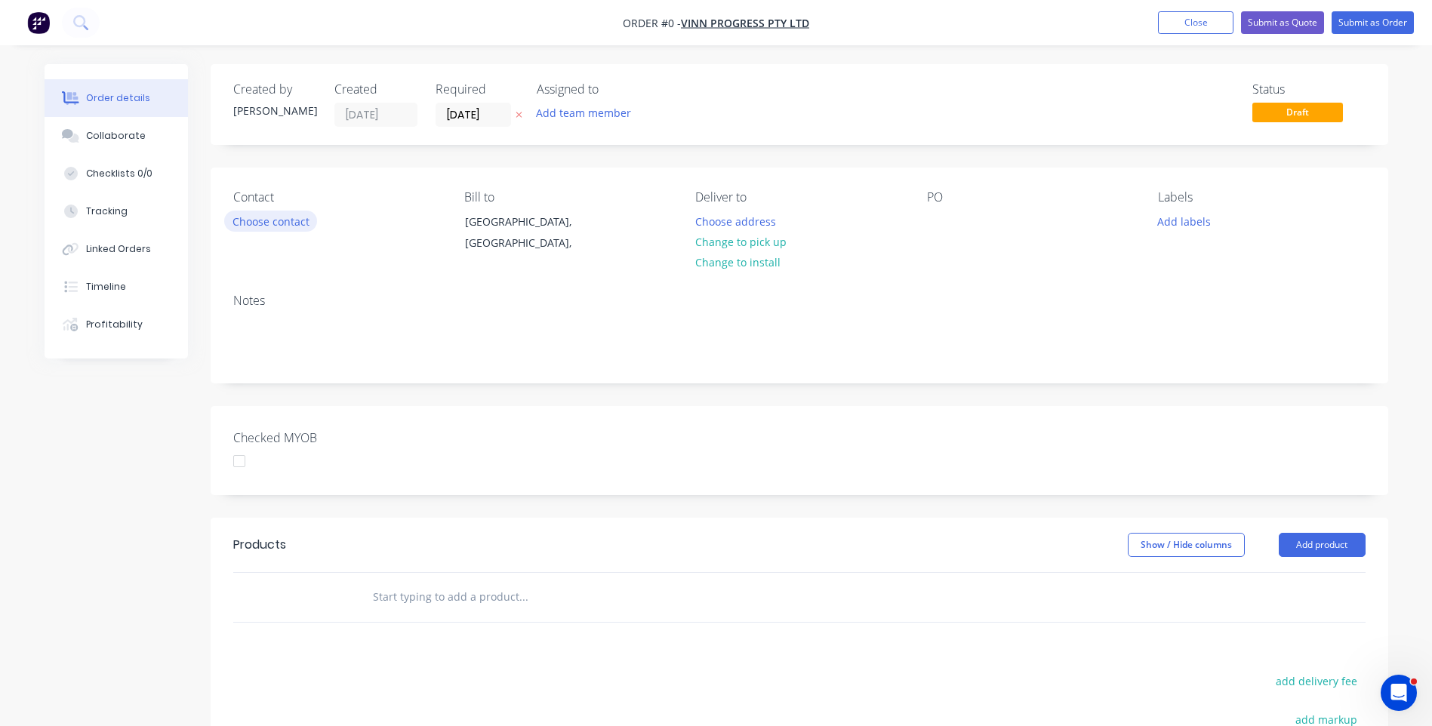
click at [249, 223] on button "Choose contact" at bounding box center [270, 221] width 93 height 20
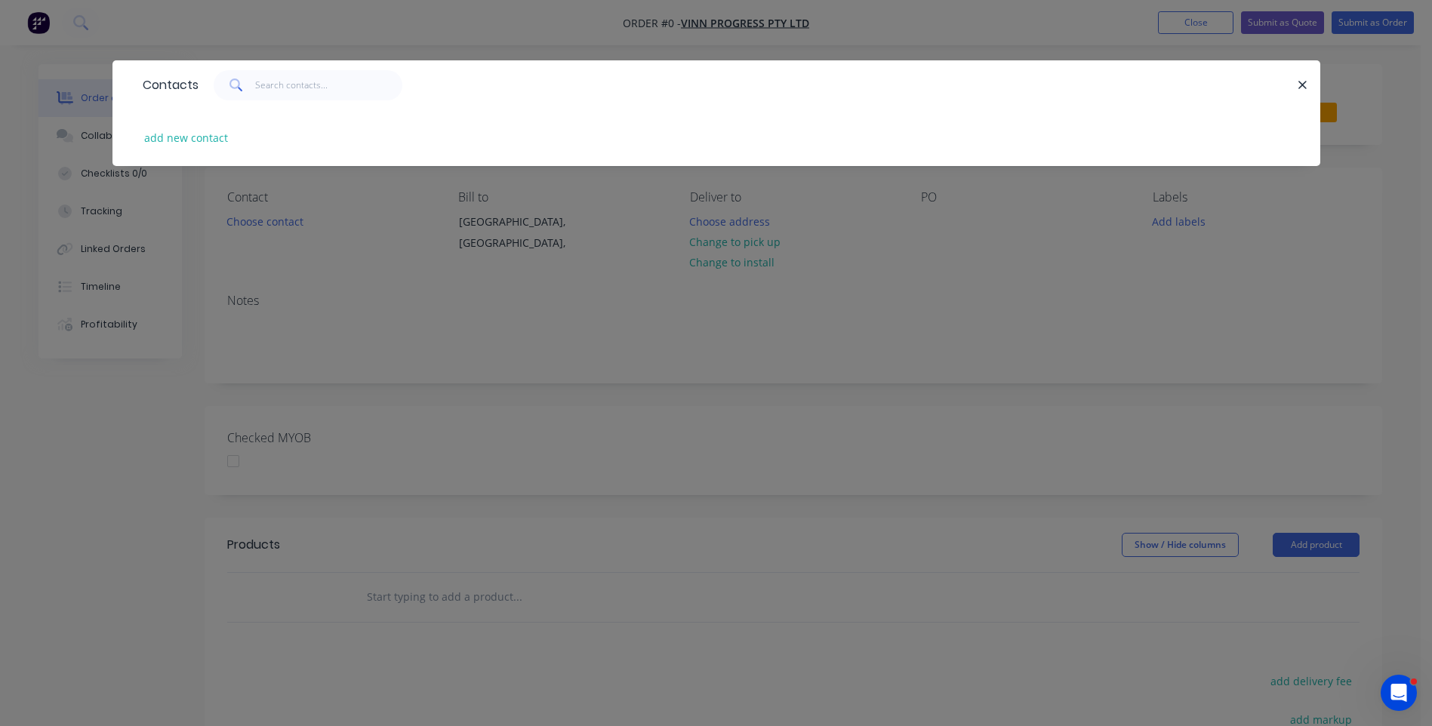
click at [143, 75] on div "Contacts" at bounding box center [166, 85] width 63 height 48
click at [182, 137] on button "add new contact" at bounding box center [187, 138] width 100 height 20
select select "AU"
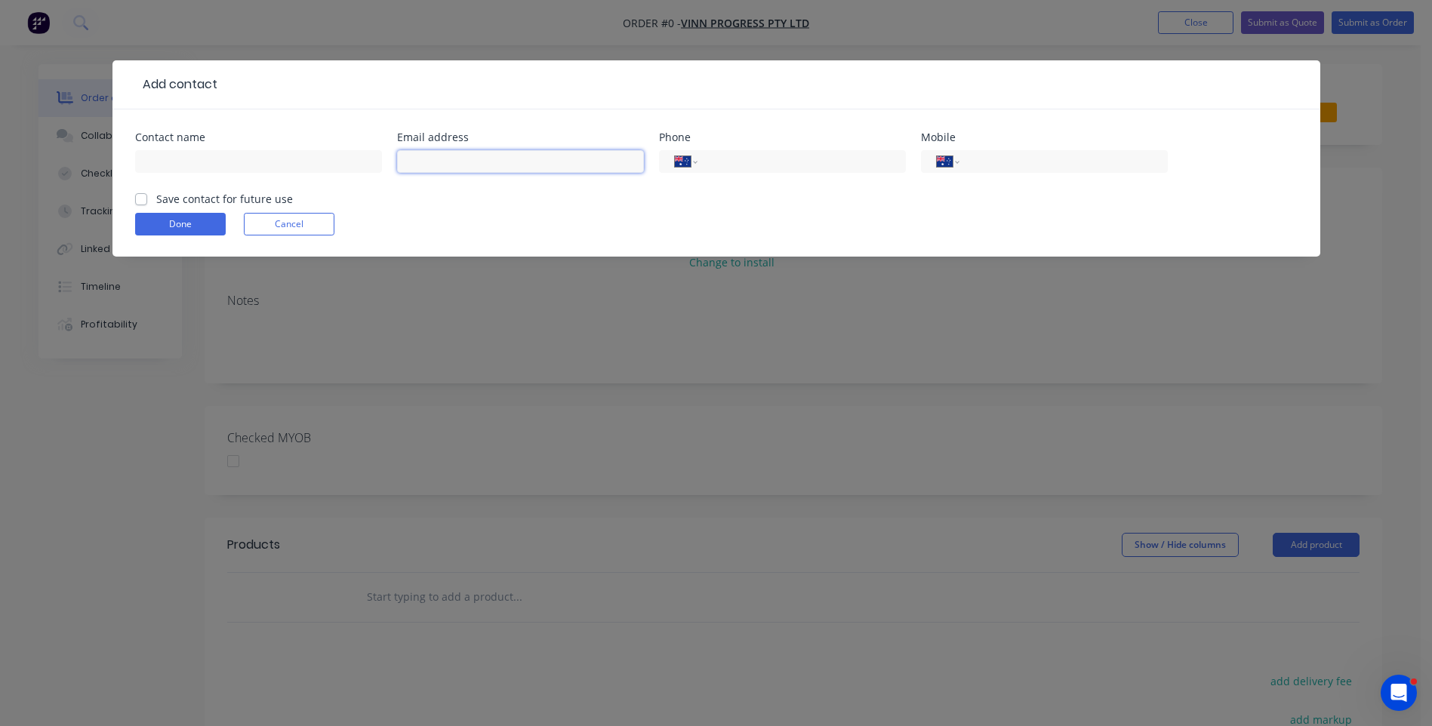
paste input "colorito.park@gmail.com"
type input "colorito.park@gmail.com"
click at [195, 157] on input "text" at bounding box center [258, 161] width 247 height 23
type input "Vadym Kachanov"
click at [137, 72] on header "Add contact" at bounding box center [716, 84] width 1208 height 49
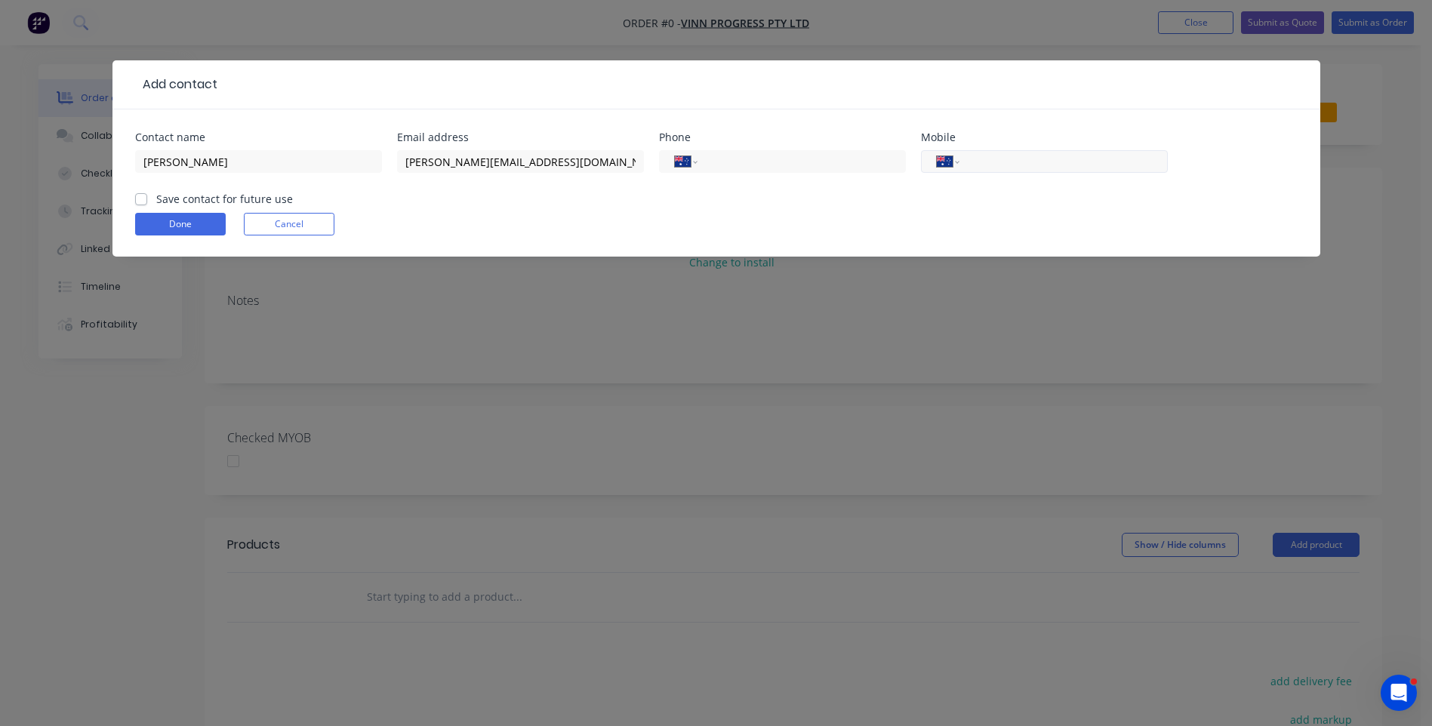
paste input "0414 986 012"
type input "0414 986 012"
click at [156, 201] on label "Save contact for future use" at bounding box center [224, 199] width 137 height 16
click at [140, 201] on input "Save contact for future use" at bounding box center [141, 198] width 12 height 14
checkbox input "true"
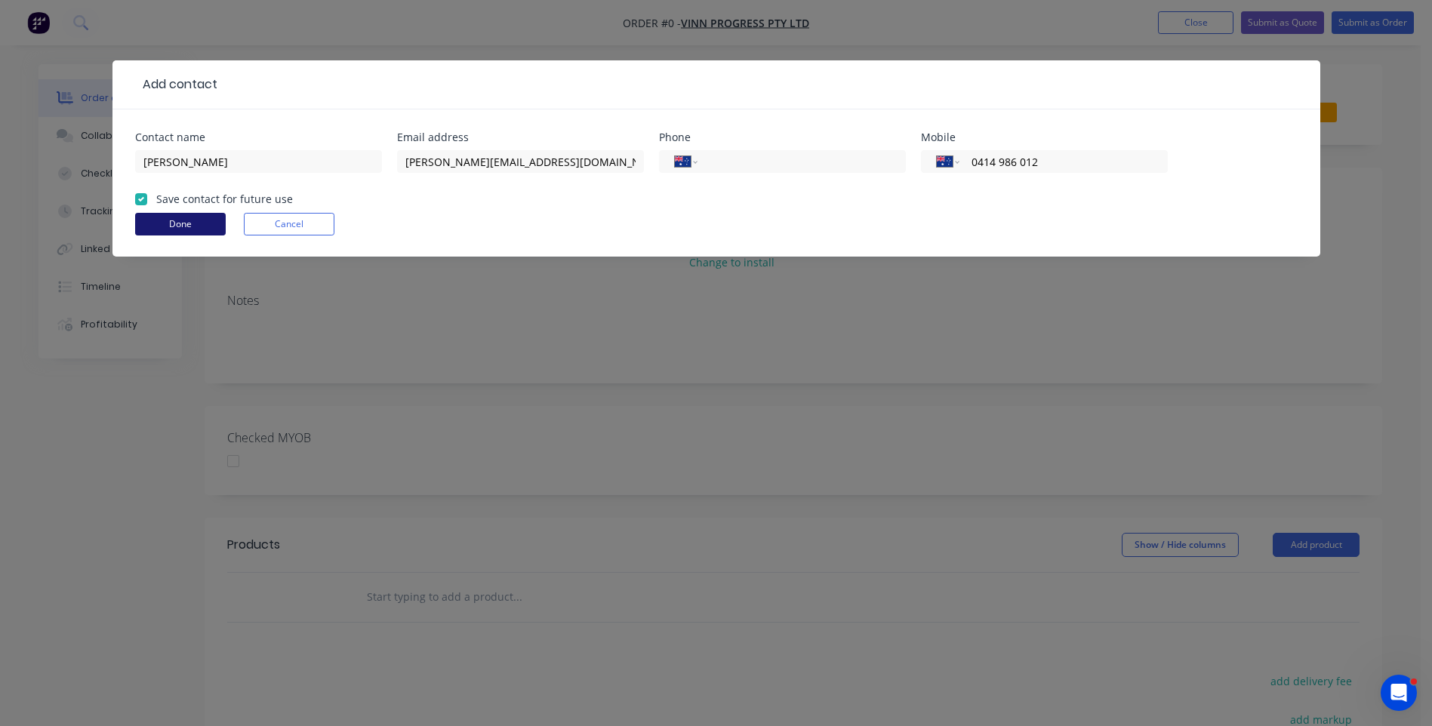
click at [165, 220] on button "Done" at bounding box center [180, 224] width 91 height 23
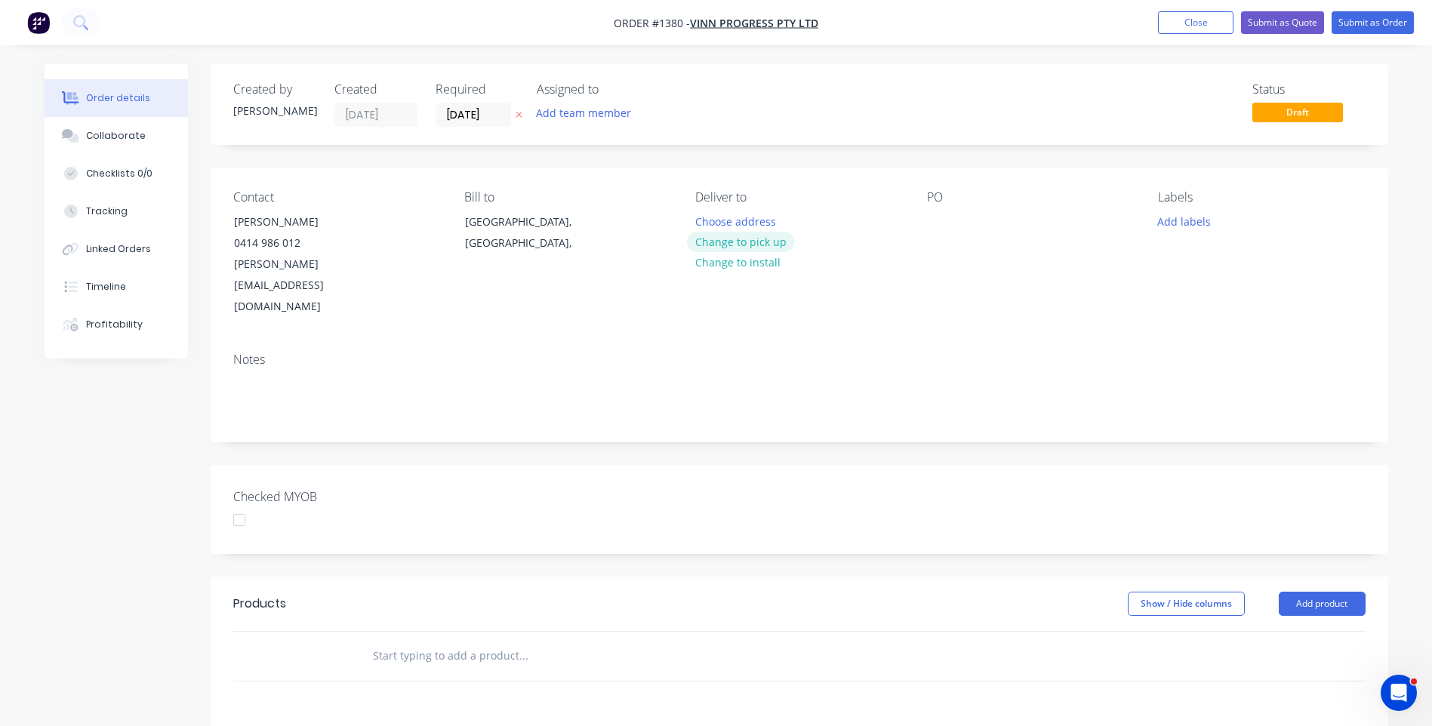
click at [717, 247] on button "Change to pick up" at bounding box center [740, 242] width 107 height 20
click at [934, 221] on div at bounding box center [939, 222] width 24 height 22
click at [517, 115] on icon at bounding box center [518, 114] width 7 height 9
click at [934, 228] on div at bounding box center [939, 222] width 24 height 22
click at [118, 504] on div "Created by Darren Created 03/09/25 Required Assigned to Add team member Status …" at bounding box center [716, 565] width 1343 height 1002
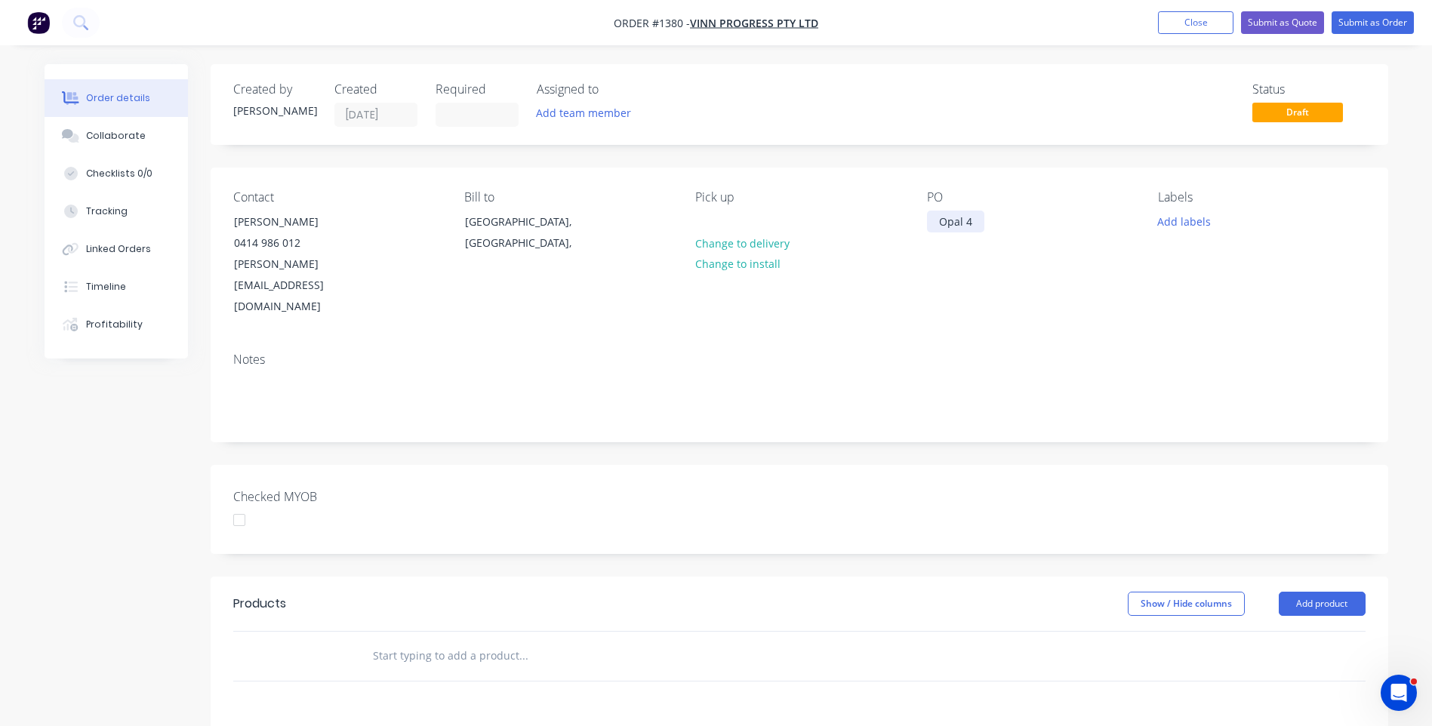
click at [972, 223] on div "Opal 4" at bounding box center [955, 222] width 57 height 22
click at [1191, 224] on button "Add labels" at bounding box center [1183, 221] width 69 height 20
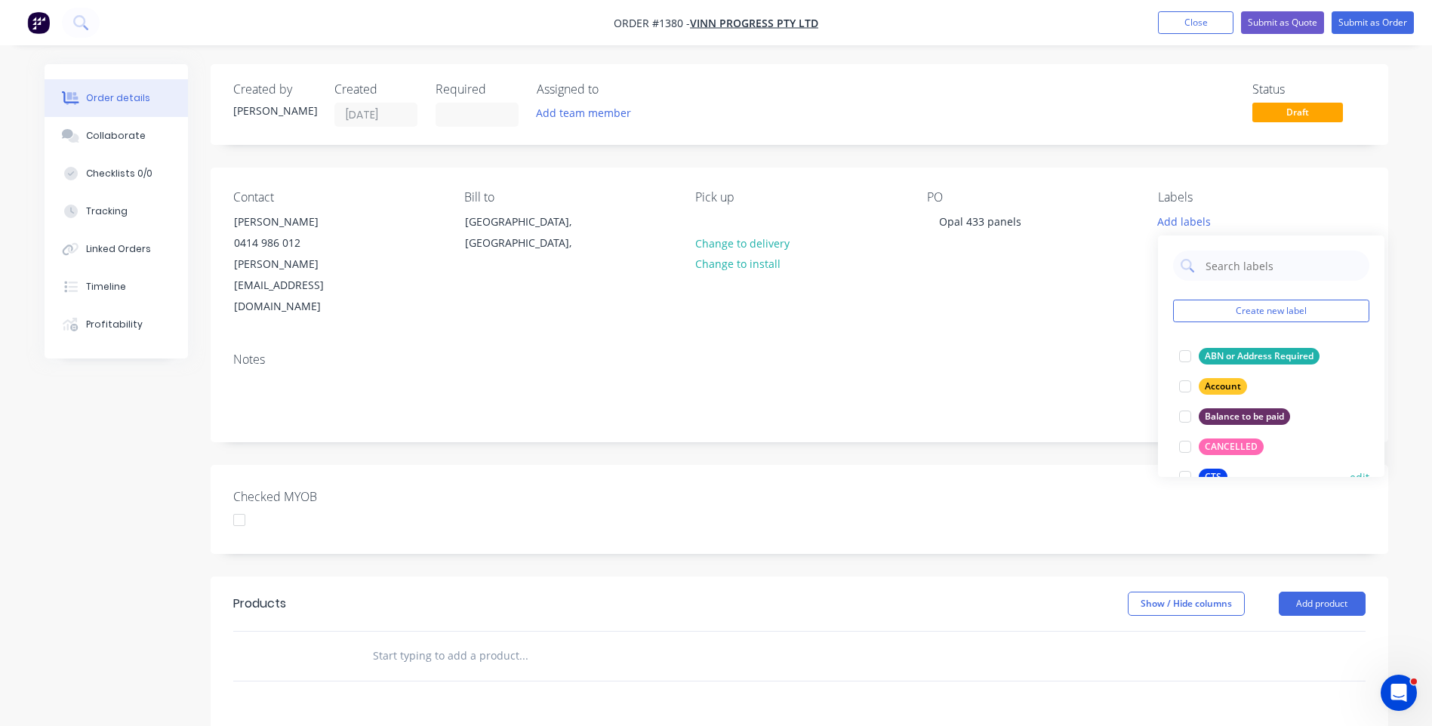
click at [1214, 473] on div "CTS" at bounding box center [1212, 477] width 29 height 17
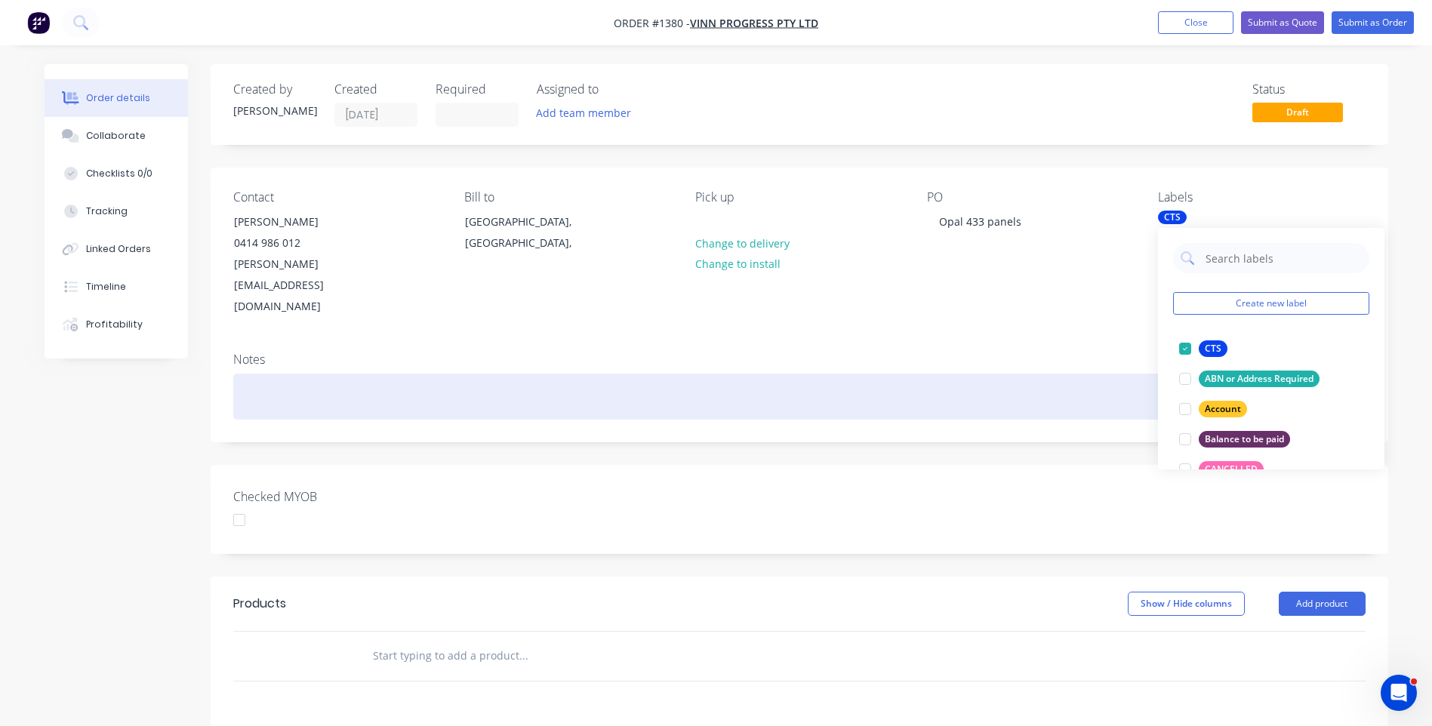
click at [1012, 374] on div at bounding box center [799, 397] width 1132 height 46
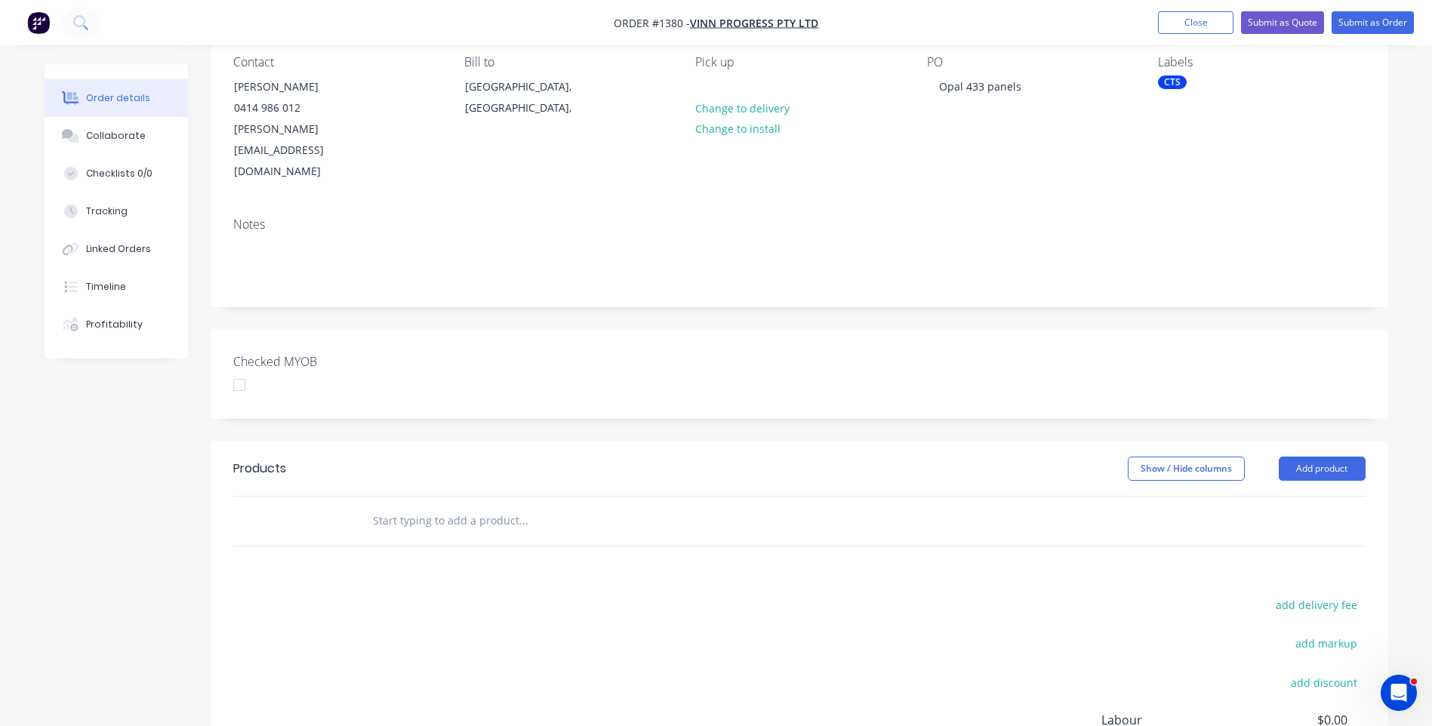
scroll to position [151, 0]
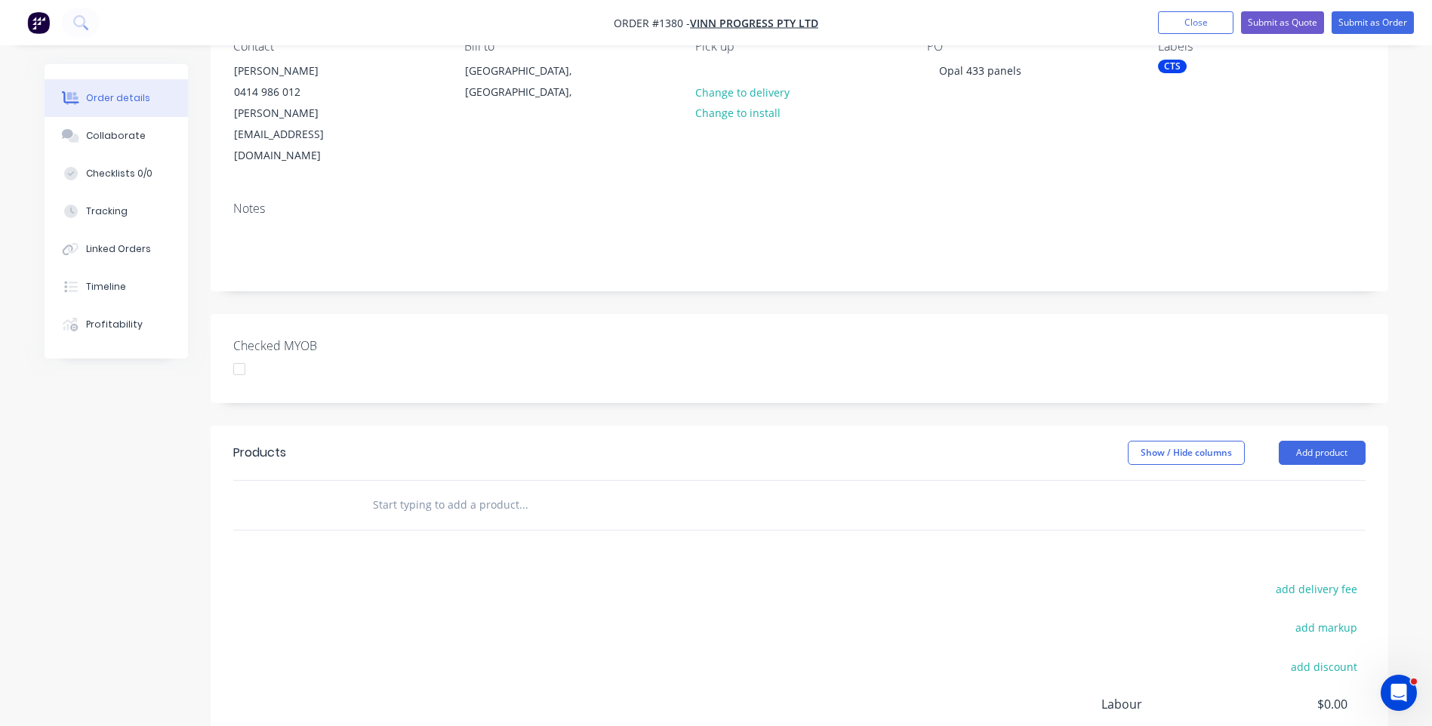
click at [77, 460] on div "Created by Darren Created 03/09/25 Required Assigned to Add team member Status …" at bounding box center [716, 414] width 1343 height 1002
click at [1301, 441] on button "Add product" at bounding box center [1321, 453] width 87 height 24
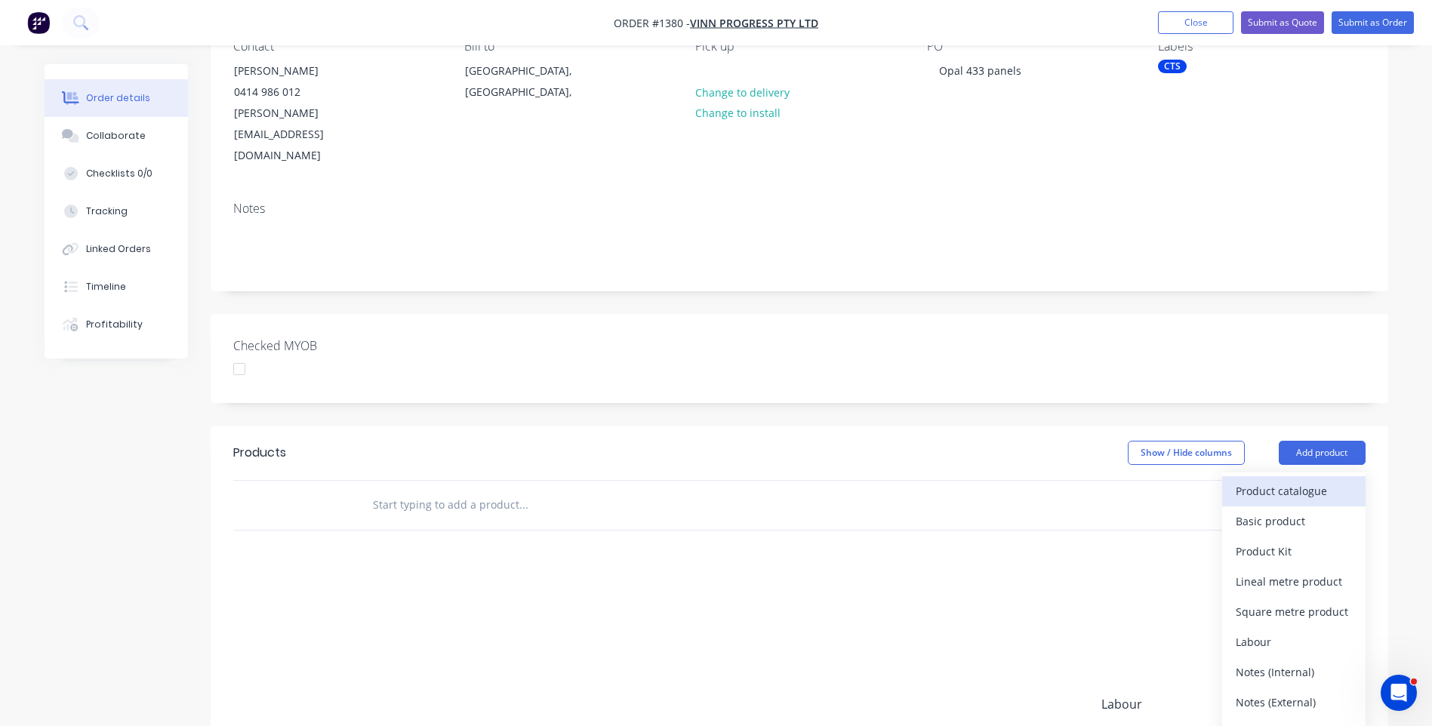
click at [1278, 480] on div "Product catalogue" at bounding box center [1293, 491] width 116 height 22
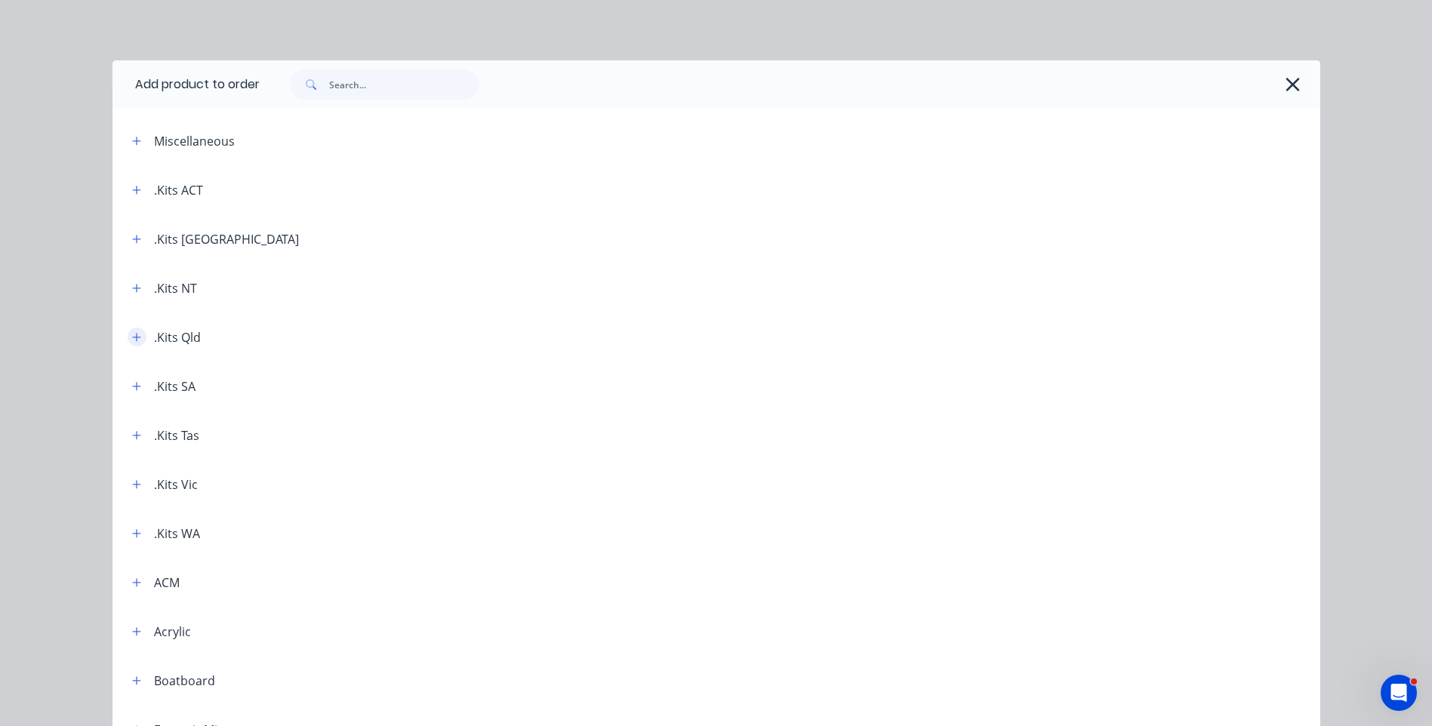
click at [134, 340] on icon "button" at bounding box center [136, 337] width 9 height 11
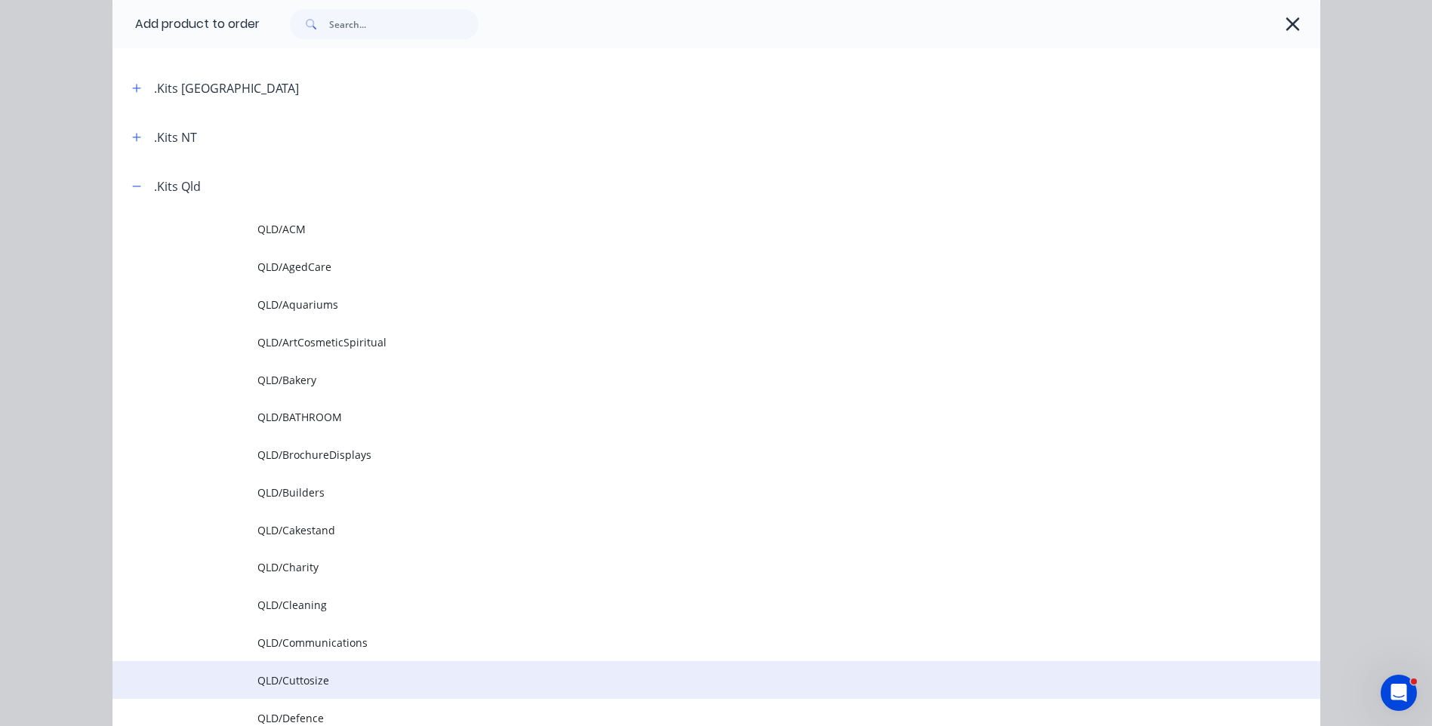
click at [309, 680] on span "QLD/Cuttosize" at bounding box center [682, 680] width 850 height 16
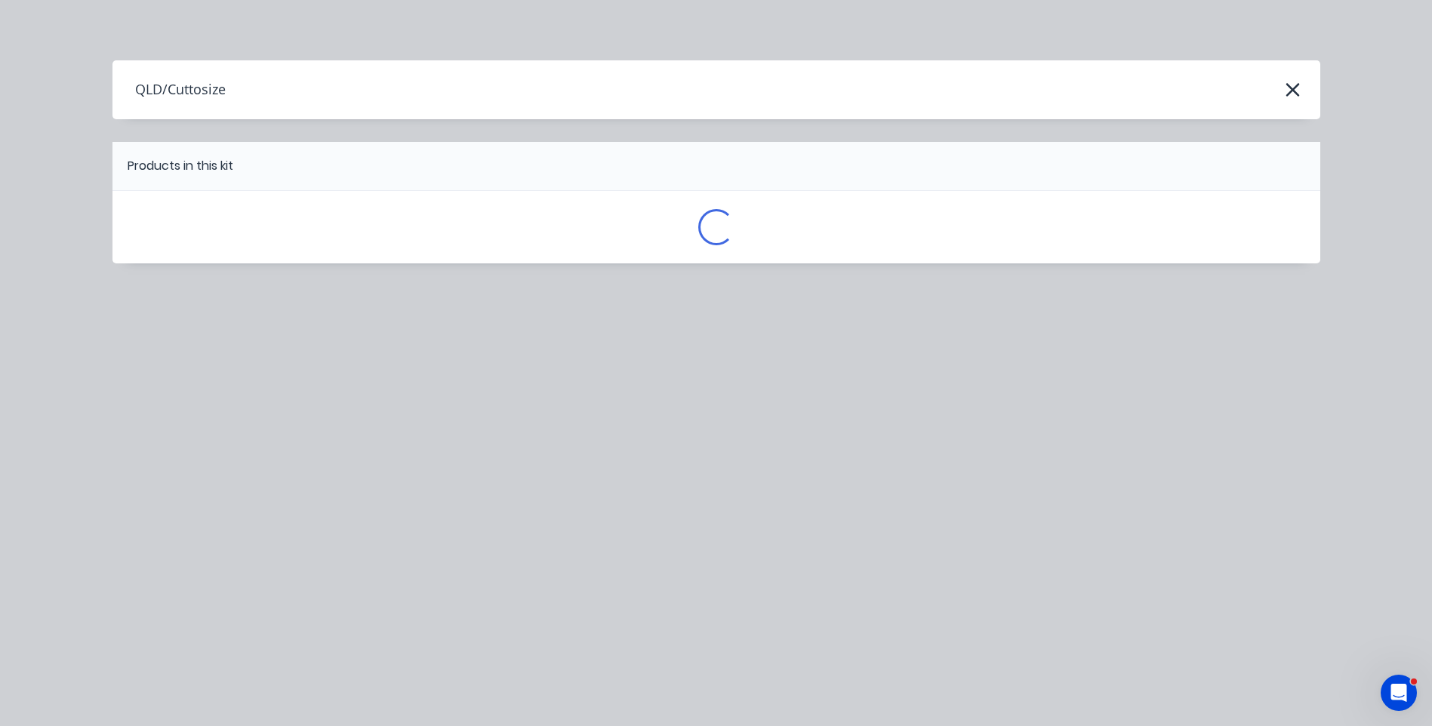
scroll to position [0, 0]
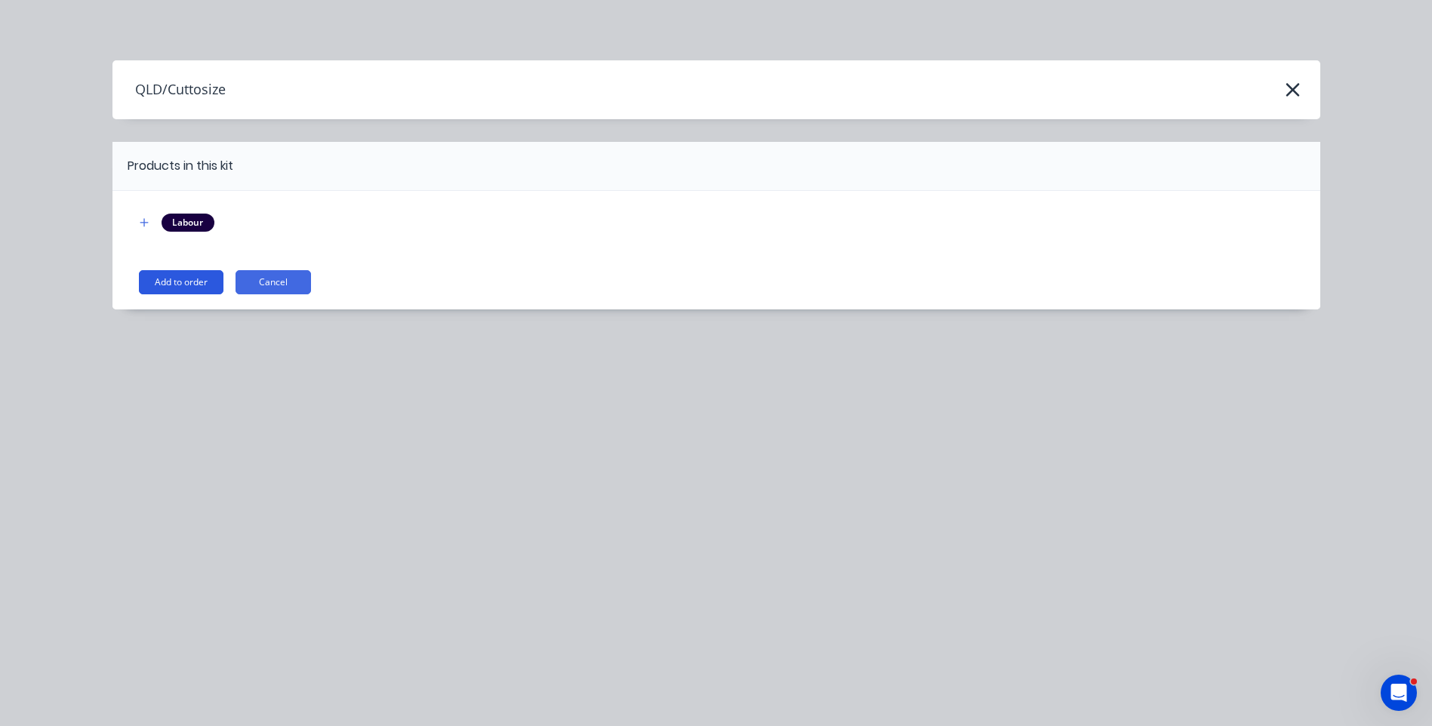
click at [173, 285] on button "Add to order" at bounding box center [181, 282] width 85 height 24
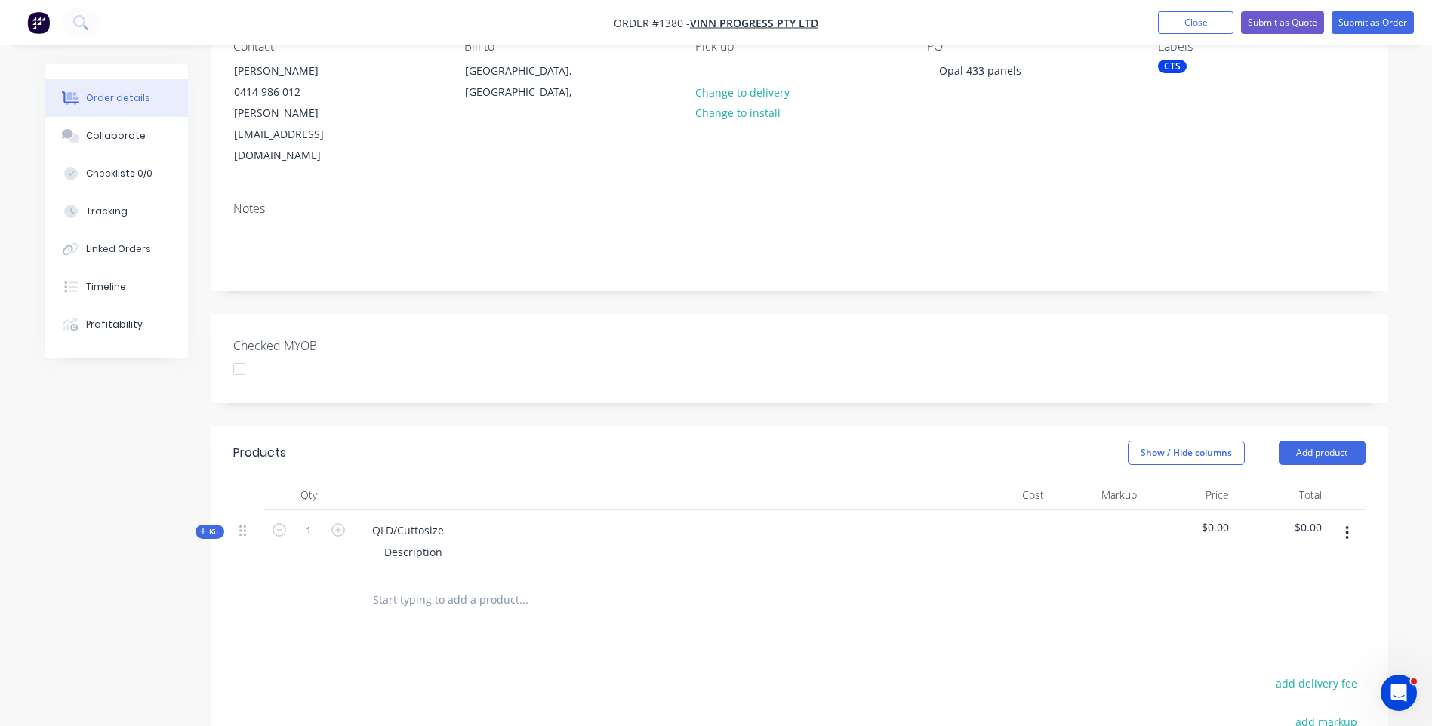
click at [202, 528] on icon at bounding box center [203, 531] width 6 height 6
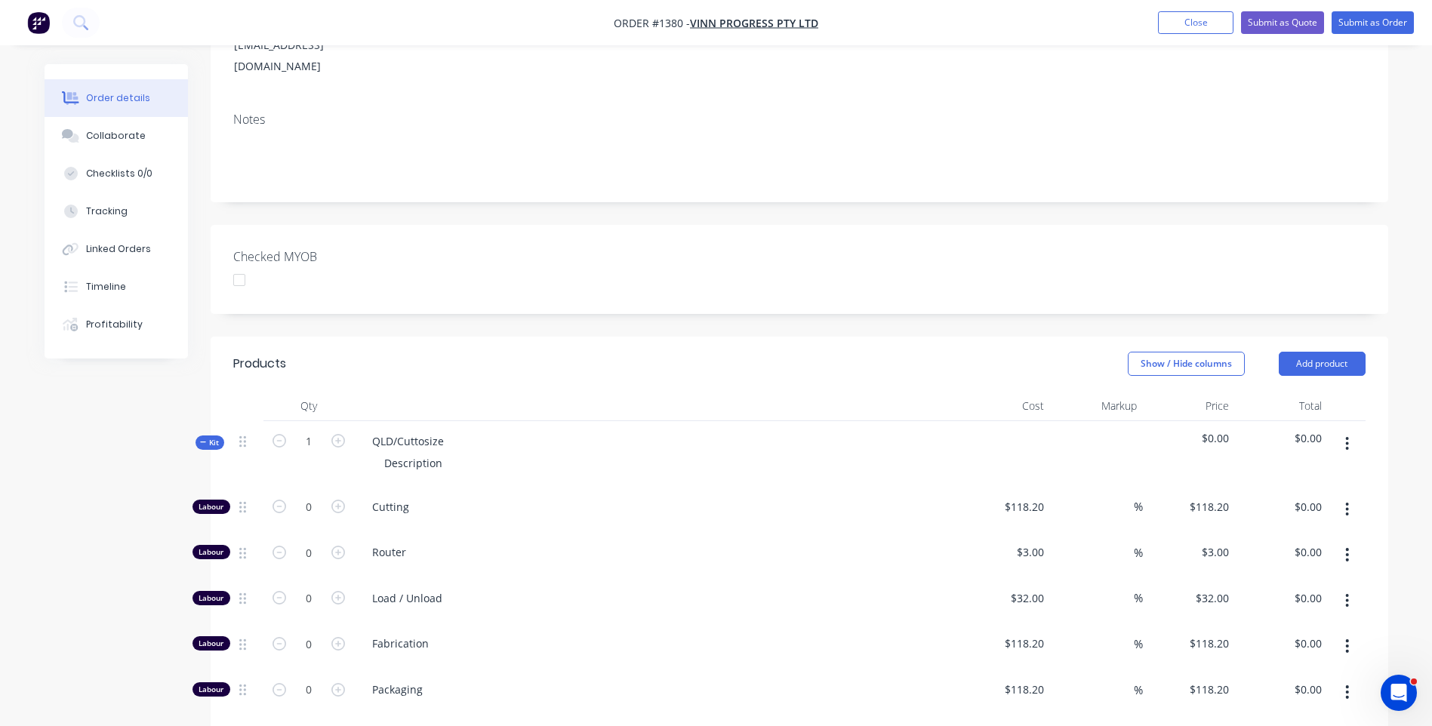
scroll to position [453, 0]
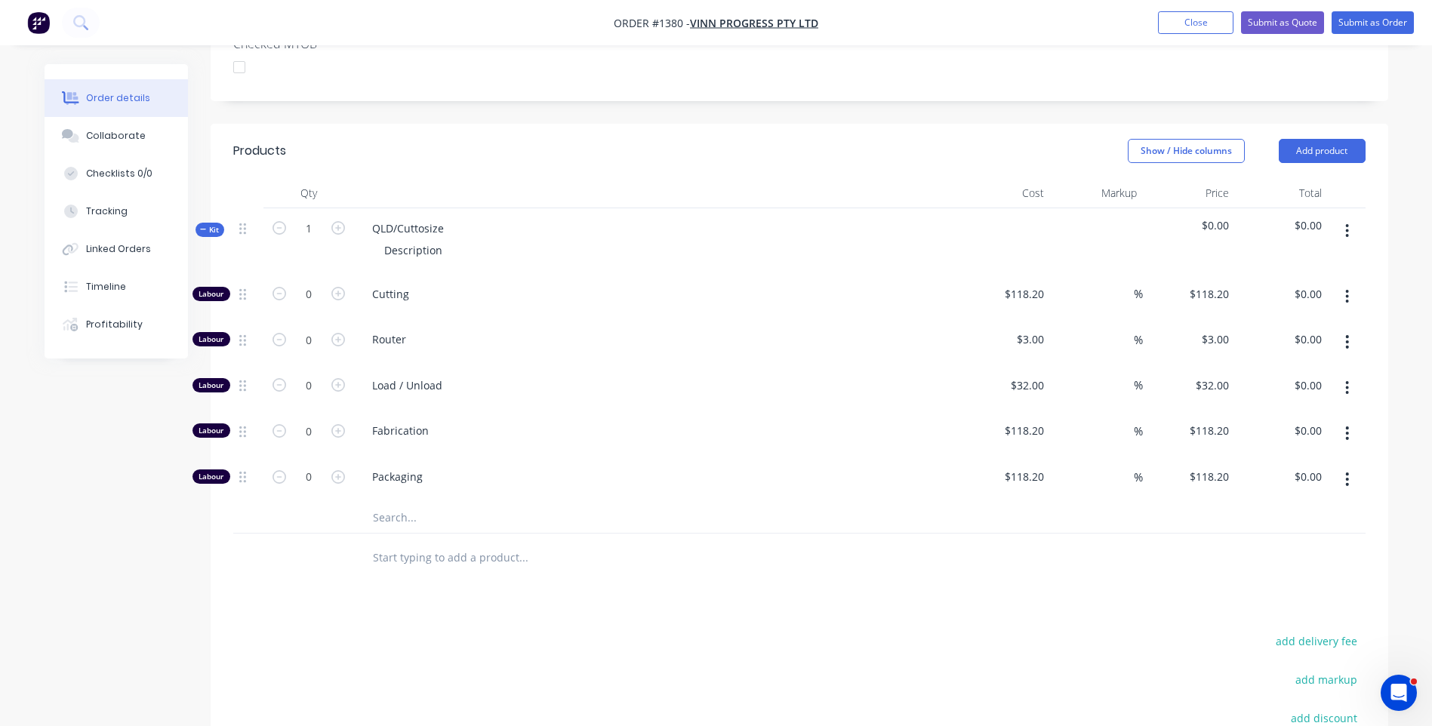
click at [386, 503] on input "text" at bounding box center [523, 518] width 302 height 30
type input "433"
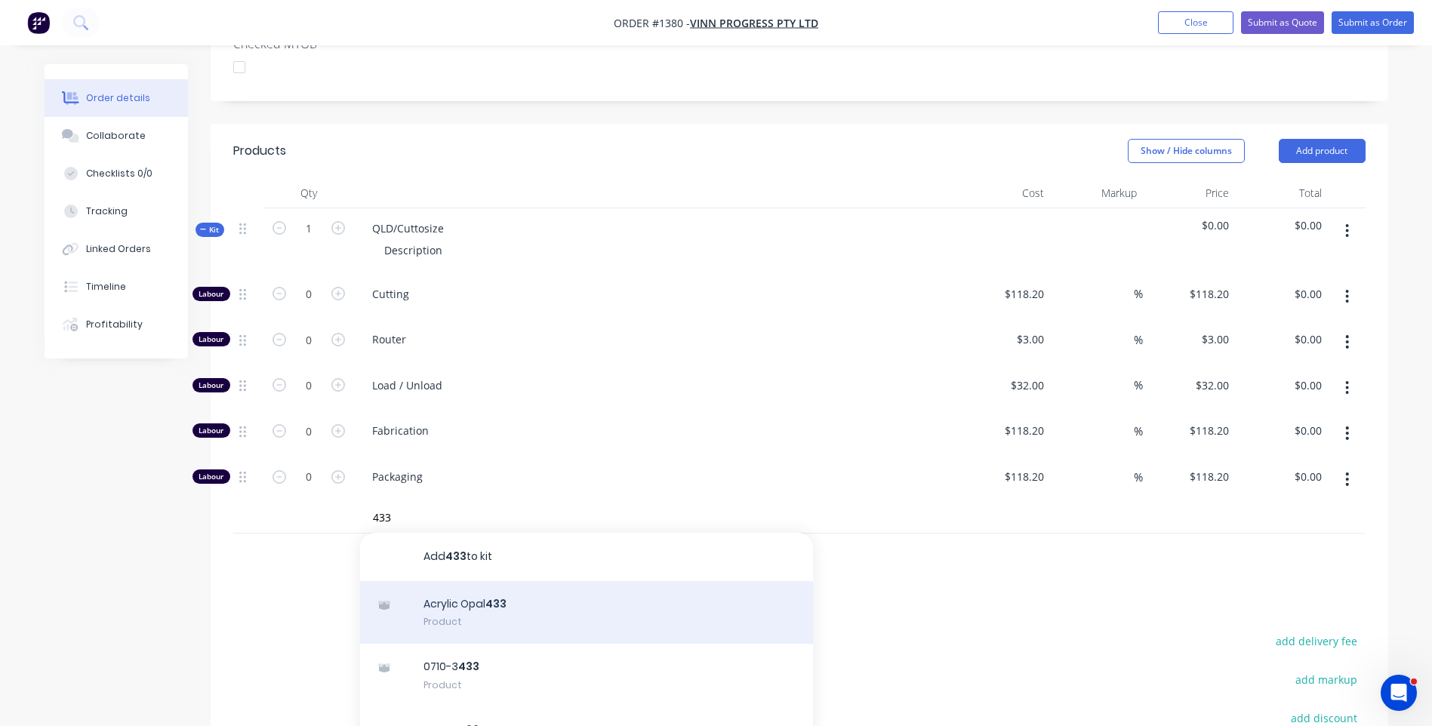
click at [469, 581] on div "Acrylic Opal 433 Product" at bounding box center [586, 612] width 453 height 63
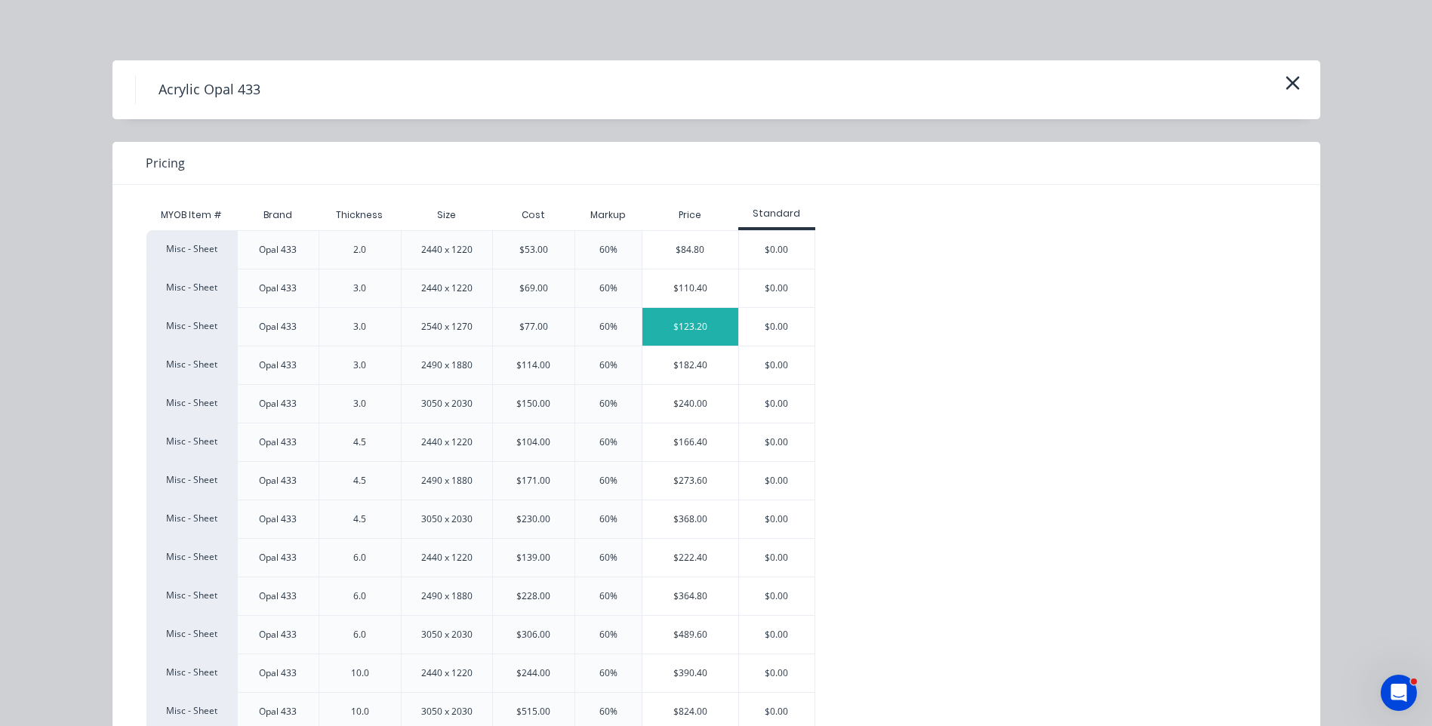
click at [685, 337] on div "$123.20" at bounding box center [690, 327] width 96 height 38
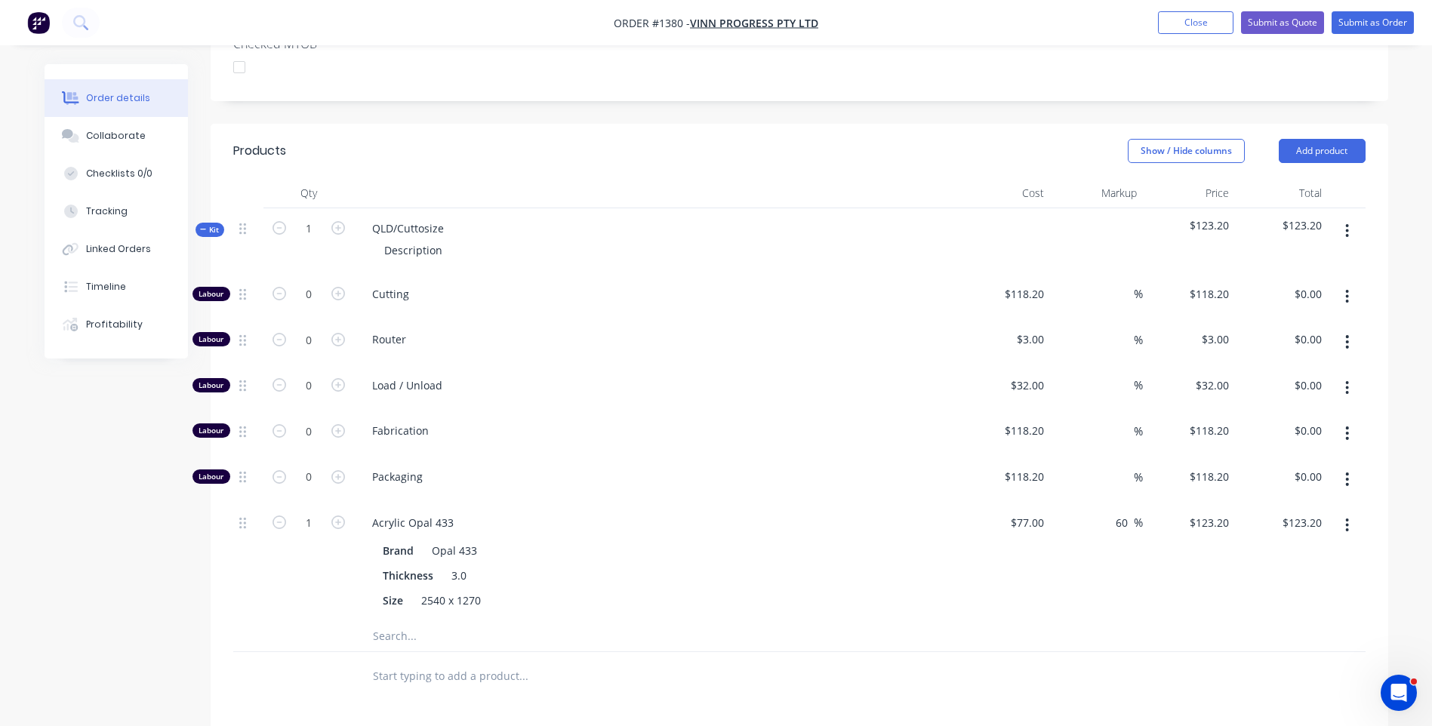
click at [393, 621] on input "text" at bounding box center [523, 636] width 302 height 30
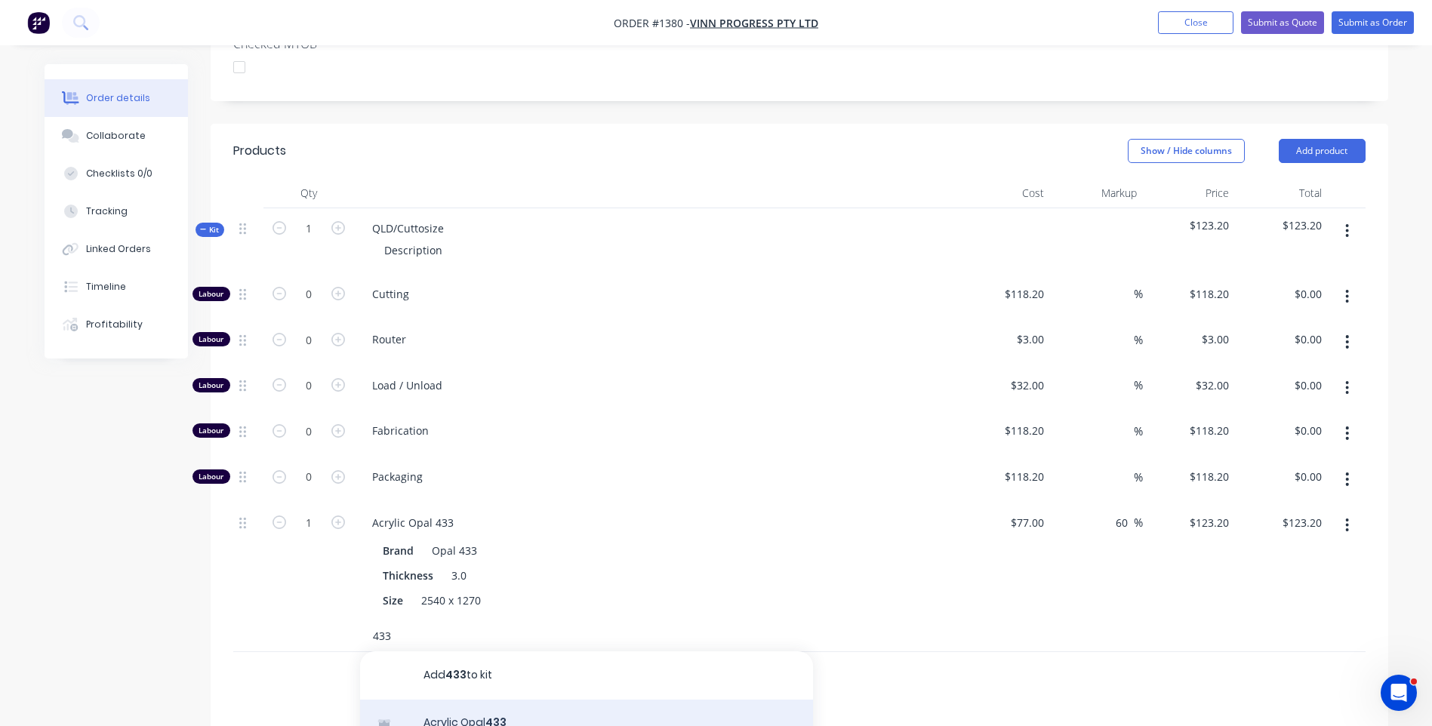
type input "433"
click at [457, 700] on div "Acrylic Opal 433 Product" at bounding box center [586, 731] width 453 height 63
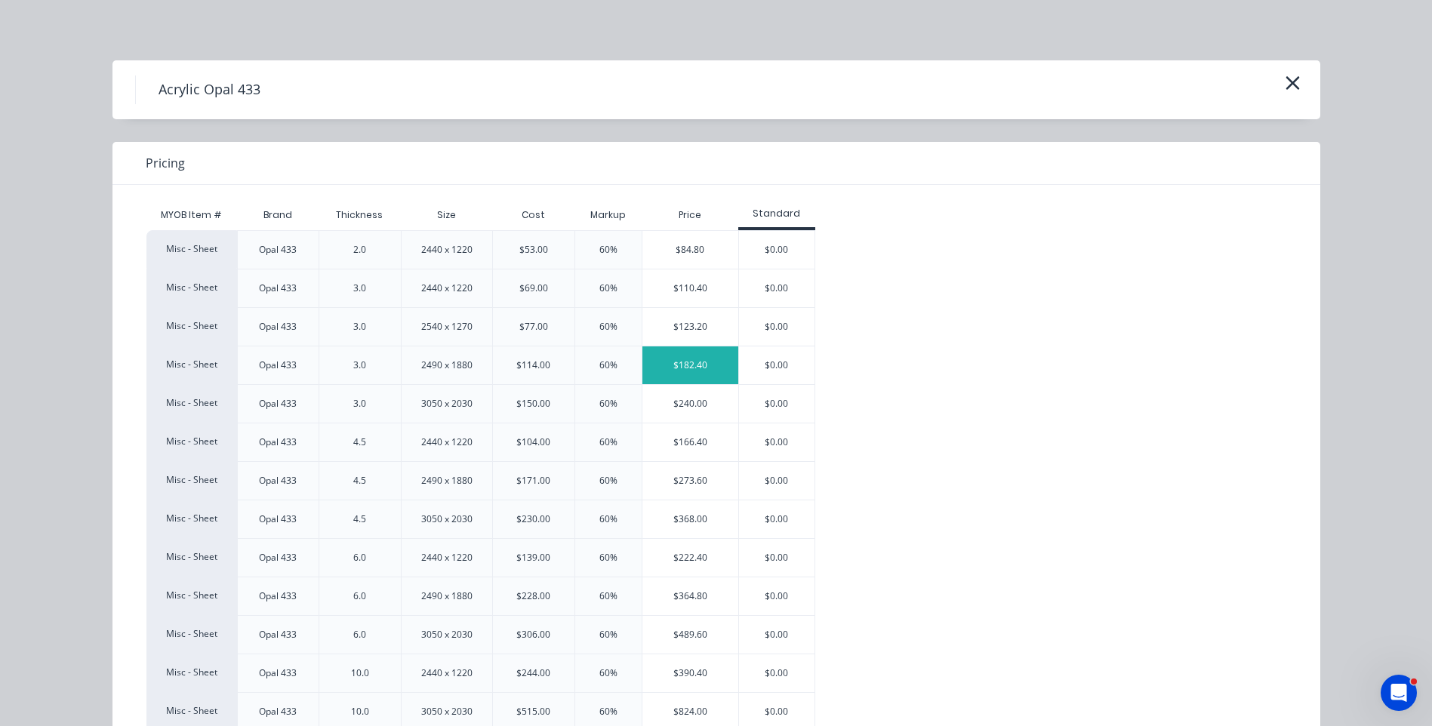
click at [687, 380] on div "$182.40" at bounding box center [690, 365] width 96 height 38
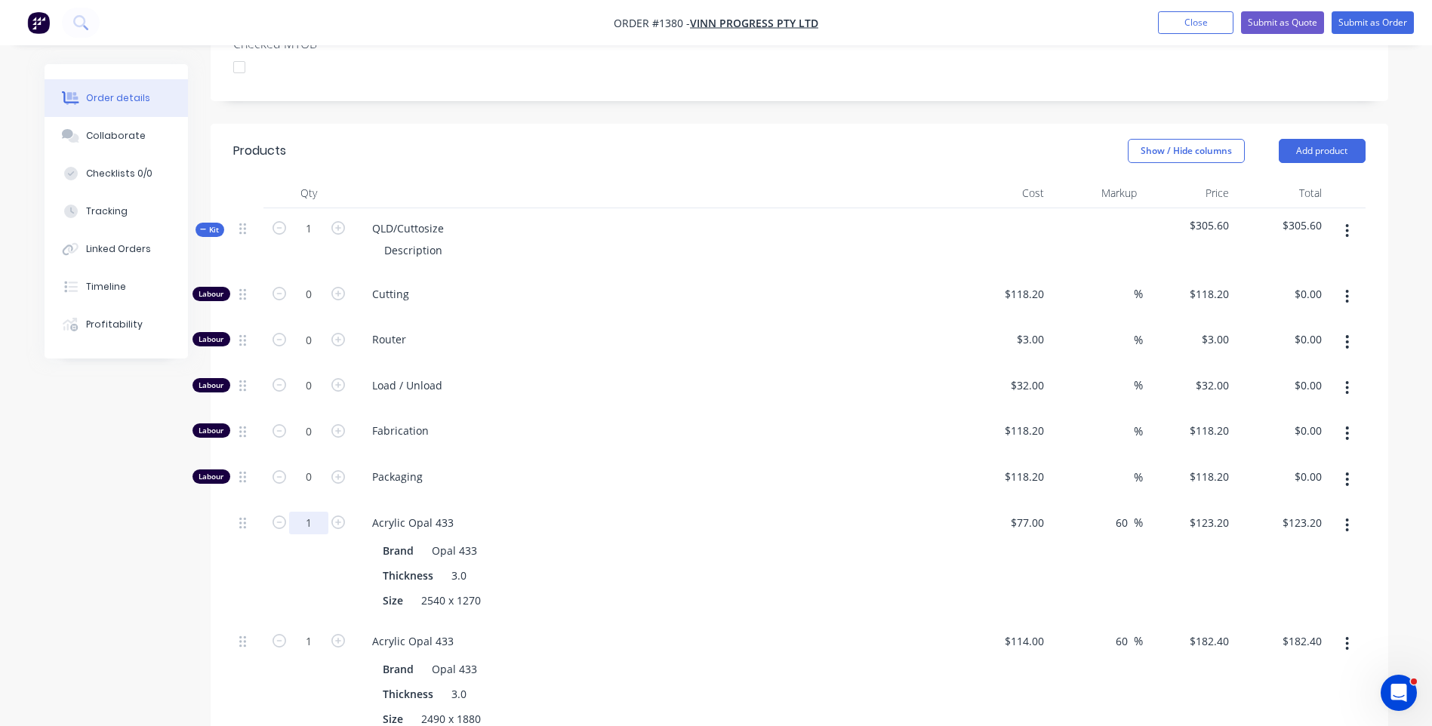
click at [321, 306] on input "1" at bounding box center [308, 294] width 39 height 23
type input "0.5"
type input "$61.60"
click at [641, 457] on div "Packaging" at bounding box center [656, 480] width 604 height 46
click at [337, 287] on icon "button" at bounding box center [338, 294] width 14 height 14
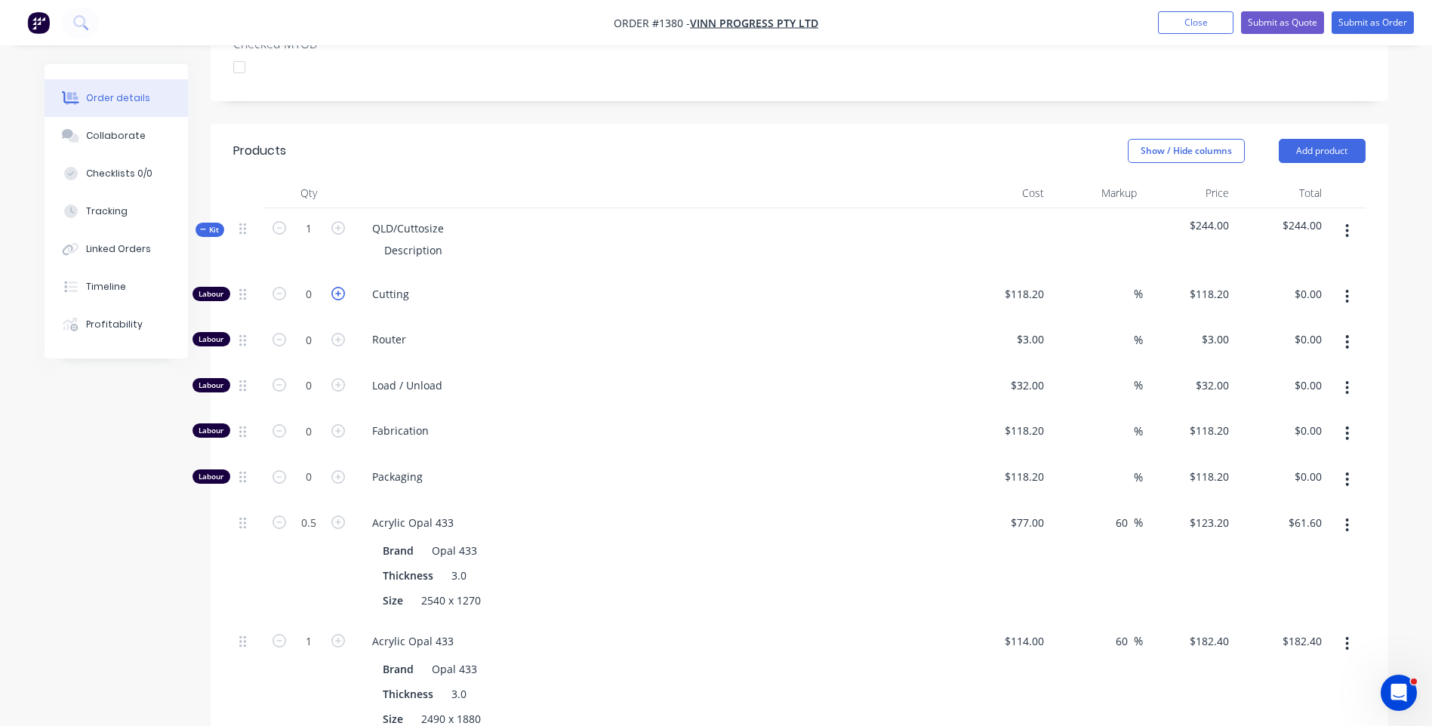
type input "1"
type input "$118.20"
click at [337, 287] on icon "button" at bounding box center [338, 294] width 14 height 14
type input "2"
type input "$236.40"
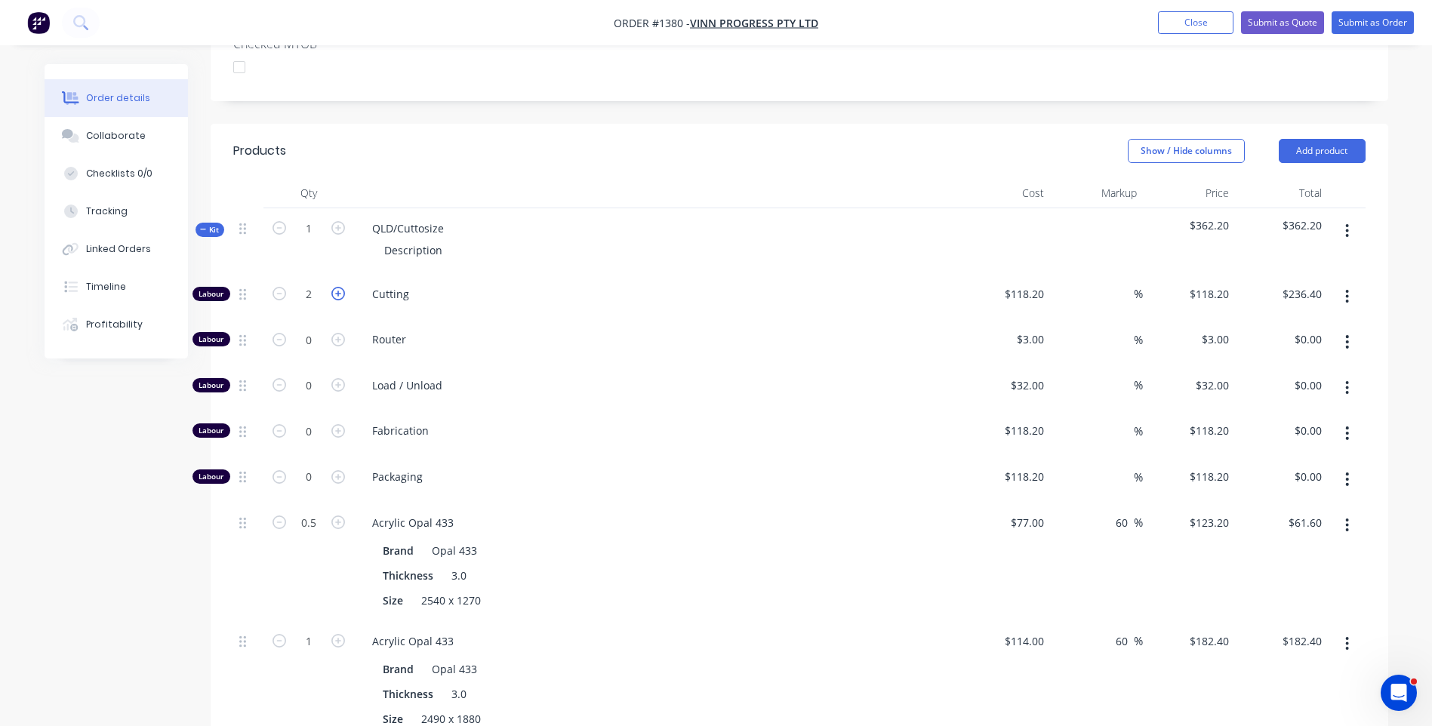
click at [335, 287] on icon "button" at bounding box center [338, 294] width 14 height 14
type input "3"
type input "$354.60"
click at [1020, 283] on input "118.2" at bounding box center [1026, 294] width 47 height 22
type input "$10.00"
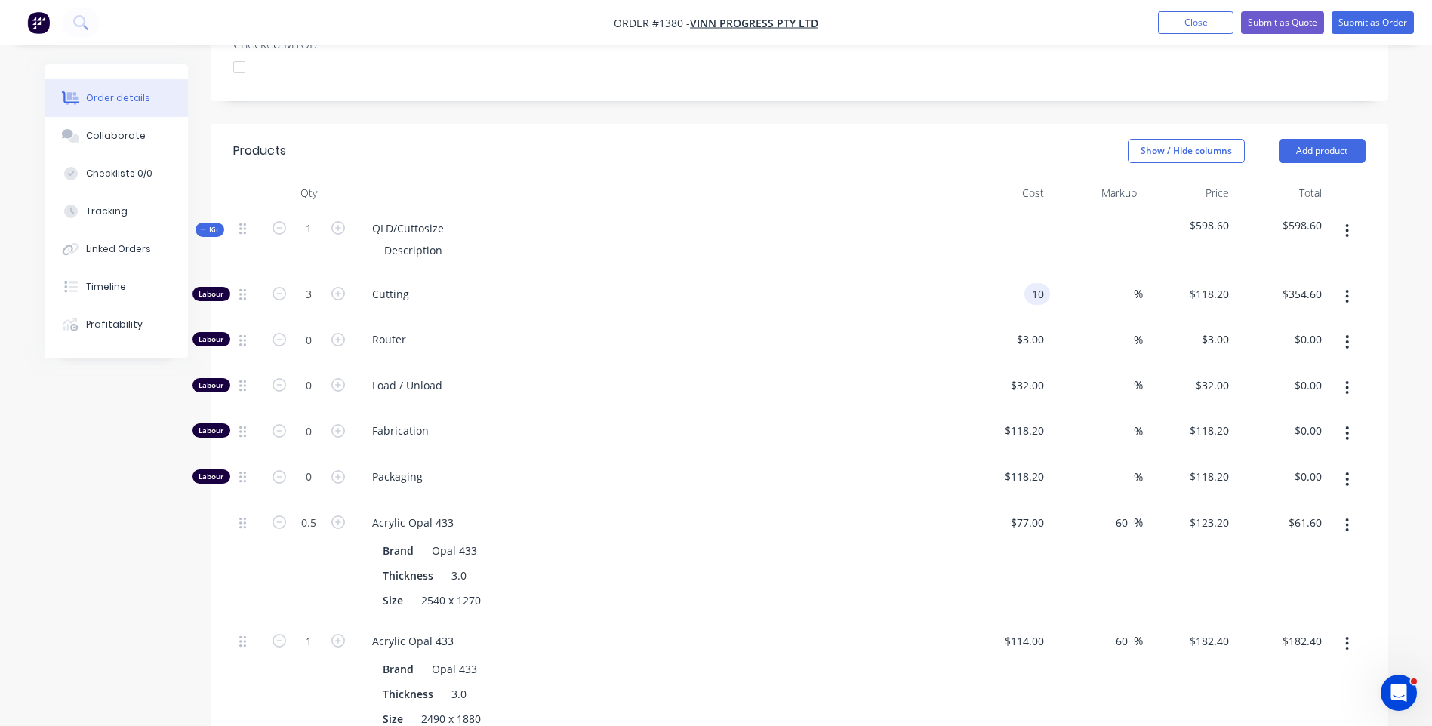
type input "$10.00"
type input "$30.00"
click at [983, 274] on div "$10.00 $10.00" at bounding box center [1004, 297] width 93 height 46
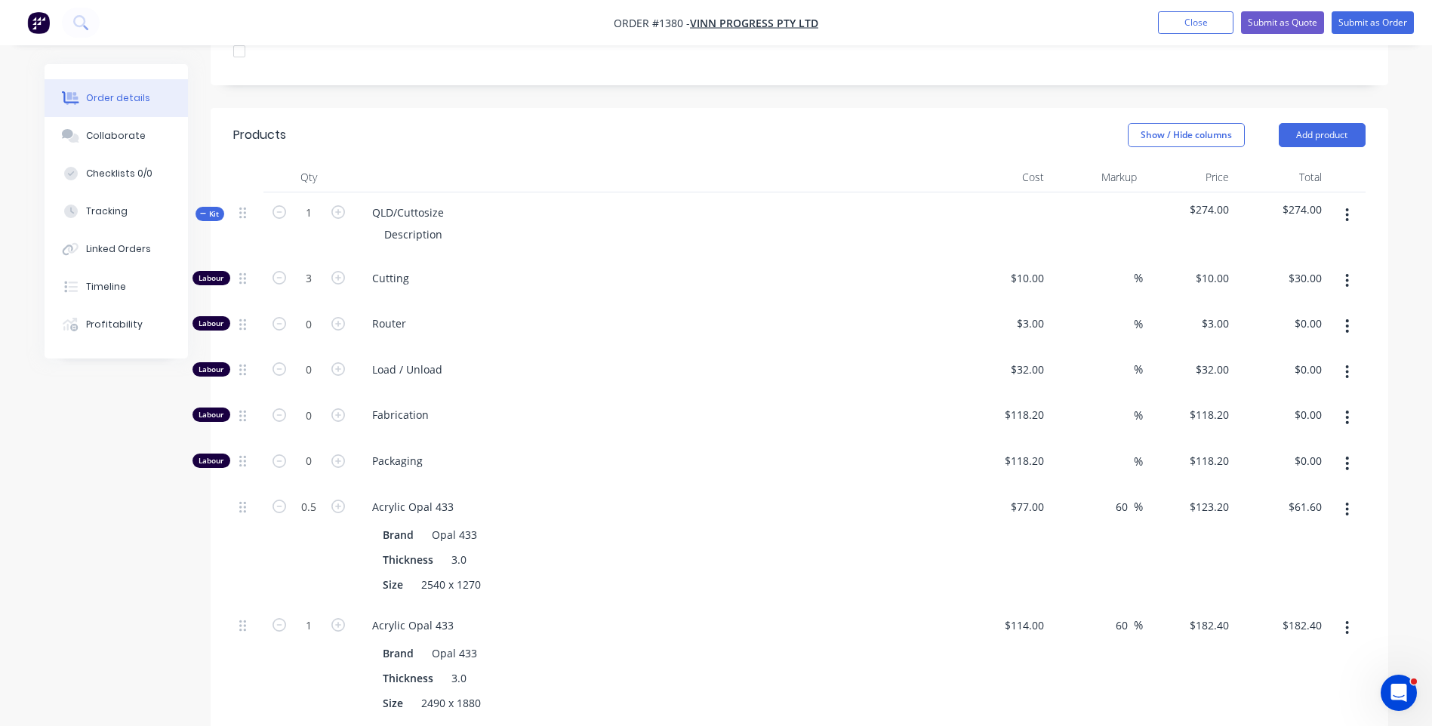
scroll to position [528, 0]
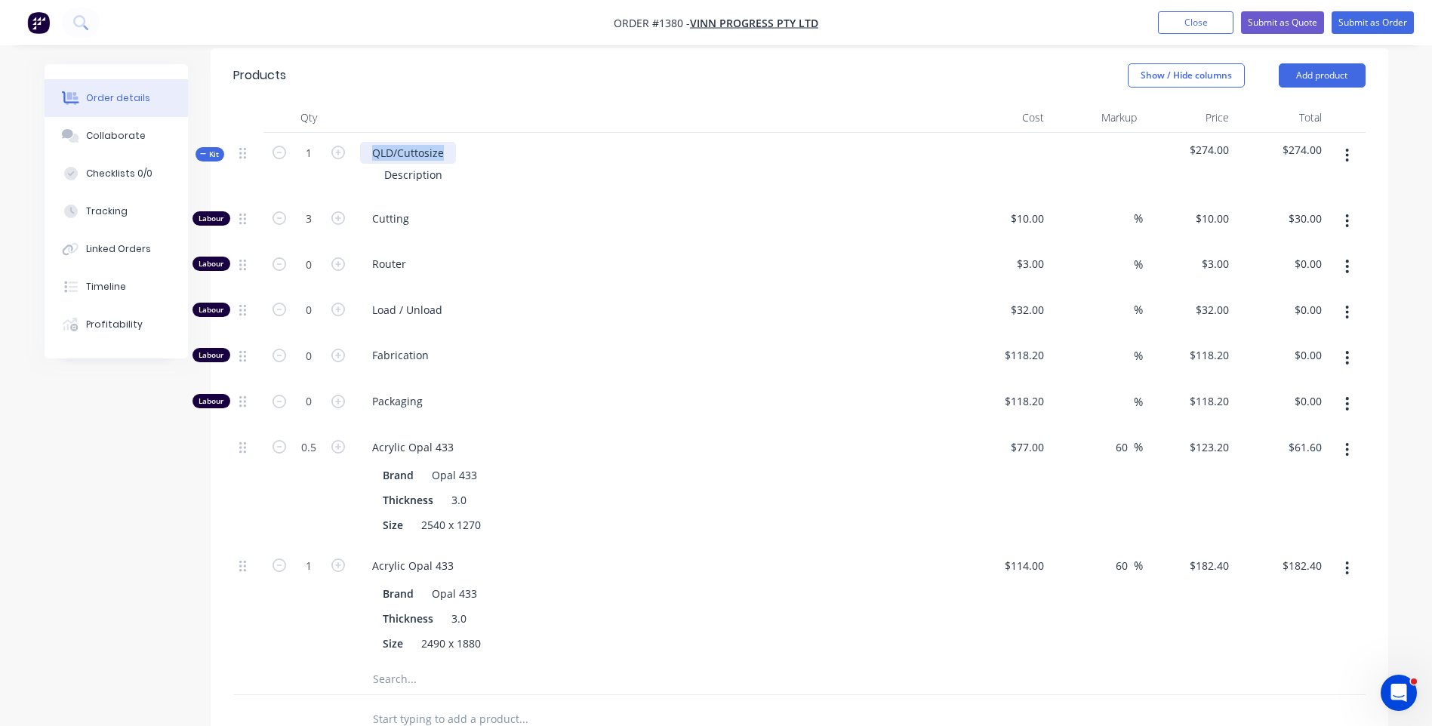
drag, startPoint x: 448, startPoint y: 109, endPoint x: 370, endPoint y: 111, distance: 78.5
click at [370, 142] on div "QLD/Cuttosize" at bounding box center [408, 153] width 96 height 22
drag, startPoint x: 442, startPoint y: 134, endPoint x: 379, endPoint y: 138, distance: 63.5
click at [379, 164] on div "Description" at bounding box center [413, 175] width 82 height 22
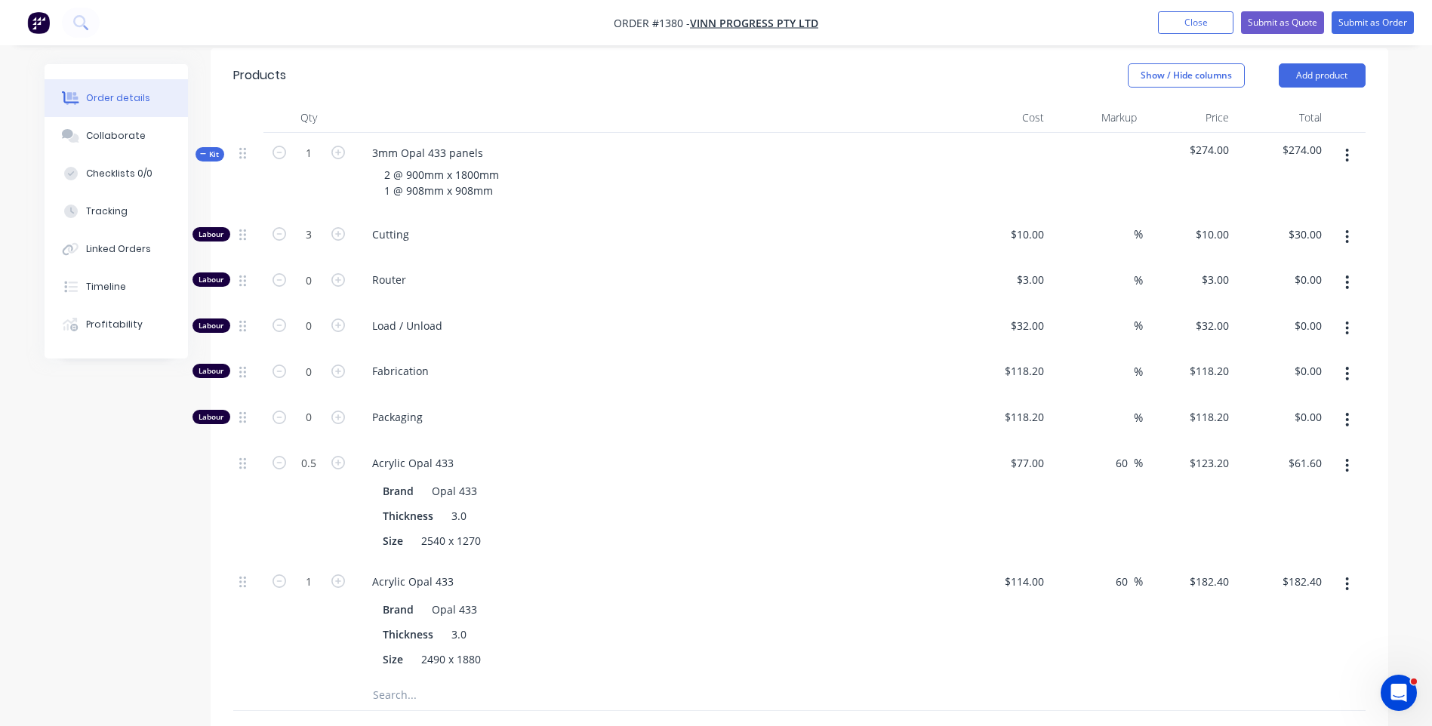
click at [606, 306] on div "Load / Unload" at bounding box center [656, 329] width 604 height 46
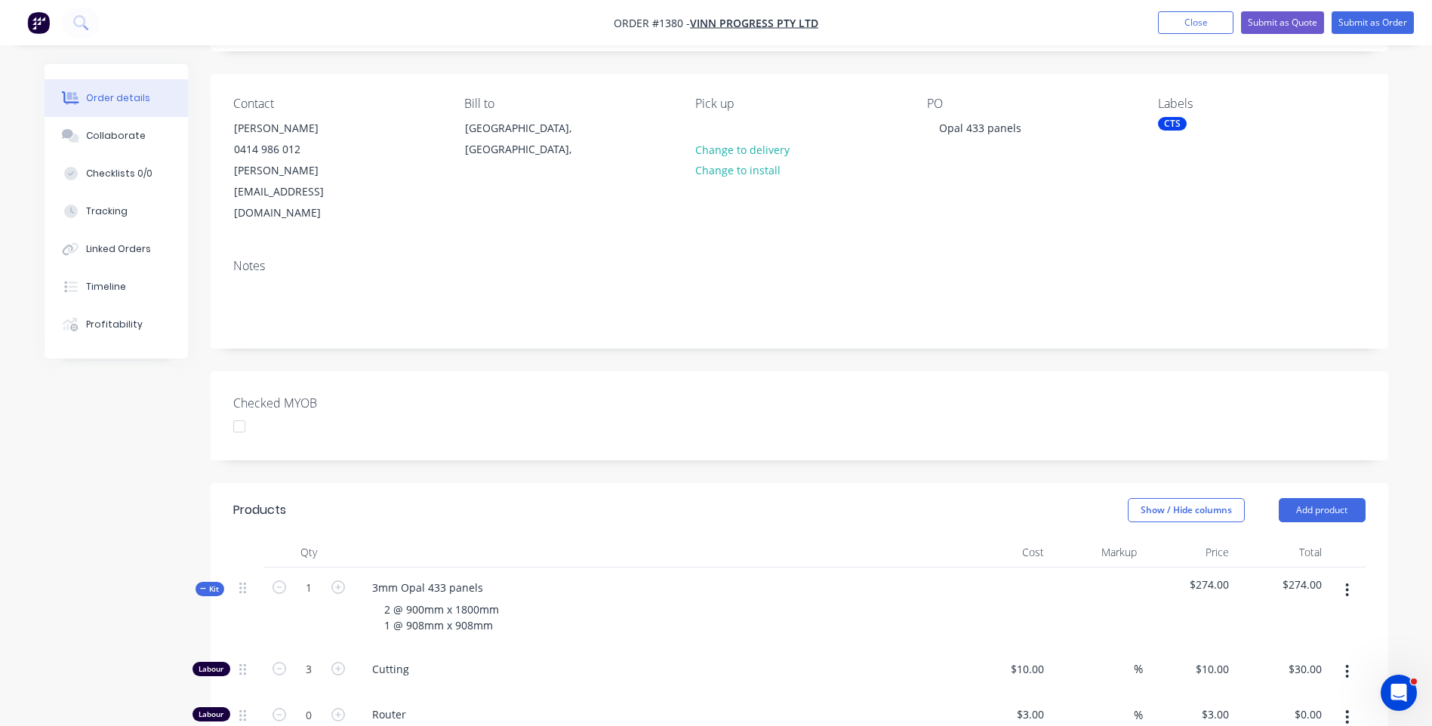
scroll to position [75, 0]
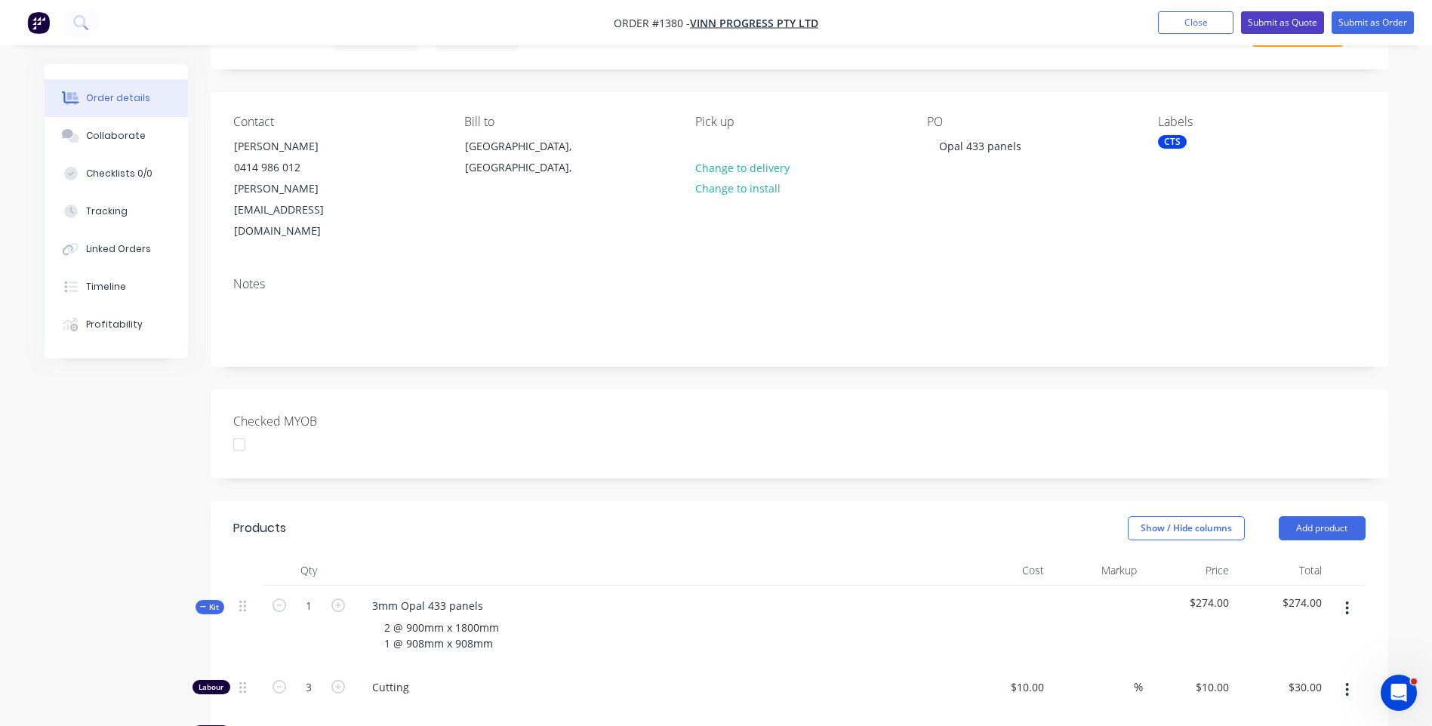
click at [1273, 29] on button "Submit as Quote" at bounding box center [1282, 22] width 83 height 23
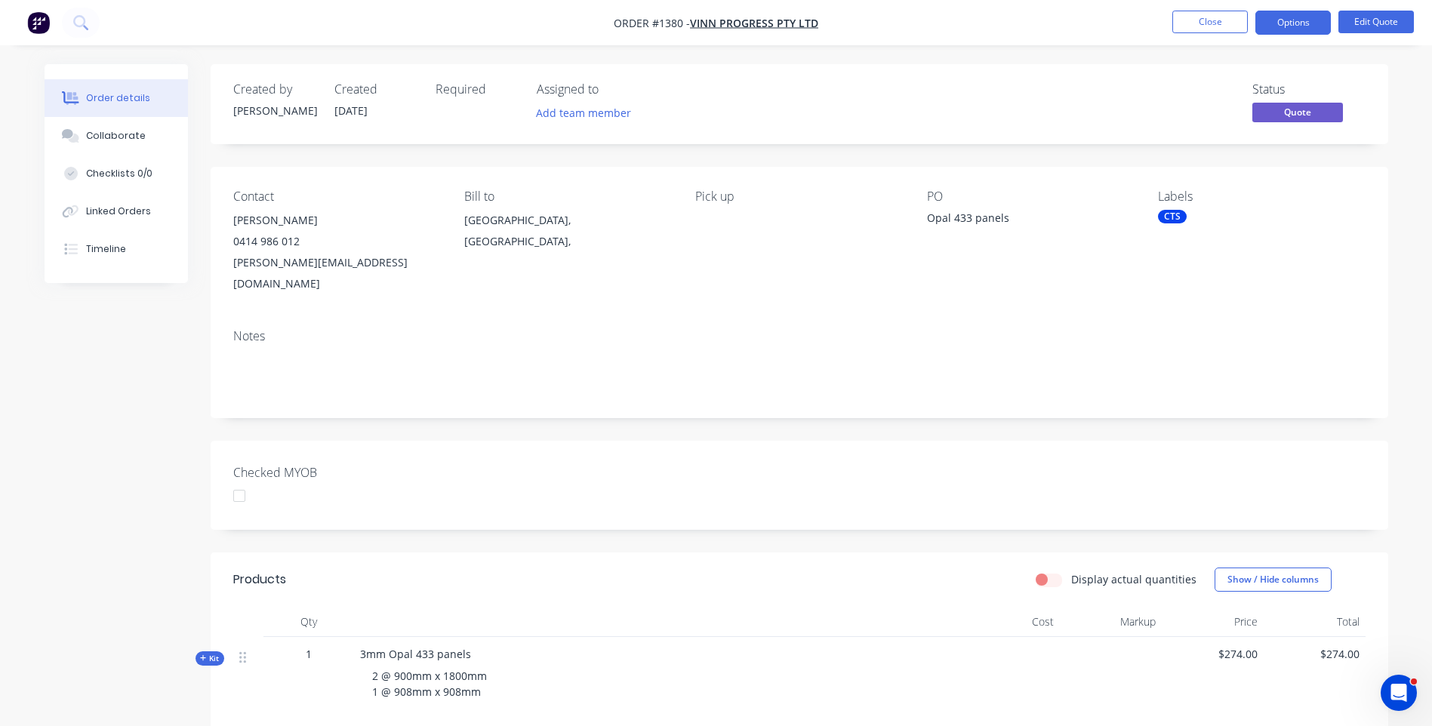
click at [1273, 29] on button "Options" at bounding box center [1292, 23] width 75 height 24
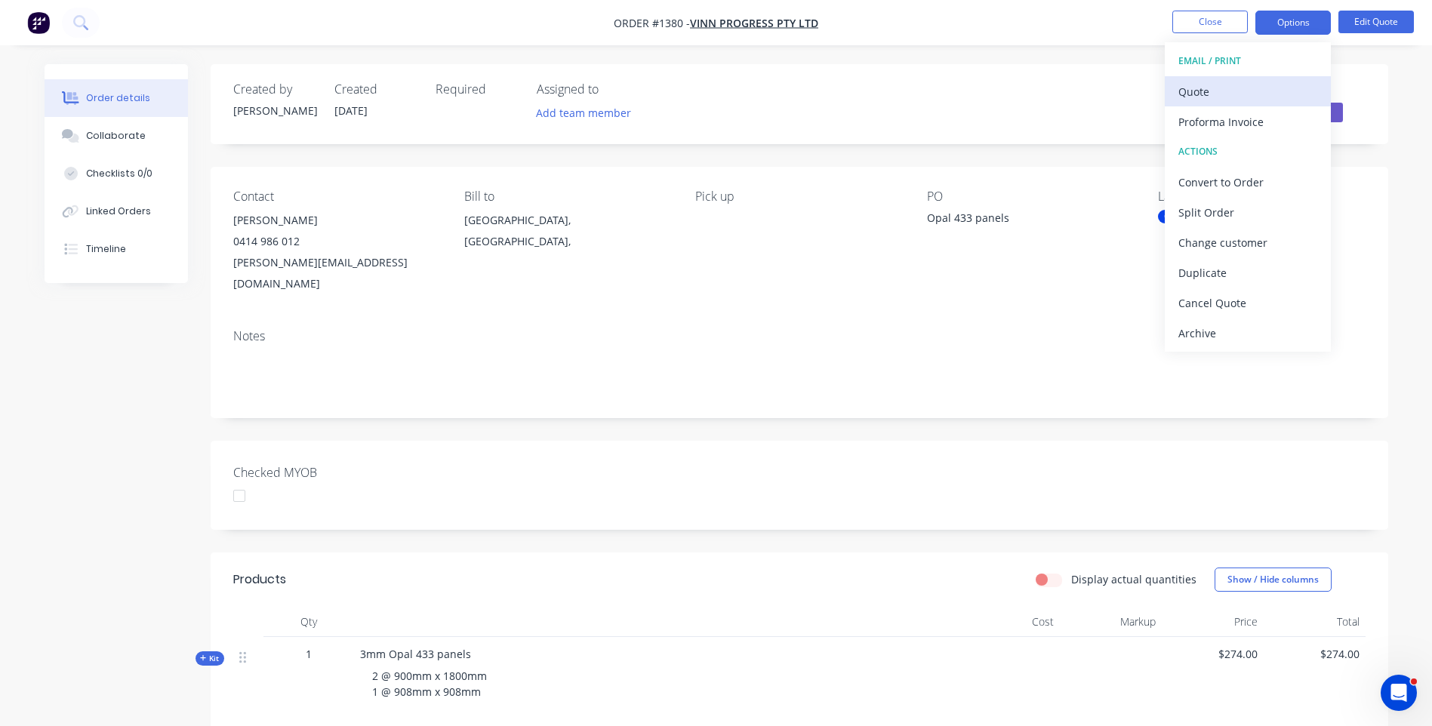
click at [1204, 95] on div "Quote" at bounding box center [1247, 92] width 139 height 22
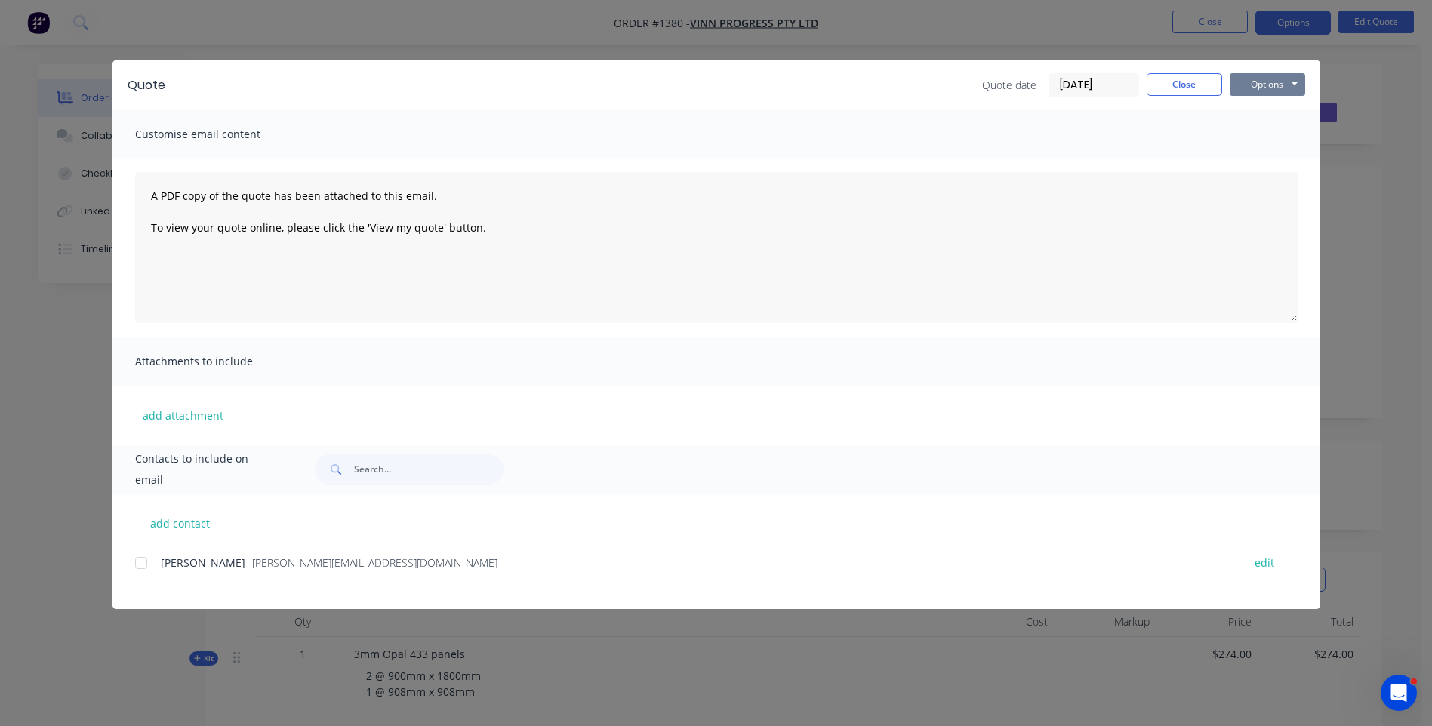
click at [1257, 85] on button "Options" at bounding box center [1266, 84] width 75 height 23
drag, startPoint x: 1208, startPoint y: 89, endPoint x: 1272, endPoint y: 59, distance: 70.9
click at [1213, 86] on button "Close" at bounding box center [1183, 84] width 75 height 23
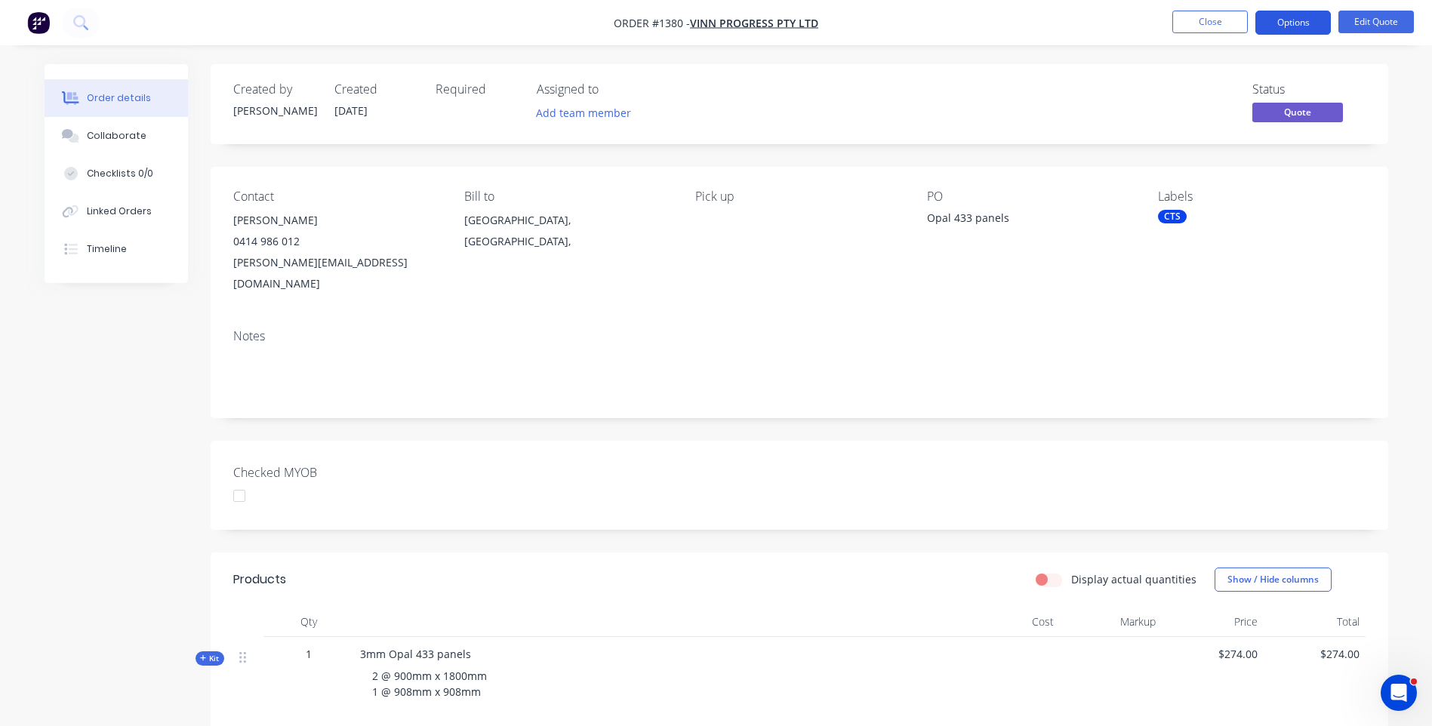
click at [1296, 25] on button "Options" at bounding box center [1292, 23] width 75 height 24
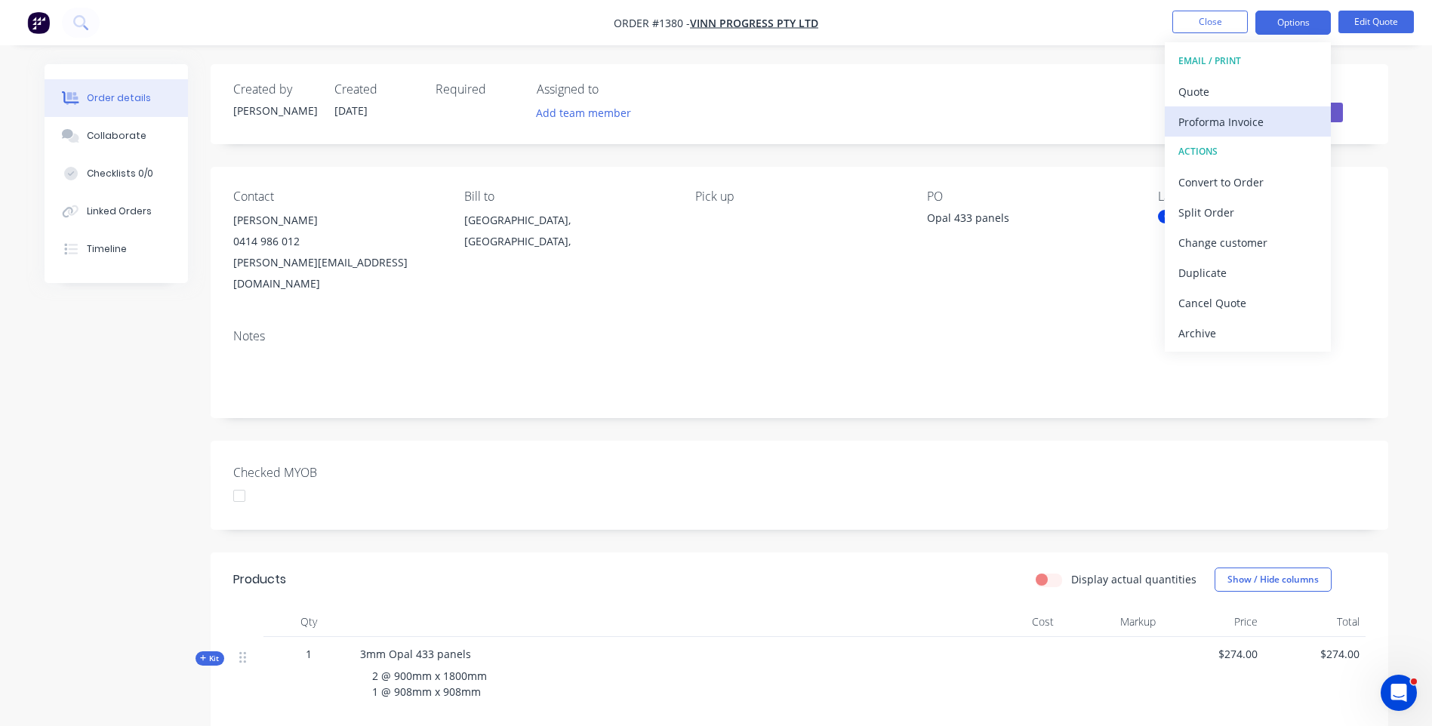
click at [1217, 130] on div "Proforma Invoice" at bounding box center [1247, 122] width 139 height 22
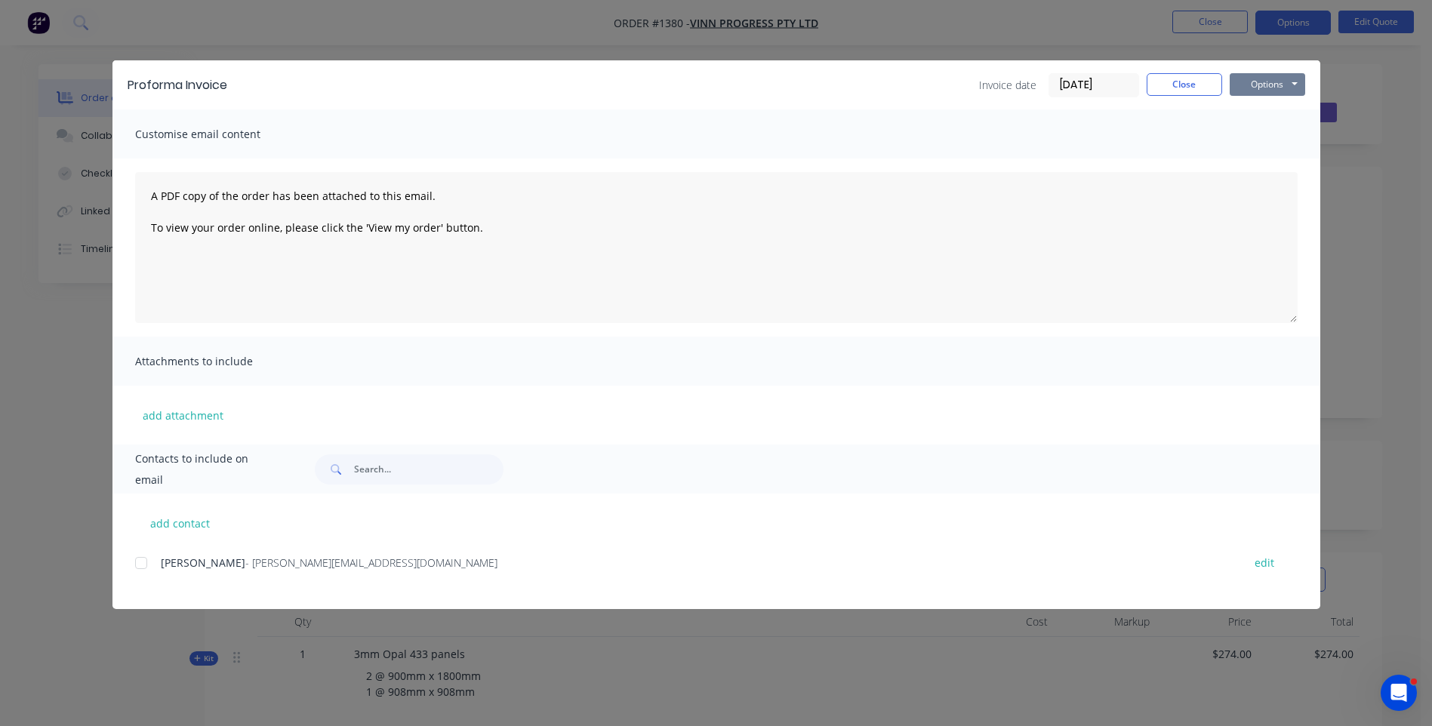
click at [1249, 93] on button "Options" at bounding box center [1266, 84] width 75 height 23
click at [1260, 115] on button "Preview" at bounding box center [1277, 111] width 97 height 25
click at [431, 601] on div "Vadym Kachanov - colorito.park@gmail.com edit" at bounding box center [727, 580] width 1185 height 57
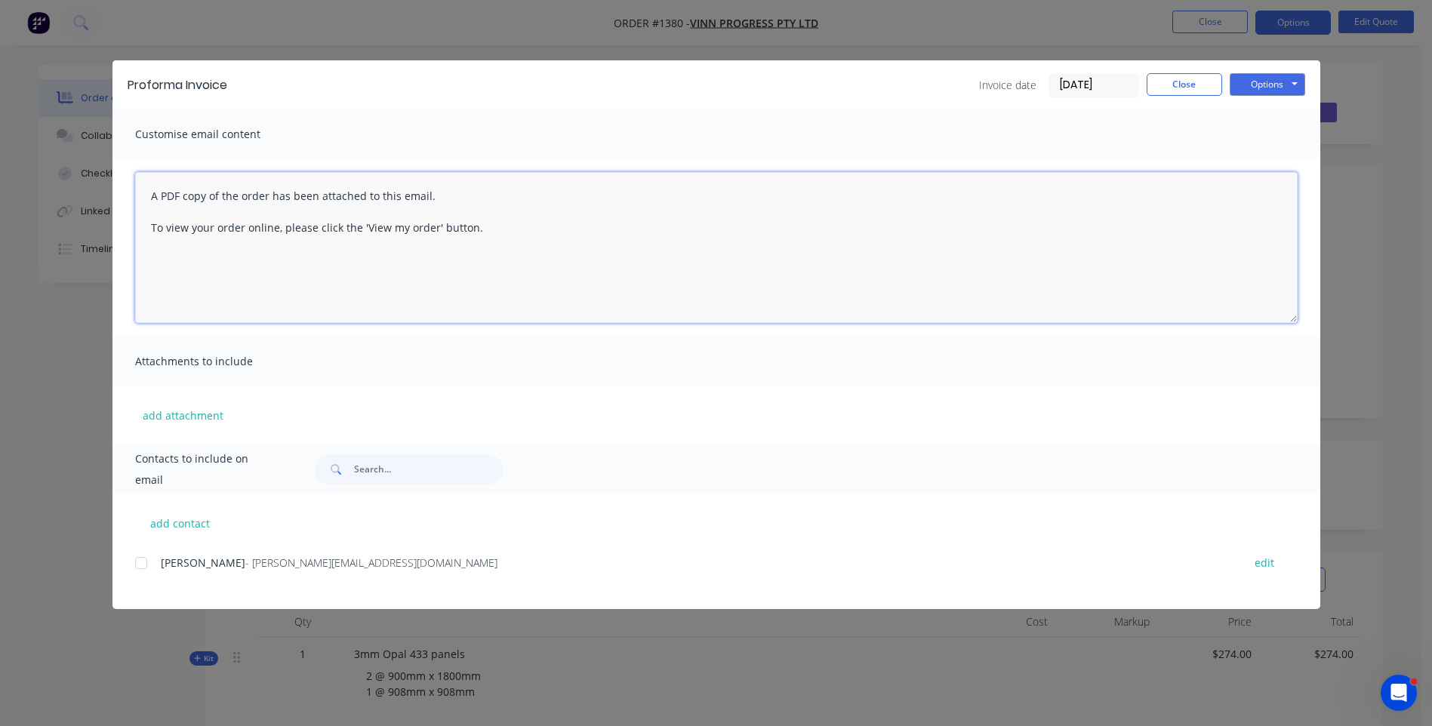
drag, startPoint x: 149, startPoint y: 198, endPoint x: 140, endPoint y: 564, distance: 366.2
click at [140, 564] on div at bounding box center [141, 563] width 30 height 30
paste textarea "Hi, Please contact us if you have any questions. Regards, [PERSON_NAME] [EMAIL_…"
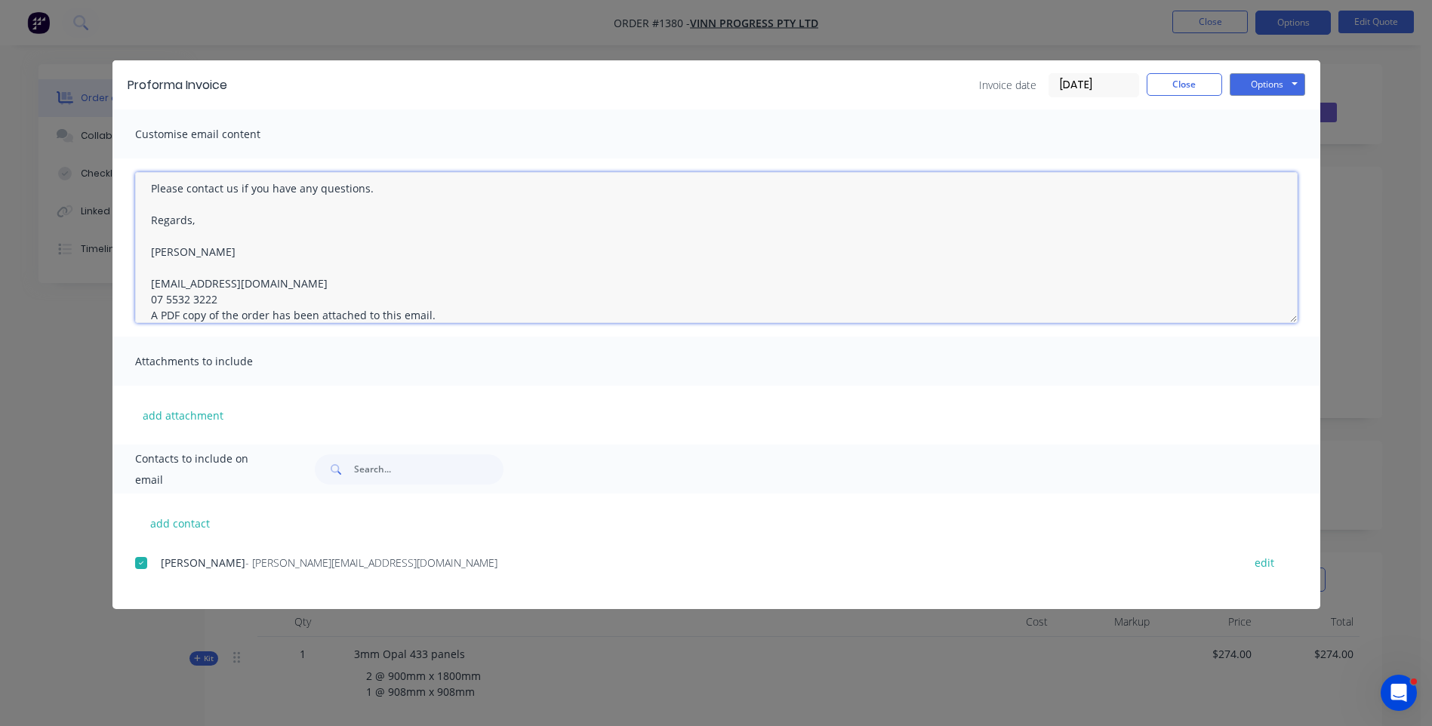
click at [219, 297] on textarea "Hi, Please contact us if you have any questions. Regards, Darren sales@allstarp…" at bounding box center [716, 247] width 1162 height 151
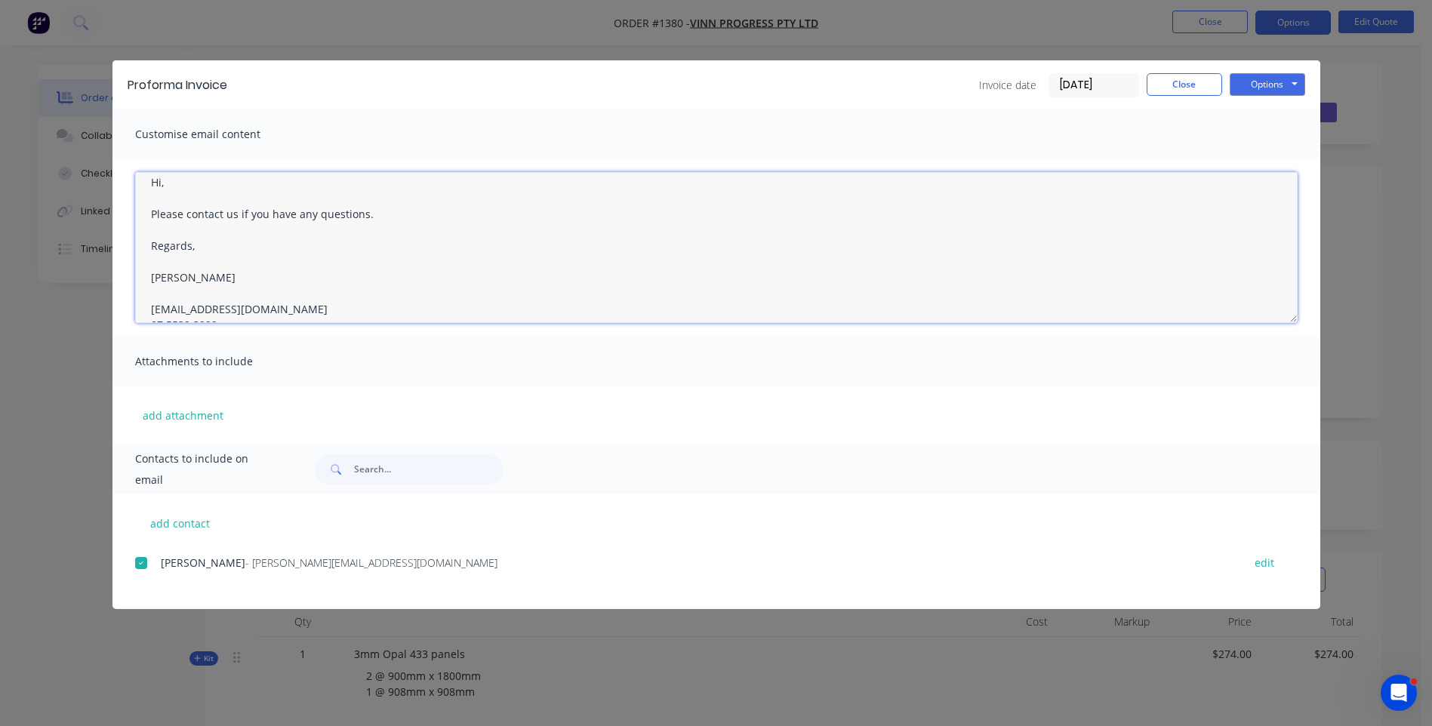
scroll to position [0, 0]
click at [177, 197] on textarea "Hi, Please contact us if you have any questions. Regards, Darren sales@allstarp…" at bounding box center [716, 247] width 1162 height 151
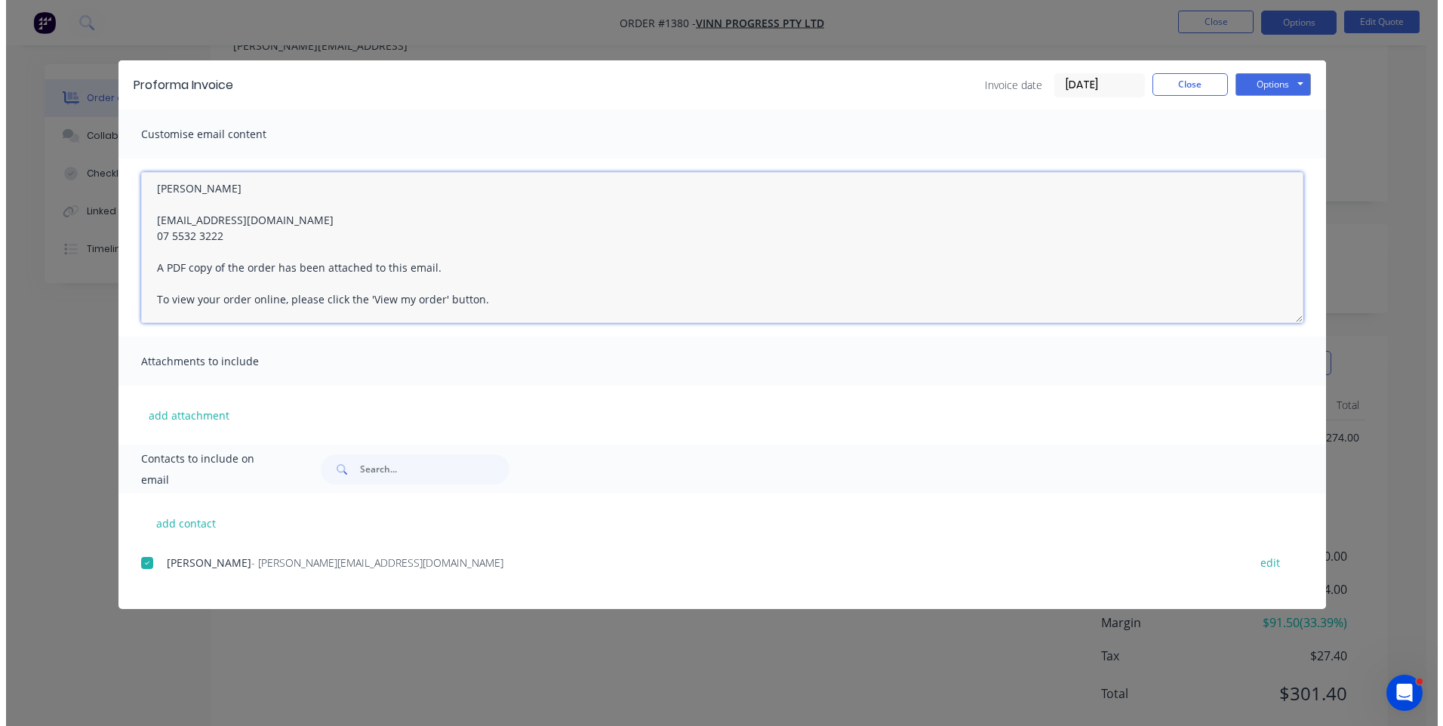
scroll to position [226, 0]
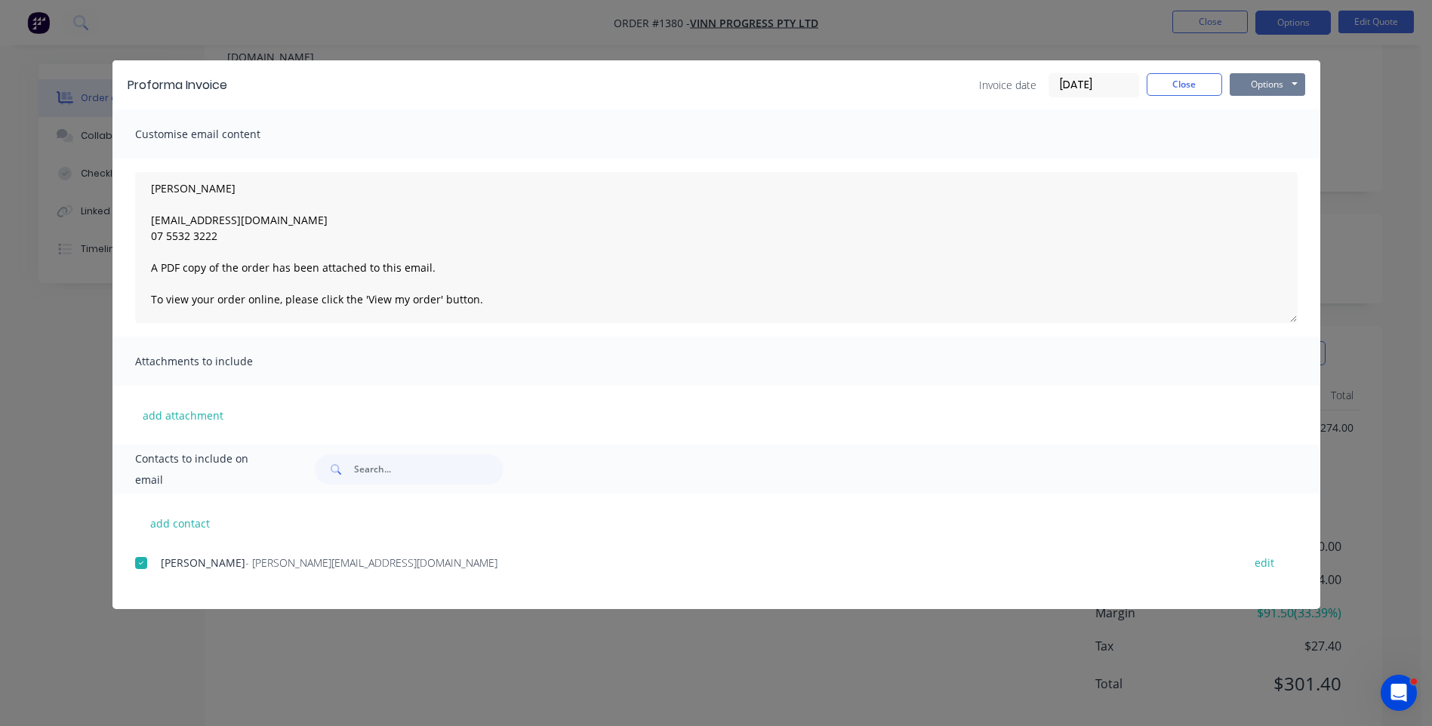
click at [1268, 88] on button "Options" at bounding box center [1266, 84] width 75 height 23
click at [1266, 164] on button "Email" at bounding box center [1277, 161] width 97 height 25
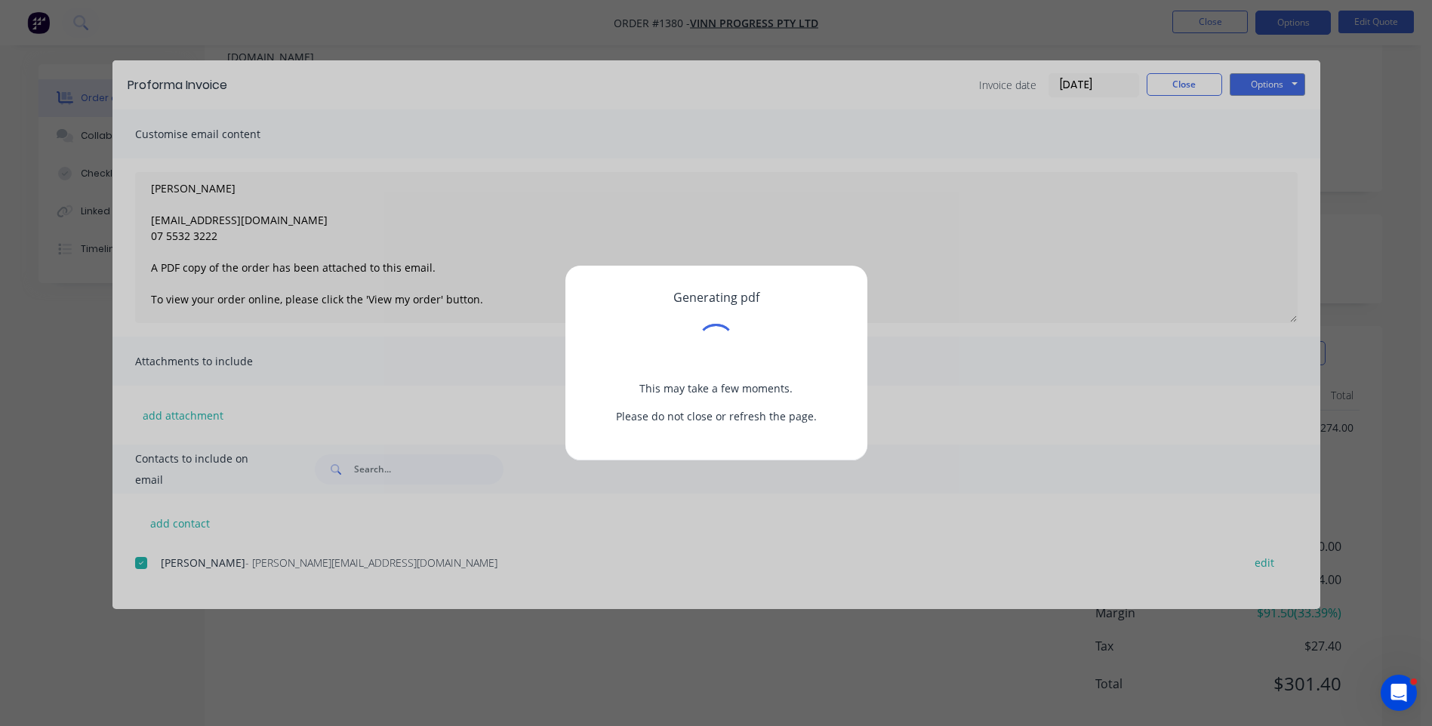
type textarea "A PDF copy of the order has been attached to this email. To view your order onl…"
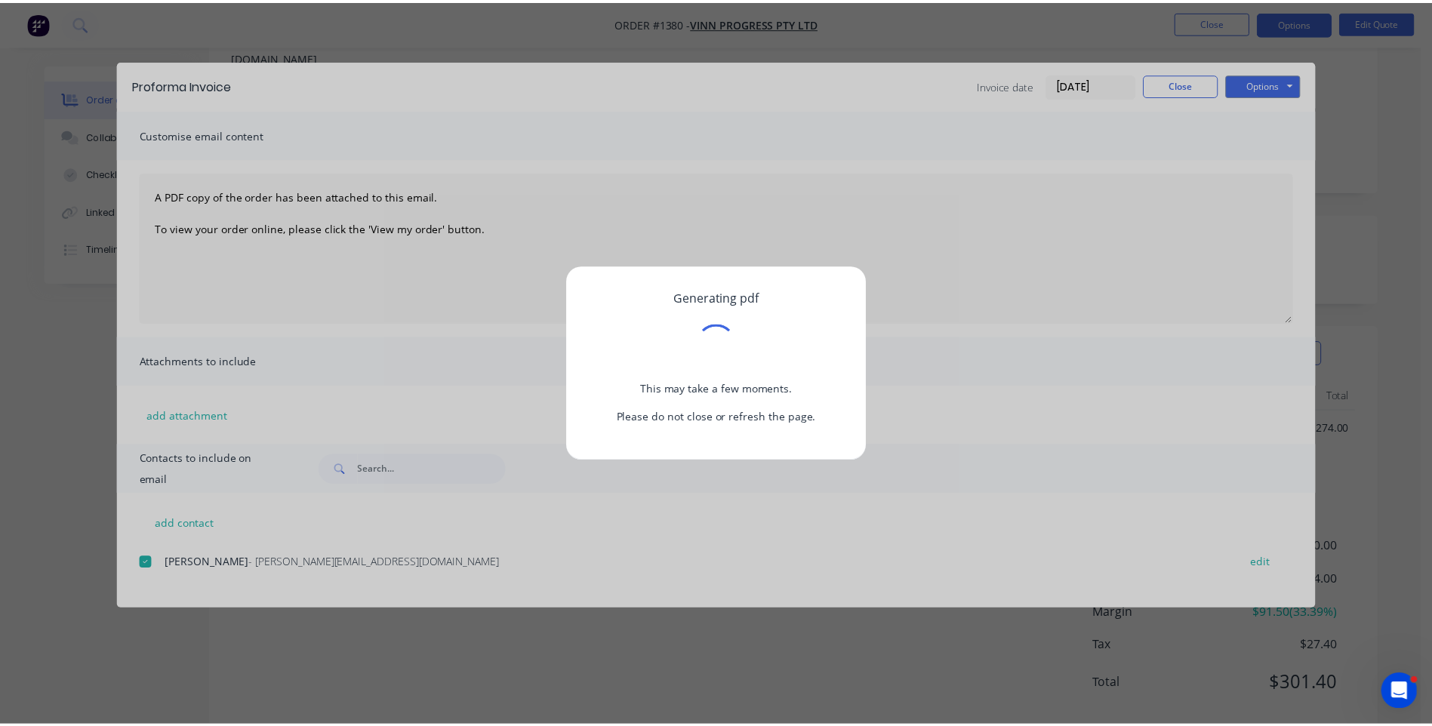
scroll to position [0, 0]
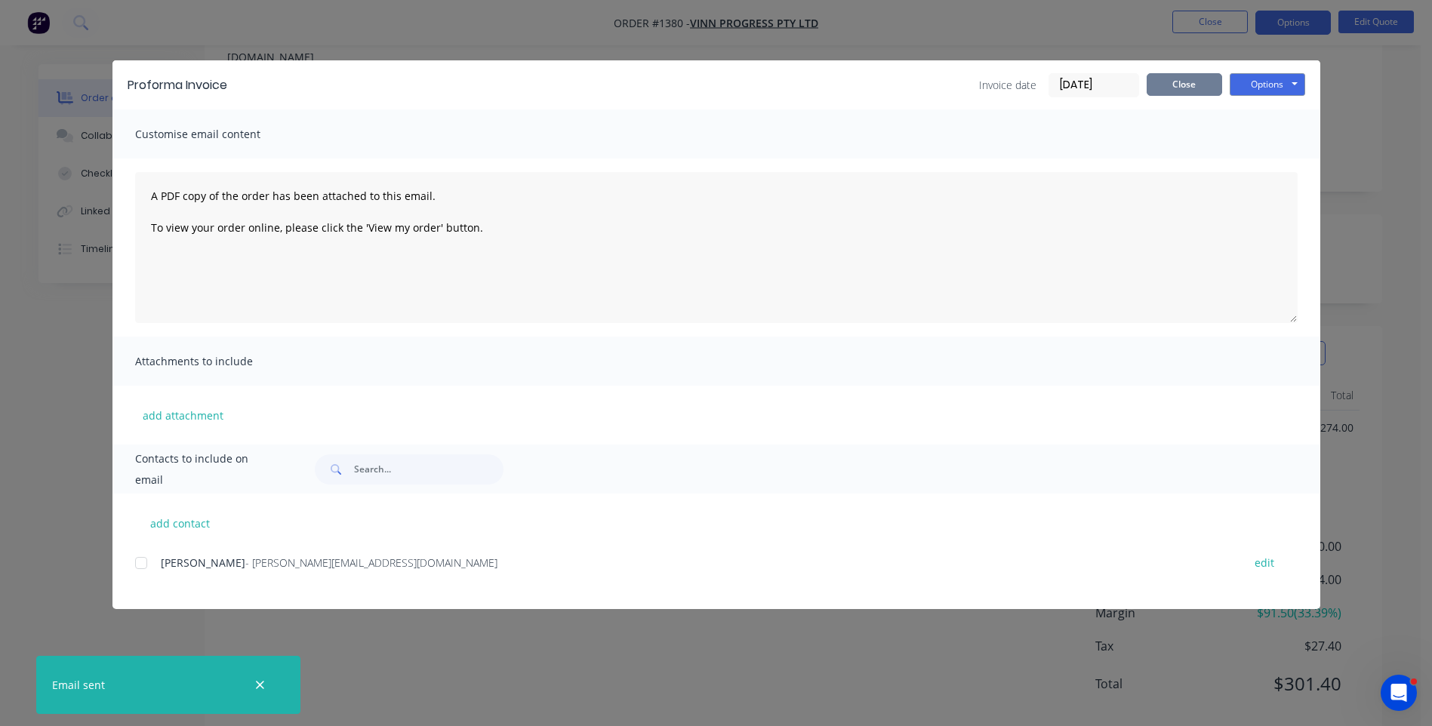
click at [1179, 93] on button "Close" at bounding box center [1183, 84] width 75 height 23
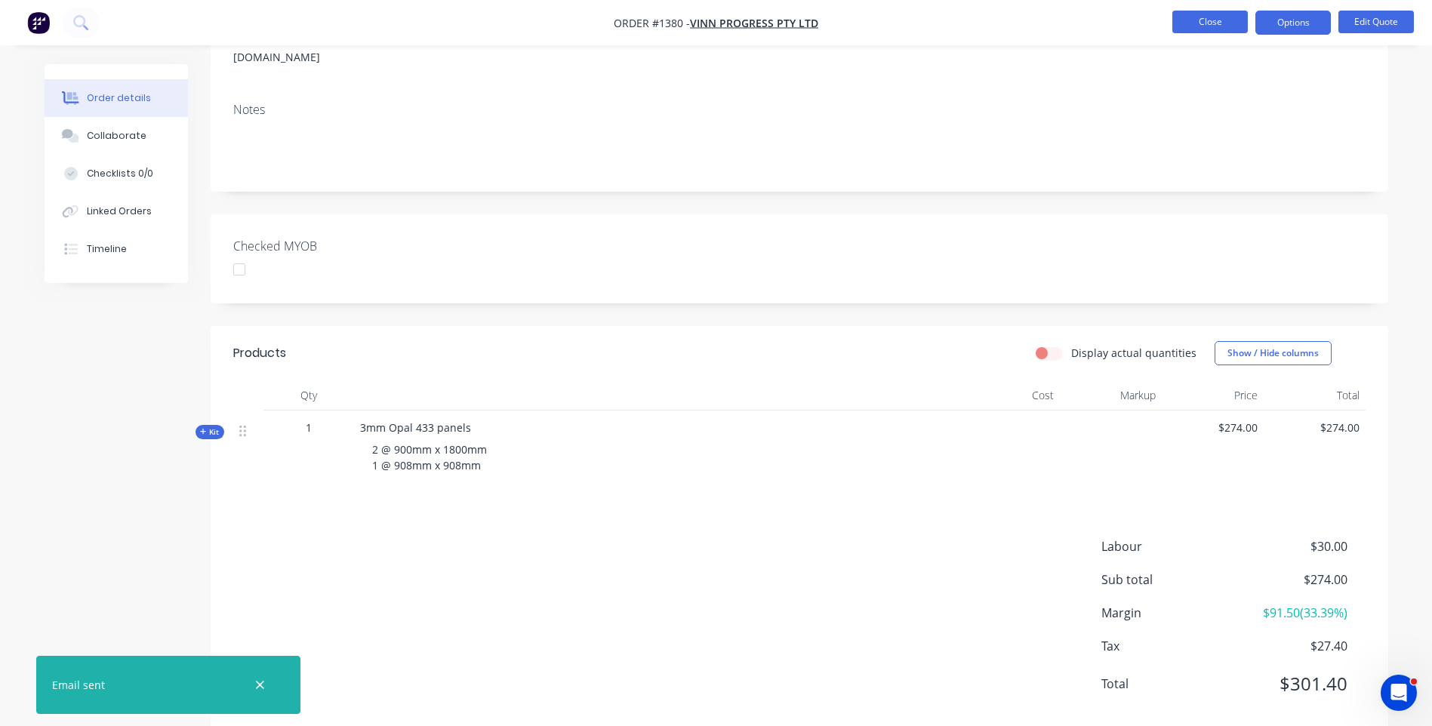
click at [1214, 26] on button "Close" at bounding box center [1209, 22] width 75 height 23
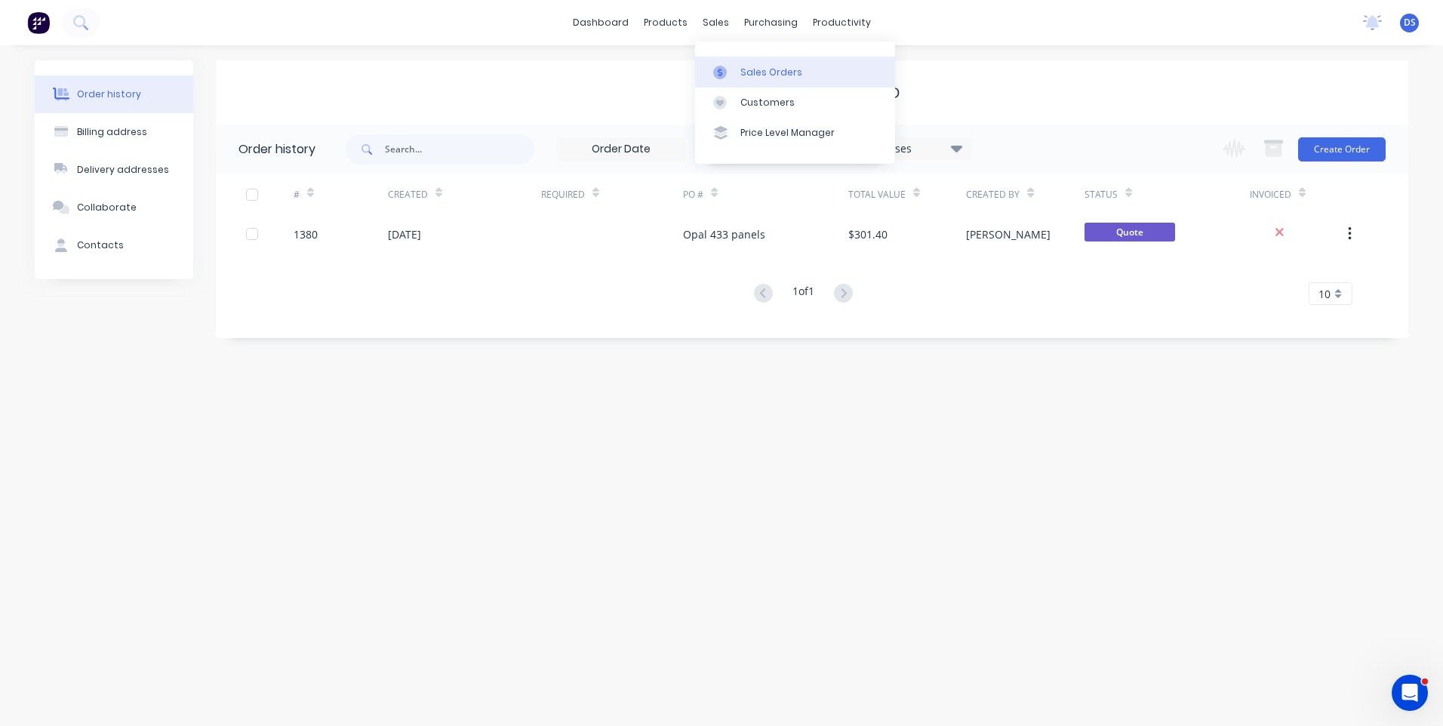
click at [766, 75] on div "Sales Orders" at bounding box center [771, 73] width 62 height 14
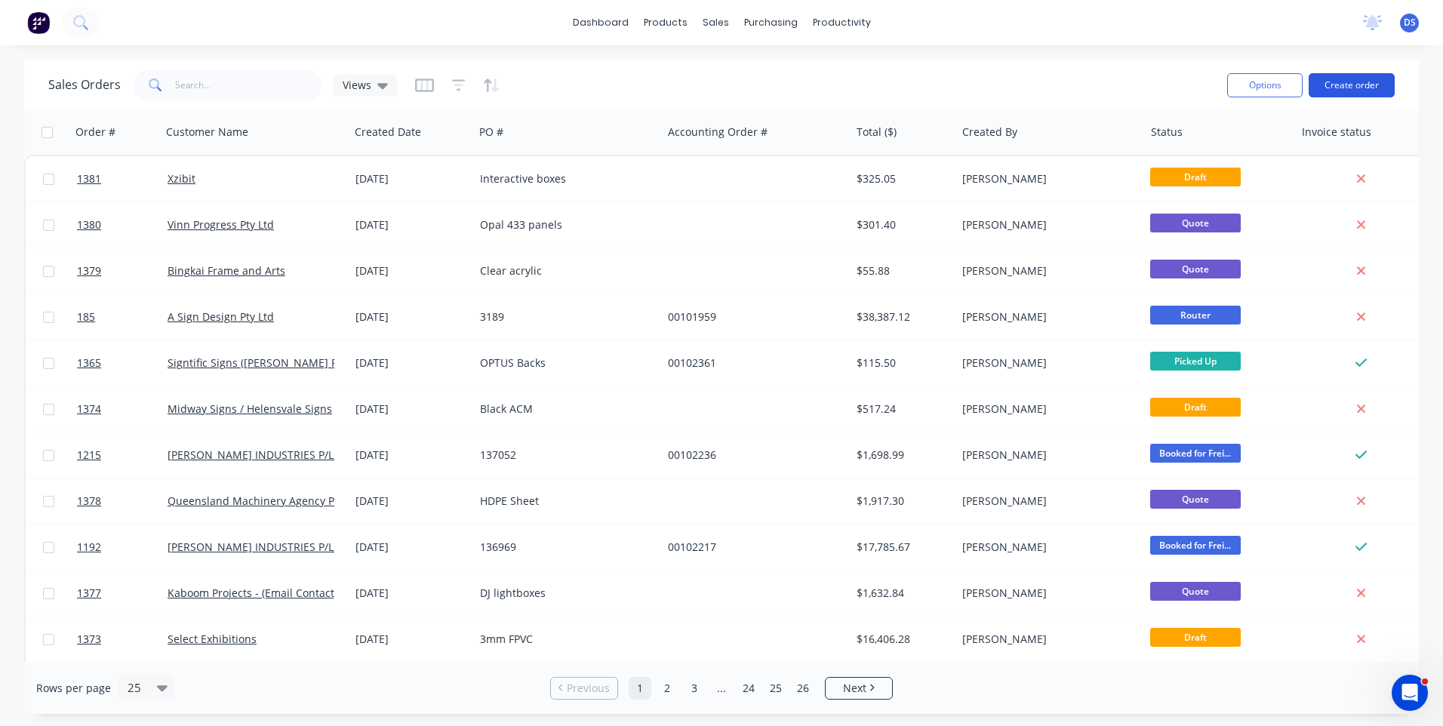
click at [1361, 88] on button "Create order" at bounding box center [1352, 85] width 86 height 24
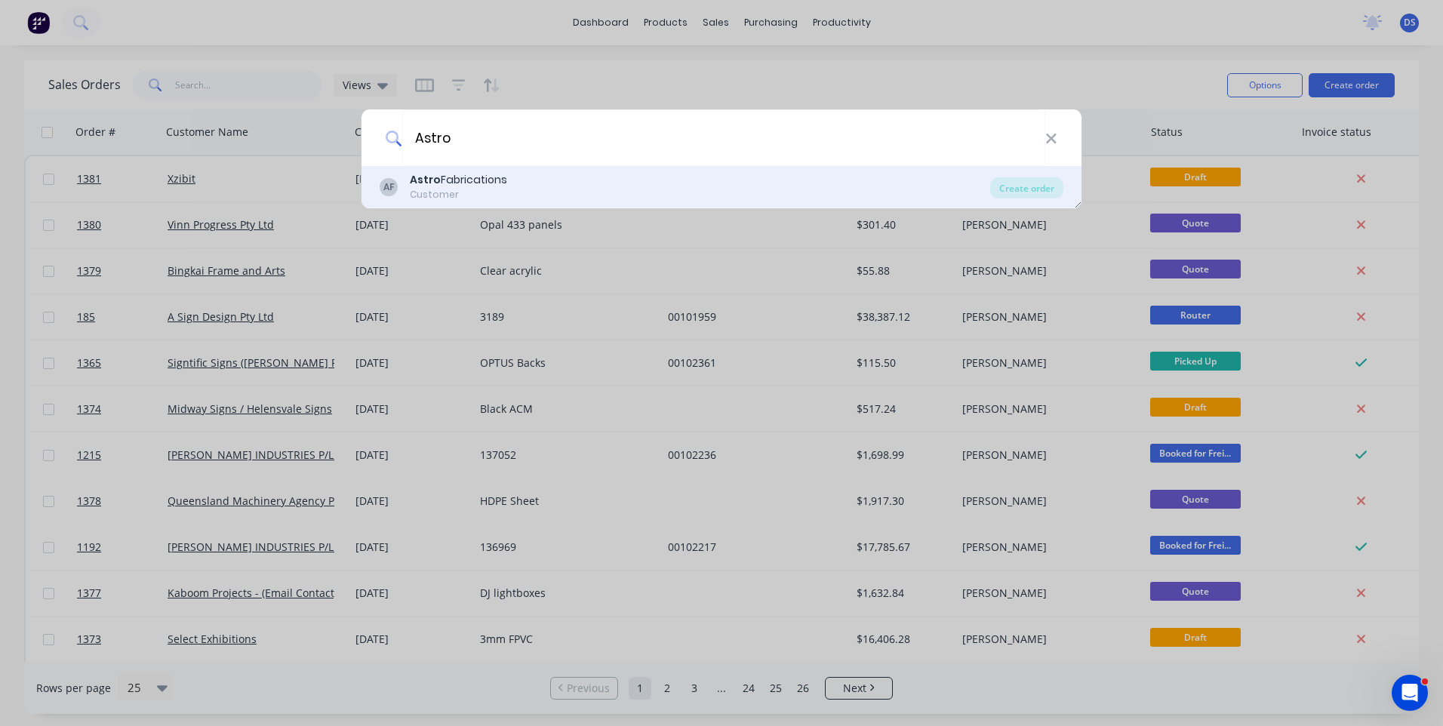
type input "Astro"
click at [430, 180] on b "Astro" at bounding box center [425, 179] width 31 height 15
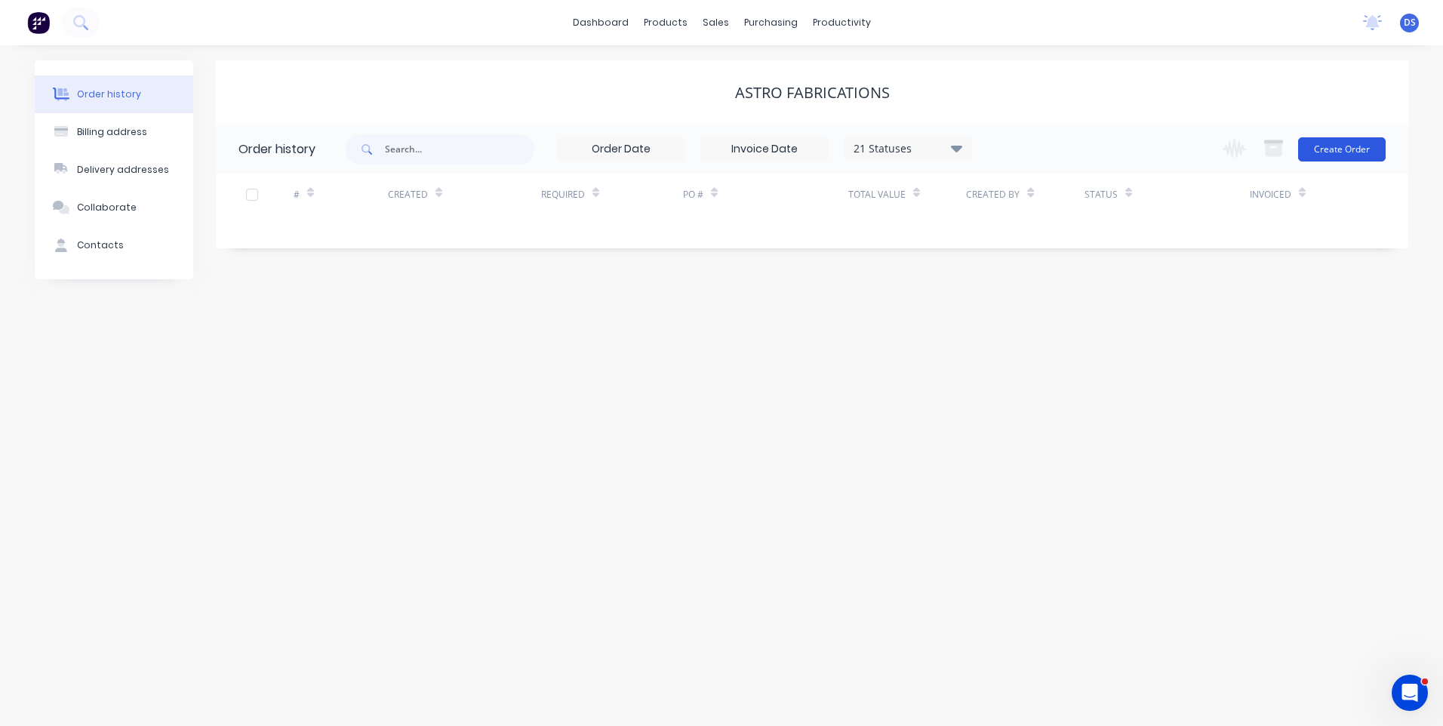
click at [1352, 152] on button "Create Order" at bounding box center [1342, 149] width 88 height 24
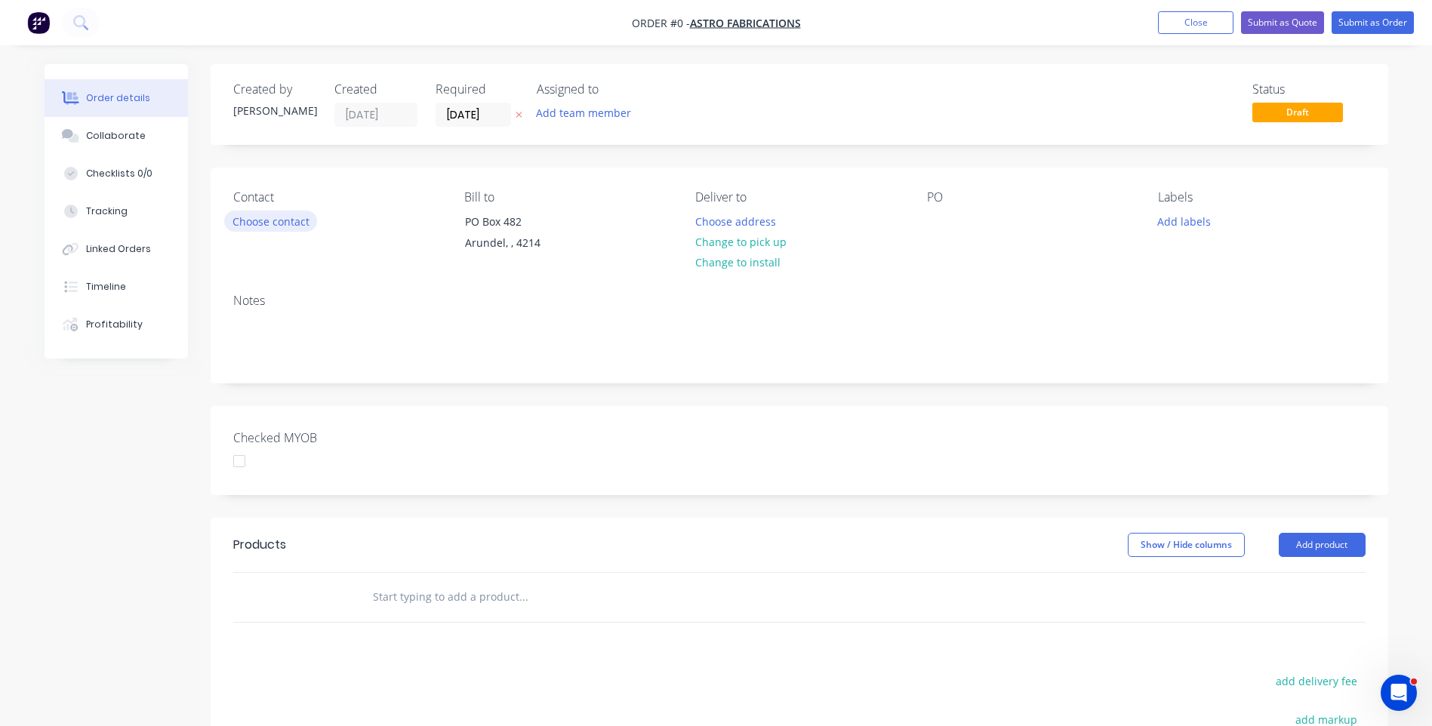
click at [238, 229] on button "Choose contact" at bounding box center [270, 221] width 93 height 20
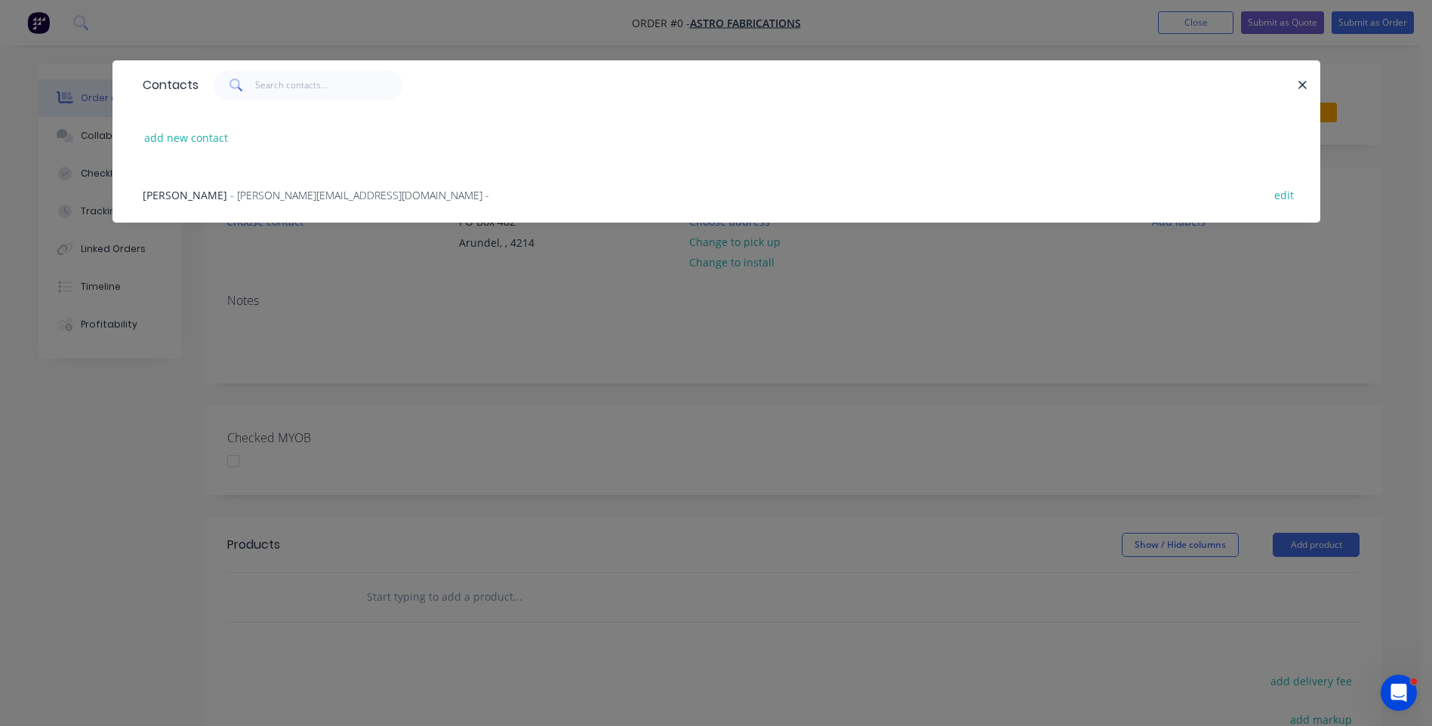
click at [191, 195] on span "[PERSON_NAME]" at bounding box center [185, 195] width 85 height 14
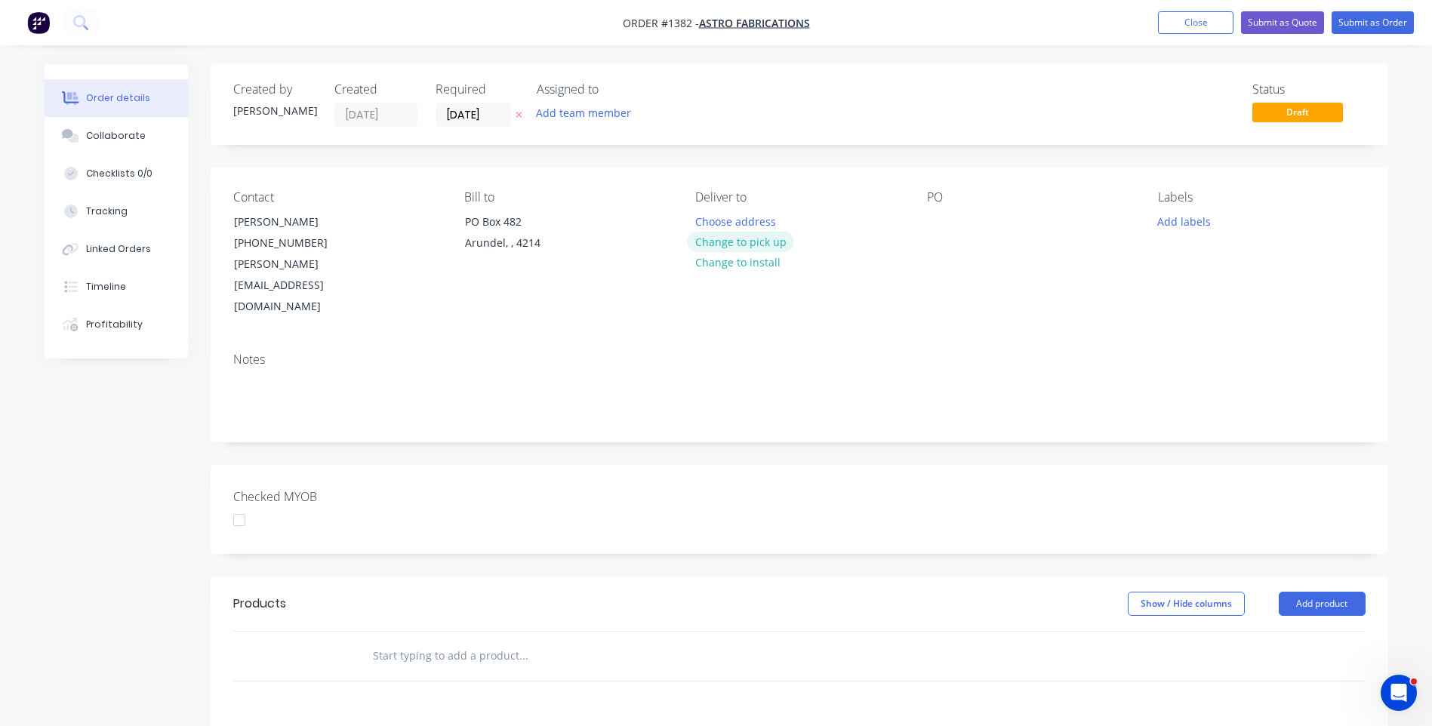
click at [750, 242] on button "Change to pick up" at bounding box center [740, 242] width 107 height 20
click at [940, 220] on div at bounding box center [939, 222] width 24 height 22
click at [1192, 226] on button "Add labels" at bounding box center [1183, 221] width 69 height 20
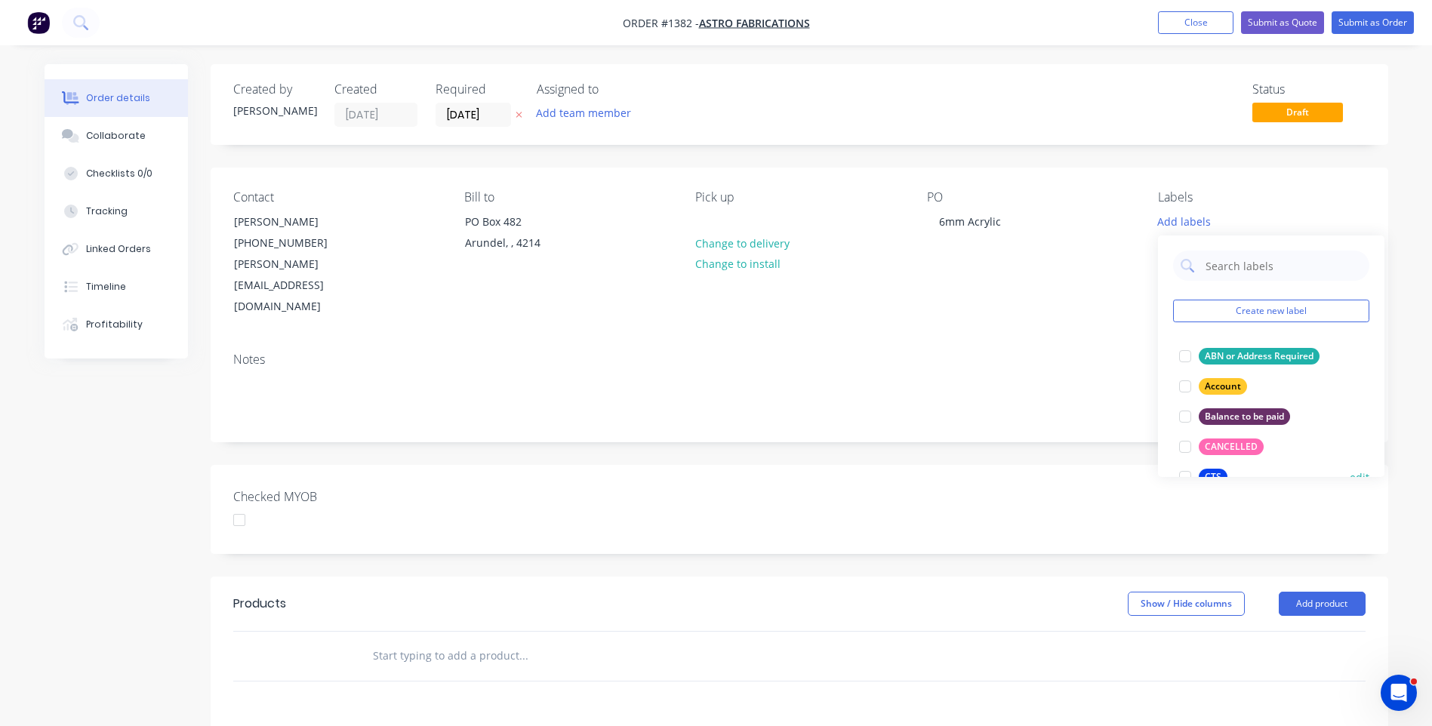
click at [1218, 473] on div "CTS" at bounding box center [1212, 477] width 29 height 17
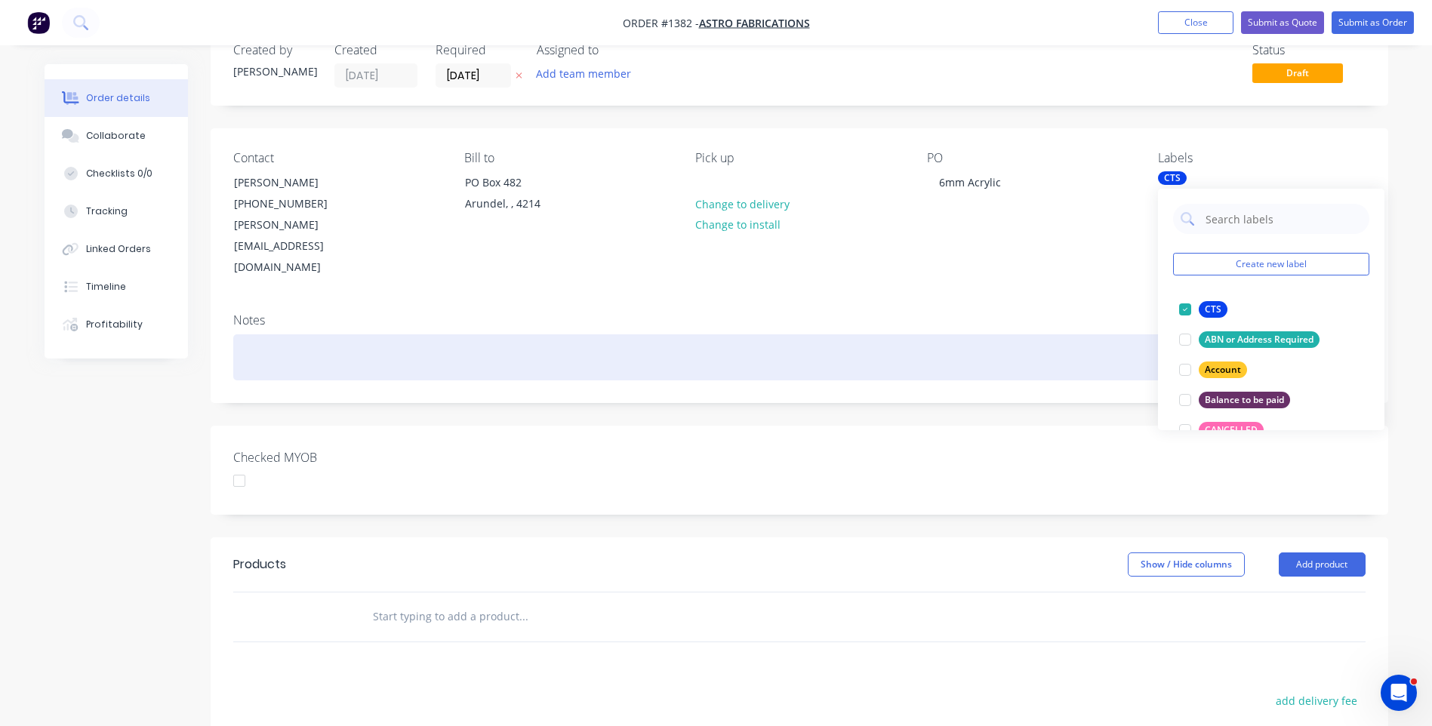
scroll to position [75, 0]
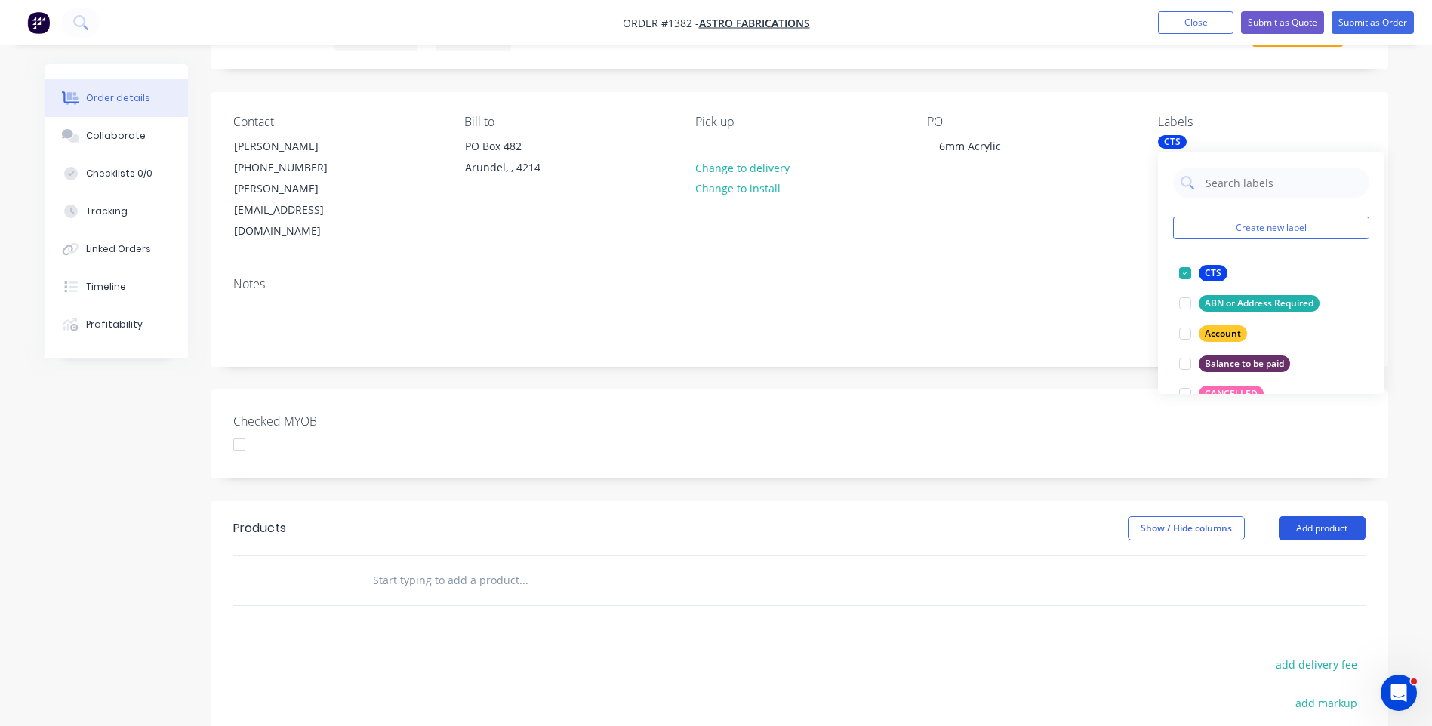
click at [1312, 516] on button "Add product" at bounding box center [1321, 528] width 87 height 24
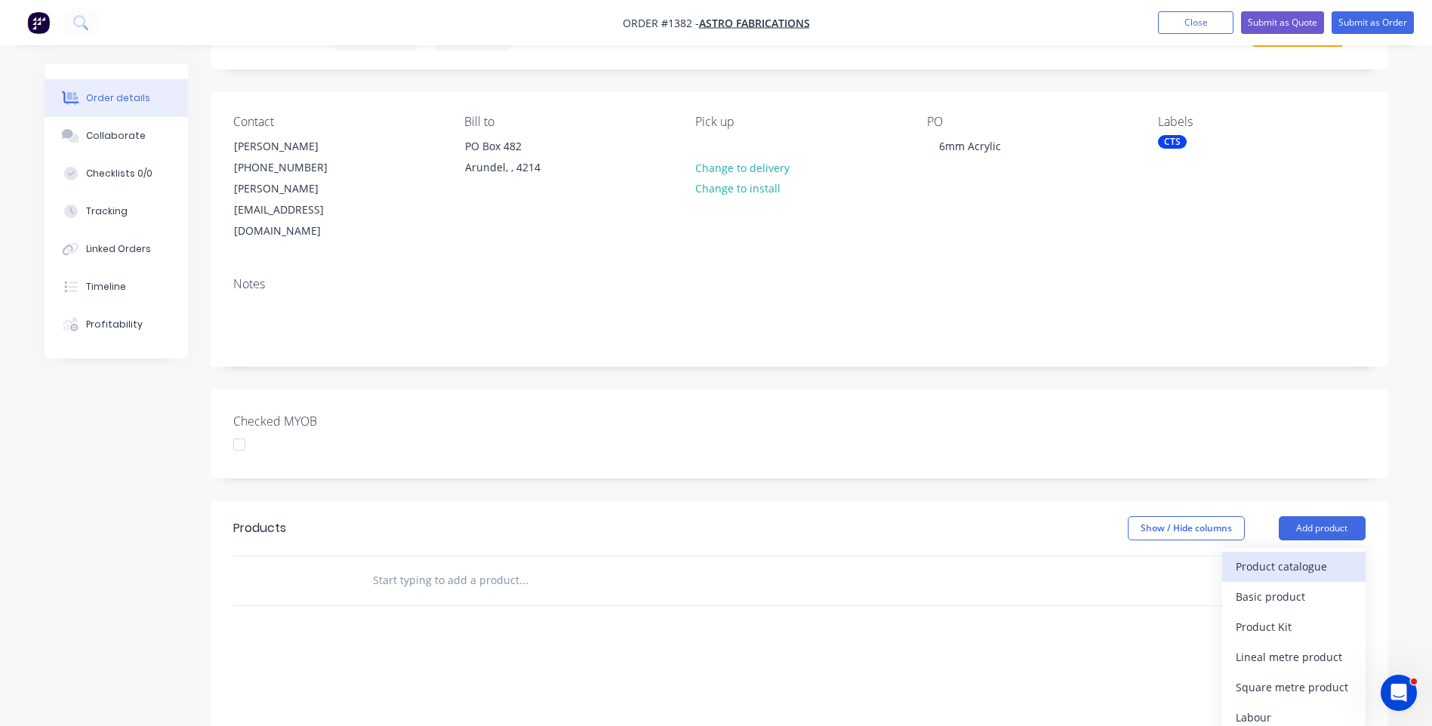
click at [1296, 555] on div "Product catalogue" at bounding box center [1293, 566] width 116 height 22
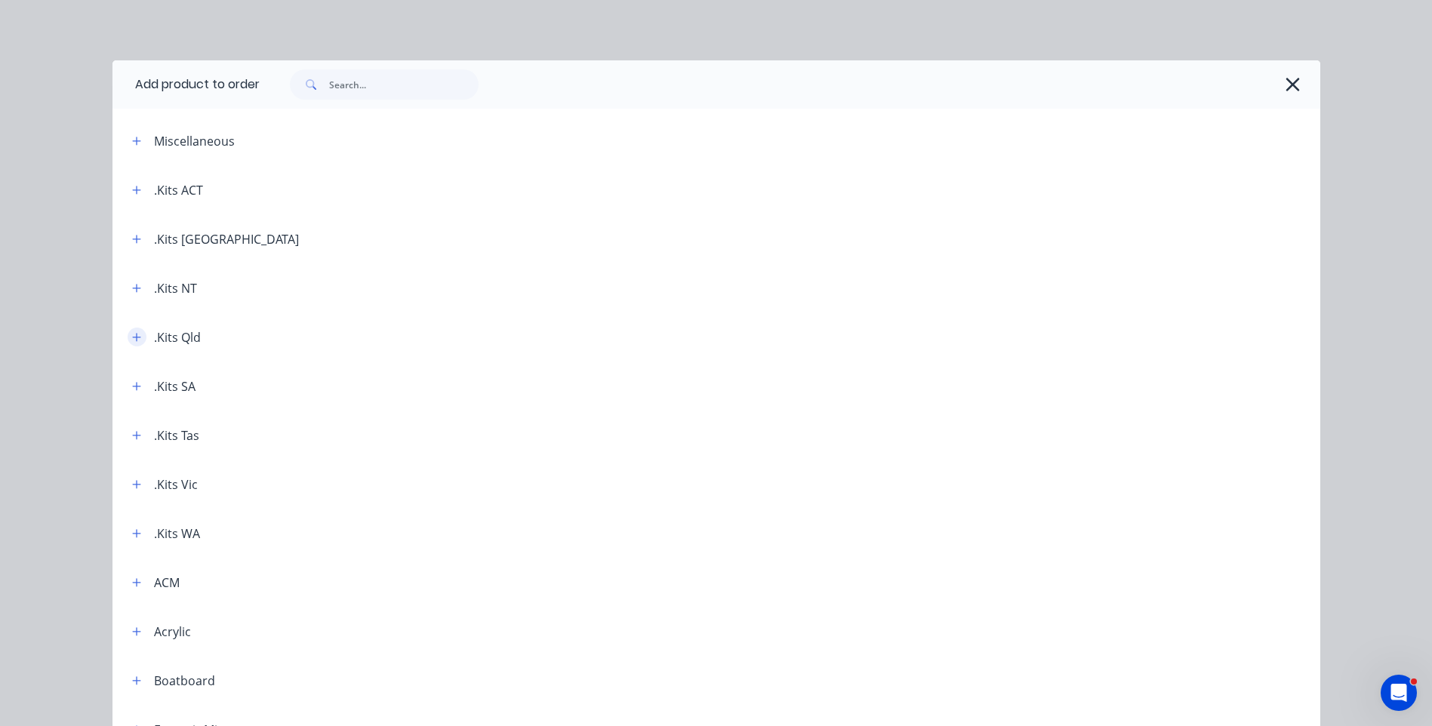
click at [137, 339] on button "button" at bounding box center [137, 337] width 19 height 19
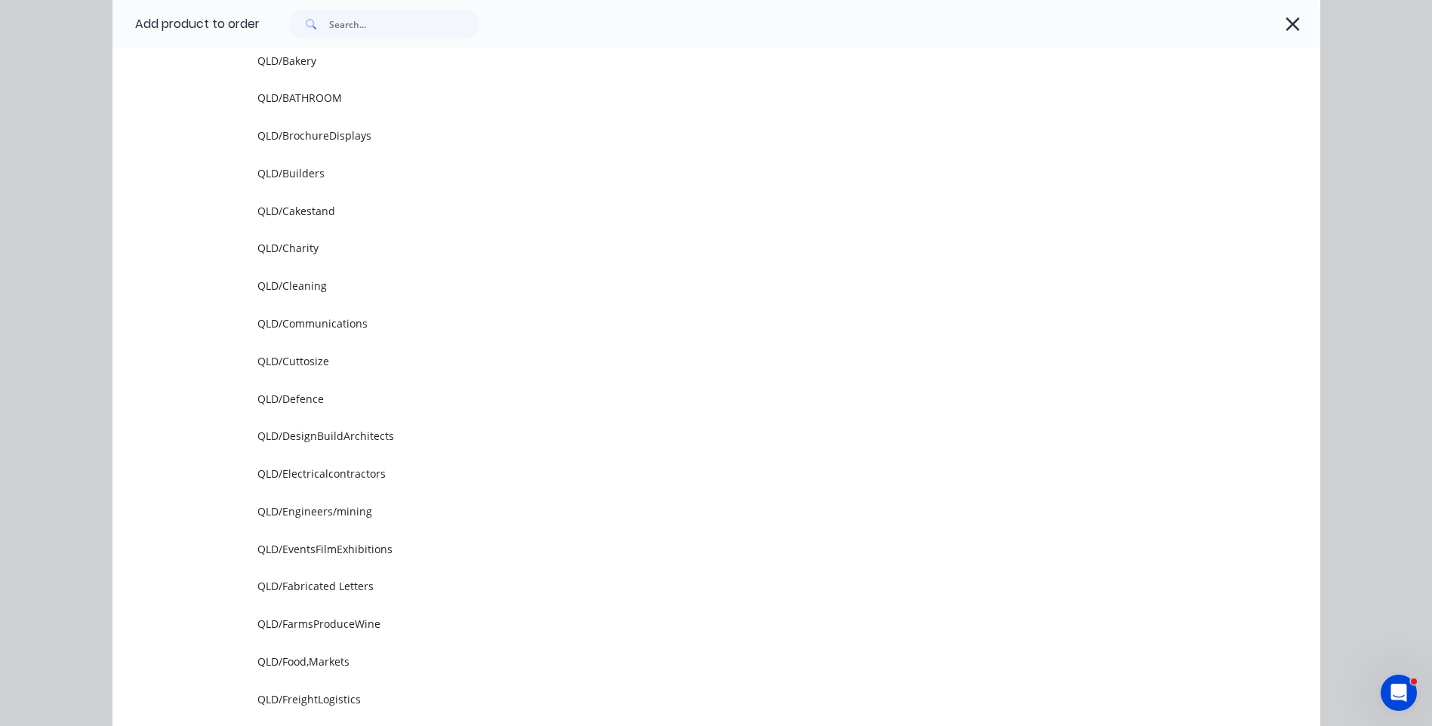
scroll to position [528, 0]
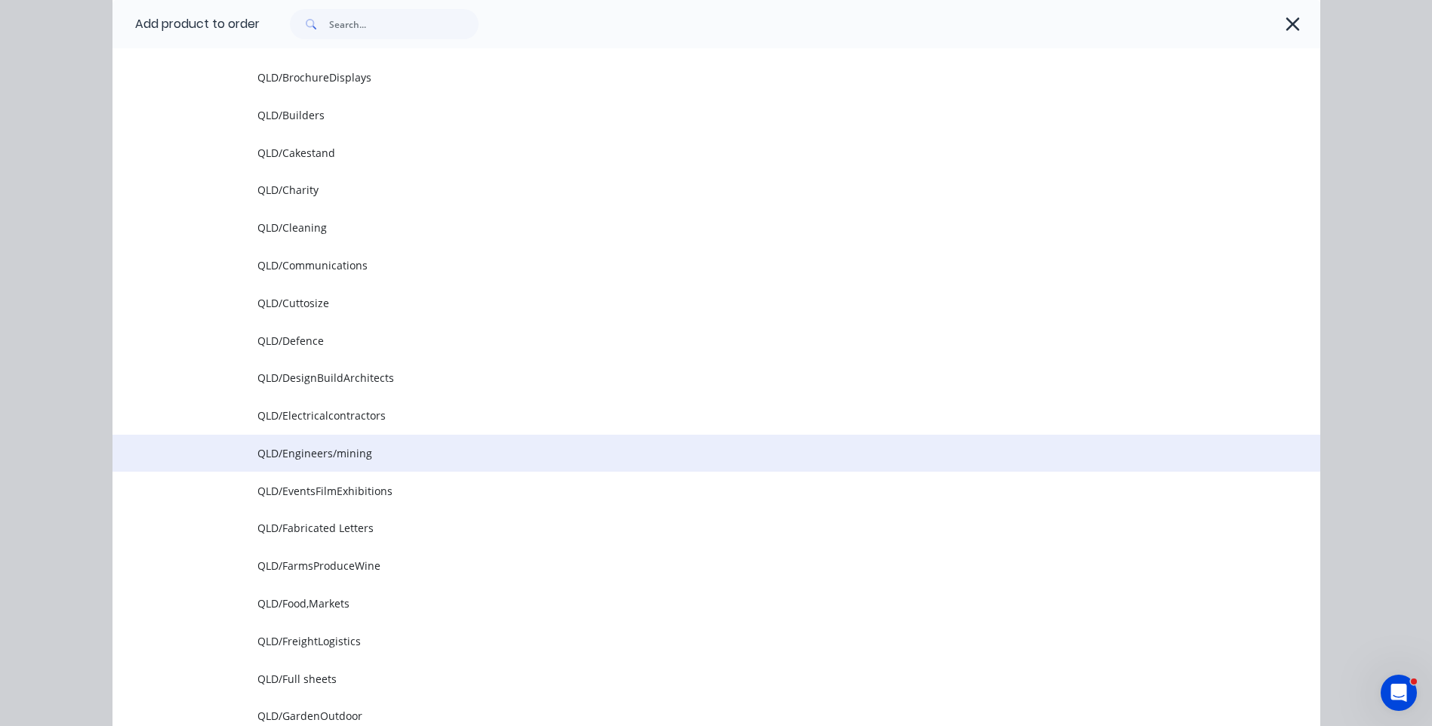
click at [322, 457] on span "QLD/Engineers/mining" at bounding box center [682, 453] width 850 height 16
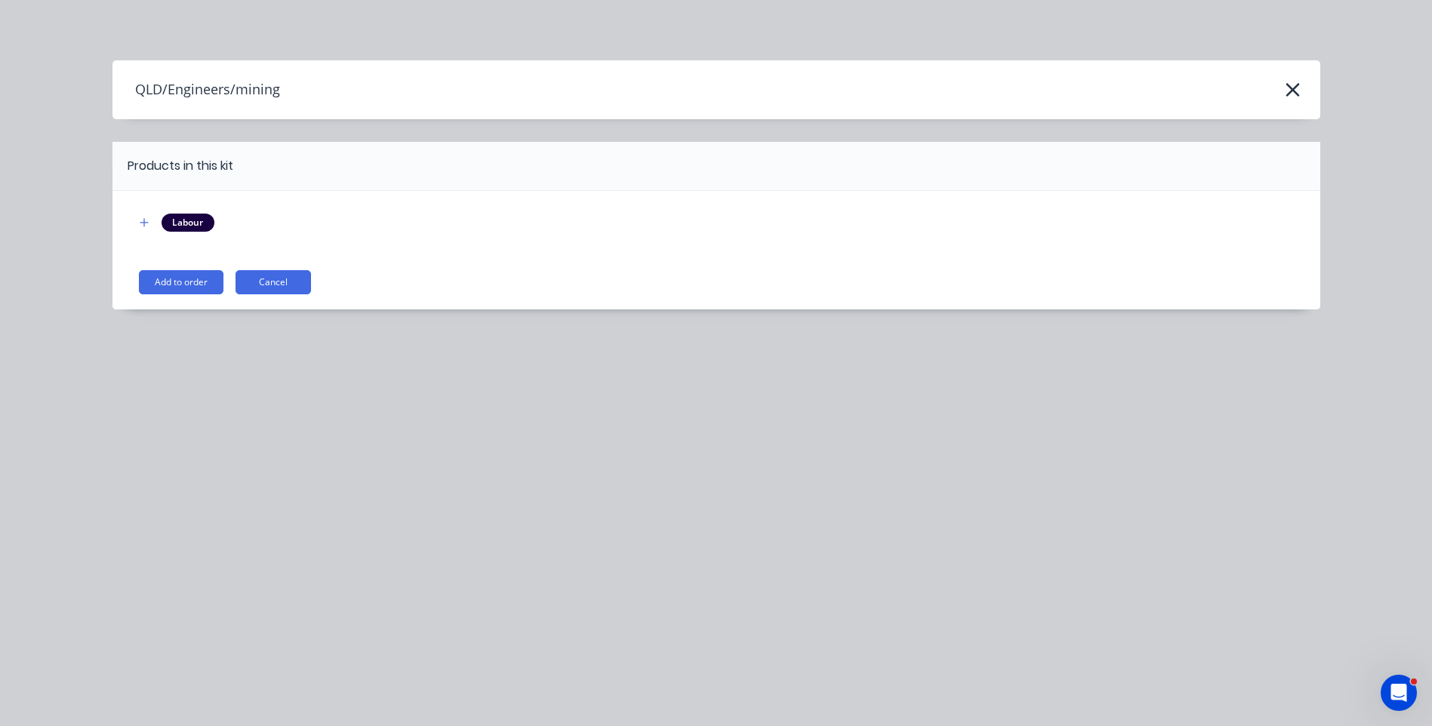
drag, startPoint x: 196, startPoint y: 279, endPoint x: 205, endPoint y: 276, distance: 8.8
click at [200, 280] on button "Add to order" at bounding box center [181, 282] width 85 height 24
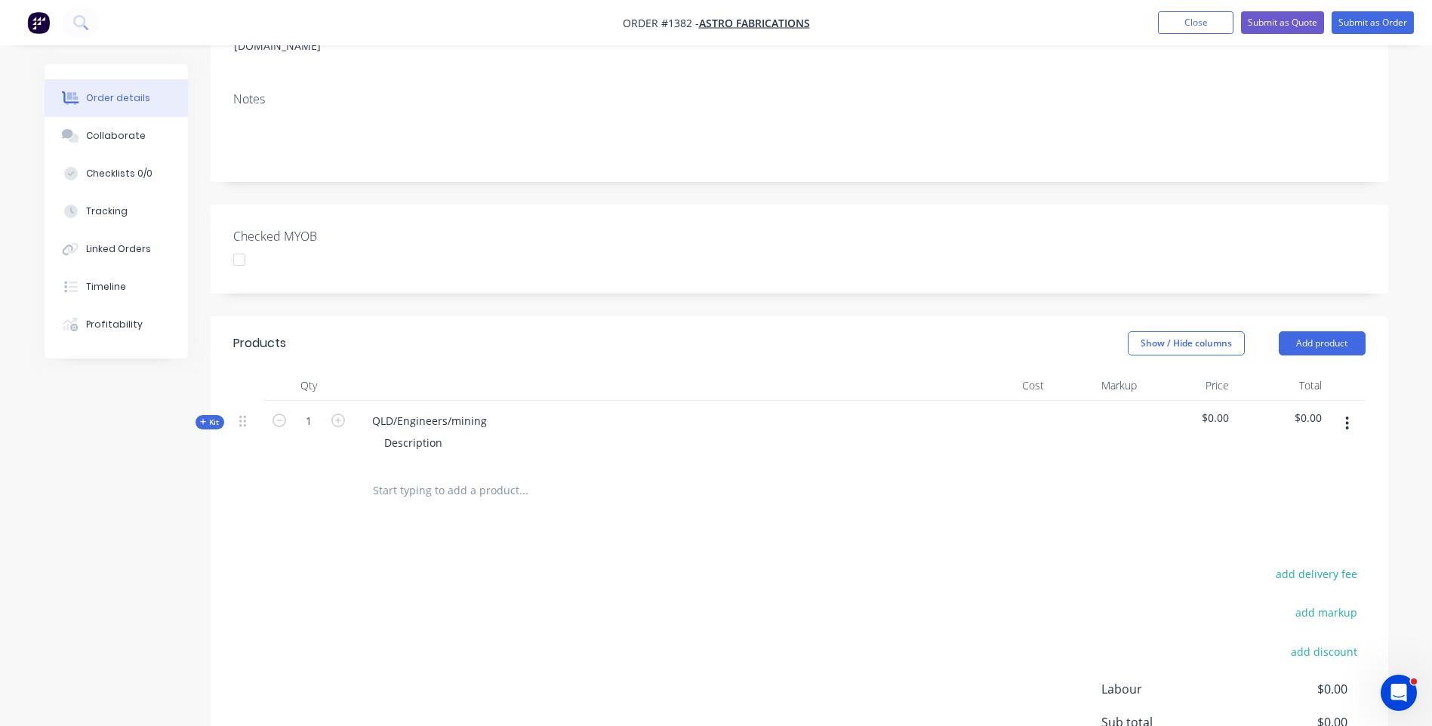
scroll to position [302, 0]
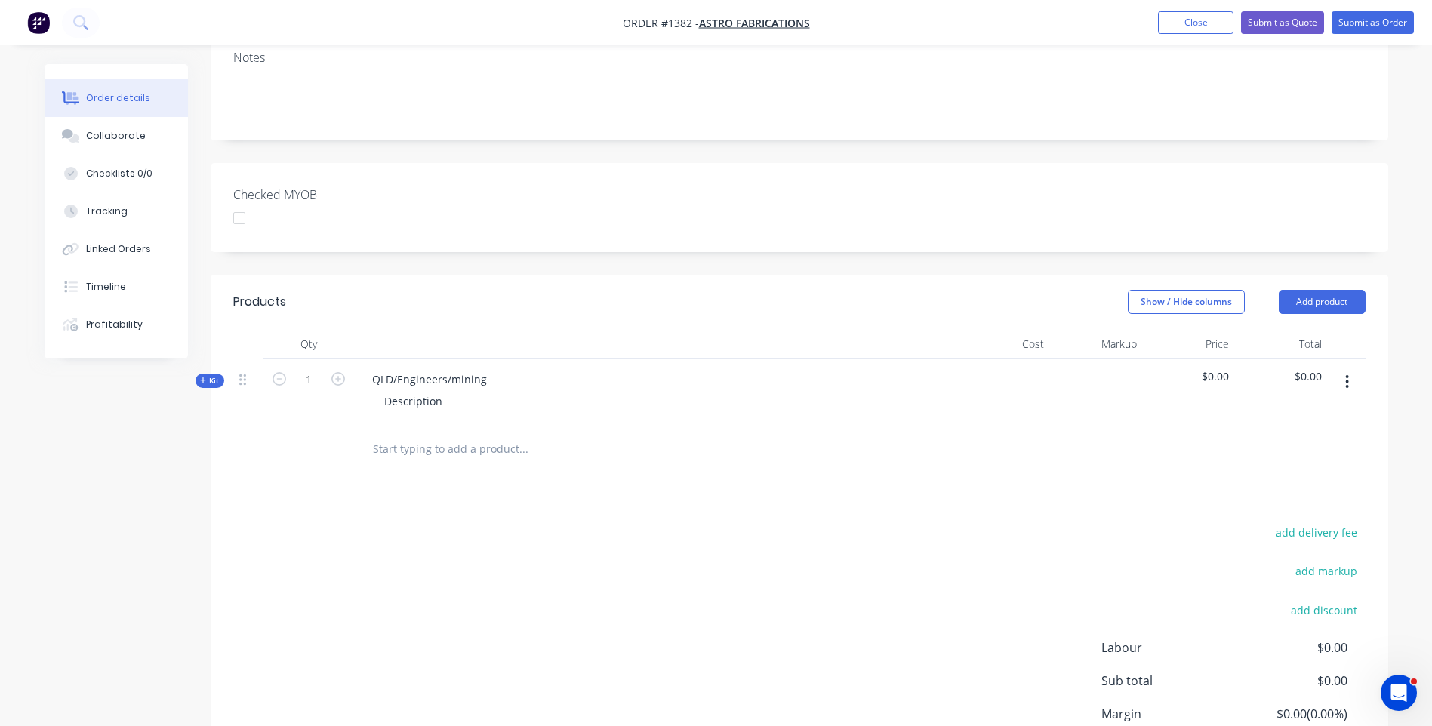
click at [202, 377] on icon at bounding box center [203, 381] width 7 height 8
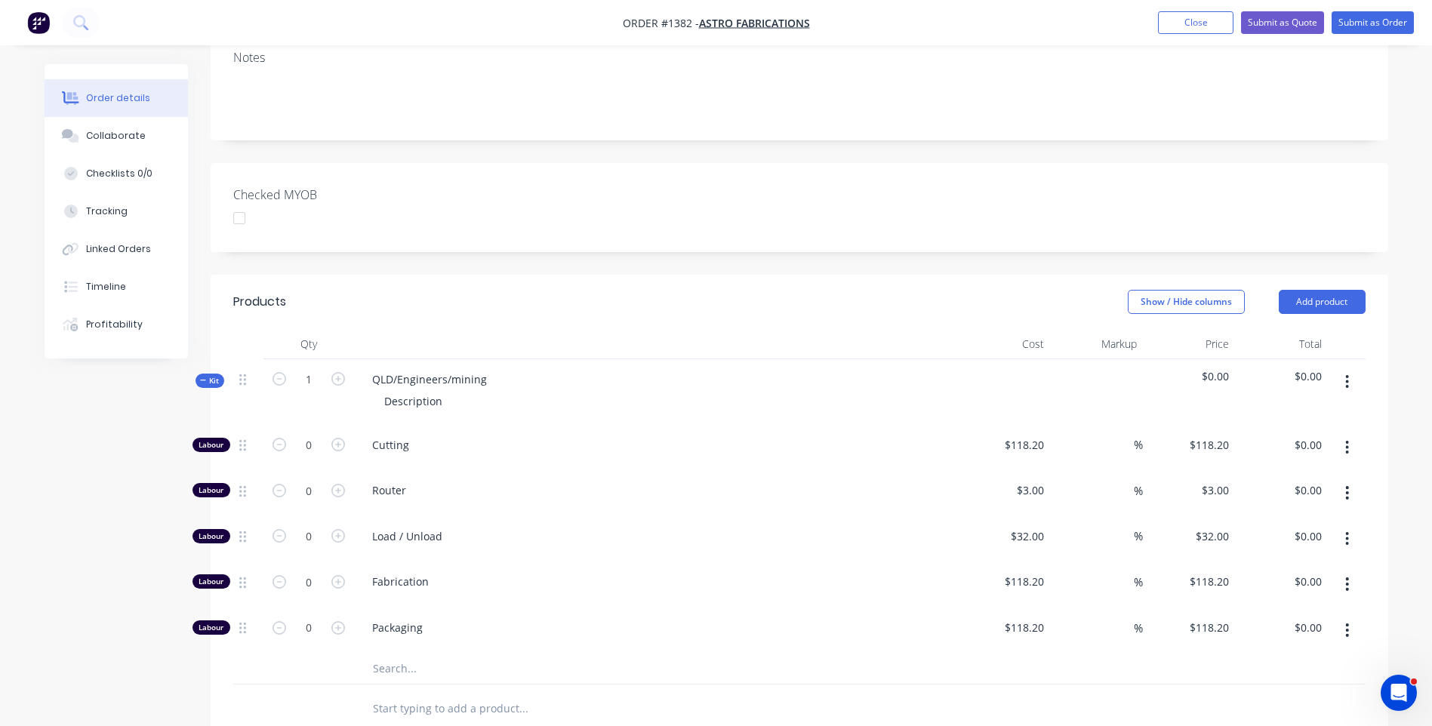
click at [401, 654] on input "text" at bounding box center [523, 669] width 302 height 30
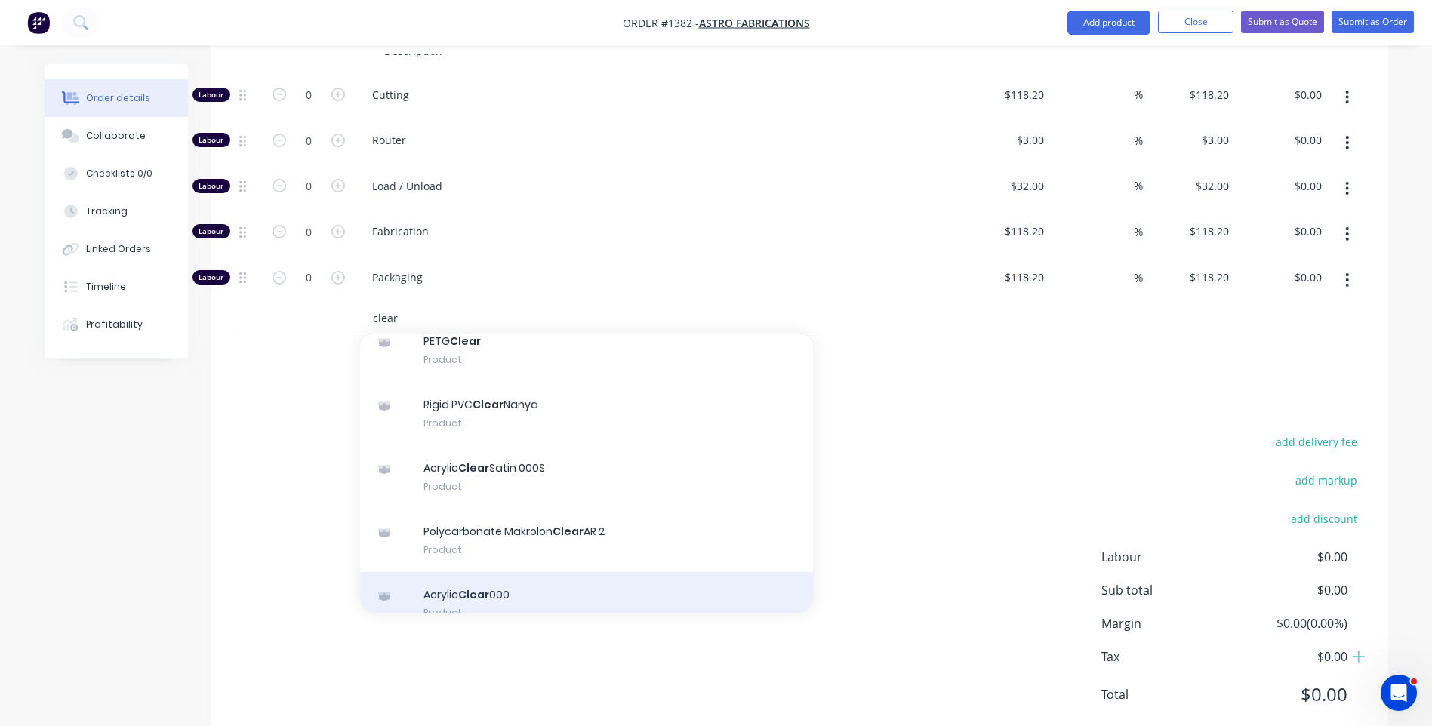
scroll to position [151, 0]
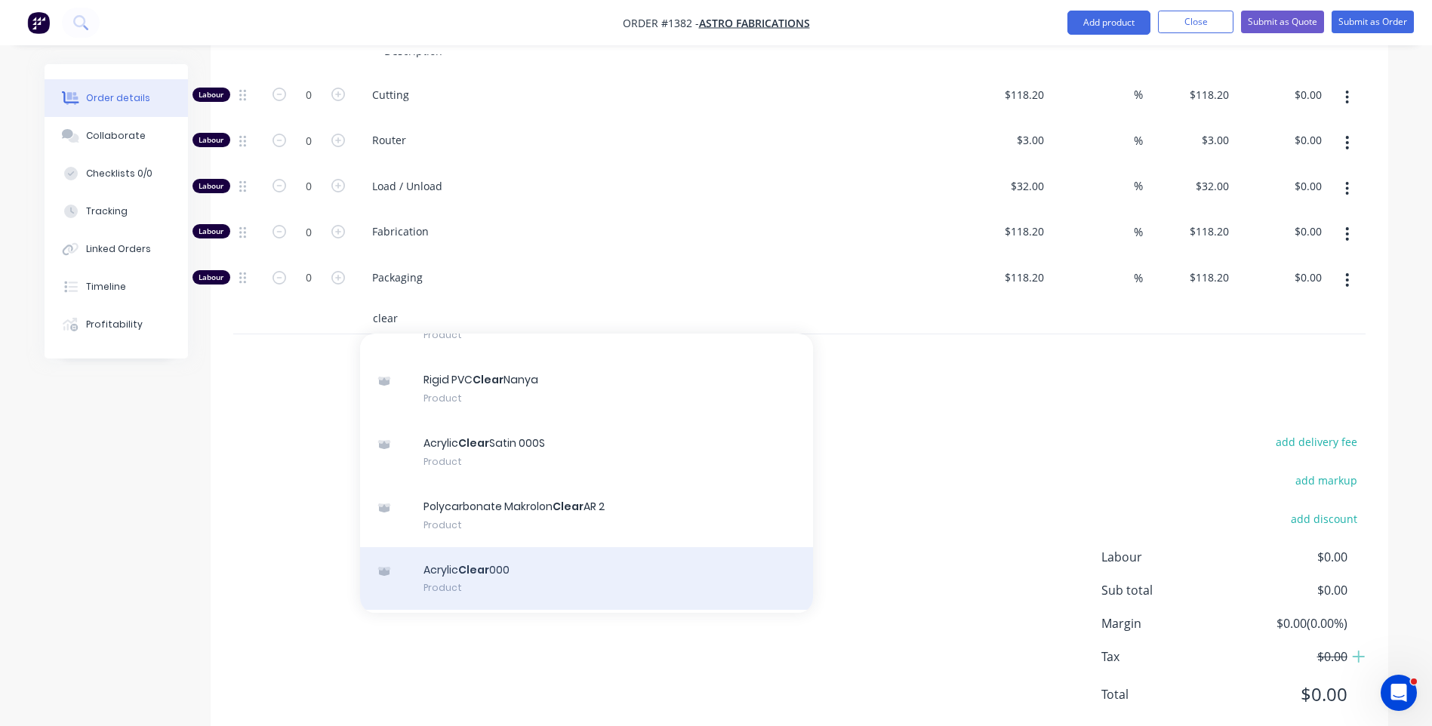
type input "clear"
click at [494, 547] on div "Acrylic Clear 000 Product" at bounding box center [586, 578] width 453 height 63
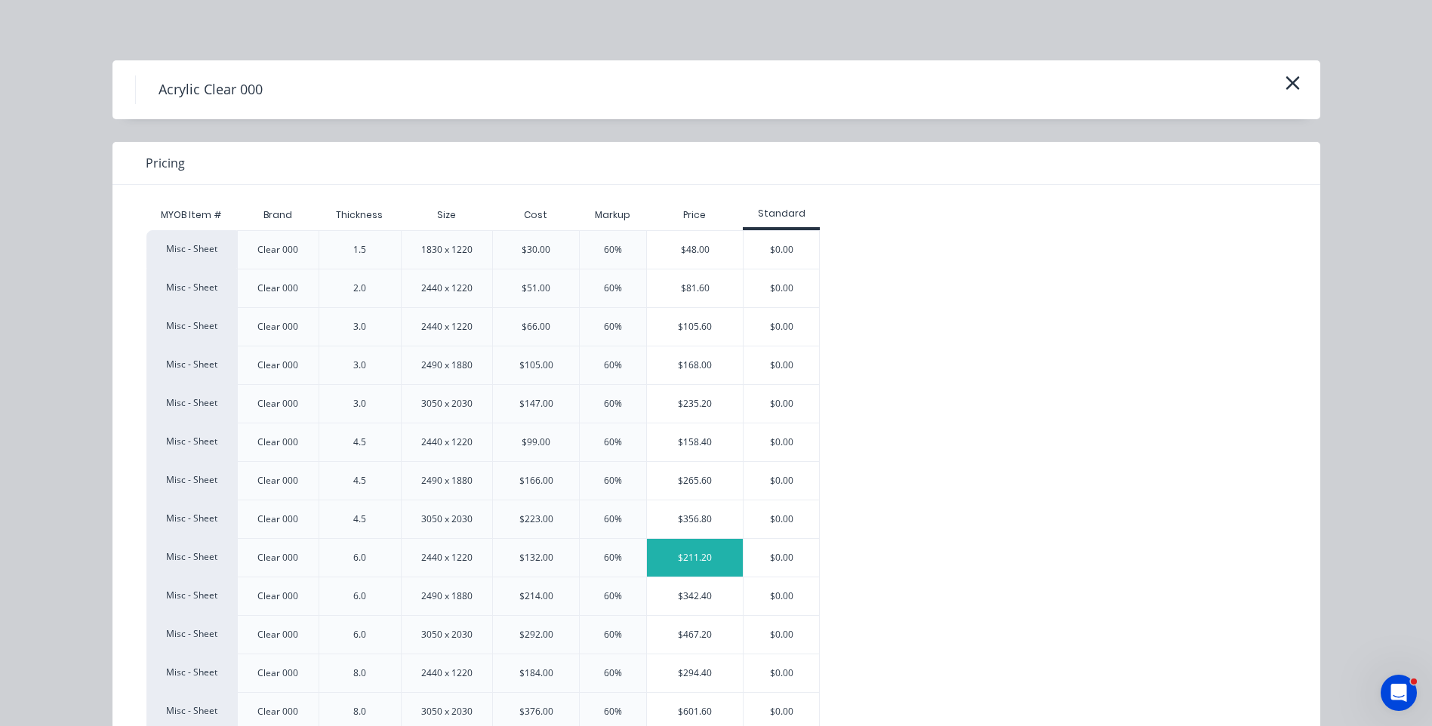
click at [697, 561] on div "$211.20" at bounding box center [695, 558] width 96 height 38
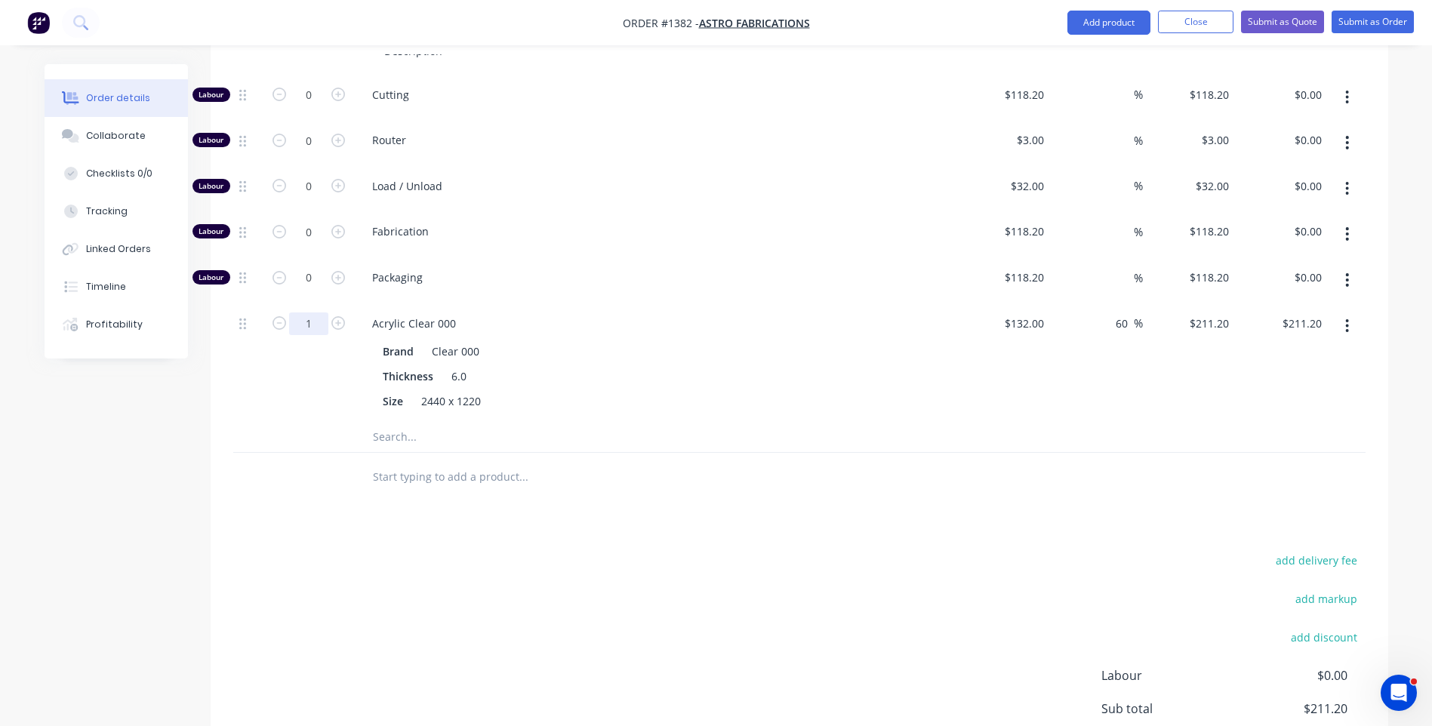
click at [316, 106] on input "1" at bounding box center [308, 95] width 39 height 23
type input "0.66"
type input "$139.39"
click at [328, 487] on div "Products Show / Hide columns Add product Qty Cost Markup Price Total Kit 1 QLD/…" at bounding box center [799, 395] width 1177 height 940
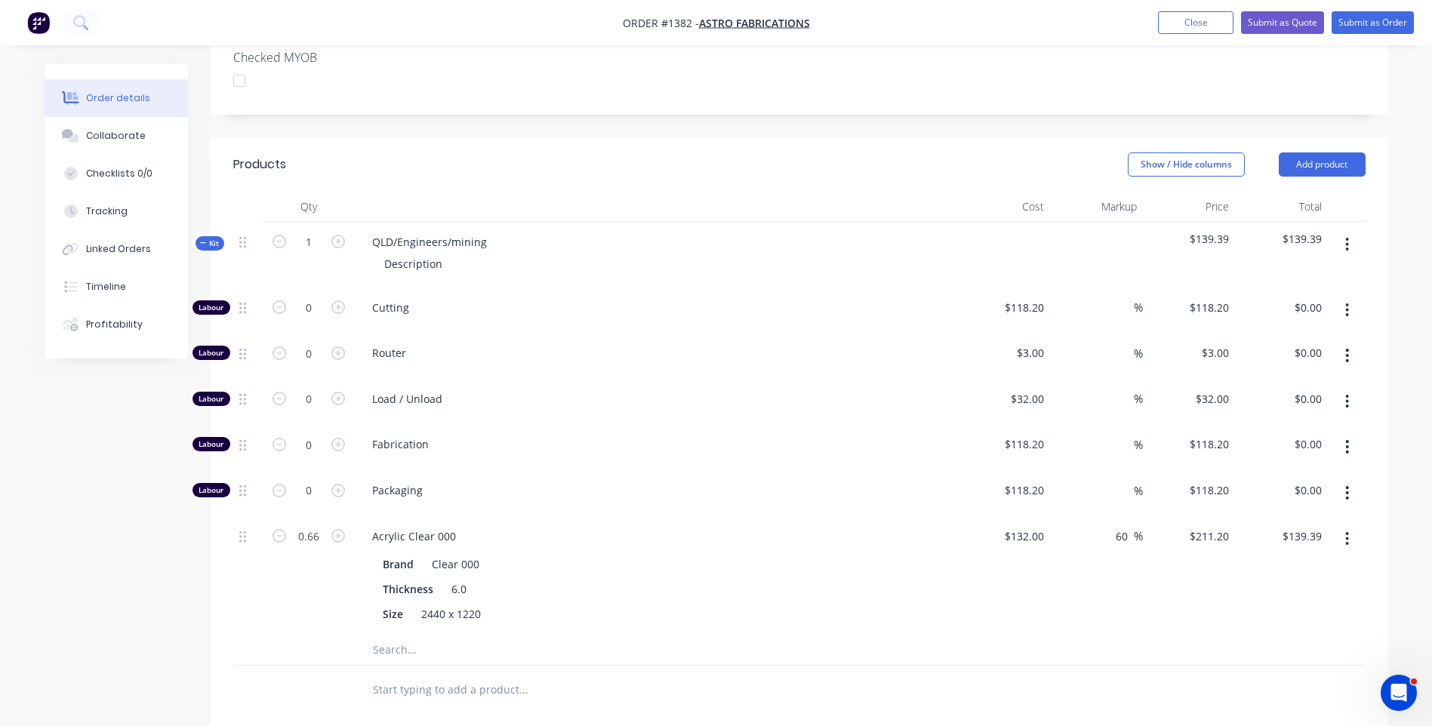
scroll to position [426, 0]
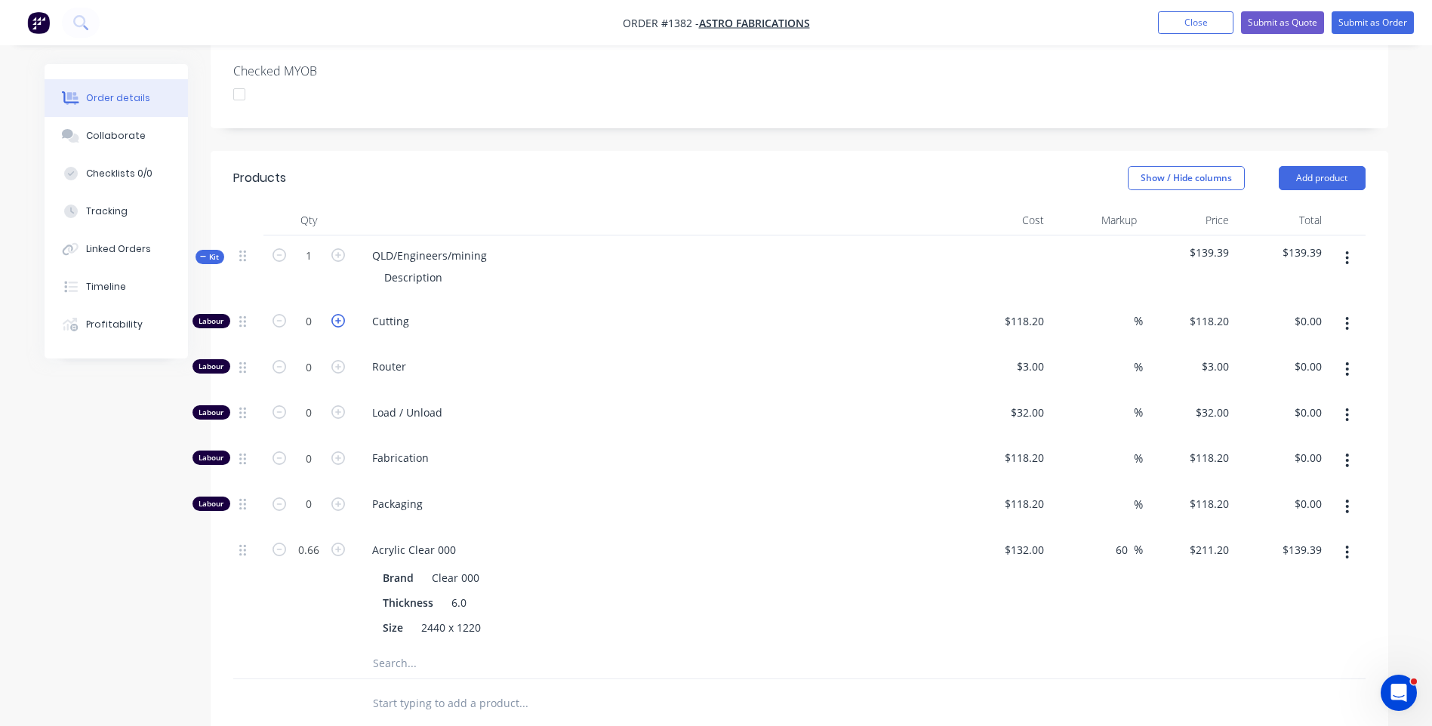
click at [336, 314] on icon "button" at bounding box center [338, 321] width 14 height 14
type input "1"
type input "$118.20"
click at [1011, 310] on div "118.2 $118.20" at bounding box center [1023, 321] width 53 height 22
type input "$10.00"
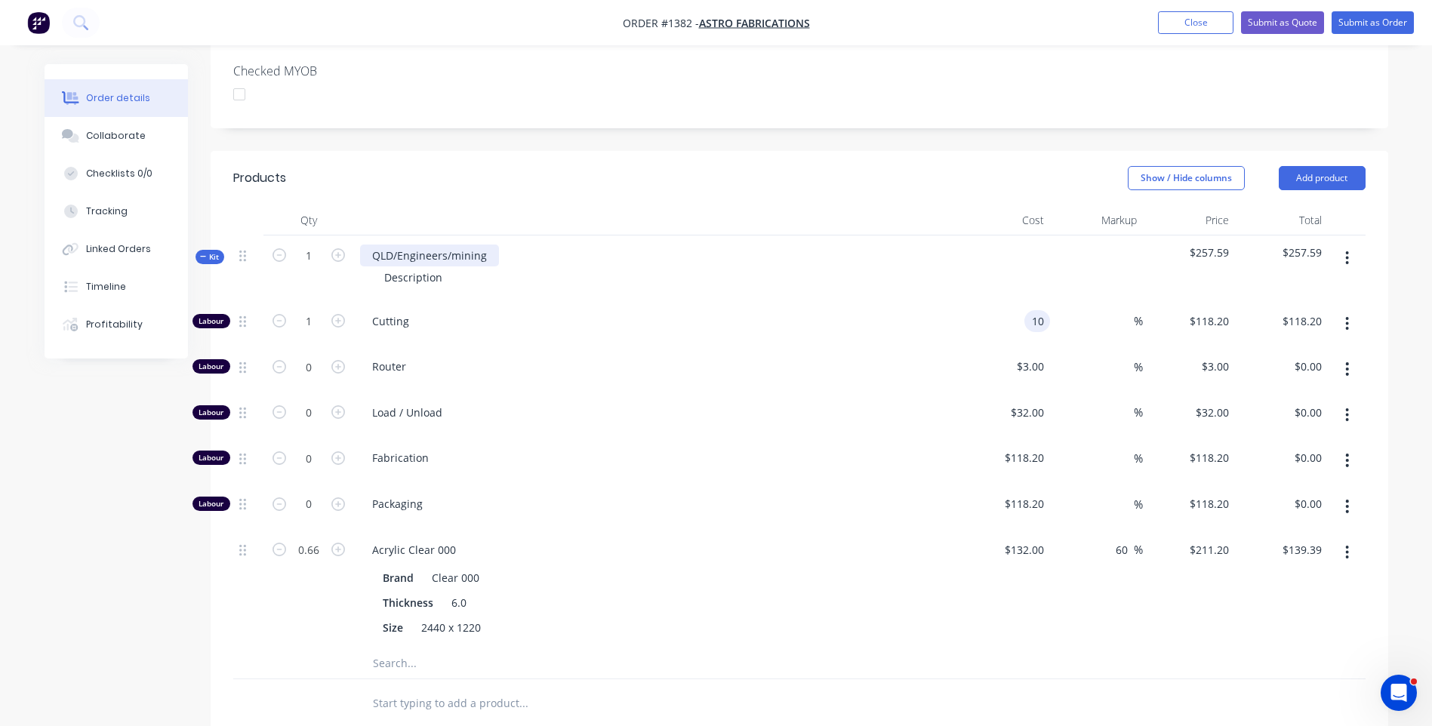
type input "$10.00"
drag, startPoint x: 488, startPoint y: 212, endPoint x: 353, endPoint y: 221, distance: 135.4
click at [354, 235] on div "QLD/Engineers/mining Description" at bounding box center [656, 268] width 604 height 66
drag, startPoint x: 449, startPoint y: 238, endPoint x: 361, endPoint y: 238, distance: 88.3
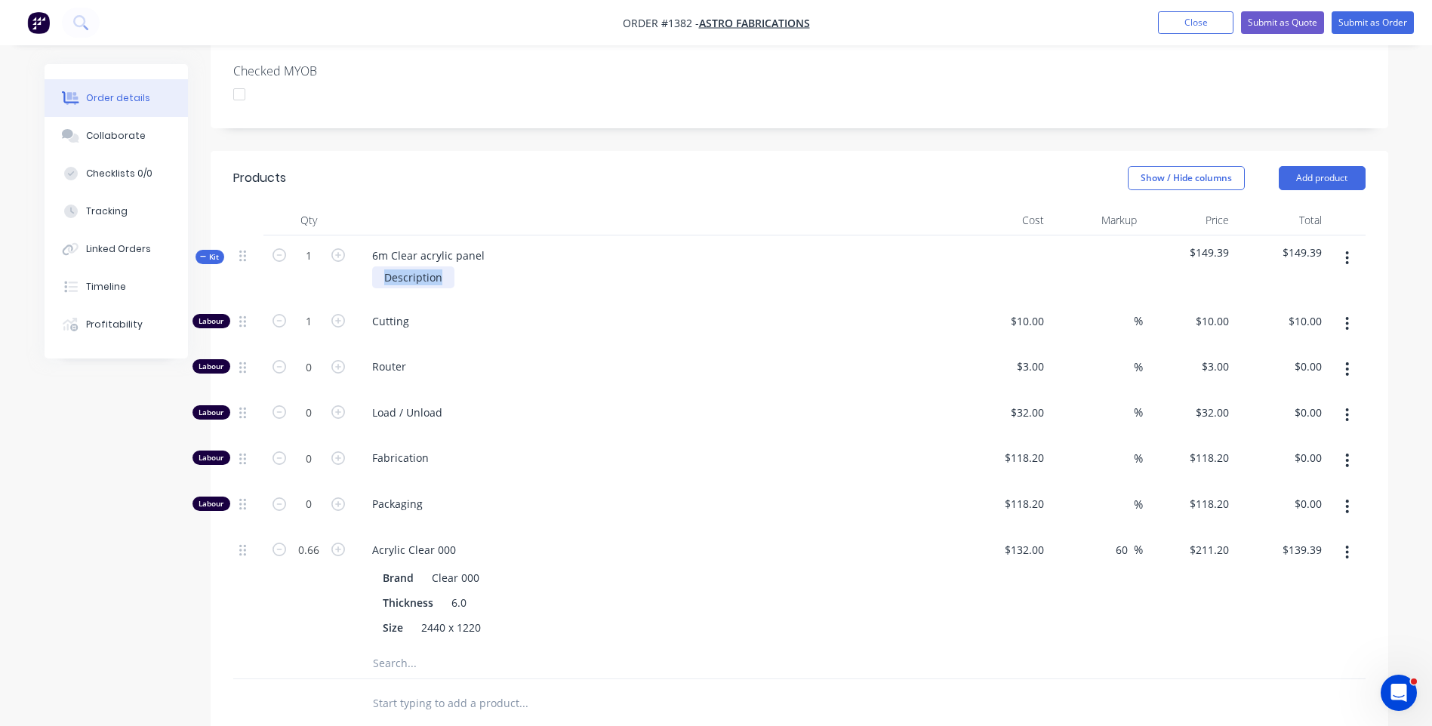
click at [361, 266] on div "Description" at bounding box center [656, 277] width 592 height 22
click at [527, 405] on span "Load / Unload" at bounding box center [662, 413] width 580 height 16
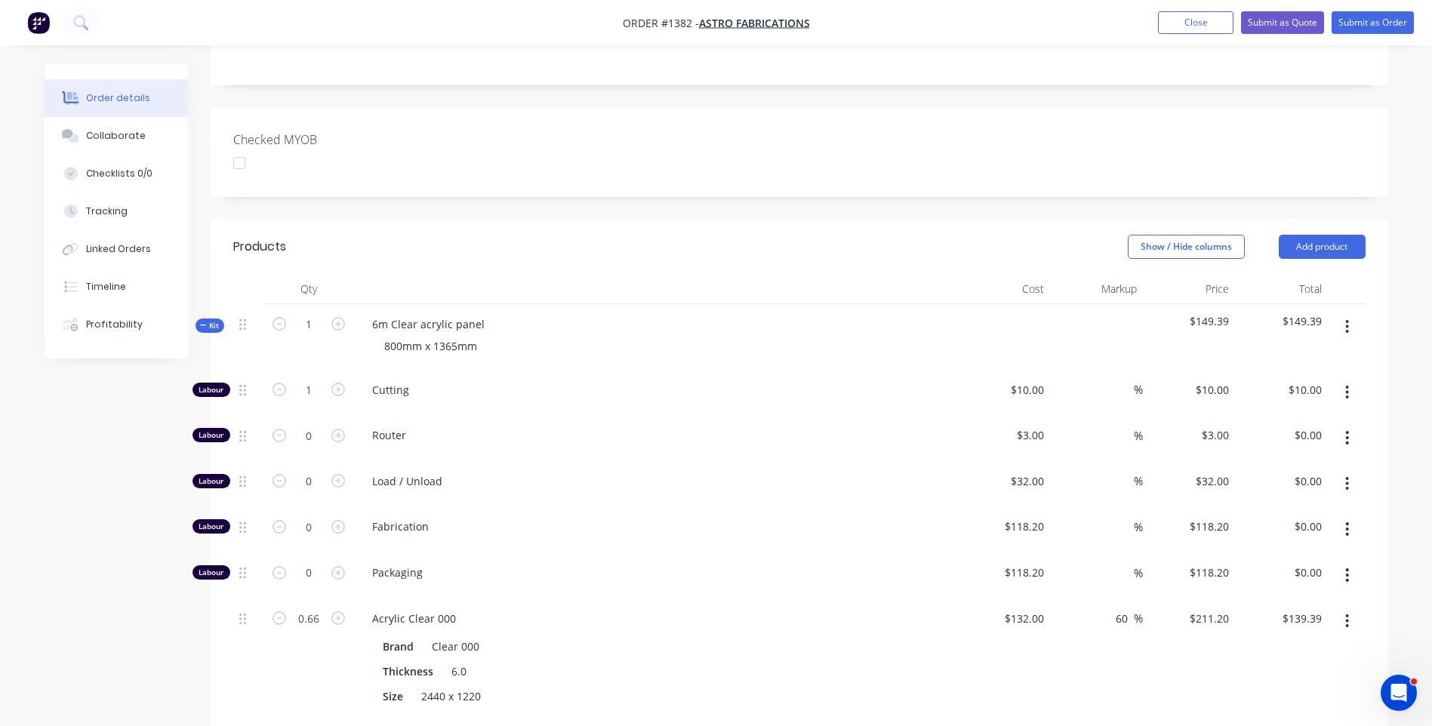
scroll to position [350, 0]
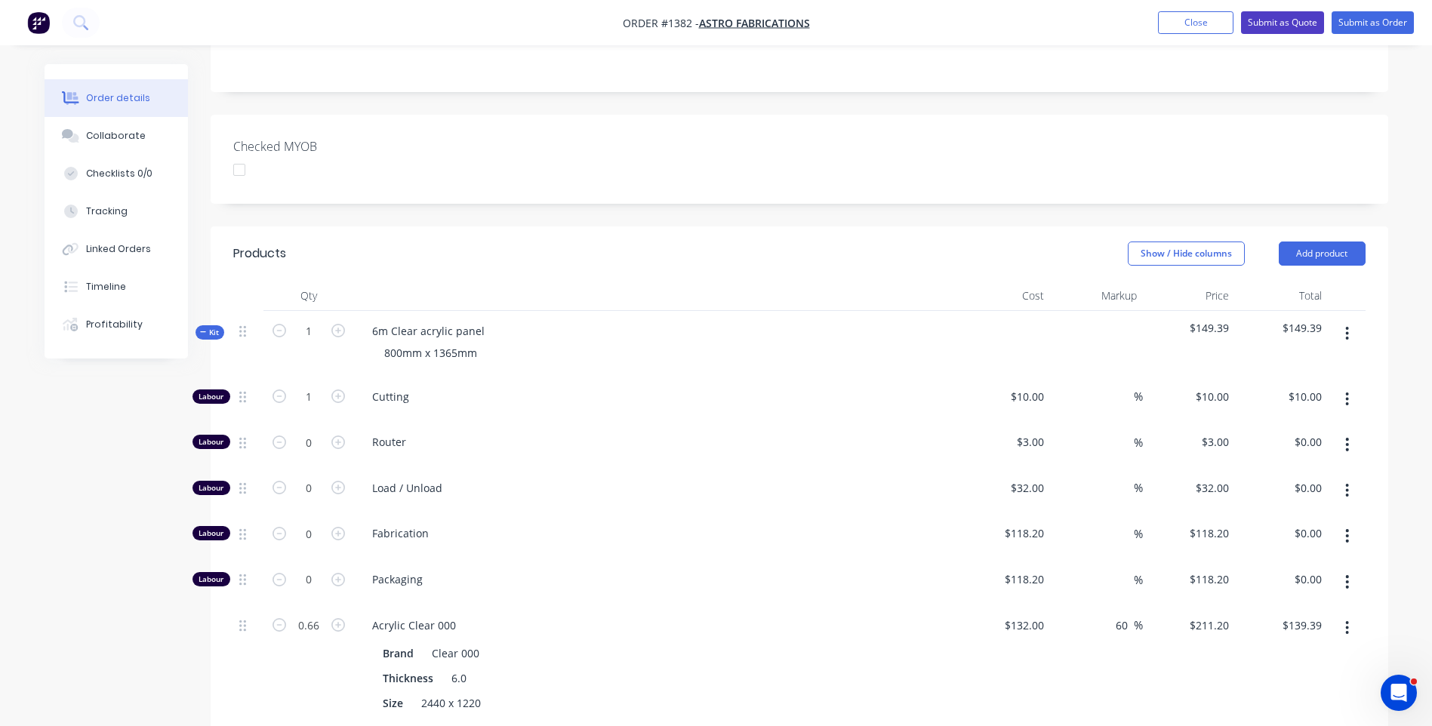
click at [1285, 26] on button "Submit as Quote" at bounding box center [1282, 22] width 83 height 23
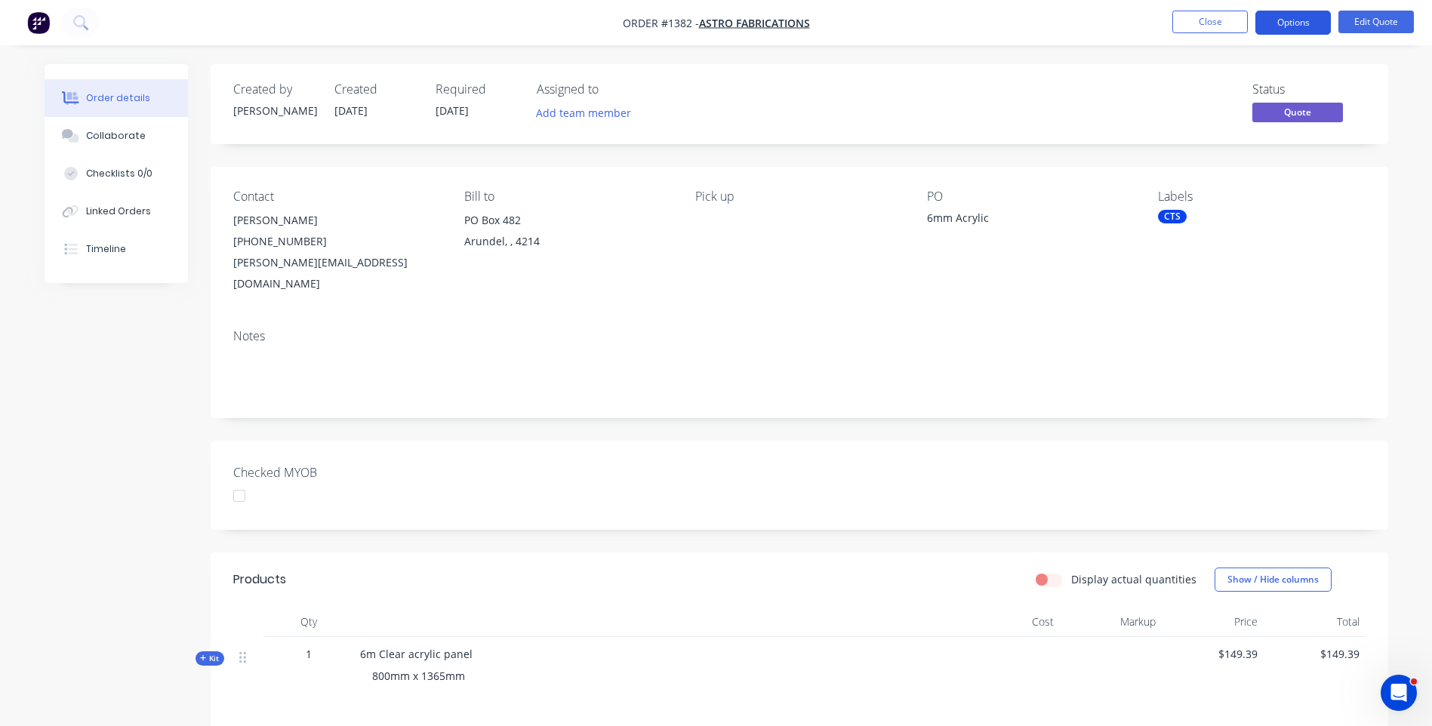
click at [1284, 20] on button "Options" at bounding box center [1292, 23] width 75 height 24
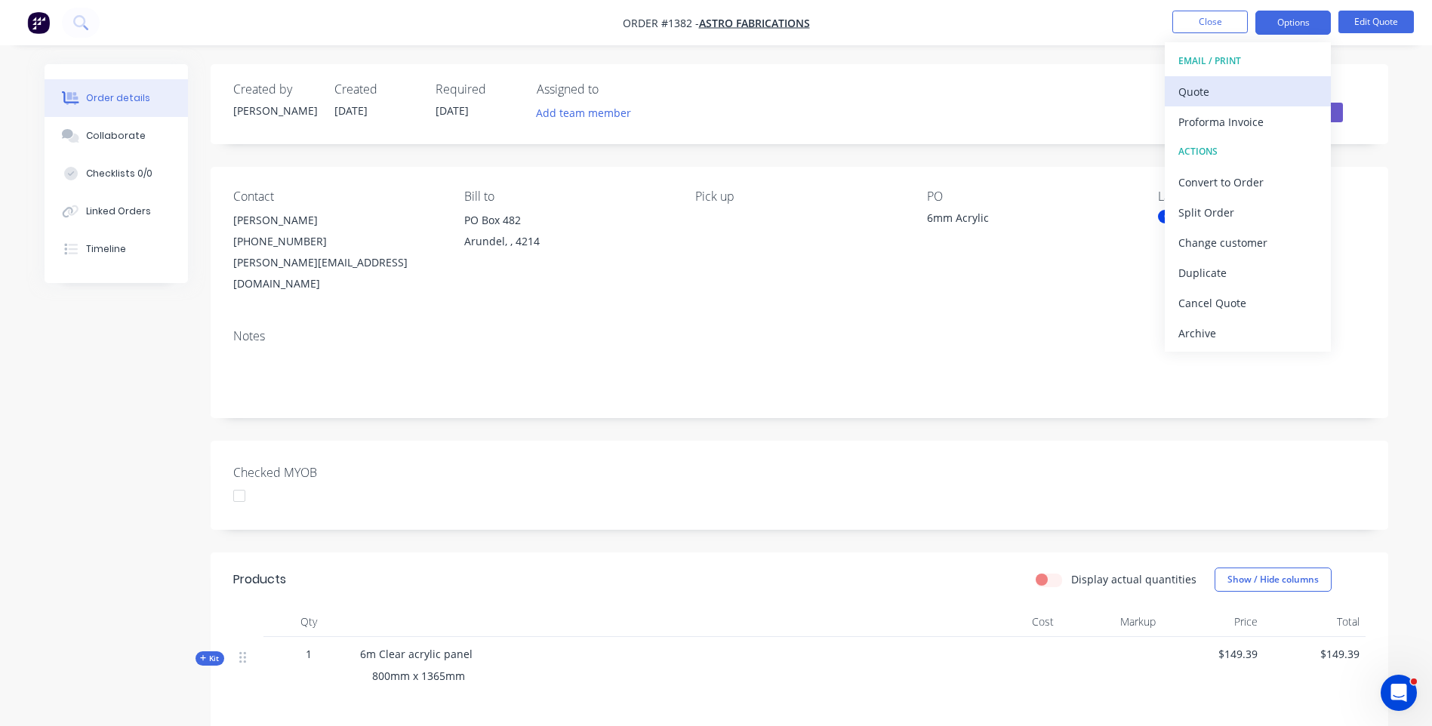
click at [1192, 94] on div "Quote" at bounding box center [1247, 92] width 139 height 22
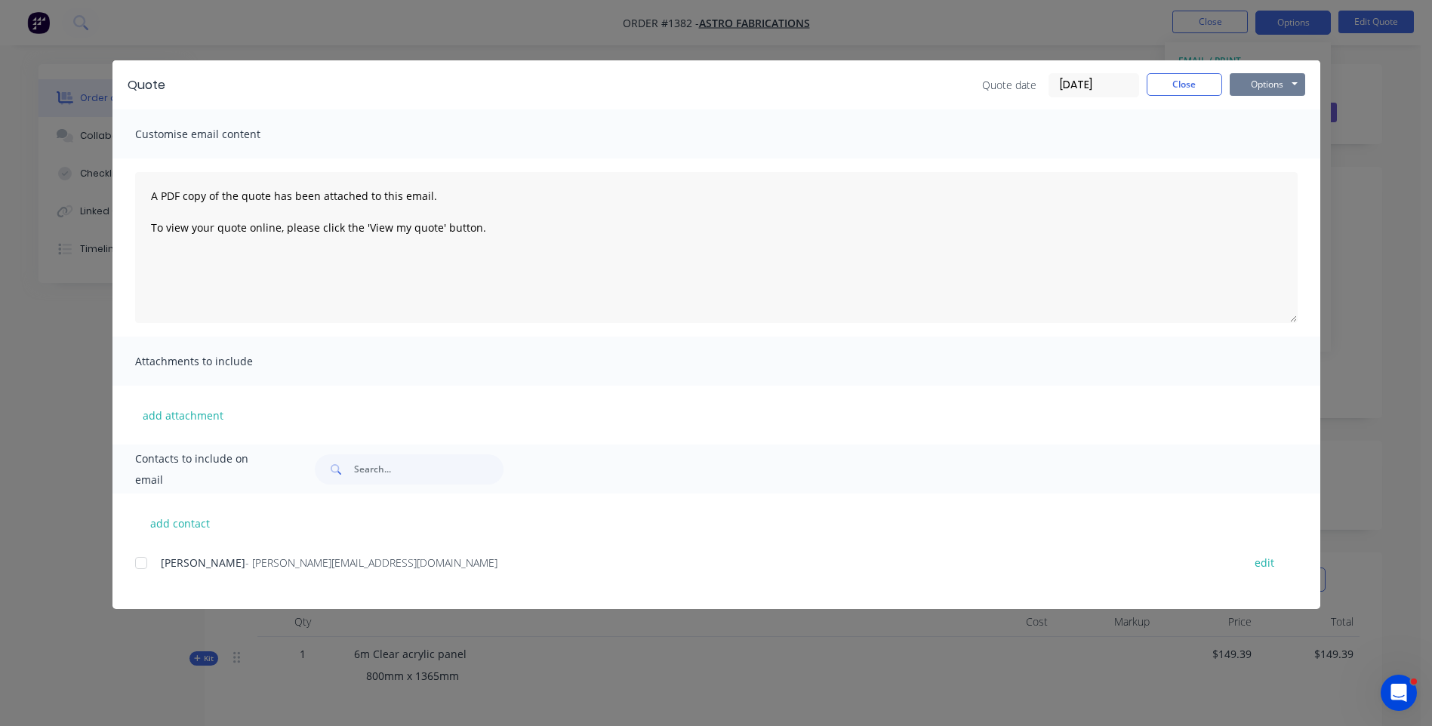
click at [1266, 87] on button "Options" at bounding box center [1266, 84] width 75 height 23
click at [1273, 112] on button "Preview" at bounding box center [1277, 111] width 97 height 25
click at [288, 596] on div "[PERSON_NAME] - [PERSON_NAME][EMAIL_ADDRESS][DOMAIN_NAME] edit" at bounding box center [727, 580] width 1185 height 57
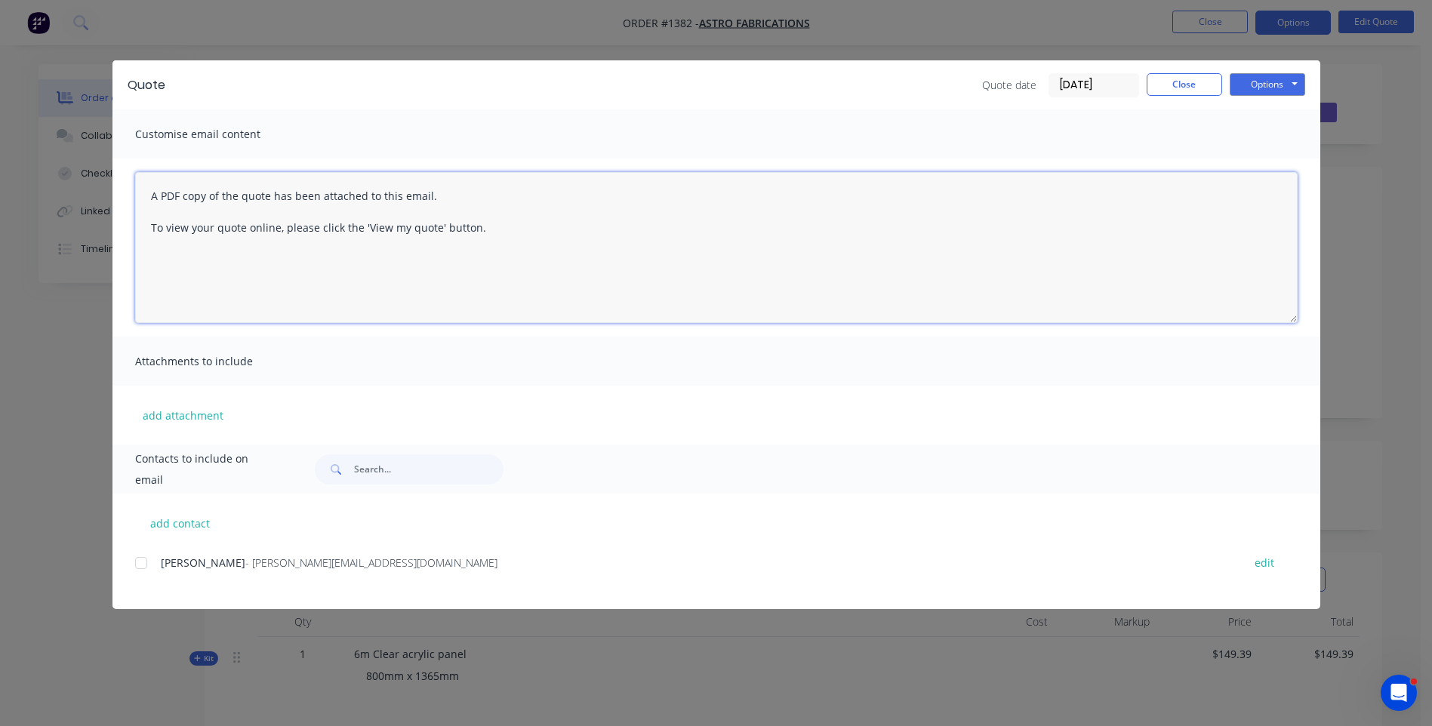
paste textarea "Hi, Please contact us if you have any questions. Regards, [PERSON_NAME] [EMAIL_…"
click at [142, 560] on div at bounding box center [141, 563] width 30 height 30
paste textarea "Hi, Please contact us if you have any questions. Regards, [PERSON_NAME] [EMAIL_…"
click at [180, 200] on textarea "Hi, Please contact us if you have any questions. Regards, [PERSON_NAME] [EMAIL_…" at bounding box center [716, 247] width 1162 height 151
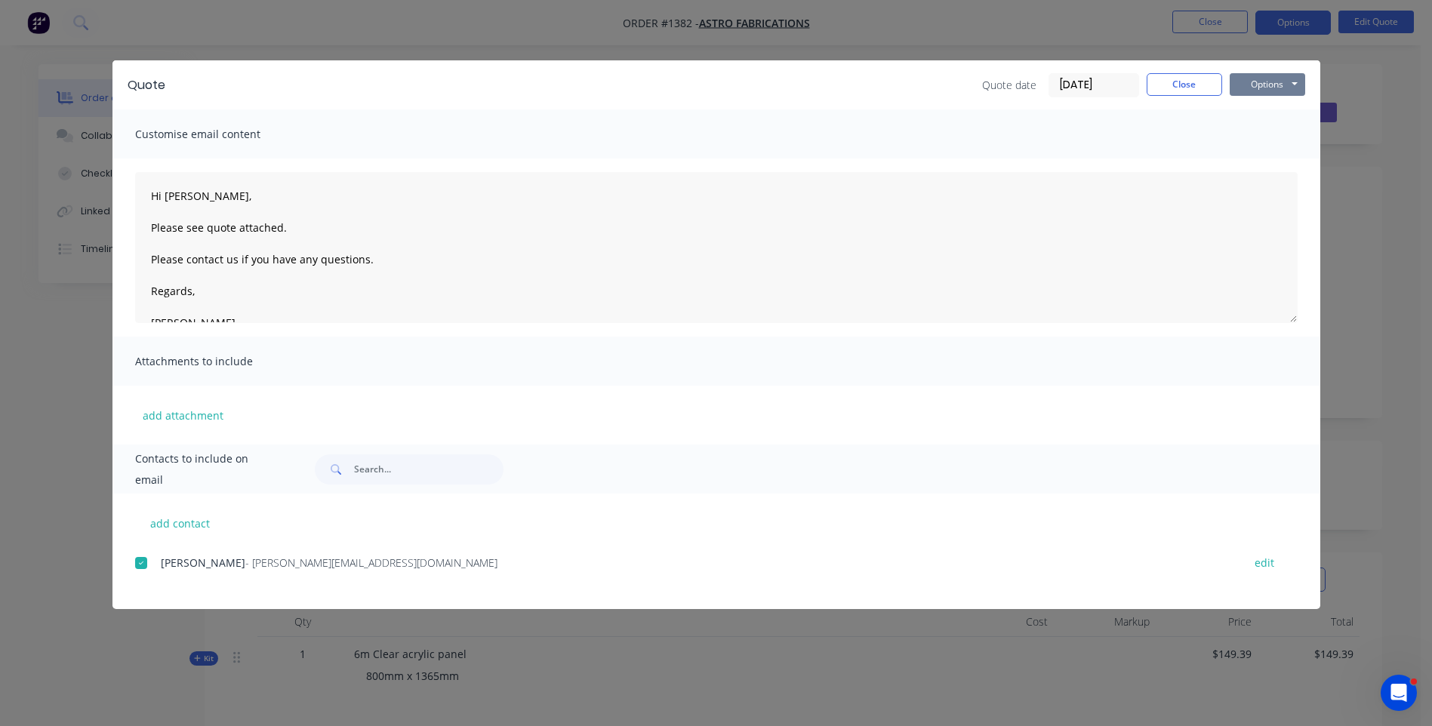
click at [1257, 94] on button "Options" at bounding box center [1266, 84] width 75 height 23
click at [1258, 163] on button "Email" at bounding box center [1277, 161] width 97 height 25
type textarea "A PDF copy of the quote has been attached to this email. To view your quote onl…"
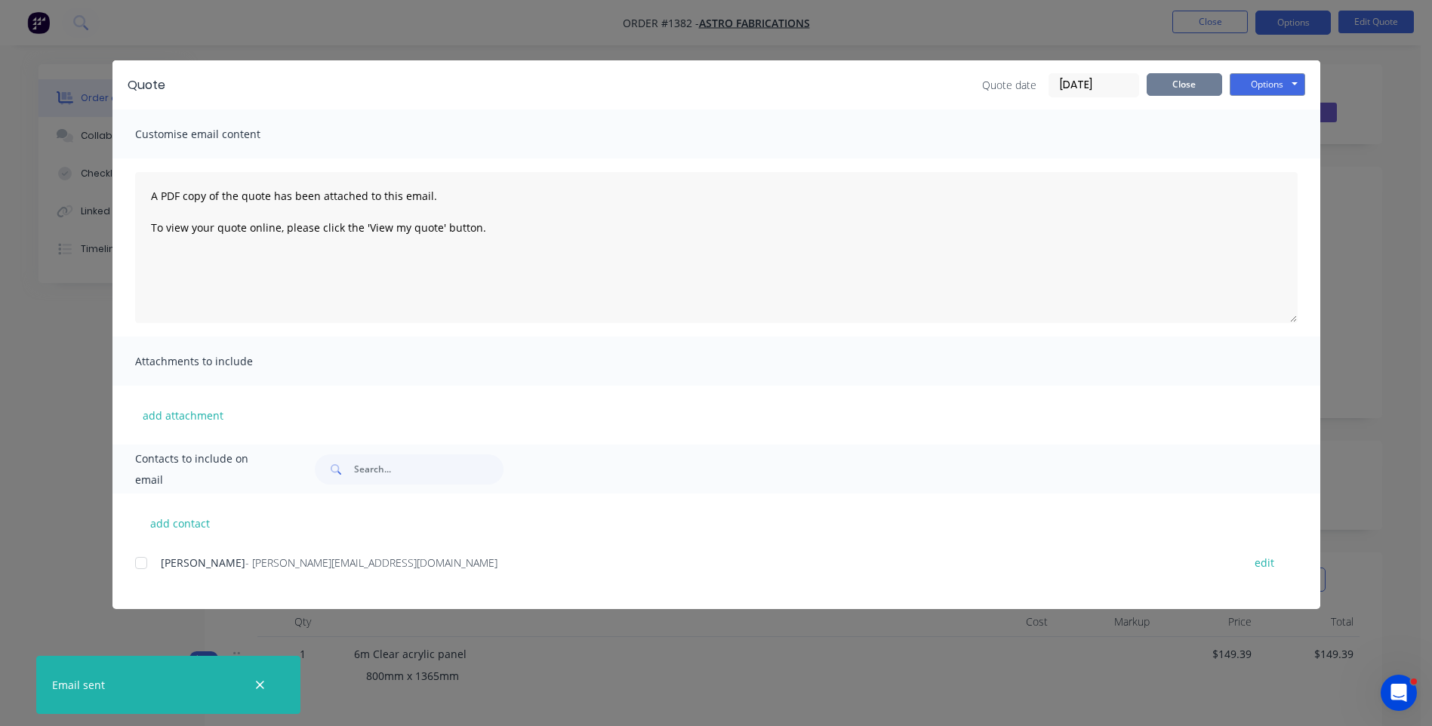
click at [1179, 93] on button "Close" at bounding box center [1183, 84] width 75 height 23
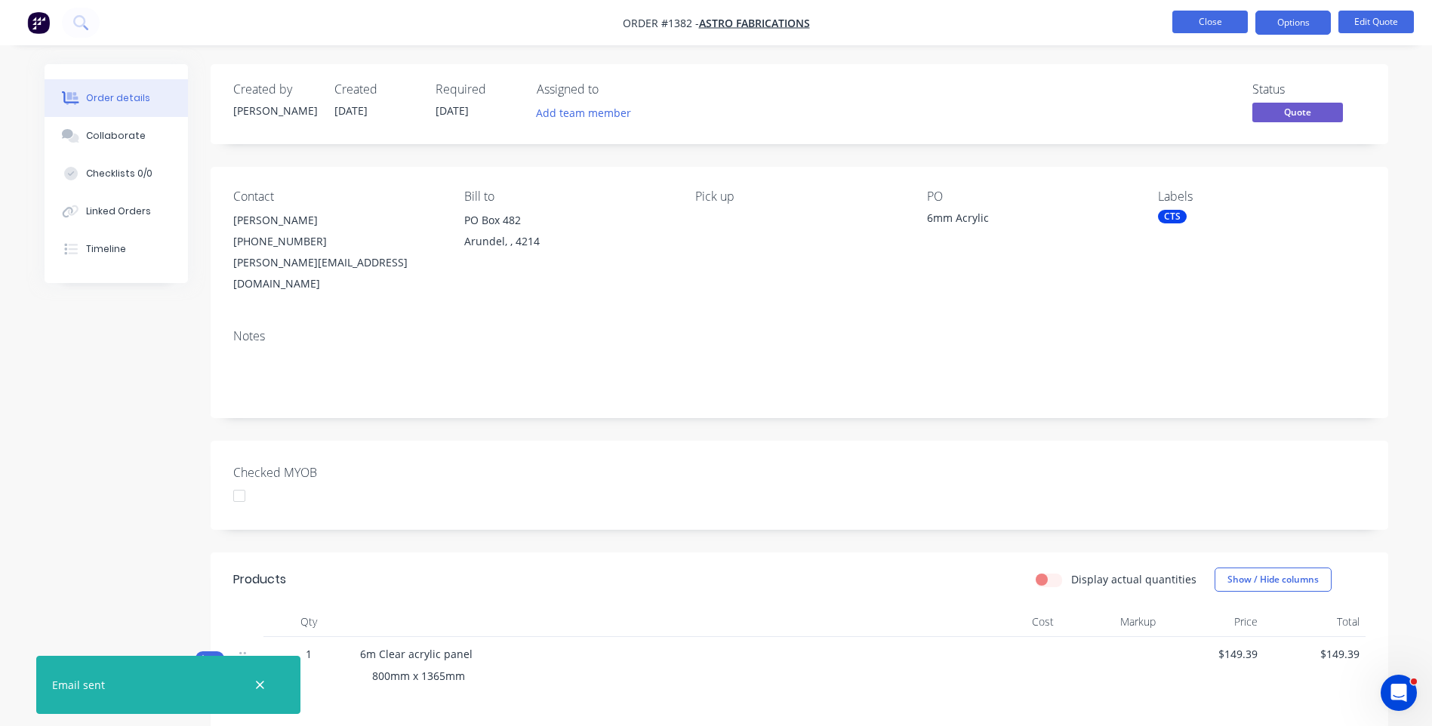
click at [1208, 17] on button "Close" at bounding box center [1209, 22] width 75 height 23
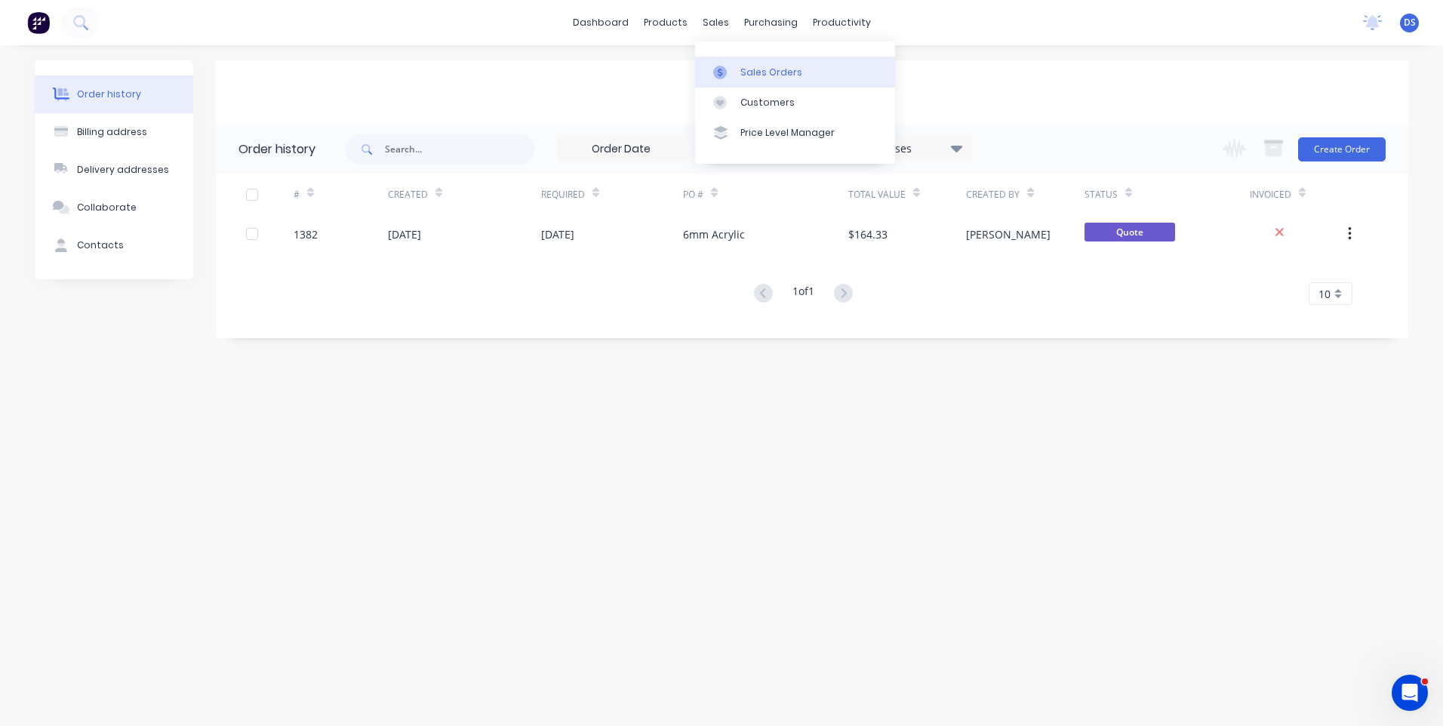
click at [753, 78] on div "Sales Orders" at bounding box center [771, 73] width 62 height 14
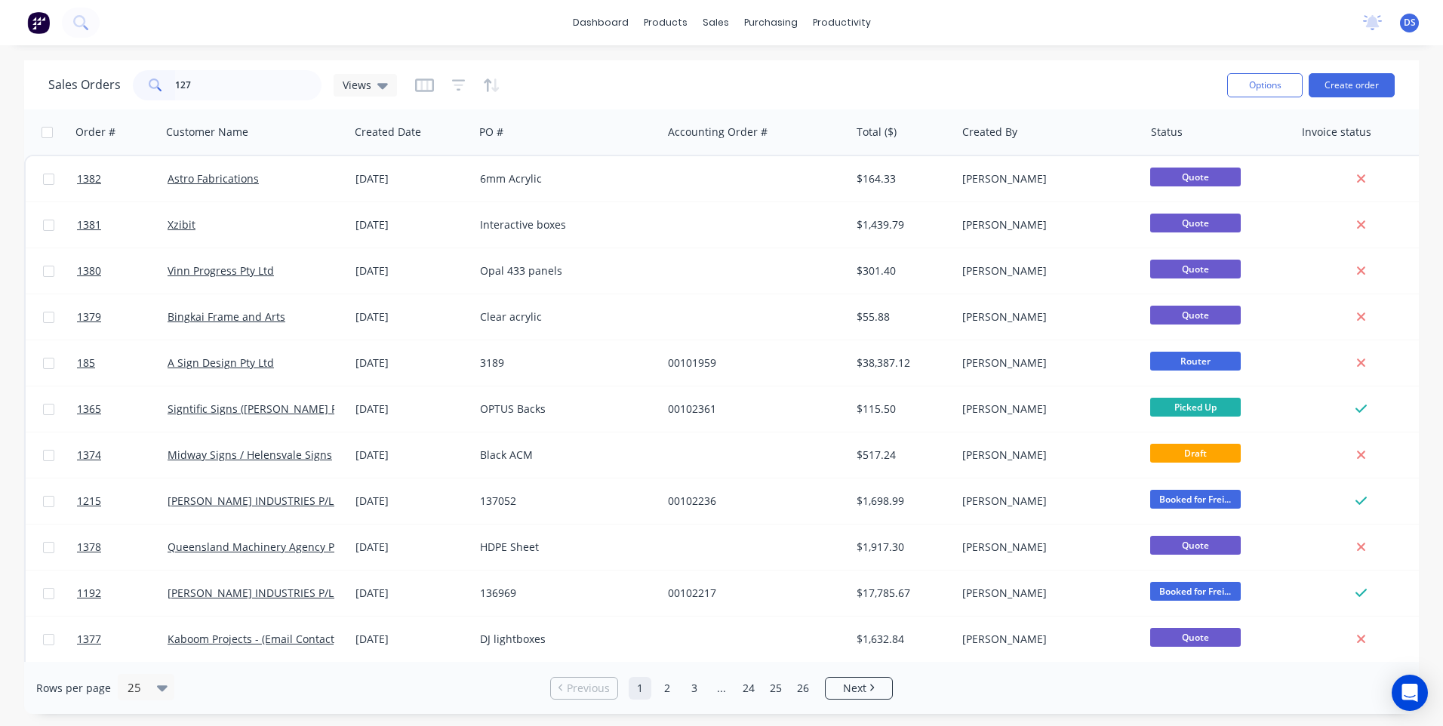
type input "1272"
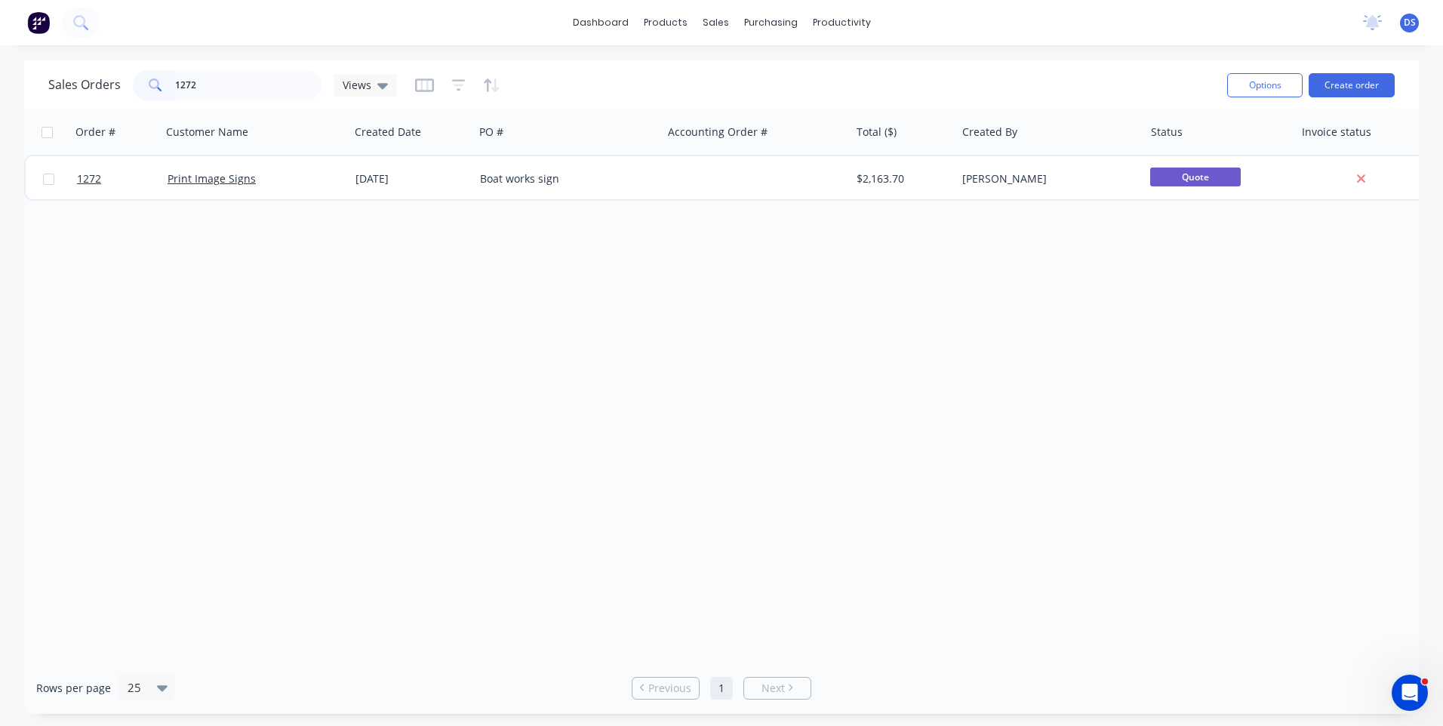
drag, startPoint x: 257, startPoint y: 83, endPoint x: 156, endPoint y: 82, distance: 100.4
click at [156, 82] on div "1272" at bounding box center [227, 85] width 189 height 30
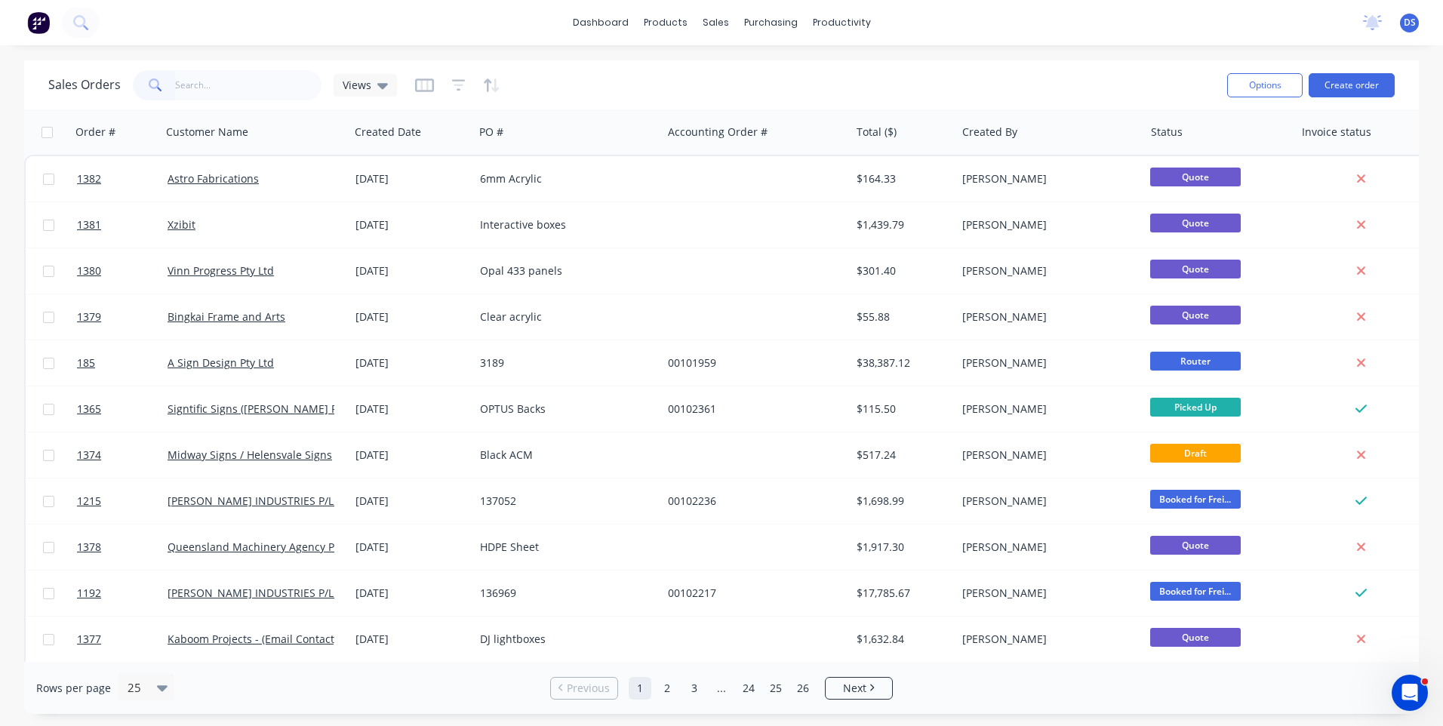
click at [155, 357] on link "185" at bounding box center [122, 362] width 91 height 45
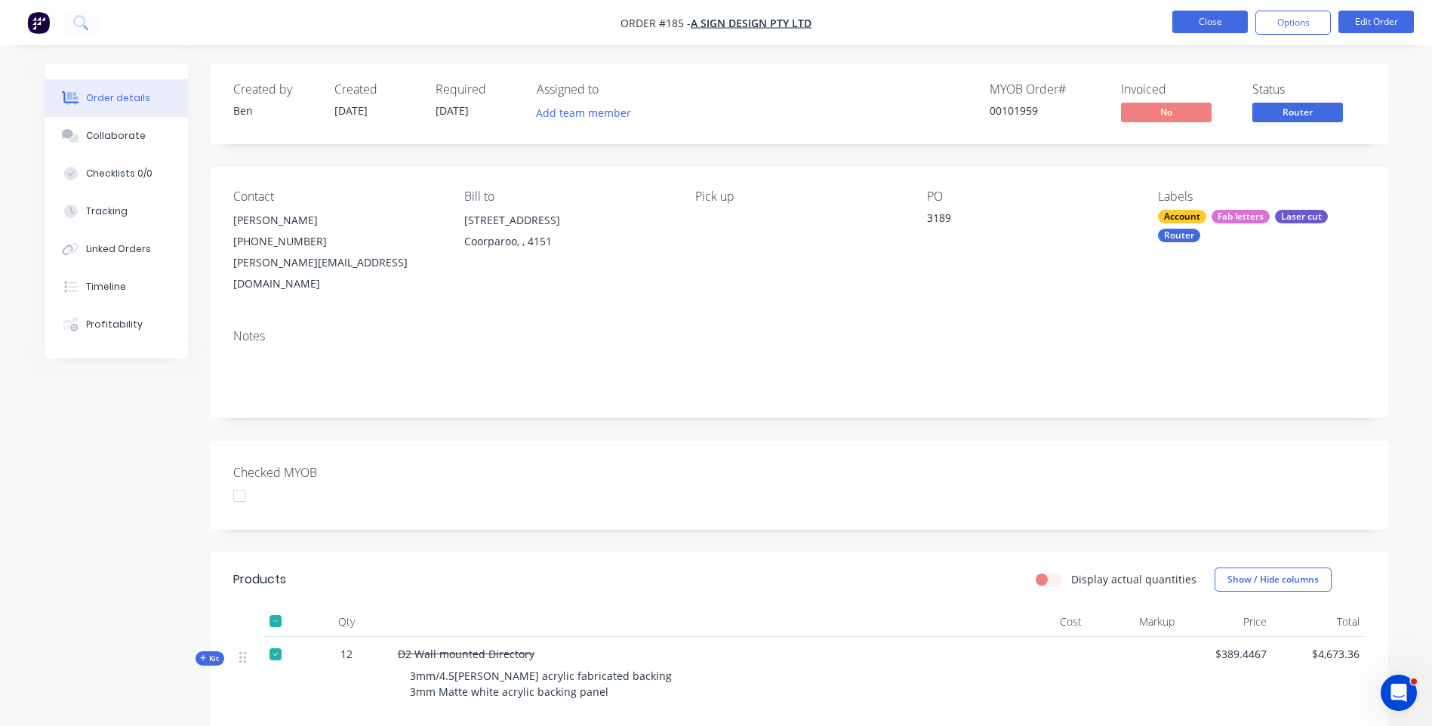
click at [1185, 19] on button "Close" at bounding box center [1209, 22] width 75 height 23
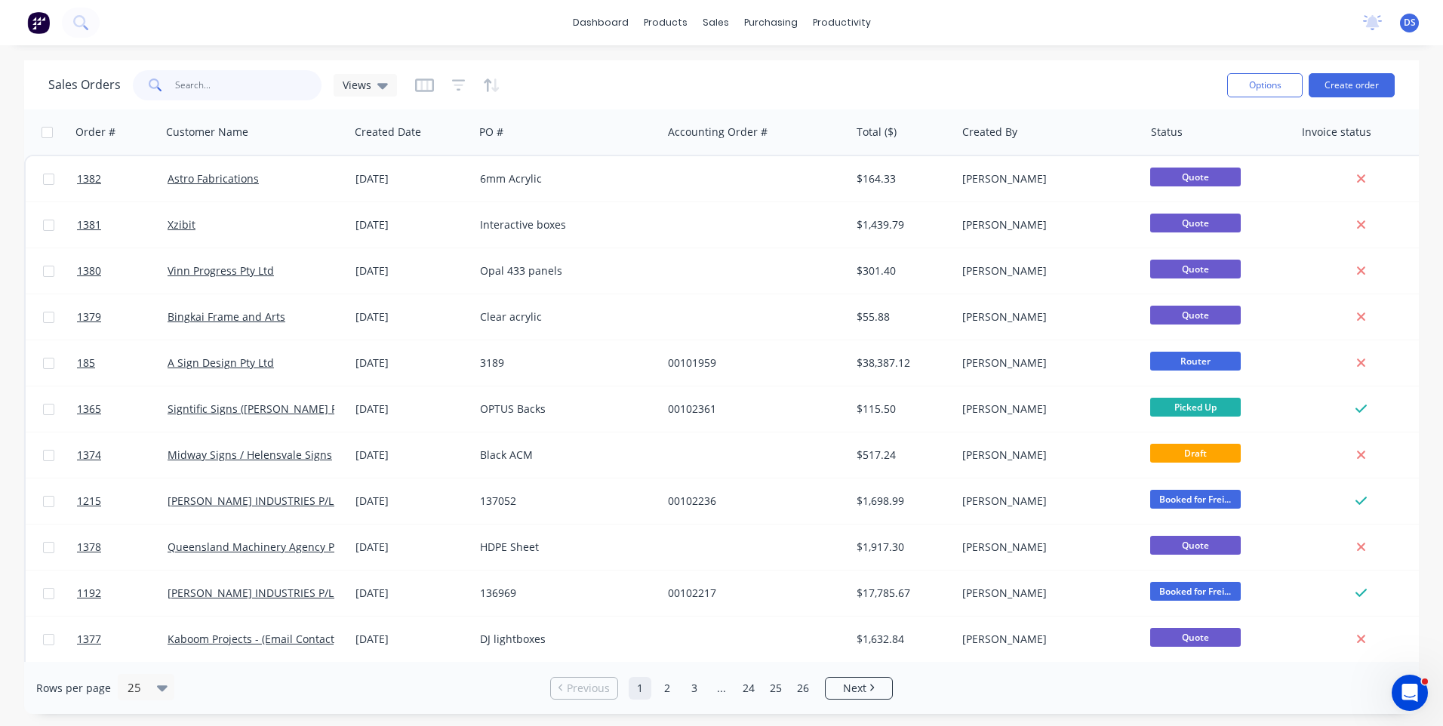
click at [243, 81] on input "text" at bounding box center [248, 85] width 147 height 30
type input "bespok"
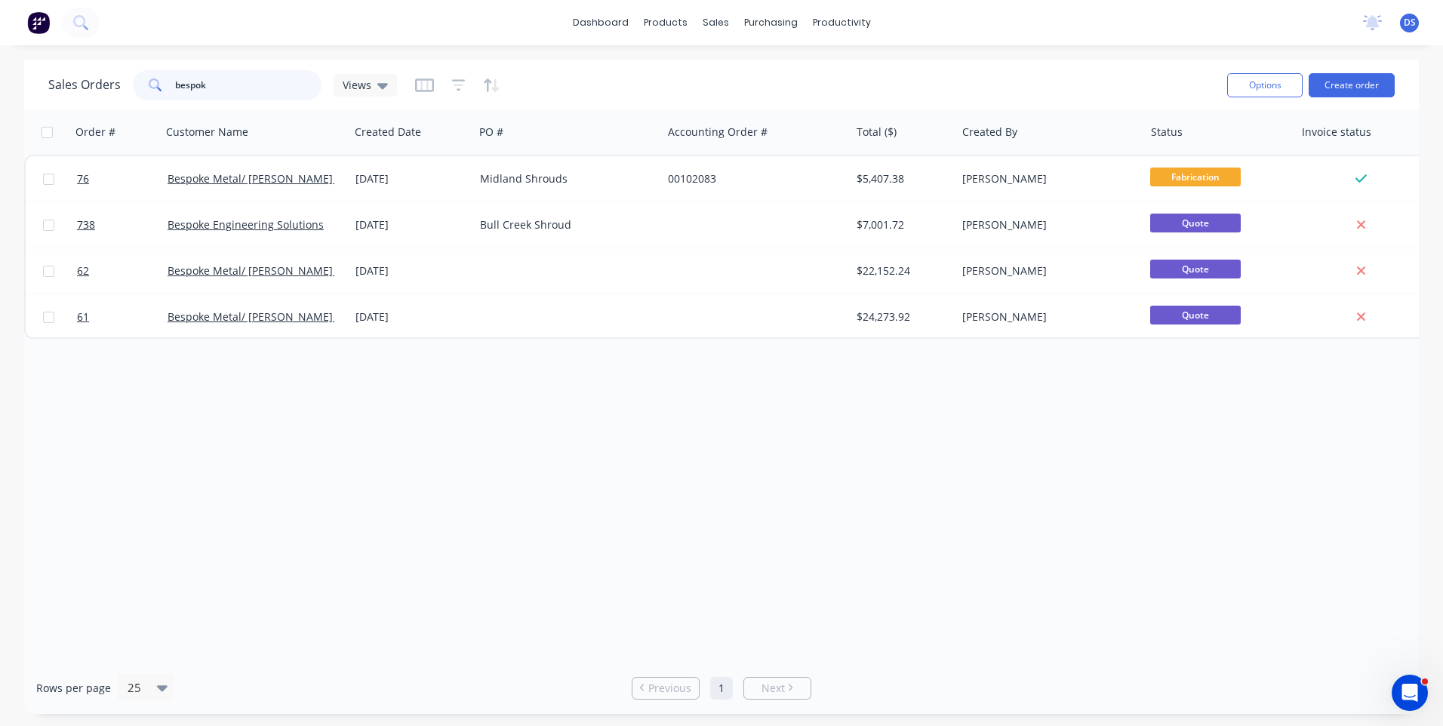
drag, startPoint x: 224, startPoint y: 88, endPoint x: 145, endPoint y: 88, distance: 79.2
click at [145, 88] on div "bespok" at bounding box center [227, 85] width 189 height 30
click at [182, 352] on div "Order # Customer Name Created Date PO # Accounting Order # Total ($) Created By…" at bounding box center [721, 385] width 1395 height 552
